Goal: Communication & Community: Ask a question

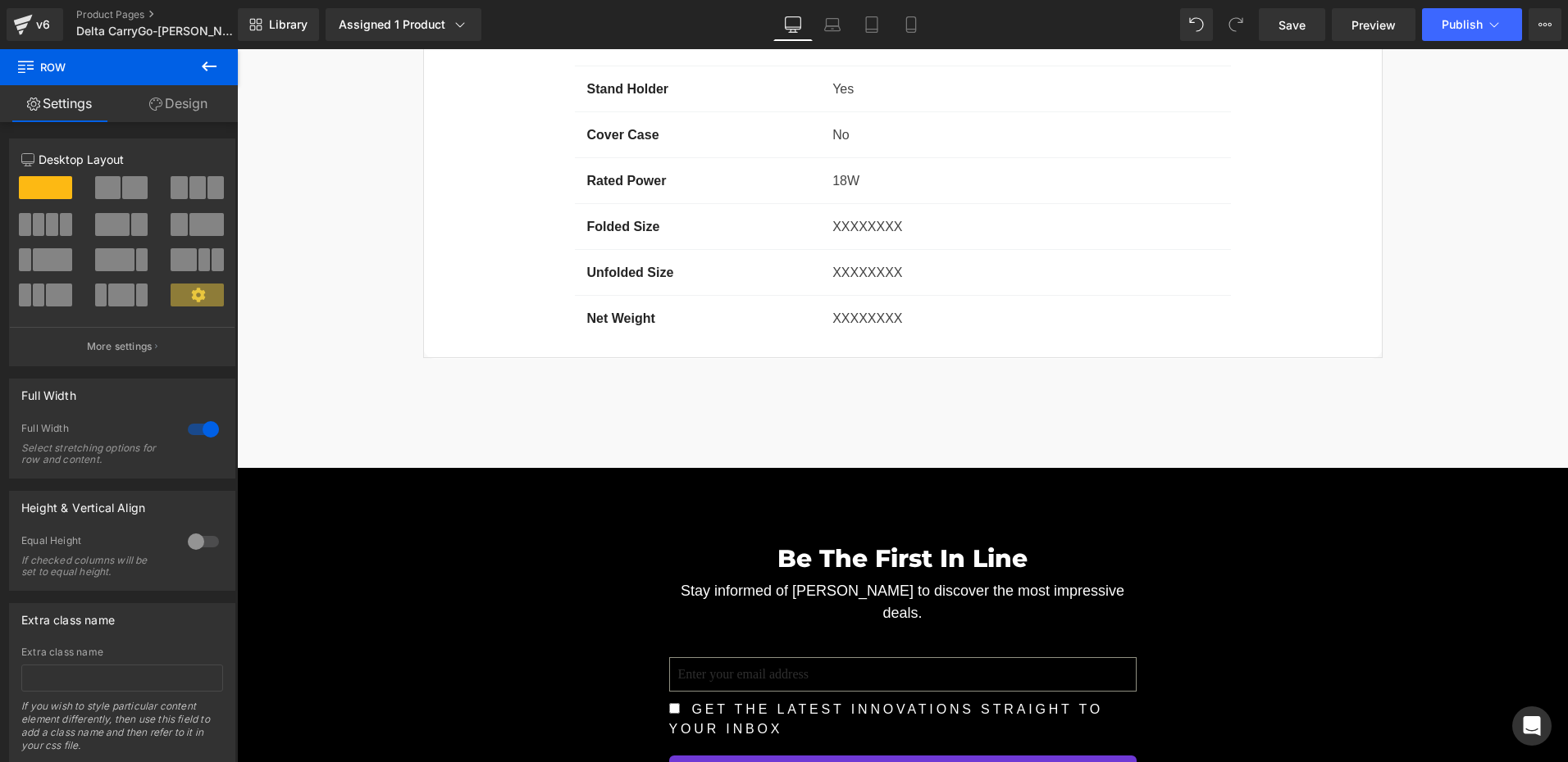
scroll to position [13702, 0]
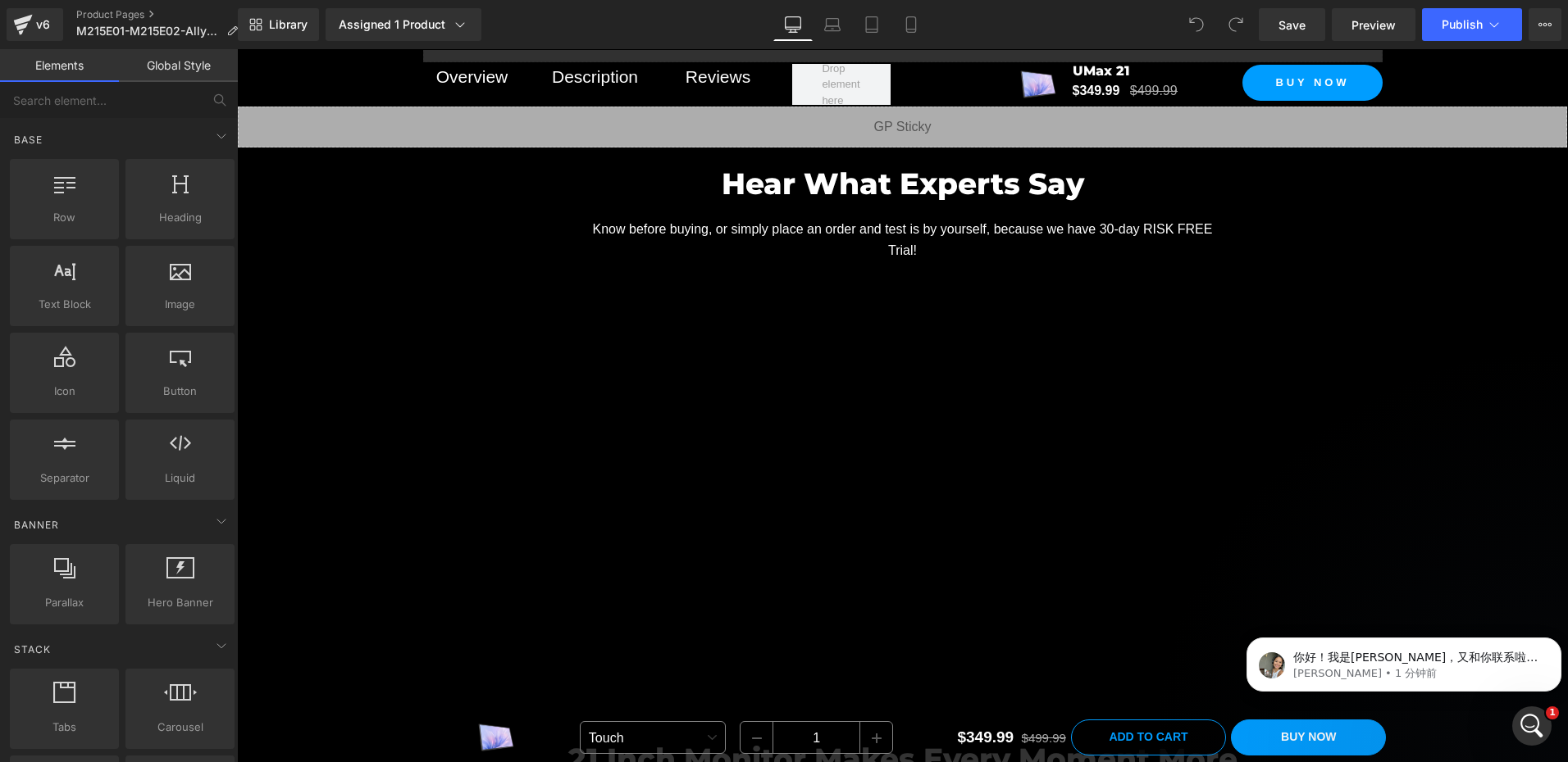
scroll to position [1394, 0]
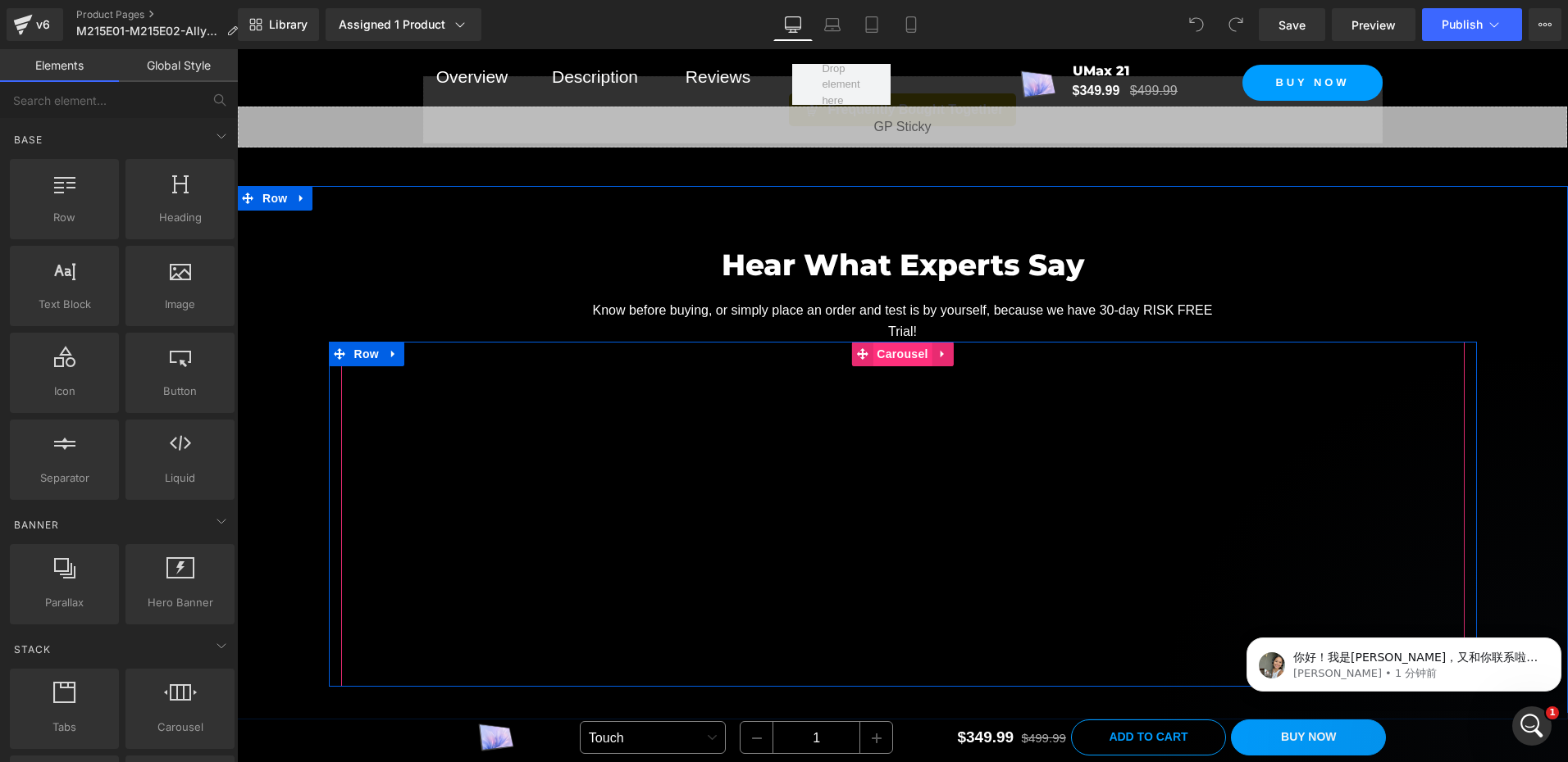
click at [900, 353] on span "Carousel" at bounding box center [902, 353] width 59 height 24
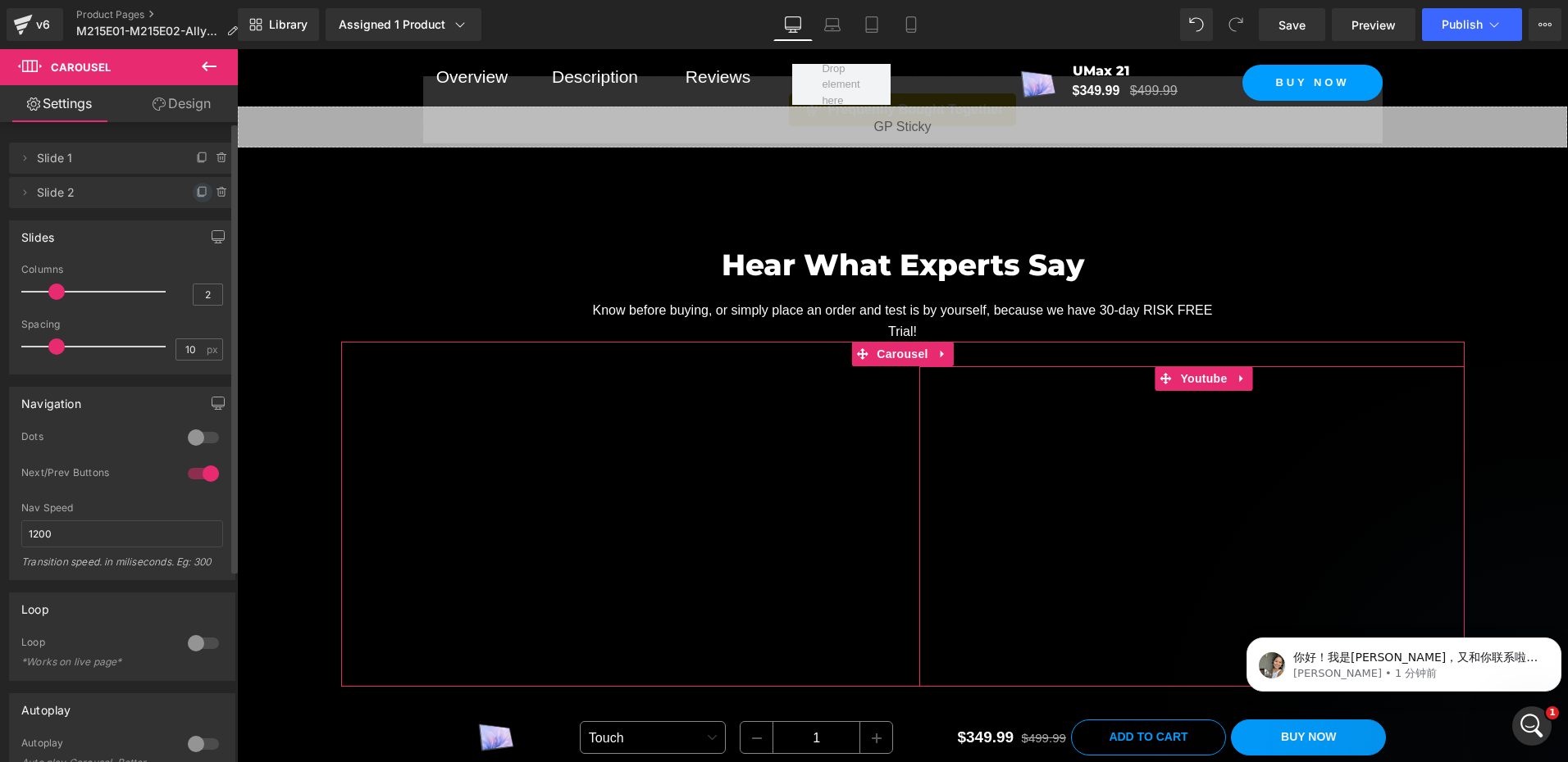
click at [196, 186] on icon at bounding box center [202, 193] width 13 height 13
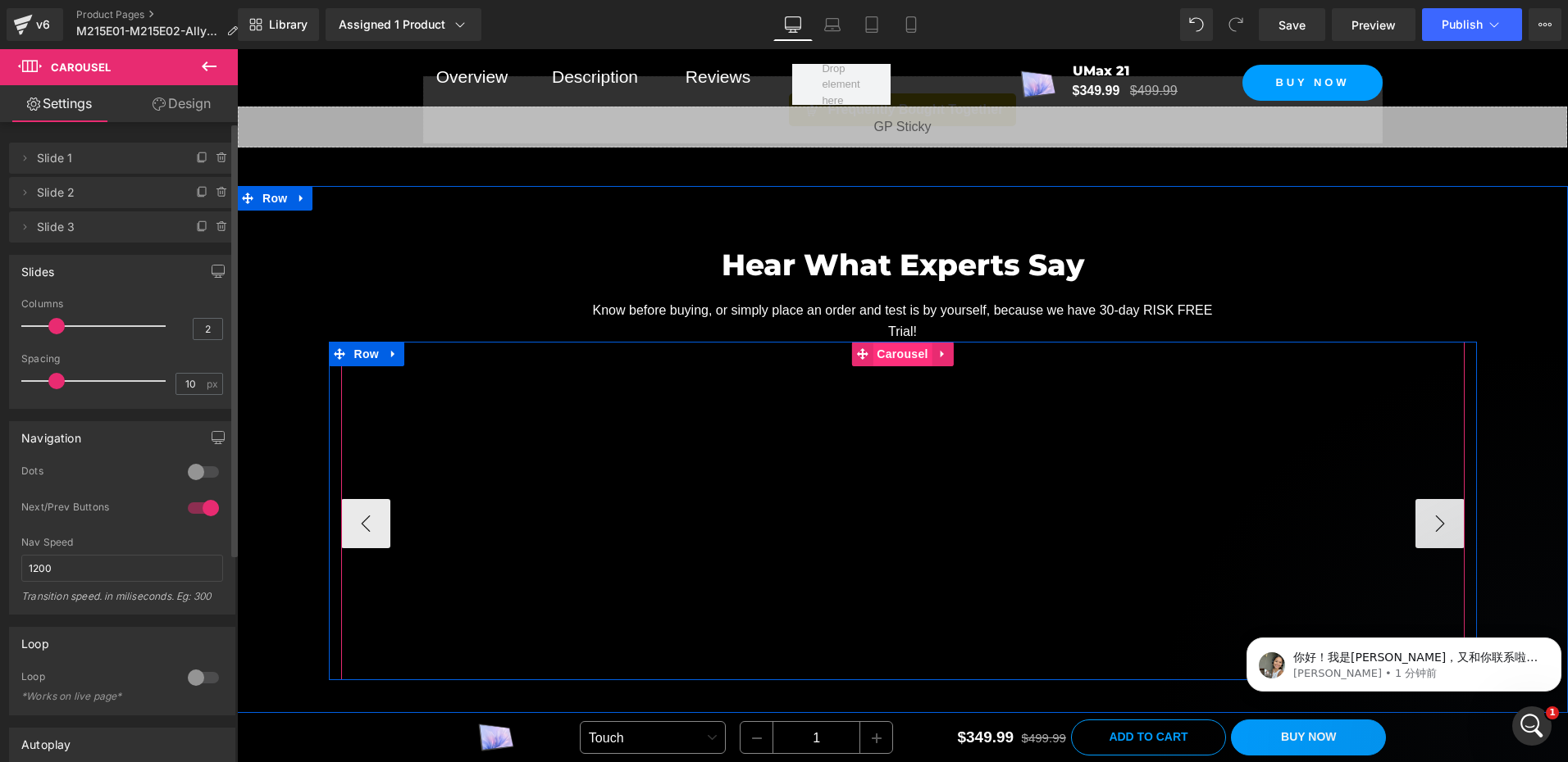
click at [897, 353] on span "Carousel" at bounding box center [902, 353] width 59 height 24
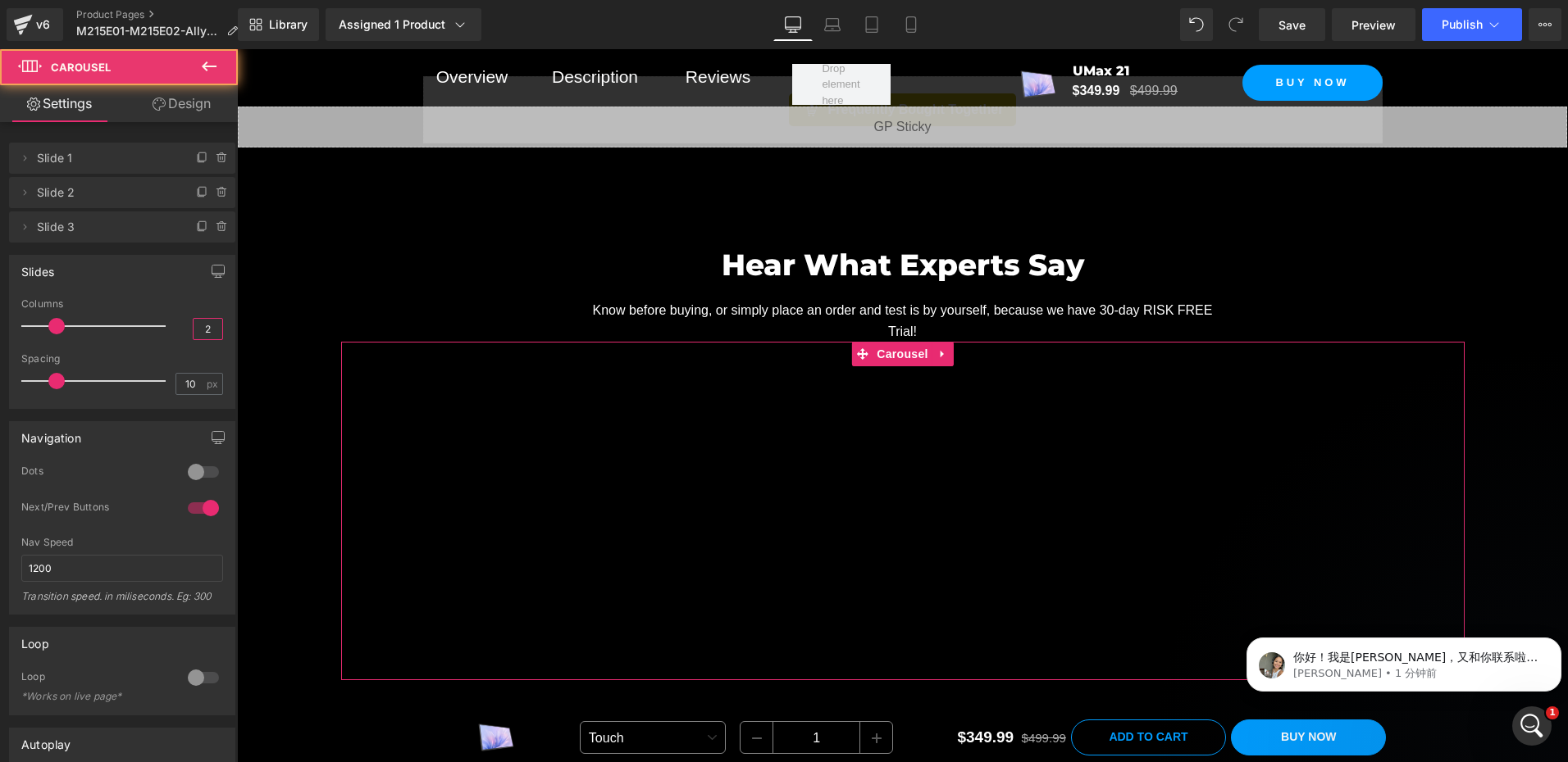
drag, startPoint x: 437, startPoint y: 381, endPoint x: 242, endPoint y: 332, distance: 201.1
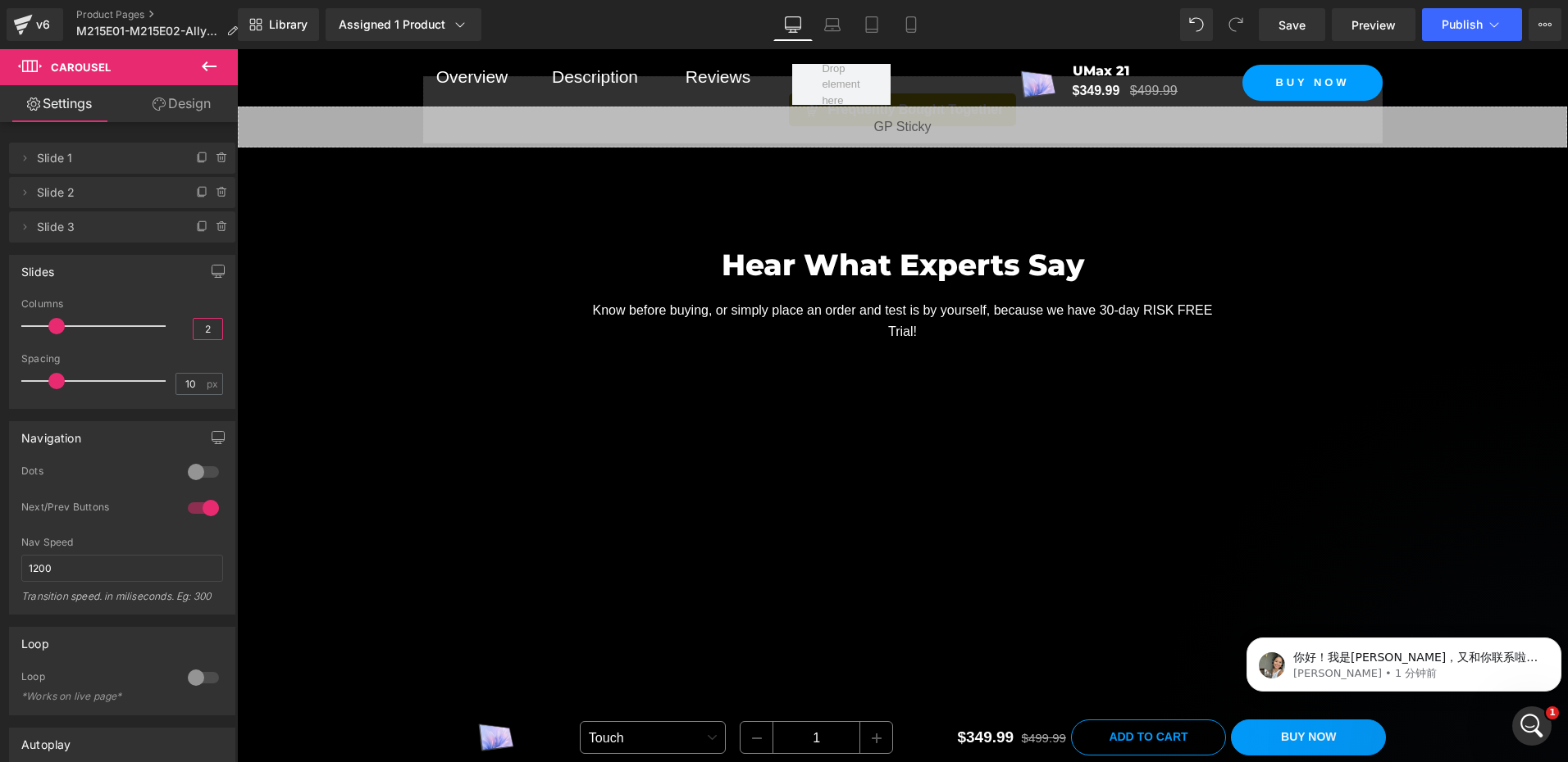
type input "3"
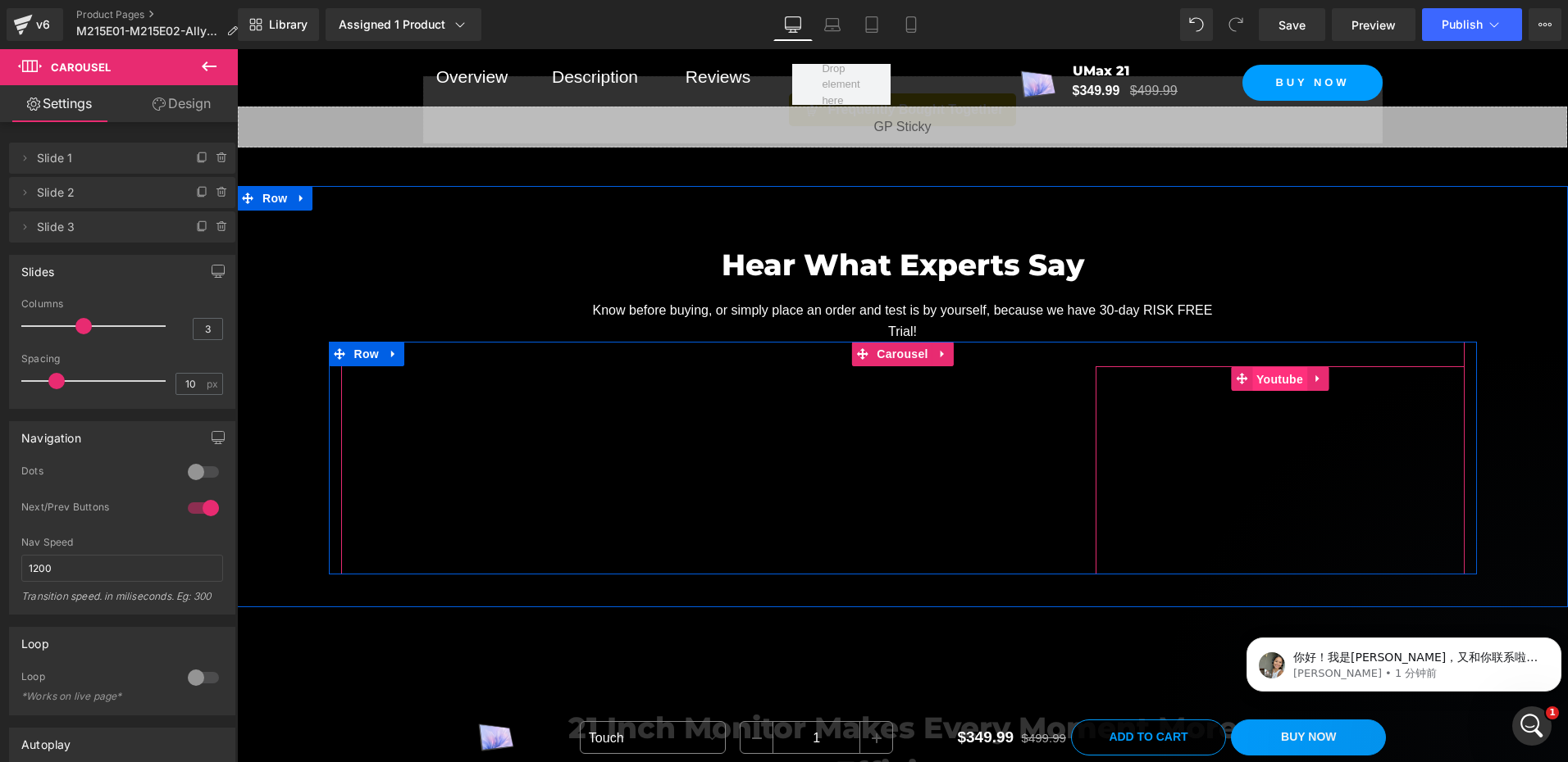
click at [1278, 374] on span "Youtube" at bounding box center [1280, 378] width 55 height 24
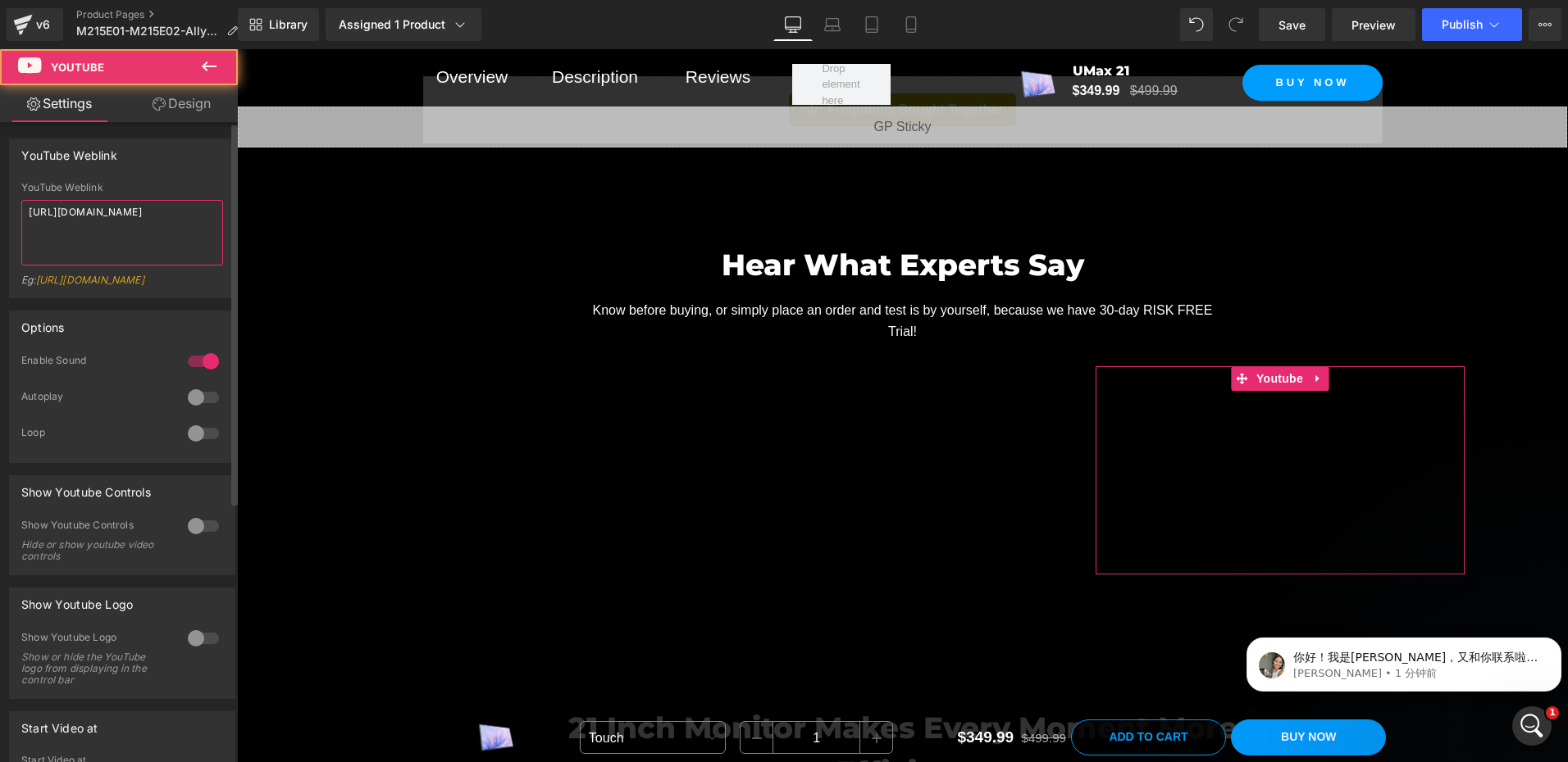
click at [141, 234] on textarea "https://www.youtube.com/watch?v=NRT8wMv9U_0" at bounding box center [122, 232] width 201 height 65
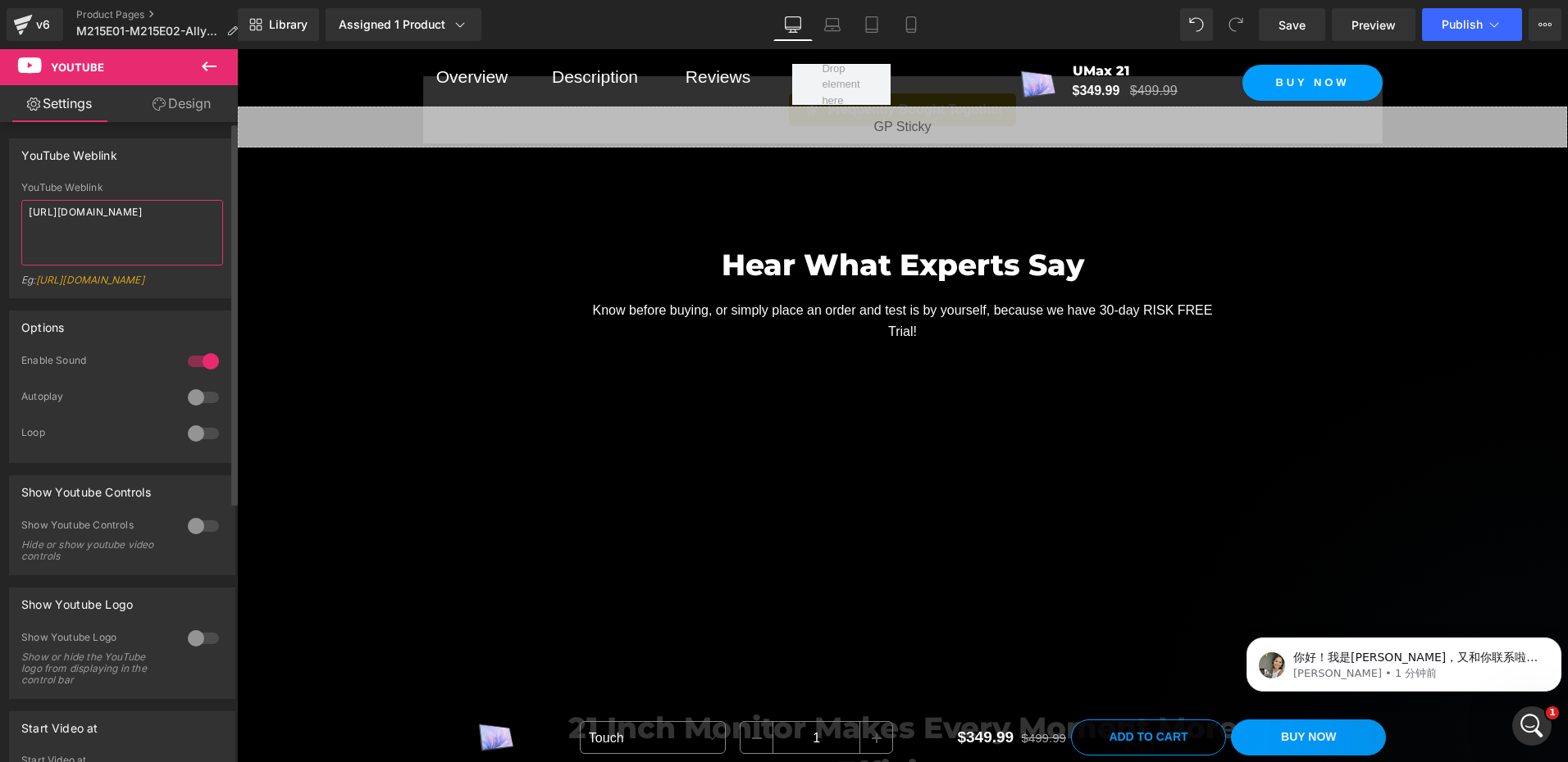
paste textarea "SqskUaPhlNc"
type textarea "https://www.youtube.com/watch?v=SqskUaPhlNc"
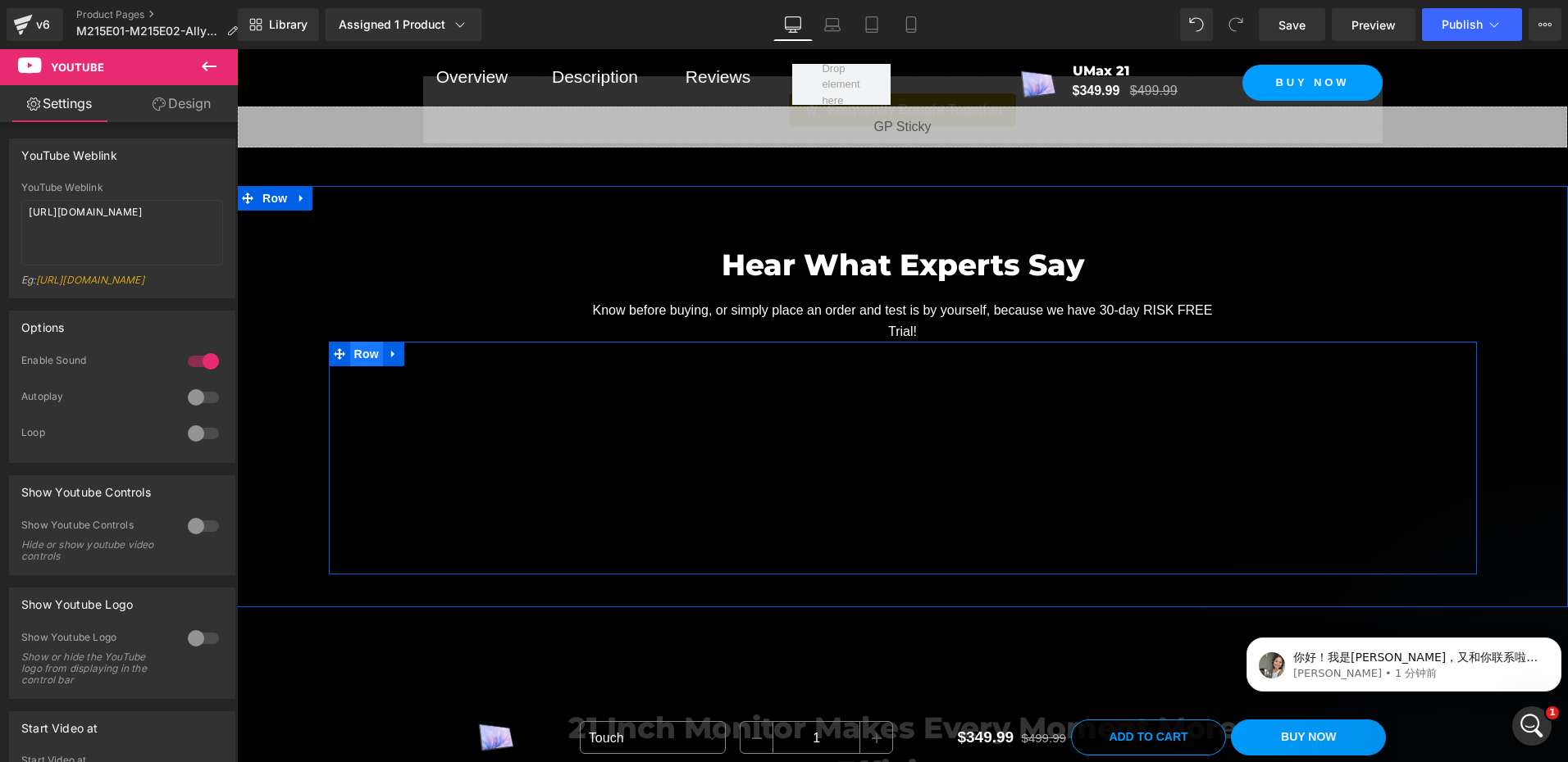
click at [359, 349] on span "Row" at bounding box center [366, 353] width 33 height 24
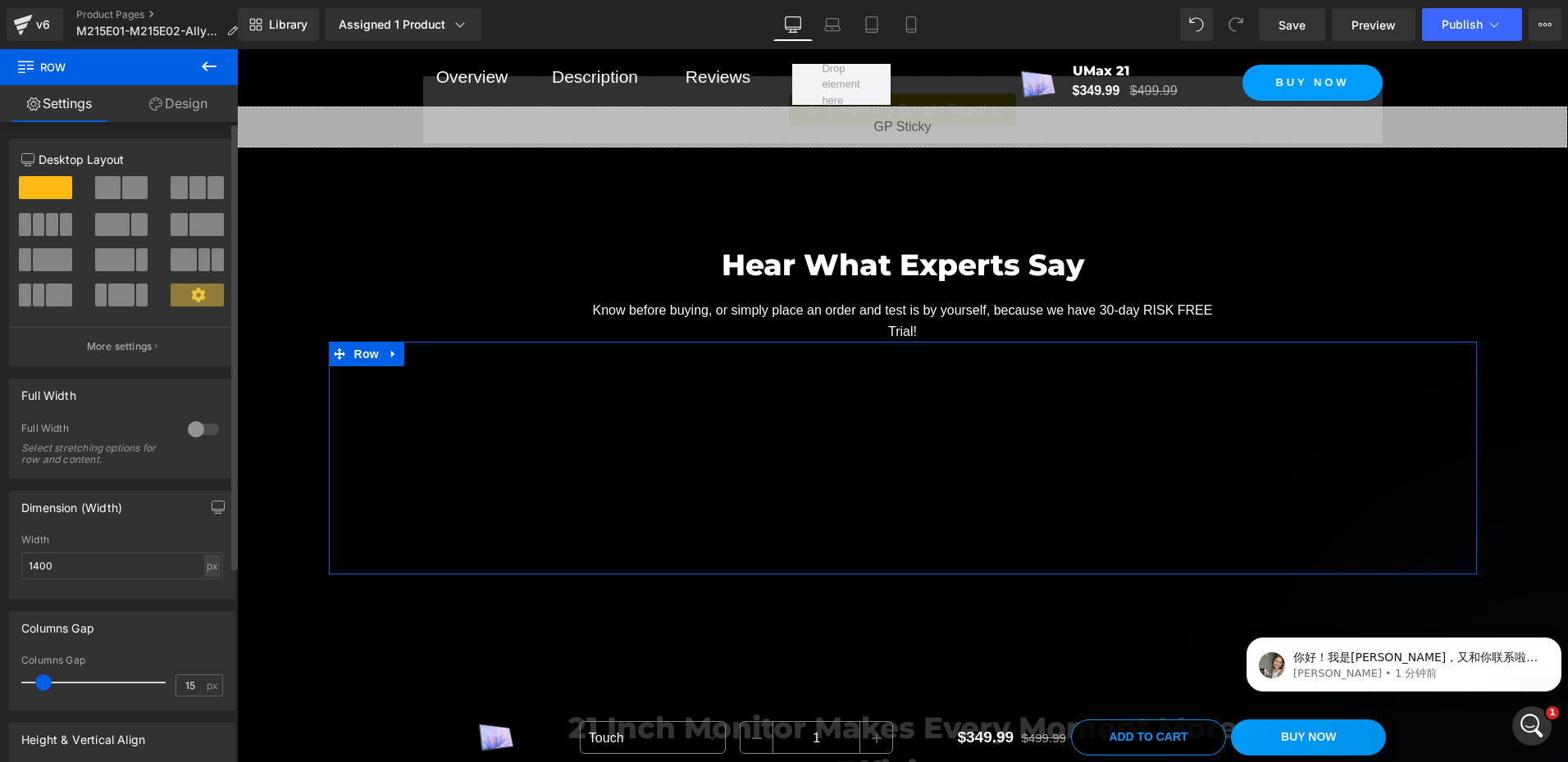
drag, startPoint x: 191, startPoint y: 433, endPoint x: 5, endPoint y: 373, distance: 195.4
click at [191, 433] on div at bounding box center [203, 429] width 39 height 26
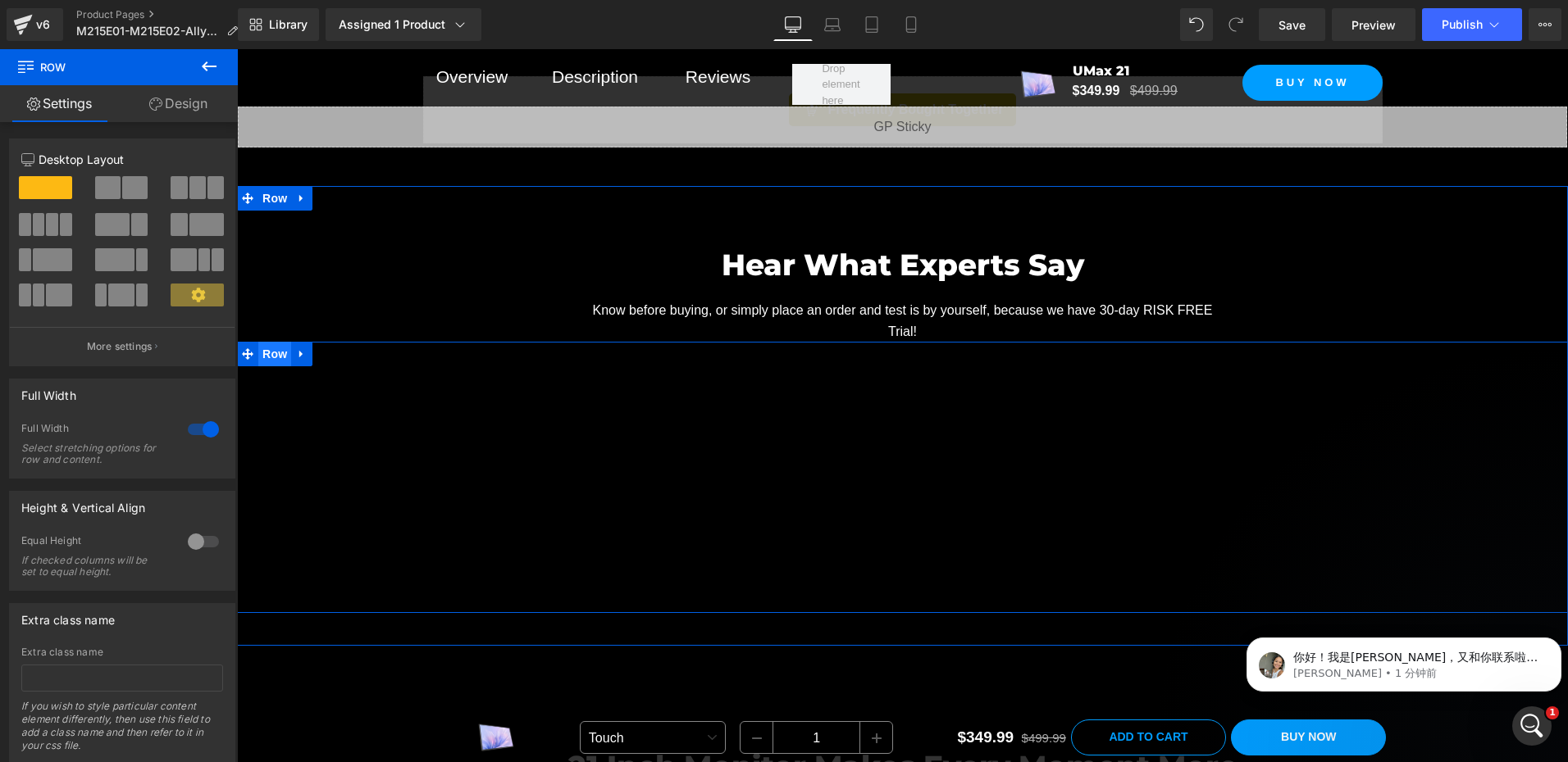
click at [267, 354] on span "Row" at bounding box center [274, 353] width 33 height 24
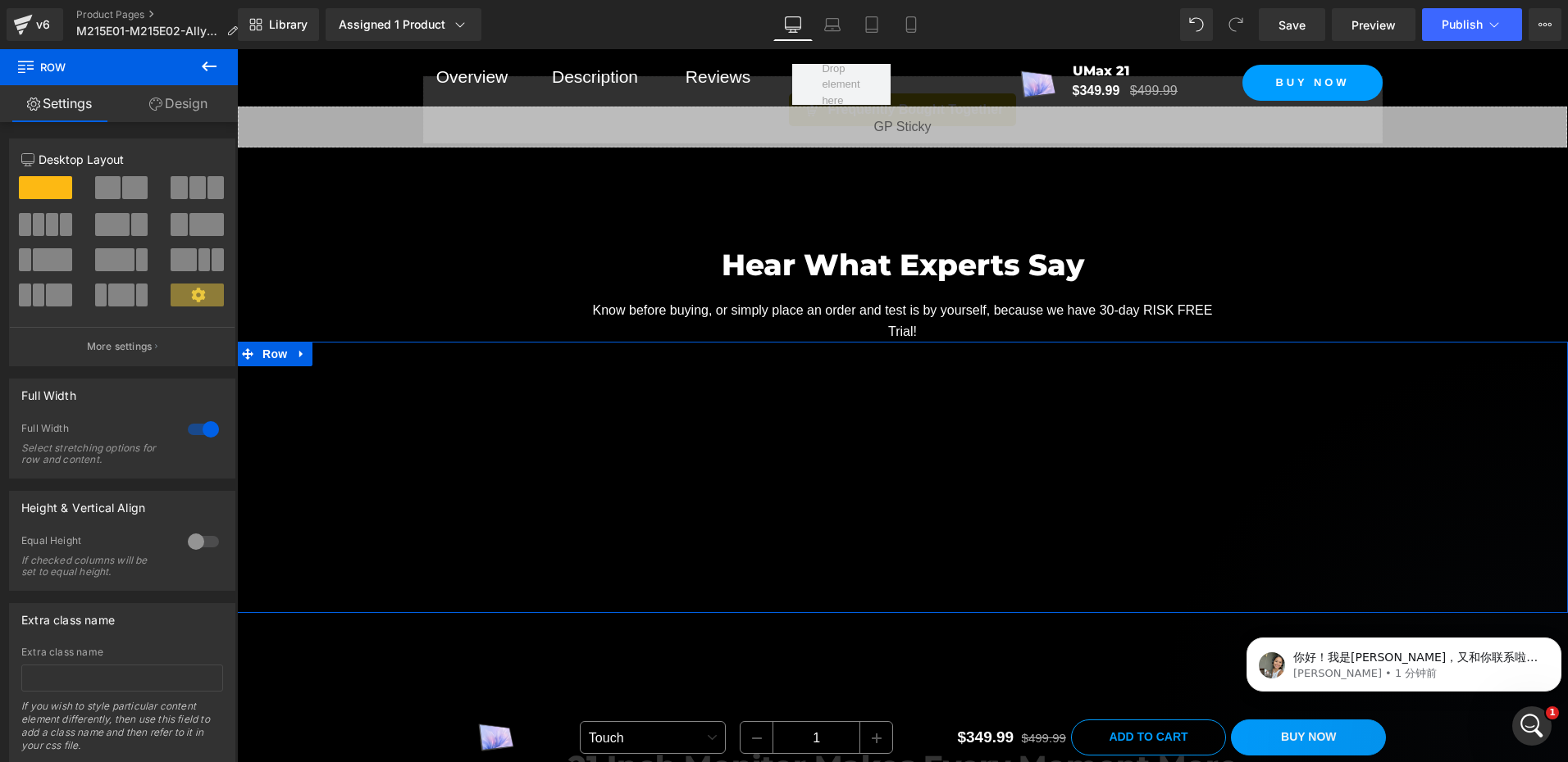
click at [186, 103] on link "Design" at bounding box center [178, 104] width 119 height 37
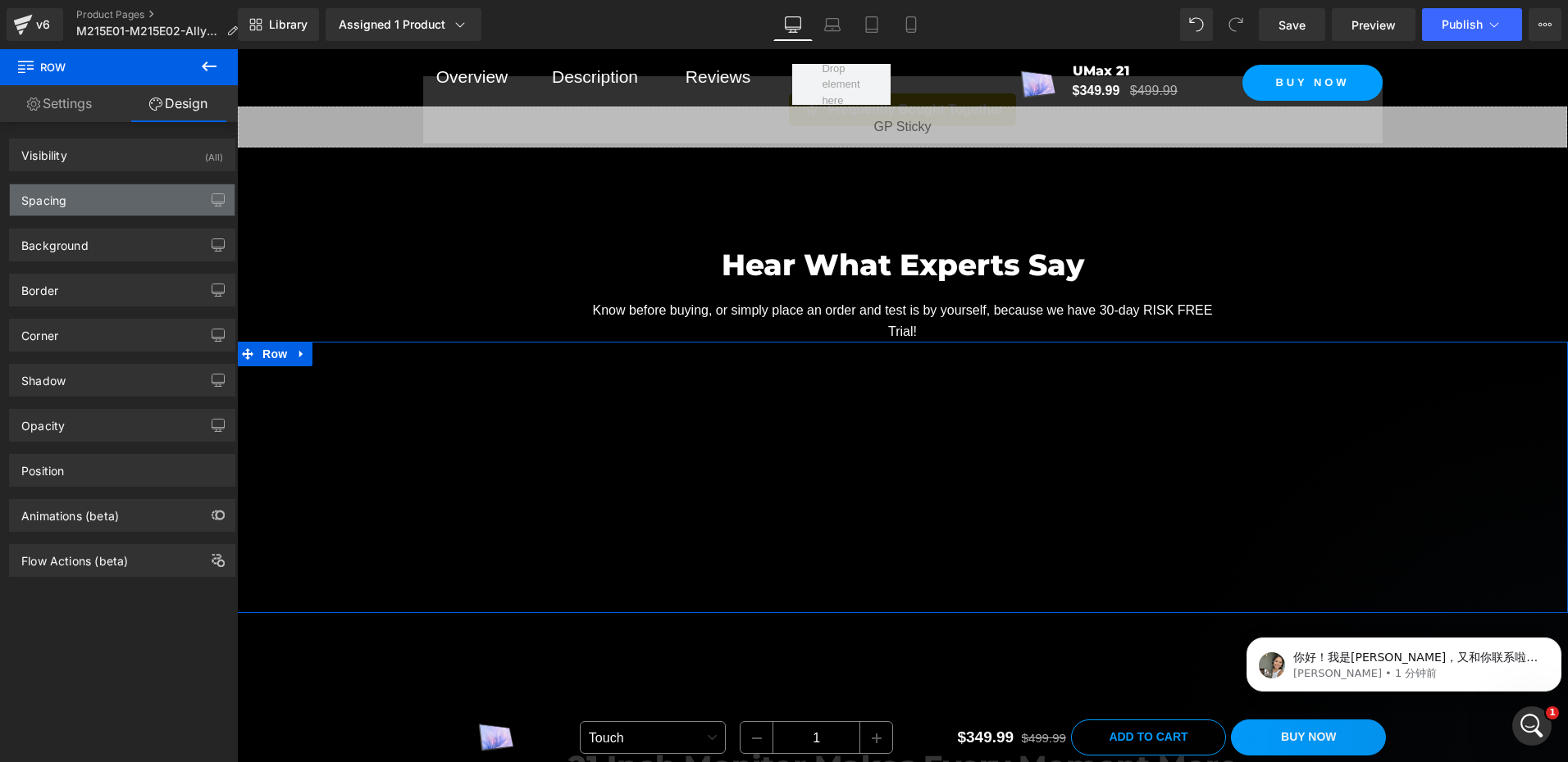
click at [66, 206] on div "Spacing" at bounding box center [44, 196] width 45 height 23
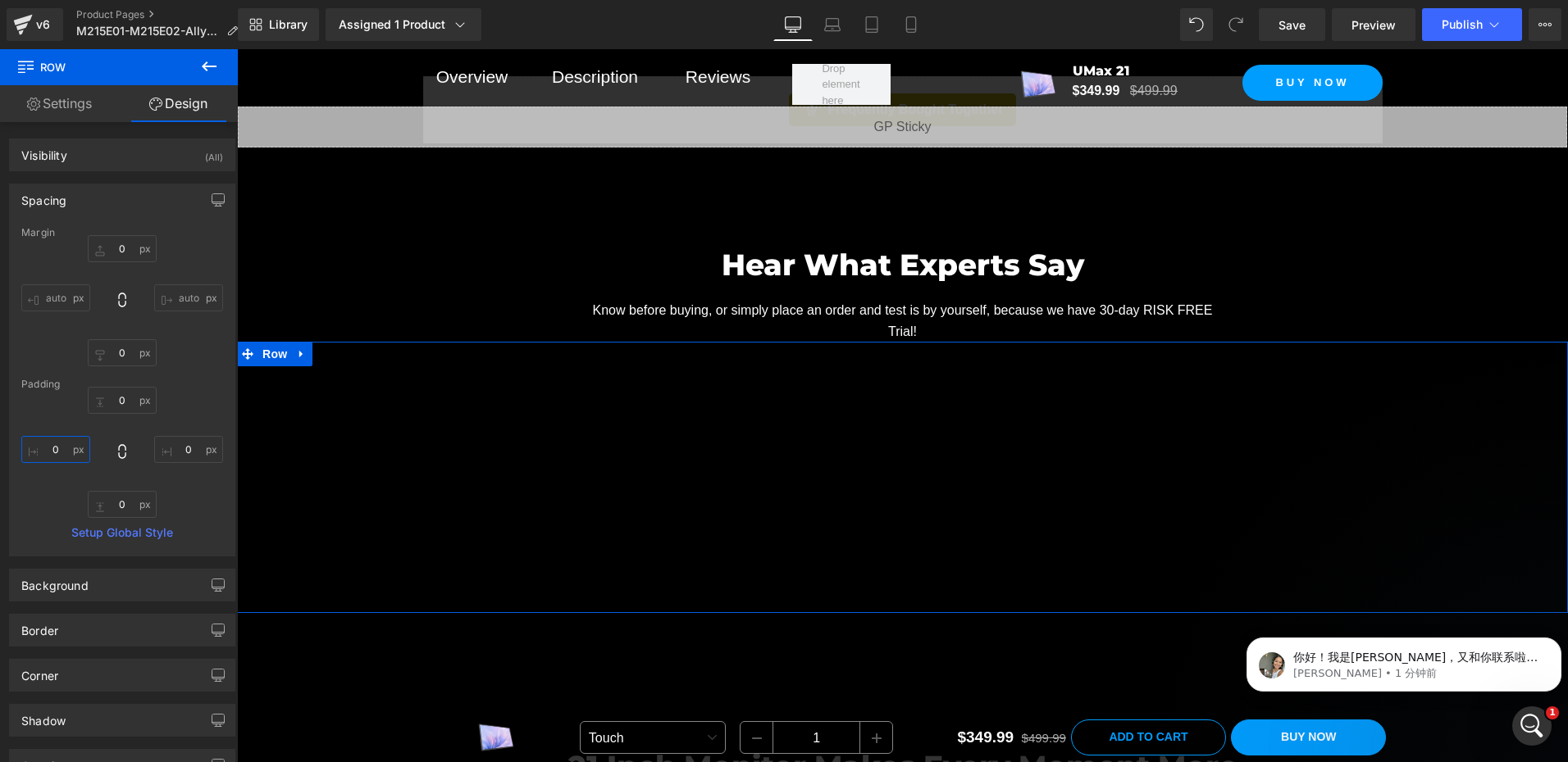
click at [66, 449] on input "0" at bounding box center [56, 450] width 69 height 27
type input "15"
click at [196, 450] on input "0" at bounding box center [188, 450] width 69 height 27
paste input "15"
type input "15"
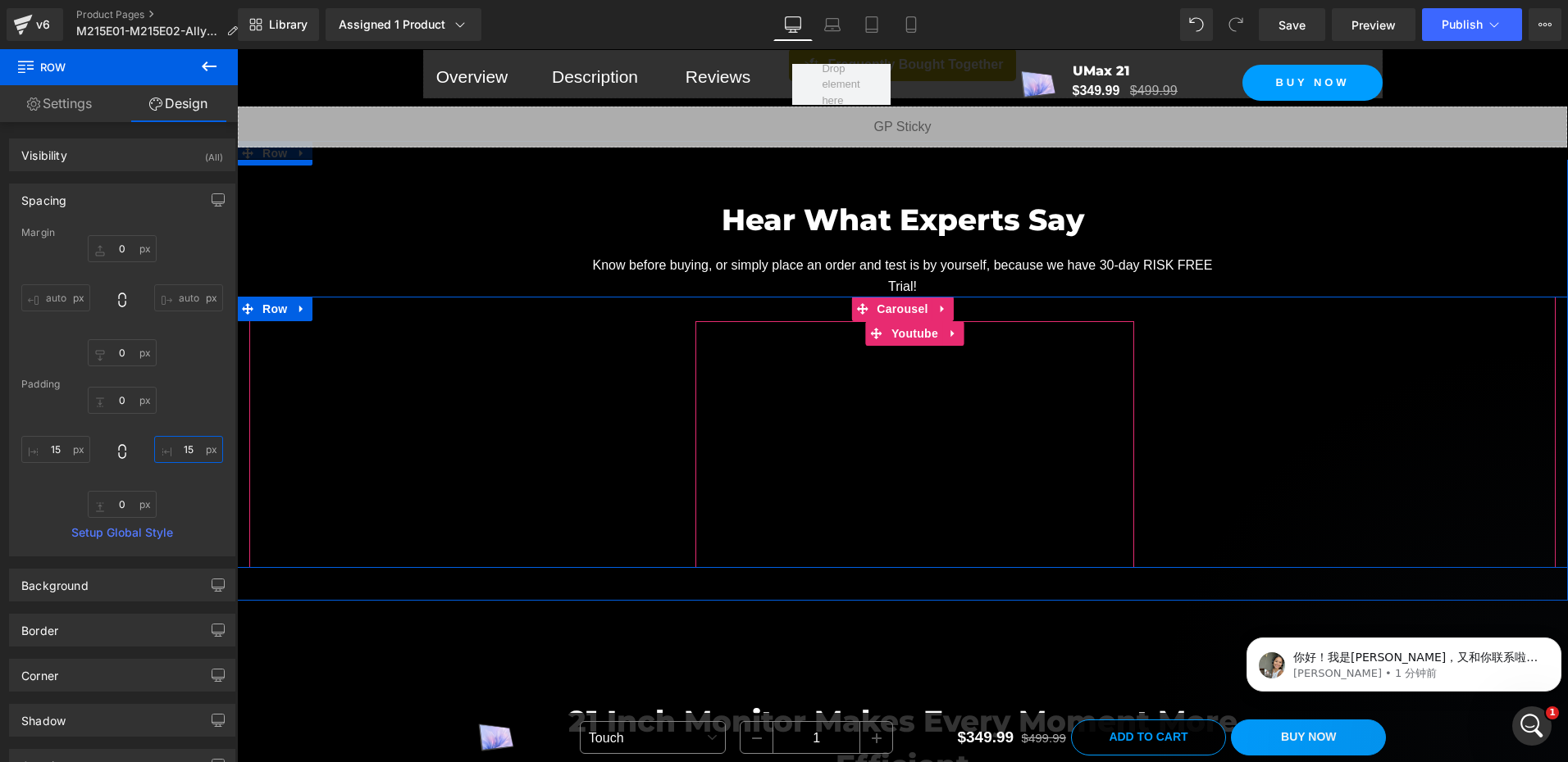
scroll to position [1476, 0]
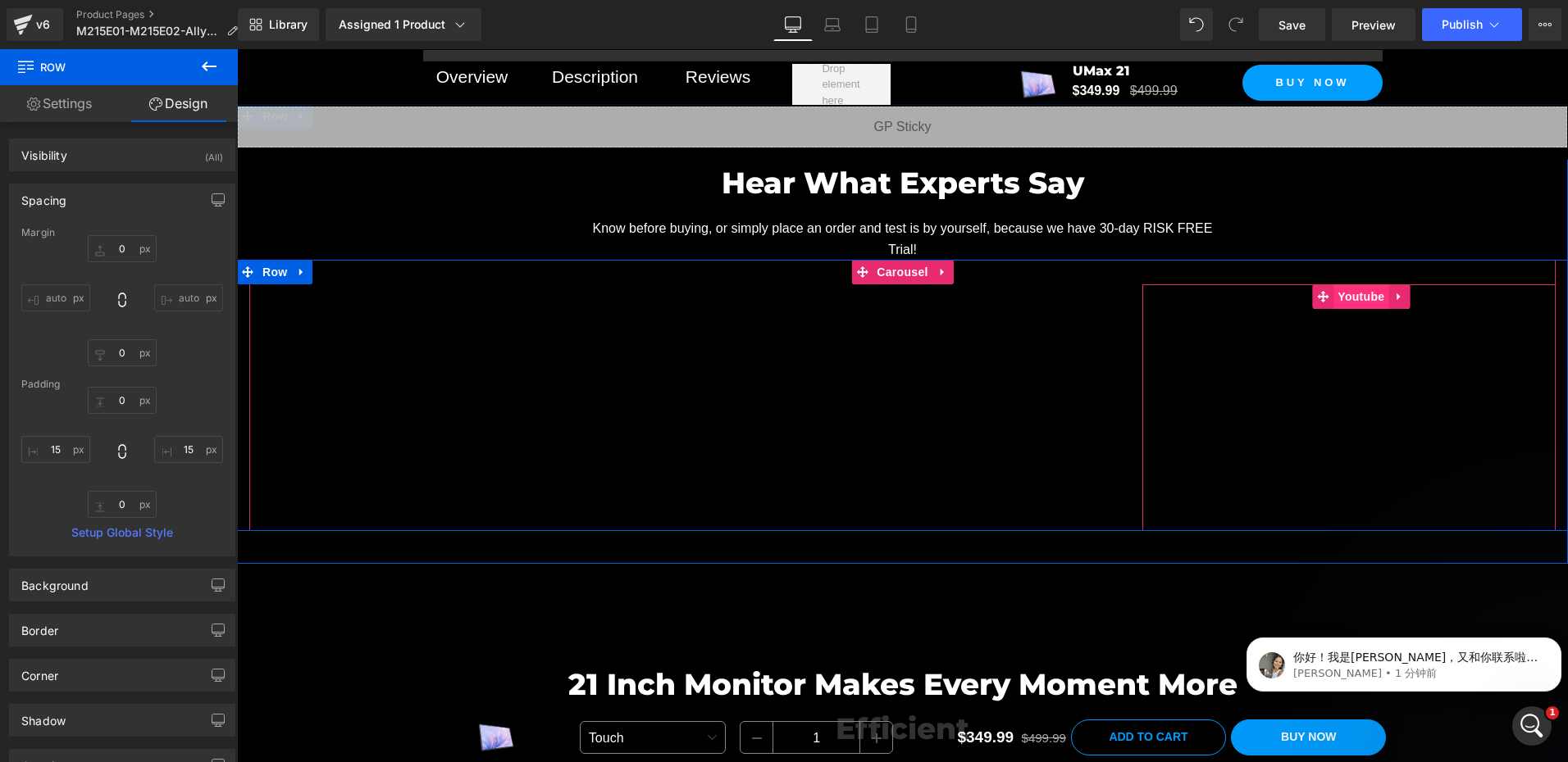
click at [1340, 292] on span "Youtube" at bounding box center [1361, 296] width 55 height 24
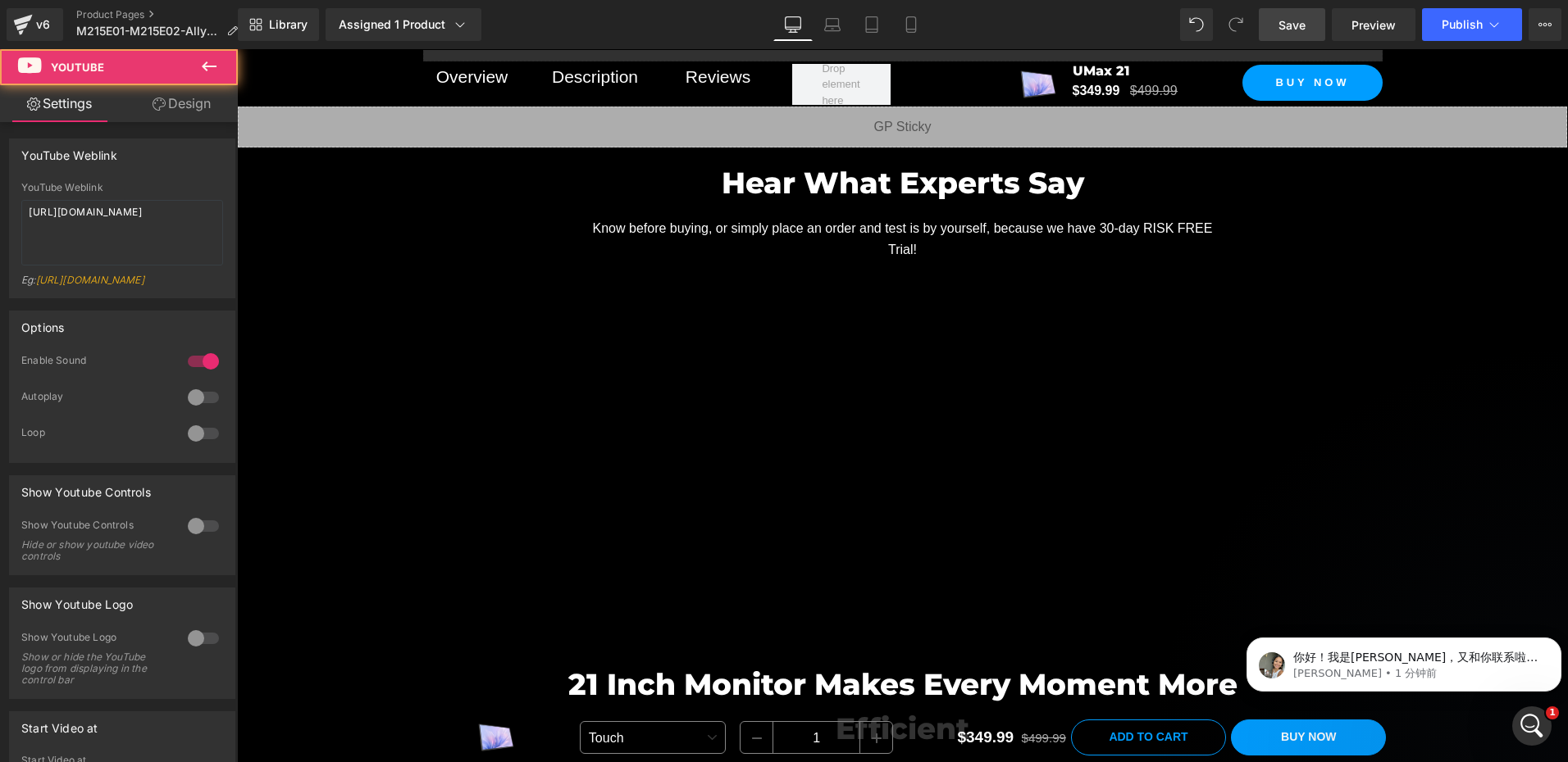
click at [1296, 32] on span "Save" at bounding box center [1291, 25] width 27 height 18
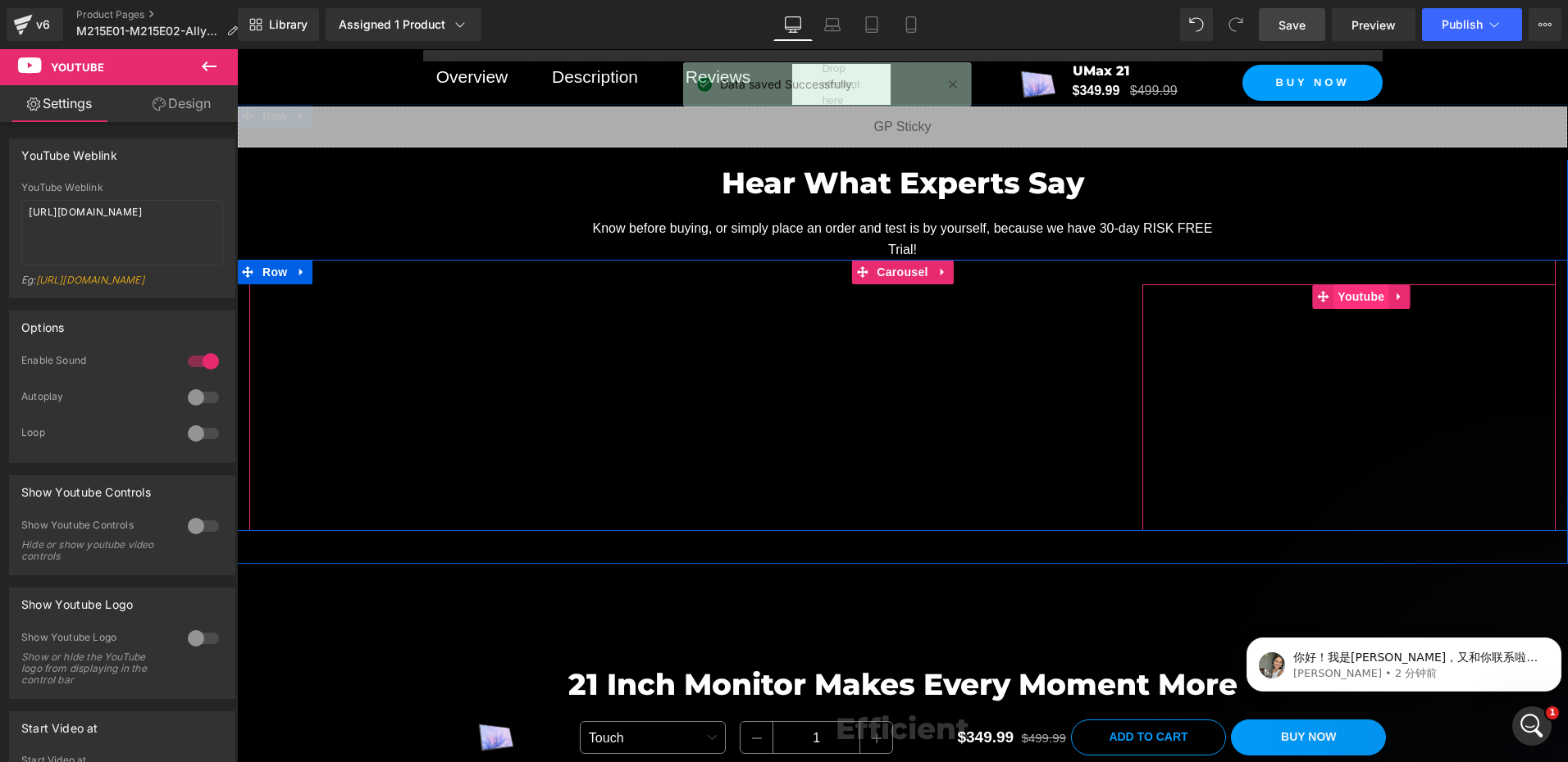
click at [1345, 287] on span "Youtube" at bounding box center [1361, 296] width 55 height 24
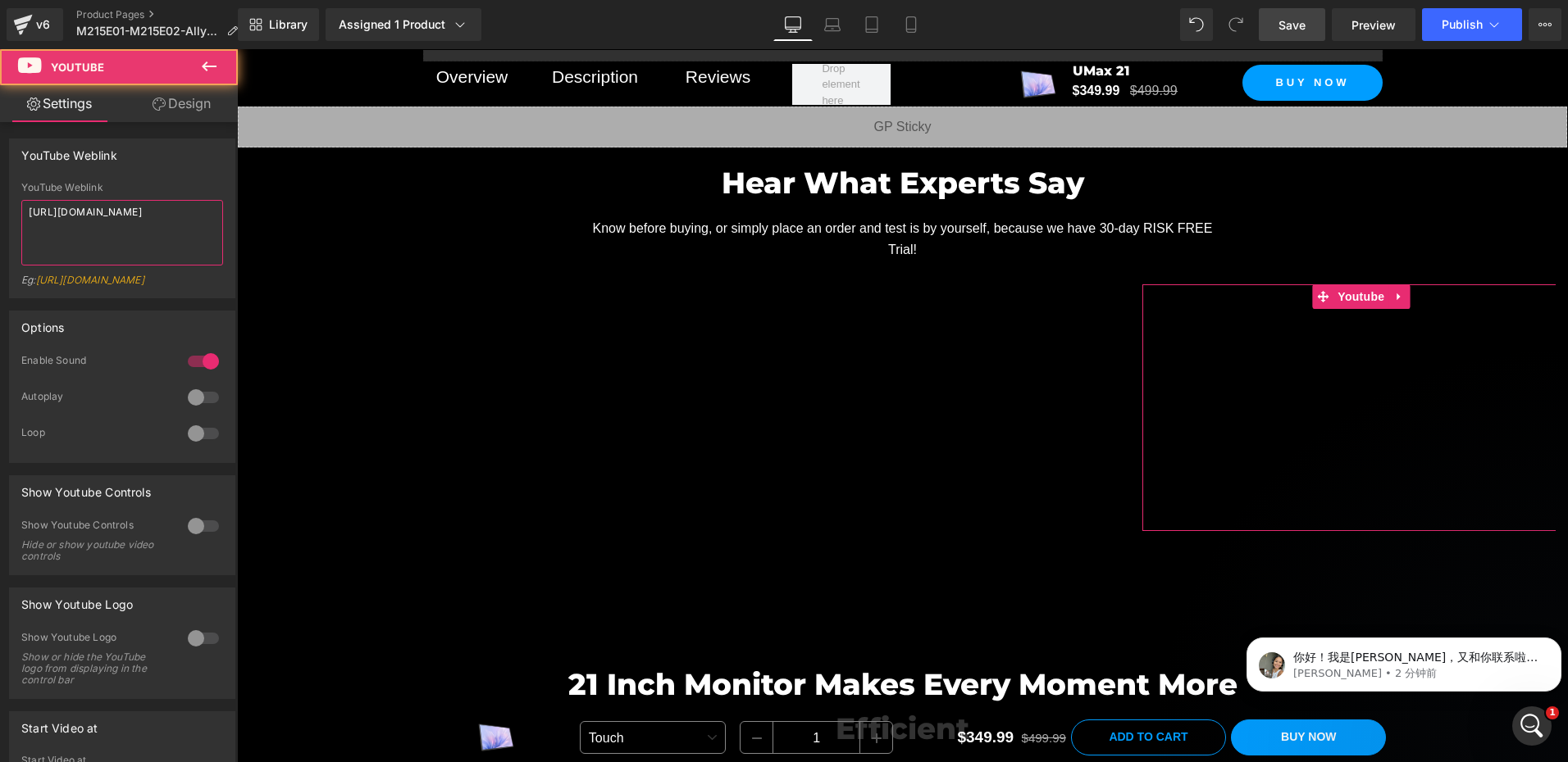
click at [156, 231] on textarea "https://www.youtube.com/watch?v=SqskUaPhlNc" at bounding box center [122, 232] width 201 height 65
paste textarea
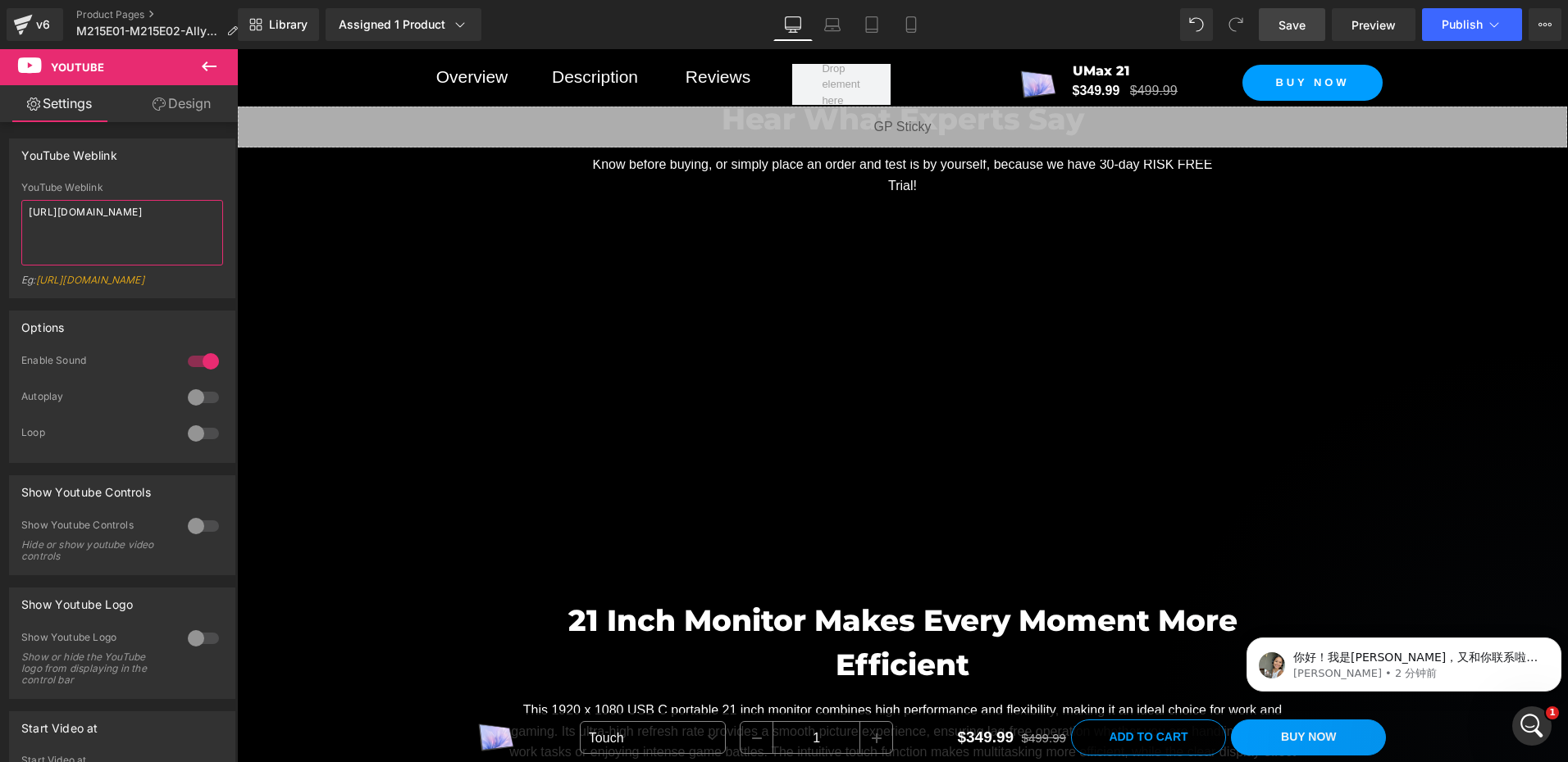
scroll to position [1557, 0]
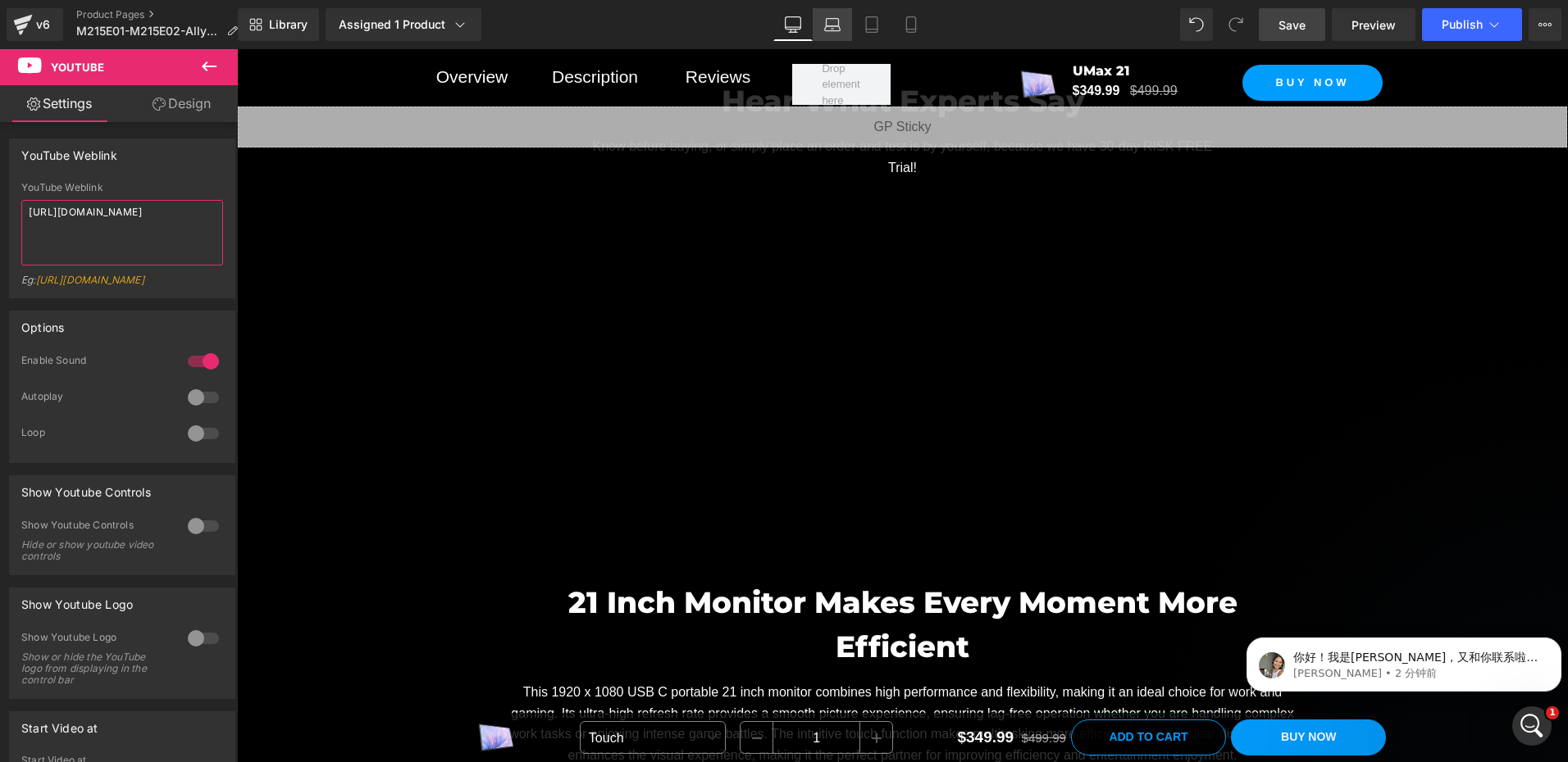
type textarea "https://www.youtube.com/watch?v=SqskUaPhlNc"
click at [832, 28] on icon at bounding box center [832, 28] width 3 height 0
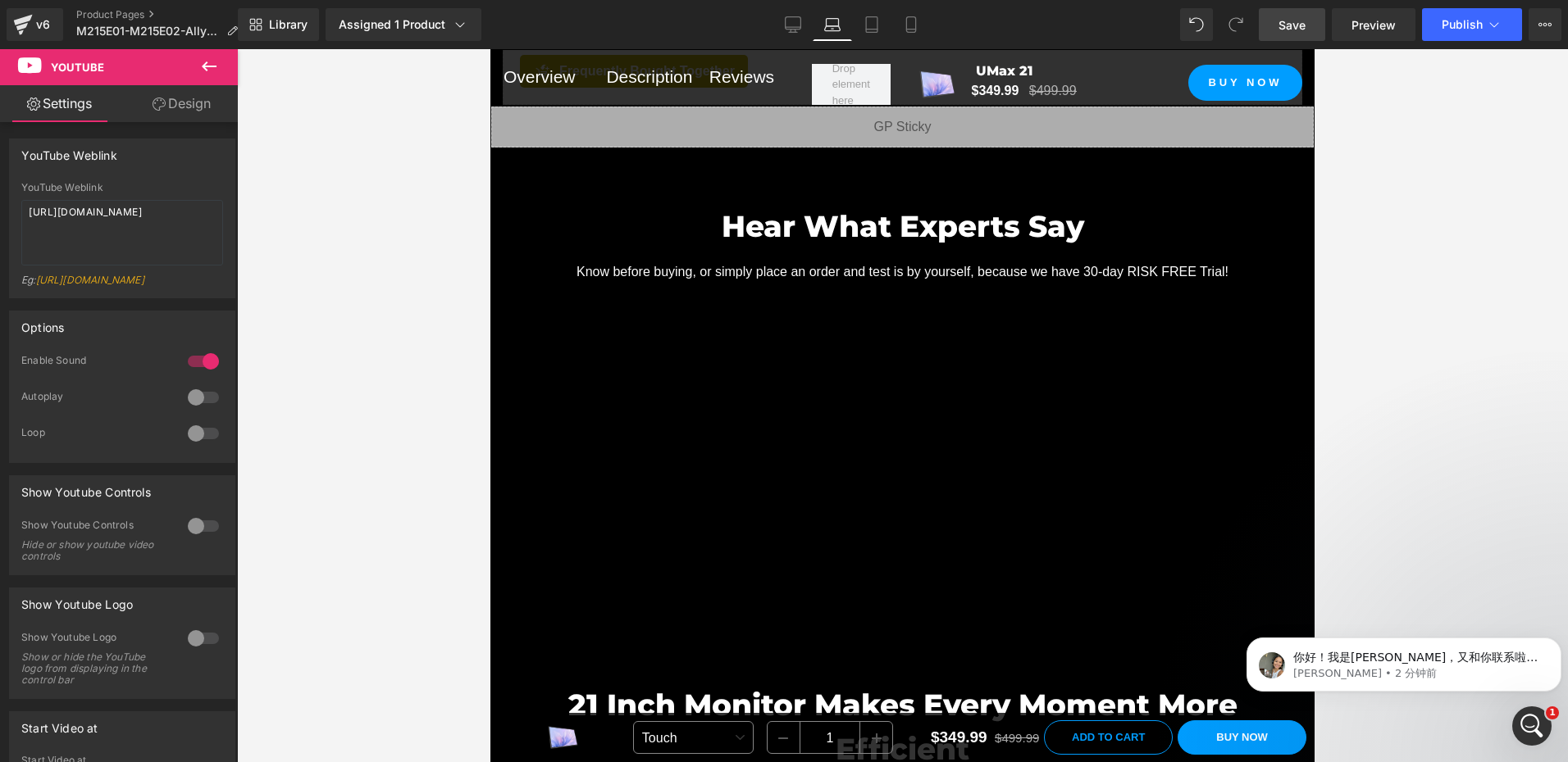
scroll to position [1590, 0]
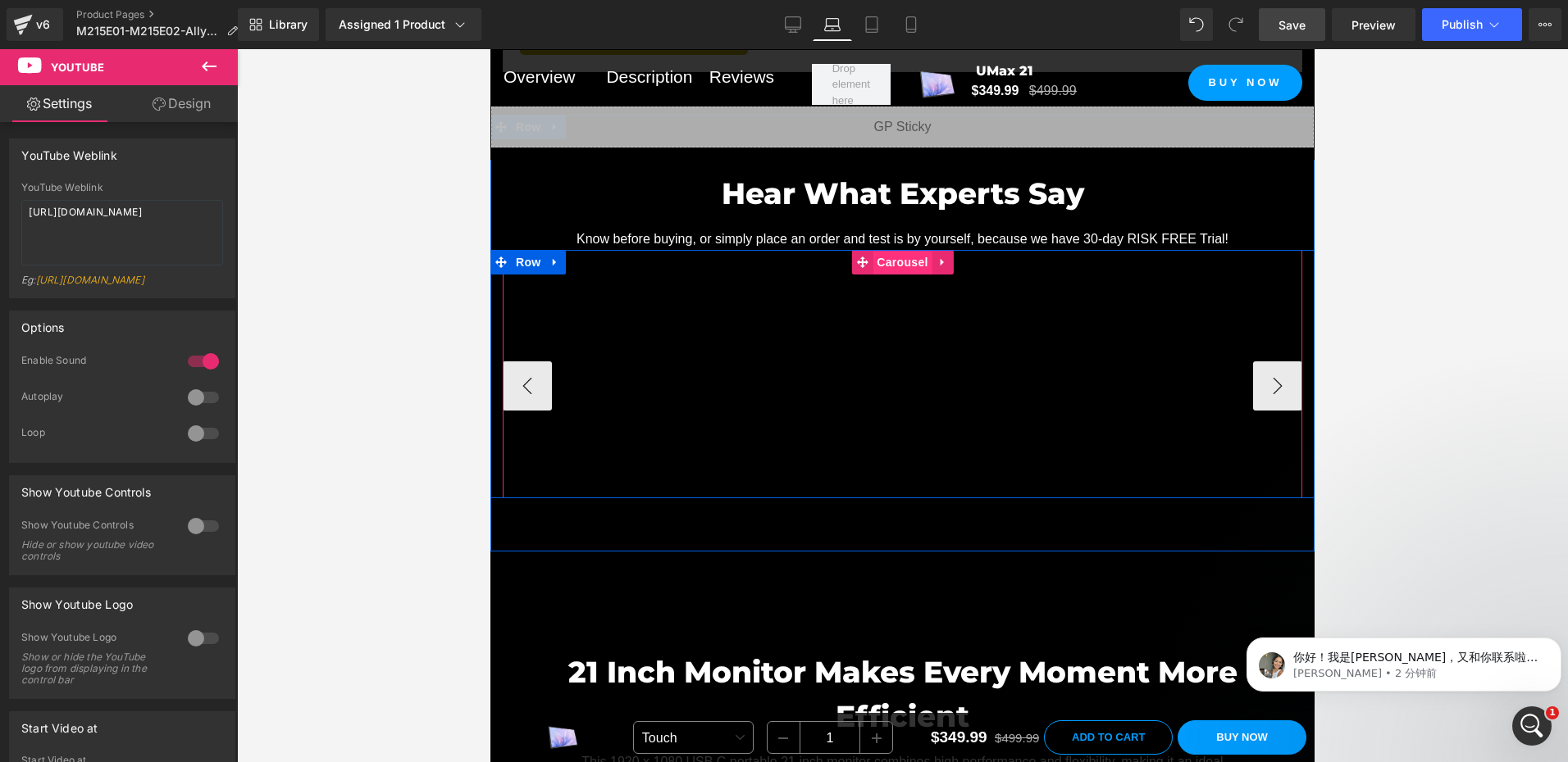
click at [902, 275] on span "Carousel" at bounding box center [902, 262] width 59 height 24
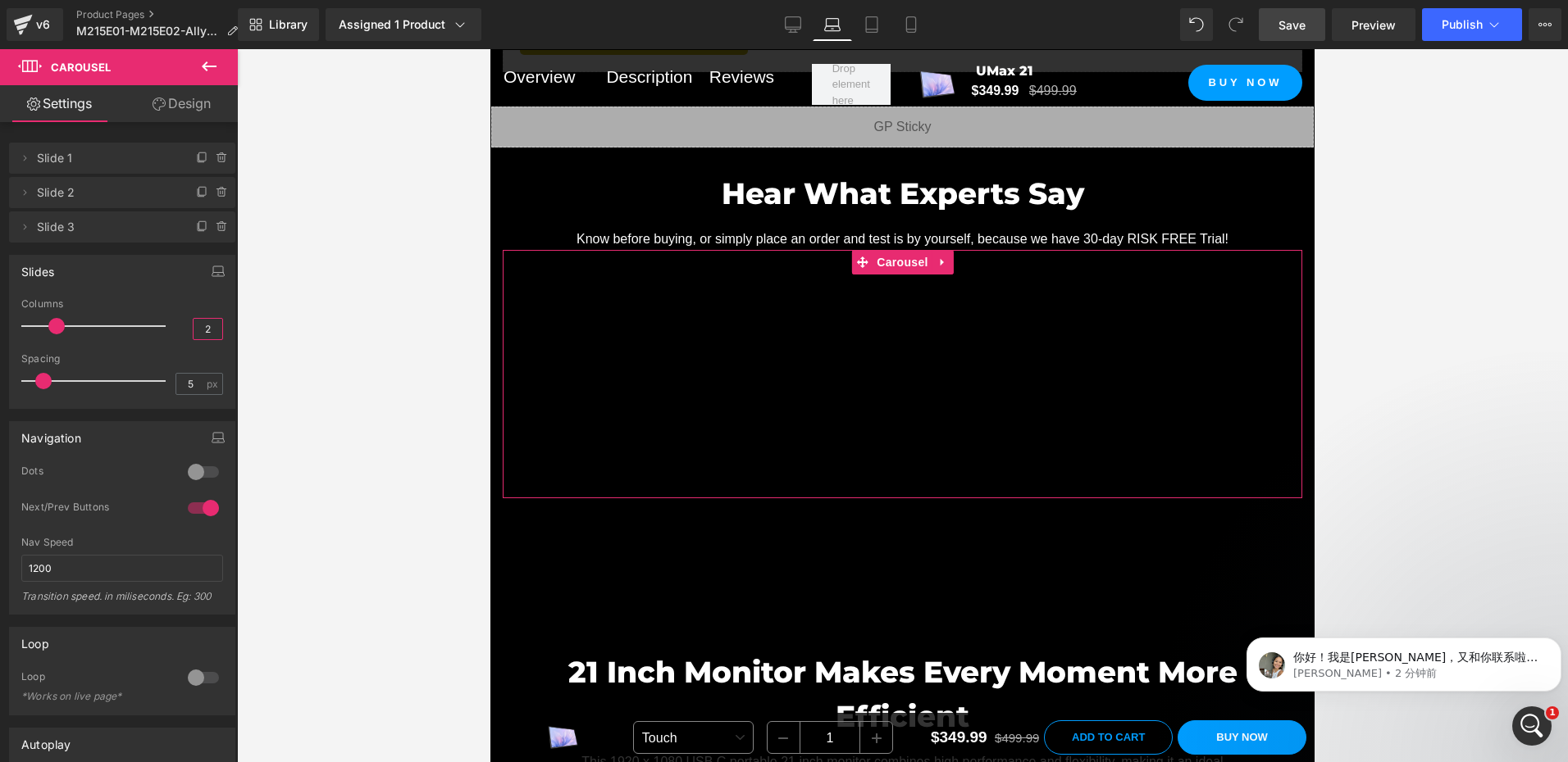
drag, startPoint x: 196, startPoint y: 328, endPoint x: 220, endPoint y: 328, distance: 24.0
click at [220, 328] on div "3 Columns 3 2 Columns 2 1 Columns 1 1 Columns 1 10px Spacing 10 px 5px Spacing …" at bounding box center [122, 353] width 225 height 109
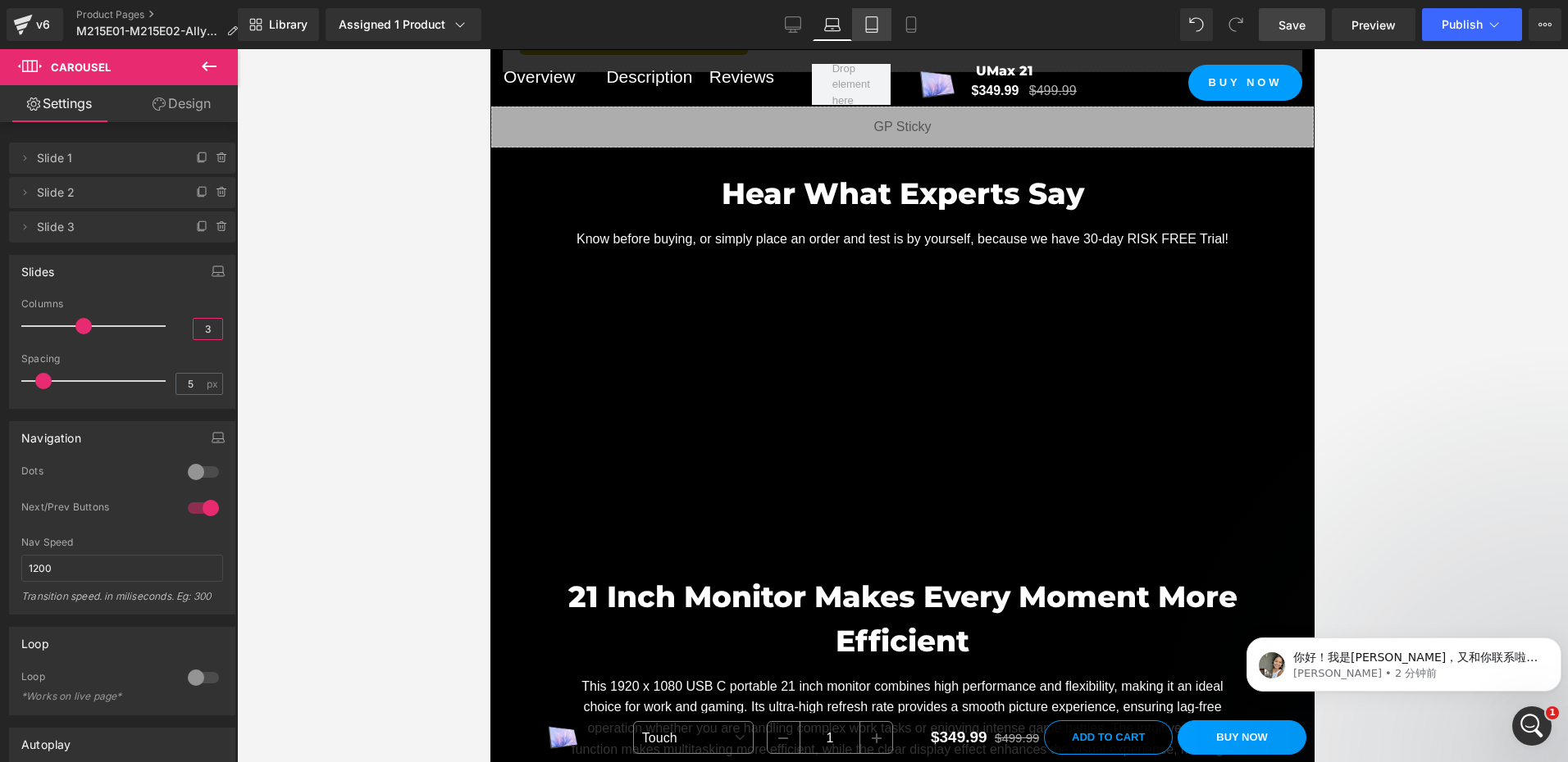
type input "3"
drag, startPoint x: 876, startPoint y: 23, endPoint x: 917, endPoint y: 20, distance: 41.1
click at [876, 23] on icon at bounding box center [872, 25] width 17 height 17
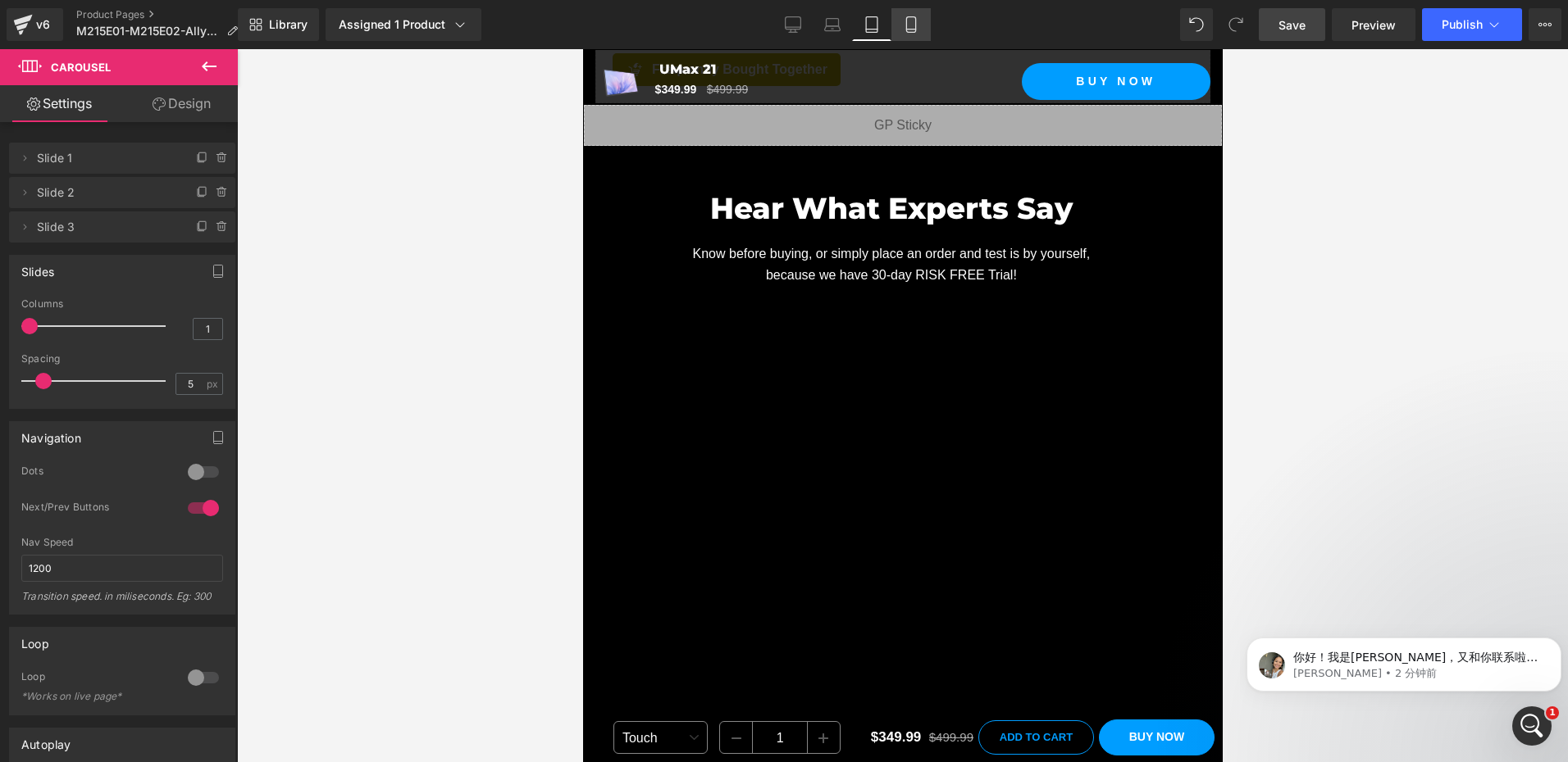
click at [915, 20] on icon at bounding box center [910, 25] width 9 height 16
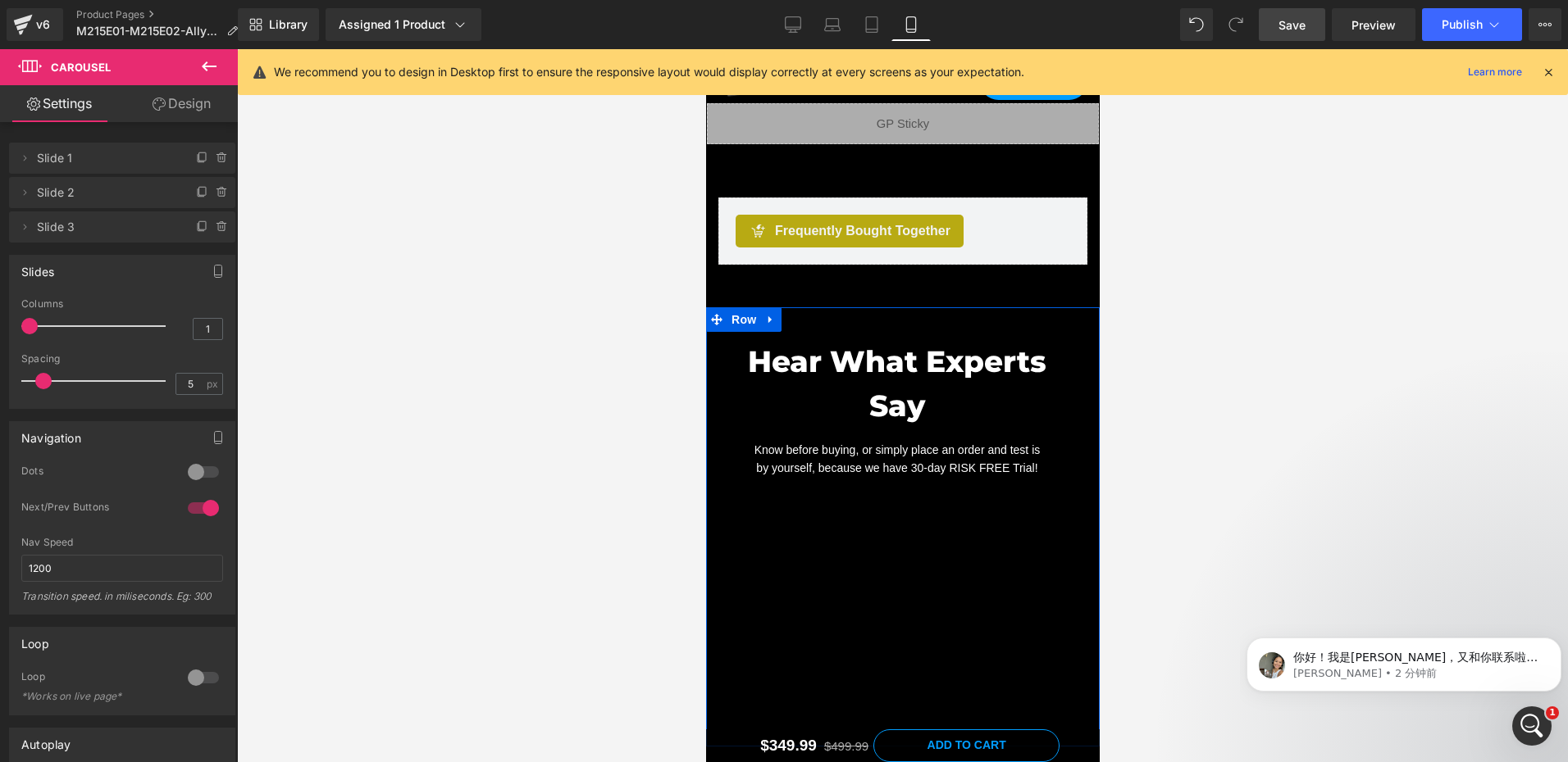
scroll to position [2190, 0]
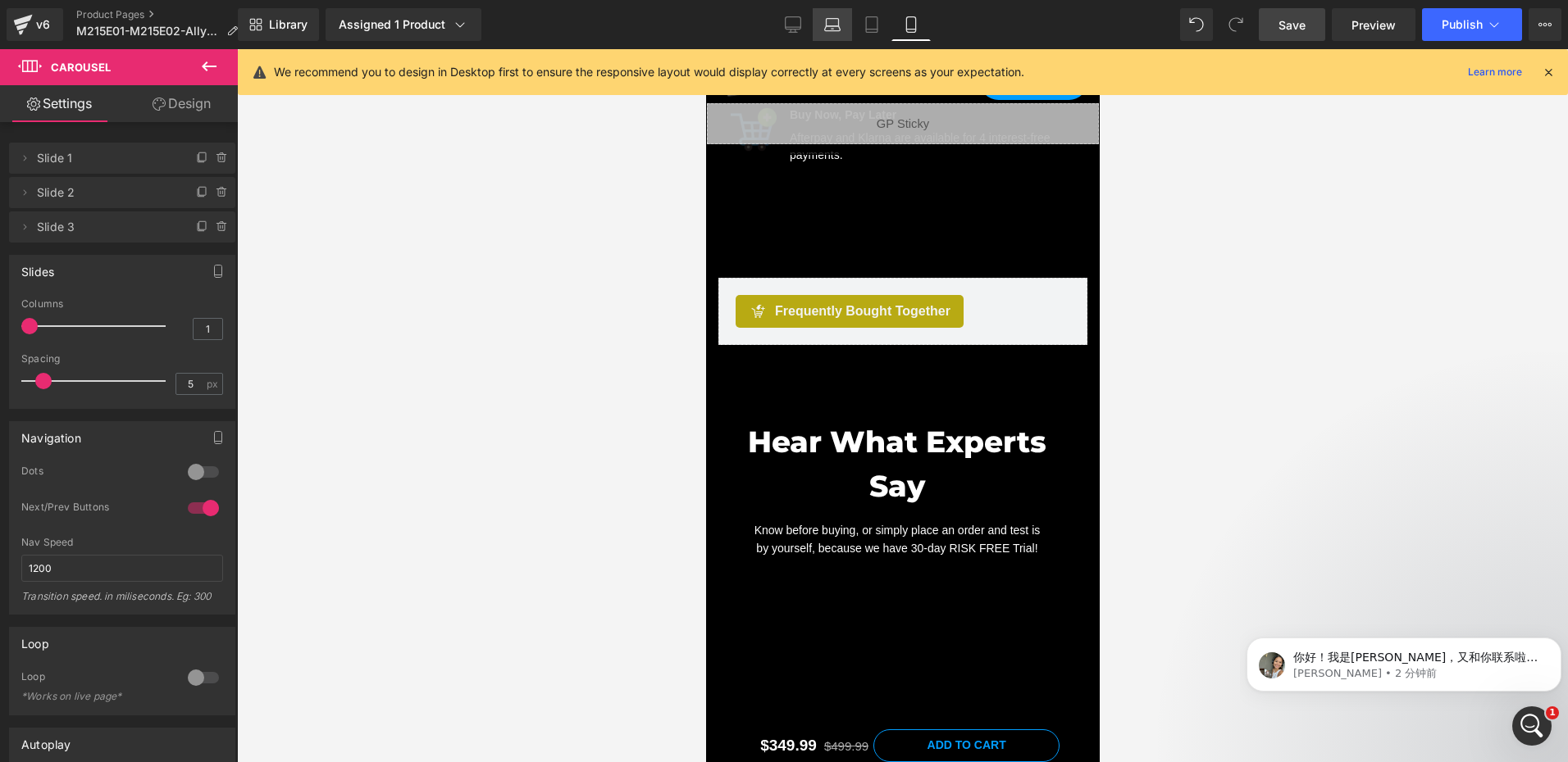
click at [844, 22] on link "Laptop" at bounding box center [832, 24] width 39 height 33
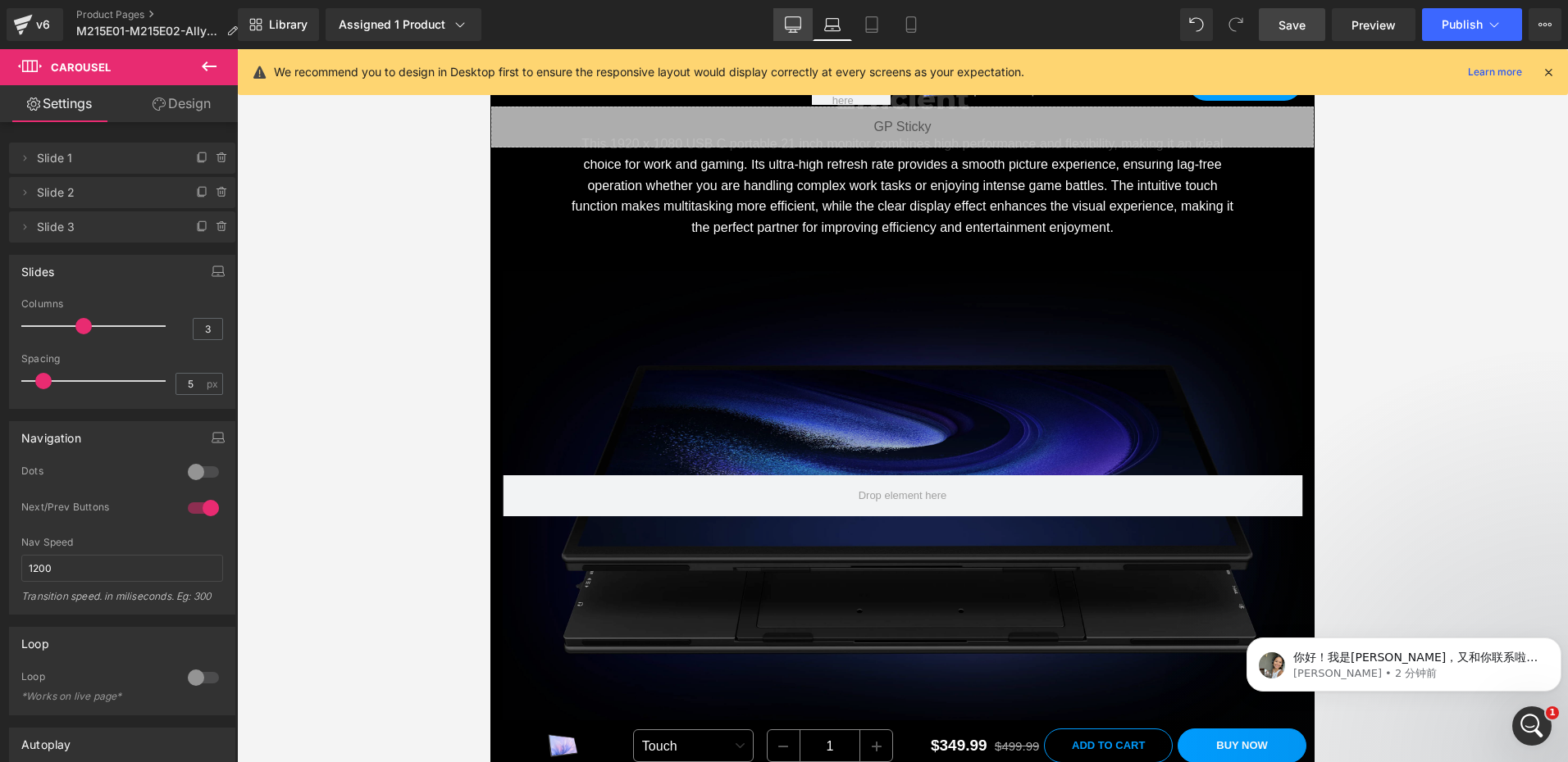
scroll to position [1343, 0]
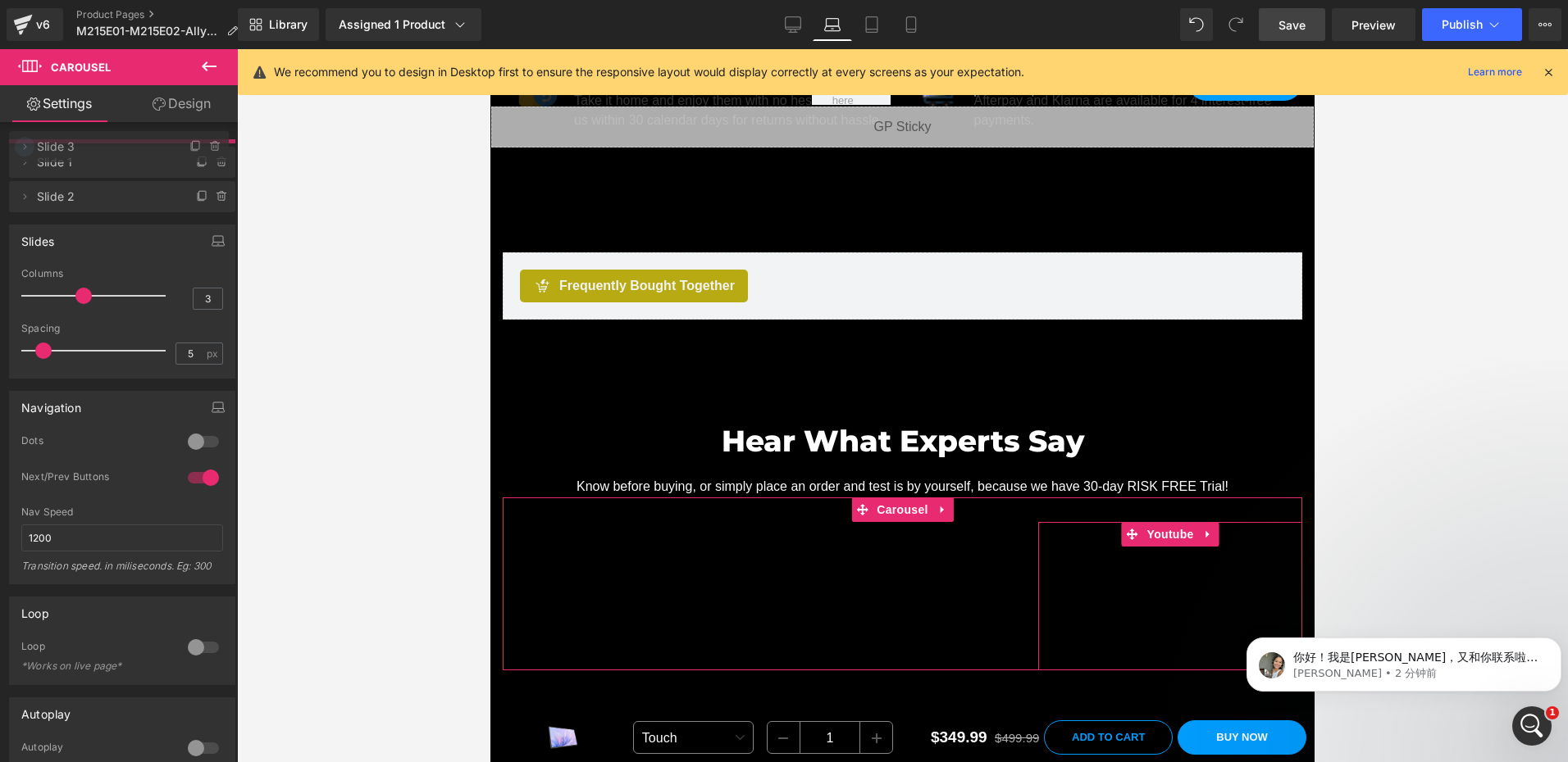
drag, startPoint x: 43, startPoint y: 229, endPoint x: 29, endPoint y: 149, distance: 81.2
drag, startPoint x: 74, startPoint y: 229, endPoint x: 70, endPoint y: 181, distance: 48.2
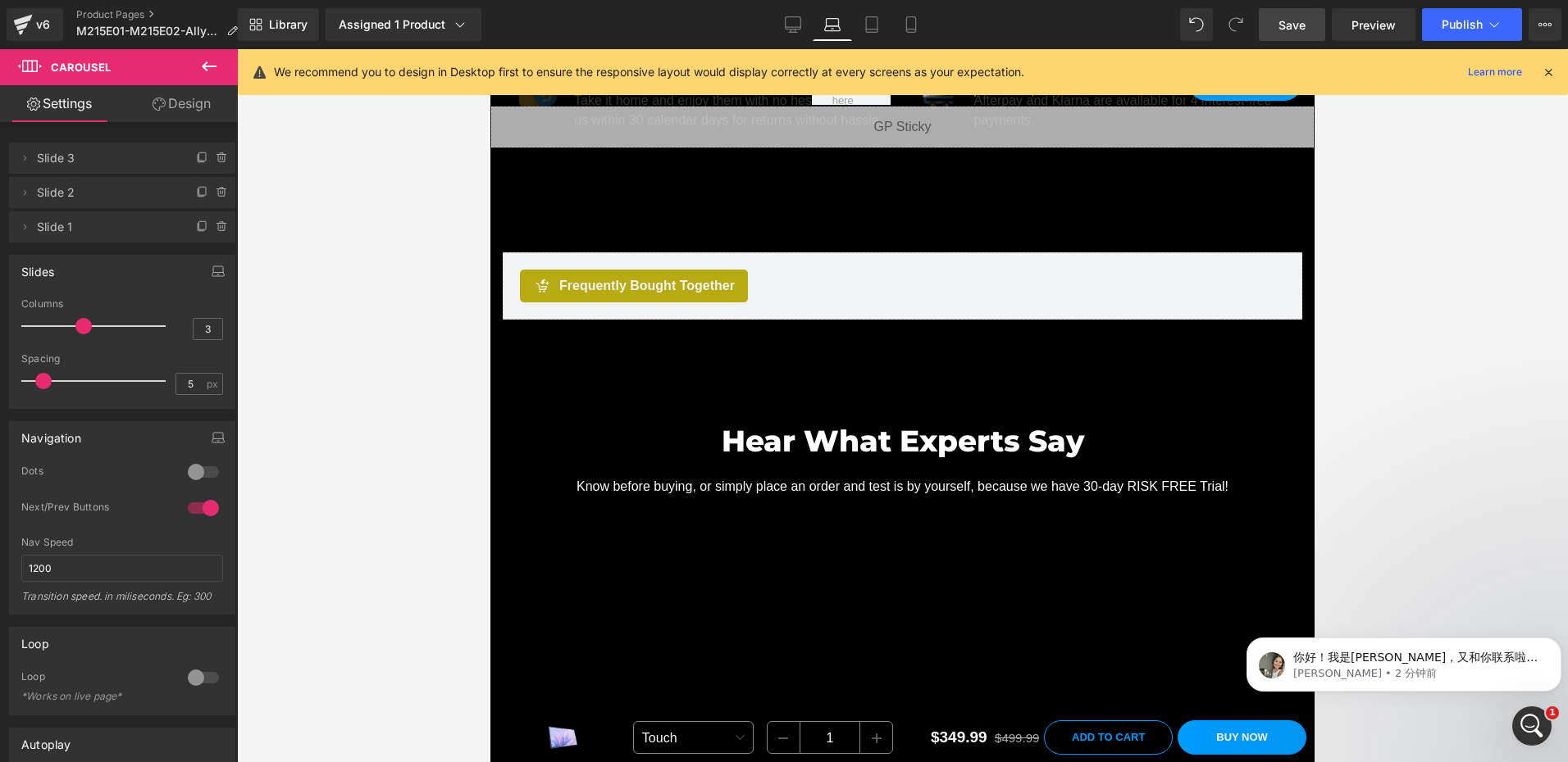
click at [1299, 23] on span "Save" at bounding box center [1291, 25] width 27 height 18
click at [1550, 72] on icon at bounding box center [1548, 72] width 15 height 15
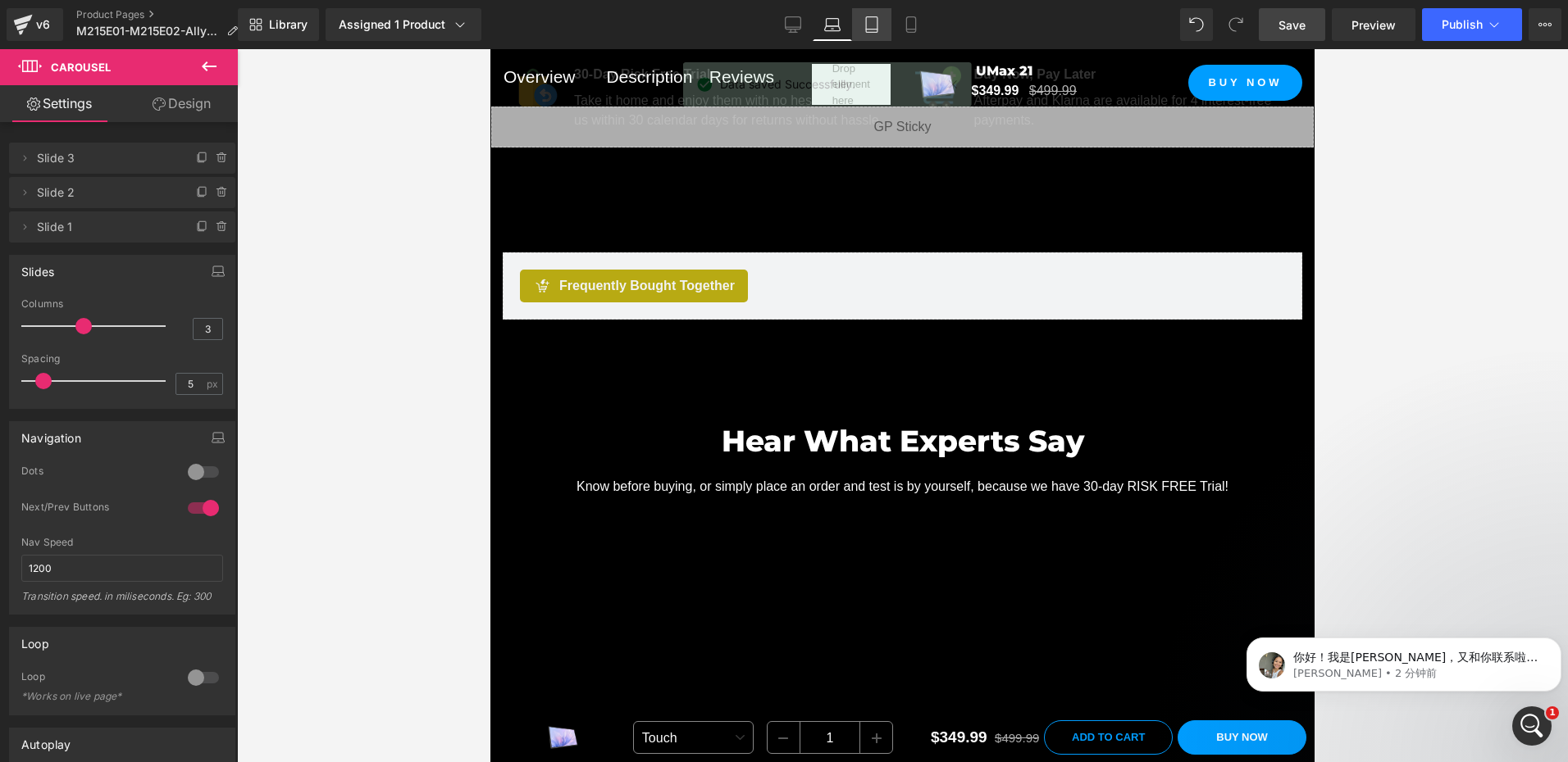
click at [876, 26] on icon at bounding box center [872, 25] width 17 height 17
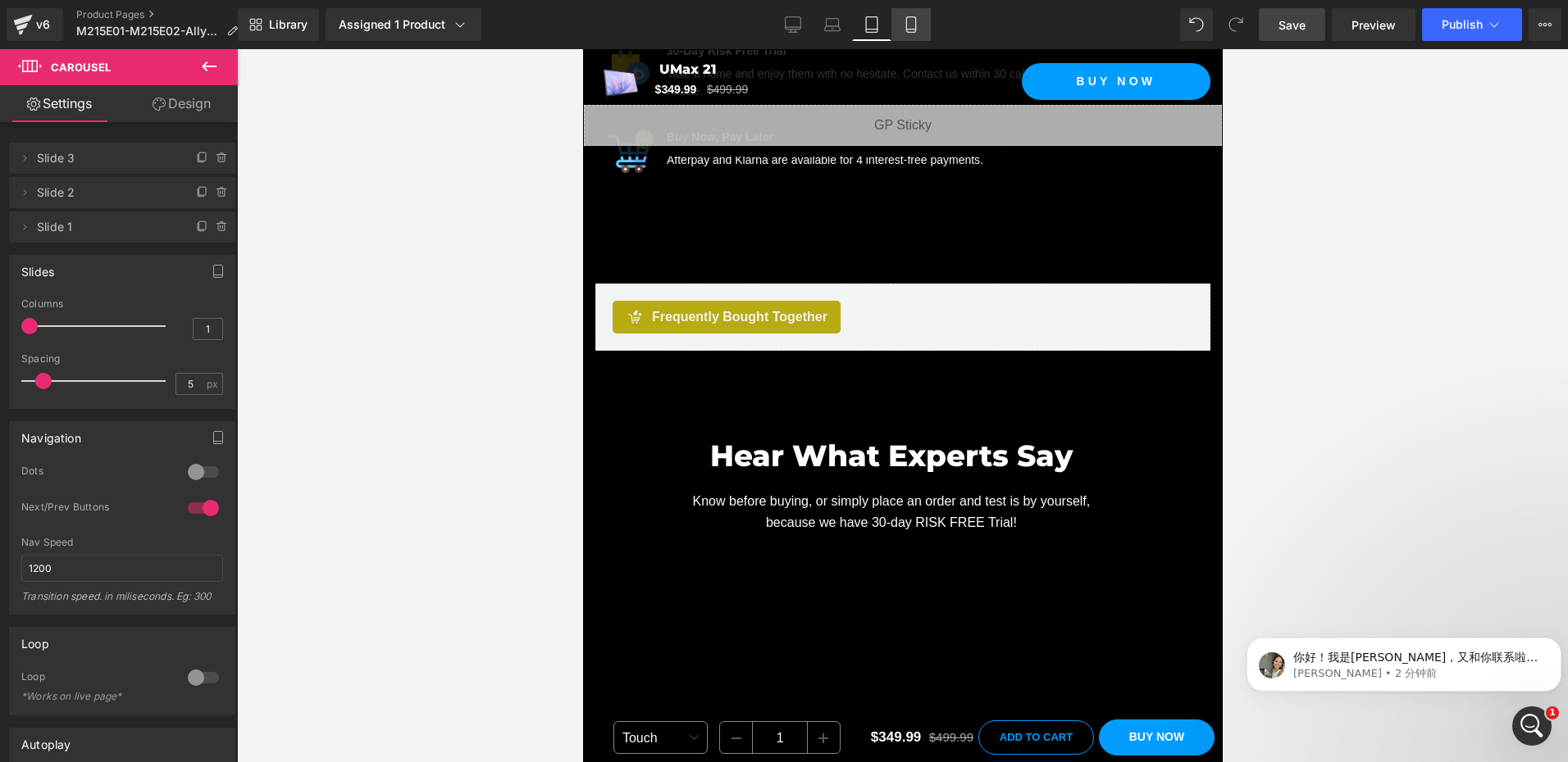
scroll to position [2174, 0]
click at [912, 25] on icon at bounding box center [911, 25] width 17 height 17
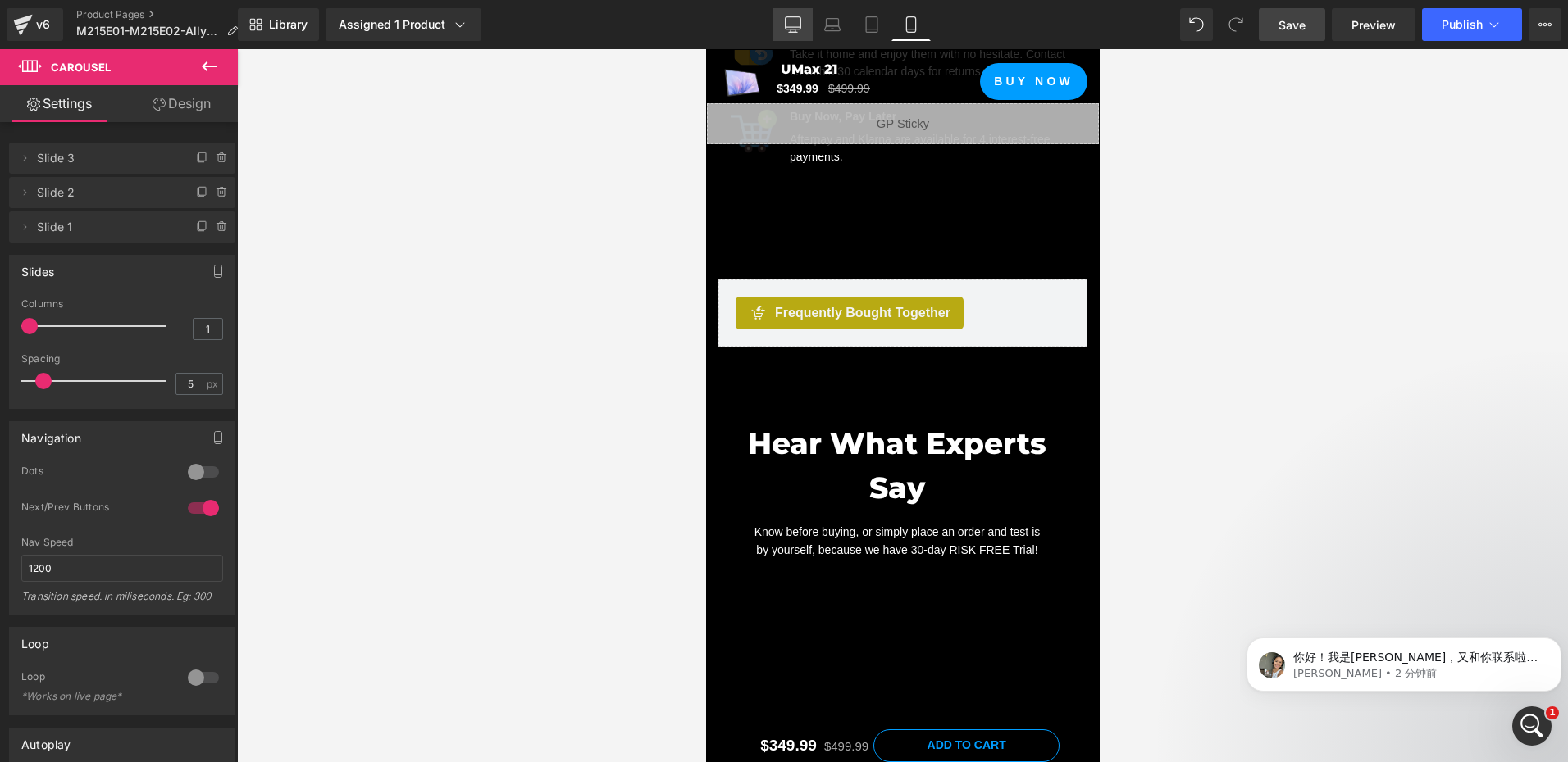
click at [793, 18] on icon at bounding box center [793, 25] width 17 height 17
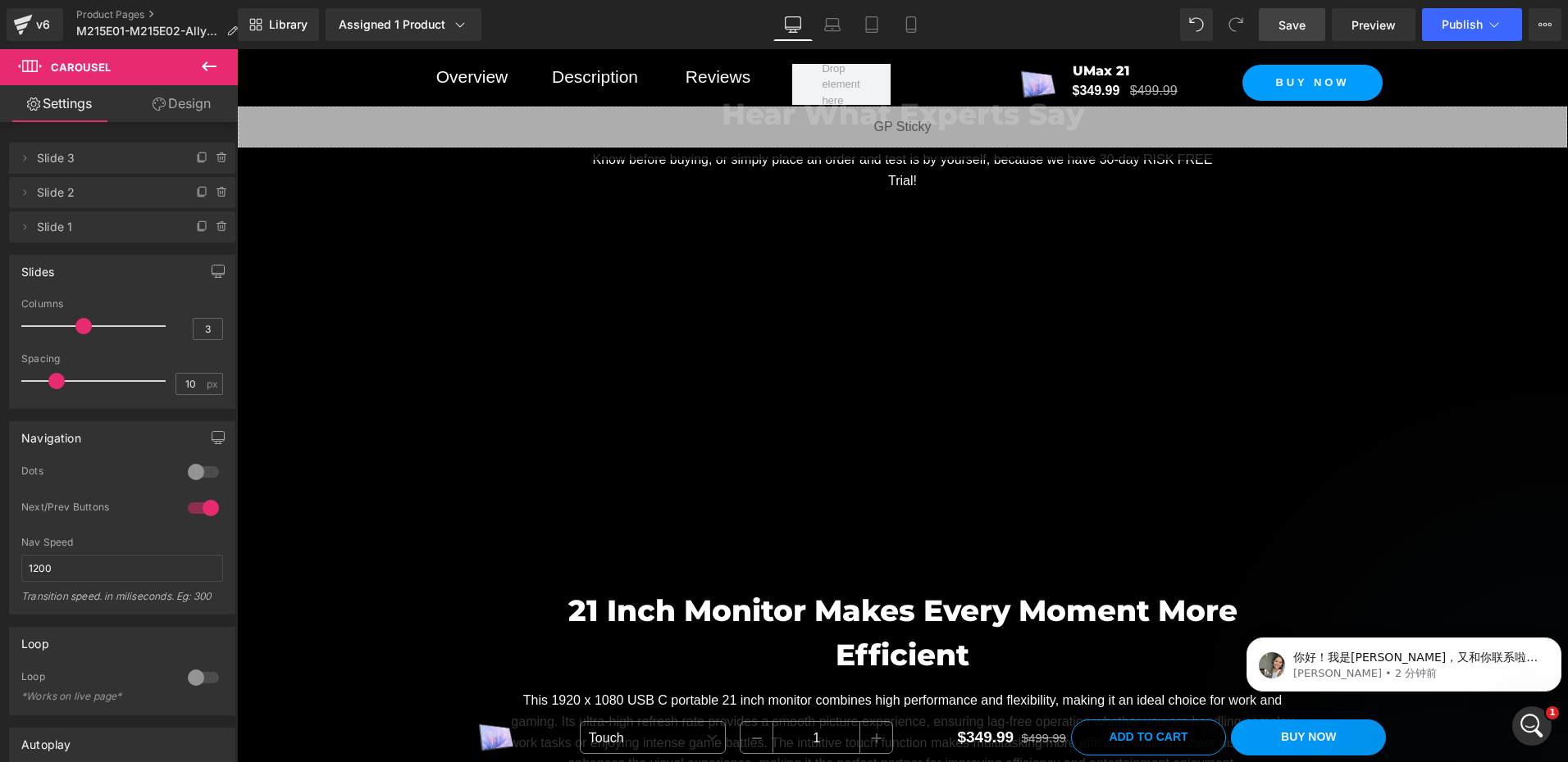
scroll to position [1546, 0]
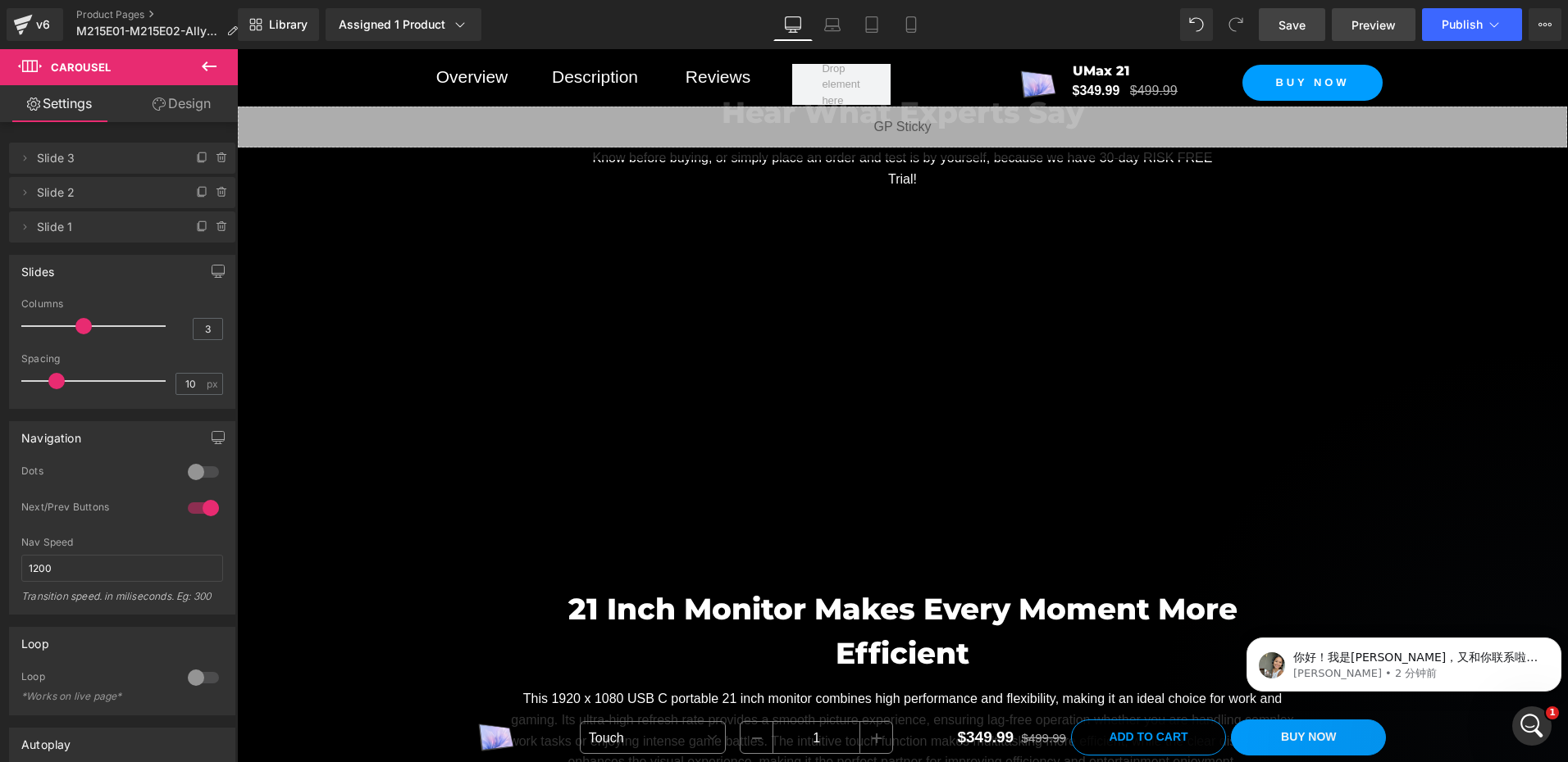
click at [1372, 24] on span "Preview" at bounding box center [1373, 25] width 44 height 18
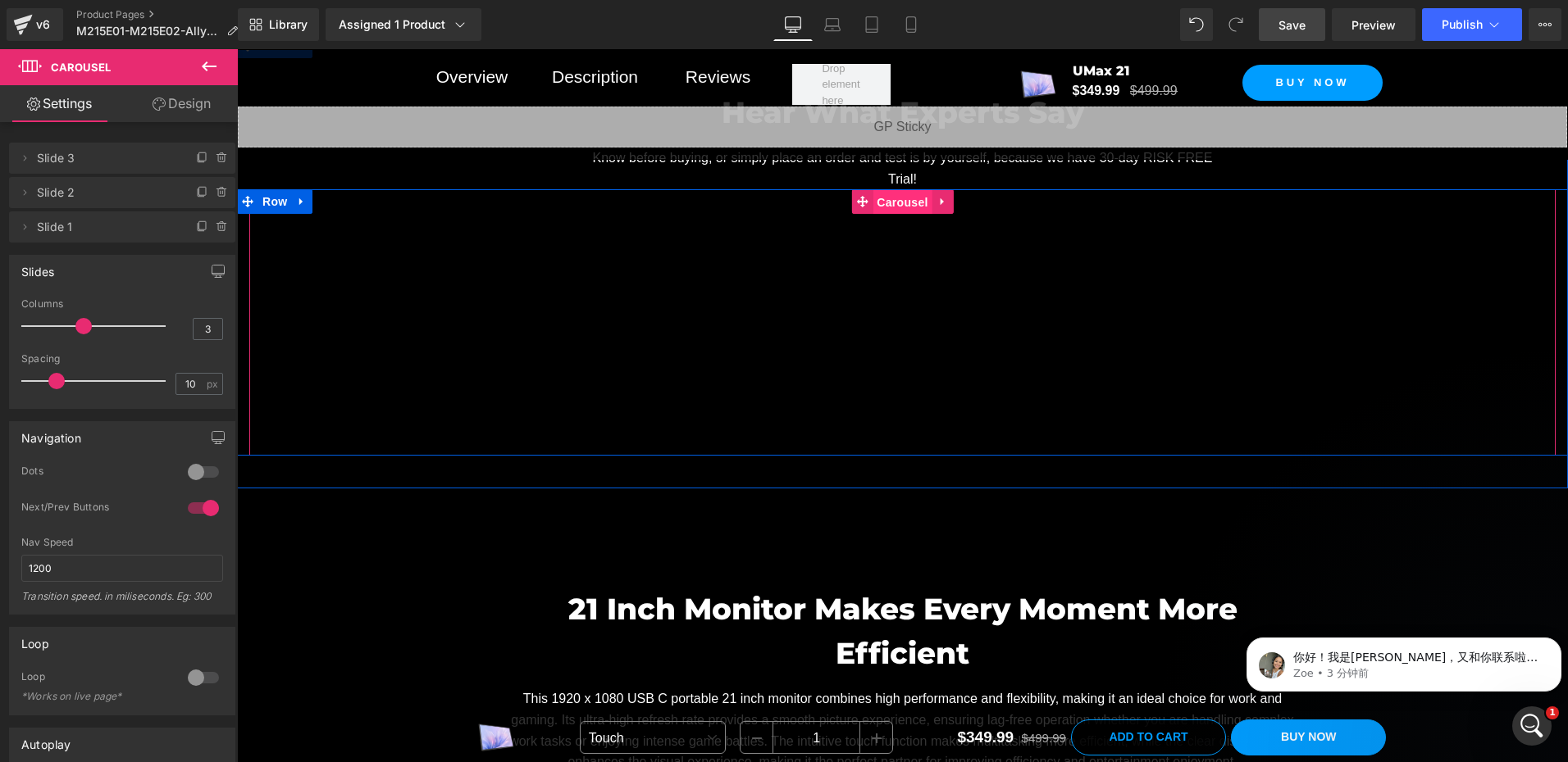
click at [892, 196] on span "Carousel" at bounding box center [902, 202] width 59 height 24
click at [273, 196] on span "Row" at bounding box center [274, 202] width 33 height 24
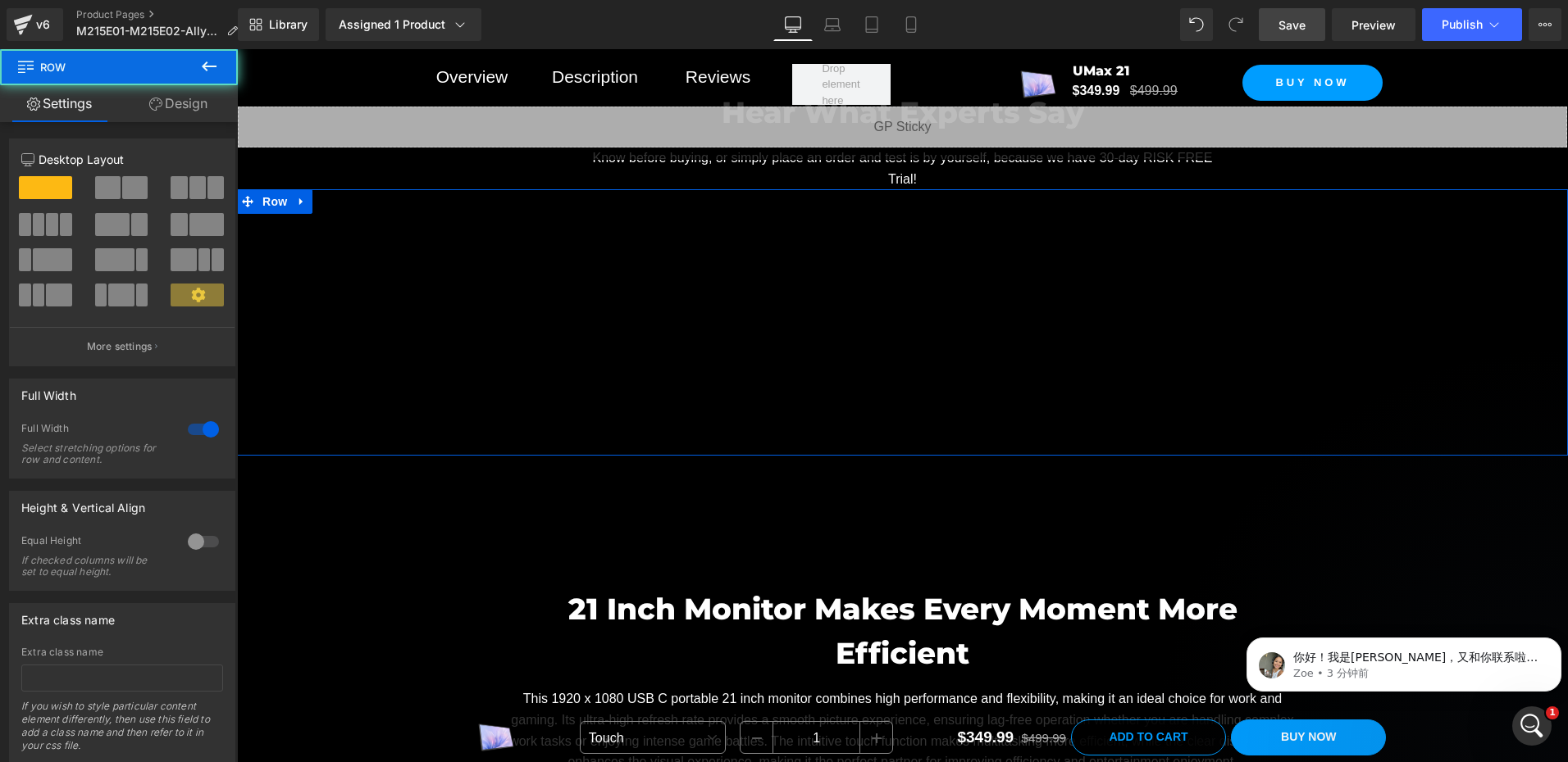
click at [176, 95] on link "Design" at bounding box center [178, 104] width 119 height 37
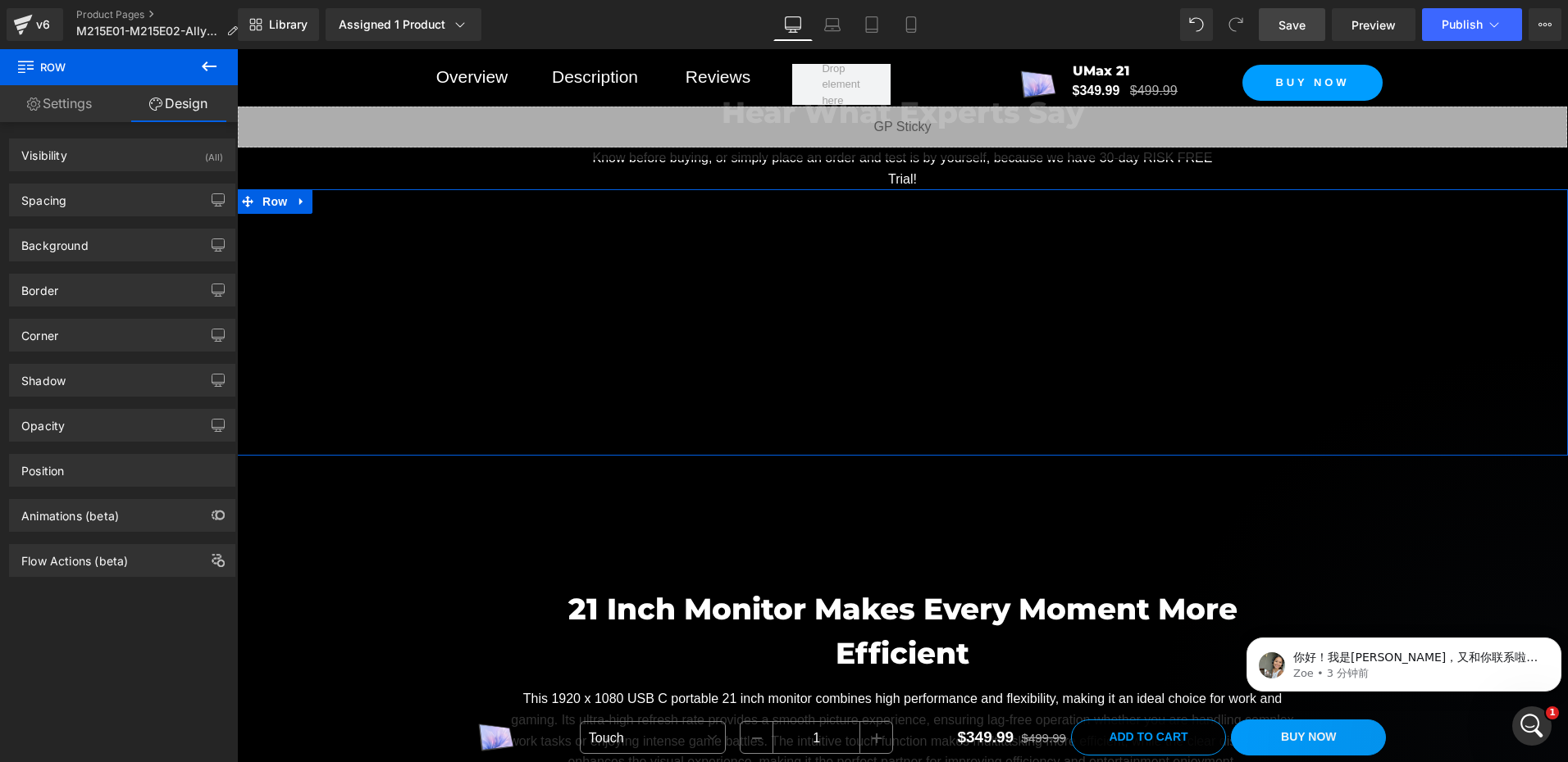
drag, startPoint x: 72, startPoint y: 206, endPoint x: 51, endPoint y: 252, distance: 50.6
click at [72, 206] on div "Spacing" at bounding box center [122, 200] width 225 height 31
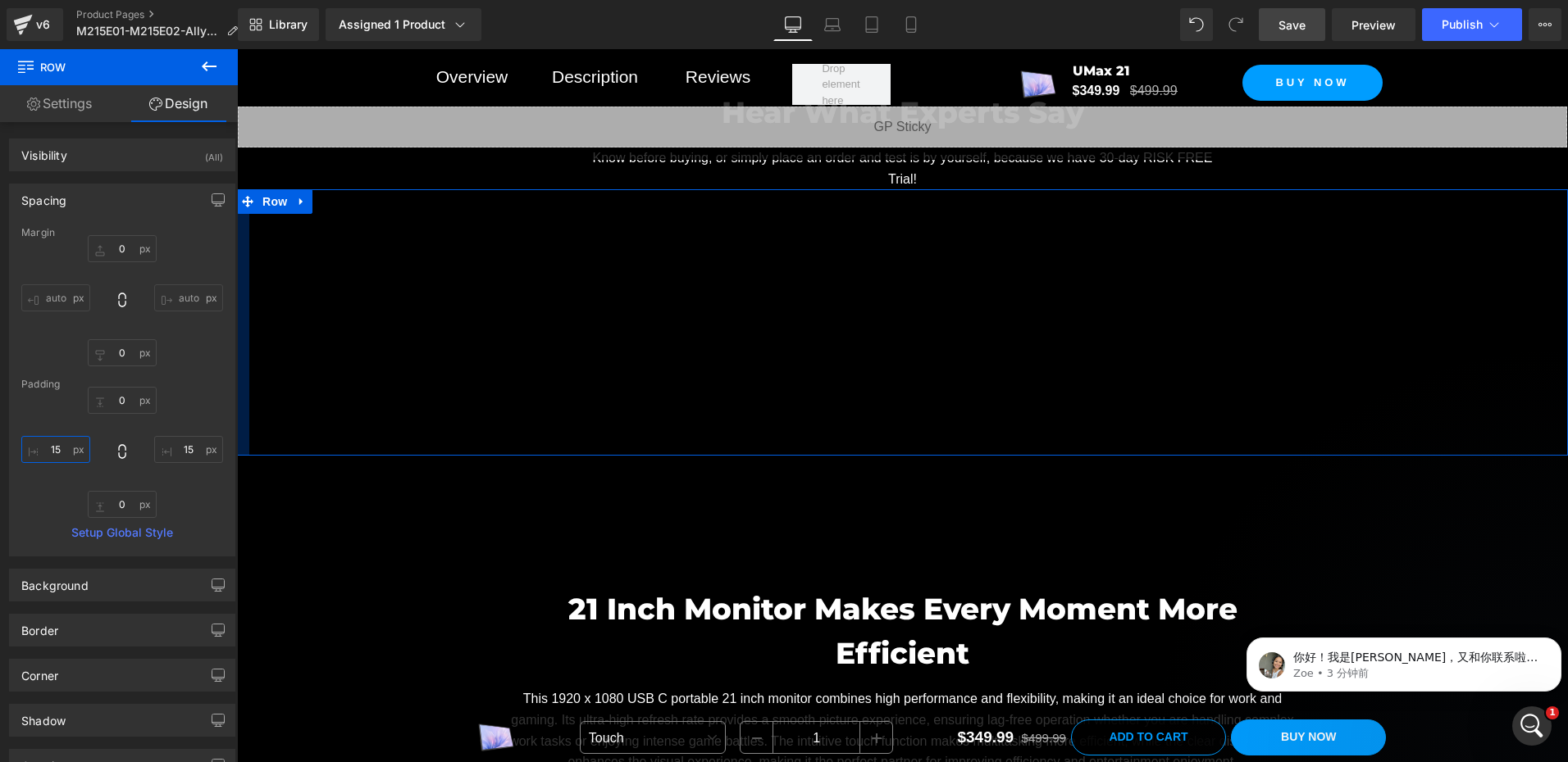
click at [63, 450] on input "15" at bounding box center [56, 450] width 69 height 27
paste input "https://www.youtube.com/watch?v=SqskUaPhlNc"
type input "https://www.youtube.com/watch?v=SqskUaPhlNc"
type input "20"
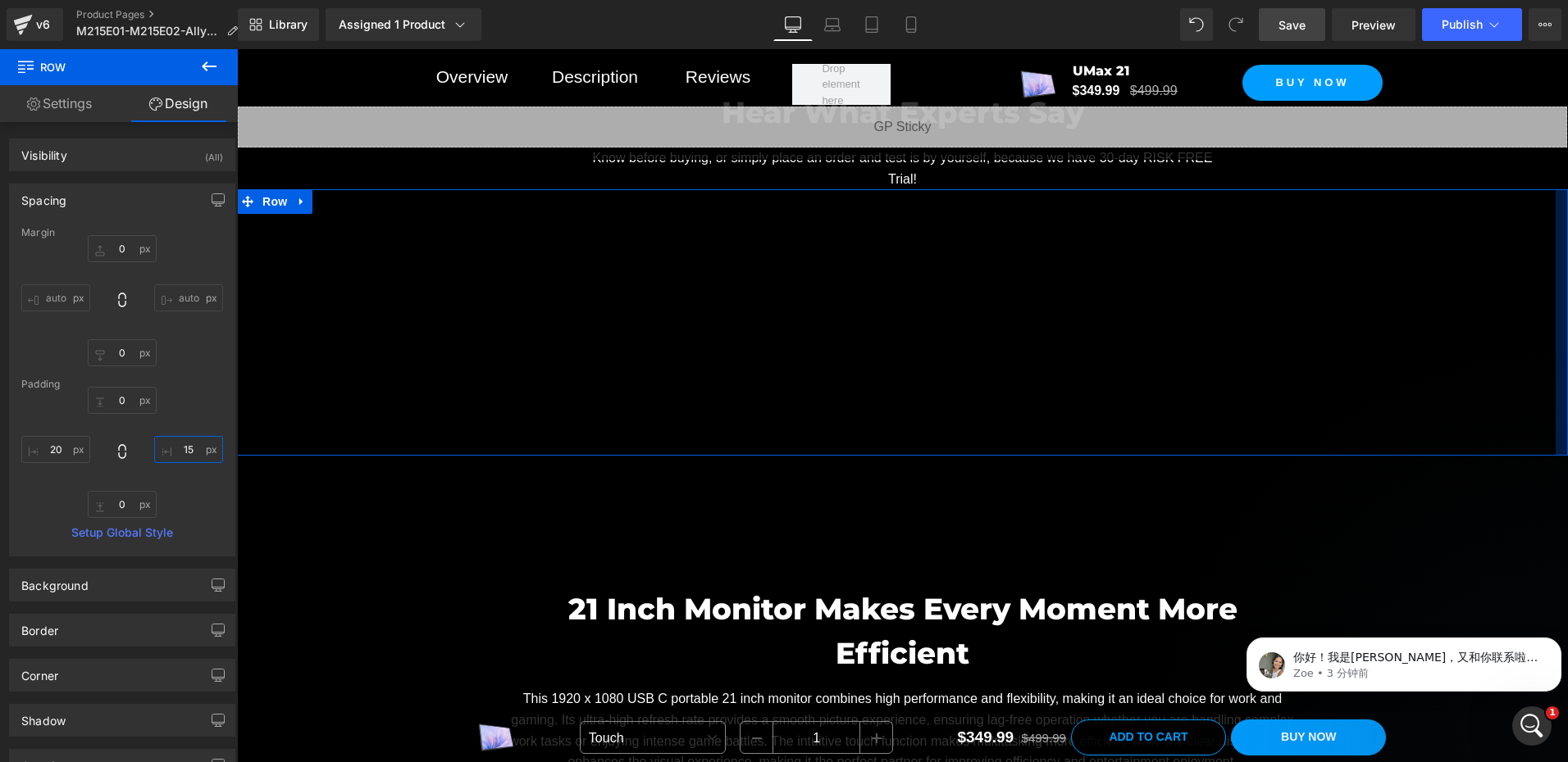
click at [188, 452] on input "15" at bounding box center [188, 450] width 69 height 27
paste input "20"
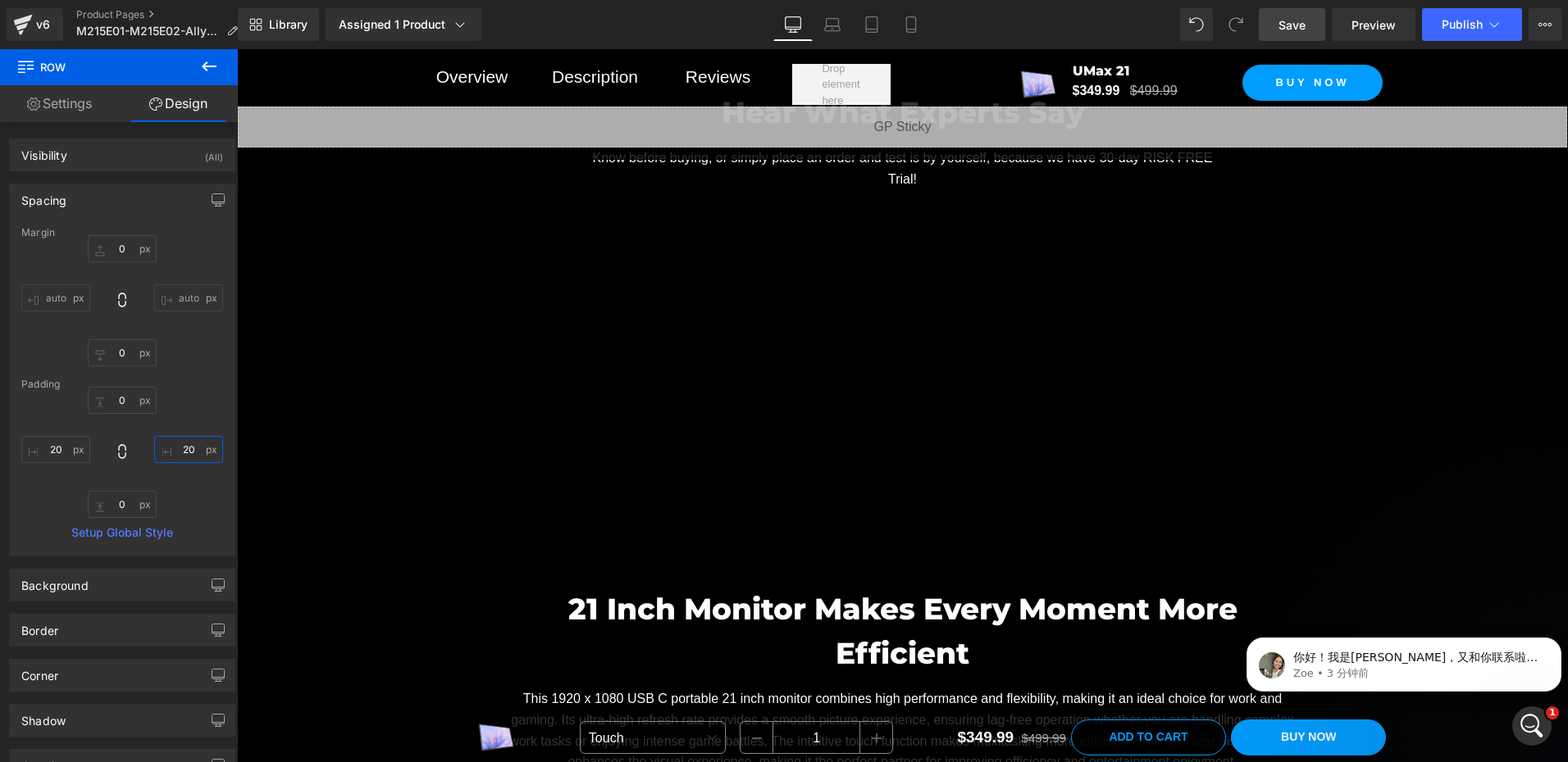
type input "20"
drag, startPoint x: 1299, startPoint y: 24, endPoint x: 973, endPoint y: 137, distance: 345.0
click at [1299, 24] on span "Save" at bounding box center [1291, 25] width 27 height 18
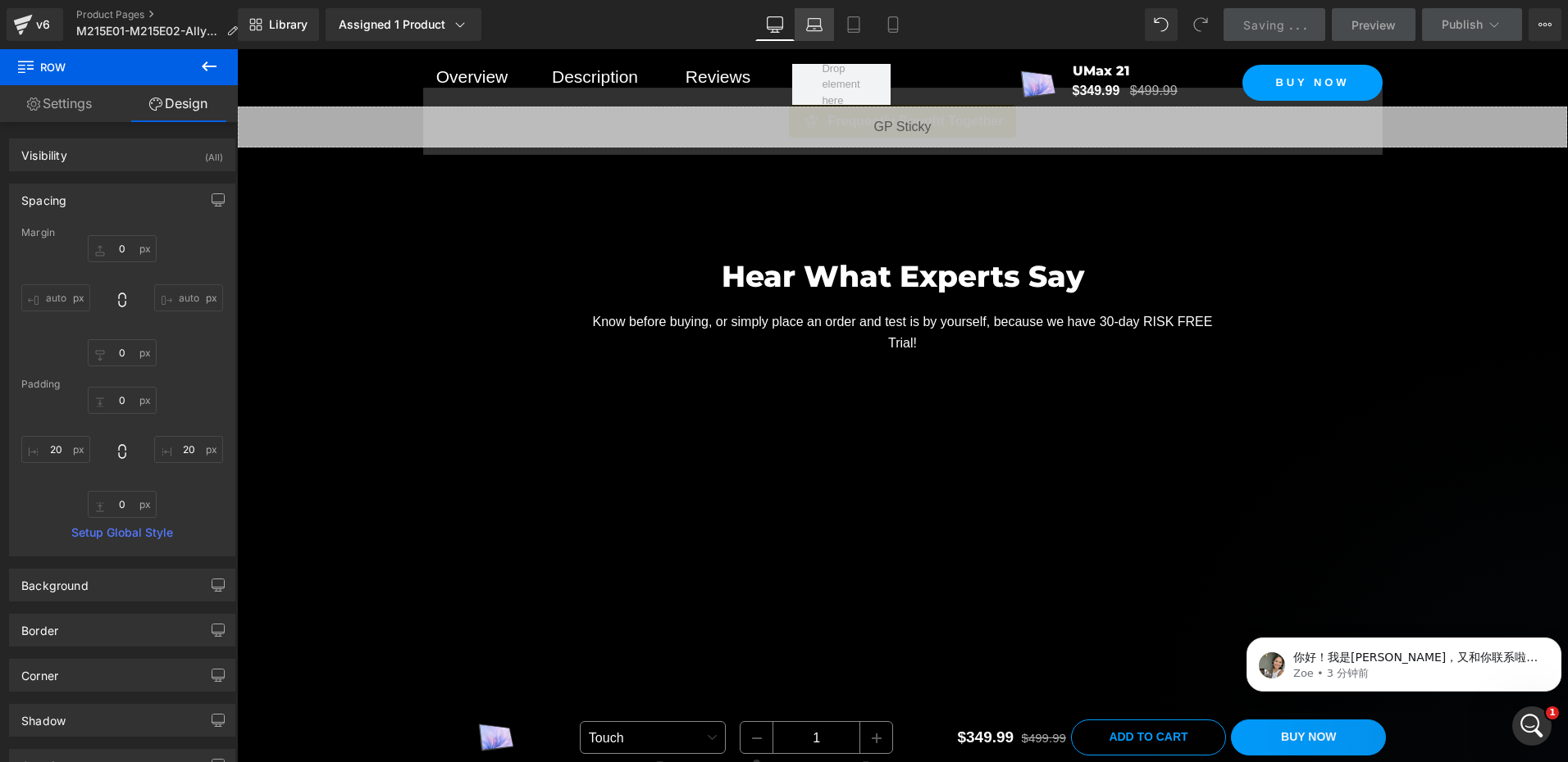
click at [820, 20] on icon at bounding box center [814, 25] width 17 height 17
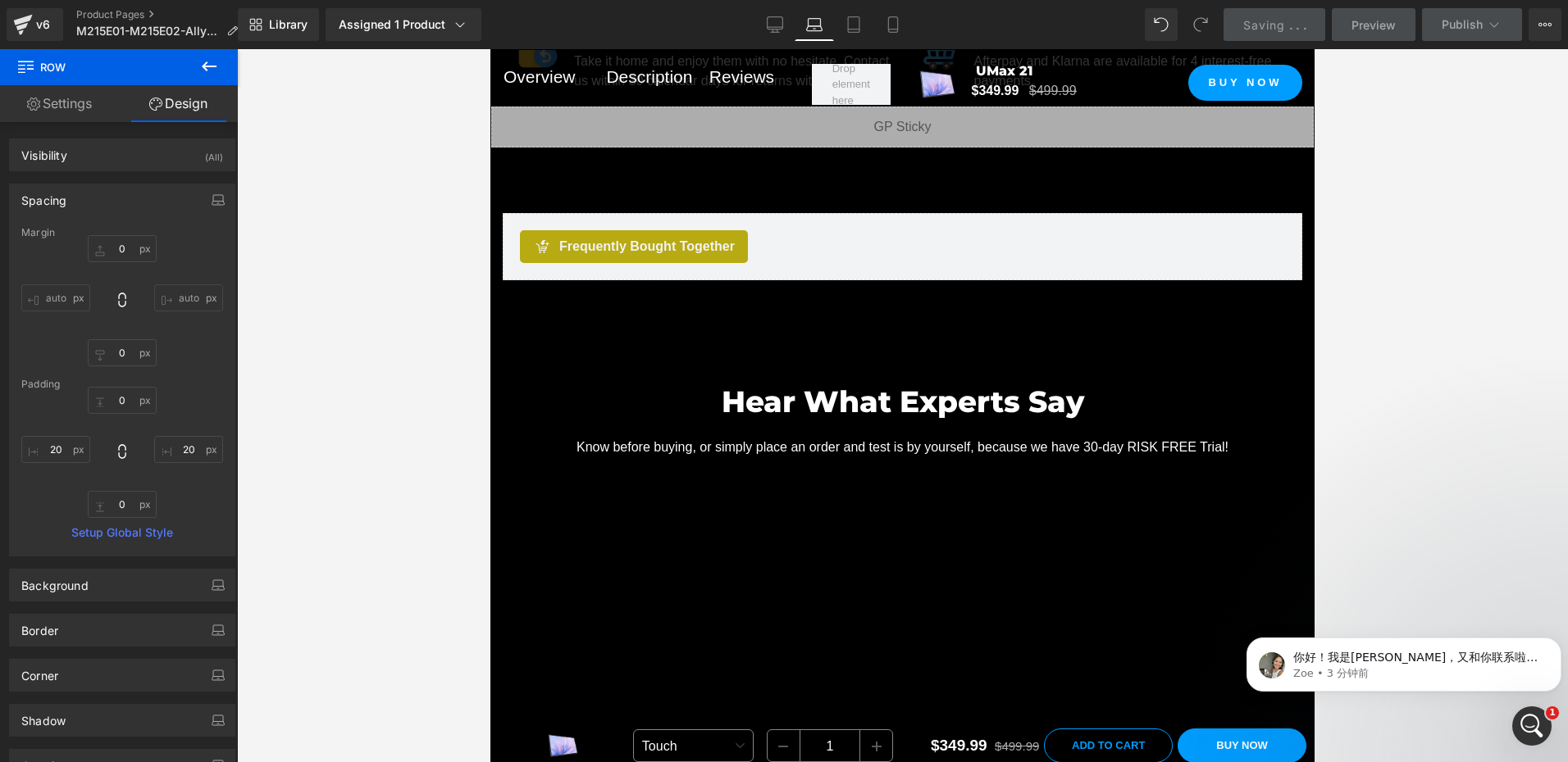
scroll to position [1505, 0]
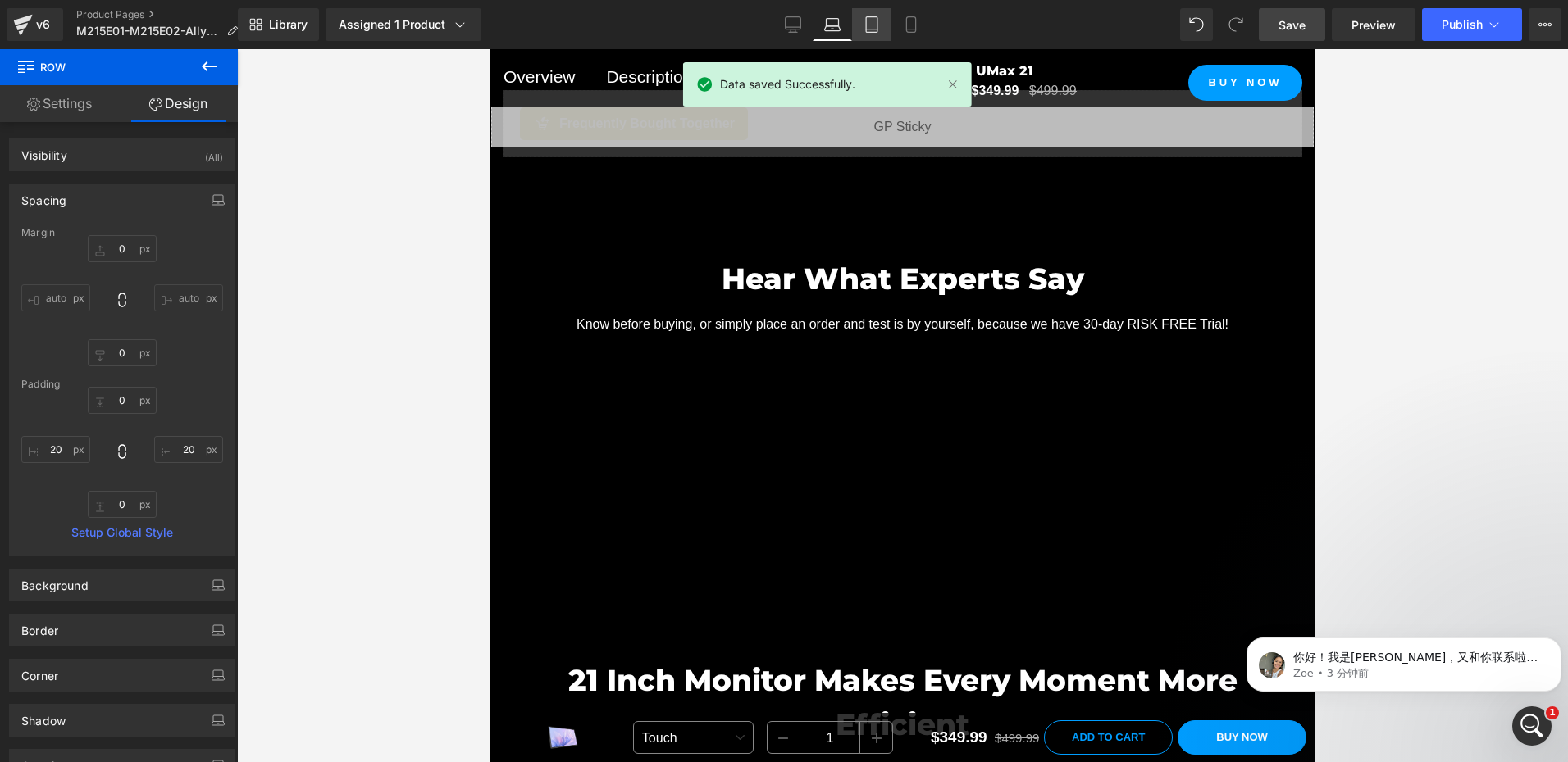
click at [876, 28] on icon at bounding box center [872, 25] width 17 height 17
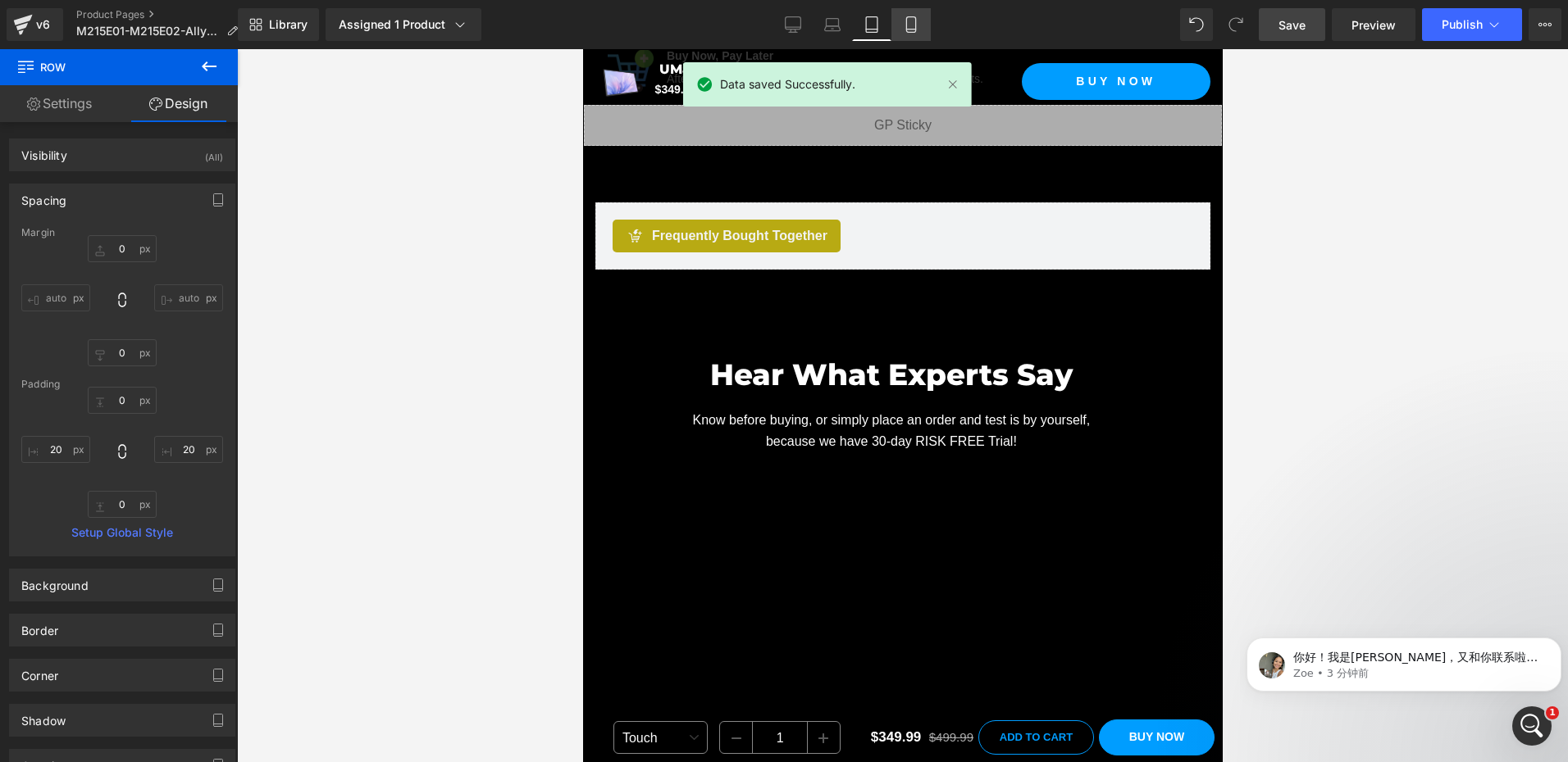
scroll to position [2336, 0]
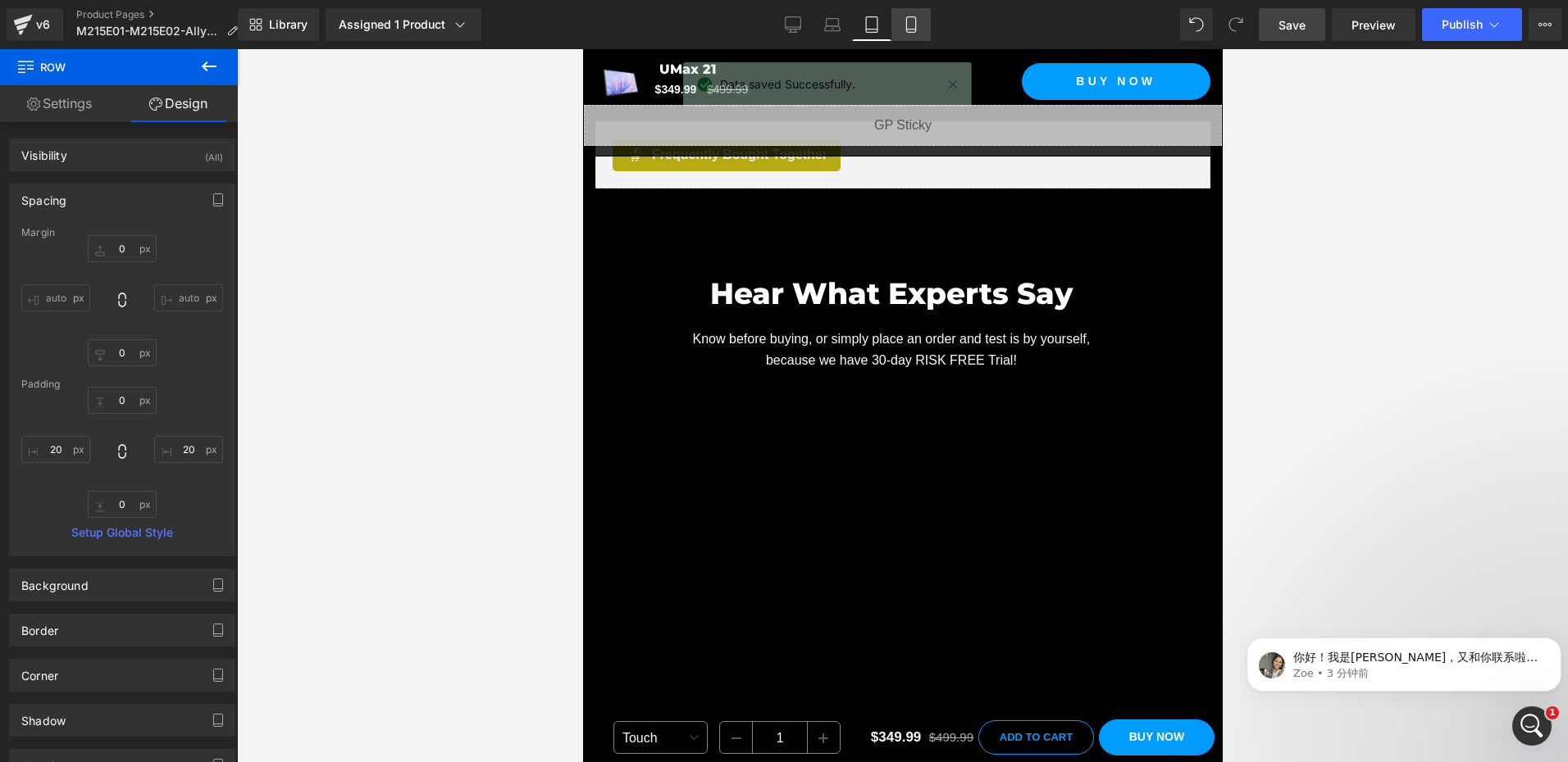
click at [925, 35] on link "Mobile" at bounding box center [910, 24] width 39 height 33
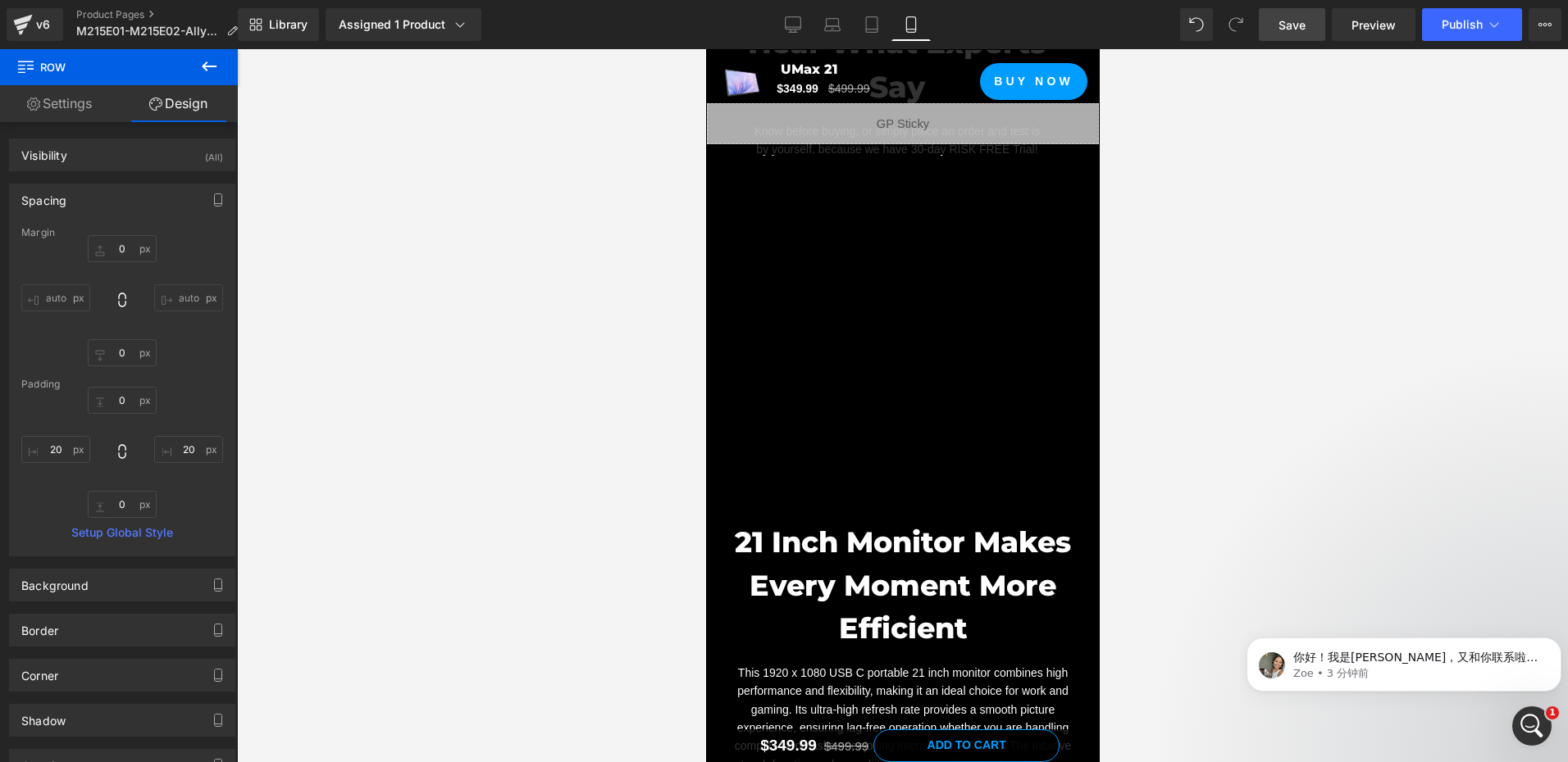
scroll to position [2515, 0]
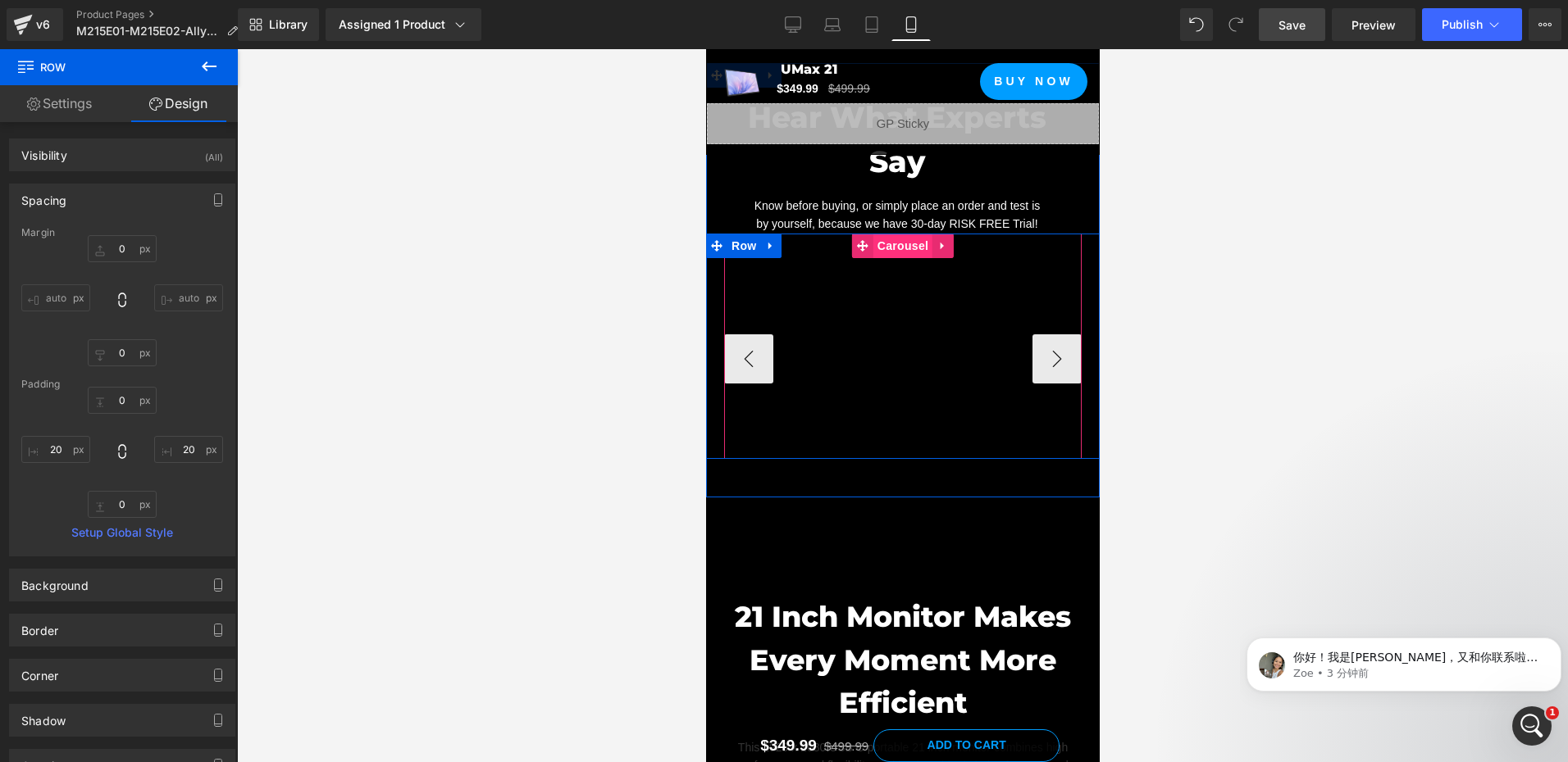
click at [890, 234] on span "Carousel" at bounding box center [902, 246] width 59 height 24
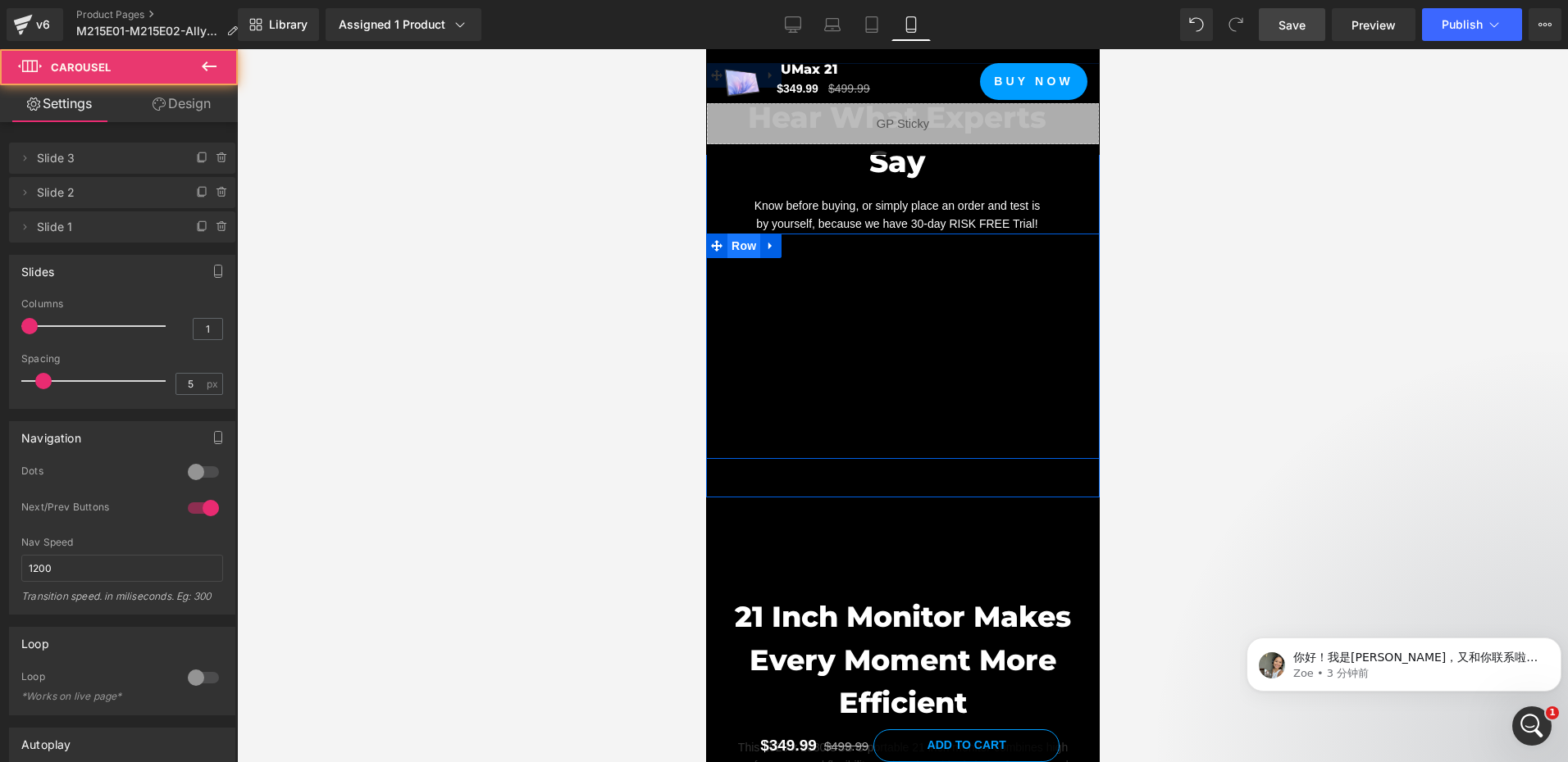
click at [739, 234] on span "Row" at bounding box center [742, 246] width 33 height 24
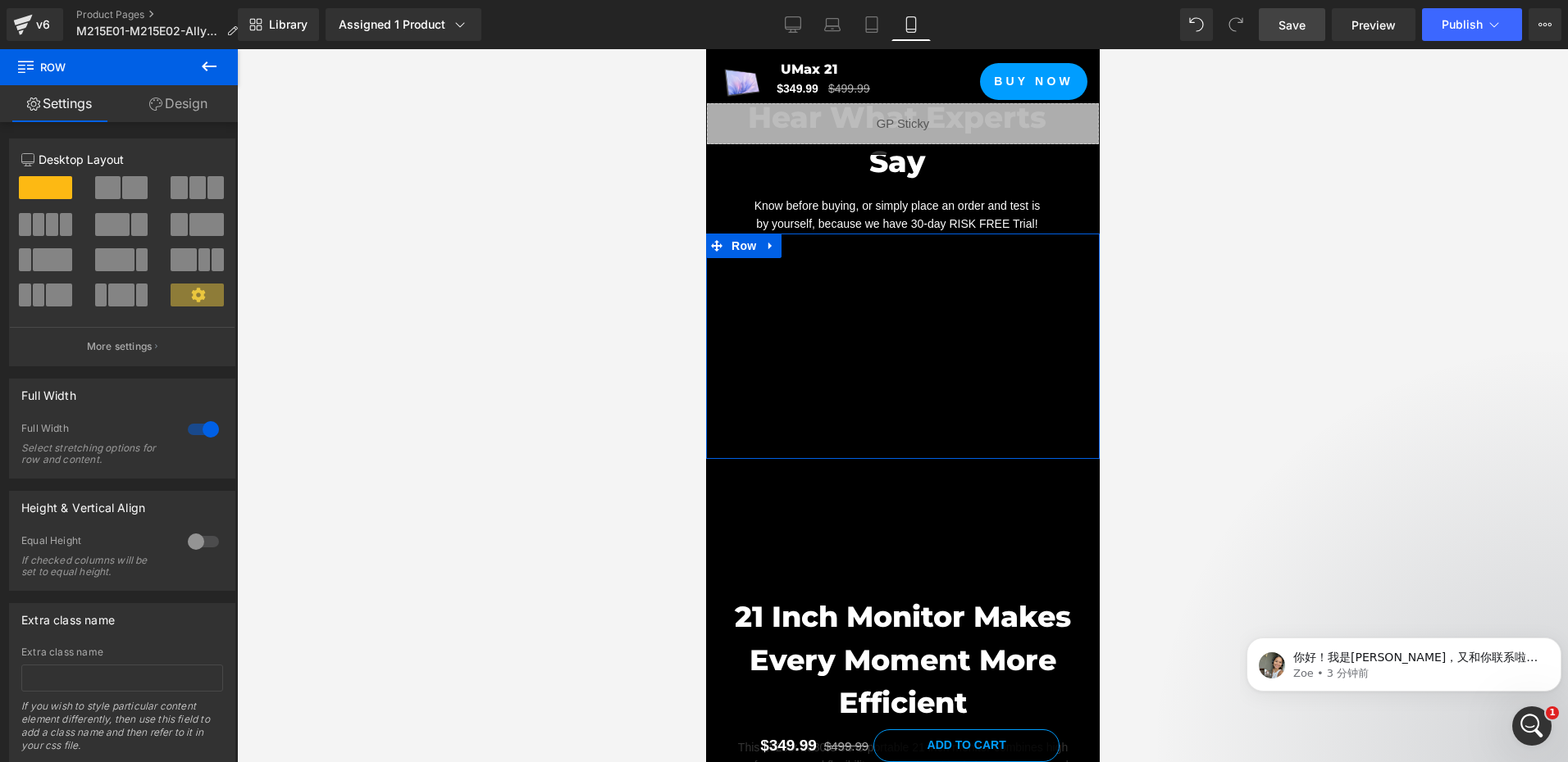
click at [171, 96] on link "Design" at bounding box center [178, 104] width 119 height 37
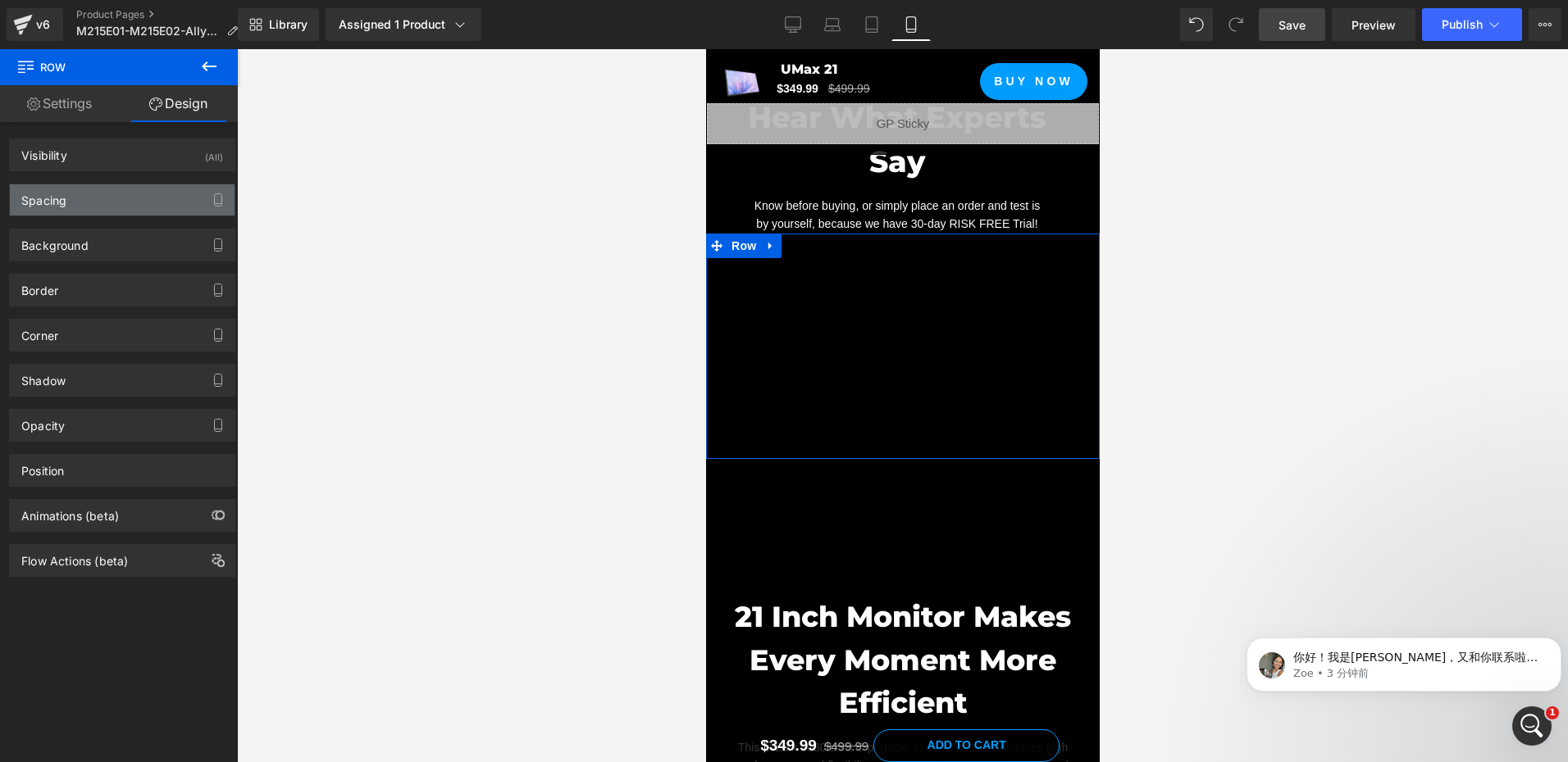
click at [112, 217] on div "Background Color & Image color Color transparent 0 % Image Replace Image Upload…" at bounding box center [122, 239] width 245 height 45
click at [120, 210] on div "Spacing" at bounding box center [122, 200] width 225 height 31
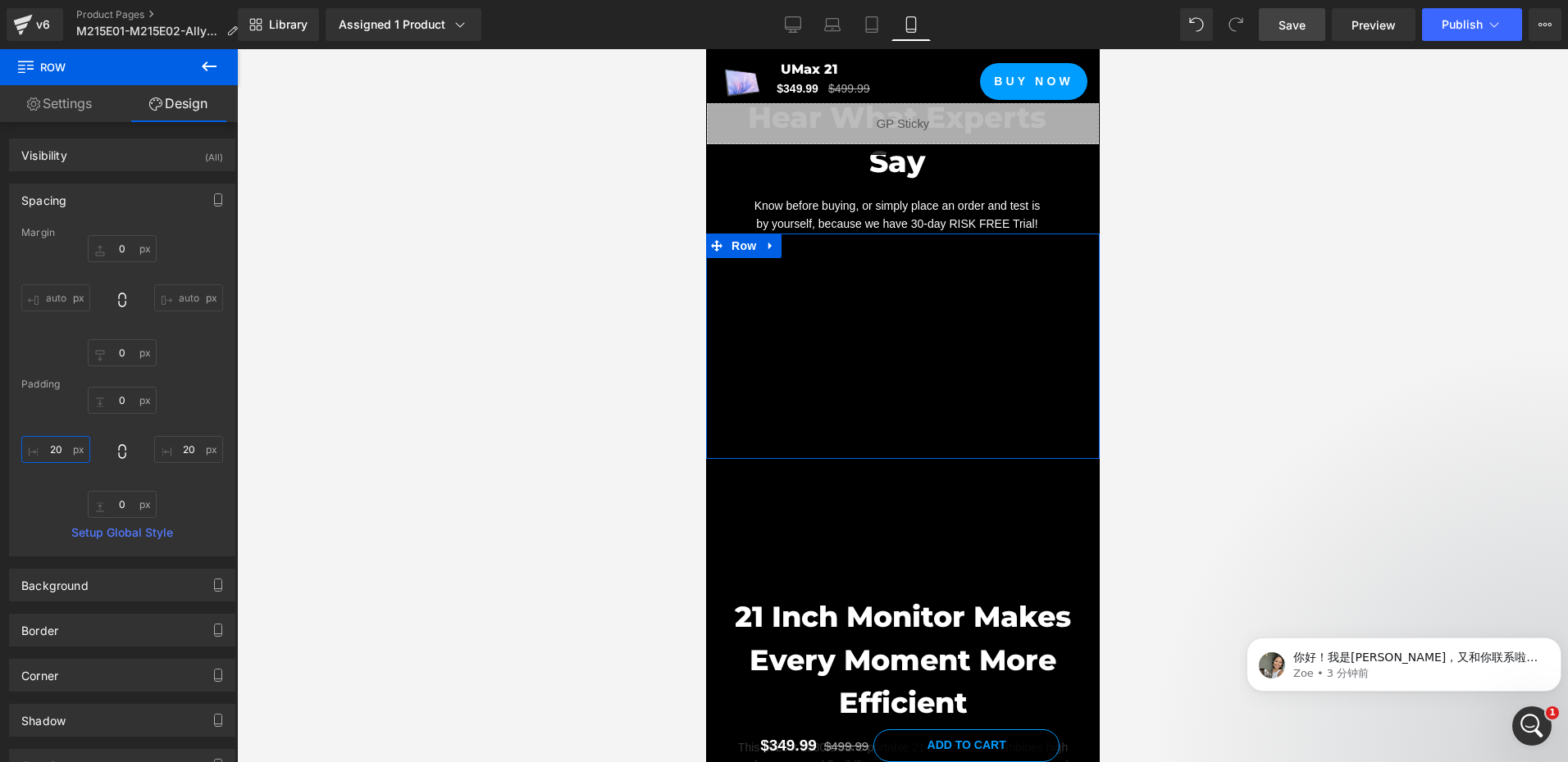
click at [63, 451] on input "20" at bounding box center [56, 450] width 69 height 27
type input "5"
click at [198, 455] on input "20" at bounding box center [188, 450] width 69 height 27
paste input "5"
type input "5"
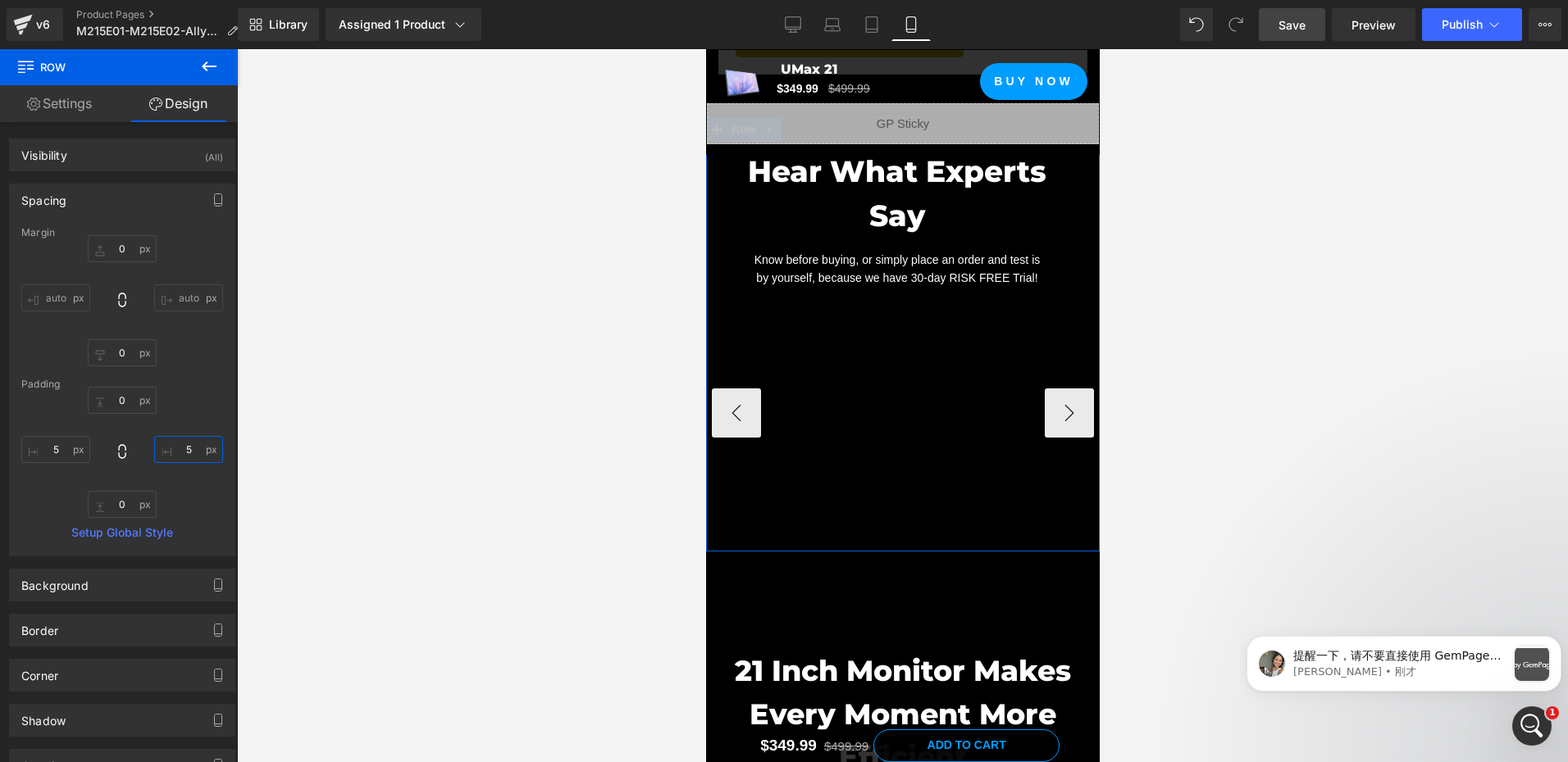
scroll to position [2433, 0]
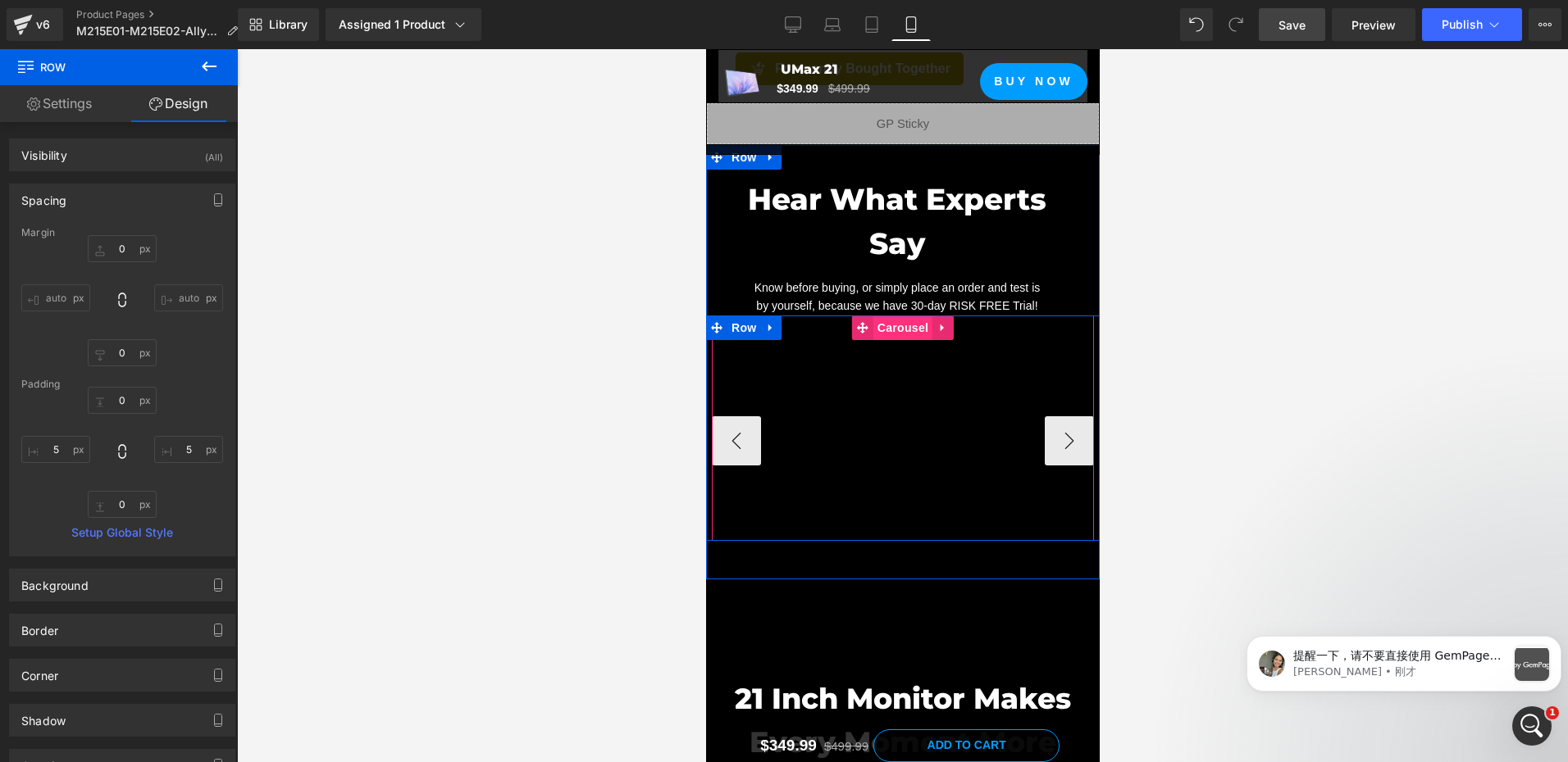
click at [874, 316] on span "Carousel" at bounding box center [902, 328] width 59 height 24
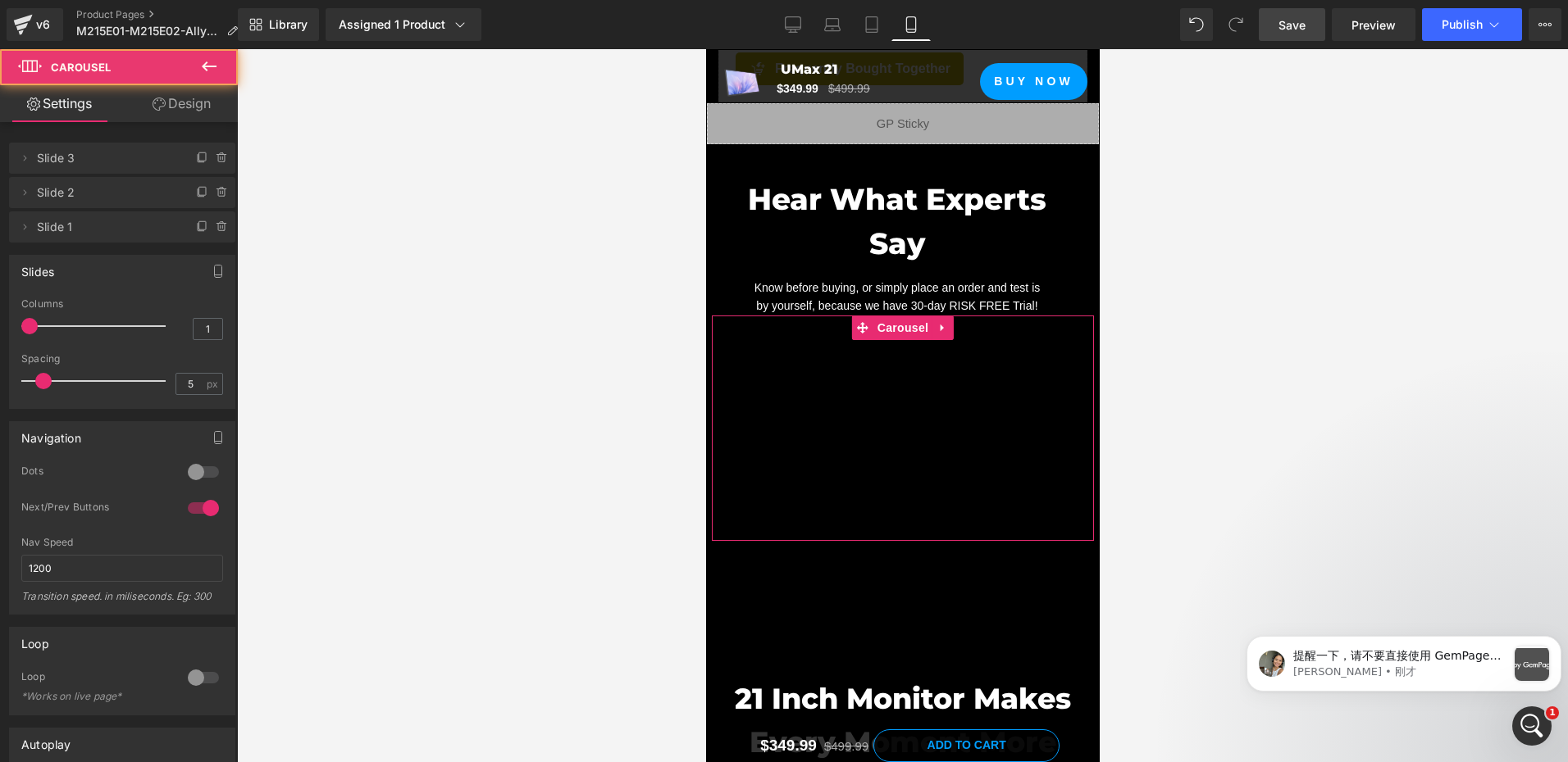
drag, startPoint x: 181, startPoint y: 104, endPoint x: 47, endPoint y: 209, distance: 170.2
click at [181, 104] on link "Design" at bounding box center [181, 104] width 119 height 37
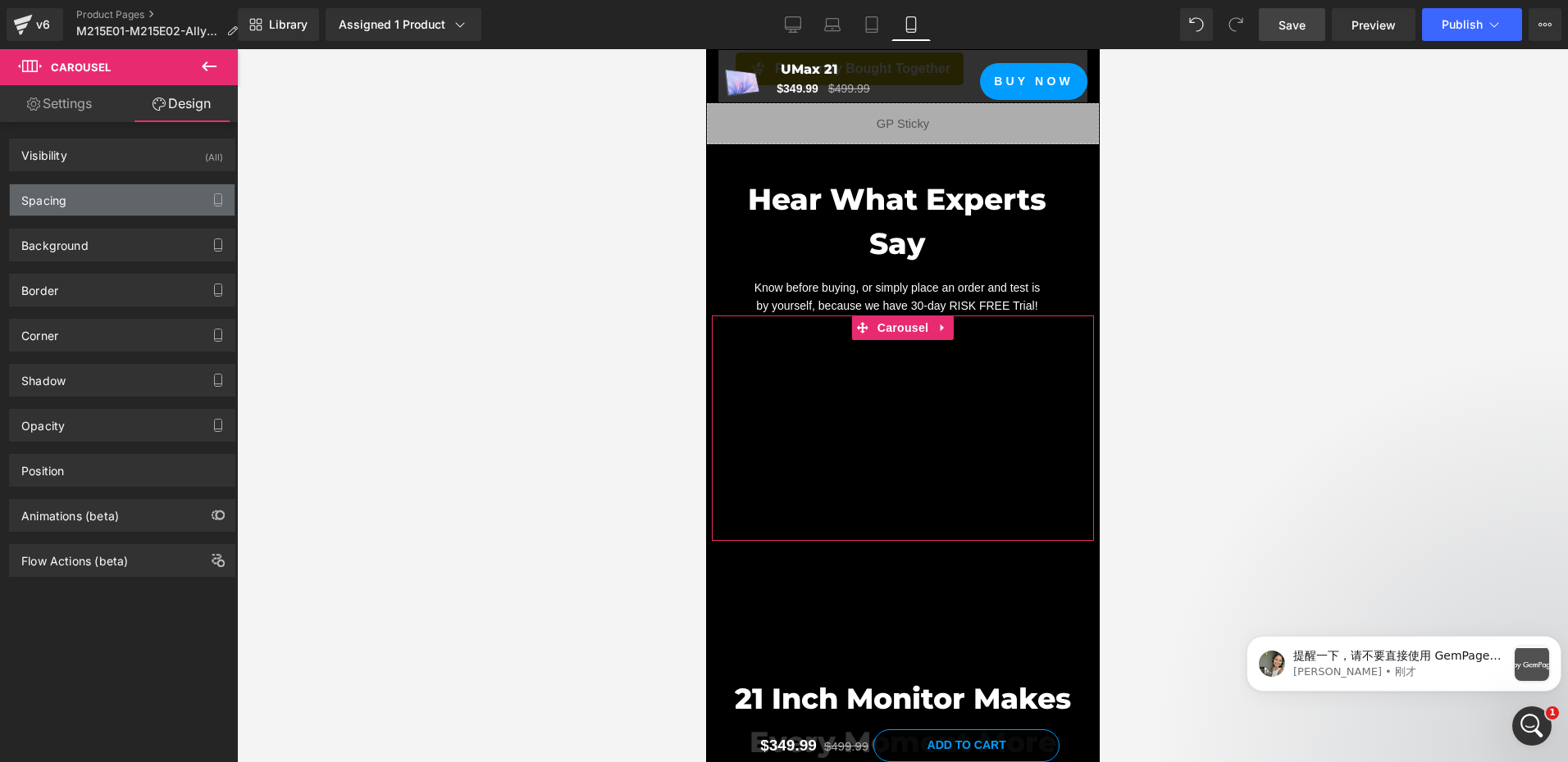
click at [64, 196] on div "Spacing" at bounding box center [44, 196] width 45 height 23
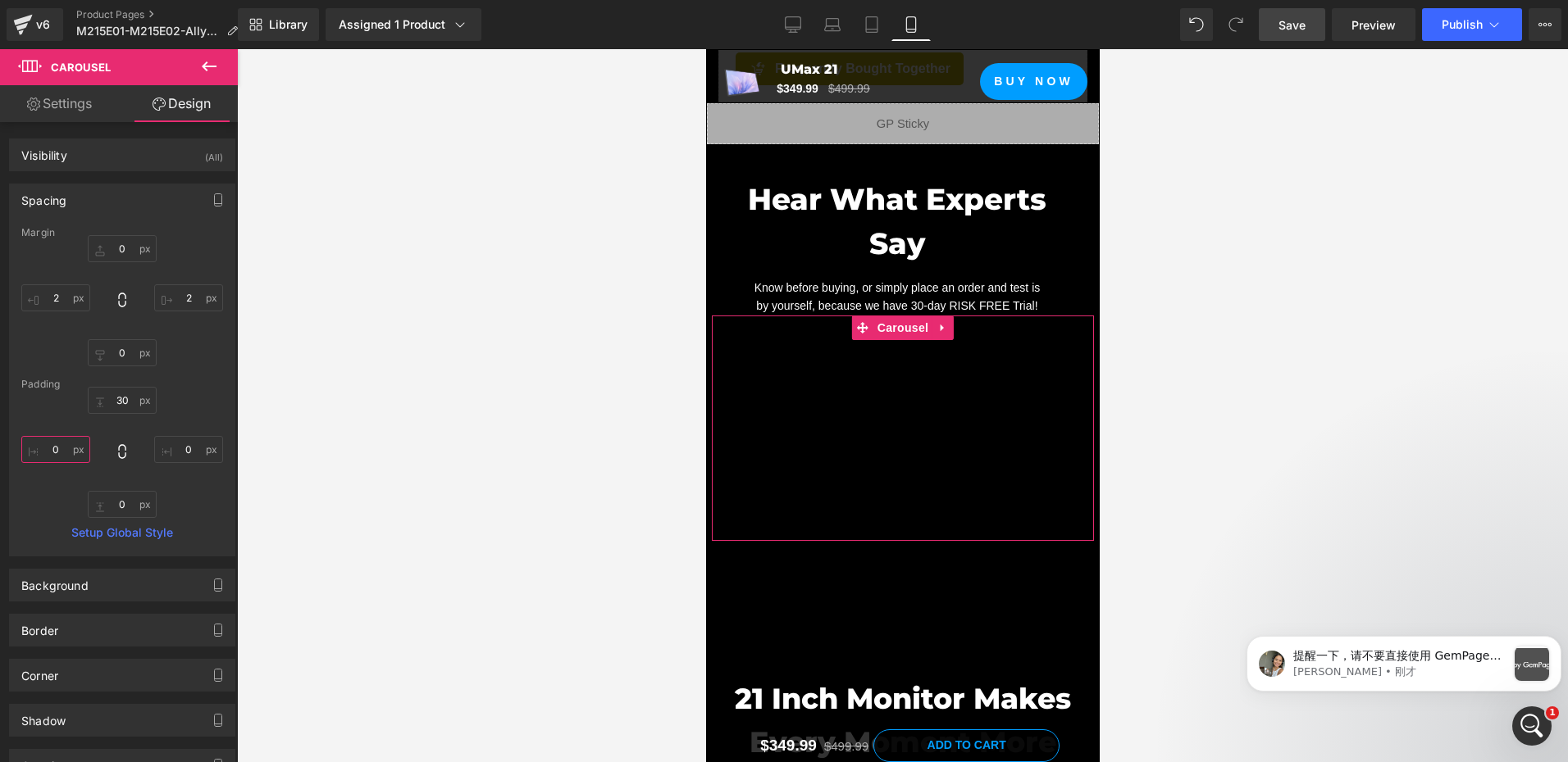
click at [60, 451] on input "0" at bounding box center [56, 450] width 69 height 27
type input "10"
click at [181, 448] on input "0" at bounding box center [188, 450] width 69 height 27
paste input "1"
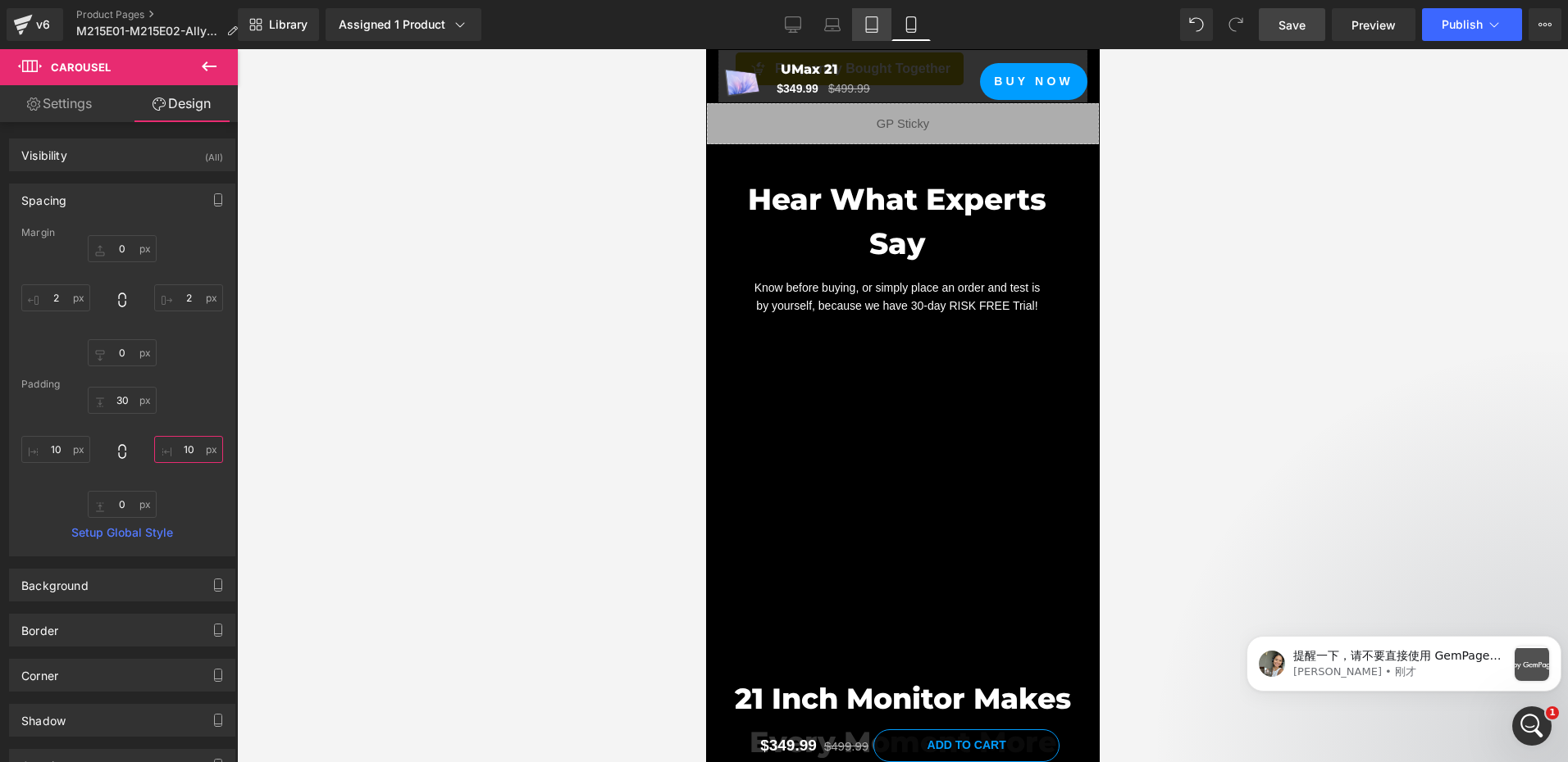
type input "10"
click at [868, 33] on link "Tablet" at bounding box center [871, 24] width 39 height 33
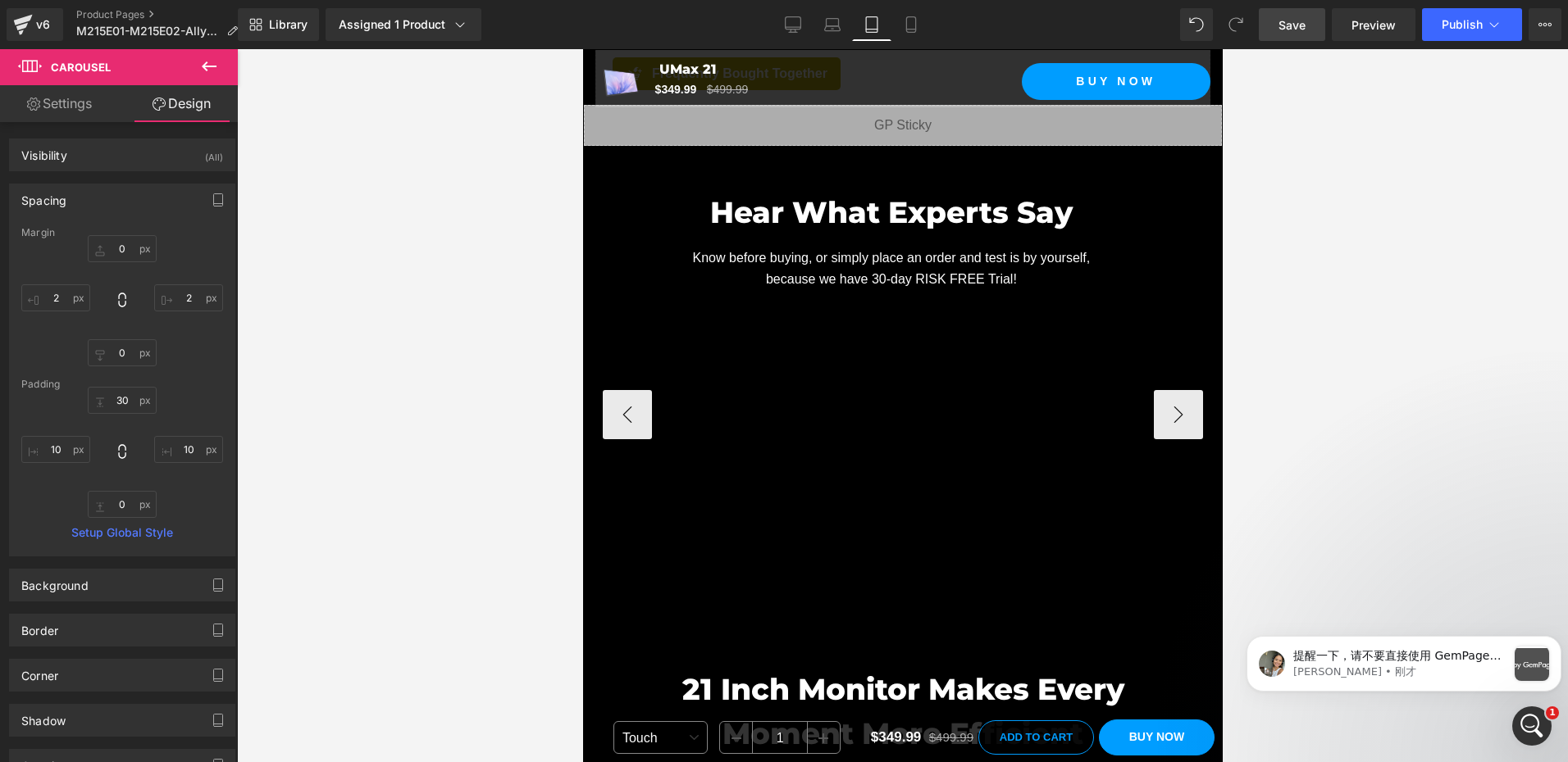
scroll to position [2417, 0]
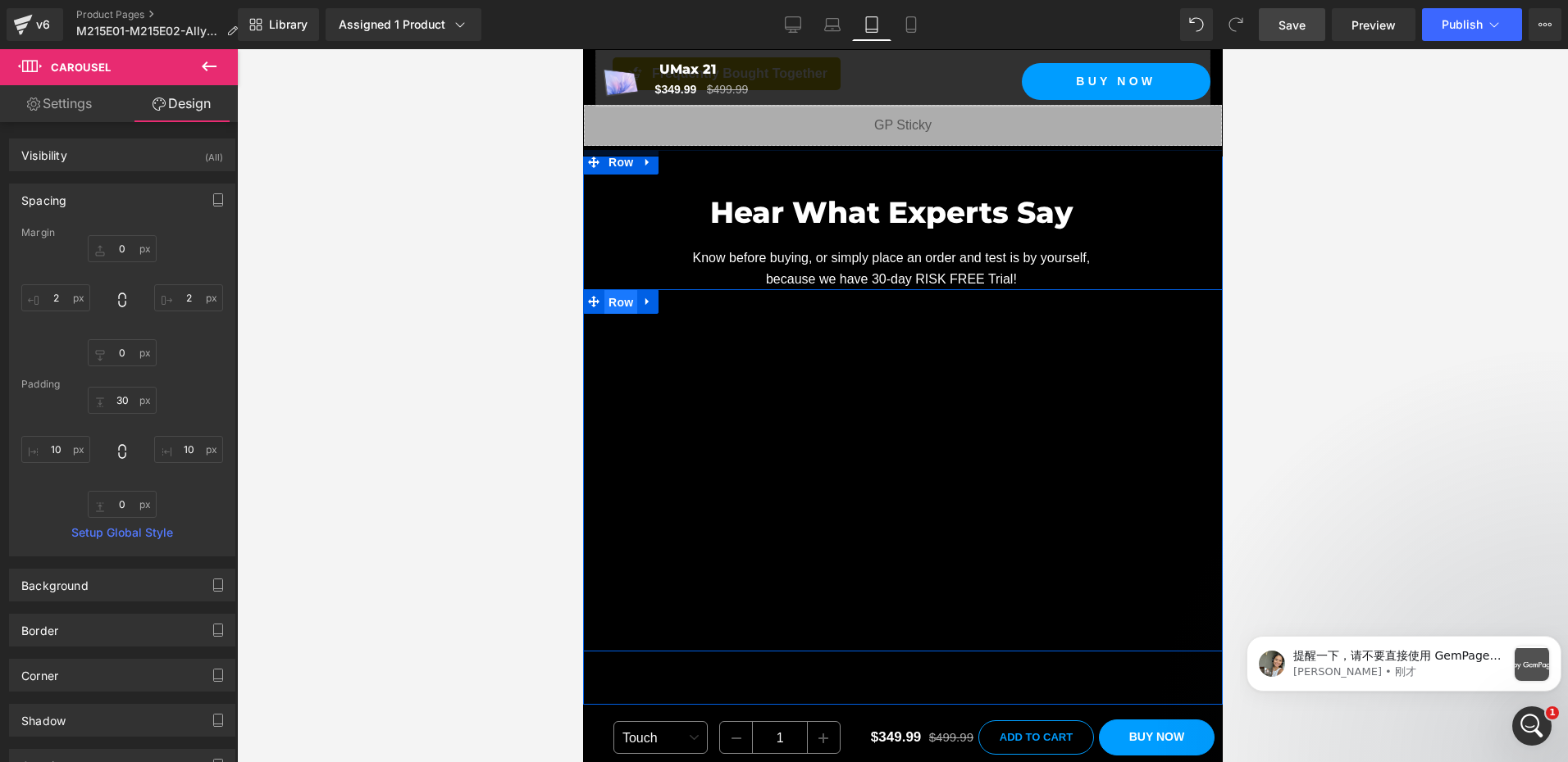
click at [617, 290] on span "Row" at bounding box center [619, 302] width 33 height 24
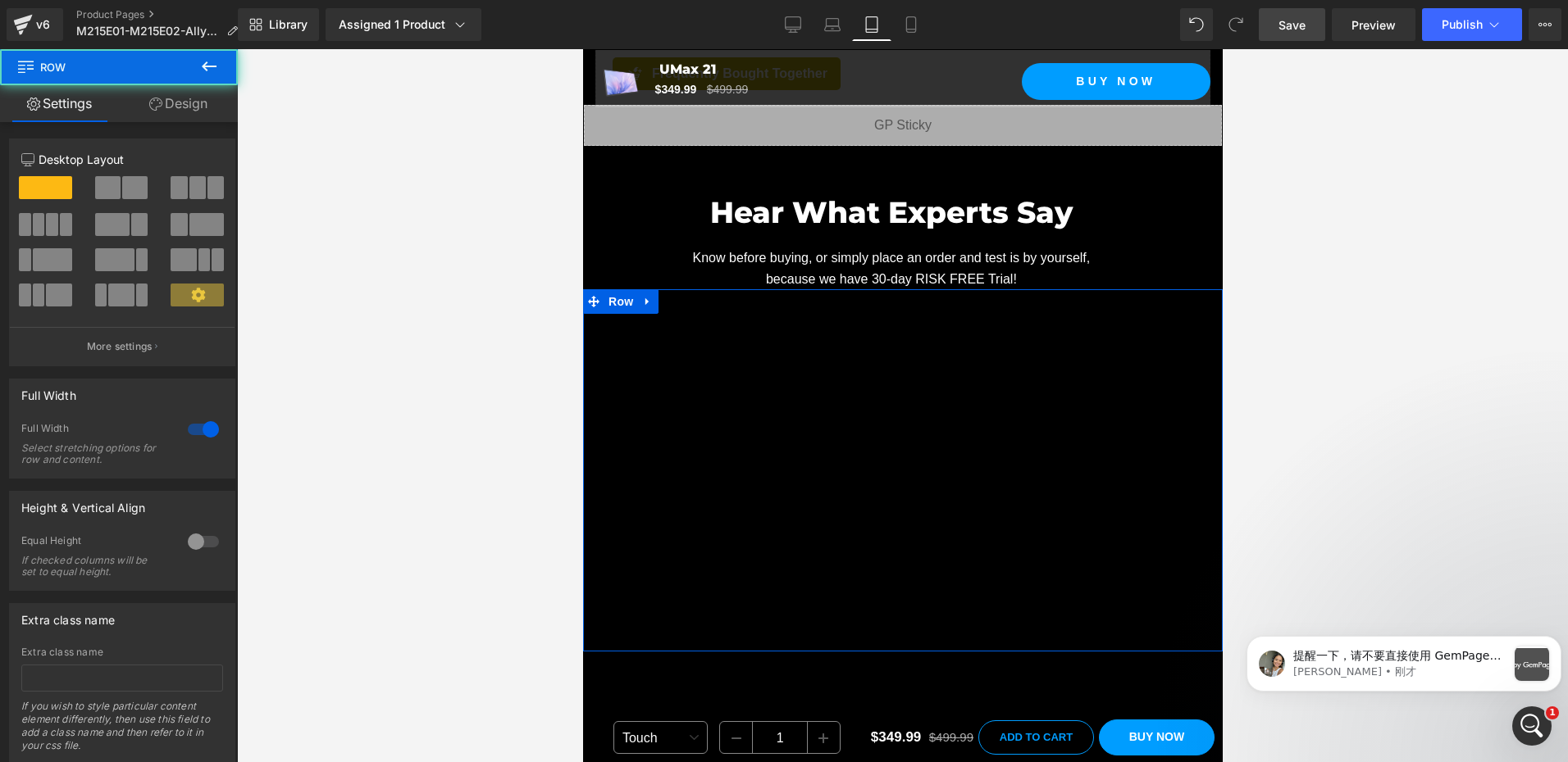
click at [192, 88] on link "Design" at bounding box center [178, 104] width 119 height 37
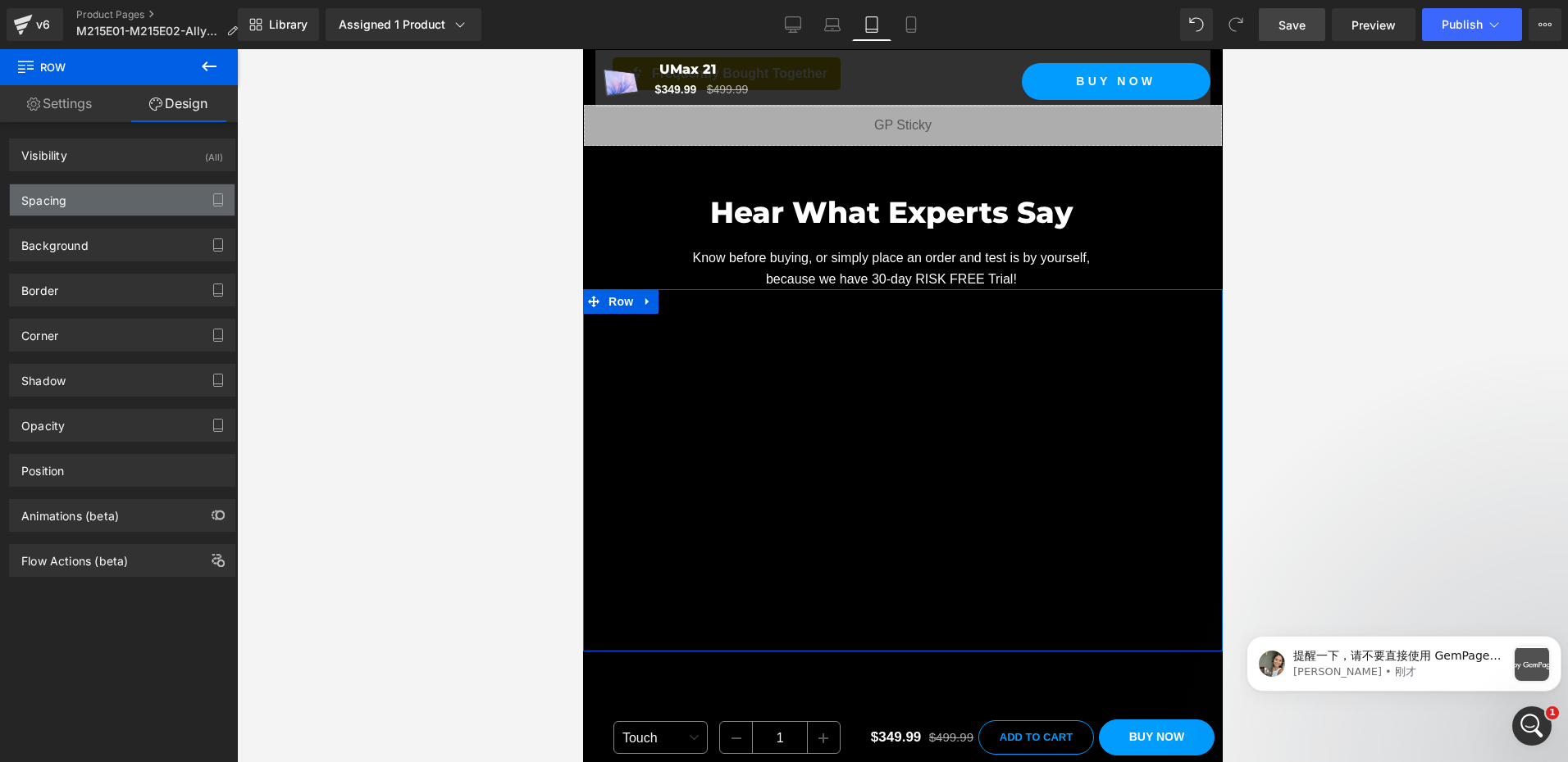
drag, startPoint x: 77, startPoint y: 205, endPoint x: 71, endPoint y: 212, distance: 9.2
click at [77, 205] on div "Spacing" at bounding box center [122, 200] width 225 height 31
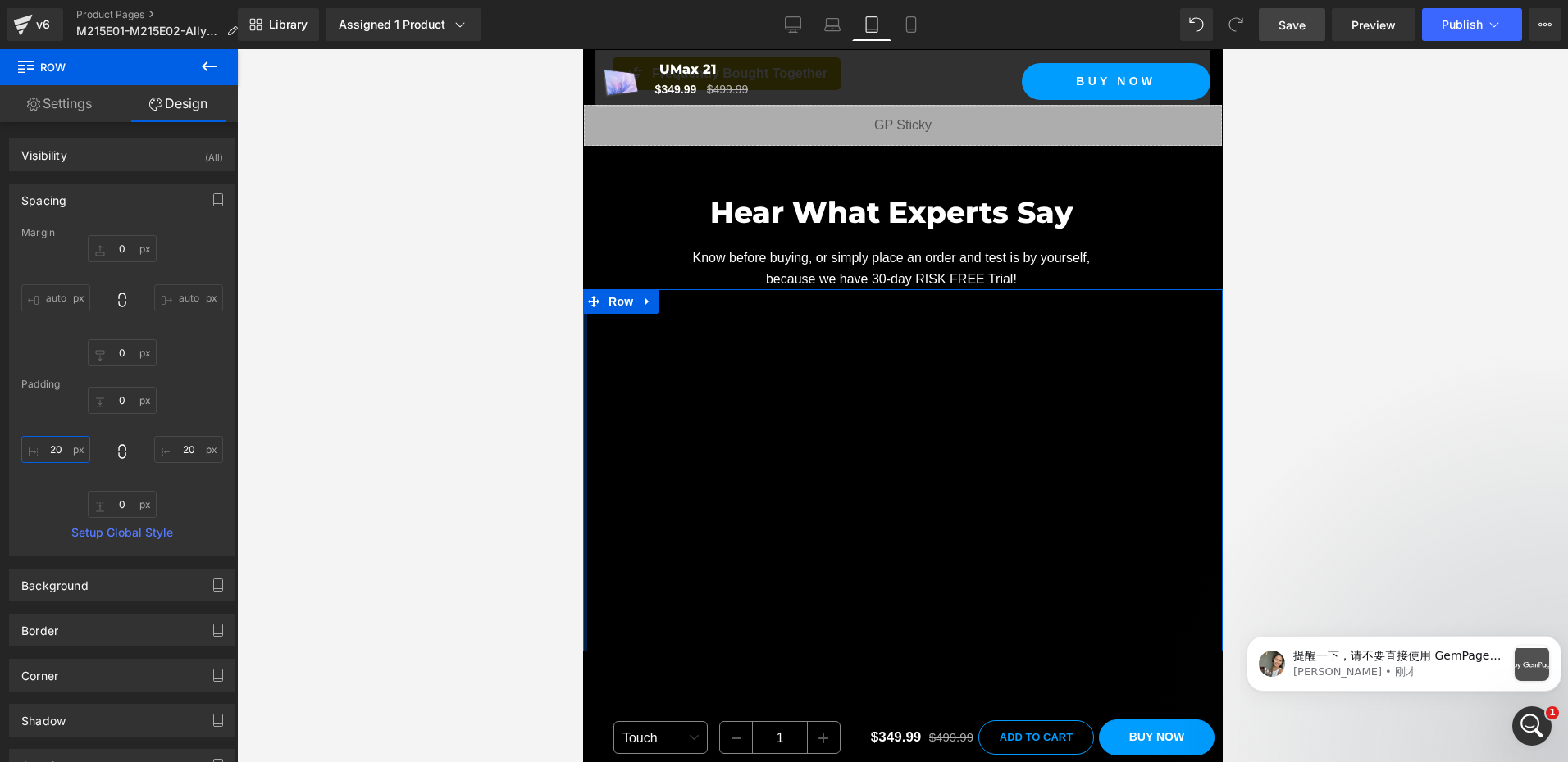
click at [63, 448] on input "20" at bounding box center [56, 450] width 69 height 27
paste input "1"
type input "10"
click at [192, 453] on input "20" at bounding box center [188, 450] width 69 height 27
paste input "1"
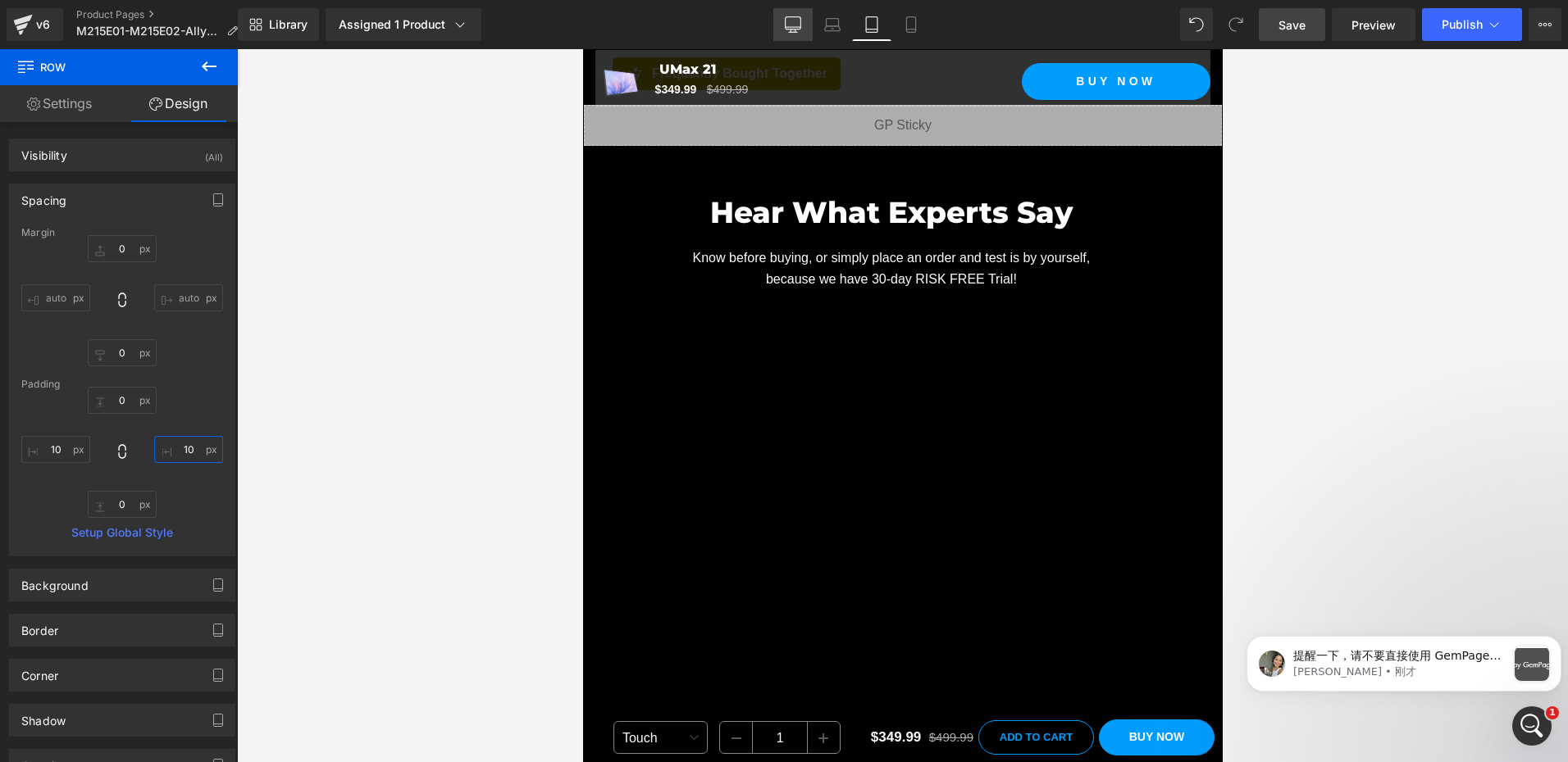
type input "10"
click at [801, 26] on icon at bounding box center [793, 25] width 17 height 17
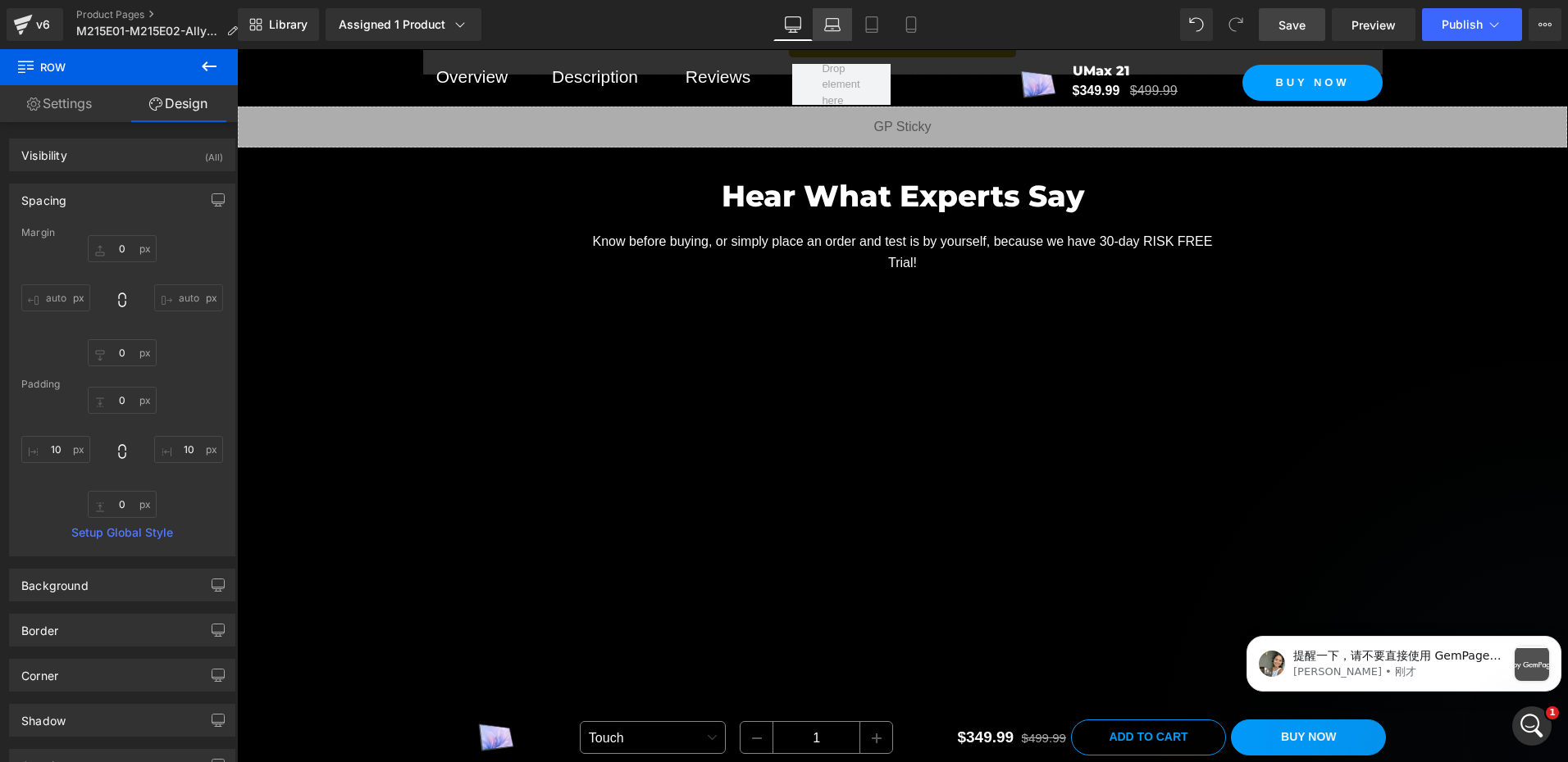
click at [839, 25] on icon at bounding box center [832, 23] width 13 height 8
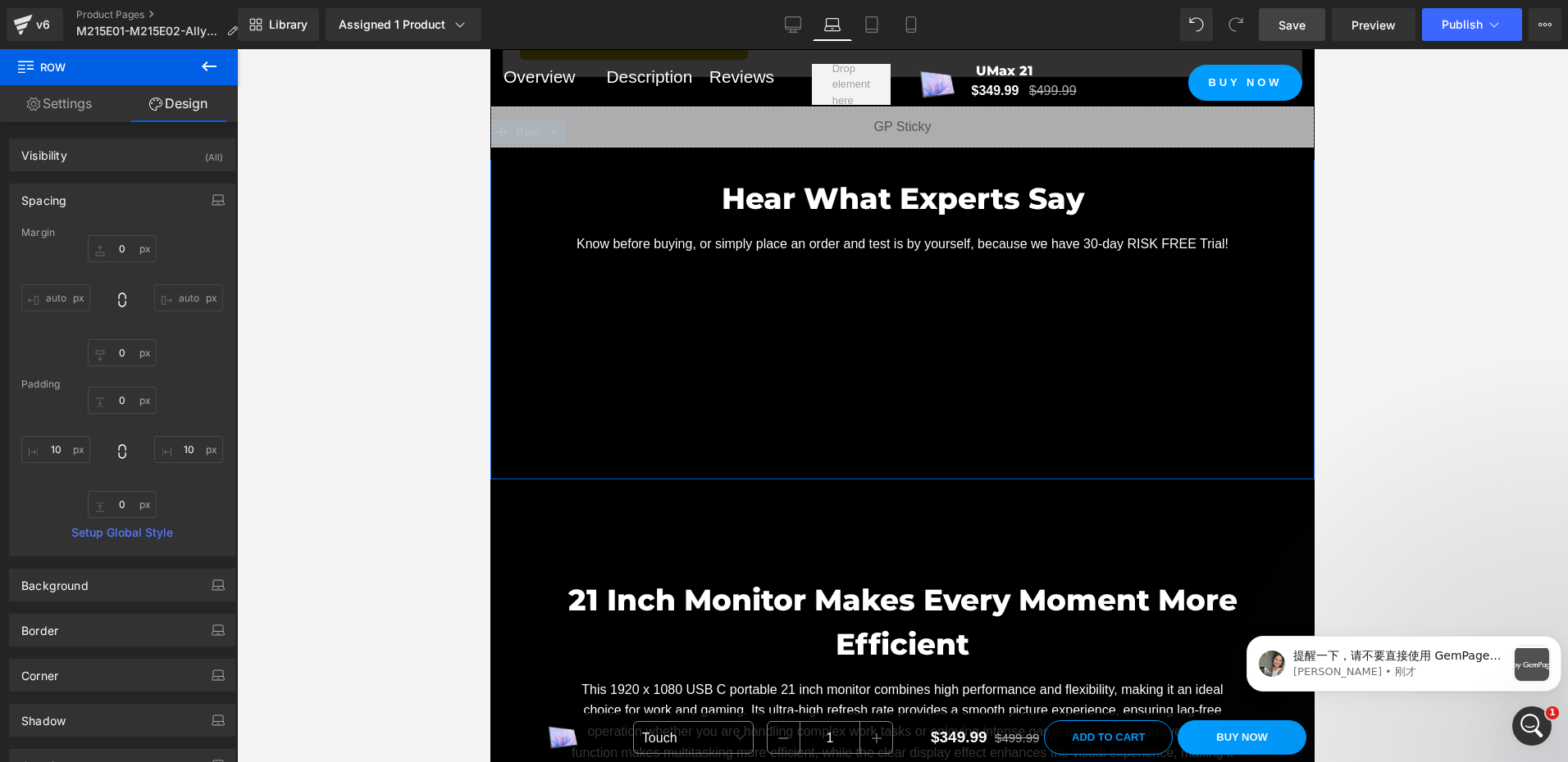
scroll to position [1503, 0]
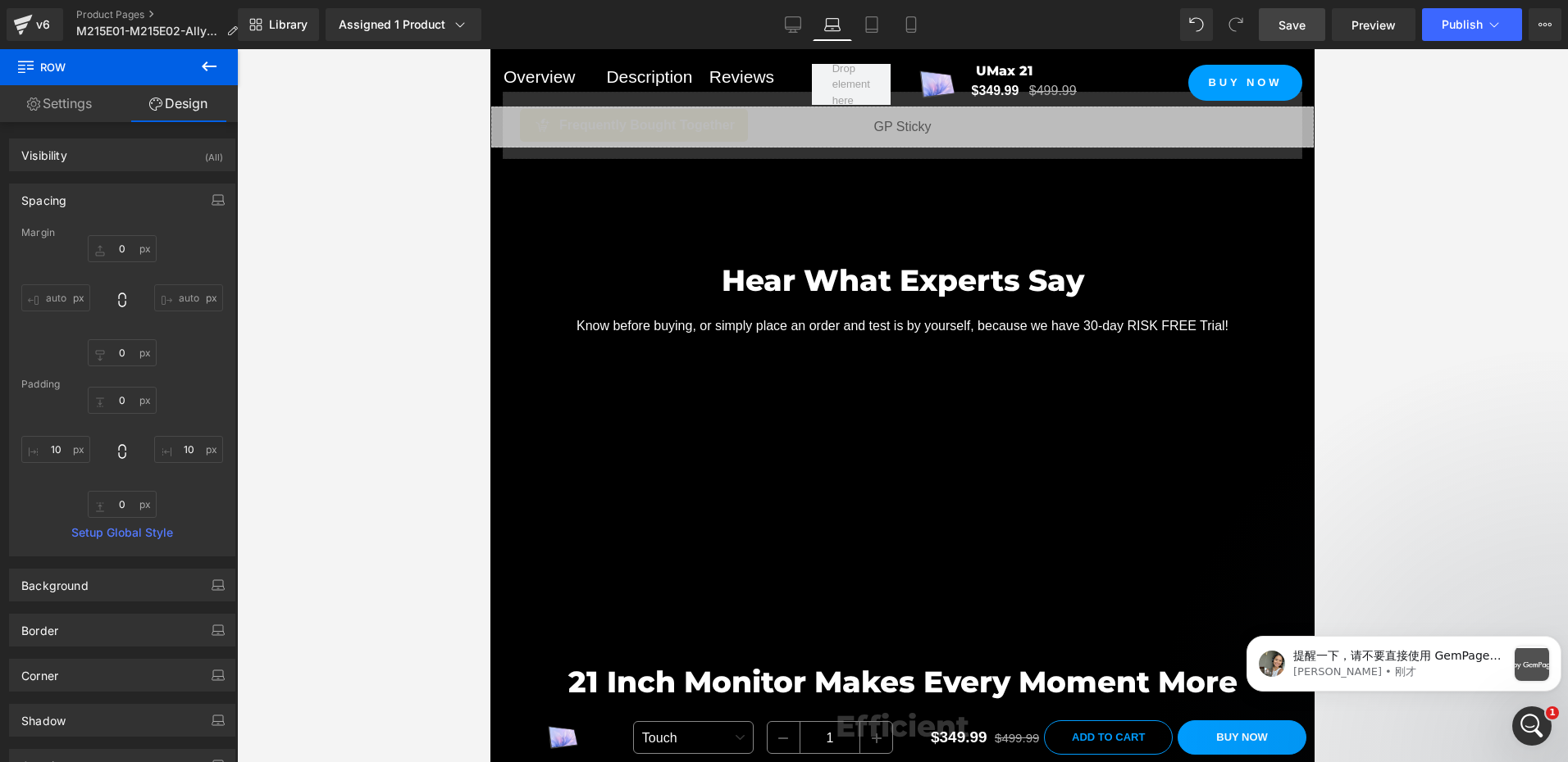
click at [1308, 22] on link "Save" at bounding box center [1291, 24] width 66 height 33
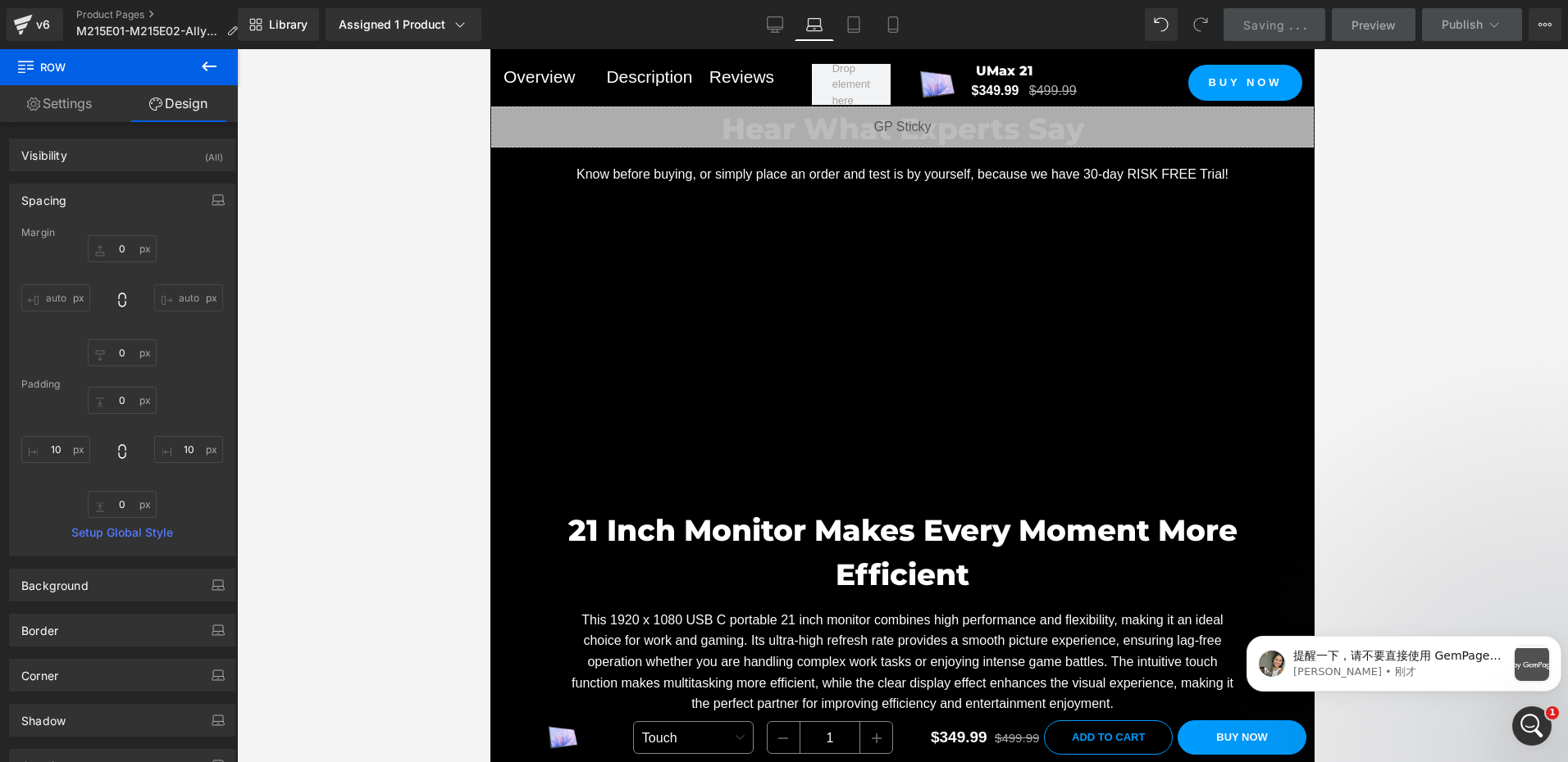
scroll to position [1667, 0]
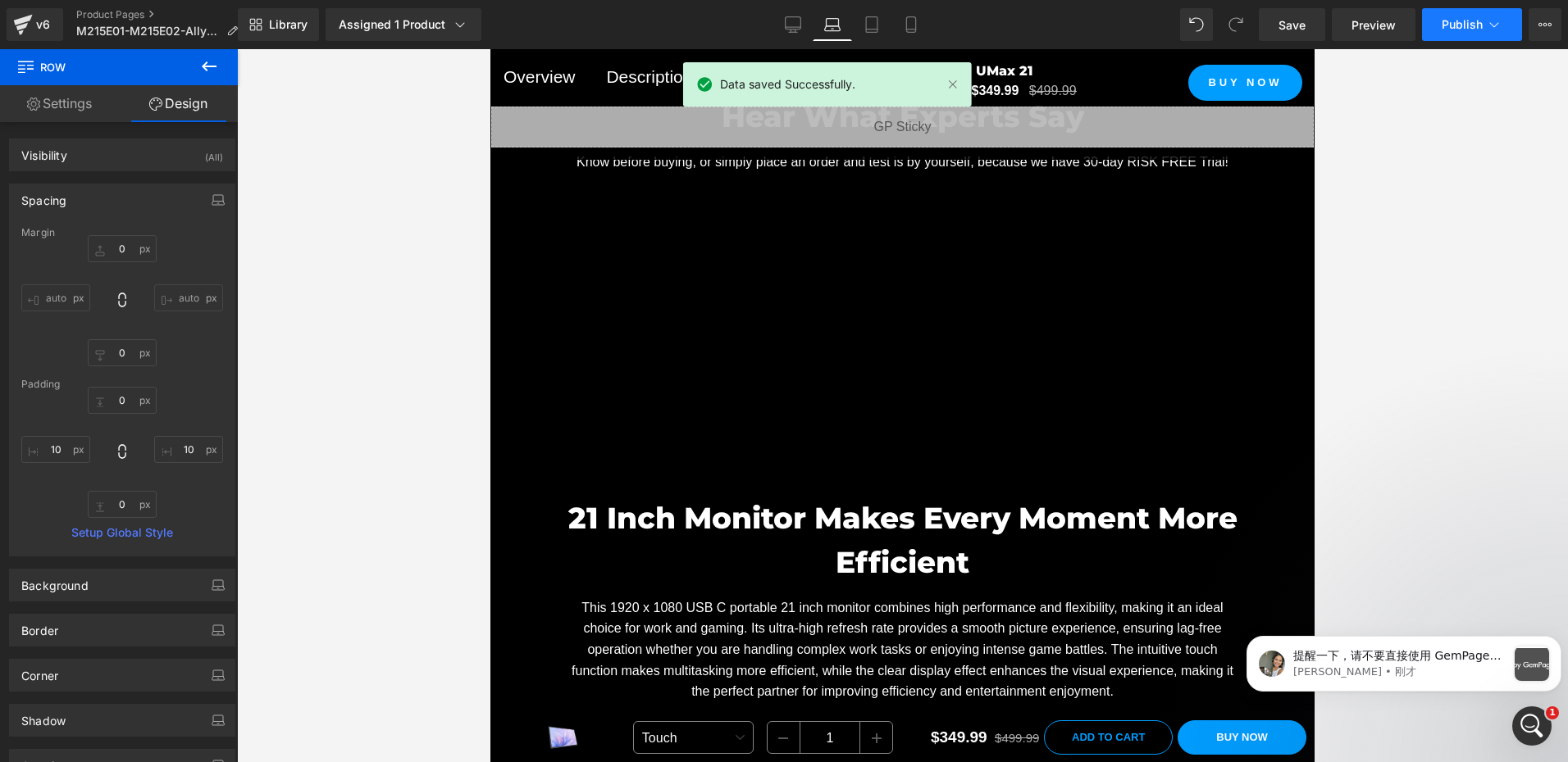
click at [1449, 27] on span "Publish" at bounding box center [1462, 25] width 41 height 13
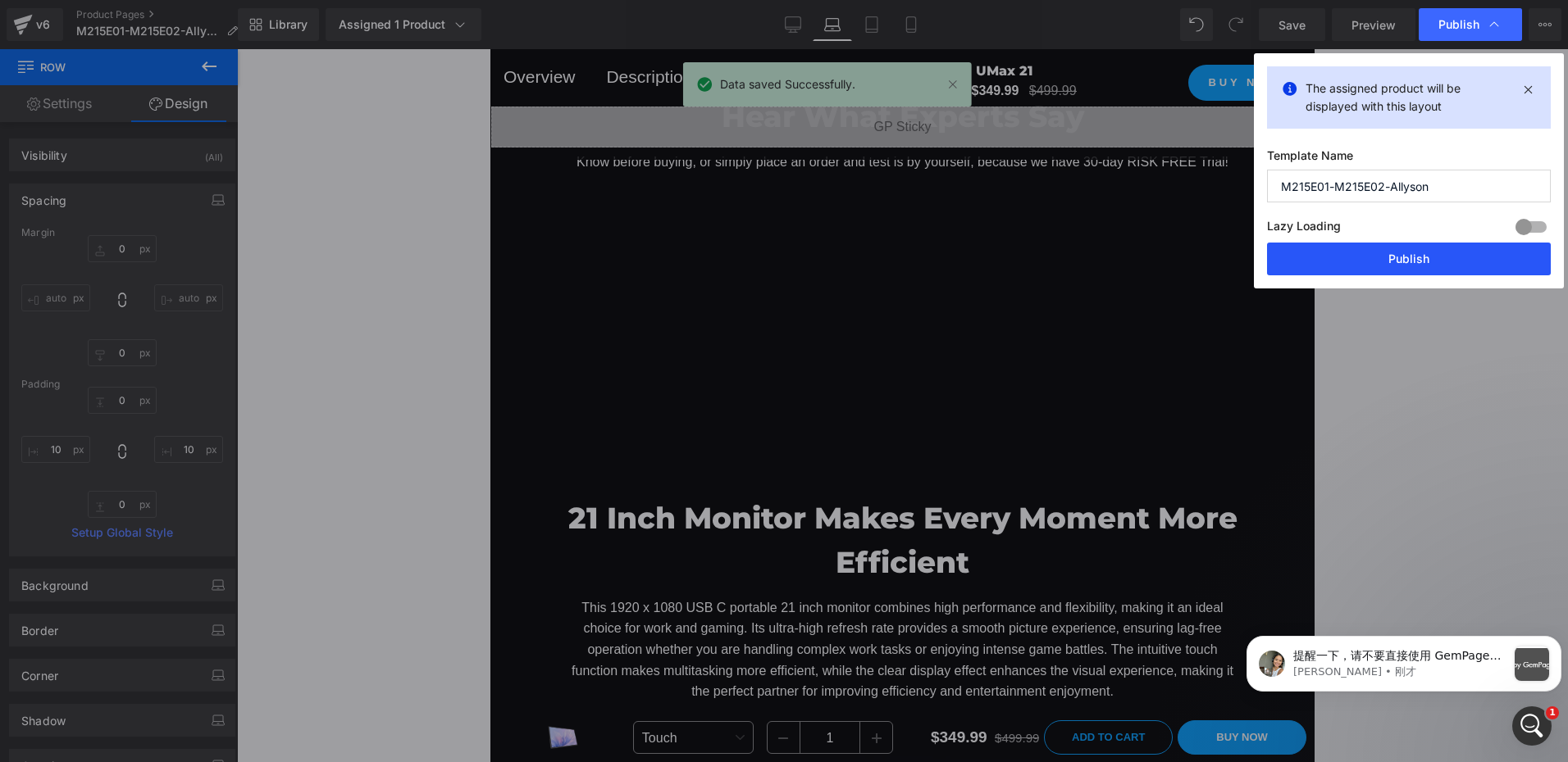
click at [1397, 254] on button "Publish" at bounding box center [1408, 258] width 283 height 33
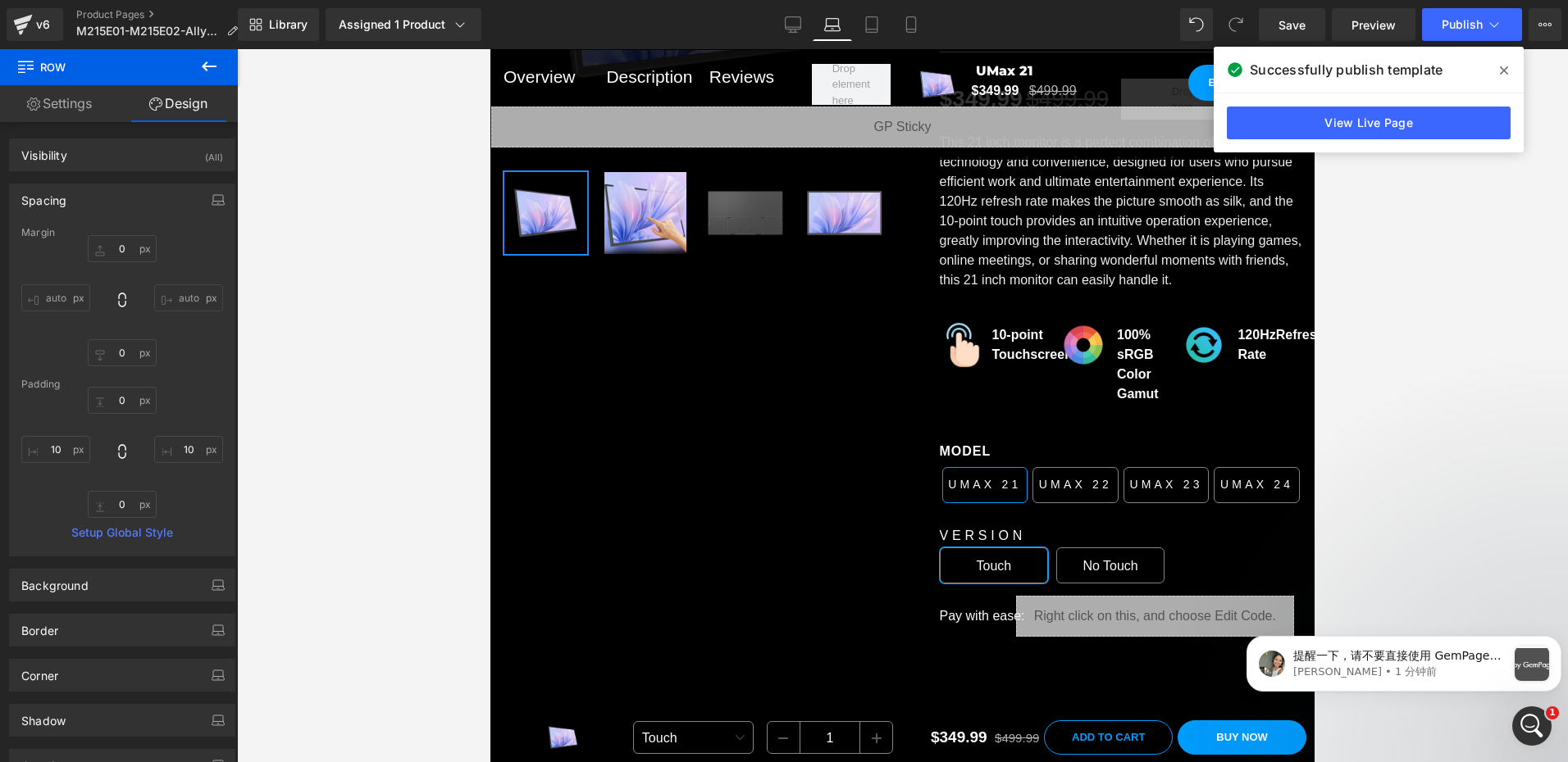
scroll to position [847, 0]
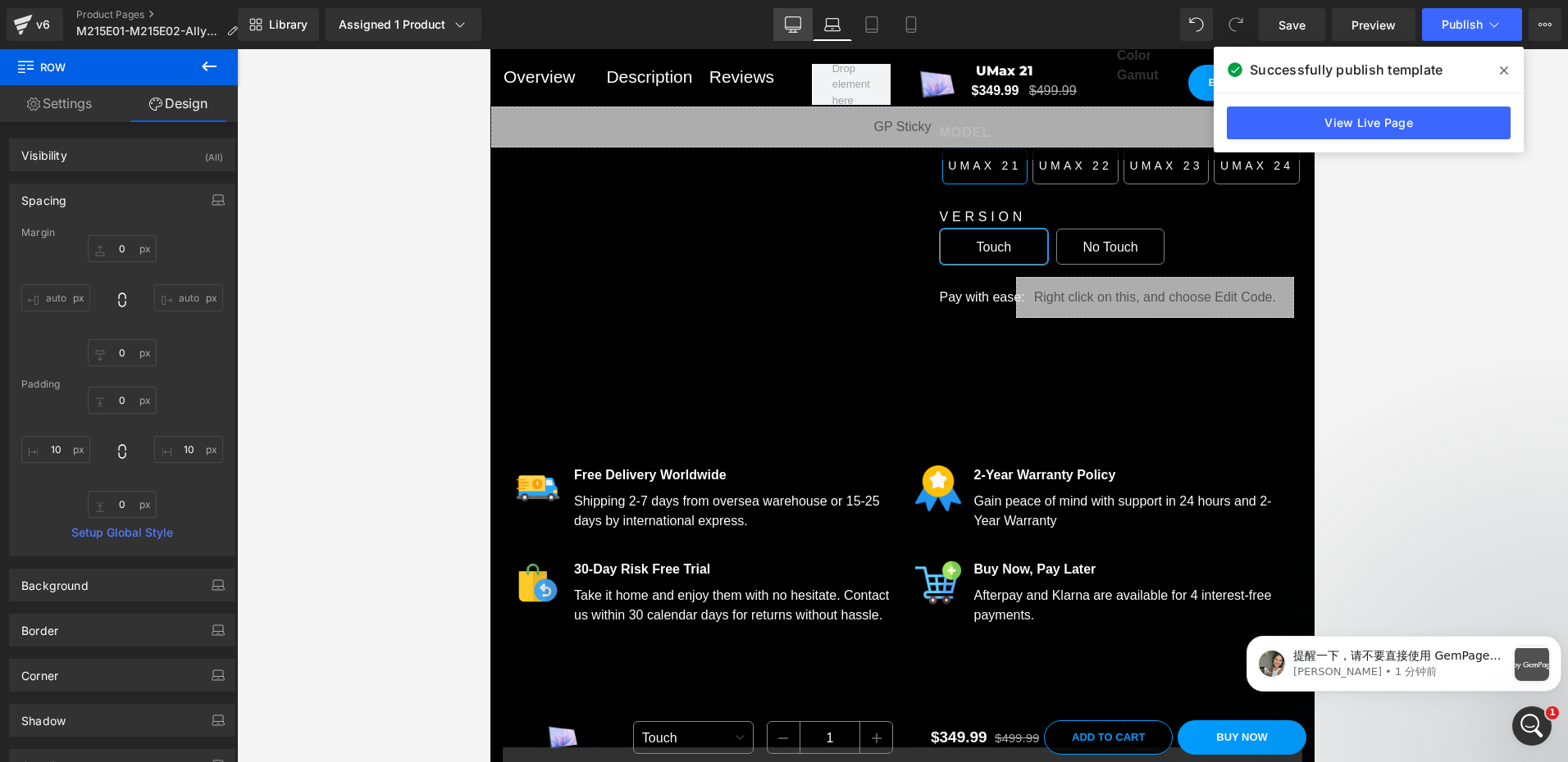
click at [781, 18] on link "Desktop" at bounding box center [792, 24] width 39 height 33
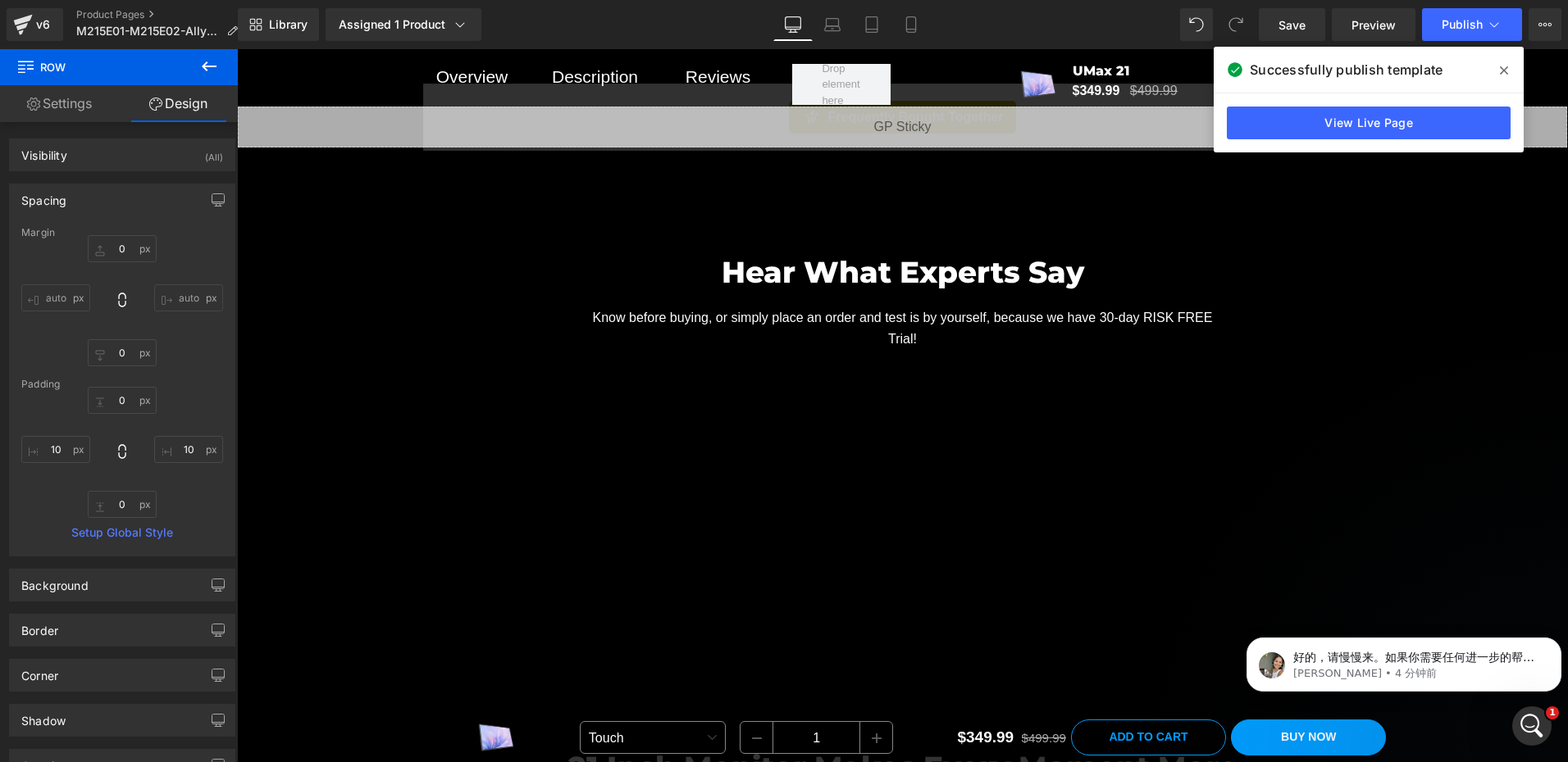
scroll to position [1379, 0]
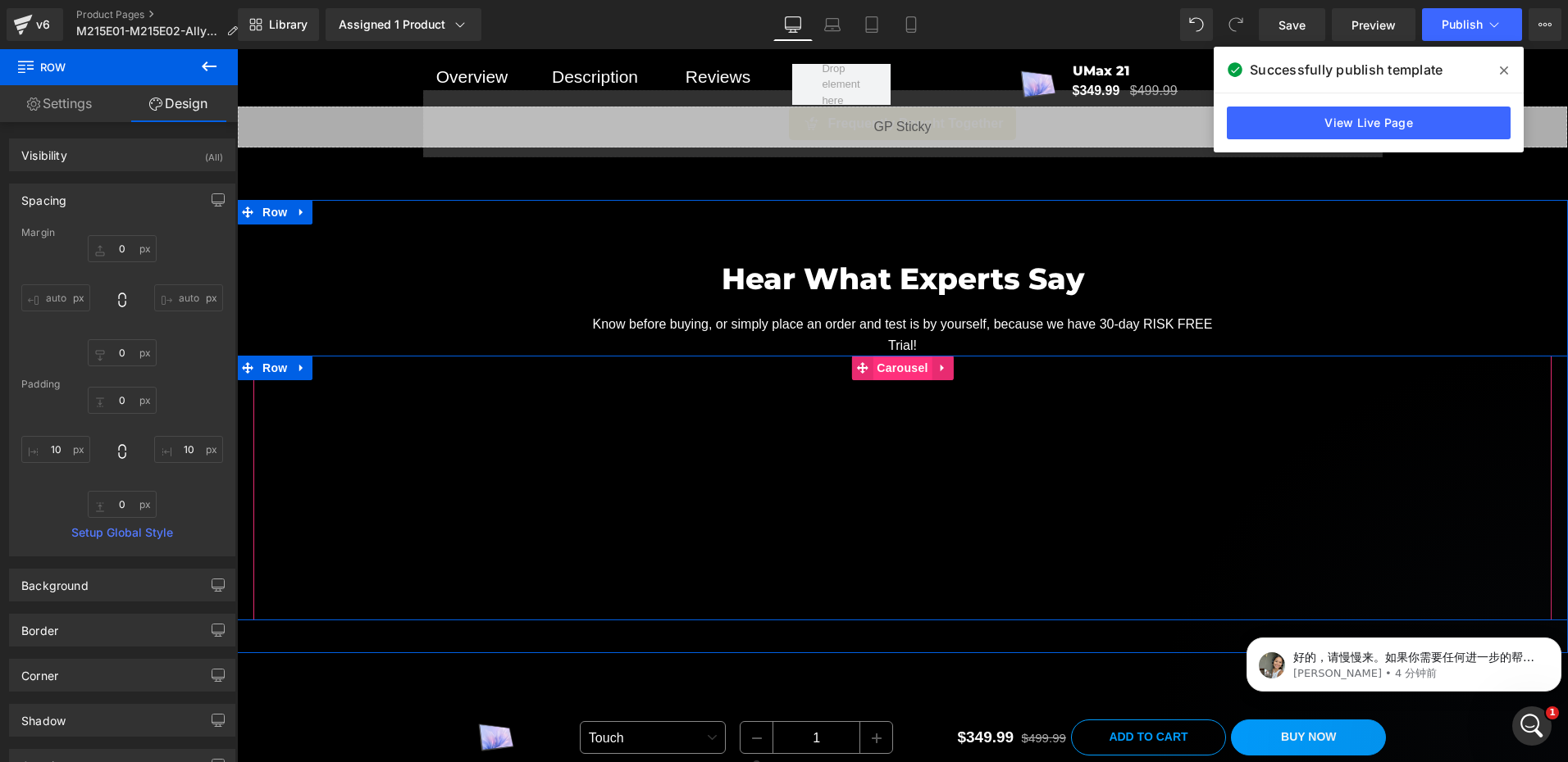
click at [881, 362] on span "Carousel" at bounding box center [902, 368] width 59 height 24
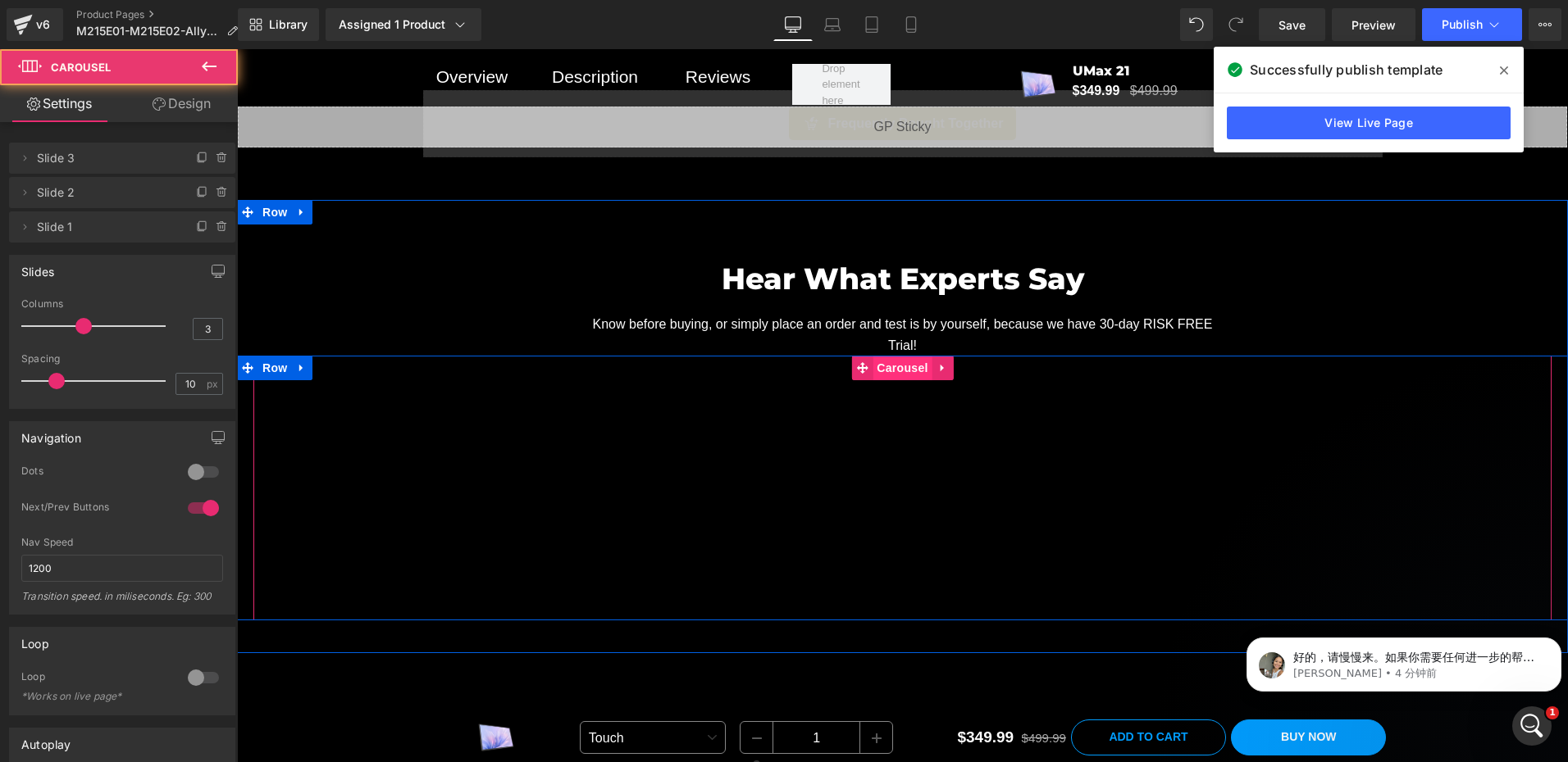
click at [888, 362] on span "Carousel" at bounding box center [902, 368] width 59 height 24
click at [888, 363] on span "Carousel" at bounding box center [902, 368] width 59 height 24
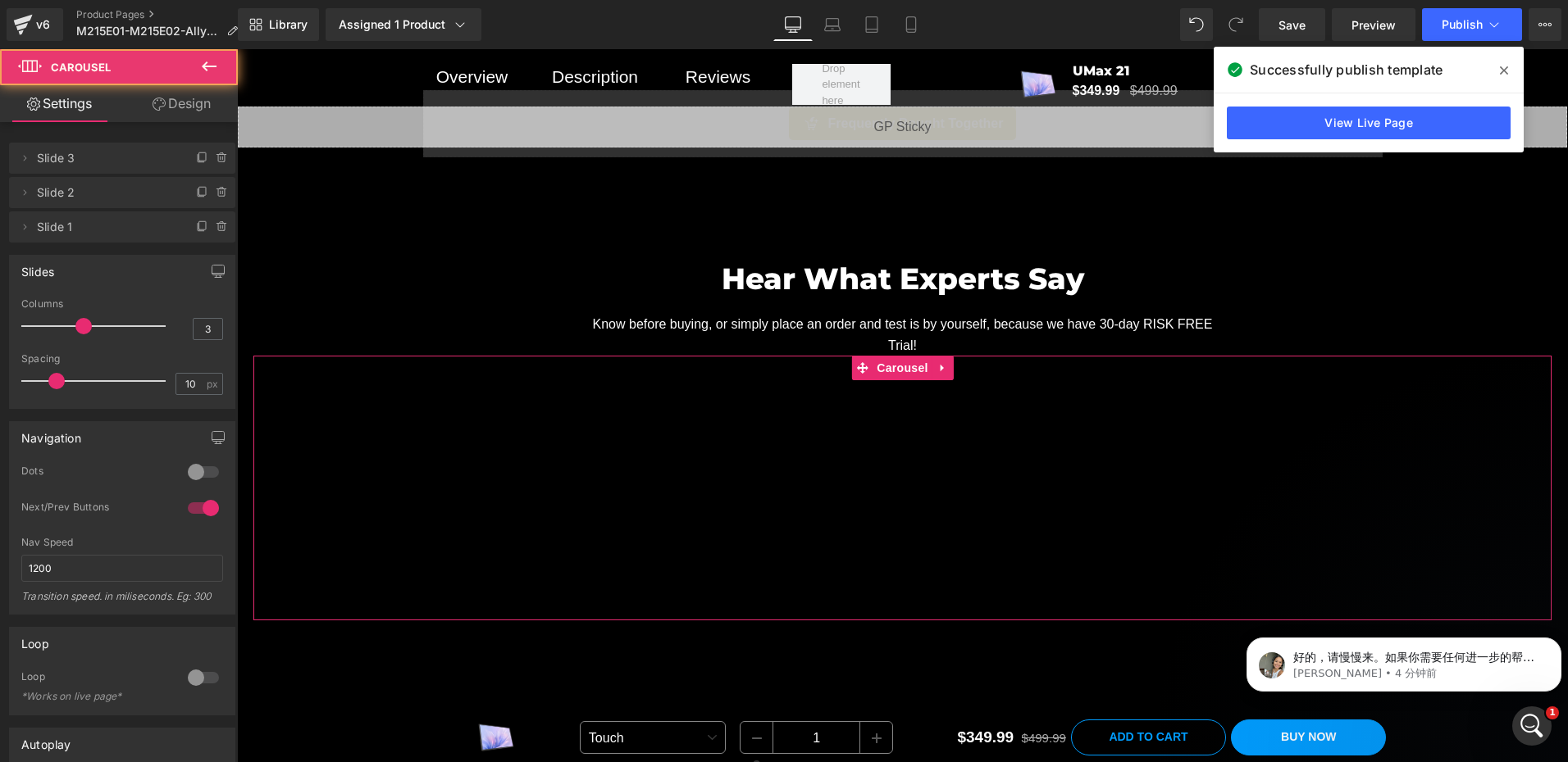
click at [180, 104] on link "Design" at bounding box center [181, 104] width 119 height 37
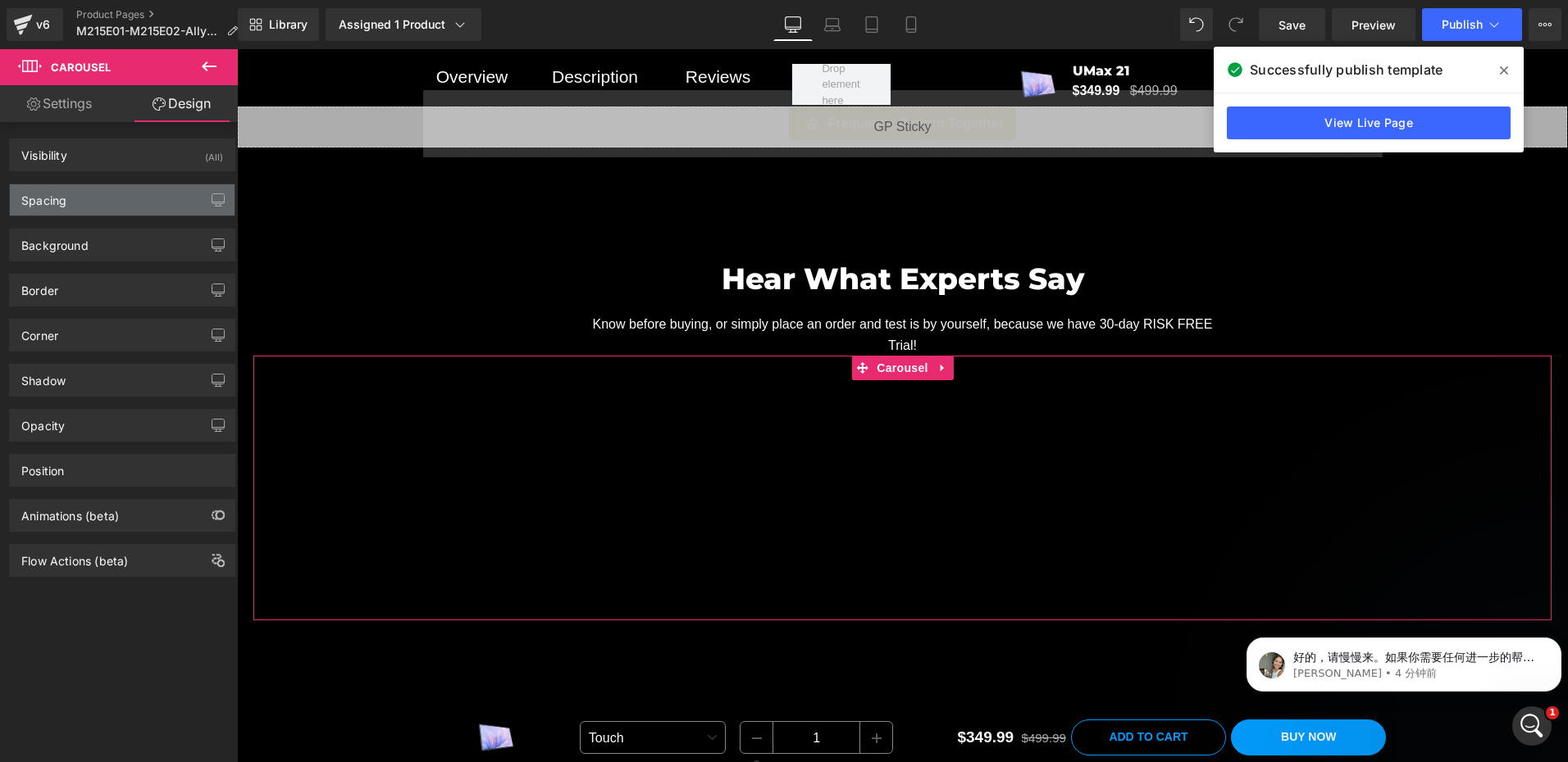
click at [69, 198] on div "Spacing" at bounding box center [122, 200] width 225 height 31
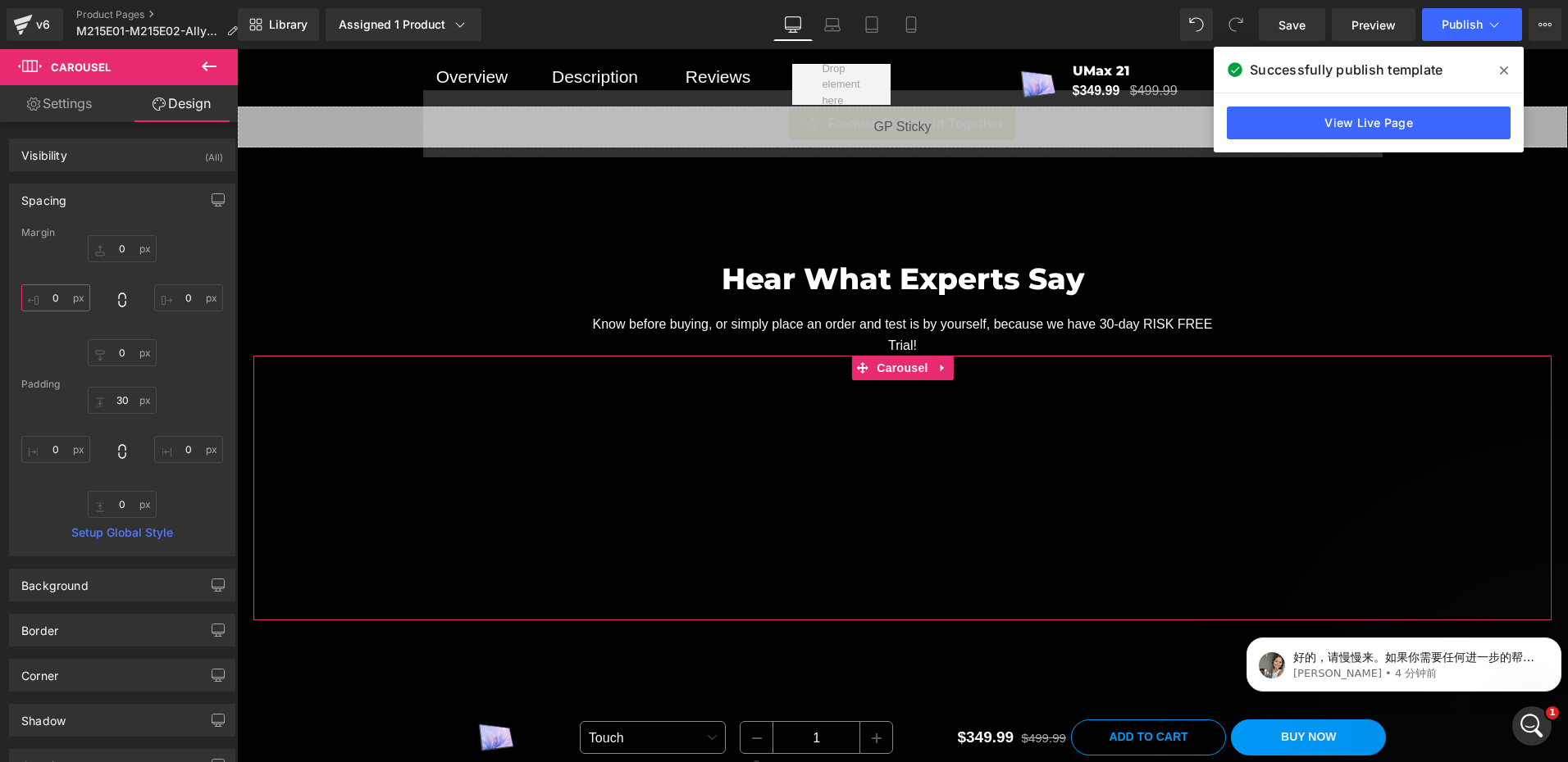
click at [67, 300] on input "0" at bounding box center [56, 297] width 69 height 27
type input "1"
type input "20"
click at [181, 293] on input "0" at bounding box center [188, 297] width 69 height 27
paste input "2"
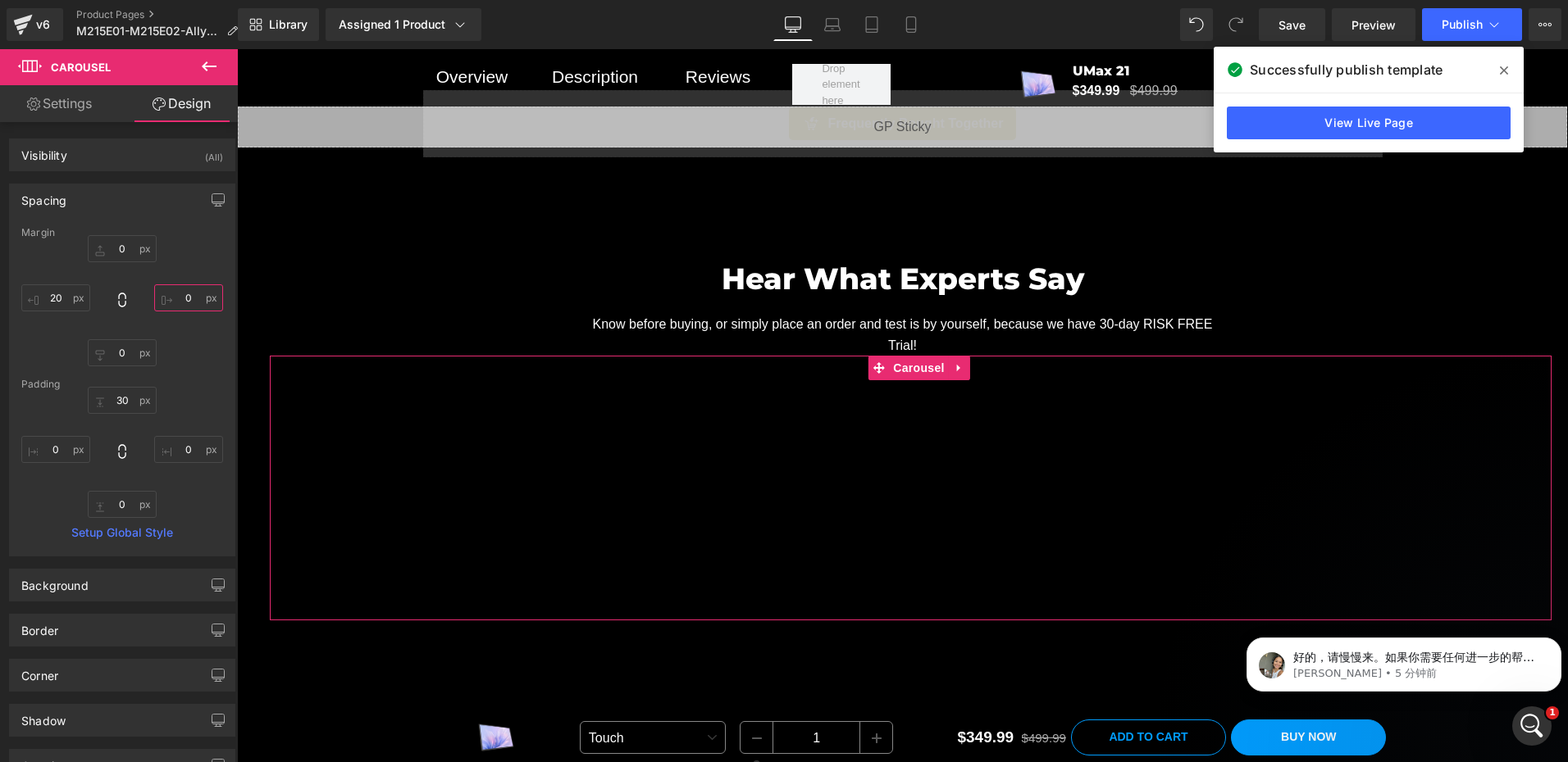
type input "20"
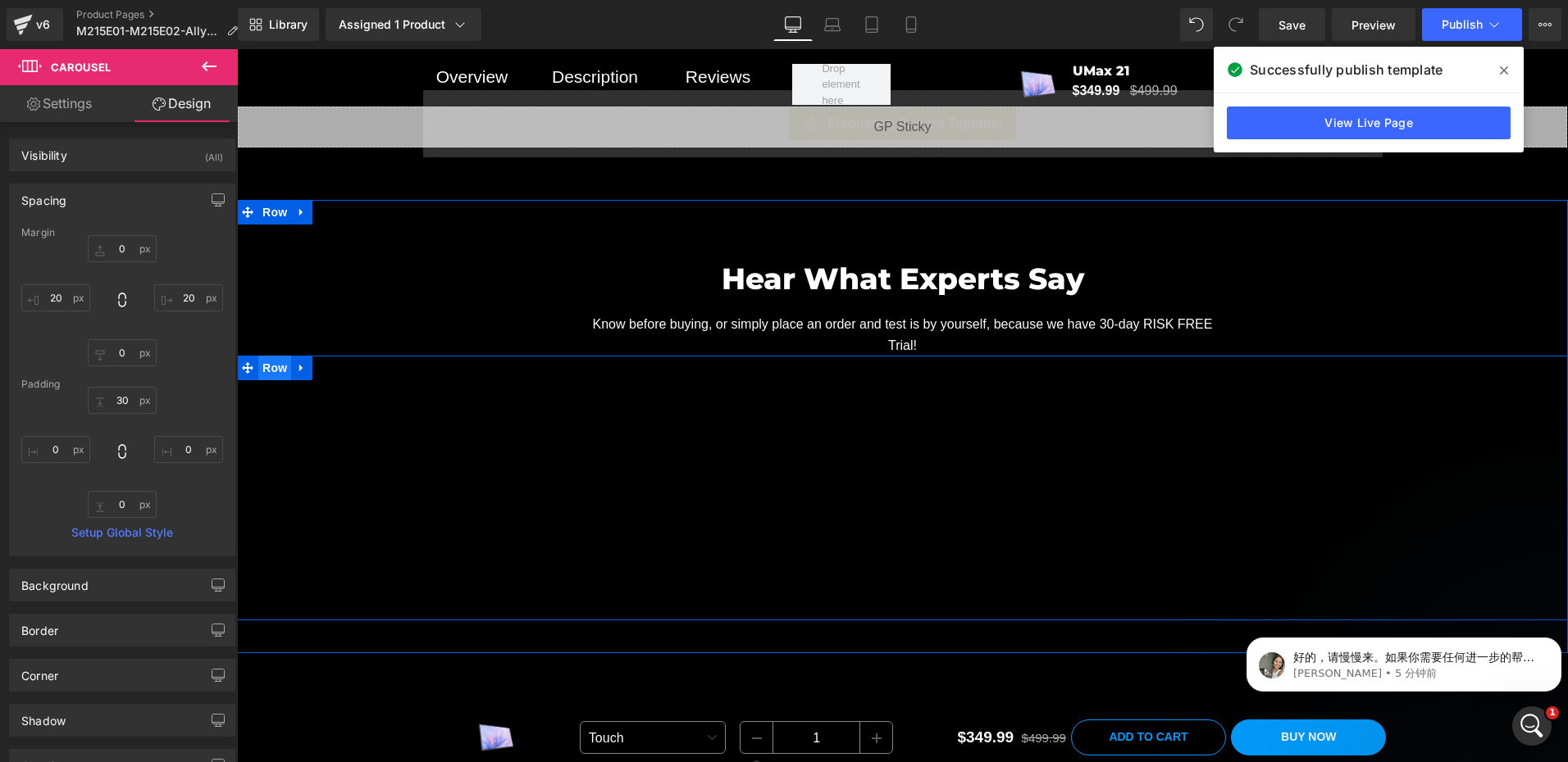
click at [261, 363] on span "Row" at bounding box center [274, 368] width 33 height 24
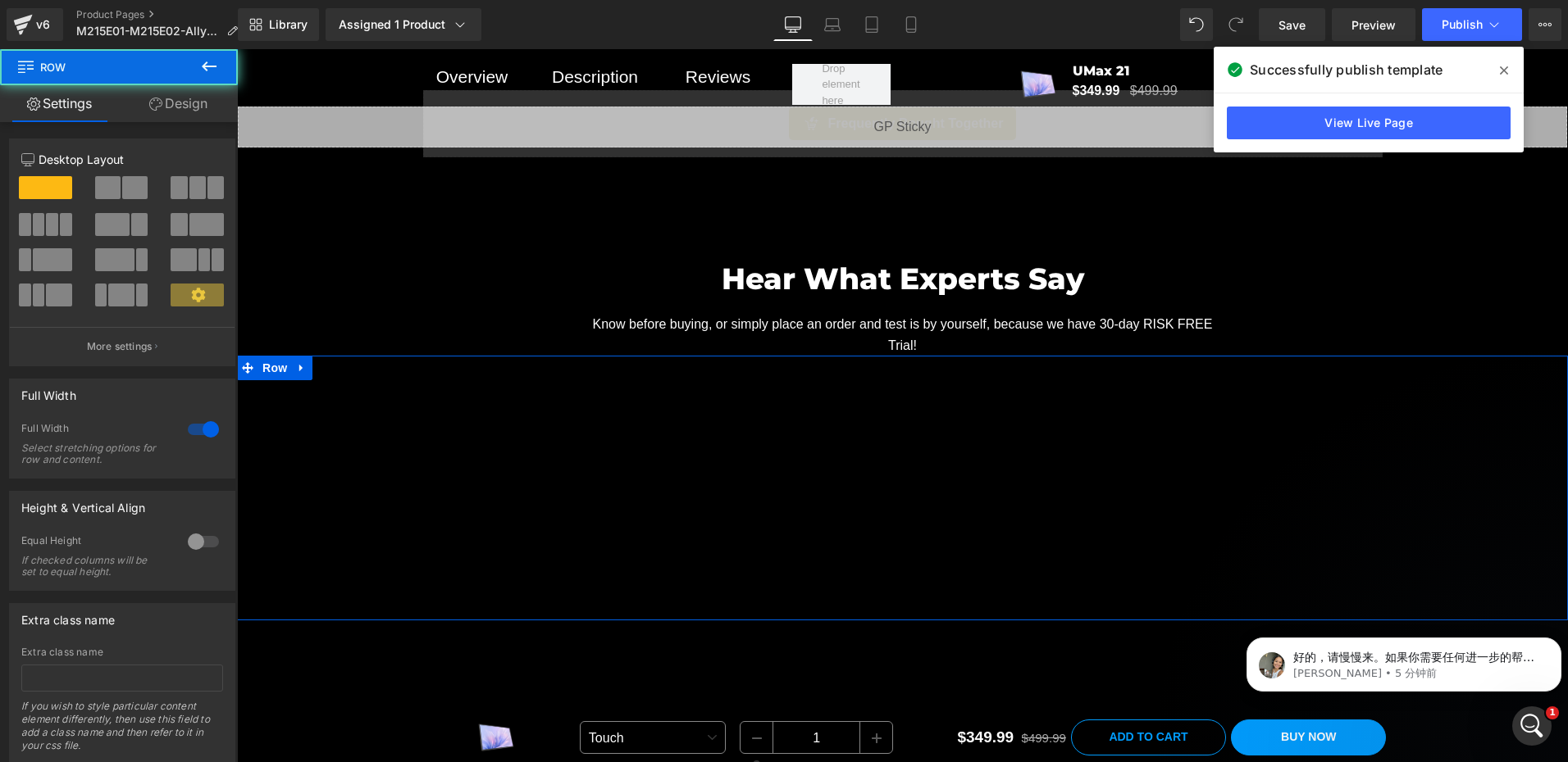
click at [188, 89] on link "Design" at bounding box center [178, 104] width 119 height 37
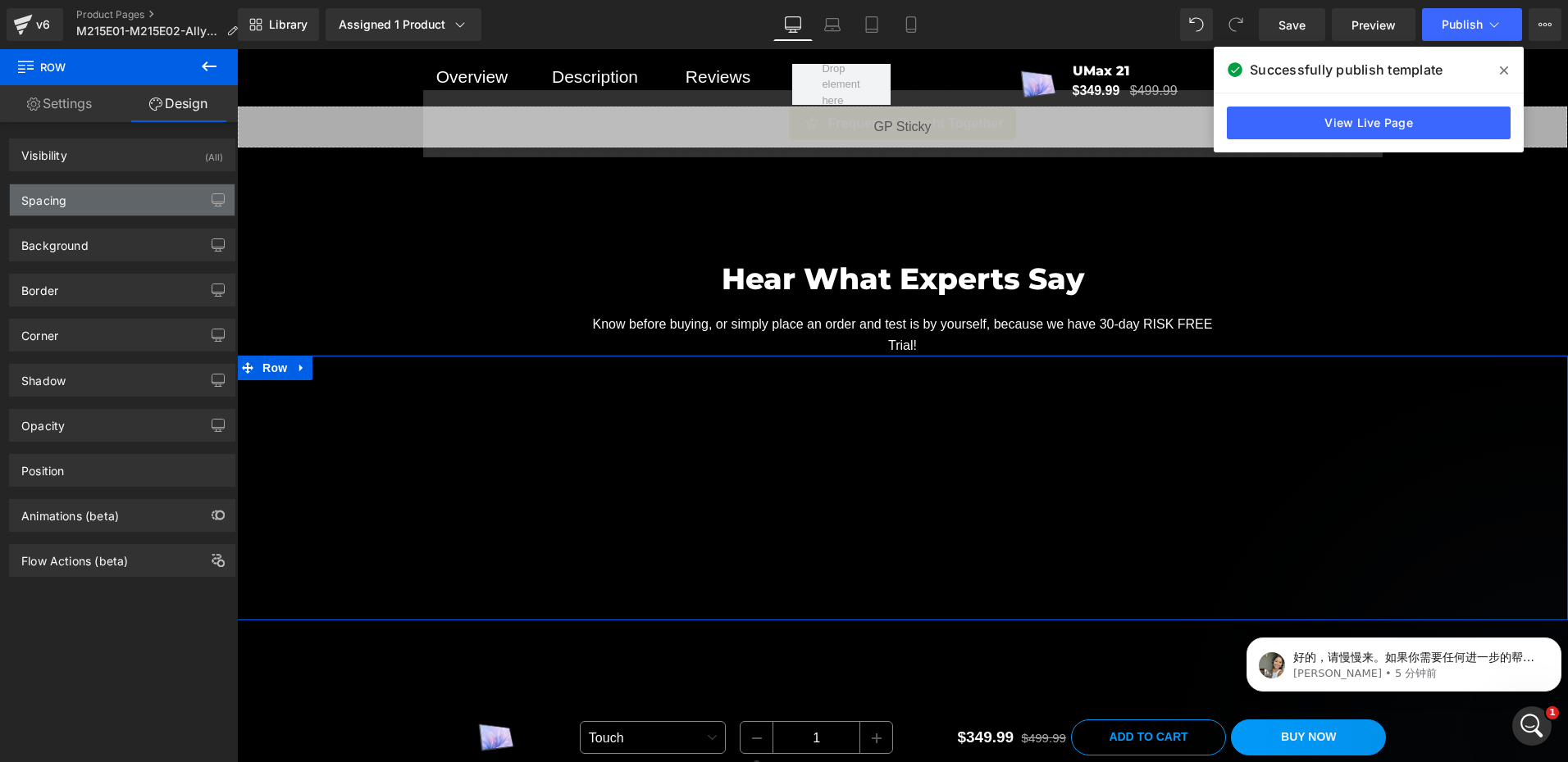
click at [80, 210] on div "Spacing" at bounding box center [122, 200] width 225 height 31
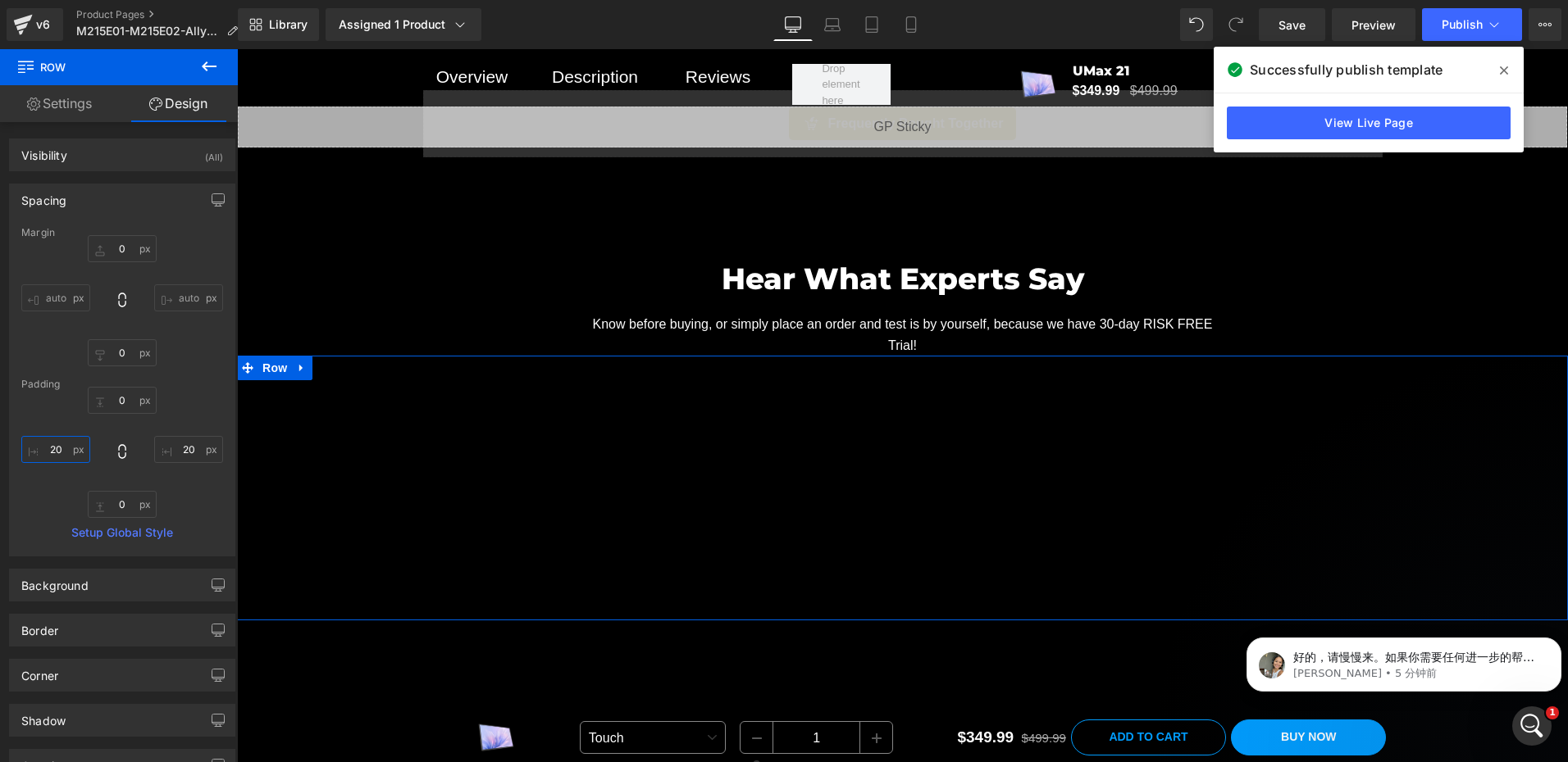
click at [66, 456] on input "20" at bounding box center [56, 450] width 69 height 27
type input "10"
click at [188, 451] on input "20" at bounding box center [188, 450] width 69 height 27
paste input "1"
click at [186, 454] on input "20" at bounding box center [188, 450] width 69 height 27
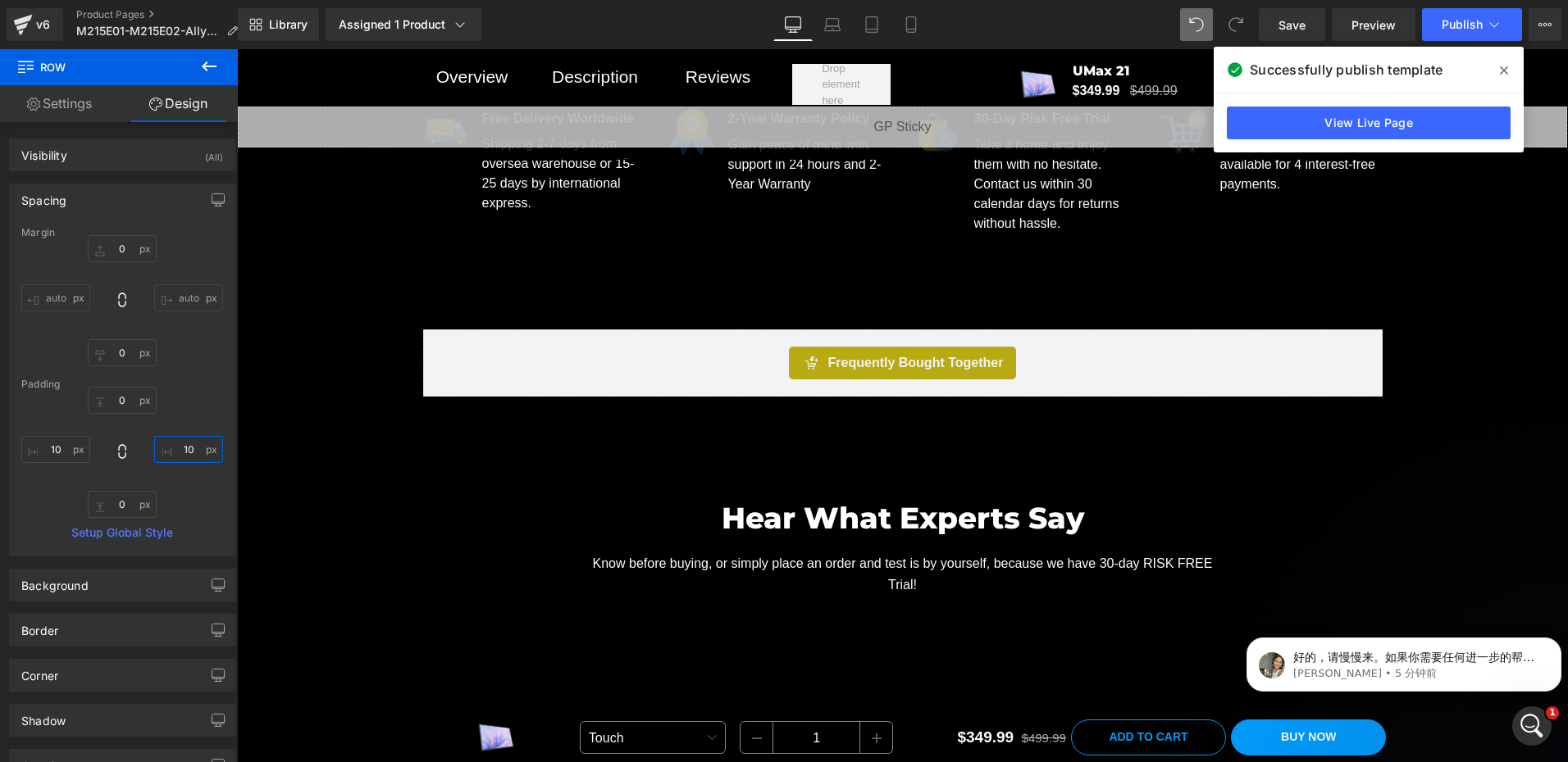
scroll to position [1134, 0]
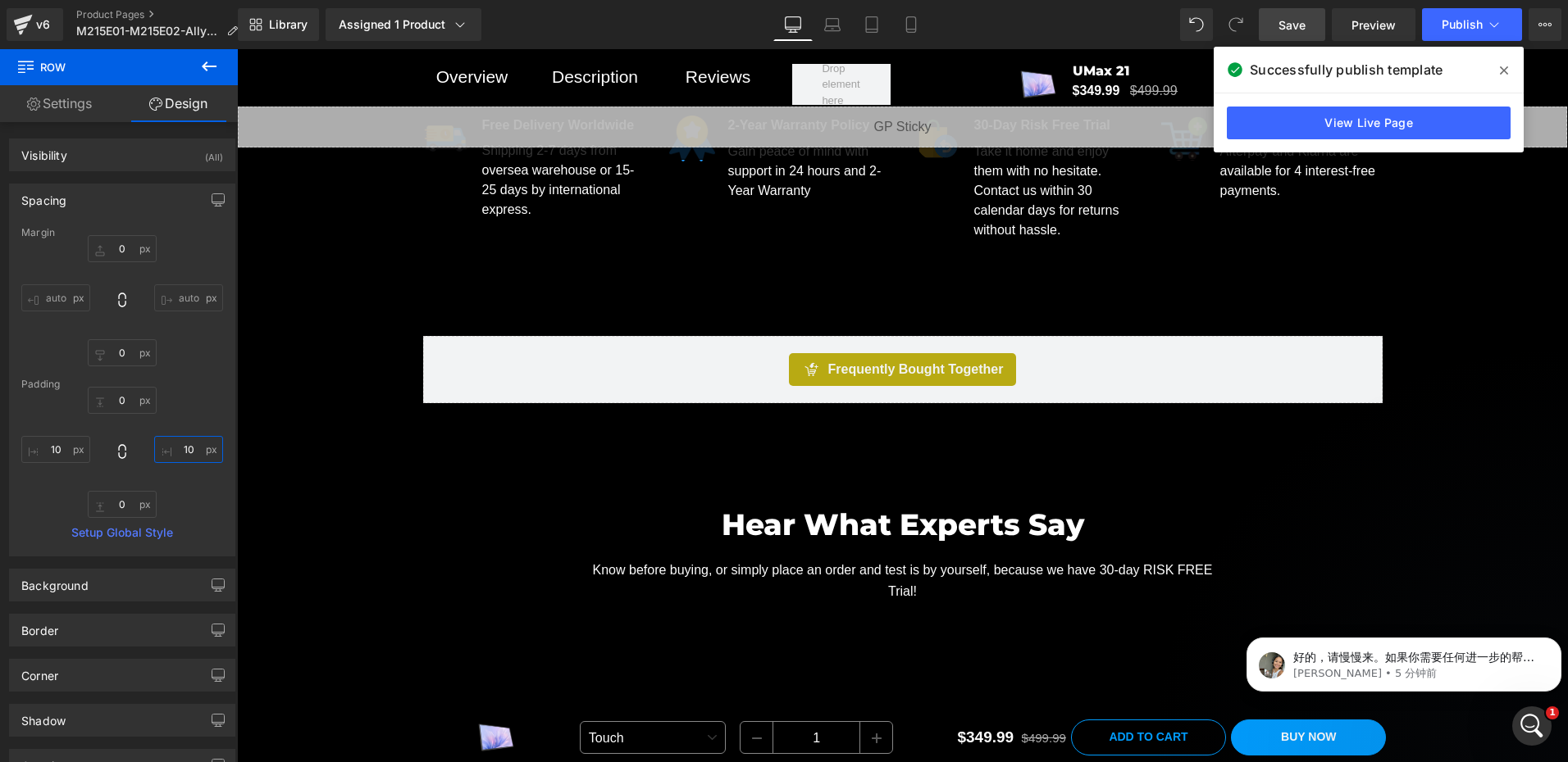
type input "10"
click at [1297, 19] on span "Save" at bounding box center [1291, 25] width 27 height 18
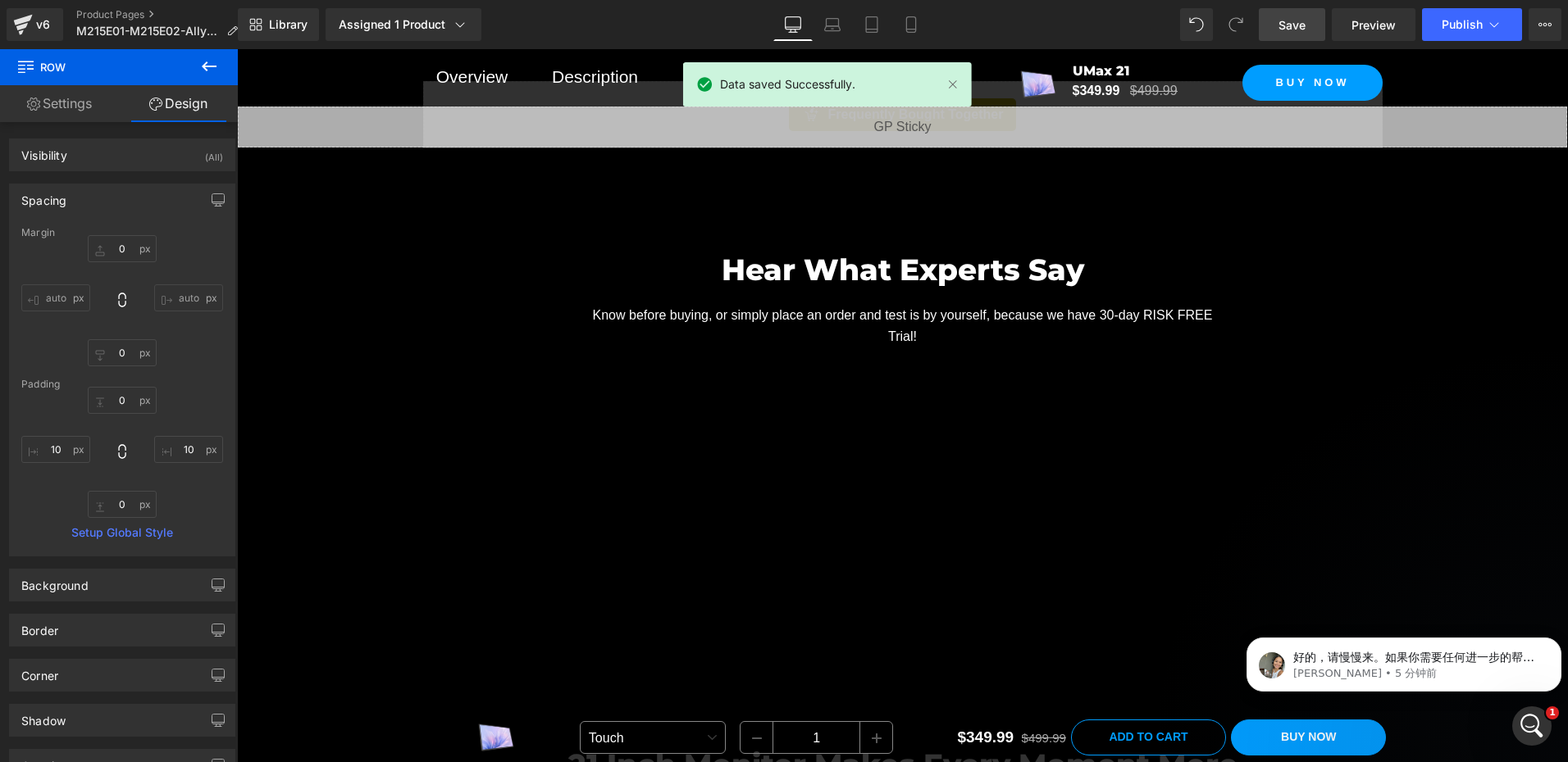
scroll to position [1379, 0]
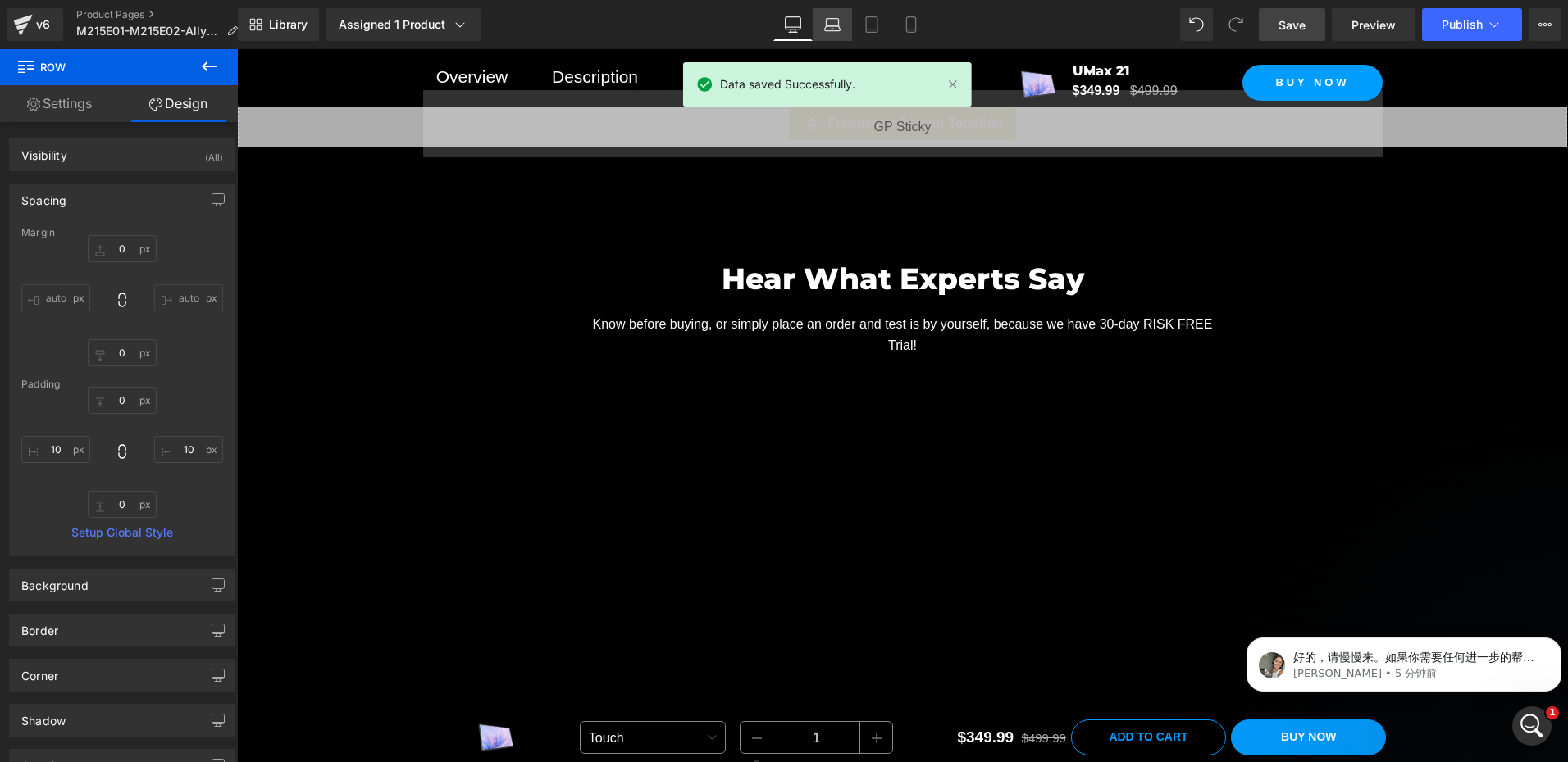
drag, startPoint x: 157, startPoint y: 328, endPoint x: 832, endPoint y: 32, distance: 737.0
click at [832, 32] on icon at bounding box center [832, 25] width 17 height 17
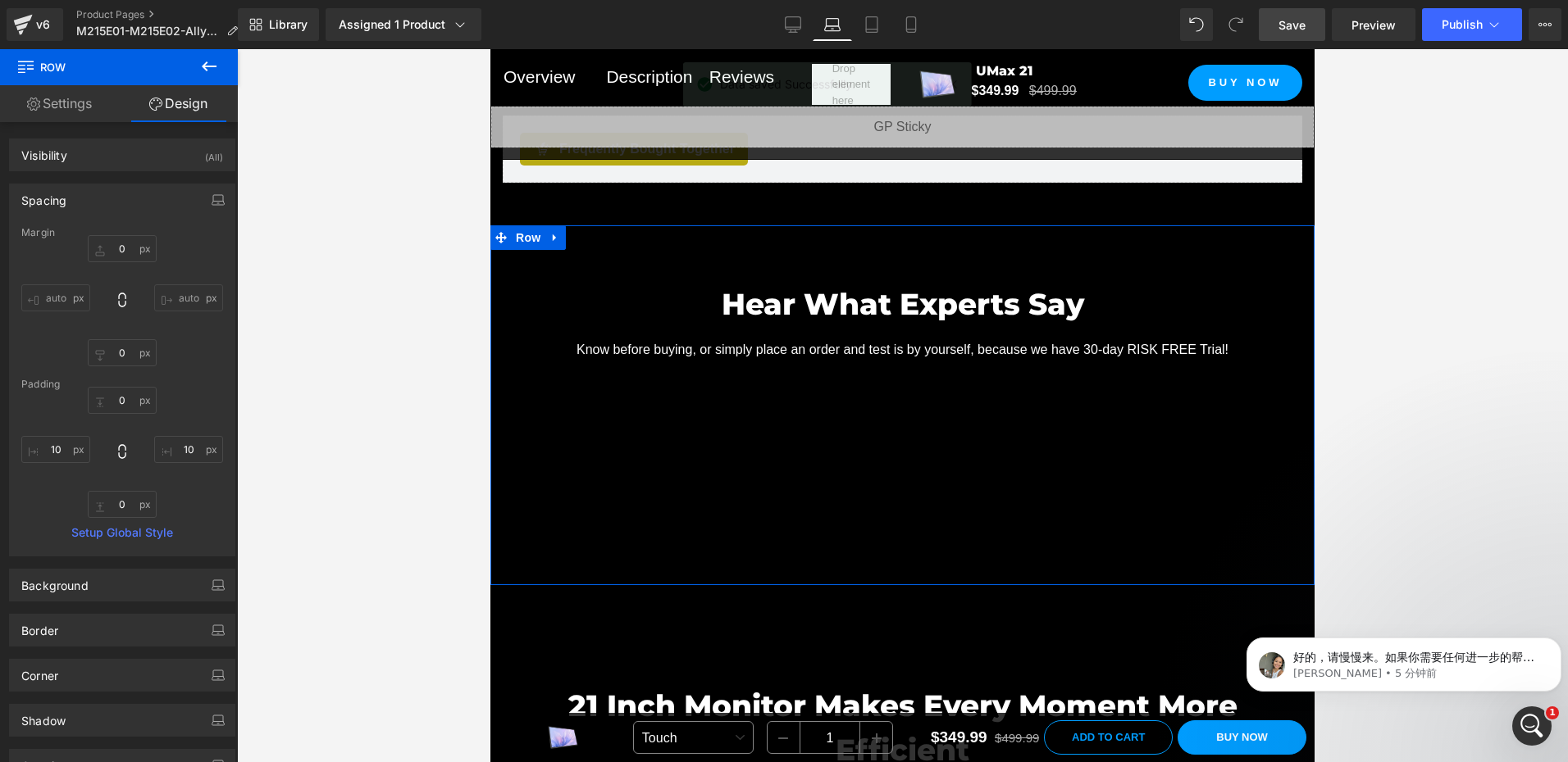
scroll to position [1420, 0]
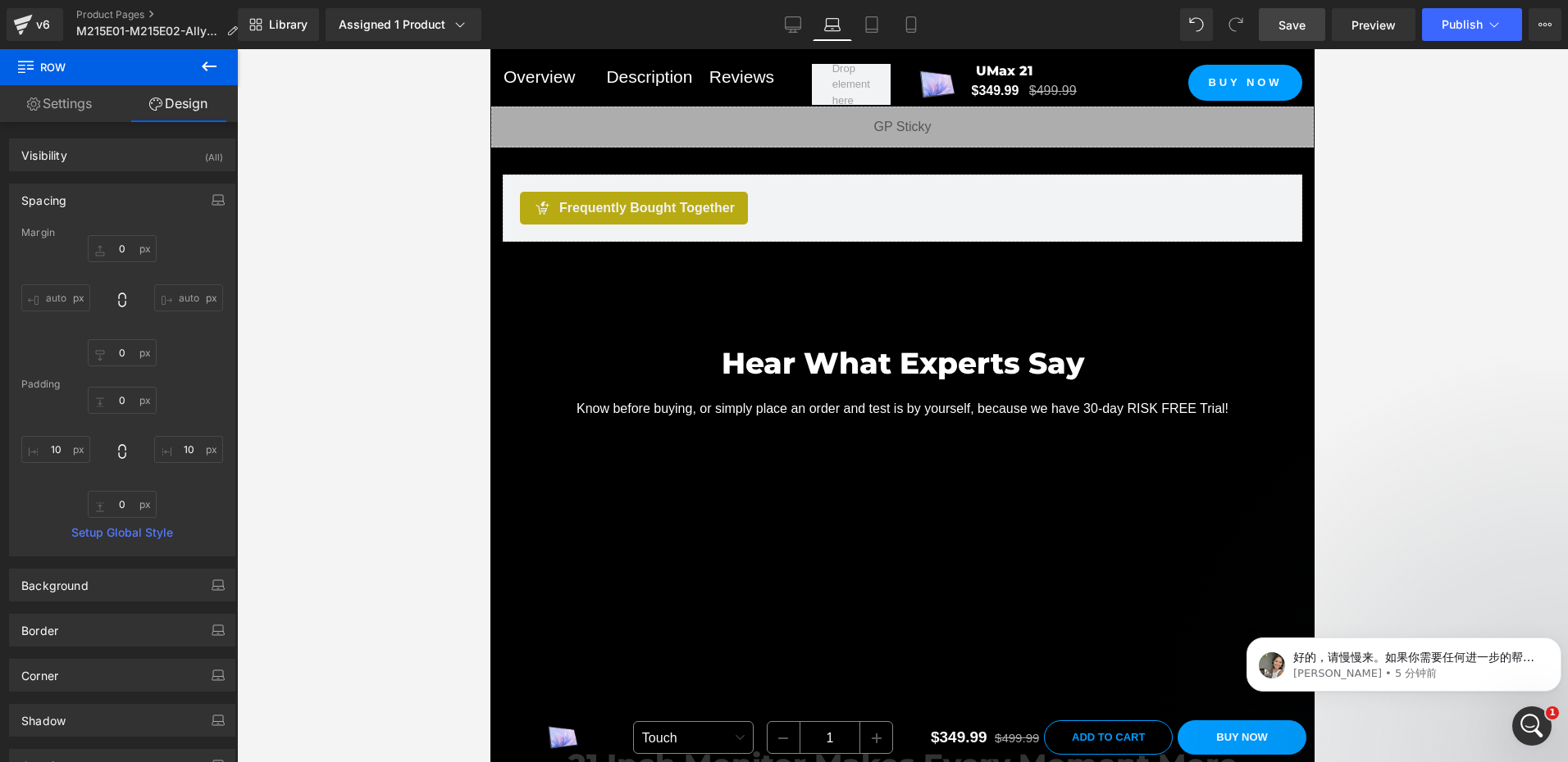
click at [837, 27] on icon at bounding box center [832, 25] width 17 height 17
click at [889, 27] on link "Tablet" at bounding box center [871, 24] width 39 height 33
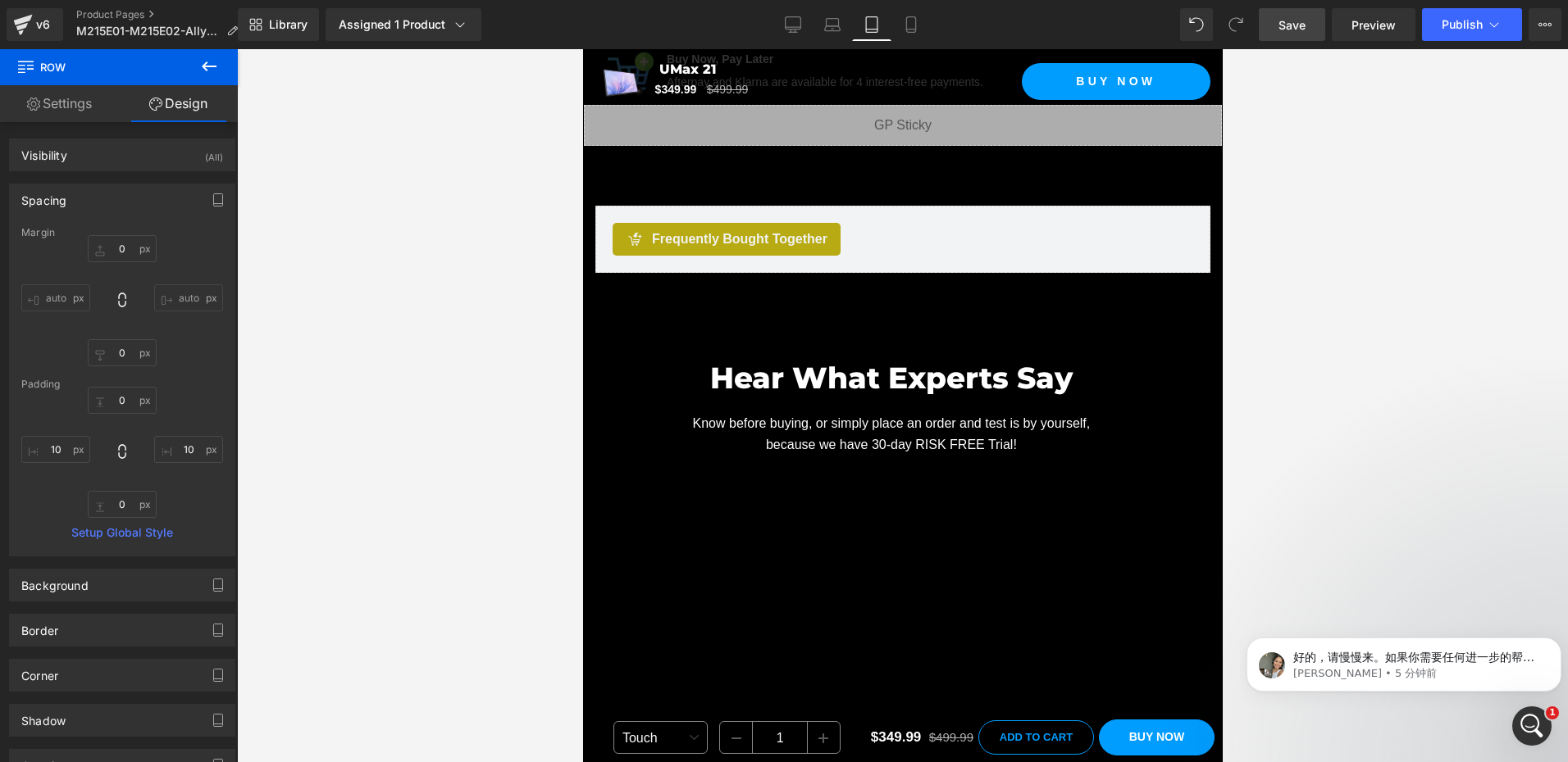
scroll to position [2252, 0]
click at [1299, 20] on span "Save" at bounding box center [1291, 25] width 27 height 18
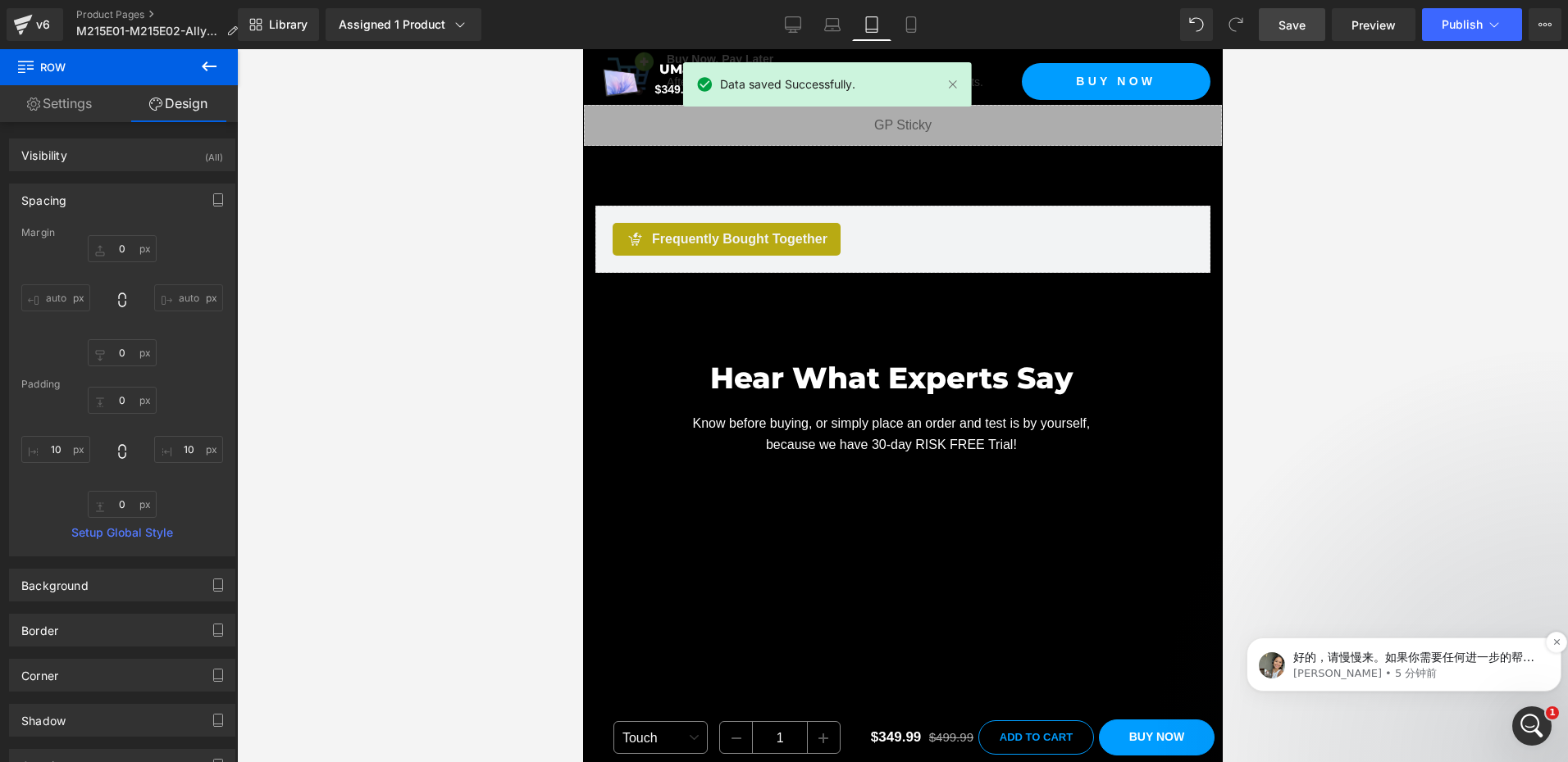
click at [1420, 658] on p "好的，请慢慢来。如果你需要任何进一步的帮助，请告诉我。" at bounding box center [1417, 658] width 247 height 17
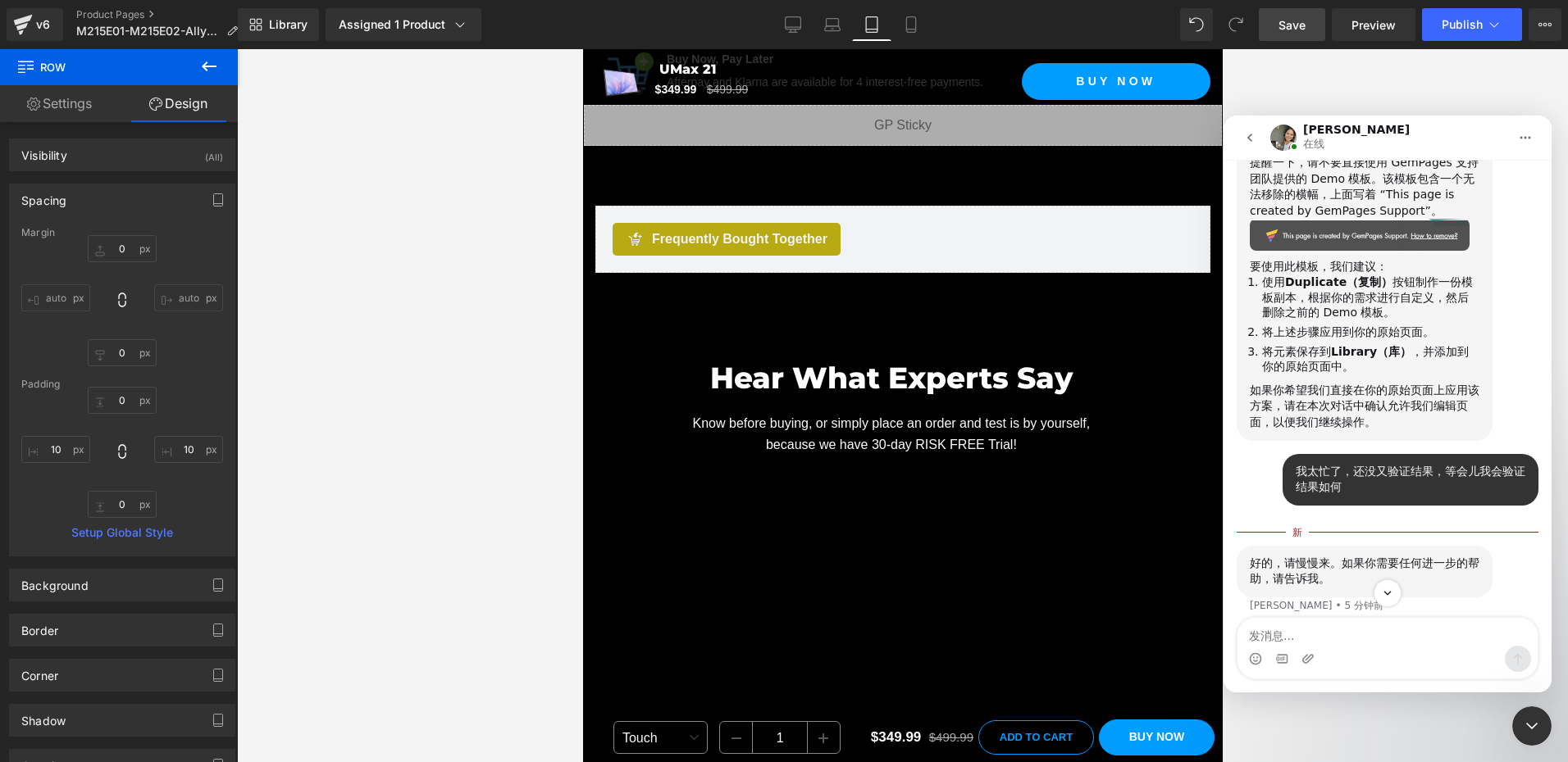
scroll to position [3778, 0]
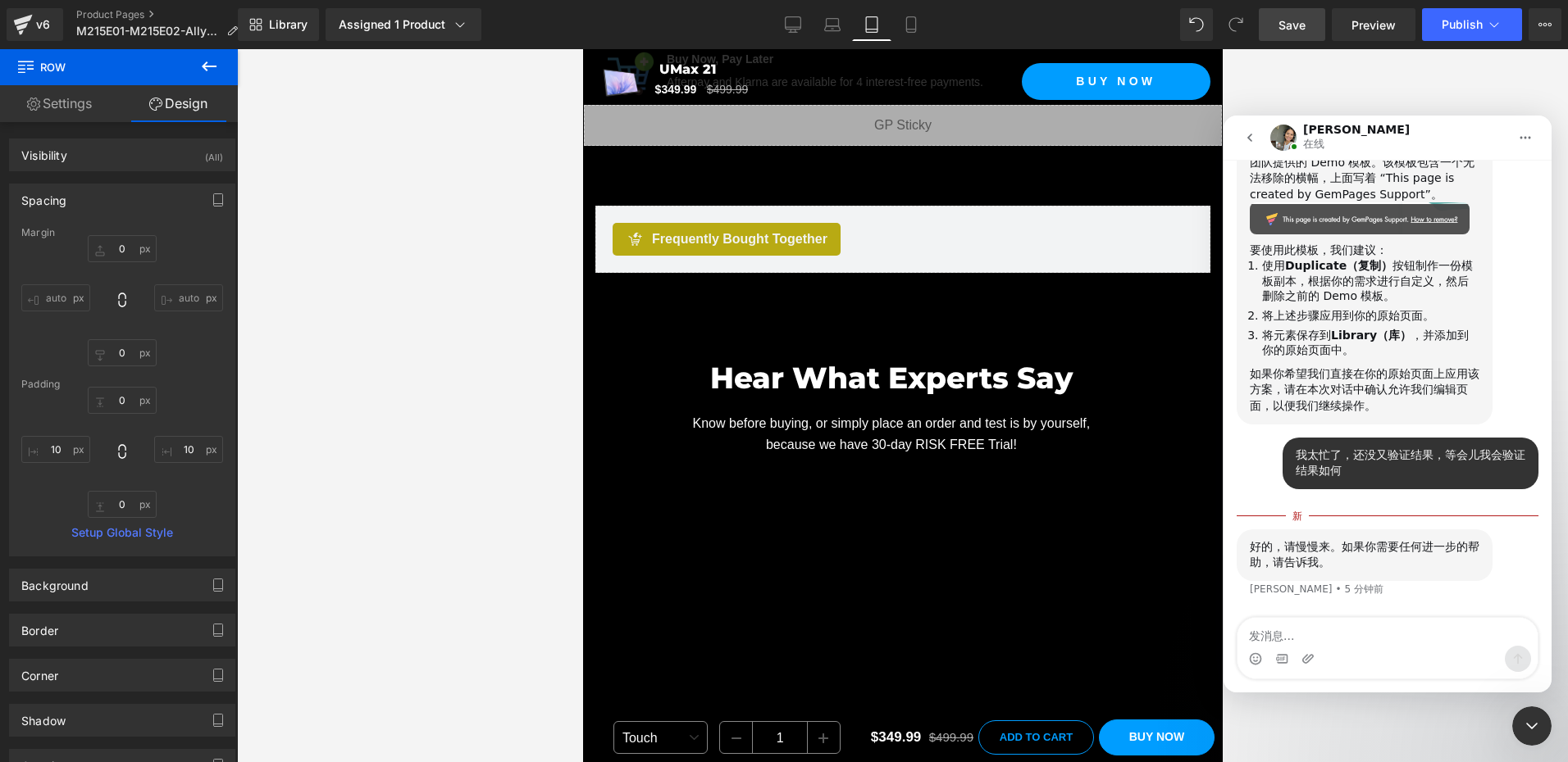
click at [1289, 629] on textarea "发消息..." at bounding box center [1387, 632] width 300 height 28
type textarea "好的"
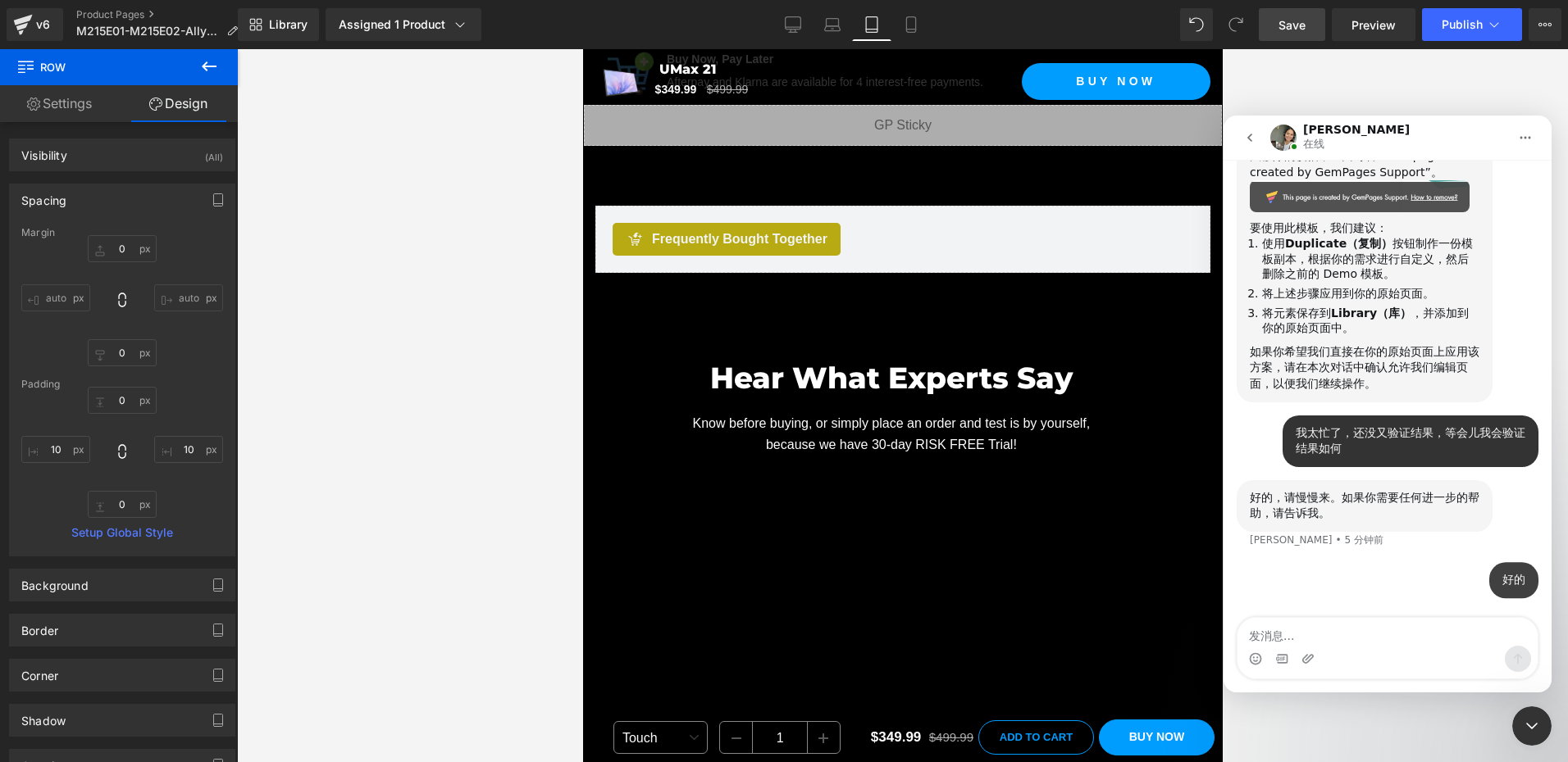
scroll to position [3801, 0]
click at [1540, 733] on icon "关闭 Intercom Messenger" at bounding box center [1532, 726] width 20 height 20
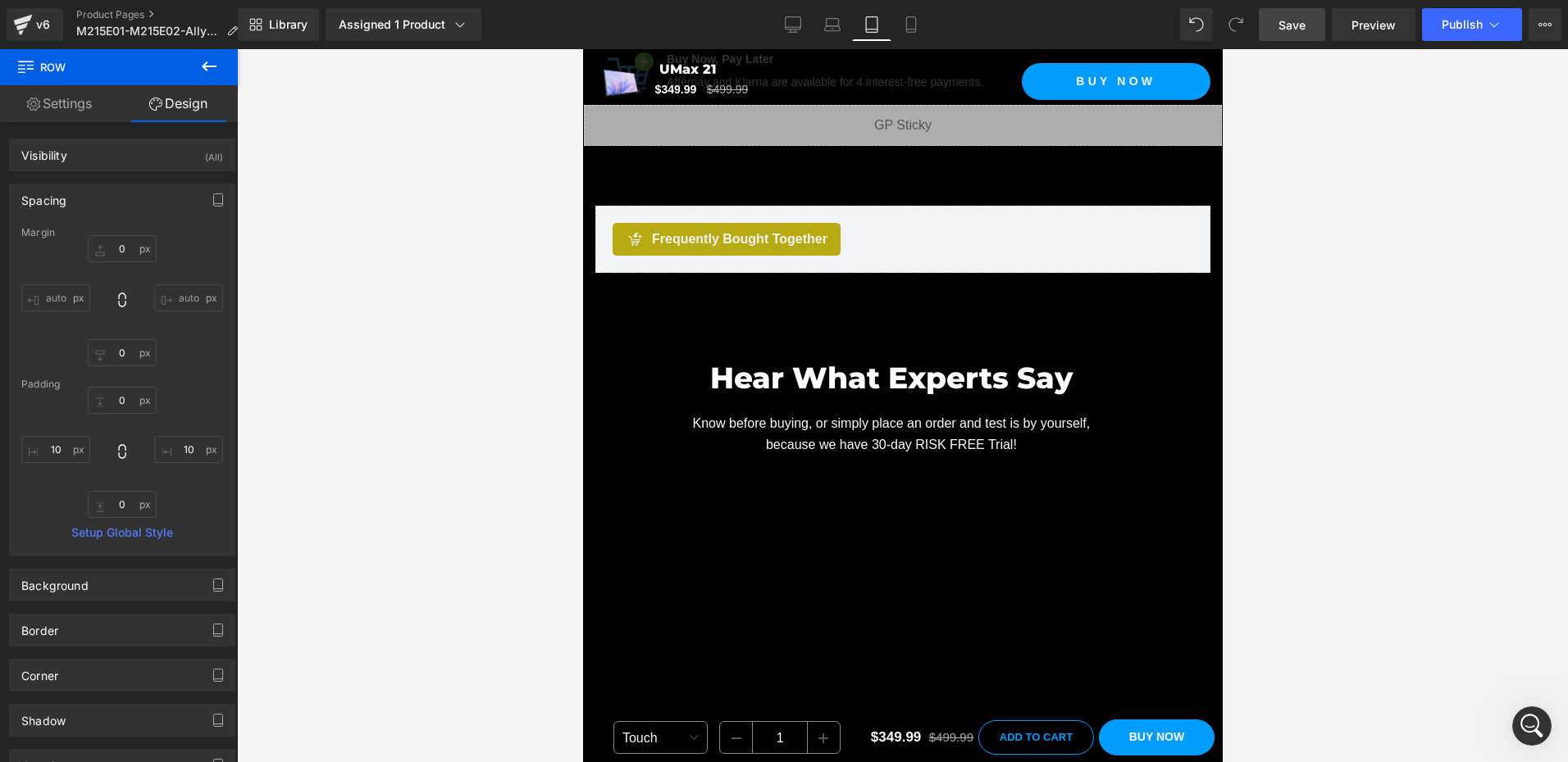
click at [1297, 34] on link "Save" at bounding box center [1291, 24] width 66 height 33
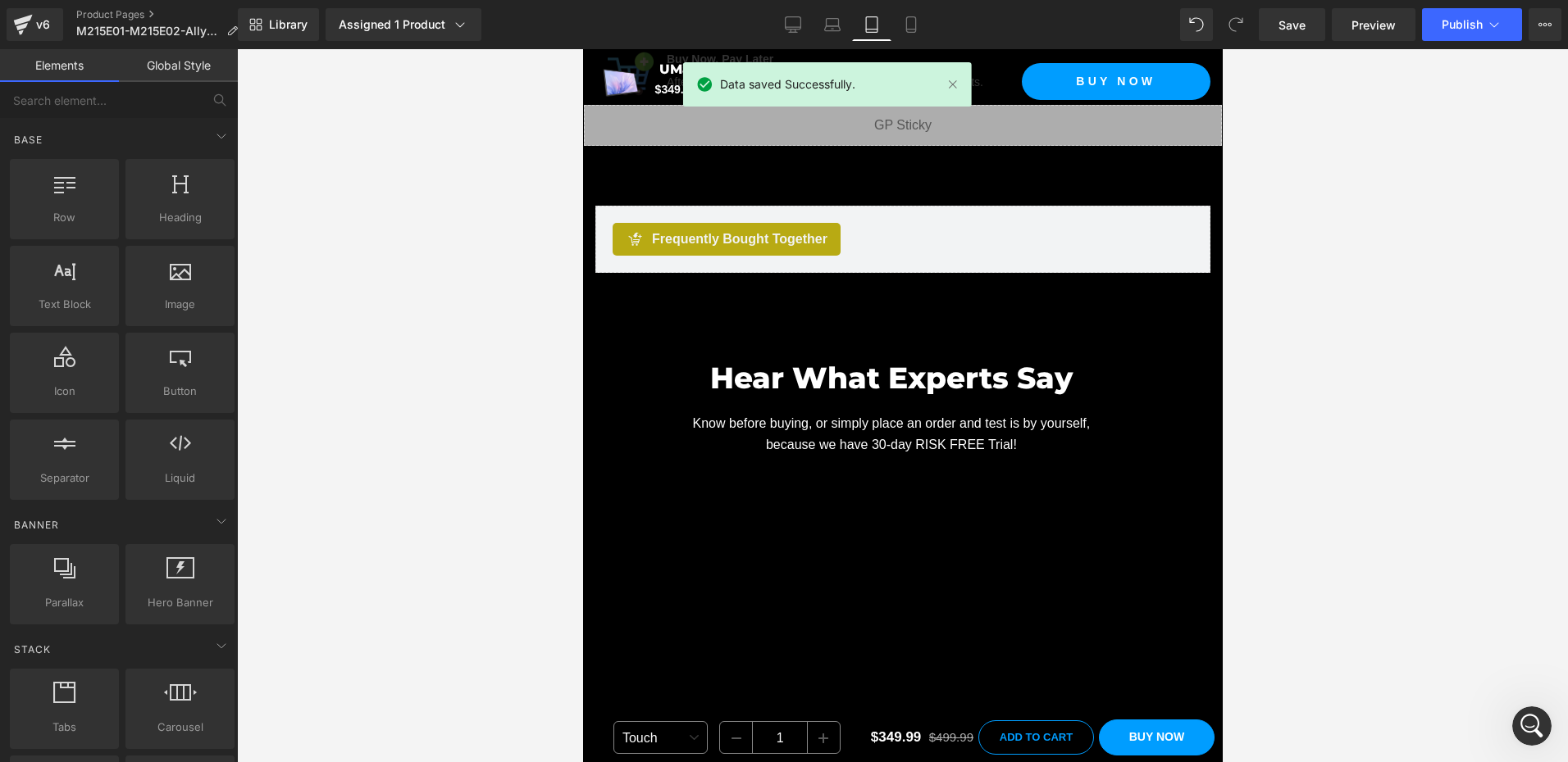
click at [1383, 288] on div at bounding box center [903, 405] width 1331 height 713
click at [1463, 23] on span "Publish" at bounding box center [1462, 25] width 41 height 13
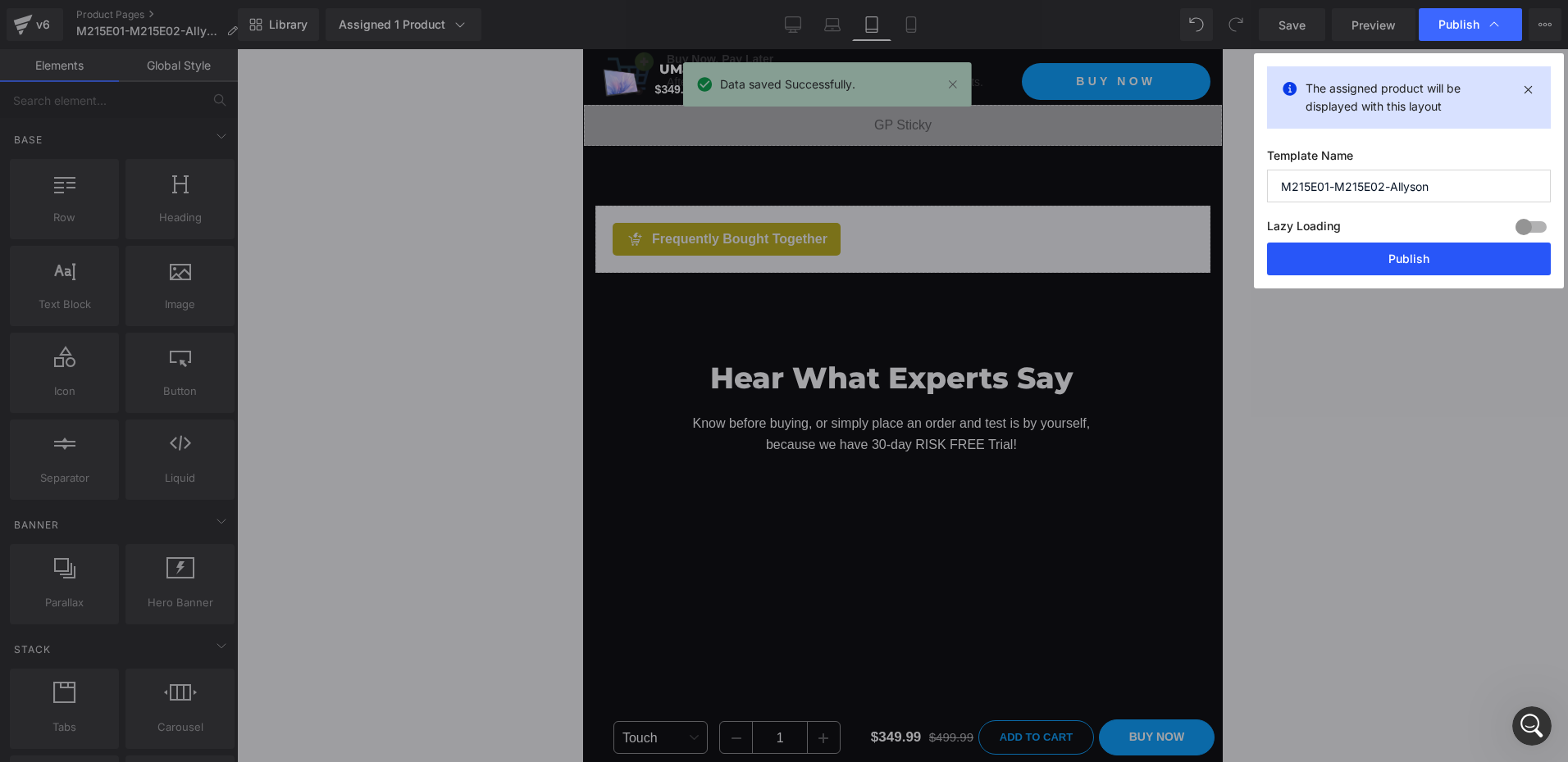
click at [1409, 247] on button "Publish" at bounding box center [1408, 258] width 283 height 33
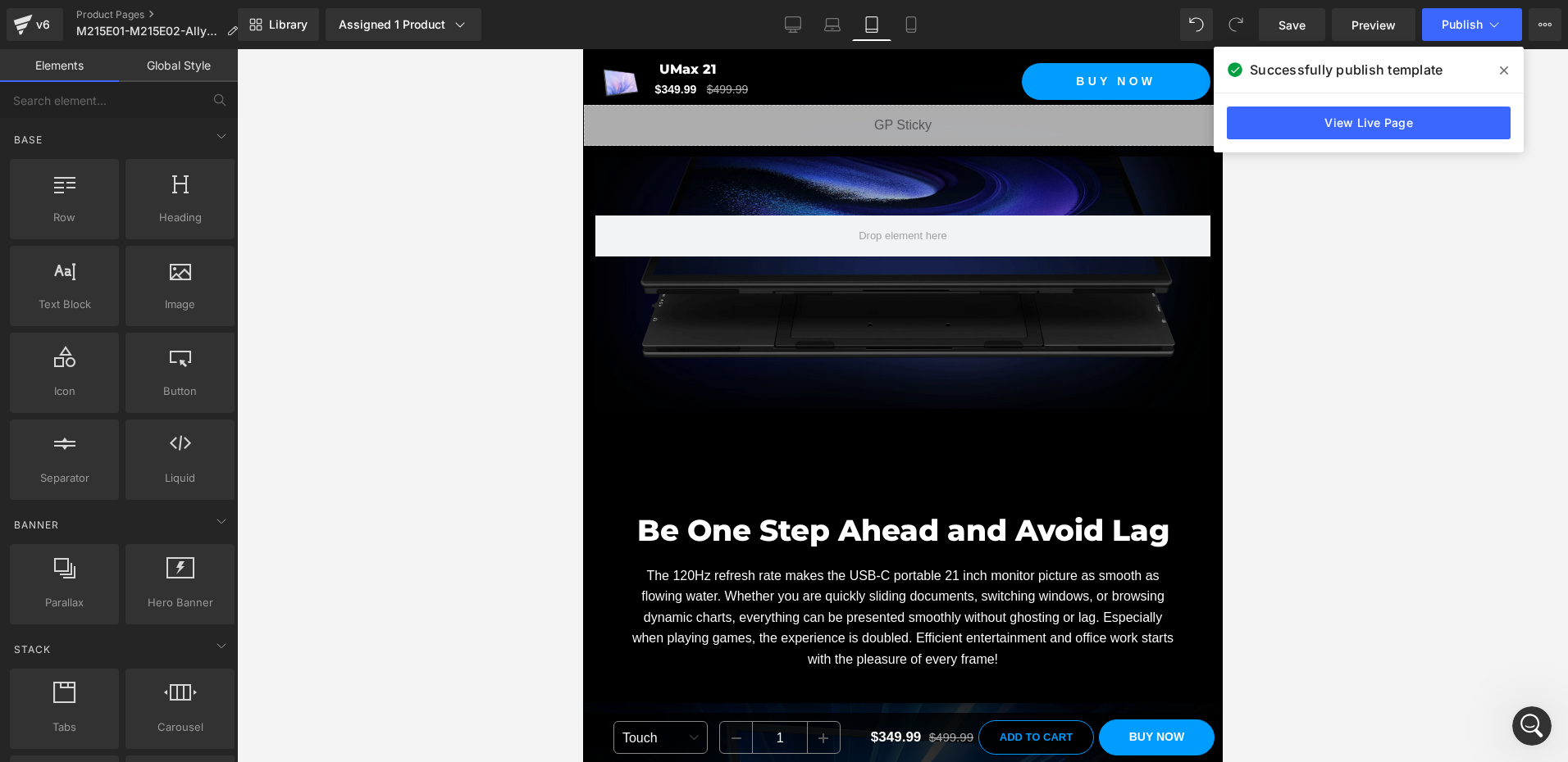
scroll to position [3399, 0]
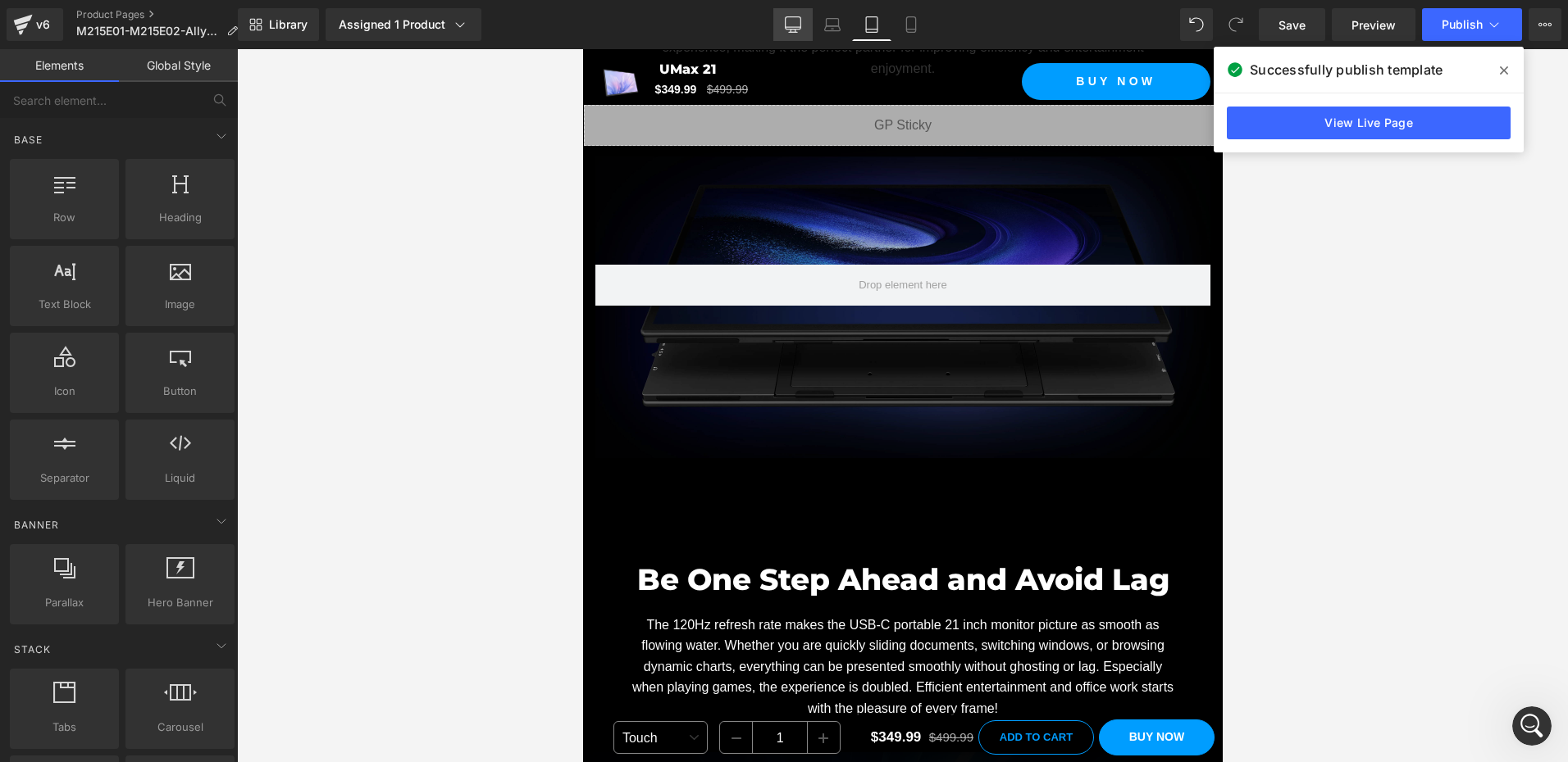
click at [798, 26] on icon at bounding box center [793, 25] width 17 height 17
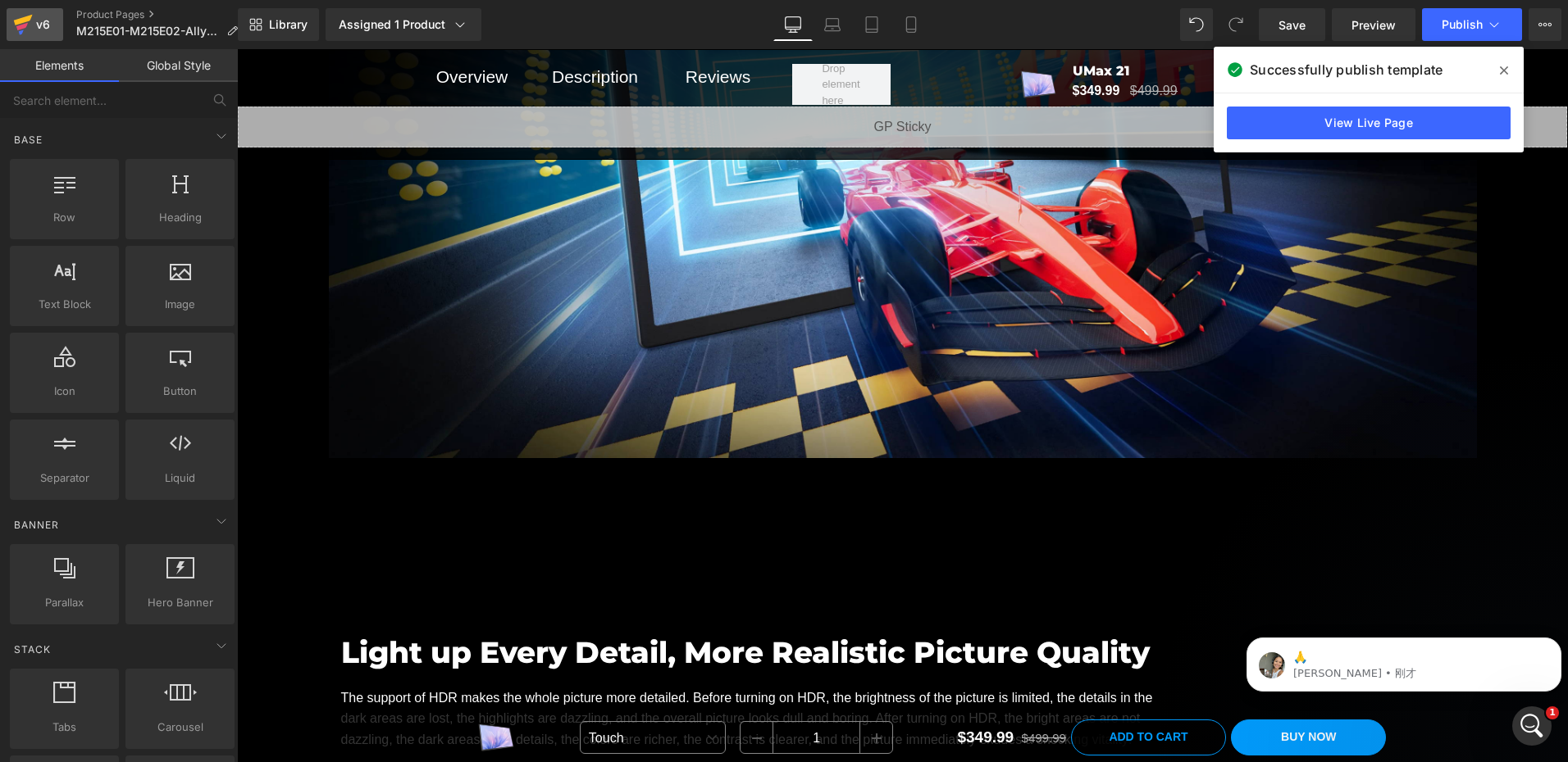
scroll to position [3922, 0]
click at [24, 27] on icon at bounding box center [23, 26] width 12 height 8
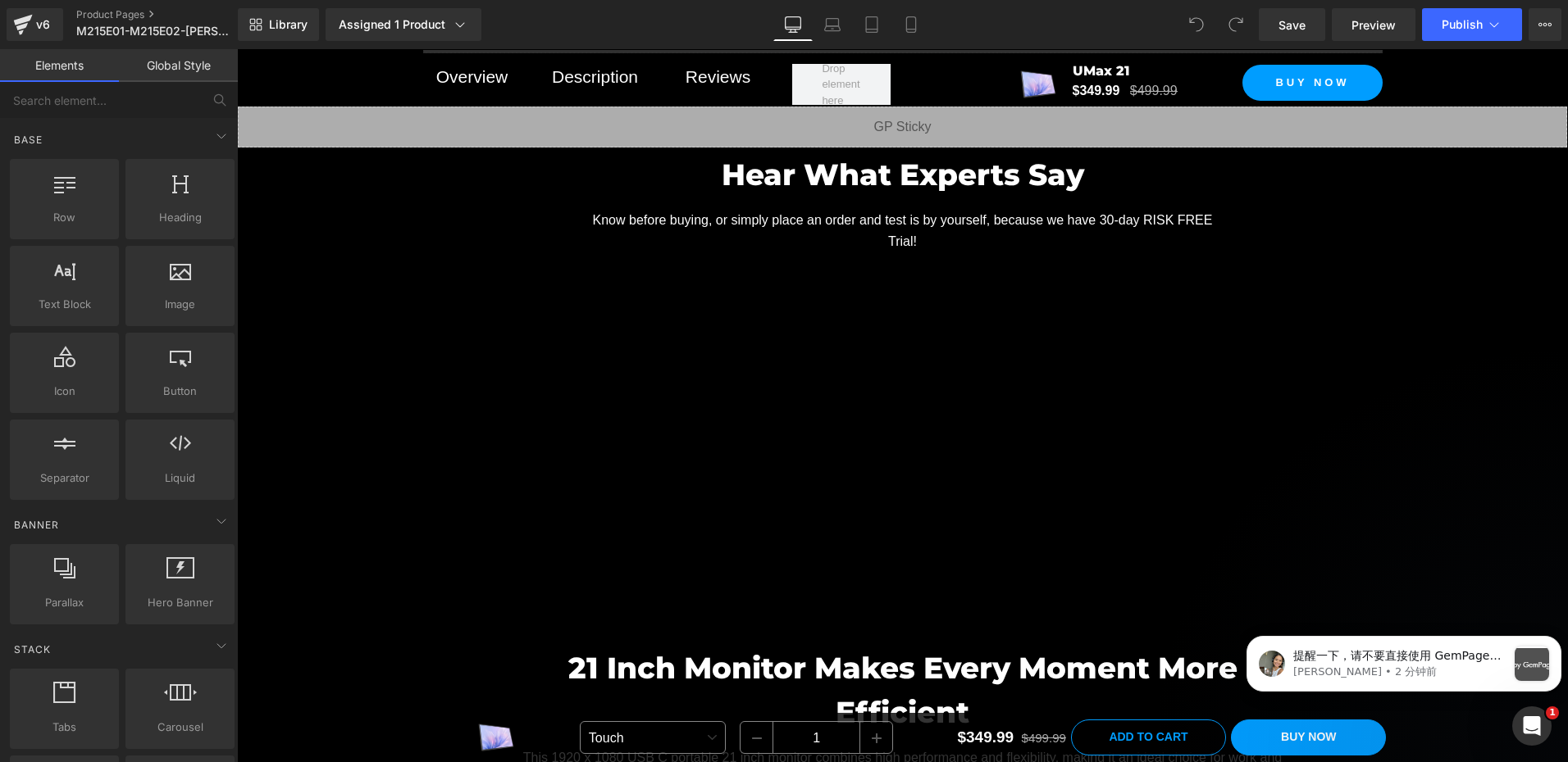
scroll to position [1312, 0]
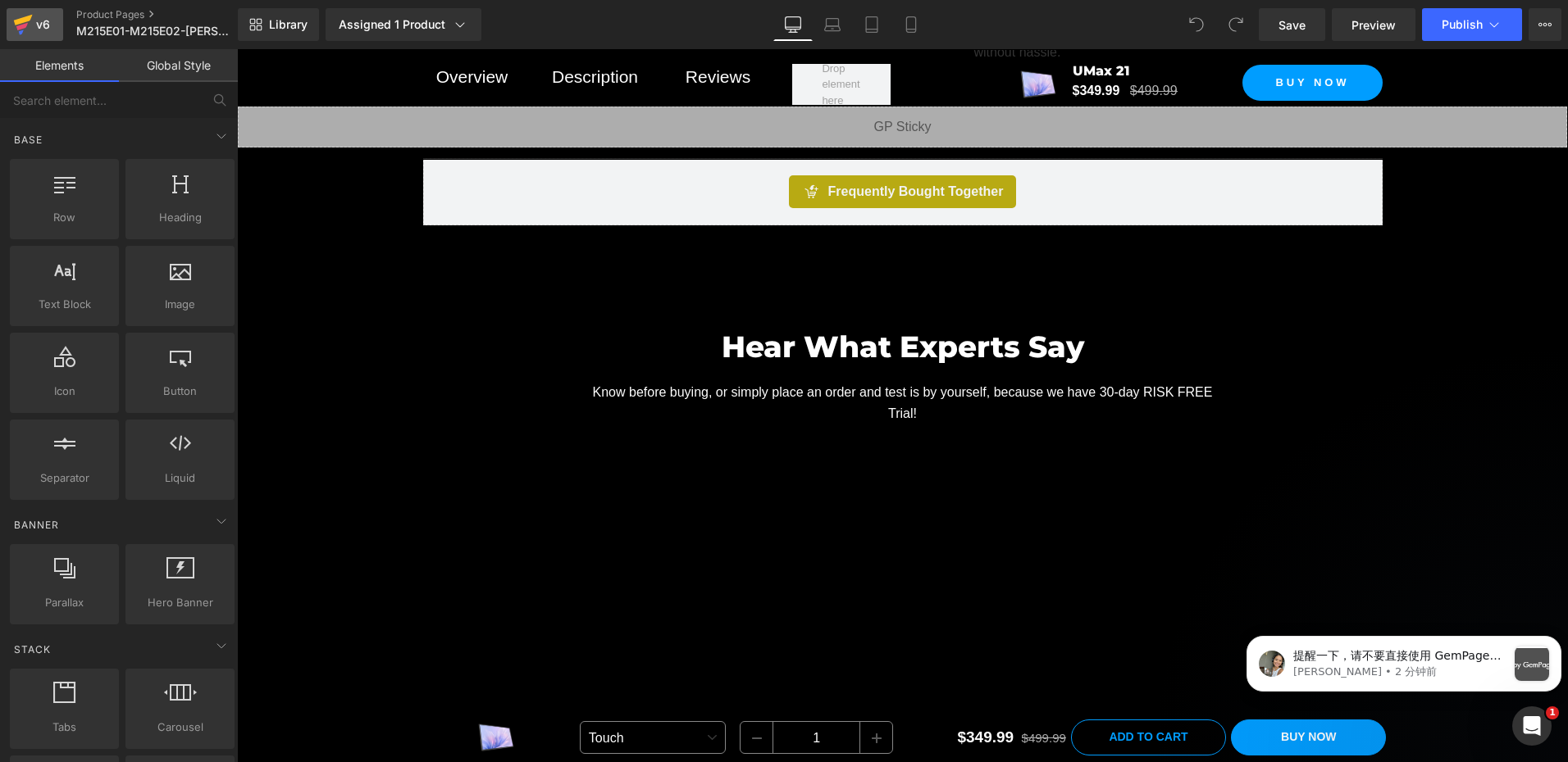
click at [38, 18] on div "v6" at bounding box center [43, 25] width 21 height 22
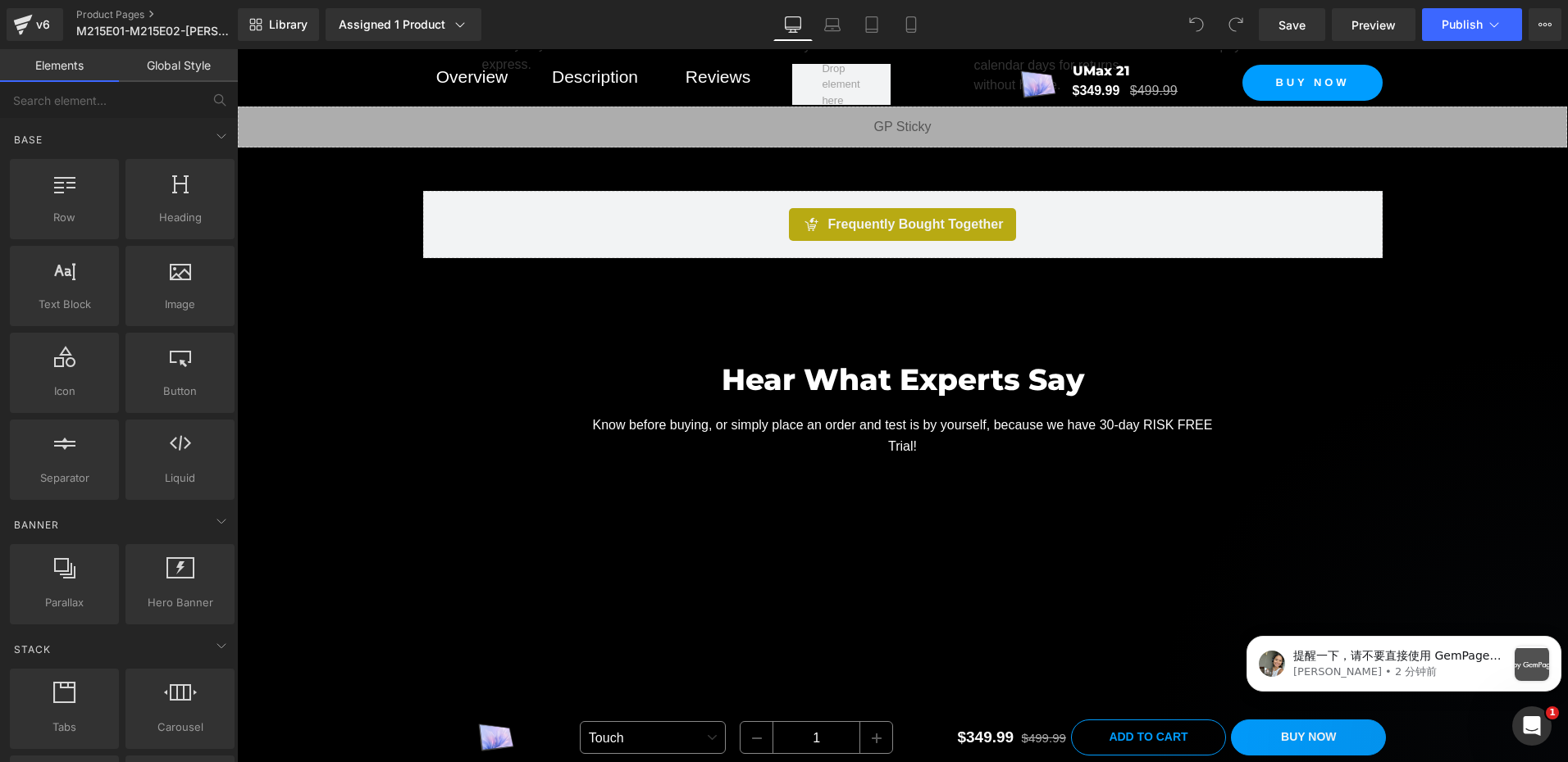
scroll to position [985, 0]
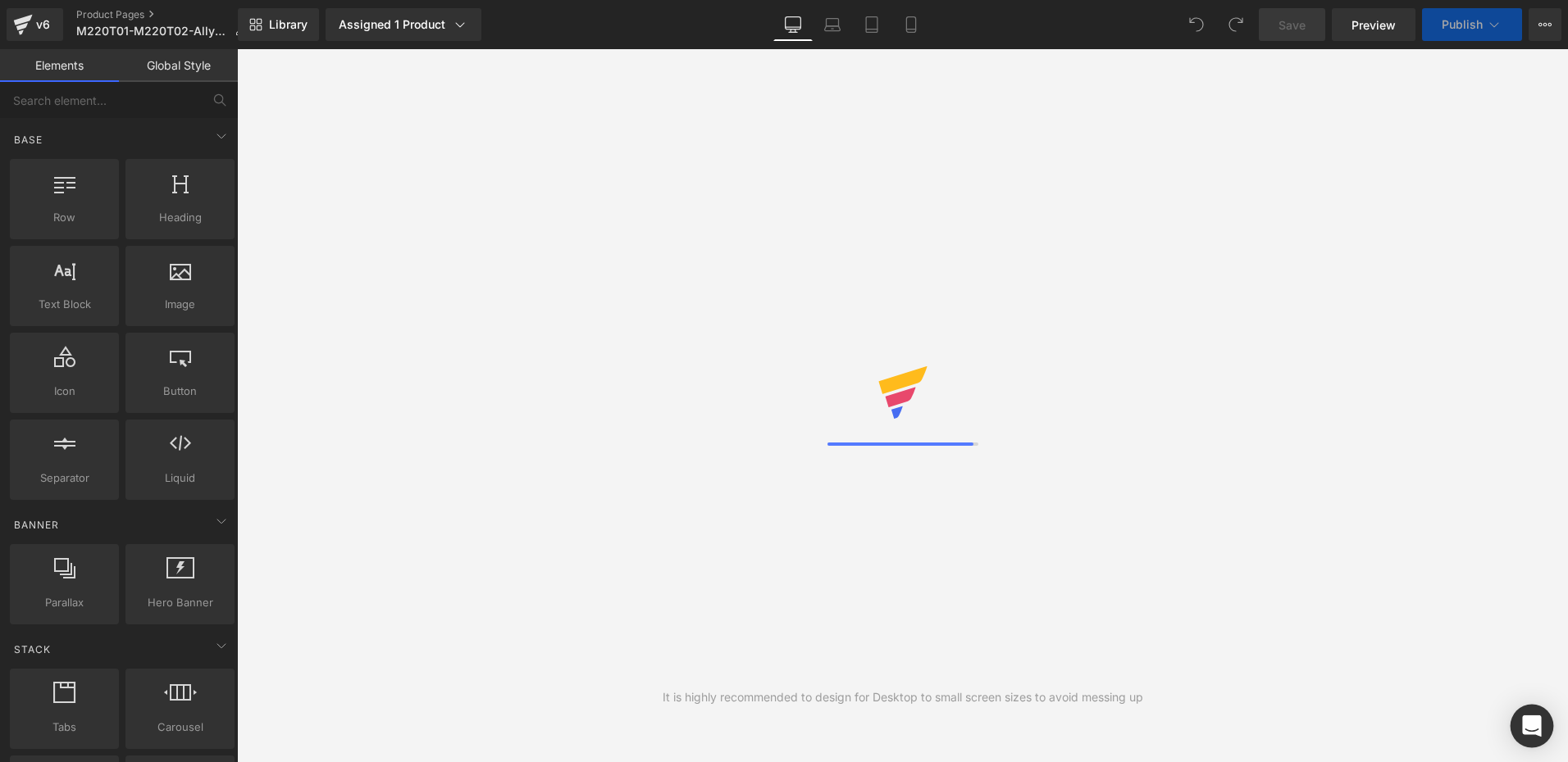
click at [1545, 733] on div "Open Intercom Messenger" at bounding box center [1532, 727] width 43 height 43
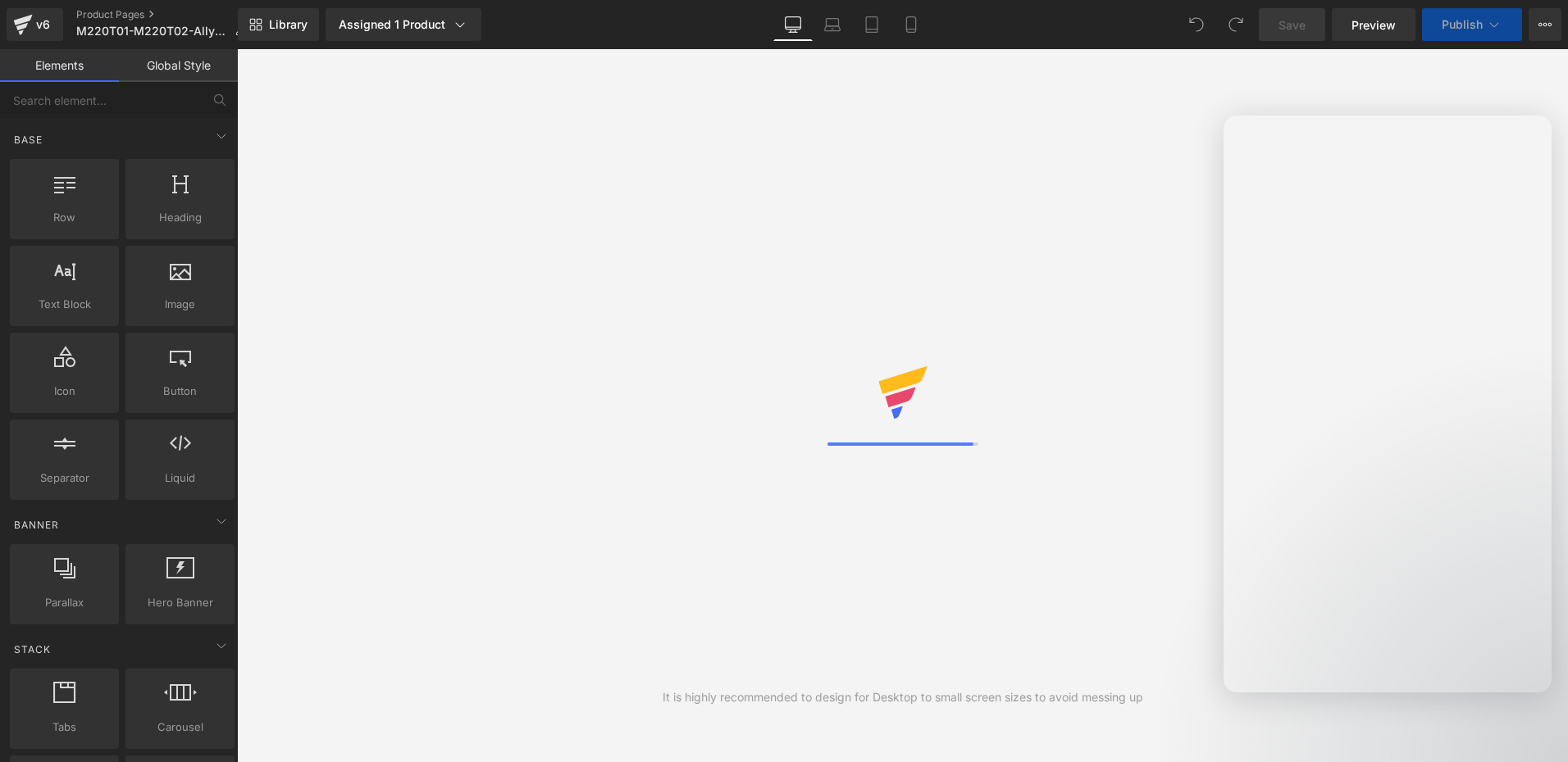
click at [545, 361] on div at bounding box center [784, 356] width 1568 height 713
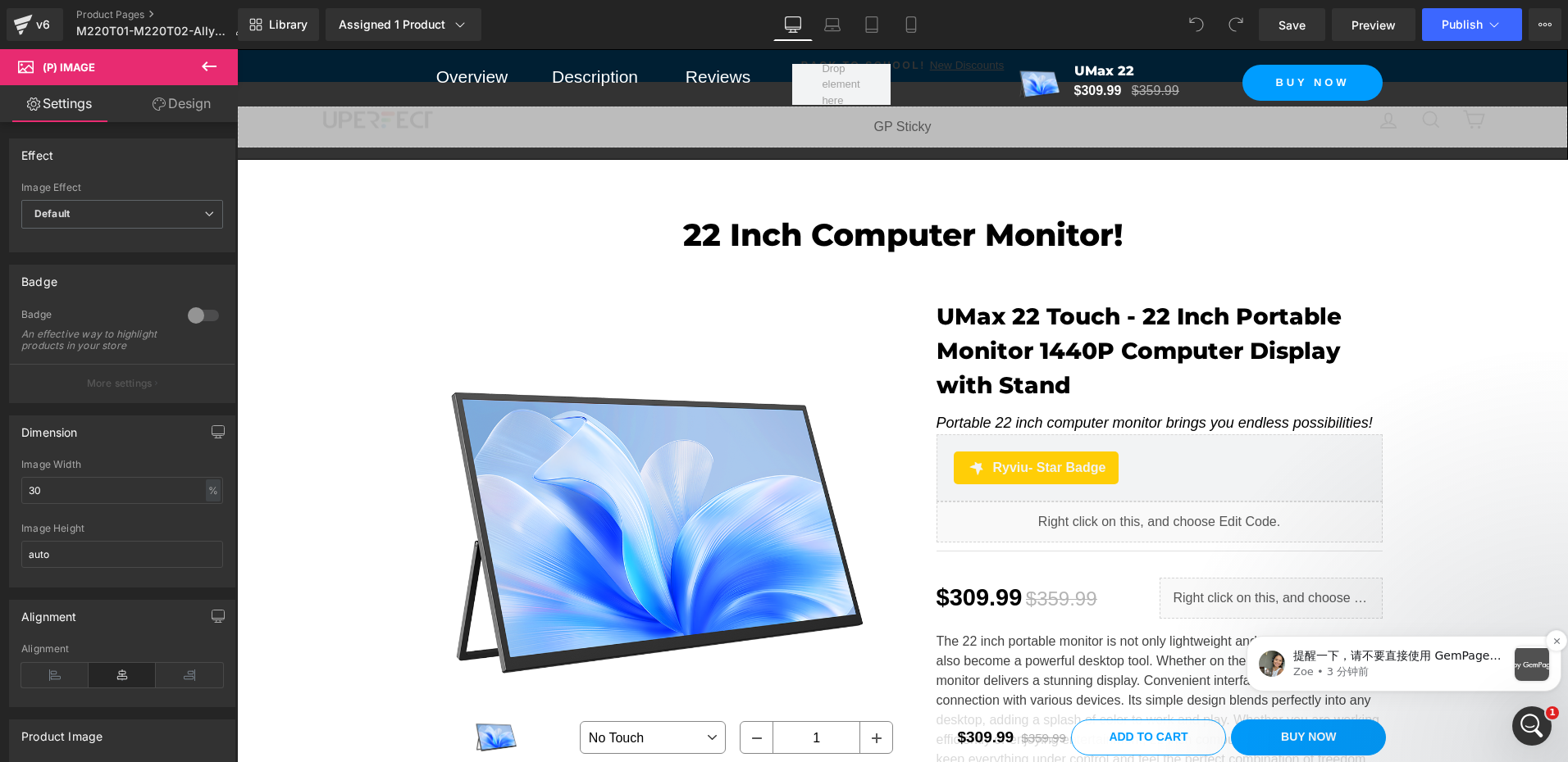
click at [1387, 650] on p "提醒一下，请不要直接使用 GemPages 支持团队提供的 Demo 模板。该模板包含一个无法移除的横幅，上面写着 “This page is created…" at bounding box center [1399, 657] width 213 height 17
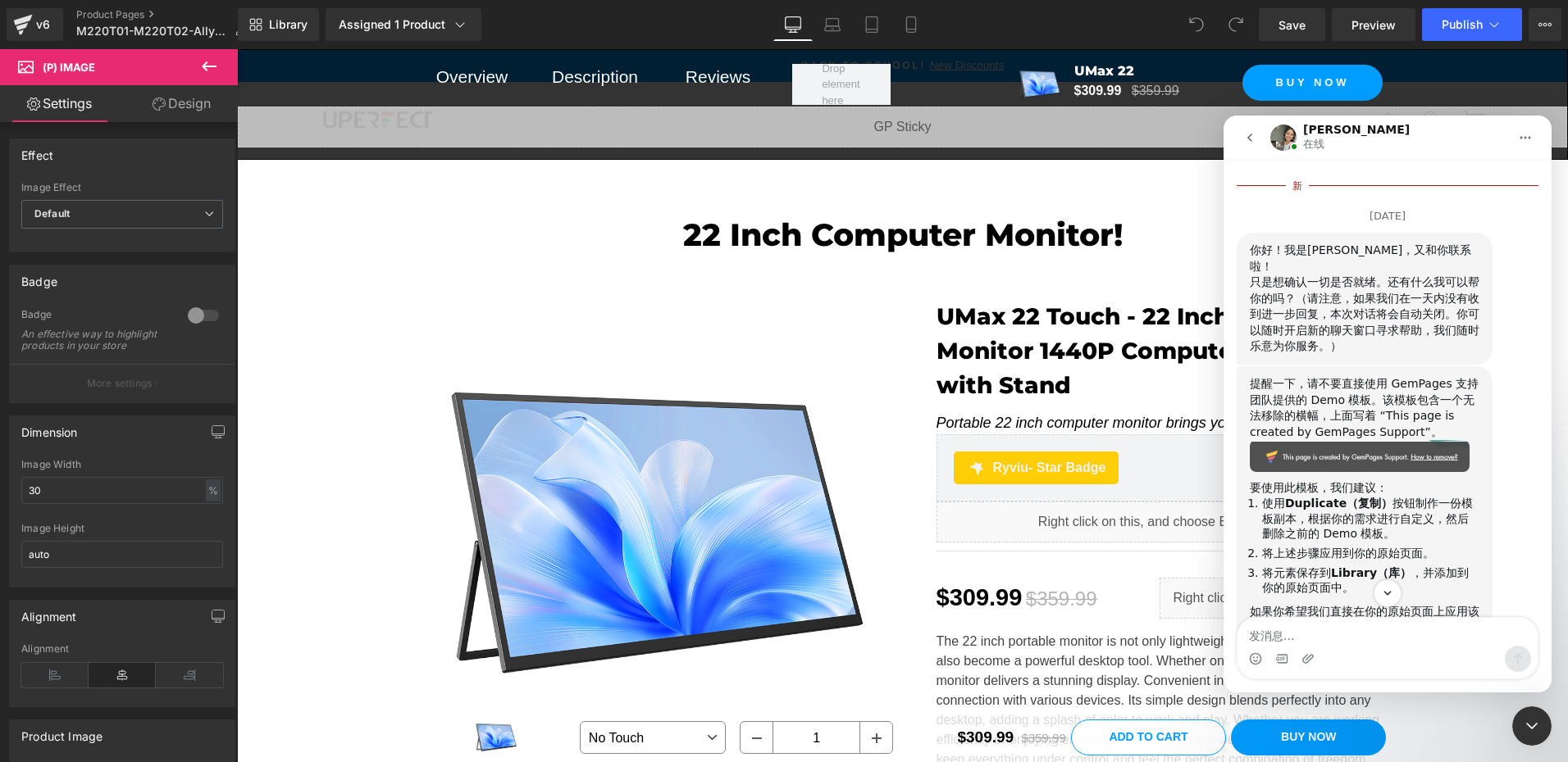
scroll to position [3415, 0]
click at [1303, 635] on textarea "发消息..." at bounding box center [1387, 632] width 300 height 28
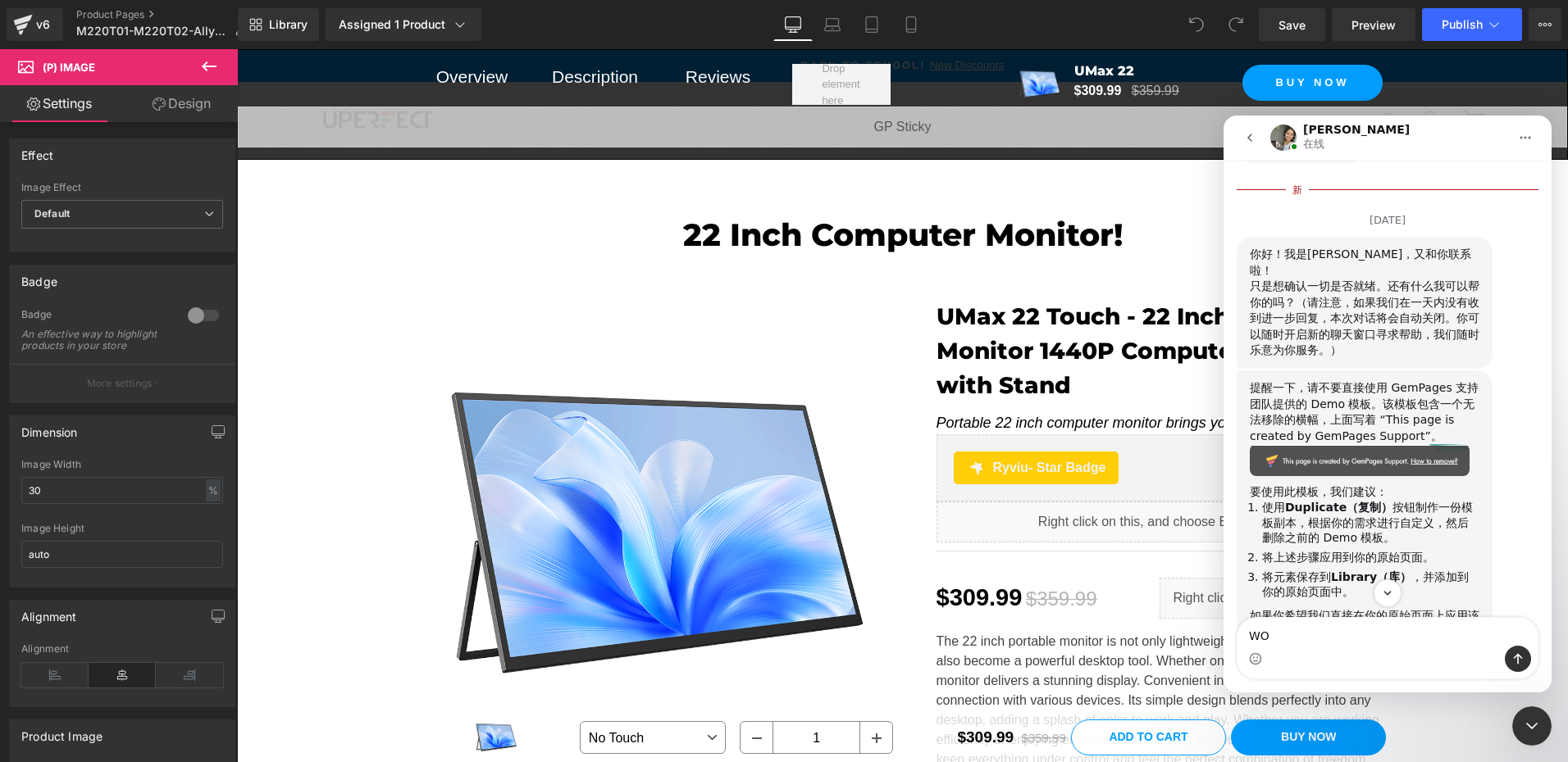
type textarea "W"
type textarea "w"
type textarea "b"
type textarea "我太忙了，还没又验证结果，等会儿我会验证结果如何"
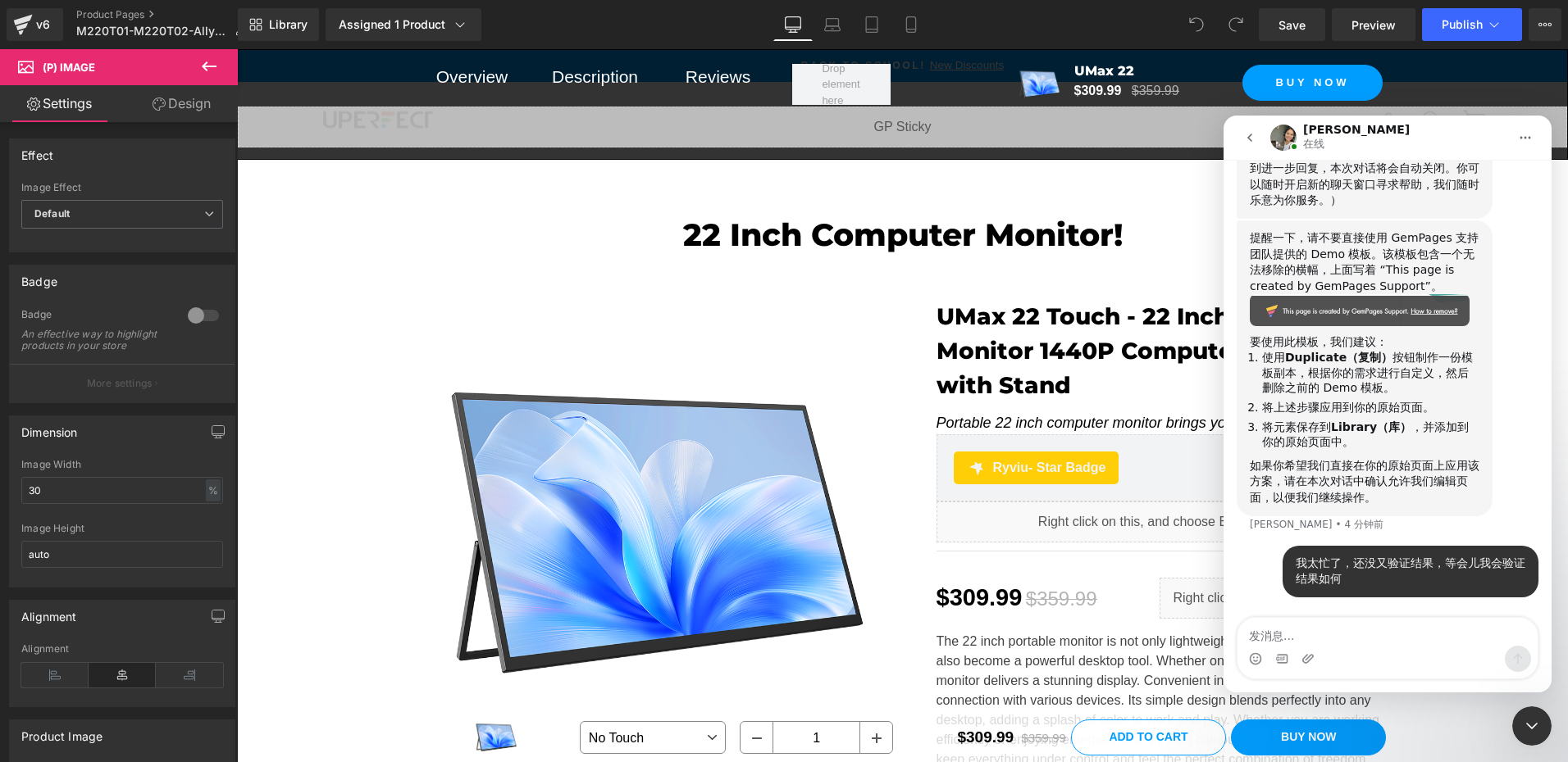
scroll to position [3686, 0]
click at [1531, 729] on icon "关闭 Intercom Messenger" at bounding box center [1532, 726] width 12 height 7
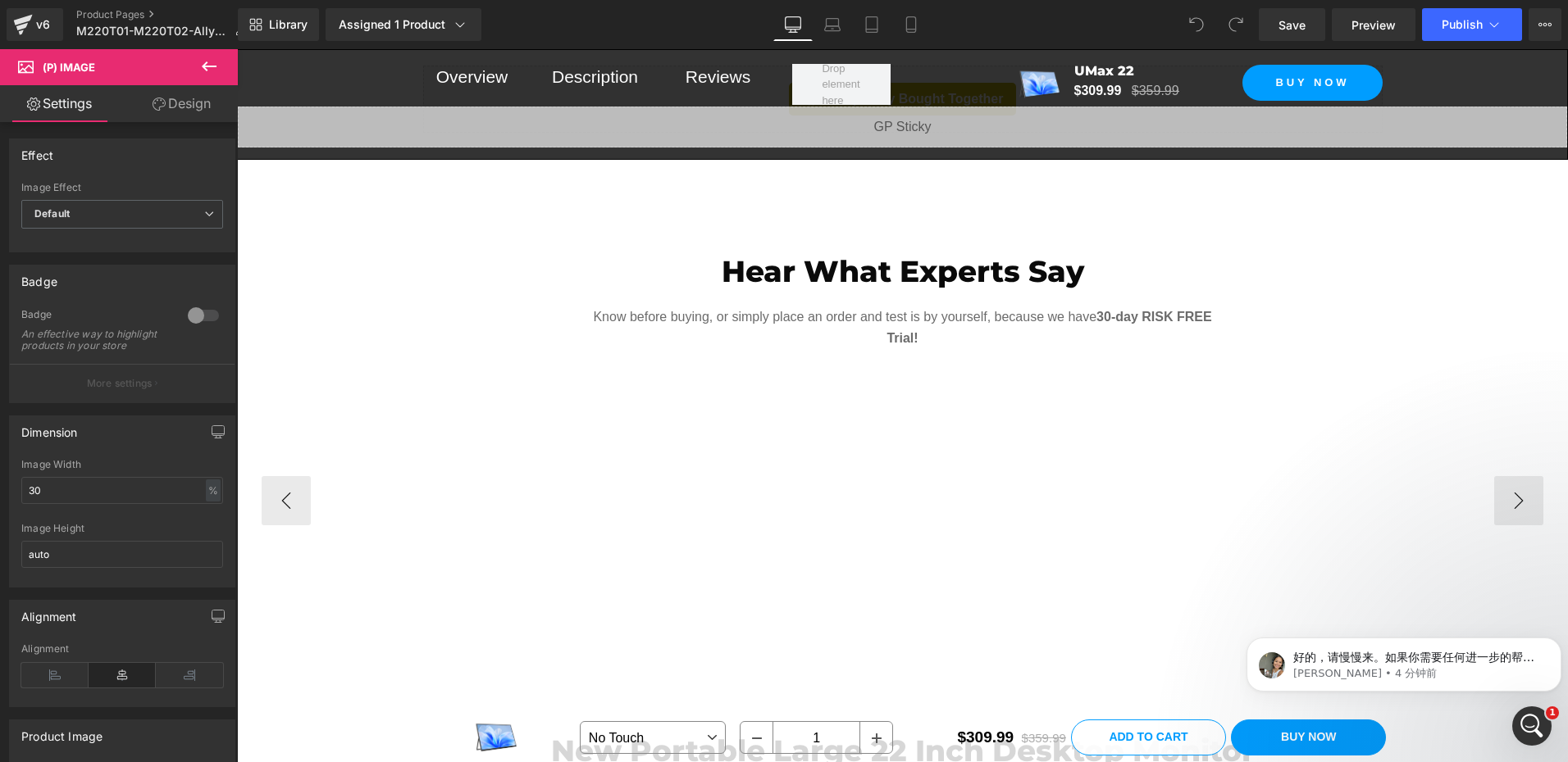
scroll to position [1476, 0]
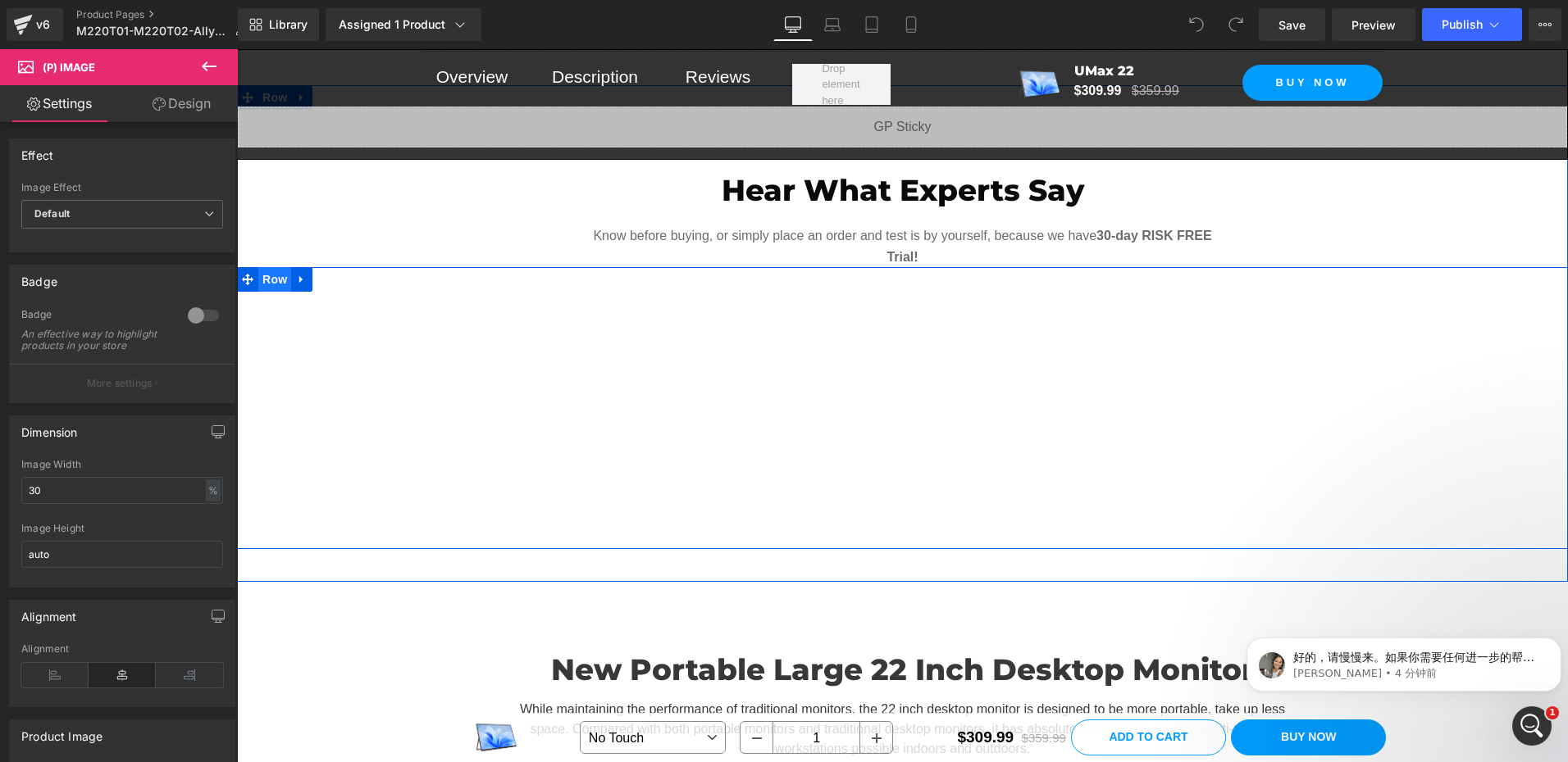
click at [262, 282] on span "Row" at bounding box center [274, 279] width 33 height 24
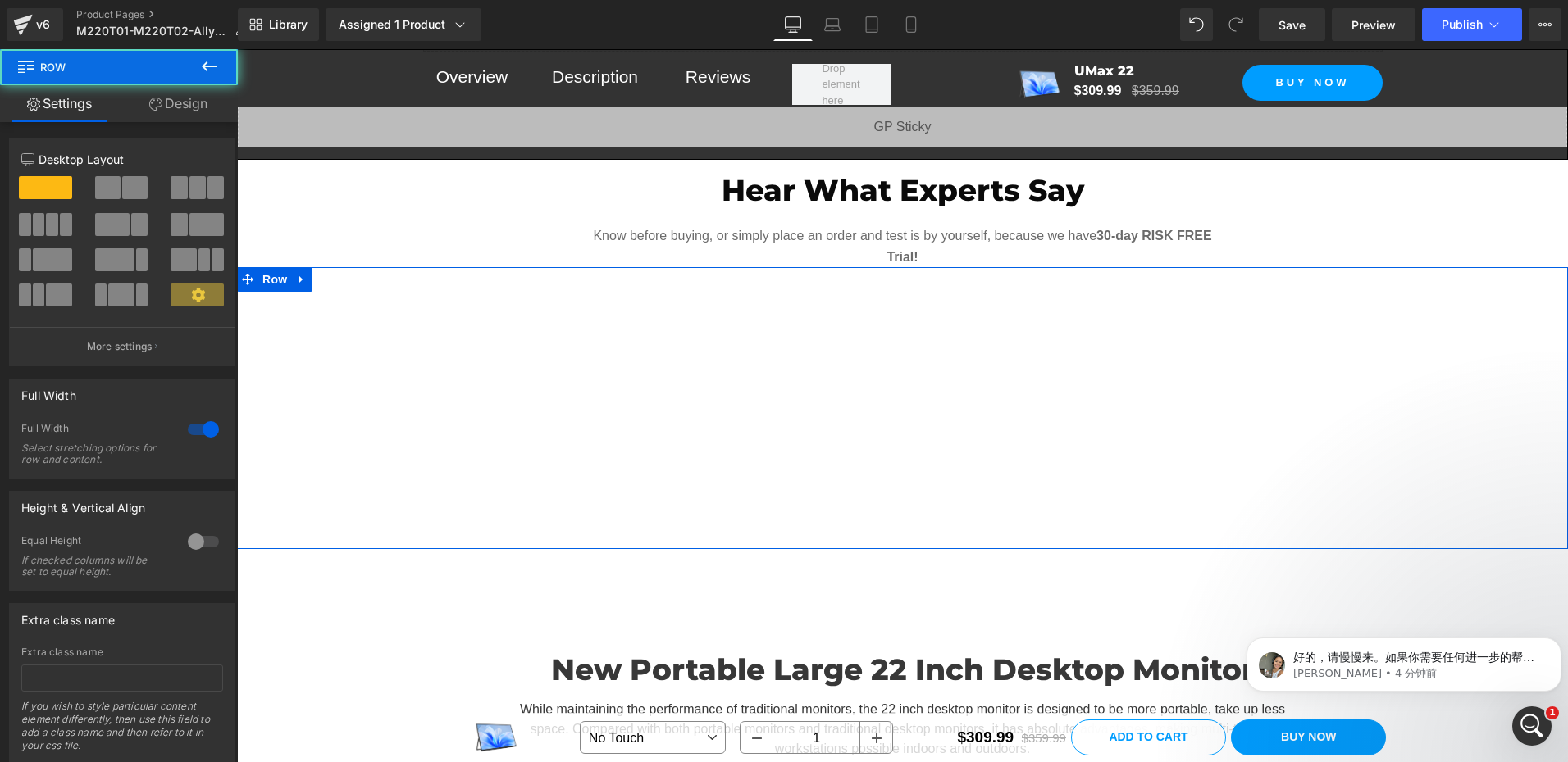
click at [201, 89] on link "Design" at bounding box center [178, 104] width 119 height 37
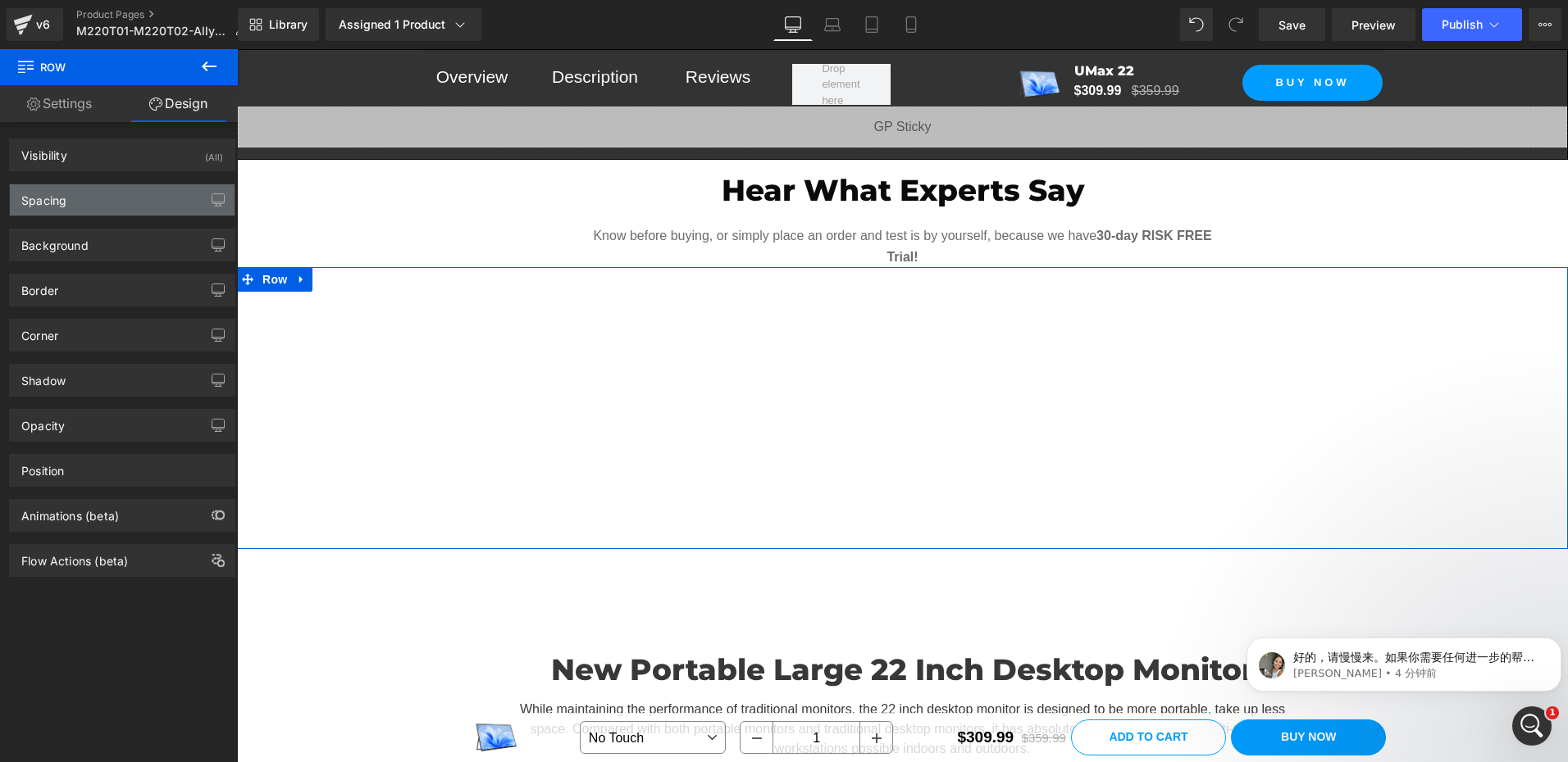
click at [75, 201] on div "Spacing" at bounding box center [122, 200] width 225 height 31
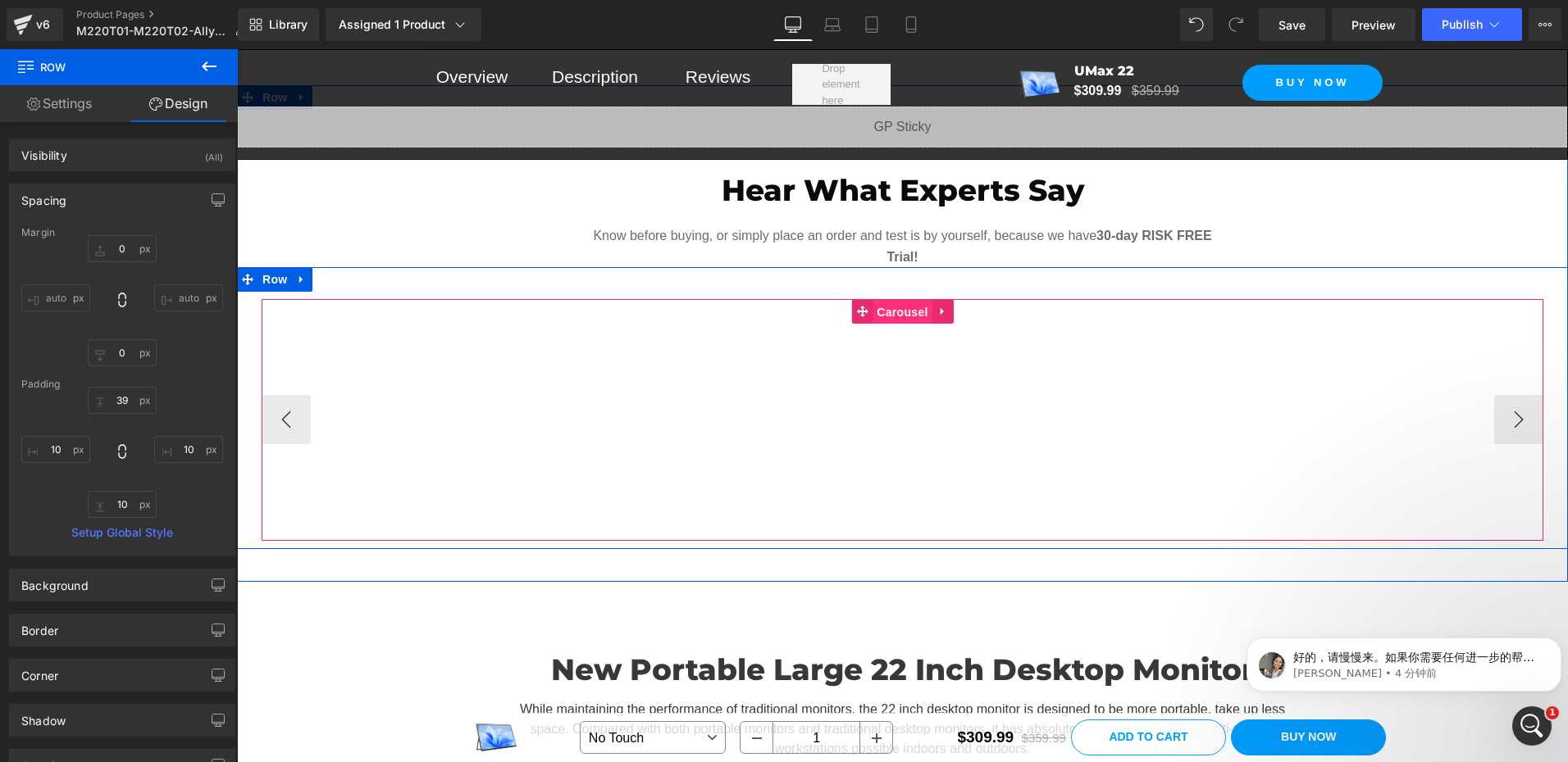
click at [883, 308] on span "Carousel" at bounding box center [902, 312] width 59 height 24
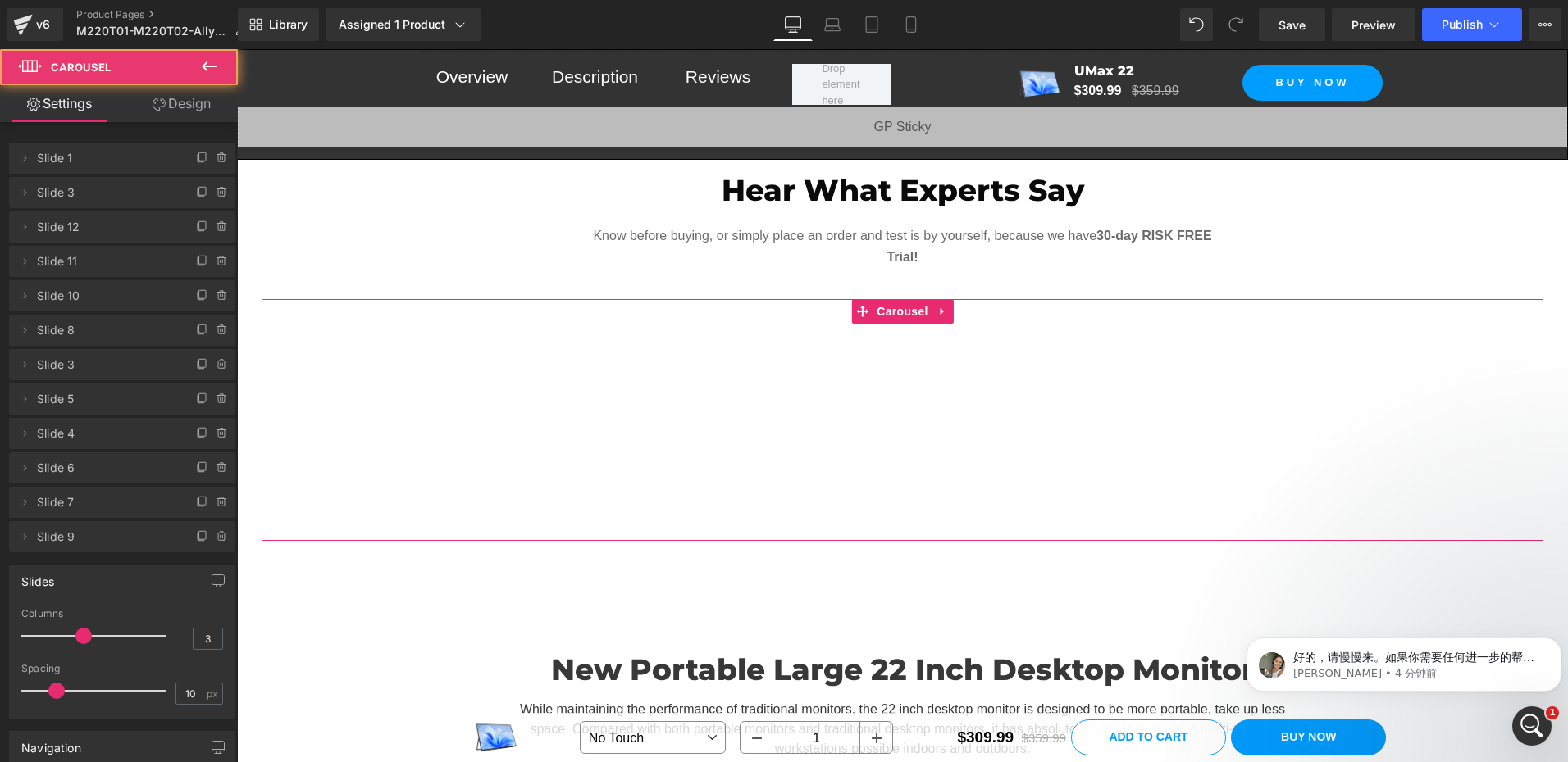
click at [164, 105] on link "Design" at bounding box center [181, 104] width 119 height 37
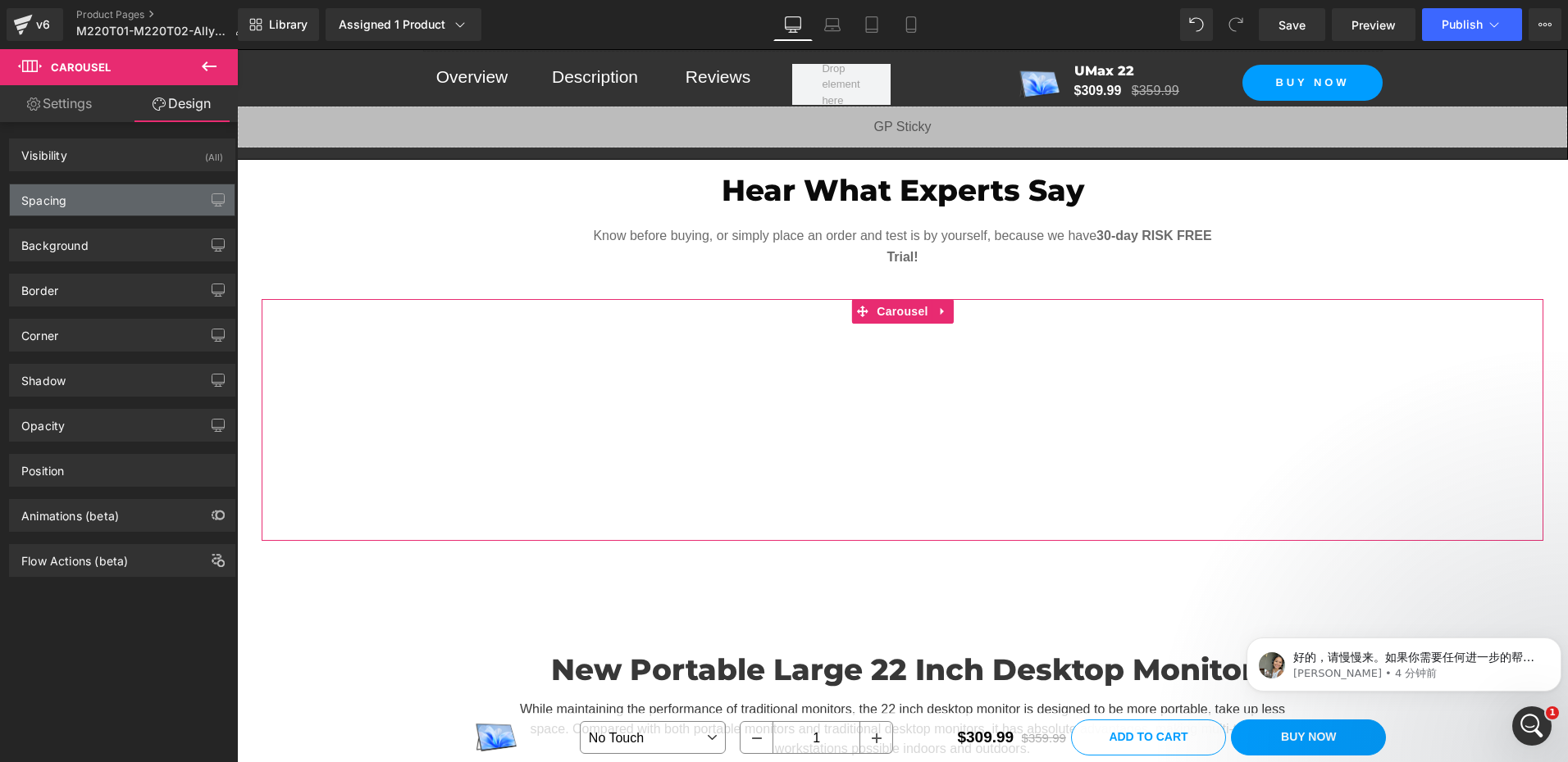
click at [52, 192] on div "Spacing" at bounding box center [44, 196] width 45 height 23
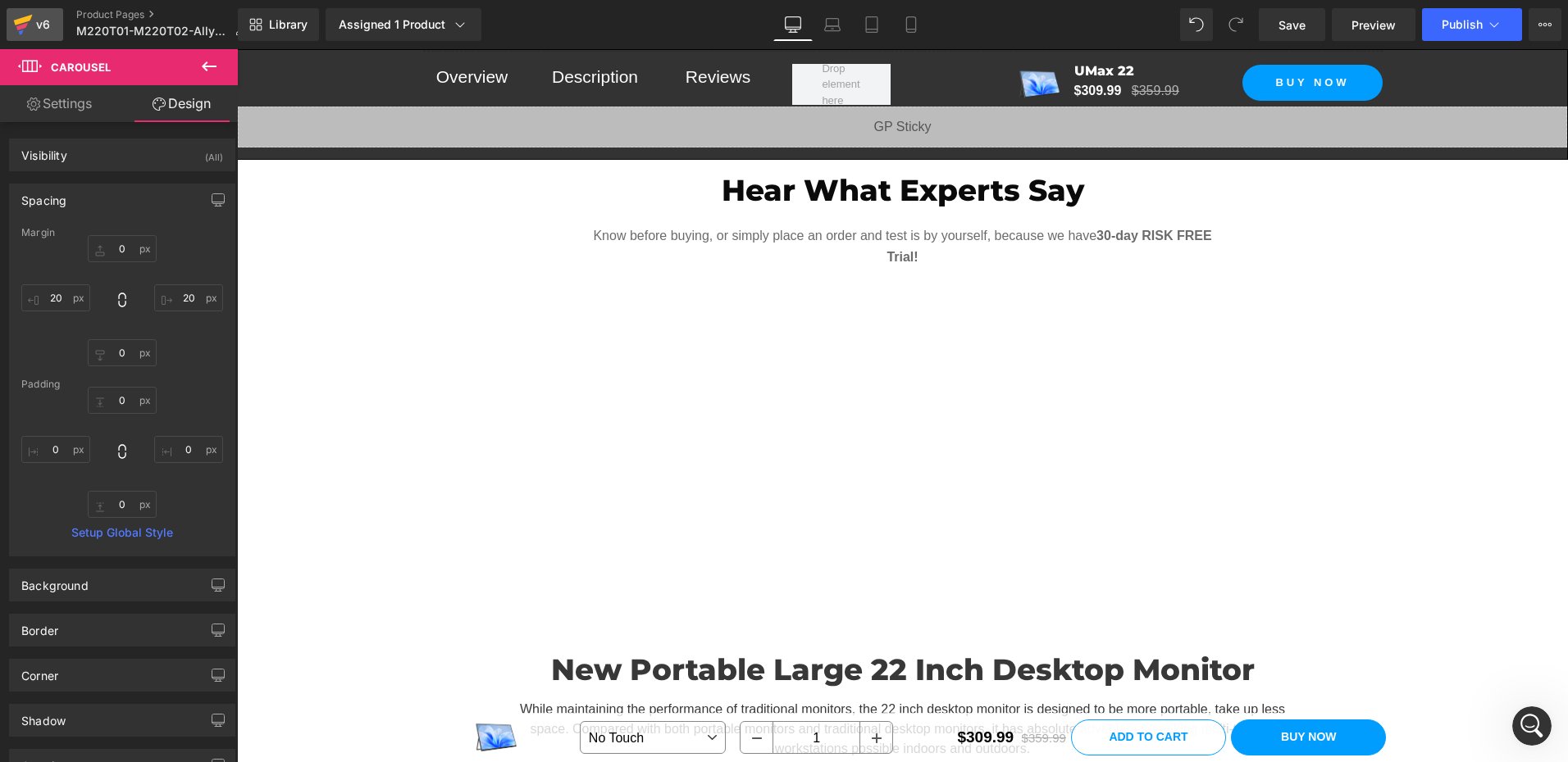
click at [37, 26] on div "v6" at bounding box center [43, 25] width 21 height 22
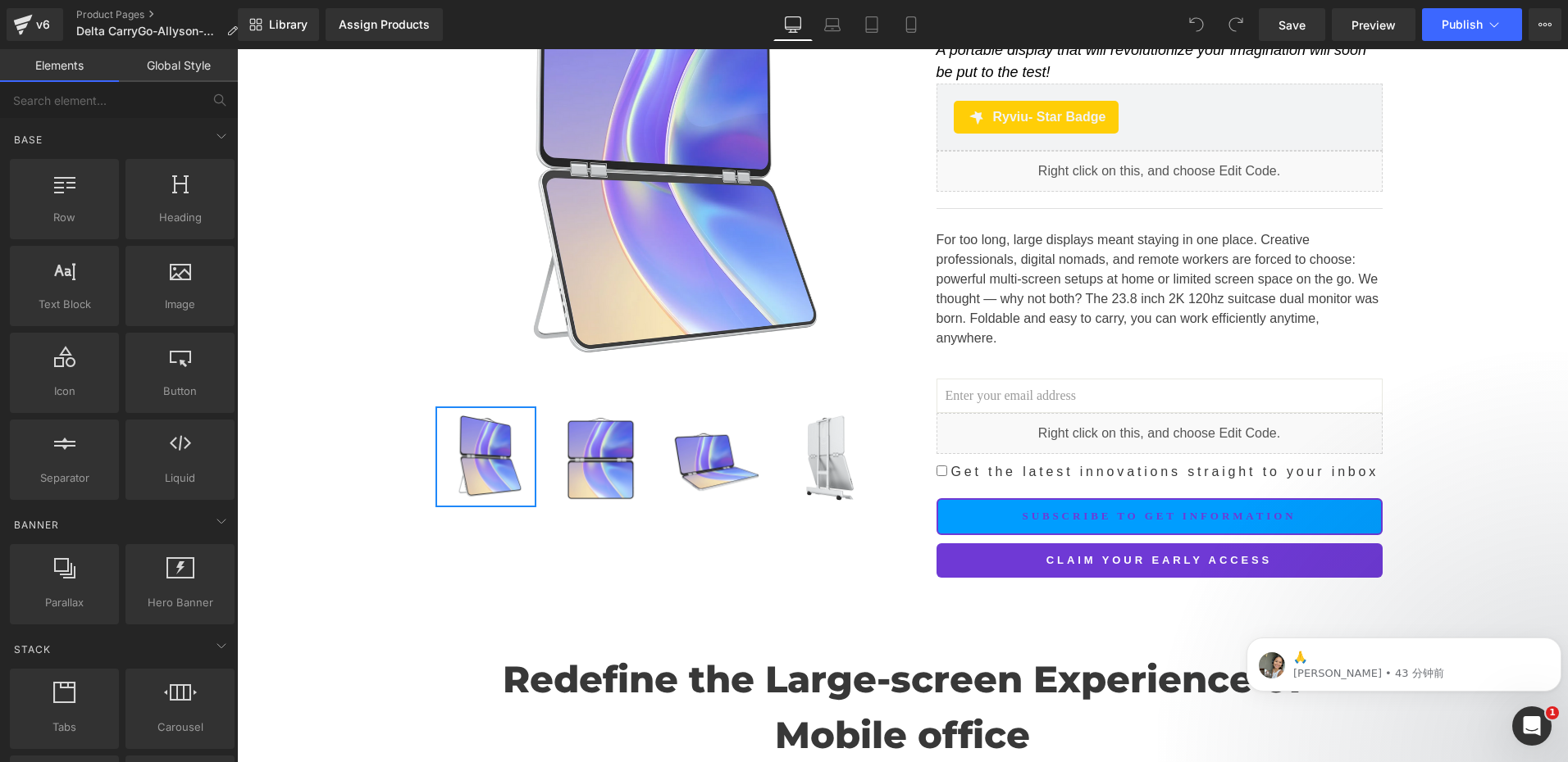
scroll to position [328, 0]
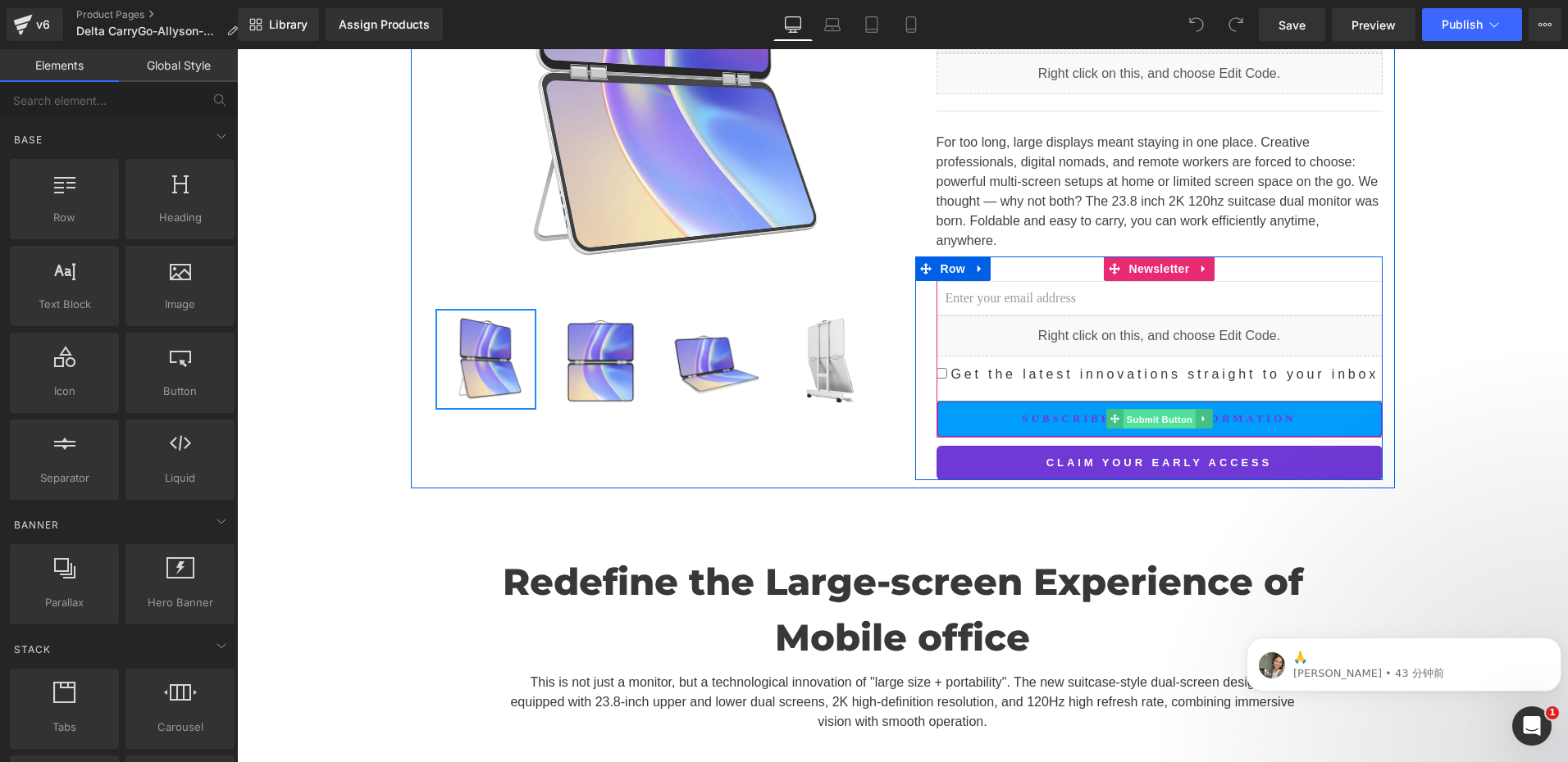
click at [1133, 409] on span "Submit Button" at bounding box center [1158, 419] width 72 height 20
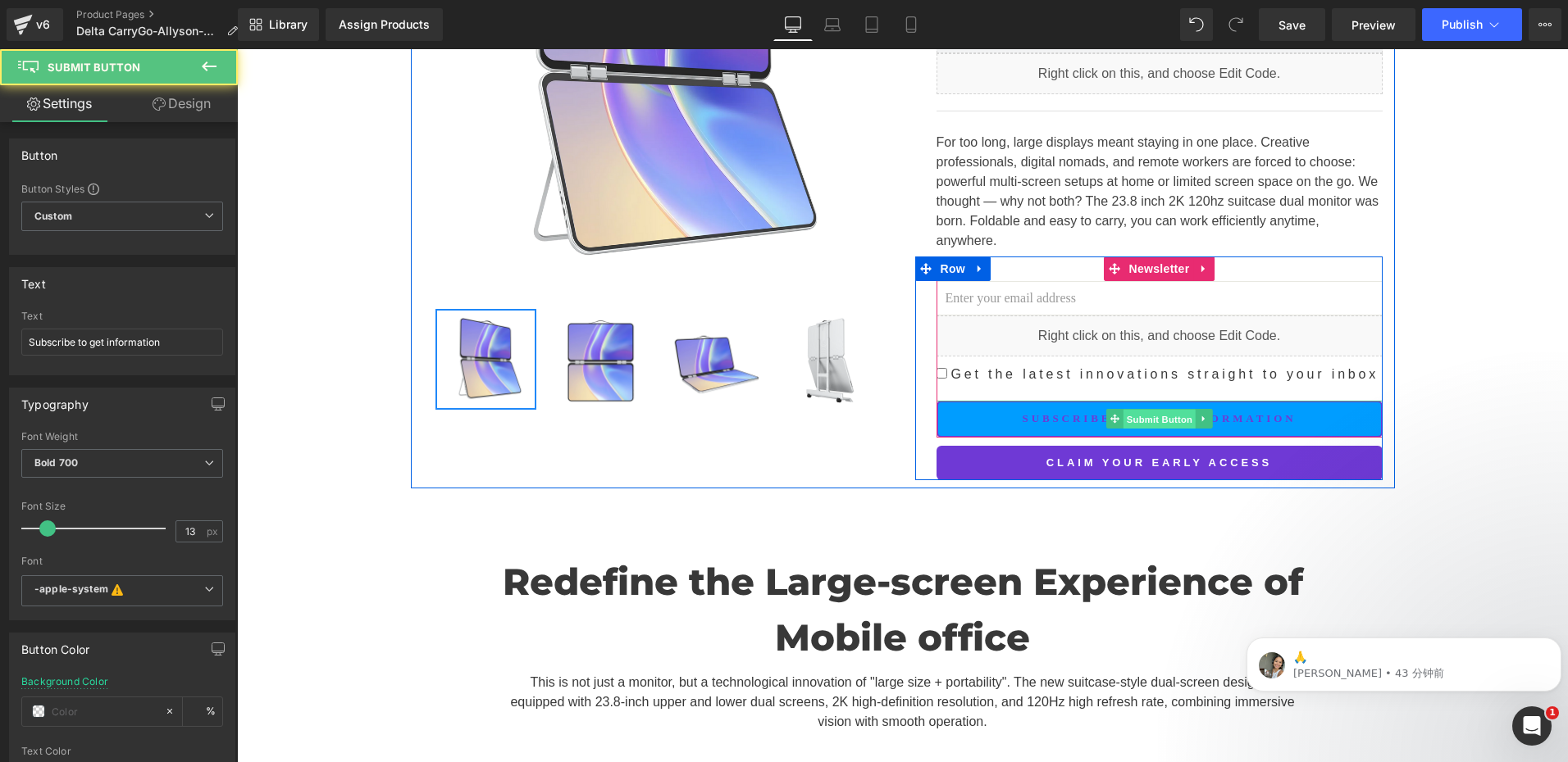
click at [1144, 409] on span "Submit Button" at bounding box center [1158, 419] width 72 height 20
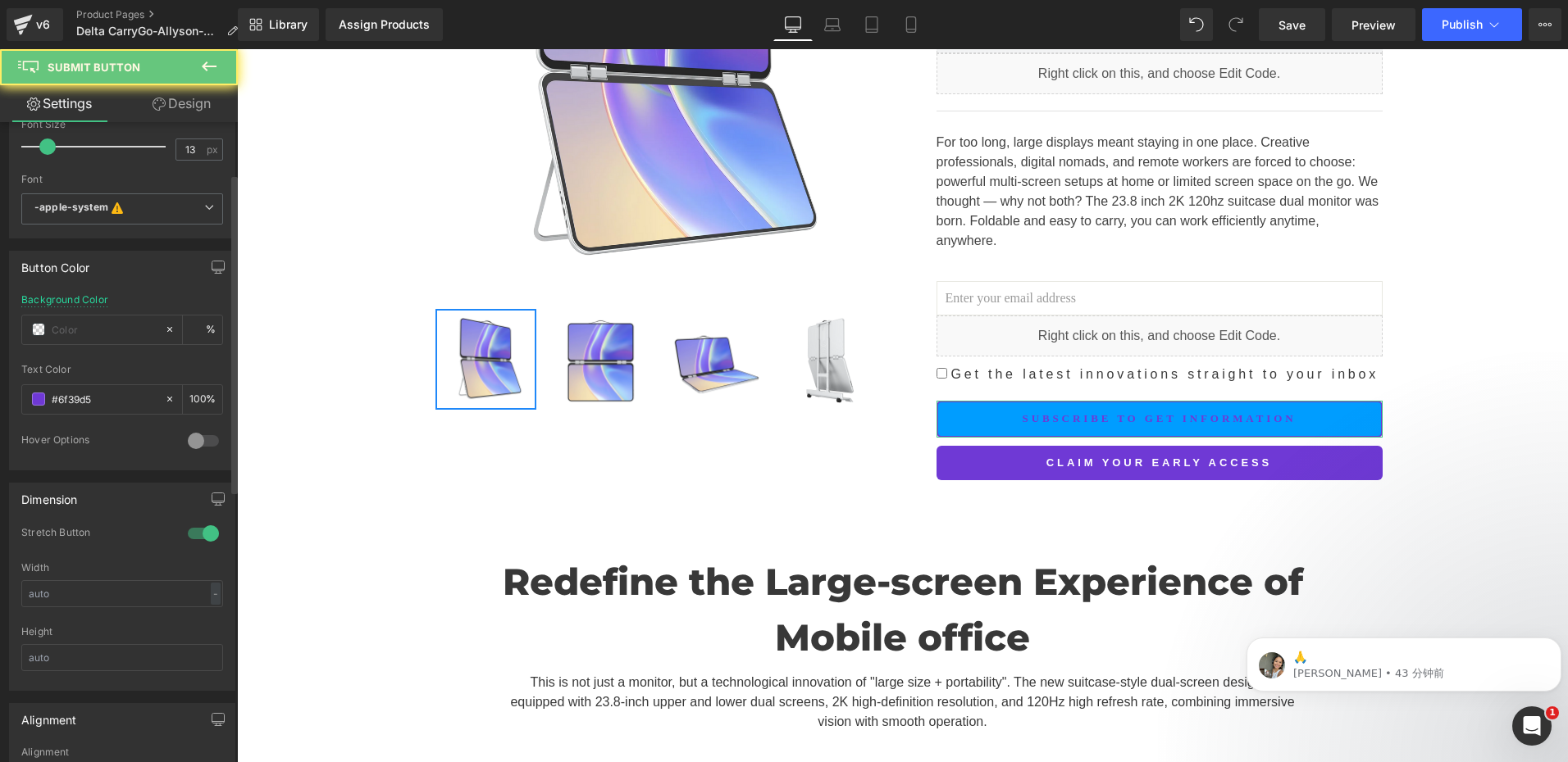
scroll to position [409, 0]
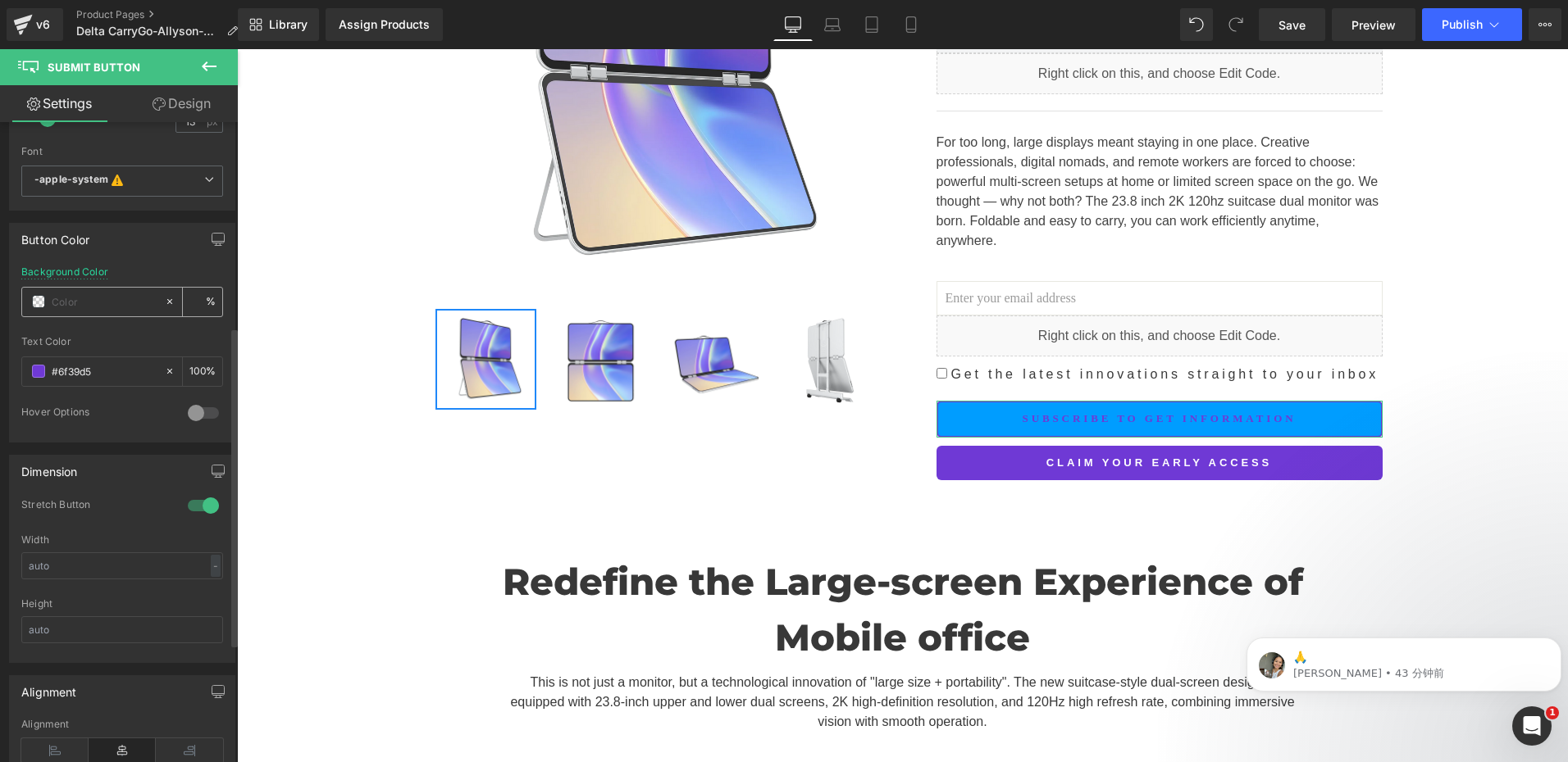
click at [41, 297] on span at bounding box center [38, 302] width 13 height 13
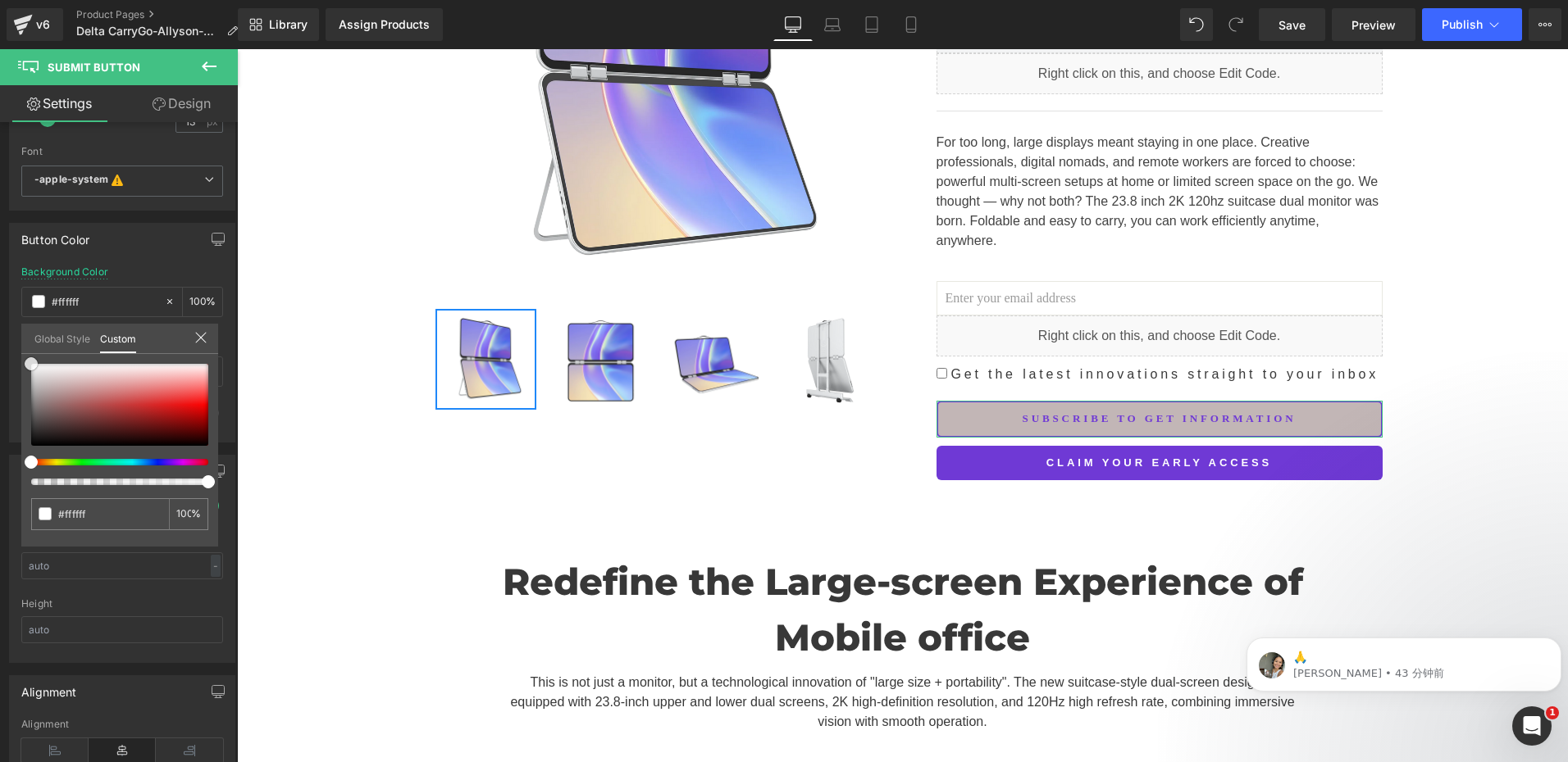
drag, startPoint x: 47, startPoint y: 397, endPoint x: -3, endPoint y: 311, distance: 99.5
click at [0, 311] on html "Submit Button You are previewing how the will restyle your page. You can not ed…" at bounding box center [784, 381] width 1568 height 762
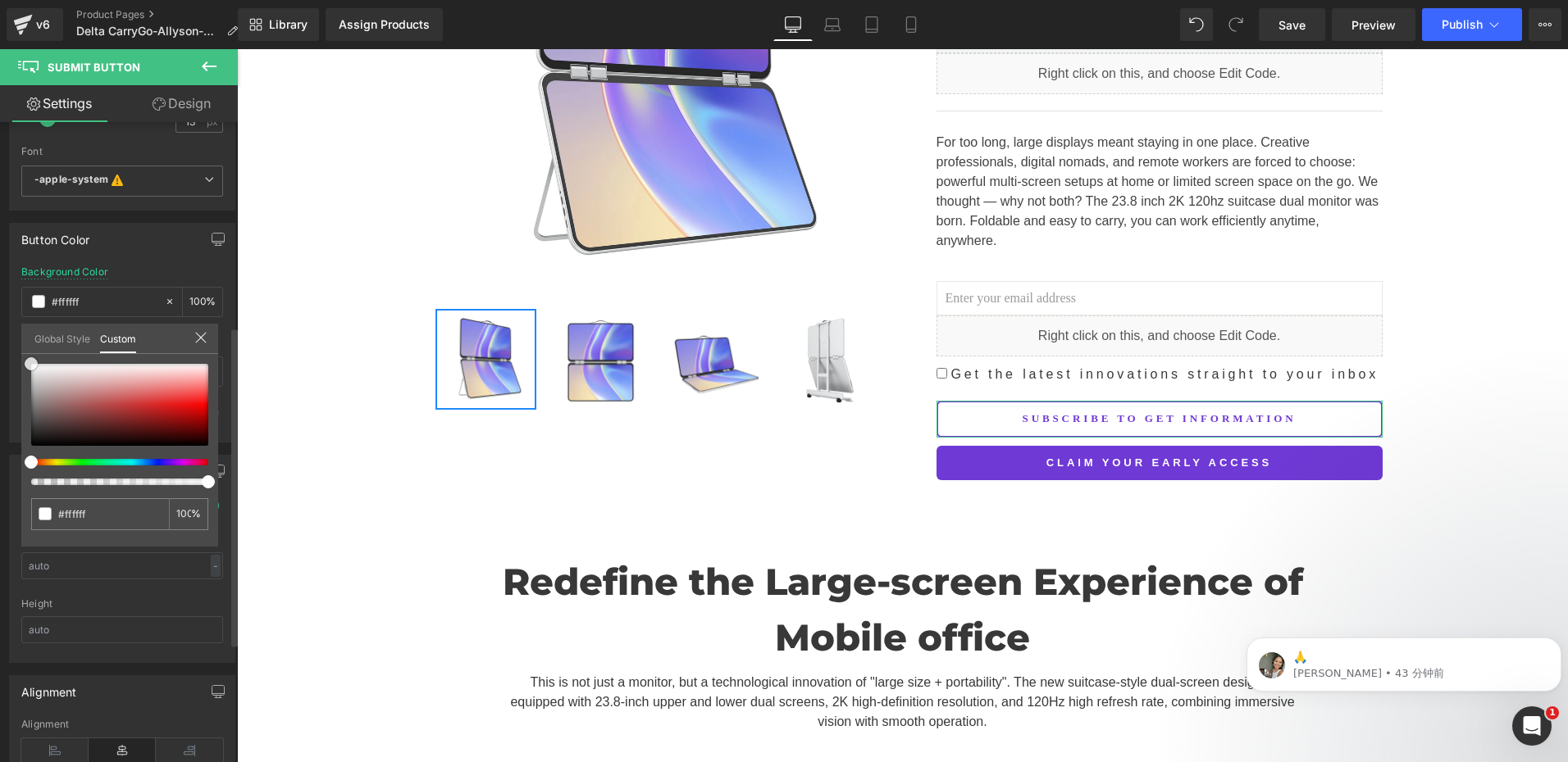
drag, startPoint x: 31, startPoint y: 366, endPoint x: 11, endPoint y: 308, distance: 61.4
click at [0, 335] on div "Button Color Background Color % rgb(111, 57, 213) Text Color #6f39d5 100 % 0 Ho…" at bounding box center [122, 327] width 245 height 232
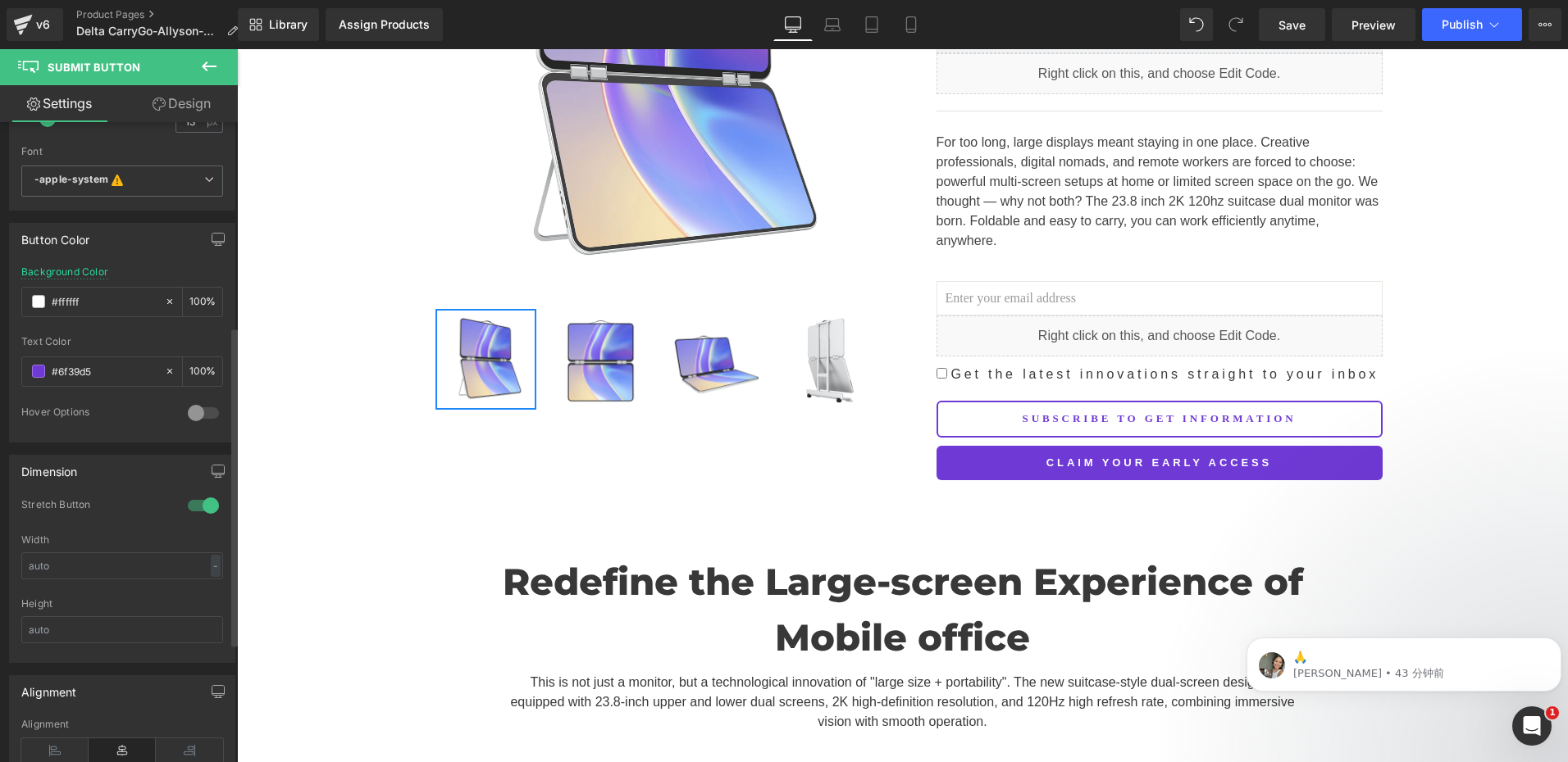
click at [1287, 28] on span "Save" at bounding box center [1291, 25] width 27 height 18
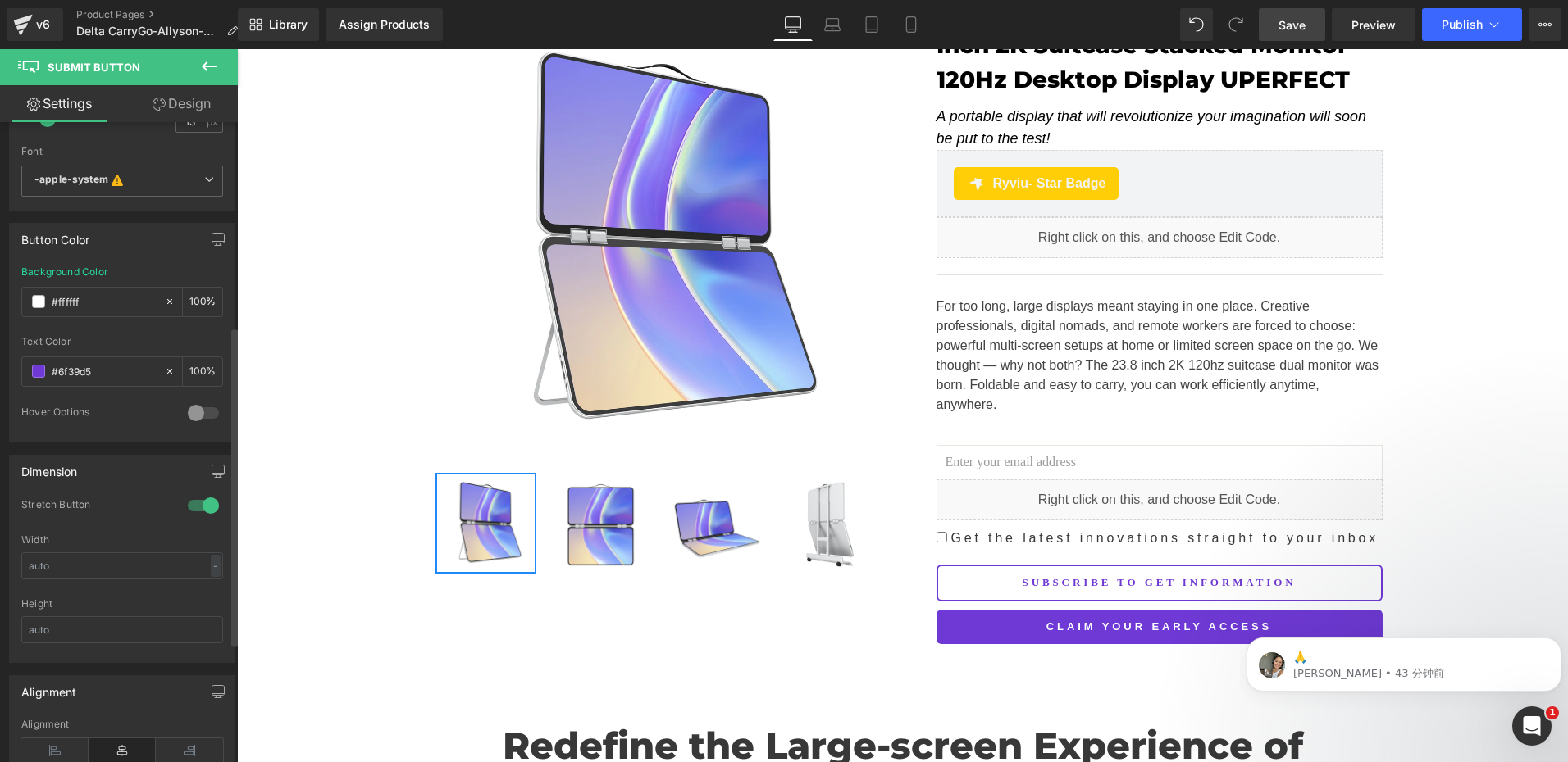
scroll to position [328, 0]
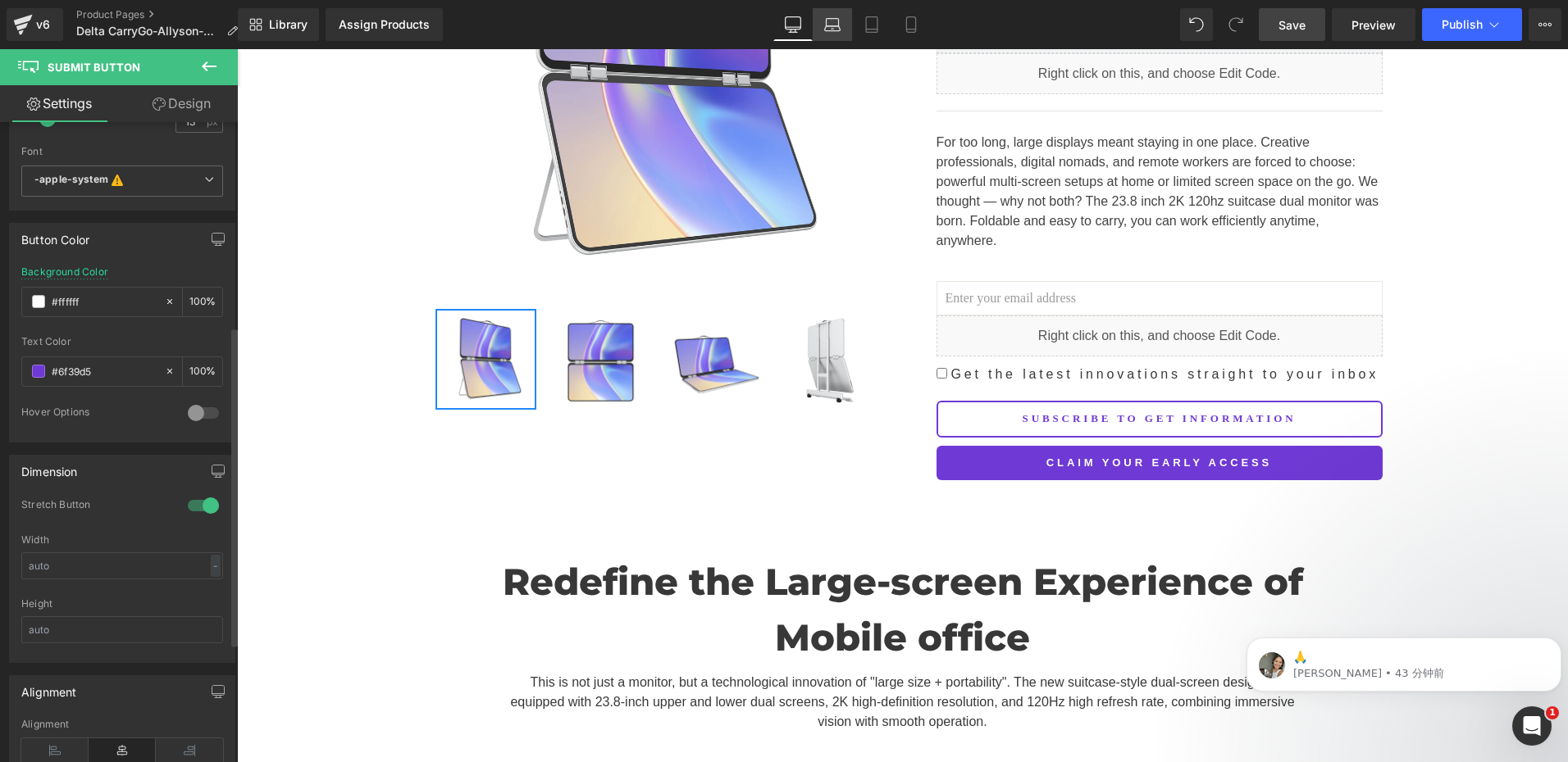
click at [828, 28] on icon at bounding box center [832, 25] width 17 height 17
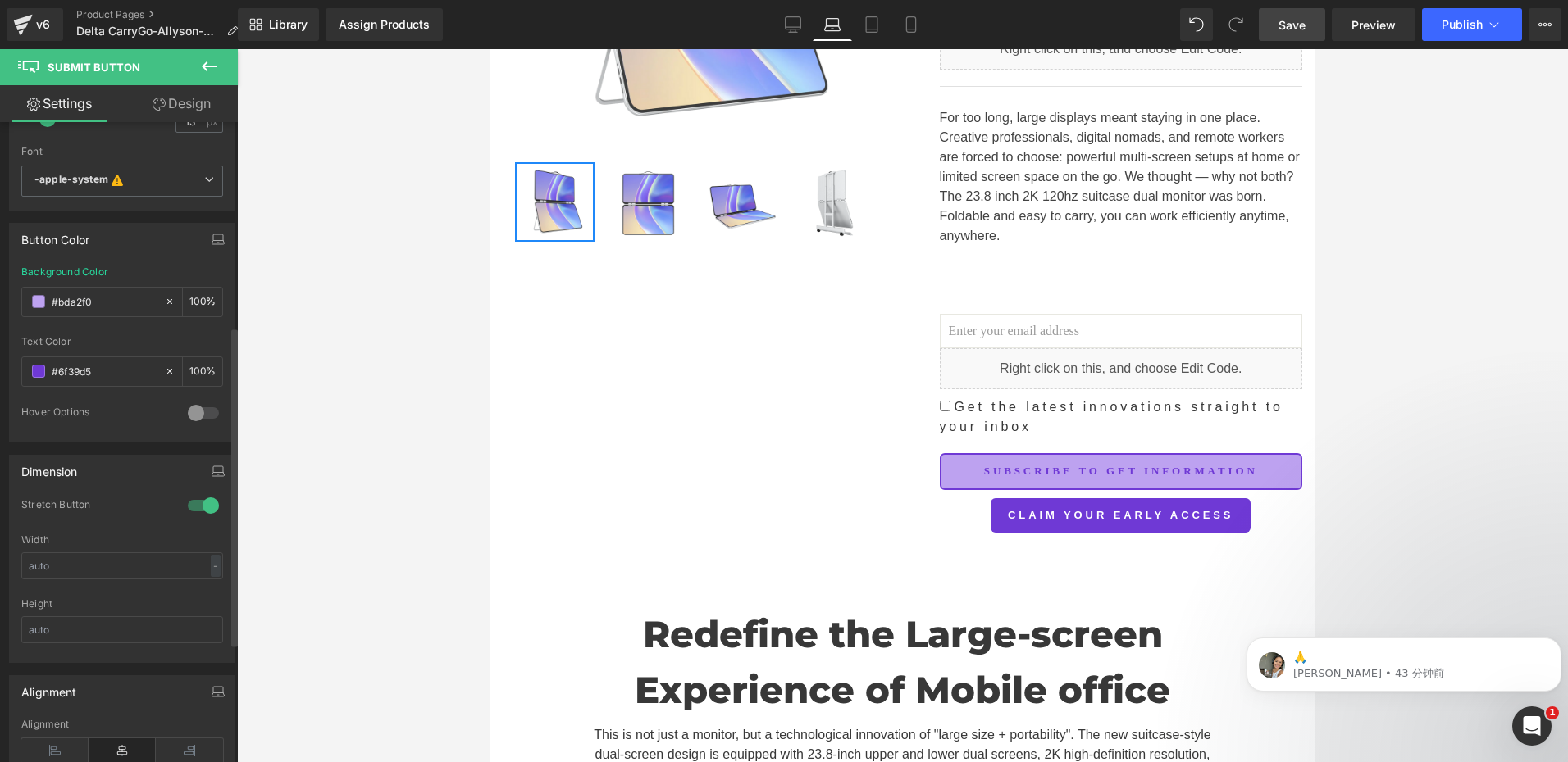
scroll to position [426, 0]
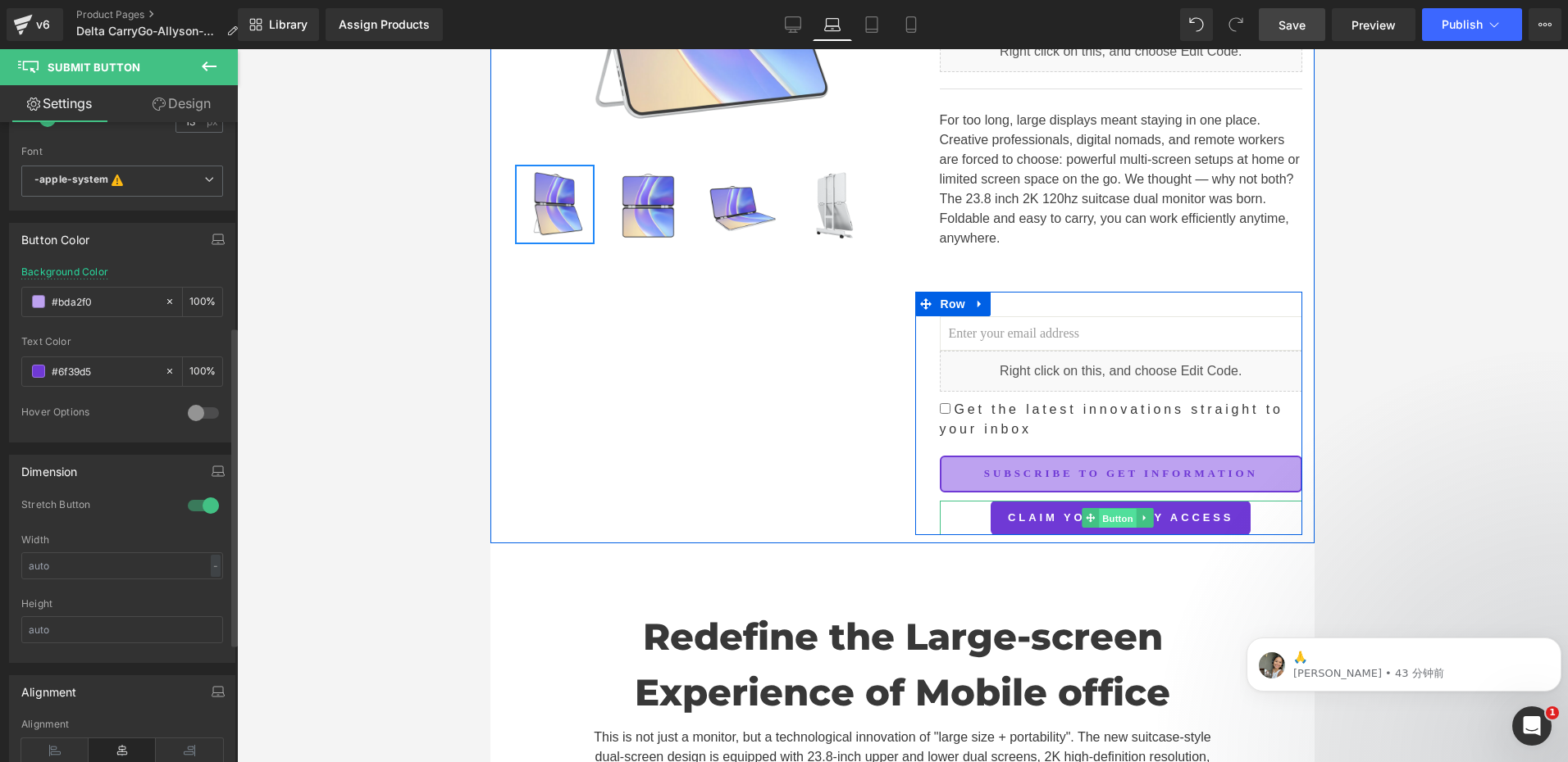
click at [1105, 516] on span "Button" at bounding box center [1117, 519] width 38 height 20
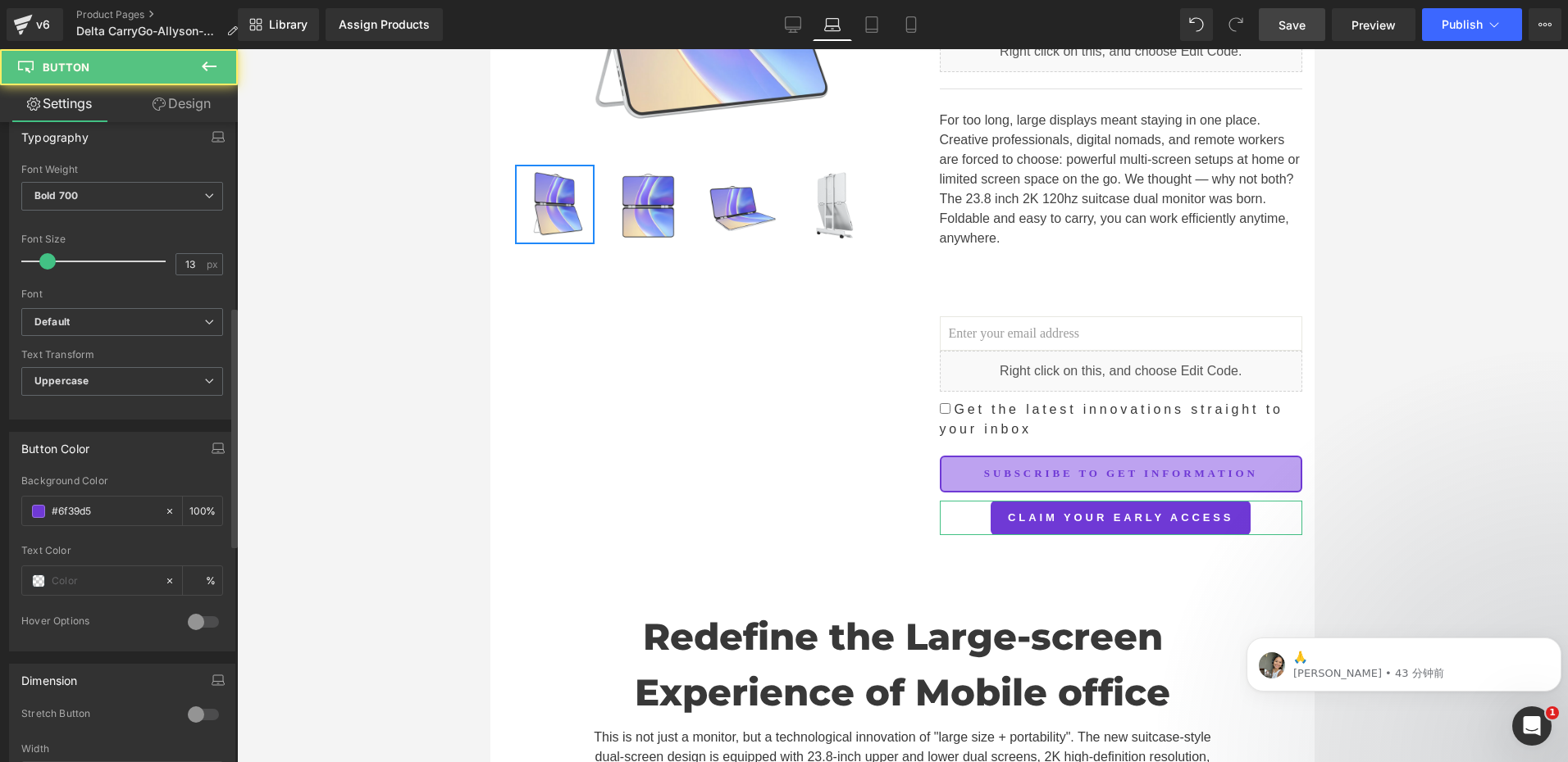
scroll to position [738, 0]
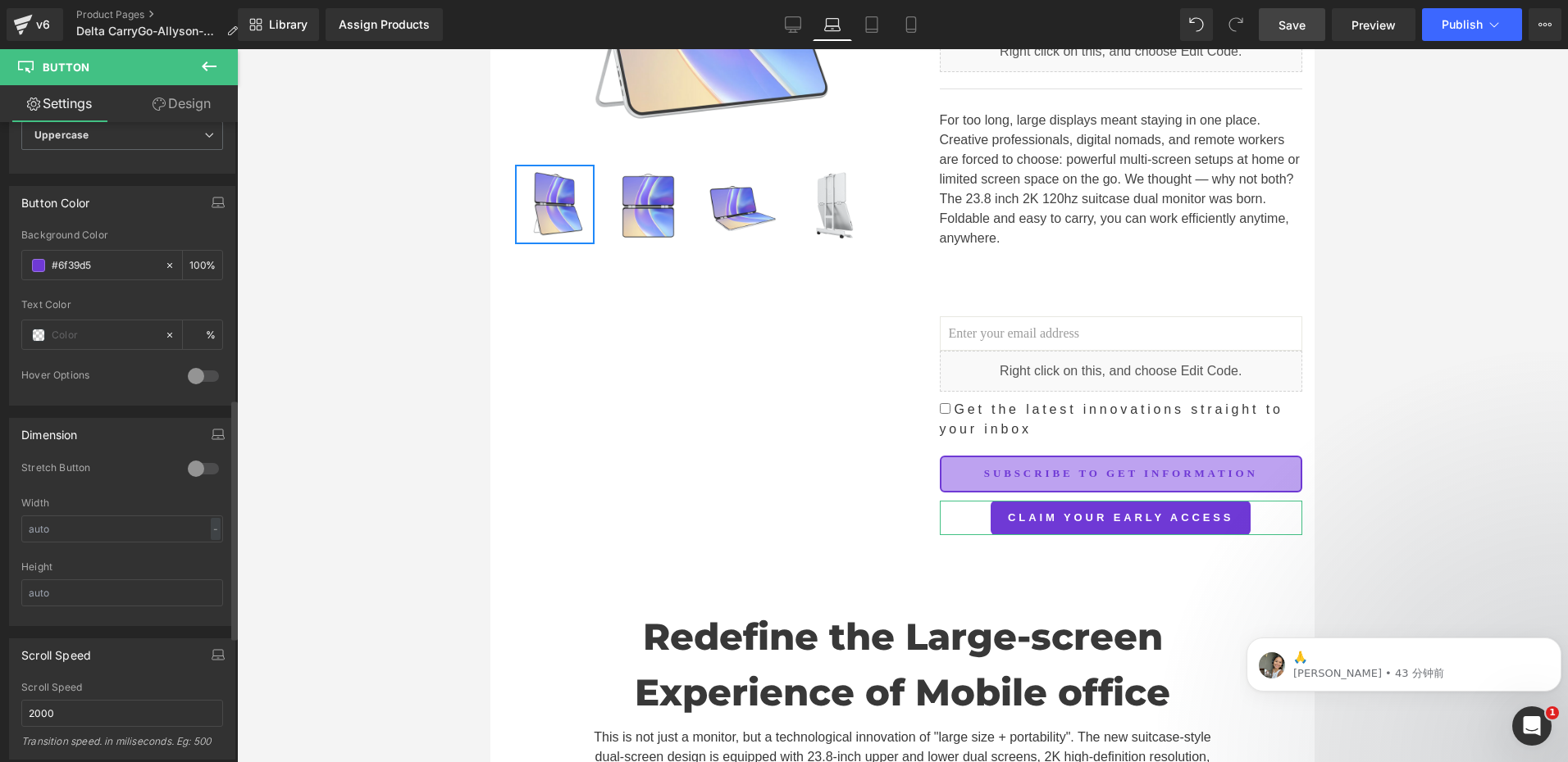
click at [196, 466] on div at bounding box center [203, 468] width 39 height 26
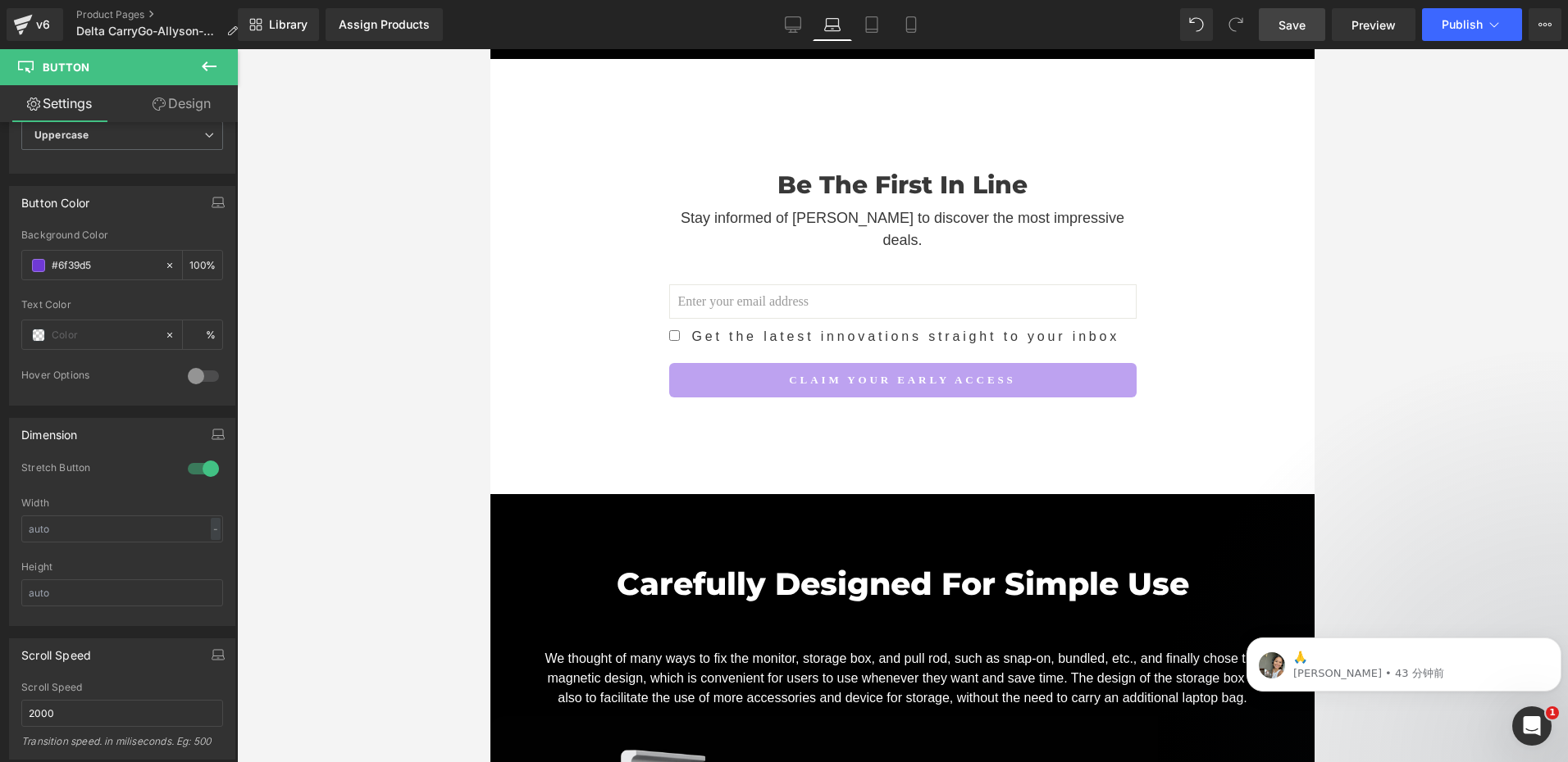
scroll to position [2558, 0]
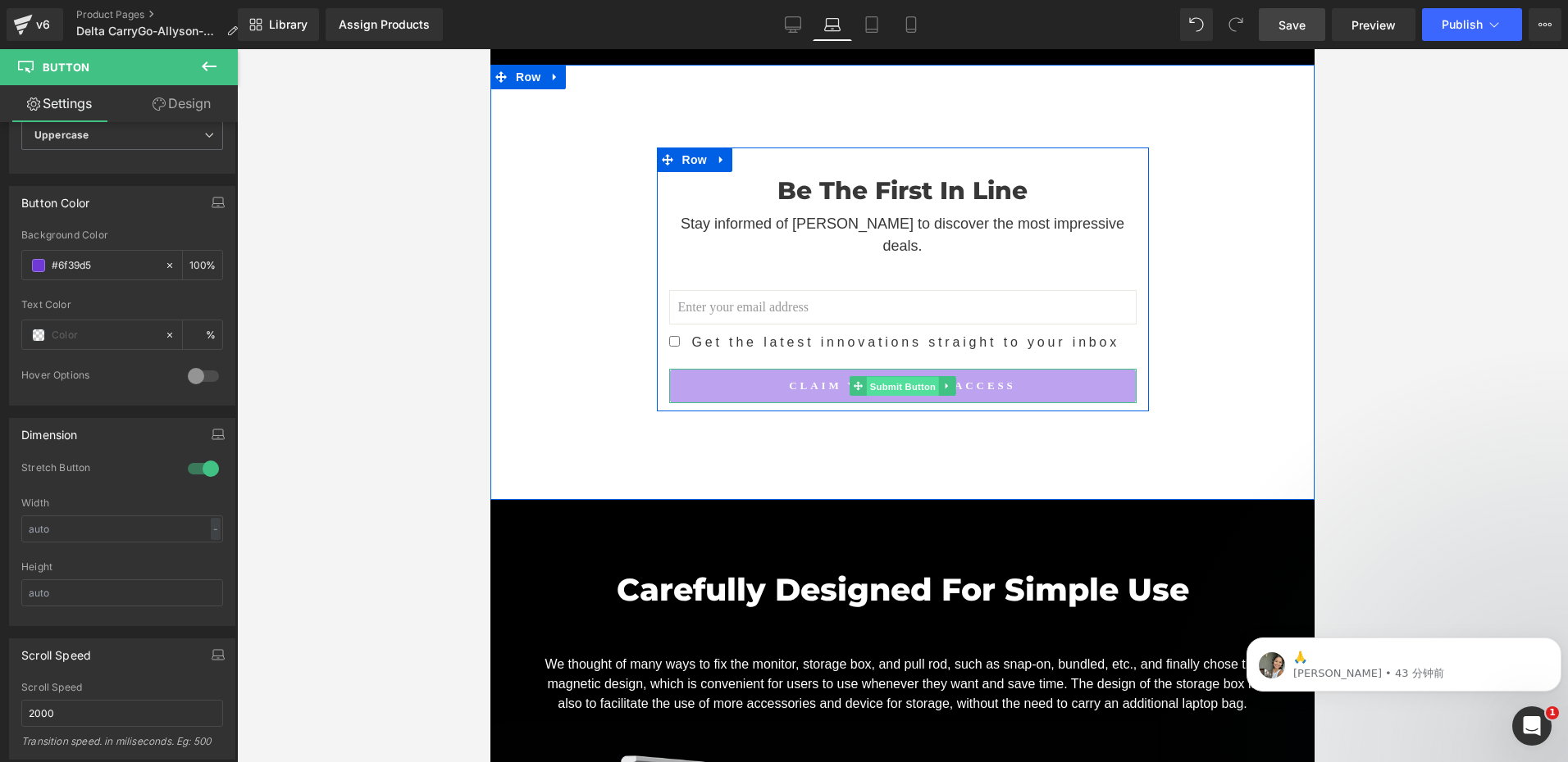
click at [898, 377] on span "Submit Button" at bounding box center [902, 387] width 72 height 20
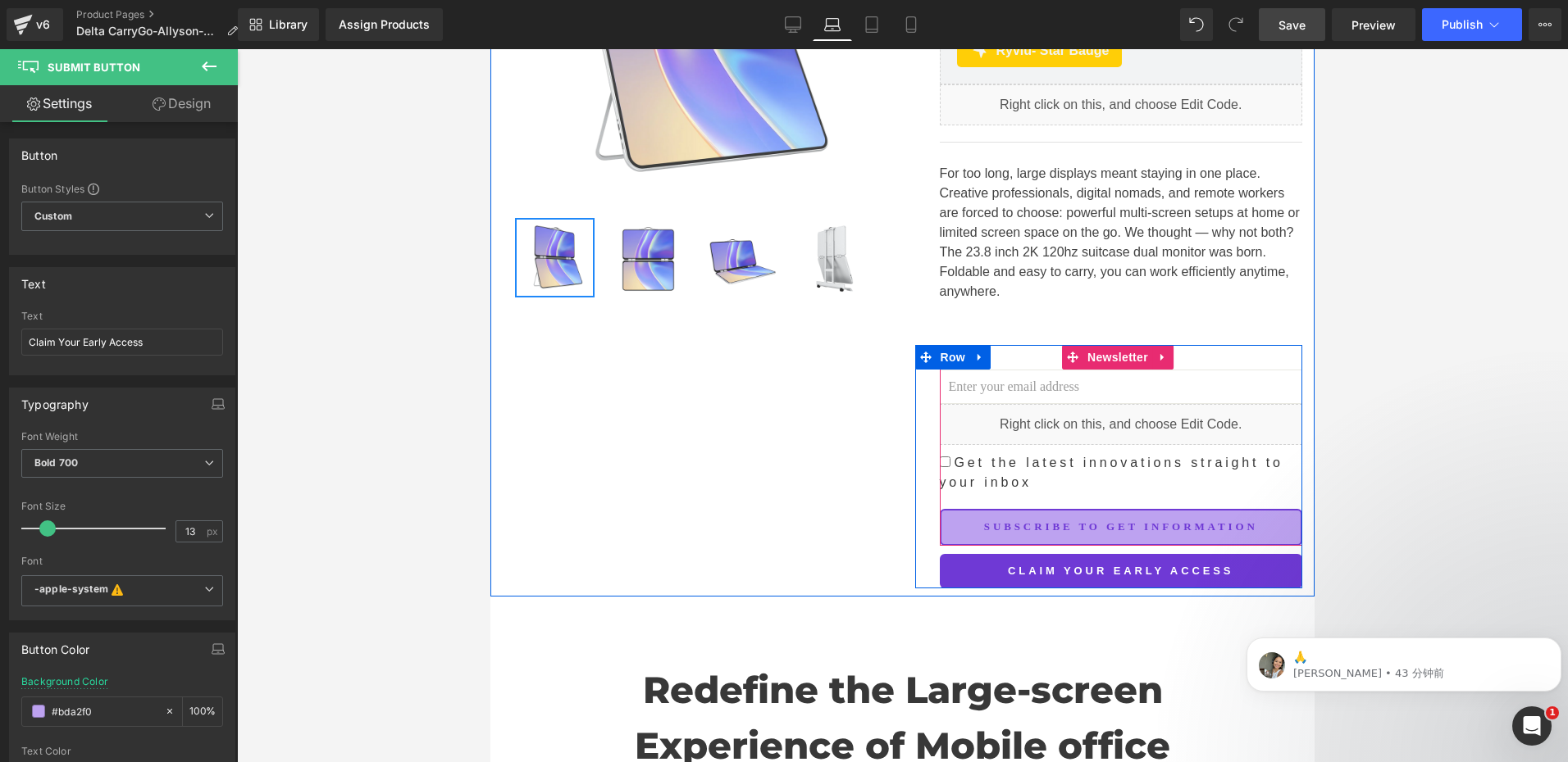
scroll to position [426, 0]
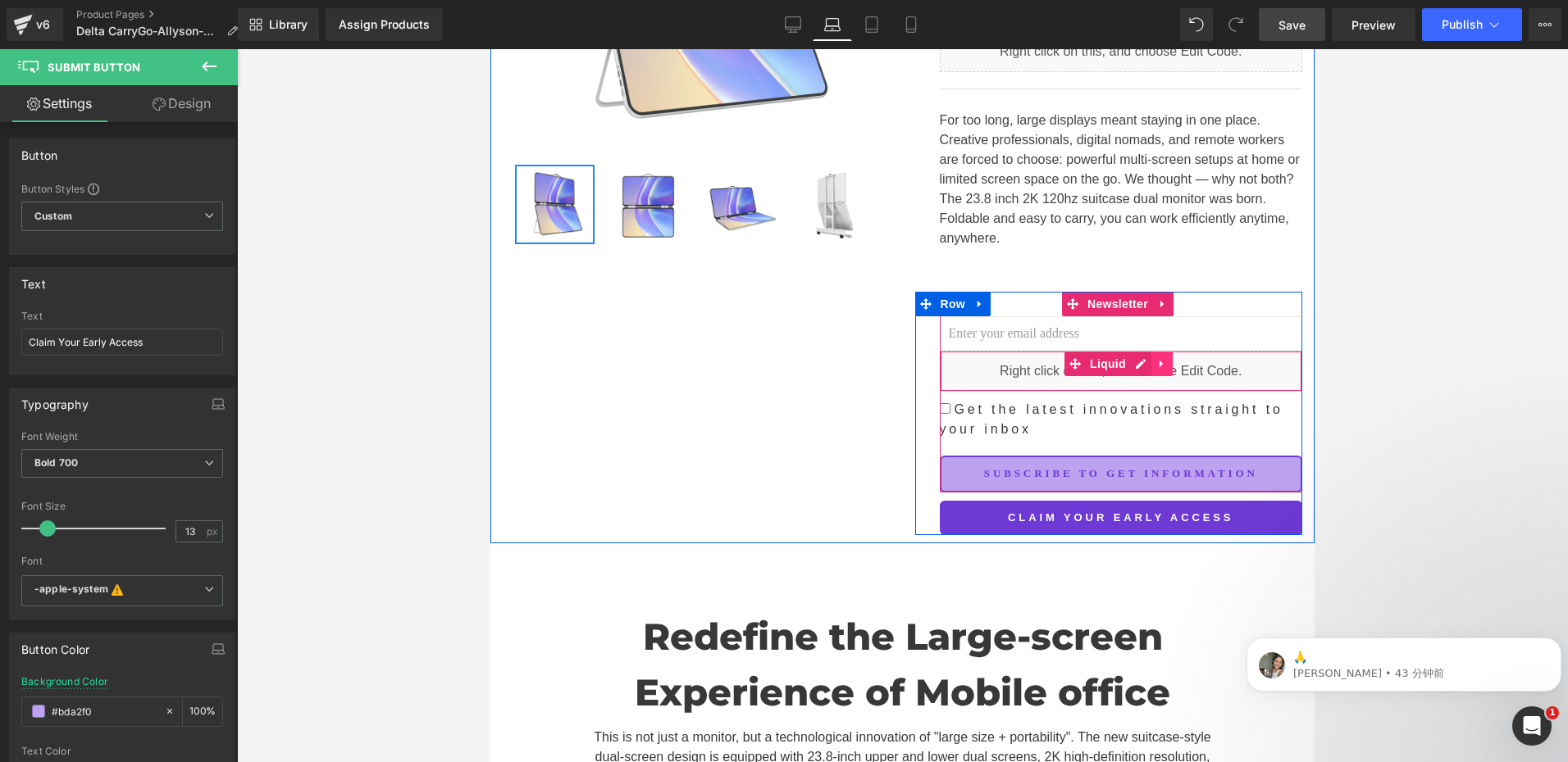
click at [1159, 362] on icon at bounding box center [1161, 364] width 3 height 8
click at [1147, 362] on icon at bounding box center [1151, 364] width 12 height 13
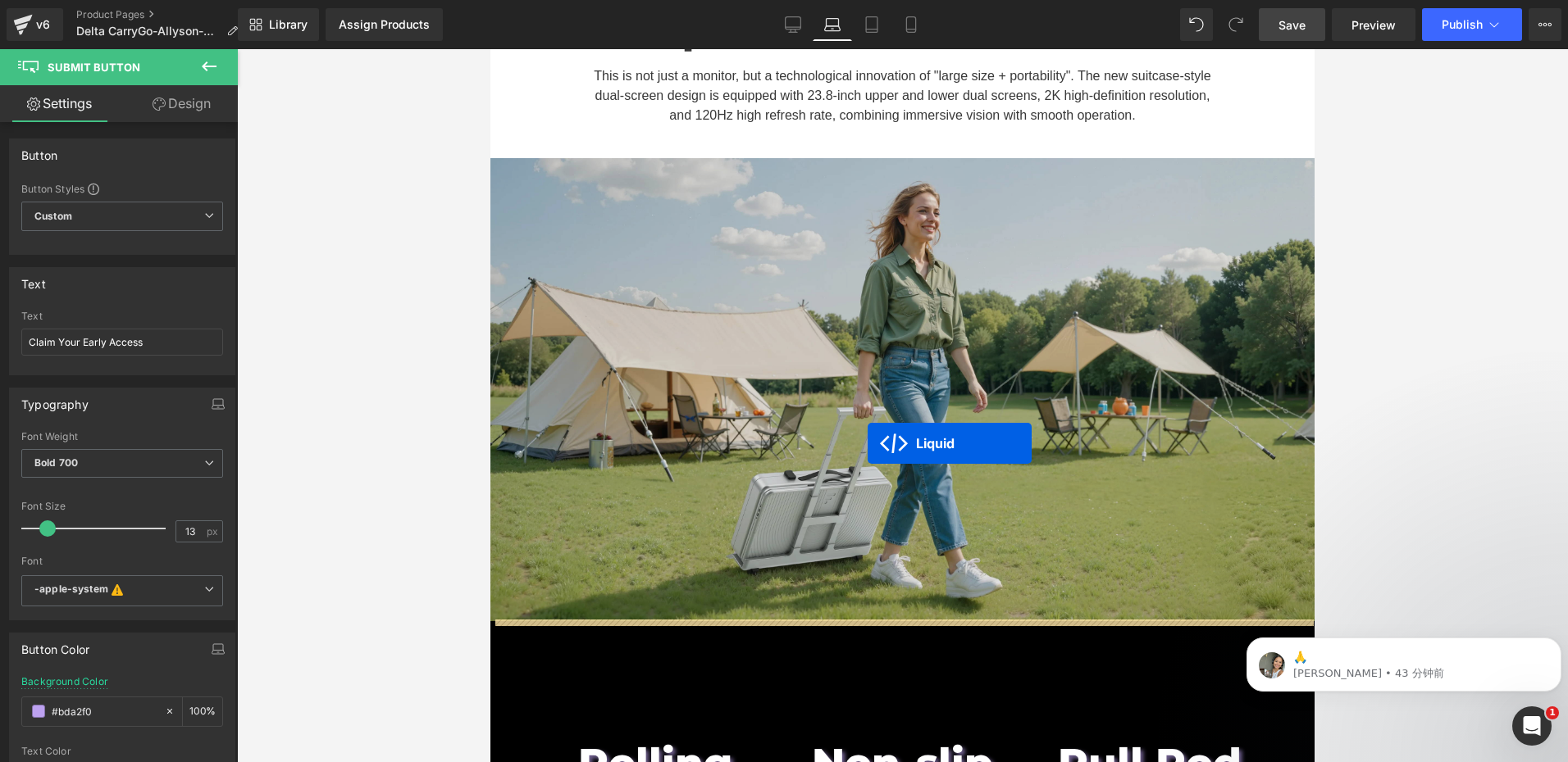
scroll to position [1164, 0]
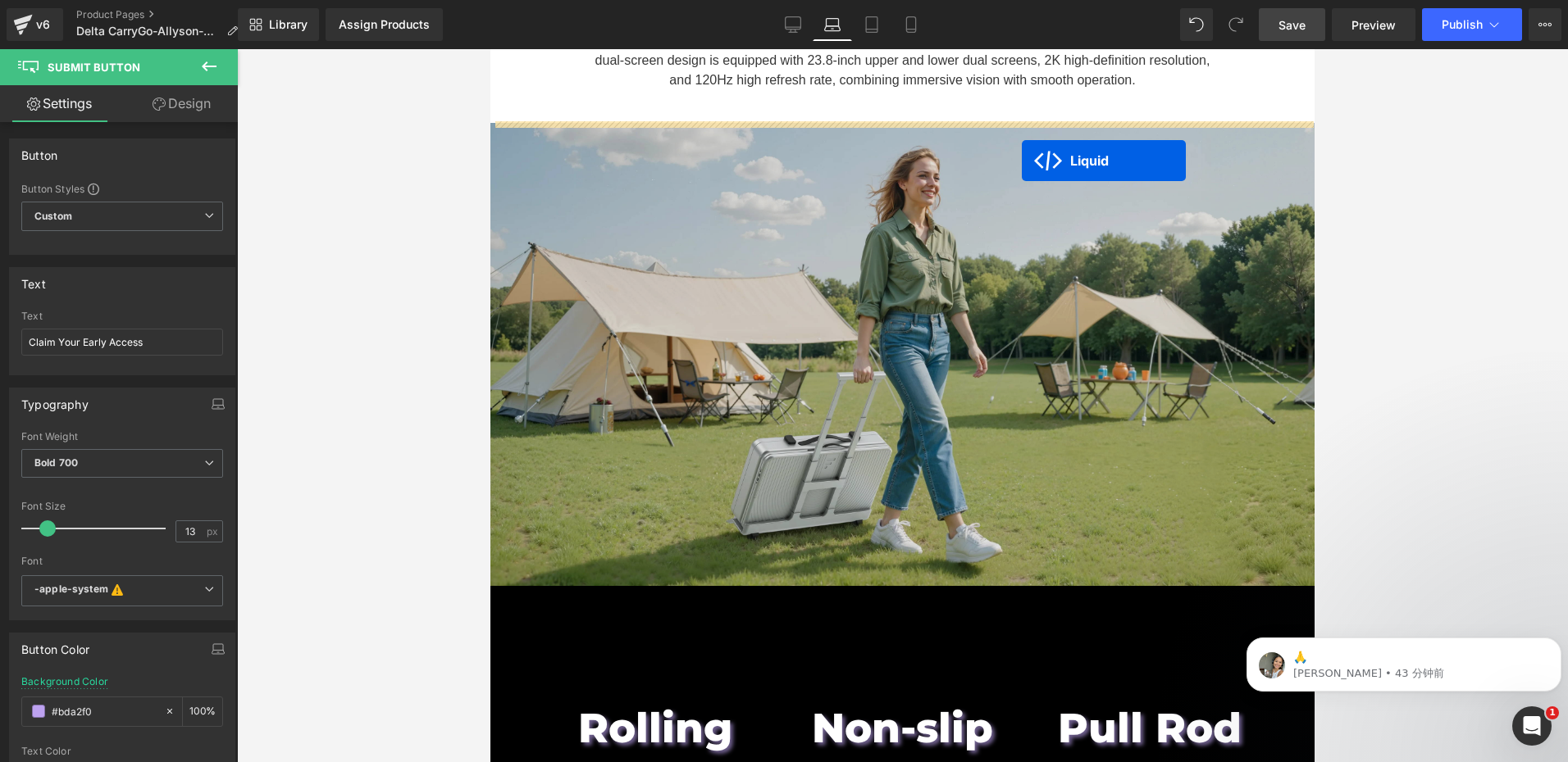
drag, startPoint x: 1068, startPoint y: 406, endPoint x: 1021, endPoint y: 160, distance: 250.4
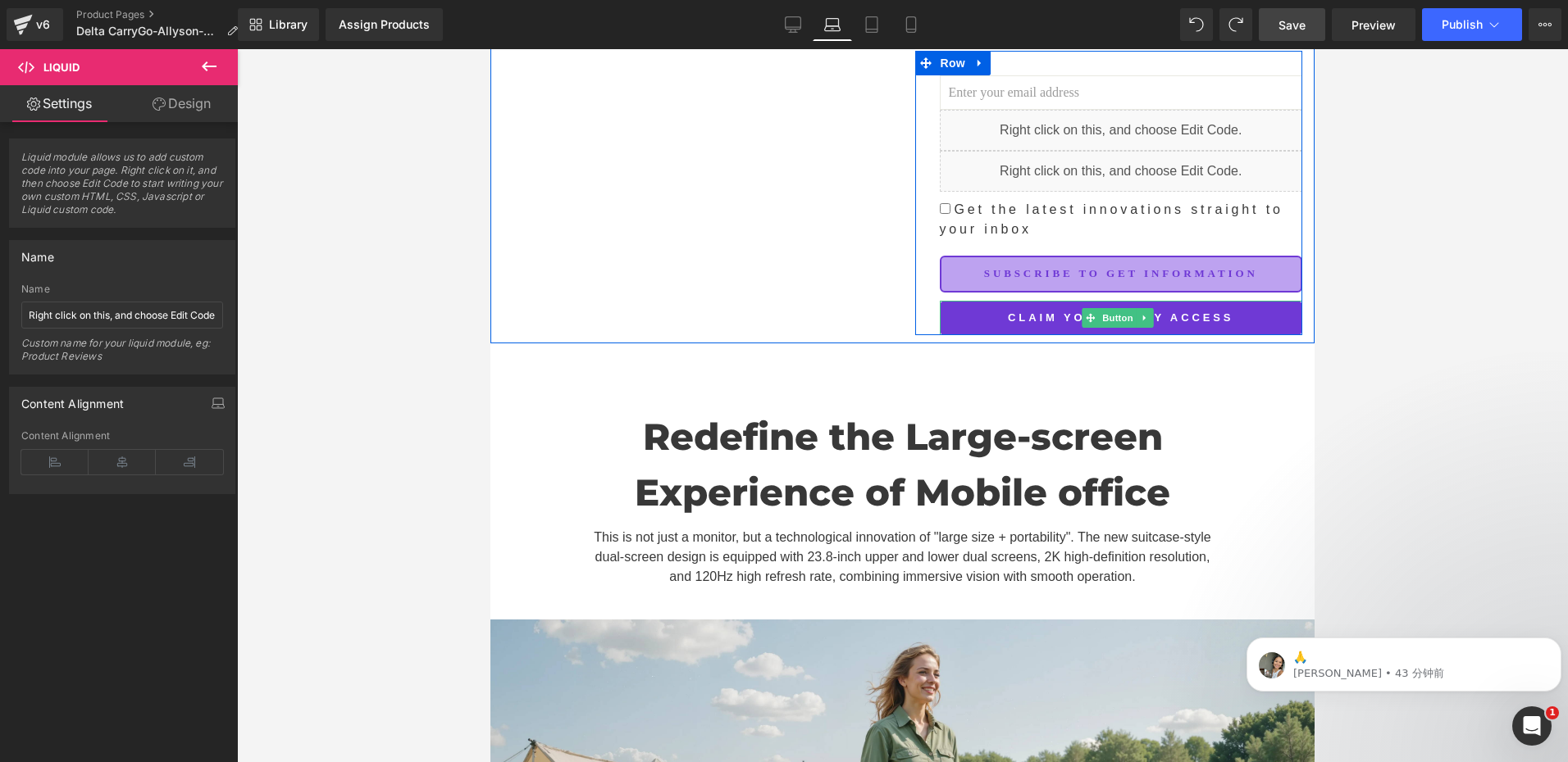
scroll to position [467, 0]
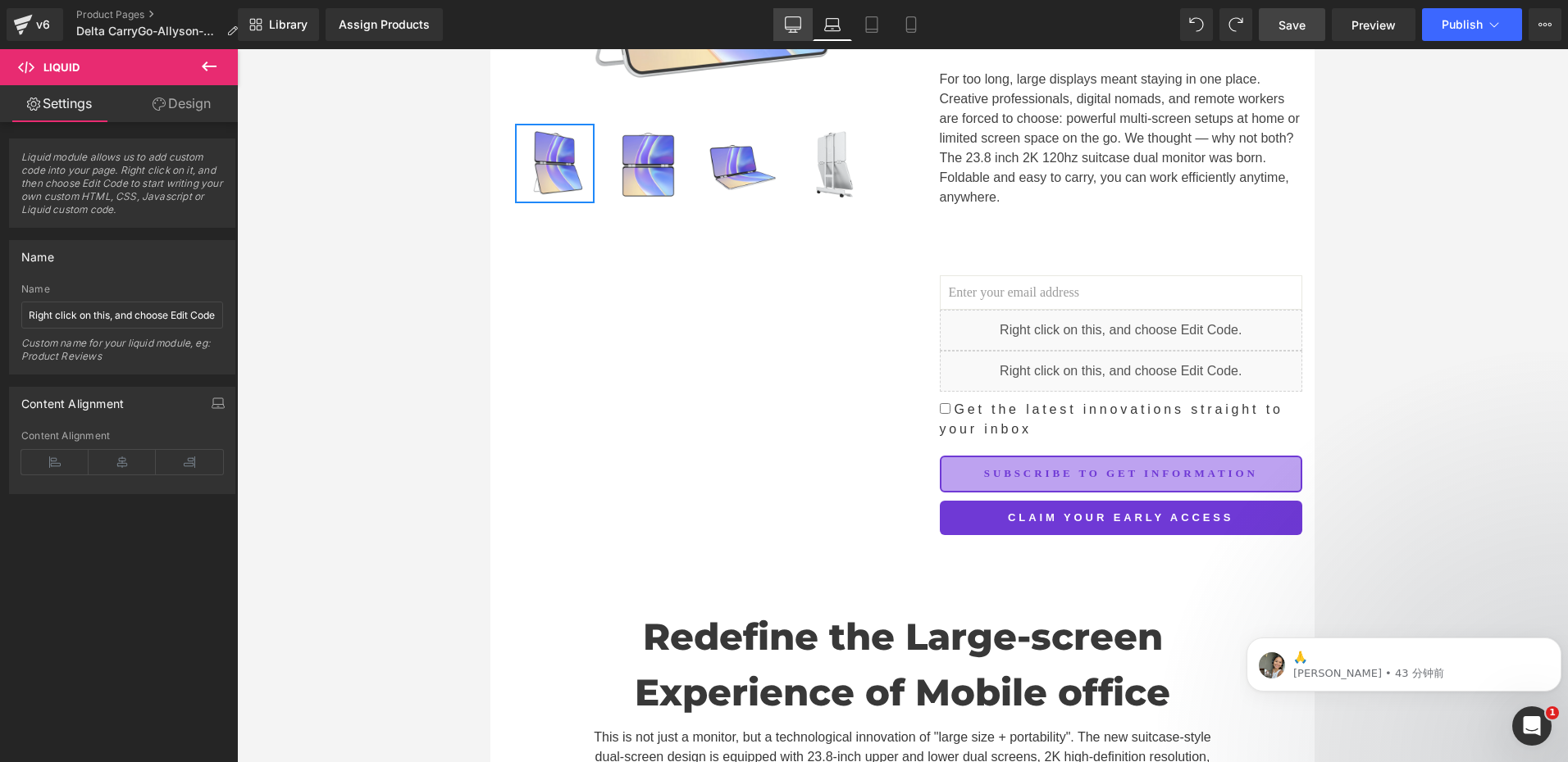
click at [802, 28] on link "Desktop" at bounding box center [792, 24] width 39 height 33
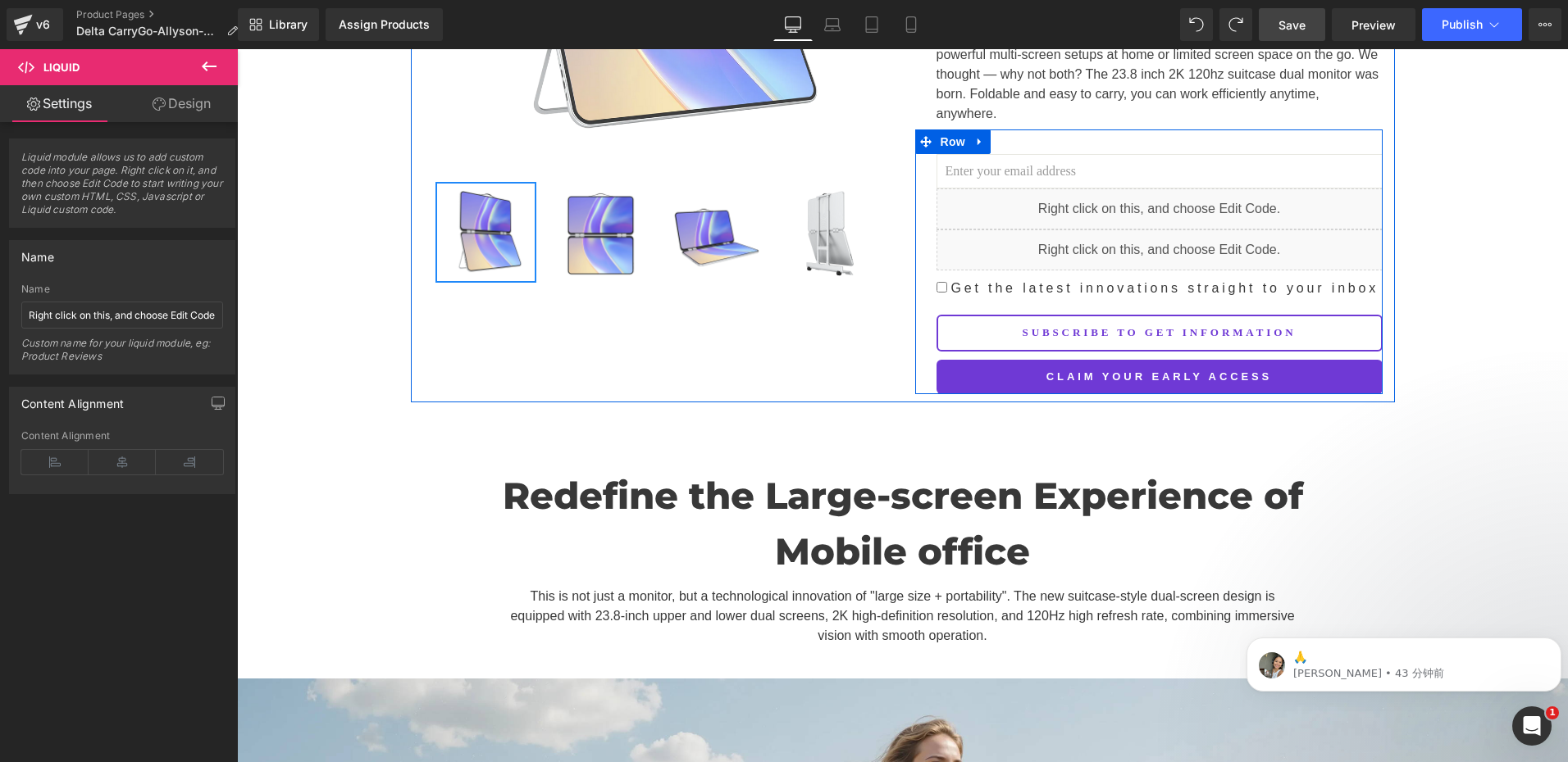
scroll to position [478, 0]
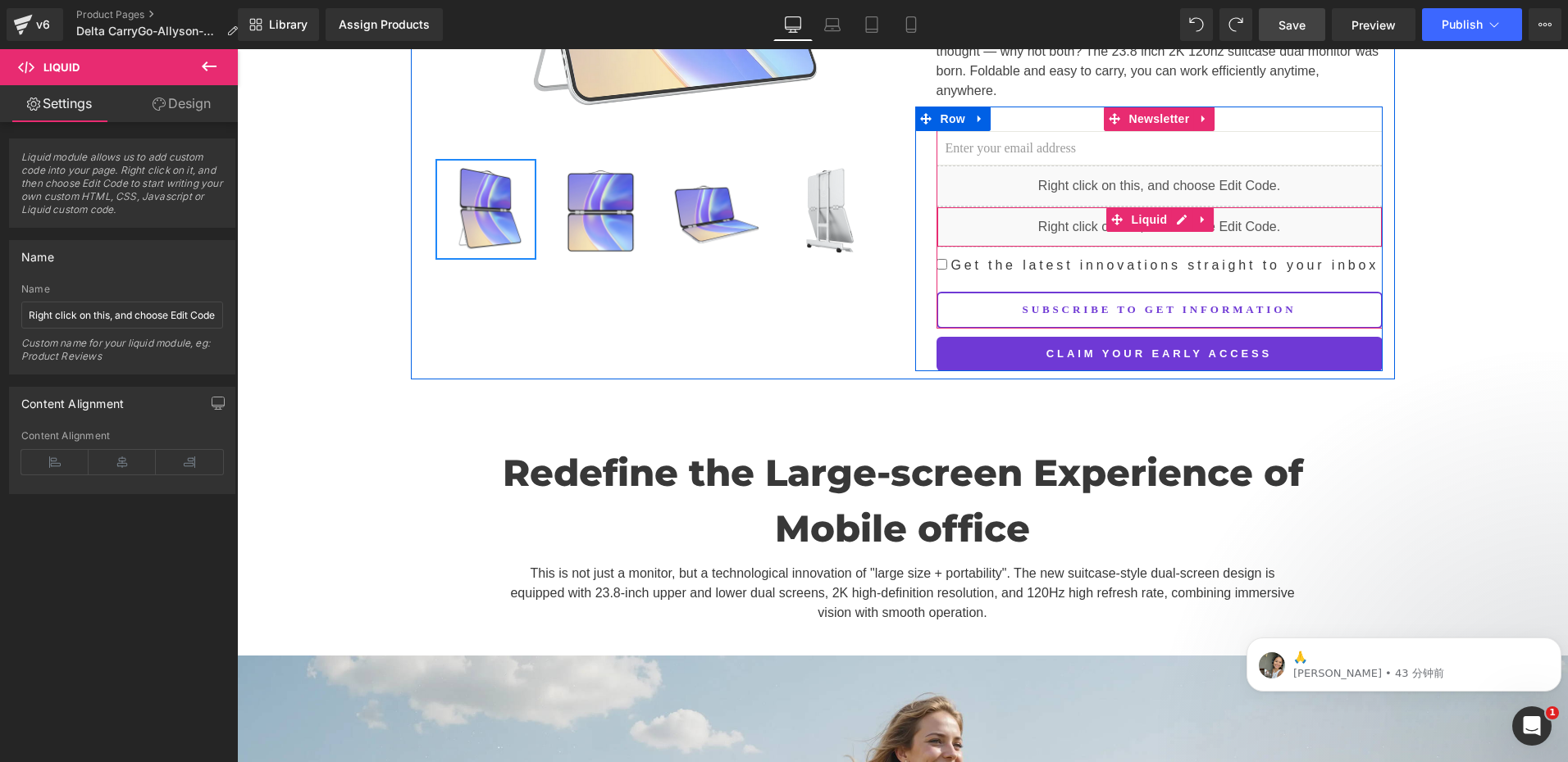
click at [1087, 216] on div "Liquid" at bounding box center [1159, 226] width 446 height 41
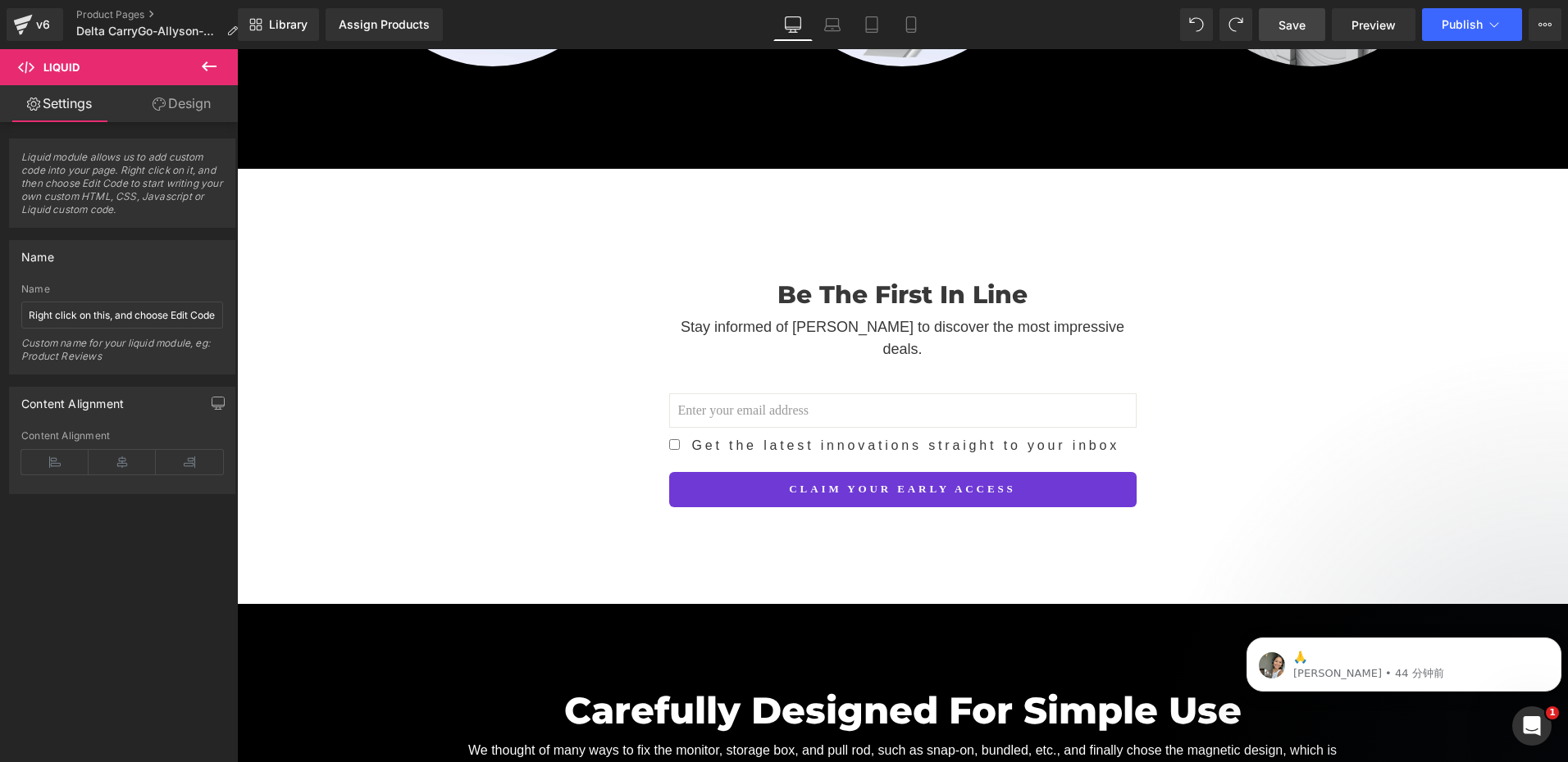
scroll to position [2609, 0]
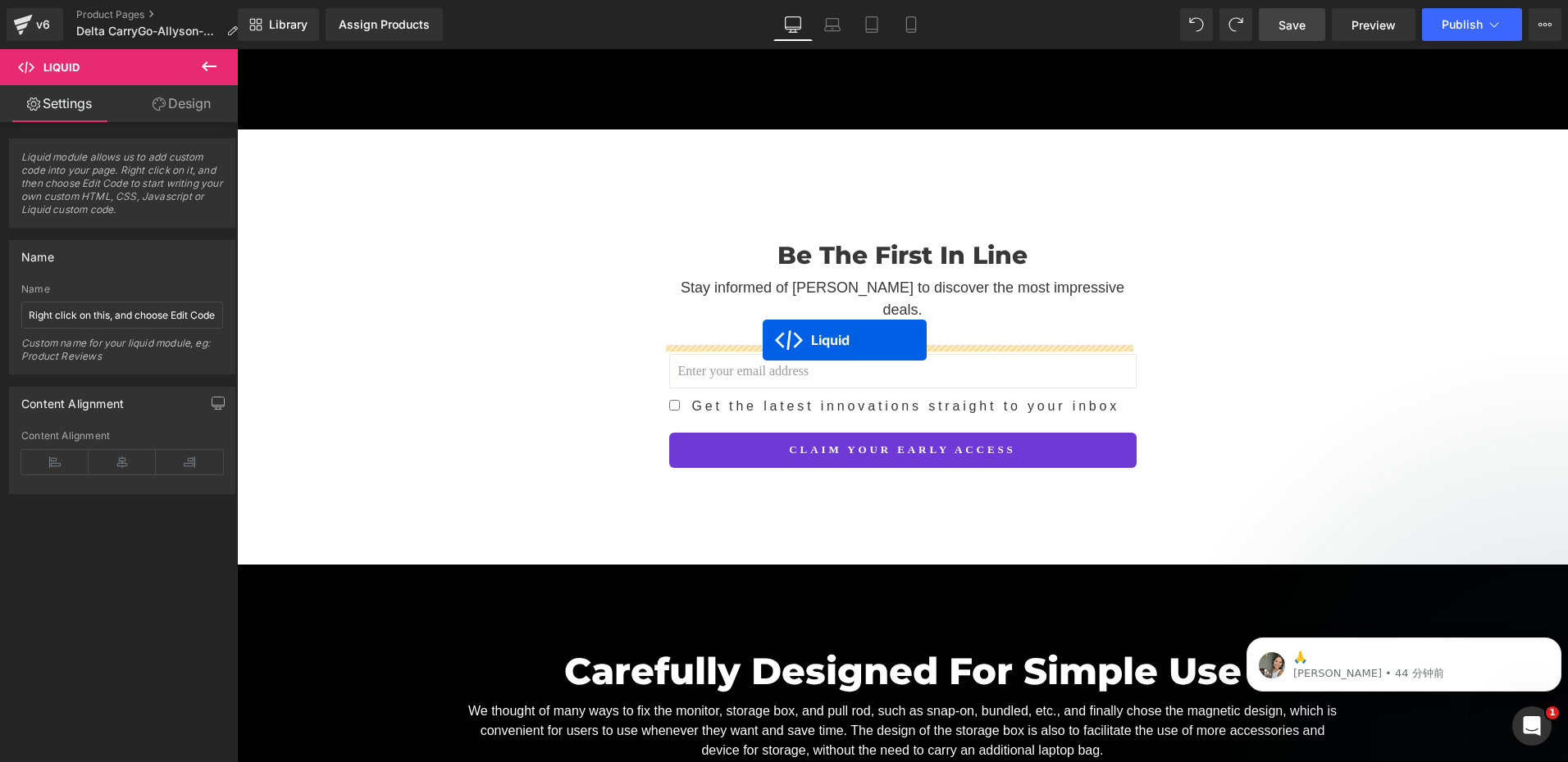
drag, startPoint x: 1107, startPoint y: 200, endPoint x: 762, endPoint y: 340, distance: 372.3
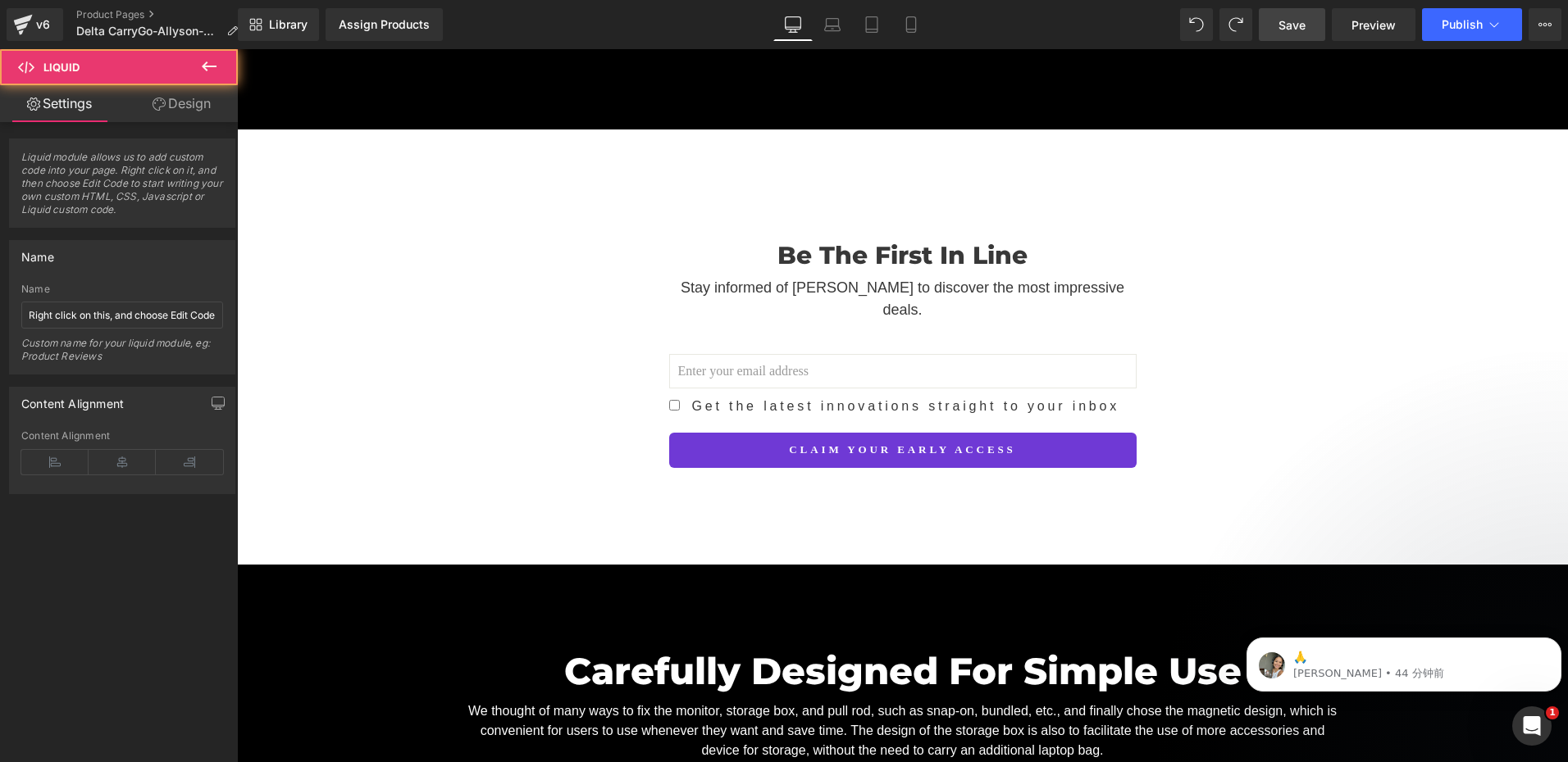
scroll to position [2568, 0]
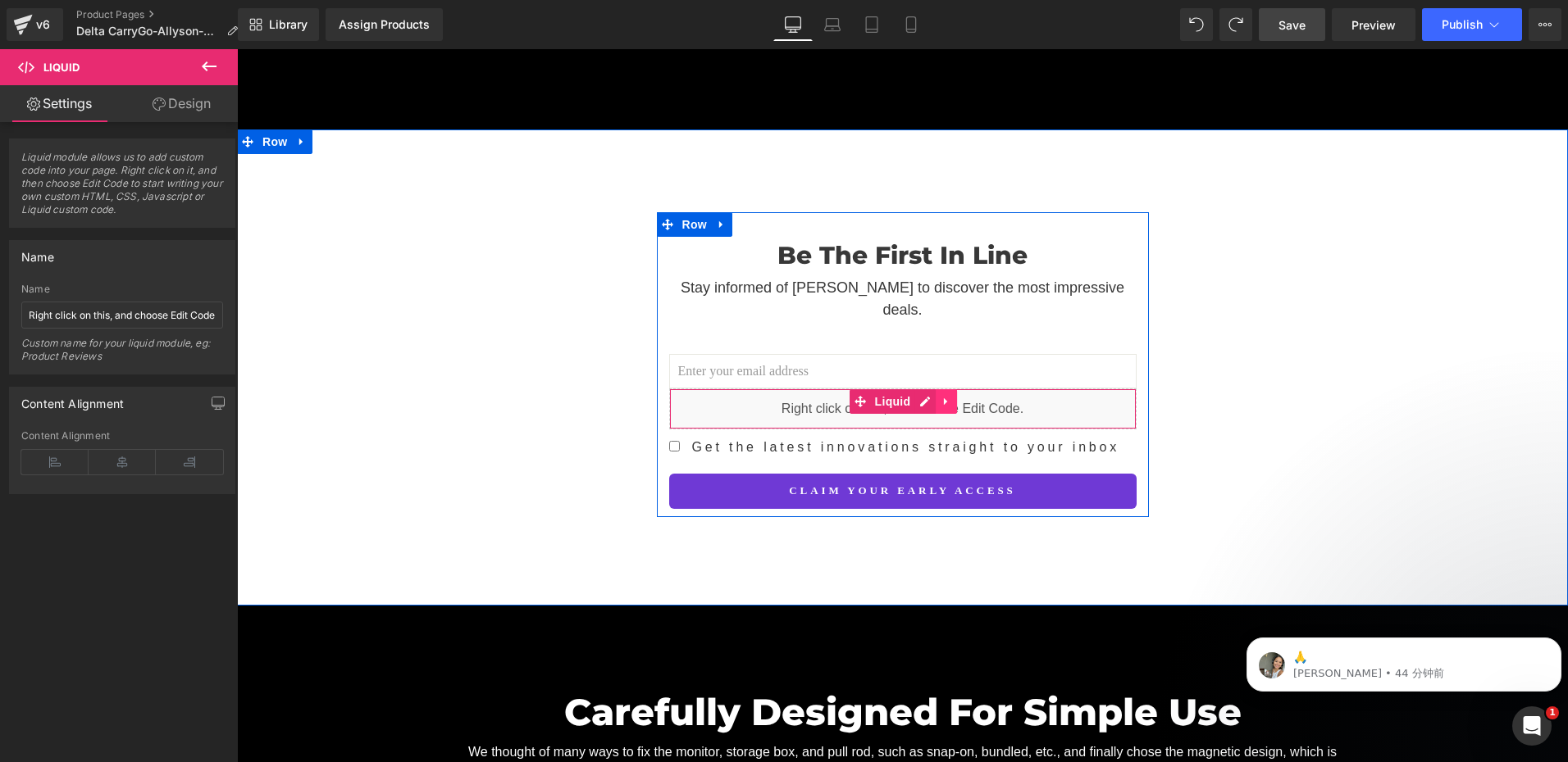
click at [940, 396] on icon at bounding box center [946, 402] width 12 height 13
click at [929, 396] on icon at bounding box center [935, 402] width 12 height 13
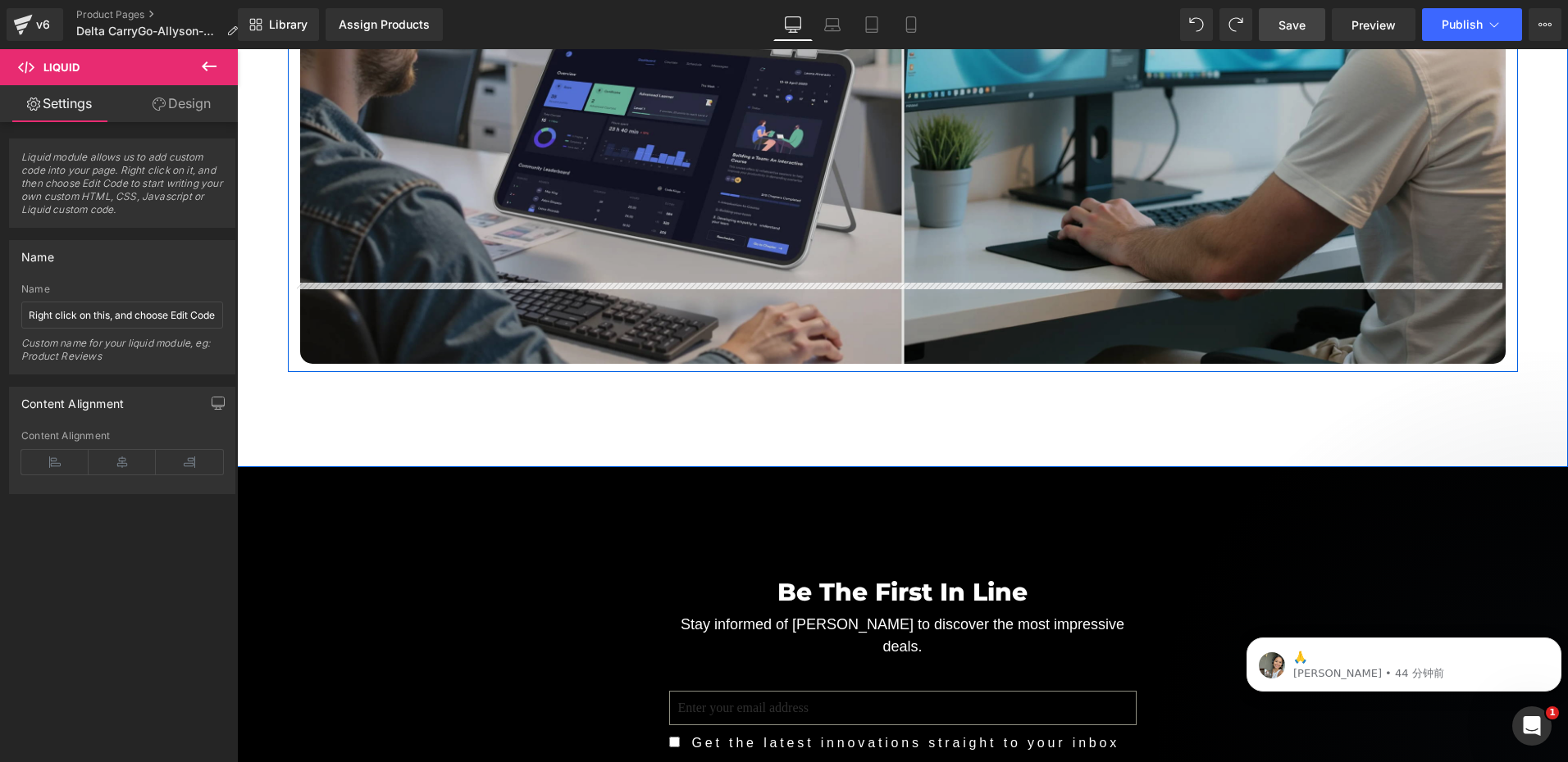
scroll to position [5190, 0]
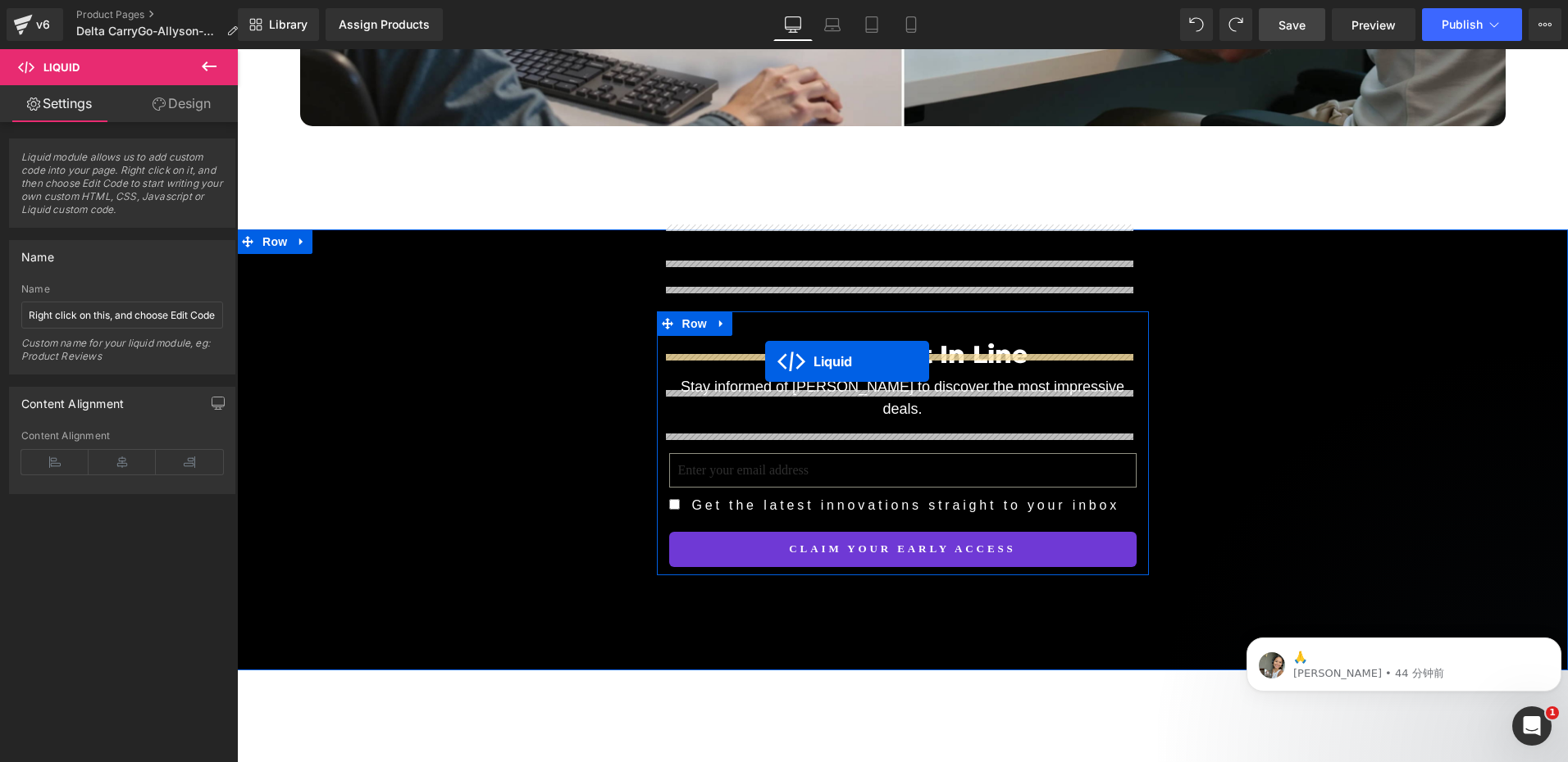
drag, startPoint x: 855, startPoint y: 405, endPoint x: 765, endPoint y: 362, distance: 99.7
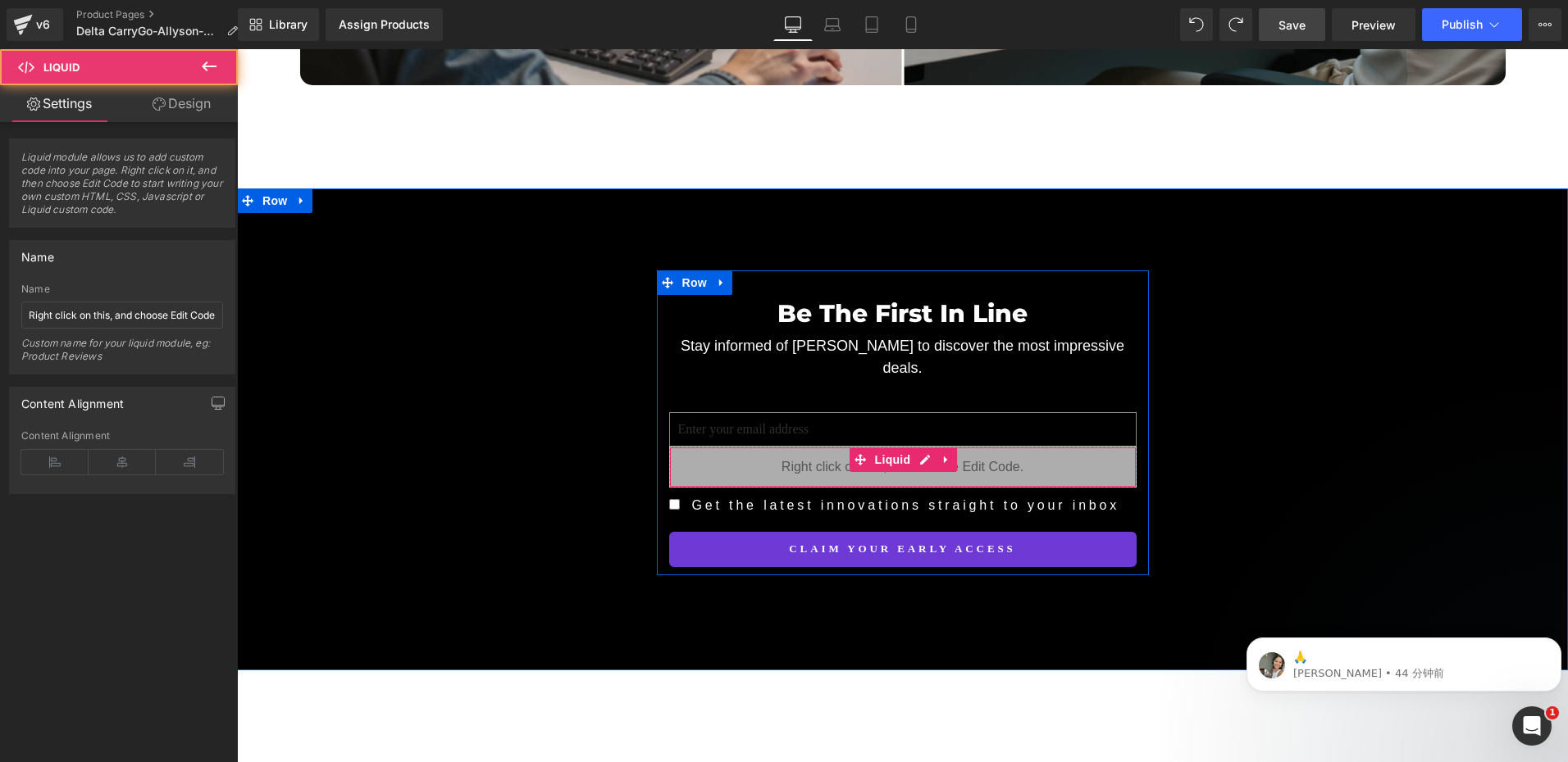
scroll to position [5149, 0]
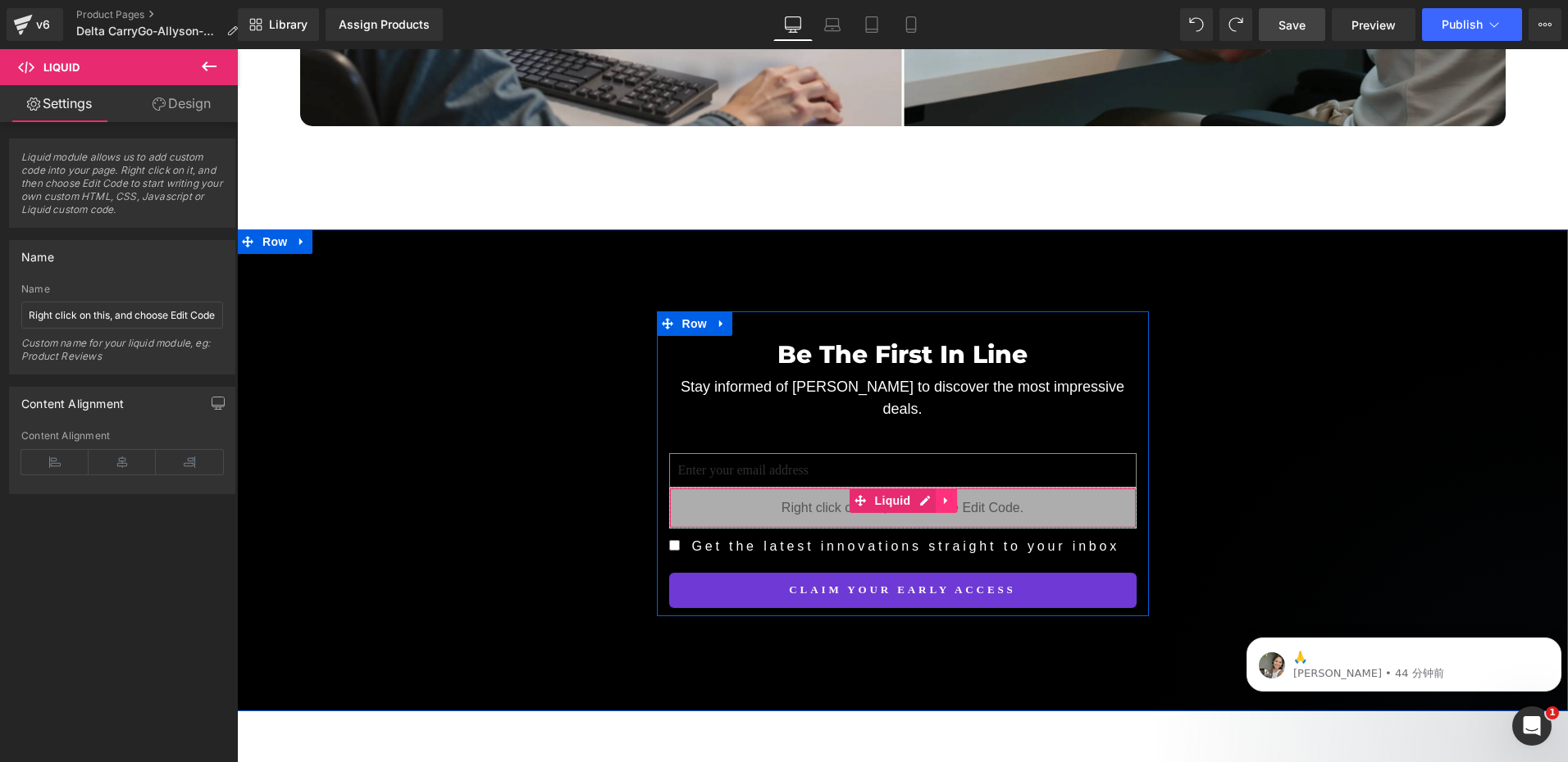
click at [944, 497] on icon at bounding box center [945, 500] width 3 height 8
click at [930, 495] on icon at bounding box center [935, 501] width 12 height 13
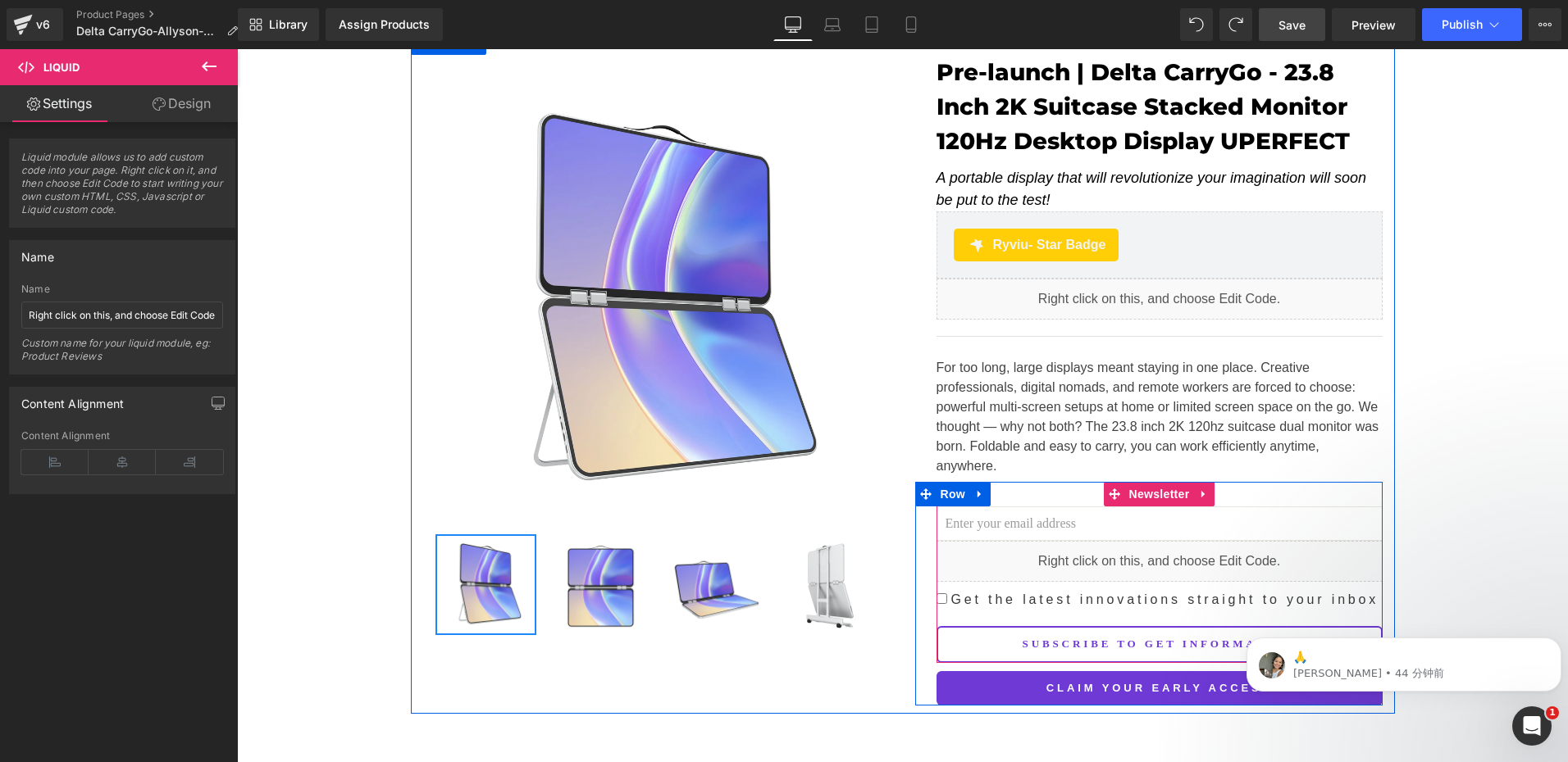
scroll to position [328, 0]
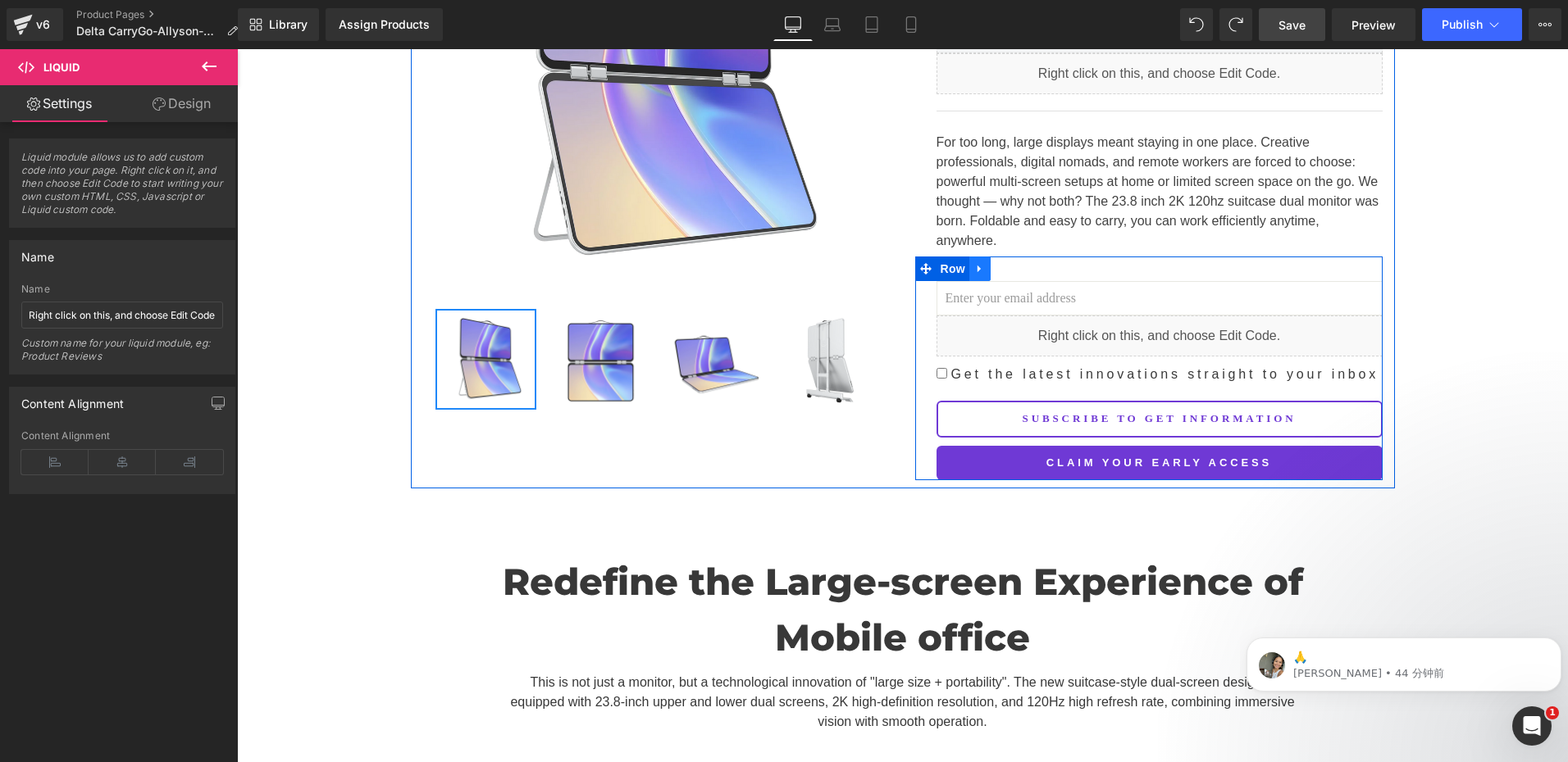
click at [974, 263] on icon at bounding box center [980, 269] width 12 height 13
click at [995, 263] on icon at bounding box center [1001, 269] width 12 height 12
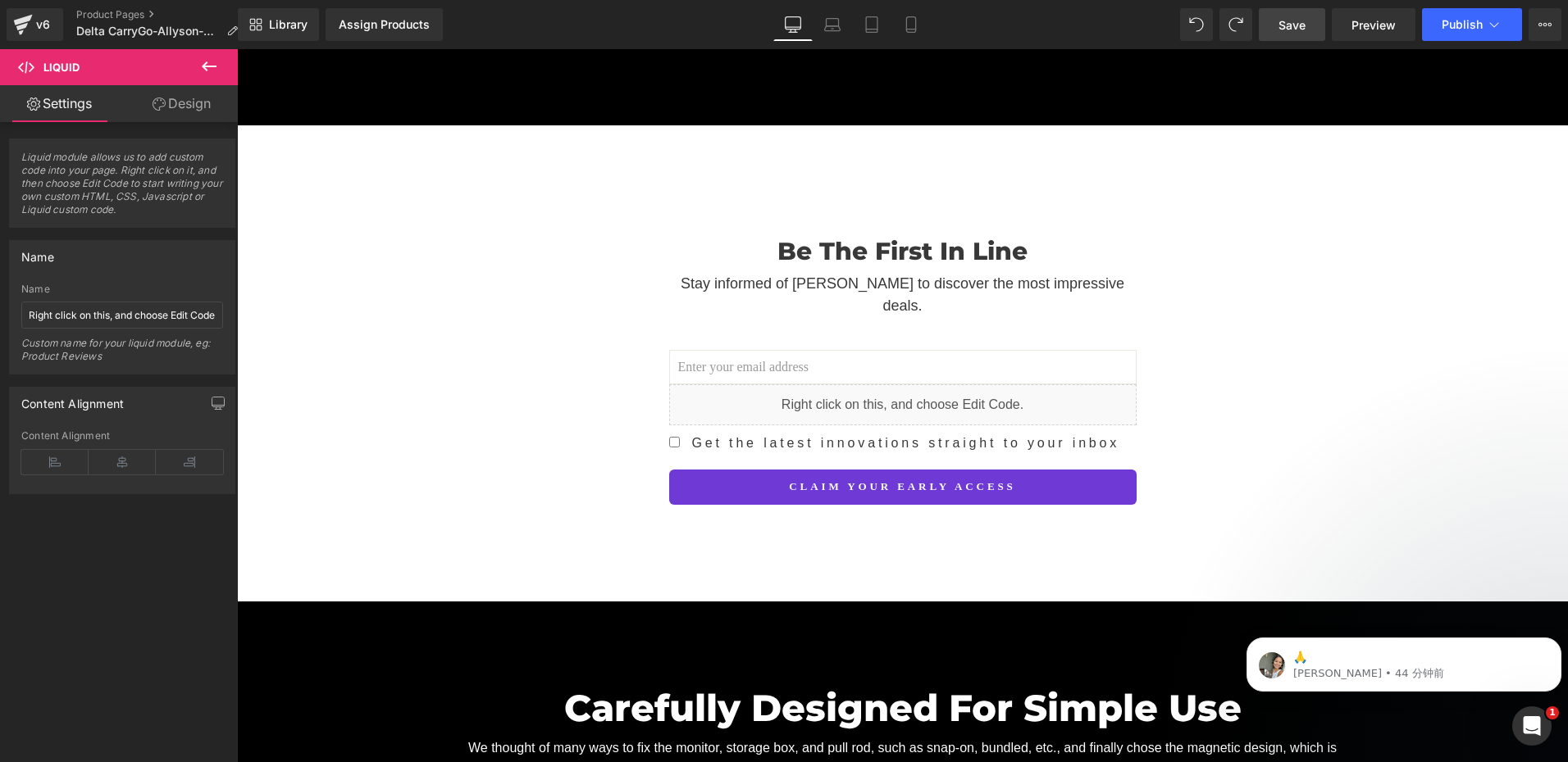
scroll to position [2459, 0]
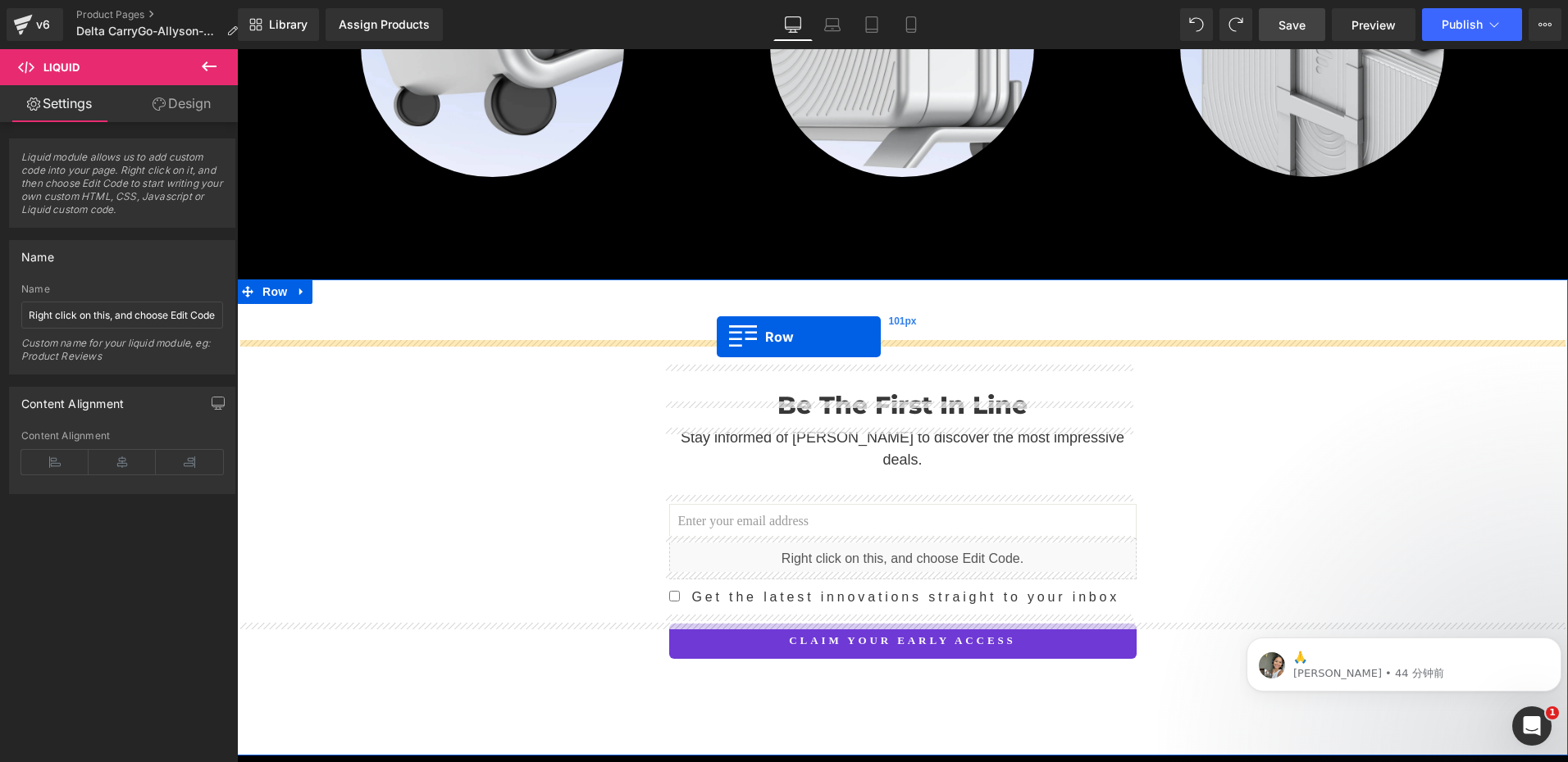
drag, startPoint x: 921, startPoint y: 475, endPoint x: 725, endPoint y: 329, distance: 244.4
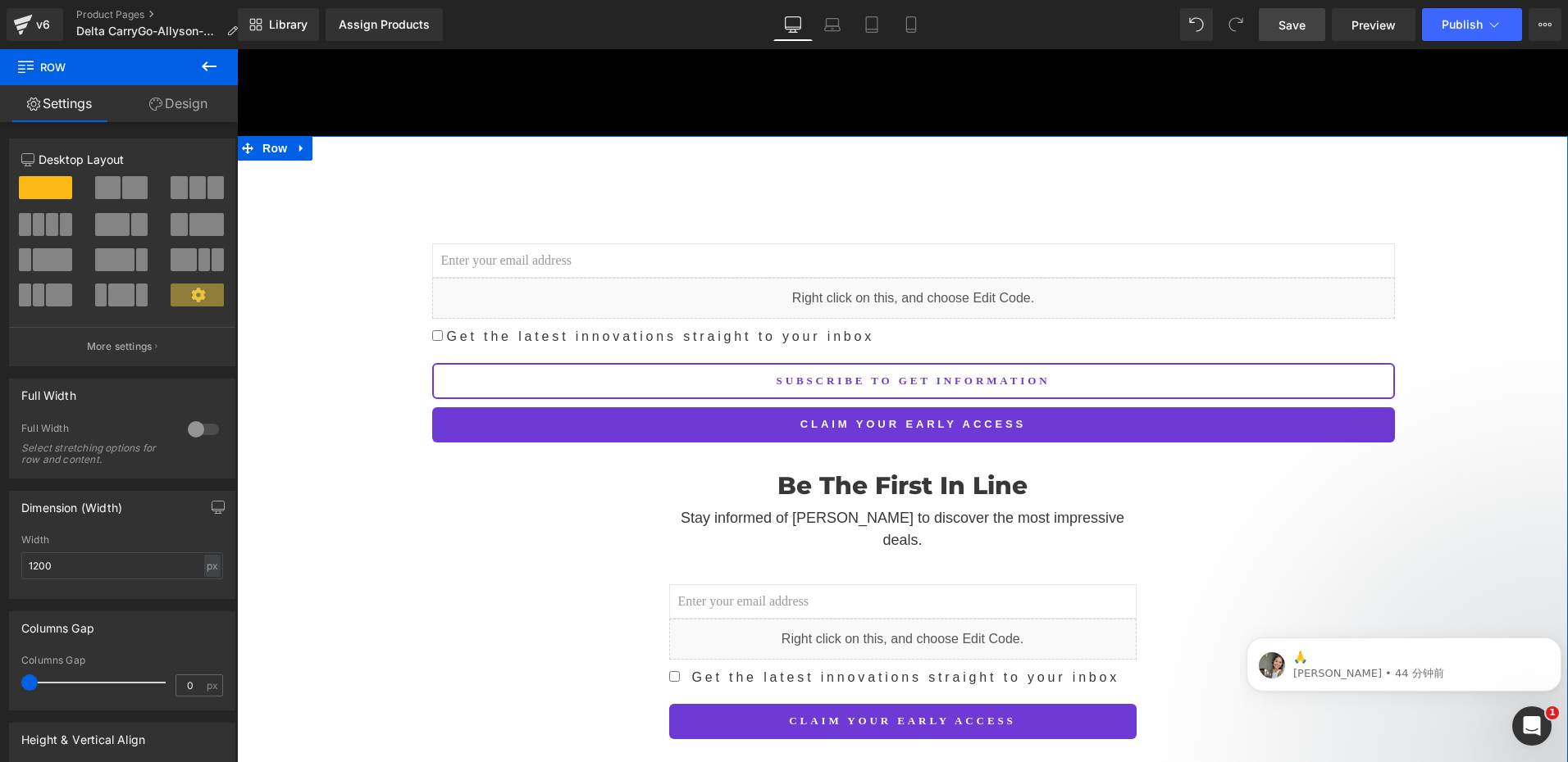
scroll to position [2582, 0]
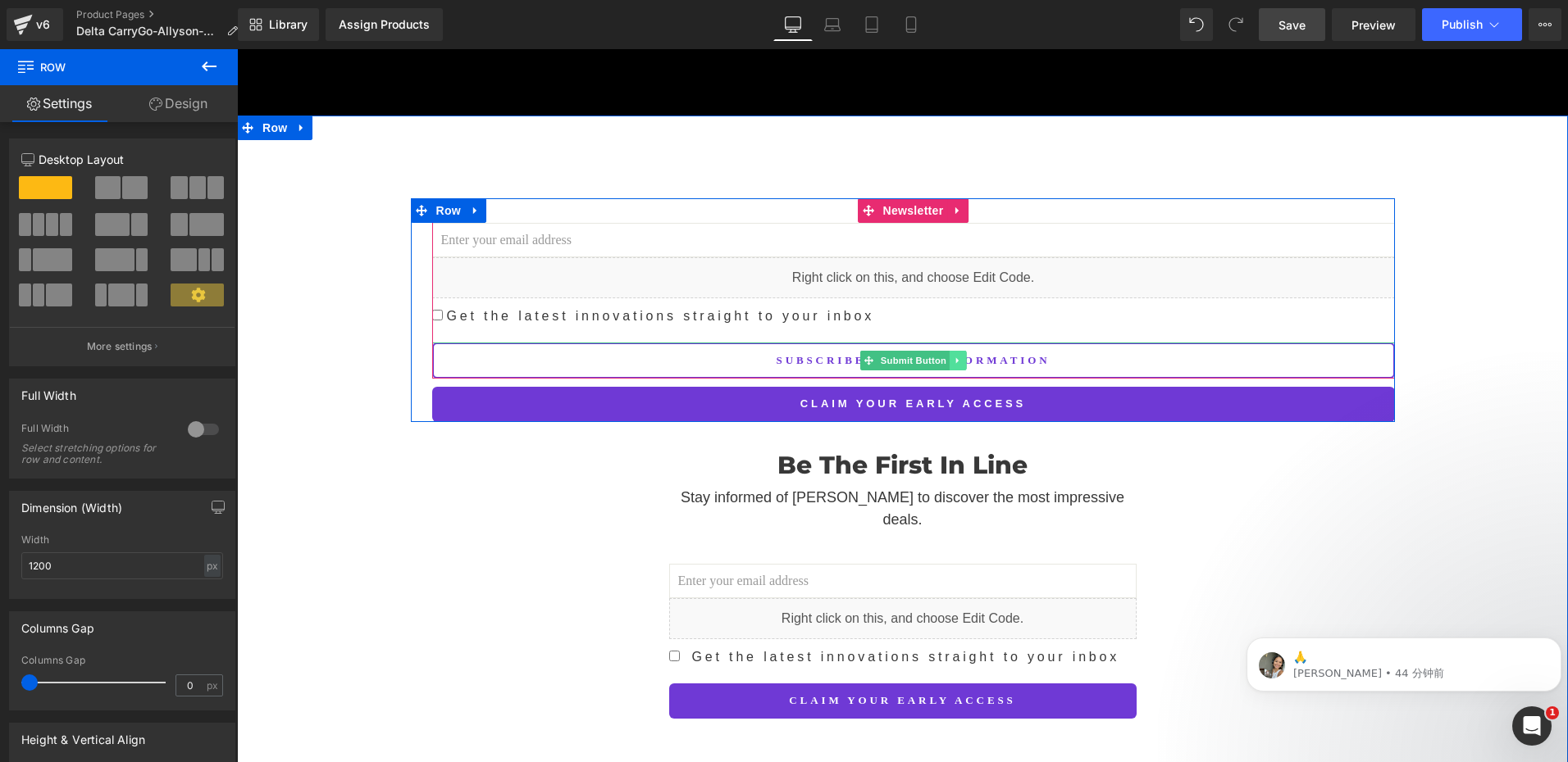
click at [953, 356] on icon at bounding box center [957, 361] width 9 height 10
click at [962, 356] on icon at bounding box center [966, 360] width 9 height 9
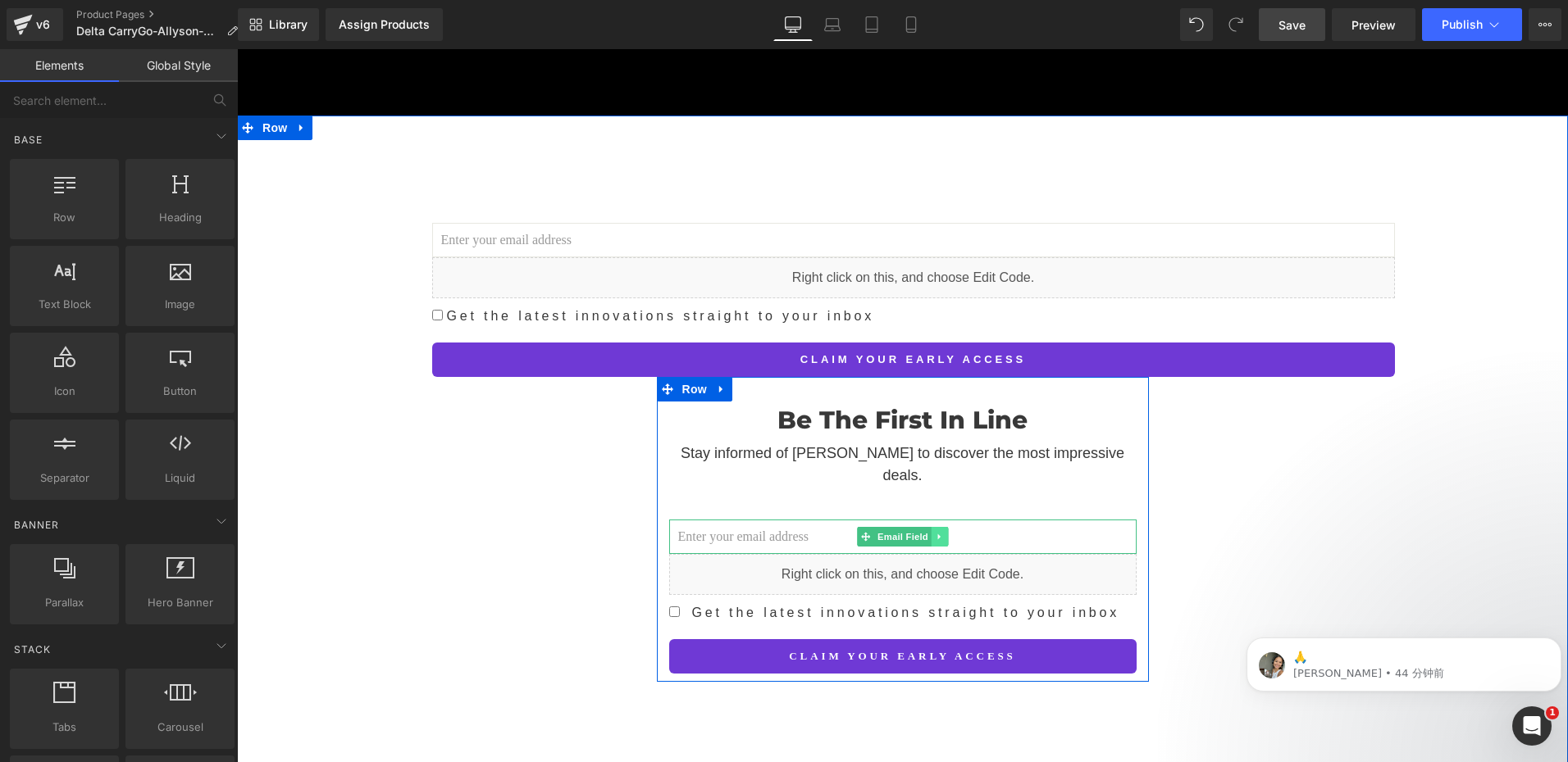
click at [937, 534] on icon at bounding box center [938, 536] width 3 height 6
click at [944, 532] on icon at bounding box center [948, 536] width 9 height 9
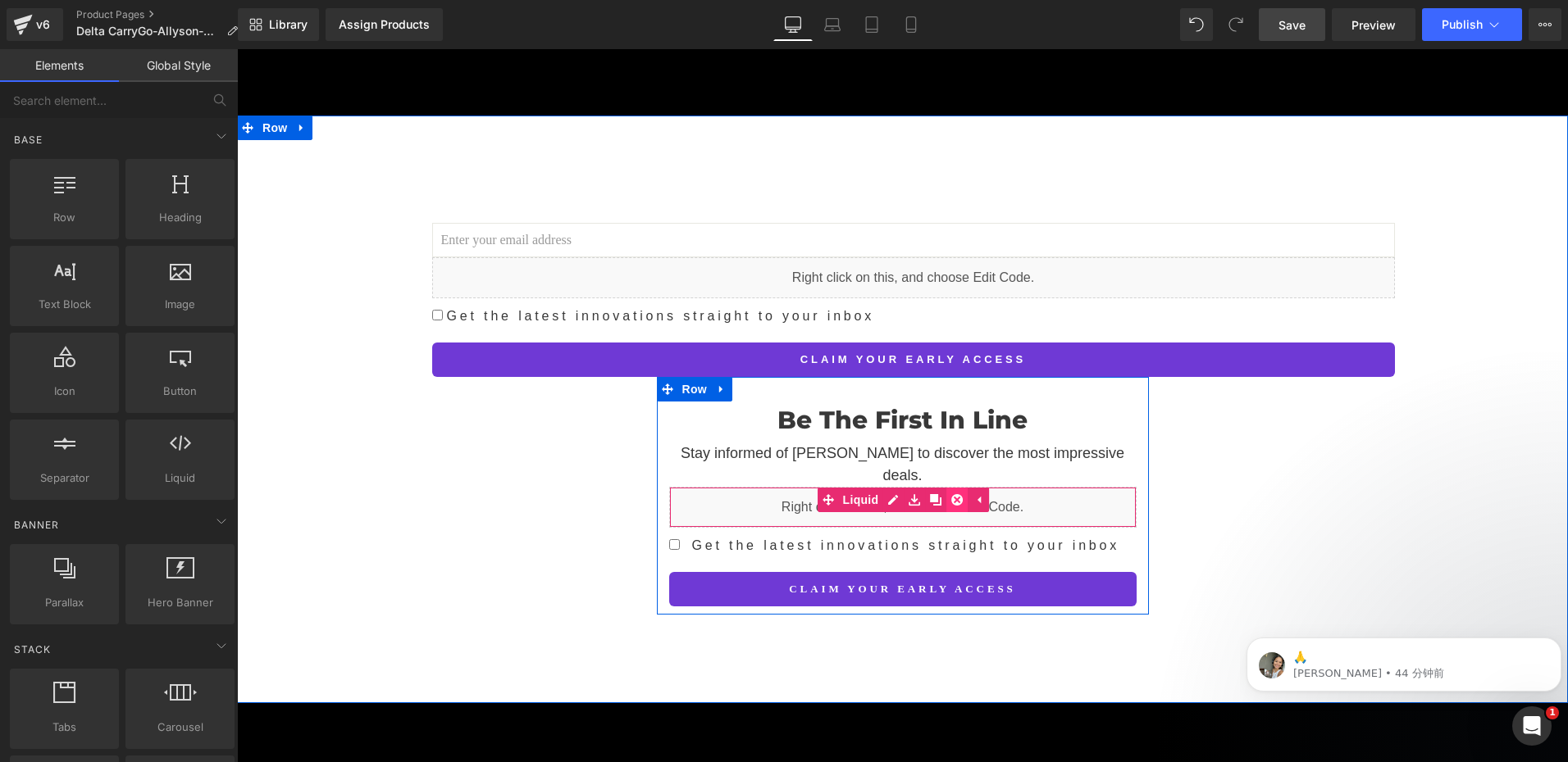
click at [951, 495] on icon at bounding box center [957, 500] width 12 height 12
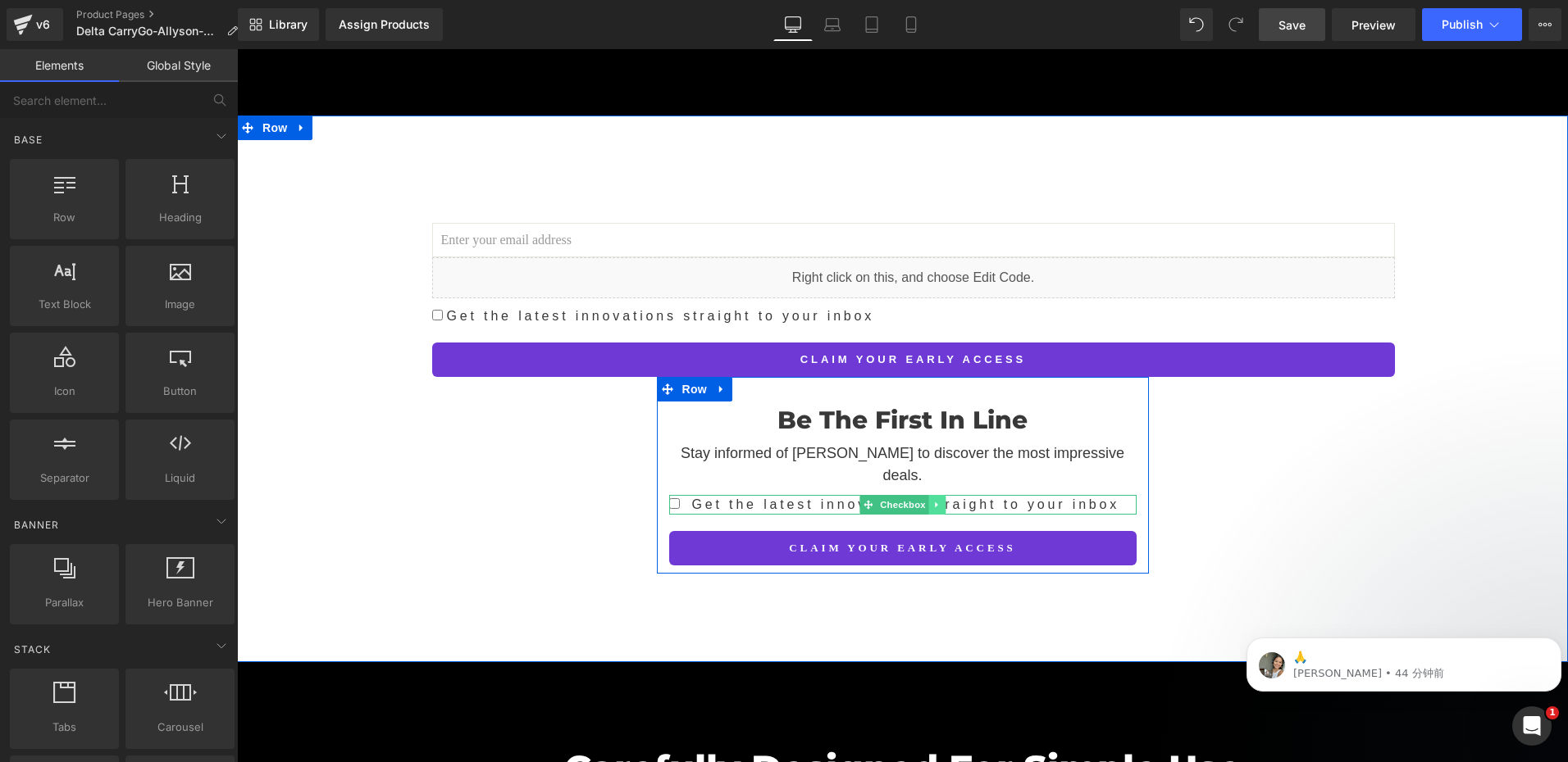
click at [932, 500] on icon at bounding box center [936, 505] width 9 height 10
click at [940, 500] on icon at bounding box center [944, 504] width 9 height 9
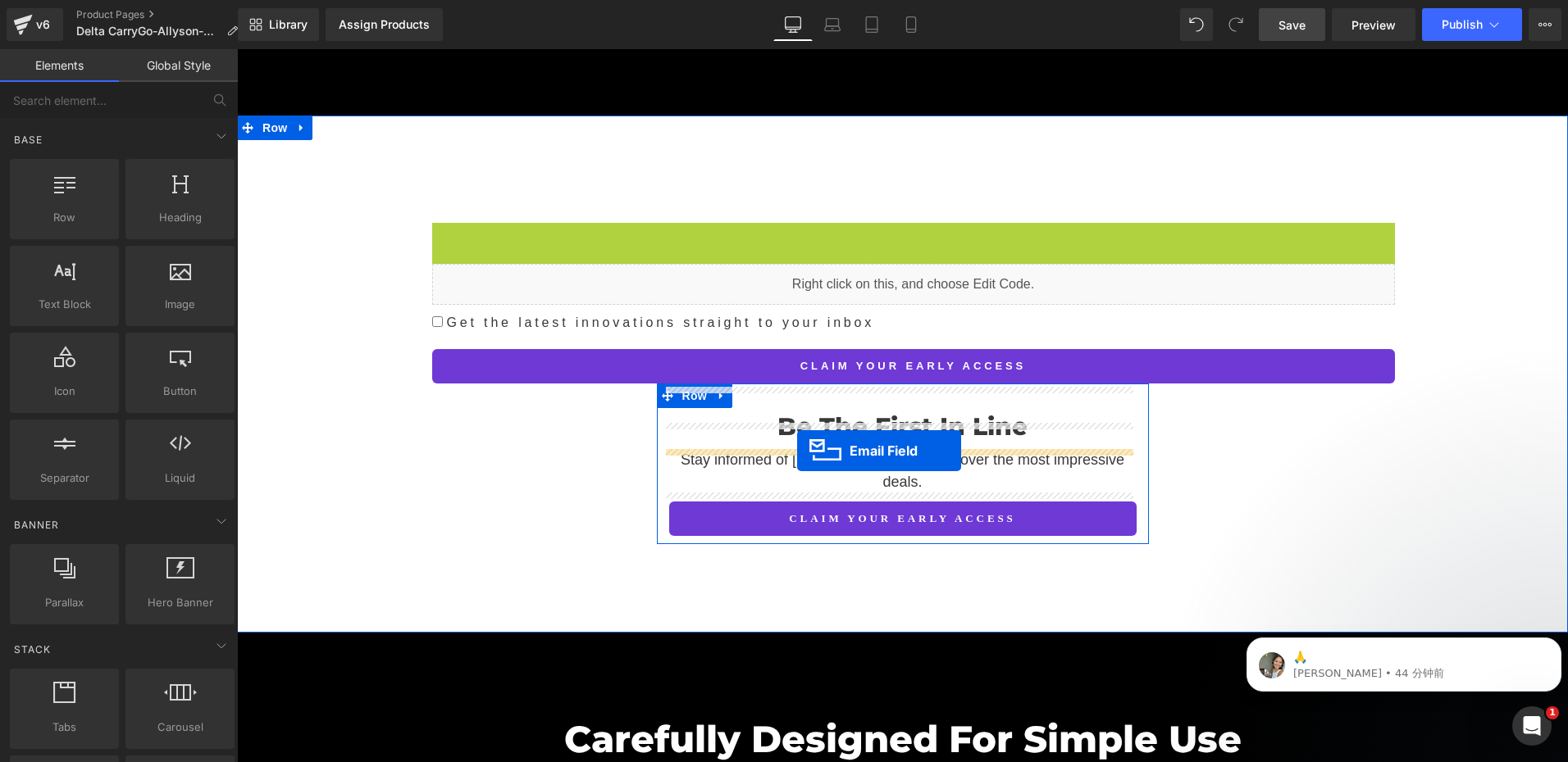
drag, startPoint x: 871, startPoint y: 222, endPoint x: 797, endPoint y: 451, distance: 240.7
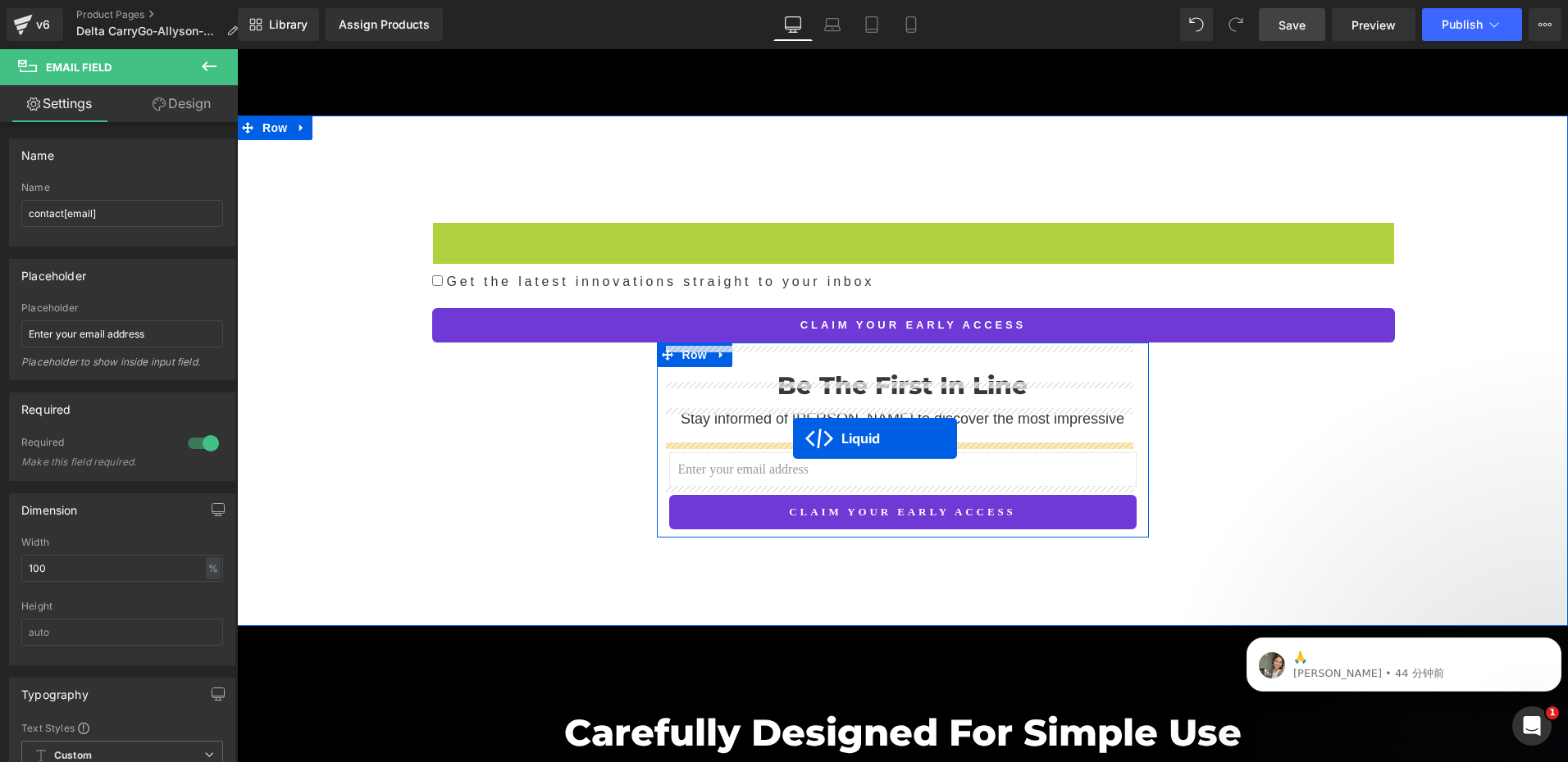
drag, startPoint x: 863, startPoint y: 216, endPoint x: 793, endPoint y: 439, distance: 233.7
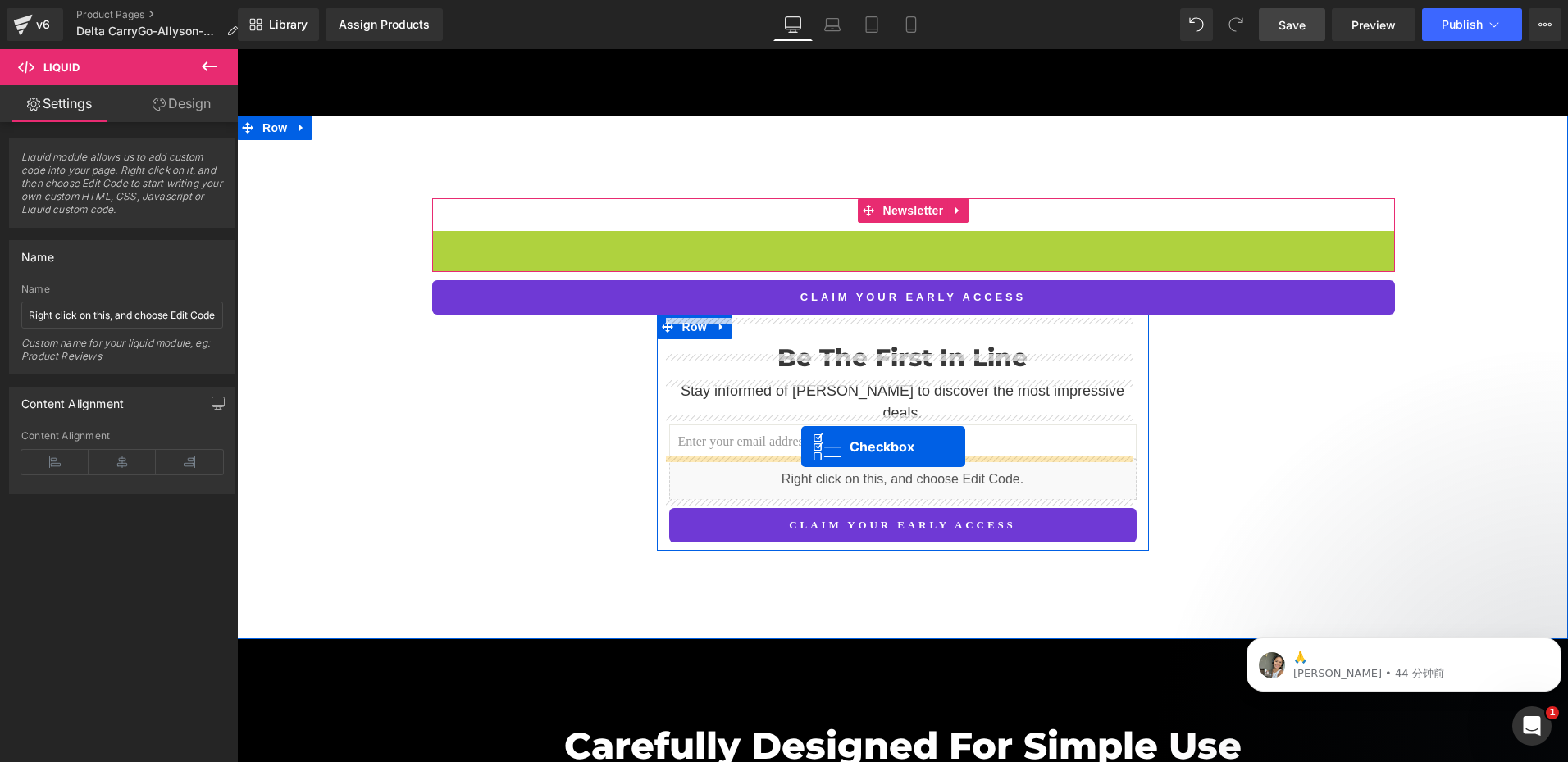
drag, startPoint x: 873, startPoint y: 218, endPoint x: 801, endPoint y: 447, distance: 240.1
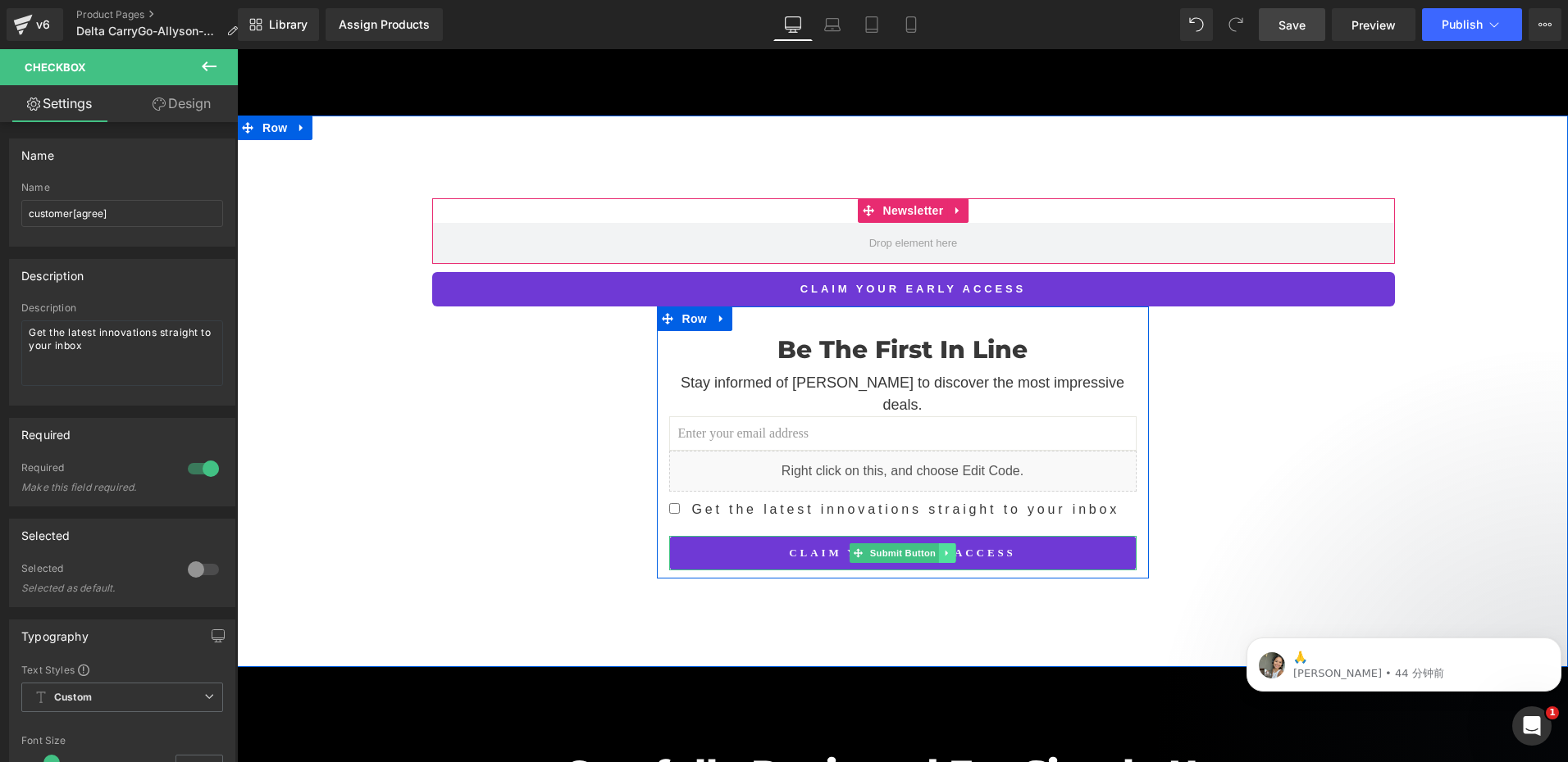
click at [944, 551] on icon at bounding box center [945, 553] width 3 height 6
click at [951, 548] on icon at bounding box center [955, 552] width 9 height 9
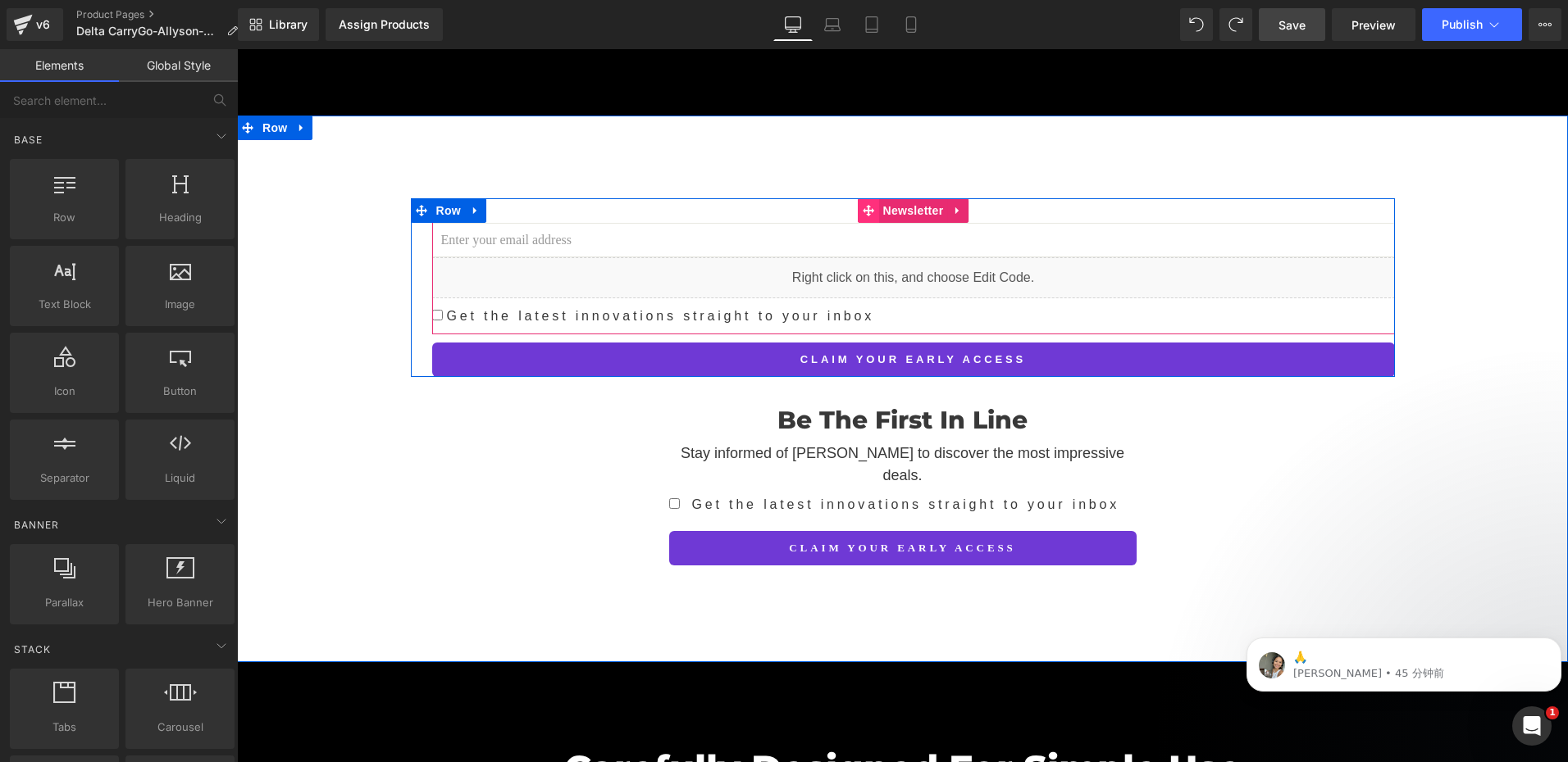
click at [863, 205] on icon at bounding box center [868, 211] width 12 height 12
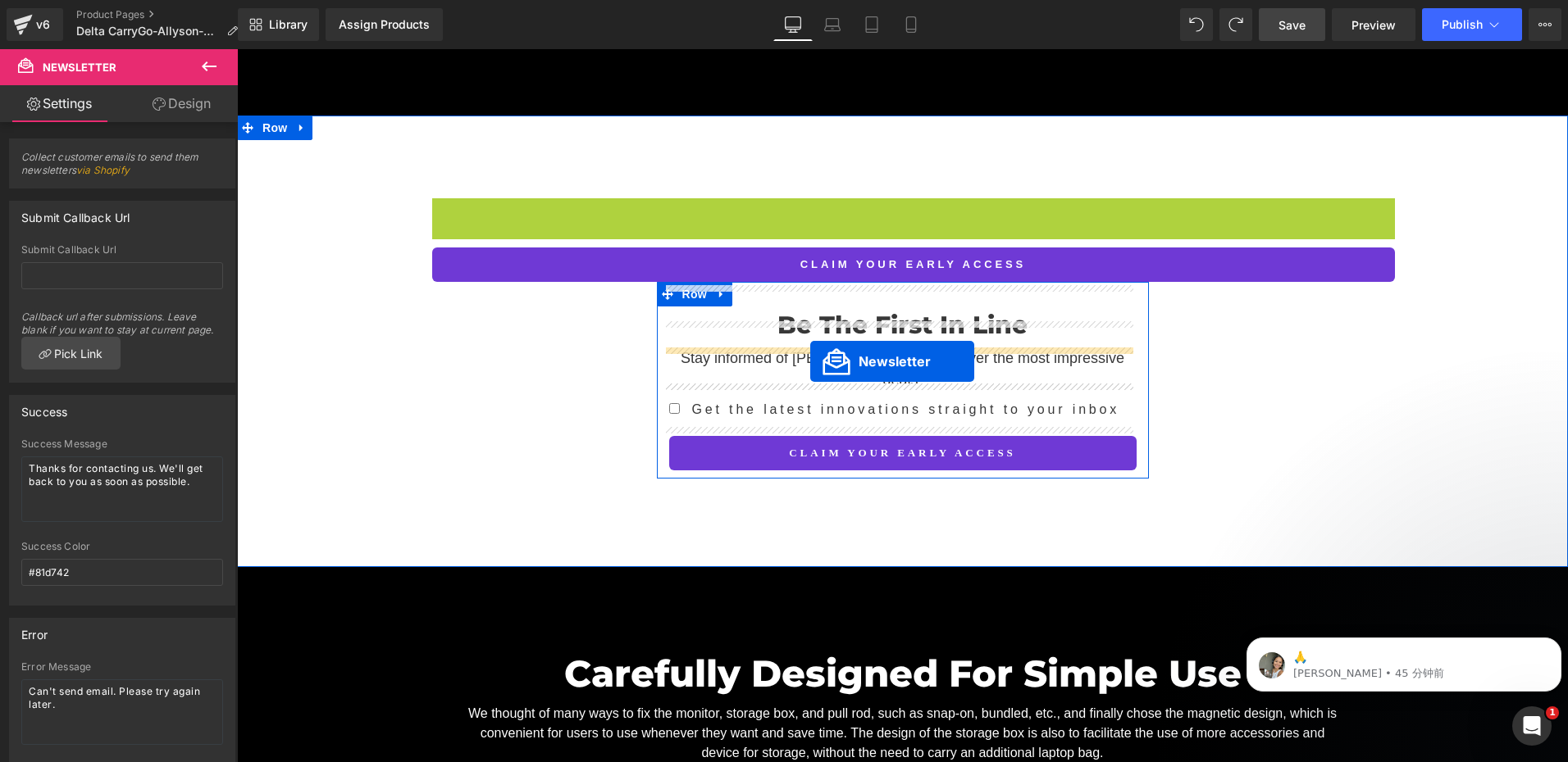
drag, startPoint x: 863, startPoint y: 190, endPoint x: 810, endPoint y: 362, distance: 180.0
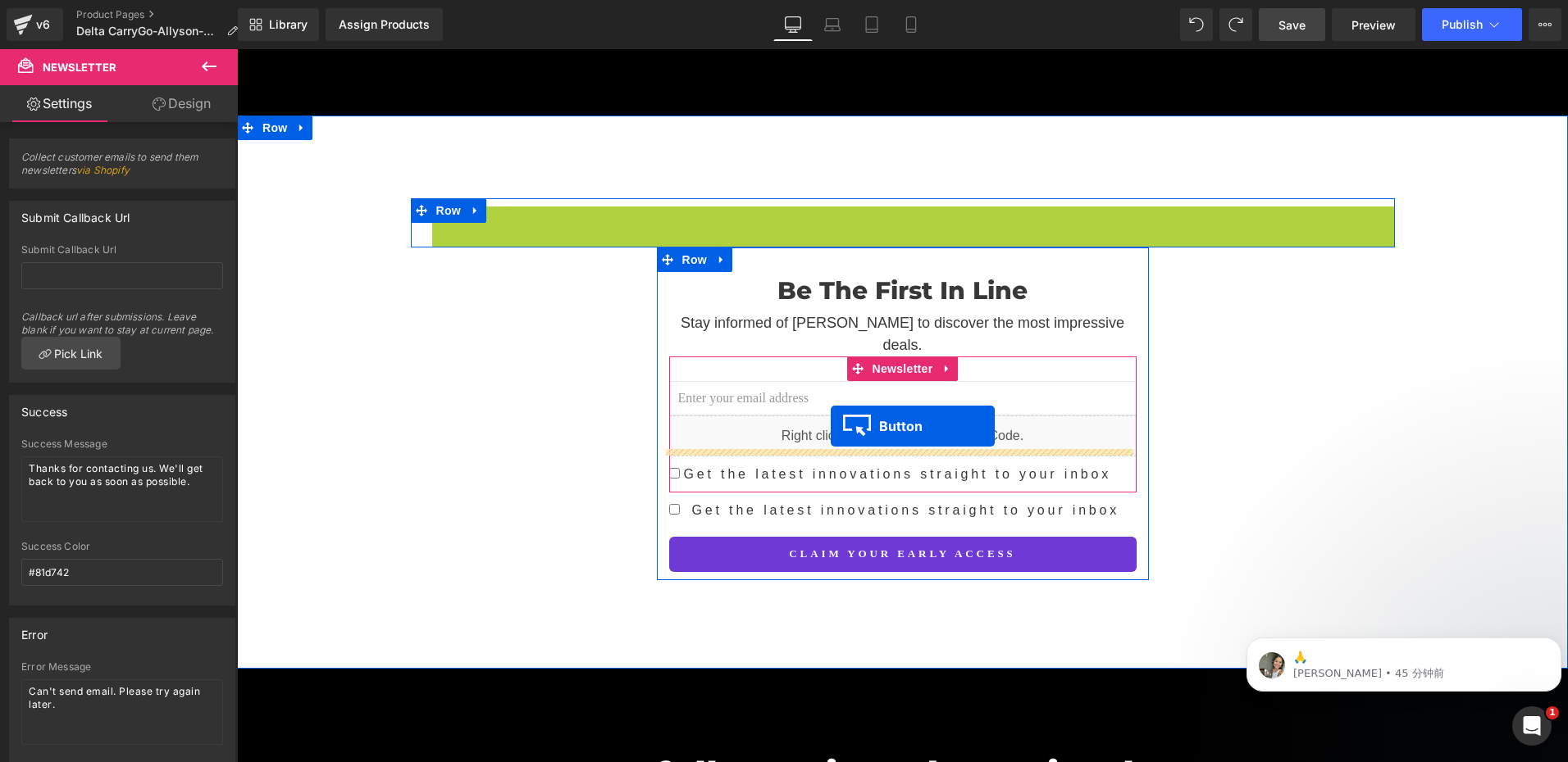
drag, startPoint x: 879, startPoint y: 200, endPoint x: 831, endPoint y: 426, distance: 231.0
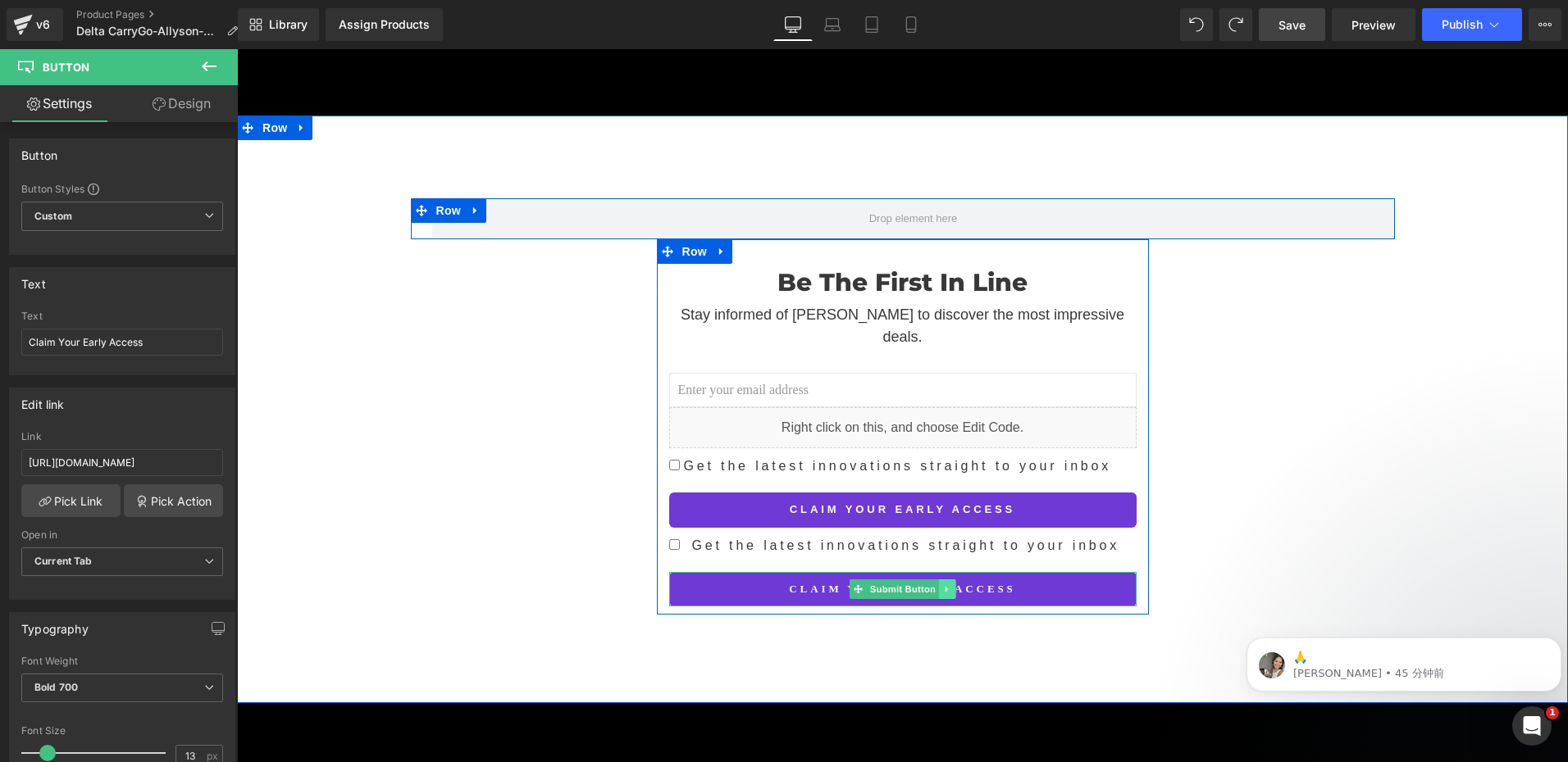
click at [942, 584] on icon at bounding box center [946, 589] width 9 height 10
click at [951, 584] on icon at bounding box center [955, 588] width 9 height 9
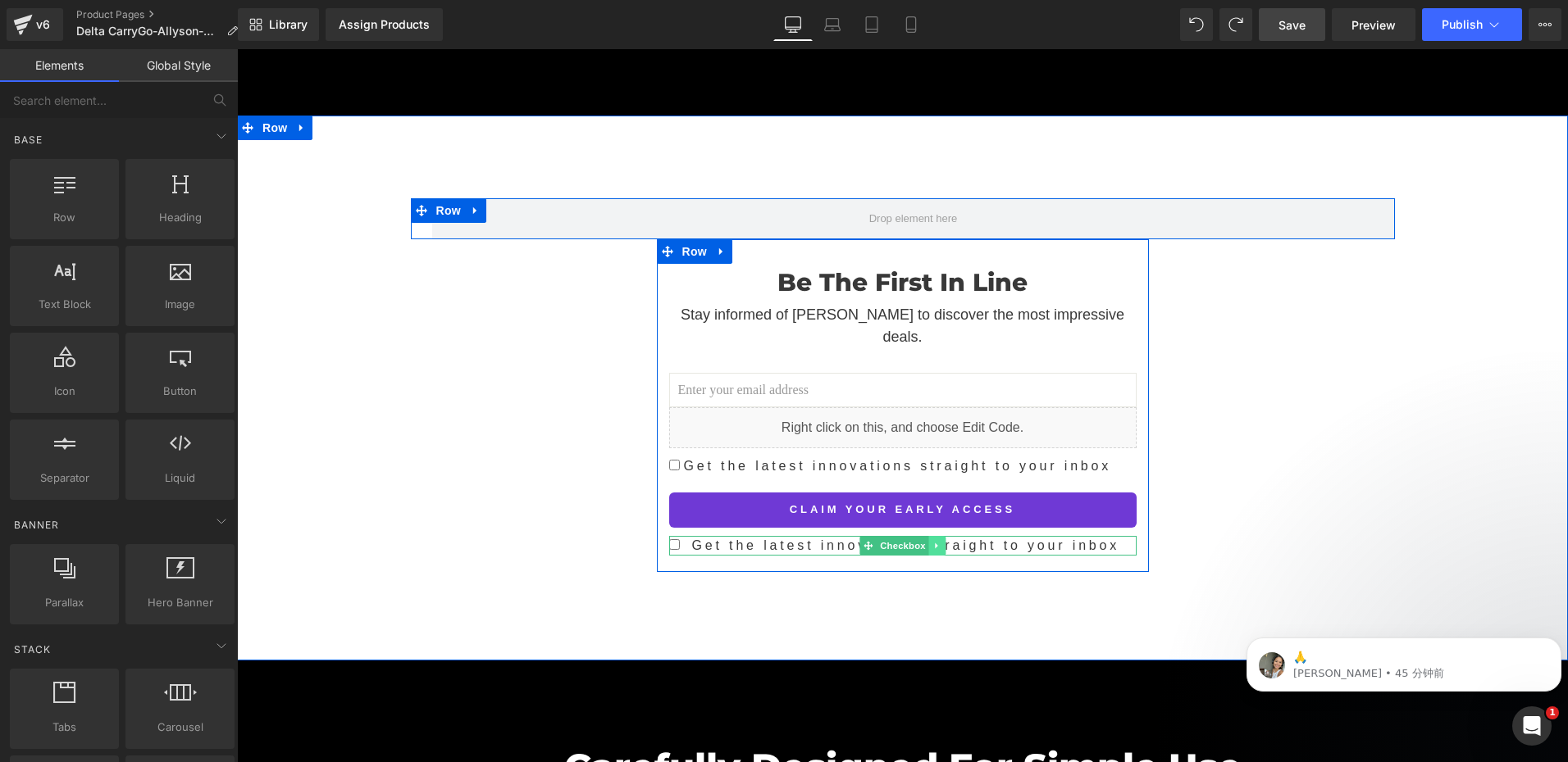
click at [932, 541] on icon at bounding box center [936, 546] width 9 height 10
click at [940, 541] on icon at bounding box center [944, 545] width 9 height 9
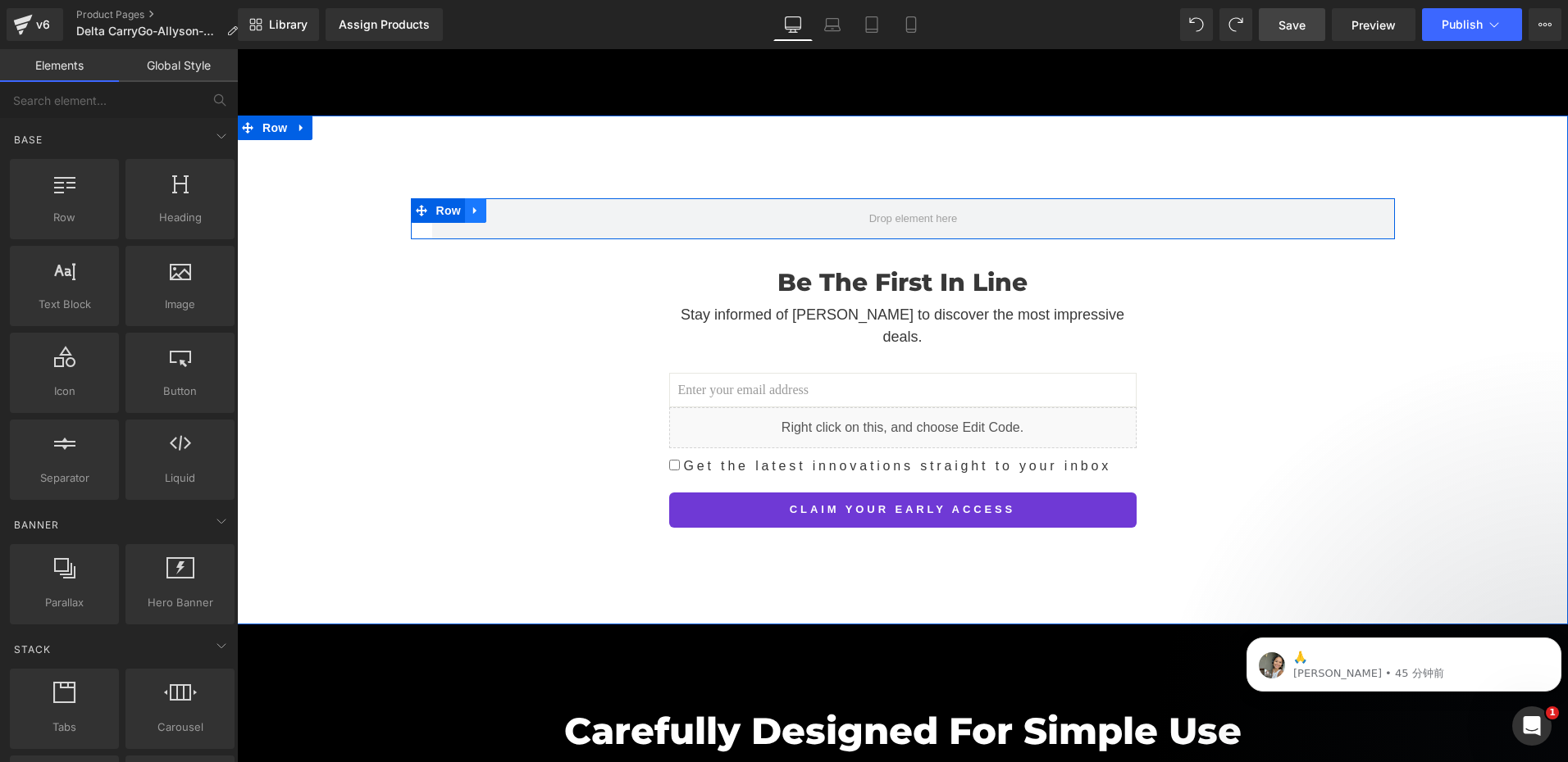
click at [476, 198] on link at bounding box center [476, 210] width 22 height 24
click at [513, 205] on icon at bounding box center [518, 211] width 12 height 12
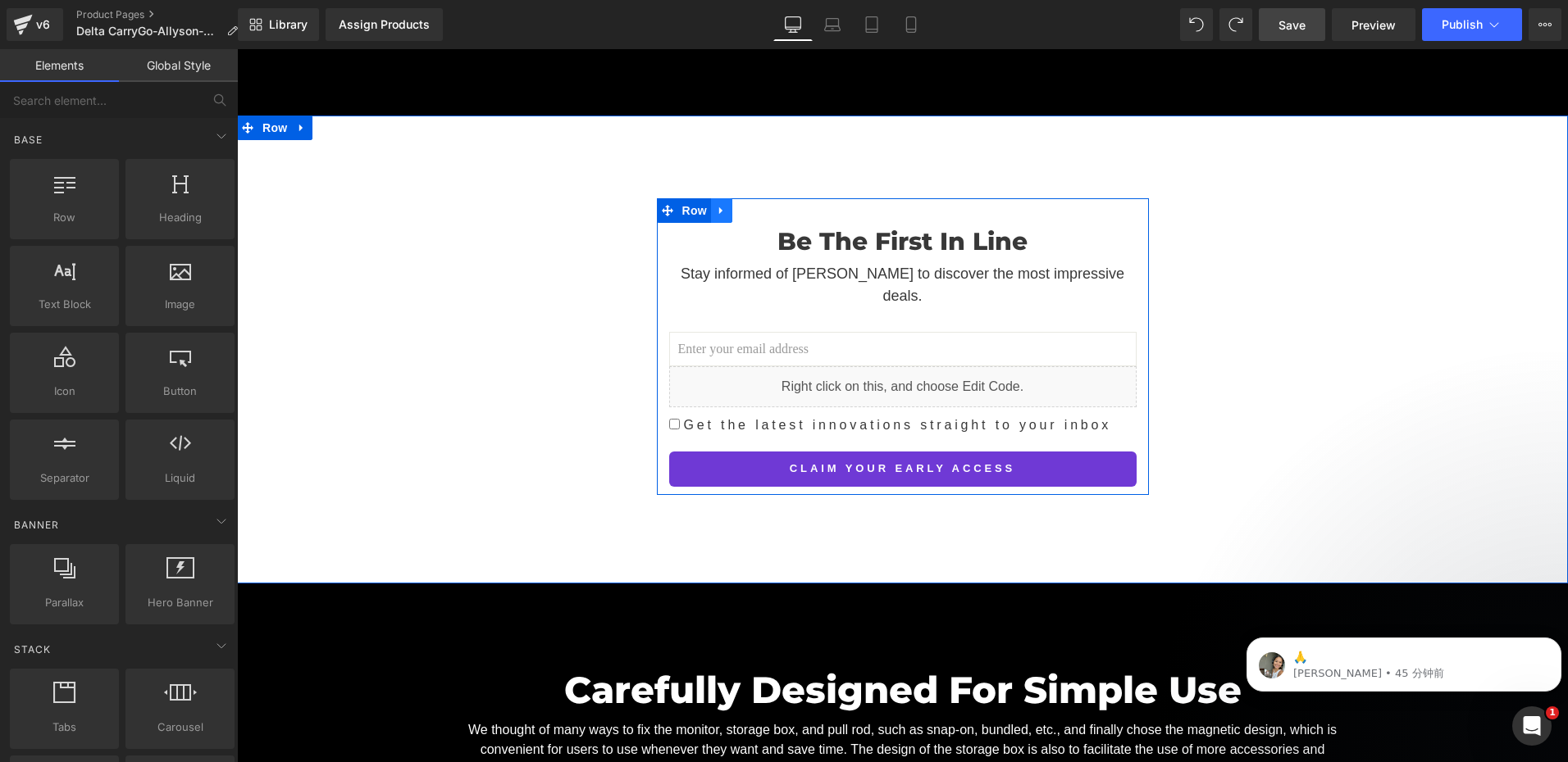
click at [715, 204] on icon at bounding box center [721, 210] width 12 height 13
click at [737, 205] on icon at bounding box center [743, 211] width 12 height 12
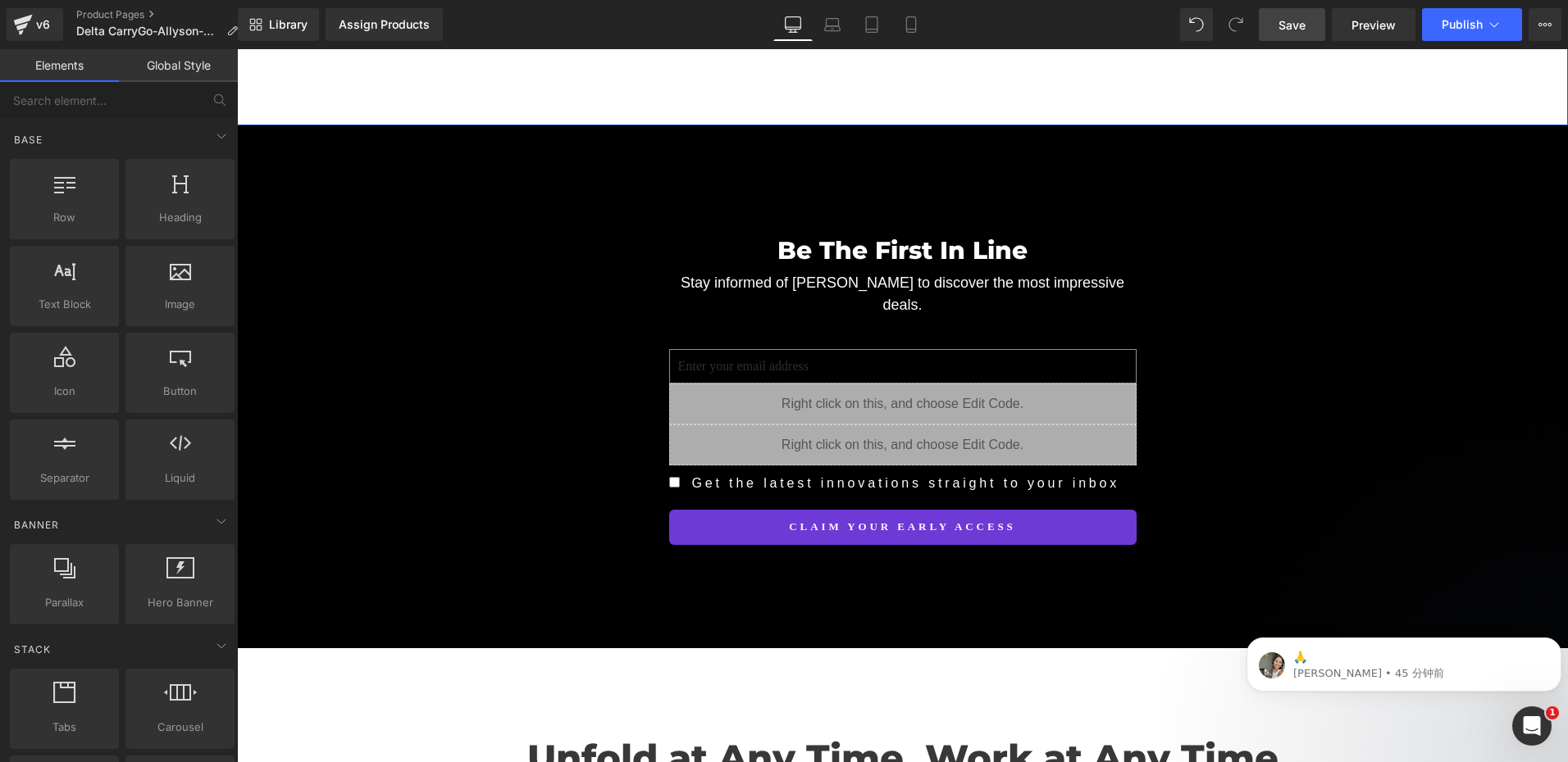
scroll to position [5041, 0]
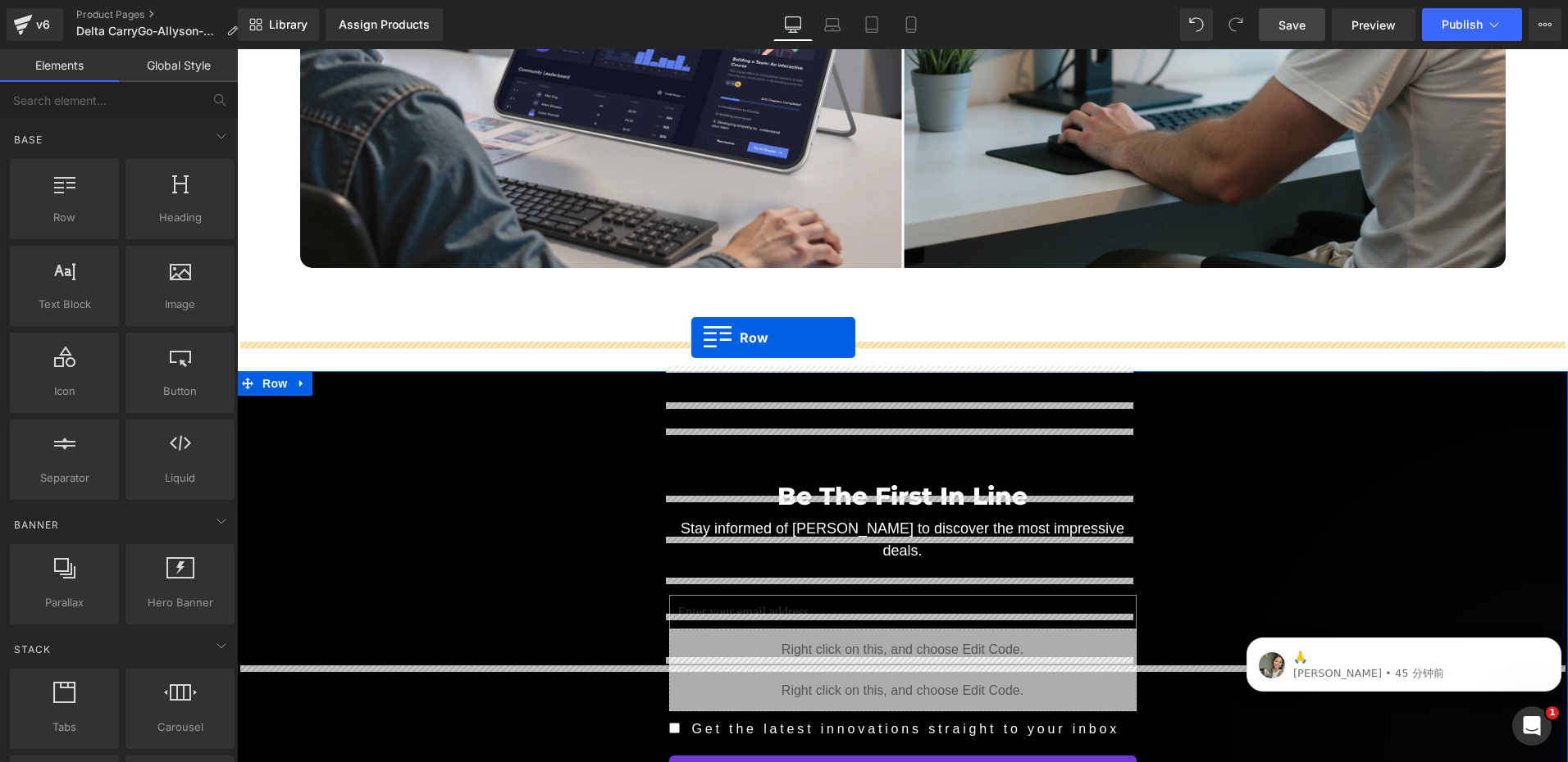
drag, startPoint x: 660, startPoint y: 308, endPoint x: 691, endPoint y: 338, distance: 43.1
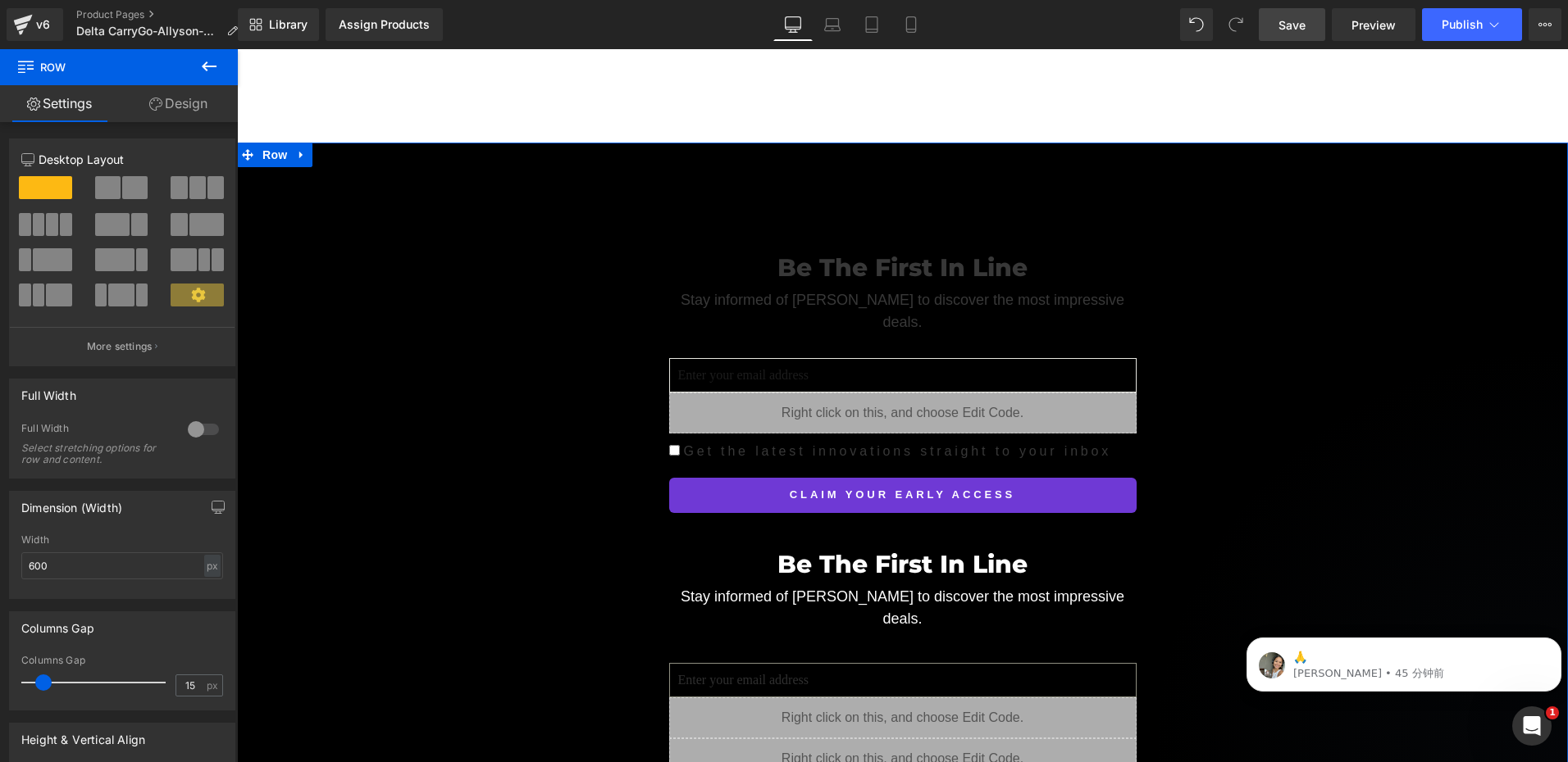
scroll to position [5245, 0]
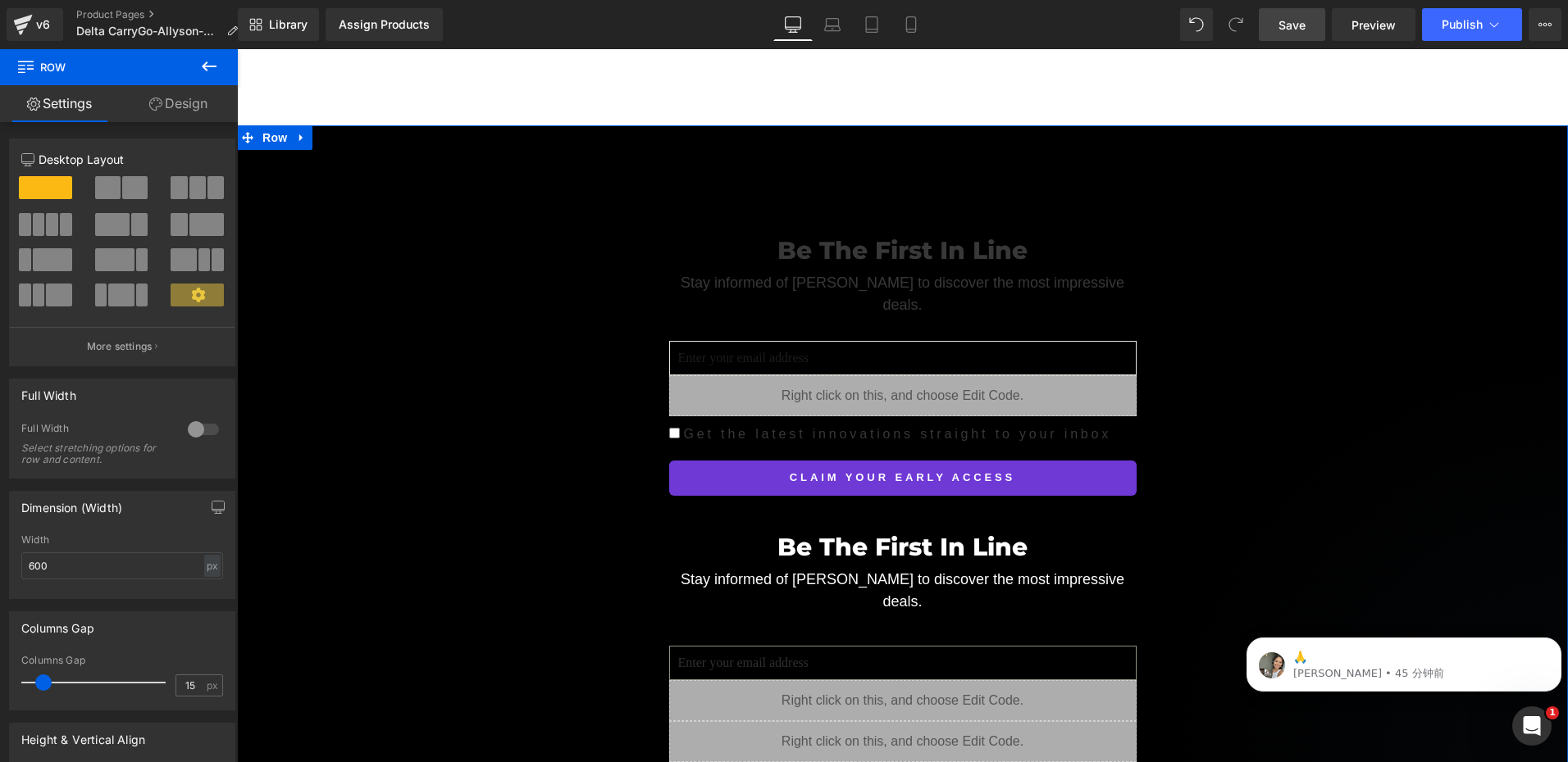
drag, startPoint x: 643, startPoint y: 431, endPoint x: 712, endPoint y: 414, distance: 71.1
click at [644, 431] on div "Be The First In Line Heading Stay informed of Delta CarryGo to discover the mos…" at bounding box center [903, 528] width 1331 height 643
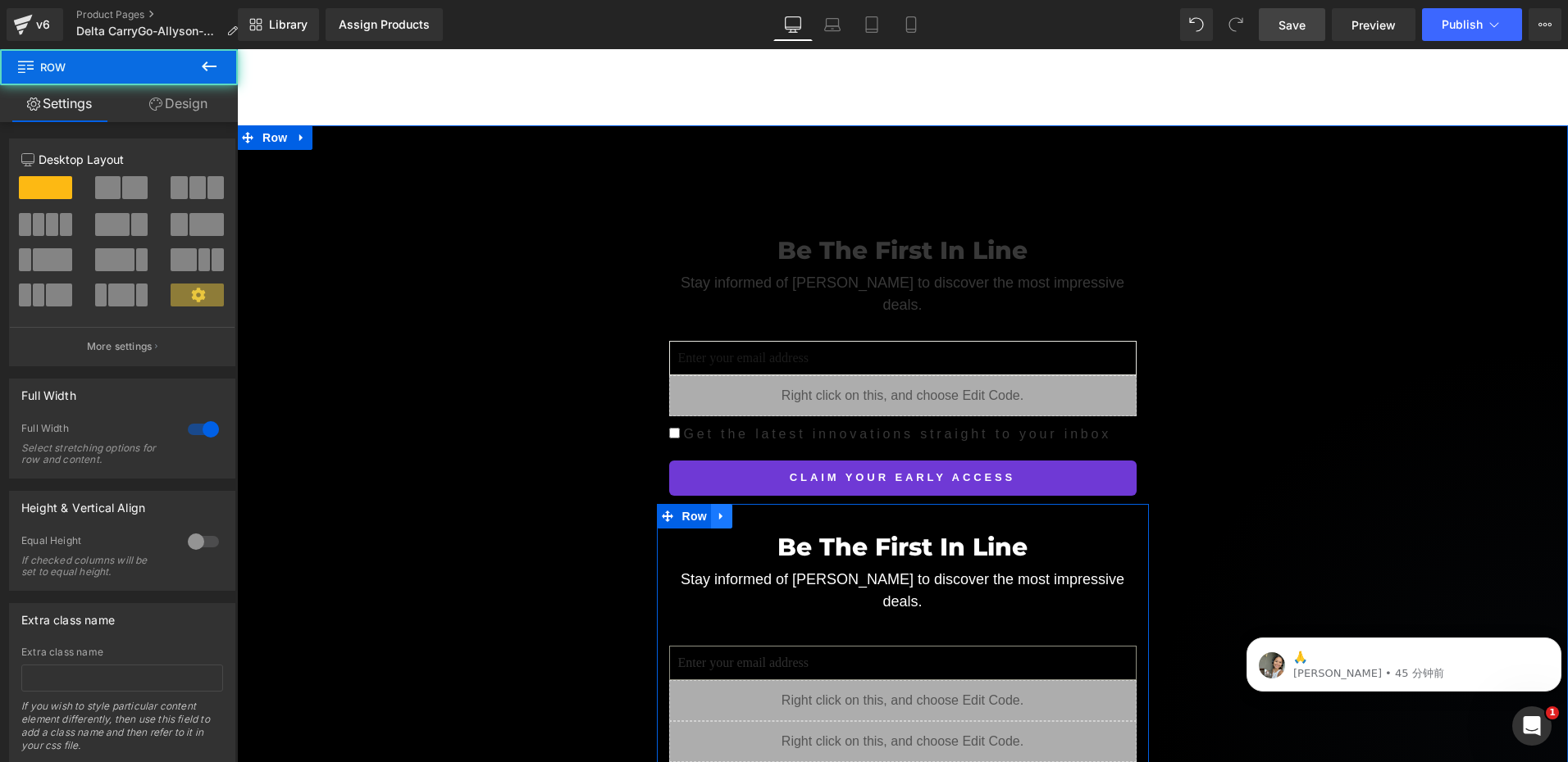
click at [715, 510] on icon at bounding box center [721, 516] width 12 height 13
click at [758, 511] on icon at bounding box center [764, 516] width 12 height 12
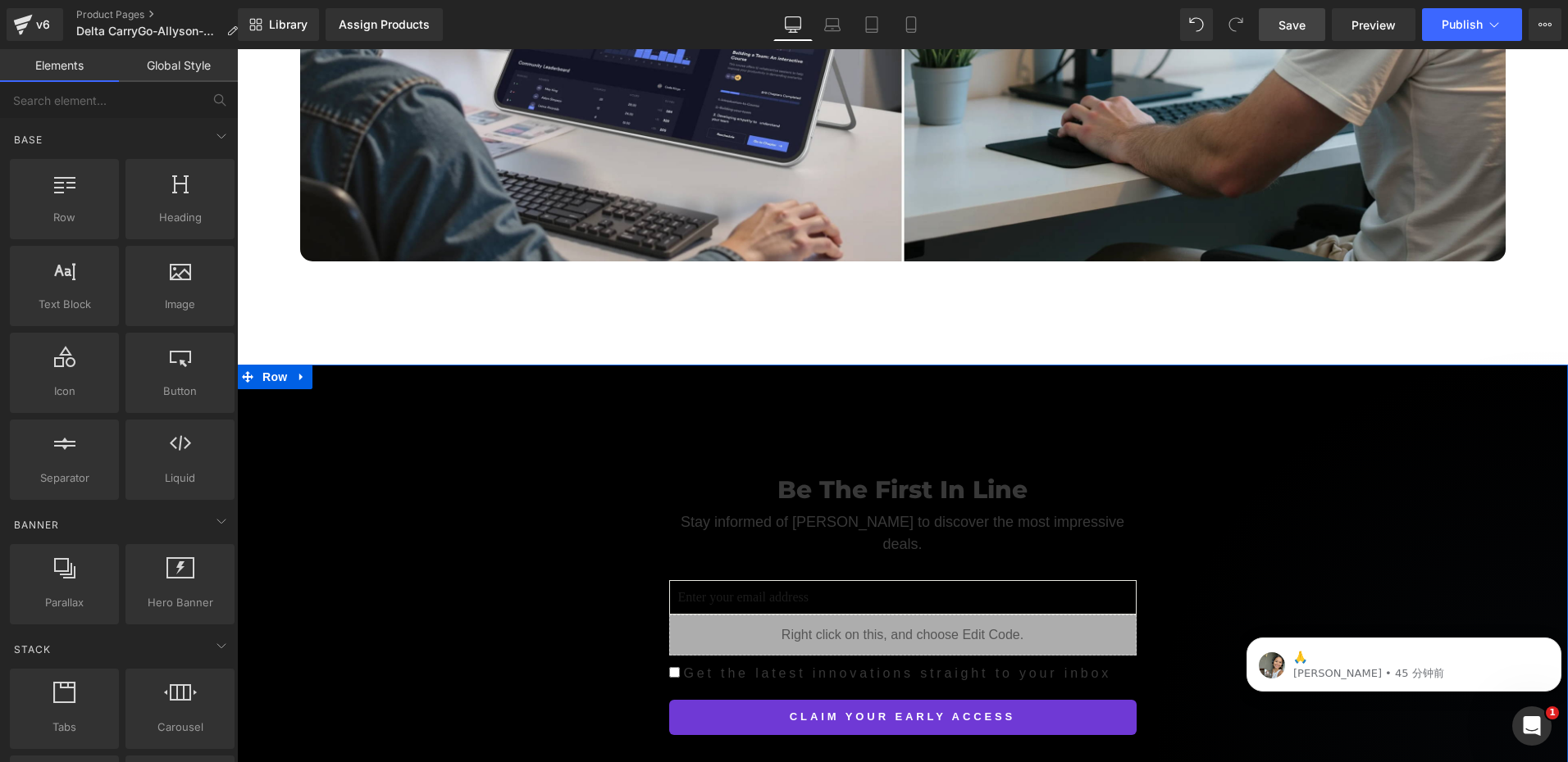
scroll to position [5000, 0]
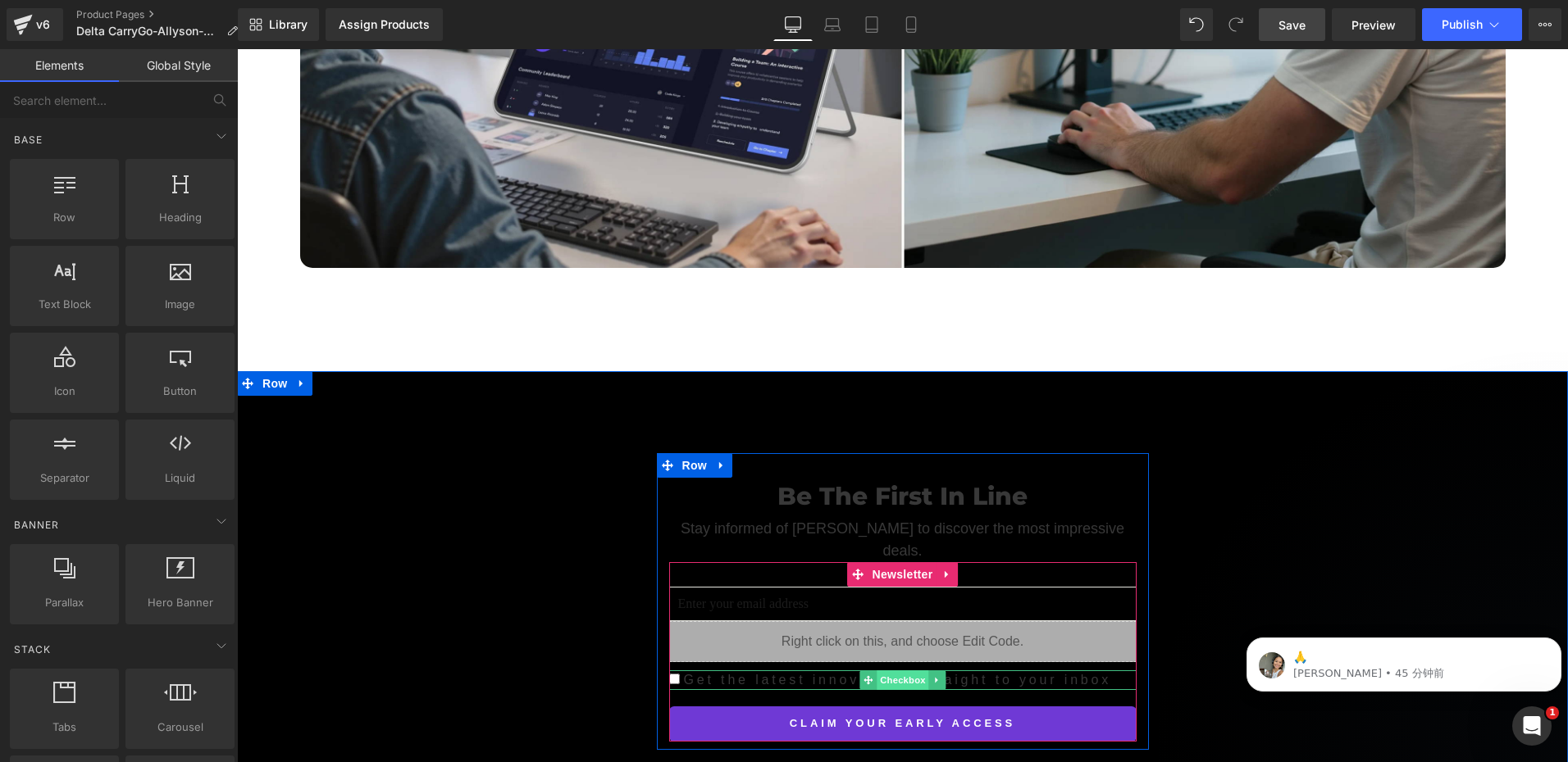
click at [891, 670] on span "Checkbox" at bounding box center [903, 680] width 52 height 20
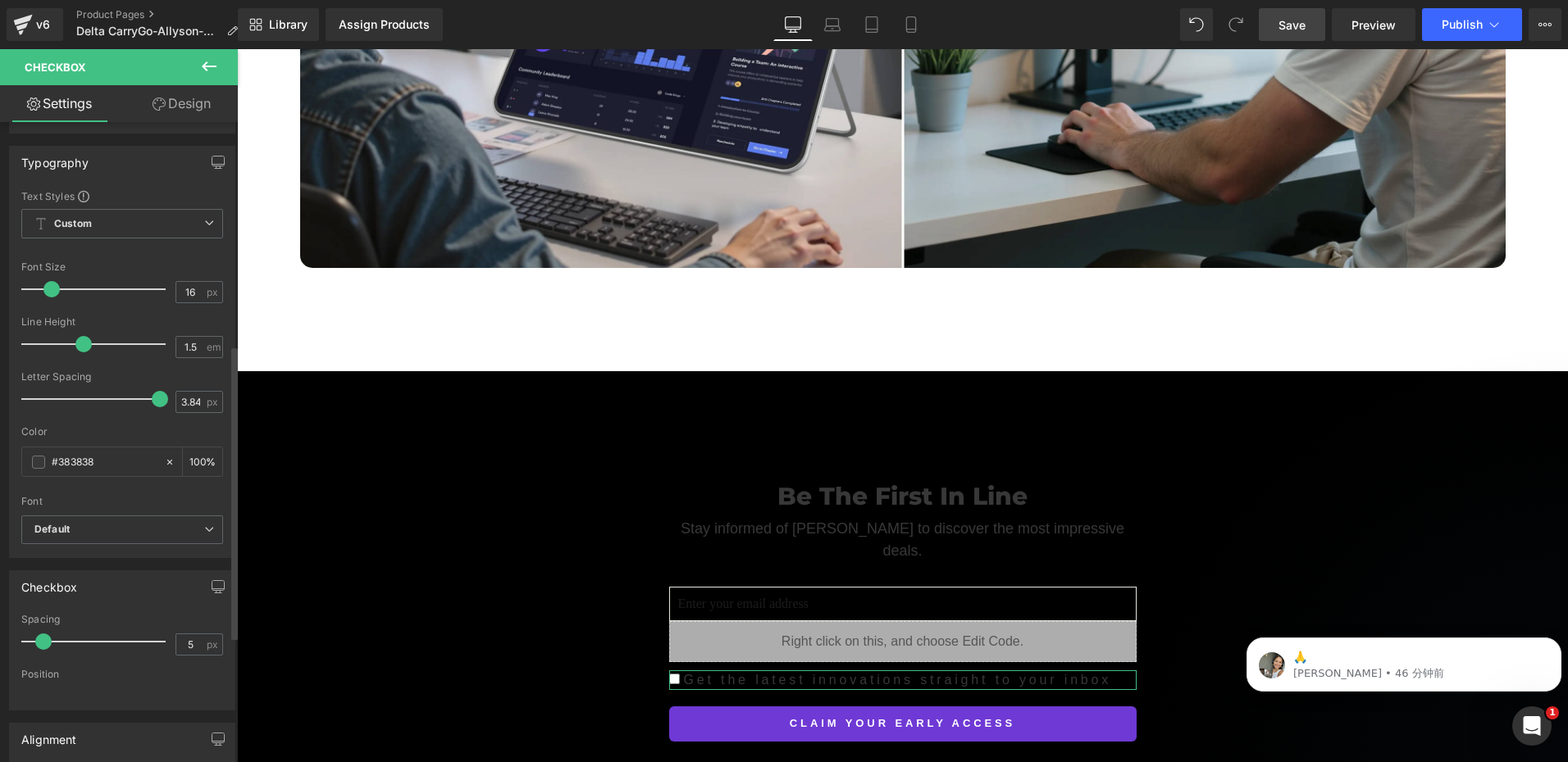
scroll to position [492, 0]
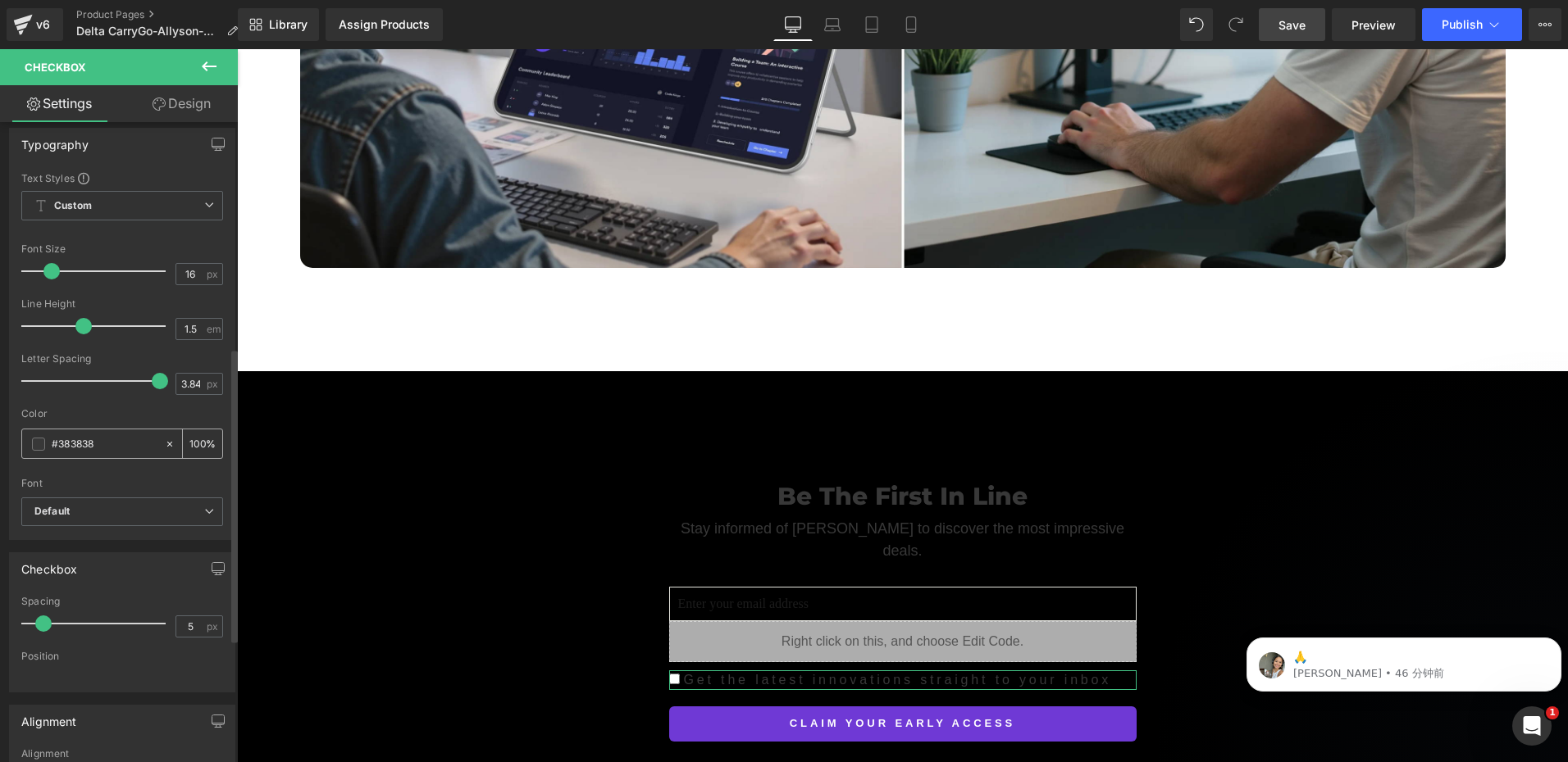
click at [43, 442] on span at bounding box center [38, 444] width 13 height 13
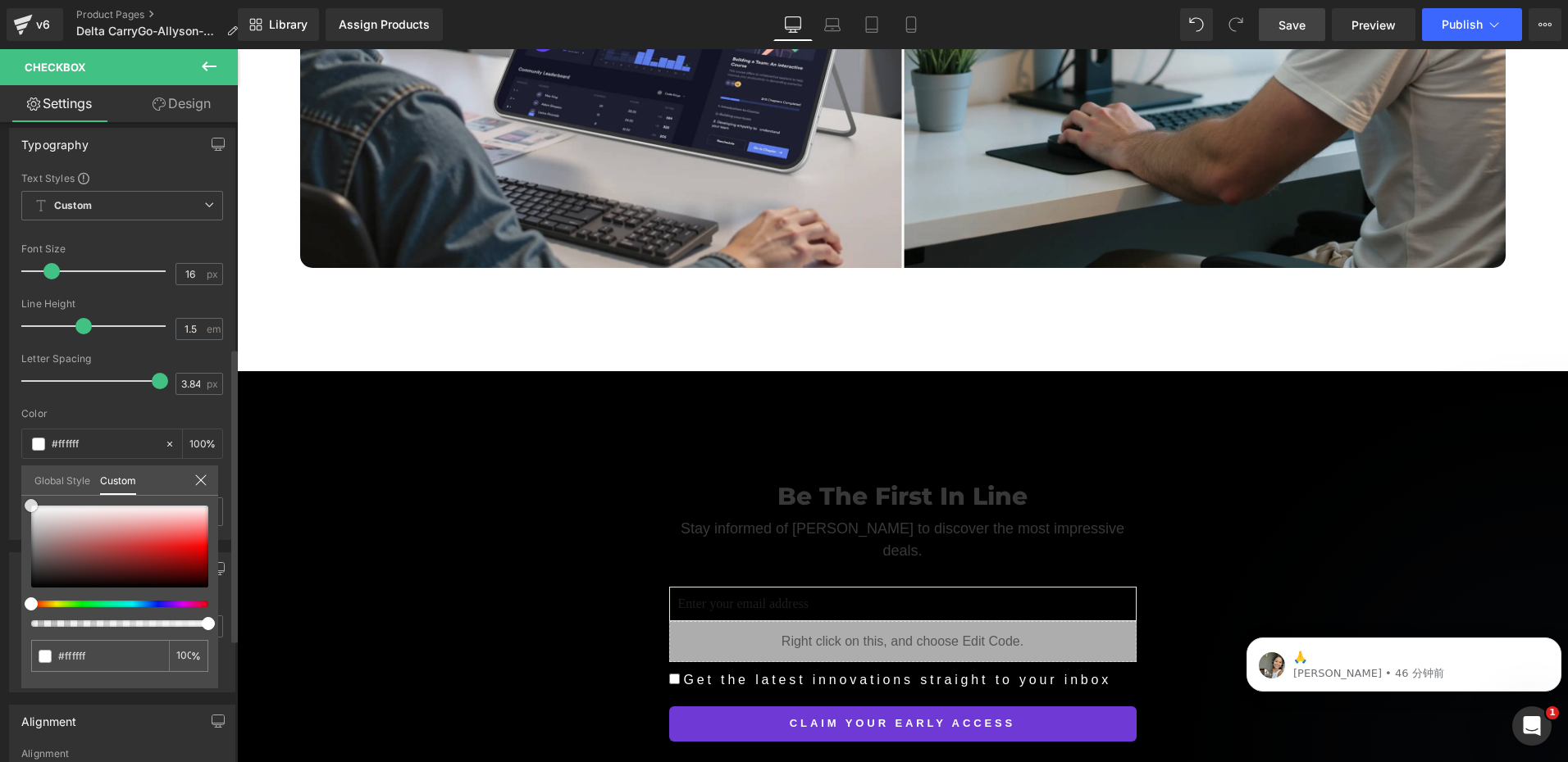
drag, startPoint x: 51, startPoint y: 526, endPoint x: 68, endPoint y: 404, distance: 123.2
click at [0, 448] on html "Checkbox You are previewing how the will restyle your page. You can not edit El…" at bounding box center [784, 381] width 1568 height 762
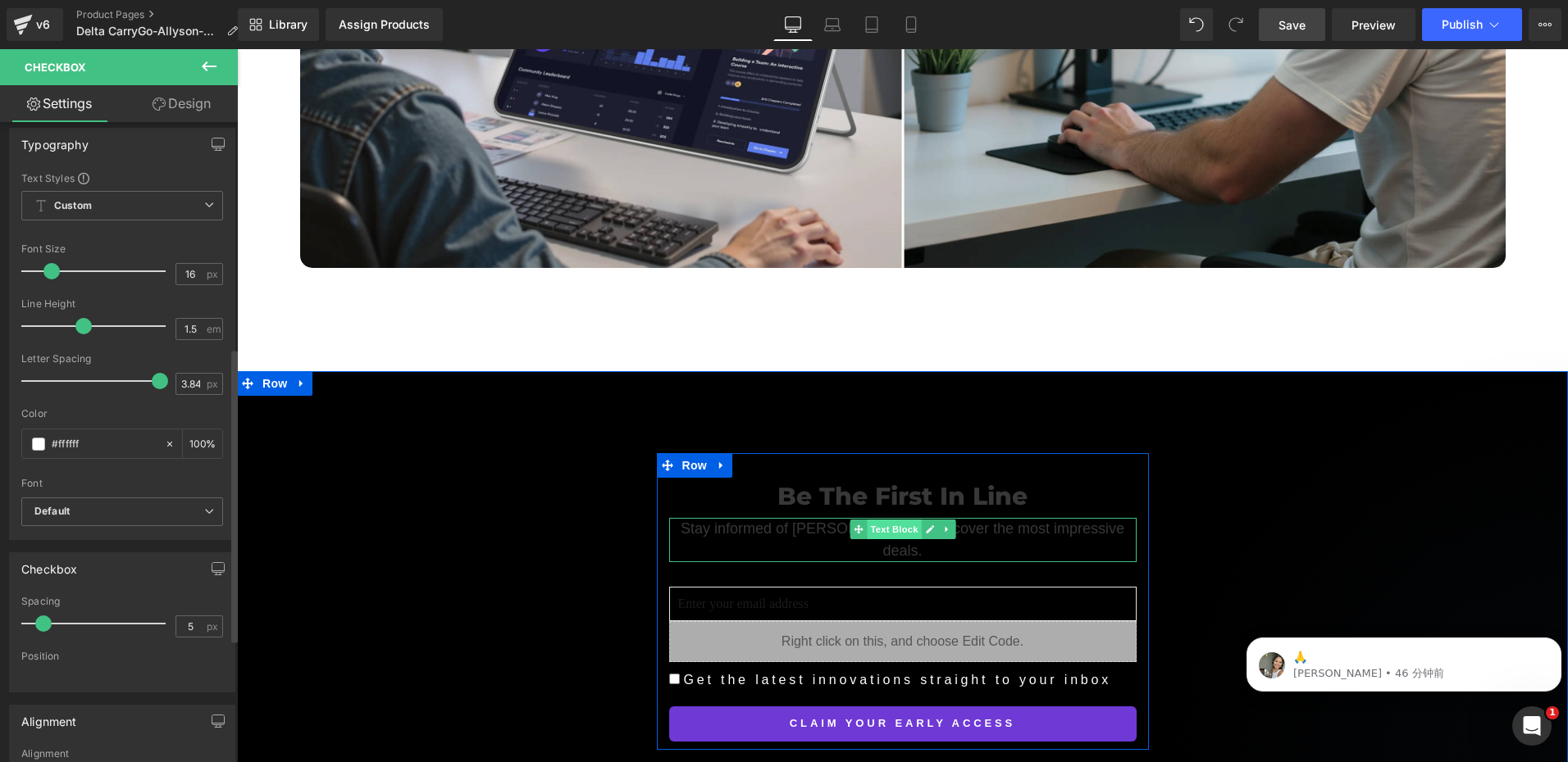
click at [890, 520] on span "Text Block" at bounding box center [893, 530] width 54 height 20
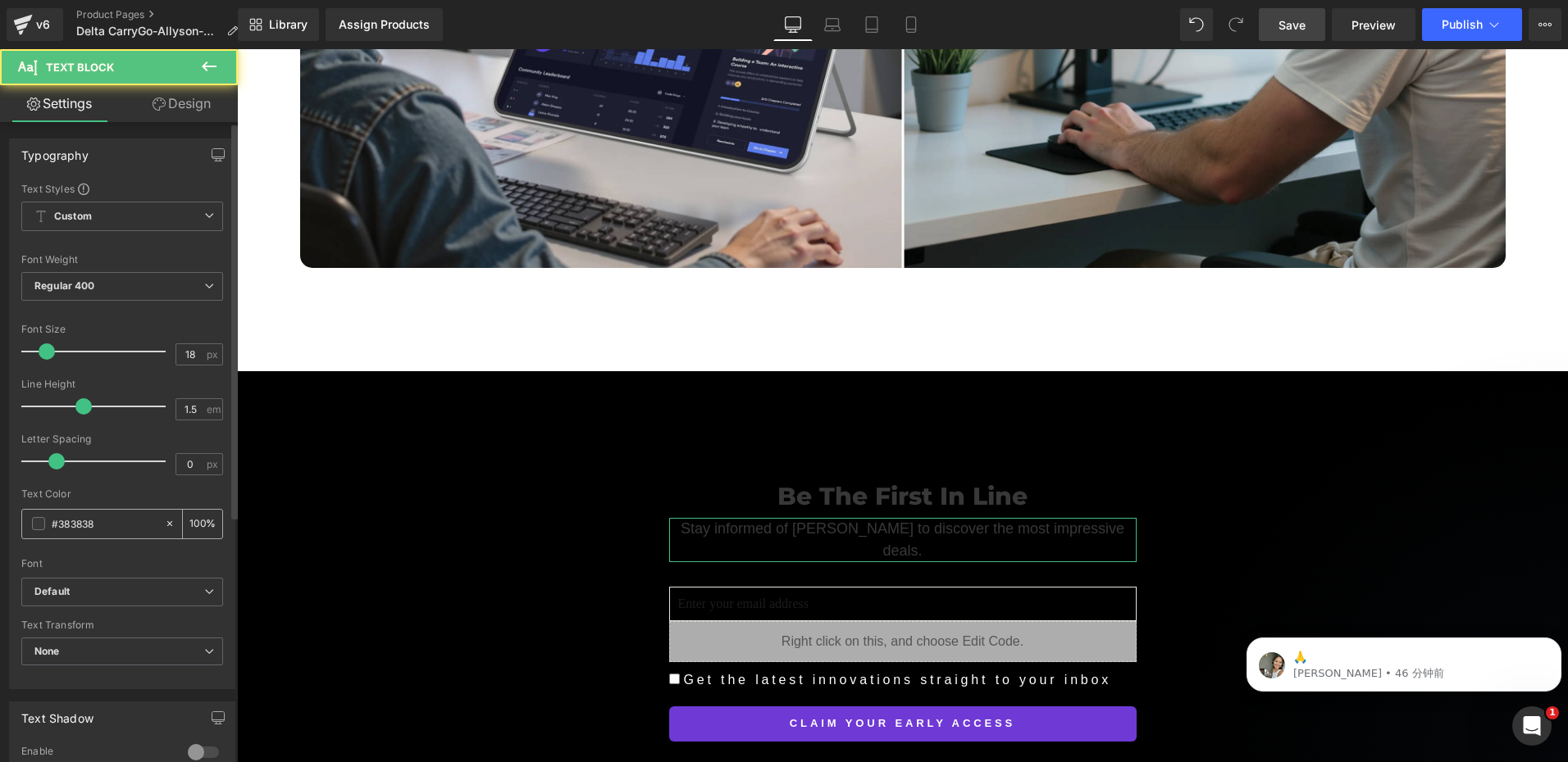
click at [41, 526] on span at bounding box center [38, 524] width 13 height 13
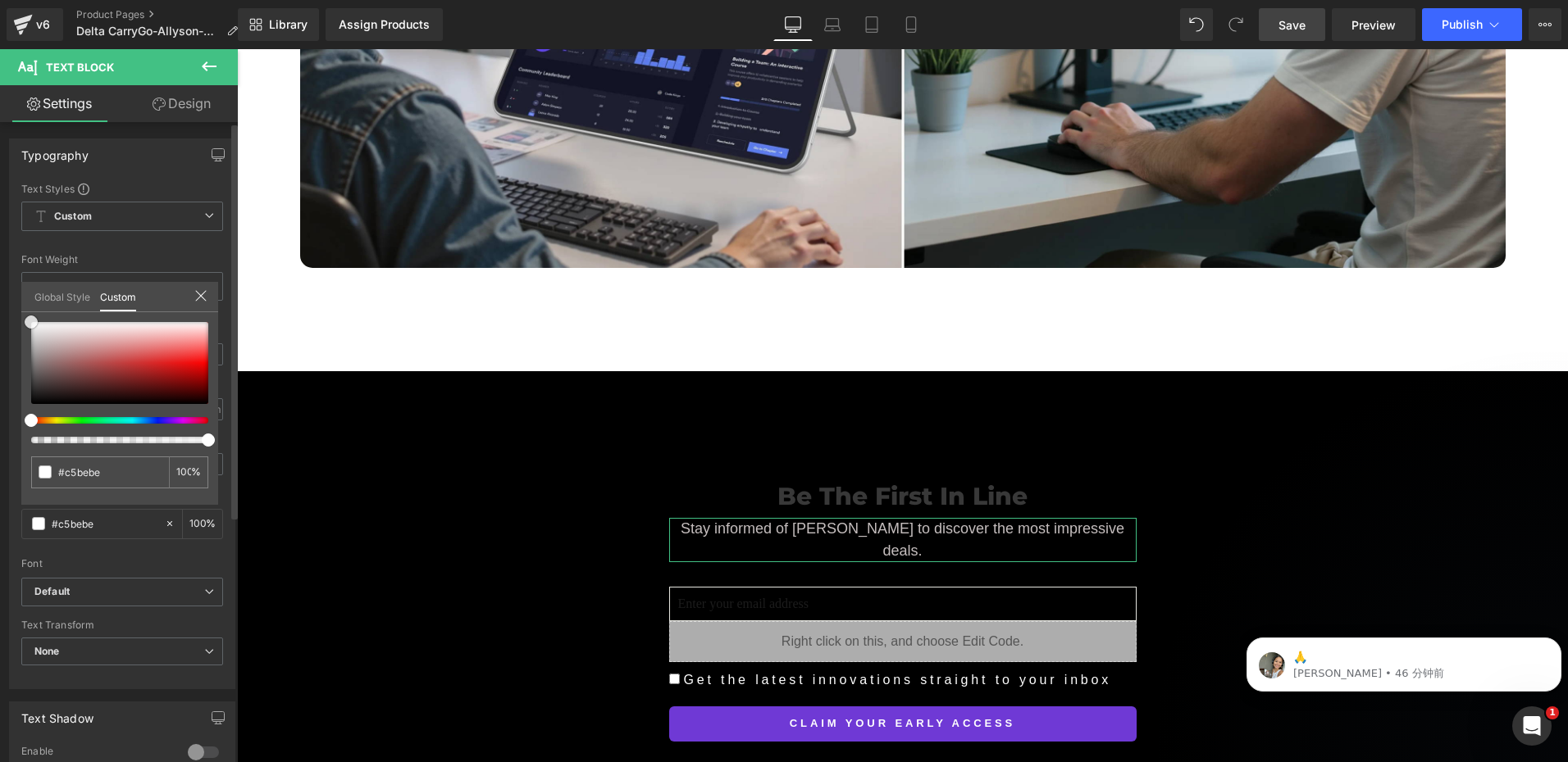
drag, startPoint x: 39, startPoint y: 338, endPoint x: 21, endPoint y: 262, distance: 78.1
click at [0, 272] on html "Text Block You are previewing how the will restyle your page. You can not edit …" at bounding box center [784, 381] width 1568 height 762
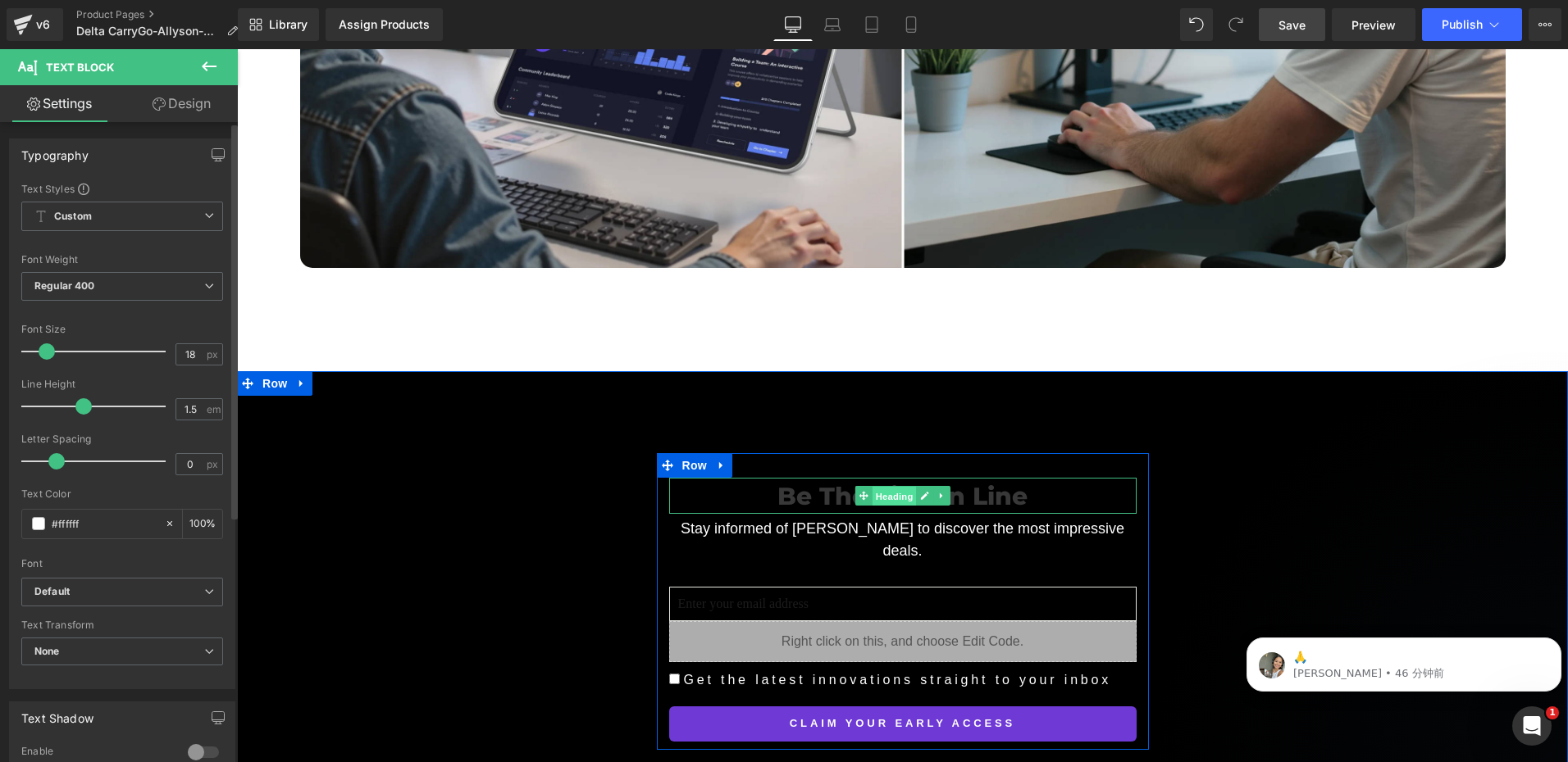
click at [896, 487] on span "Heading" at bounding box center [893, 497] width 44 height 20
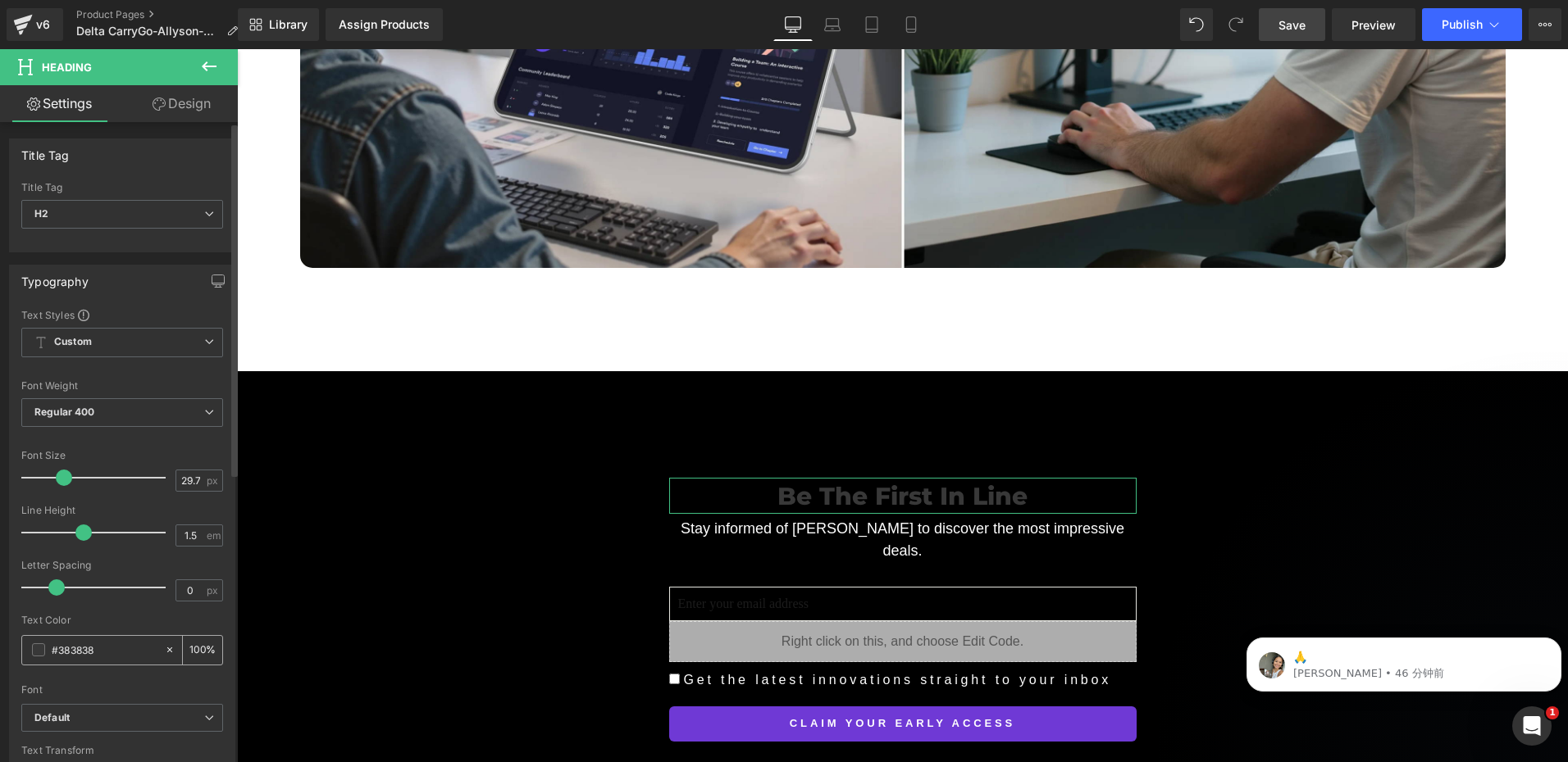
click at [35, 652] on span at bounding box center [38, 650] width 13 height 13
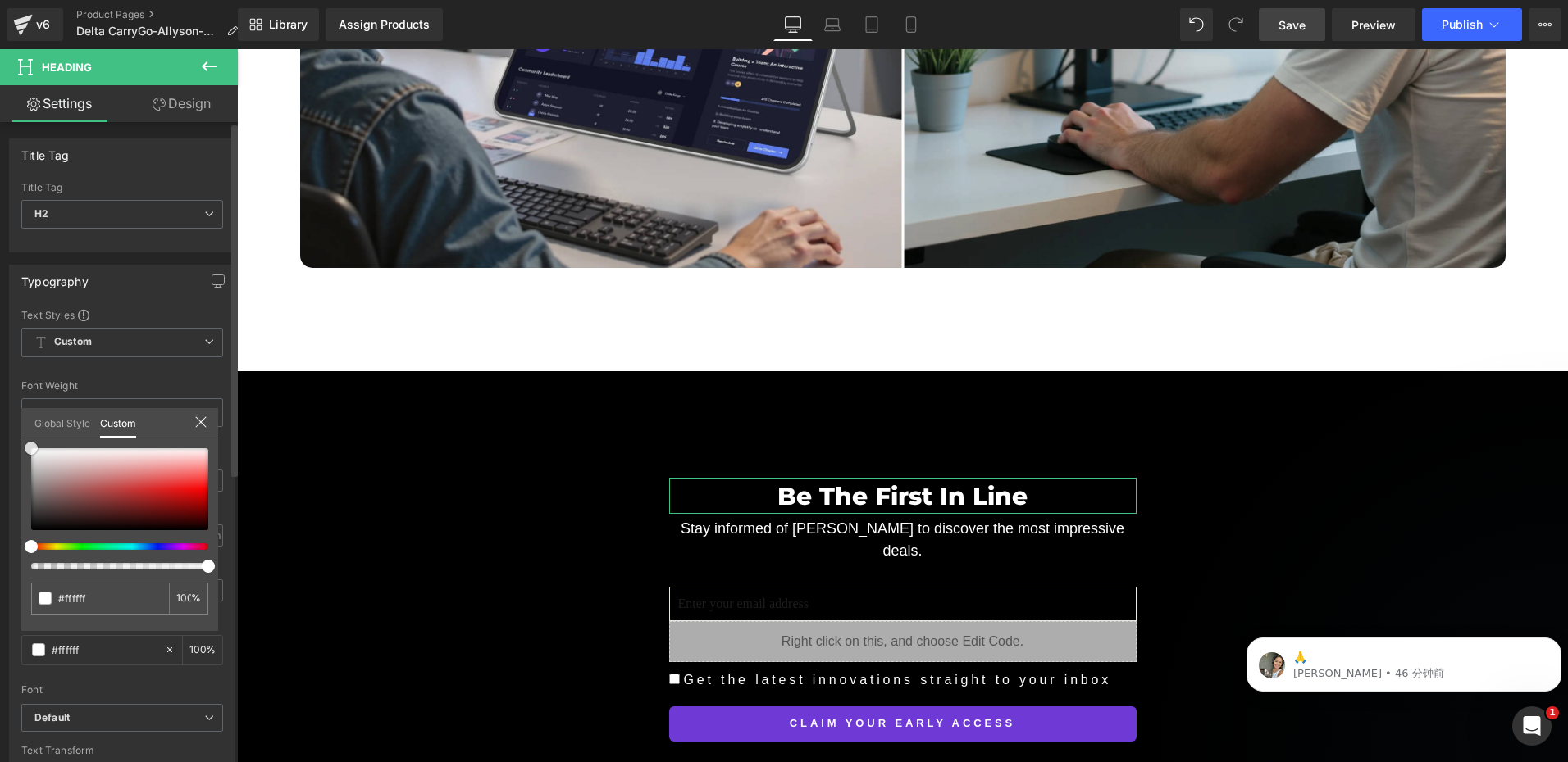
drag, startPoint x: 40, startPoint y: 479, endPoint x: 26, endPoint y: 419, distance: 61.6
click at [26, 419] on div "Global Style Custom Setup Global Style #383838 100 %" at bounding box center [120, 434] width 196 height 50
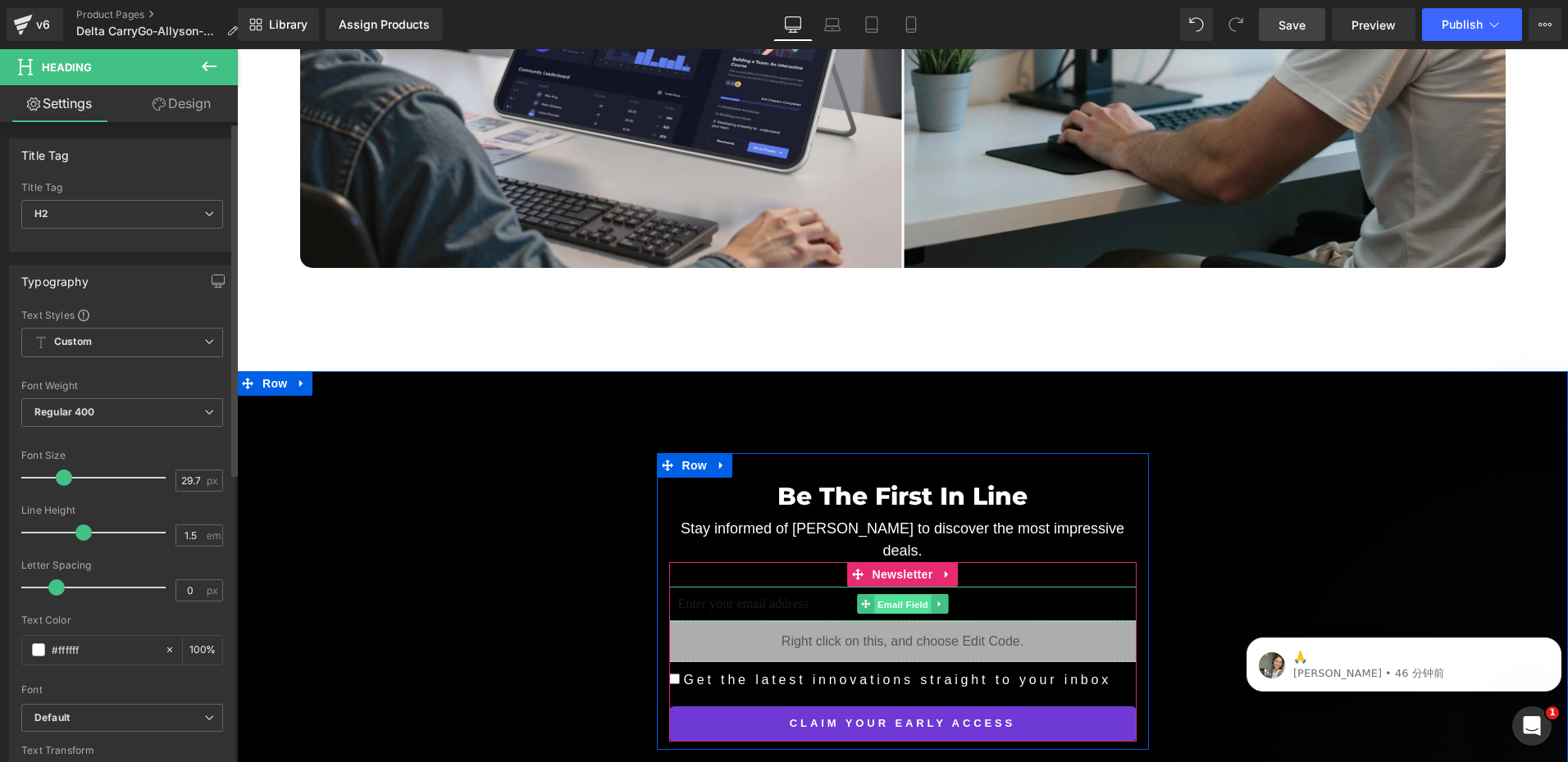
click at [890, 595] on span "Email Field" at bounding box center [903, 605] width 58 height 20
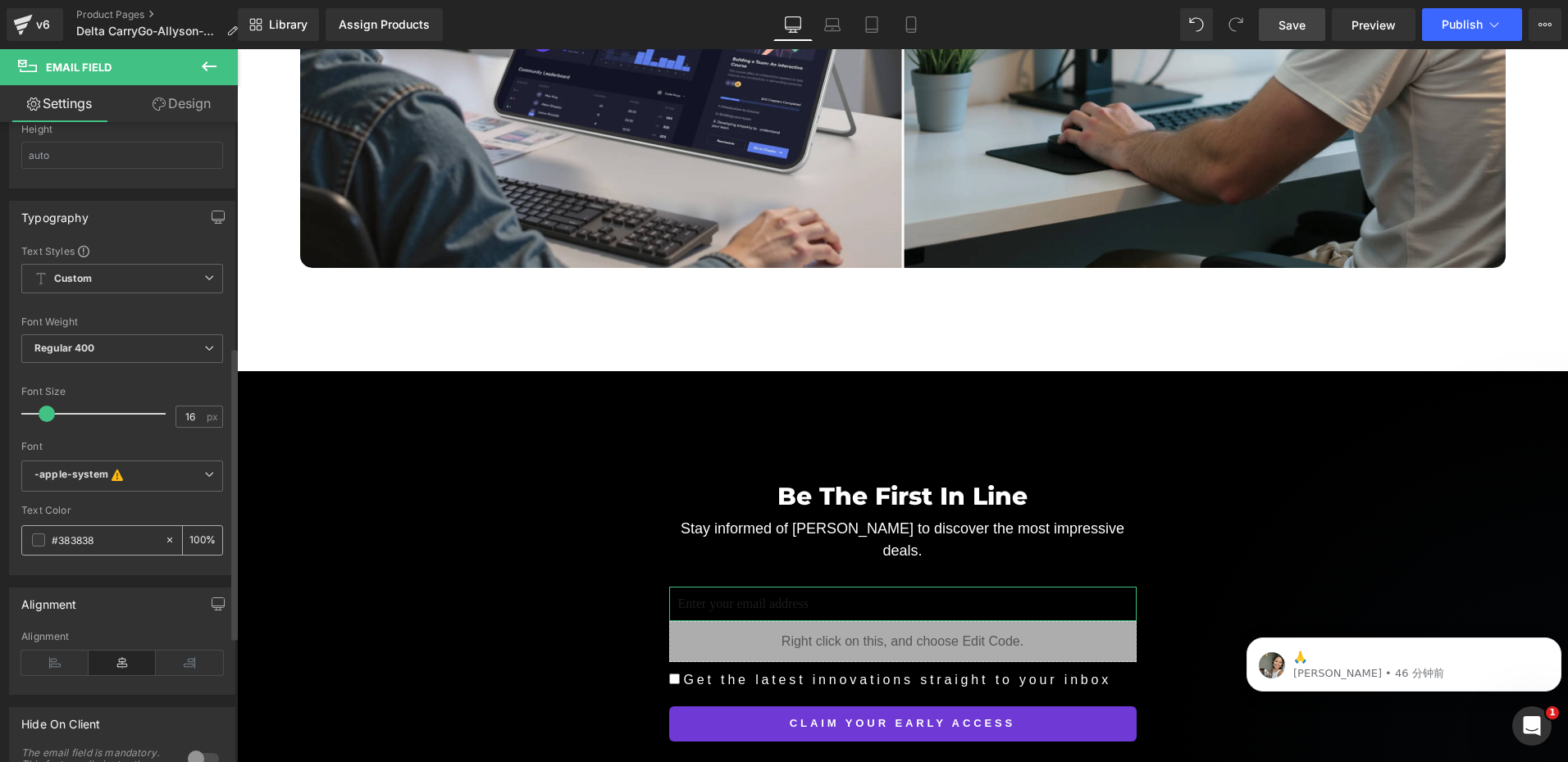
click at [34, 538] on span at bounding box center [38, 541] width 13 height 13
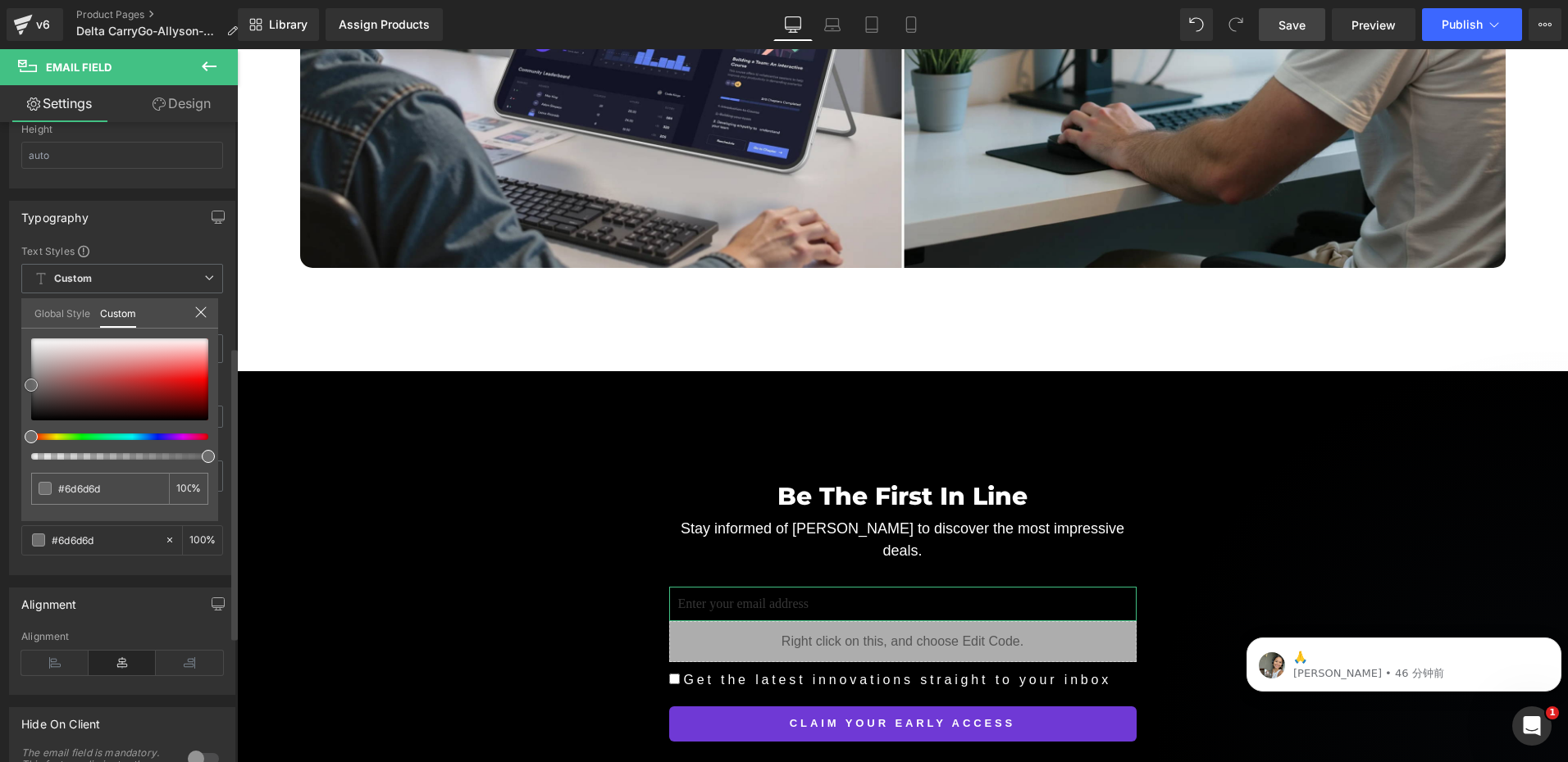
drag, startPoint x: 30, startPoint y: 396, endPoint x: 23, endPoint y: 378, distance: 19.3
click at [23, 378] on div "#383838 100 %" at bounding box center [120, 429] width 196 height 183
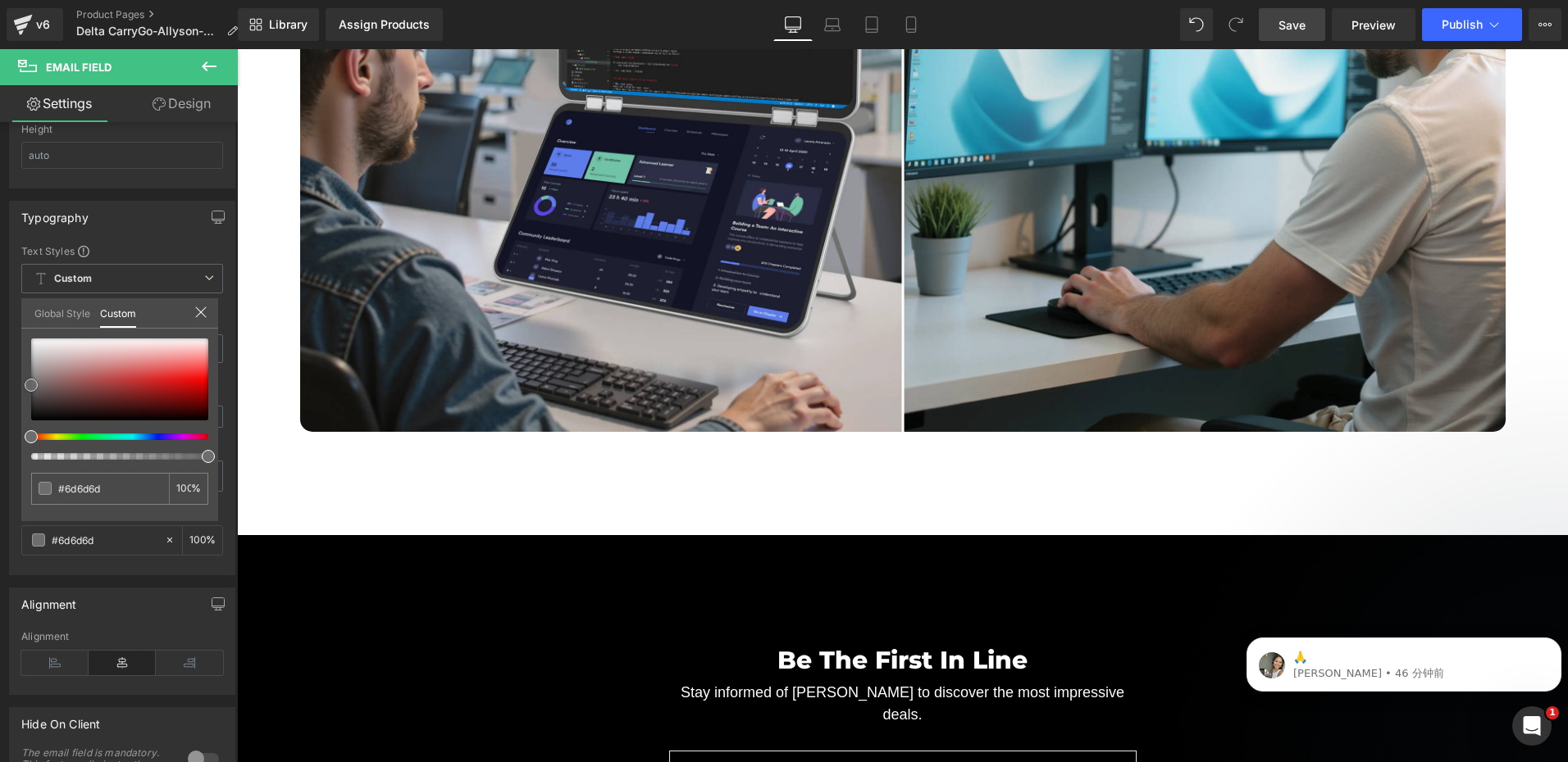
scroll to position [5082, 0]
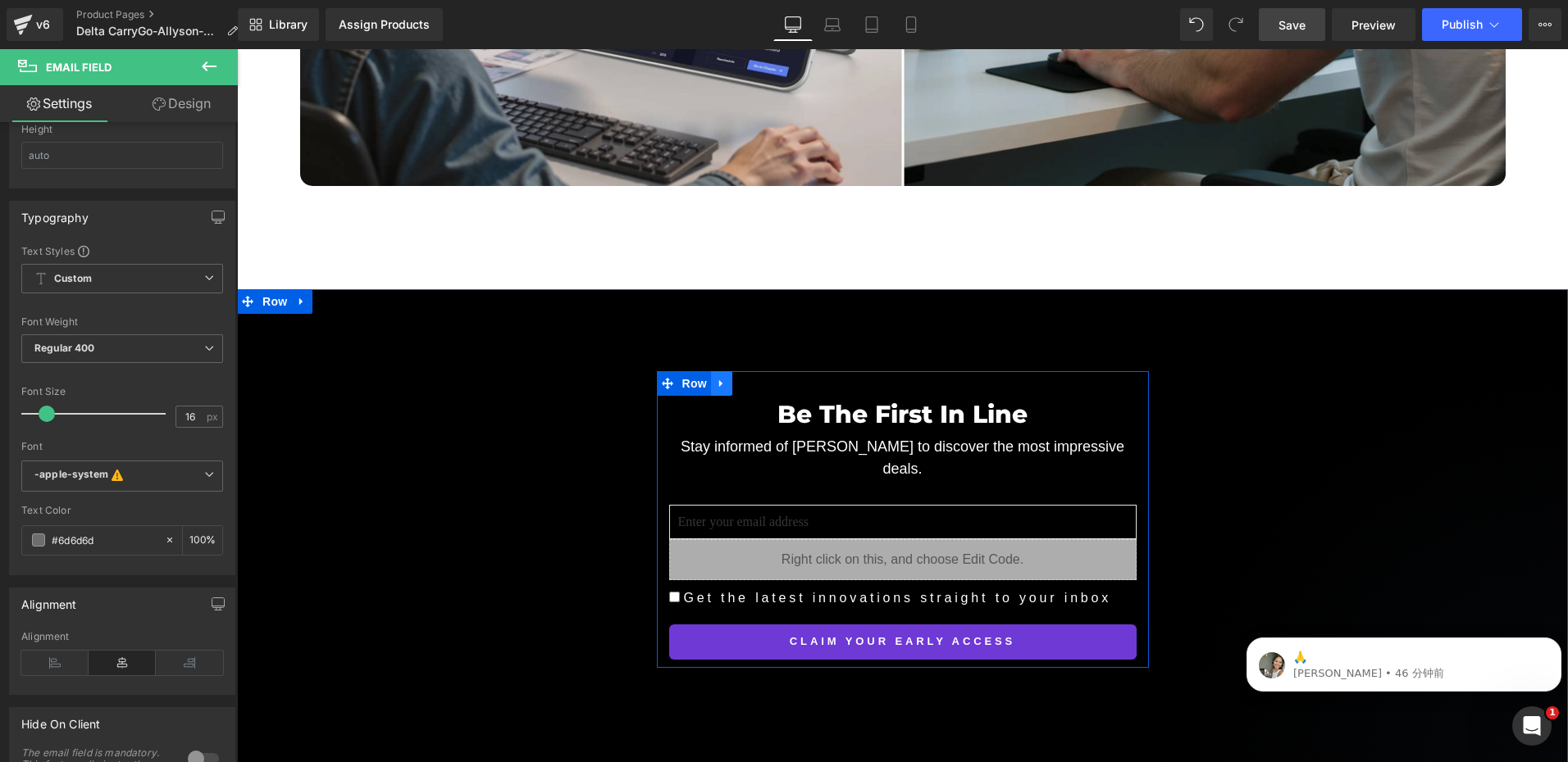
click at [717, 377] on icon at bounding box center [721, 383] width 12 height 13
click at [737, 378] on icon at bounding box center [743, 384] width 12 height 12
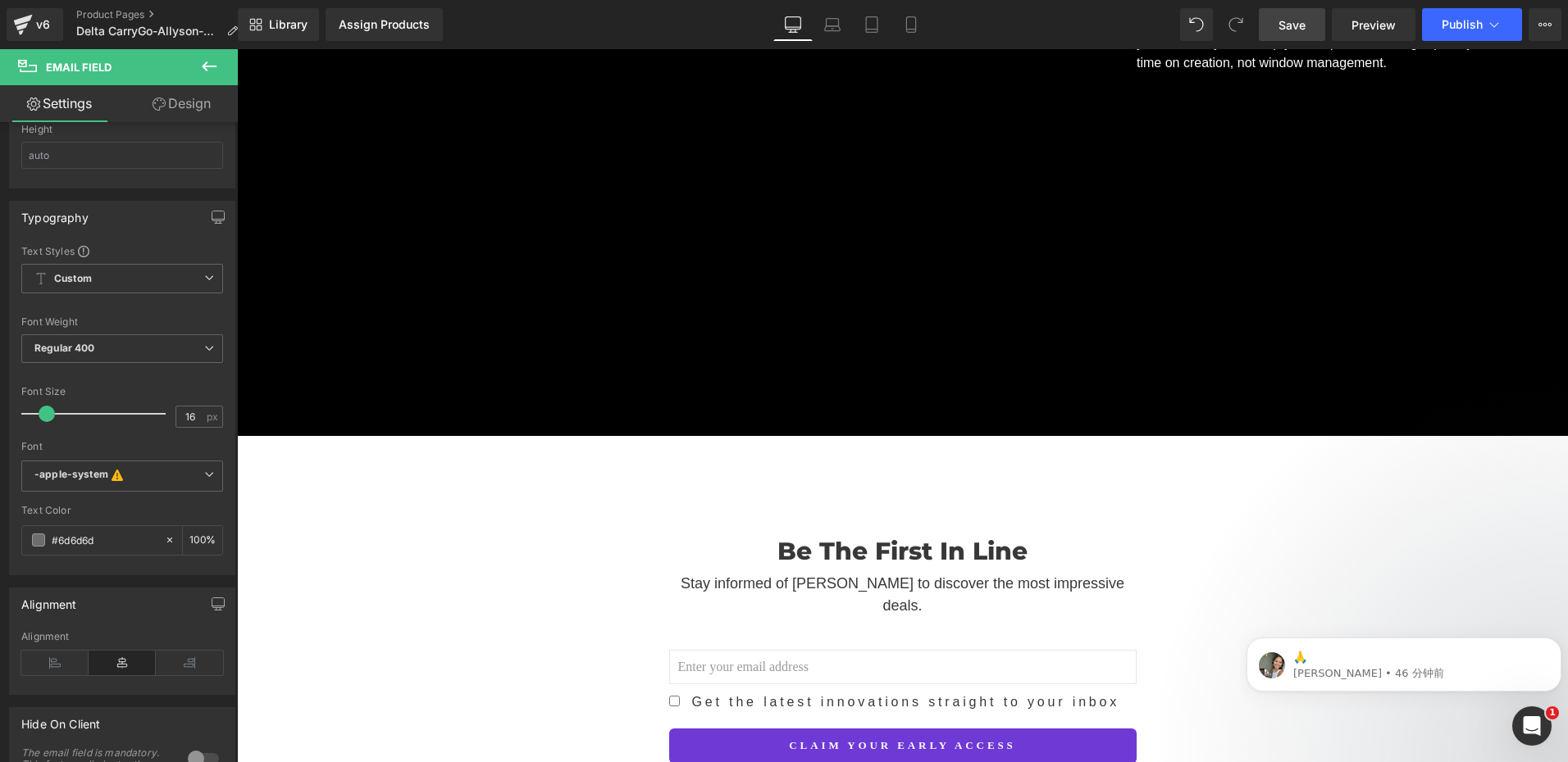
scroll to position [7295, 0]
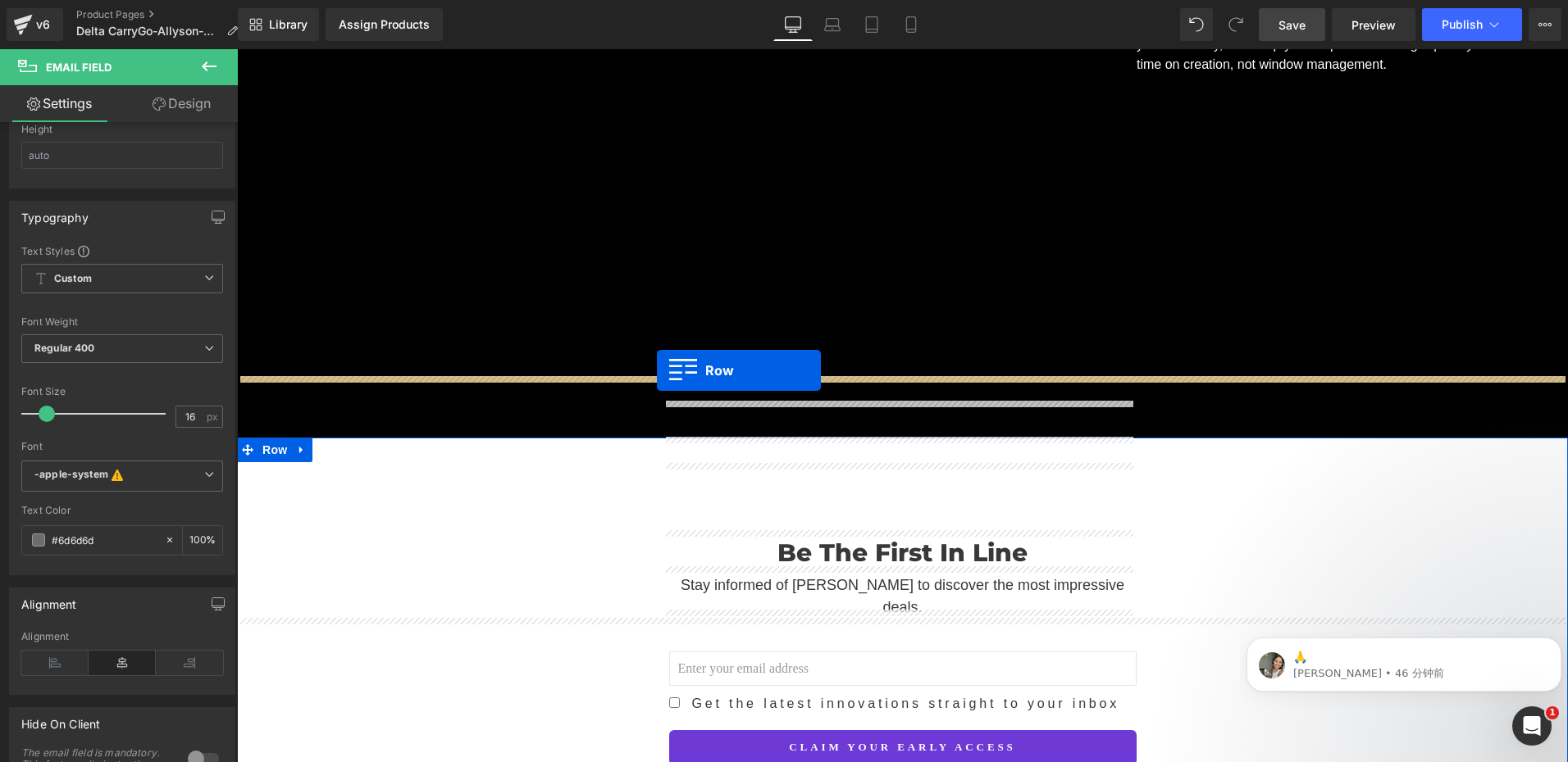
drag, startPoint x: 659, startPoint y: 546, endPoint x: 657, endPoint y: 370, distance: 176.0
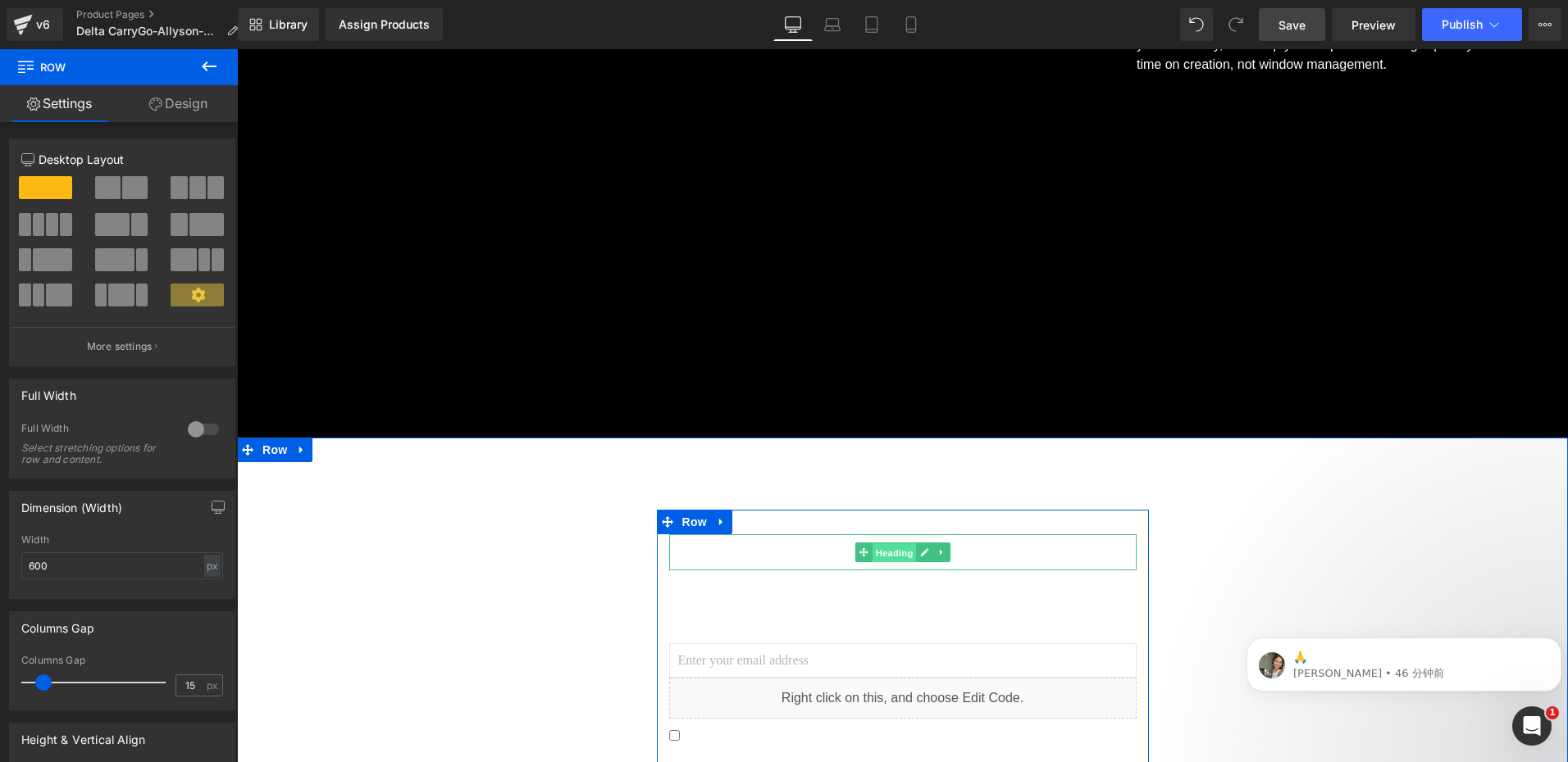
click at [892, 543] on span "Heading" at bounding box center [893, 553] width 44 height 20
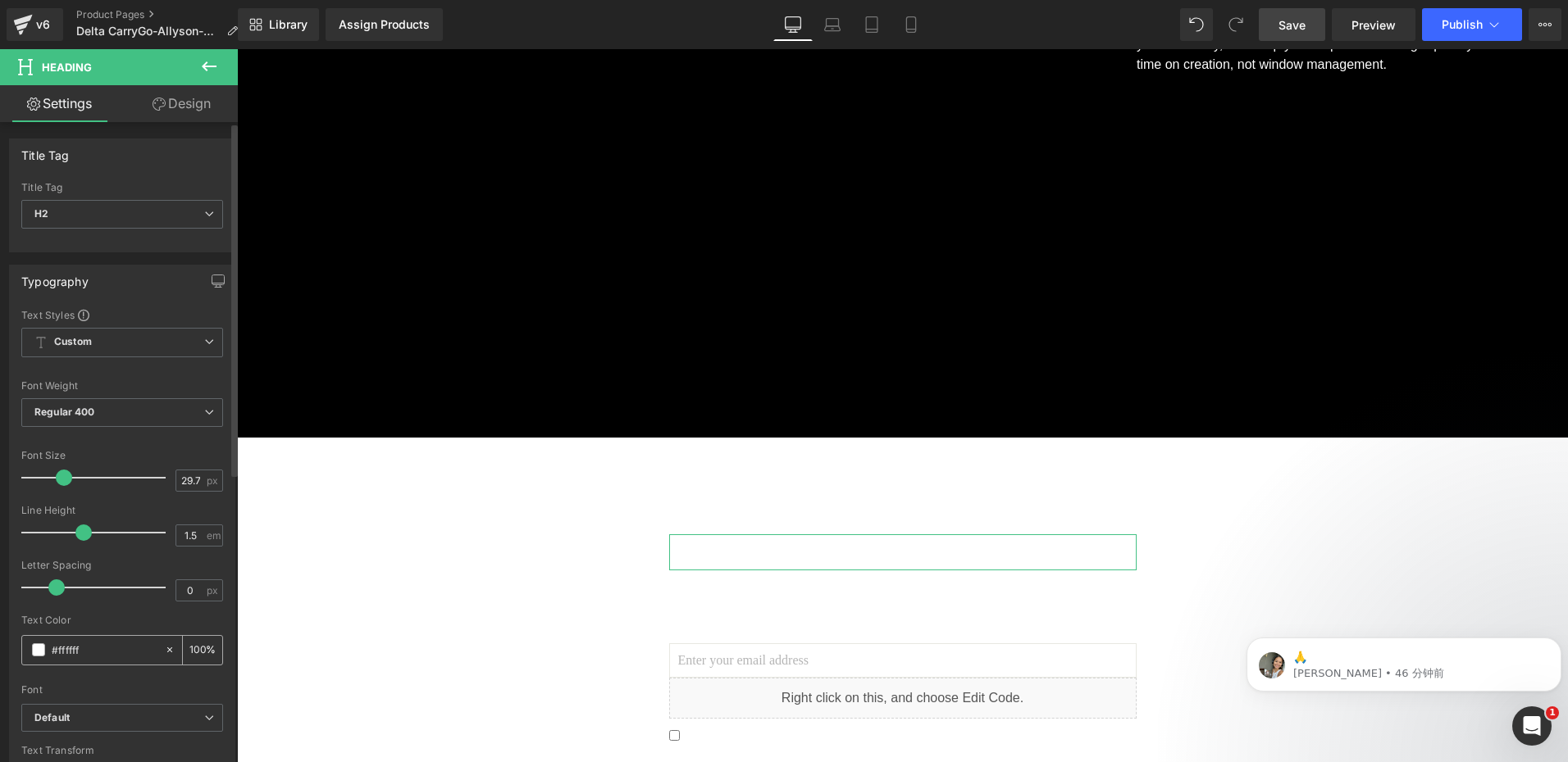
click at [84, 654] on input "#ffffff" at bounding box center [104, 650] width 105 height 18
type input "242424"
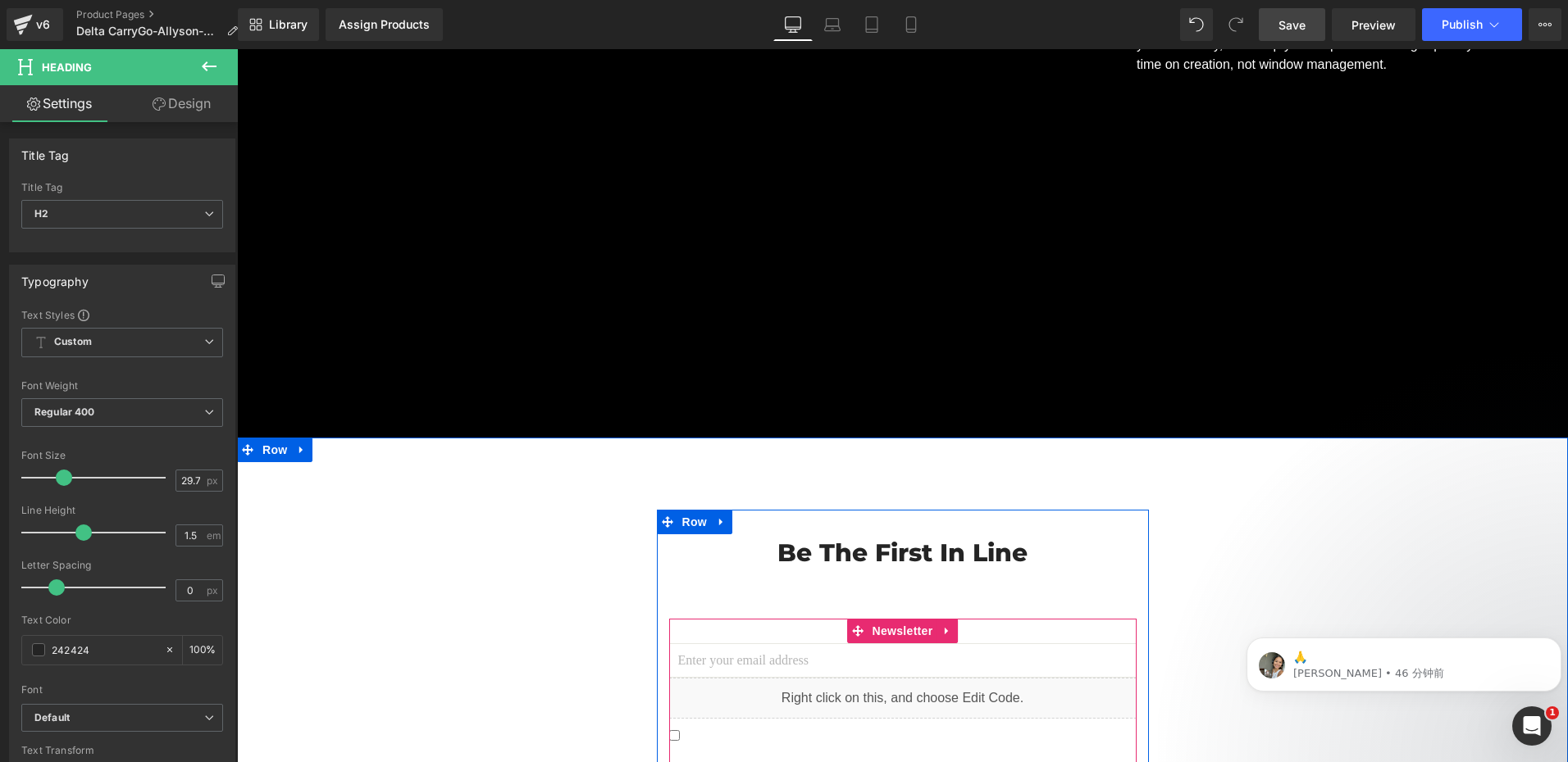
scroll to position [7418, 0]
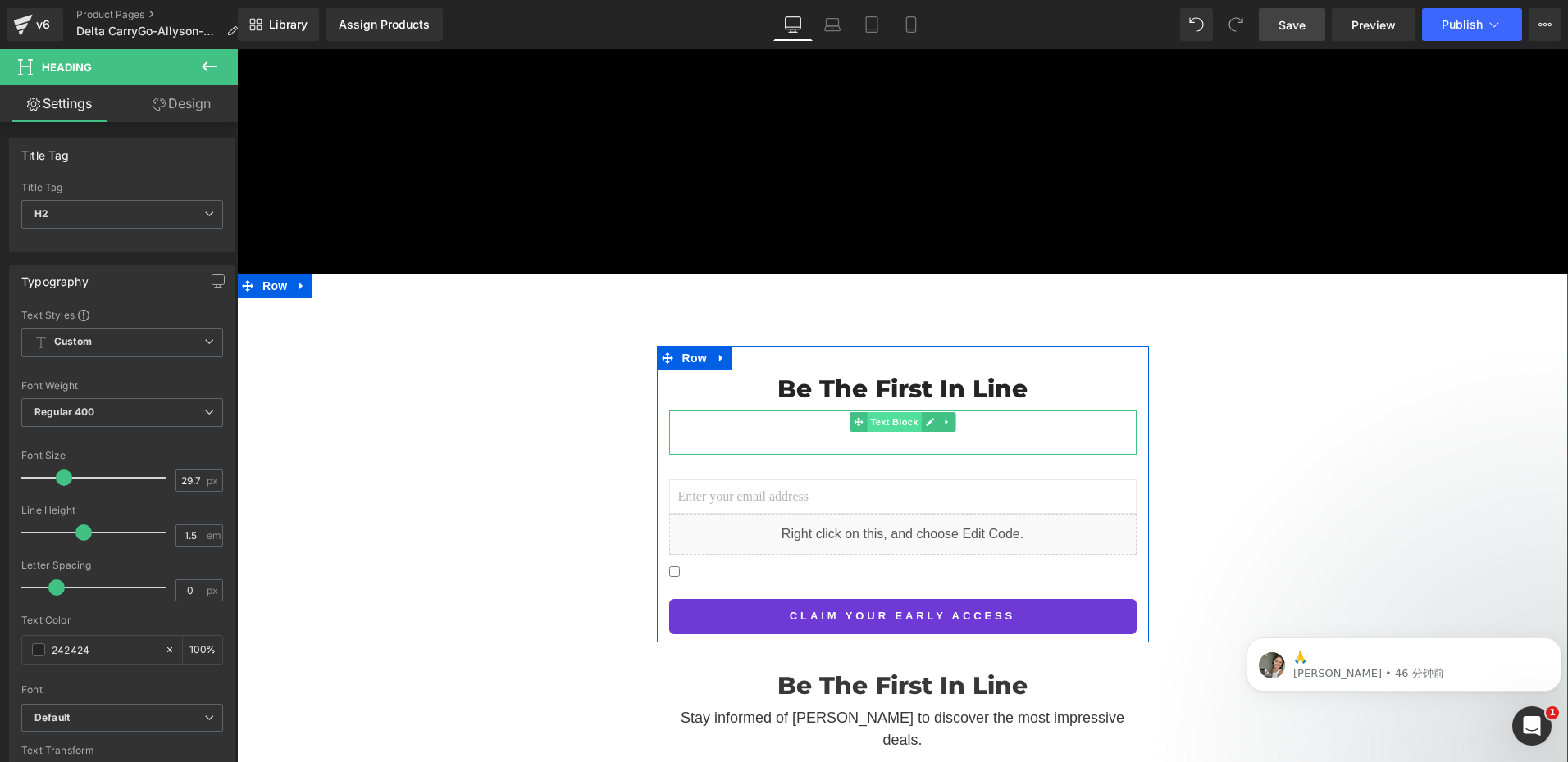
click at [894, 412] on span "Text Block" at bounding box center [893, 422] width 54 height 20
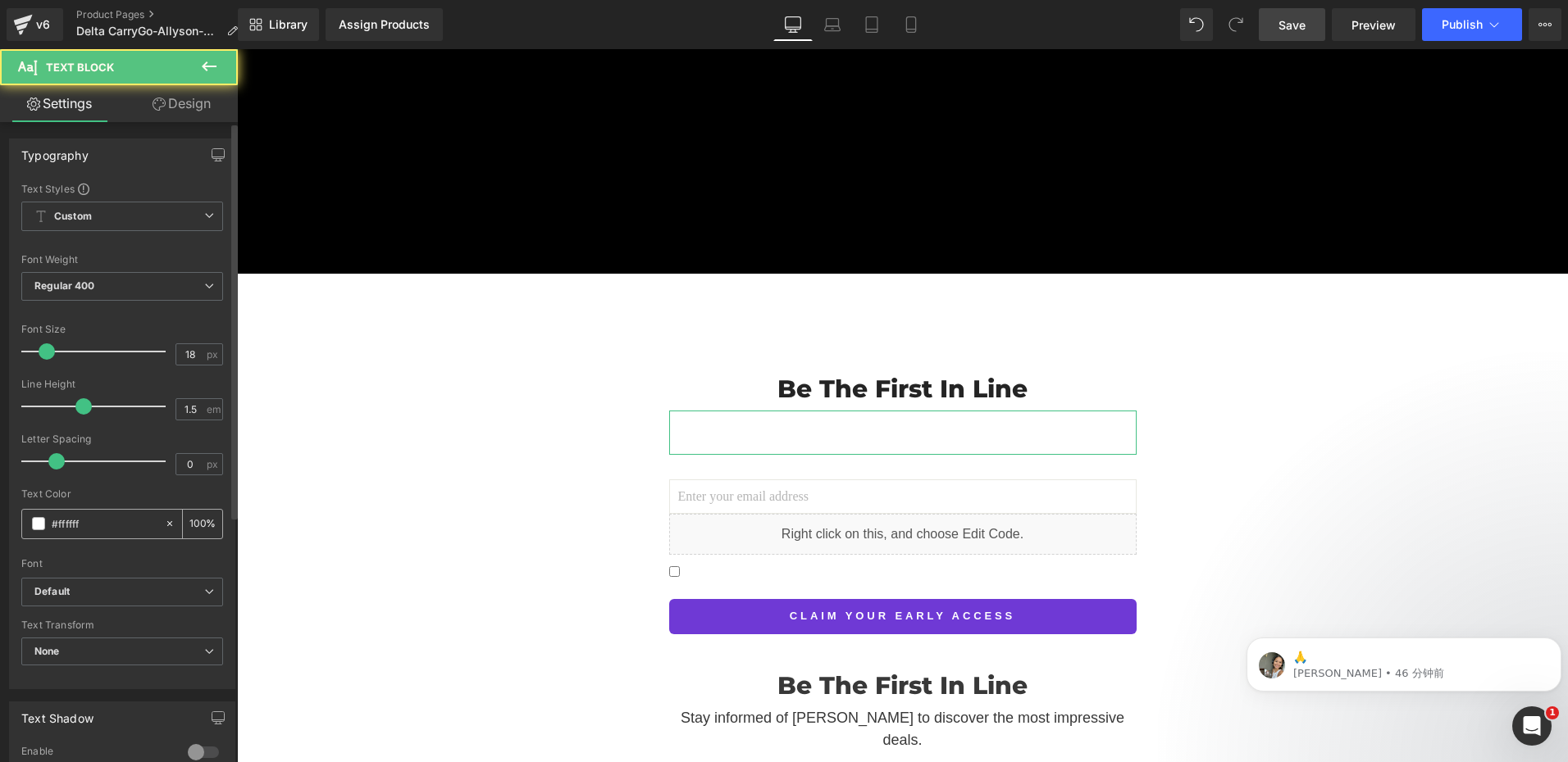
click at [102, 525] on input "#ffffff" at bounding box center [104, 524] width 105 height 18
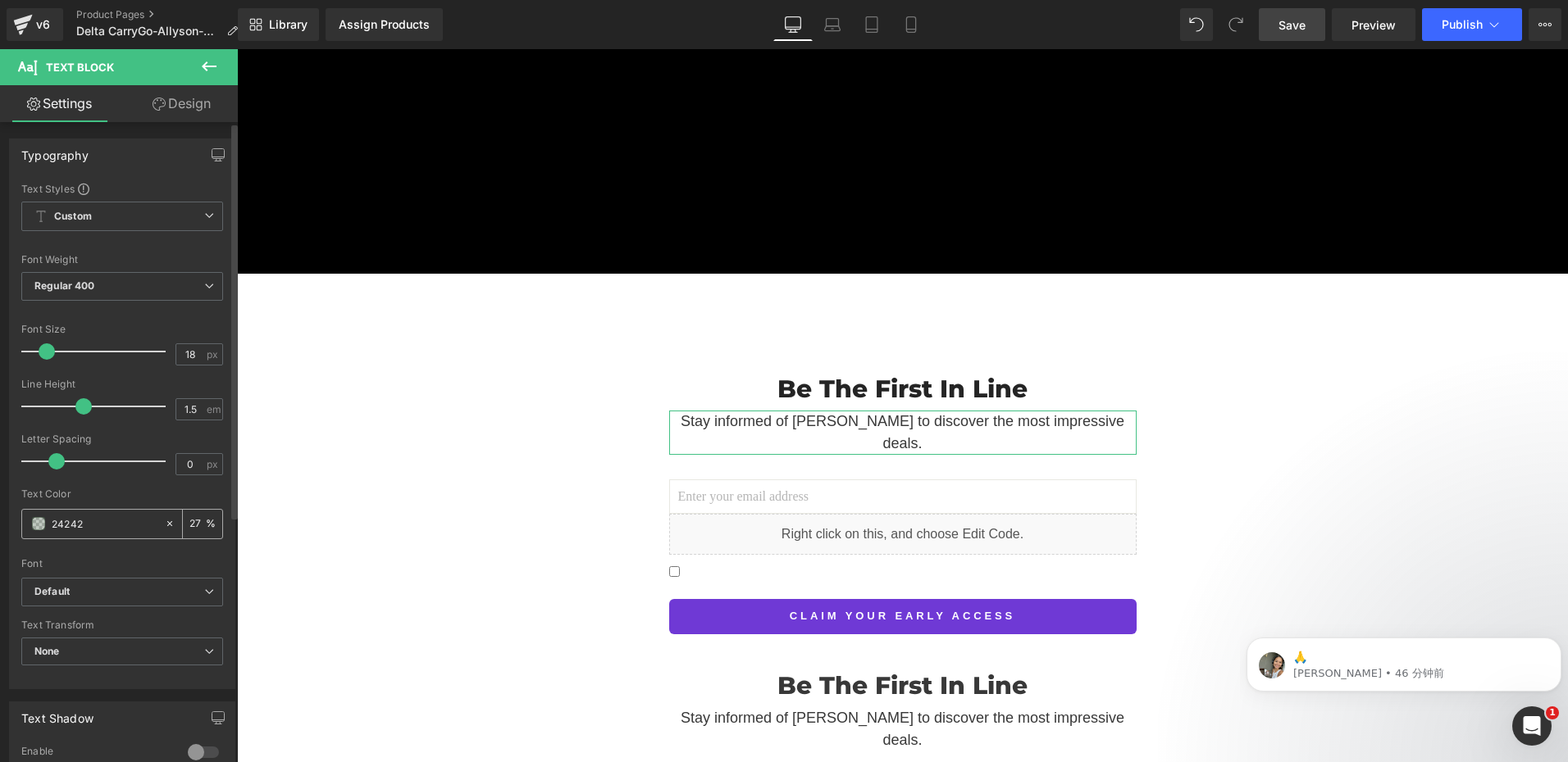
type input "242424"
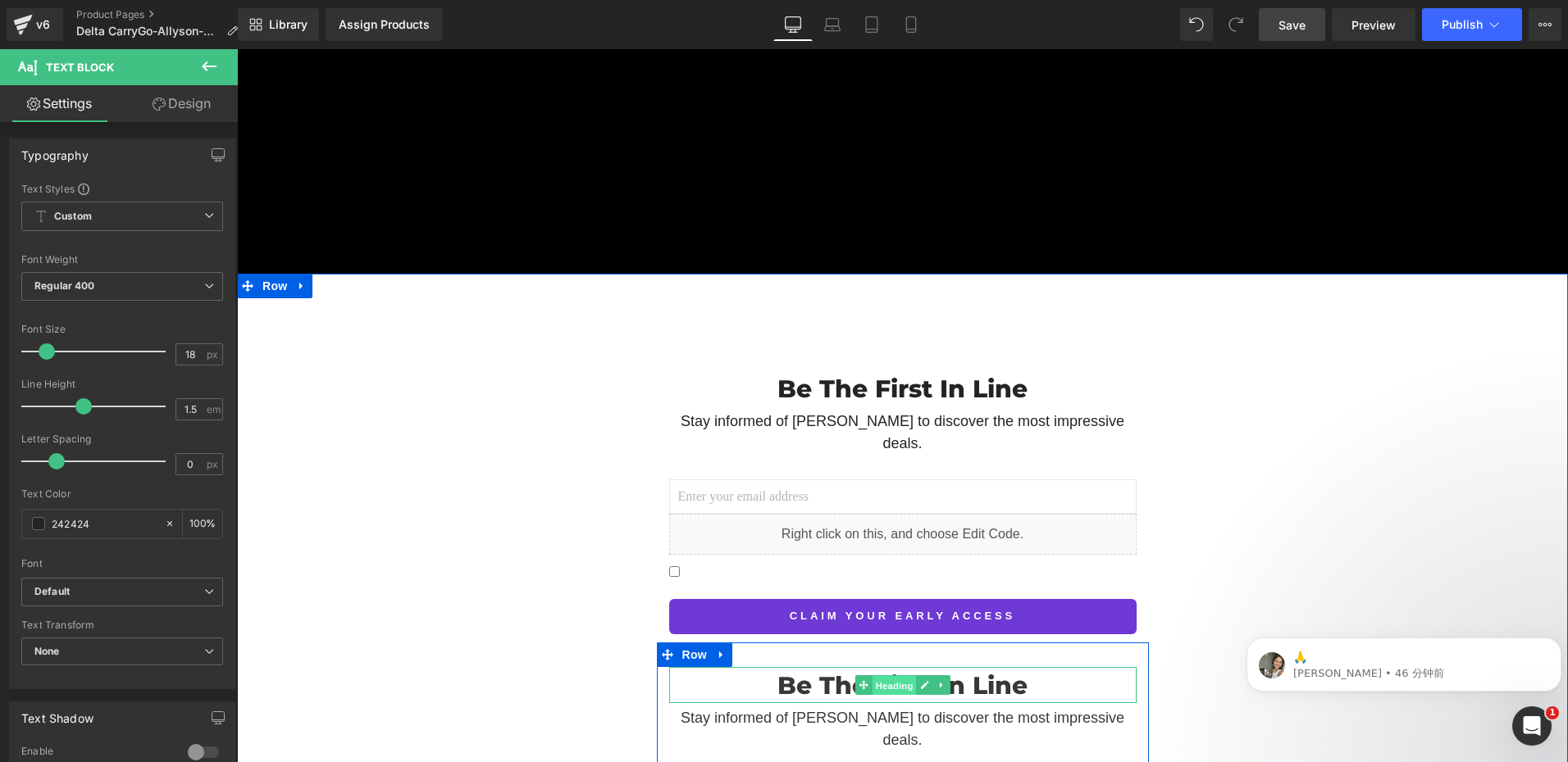
click at [891, 676] on span "Heading" at bounding box center [893, 686] width 44 height 20
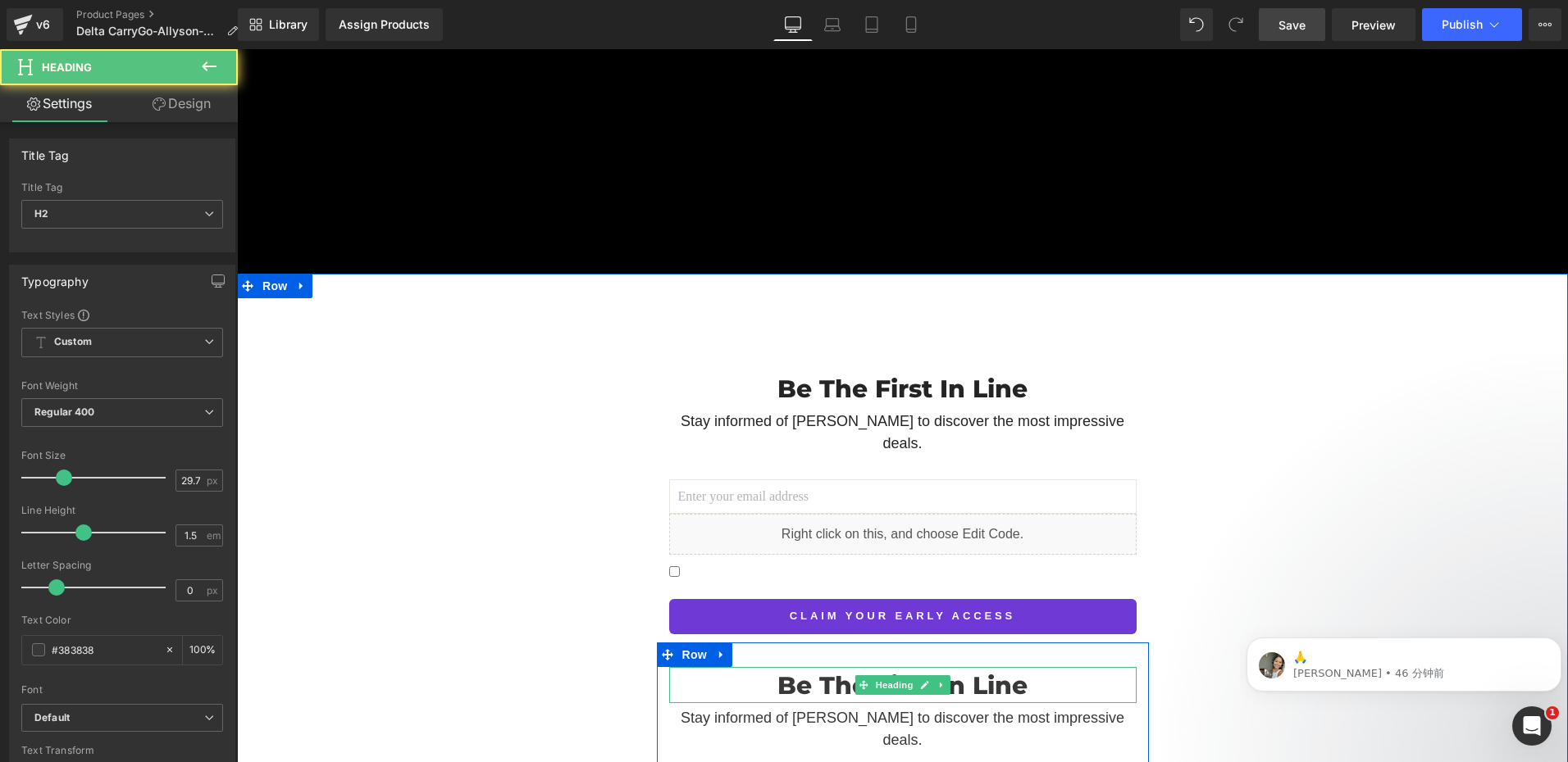
click at [817, 668] on h2 "Be The First In Line" at bounding box center [902, 686] width 467 height 37
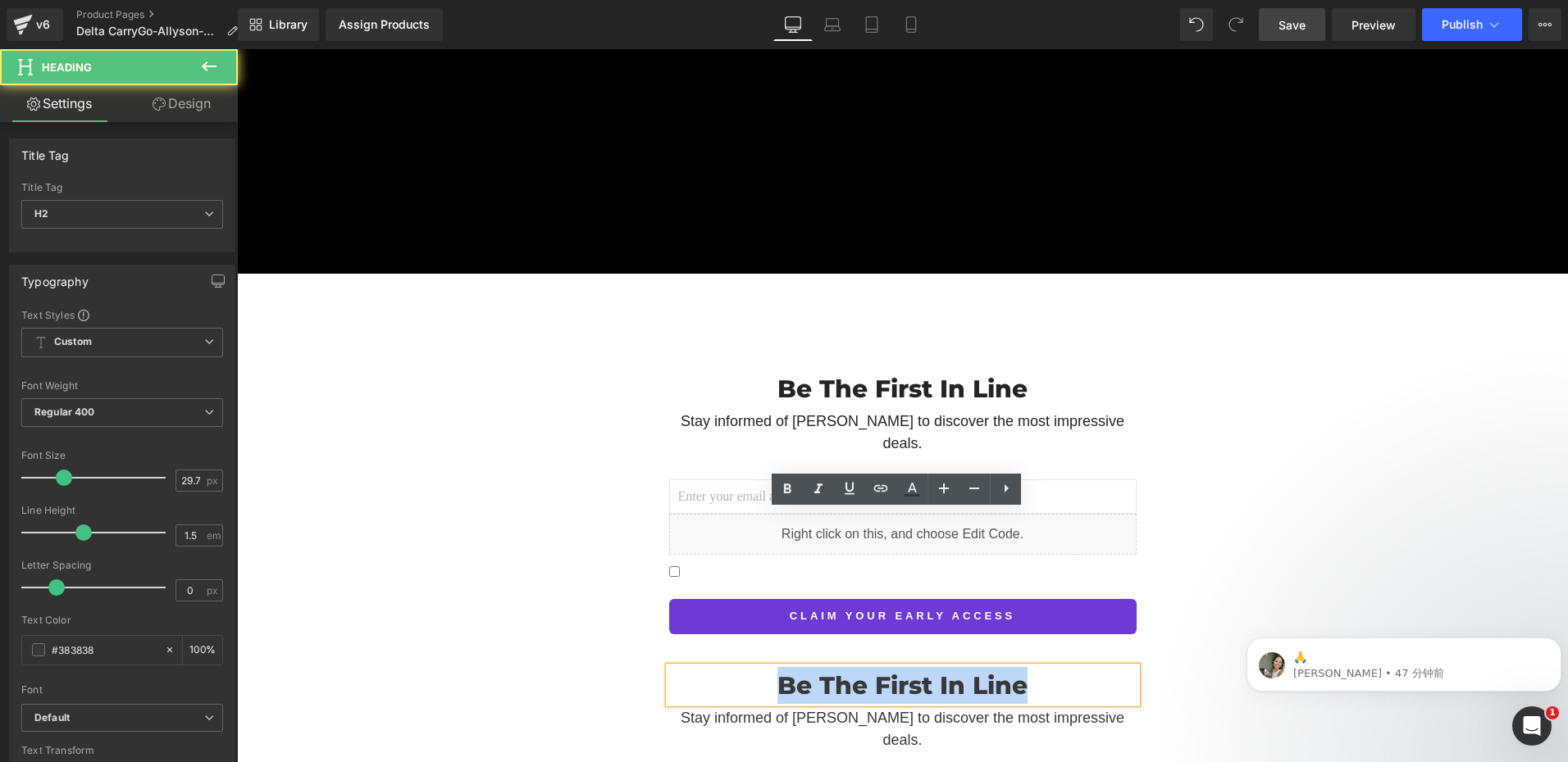
drag, startPoint x: 759, startPoint y: 532, endPoint x: 1056, endPoint y: 549, distance: 297.5
click at [1056, 668] on div "Be The First In Line" at bounding box center [902, 686] width 467 height 37
drag, startPoint x: 1056, startPoint y: 549, endPoint x: 603, endPoint y: 393, distance: 479.1
click at [548, 409] on div "Be The First In Line Heading Stay informed of Delta CarryGo to discover the mos…" at bounding box center [903, 626] width 1331 height 561
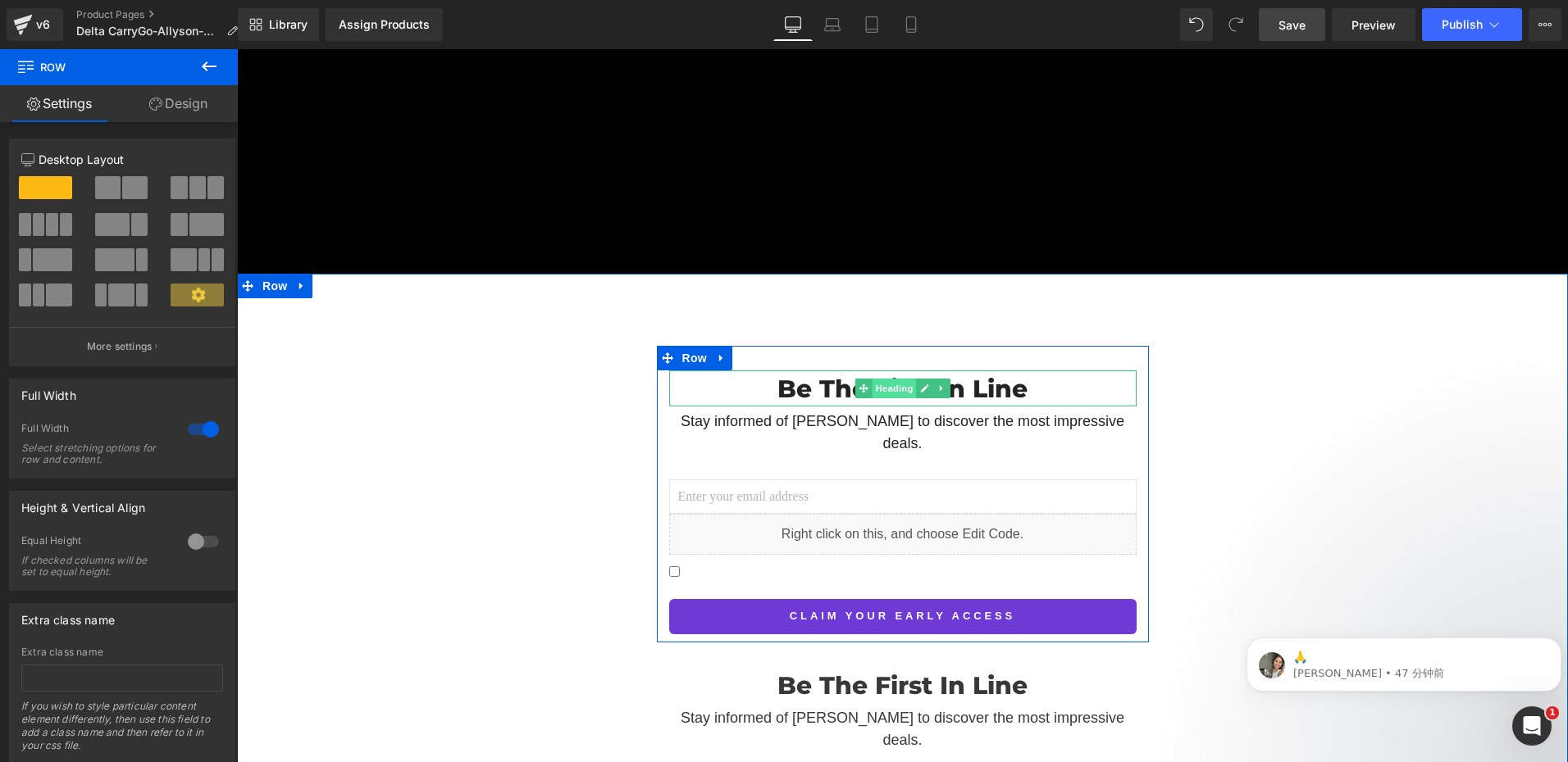
click at [883, 378] on span "Heading" at bounding box center [893, 389] width 44 height 20
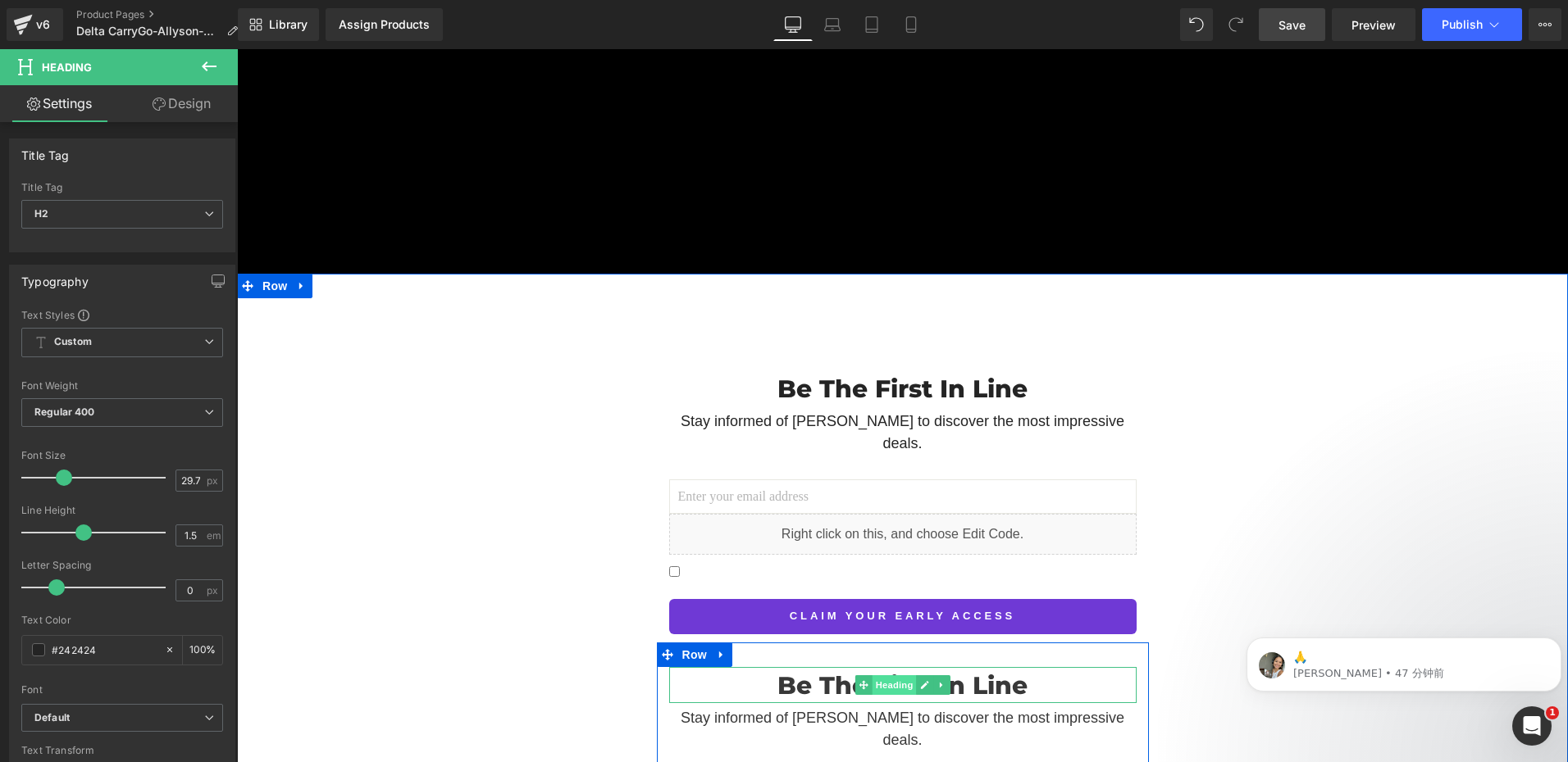
click at [901, 675] on span "Heading" at bounding box center [893, 685] width 44 height 20
click at [893, 675] on span "Heading" at bounding box center [893, 685] width 44 height 20
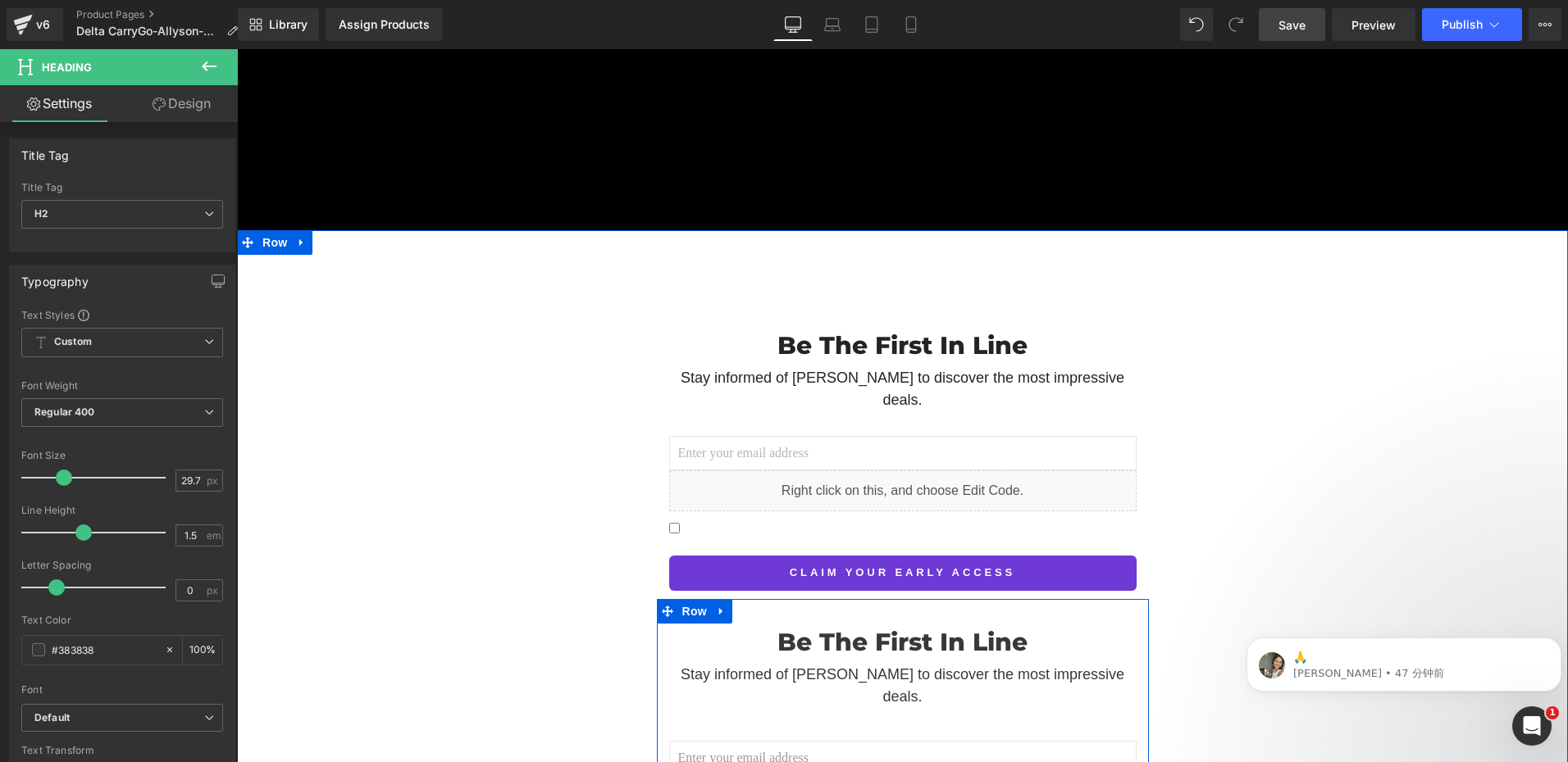
scroll to position [7500, 0]
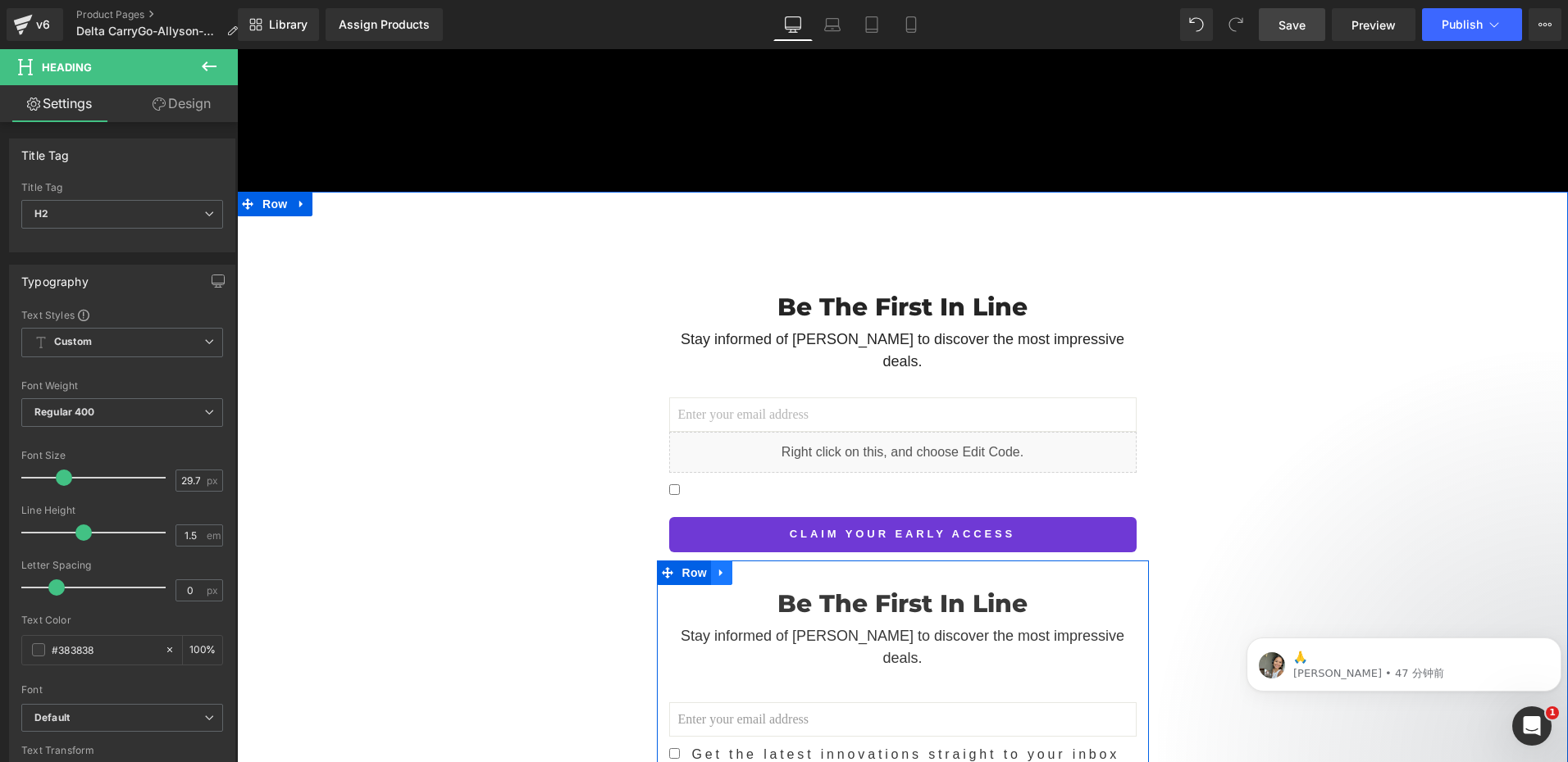
click at [715, 566] on icon at bounding box center [721, 572] width 12 height 13
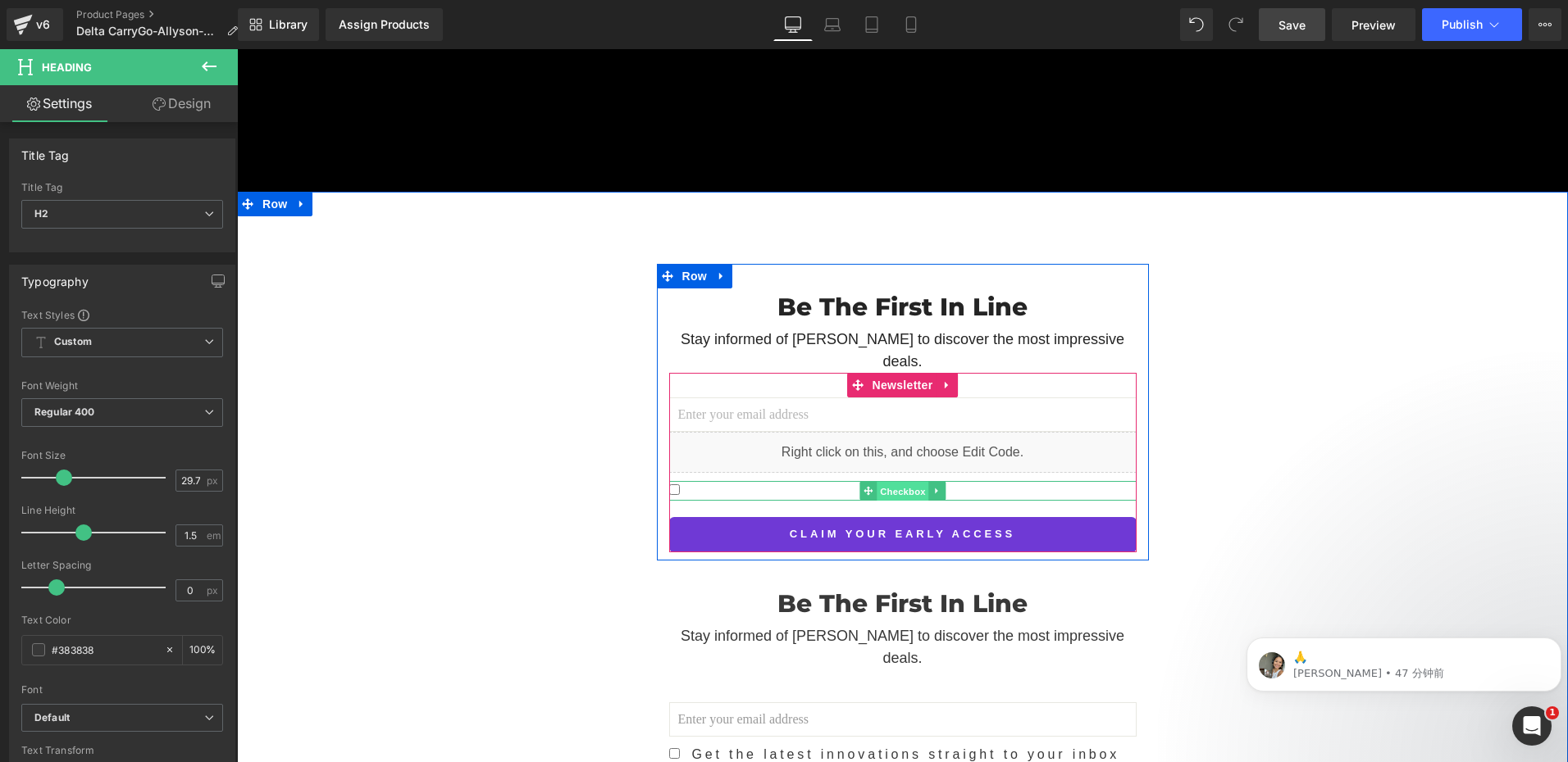
click at [901, 482] on span "Checkbox" at bounding box center [903, 492] width 52 height 20
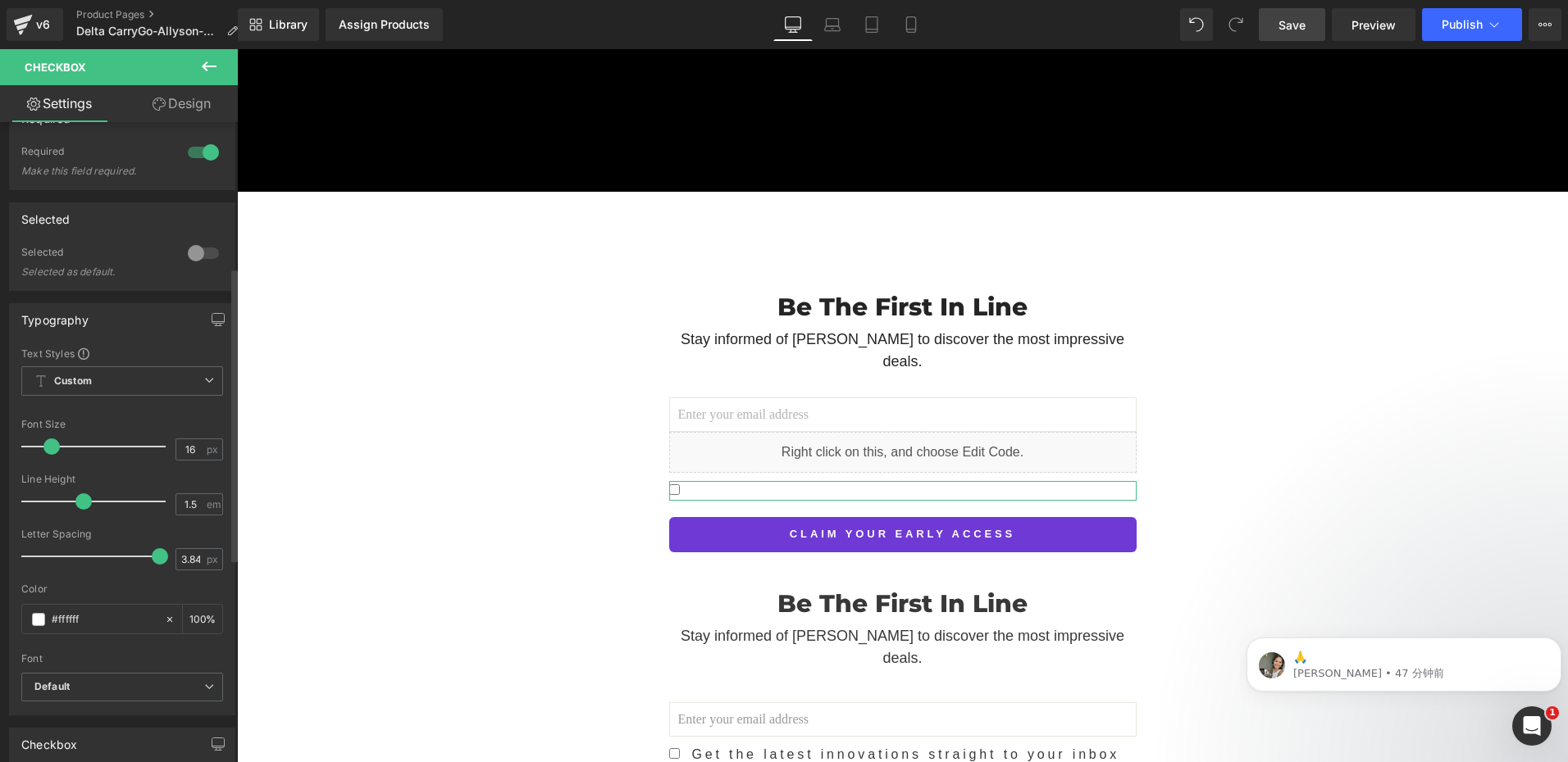
scroll to position [328, 0]
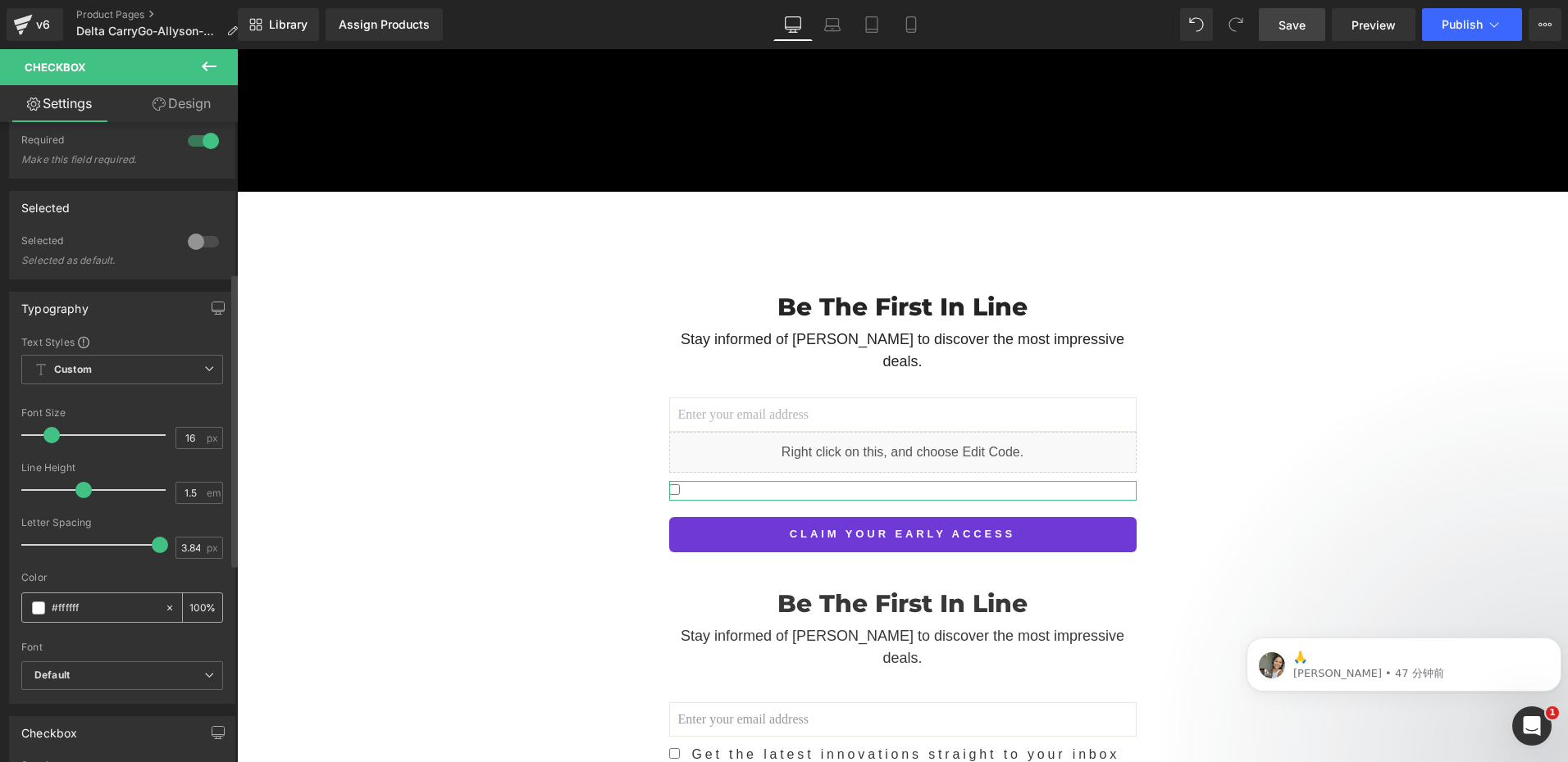
click at [103, 608] on input "#ffffff" at bounding box center [104, 608] width 105 height 18
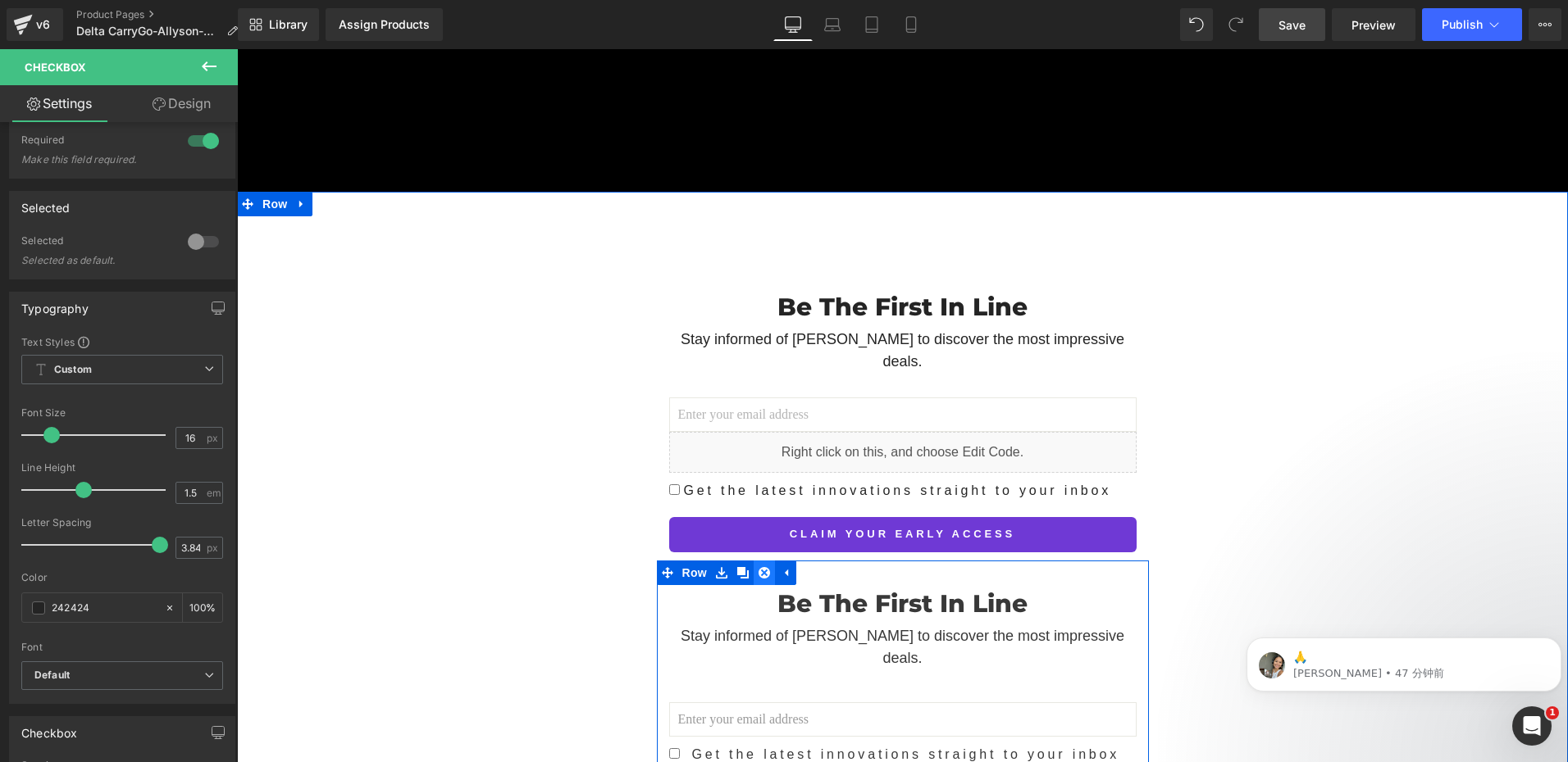
type input "242424"
click at [758, 567] on icon at bounding box center [764, 573] width 12 height 12
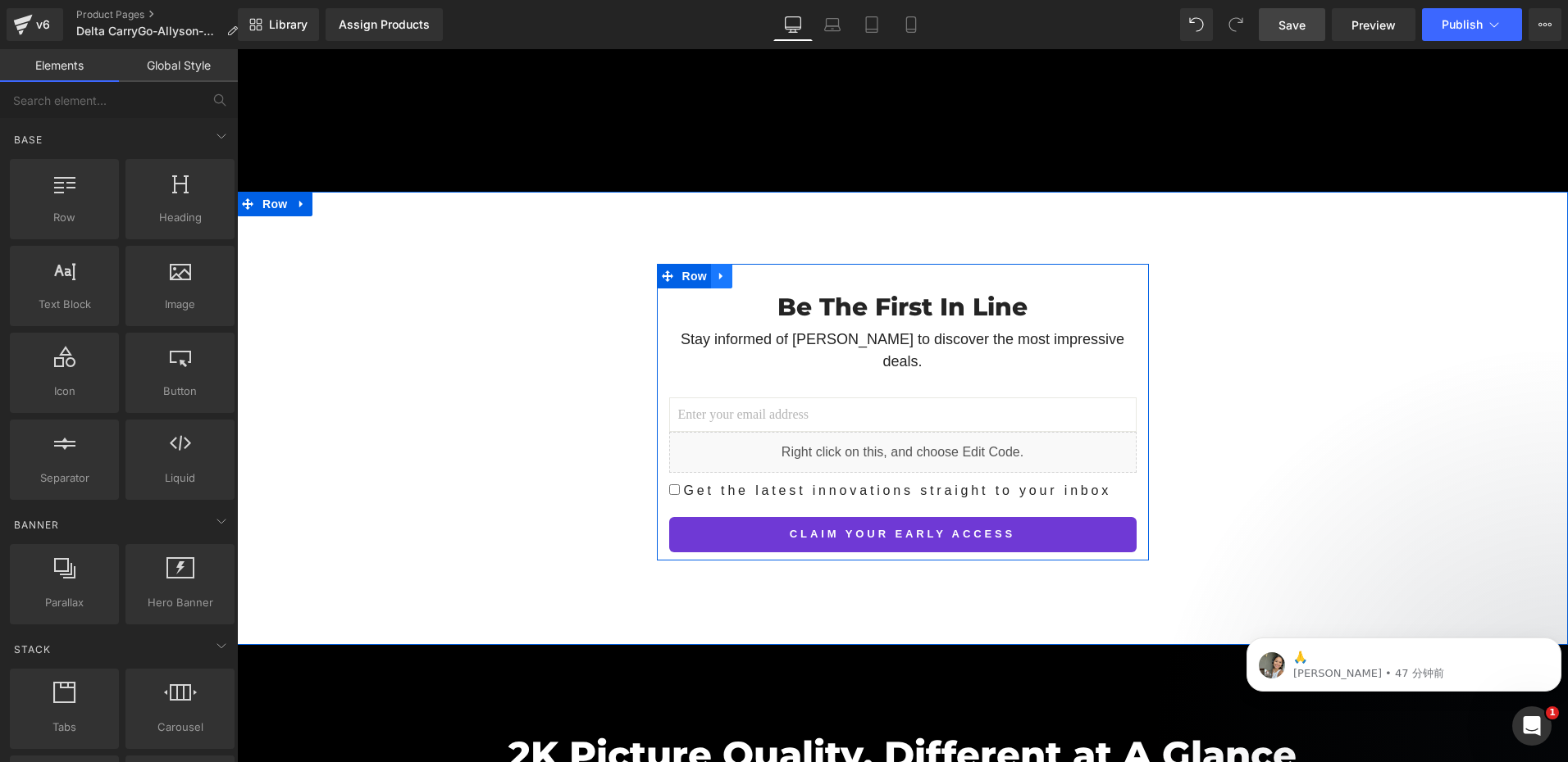
click at [719, 272] on icon at bounding box center [720, 276] width 3 height 8
click at [737, 271] on icon at bounding box center [743, 277] width 12 height 12
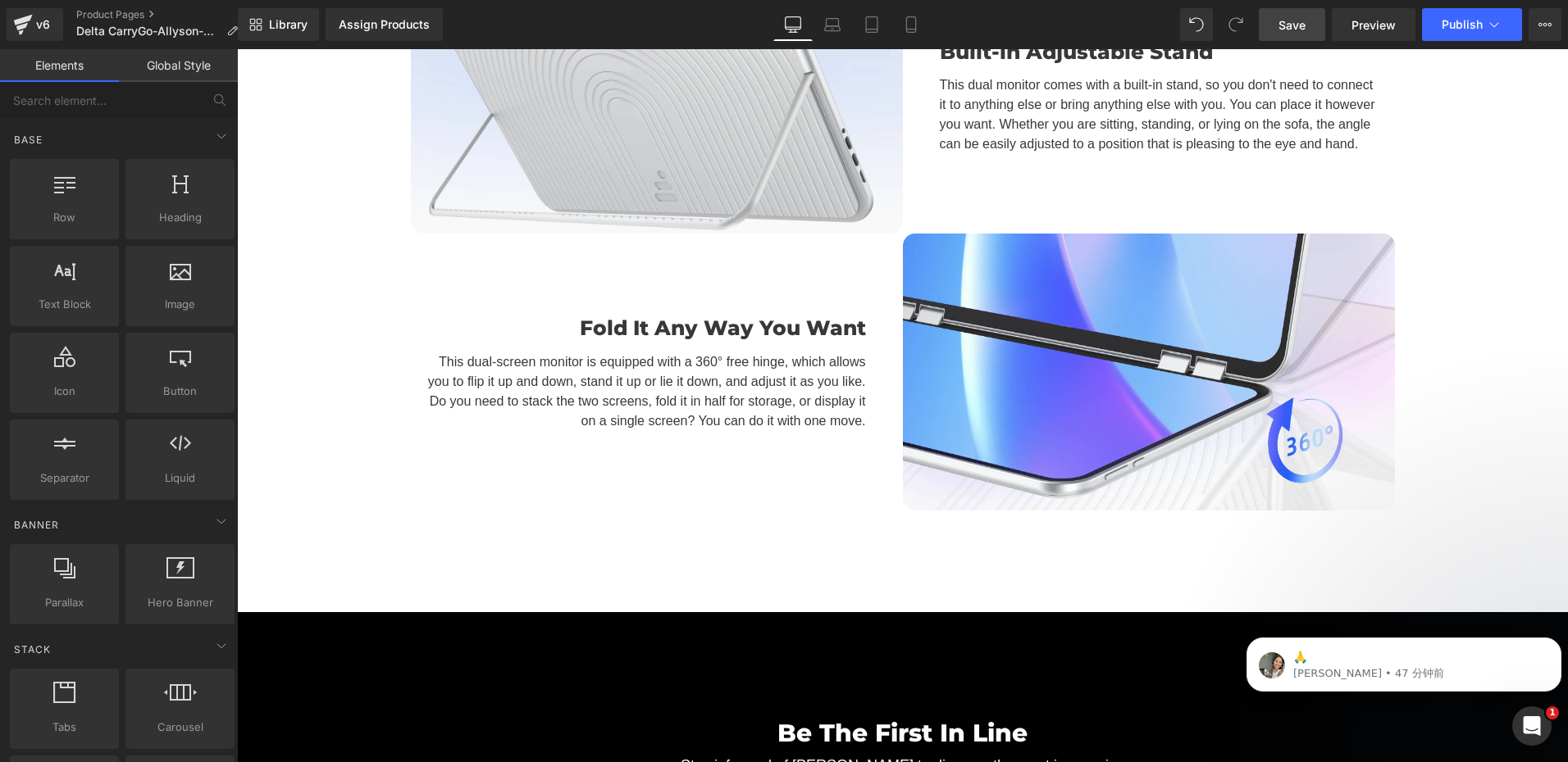
scroll to position [11516, 0]
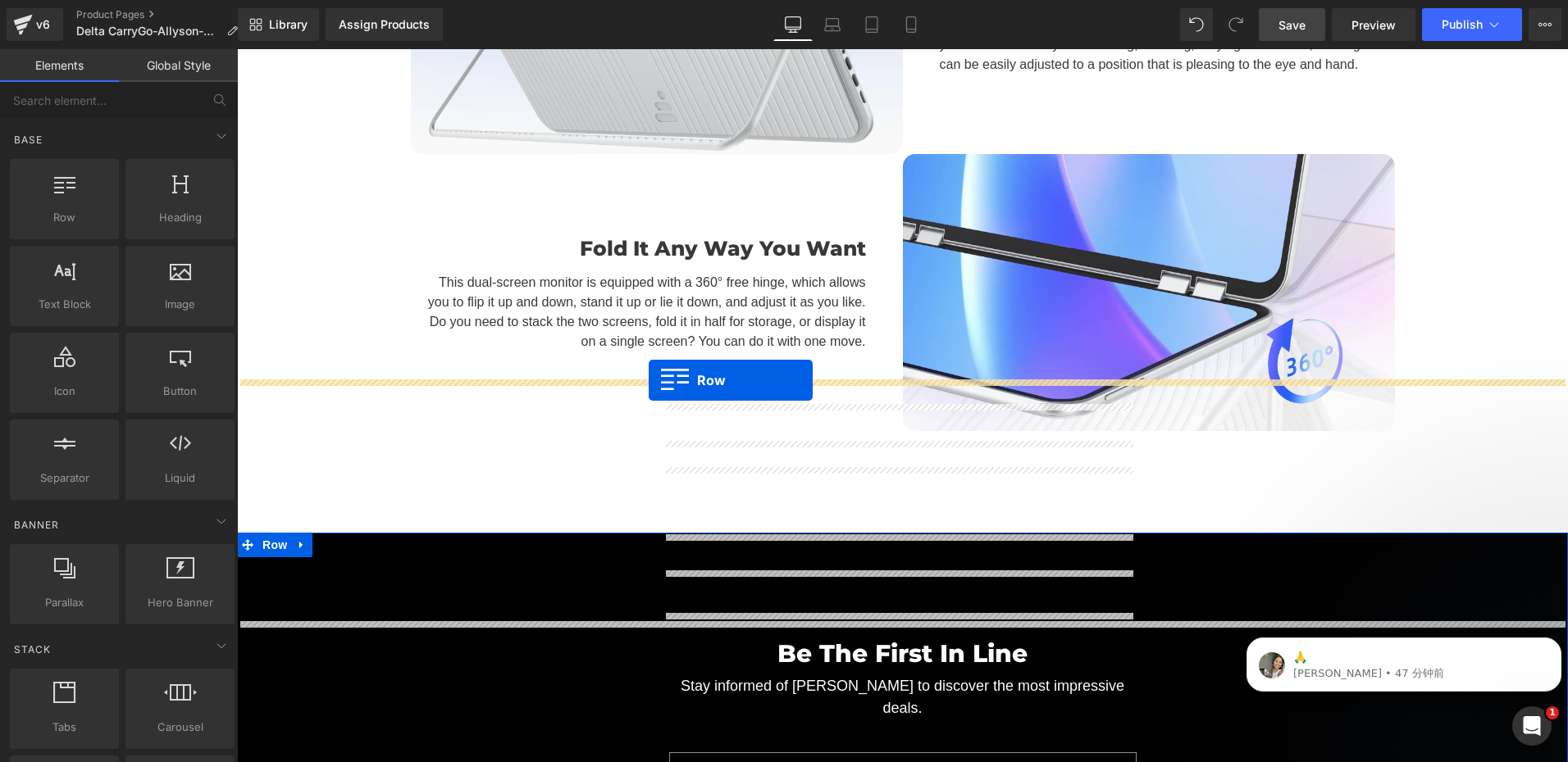
drag, startPoint x: 663, startPoint y: 413, endPoint x: 649, endPoint y: 380, distance: 35.8
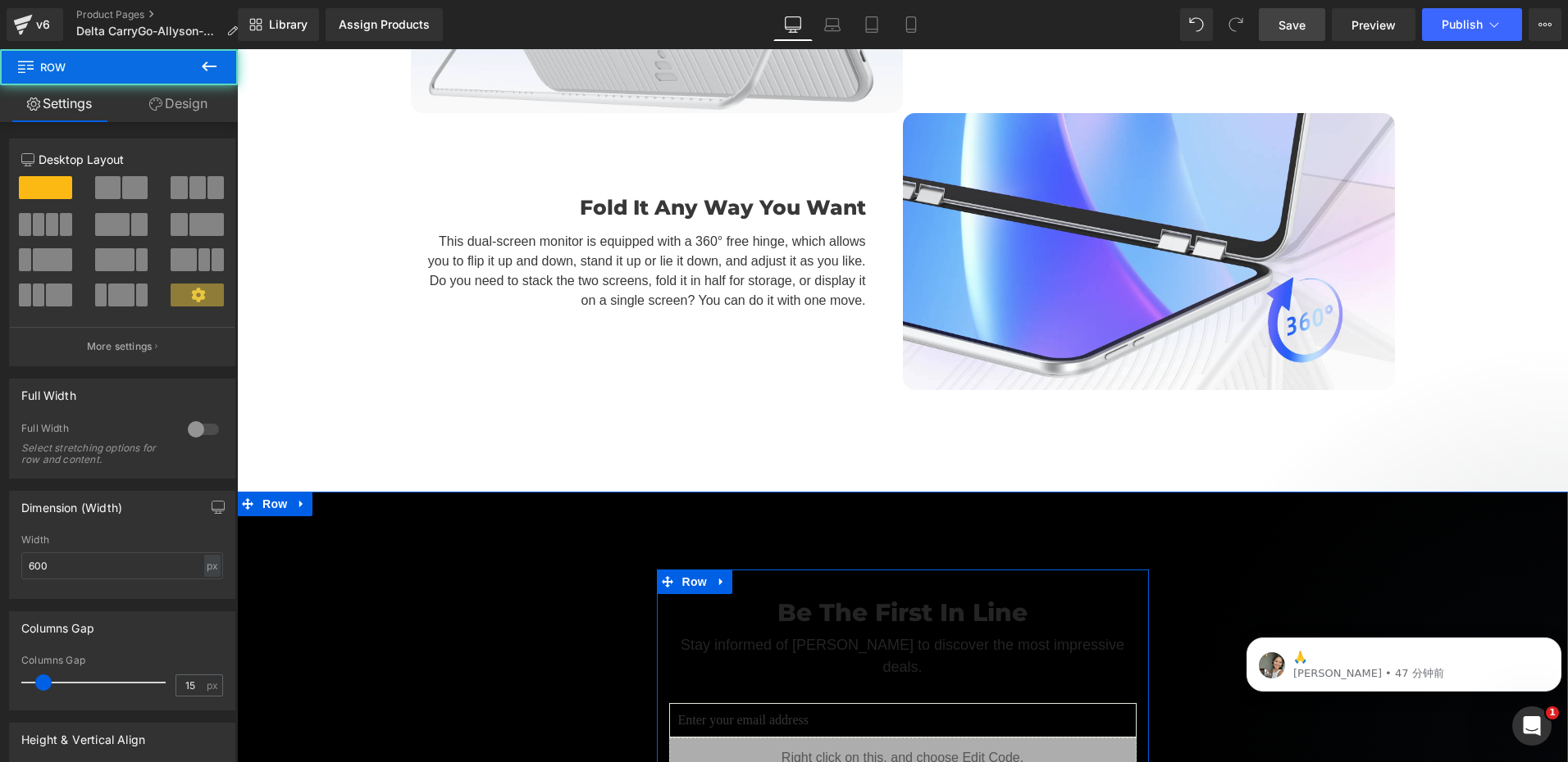
scroll to position [11475, 0]
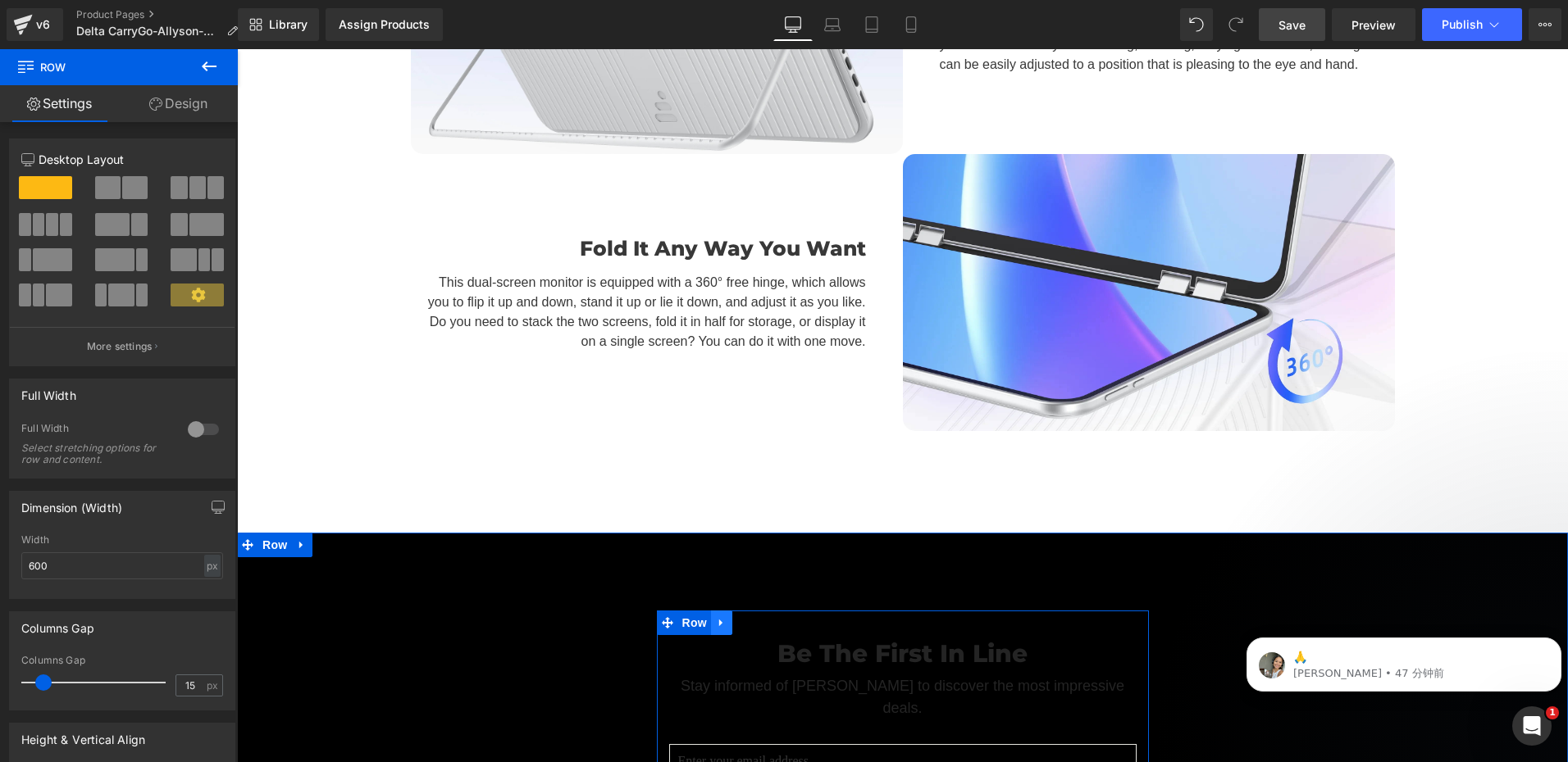
drag, startPoint x: 716, startPoint y: 394, endPoint x: 773, endPoint y: 393, distance: 57.0
click at [719, 617] on icon at bounding box center [721, 622] width 12 height 13
click at [758, 617] on icon at bounding box center [764, 623] width 12 height 12
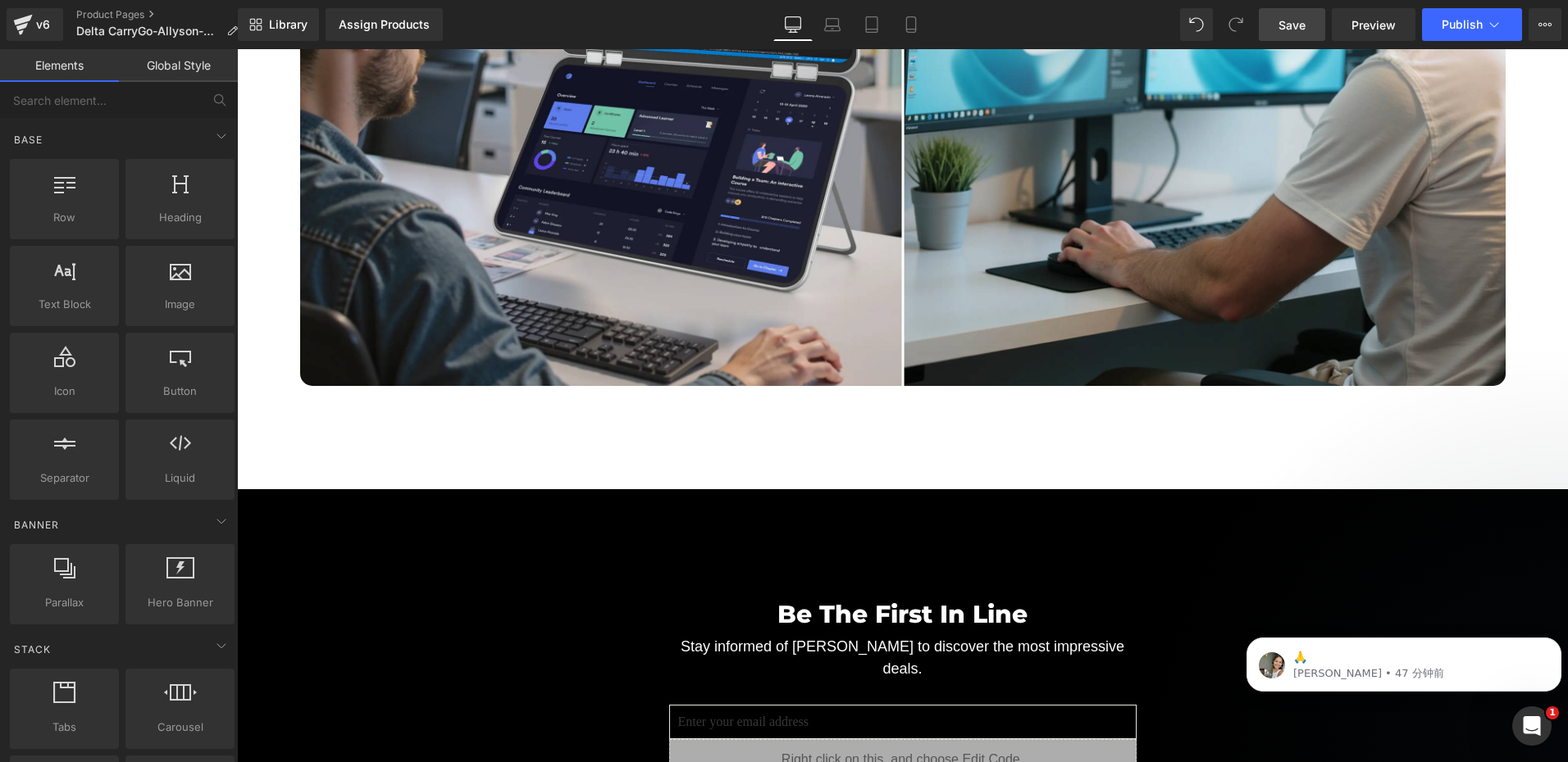
scroll to position [5082, 0]
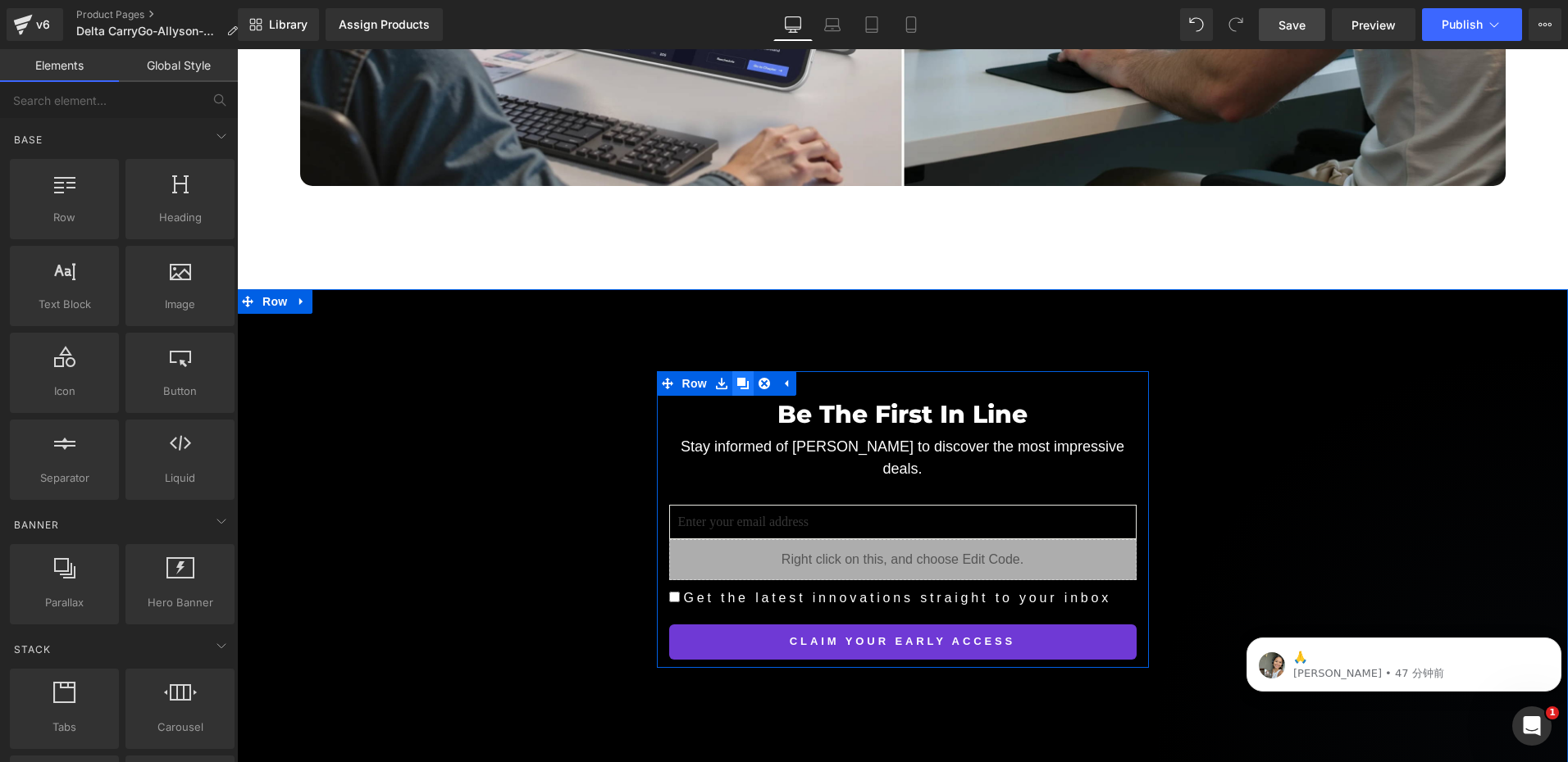
click at [737, 378] on icon at bounding box center [743, 384] width 12 height 12
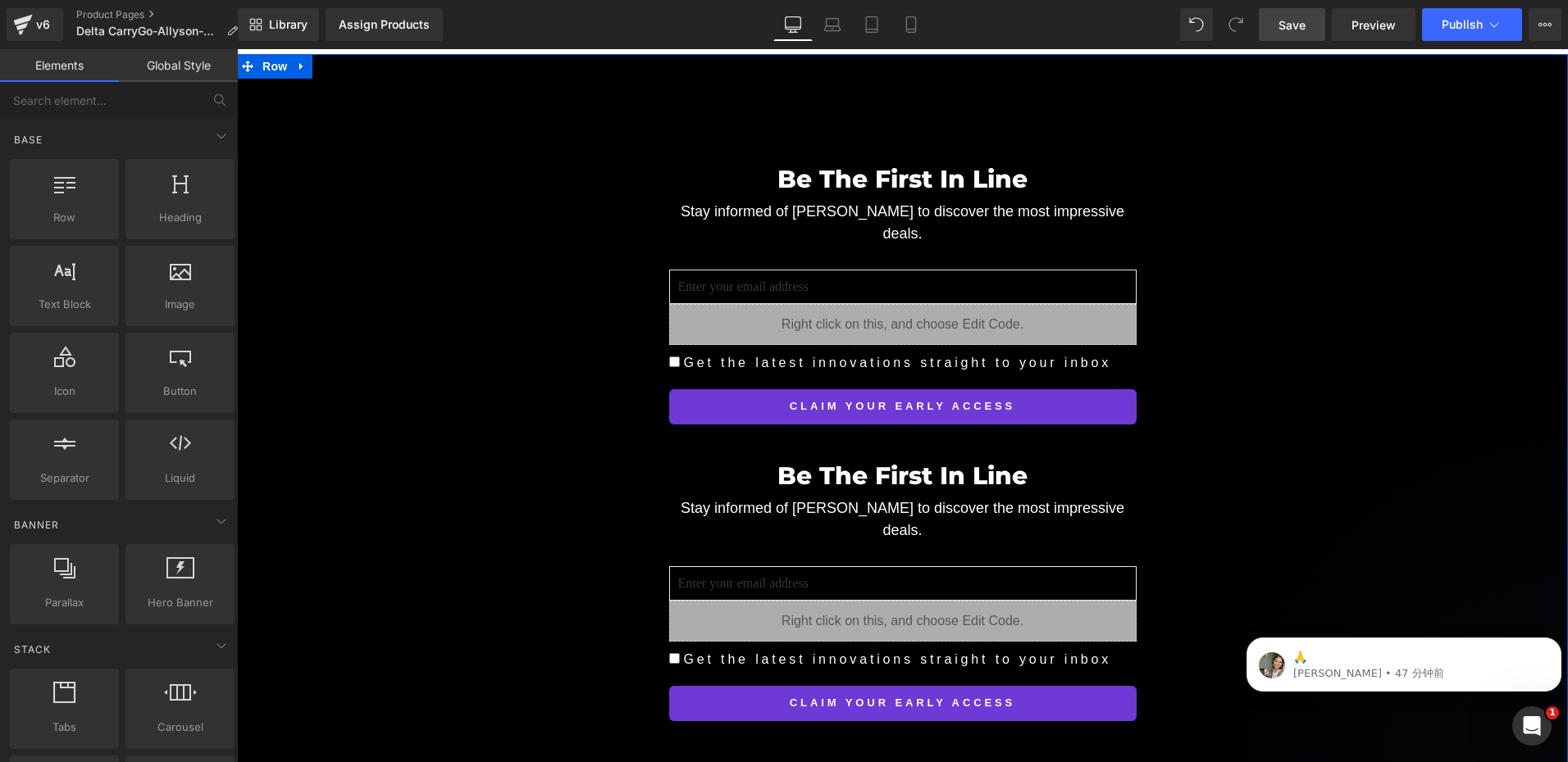
scroll to position [5327, 0]
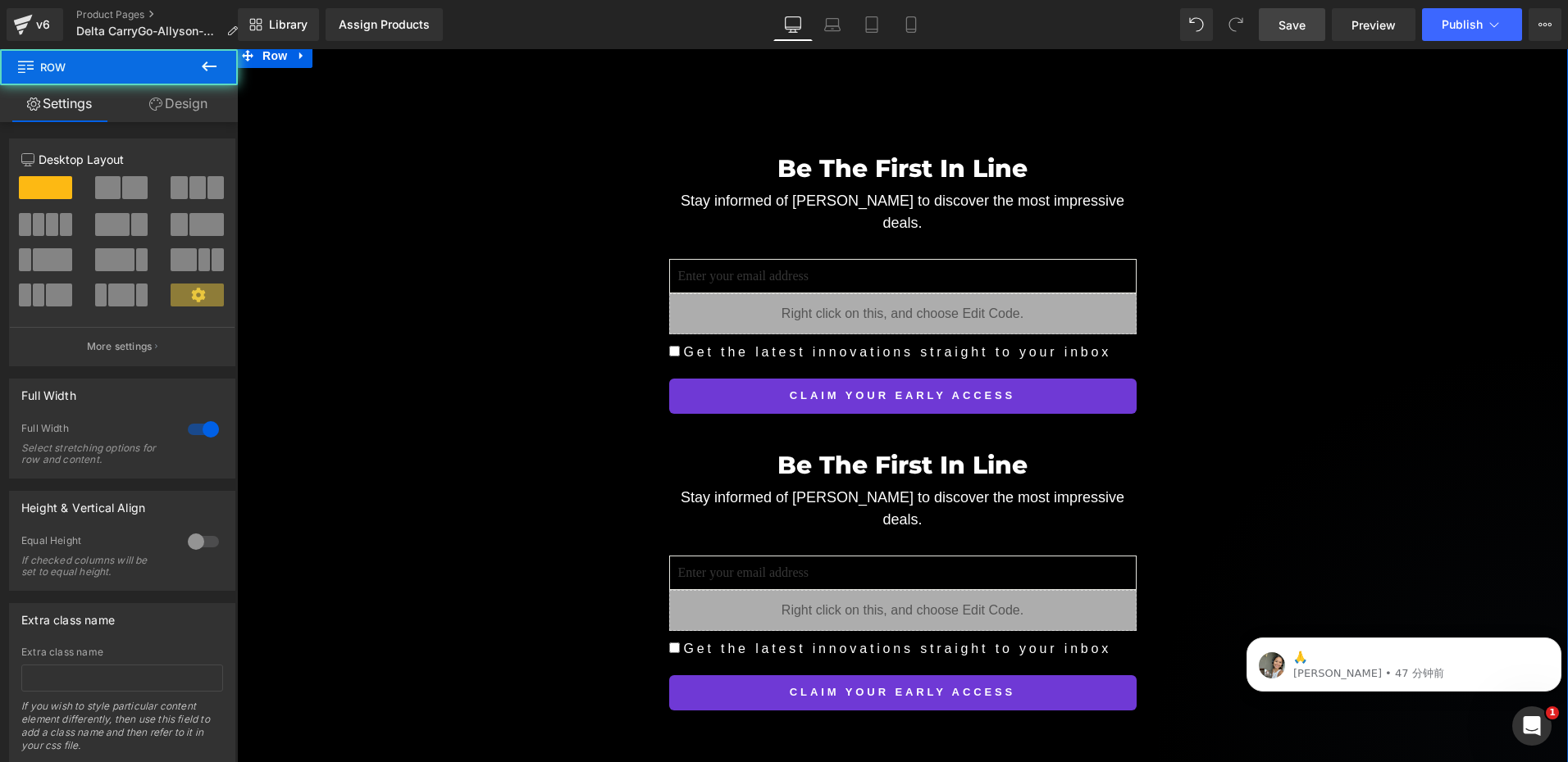
click at [588, 358] on div "Be The First In Line Heading Stay informed of Delta CarryGo to discover the mos…" at bounding box center [903, 422] width 1331 height 593
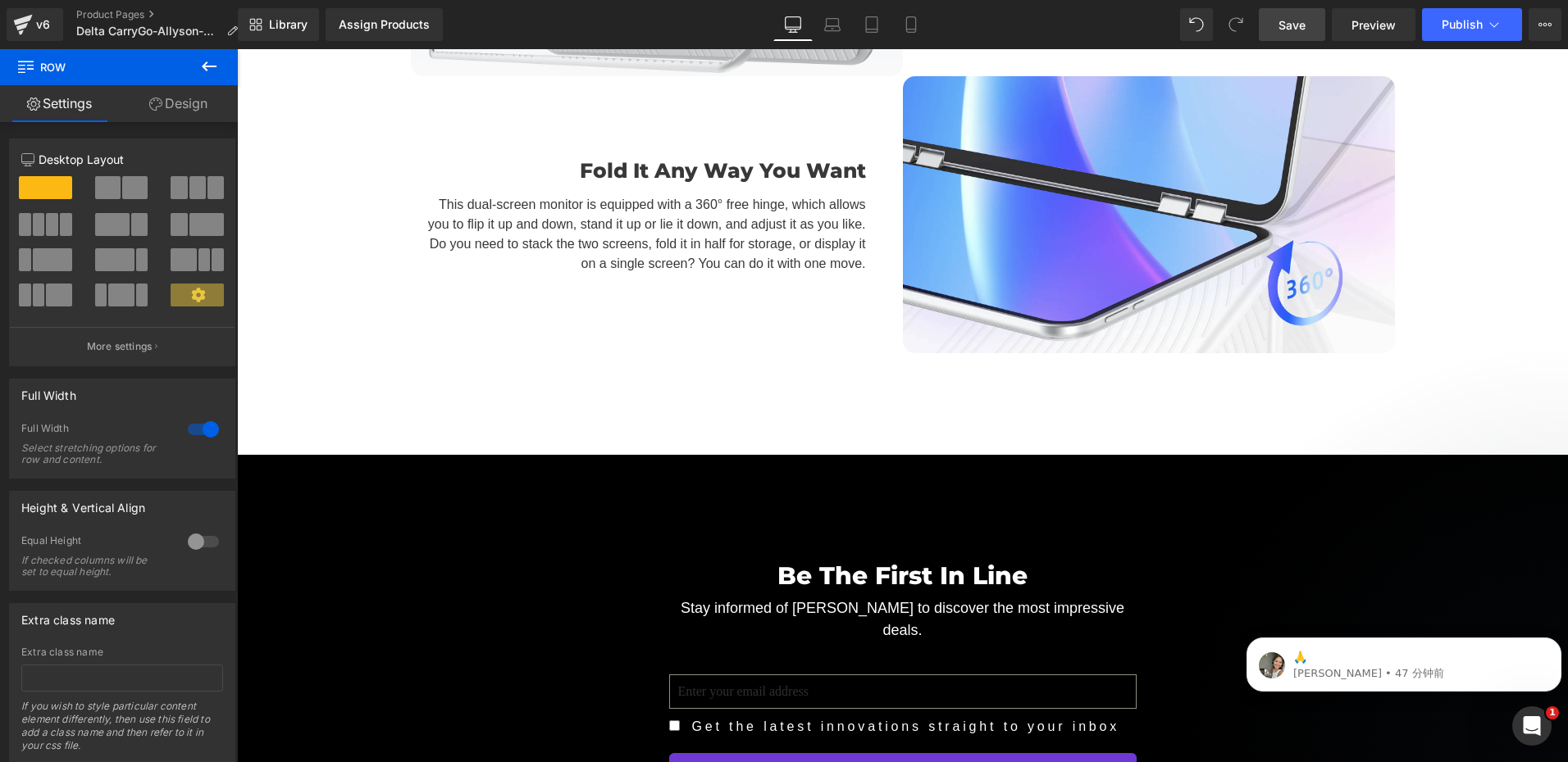
scroll to position [11557, 0]
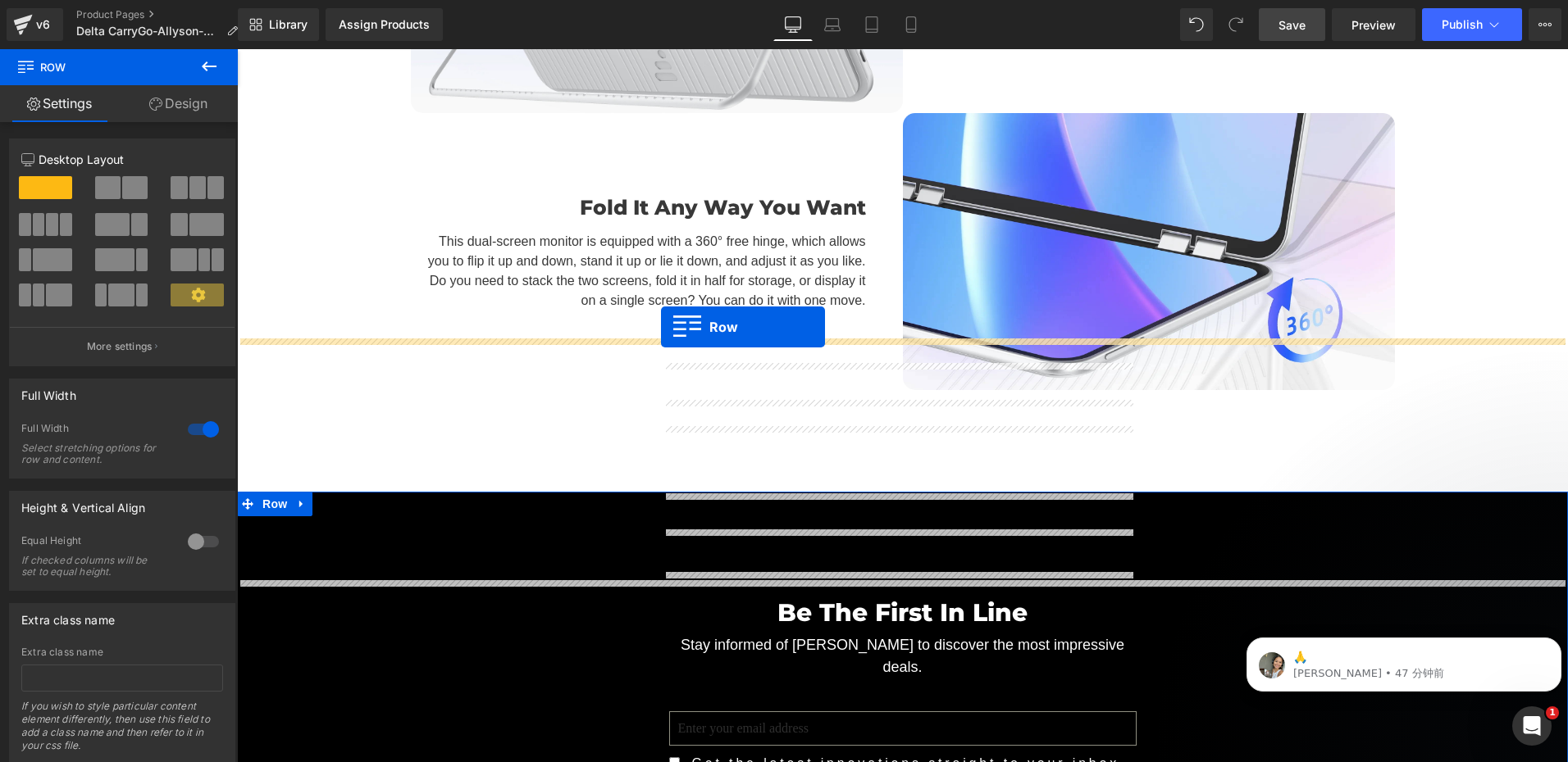
drag, startPoint x: 660, startPoint y: 302, endPoint x: 661, endPoint y: 327, distance: 25.0
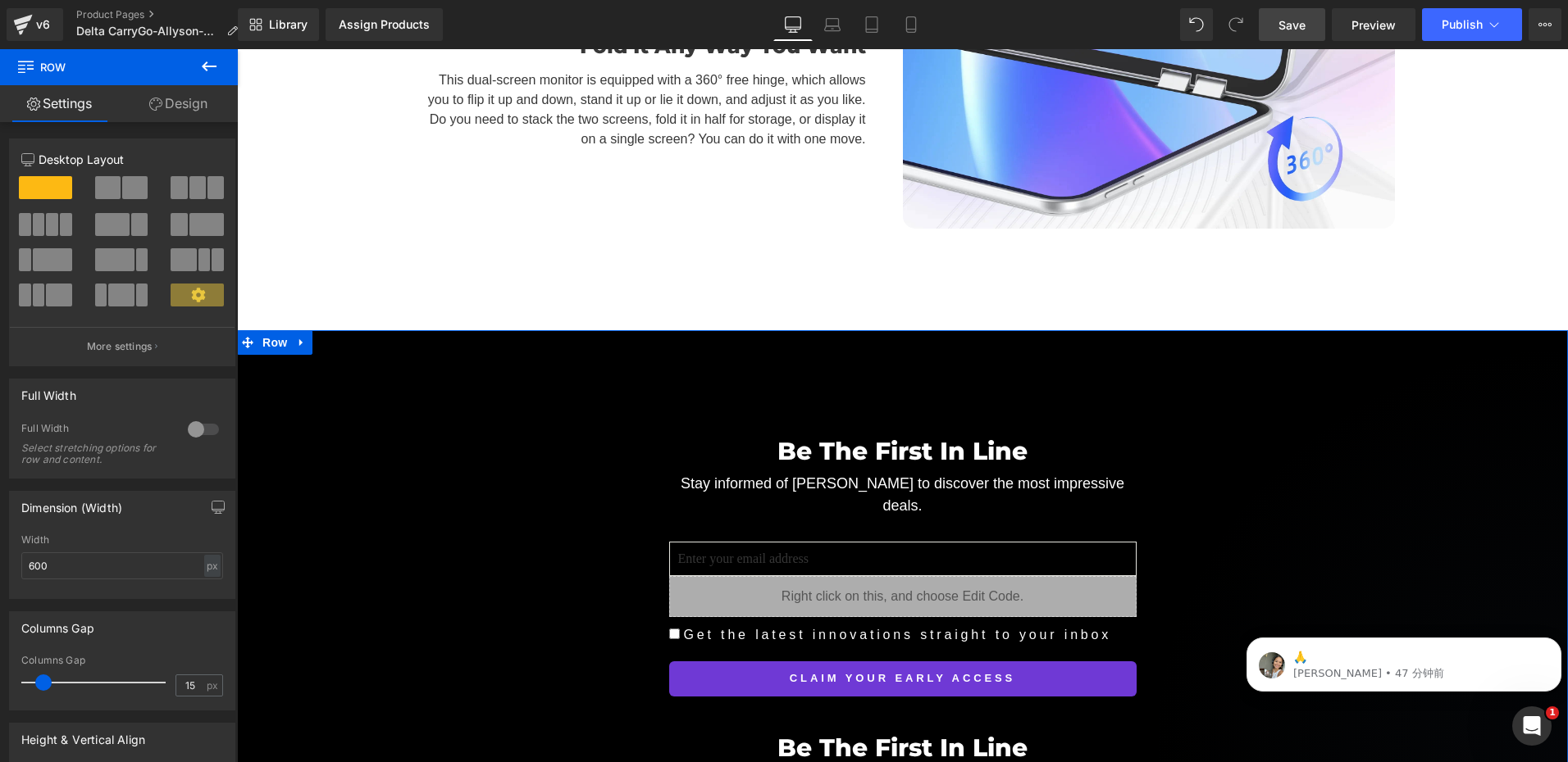
scroll to position [11680, 0]
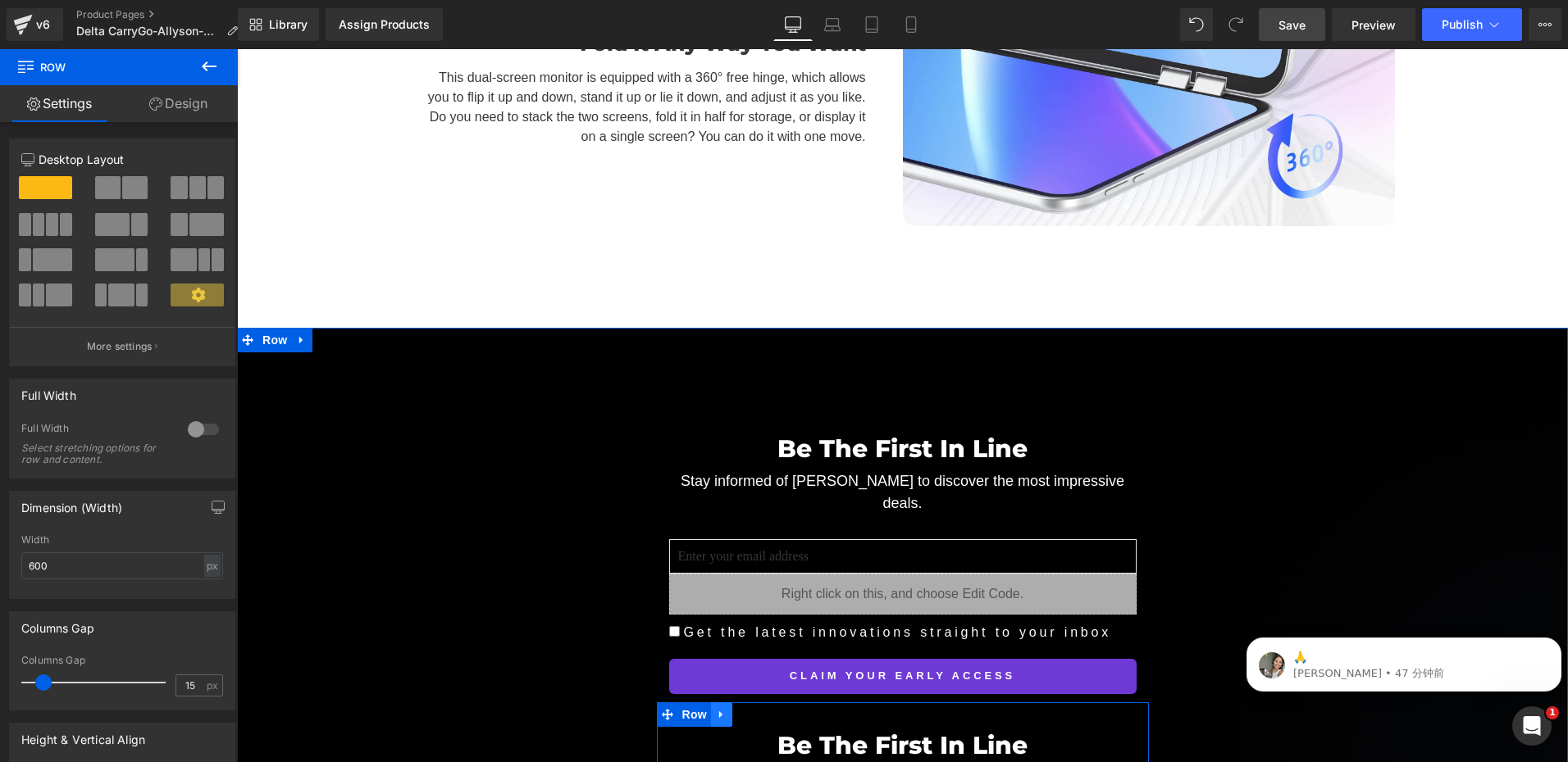
click at [718, 709] on icon at bounding box center [721, 714] width 12 height 13
click at [758, 709] on icon at bounding box center [764, 715] width 12 height 12
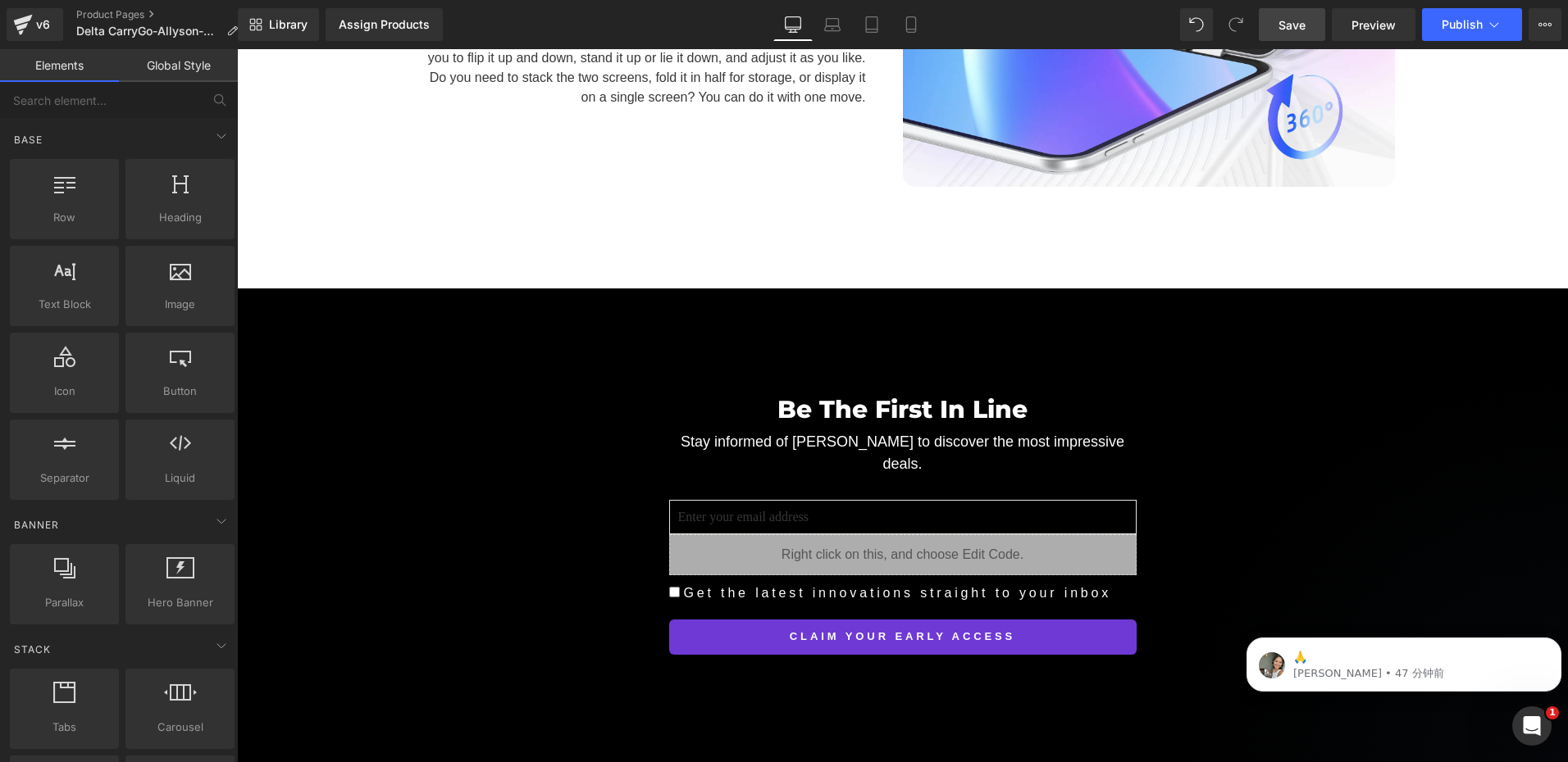
scroll to position [11516, 0]
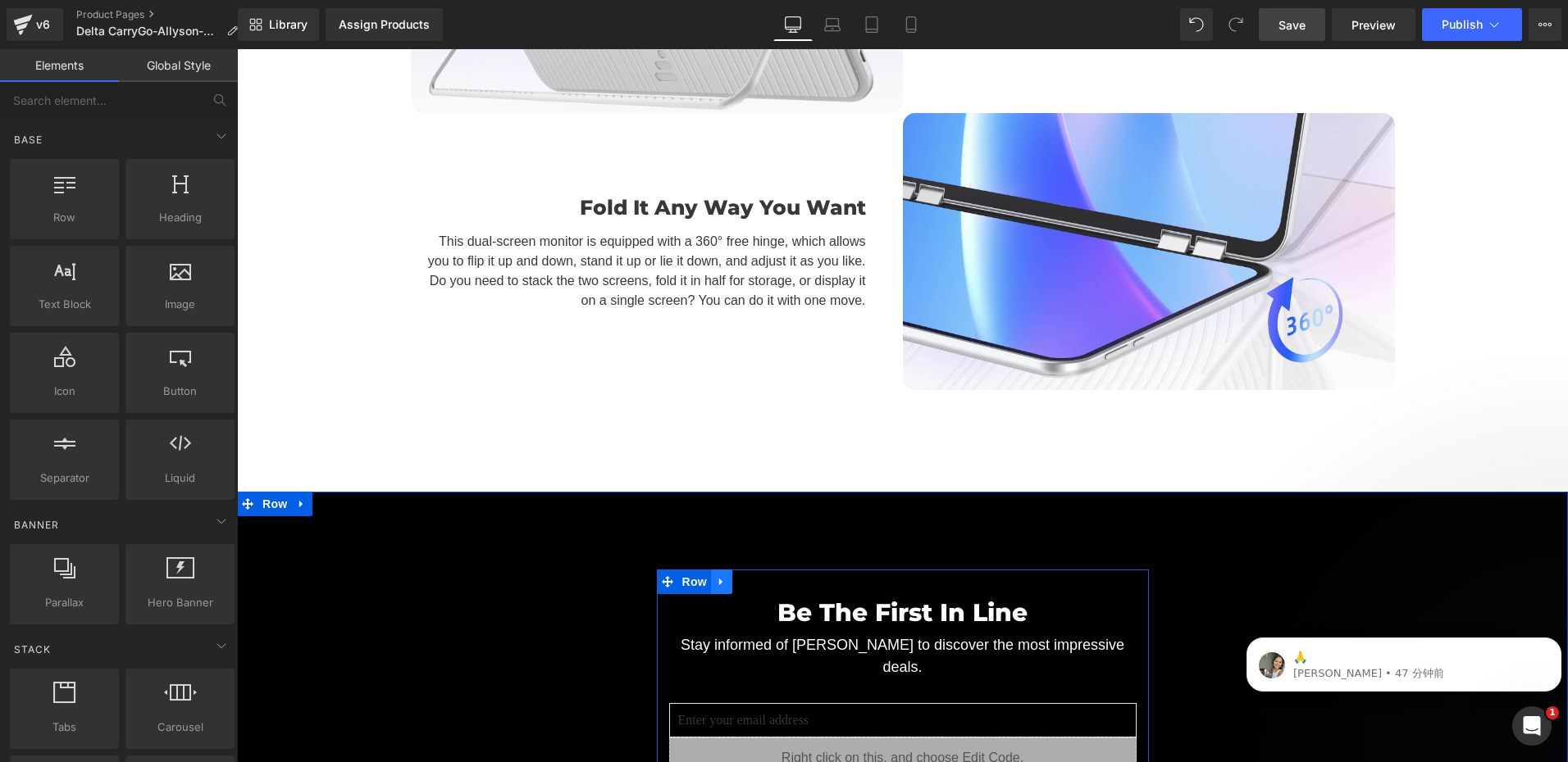
click at [715, 576] on icon at bounding box center [721, 582] width 12 height 13
click at [737, 577] on icon at bounding box center [743, 582] width 12 height 12
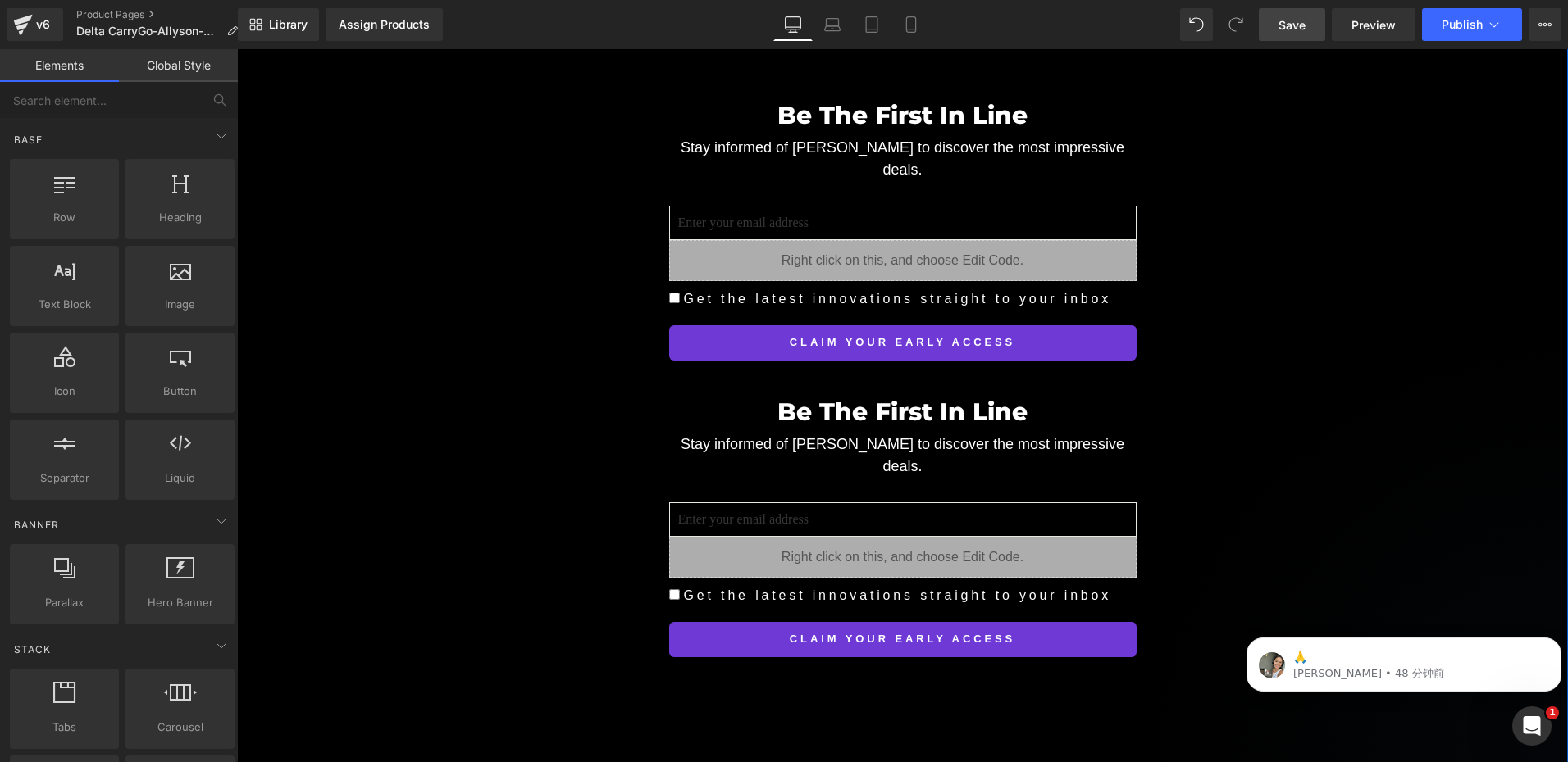
scroll to position [12014, 0]
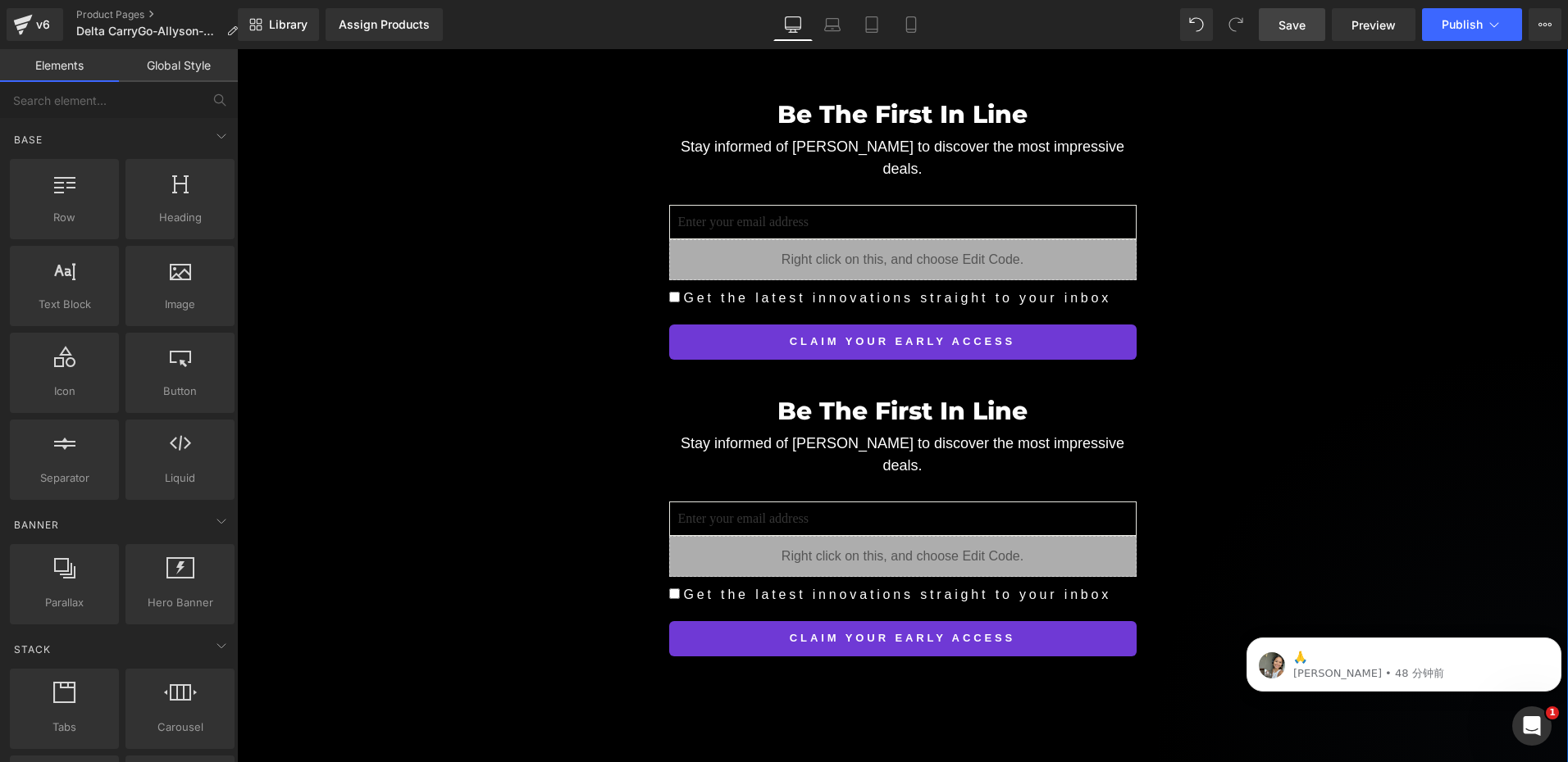
click at [573, 294] on div "Be The First In Line Heading Stay informed of Delta CarryGo to discover the mos…" at bounding box center [903, 368] width 1331 height 593
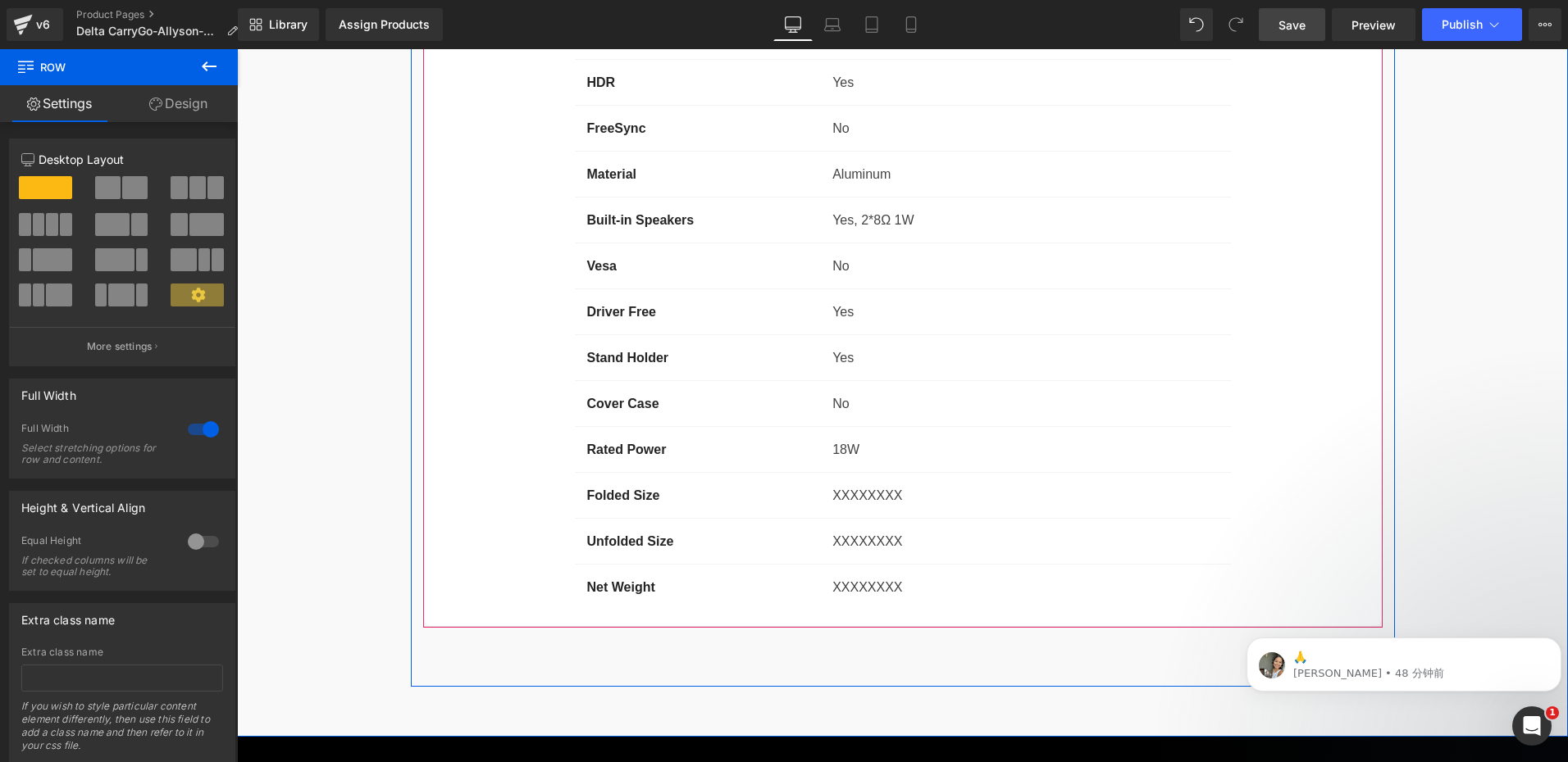
scroll to position [13571, 0]
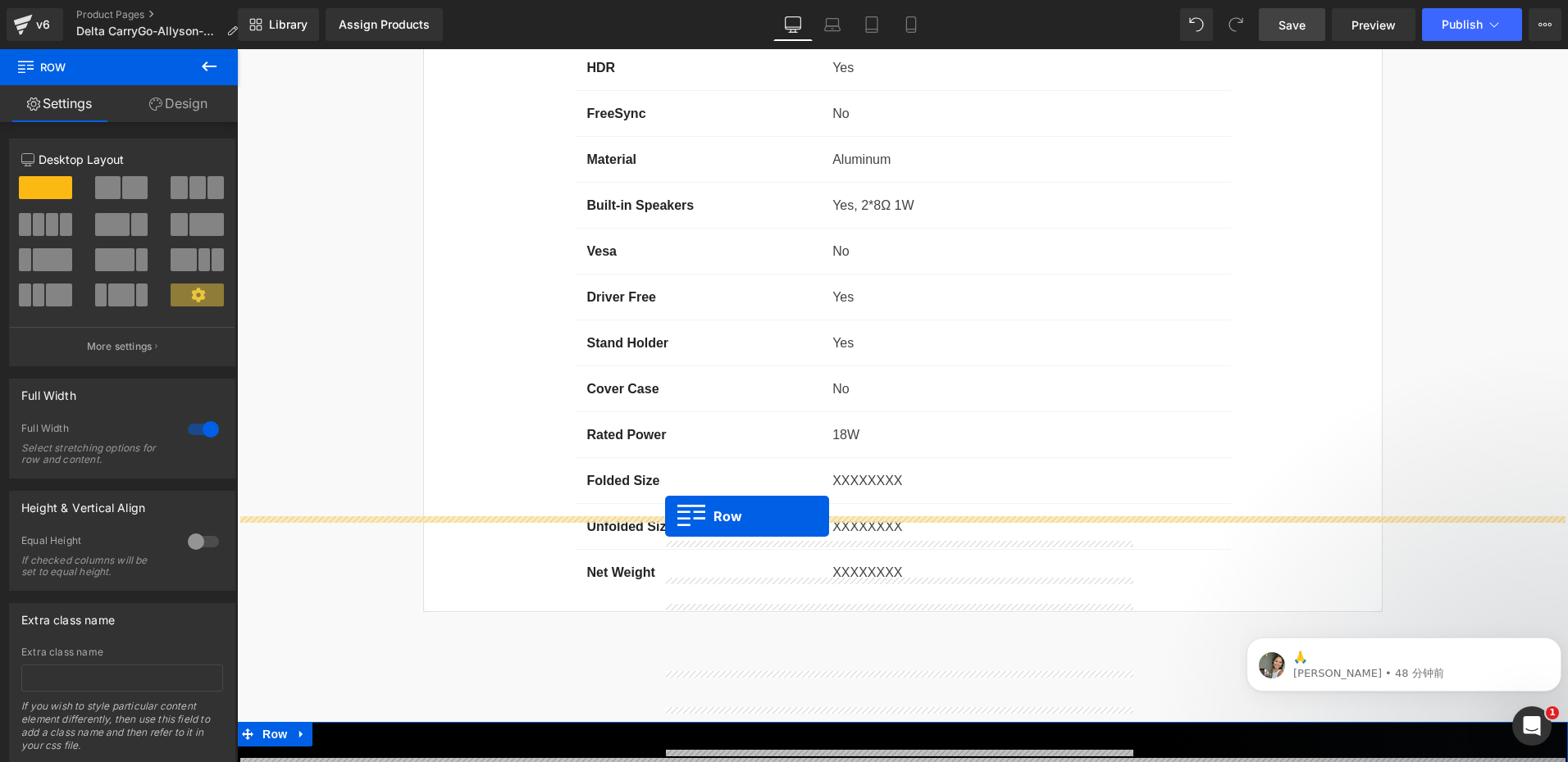
drag, startPoint x: 659, startPoint y: 128, endPoint x: 665, endPoint y: 516, distance: 388.0
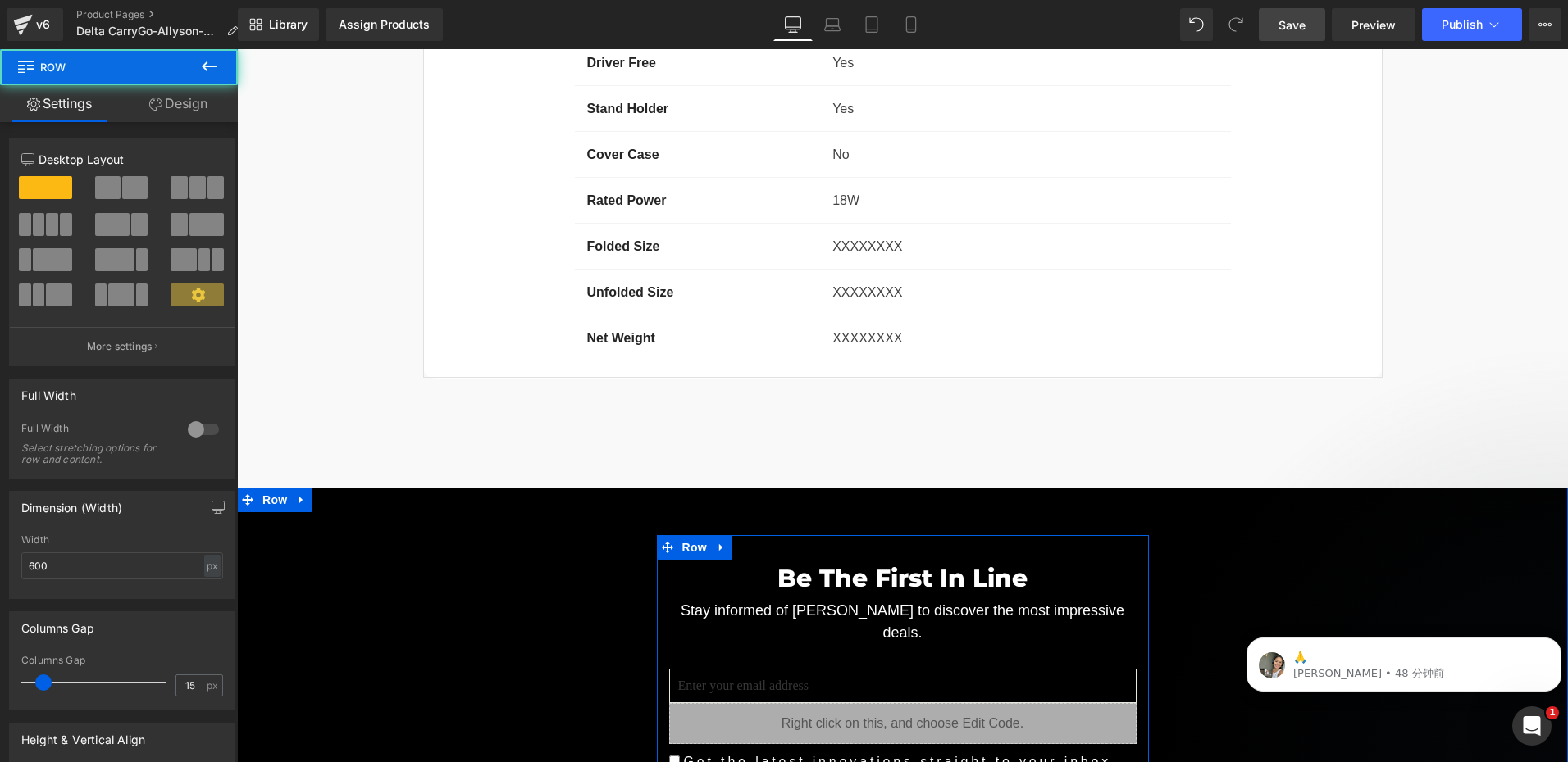
scroll to position [13776, 0]
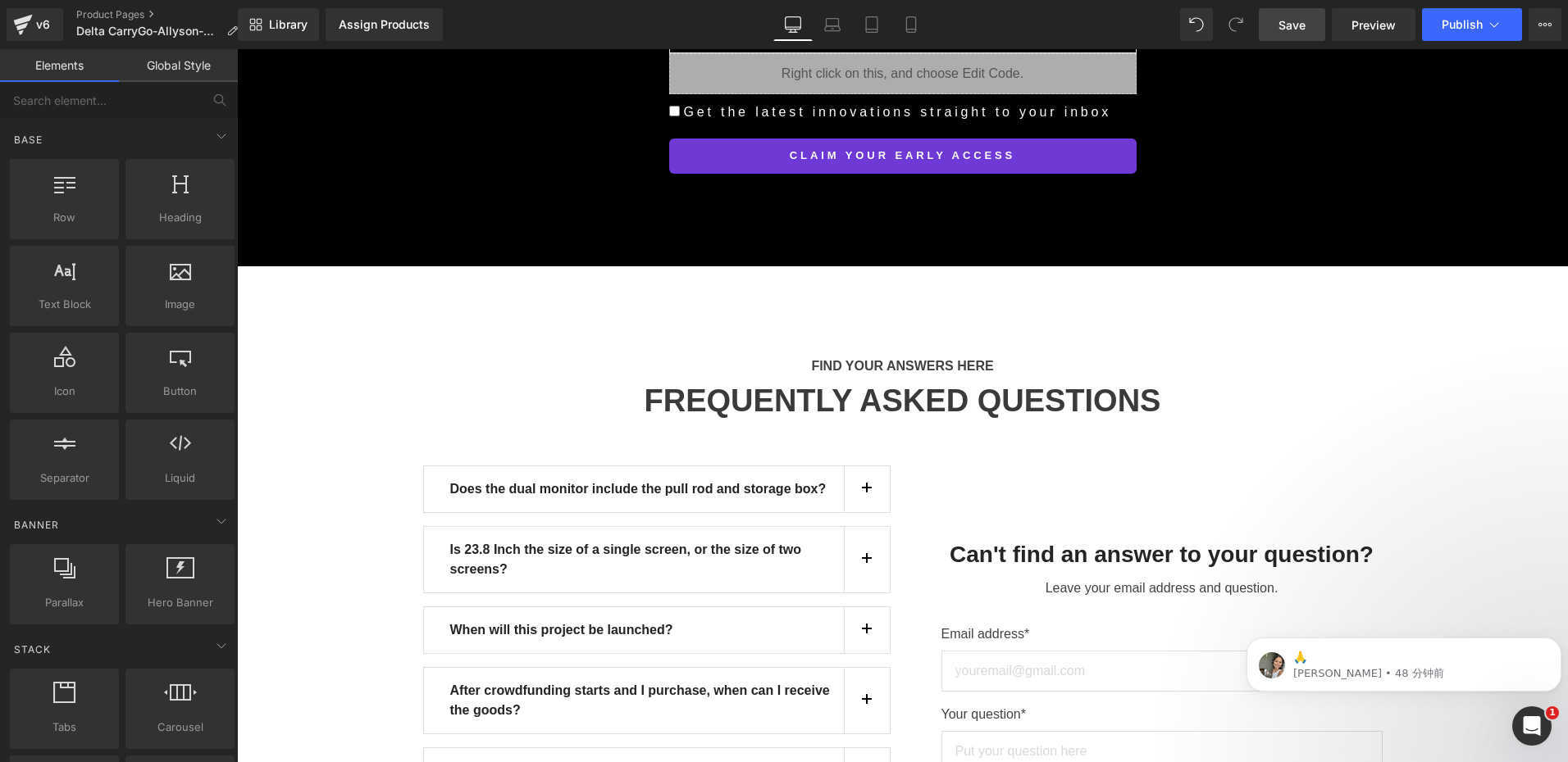
scroll to position [14352, 0]
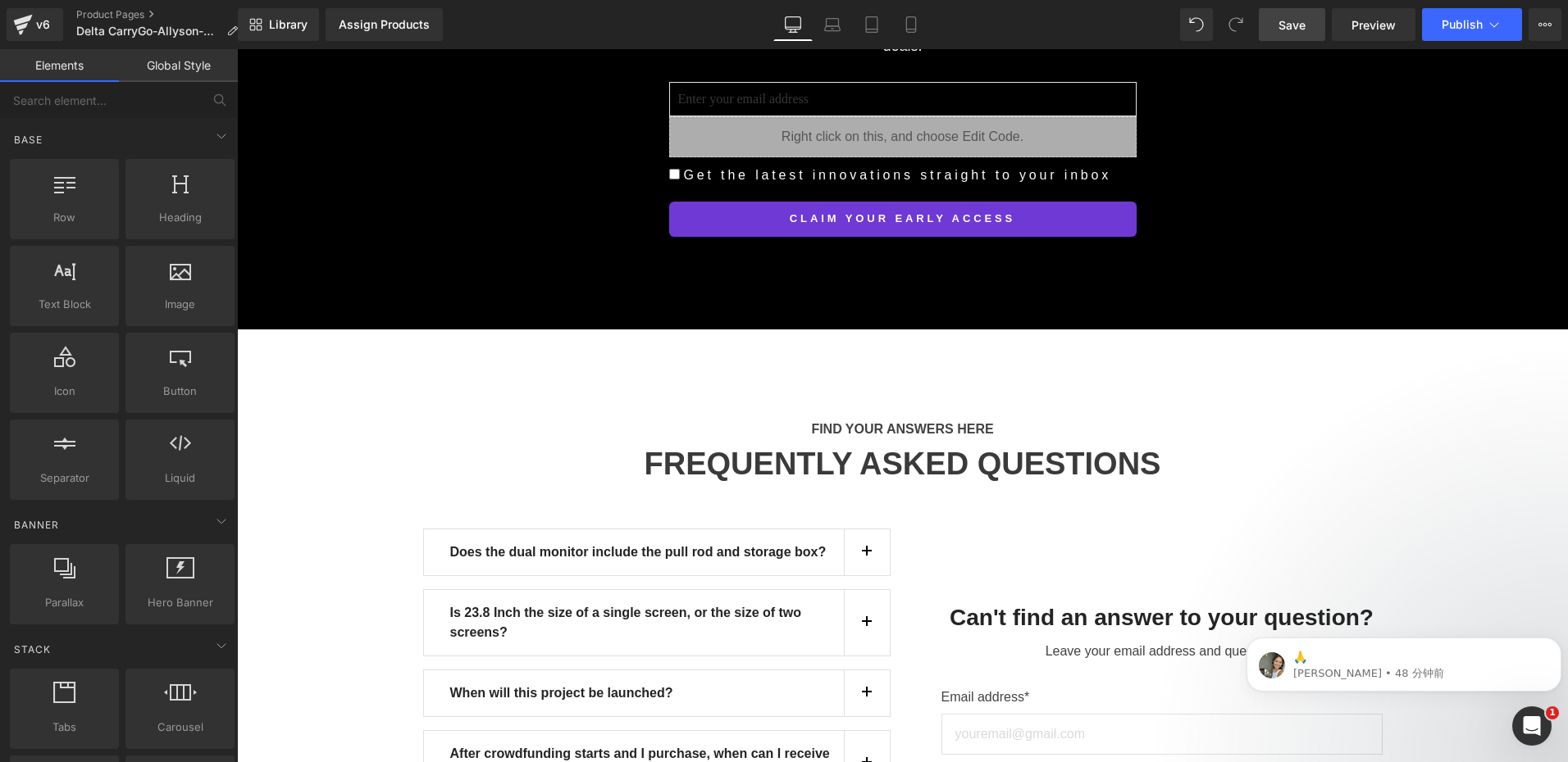
click at [1296, 31] on span "Save" at bounding box center [1291, 25] width 27 height 18
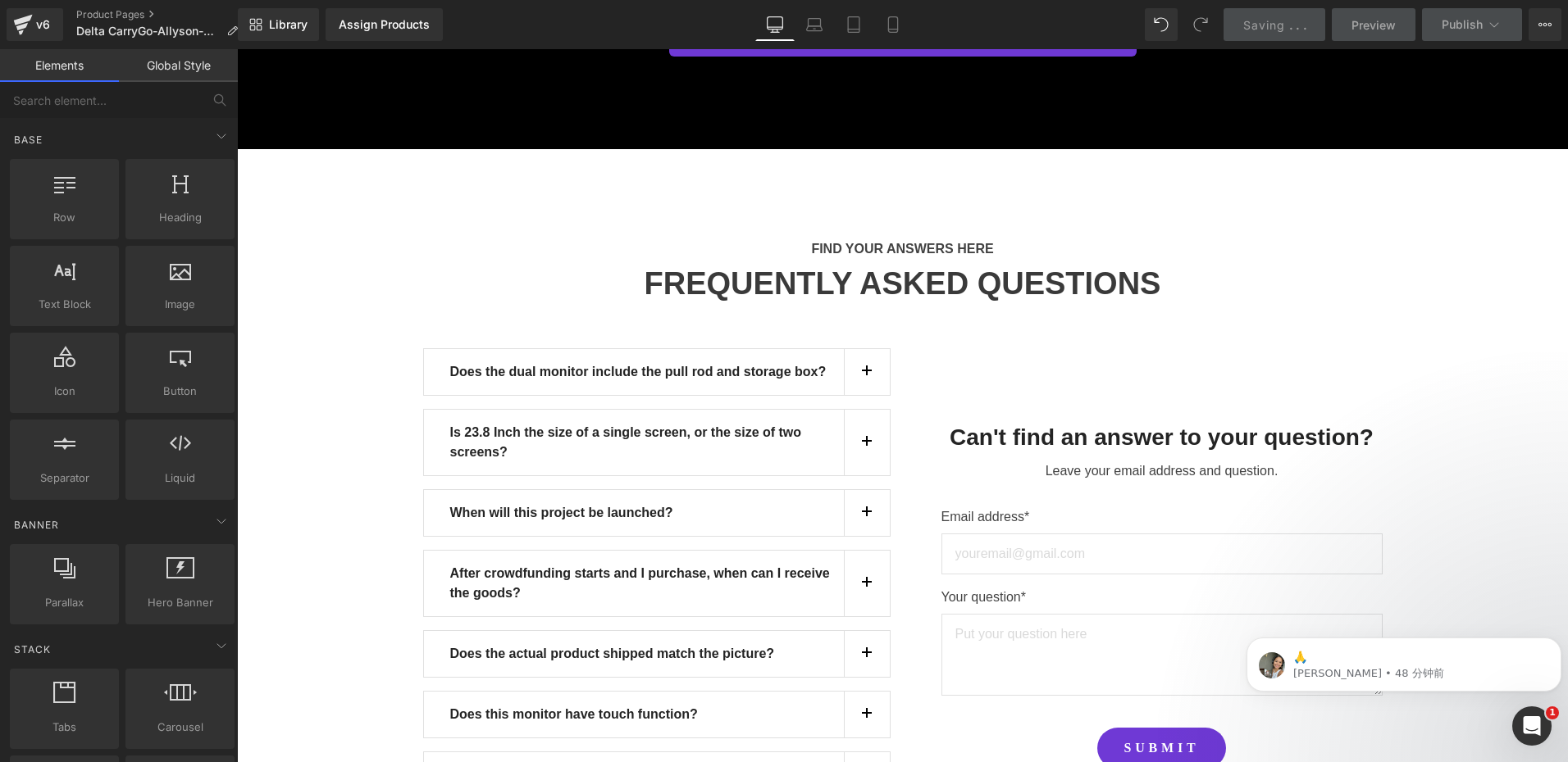
scroll to position [14516, 0]
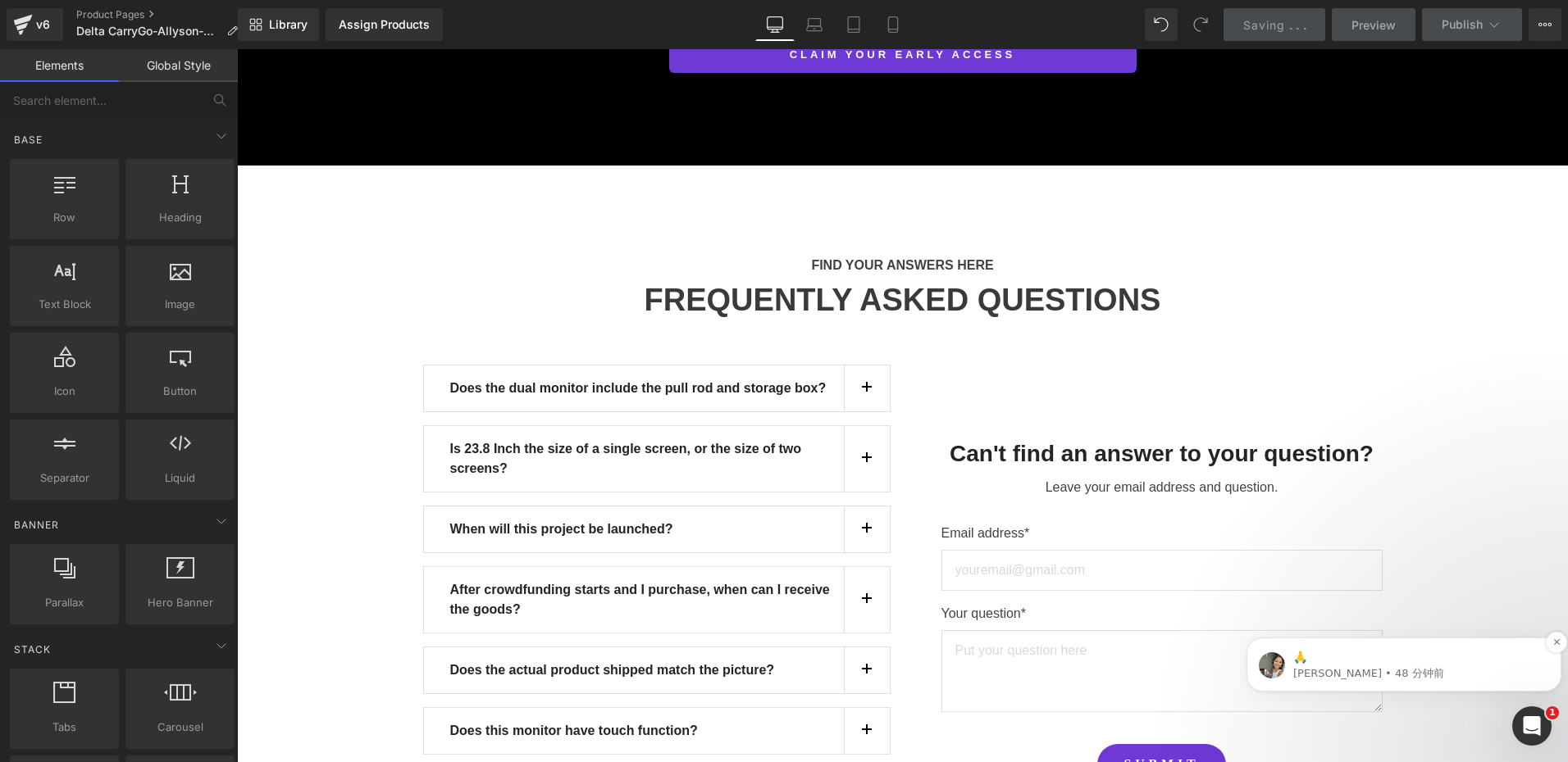
click at [1375, 665] on p "🙏" at bounding box center [1417, 658] width 247 height 17
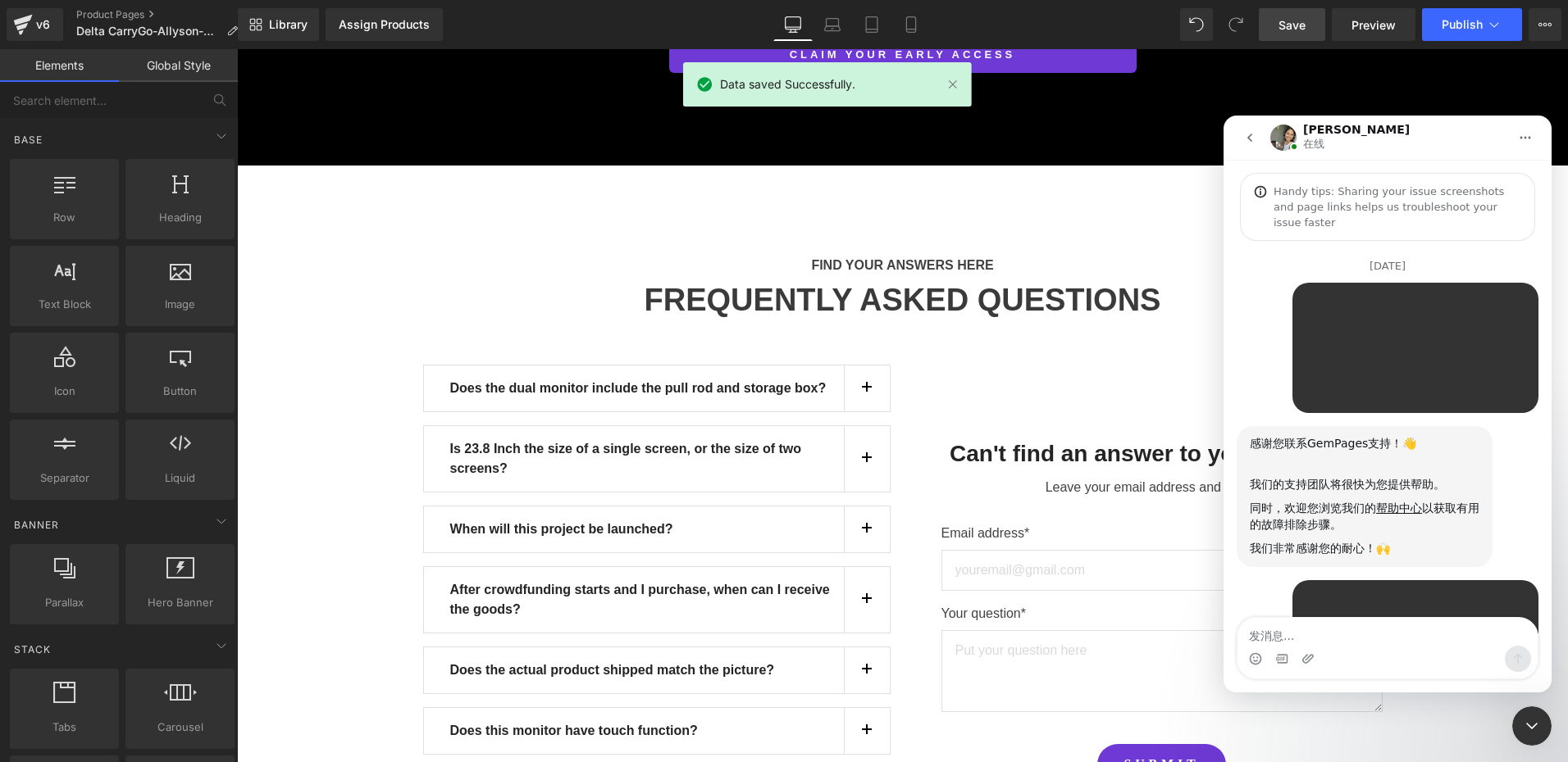
scroll to position [122, 0]
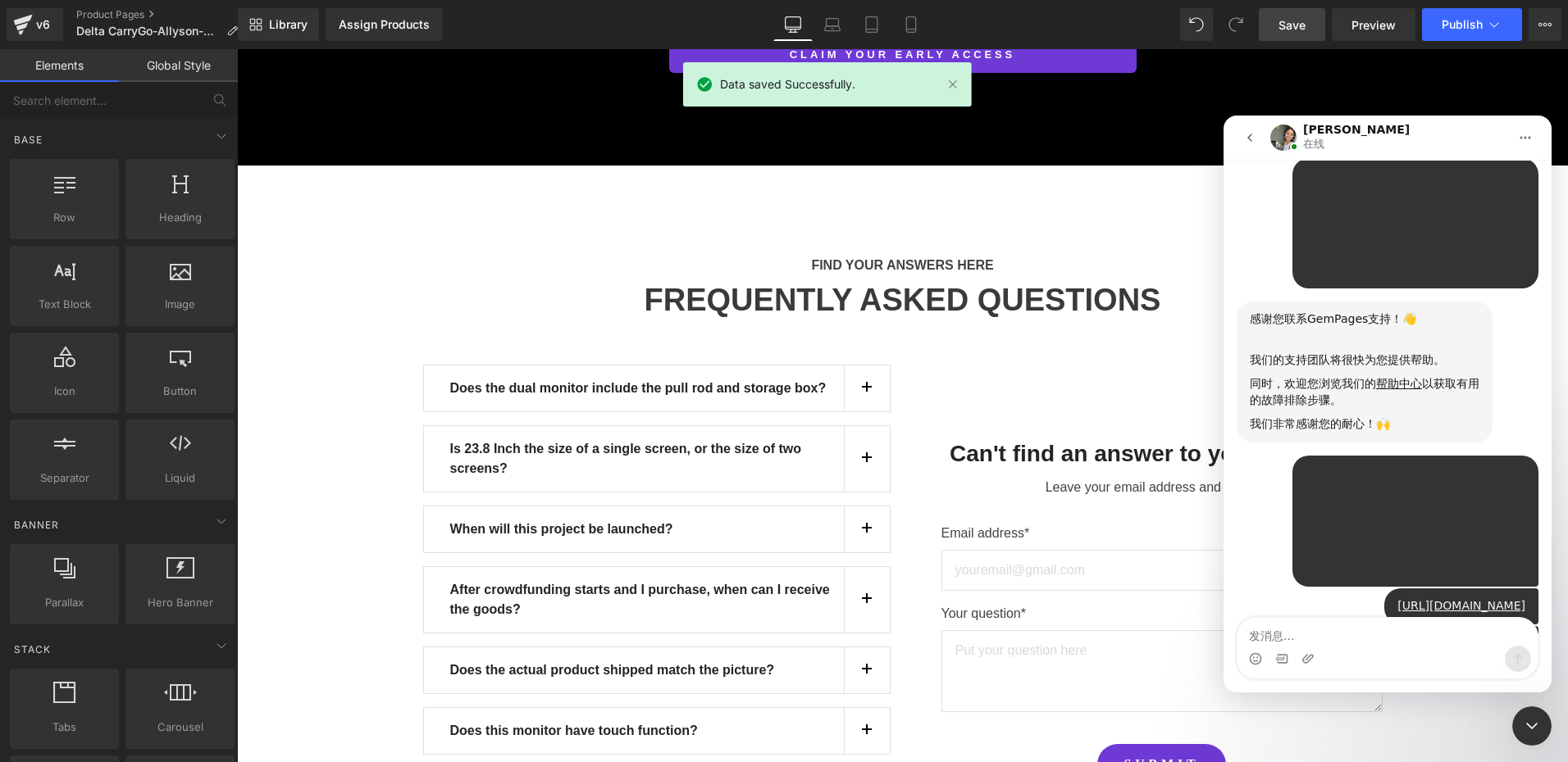
click at [988, 546] on div at bounding box center [784, 356] width 1568 height 713
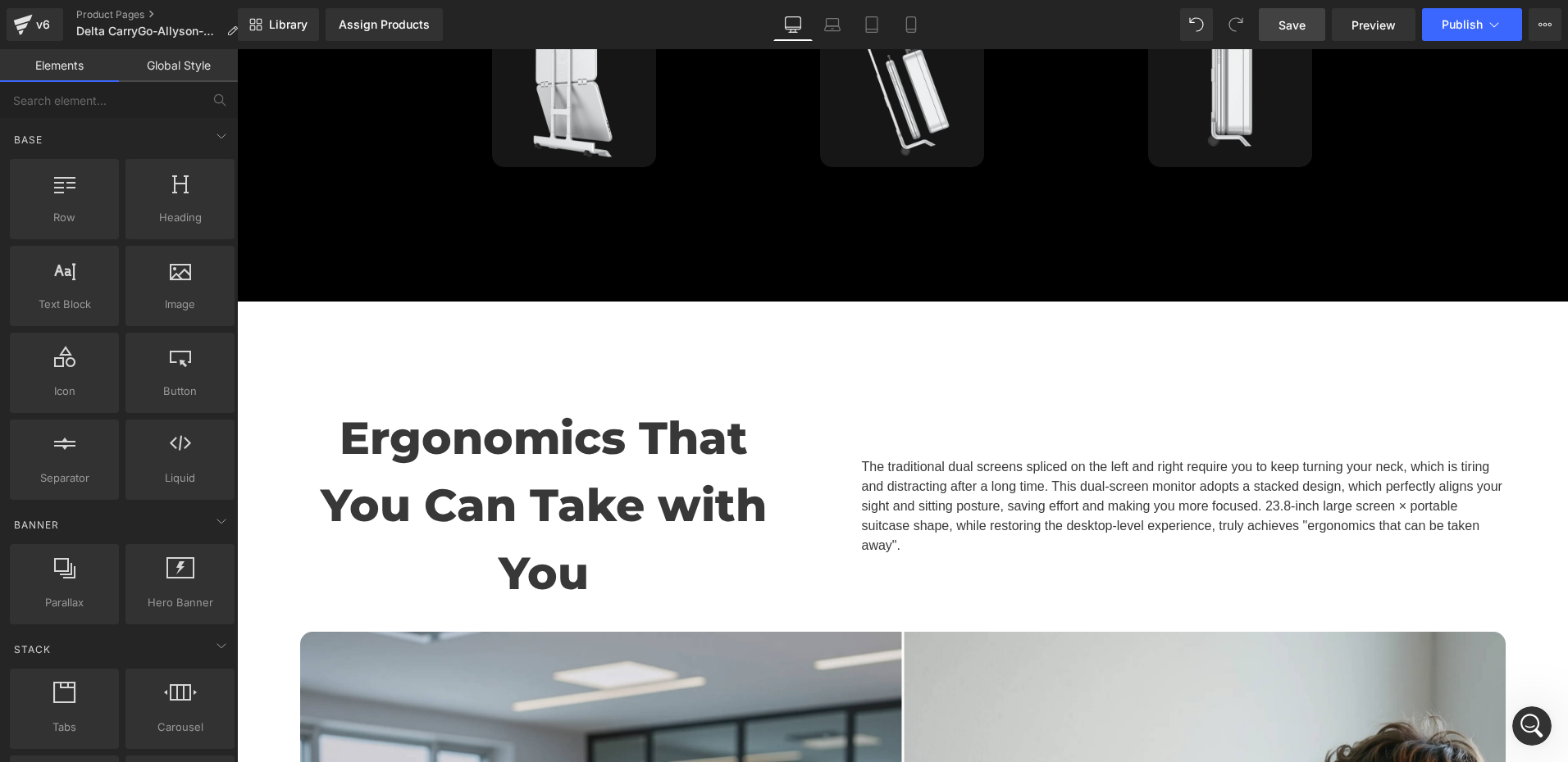
scroll to position [0, 0]
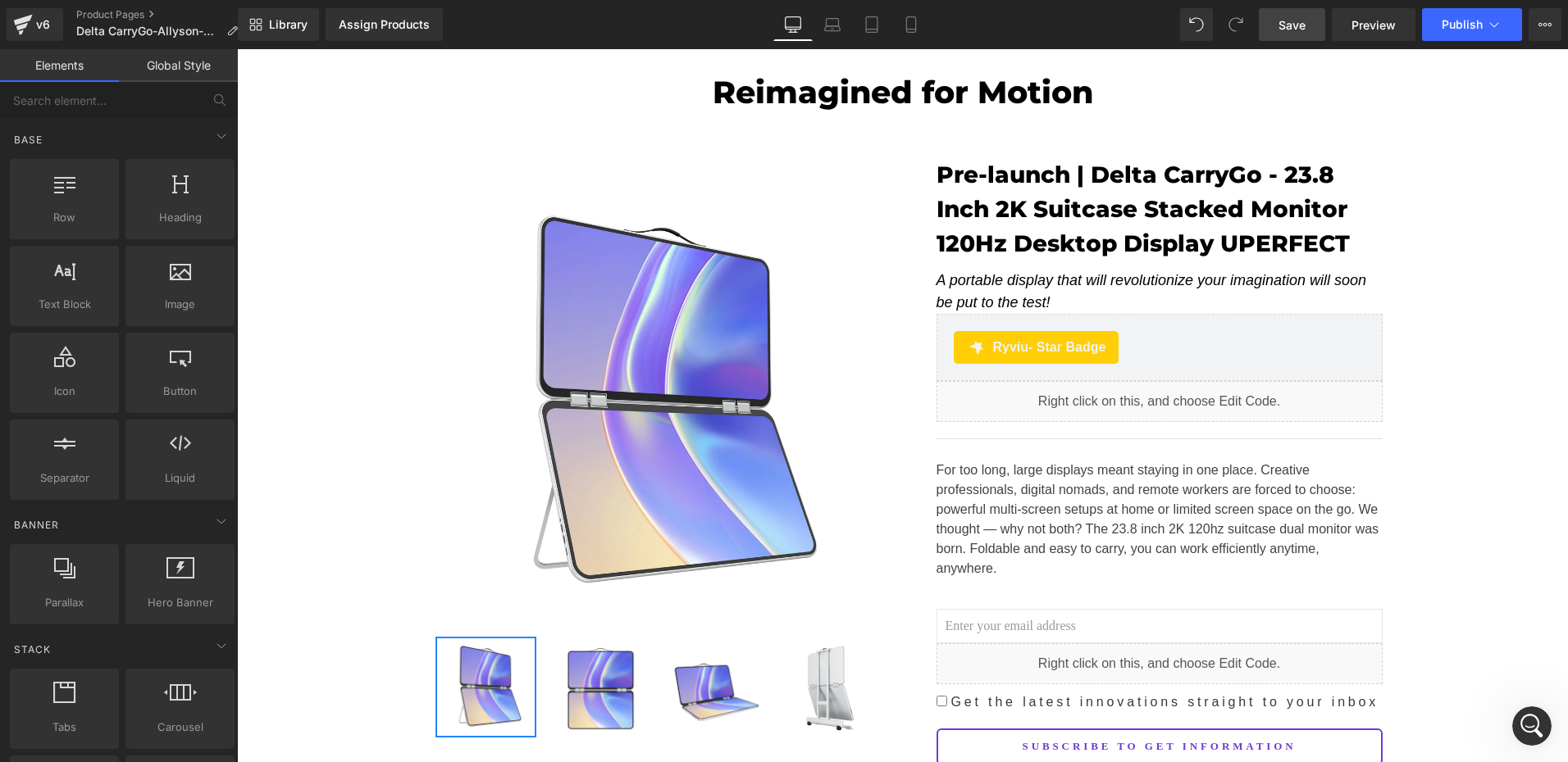
drag, startPoint x: 1562, startPoint y: 689, endPoint x: 1696, endPoint y: 87, distance: 616.7
click at [1265, 21] on link "Save" at bounding box center [1291, 24] width 66 height 33
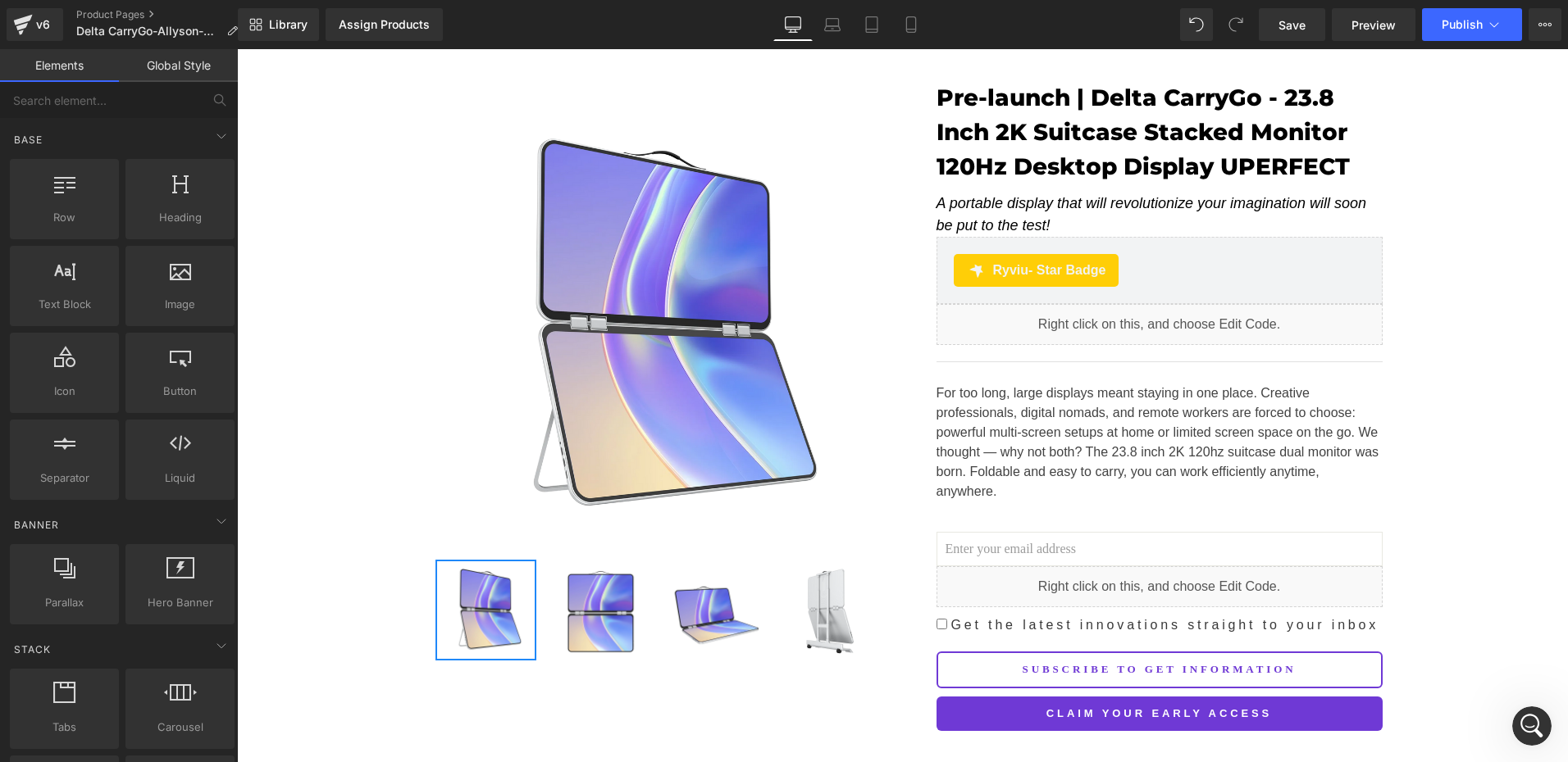
scroll to position [164, 0]
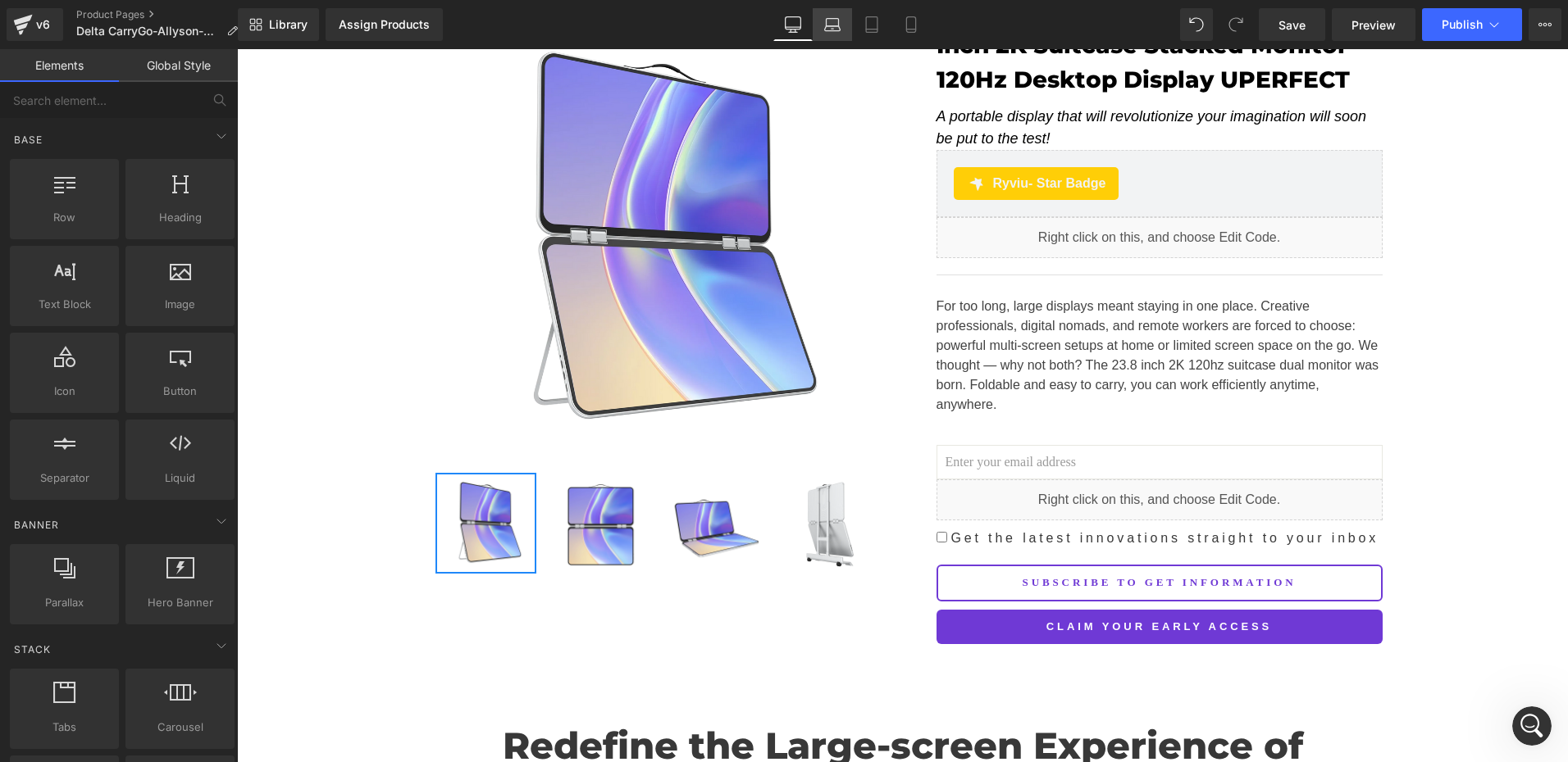
drag, startPoint x: 840, startPoint y: 26, endPoint x: 293, endPoint y: 155, distance: 562.0
click at [840, 26] on icon at bounding box center [832, 25] width 17 height 17
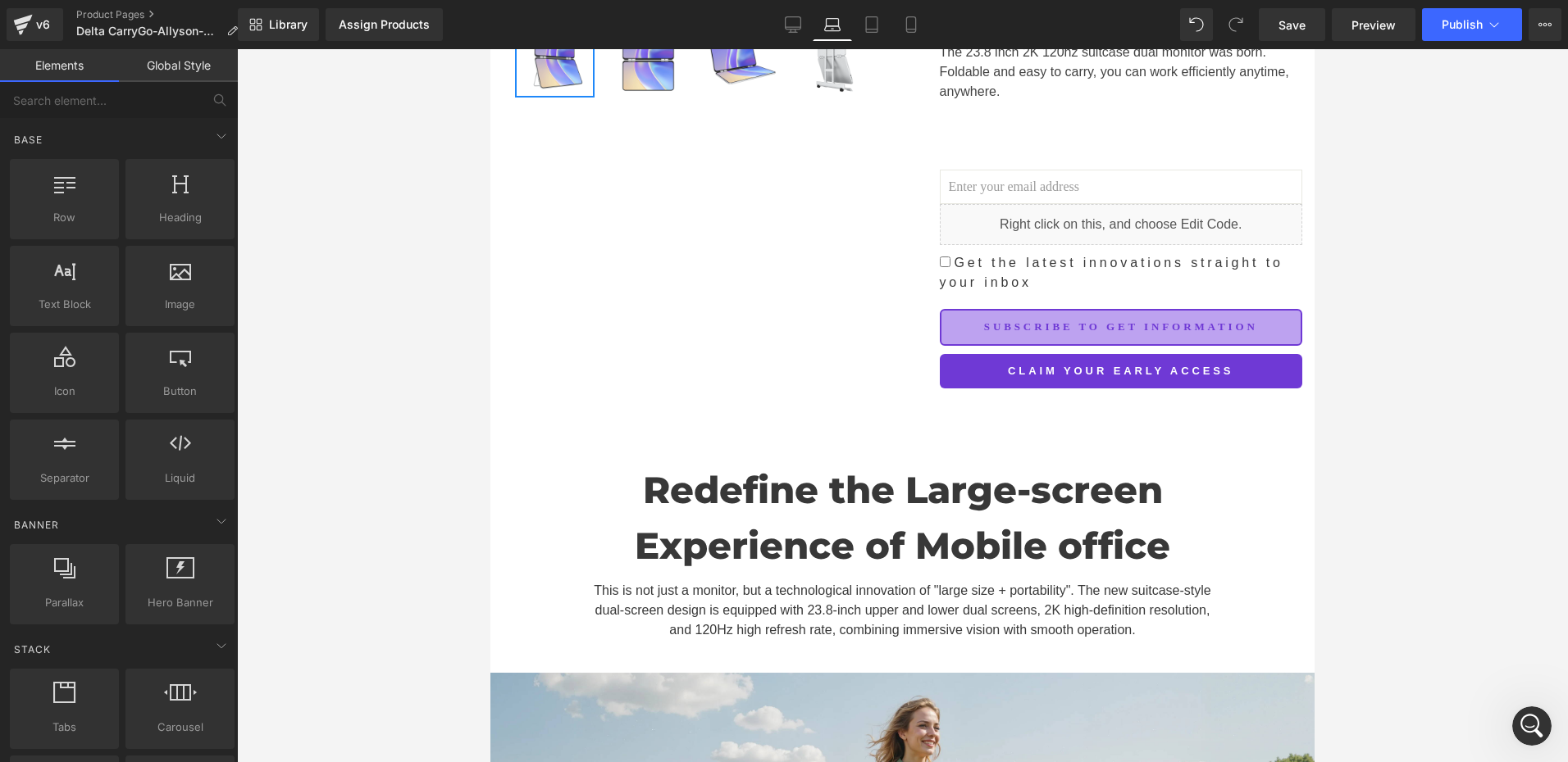
scroll to position [574, 0]
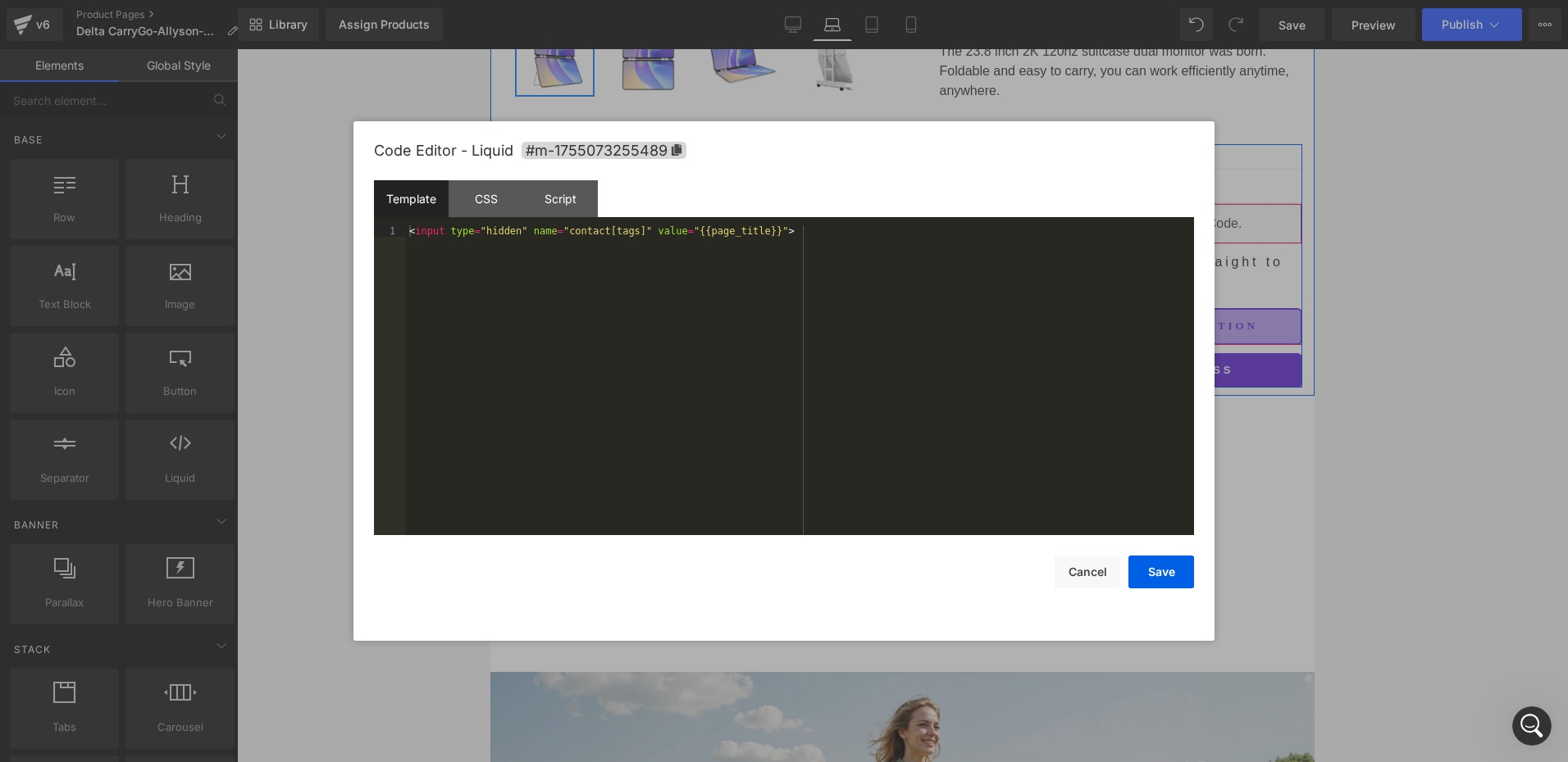
click at [1103, 217] on div "Liquid" at bounding box center [1121, 223] width 364 height 41
click at [491, 204] on div "CSS" at bounding box center [486, 199] width 74 height 37
click at [407, 206] on div "Template" at bounding box center [410, 199] width 74 height 37
click at [471, 201] on div "CSS" at bounding box center [486, 199] width 74 height 37
drag, startPoint x: 1106, startPoint y: 575, endPoint x: 1106, endPoint y: 551, distance: 24.0
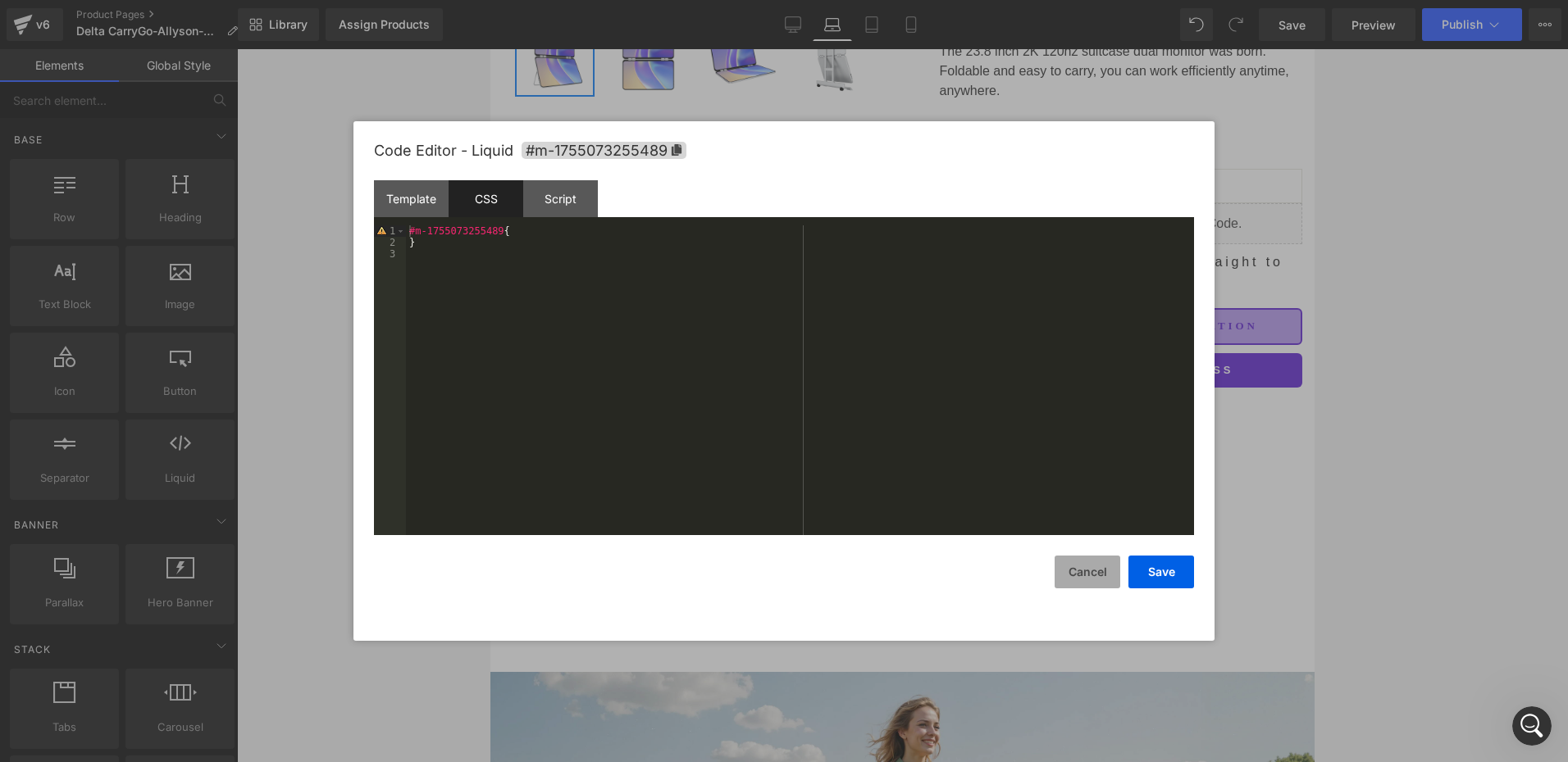
click at [1106, 572] on button "Cancel" at bounding box center [1087, 572] width 65 height 33
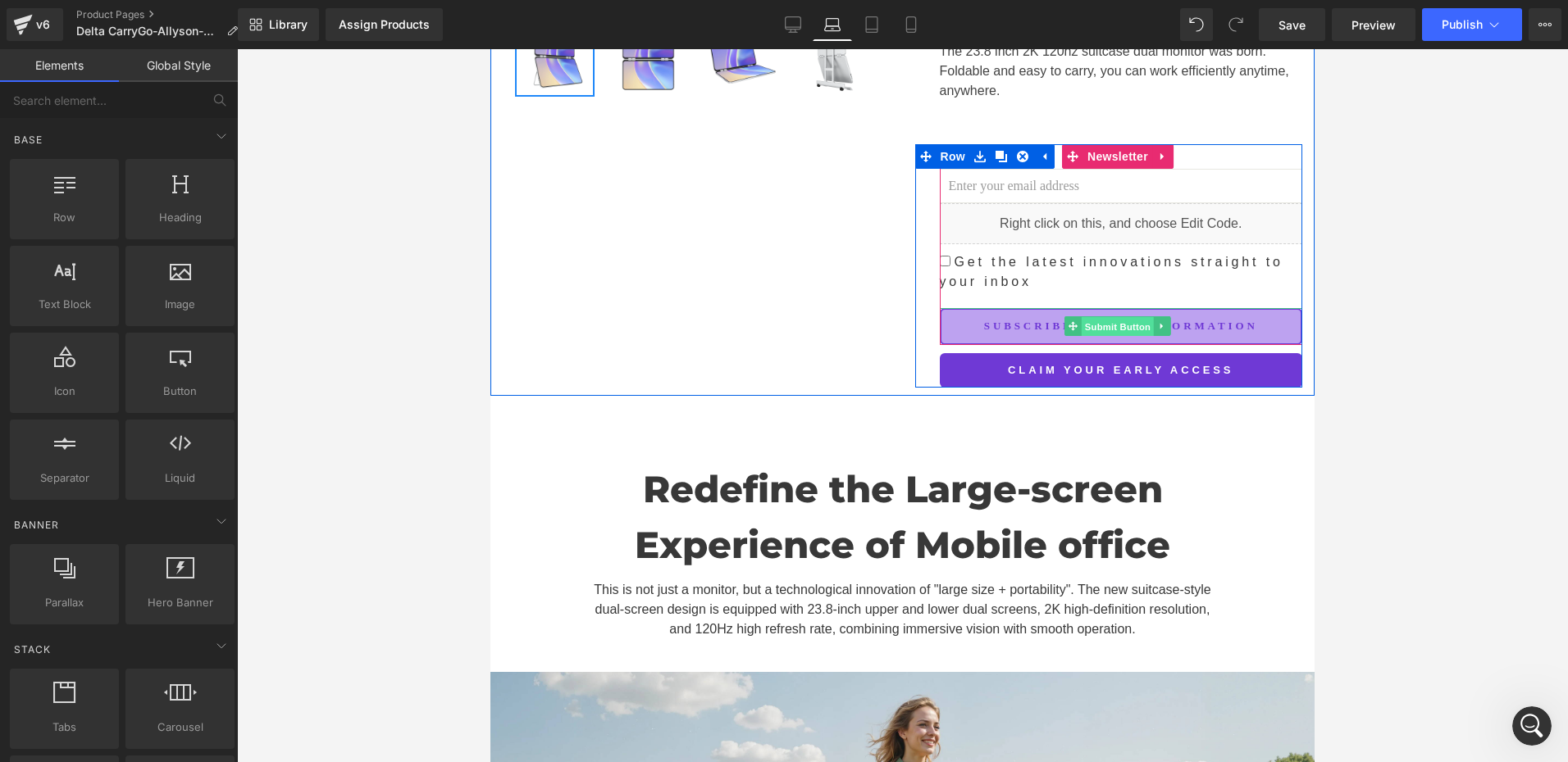
click at [1109, 321] on span "Submit Button" at bounding box center [1117, 328] width 72 height 20
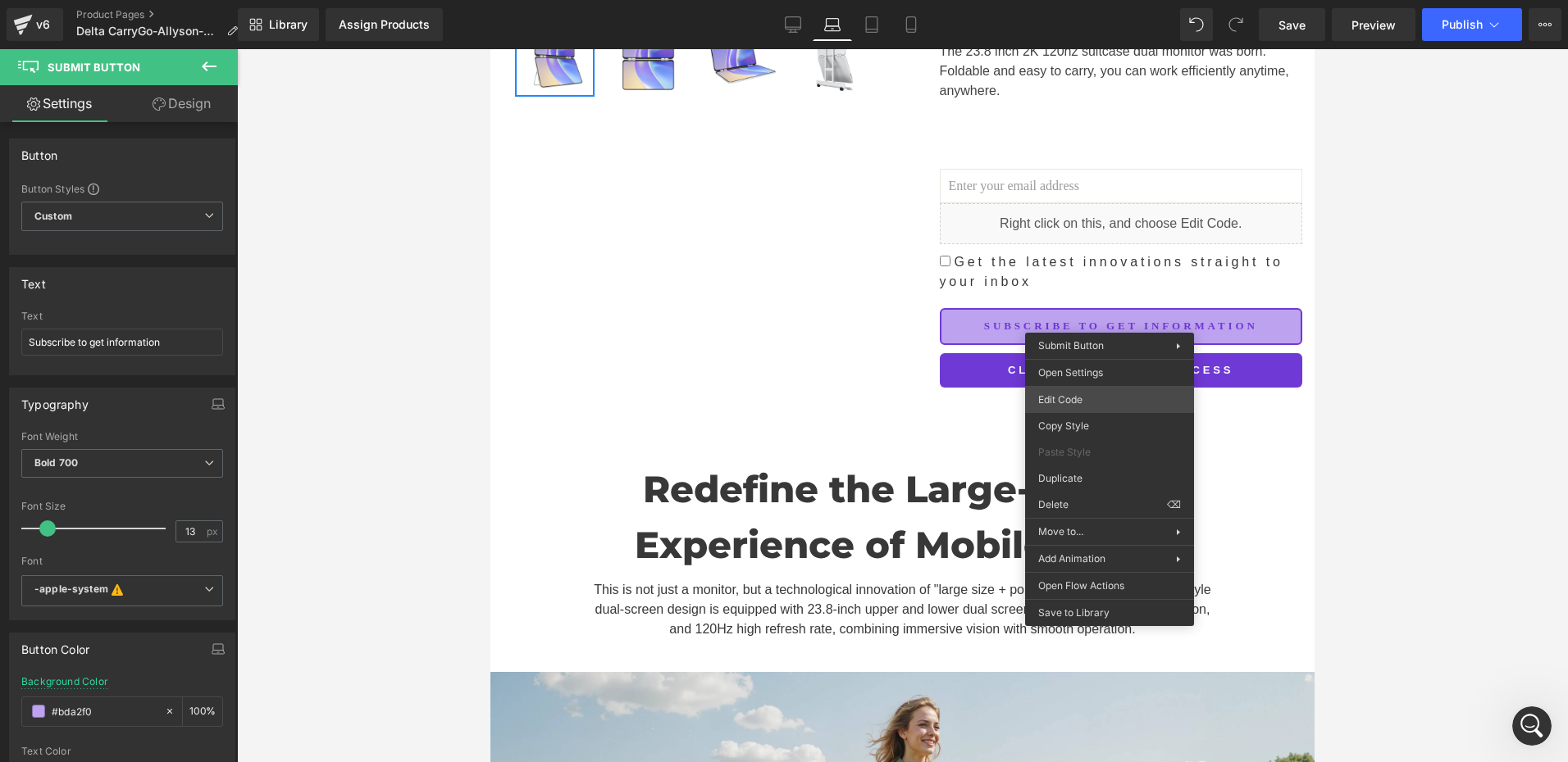
click at [1095, 0] on div "Submit Button You are previewing how the will restyle your page. You can not ed…" at bounding box center [784, 0] width 1568 height 0
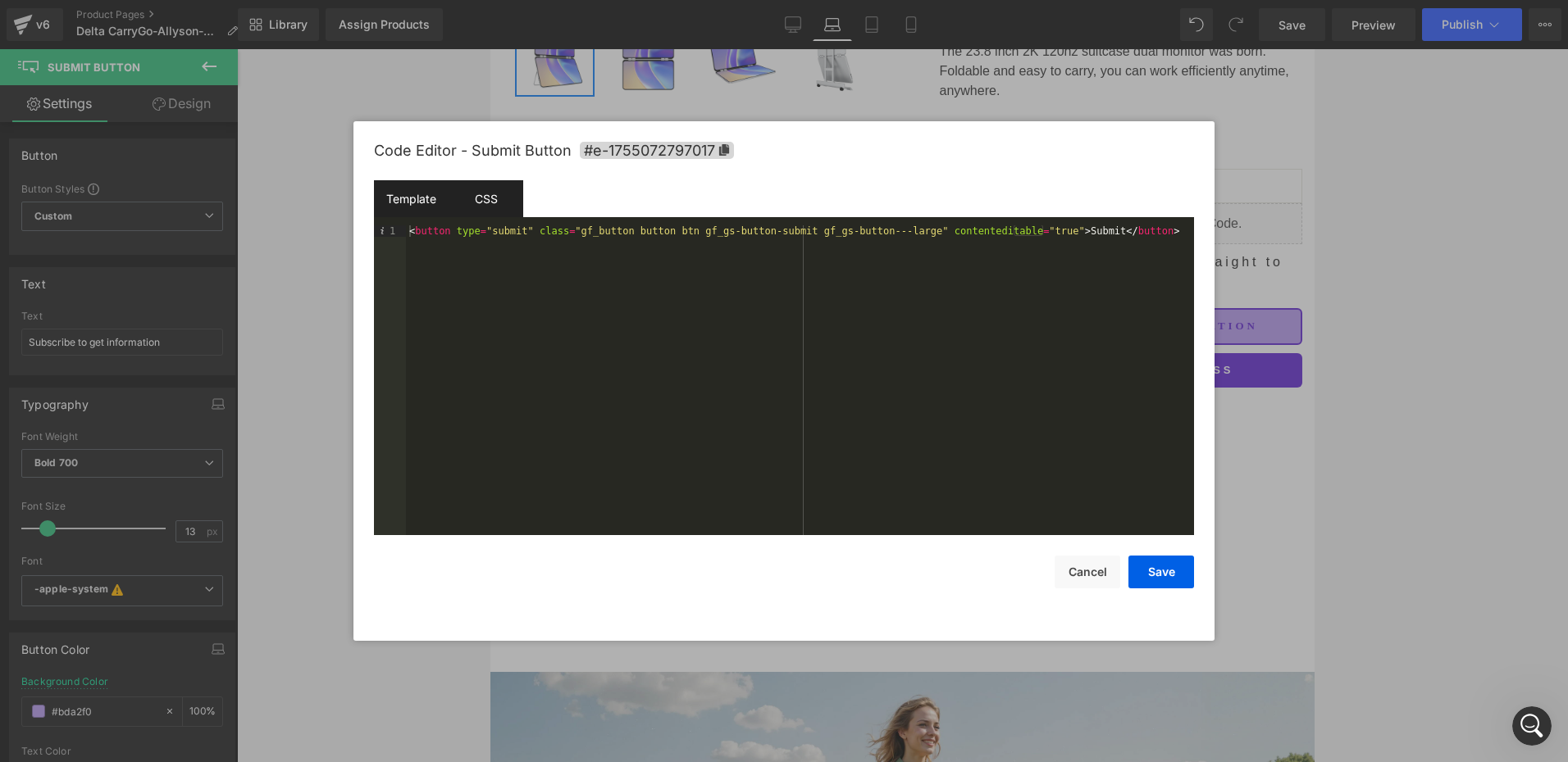
click at [491, 201] on div "CSS" at bounding box center [486, 199] width 74 height 37
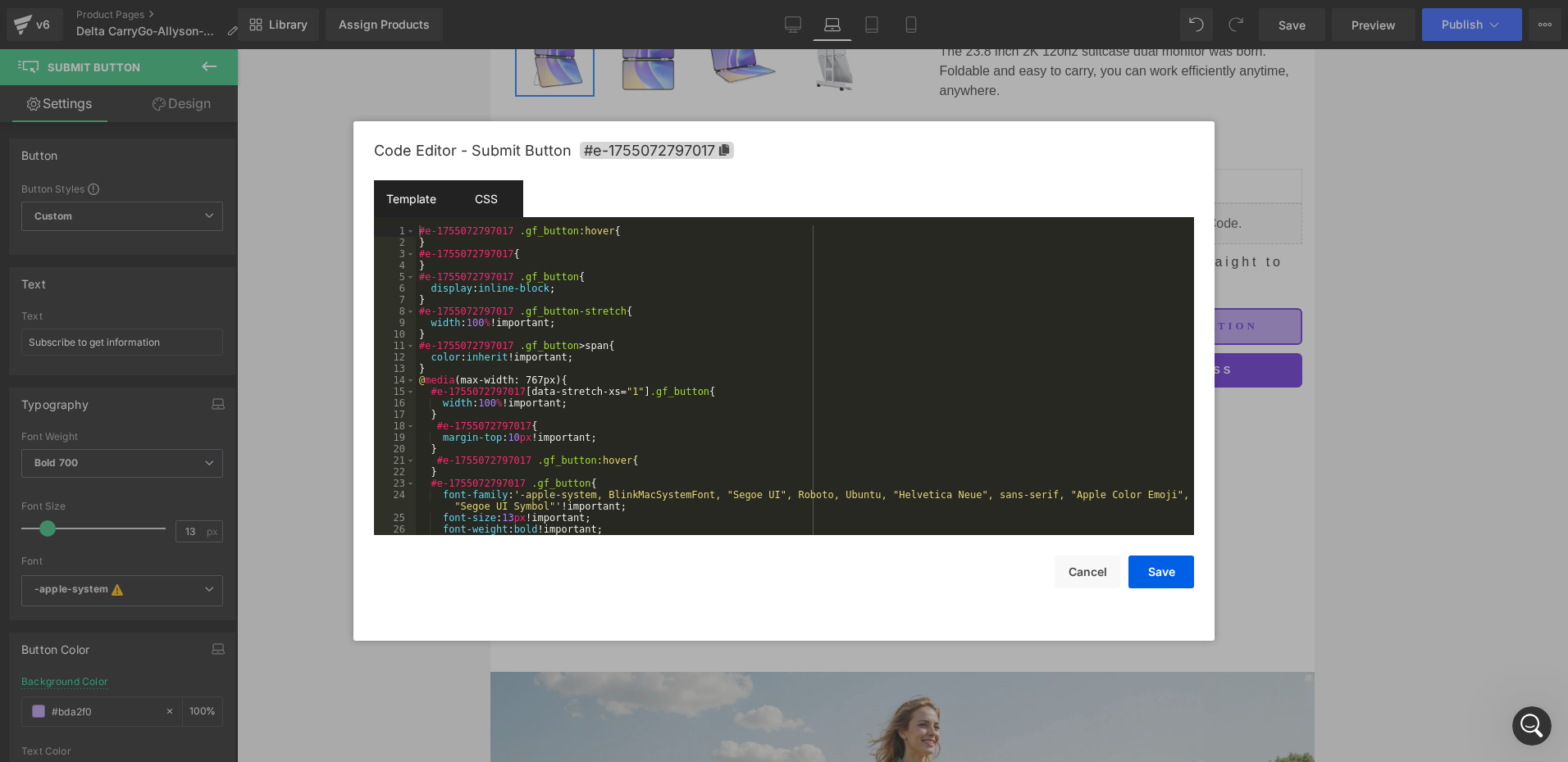
click at [415, 206] on div "Template" at bounding box center [410, 199] width 74 height 37
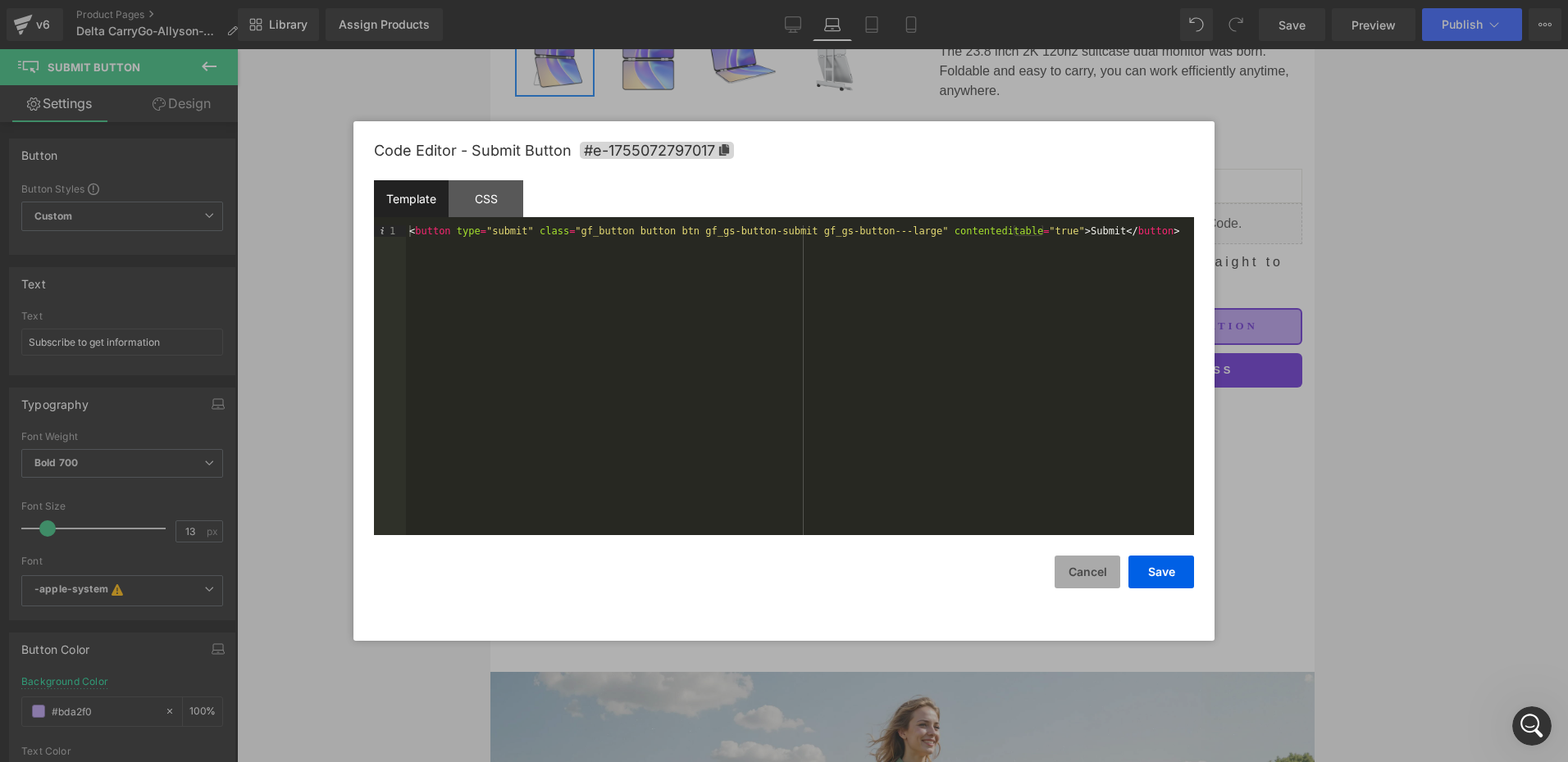
click at [1092, 573] on button "Cancel" at bounding box center [1087, 572] width 65 height 33
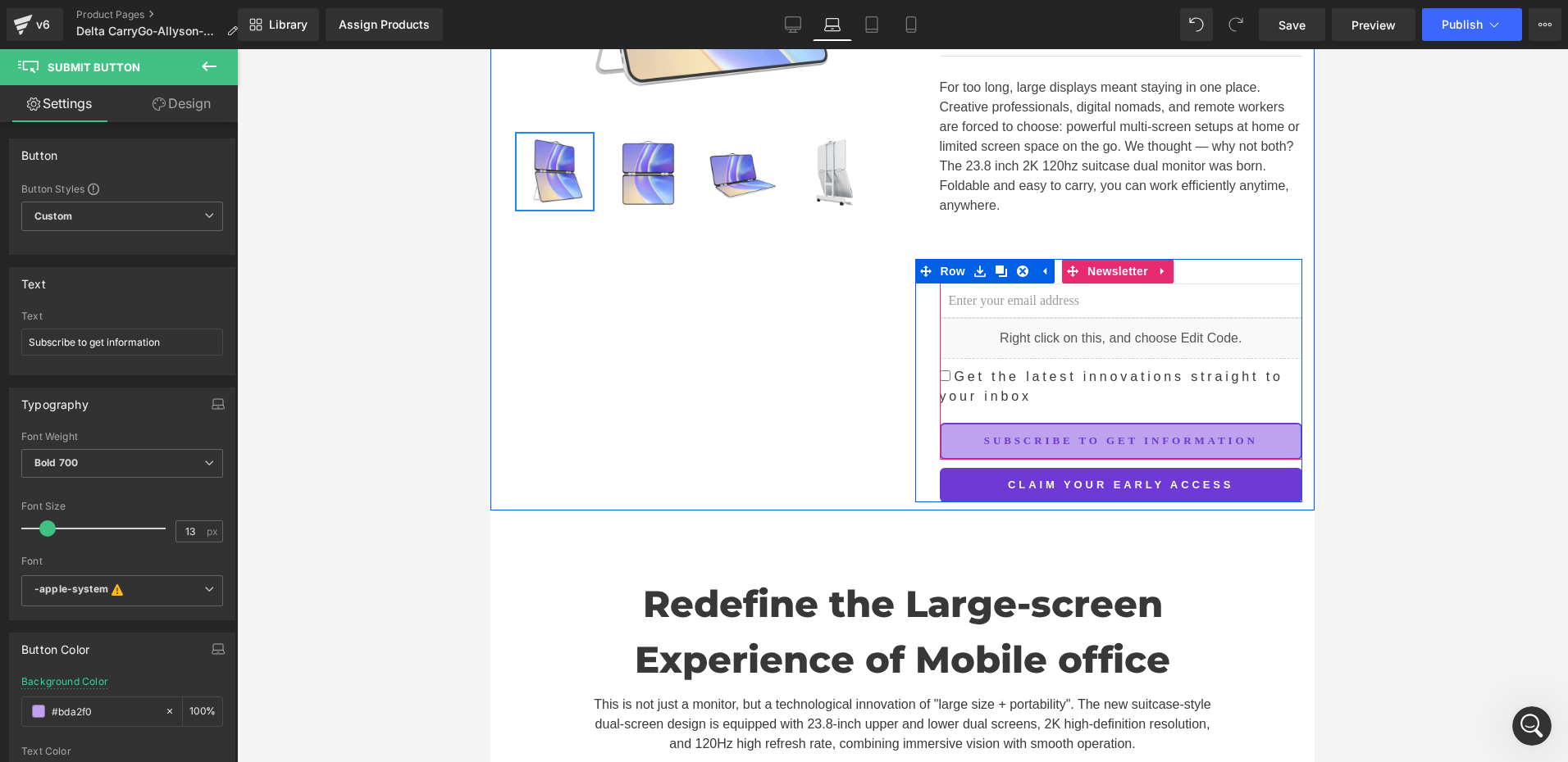
scroll to position [409, 0]
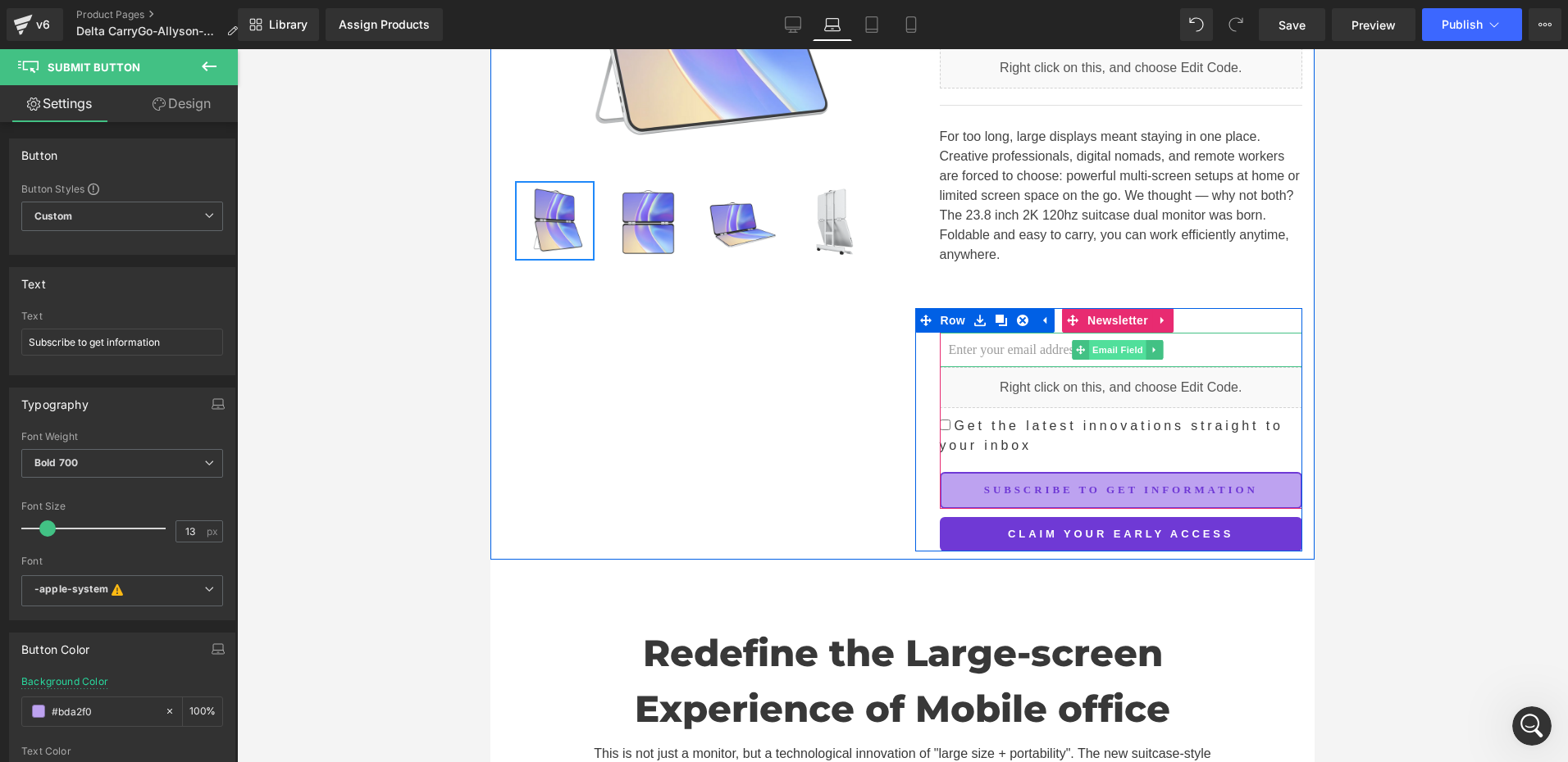
click at [1112, 353] on span "Email Field" at bounding box center [1117, 350] width 58 height 20
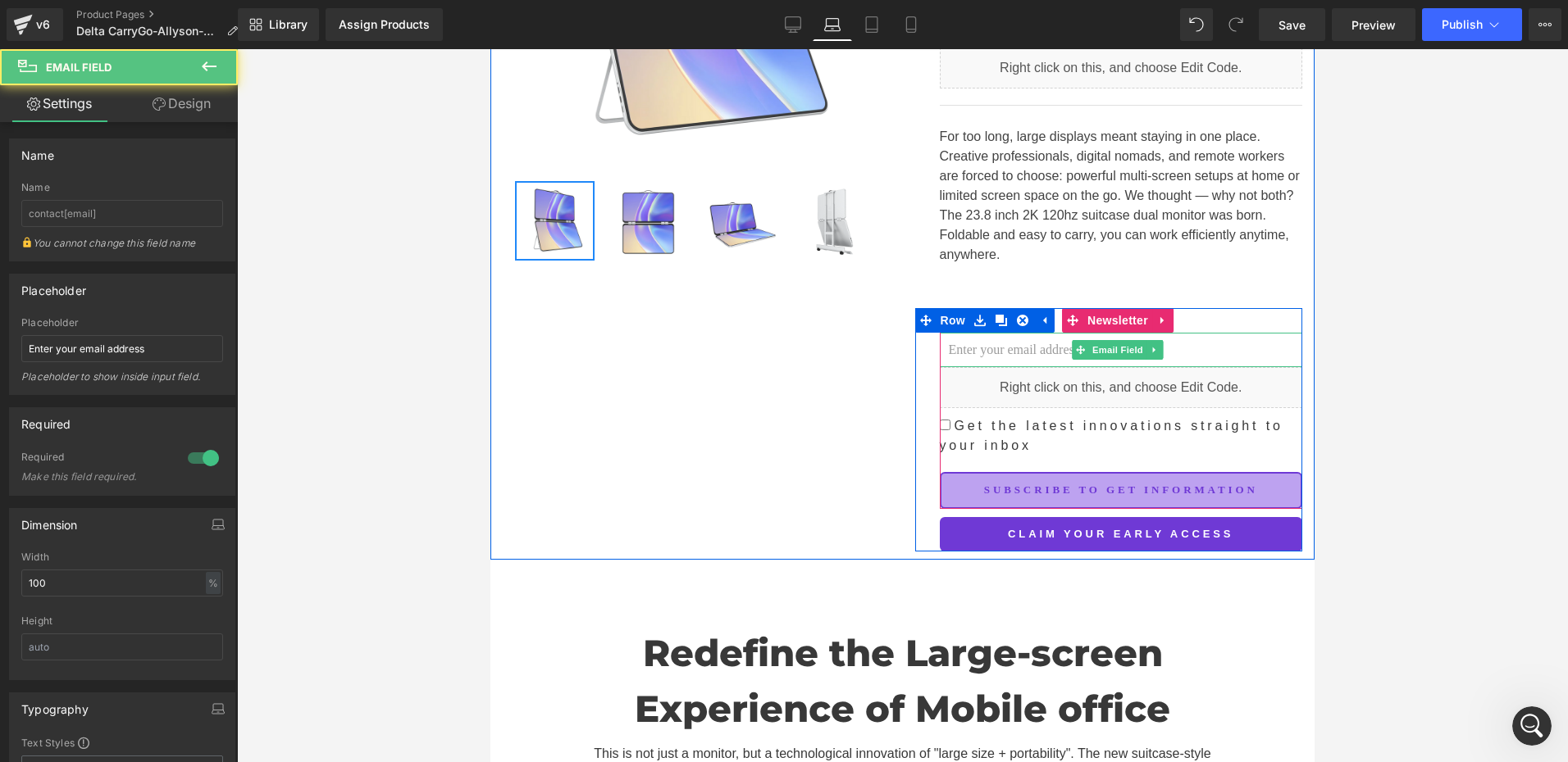
click at [1026, 344] on input "email" at bounding box center [1121, 349] width 364 height 34
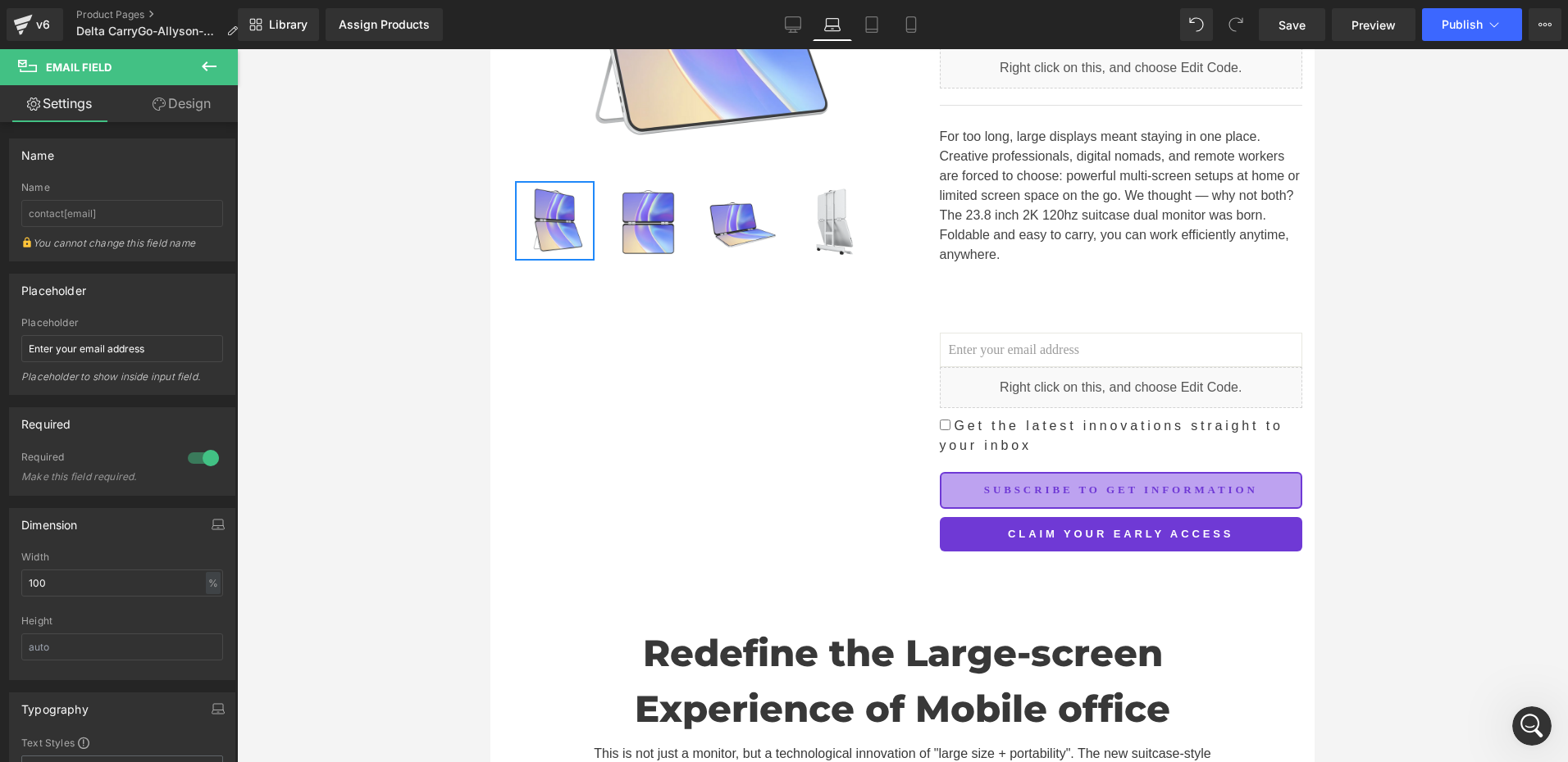
click at [1372, 436] on div at bounding box center [903, 405] width 1331 height 713
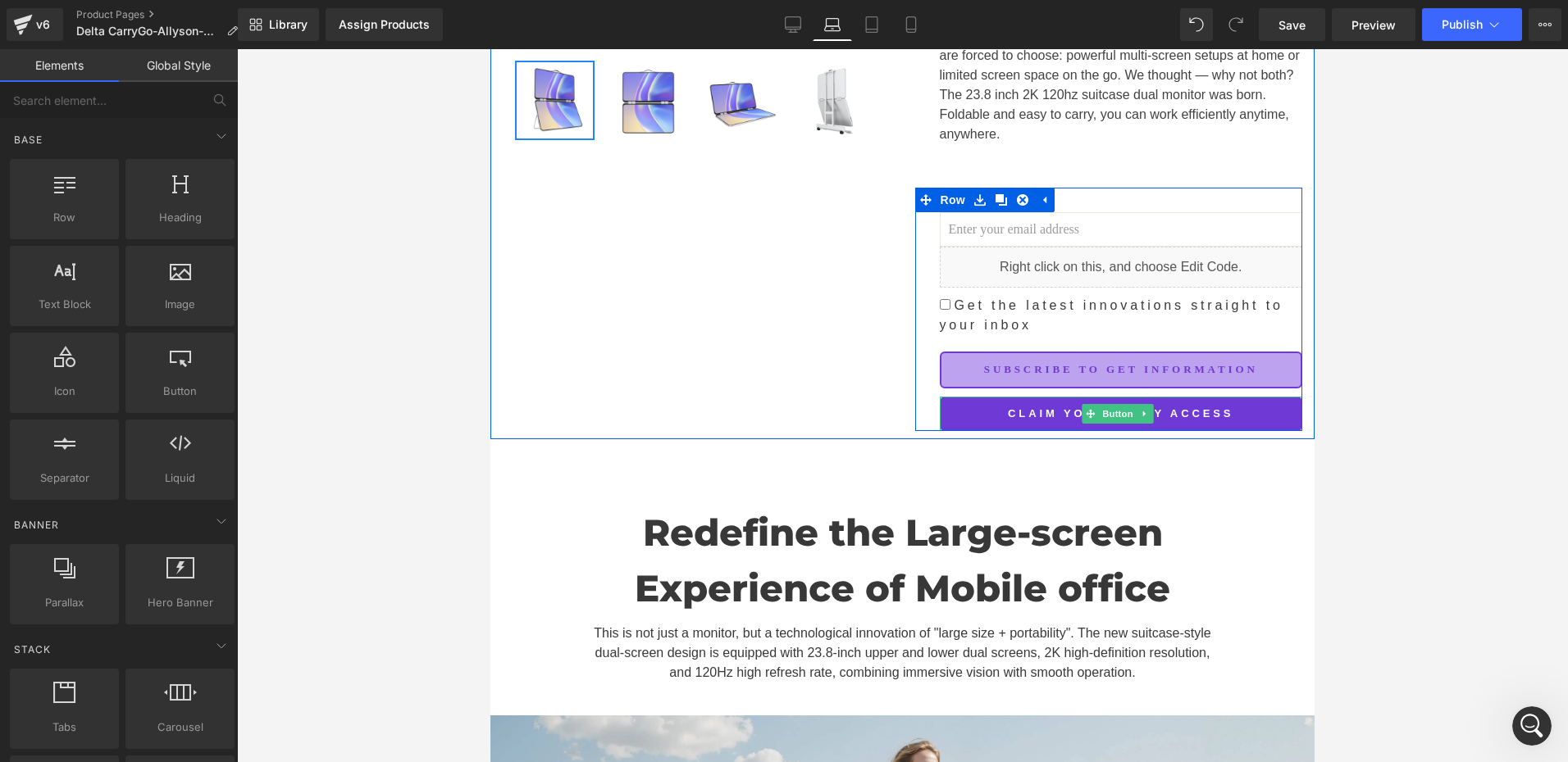
scroll to position [492, 0]
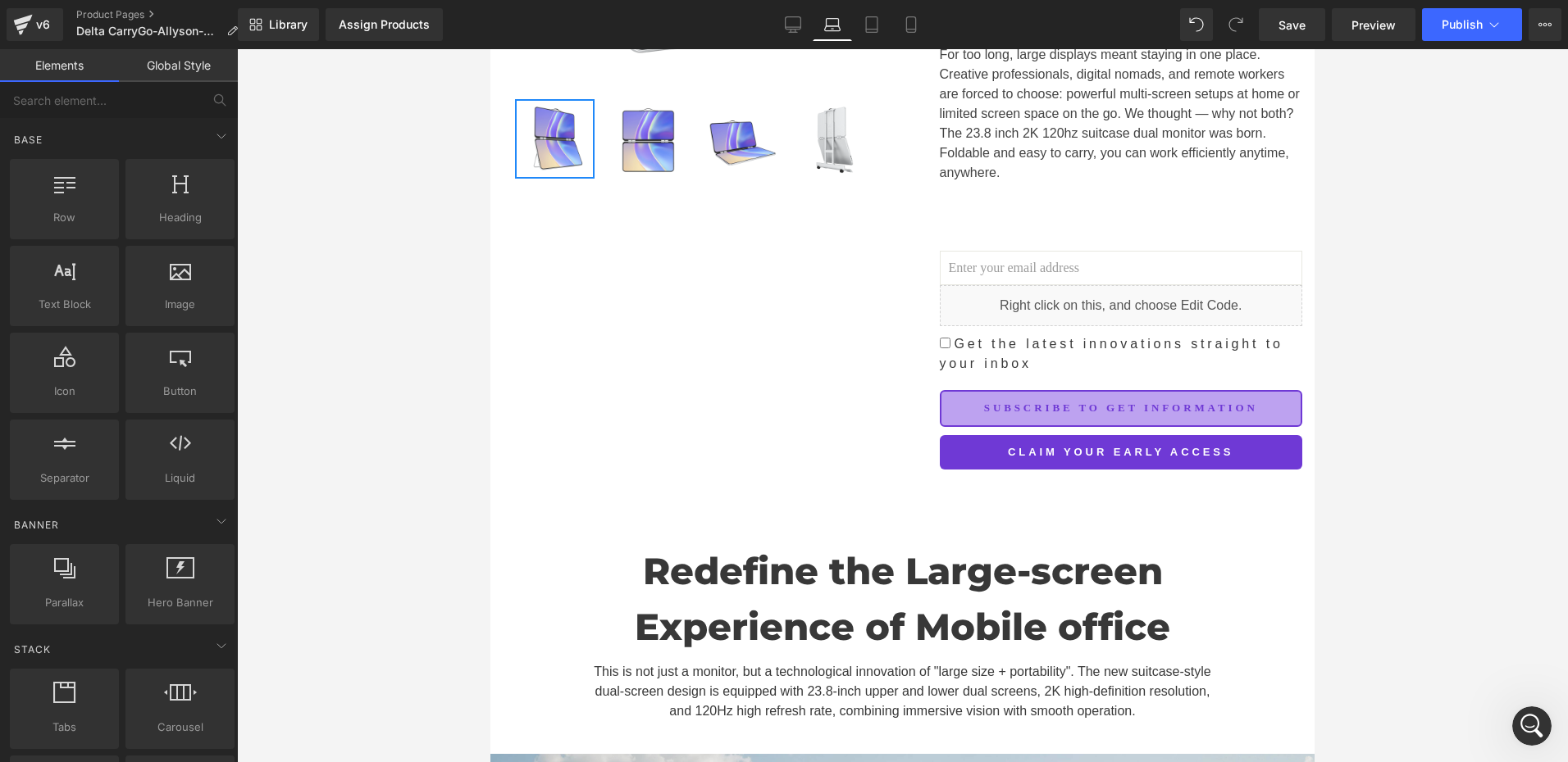
click at [1525, 721] on icon "打开 Intercom Messenger" at bounding box center [1532, 726] width 27 height 27
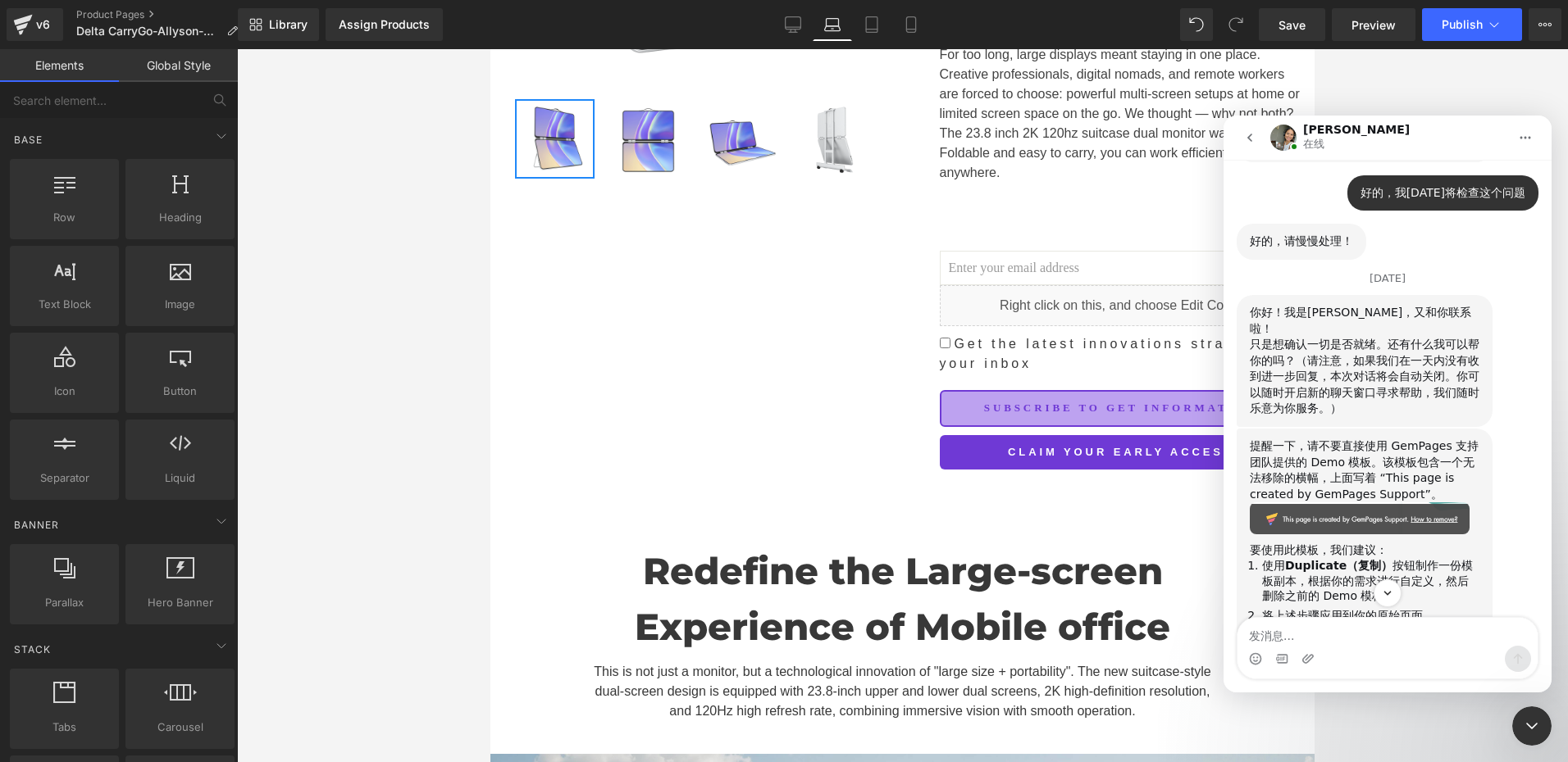
scroll to position [3184, 0]
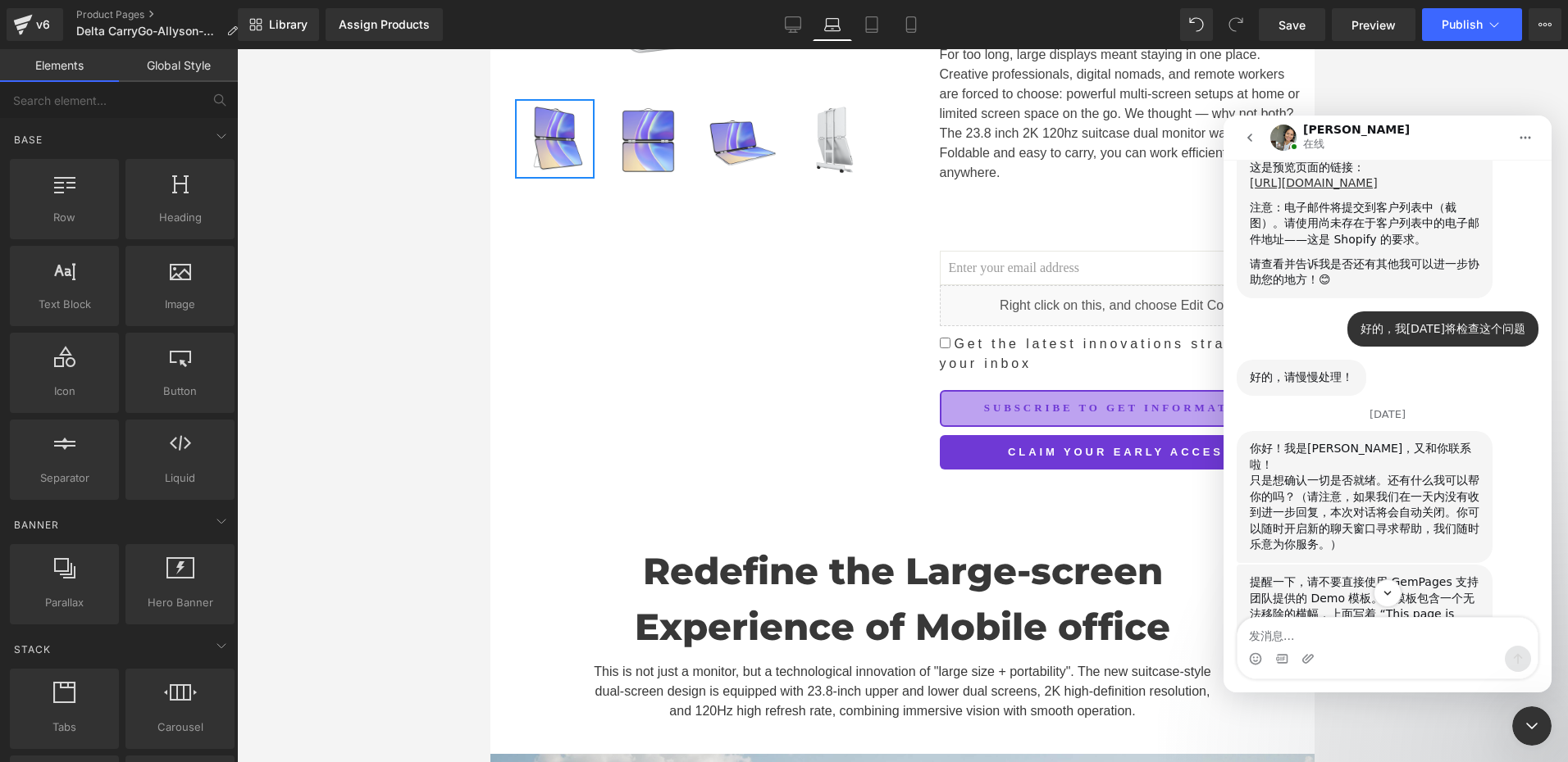
click at [1291, 26] on div at bounding box center [784, 356] width 1568 height 713
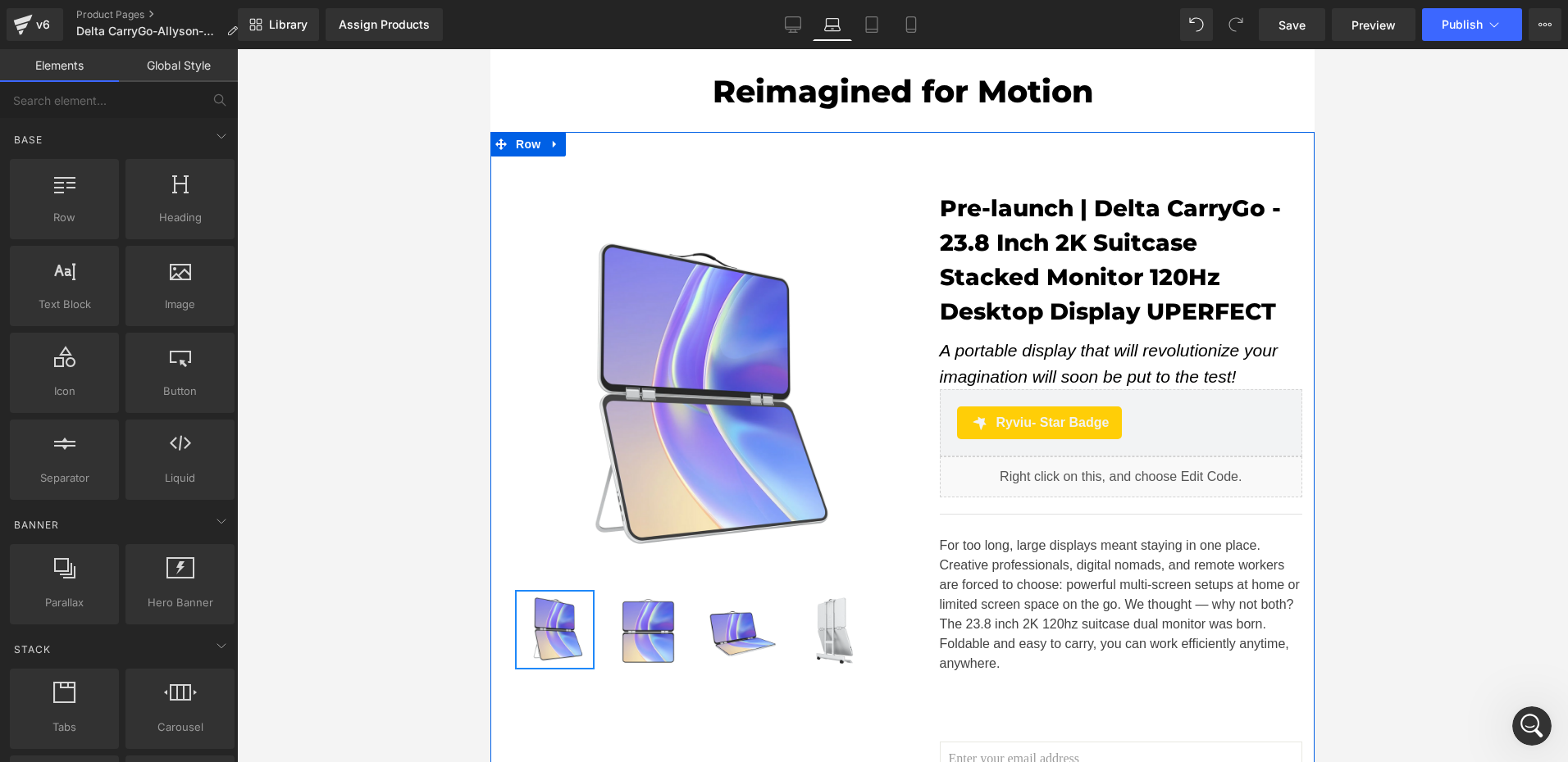
scroll to position [0, 0]
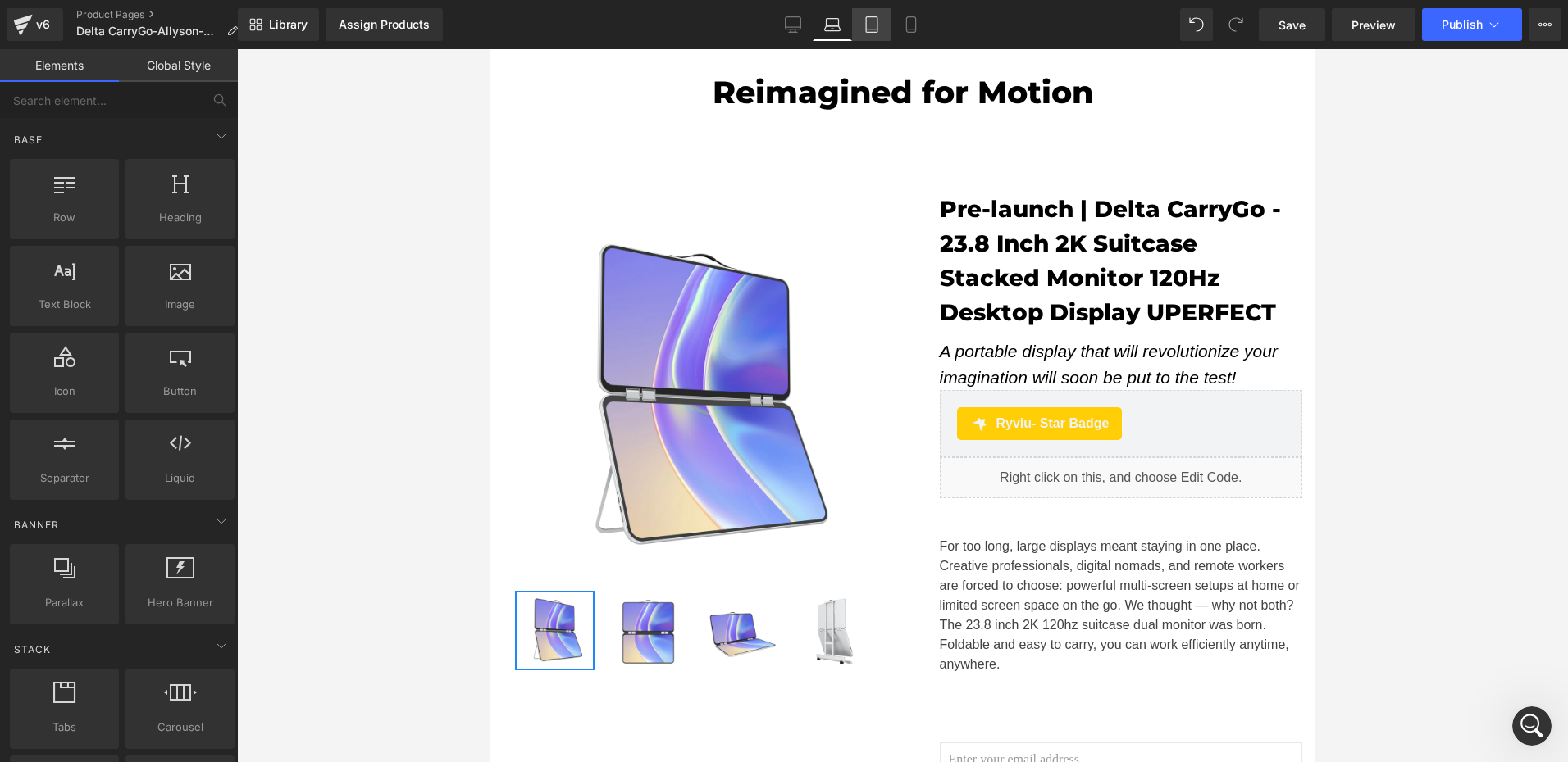
click at [890, 28] on link "Tablet" at bounding box center [871, 24] width 39 height 33
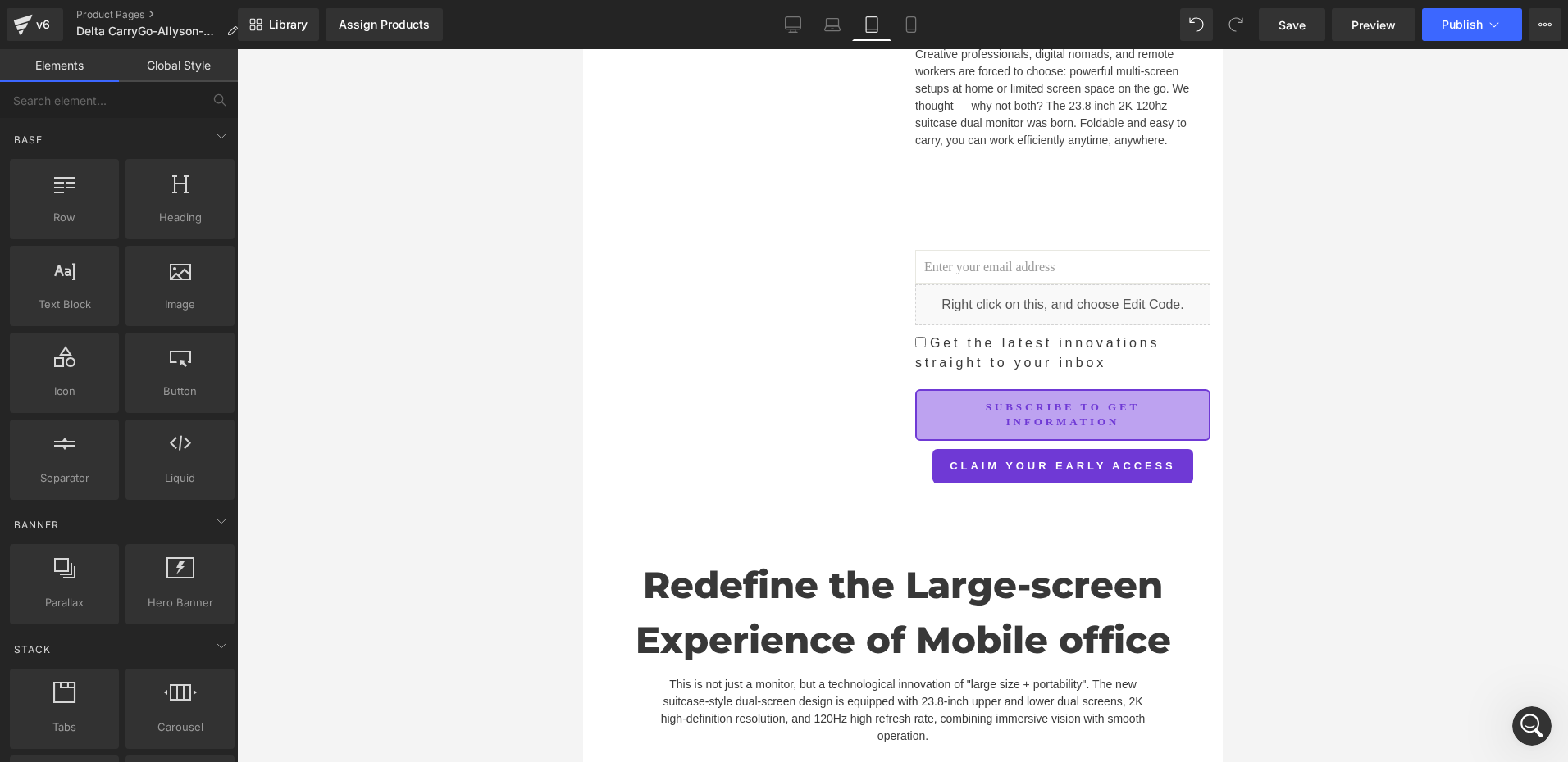
scroll to position [574, 0]
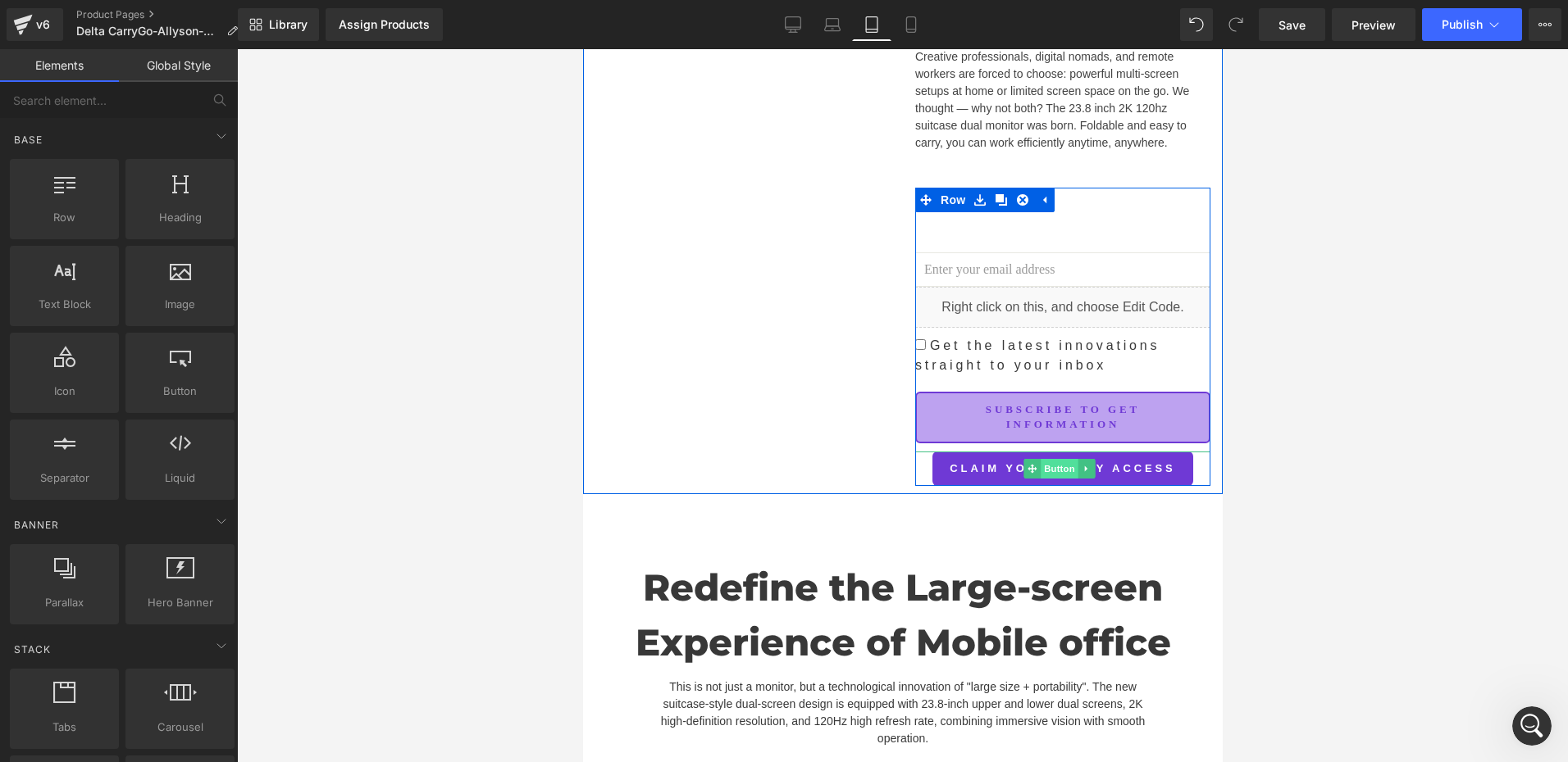
click at [1055, 459] on span "Button" at bounding box center [1058, 469] width 38 height 20
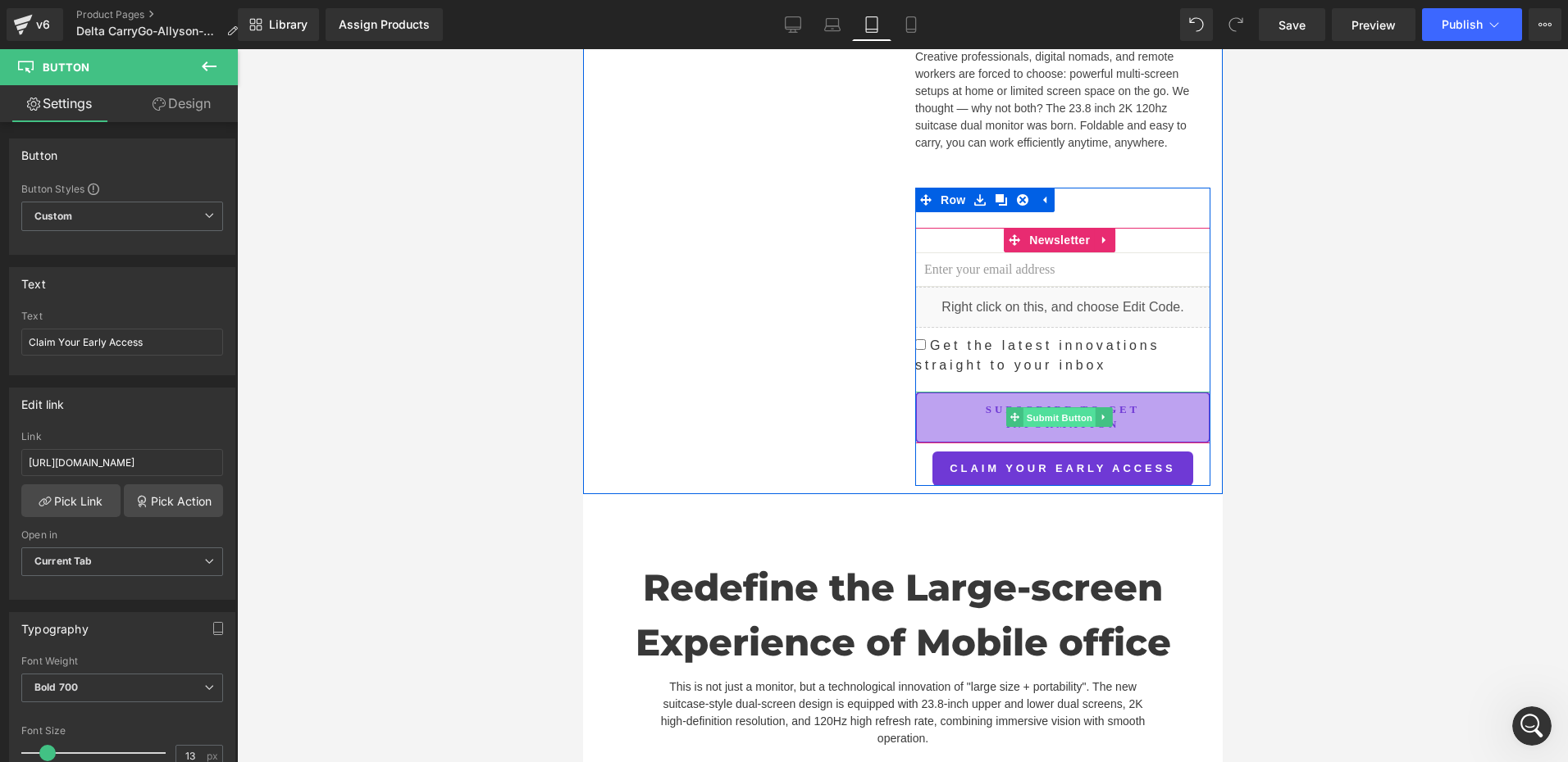
drag, startPoint x: 1041, startPoint y: 379, endPoint x: 841, endPoint y: 502, distance: 234.8
click at [1041, 409] on span "Submit Button" at bounding box center [1058, 419] width 72 height 20
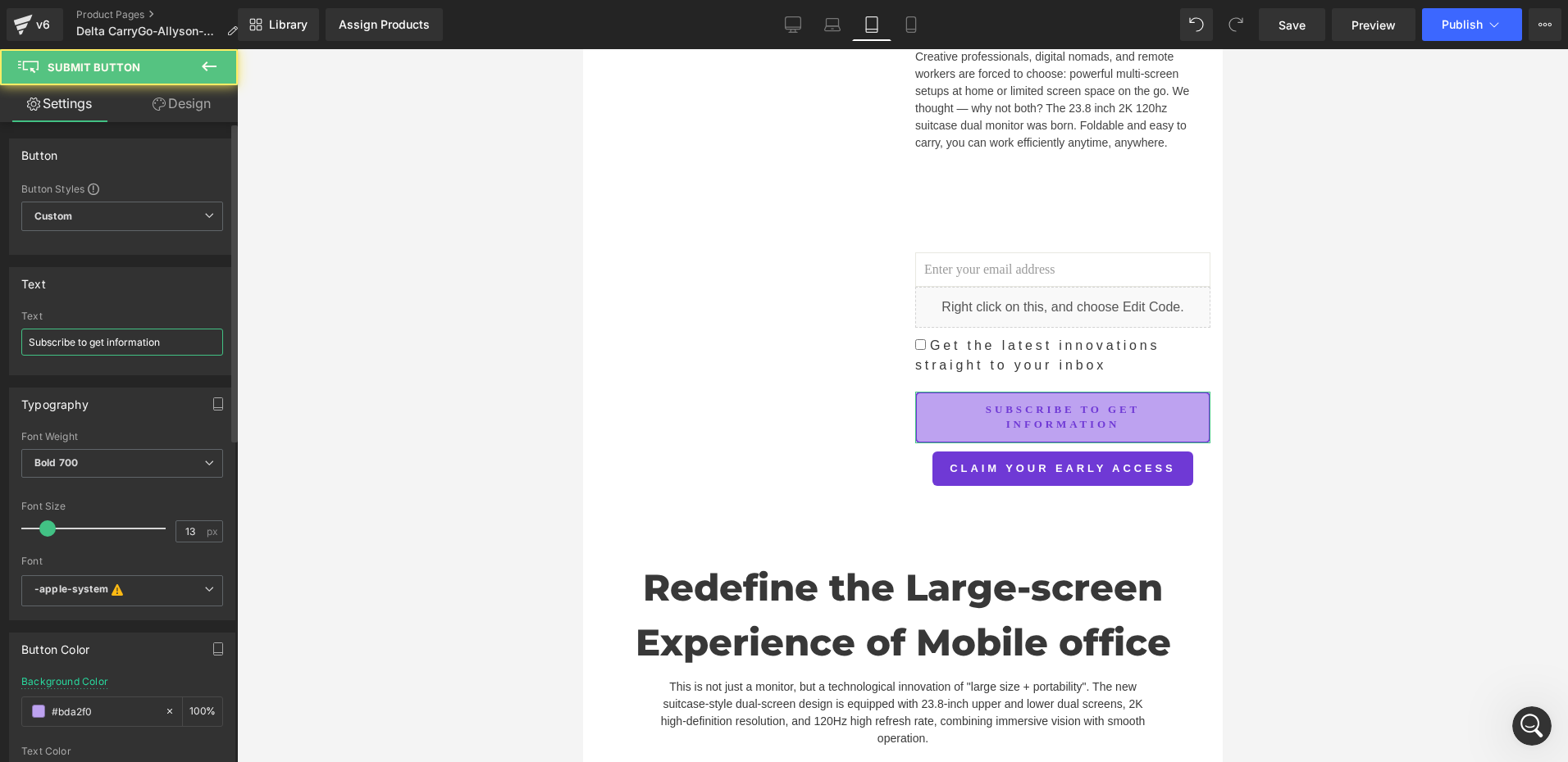
click at [186, 352] on input "Subscribe to get information" at bounding box center [122, 342] width 201 height 27
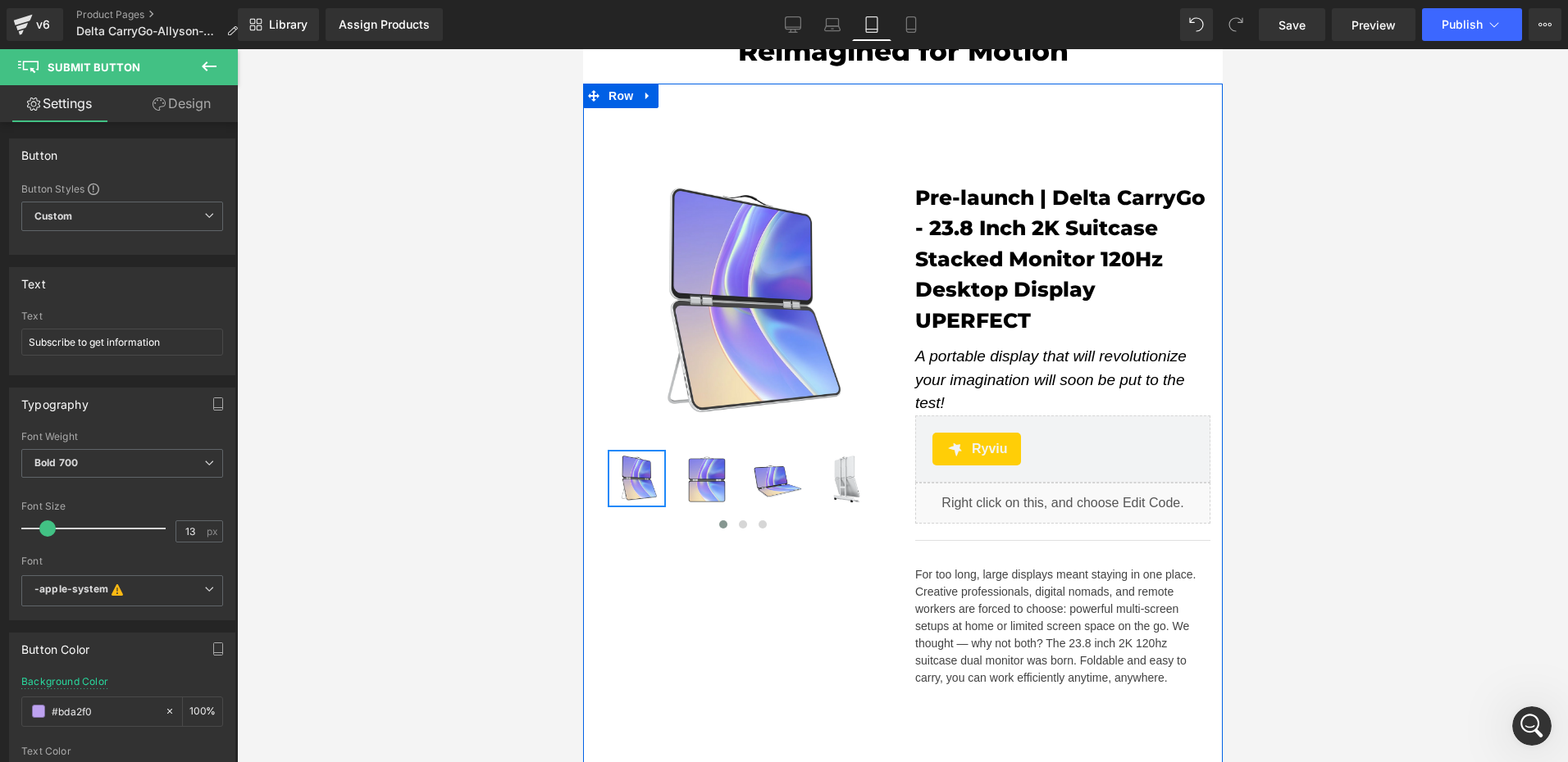
scroll to position [0, 0]
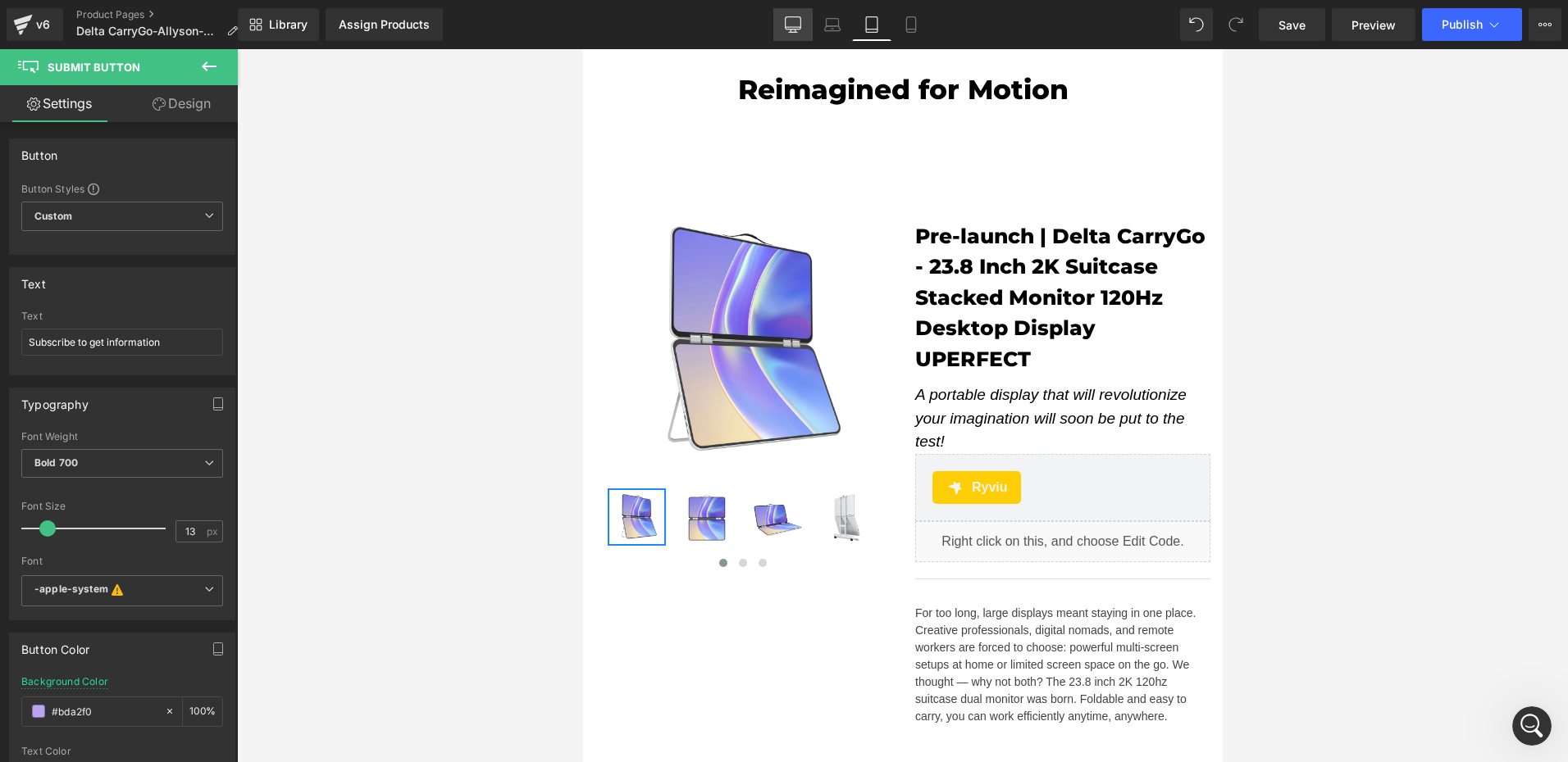
click at [792, 37] on link "Desktop" at bounding box center [792, 24] width 39 height 33
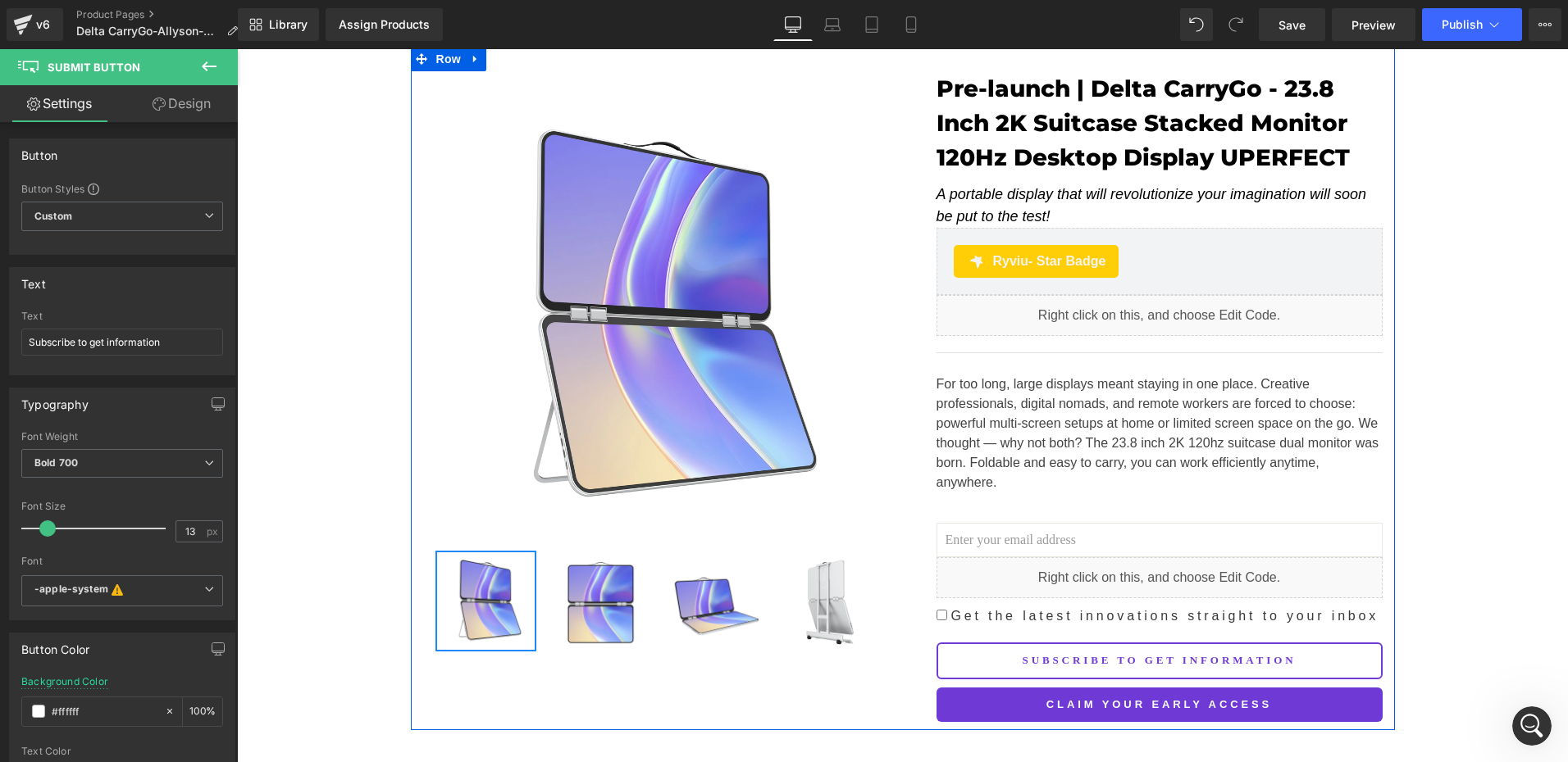
scroll to position [246, 0]
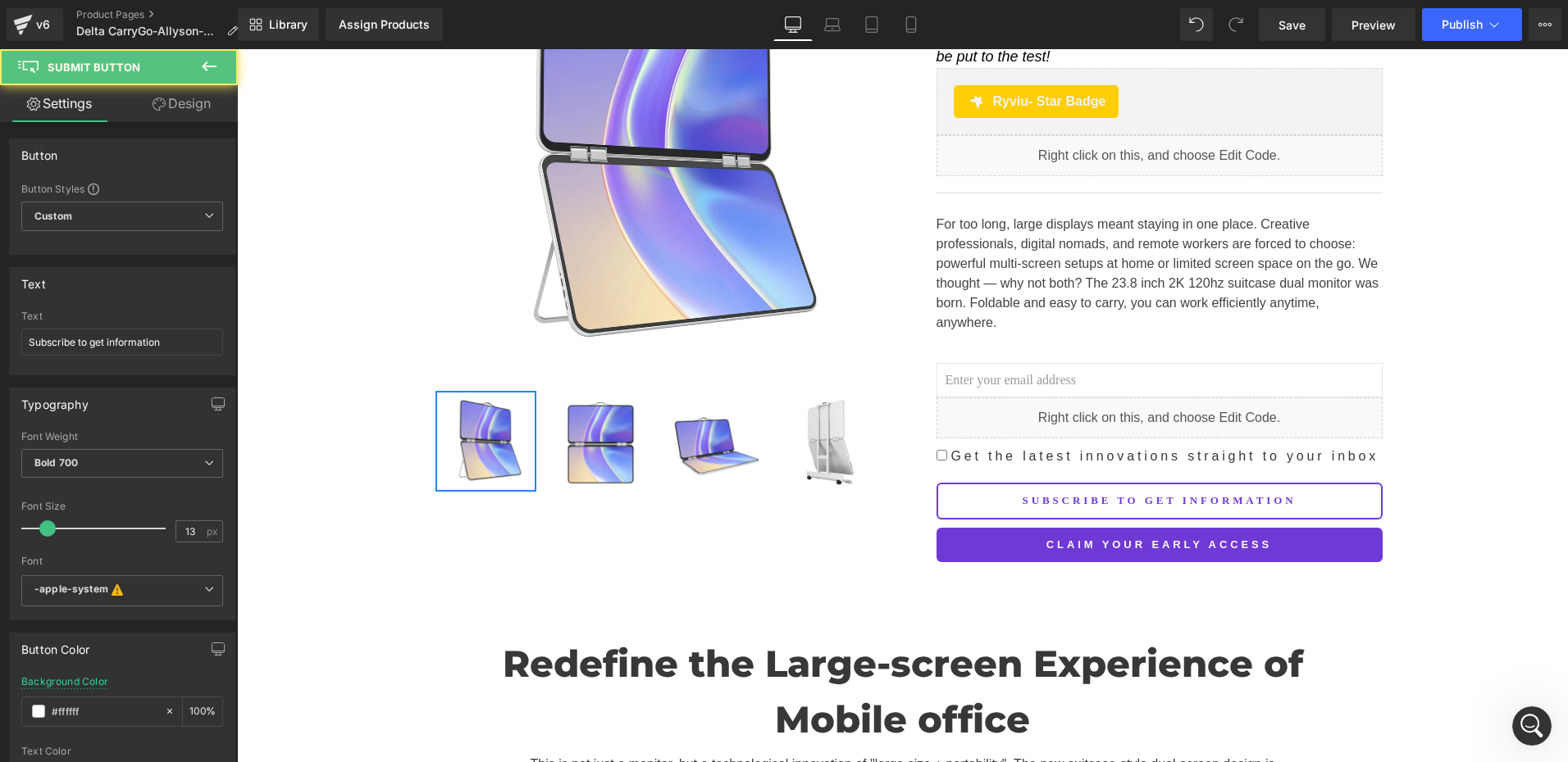
click at [1140, 483] on div "Subscribe to get information Submit Button" at bounding box center [1159, 500] width 446 height 36
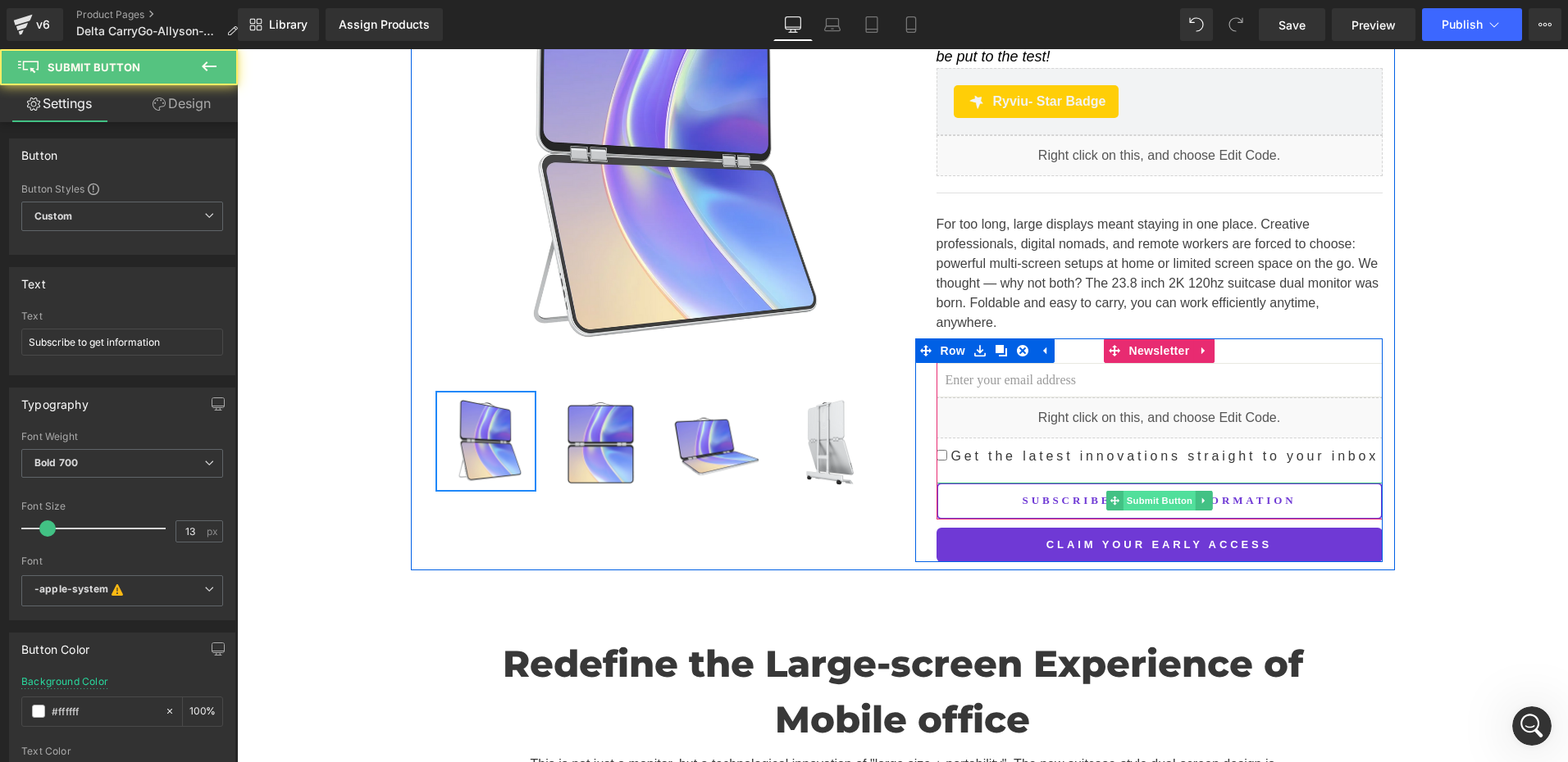
click at [1156, 491] on span "Submit Button" at bounding box center [1158, 501] width 72 height 20
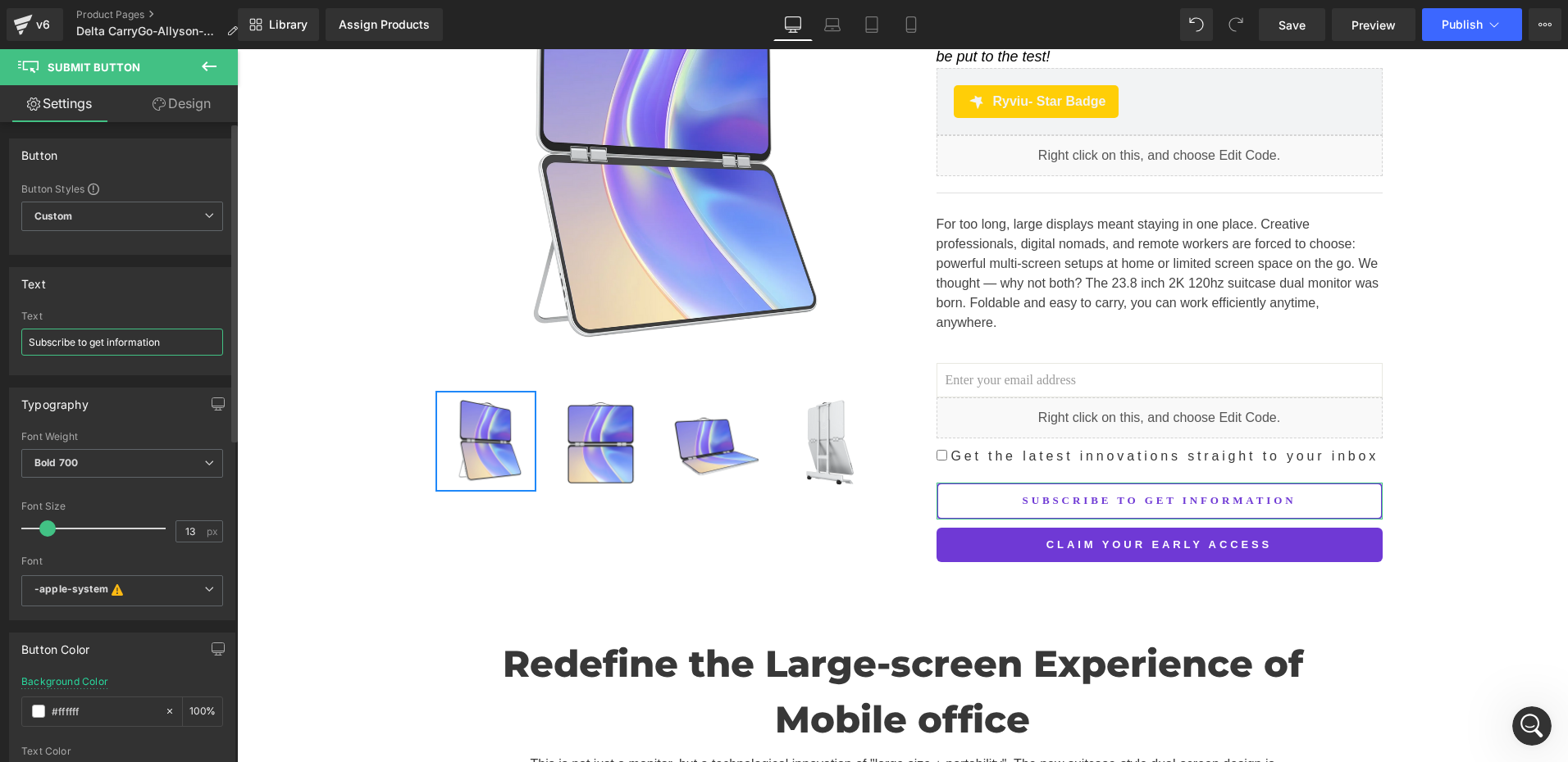
click at [163, 345] on input "Subscribe to get information" at bounding box center [122, 342] width 201 height 27
type input "Subscribe for updates"
click at [842, 31] on link "Laptop" at bounding box center [832, 24] width 39 height 33
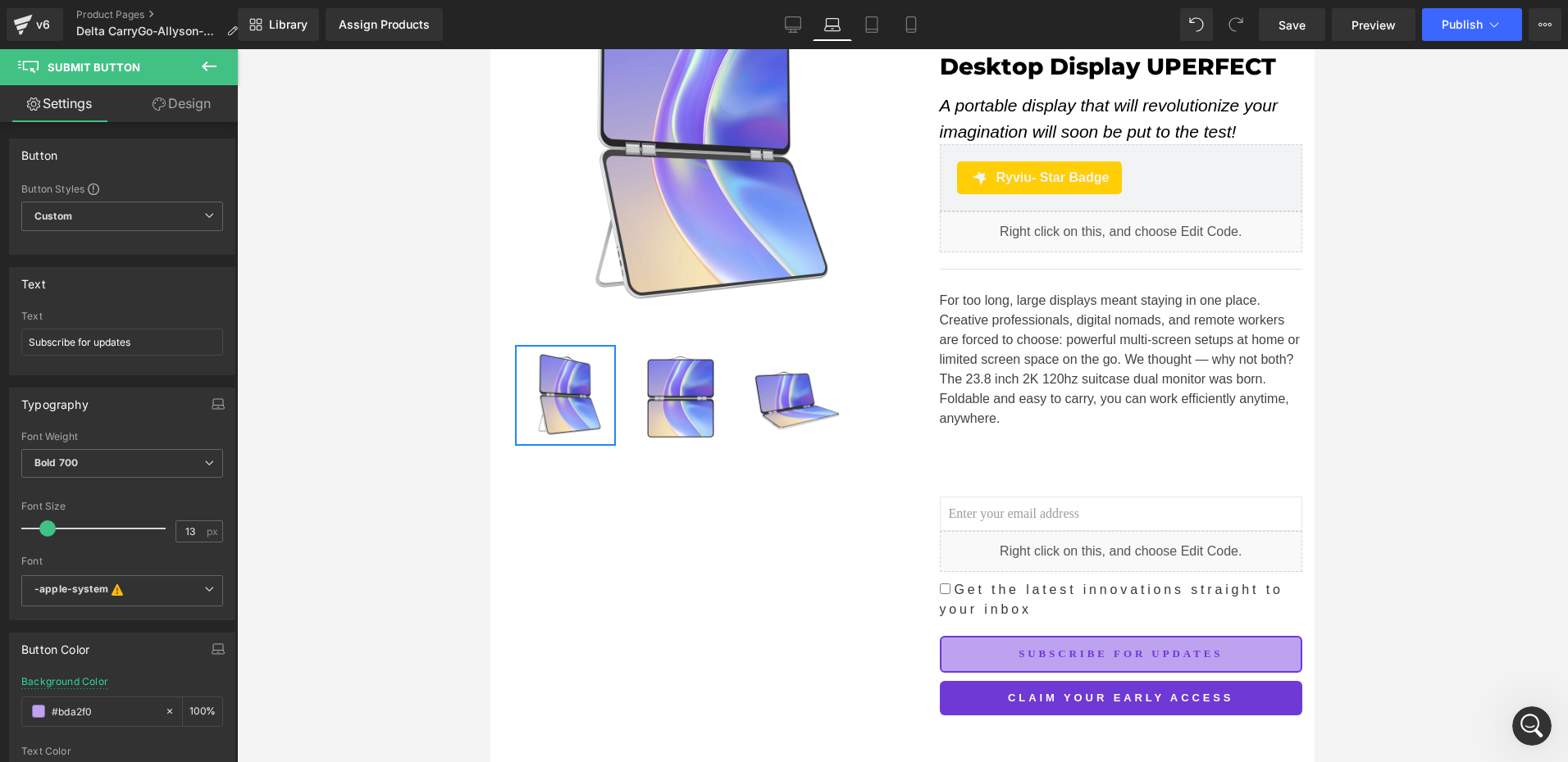
scroll to position [419, 0]
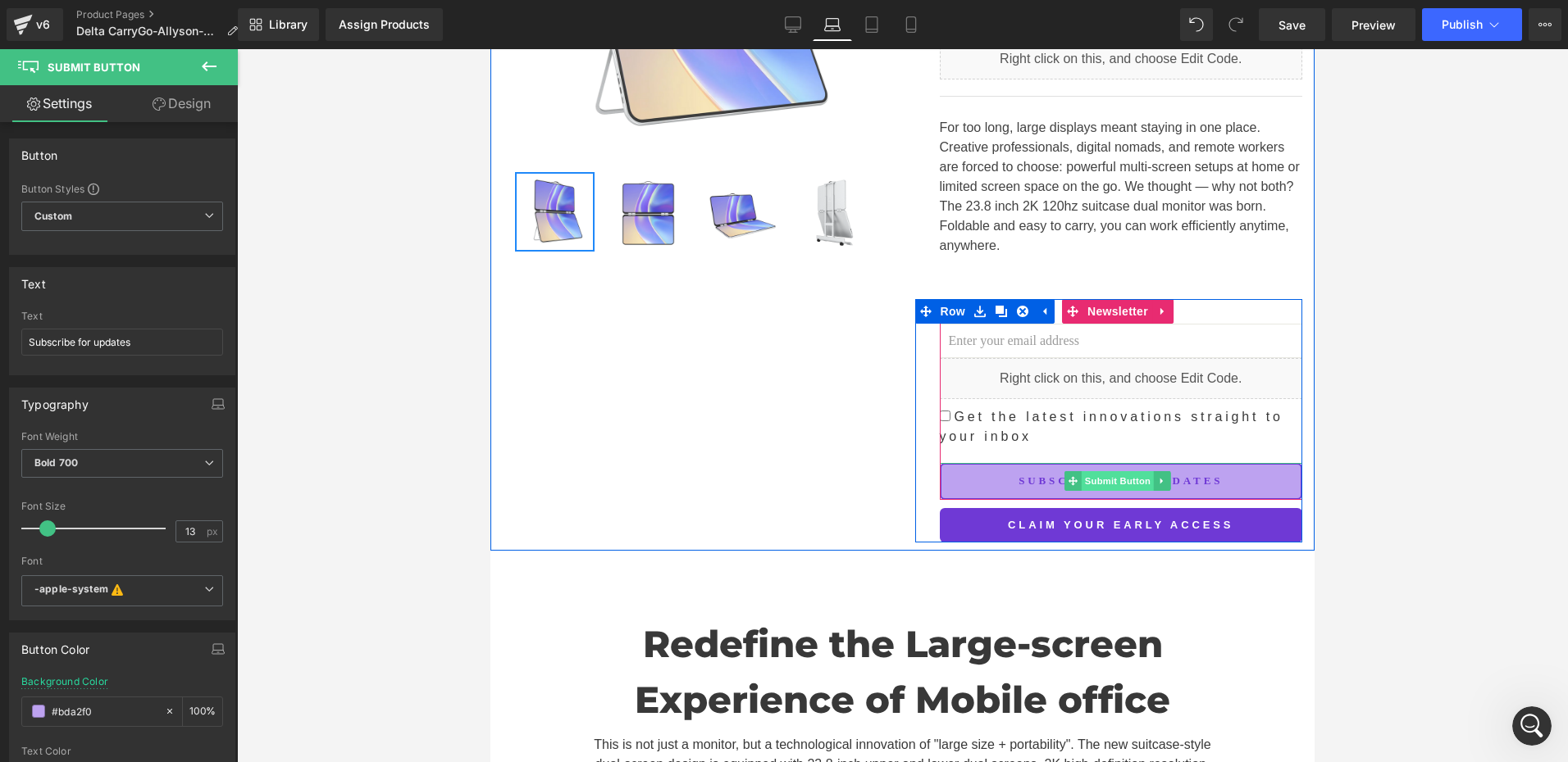
click at [1107, 478] on span "Submit Button" at bounding box center [1117, 481] width 72 height 20
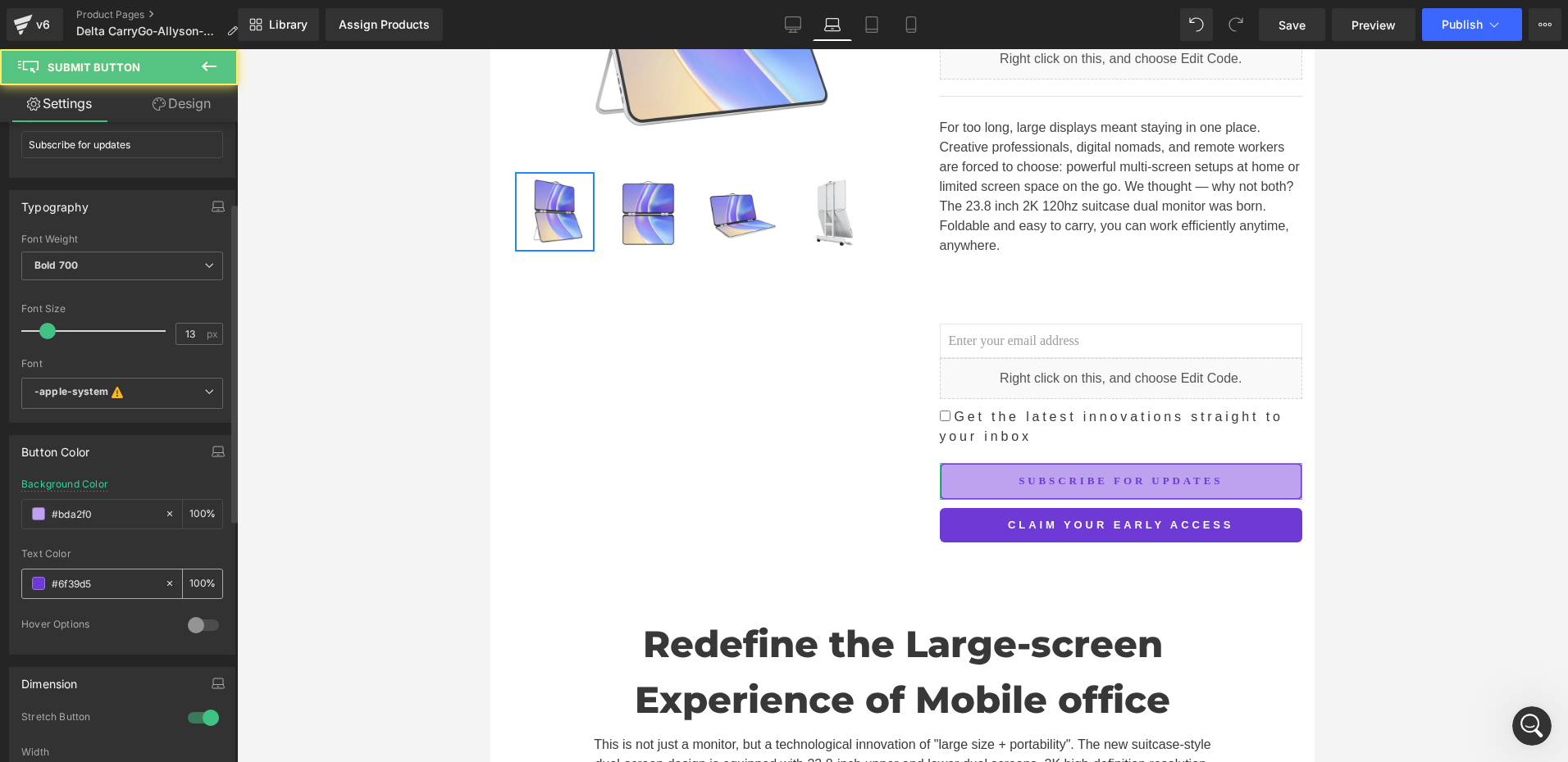
scroll to position [246, 0]
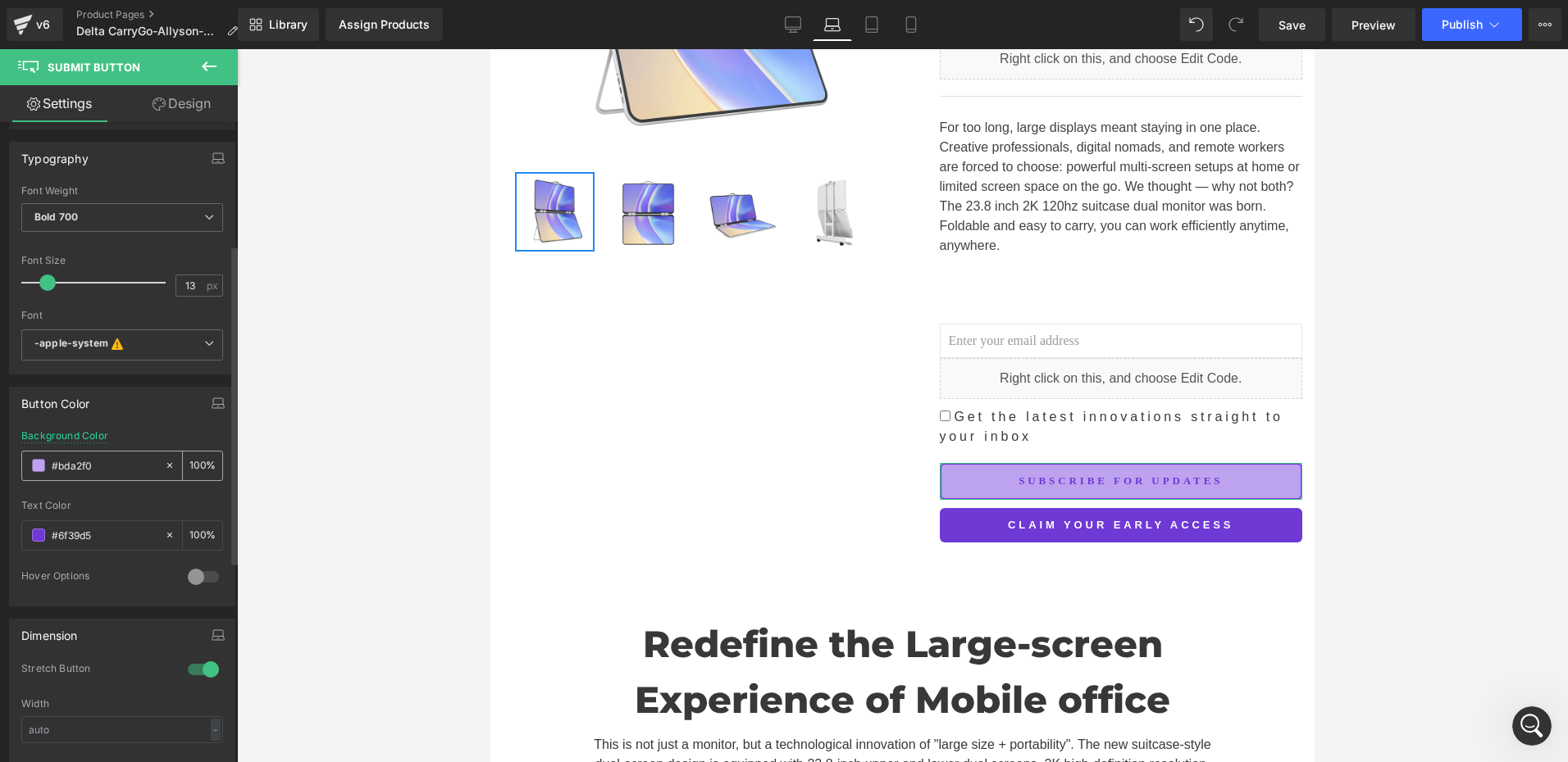
click at [33, 462] on span at bounding box center [38, 465] width 13 height 13
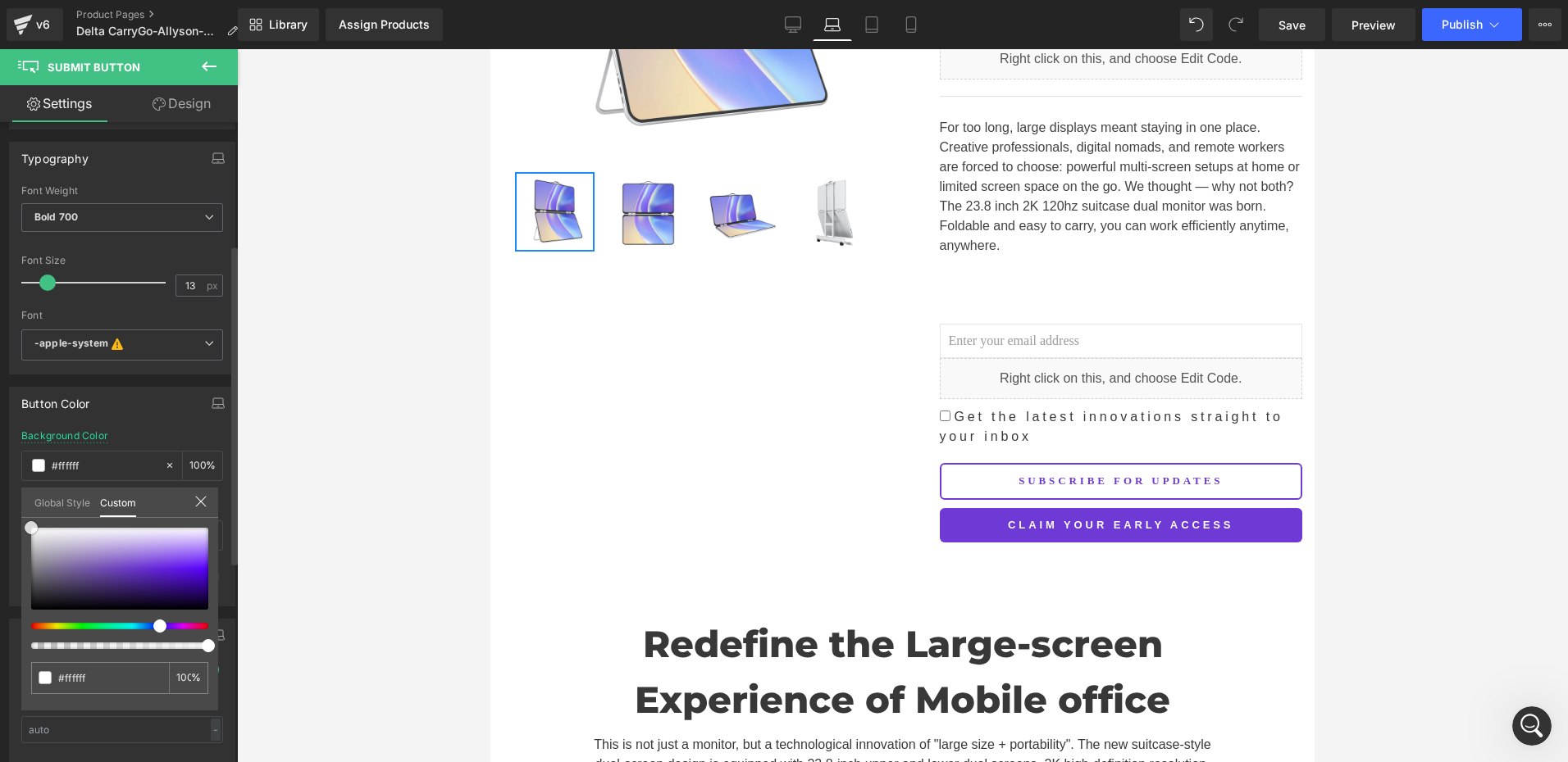
drag, startPoint x: 33, startPoint y: 536, endPoint x: 80, endPoint y: 441, distance: 106.0
click at [0, 469] on html "Submit Button You are previewing how the will restyle your page. You can not ed…" at bounding box center [784, 381] width 1568 height 762
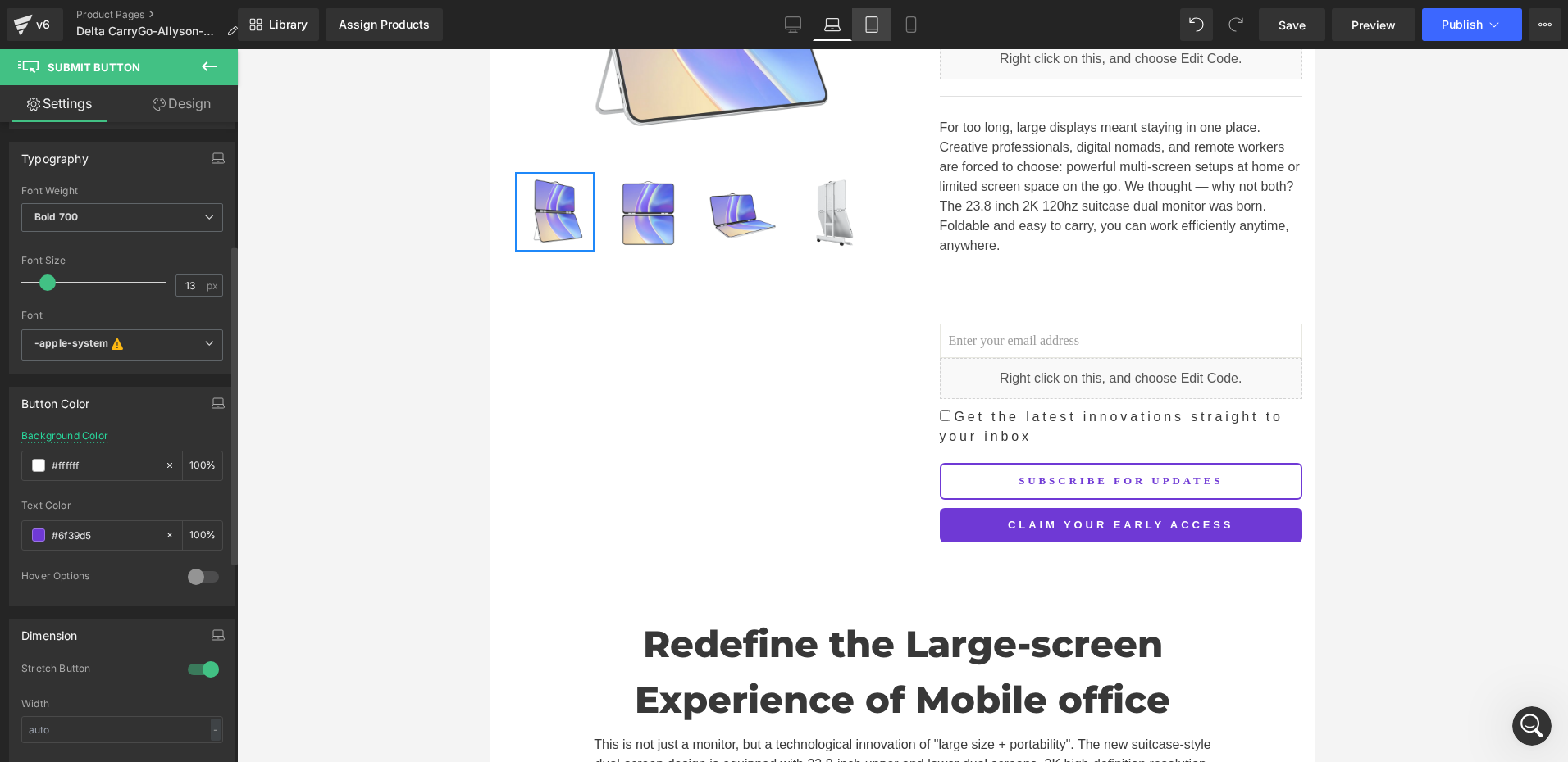
click at [870, 28] on icon at bounding box center [872, 25] width 17 height 17
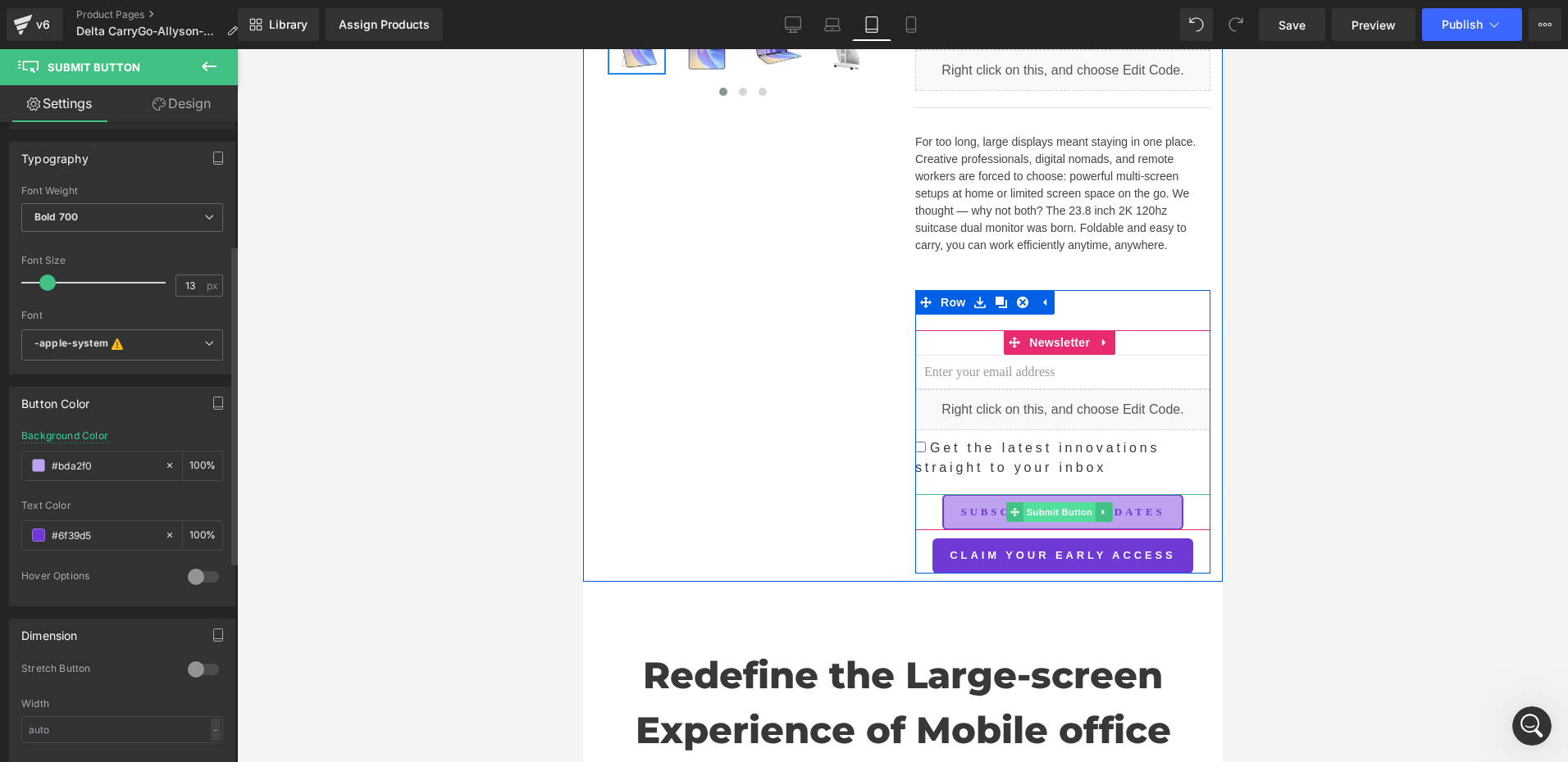
click at [1041, 502] on span "Submit Button" at bounding box center [1058, 512] width 72 height 20
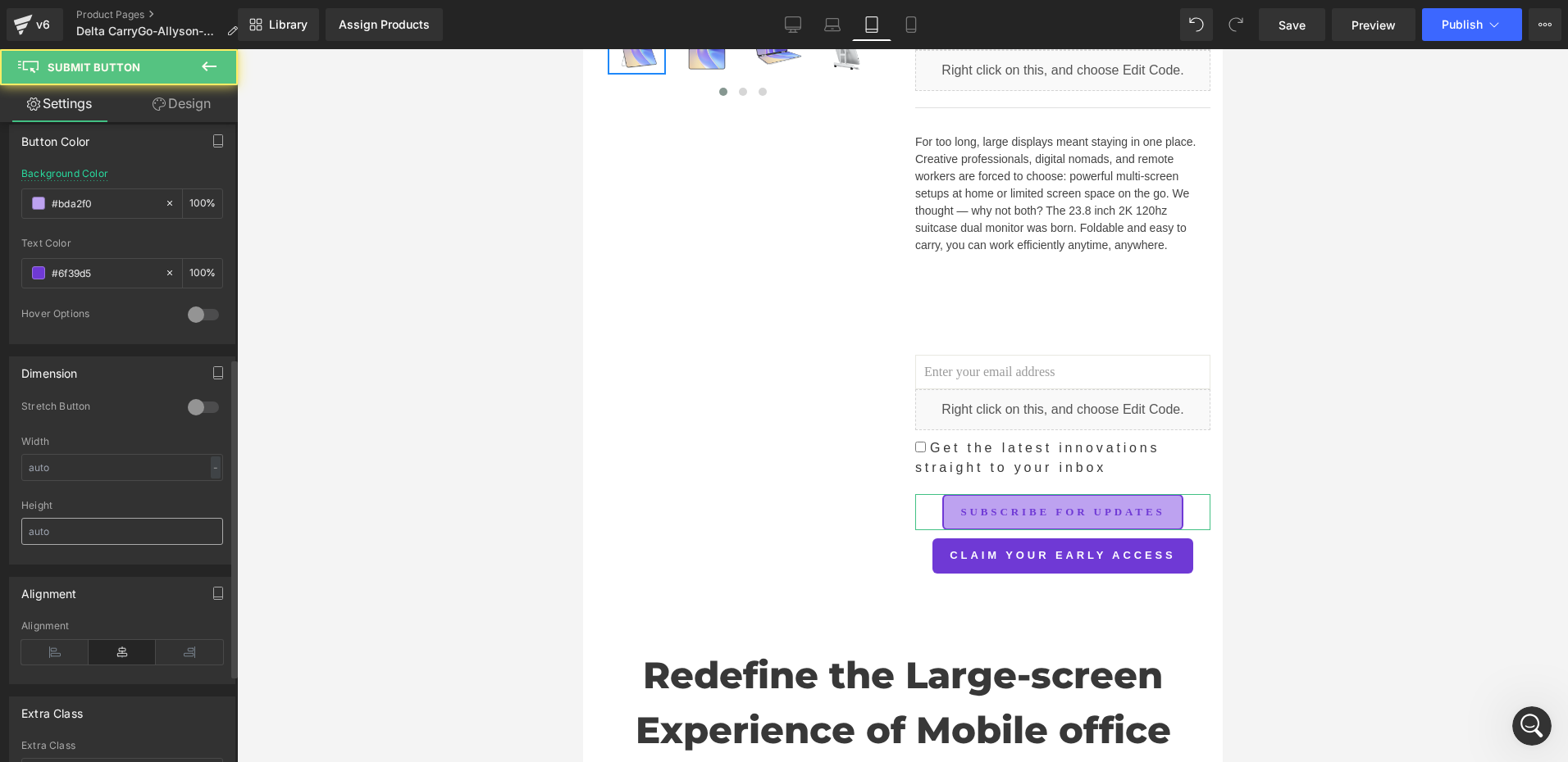
scroll to position [574, 0]
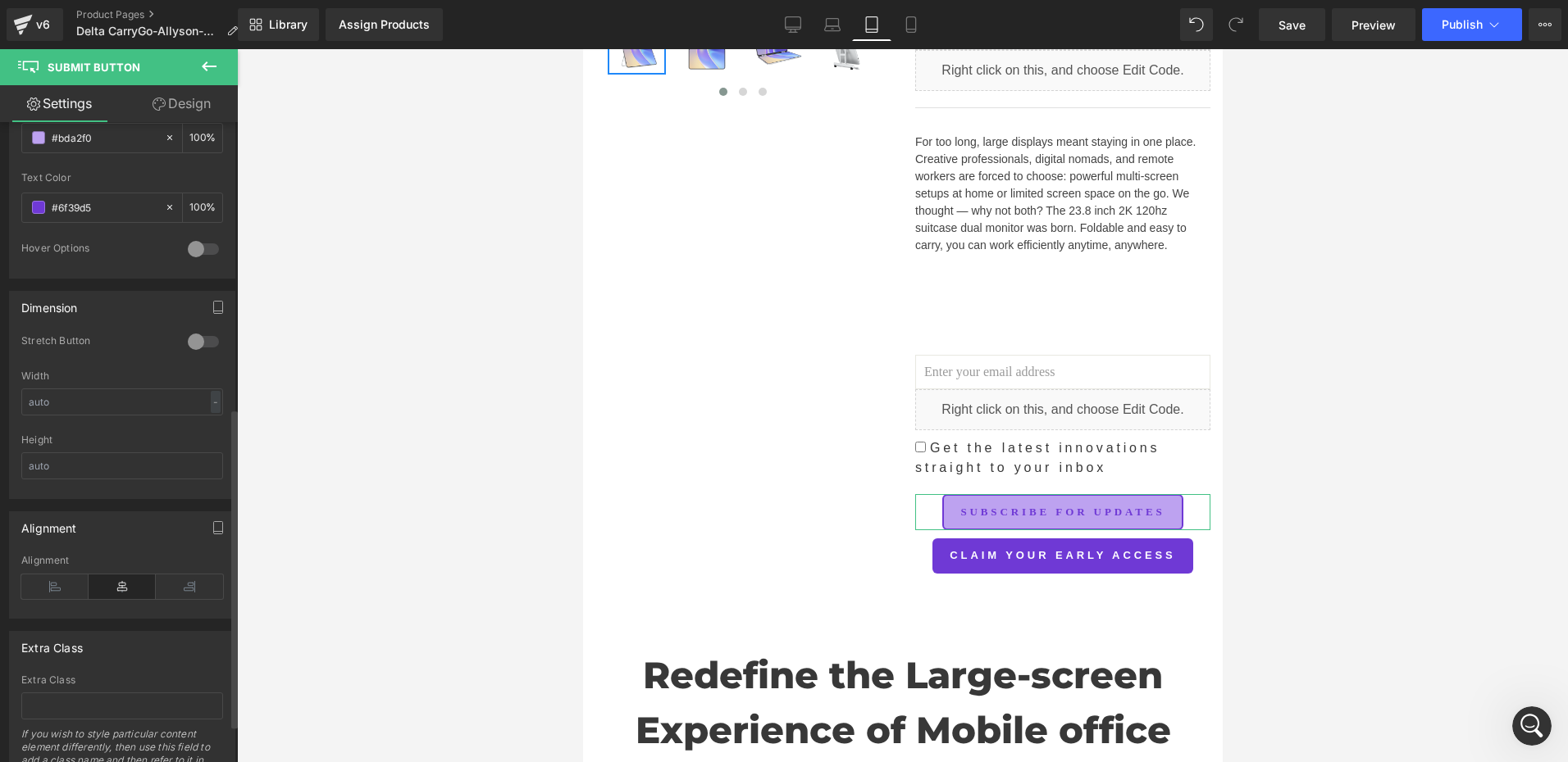
click at [191, 334] on div at bounding box center [203, 341] width 39 height 26
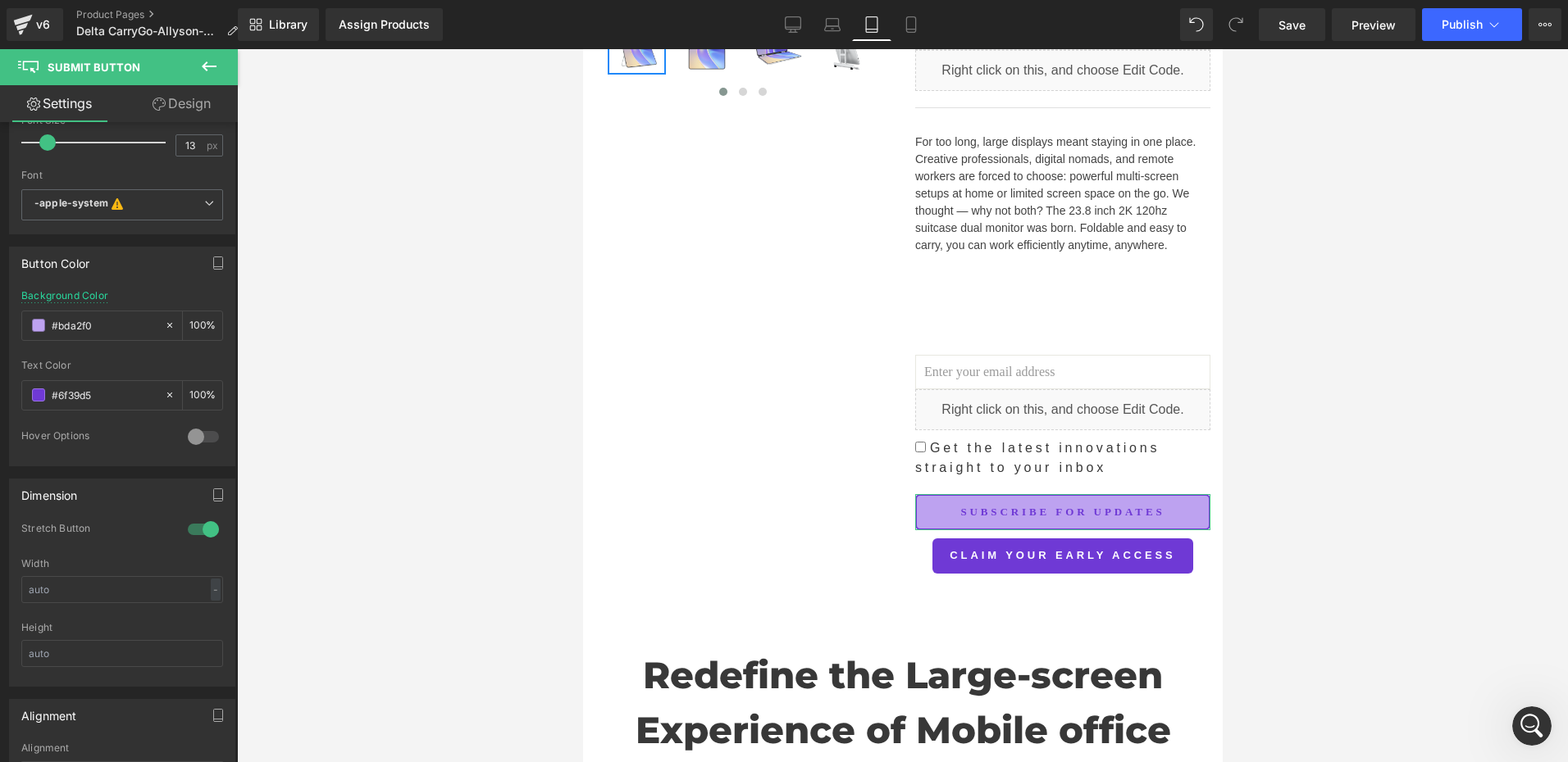
scroll to position [328, 0]
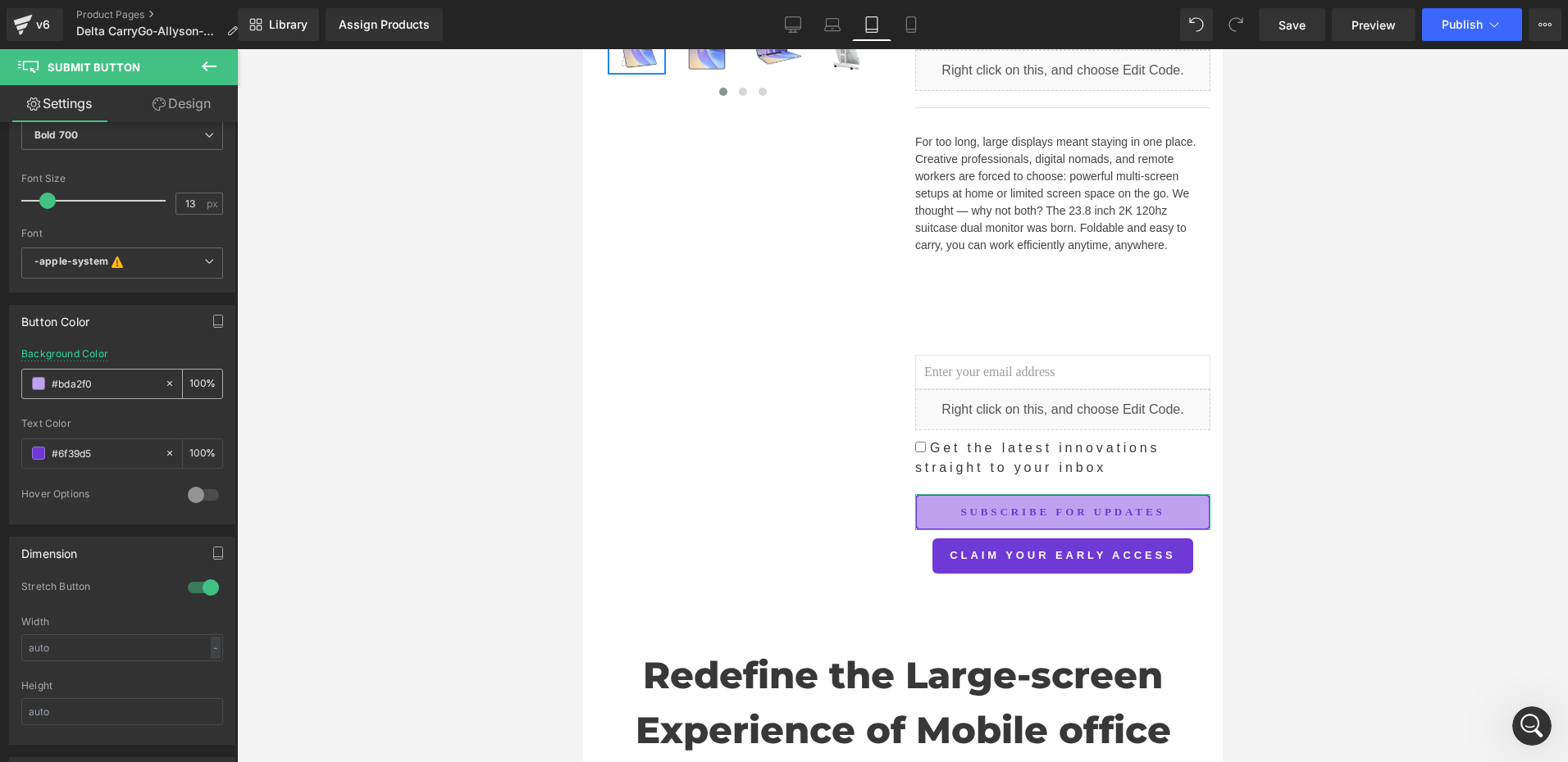
click at [43, 382] on span at bounding box center [38, 384] width 13 height 13
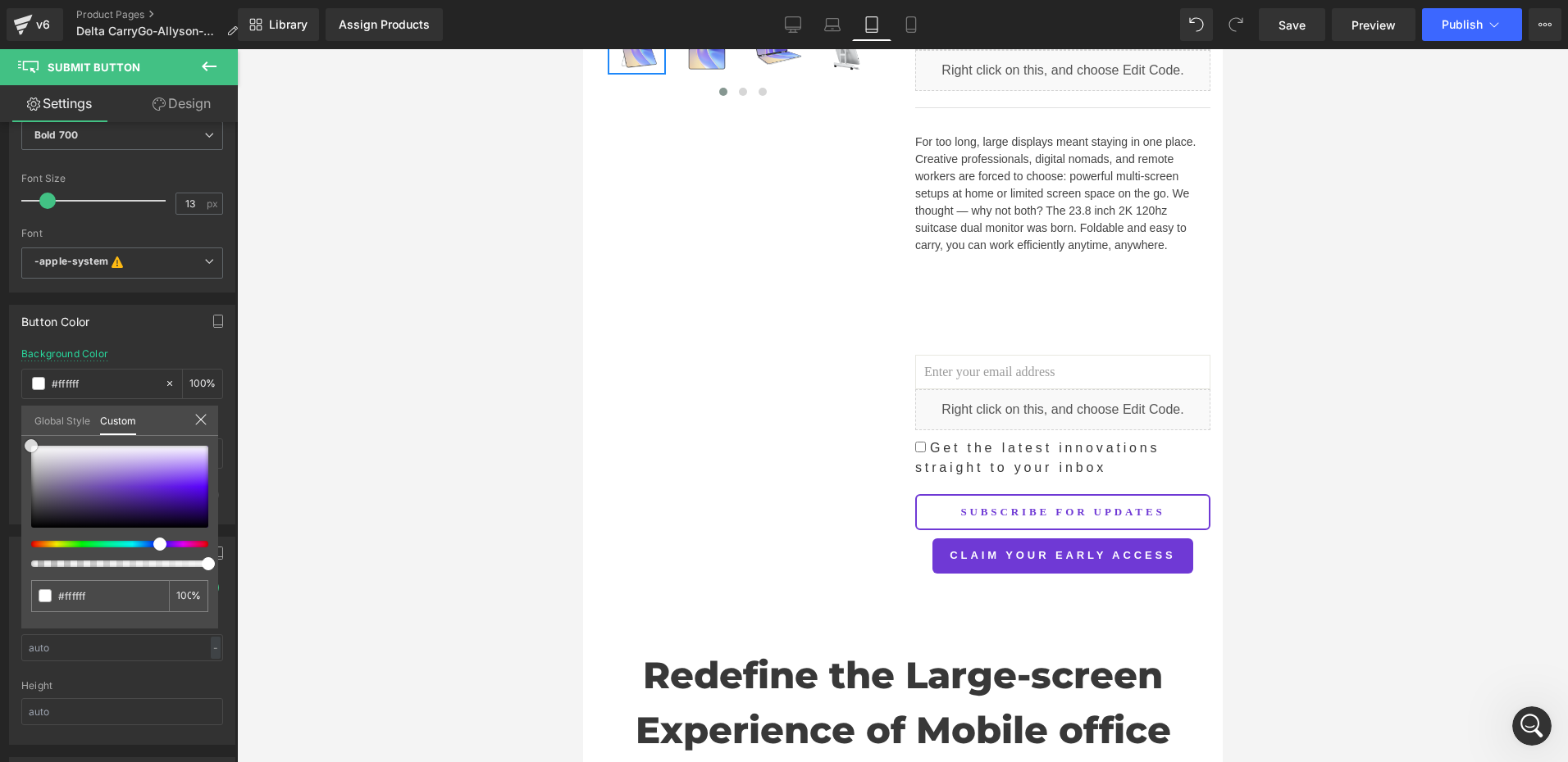
drag, startPoint x: 57, startPoint y: 468, endPoint x: 28, endPoint y: 363, distance: 108.9
click at [0, 385] on html "Submit Button You are previewing how the will restyle your page. You can not ed…" at bounding box center [784, 381] width 1568 height 762
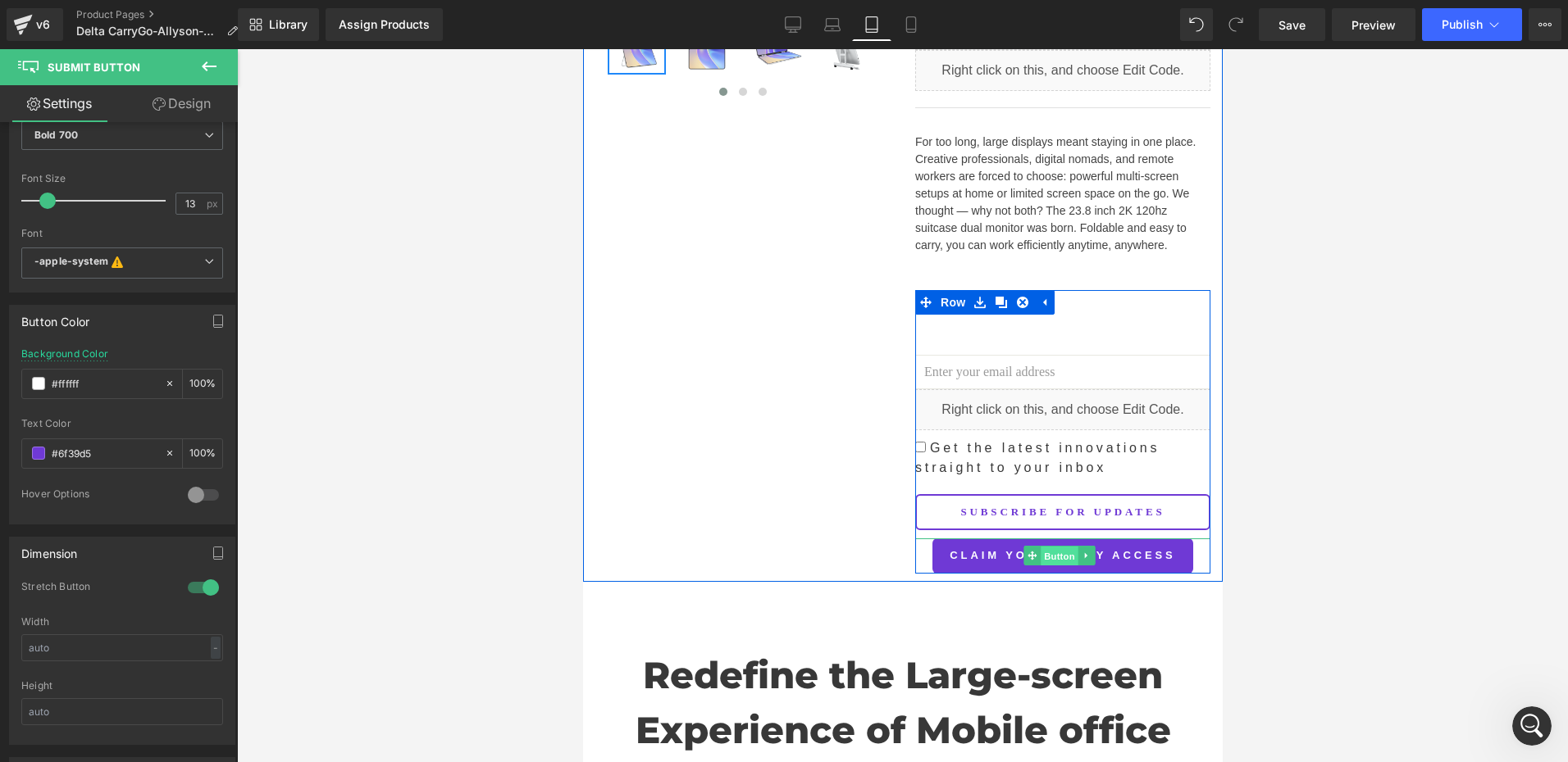
click at [1051, 546] on span "Button" at bounding box center [1058, 556] width 38 height 20
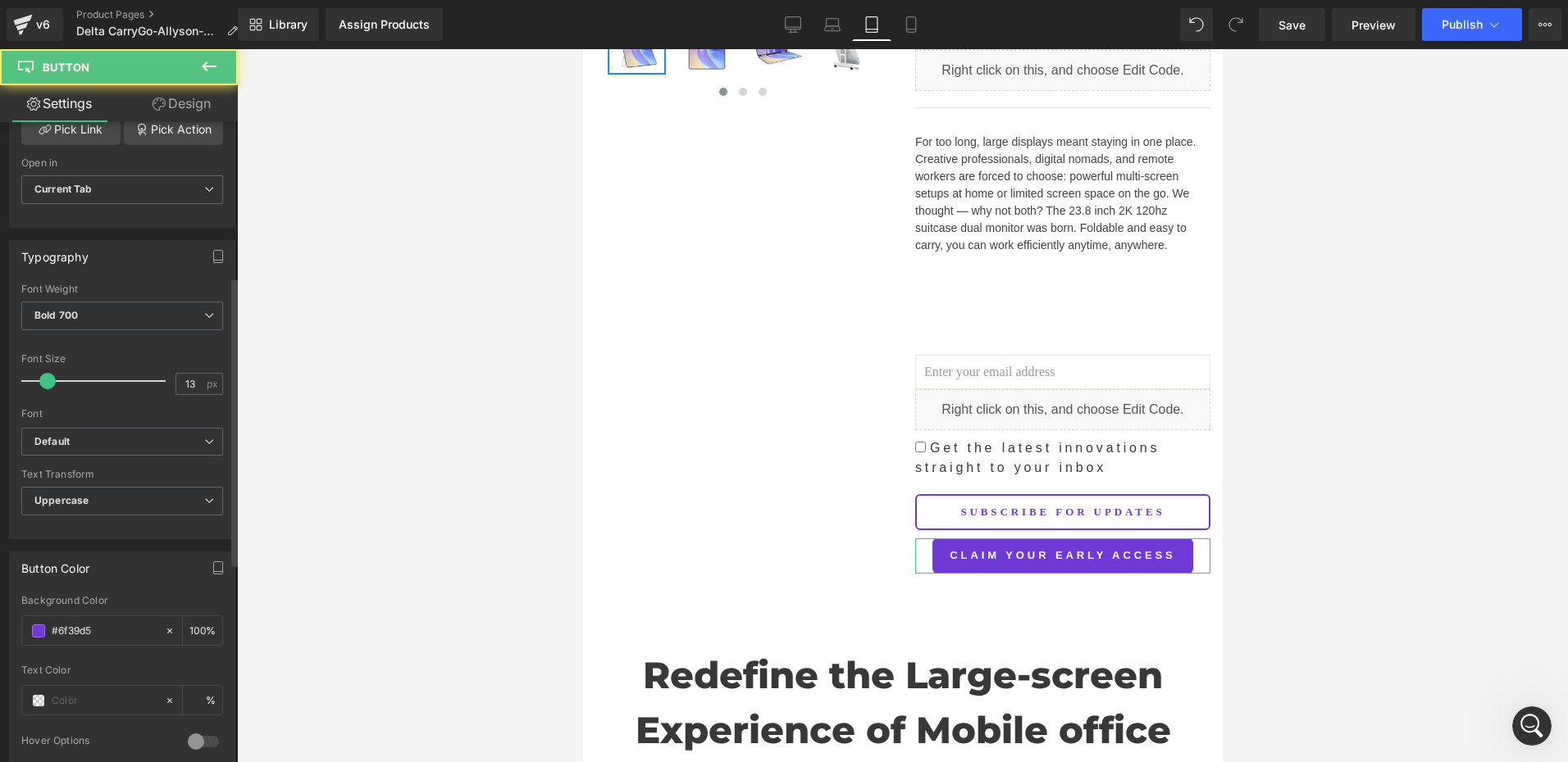
scroll to position [409, 0]
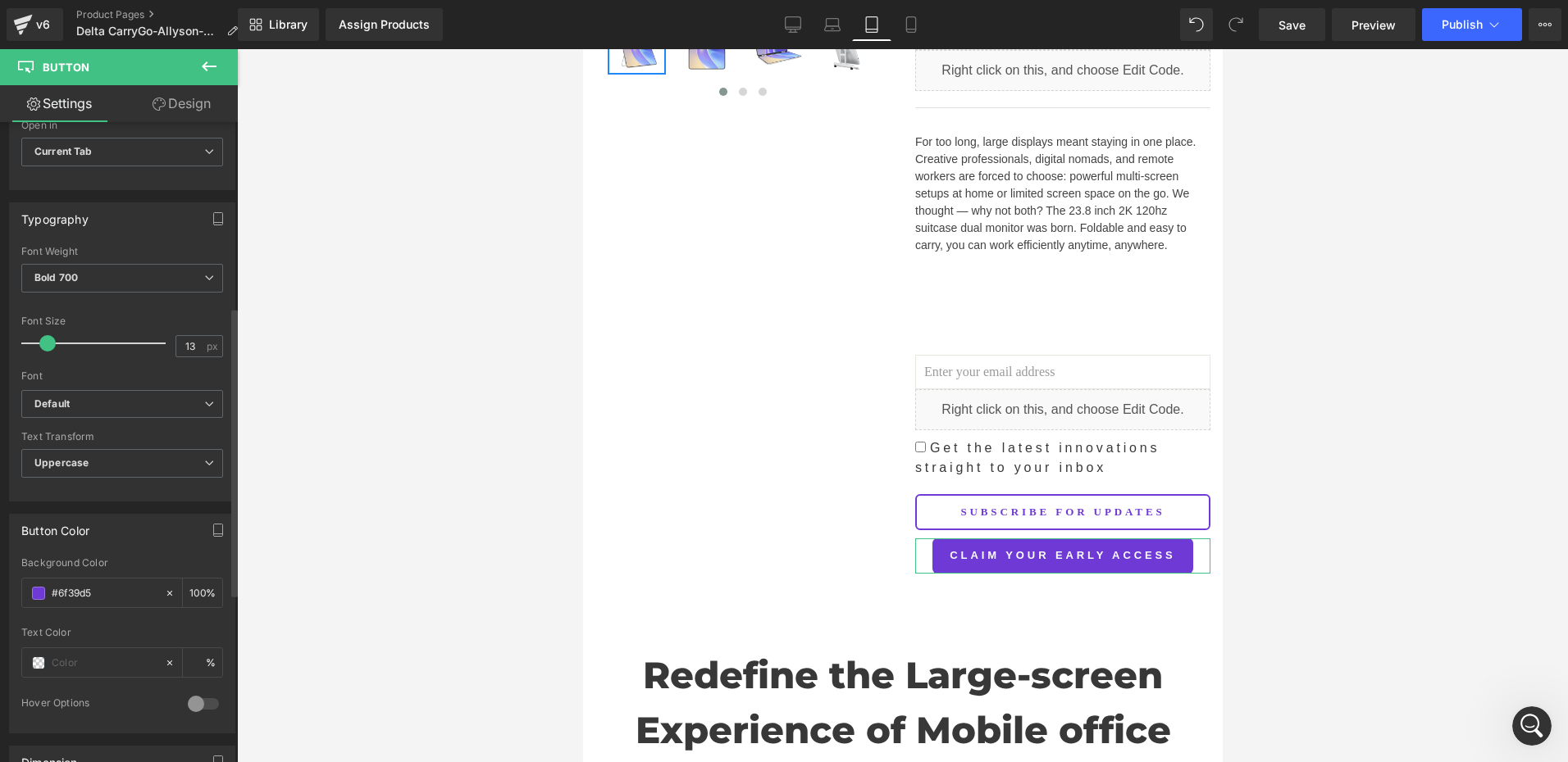
click at [185, 702] on div at bounding box center [203, 704] width 39 height 26
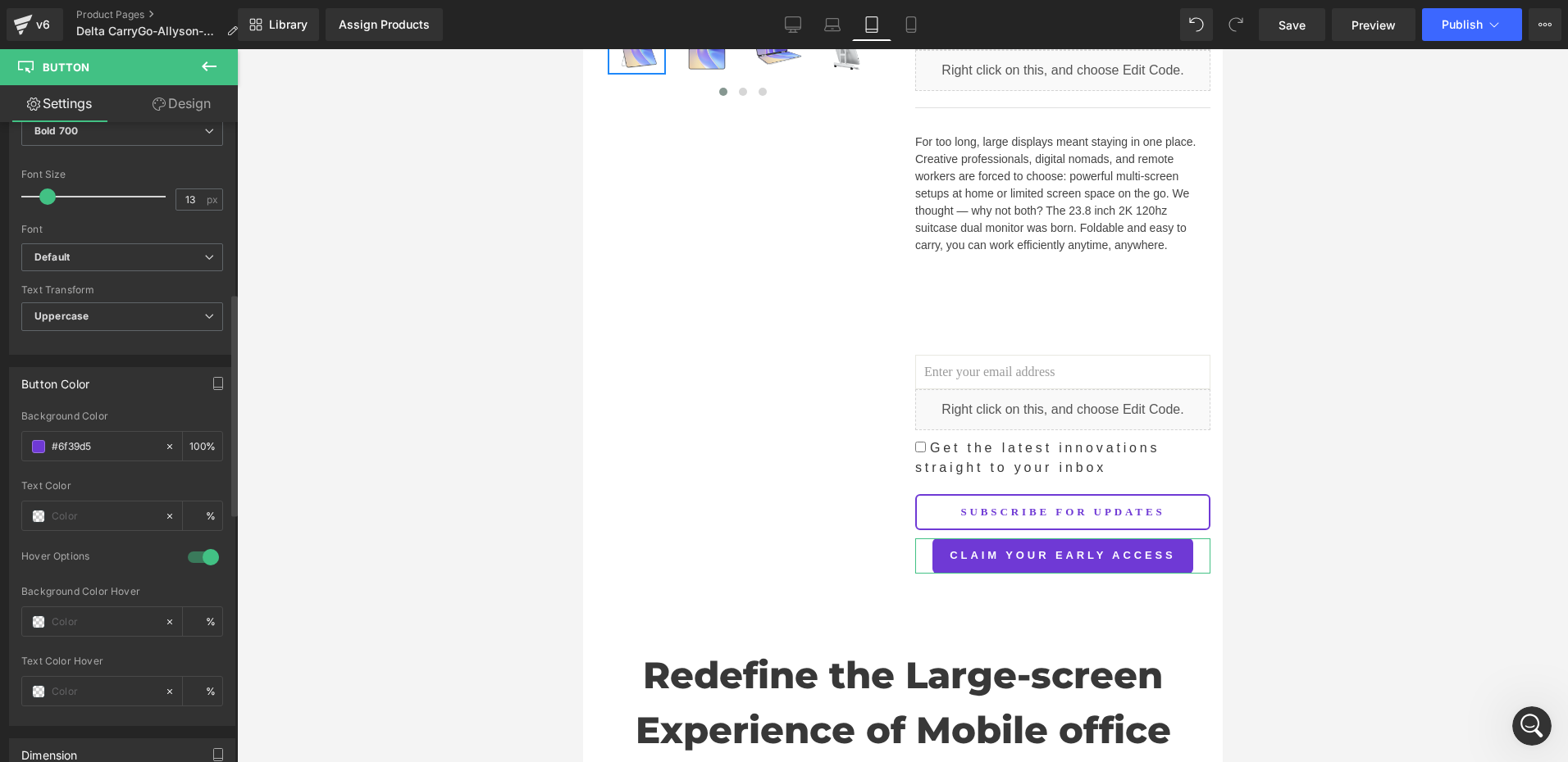
scroll to position [574, 0]
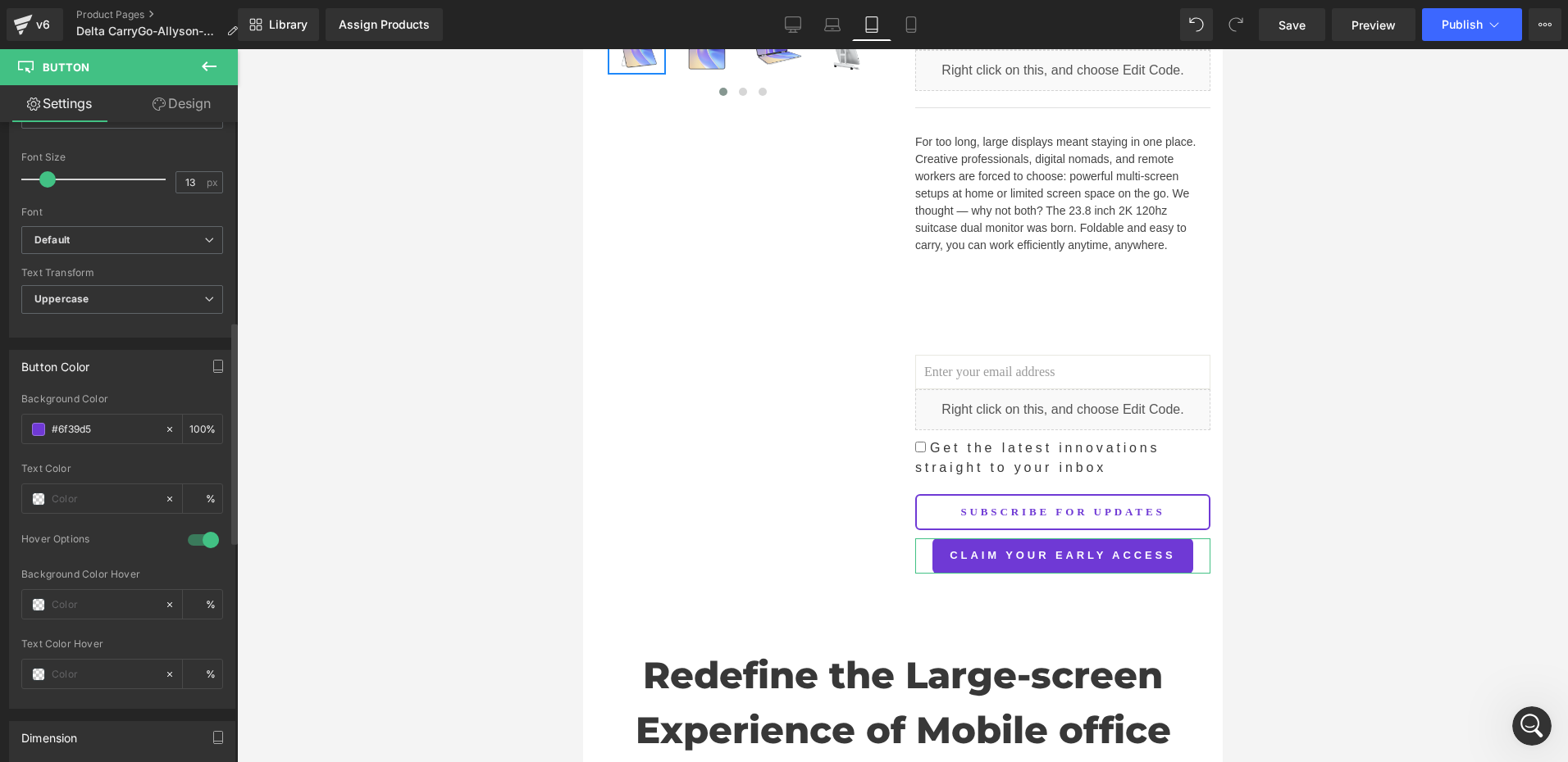
click at [204, 534] on div at bounding box center [203, 540] width 39 height 26
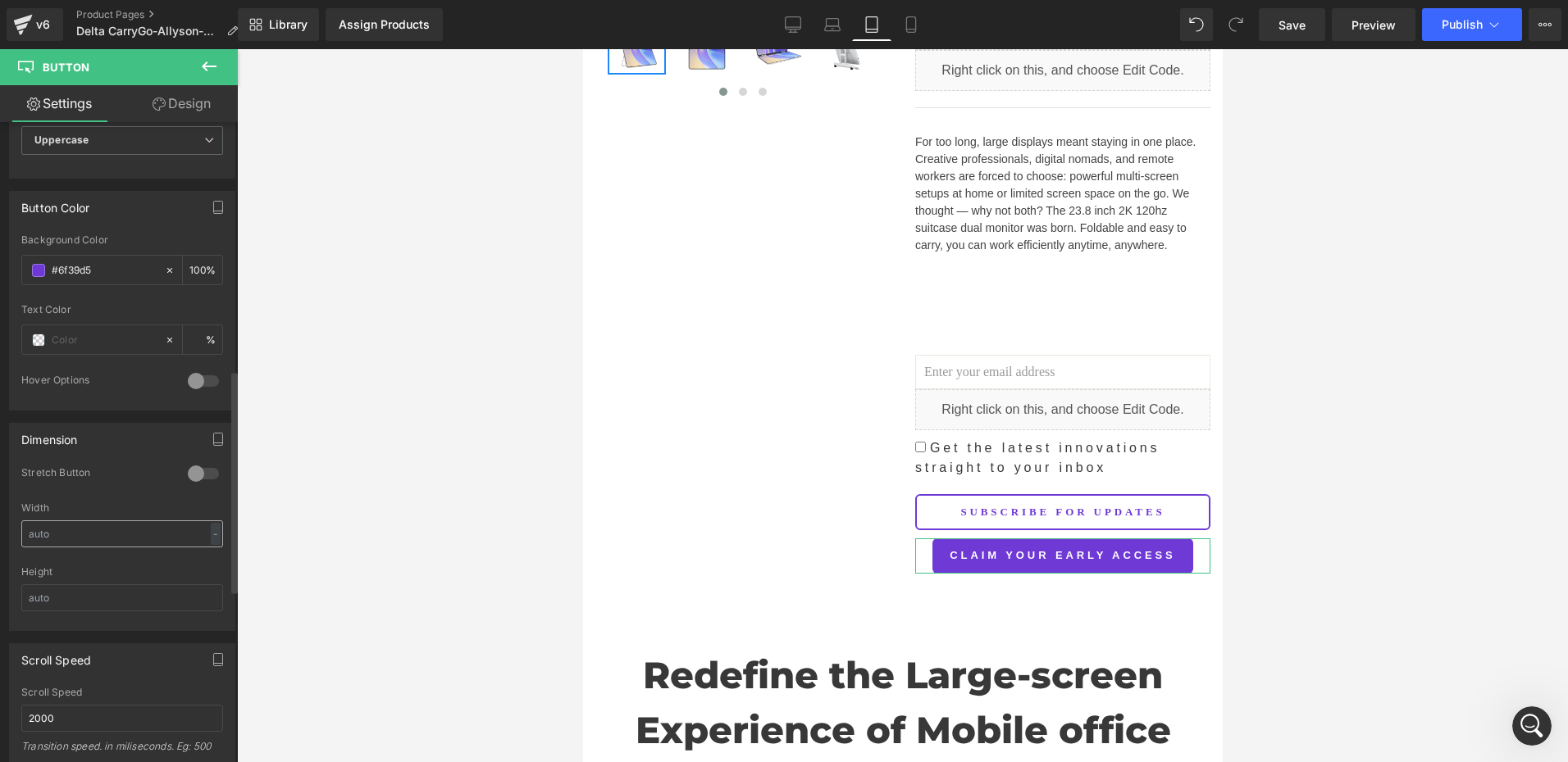
scroll to position [738, 0]
click at [187, 472] on div at bounding box center [203, 468] width 39 height 26
click at [904, 27] on icon at bounding box center [911, 25] width 17 height 17
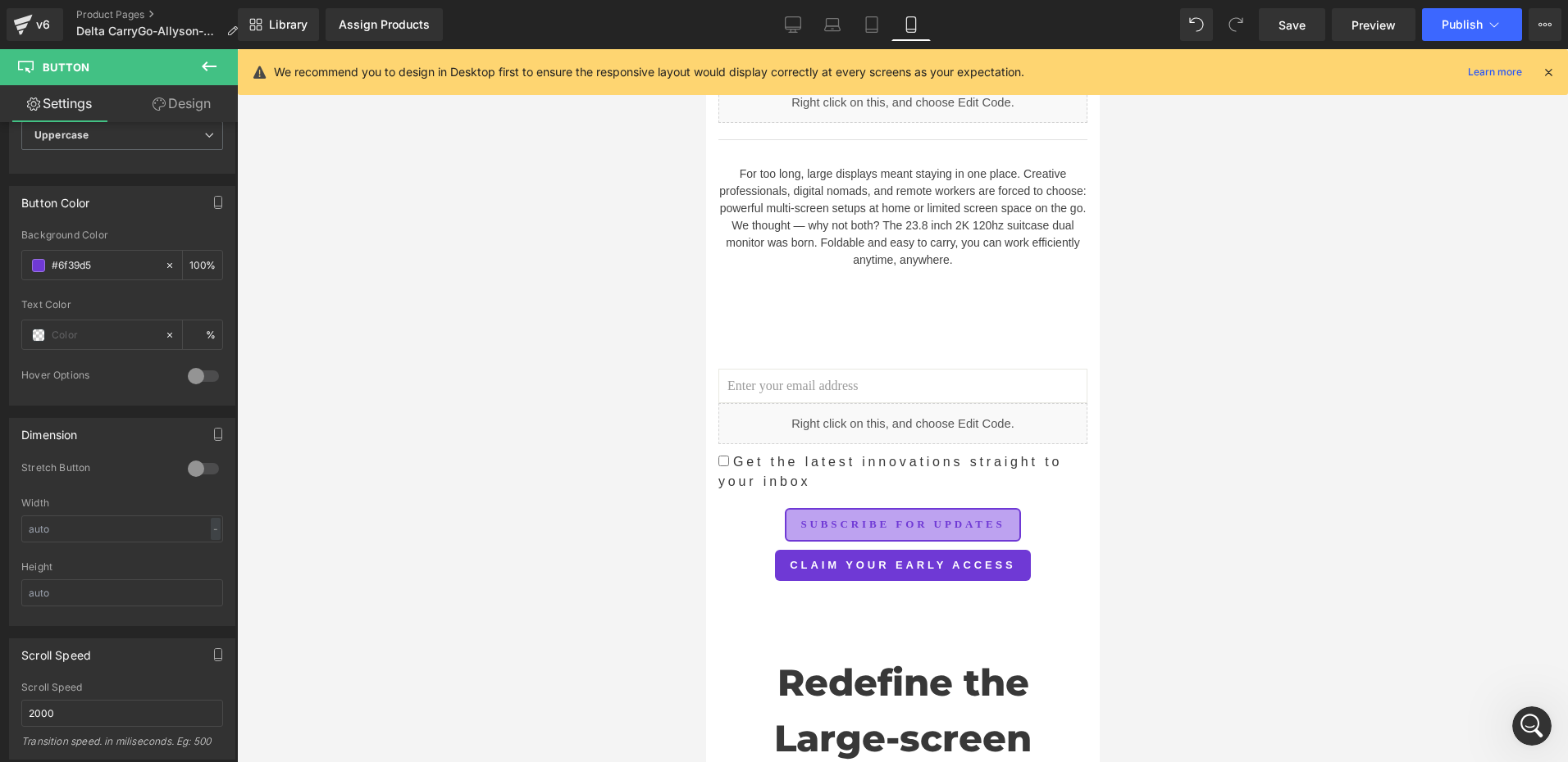
scroll to position [922, 0]
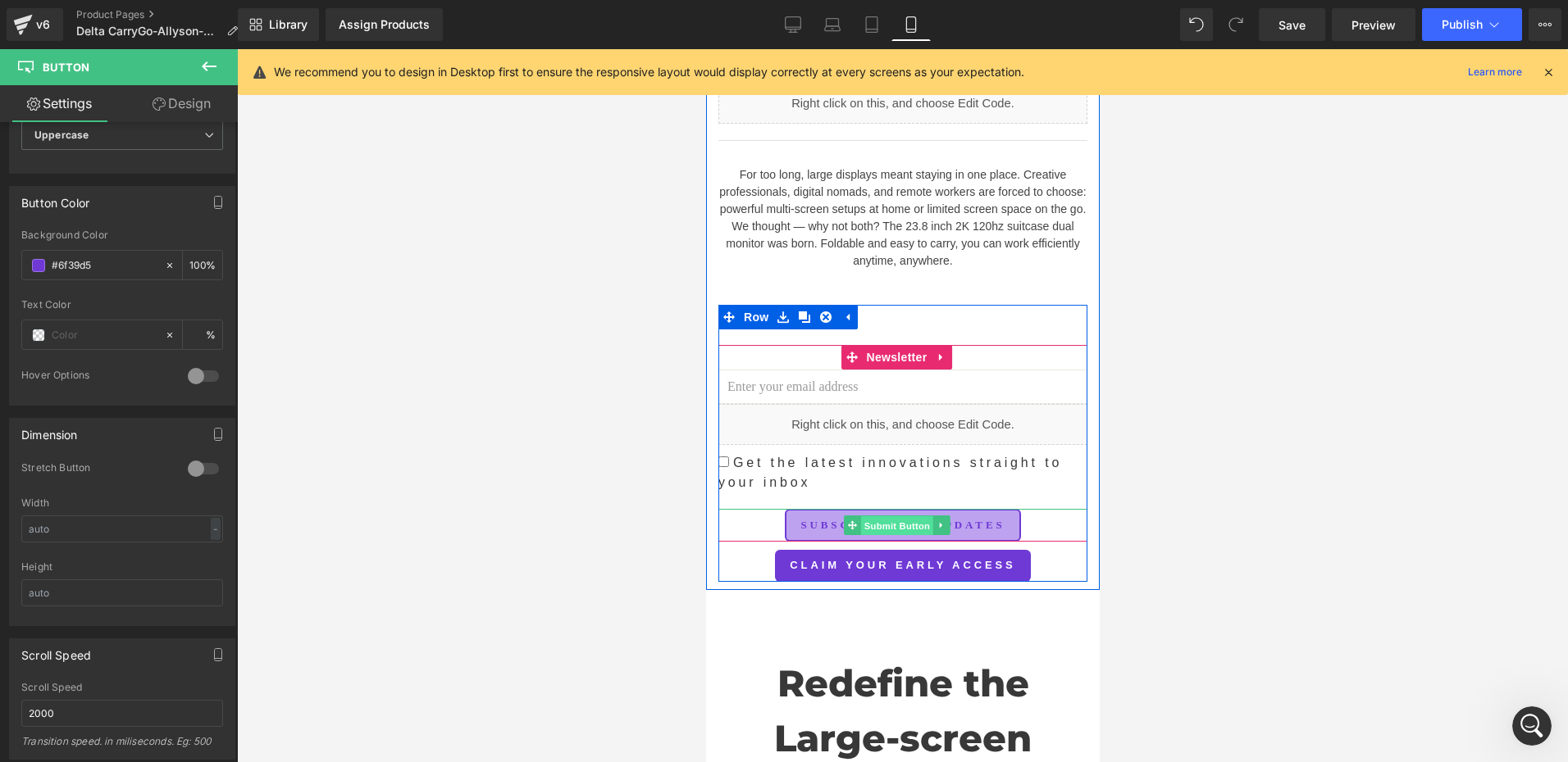
drag, startPoint x: 897, startPoint y: 480, endPoint x: 1331, endPoint y: 546, distance: 439.0
click at [897, 516] on span "Submit Button" at bounding box center [895, 526] width 72 height 20
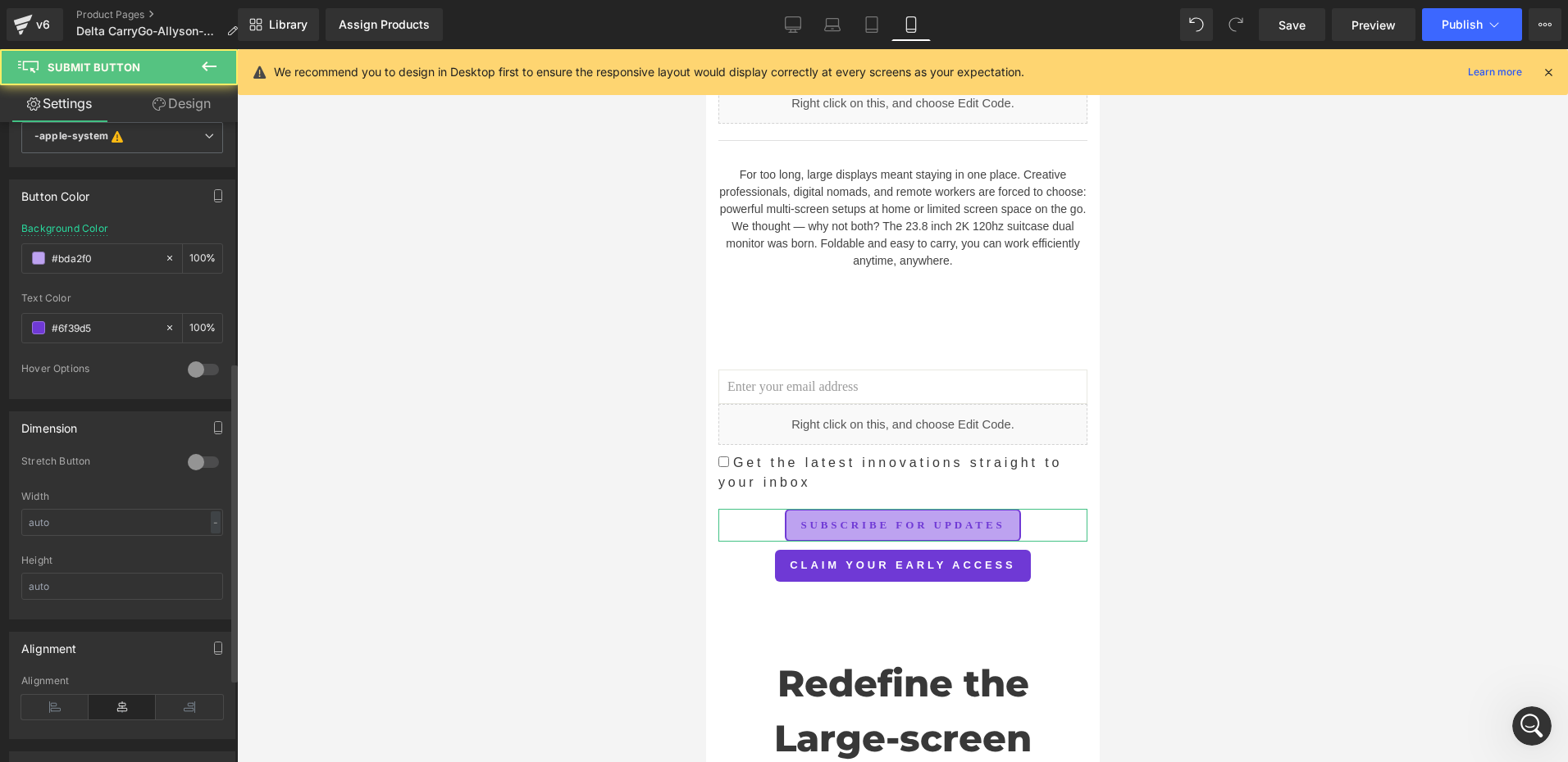
scroll to position [492, 0]
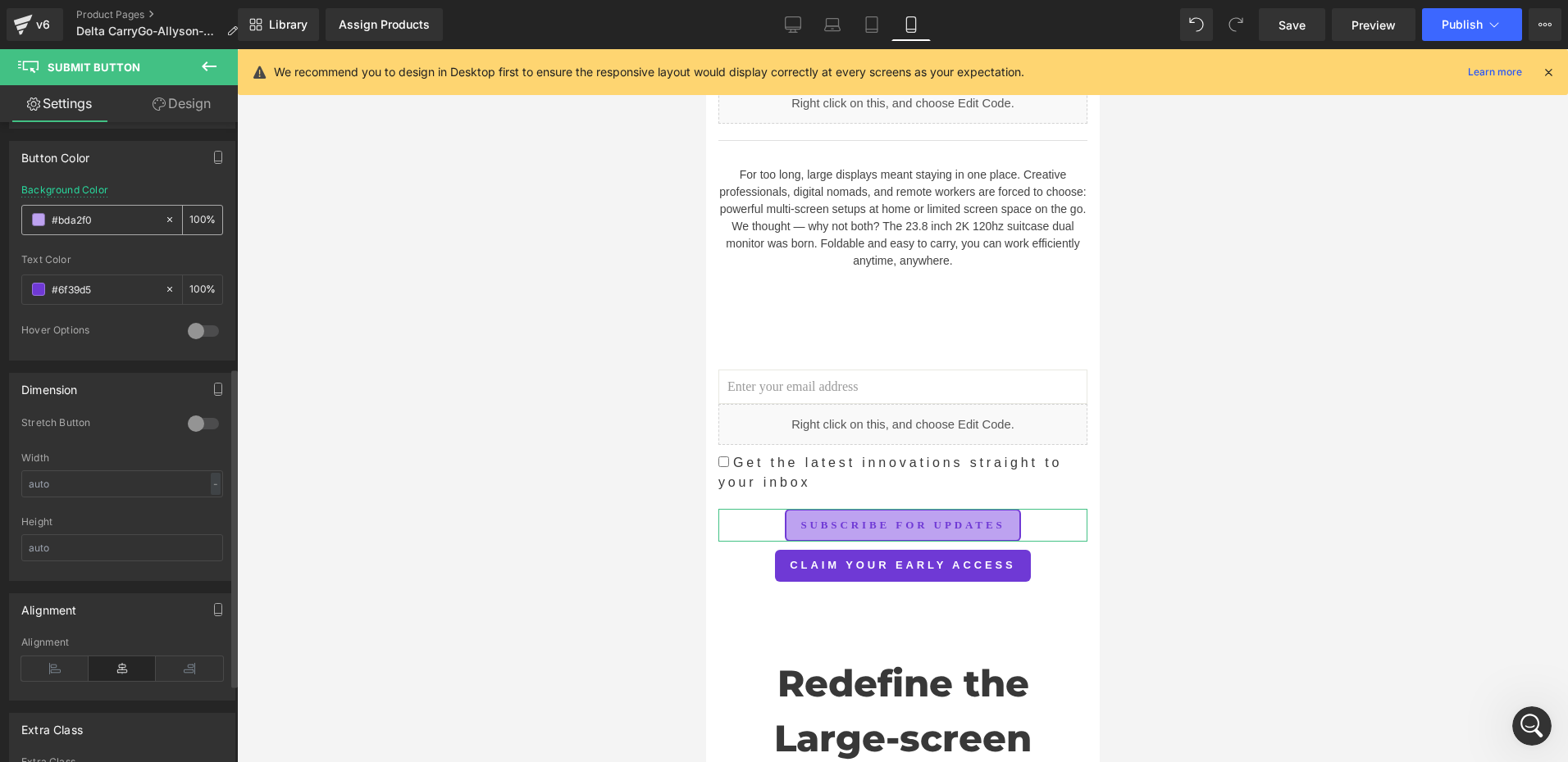
click at [38, 216] on span at bounding box center [38, 220] width 13 height 13
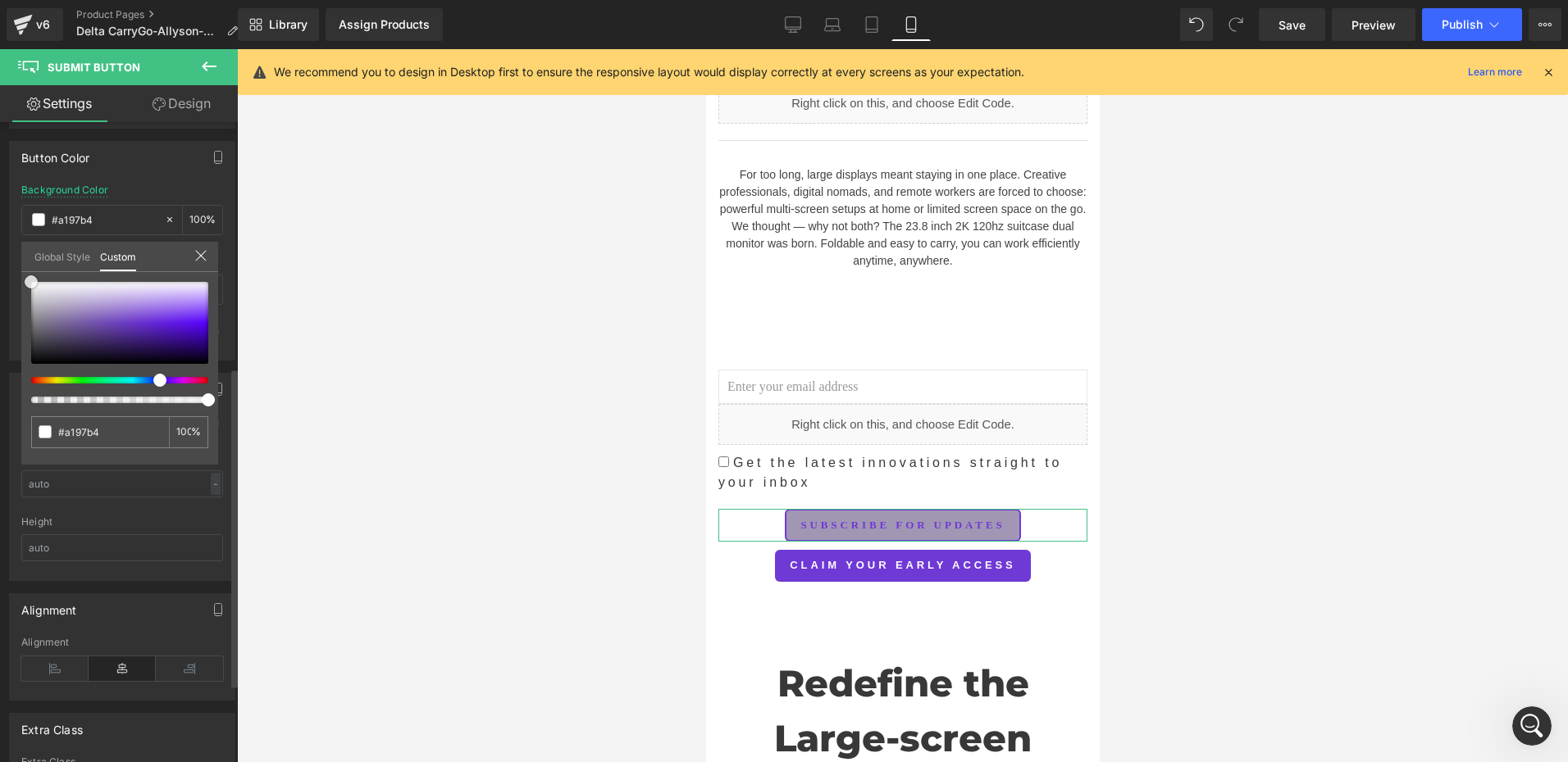
drag, startPoint x: 59, startPoint y: 312, endPoint x: 34, endPoint y: 196, distance: 118.7
click at [0, 206] on html "Submit Button You are previewing how the will restyle your page. You can not ed…" at bounding box center [784, 381] width 1568 height 762
drag, startPoint x: 17, startPoint y: 267, endPoint x: 77, endPoint y: 196, distance: 93.0
click at [4, 251] on div "Button Color rgb(189, 162, 240) Background Color #bda2f0 100 % #6f39d5 Text Col…" at bounding box center [122, 245] width 245 height 232
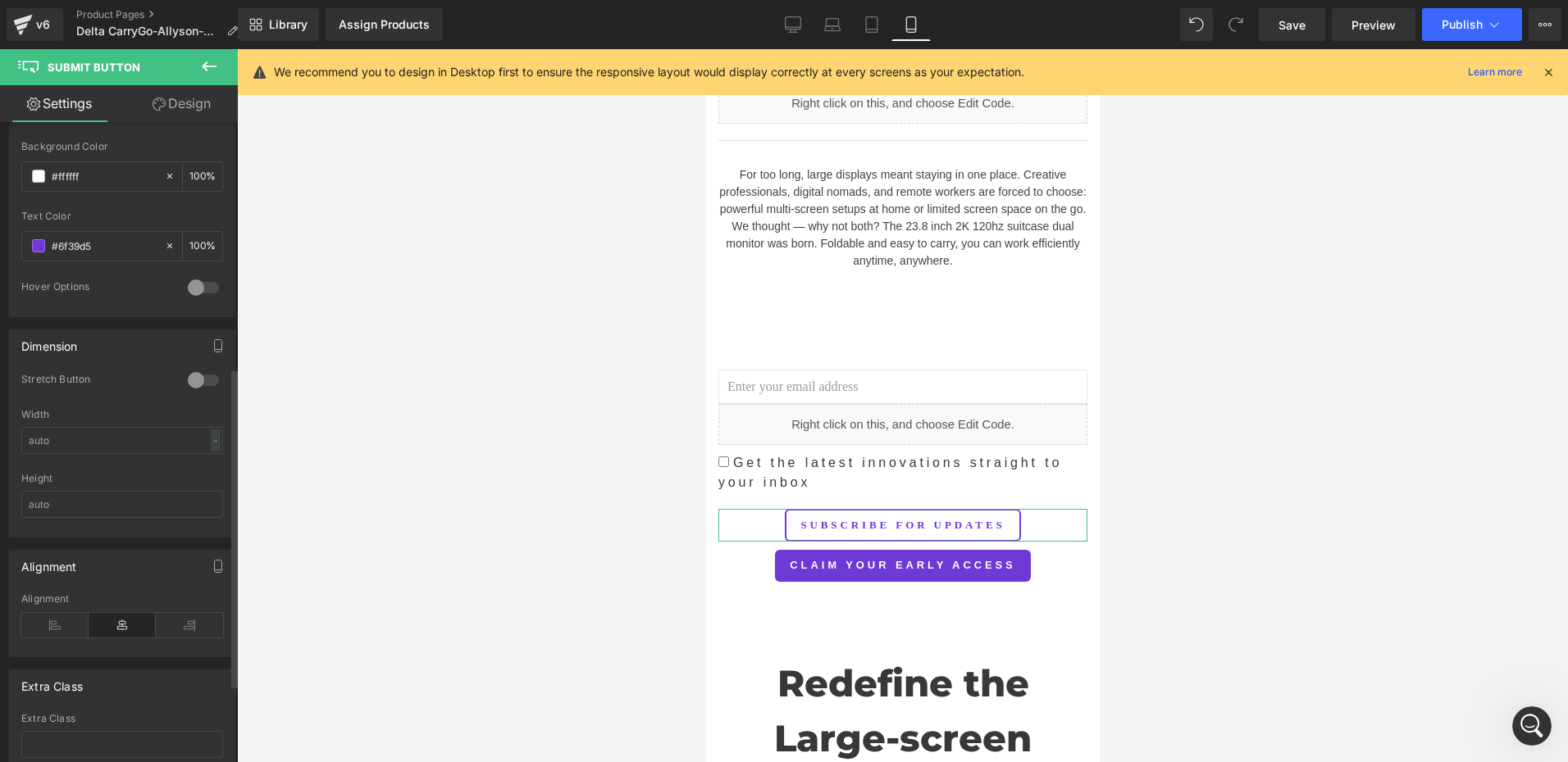
scroll to position [574, 0]
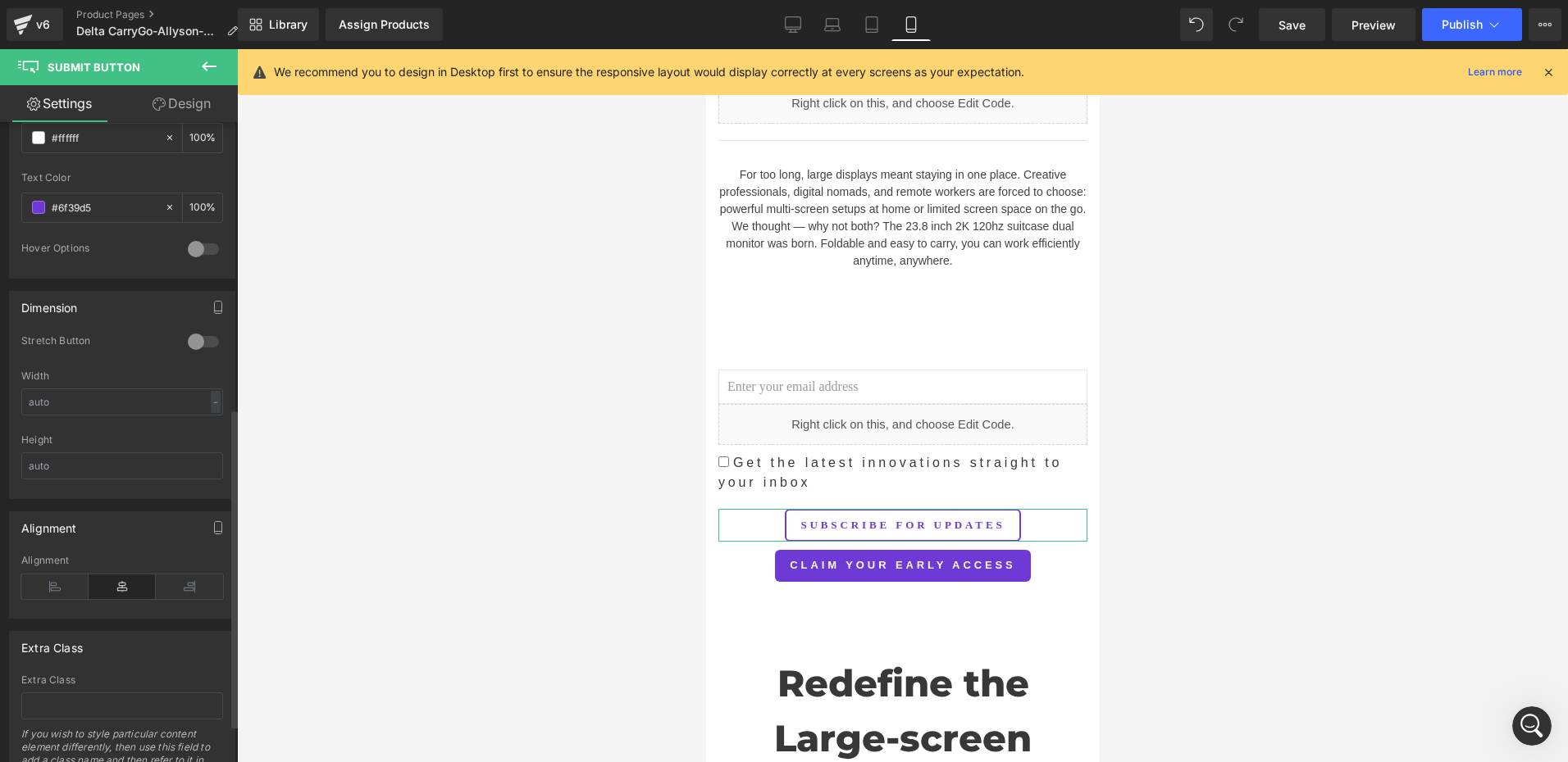
click at [194, 345] on div at bounding box center [203, 341] width 39 height 26
drag, startPoint x: 891, startPoint y: 519, endPoint x: 903, endPoint y: 521, distance: 12.2
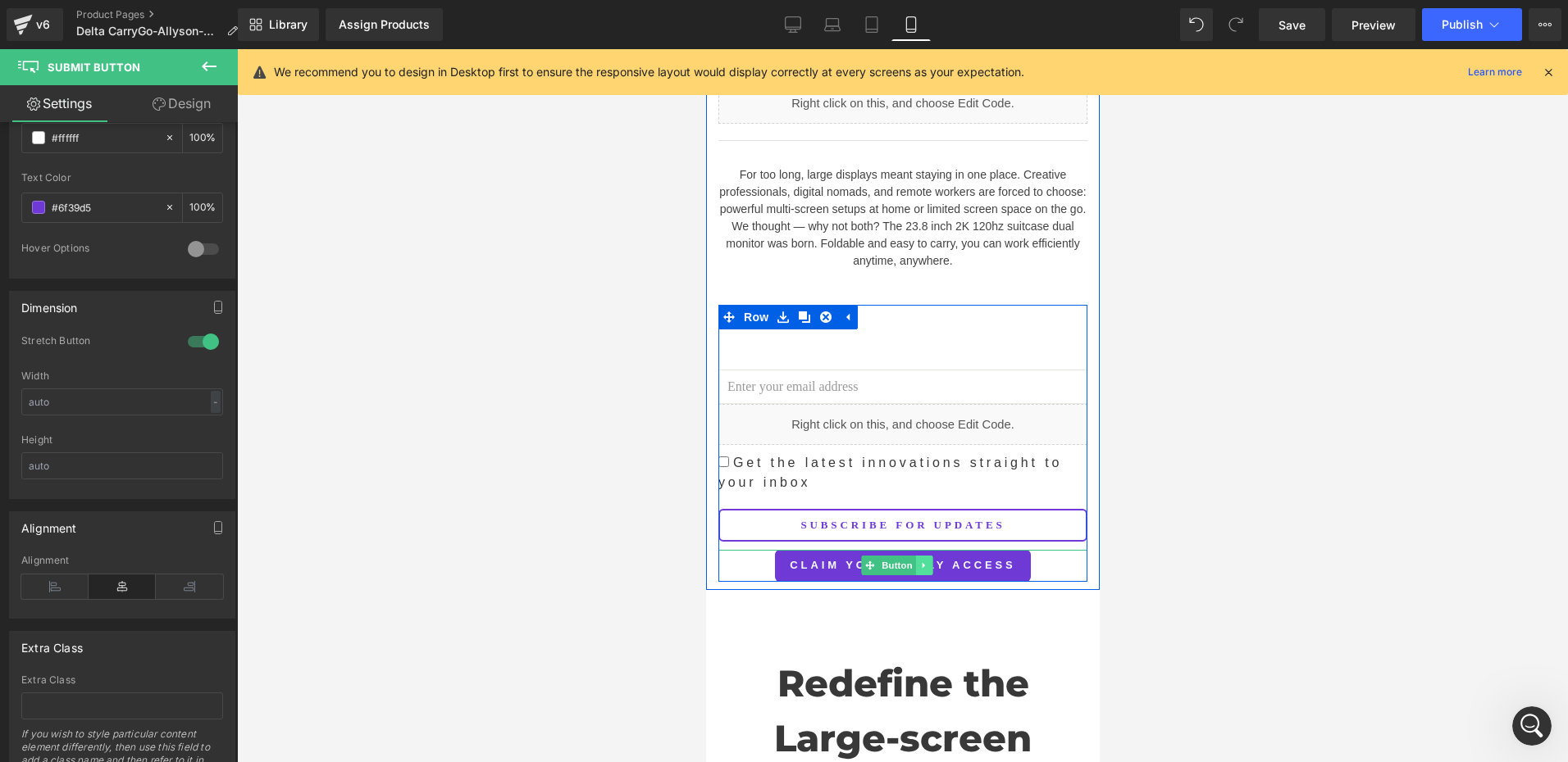
drag, startPoint x: 913, startPoint y: 523, endPoint x: 1168, endPoint y: 554, distance: 256.9
click at [914, 556] on link at bounding box center [923, 566] width 18 height 20
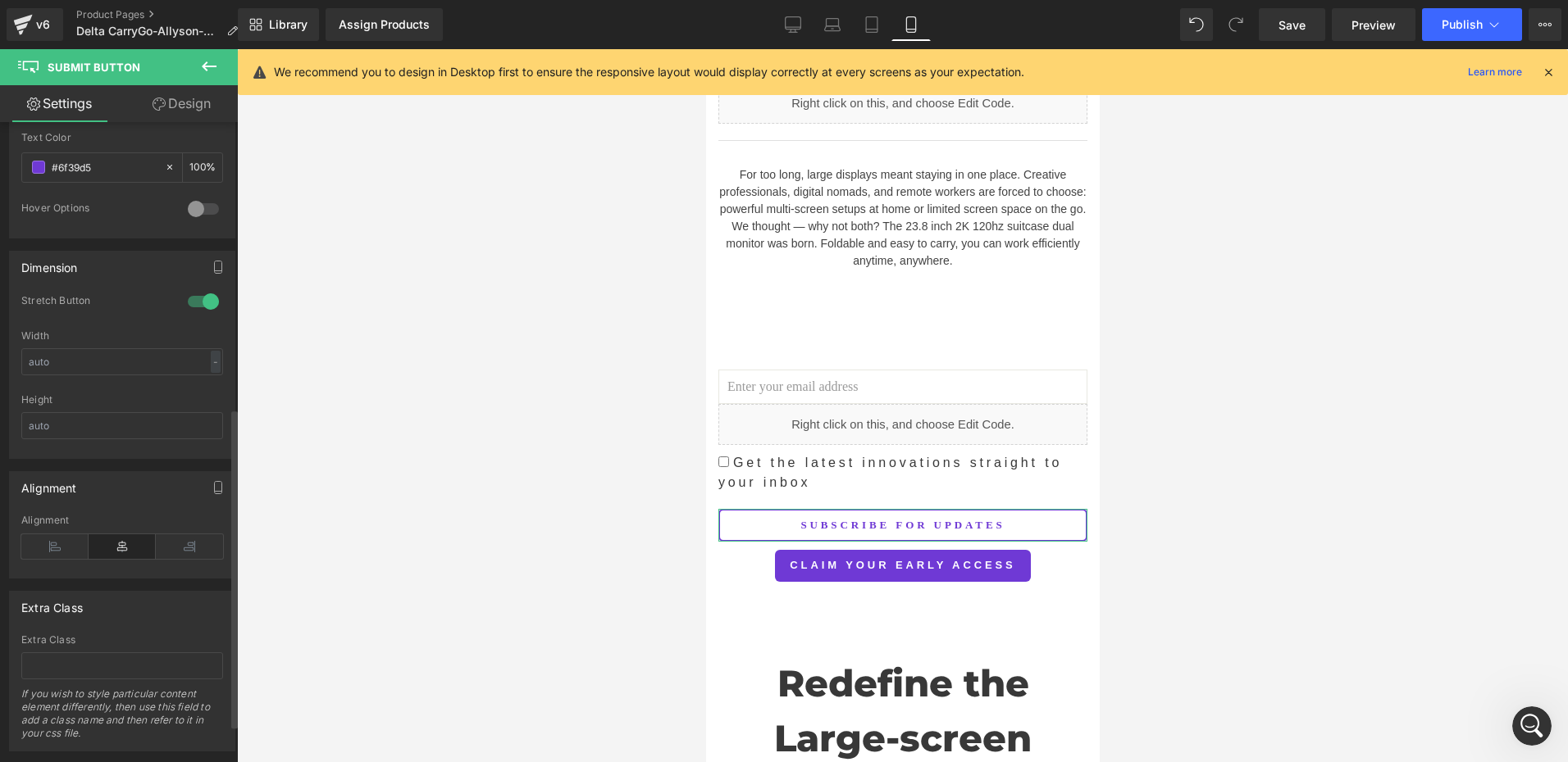
scroll to position [649, 0]
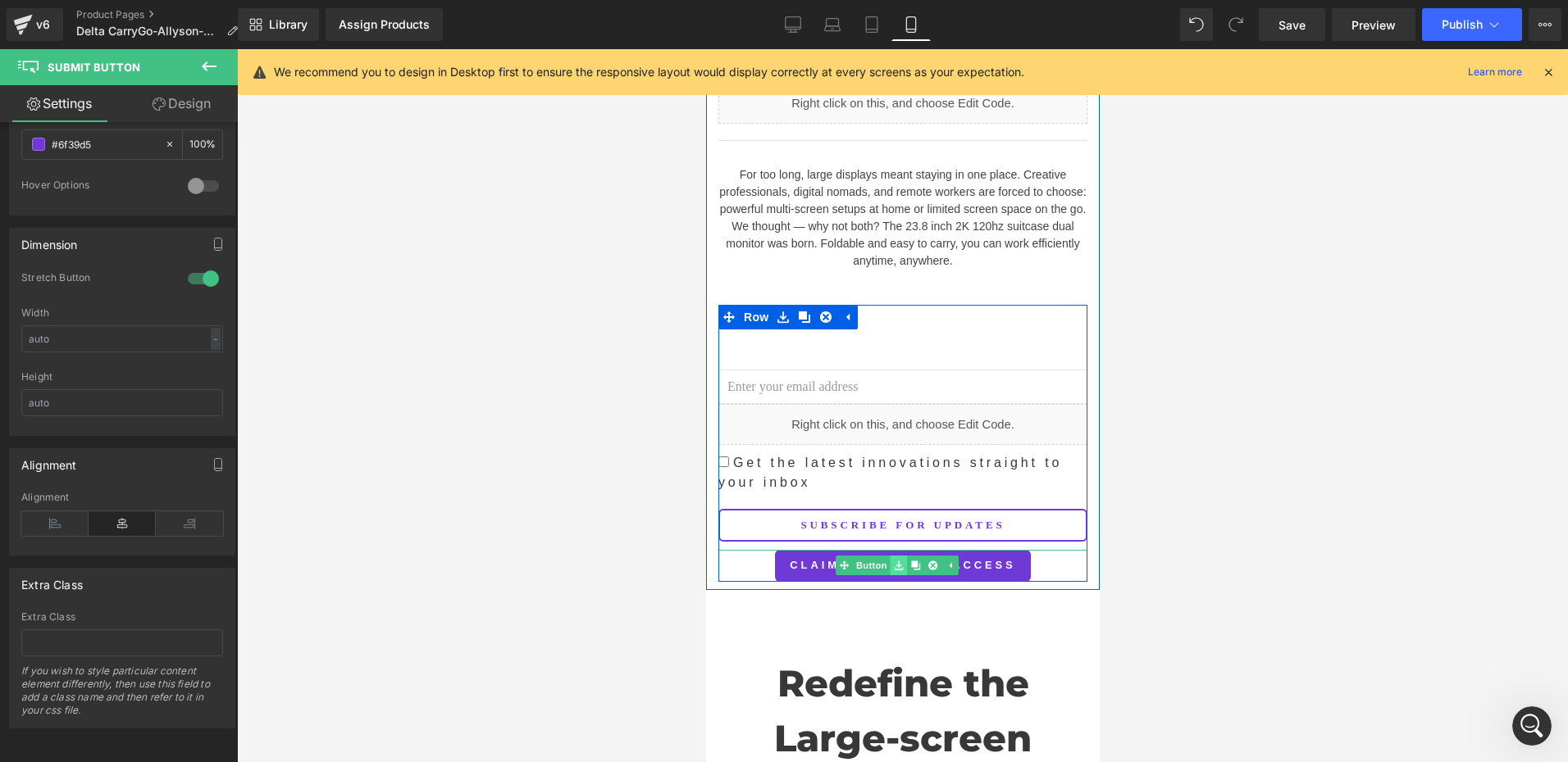
click at [893, 561] on icon at bounding box center [897, 566] width 9 height 10
click at [865, 556] on link "Button" at bounding box center [862, 566] width 54 height 20
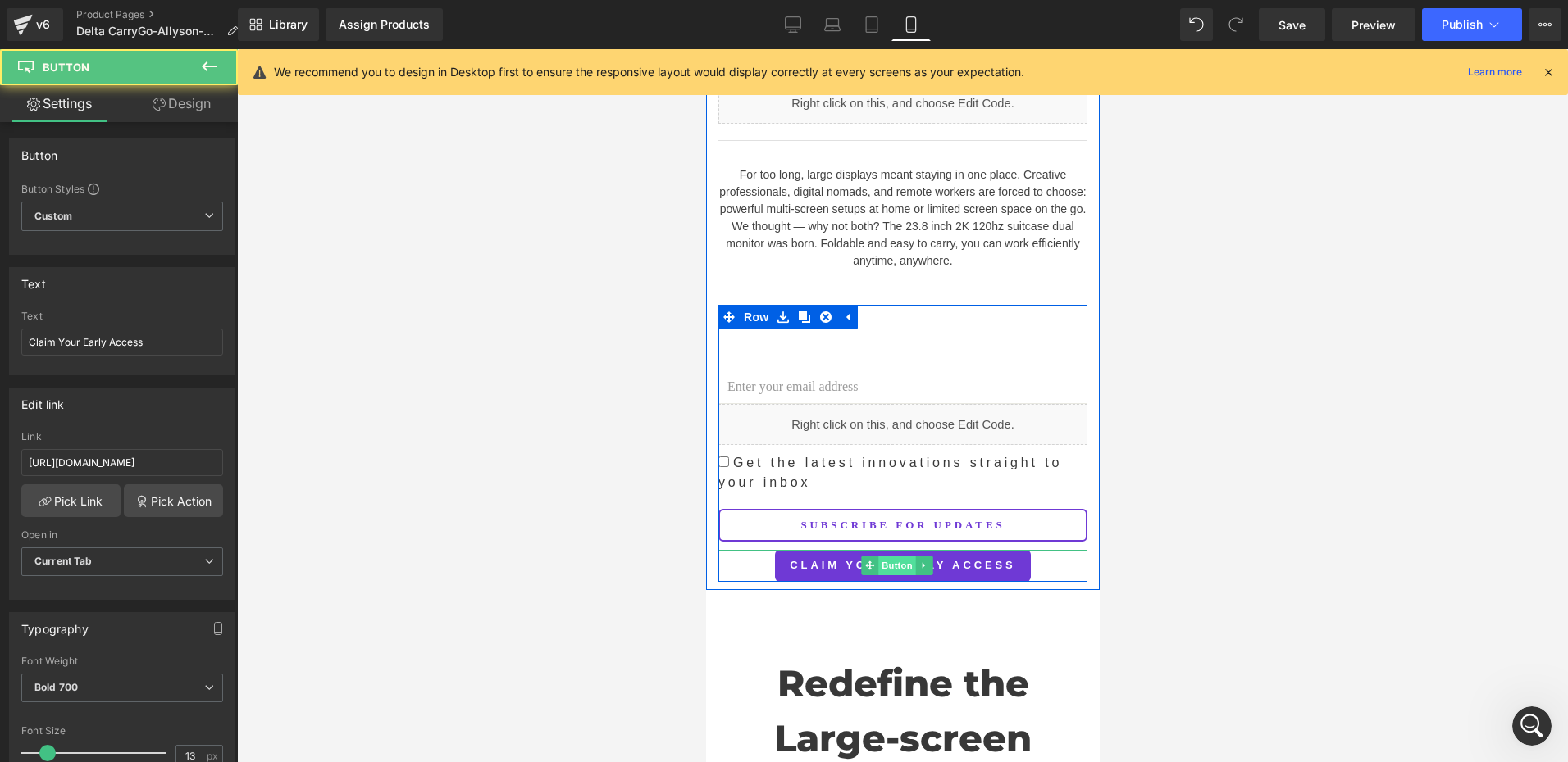
click at [890, 556] on span "Button" at bounding box center [896, 566] width 38 height 20
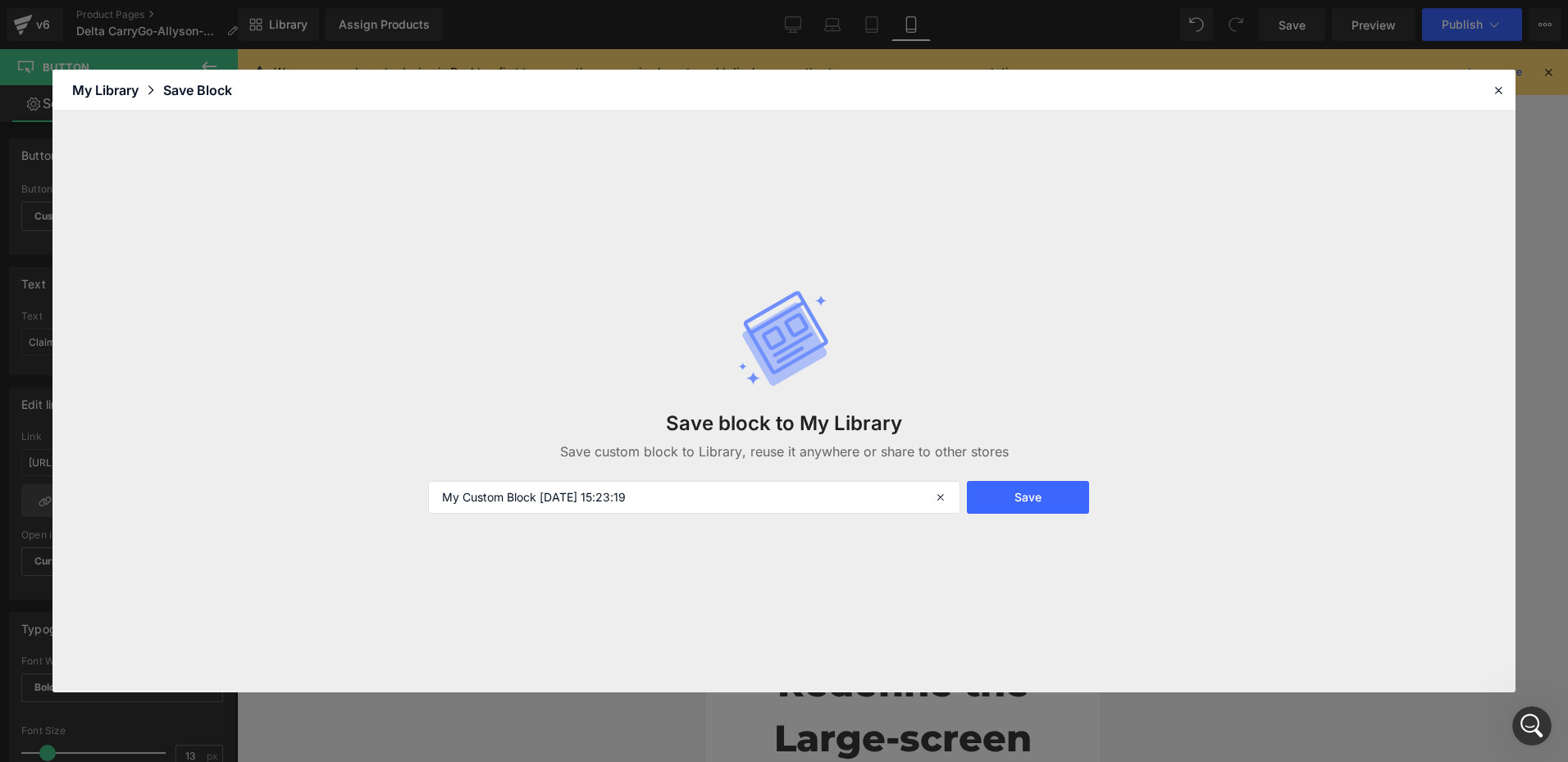
click at [1509, 90] on header "Library Elements Blocks Templates Saved Library My Library Save Block" at bounding box center [784, 89] width 1463 height 41
click at [1495, 90] on icon at bounding box center [1498, 90] width 15 height 15
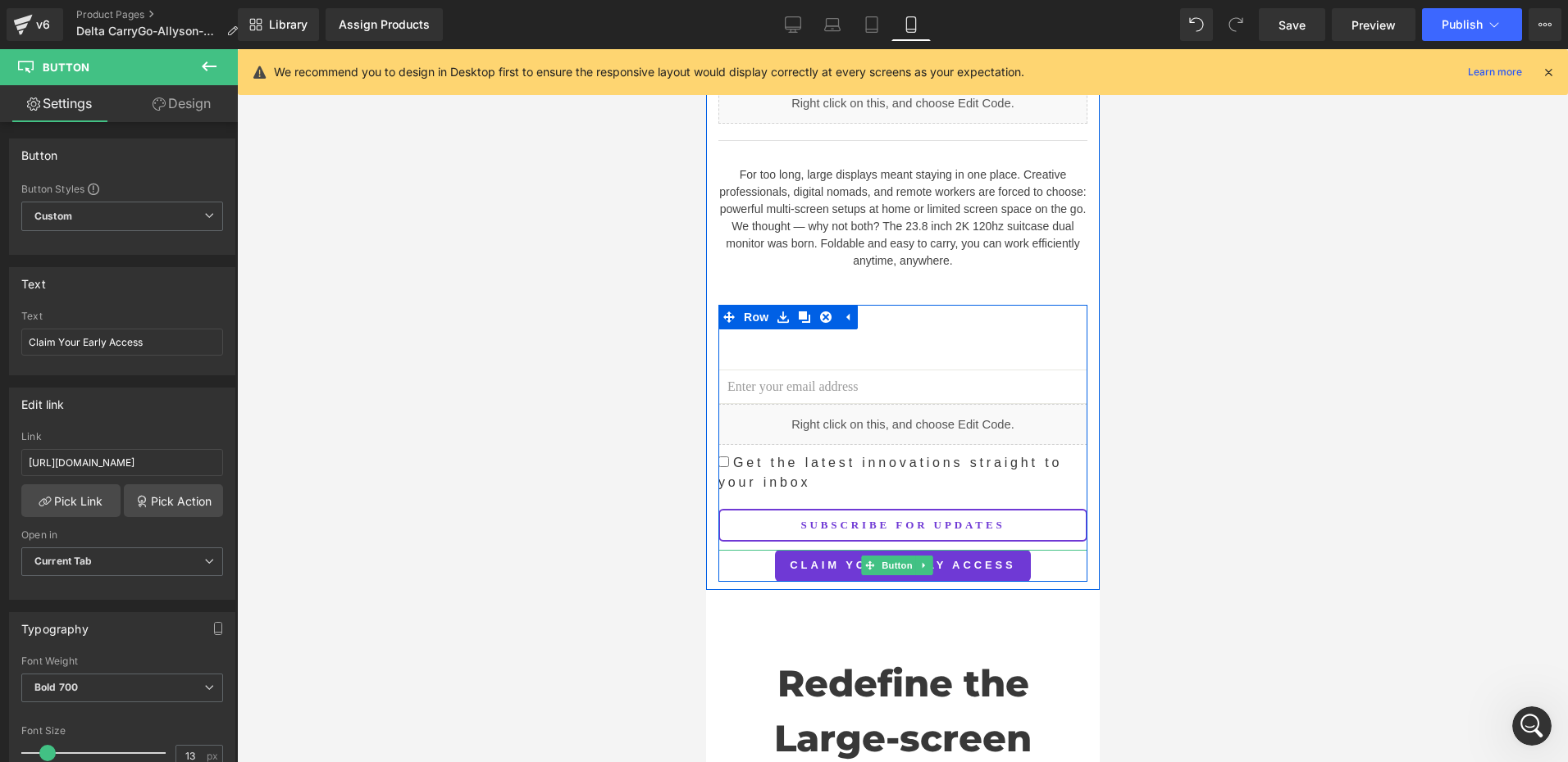
click at [891, 556] on span "Button" at bounding box center [896, 566] width 38 height 20
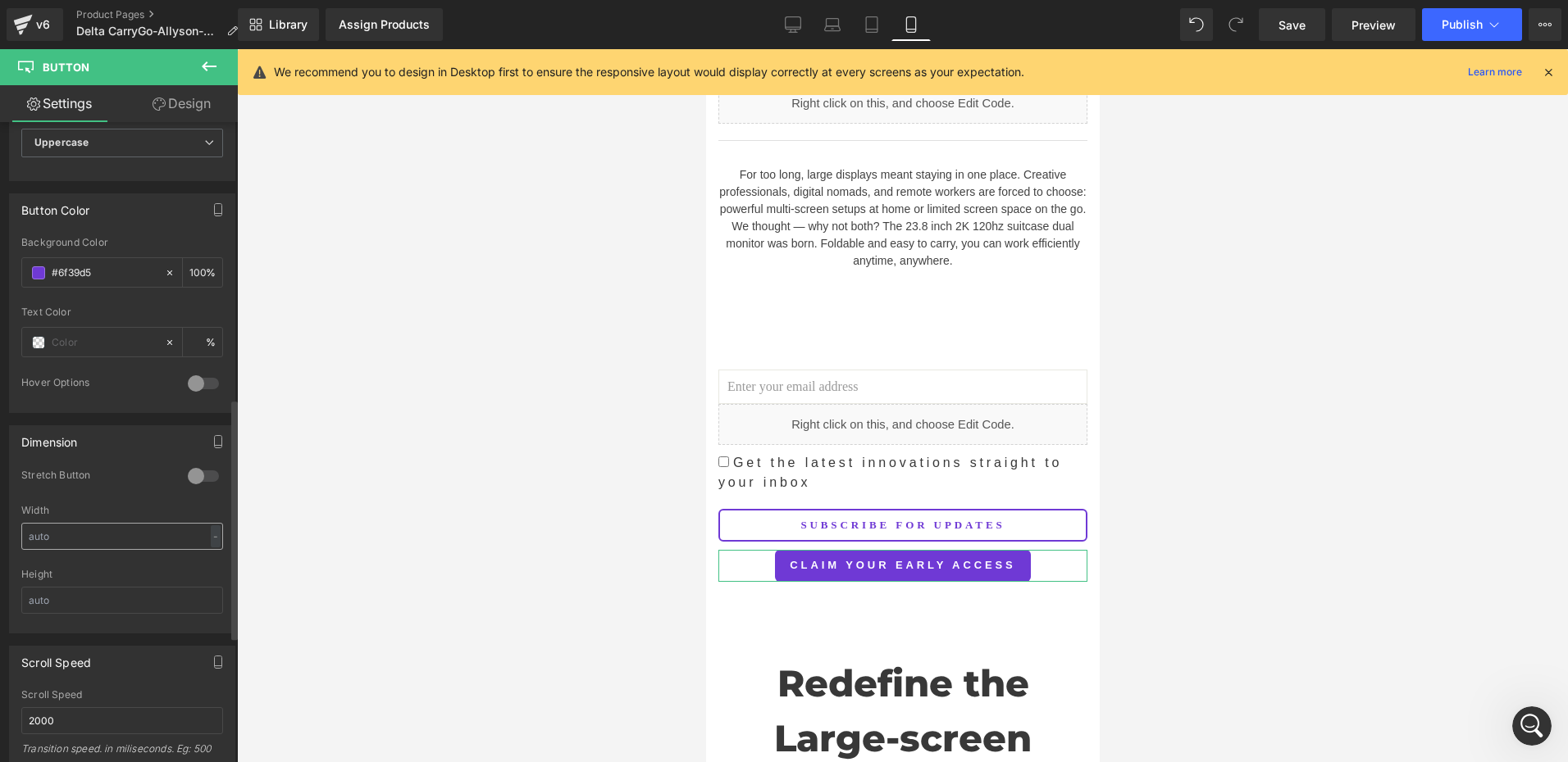
scroll to position [738, 0]
click at [190, 463] on div at bounding box center [203, 468] width 39 height 26
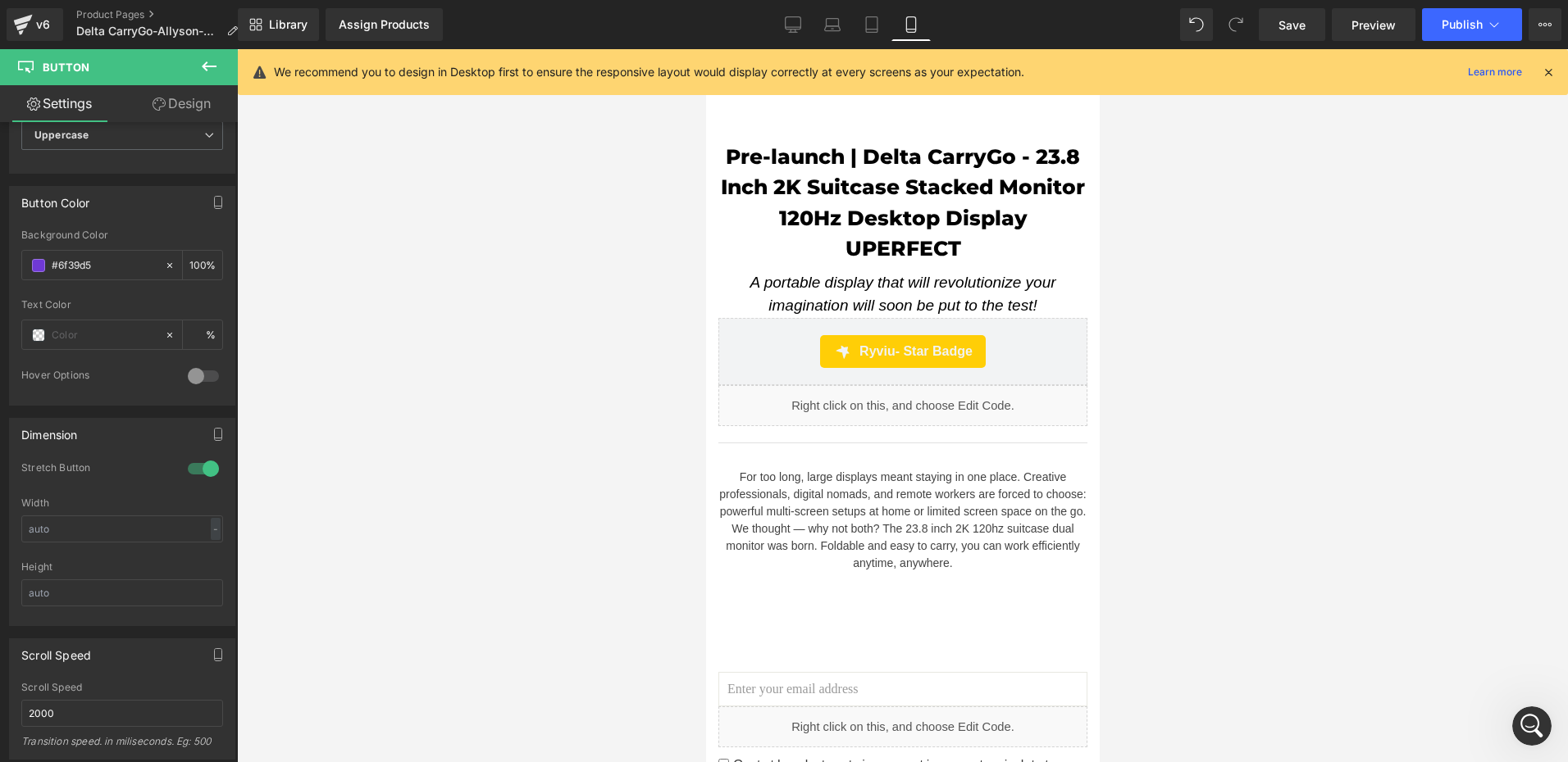
scroll to position [511, 0]
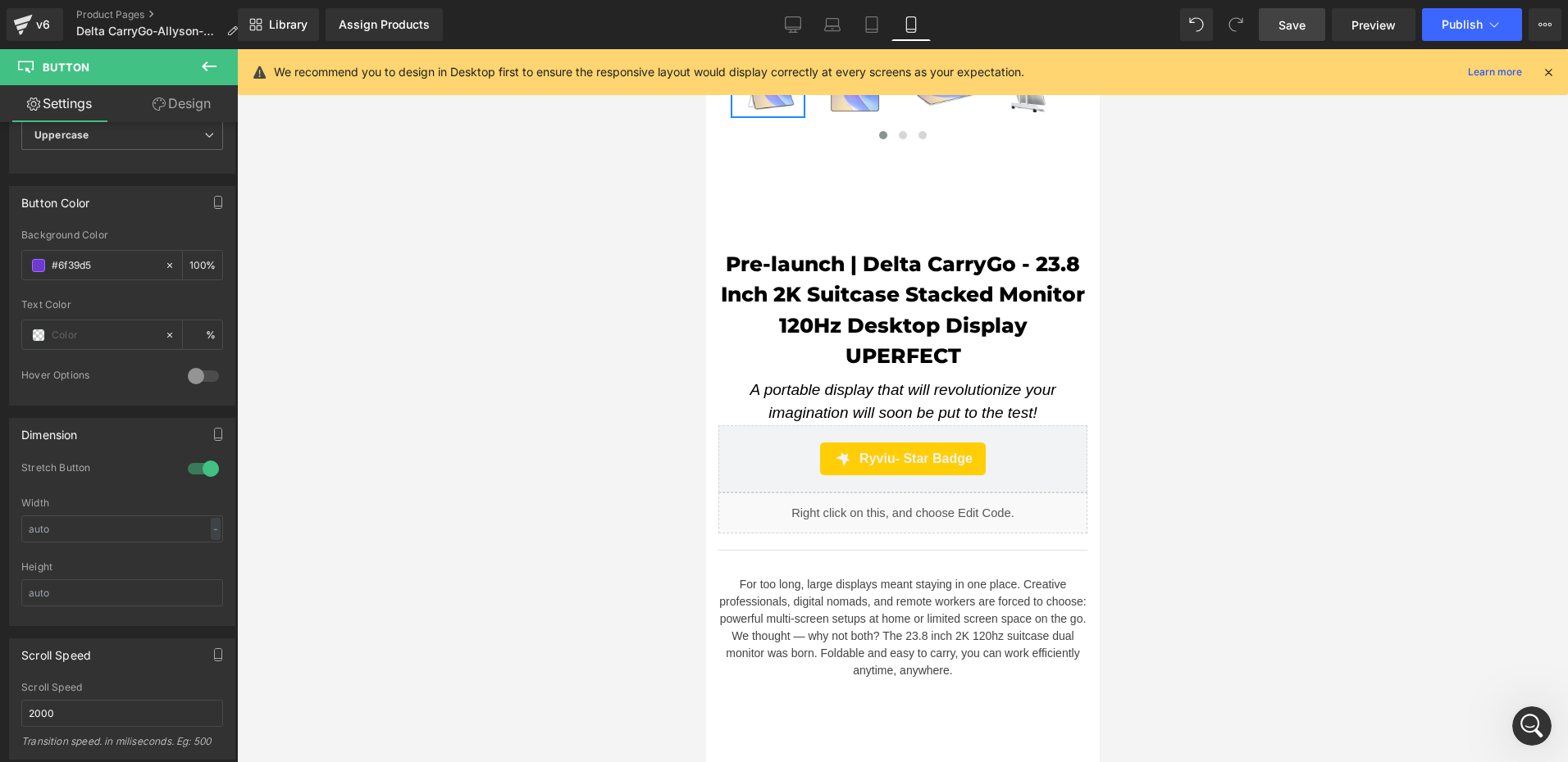
click at [1297, 27] on span "Save" at bounding box center [1291, 25] width 27 height 18
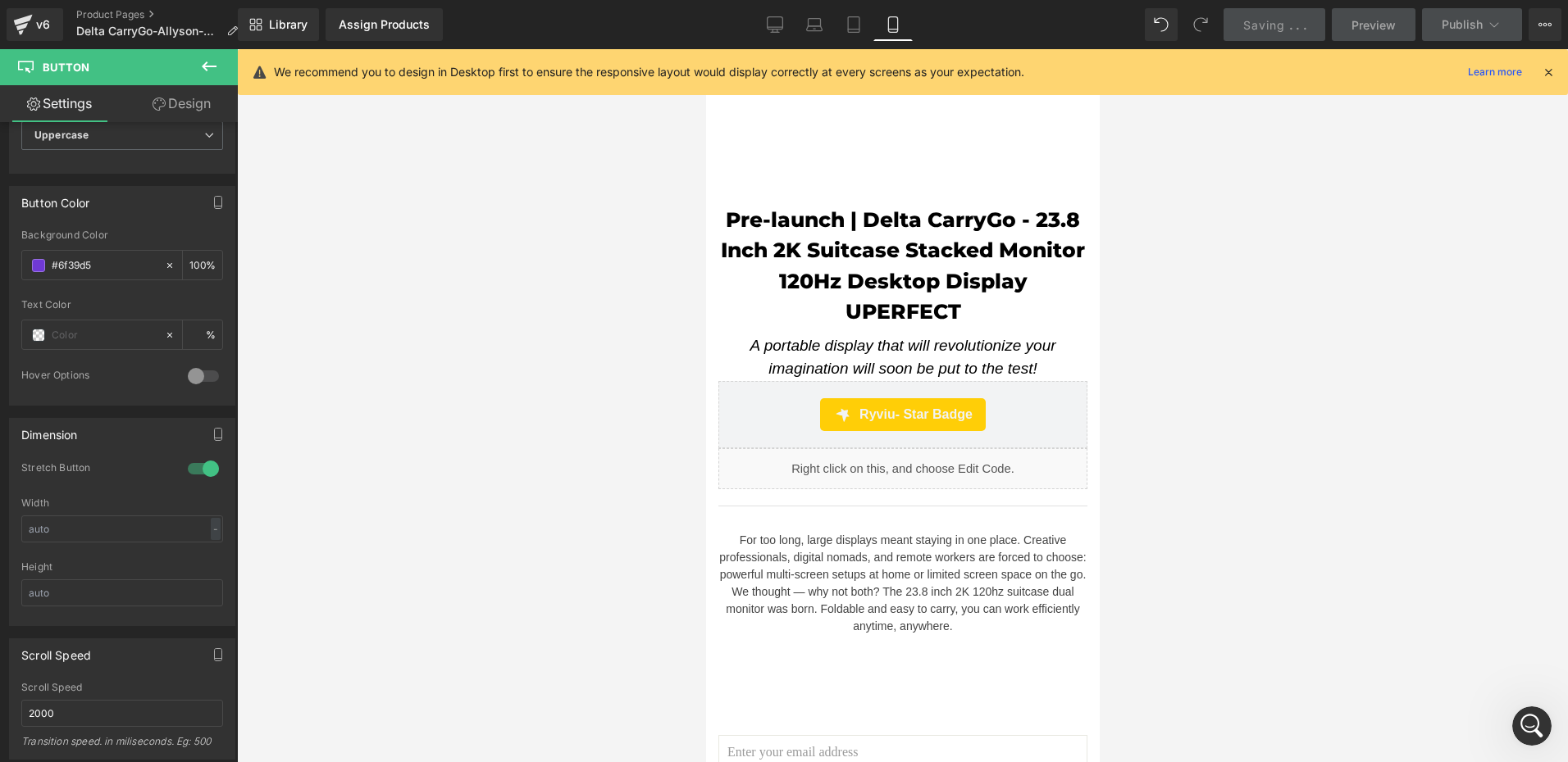
scroll to position [20, 0]
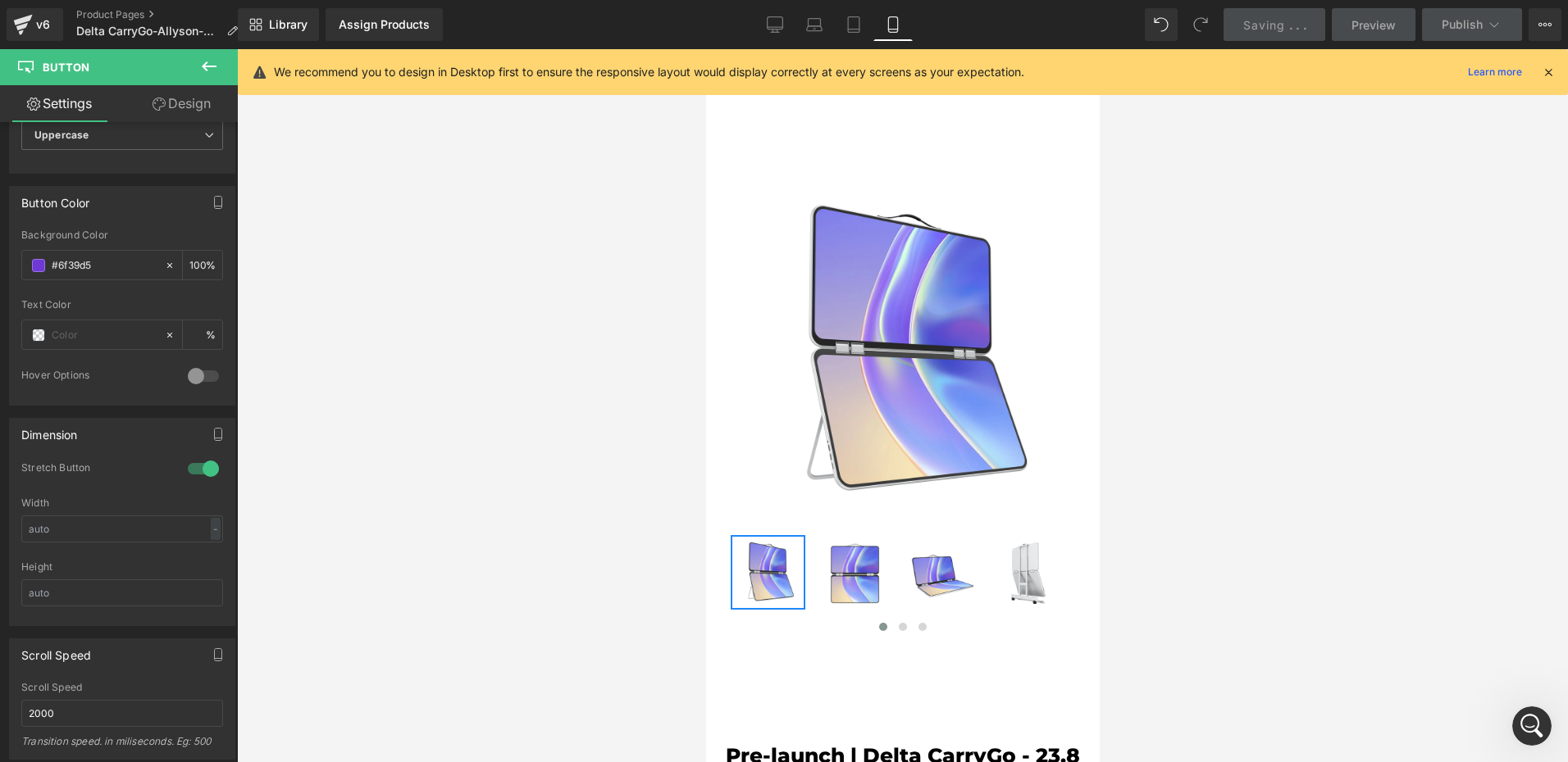
click at [1550, 70] on icon at bounding box center [1548, 72] width 15 height 15
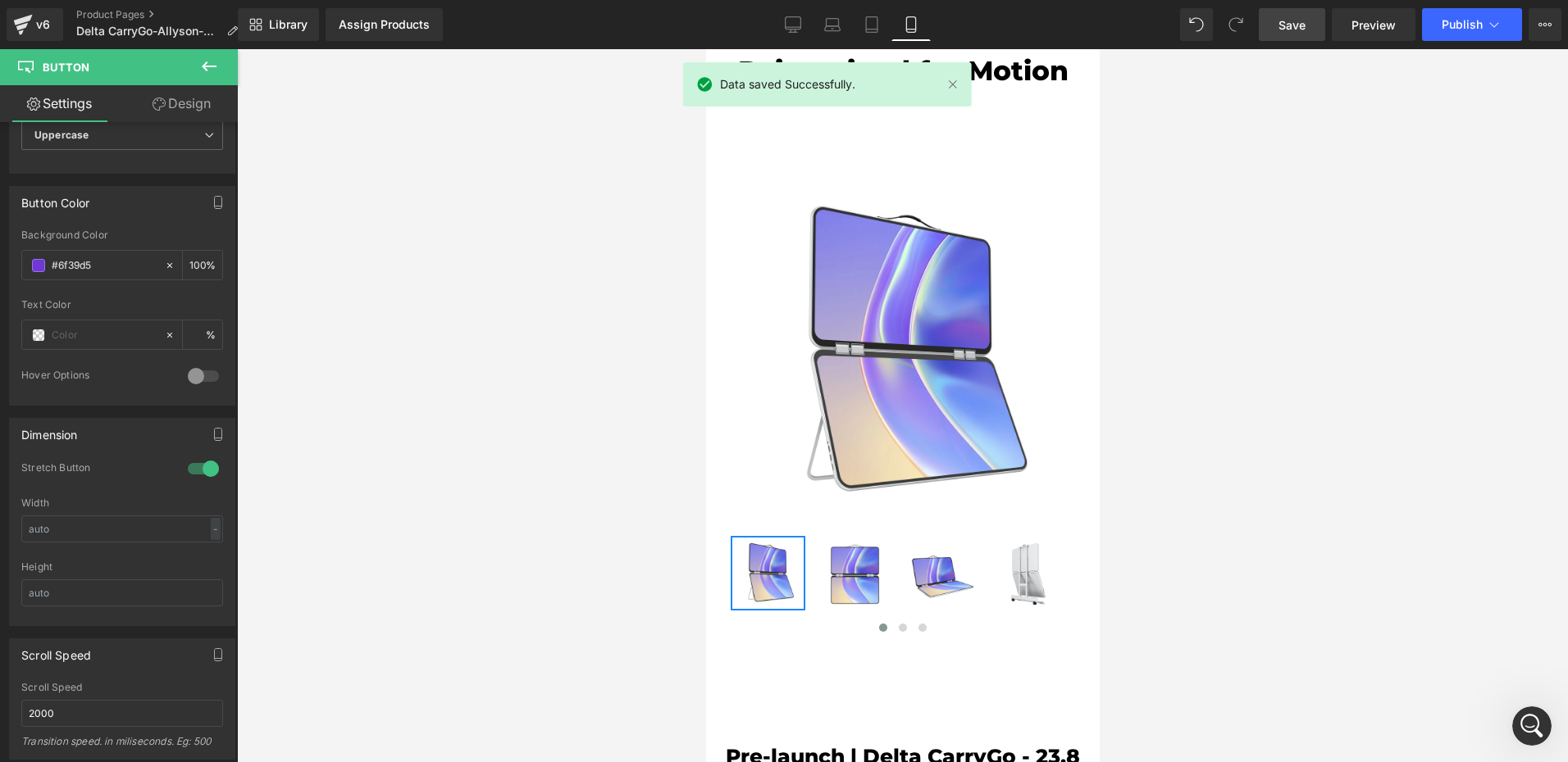
scroll to position [0, 0]
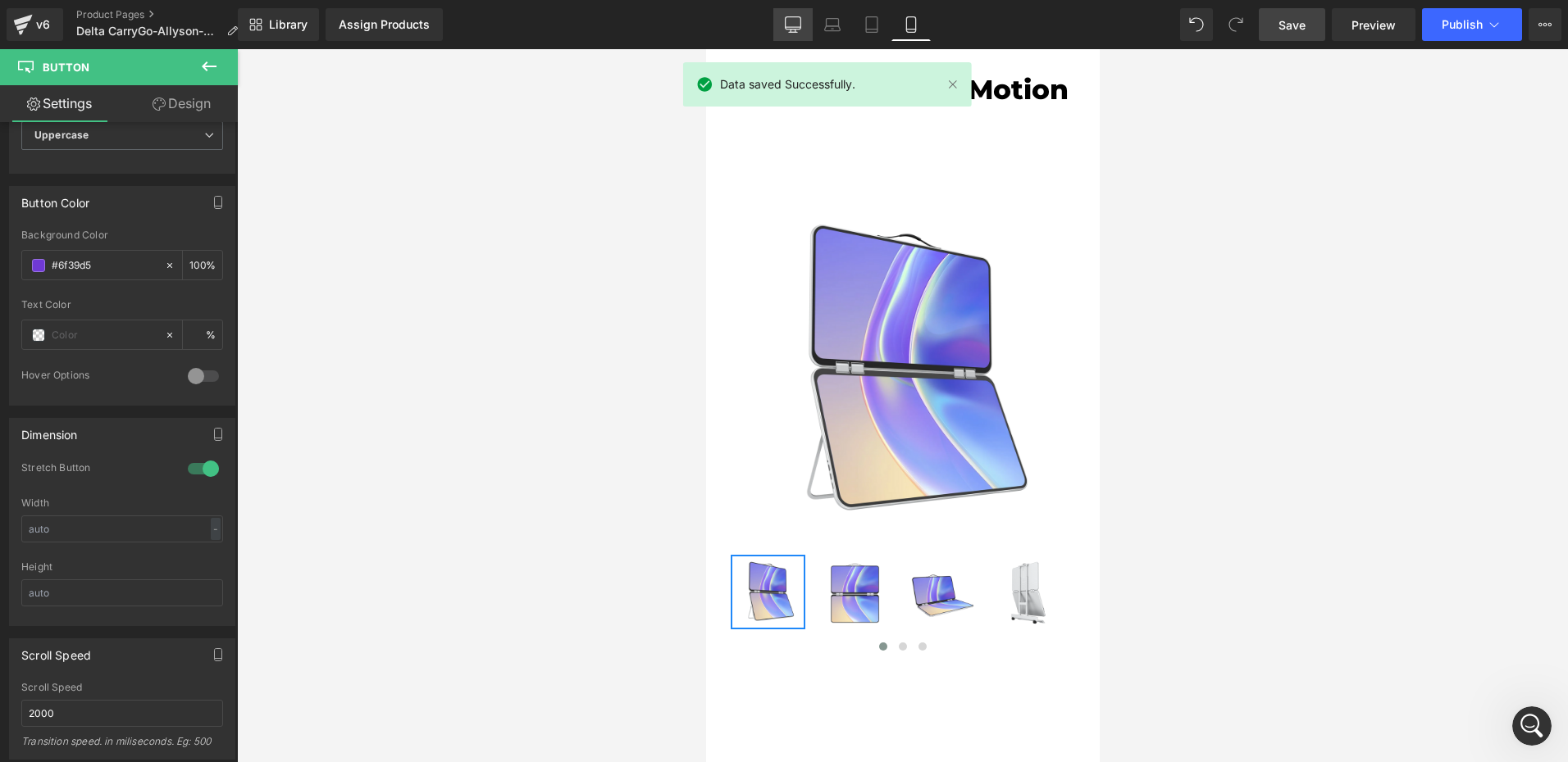
click at [797, 29] on icon at bounding box center [793, 23] width 16 height 13
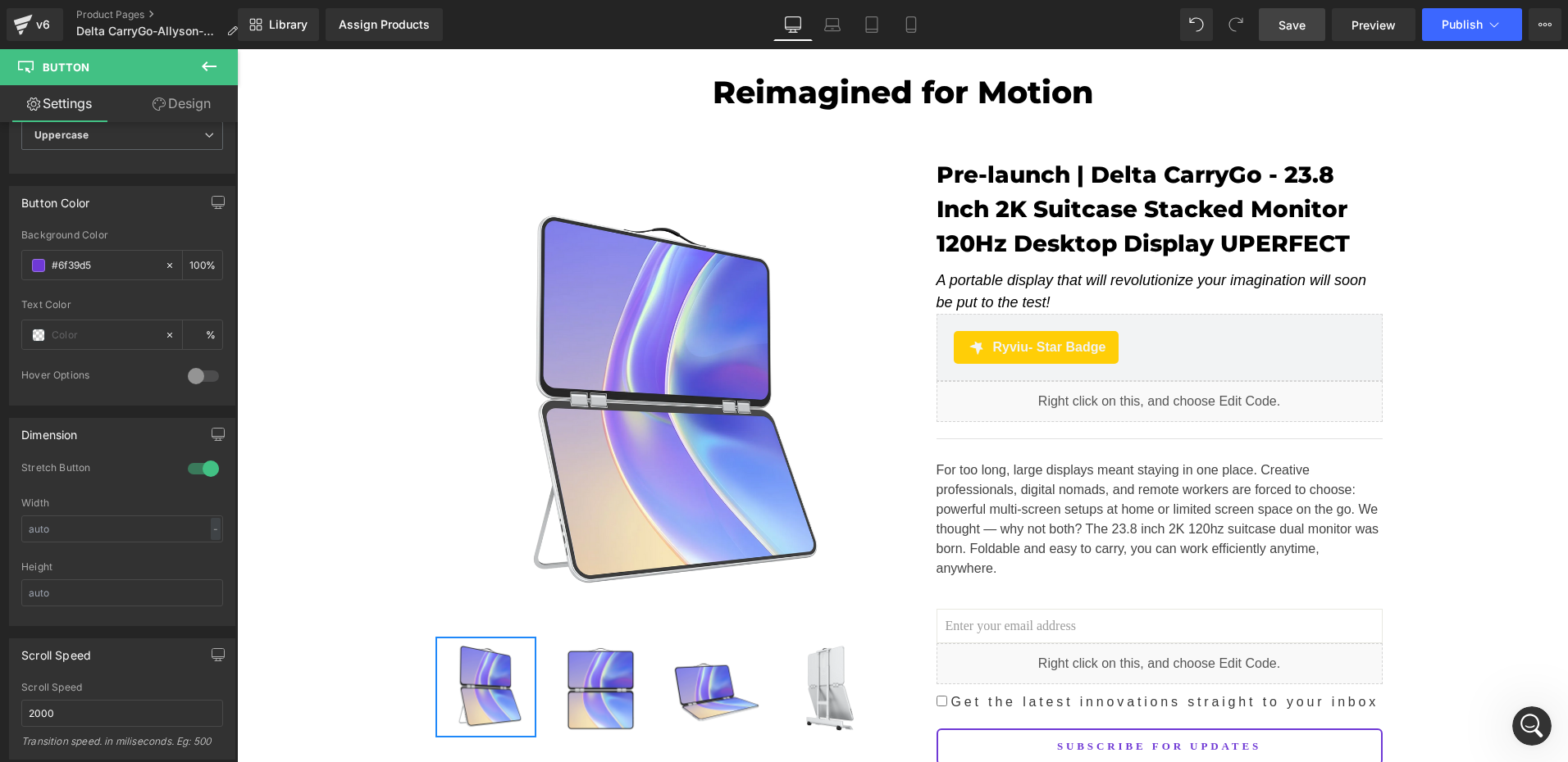
click at [1296, 30] on span "Save" at bounding box center [1291, 25] width 27 height 18
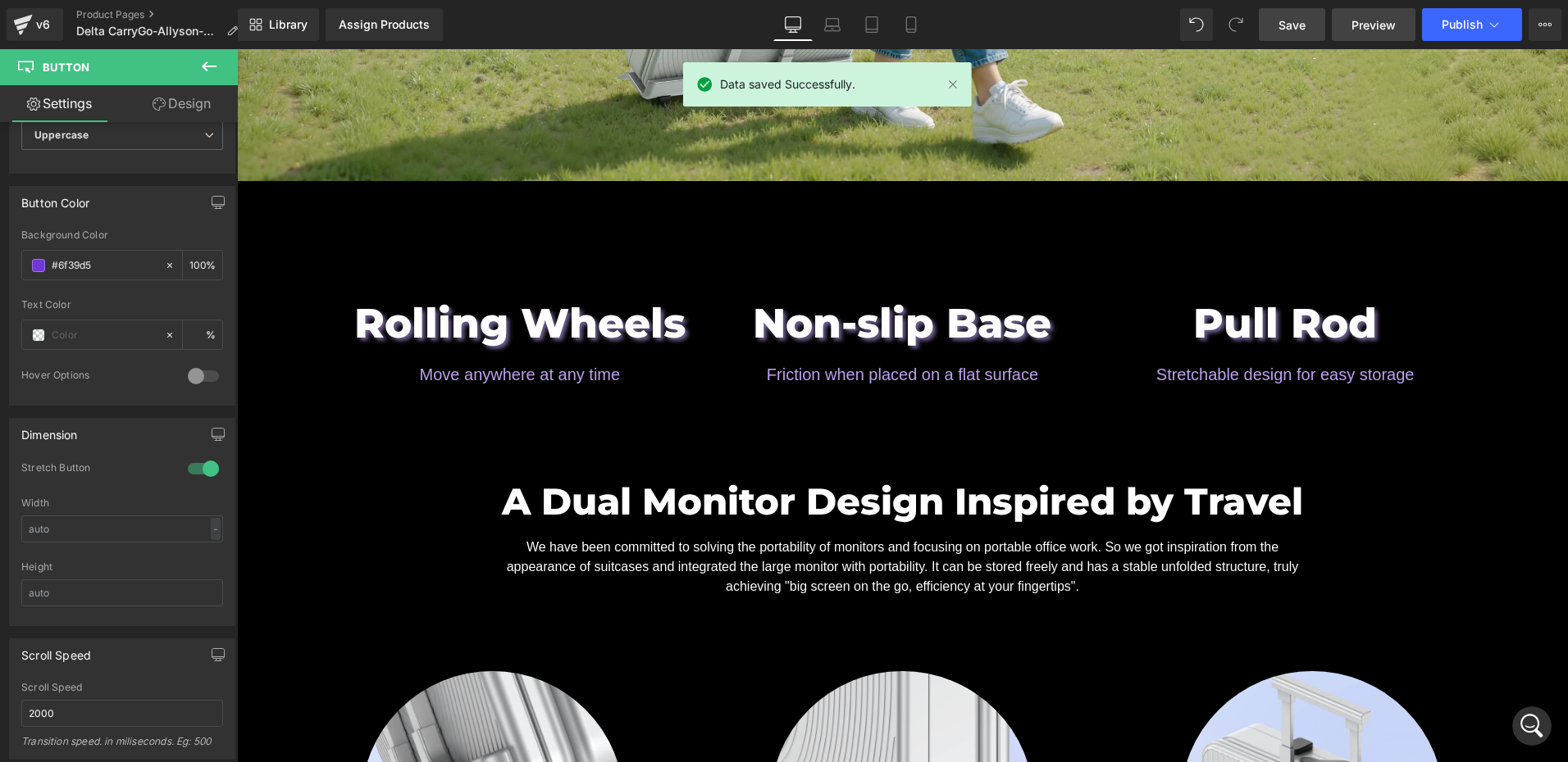
scroll to position [1639, 0]
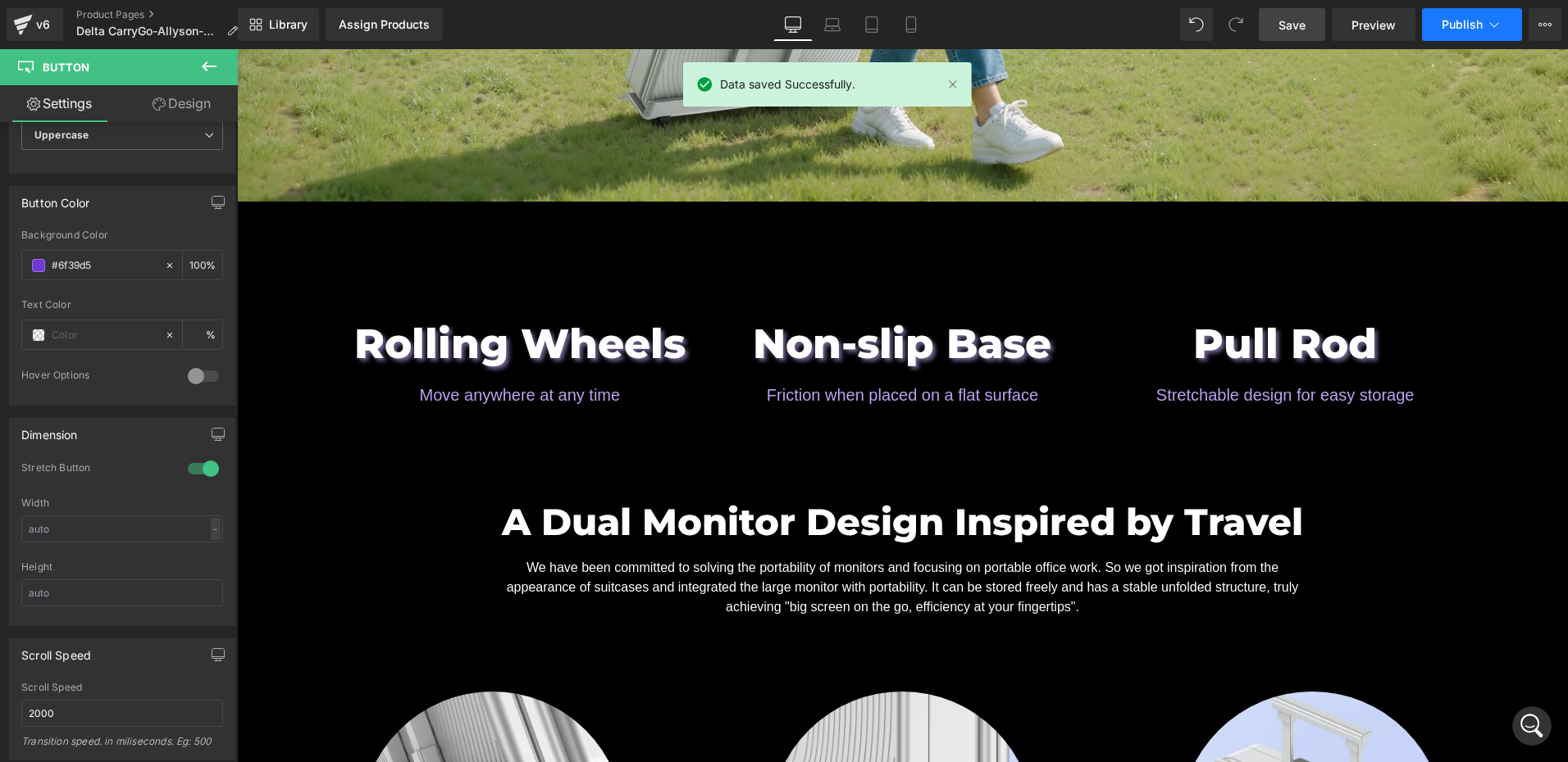
click at [1468, 22] on span "Publish" at bounding box center [1462, 25] width 41 height 13
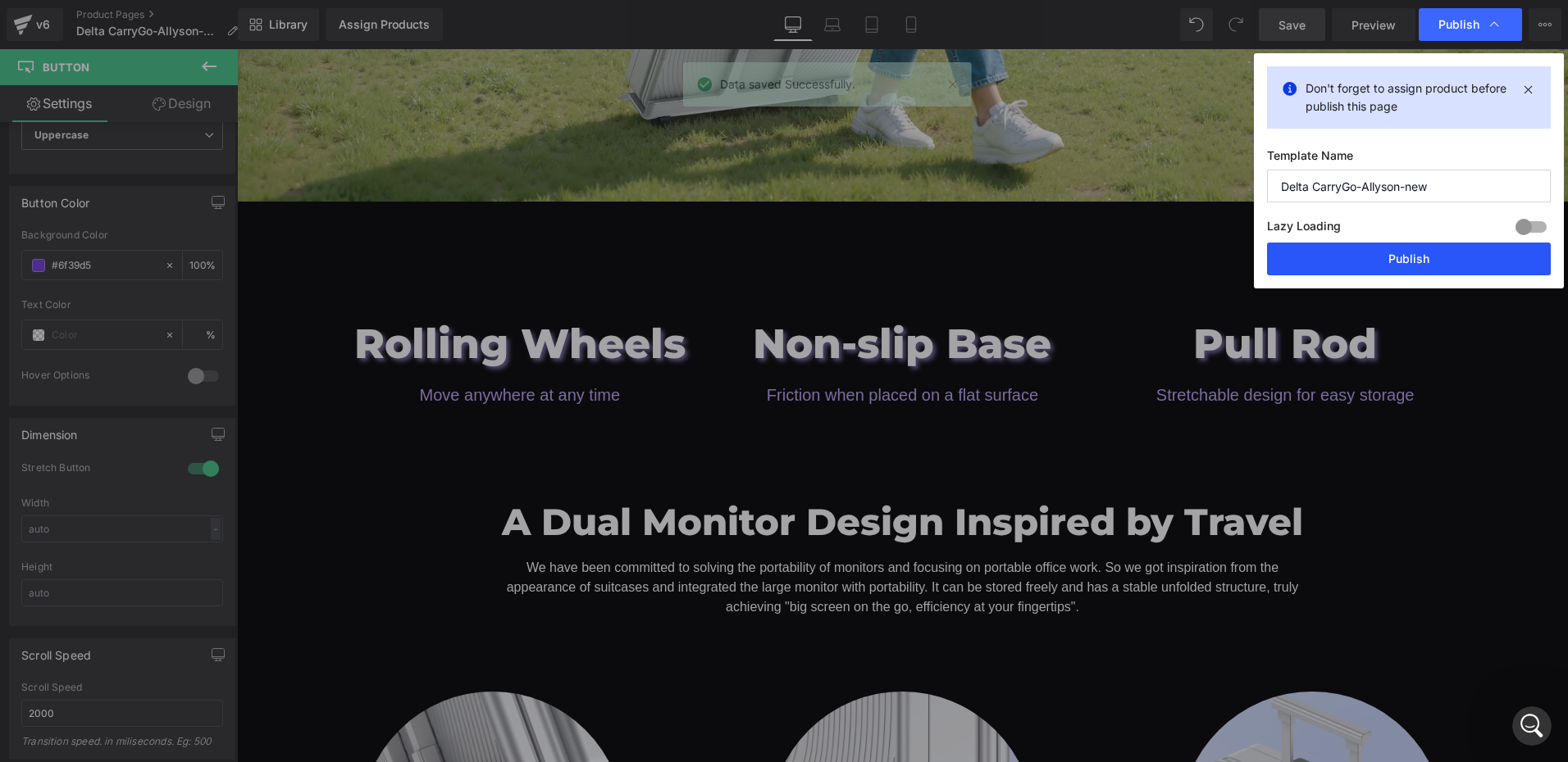
click at [1391, 265] on button "Publish" at bounding box center [1408, 258] width 283 height 33
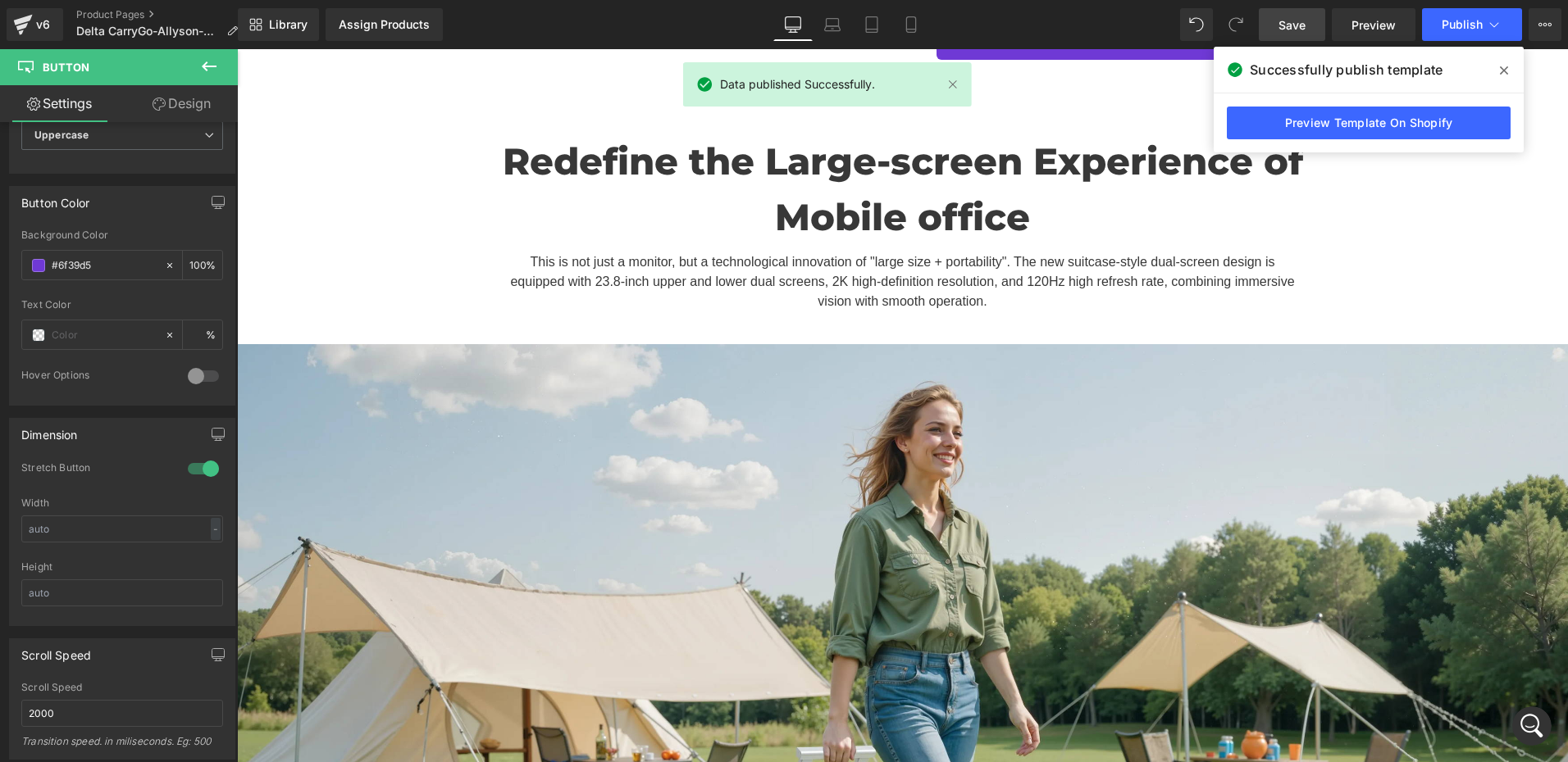
scroll to position [656, 0]
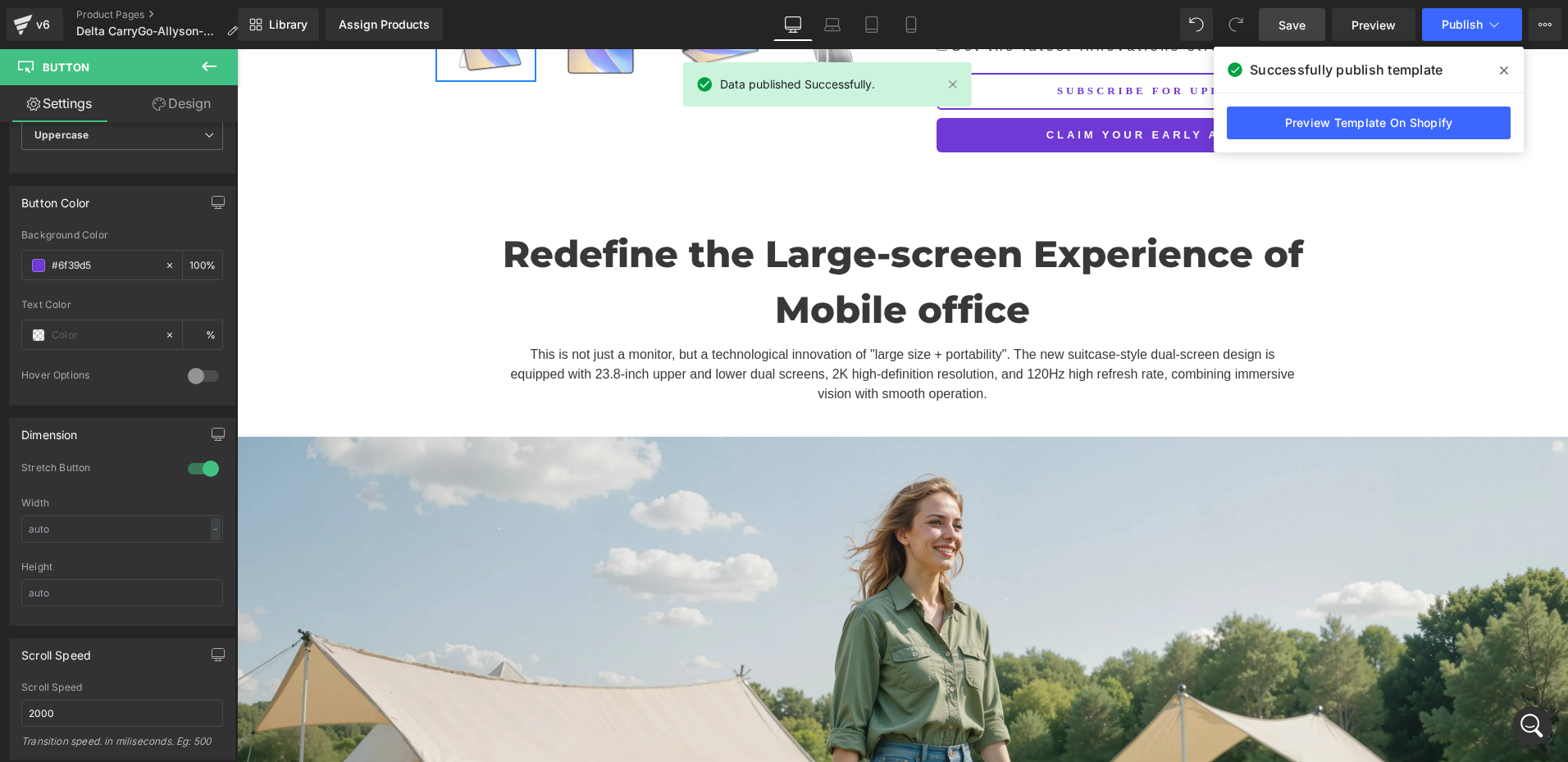
click at [1525, 727] on icon "打开 Intercom Messenger" at bounding box center [1532, 726] width 27 height 27
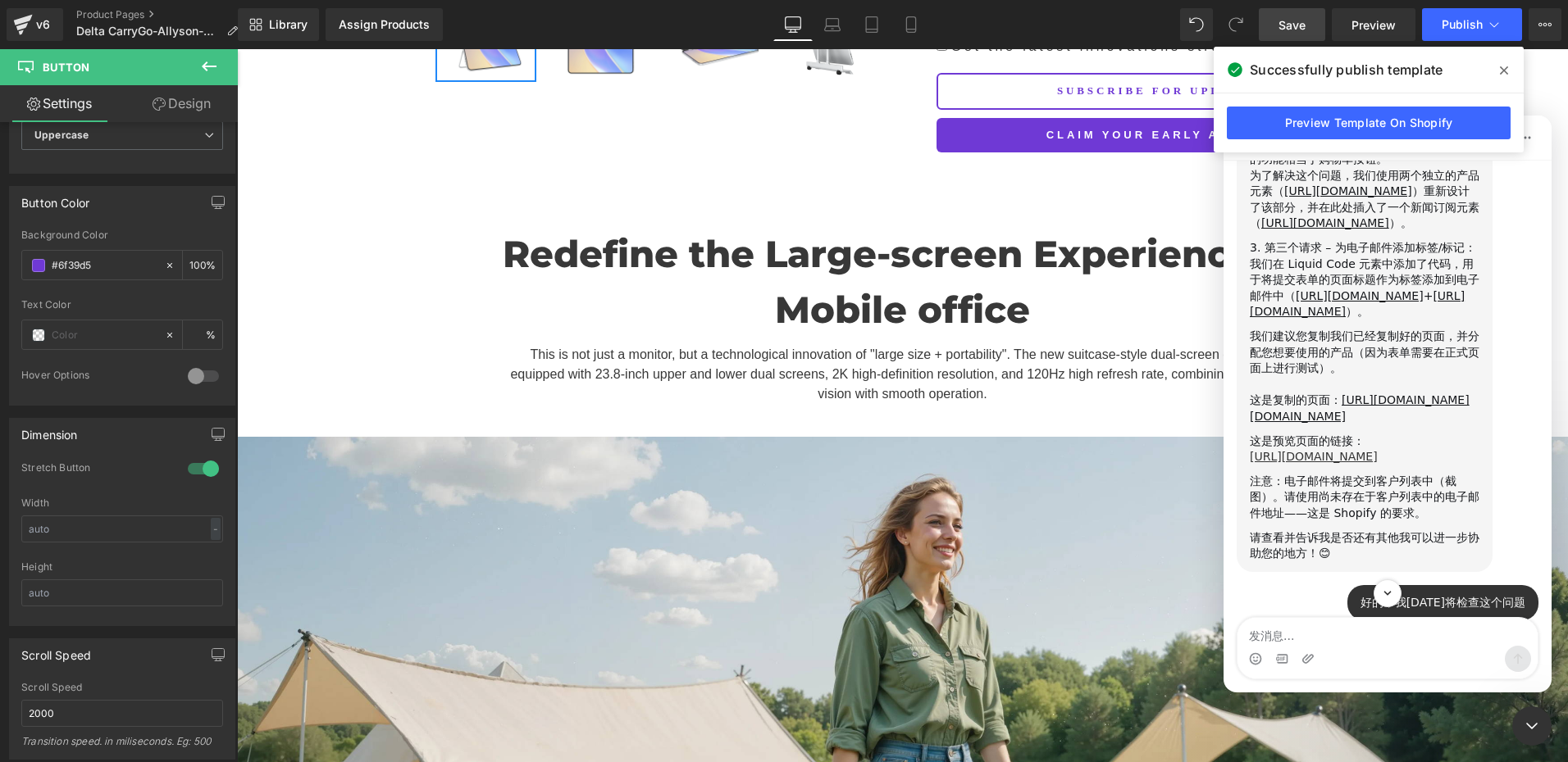
scroll to position [2947, 0]
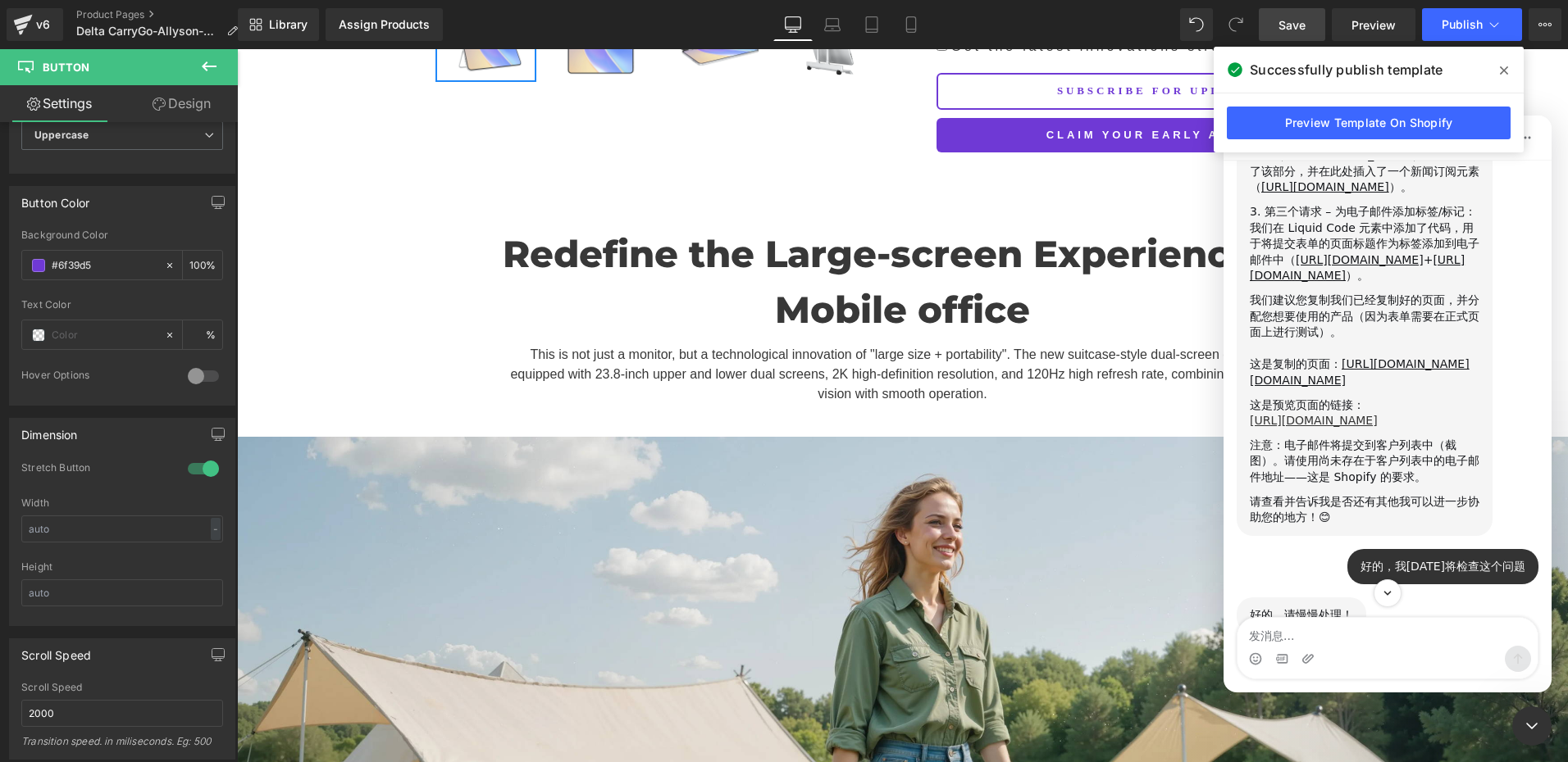
click at [1357, 284] on div "我们在 Liquid Code 元素中添加了代码，用于将提交表单的页面标题作为标签添加到电子邮件中（ https://prnt.sc/nb4AG2_Aagja…" at bounding box center [1364, 252] width 230 height 64
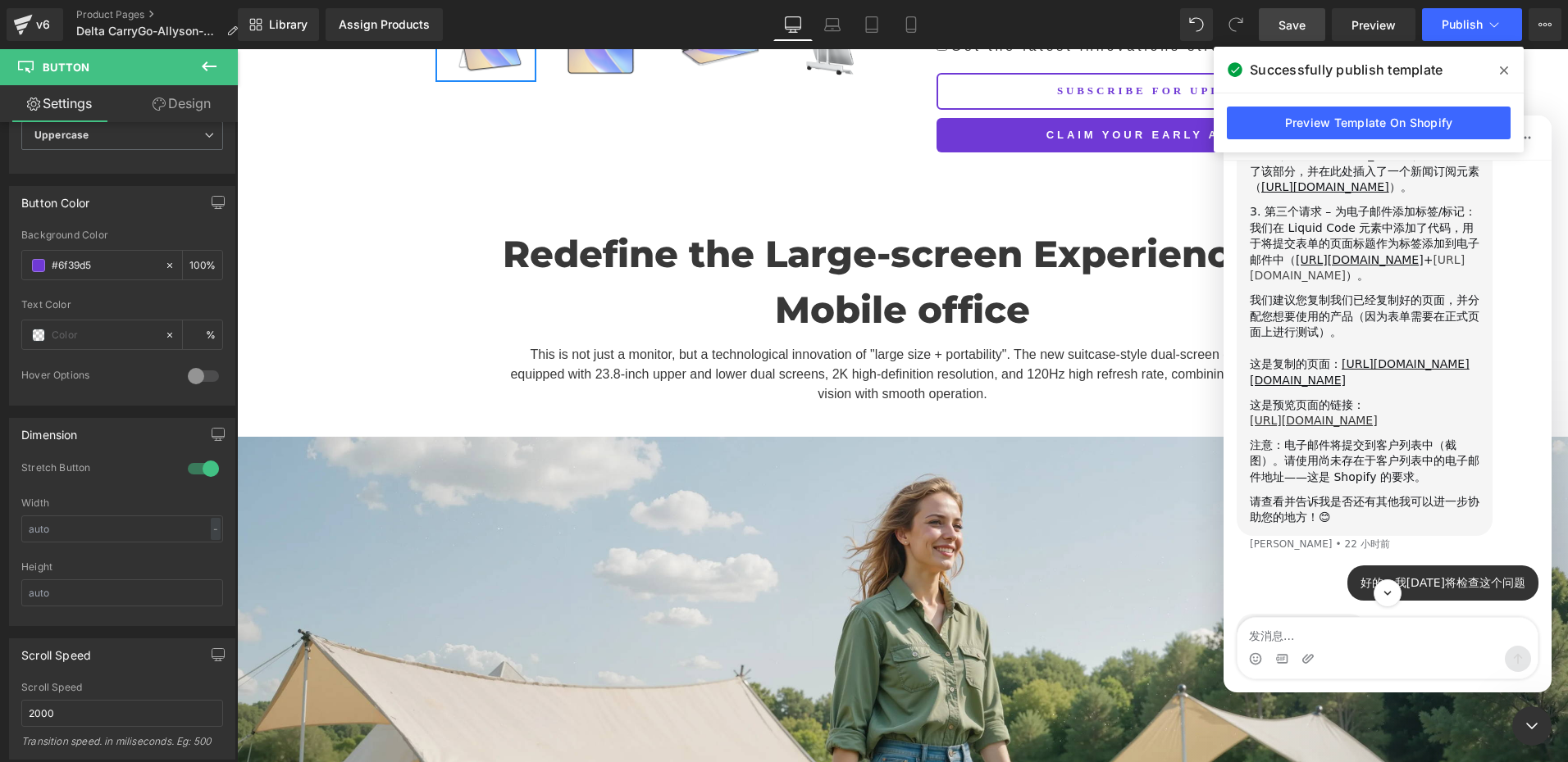
click at [1359, 282] on link "[URL][DOMAIN_NAME]" at bounding box center [1357, 267] width 215 height 29
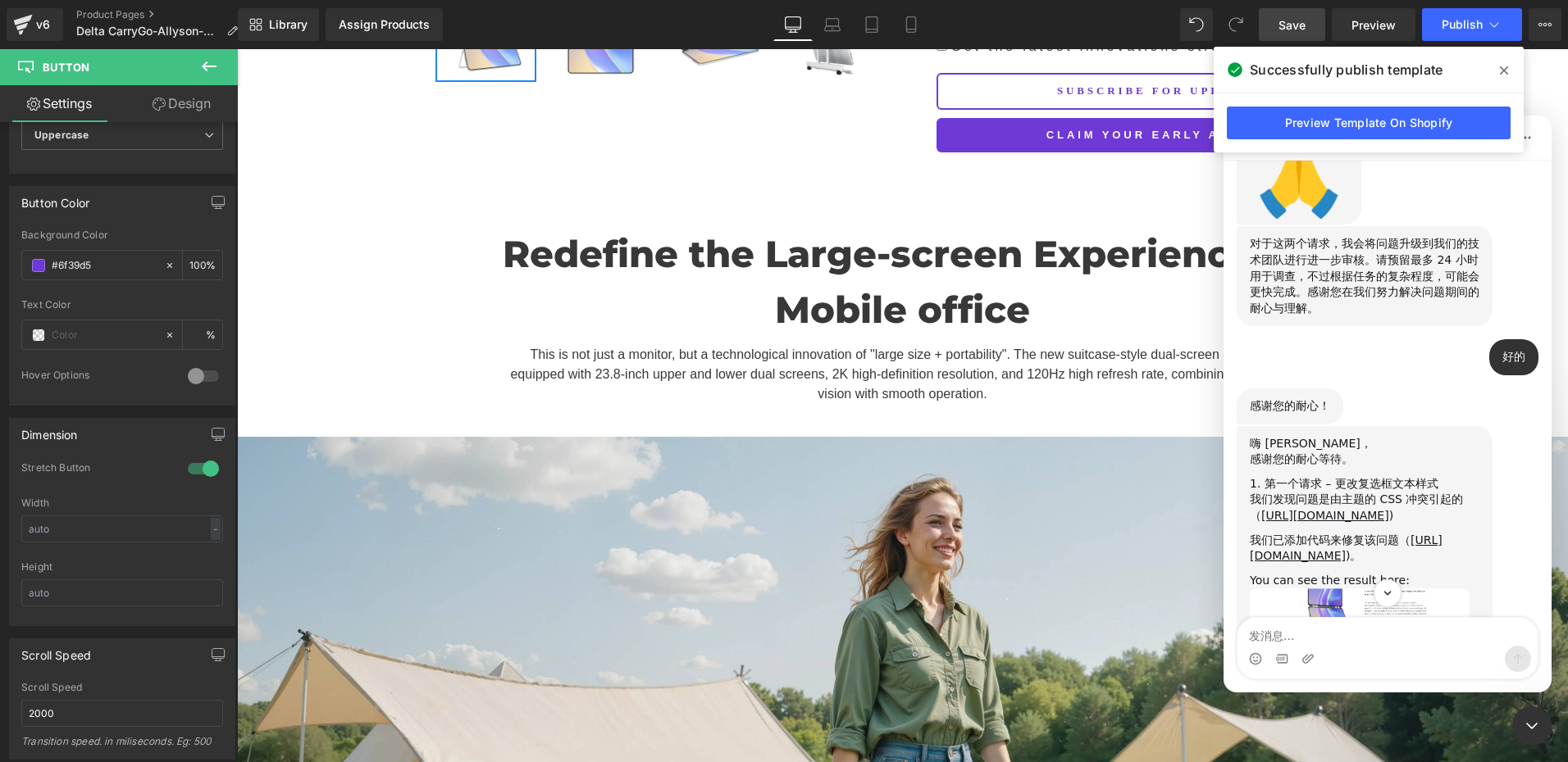
scroll to position [2127, 0]
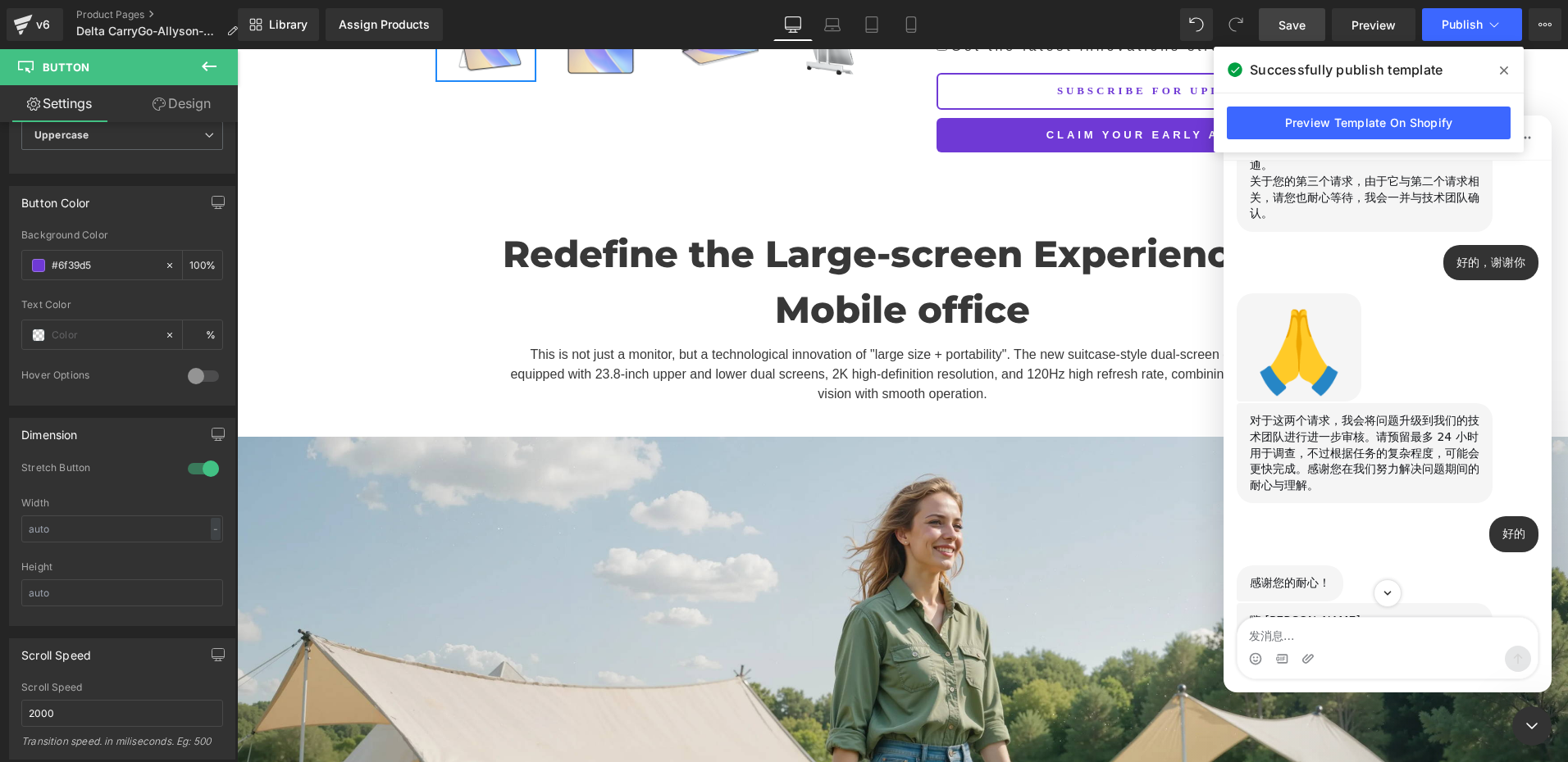
click at [1133, 178] on div at bounding box center [784, 356] width 1568 height 713
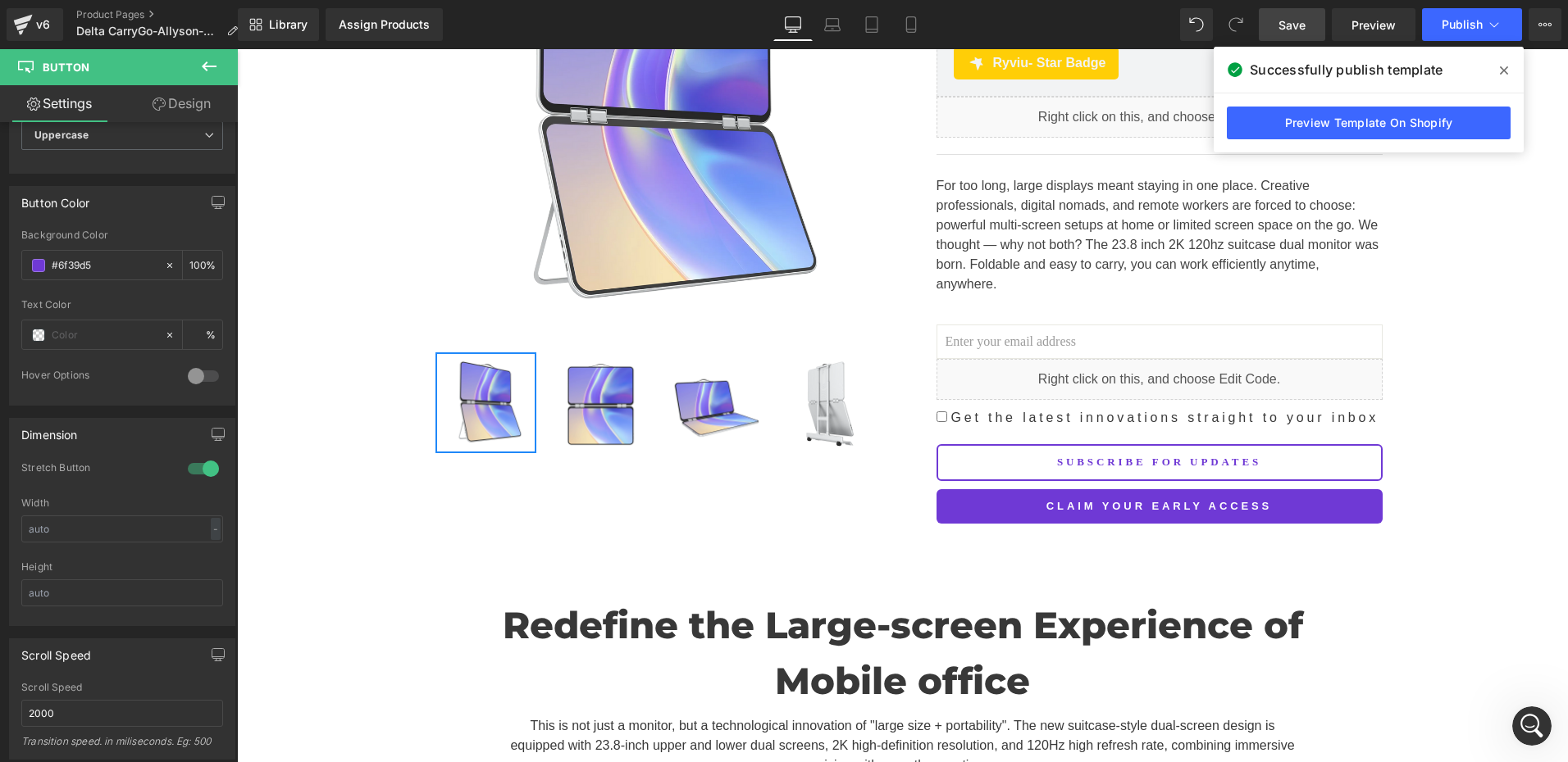
scroll to position [246, 0]
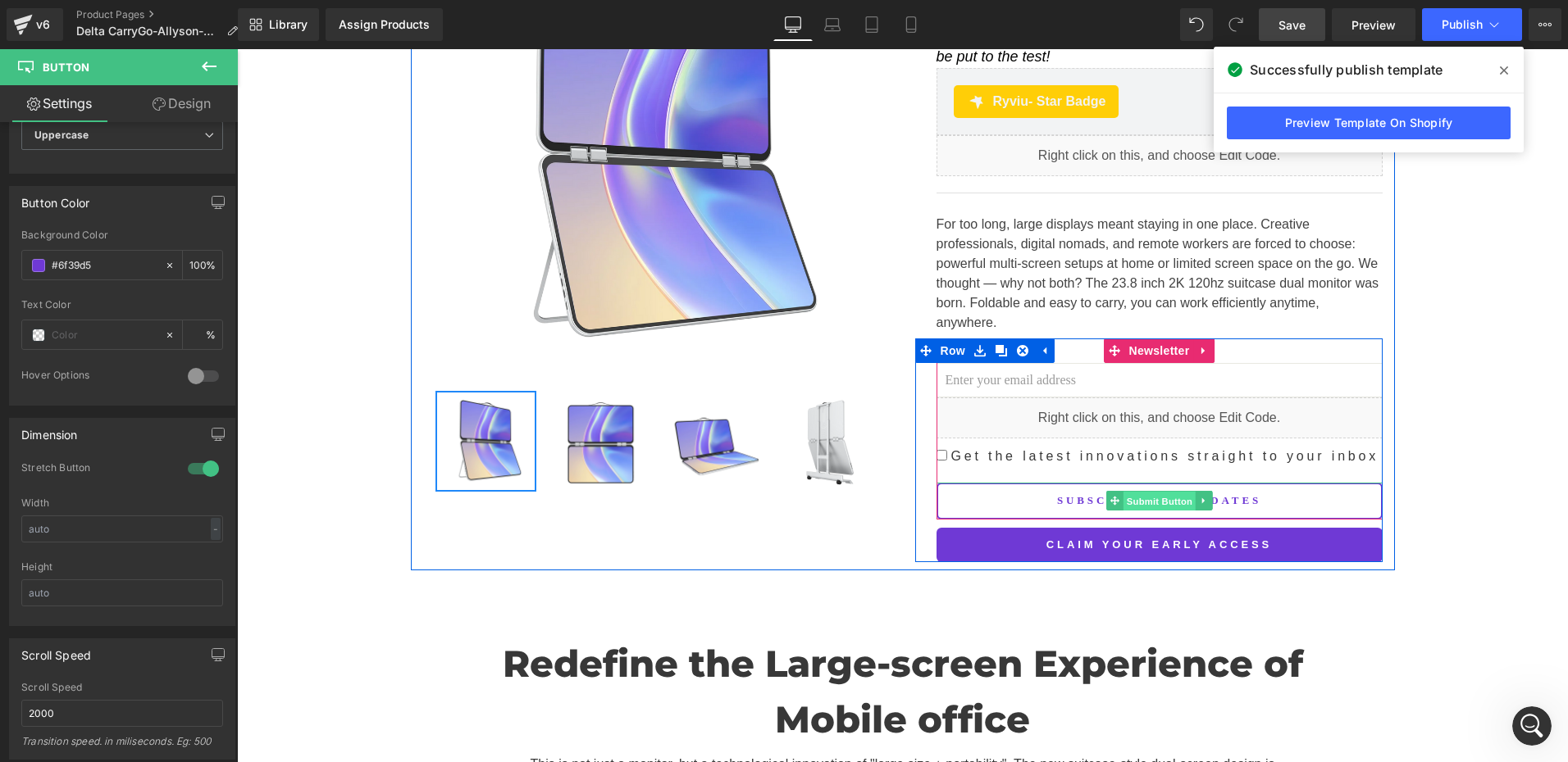
click at [1143, 492] on span "Submit Button" at bounding box center [1158, 502] width 72 height 20
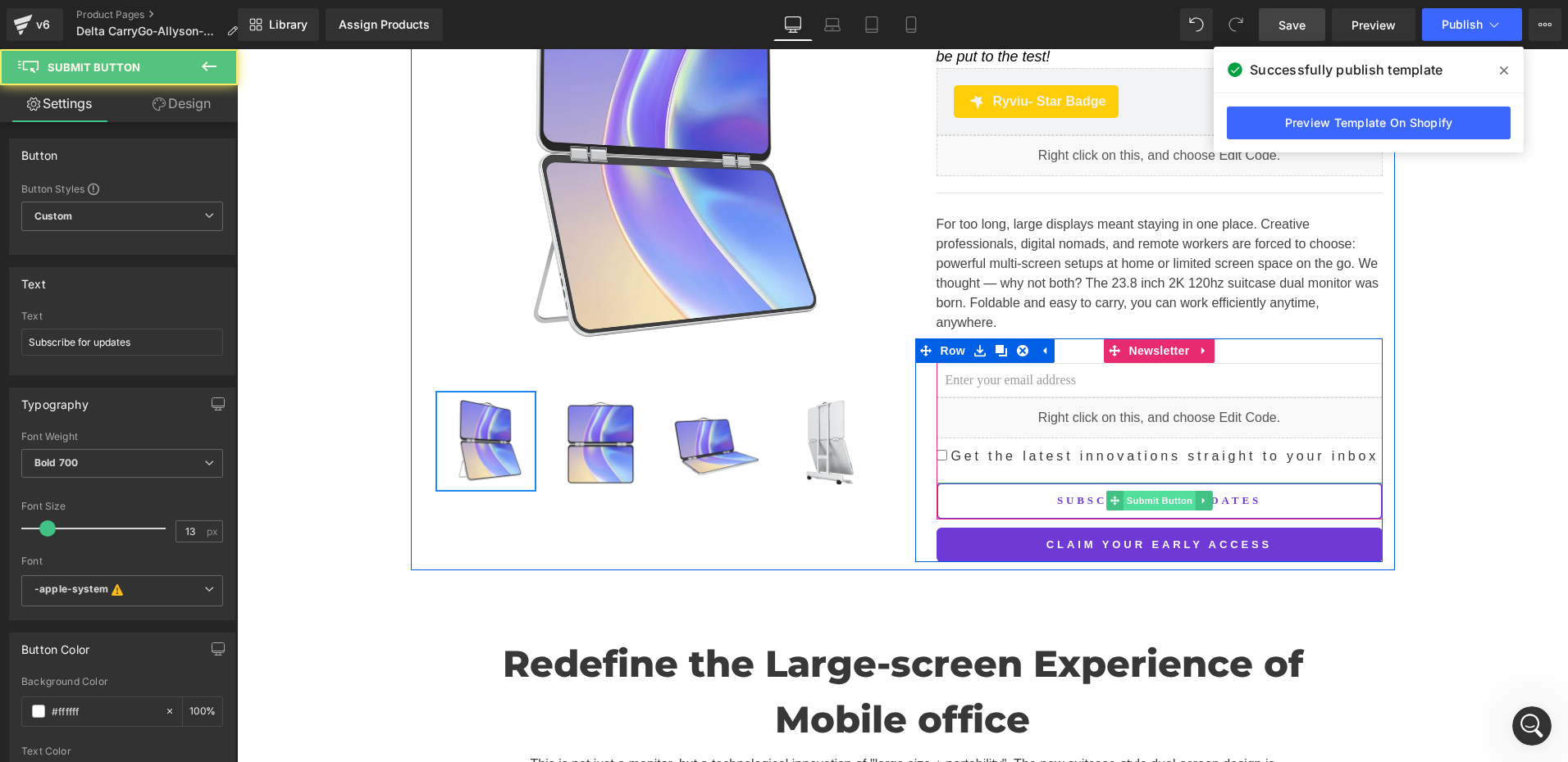
click at [1137, 491] on span "Submit Button" at bounding box center [1158, 501] width 72 height 20
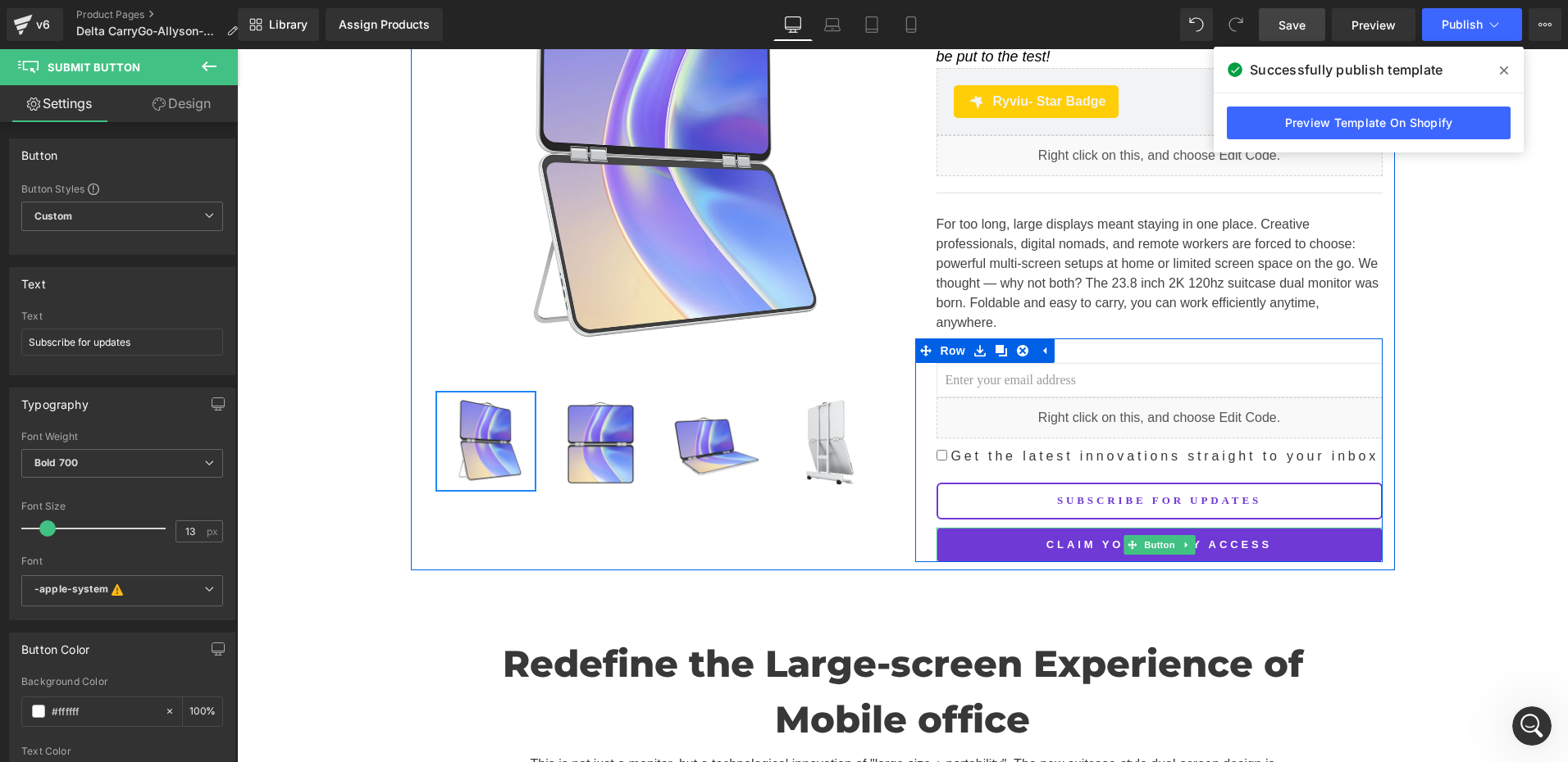
click at [1143, 536] on span "Button" at bounding box center [1159, 546] width 38 height 20
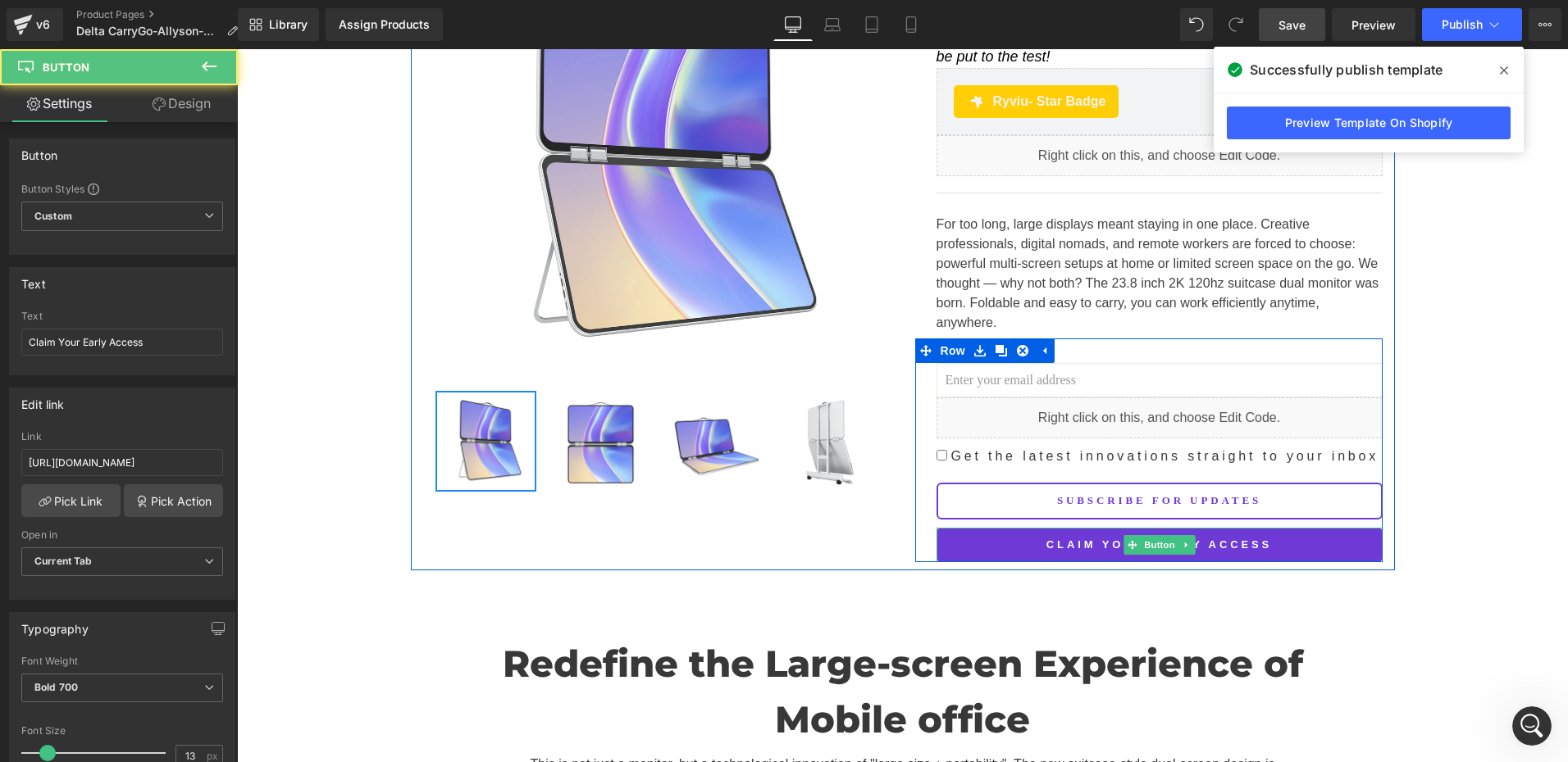
click at [1143, 536] on span "Button" at bounding box center [1159, 546] width 38 height 20
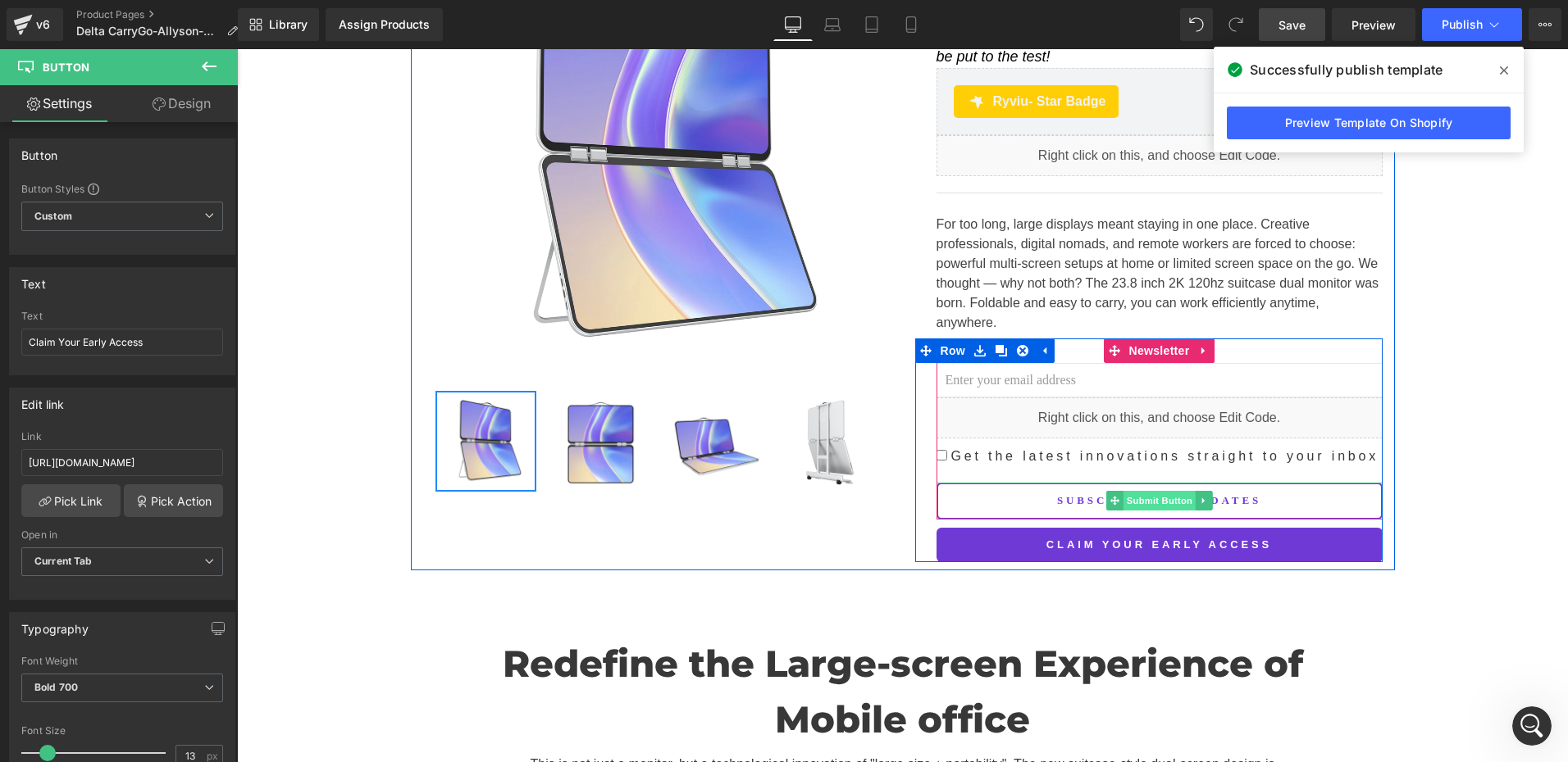
click at [1143, 491] on span "Submit Button" at bounding box center [1158, 501] width 72 height 20
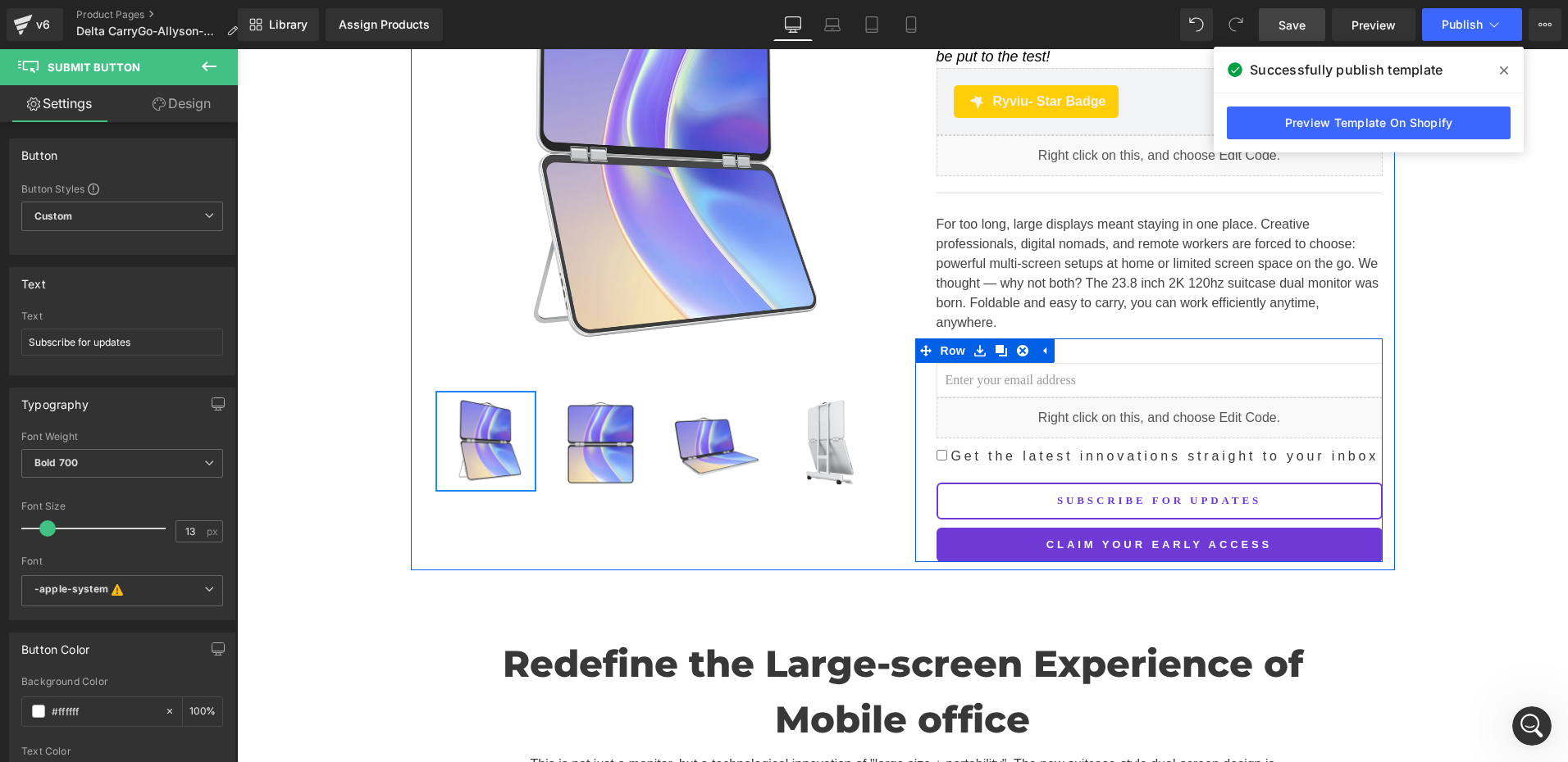
click at [1133, 536] on span at bounding box center [1132, 546] width 18 height 20
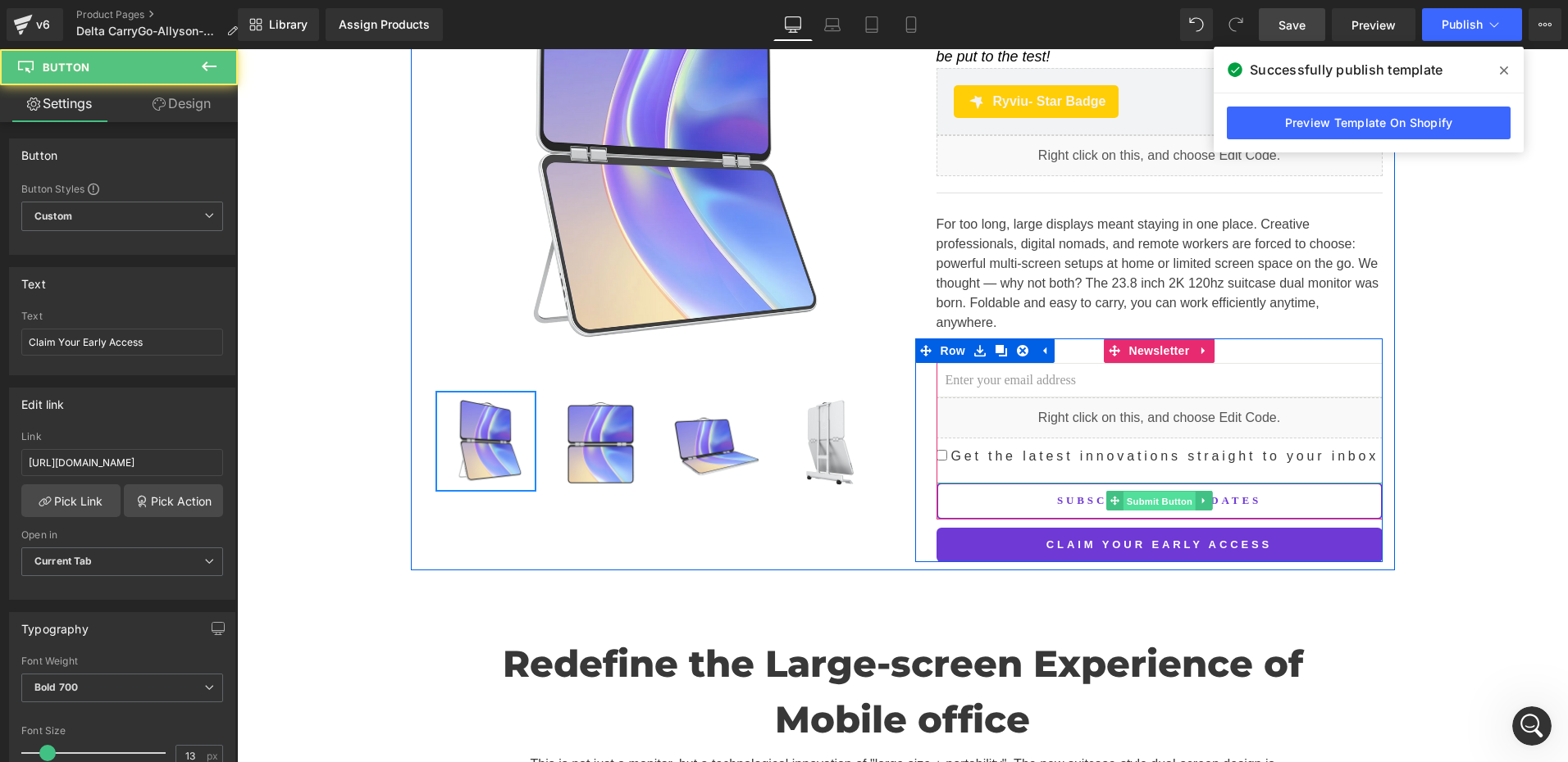
click at [1143, 492] on span "Submit Button" at bounding box center [1158, 502] width 72 height 20
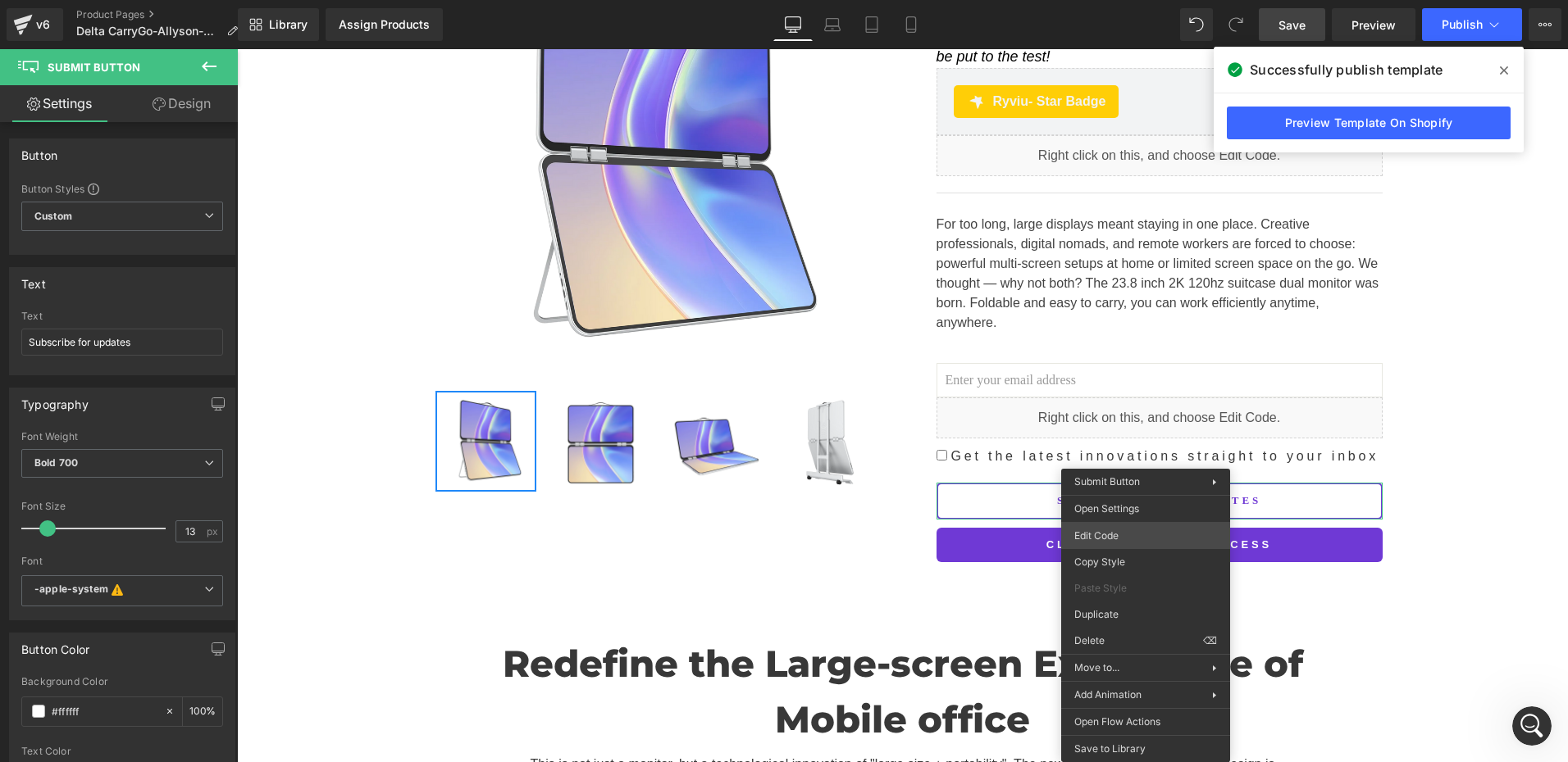
click at [1112, 0] on div "Submit Button You are previewing how the will restyle your page. You can not ed…" at bounding box center [784, 0] width 1568 height 0
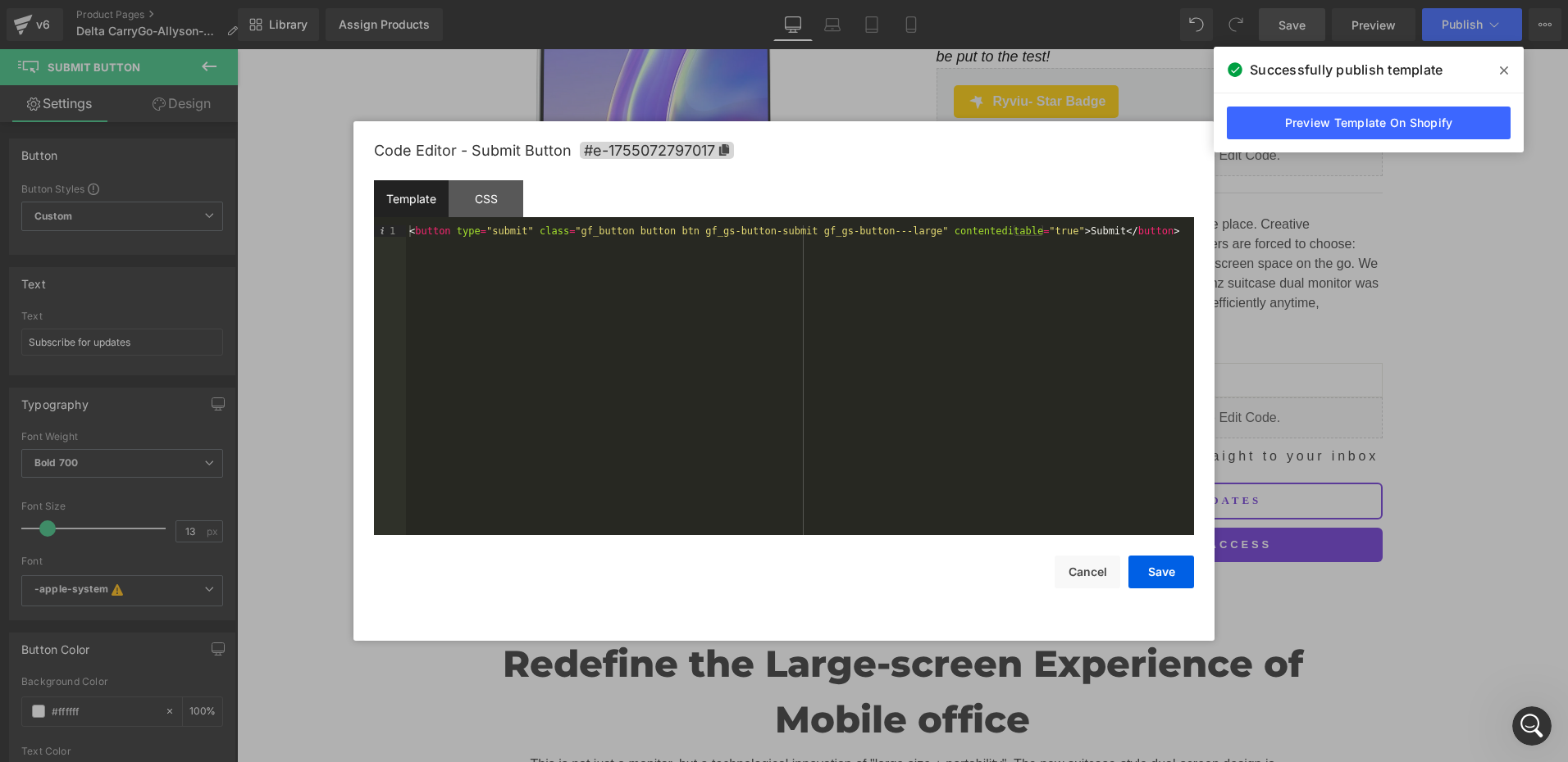
drag, startPoint x: 1148, startPoint y: 100, endPoint x: 963, endPoint y: 330, distance: 295.2
click at [1148, 100] on div at bounding box center [784, 381] width 1568 height 762
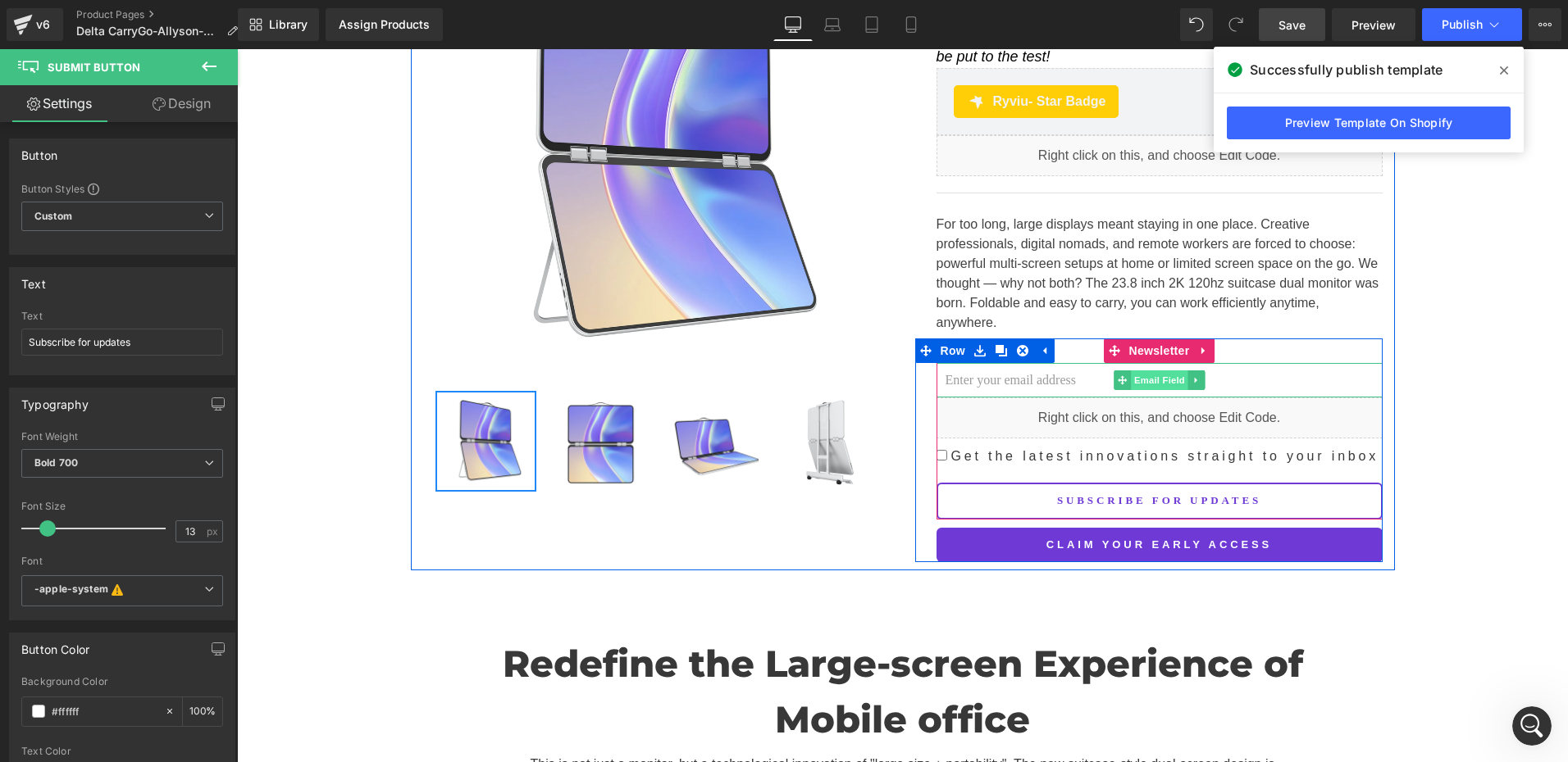
click at [1146, 370] on span "Email Field" at bounding box center [1159, 380] width 58 height 20
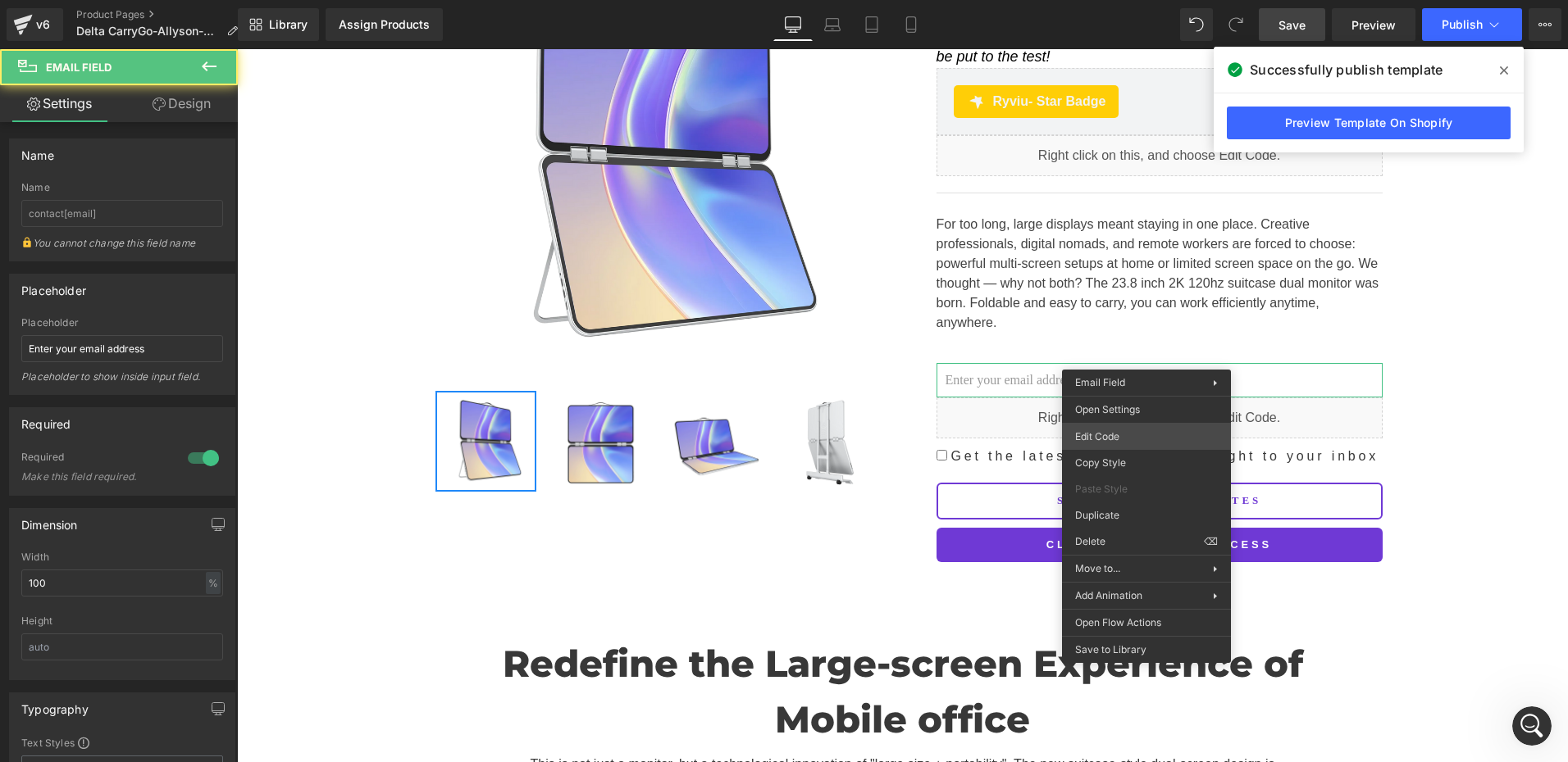
click at [1096, 0] on div "Email Field You are previewing how the will restyle your page. You can not edit…" at bounding box center [784, 0] width 1568 height 0
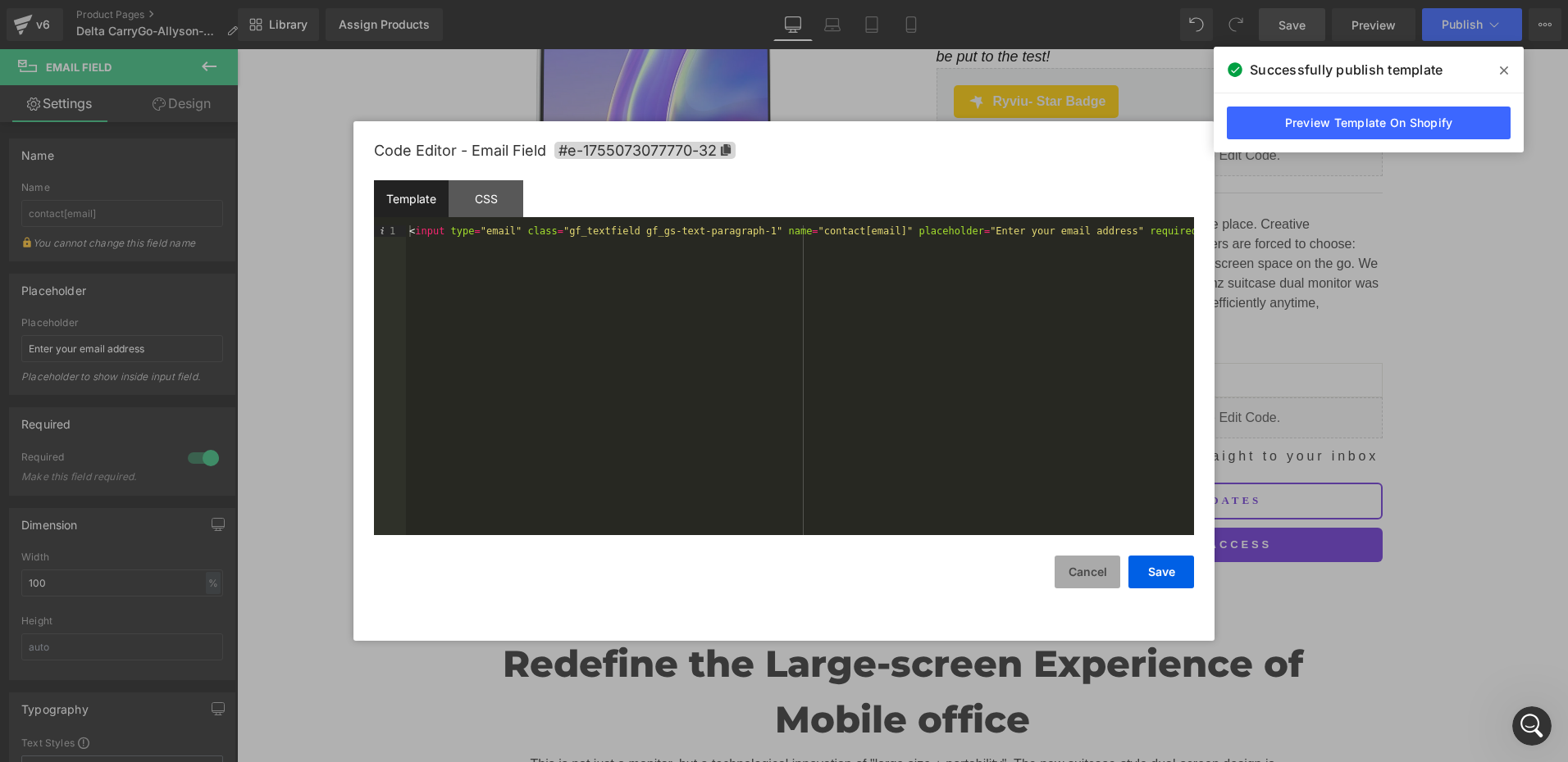
click at [1082, 568] on button "Cancel" at bounding box center [1087, 572] width 65 height 33
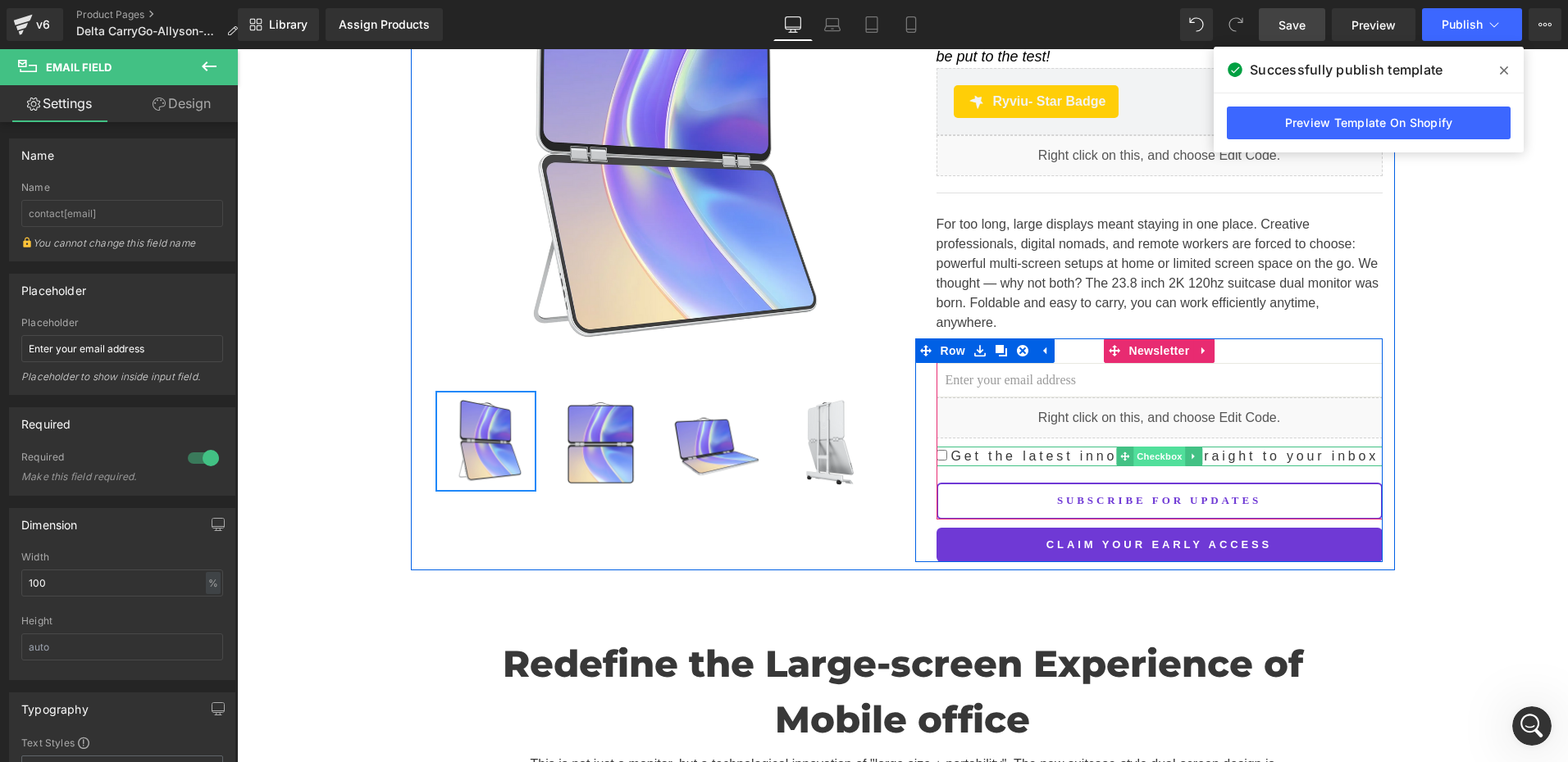
drag, startPoint x: 1137, startPoint y: 432, endPoint x: 1150, endPoint y: 434, distance: 13.2
click at [1138, 447] on span "Checkbox" at bounding box center [1159, 457] width 52 height 20
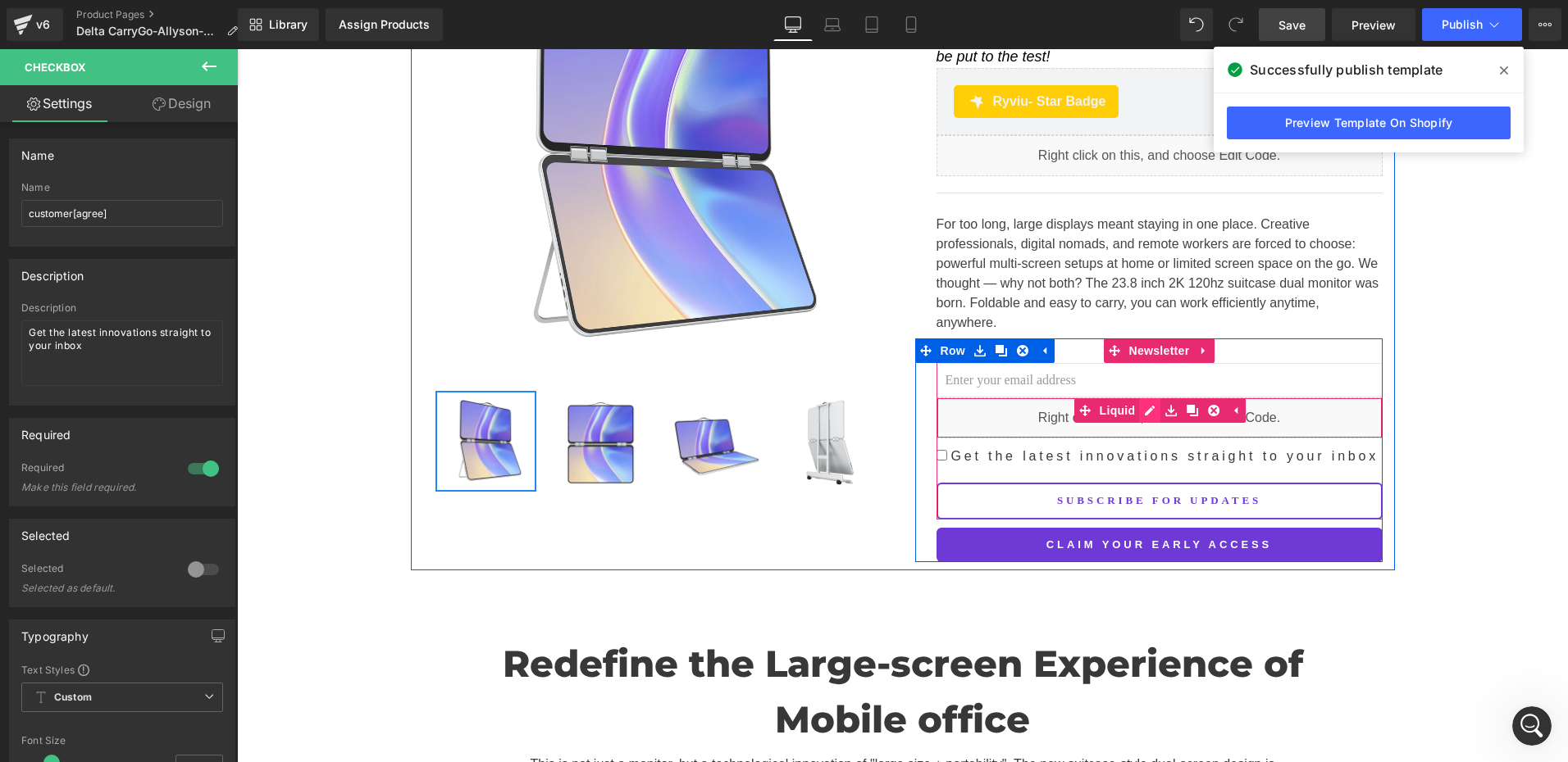
click at [1145, 398] on div "Liquid" at bounding box center [1159, 418] width 446 height 41
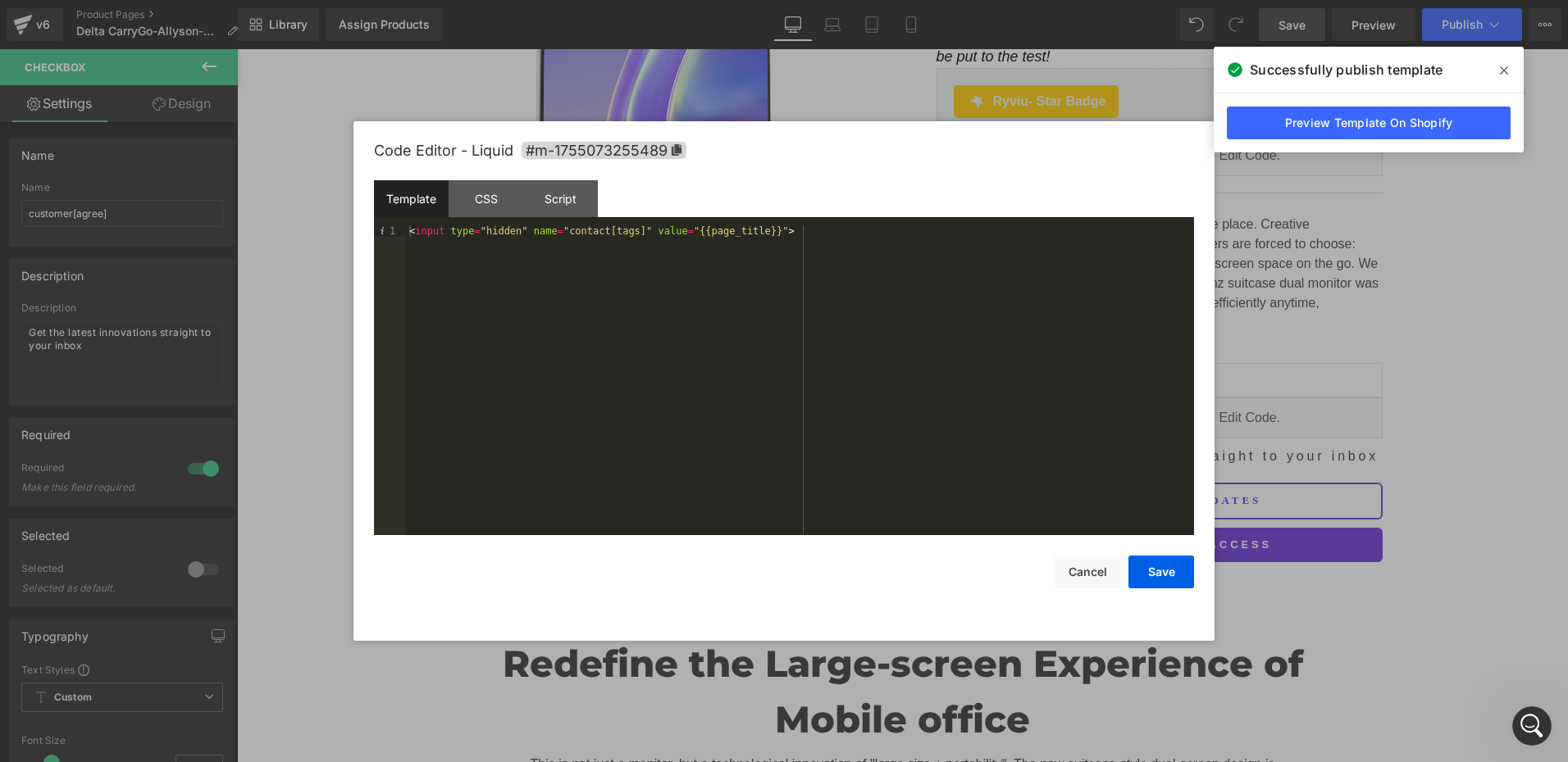
click at [1530, 729] on icon "打开 Intercom Messenger" at bounding box center [1532, 726] width 27 height 27
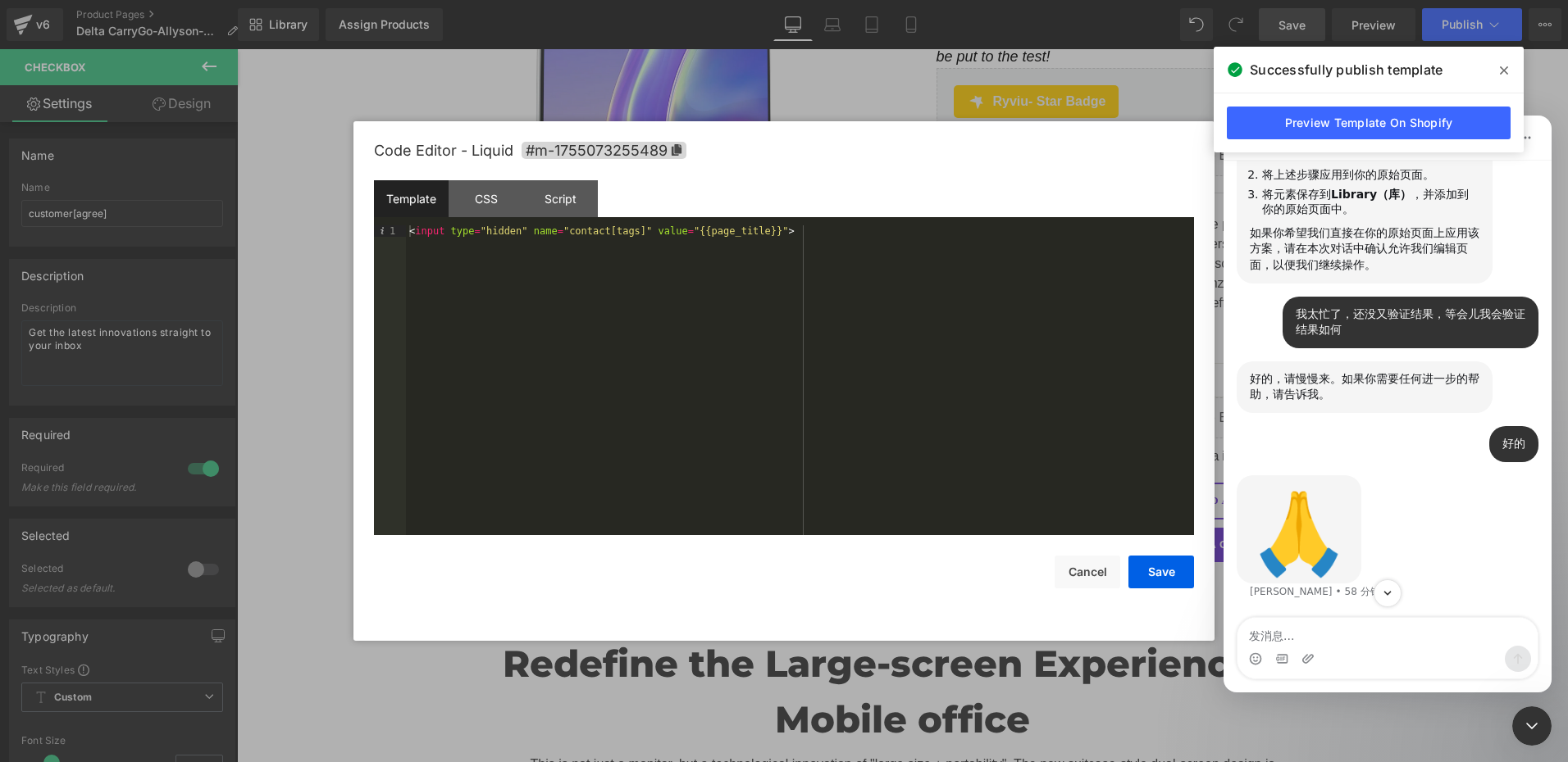
click at [1291, 636] on textarea "发消息..." at bounding box center [1387, 632] width 300 height 28
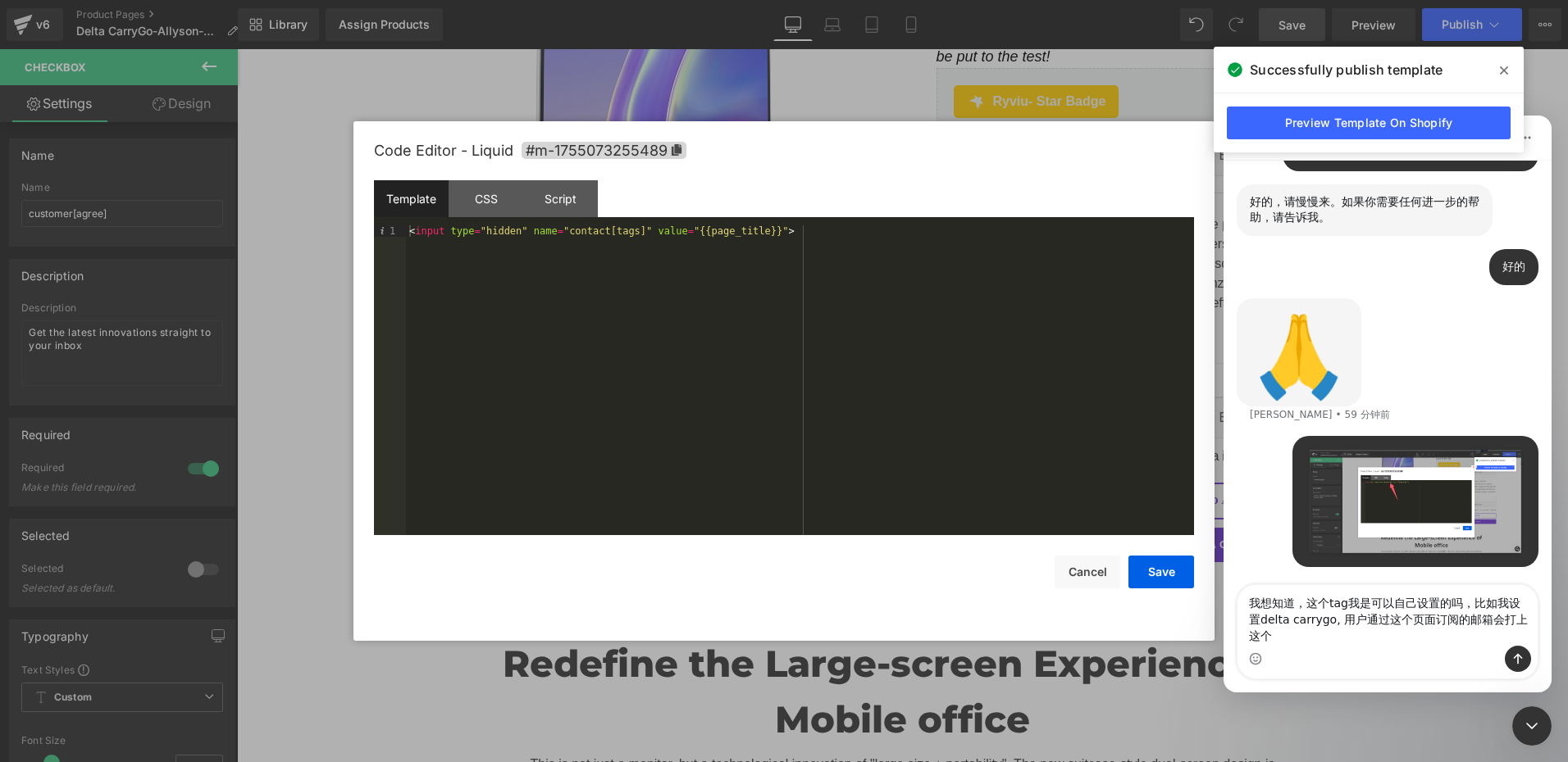
scroll to position [4099, 0]
type textarea "我想知道，这个tag我是可以自己设置的吗，比如我设置delta carrygo, 用户通过这个页面订阅的邮箱会打上这个tag吗"
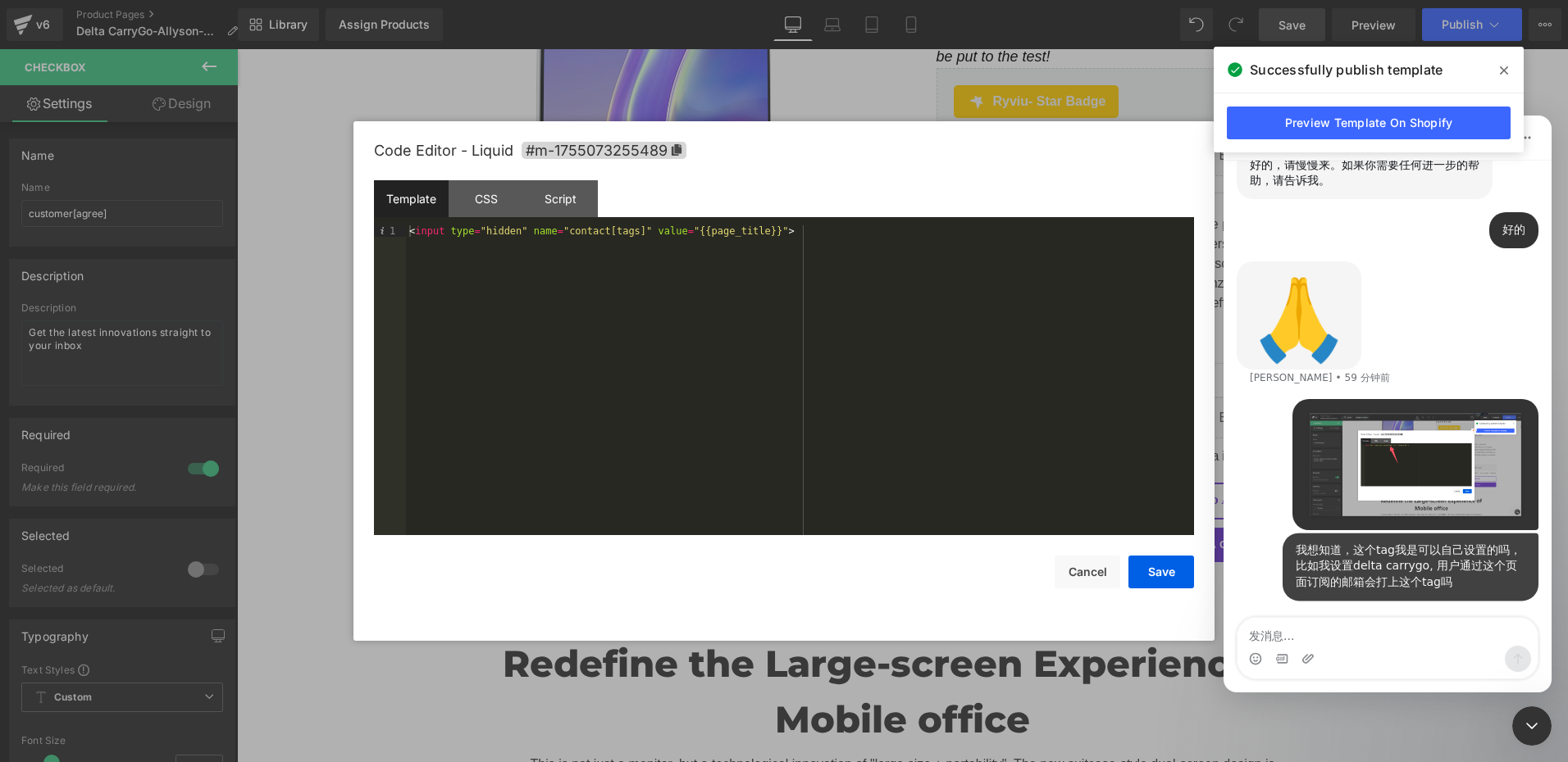
scroll to position [4136, 0]
click at [1533, 723] on icon "关闭 Intercom Messenger" at bounding box center [1532, 726] width 20 height 20
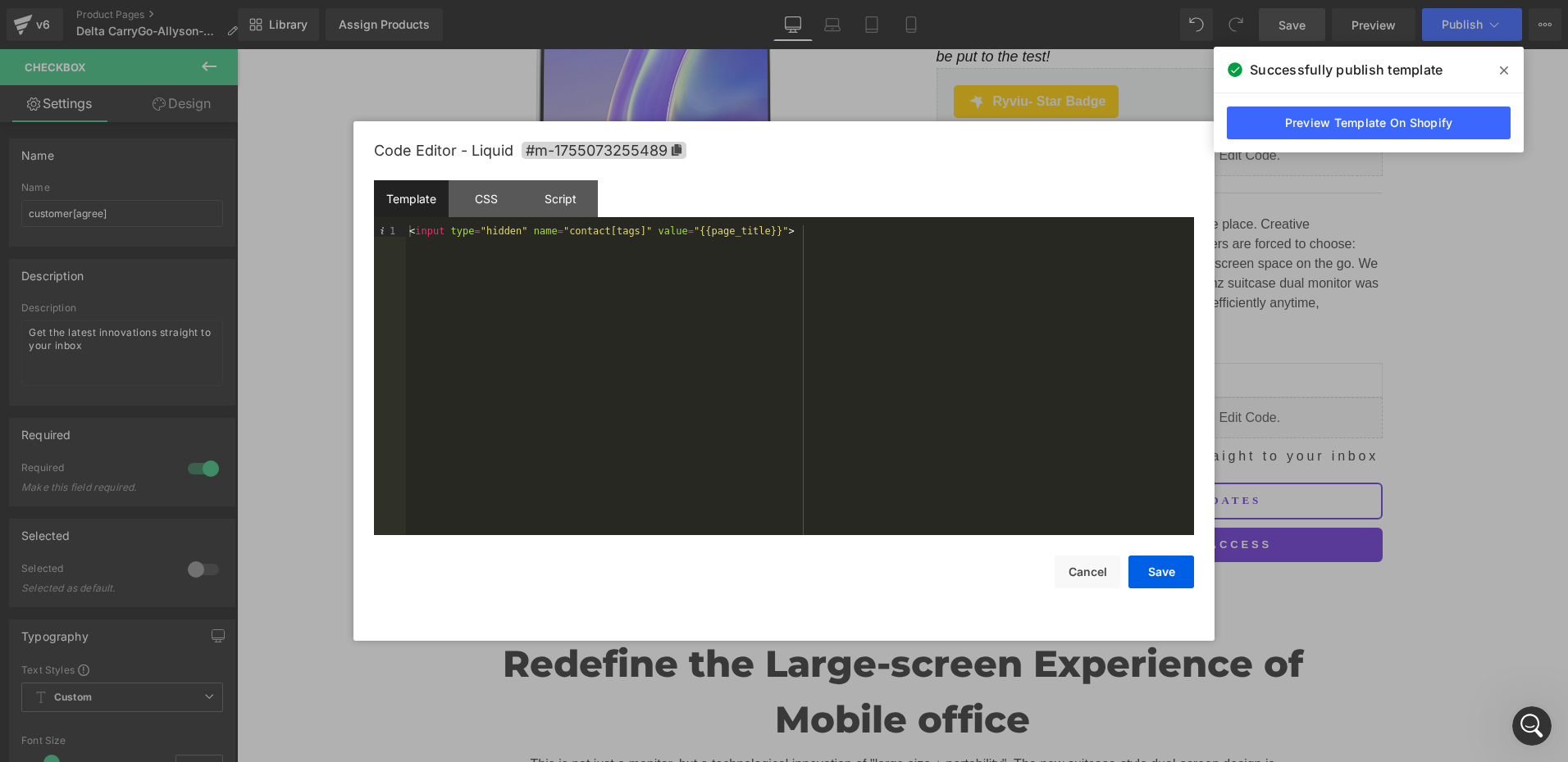
click at [1509, 69] on span at bounding box center [1503, 70] width 26 height 26
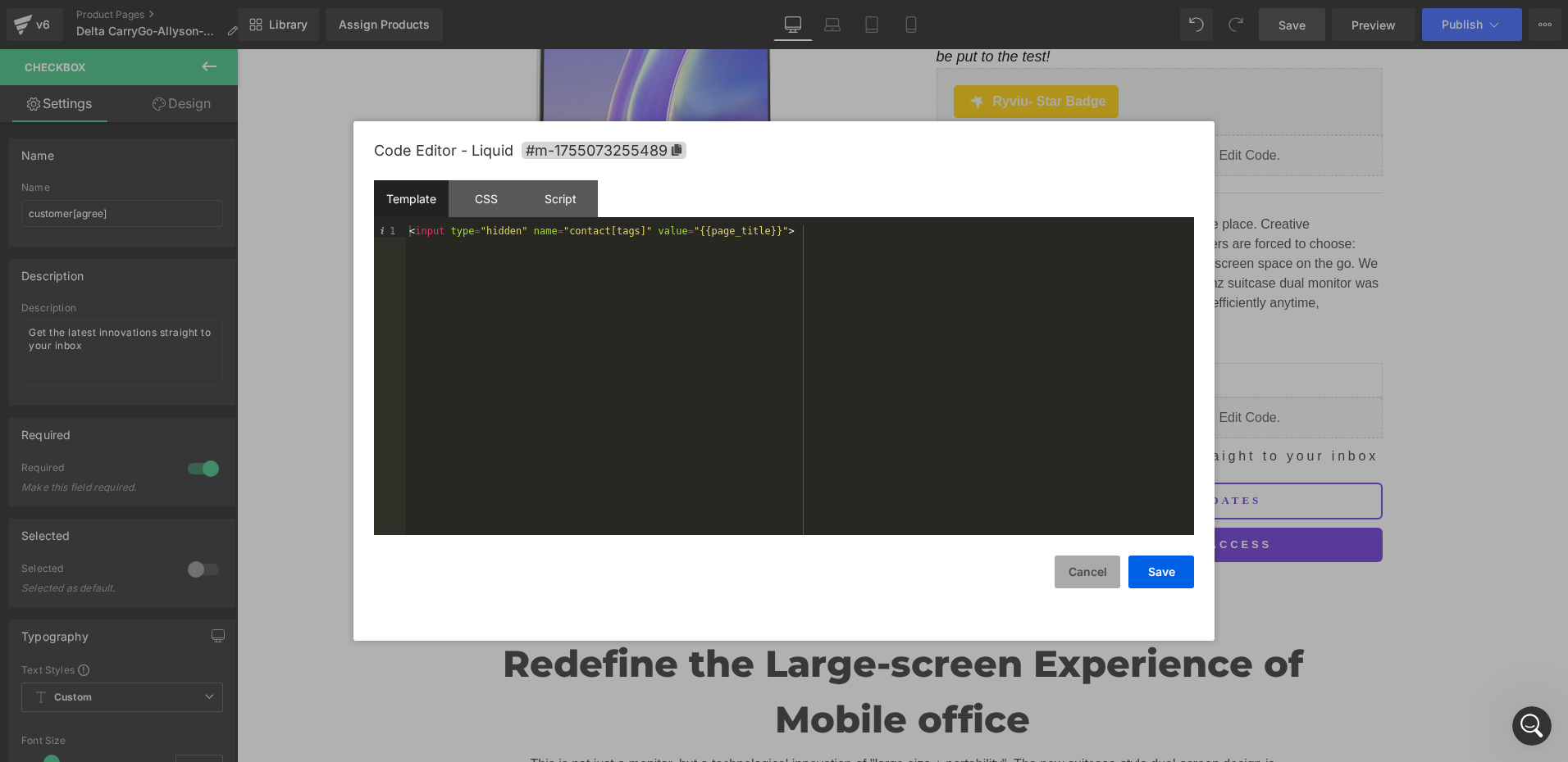
click at [1083, 573] on button "Cancel" at bounding box center [1087, 572] width 65 height 33
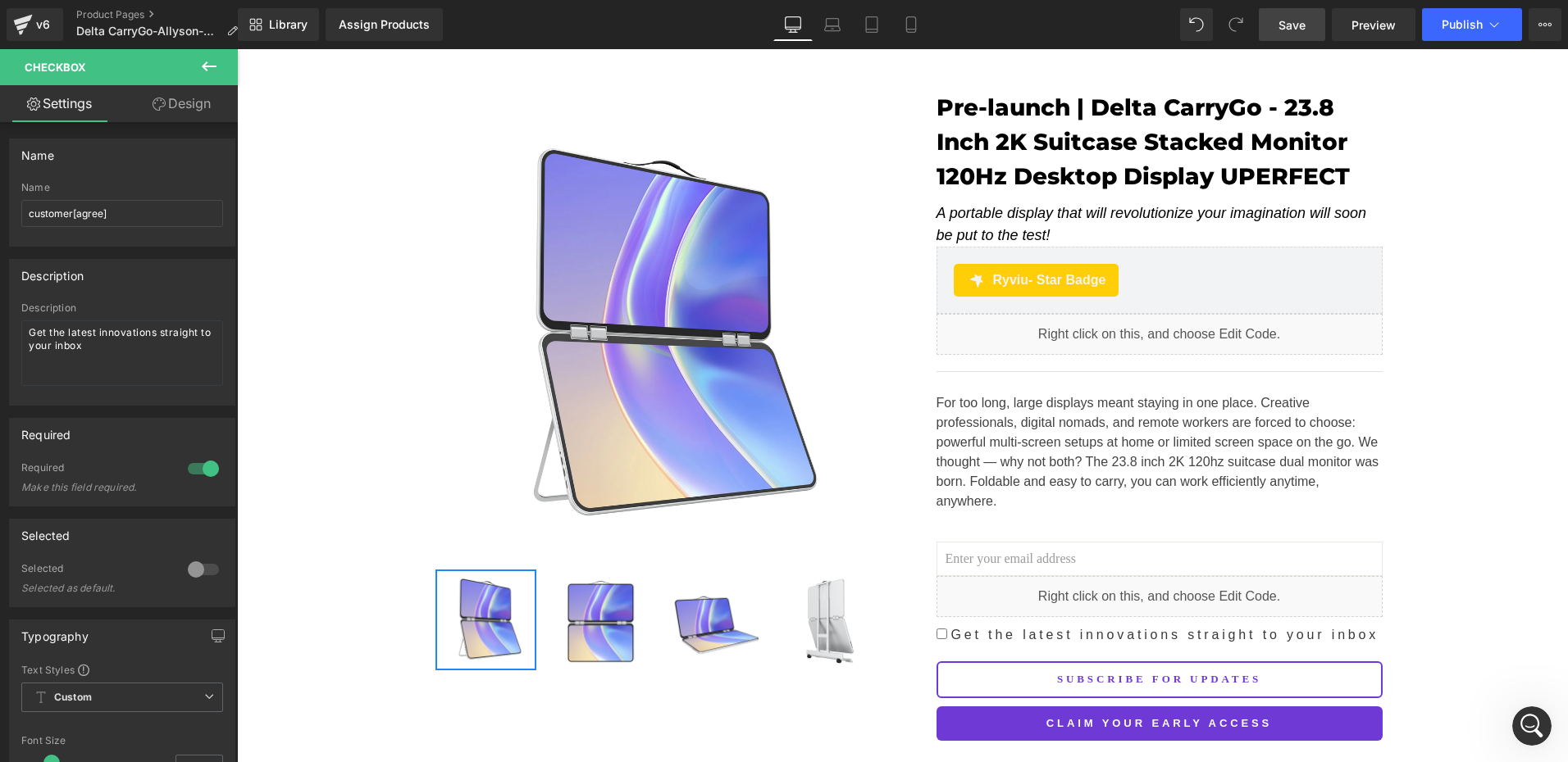
scroll to position [0, 0]
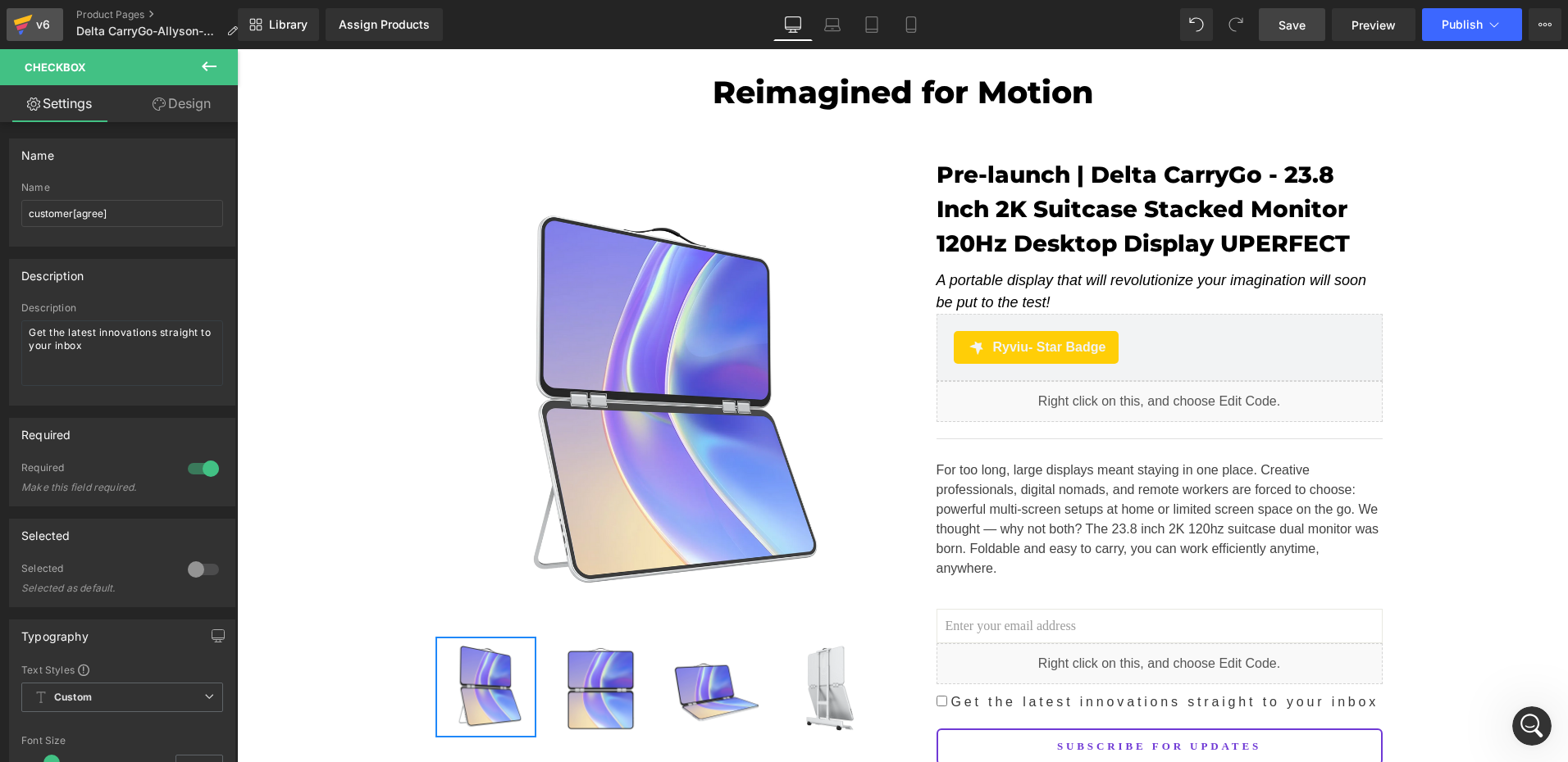
click at [32, 22] on icon at bounding box center [23, 24] width 20 height 41
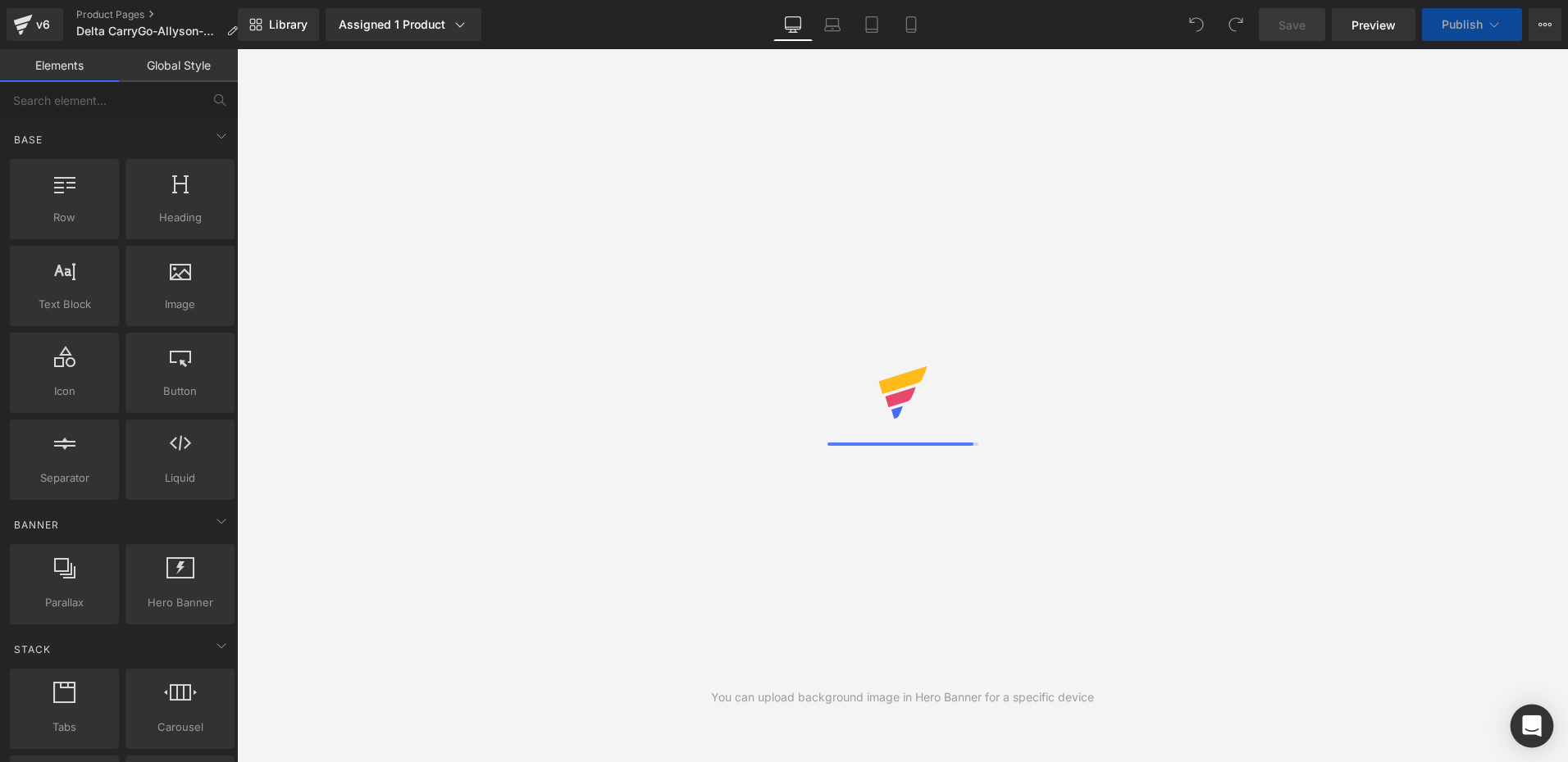
click at [1537, 734] on icon "Open Intercom Messenger" at bounding box center [1531, 726] width 19 height 22
click at [1539, 721] on icon "Open Intercom Messenger" at bounding box center [1531, 726] width 19 height 22
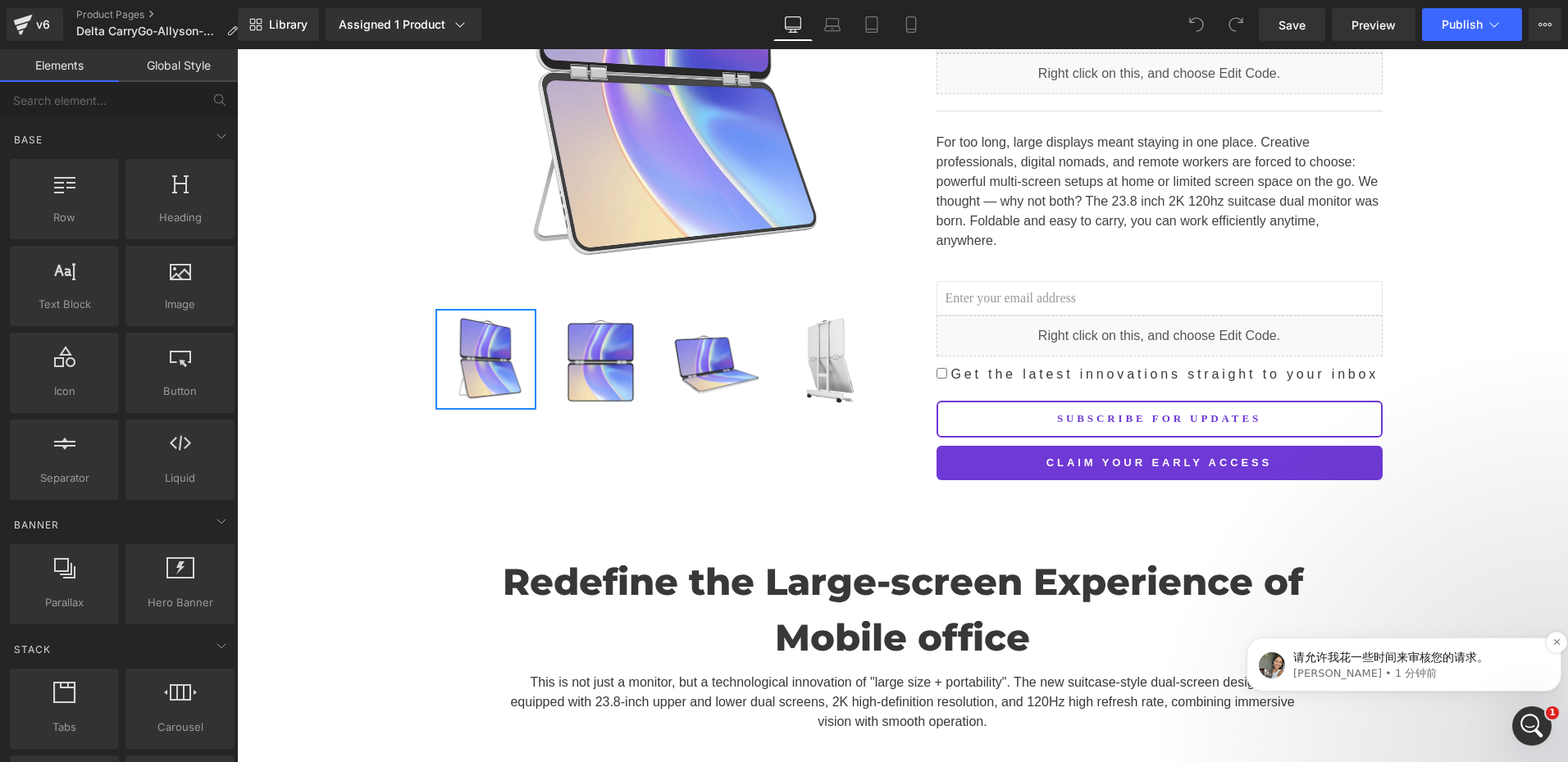
click at [1397, 650] on p "请允许我花一些时间来审核您的请求。" at bounding box center [1417, 658] width 247 height 17
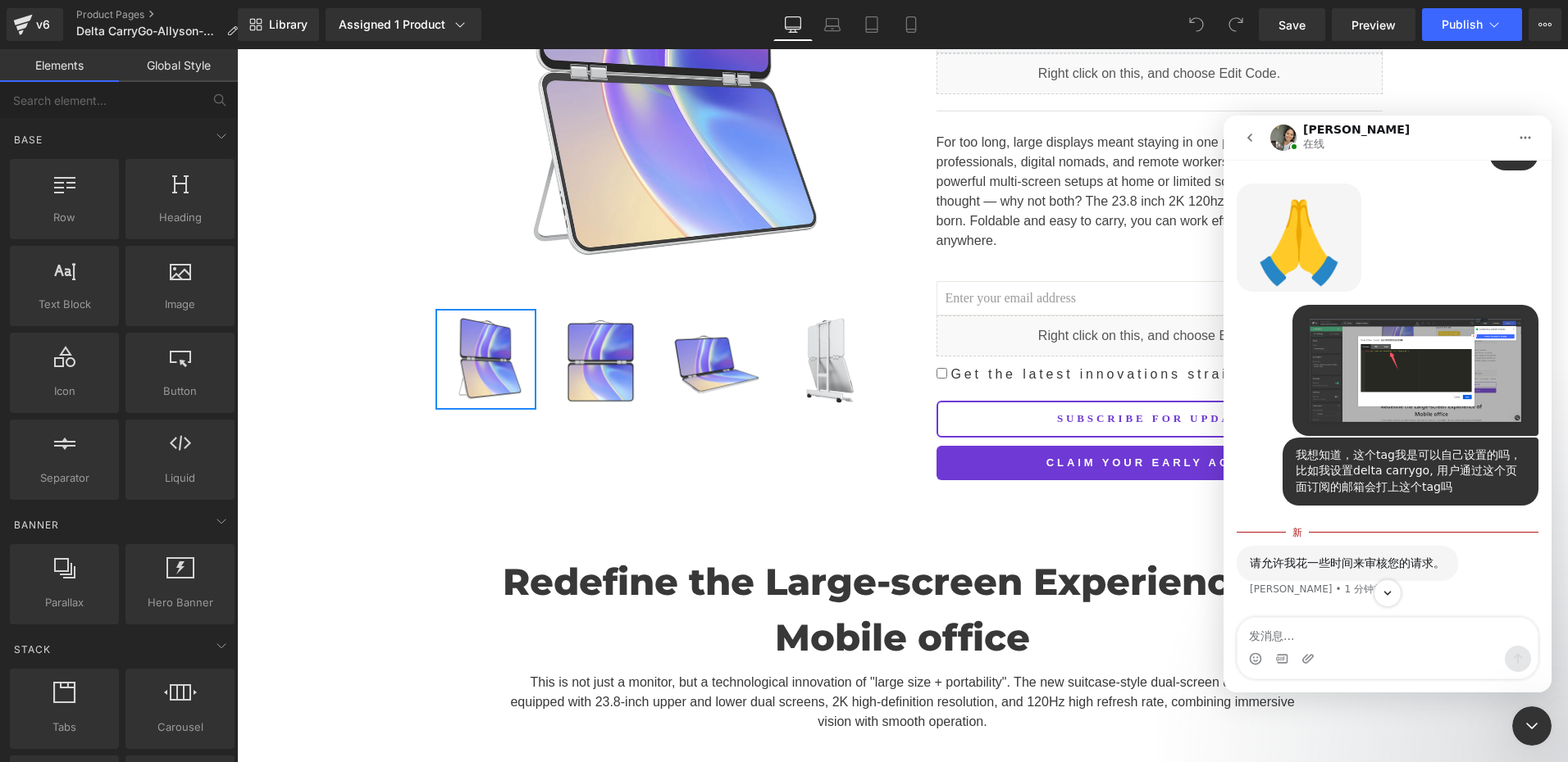
scroll to position [4211, 0]
drag, startPoint x: 1289, startPoint y: 454, endPoint x: 1434, endPoint y: 492, distance: 149.9
click at [1434, 492] on div "我想知道，这个tag我是可以自己设置的吗，比如我设置delta carrygo, 用户通过这个页面订阅的邮箱会打上这个tag吗" at bounding box center [1410, 472] width 230 height 48
copy div "我想知道，这个tag我是可以自己设置的吗，比如我设置delta carrygo, 用户通过这个页面订阅的邮箱会打上这个tag吗"
click at [1417, 475] on div "我想知道，这个tag我是可以自己设置的吗，比如我设置delta carrygo, 用户通过这个页面订阅的邮箱会打上这个tag吗" at bounding box center [1410, 472] width 230 height 48
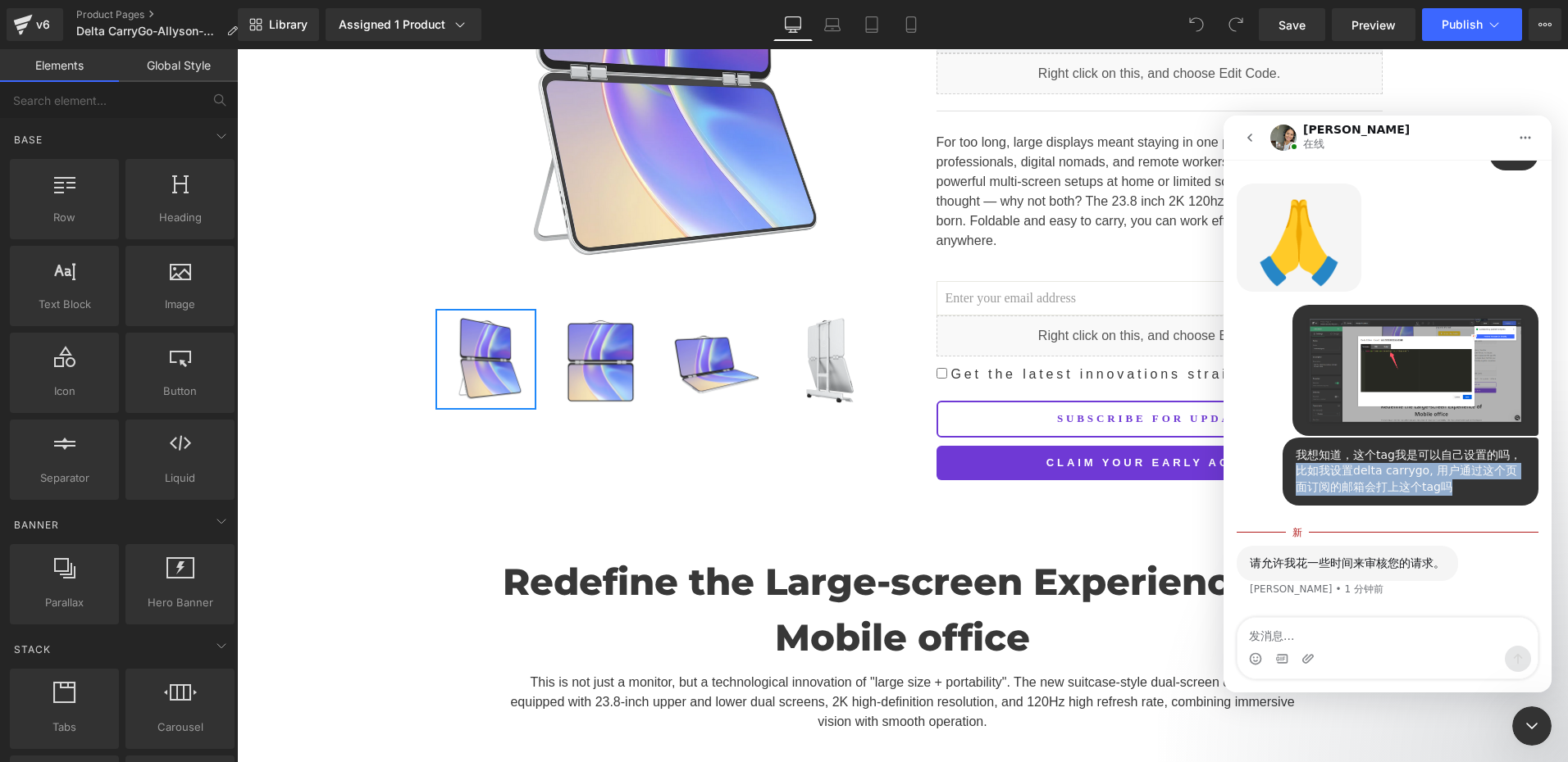
drag, startPoint x: 1291, startPoint y: 470, endPoint x: 1428, endPoint y: 490, distance: 138.5
click at [1428, 490] on div "我想知道，这个tag我是可以自己设置的吗，比如我设置delta carrygo, 用户通过这个页面订阅的邮箱会打上这个tag吗" at bounding box center [1410, 472] width 230 height 48
copy div "比如我设置delta carrygo, 用户通过这个页面订阅的邮箱会打上这个tag吗"
click at [1296, 485] on div "我想知道，这个tag我是可以自己设置的吗，比如我设置delta carrygo, 用户通过这个页面订阅的邮箱会打上这个tag吗" at bounding box center [1410, 472] width 230 height 48
click at [1393, 484] on div "我想知道，这个tag我是可以自己设置的吗，比如我设置delta carrygo, 用户通过这个页面订阅的邮箱会打上这个tag吗" at bounding box center [1410, 472] width 230 height 48
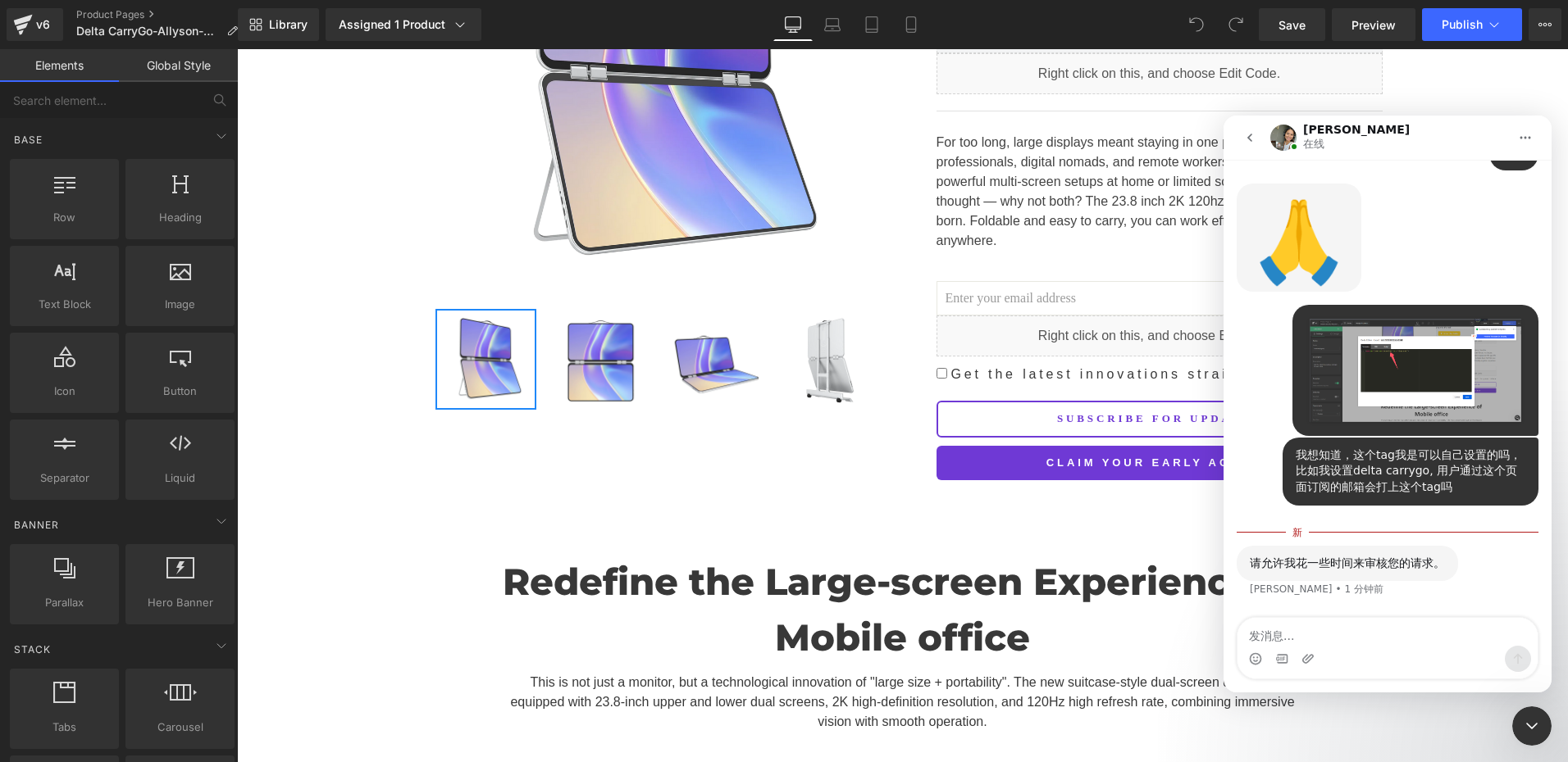
click at [1435, 483] on div "我想知道，这个tag我是可以自己设置的吗，比如我设置delta carrygo, 用户通过这个页面订阅的邮箱会打上这个tag吗" at bounding box center [1410, 472] width 230 height 48
drag, startPoint x: 1346, startPoint y: 486, endPoint x: 1444, endPoint y: 485, distance: 98.0
click at [1444, 485] on div "我想知道，这个tag我是可以自己设置的吗，比如我设置delta carrygo, 用户通过这个页面订阅的邮箱会打上这个tag吗" at bounding box center [1410, 472] width 230 height 48
copy div "会打上这个tag吗"
click at [1296, 457] on div "我想知道，这个tag我是可以自己设置的吗，比如我设置delta carrygo, 用户通过这个页面订阅的邮箱会打上这个tag吗" at bounding box center [1410, 472] width 230 height 48
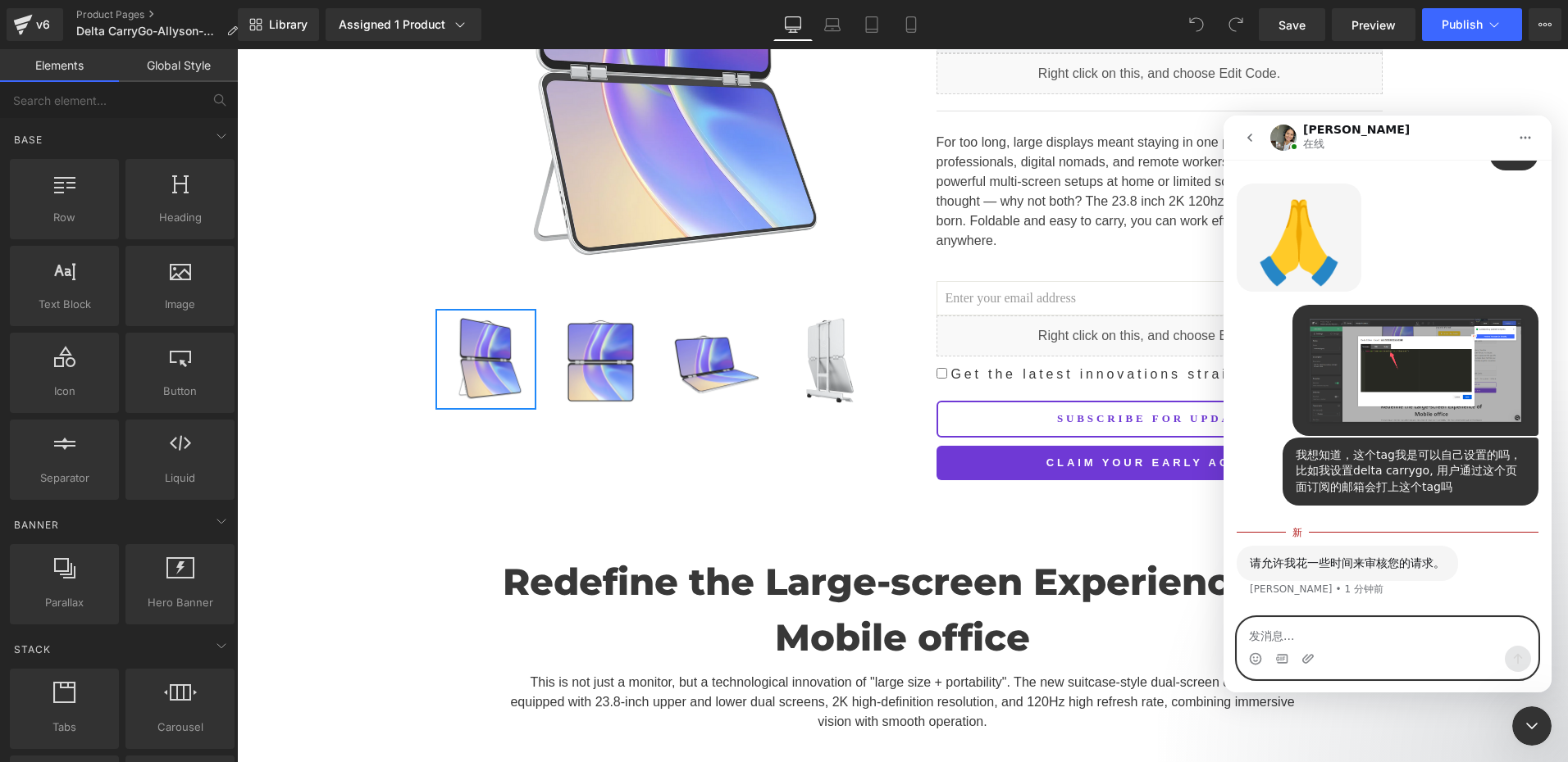
click at [1334, 638] on textarea "发消息..." at bounding box center [1387, 632] width 300 height 28
type textarea "好的"
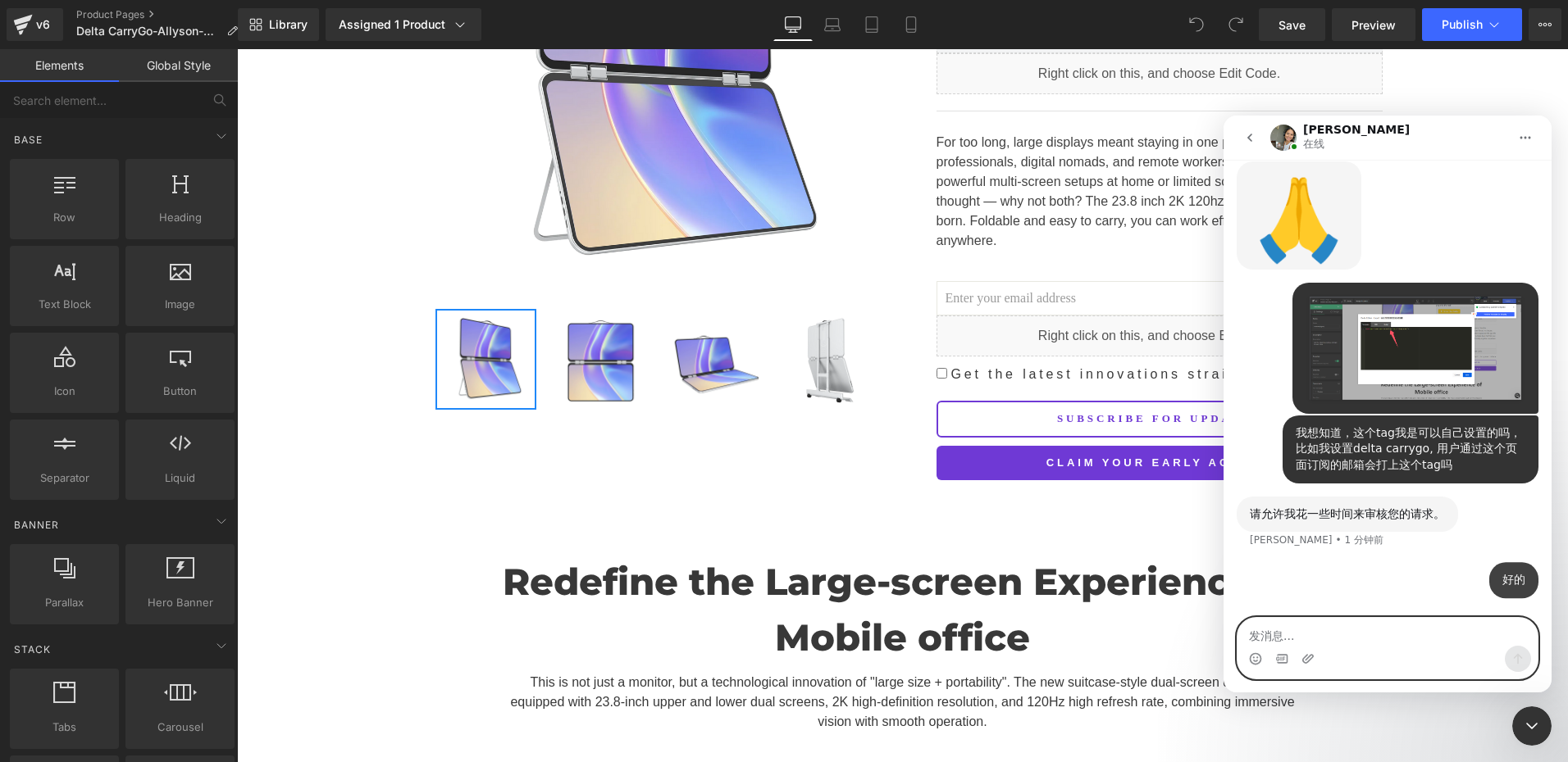
scroll to position [4234, 0]
drag, startPoint x: 2606, startPoint y: 1281, endPoint x: 1548, endPoint y: 719, distance: 1198.0
click at [1548, 719] on div "关闭 Intercom Messenger" at bounding box center [1531, 726] width 39 height 39
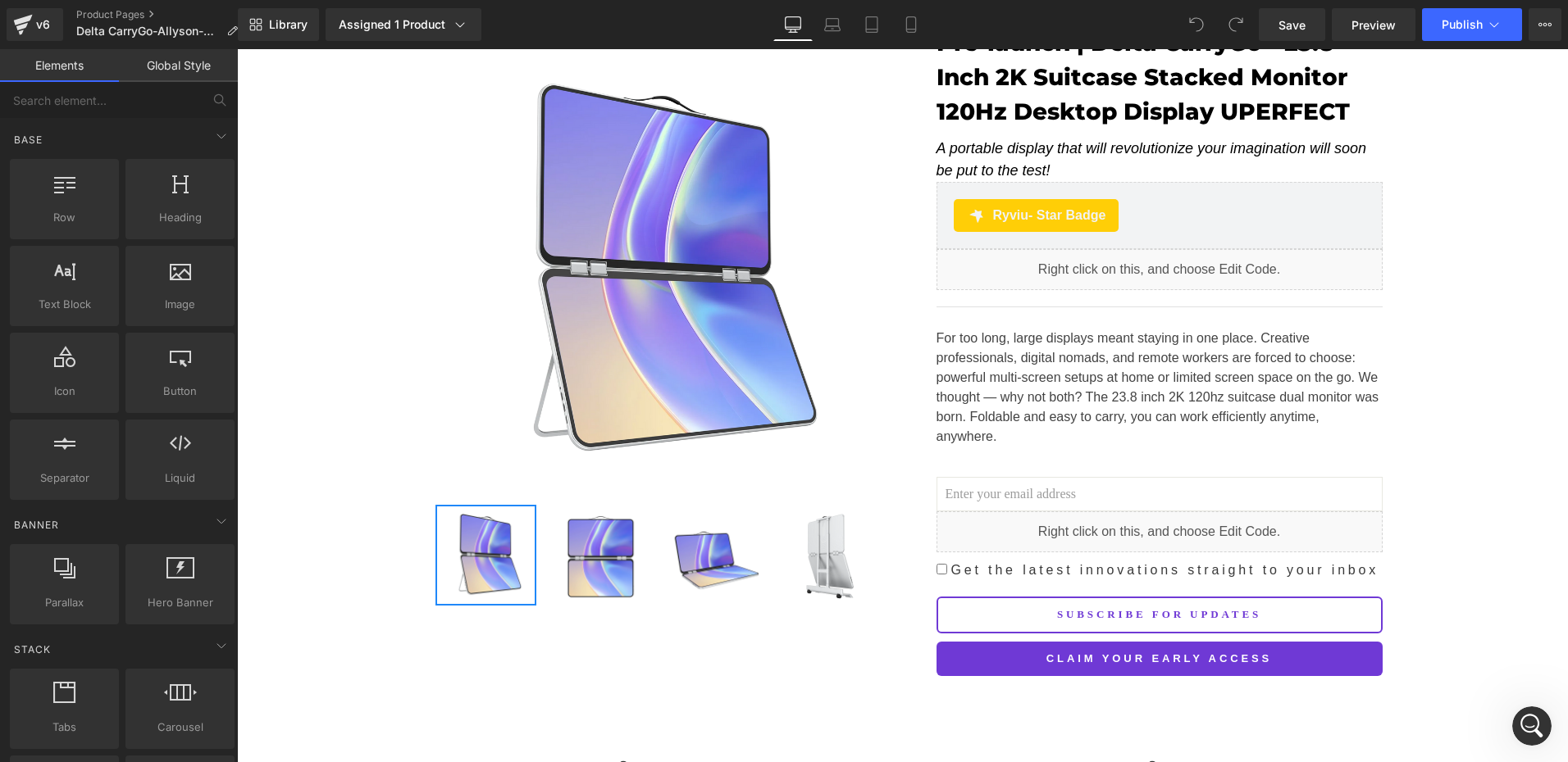
scroll to position [246, 0]
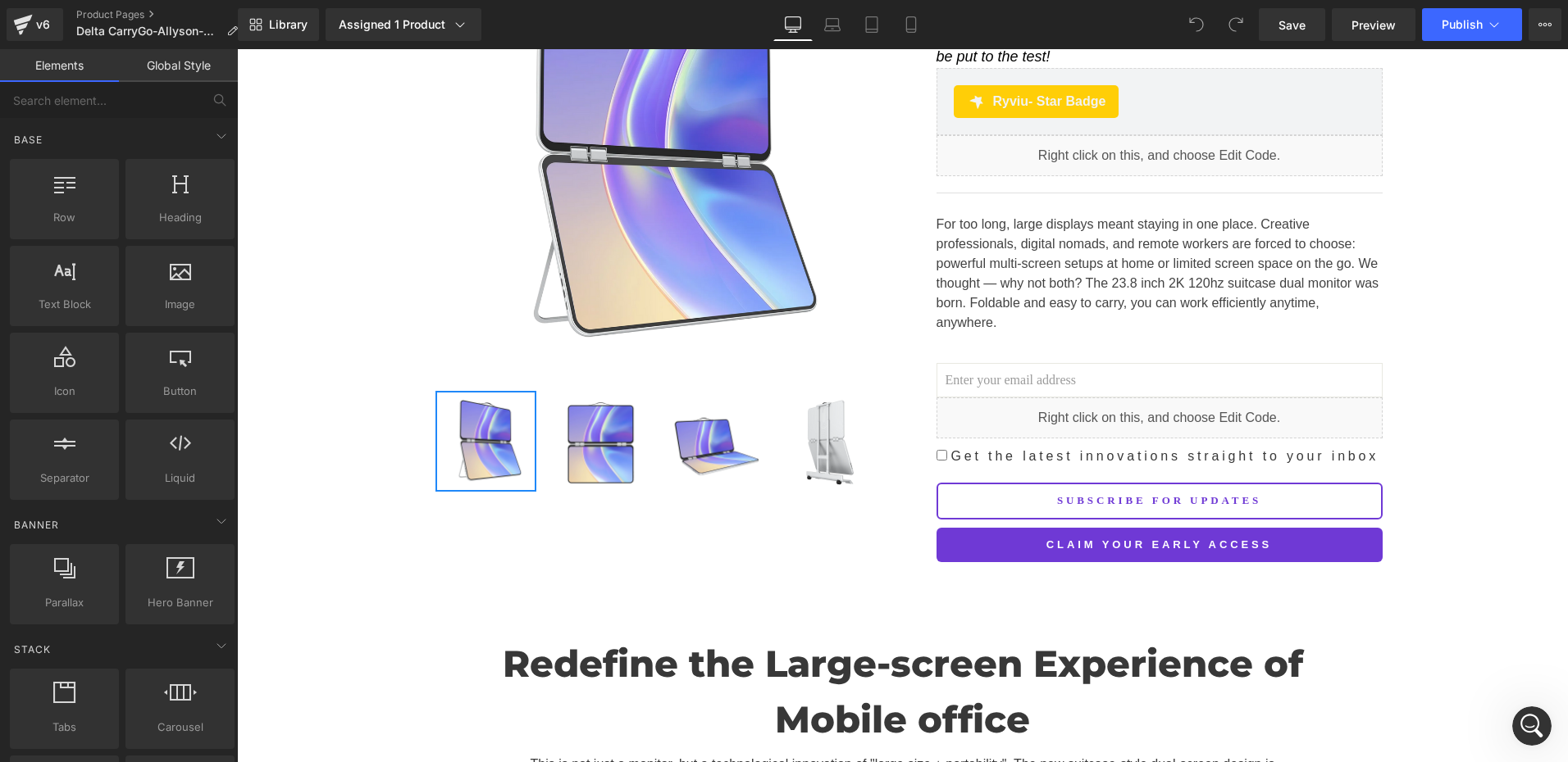
click at [1522, 718] on div "打开 Intercom Messenger" at bounding box center [1531, 726] width 54 height 54
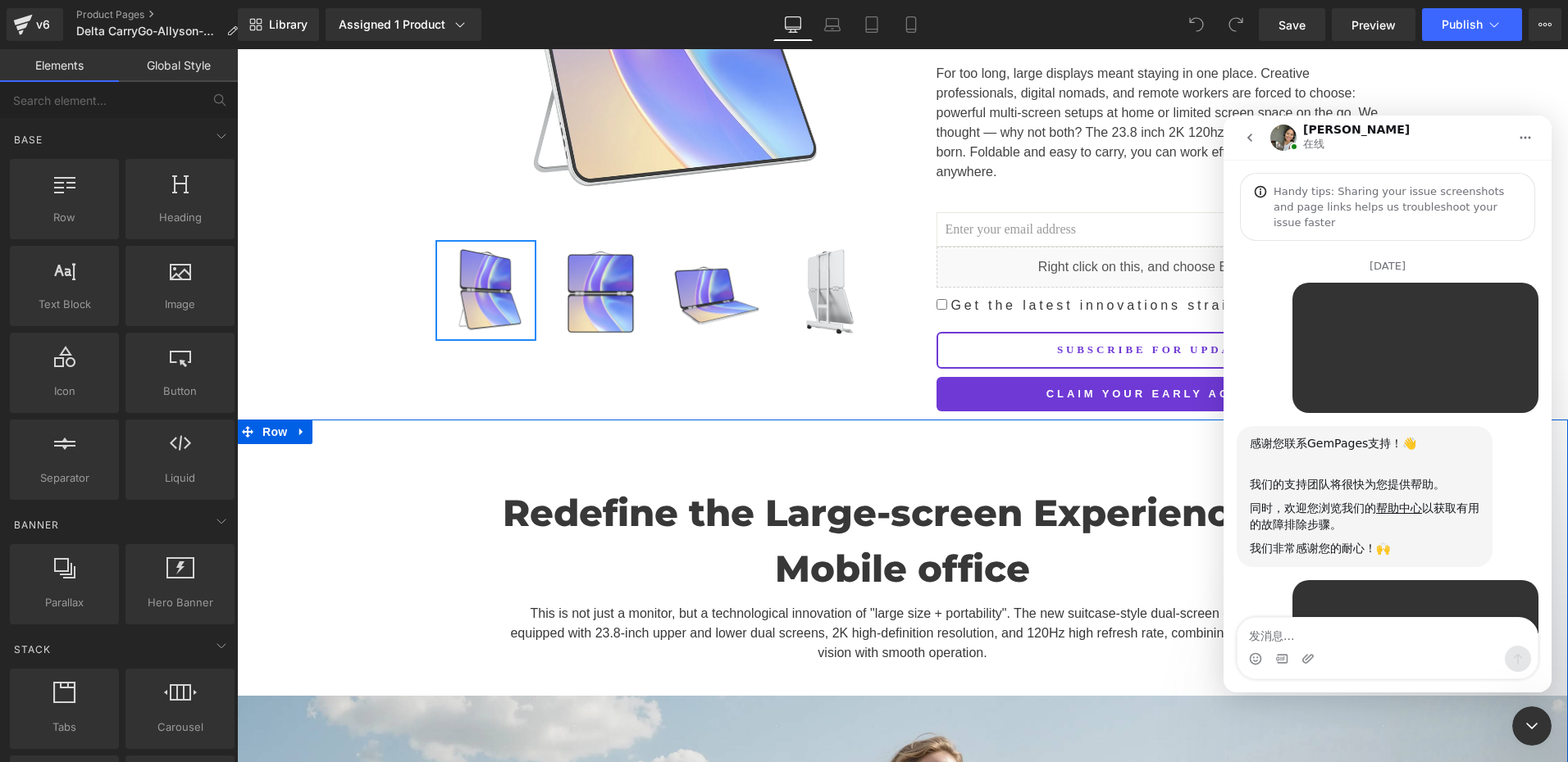
scroll to position [492, 0]
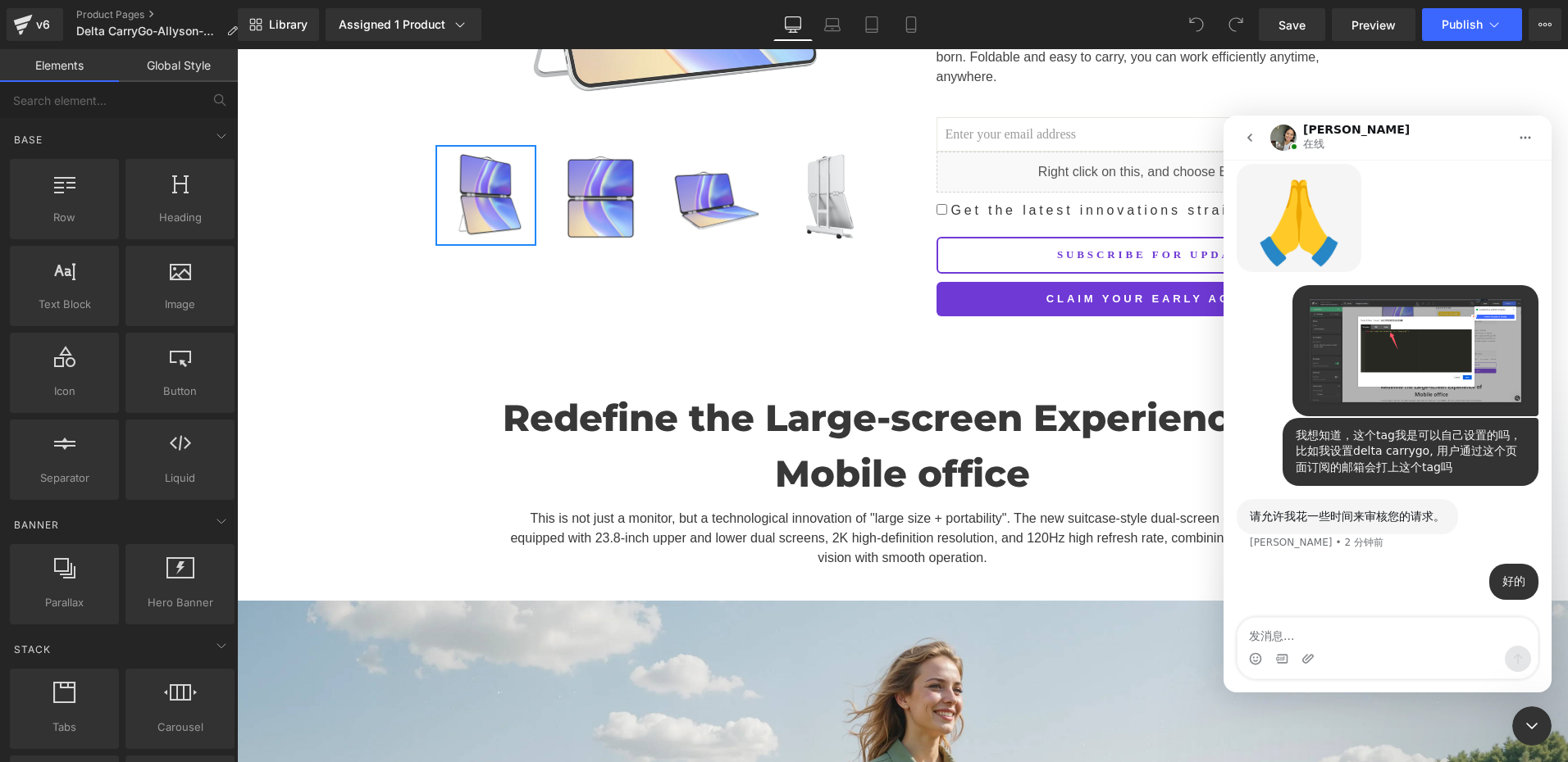
click at [1291, 634] on textarea "发消息..." at bounding box center [1387, 632] width 300 height 28
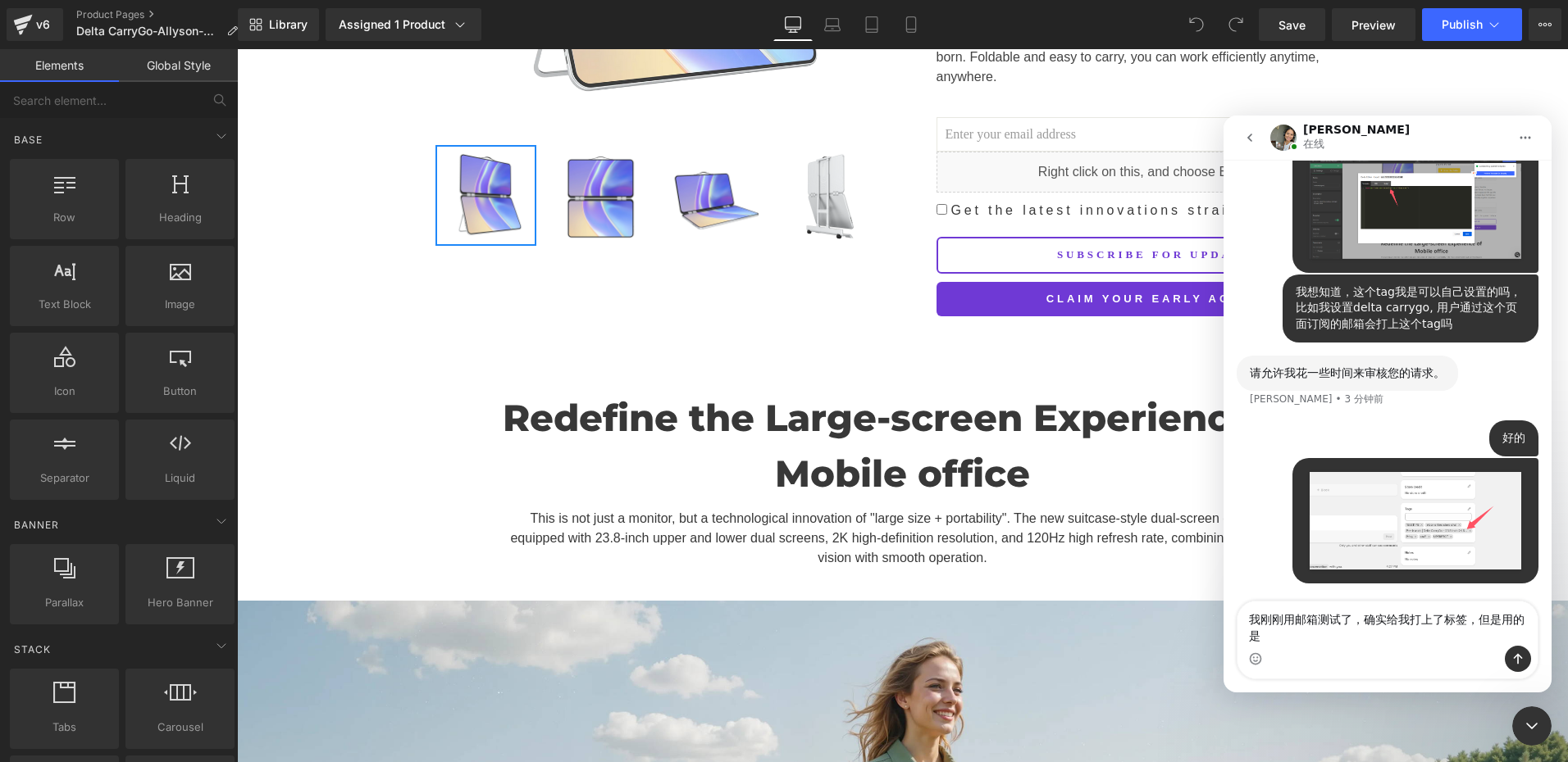
scroll to position [4376, 0]
type textarea "我刚刚用邮箱测试了，确实给我打上了标签，但是用的是产品的标题，我希望可以自定义一个比较短的tag"
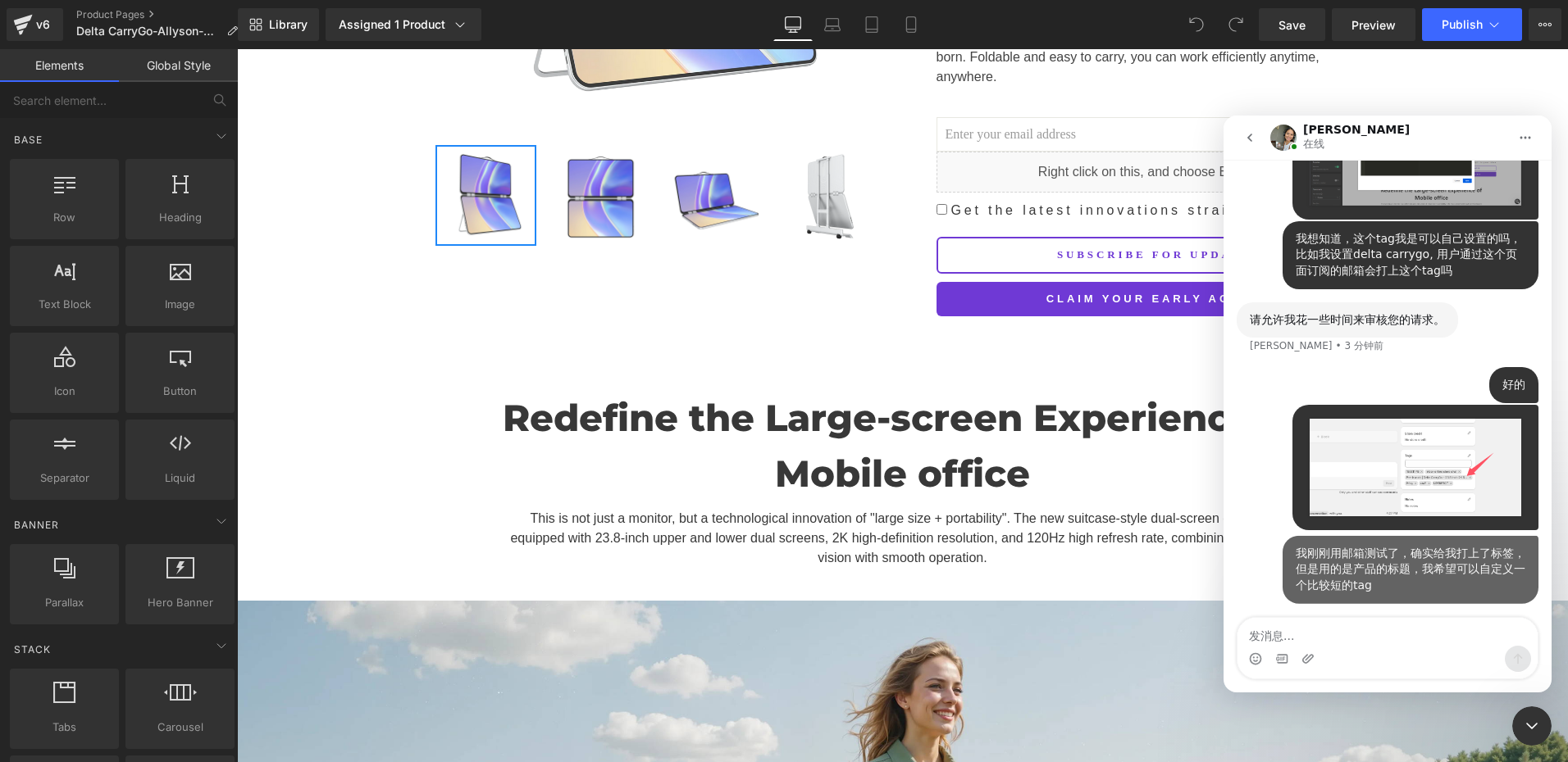
scroll to position [4430, 0]
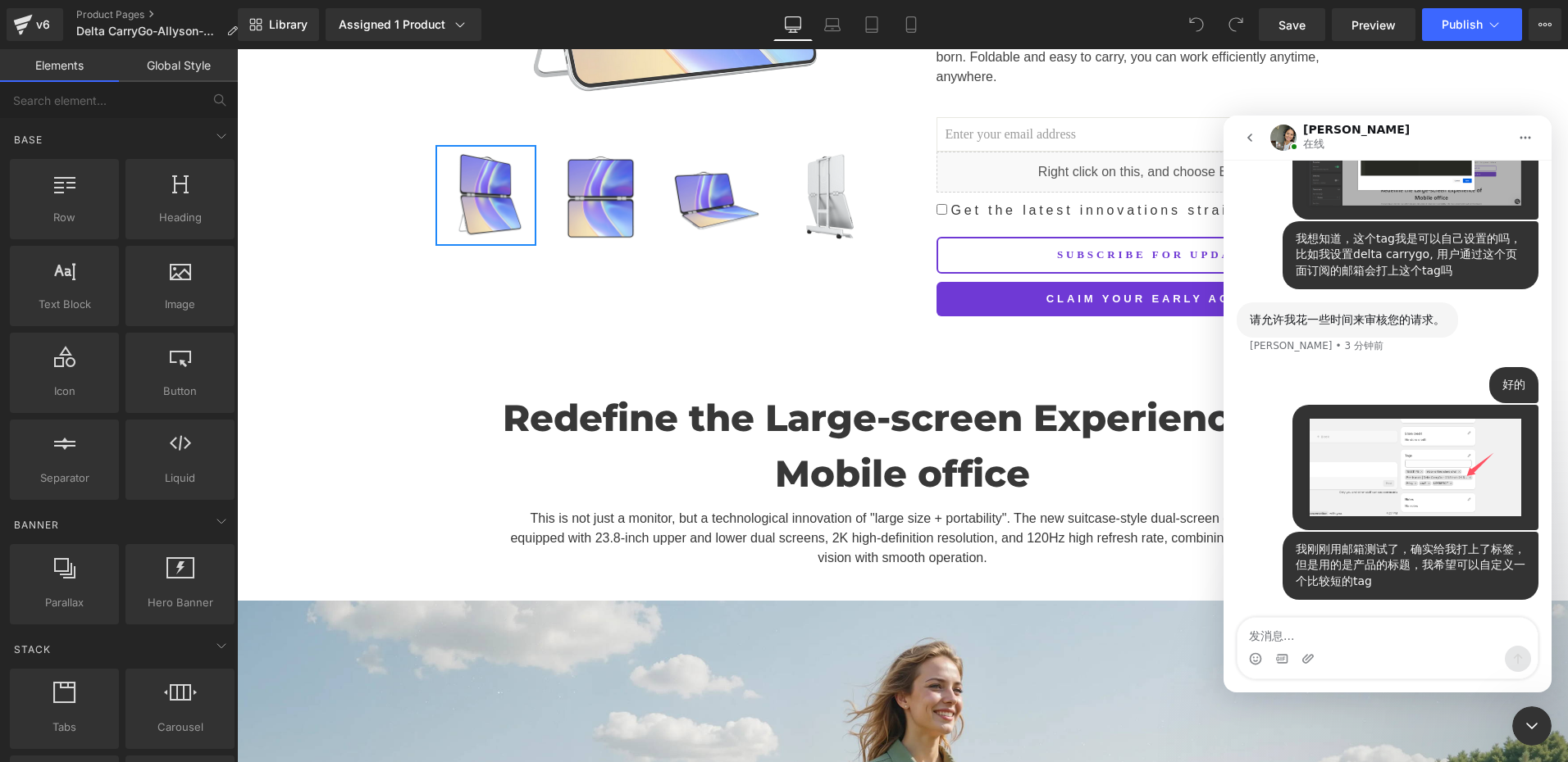
click at [1427, 471] on img "UPERFECT说…" at bounding box center [1415, 467] width 220 height 106
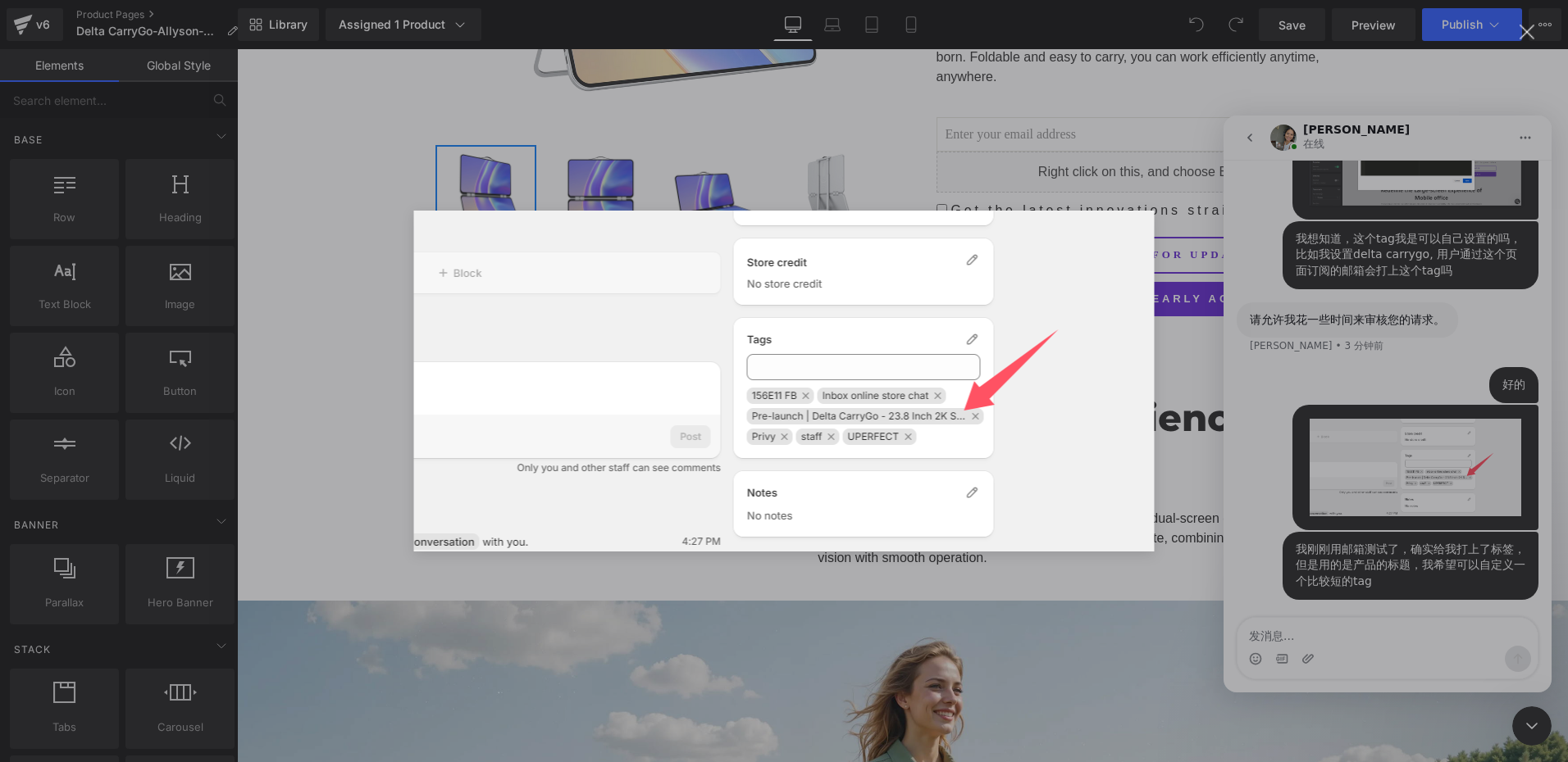
click at [930, 175] on div "Intercom Messenger" at bounding box center [784, 381] width 1568 height 762
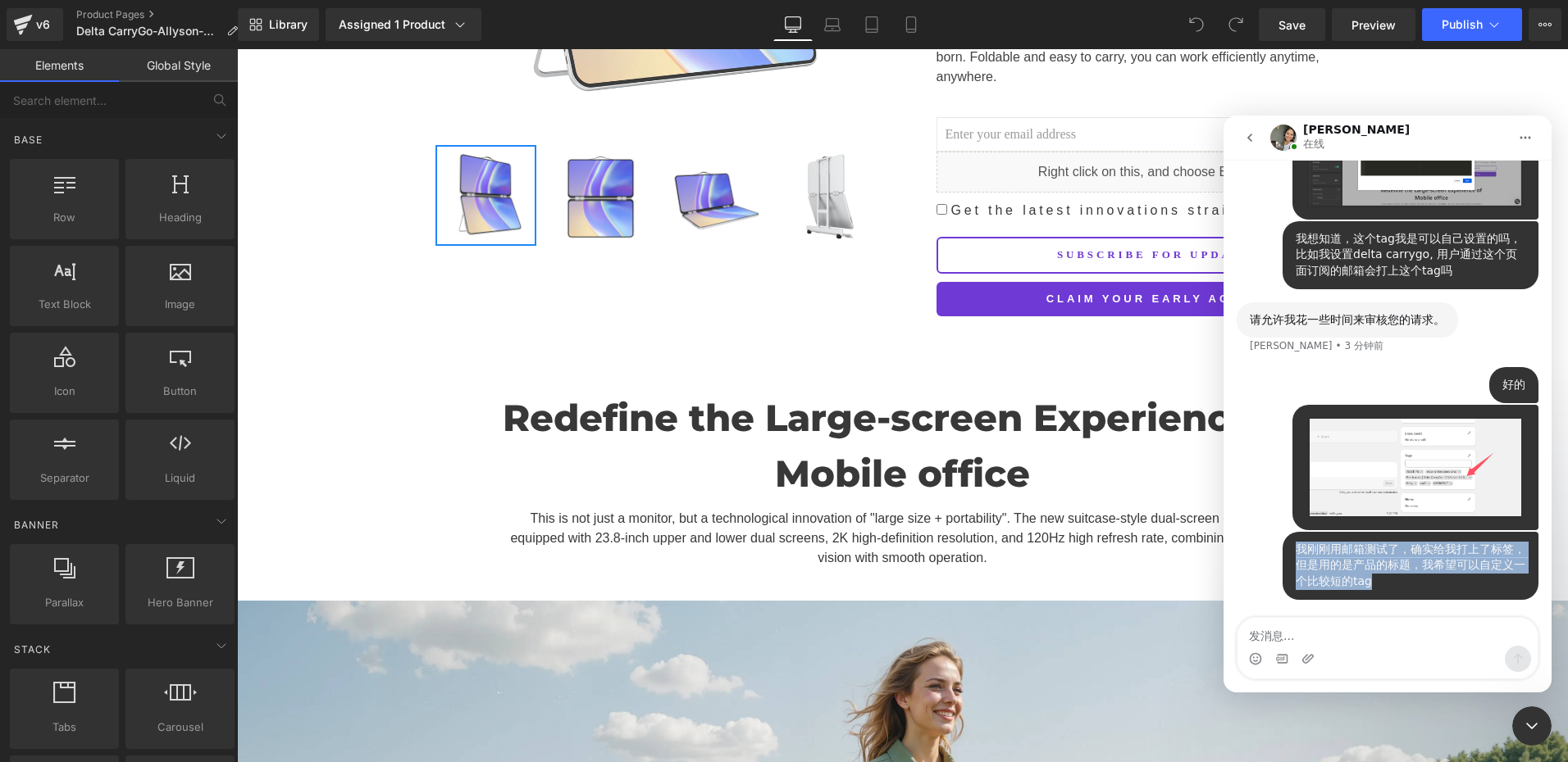
drag, startPoint x: 1289, startPoint y: 547, endPoint x: 1401, endPoint y: 597, distance: 122.7
click at [1401, 597] on div "我刚刚用邮箱测试了，确实给我打上了标签，但是用的是产品的标题，我希望可以自定义一个比较短的tag UPERFECT • 刚才" at bounding box center [1410, 566] width 256 height 68
copy div "我刚刚用邮箱测试了，确实给我打上了标签，但是用的是产品的标题，我希望可以自定义一个比较短的tag"
click at [1321, 572] on div "我刚刚用邮箱测试了，确实给我打上了标签，但是用的是产品的标题，我希望可以自定义一个比较短的tag" at bounding box center [1410, 566] width 230 height 48
drag, startPoint x: 1337, startPoint y: 567, endPoint x: 1400, endPoint y: 586, distance: 65.8
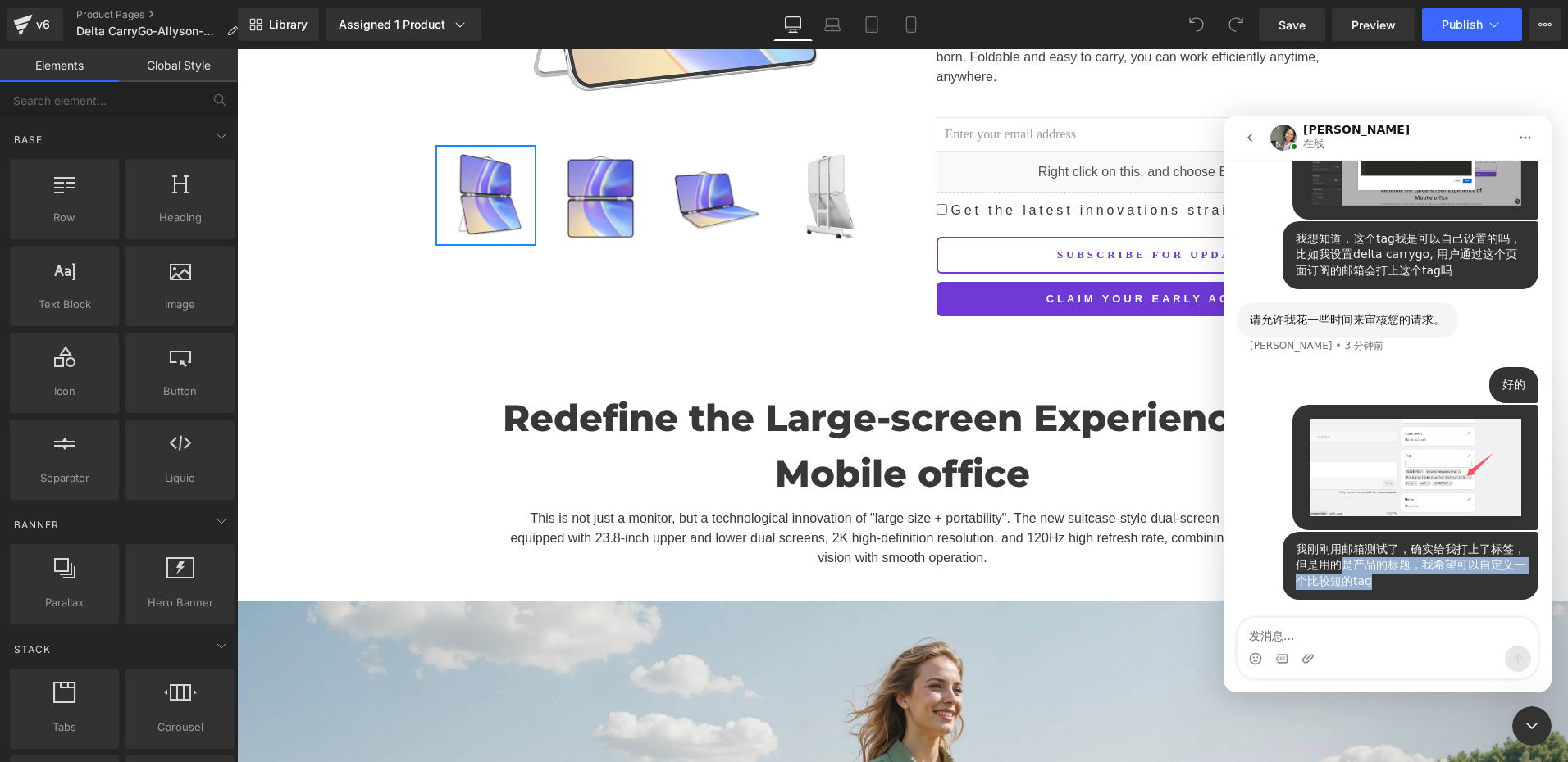
click at [1400, 586] on div "我刚刚用邮箱测试了，确实给我打上了标签，但是用的是产品的标题，我希望可以自定义一个比较短的tag" at bounding box center [1410, 566] width 230 height 48
copy div "是产品的标题，我希望可以自定义一个比较短的tag"
click at [1349, 586] on div "我刚刚用邮箱测试了，确实给我打上了标签，但是用的是产品的标题，我希望可以自定义一个比较短的tag" at bounding box center [1410, 566] width 230 height 48
drag, startPoint x: 1291, startPoint y: 581, endPoint x: 1336, endPoint y: 571, distance: 46.1
click at [1398, 587] on div "我刚刚用邮箱测试了，确实给我打上了标签，但是用的是产品的标题，我希望可以自定义一个比较短的tag" at bounding box center [1410, 566] width 230 height 48
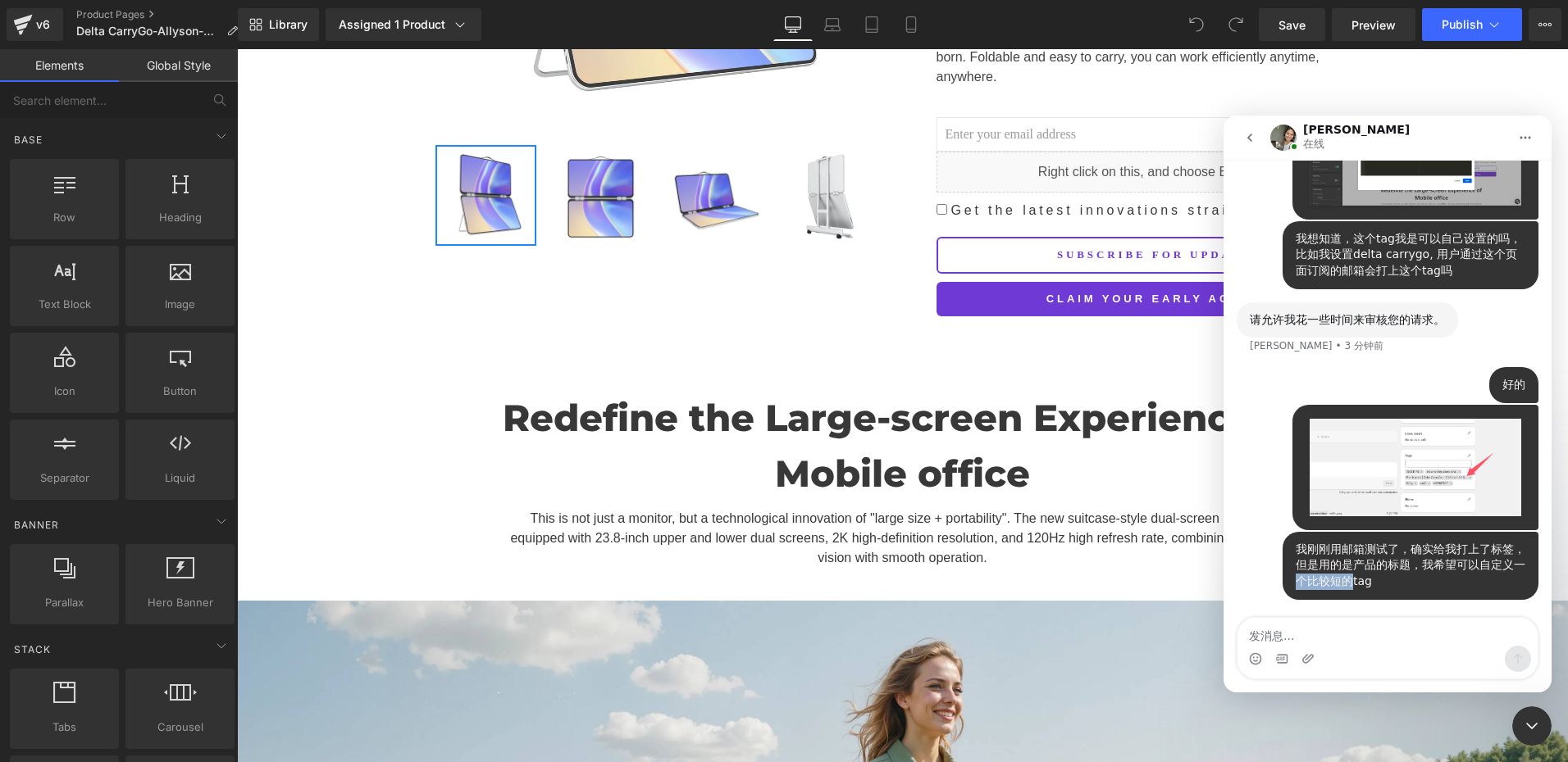
copy div "个比较短的"
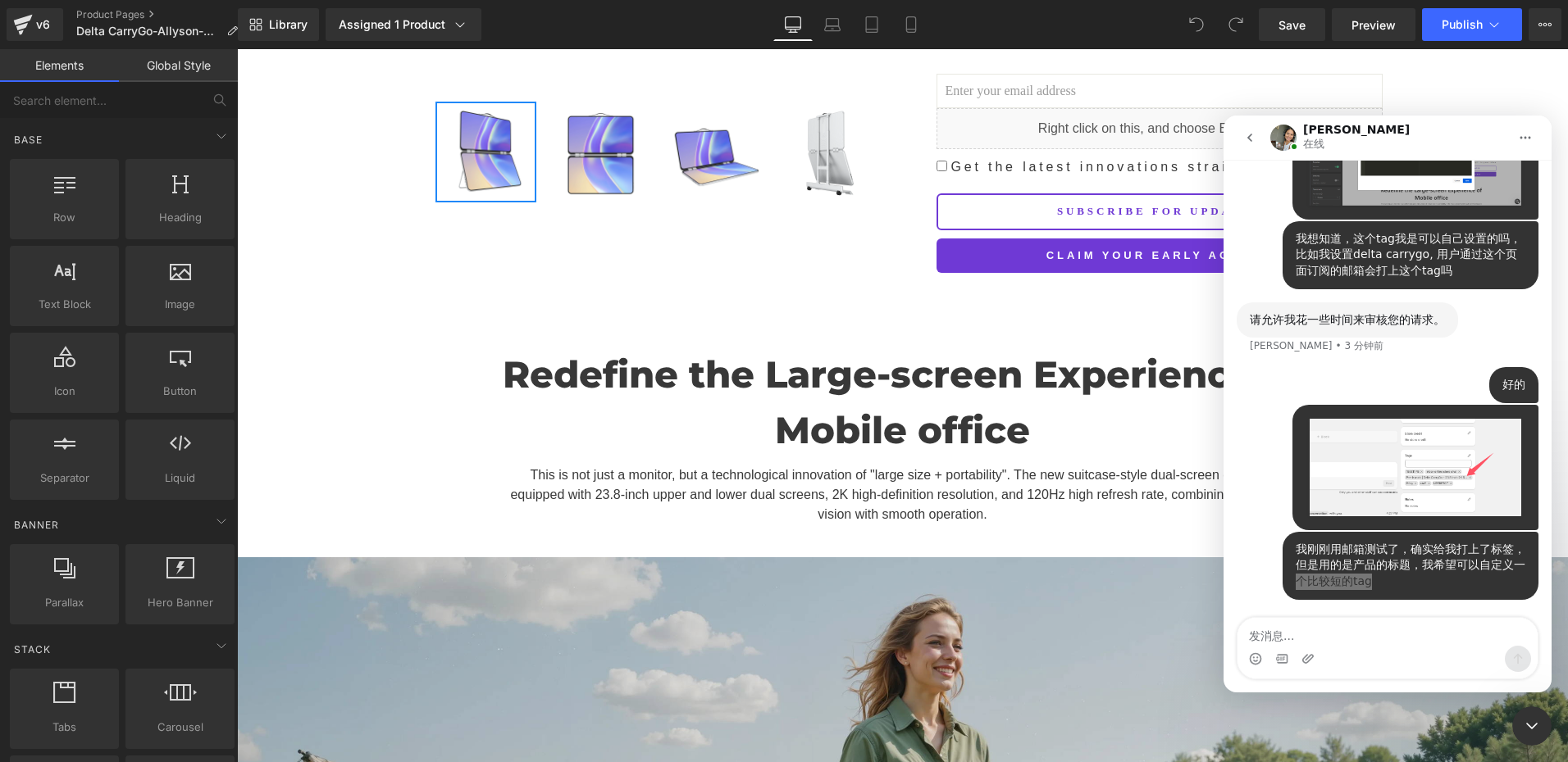
scroll to position [574, 0]
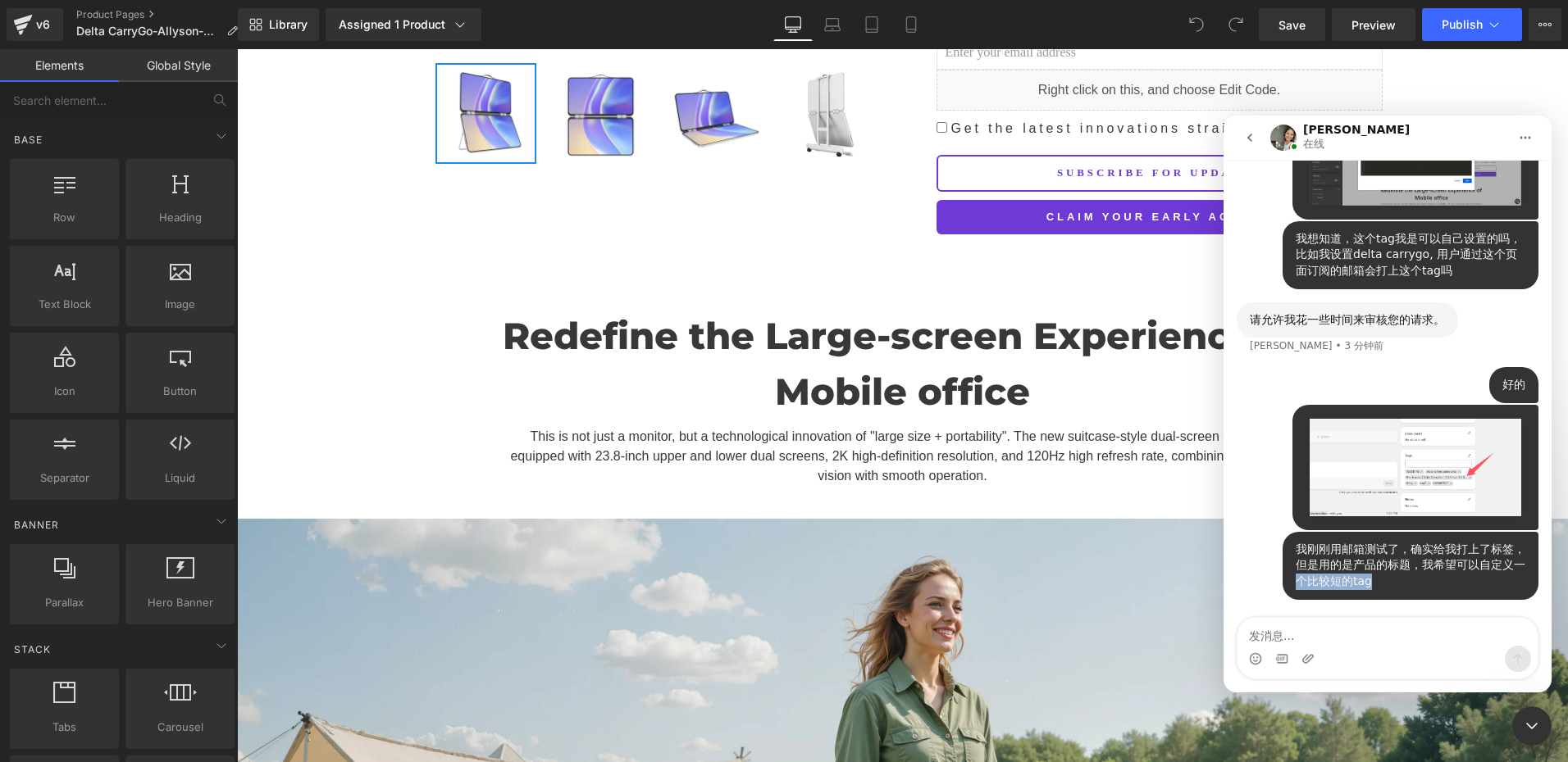
click at [1397, 576] on div "我刚刚用邮箱测试了，确实给我打上了标签，但是用的是产品的标题，我希望可以自定义一个比较短的tag" at bounding box center [1410, 566] width 230 height 48
drag, startPoint x: 1291, startPoint y: 556, endPoint x: 1399, endPoint y: 593, distance: 114.2
click at [1399, 593] on div "我刚刚用邮箱测试了，确实给我打上了标签，但是用的是产品的标题，我希望可以自定义一个比较短的tag UPERFECT • 刚才" at bounding box center [1410, 566] width 256 height 68
copy div "我刚刚用邮箱测试了，确实给我打上了标签，但是用的是产品的标题，我希望可以自定义一个比较短的tag"
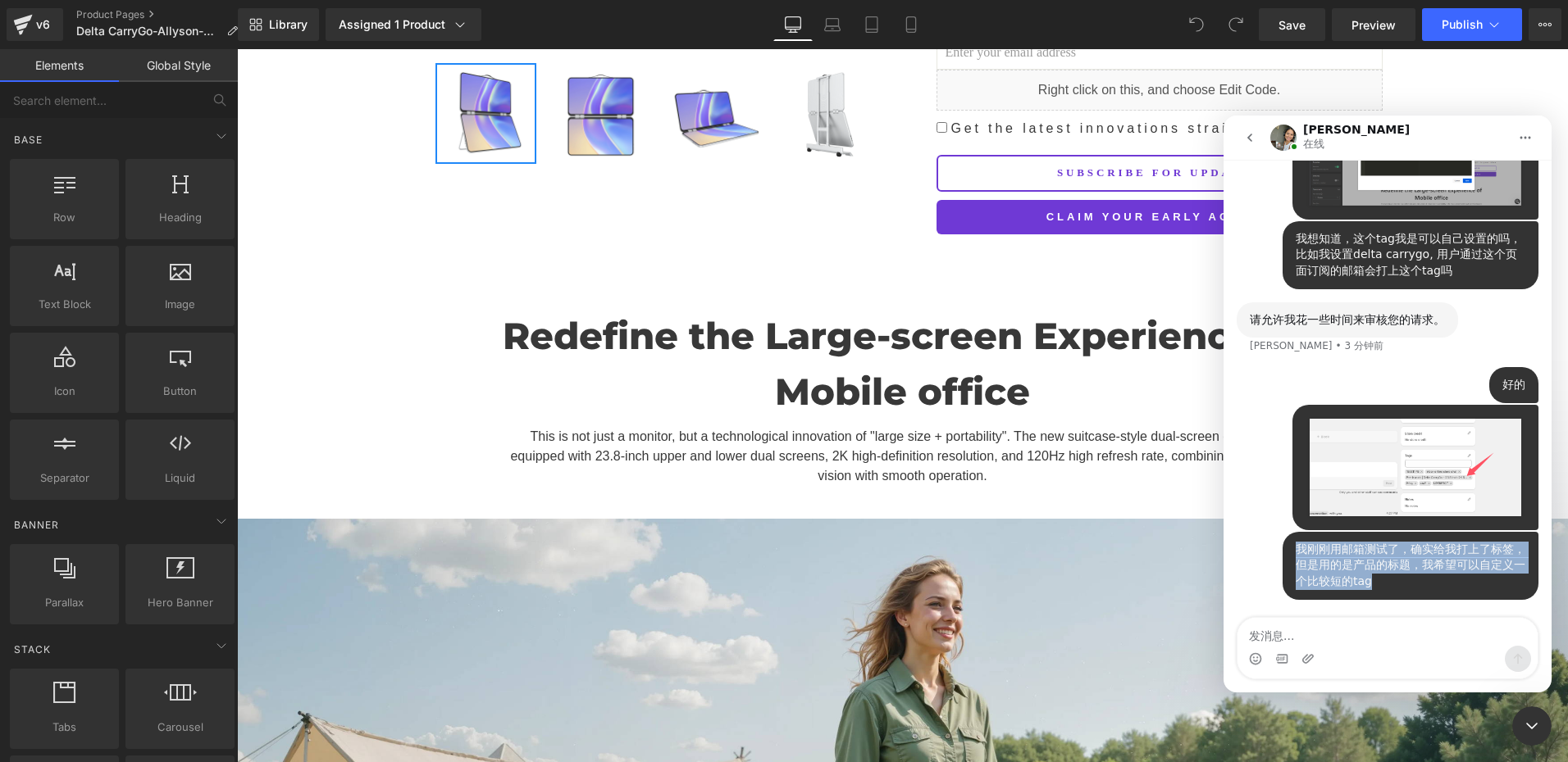
drag, startPoint x: 1315, startPoint y: 582, endPoint x: 1311, endPoint y: 574, distance: 8.9
click at [1315, 582] on div "我刚刚用邮箱测试了，确实给我打上了标签，但是用的是产品的标题，我希望可以自定义一个比较短的tag" at bounding box center [1410, 566] width 230 height 48
drag, startPoint x: 1286, startPoint y: 553, endPoint x: 1387, endPoint y: 598, distance: 110.6
click at [1387, 598] on div "我刚刚用邮箱测试了，确实给我打上了标签，但是用的是产品的标题，我希望可以自定义一个比较短的tag UPERFECT • 刚才" at bounding box center [1410, 566] width 256 height 68
drag, startPoint x: 1387, startPoint y: 598, endPoint x: 1334, endPoint y: 592, distance: 53.3
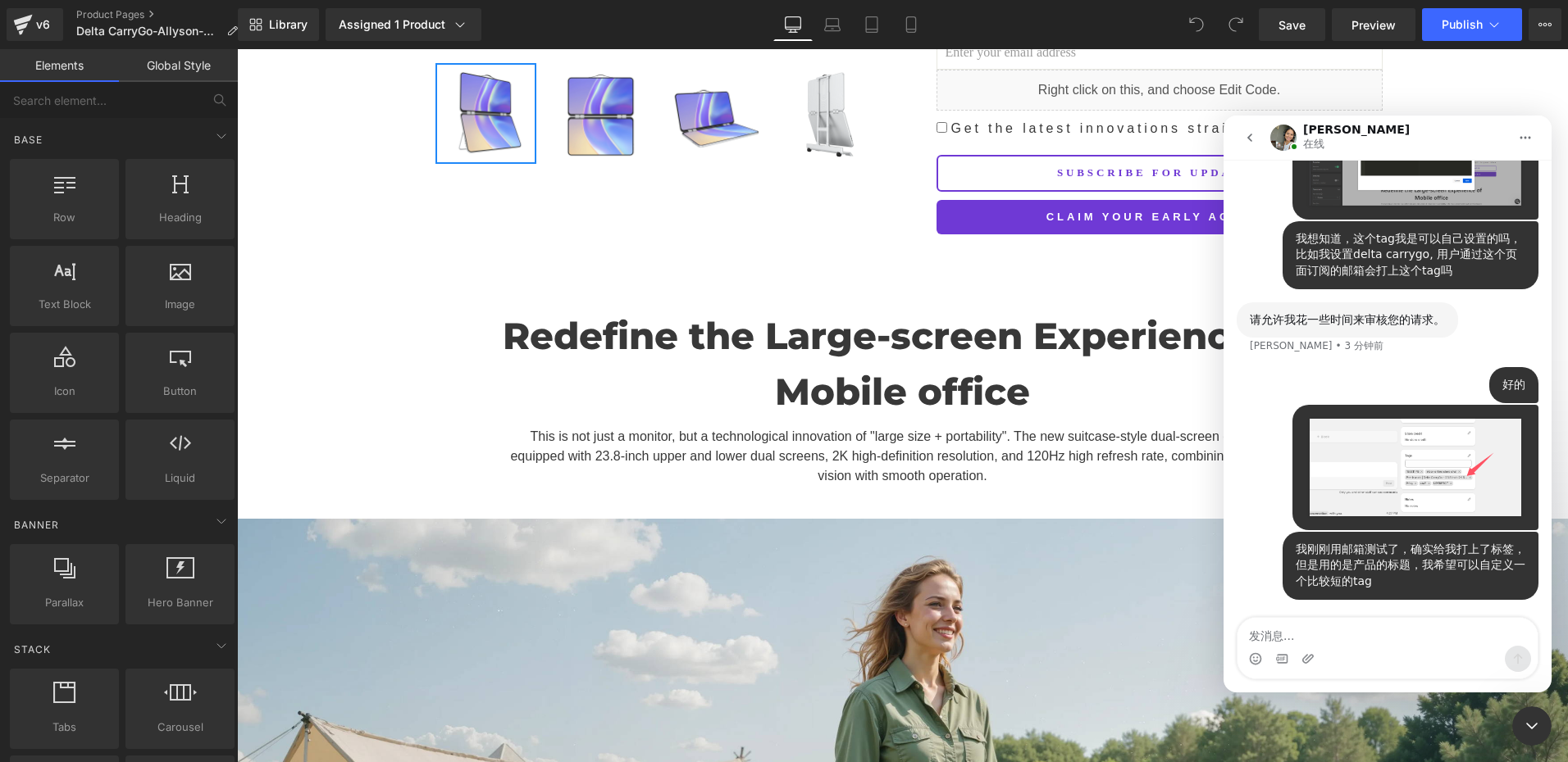
click at [1334, 592] on div "我刚刚用邮箱测试了，确实给我打上了标签，但是用的是产品的标题，我希望可以自定义一个比较短的tag UPERFECT • 刚才" at bounding box center [1410, 566] width 256 height 68
drag, startPoint x: 1319, startPoint y: 580, endPoint x: 1311, endPoint y: 572, distance: 11.3
click at [1319, 580] on div "我刚刚用邮箱测试了，确实给我打上了标签，但是用的是产品的标题，我希望可以自定义一个比较短的tag" at bounding box center [1410, 566] width 230 height 48
drag, startPoint x: 1291, startPoint y: 552, endPoint x: 1334, endPoint y: 587, distance: 55.4
click at [1386, 594] on div "我刚刚用邮箱测试了，确实给我打上了标签，但是用的是产品的标题，我希望可以自定义一个比较短的tag UPERFECT • 刚才" at bounding box center [1410, 566] width 256 height 68
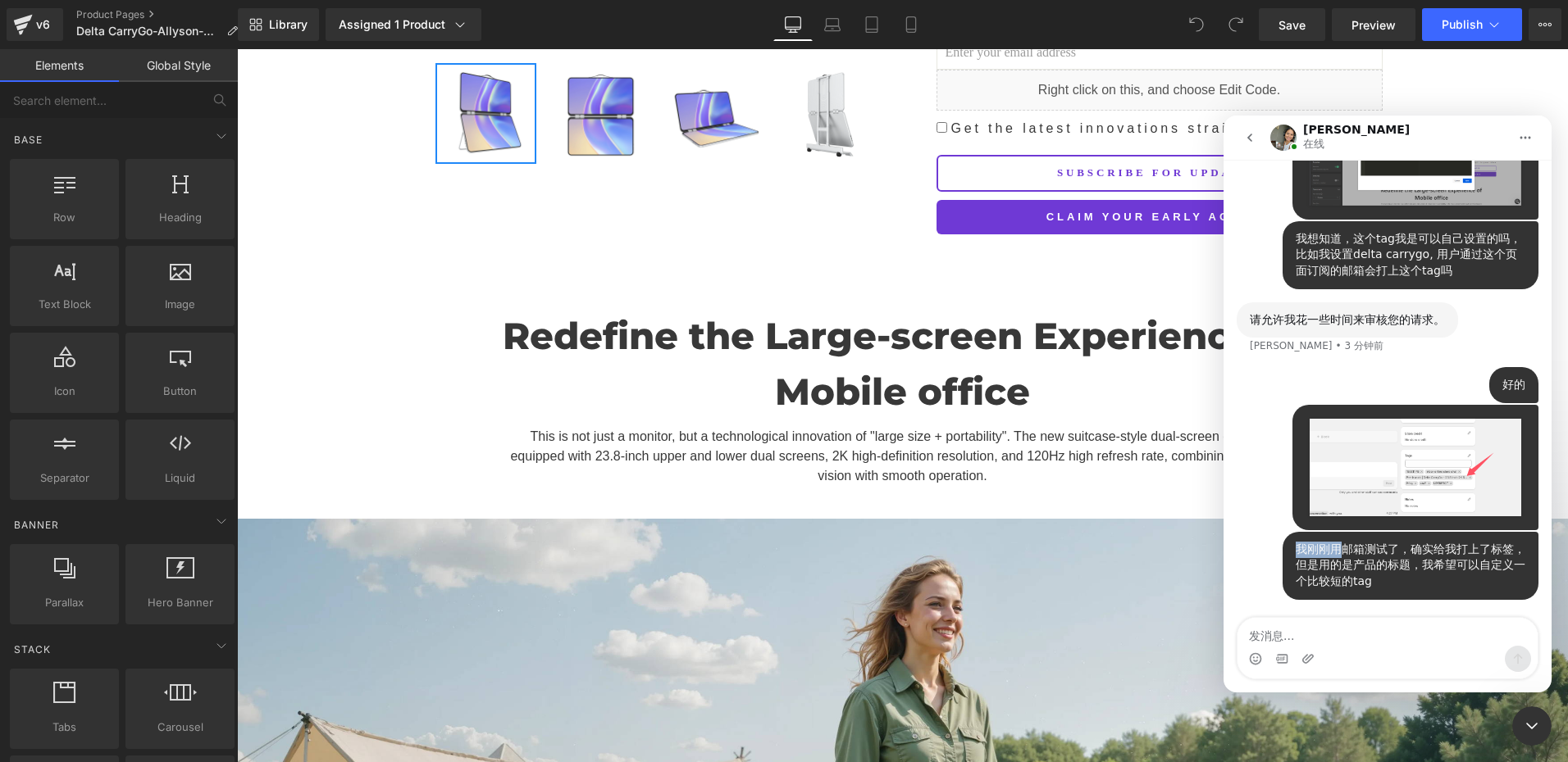
copy div "我刚刚用"
click at [1301, 560] on div "我刚刚用邮箱测试了，确实给我打上了标签，但是用的是产品的标题，我希望可以自定义一个比较短的tag" at bounding box center [1410, 566] width 230 height 48
drag, startPoint x: 1293, startPoint y: 551, endPoint x: 1387, endPoint y: 586, distance: 100.3
click at [1387, 586] on div "我刚刚用邮箱测试了，确实给我打上了标签，但是用的是产品的标题，我希望可以自定义一个比较短的tag" at bounding box center [1410, 566] width 230 height 48
copy div "我刚刚用邮箱测试了，确实给我打上了标签，但是用的是产品的标题，我希望可以自定义一个比较短的tag"
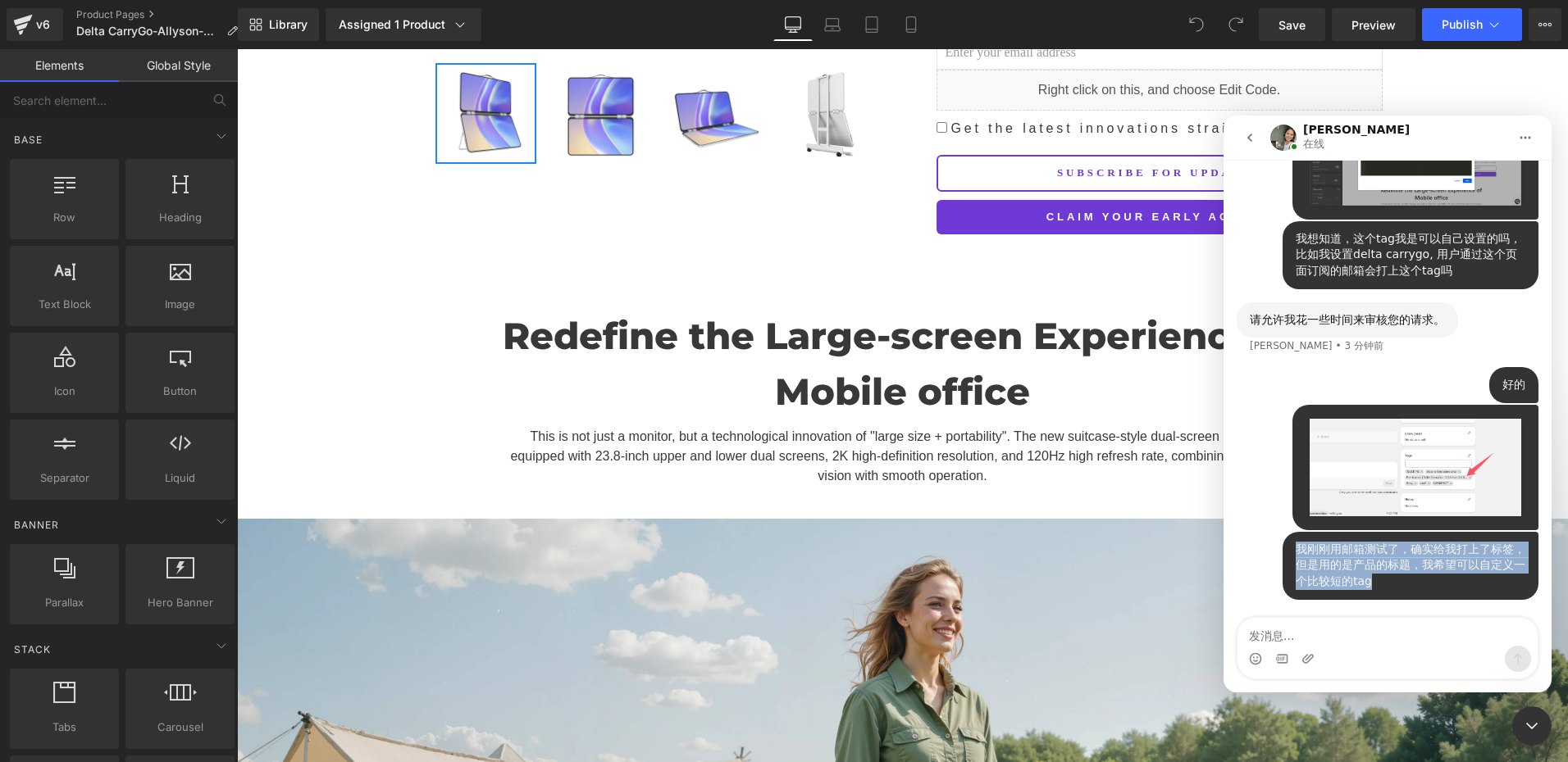
click at [1372, 587] on div "我刚刚用邮箱测试了，确实给我打上了标签，但是用的是产品的标题，我希望可以自定义一个比较短的tag" at bounding box center [1410, 566] width 230 height 48
click at [1527, 723] on icon "关闭 Intercom Messenger" at bounding box center [1532, 726] width 20 height 20
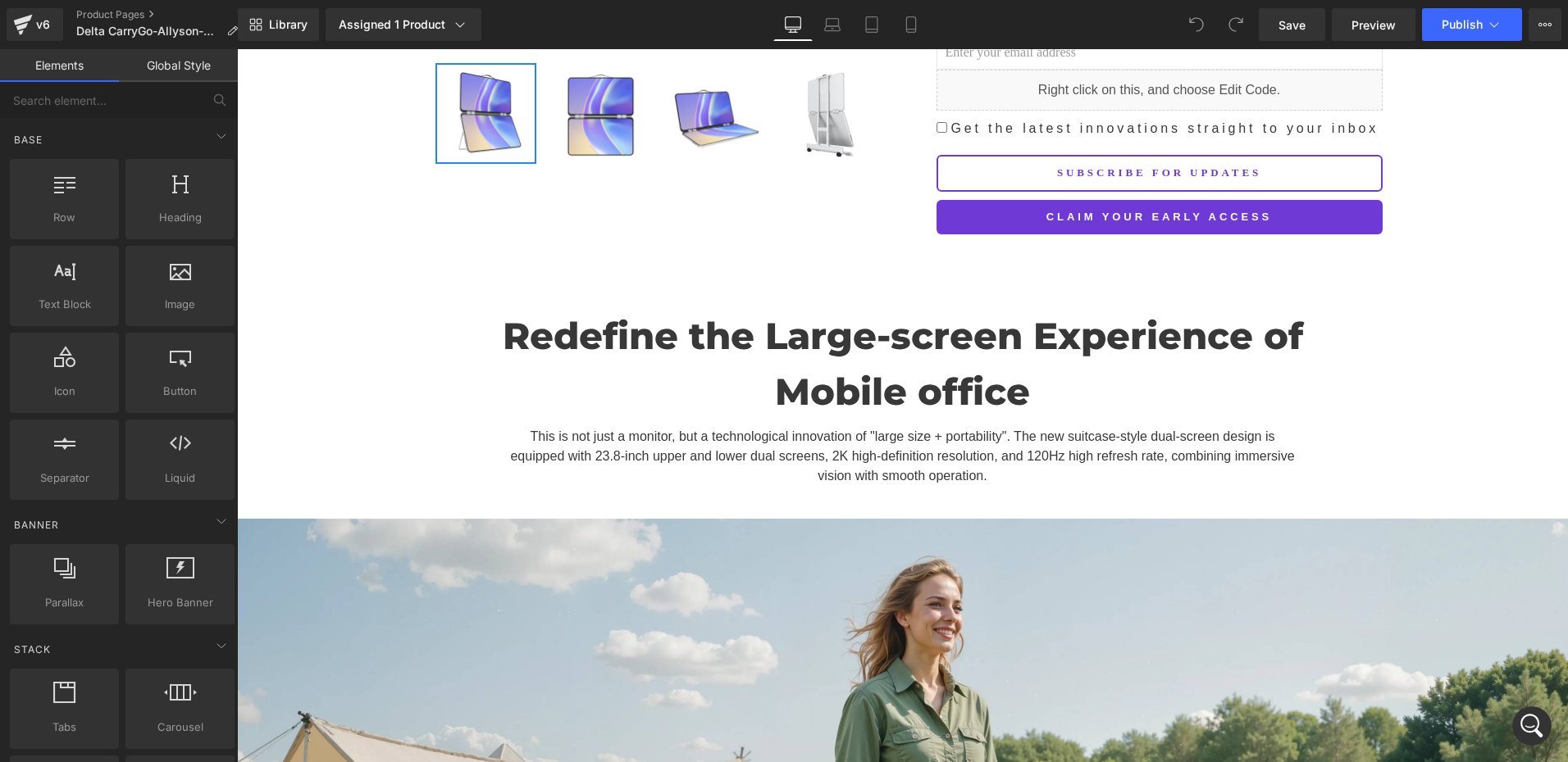
click at [1531, 726] on icon "打开 Intercom Messenger" at bounding box center [1532, 726] width 27 height 27
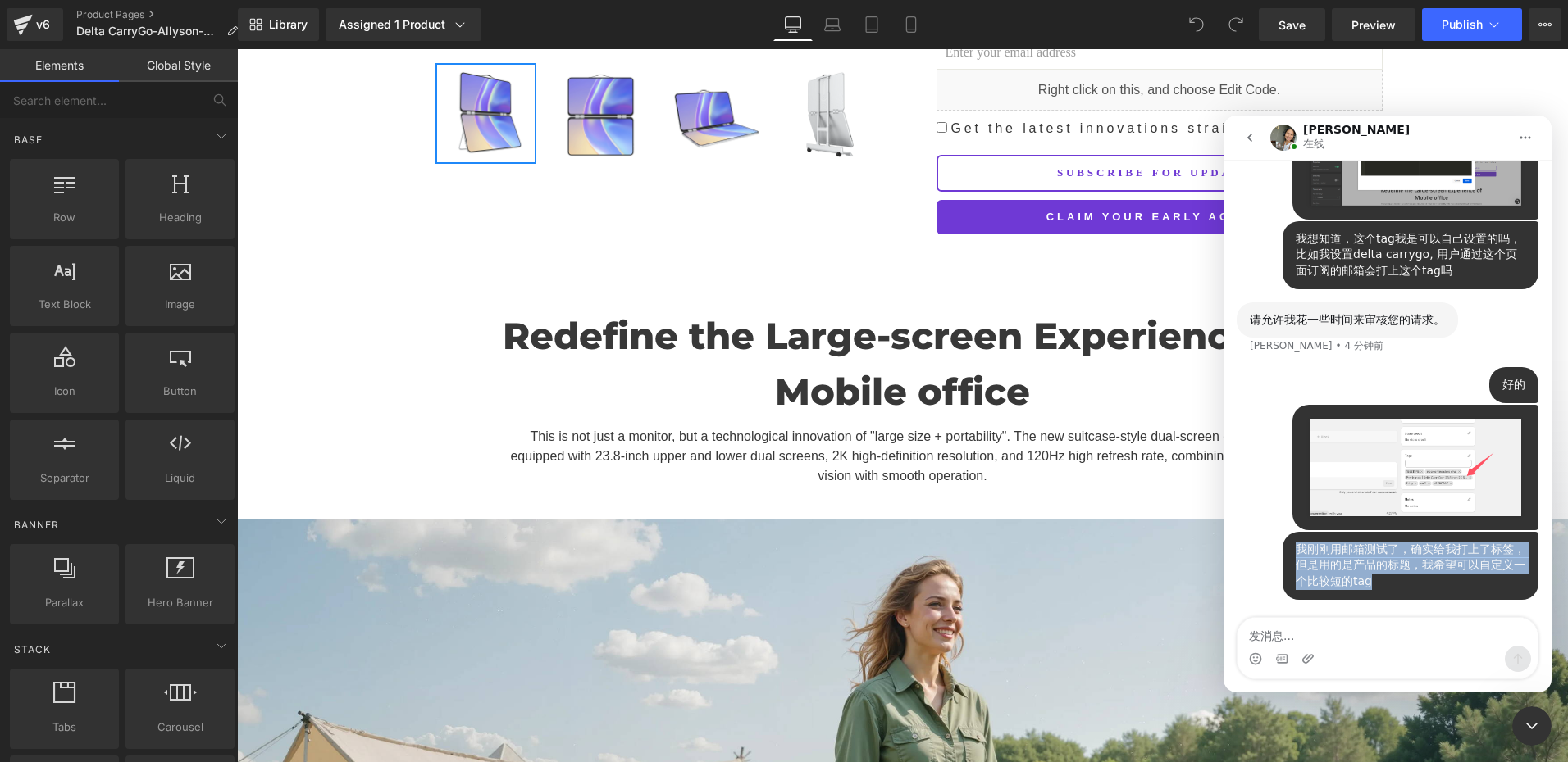
drag, startPoint x: 1288, startPoint y: 551, endPoint x: 1397, endPoint y: 597, distance: 118.3
click at [1397, 597] on div "我刚刚用邮箱测试了，确实给我打上了标签，但是用的是产品的标题，我希望可以自定义一个比较短的tag UPERFECT • 刚才" at bounding box center [1410, 566] width 256 height 68
copy div "我刚刚用邮箱测试了，确实给我打上了标签，但是用的是产品的标题，我希望可以自定义一个比较短的tag"
click at [1330, 579] on div "我刚刚用邮箱测试了，确实给我打上了标签，但是用的是产品的标题，我希望可以自定义一个比较短的tag" at bounding box center [1410, 566] width 230 height 48
drag, startPoint x: 1286, startPoint y: 547, endPoint x: 1400, endPoint y: 607, distance: 128.8
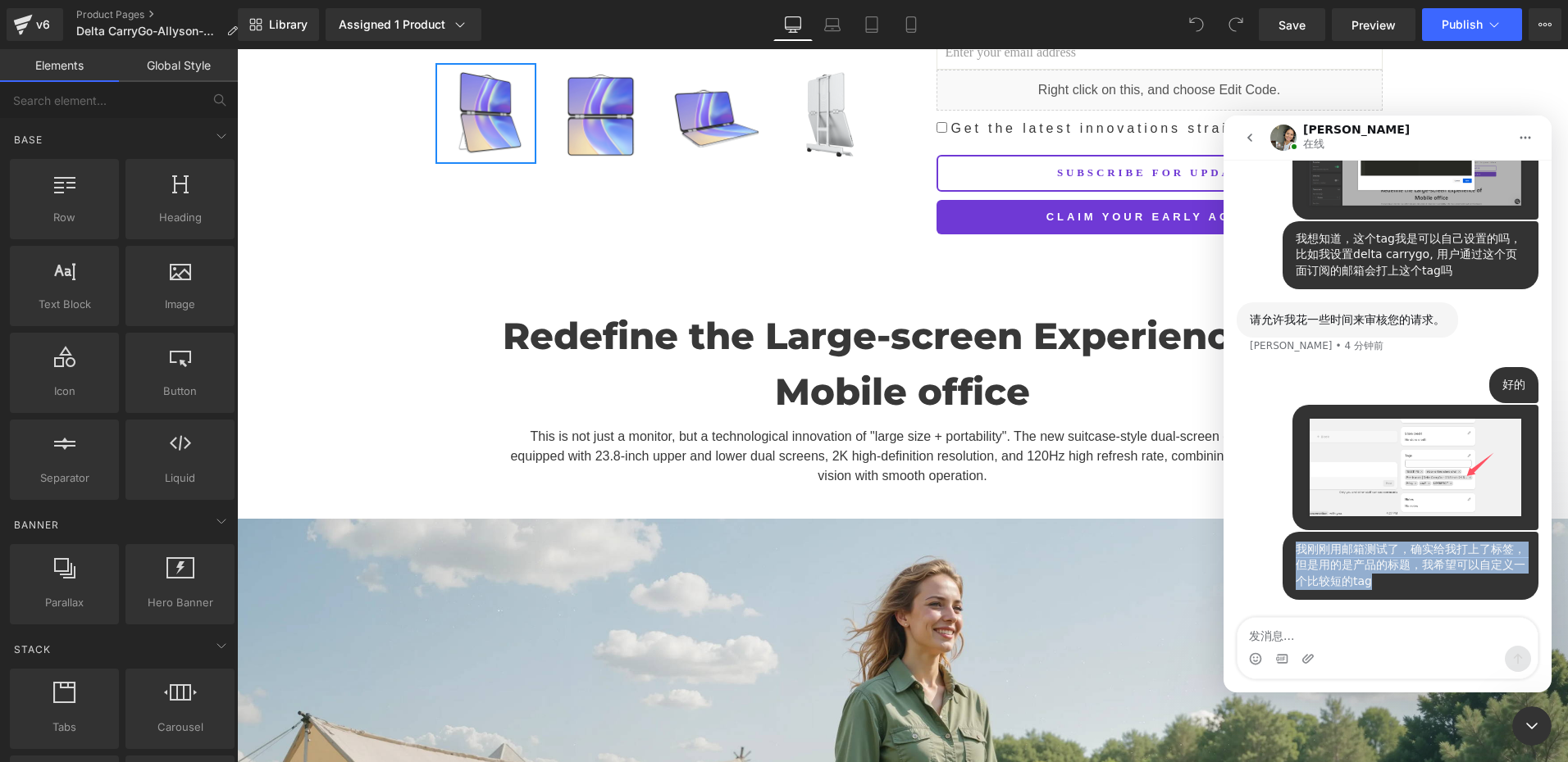
click at [1400, 607] on div "我刚刚用邮箱测试了，确实给我打上了标签，但是用的是产品的标题，我希望可以自定义一个比较短的tag UPERFECT • 刚才" at bounding box center [1387, 576] width 302 height 88
drag, startPoint x: 1400, startPoint y: 607, endPoint x: 1328, endPoint y: 579, distance: 77.3
click at [1328, 579] on div "我刚刚用邮箱测试了，确实给我打上了标签，但是用的是产品的标题，我希望可以自定义一个比较短的tag" at bounding box center [1410, 566] width 230 height 48
click at [1356, 579] on div "我刚刚用邮箱测试了，确实给我打上了标签，但是用的是产品的标题，我希望可以自定义一个比较短的tag" at bounding box center [1410, 566] width 230 height 48
click at [1369, 582] on div "我刚刚用邮箱测试了，确实给我打上了标签，但是用的是产品的标题，我希望可以自定义一个比较短的tag" at bounding box center [1410, 566] width 230 height 48
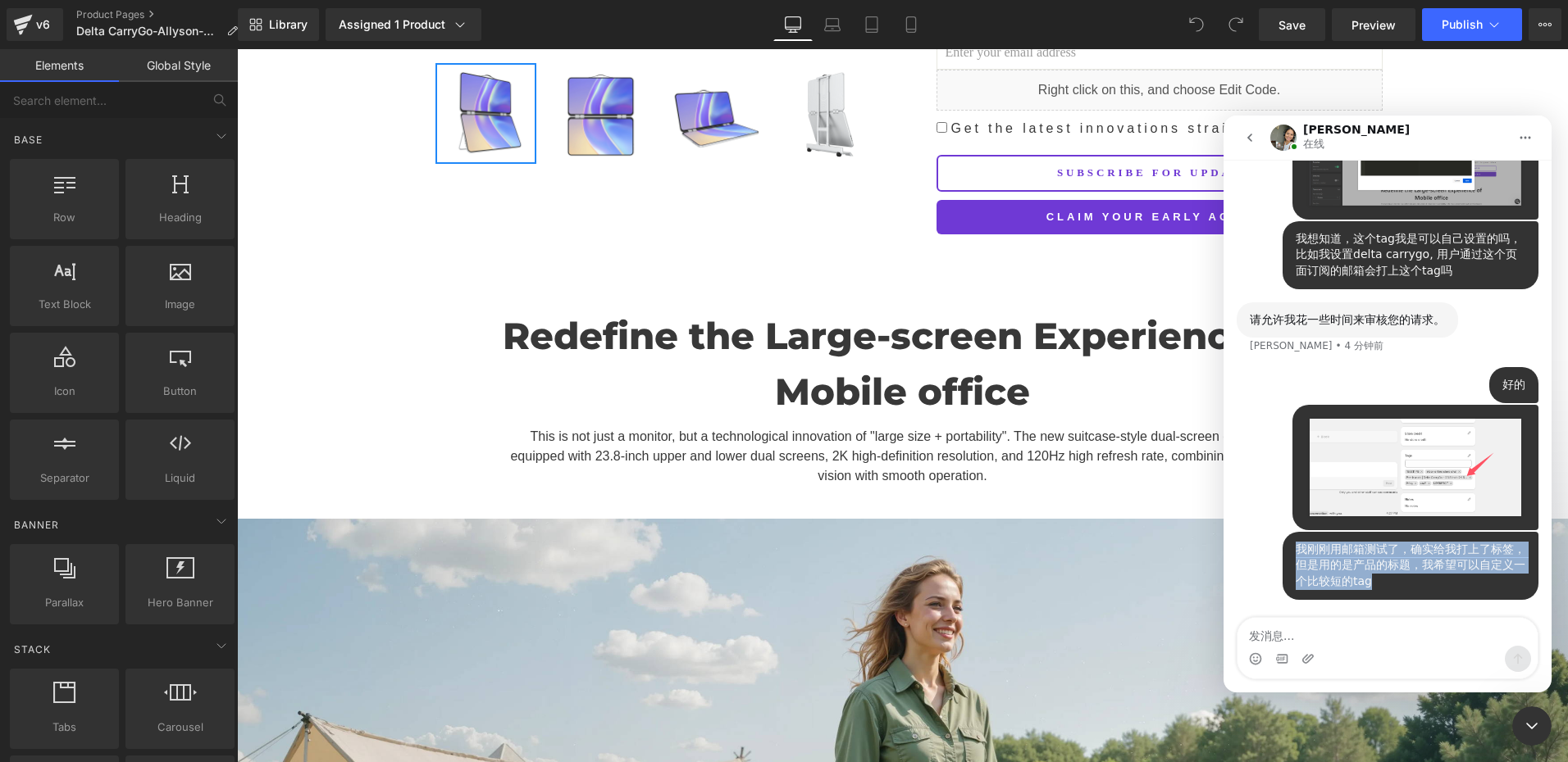
drag, startPoint x: 1289, startPoint y: 548, endPoint x: 1388, endPoint y: 597, distance: 110.5
click at [1388, 597] on div "我刚刚用邮箱测试了，确实给我打上了标签，但是用的是产品的标题，我希望可以自定义一个比较短的tag UPERFECT • 刚才" at bounding box center [1410, 566] width 256 height 68
click at [1370, 584] on div "我刚刚用邮箱测试了，确实给我打上了标签，但是用的是产品的标题，我希望可以自定义一个比较短的tag" at bounding box center [1410, 566] width 230 height 48
click at [1394, 486] on img "UPERFECT说…" at bounding box center [1415, 467] width 220 height 106
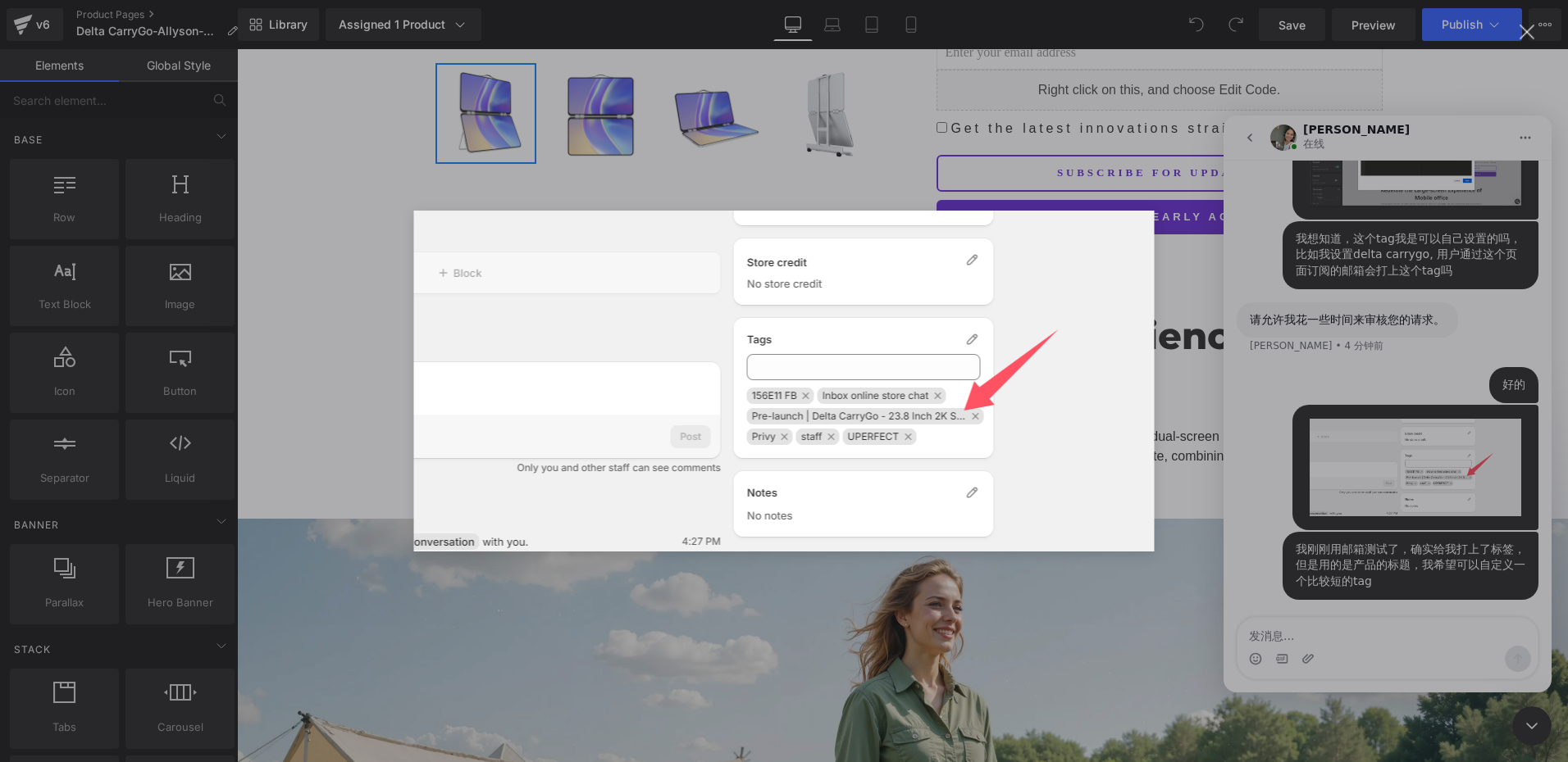
click at [1285, 412] on div "Intercom Messenger" at bounding box center [784, 381] width 1568 height 762
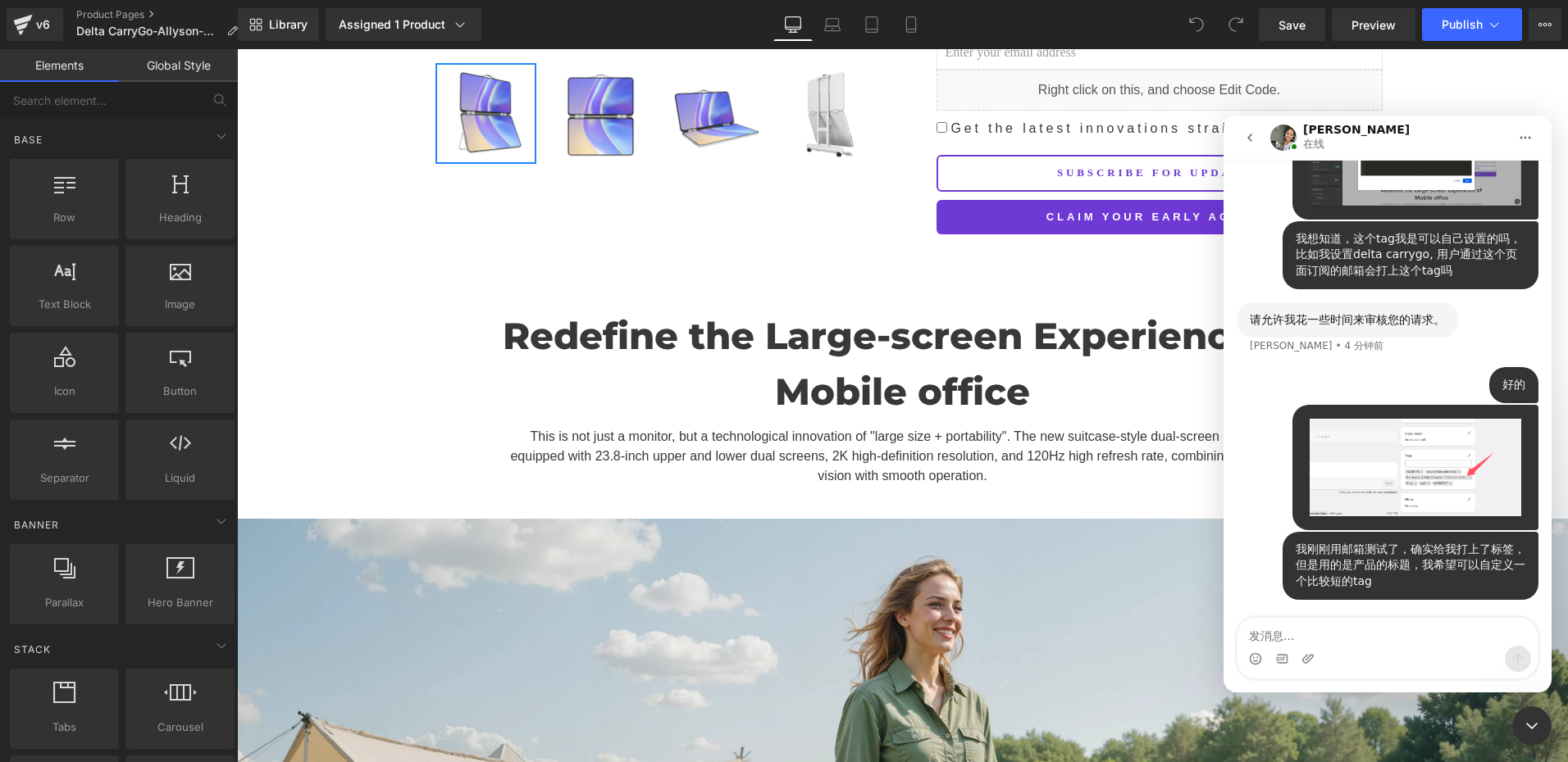
click at [1530, 711] on div "关闭 Intercom Messenger" at bounding box center [1531, 726] width 39 height 39
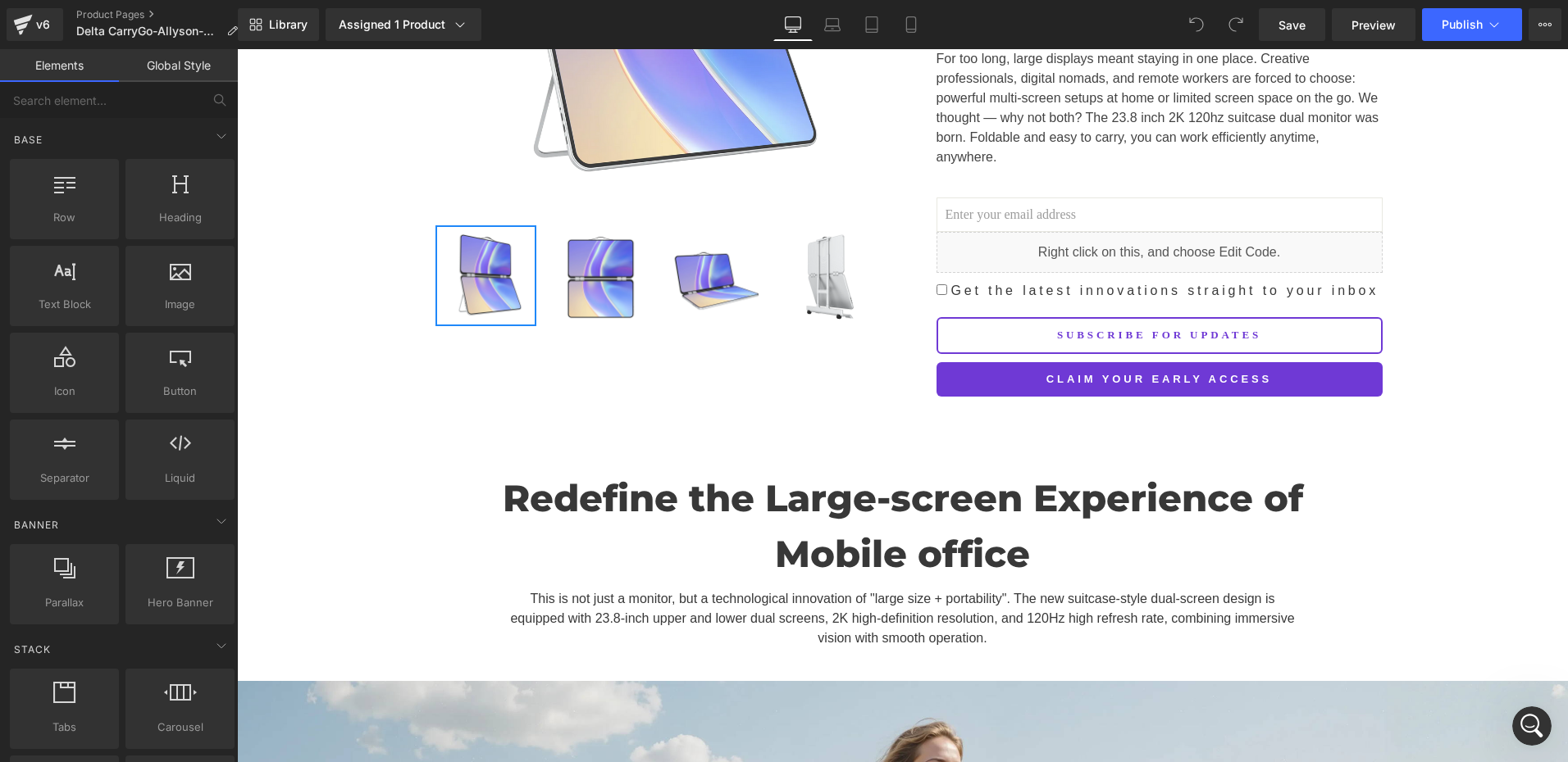
scroll to position [409, 0]
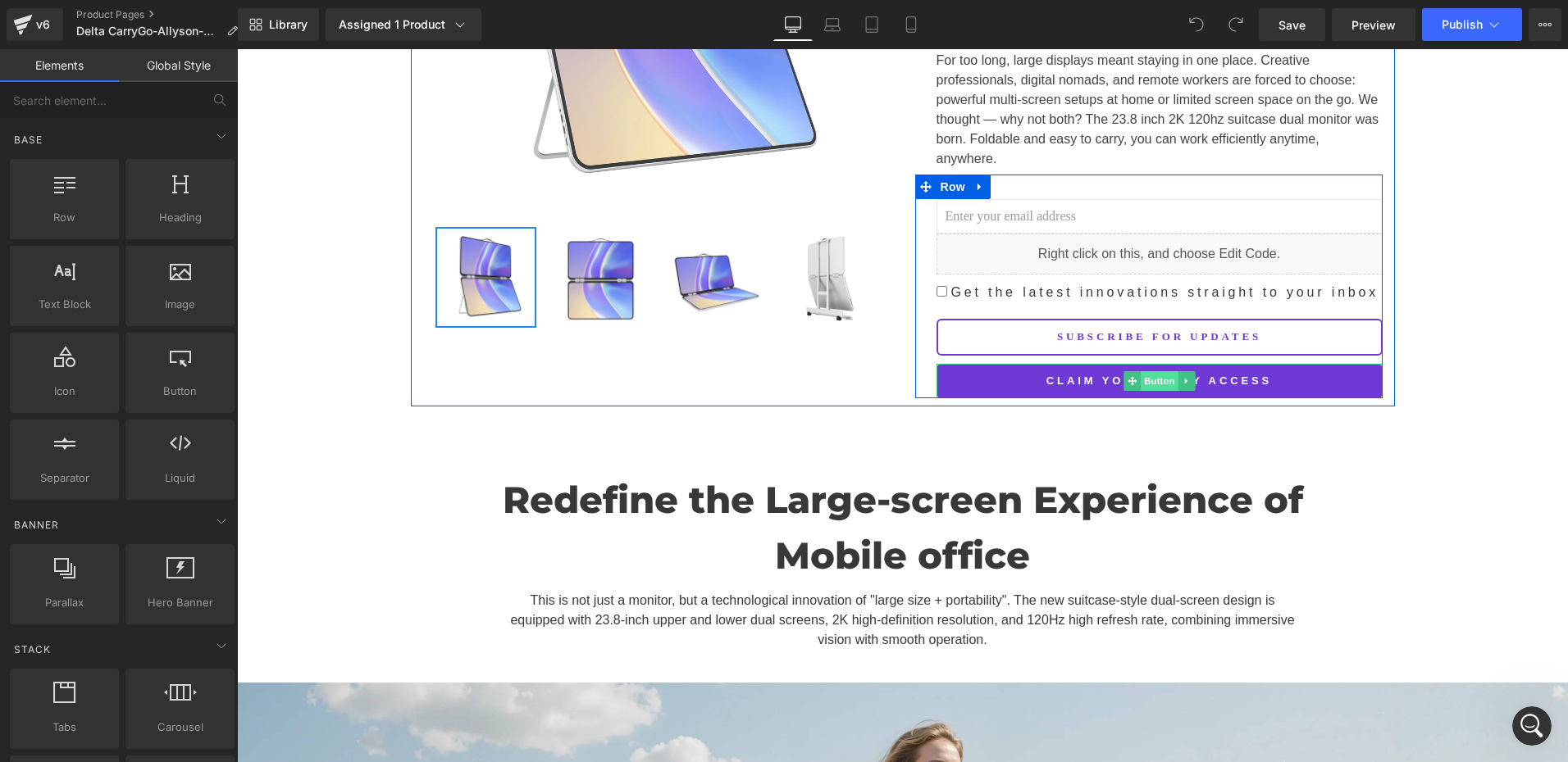
click at [1147, 371] on span "Button" at bounding box center [1159, 381] width 38 height 20
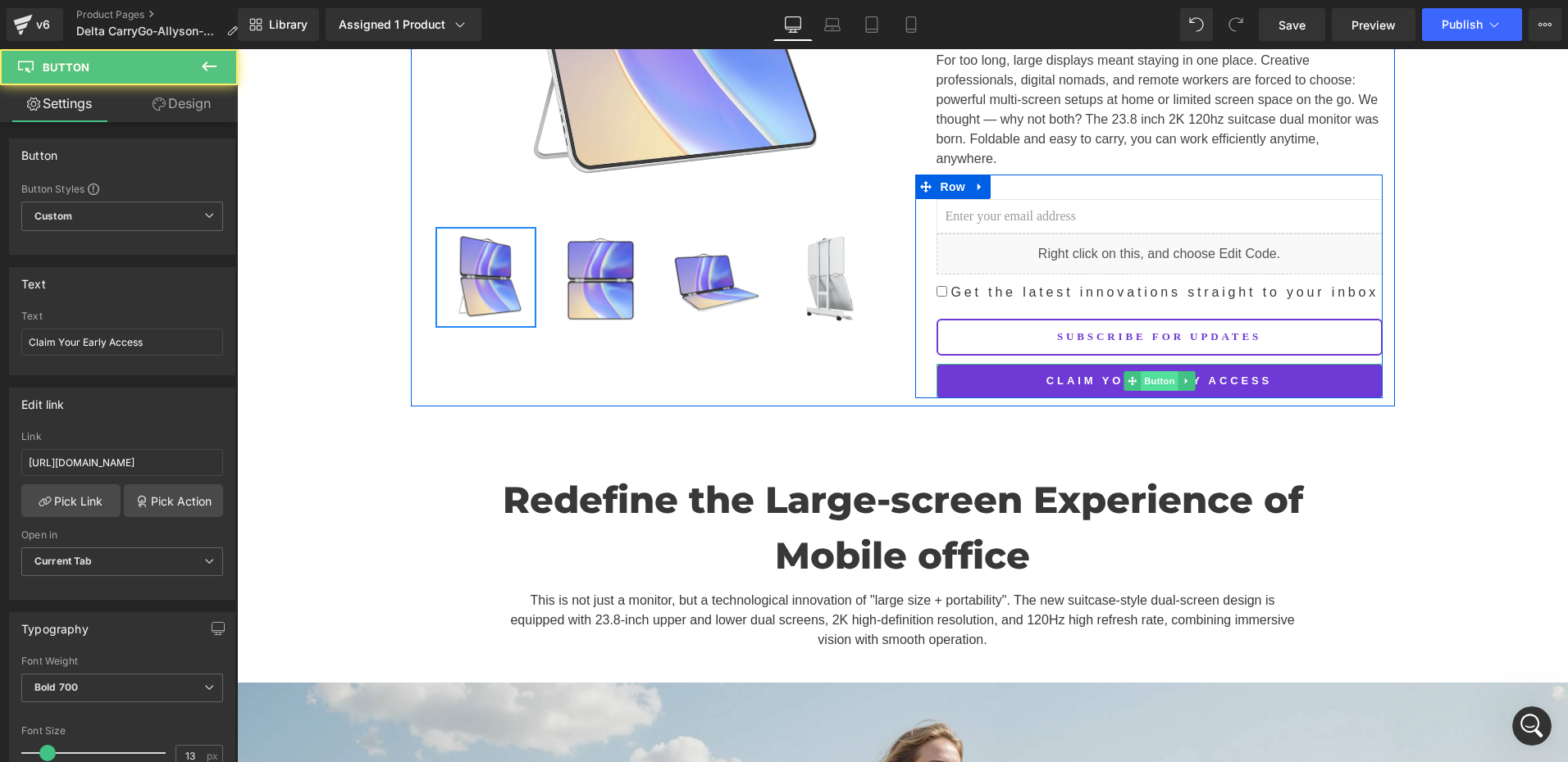
click at [1147, 371] on span "Button" at bounding box center [1159, 381] width 38 height 20
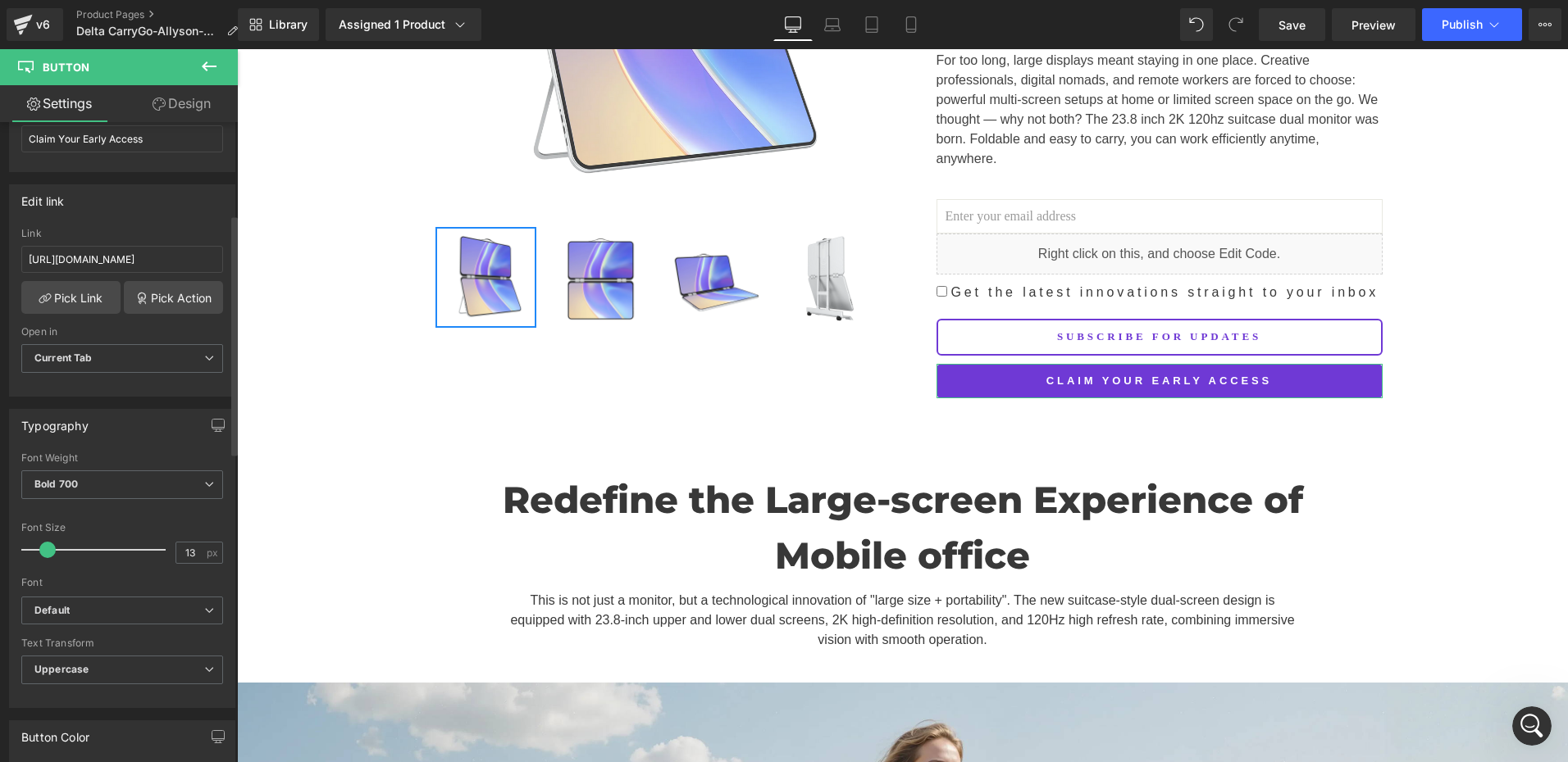
scroll to position [164, 0]
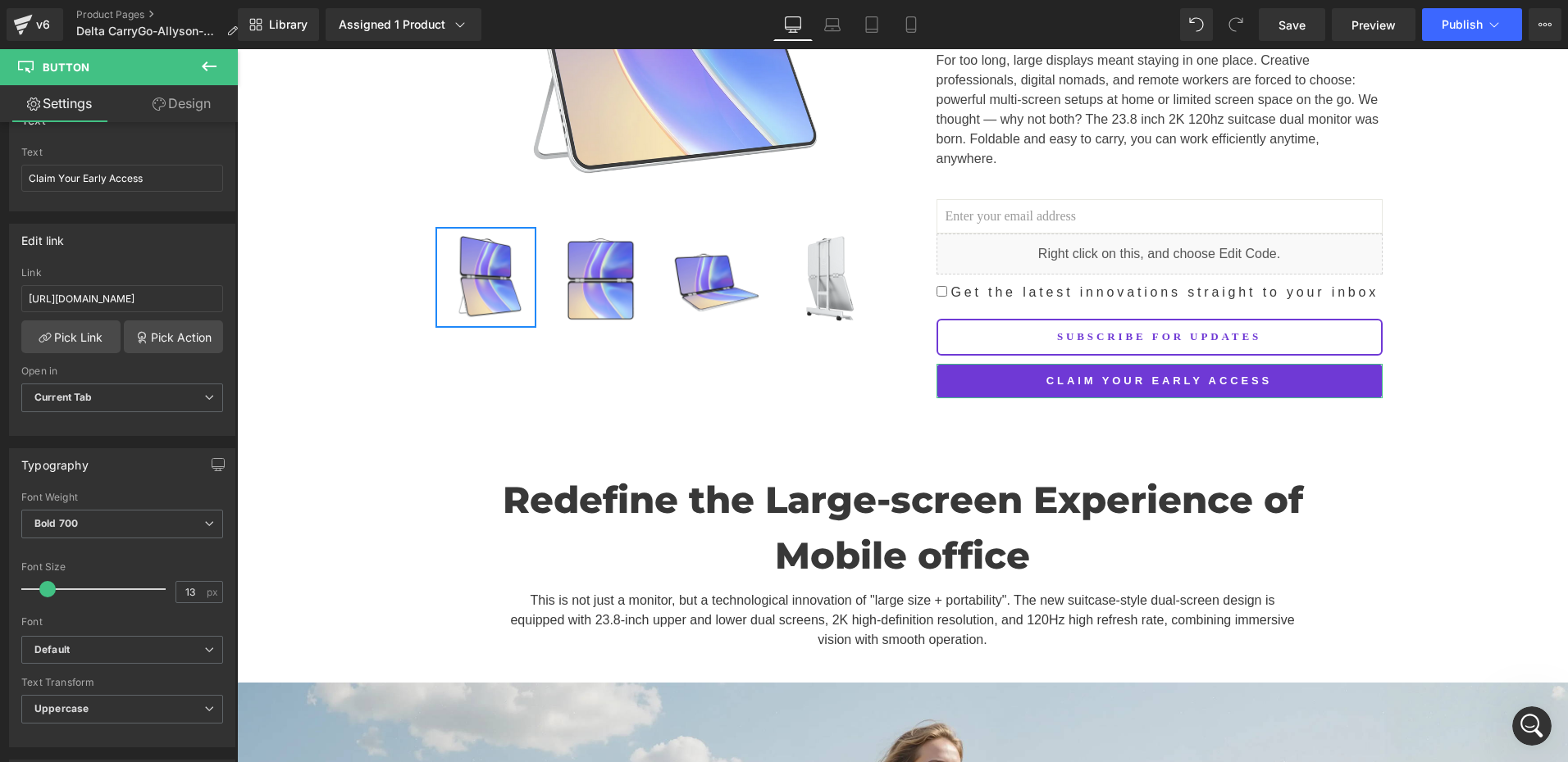
click at [180, 108] on link "Design" at bounding box center [181, 104] width 119 height 37
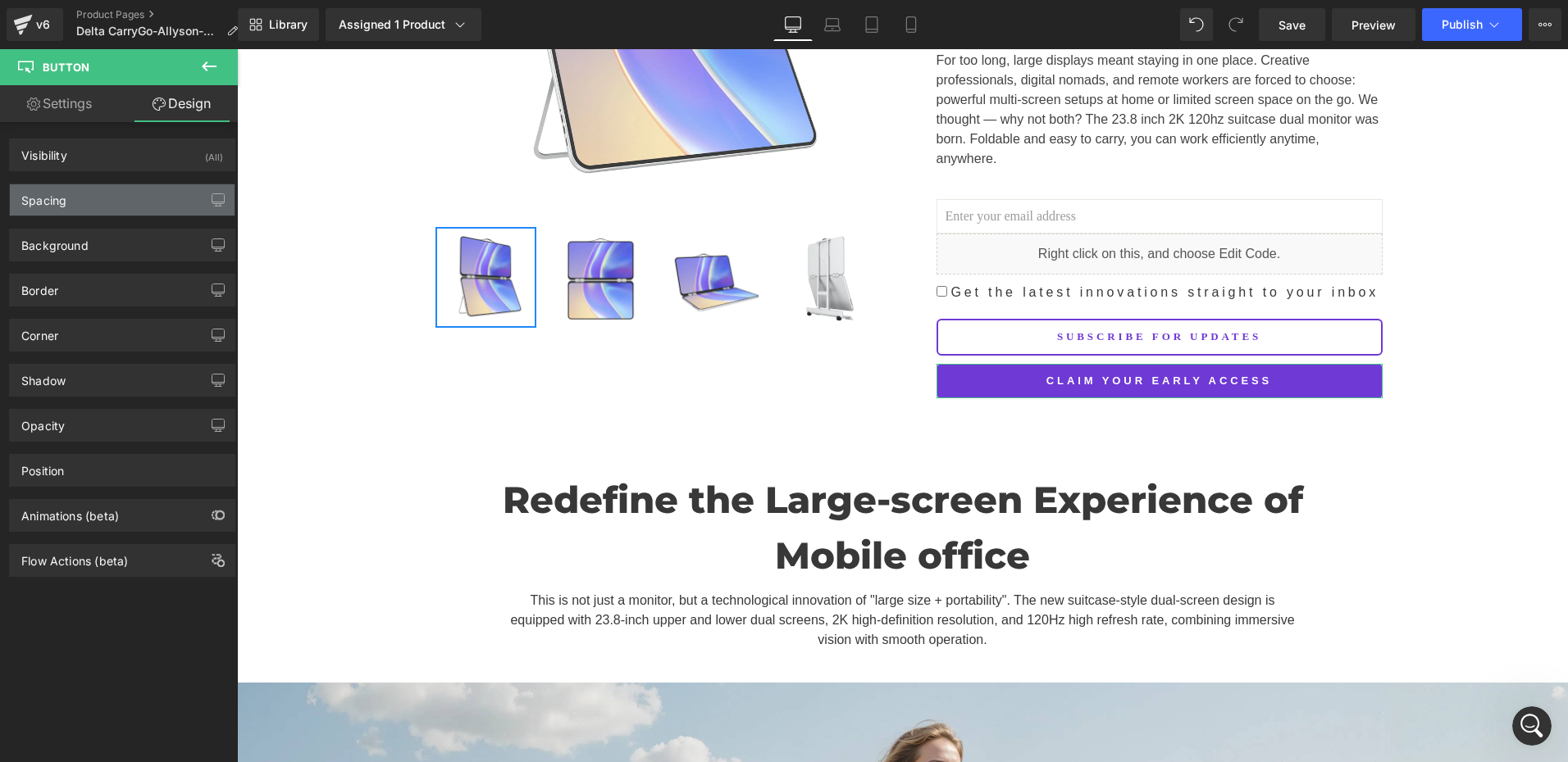
click at [79, 196] on div "Spacing" at bounding box center [122, 200] width 225 height 31
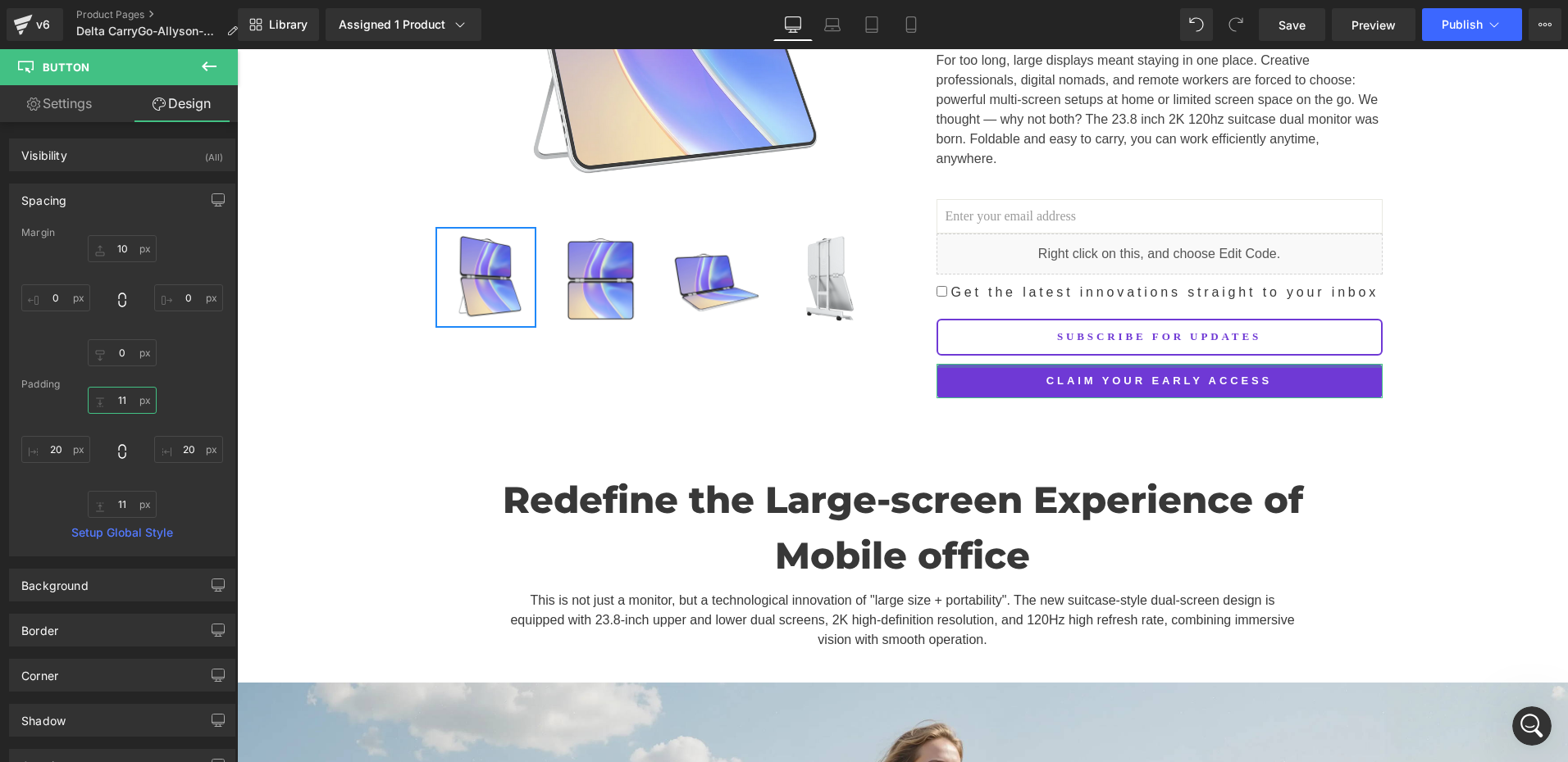
click at [122, 405] on input "11" at bounding box center [122, 400] width 69 height 27
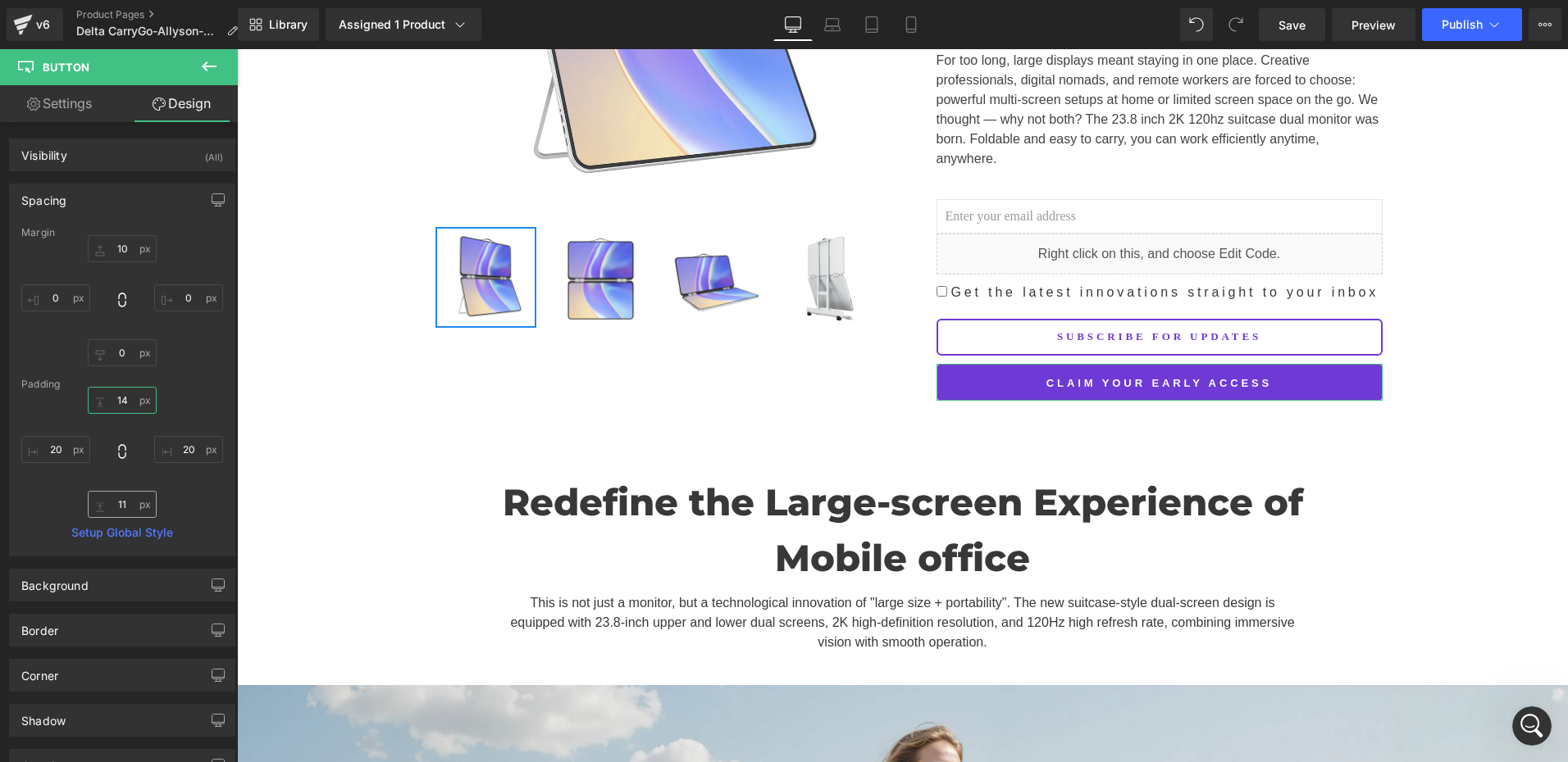
type input "14"
click at [130, 506] on input "11" at bounding box center [122, 505] width 69 height 27
paste input "4"
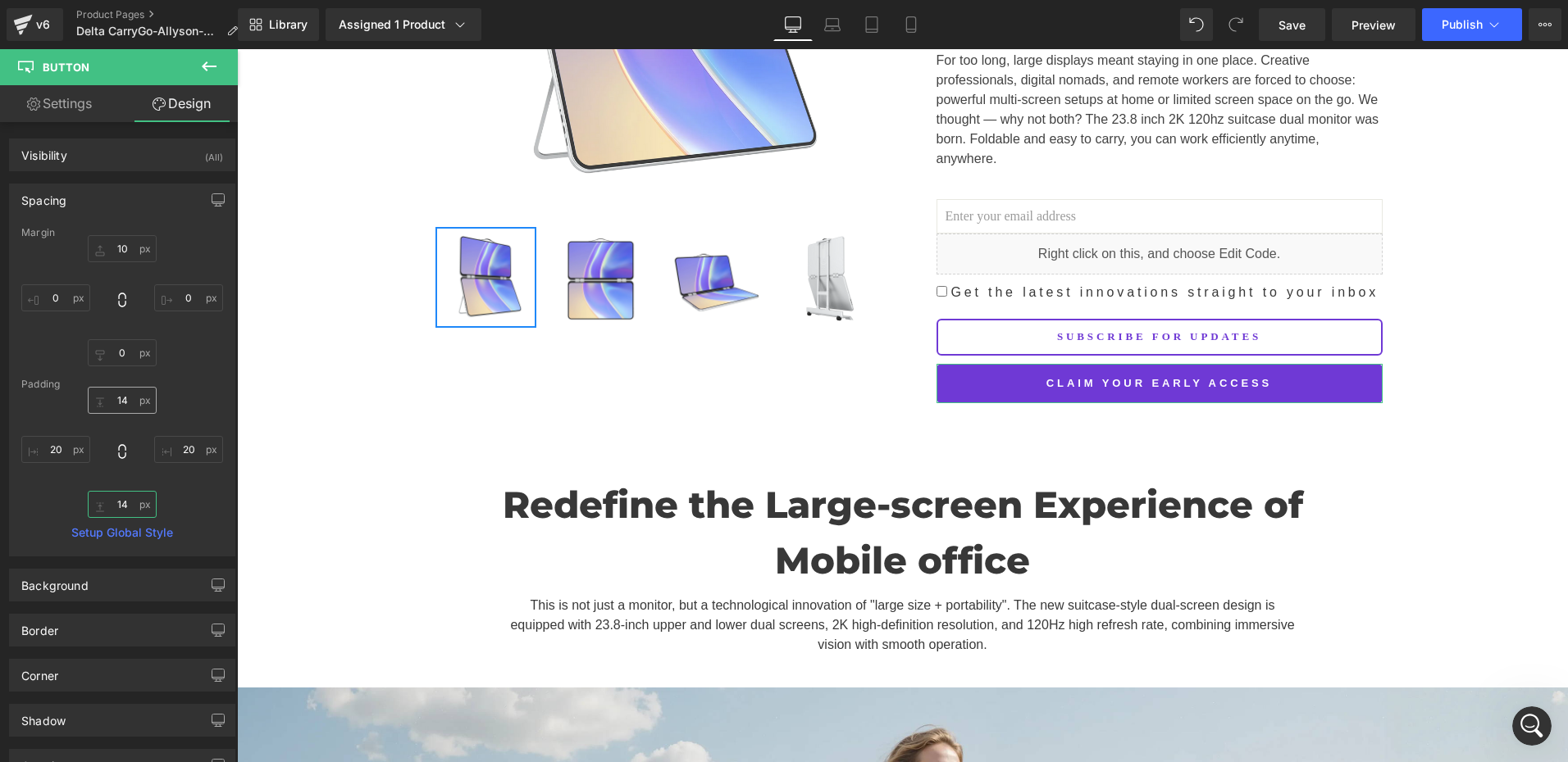
type input "14"
click at [132, 403] on input "14" at bounding box center [122, 400] width 69 height 27
type input "13"
click at [124, 505] on input "14" at bounding box center [122, 505] width 69 height 27
paste input "3"
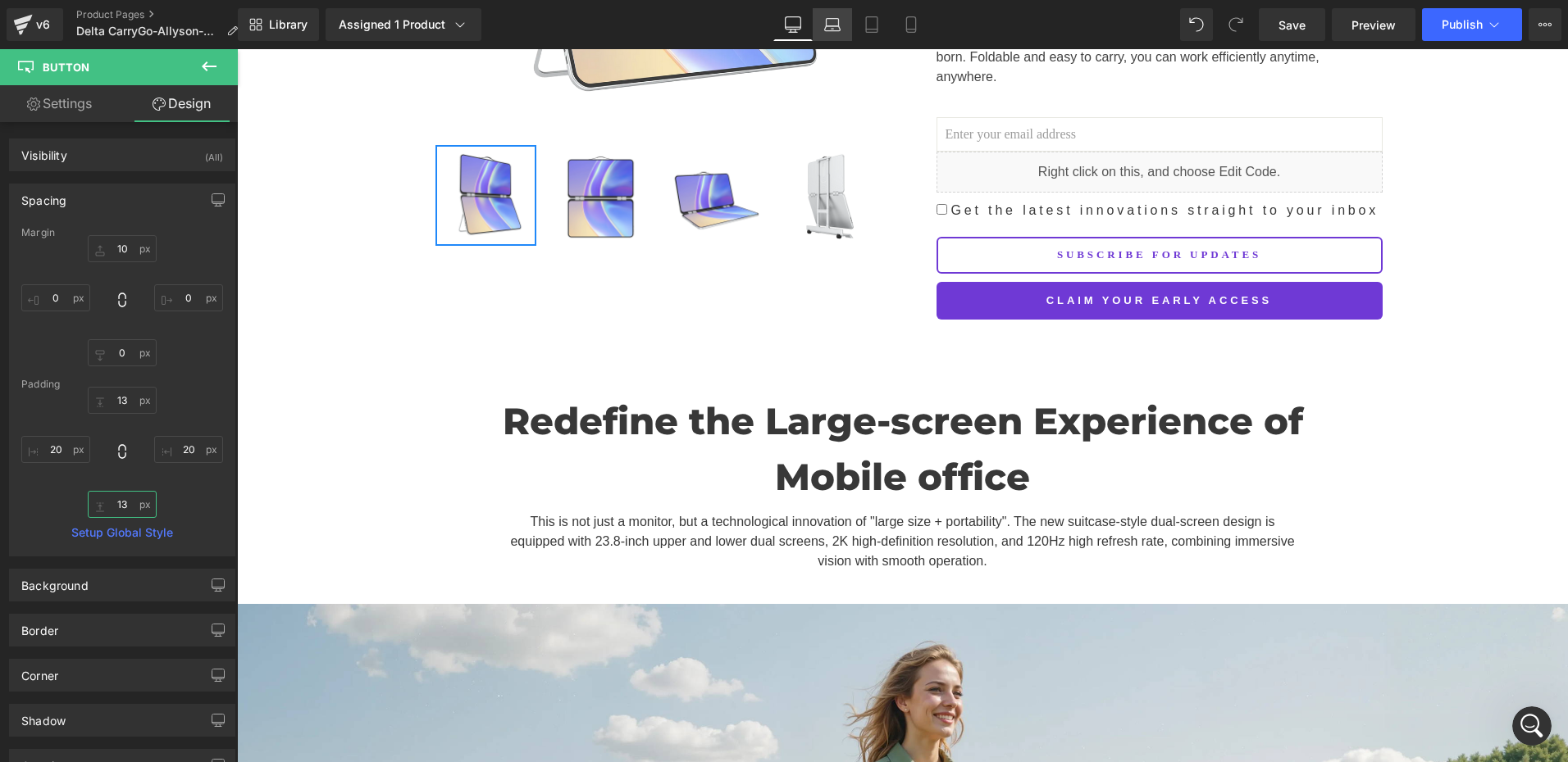
type input "13"
drag, startPoint x: 838, startPoint y: 18, endPoint x: 883, endPoint y: 30, distance: 46.6
click at [838, 19] on icon at bounding box center [832, 23] width 13 height 8
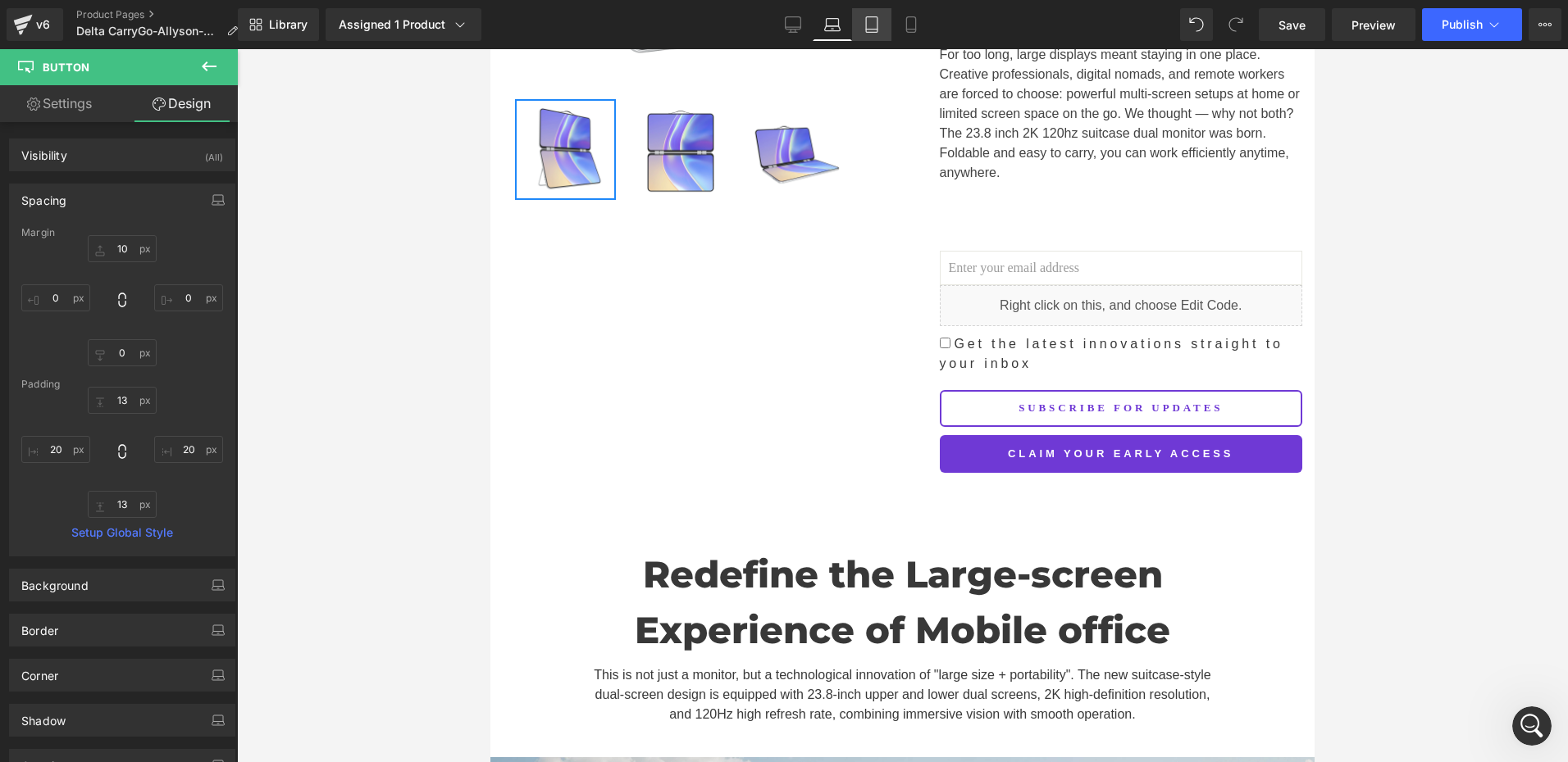
scroll to position [635, 0]
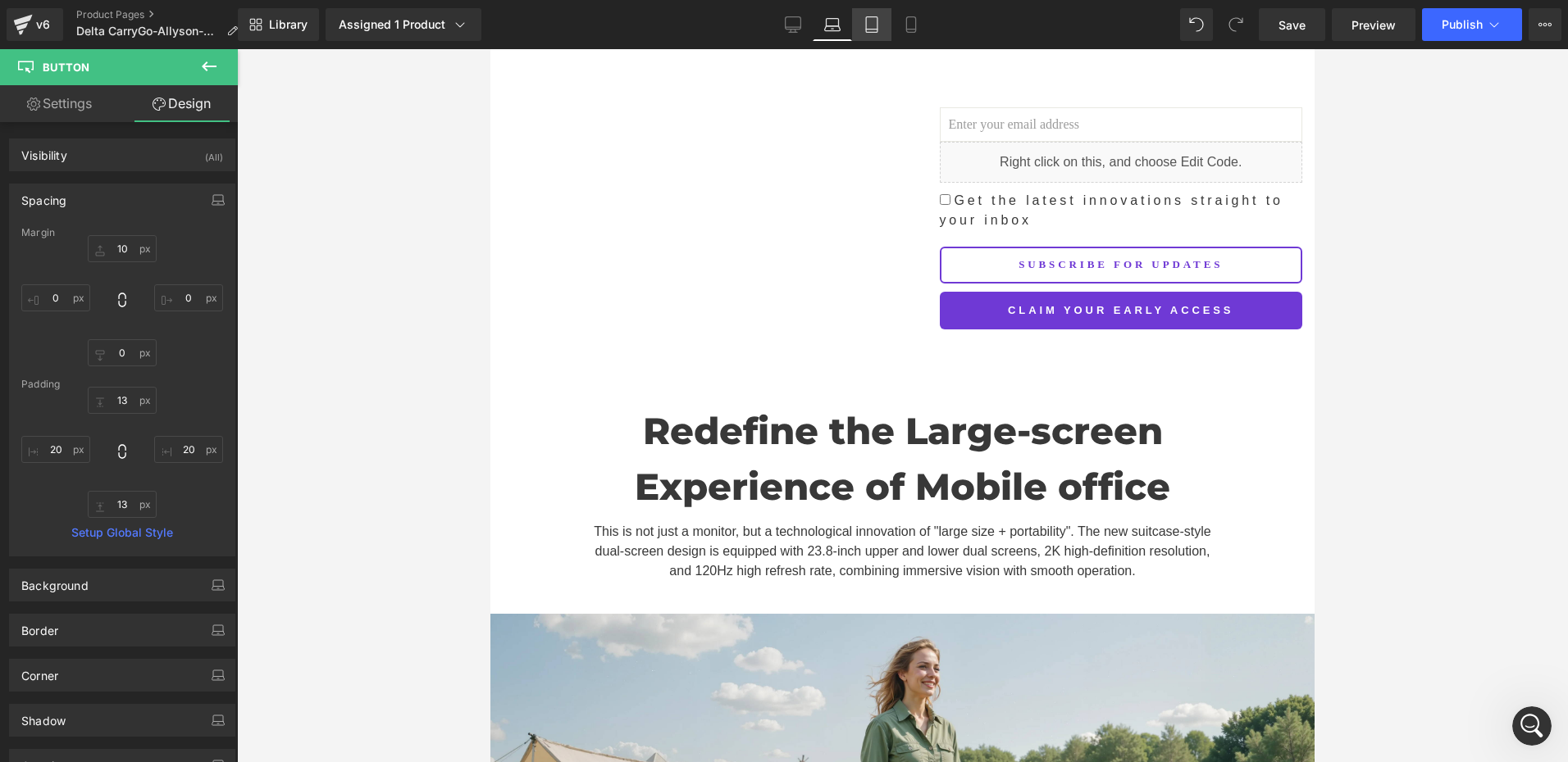
click at [880, 28] on icon at bounding box center [872, 25] width 17 height 17
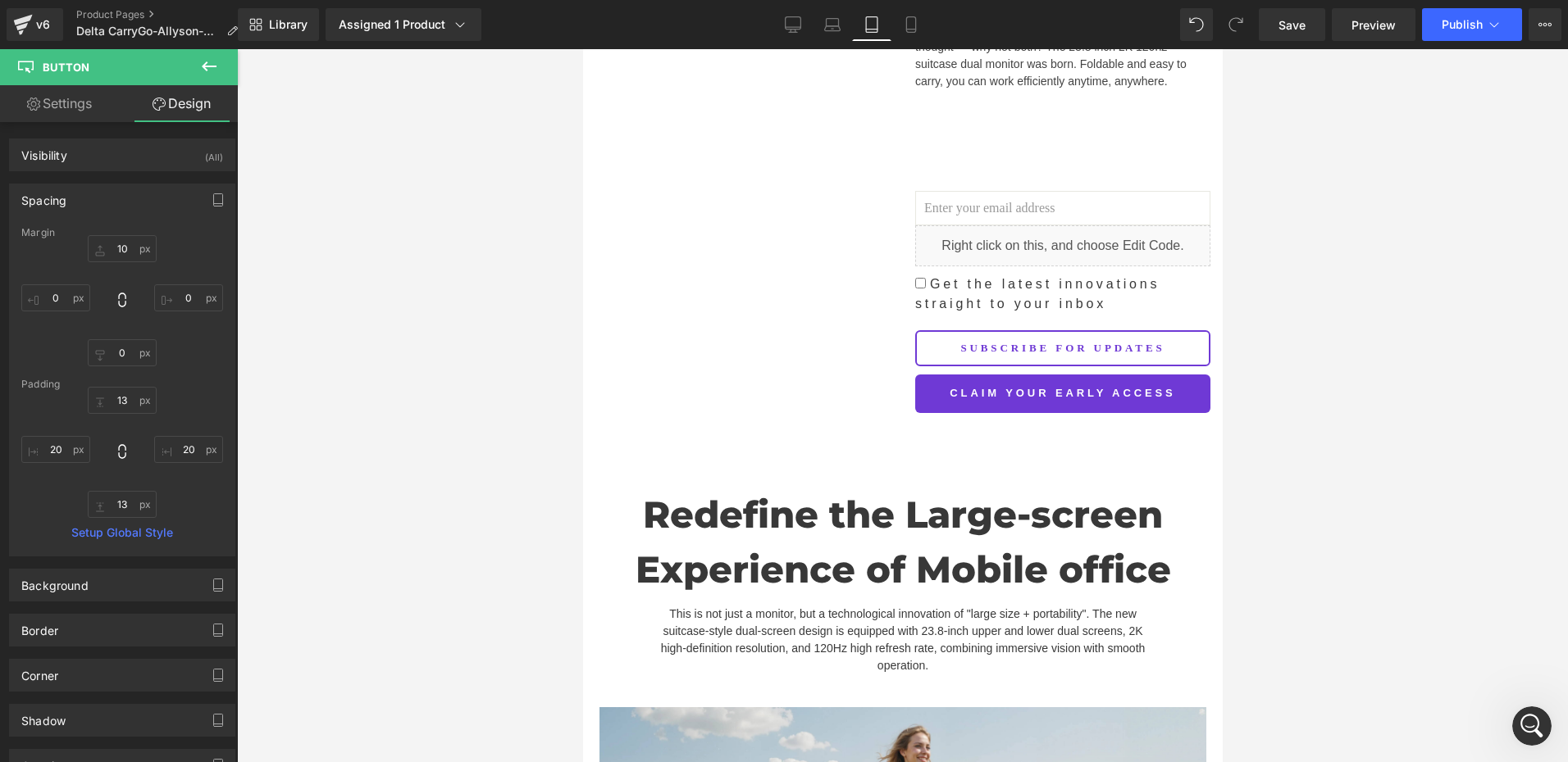
scroll to position [688, 0]
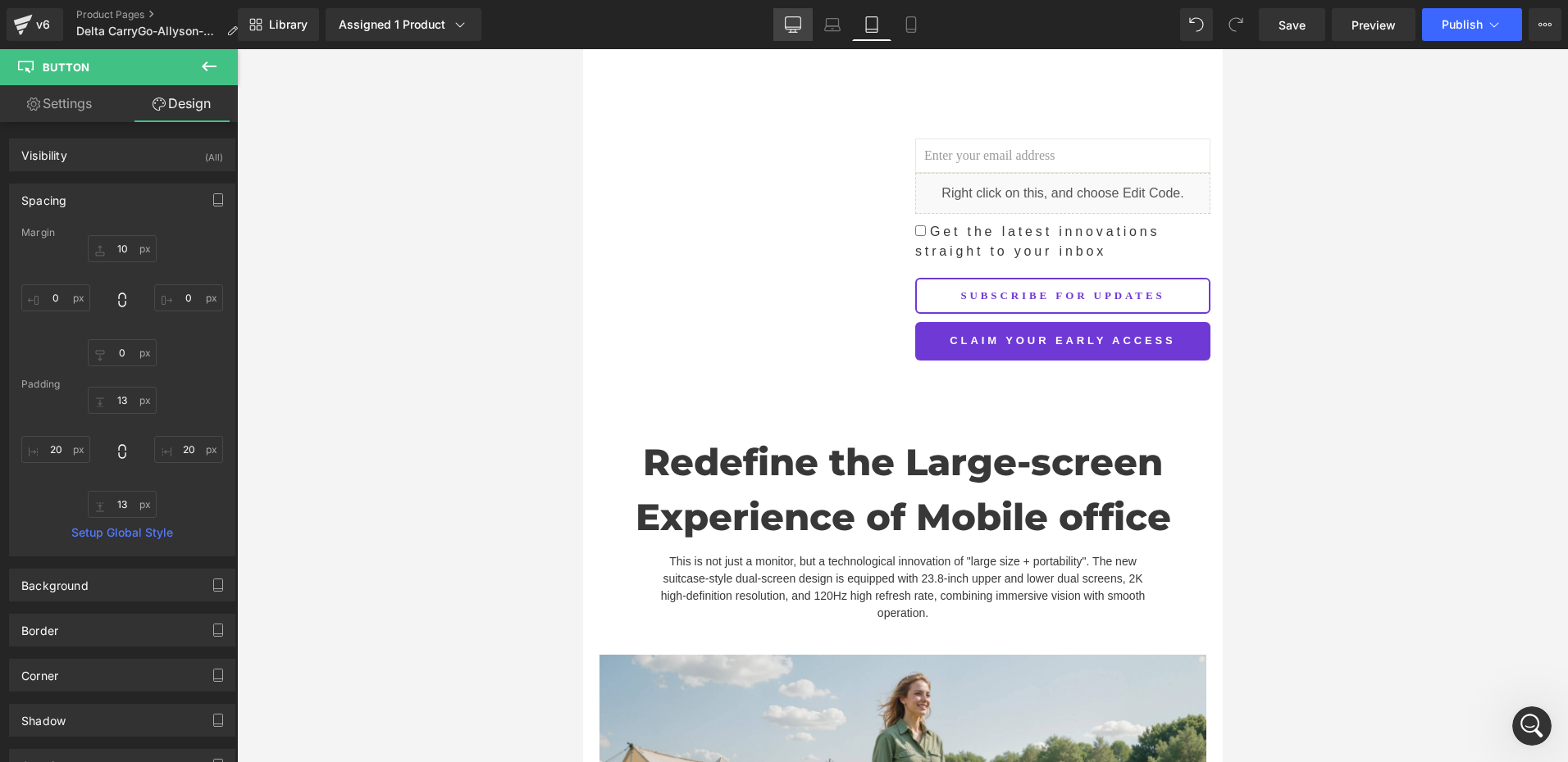
click at [797, 23] on icon at bounding box center [793, 25] width 17 height 17
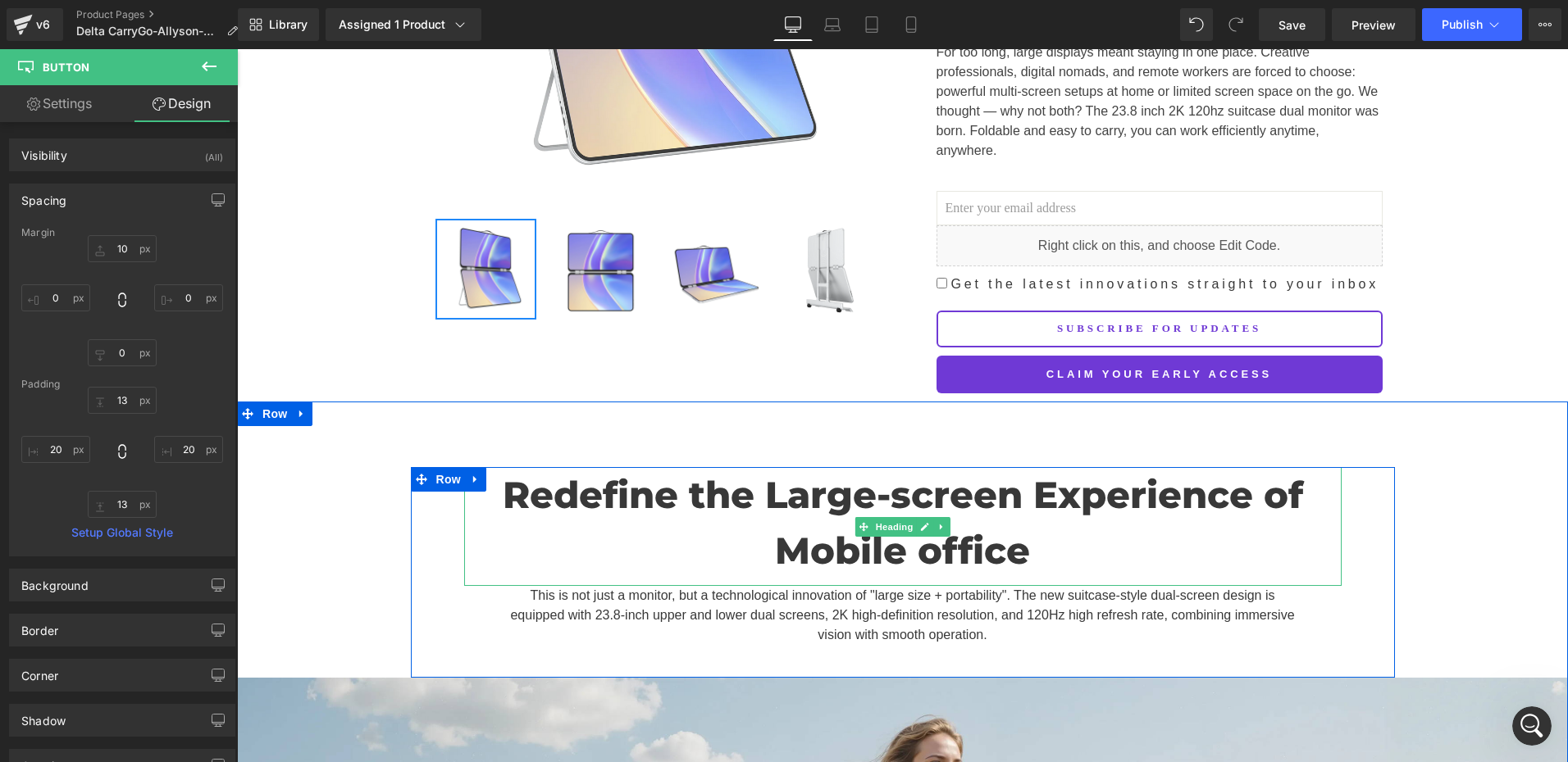
scroll to position [380, 0]
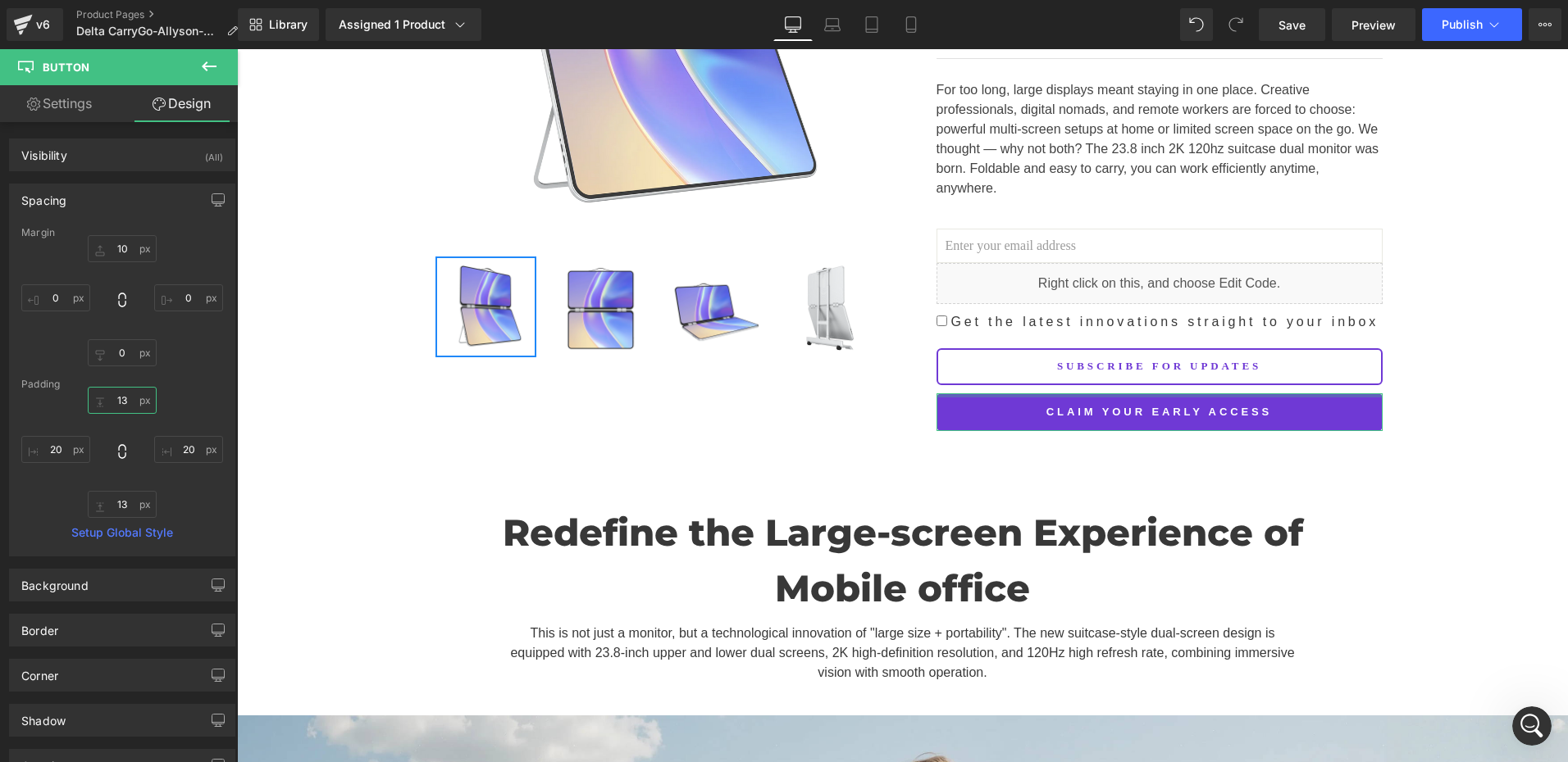
click at [124, 395] on input "13" at bounding box center [122, 400] width 69 height 27
type input "12"
click at [136, 504] on input "13" at bounding box center [122, 505] width 69 height 27
paste input "2"
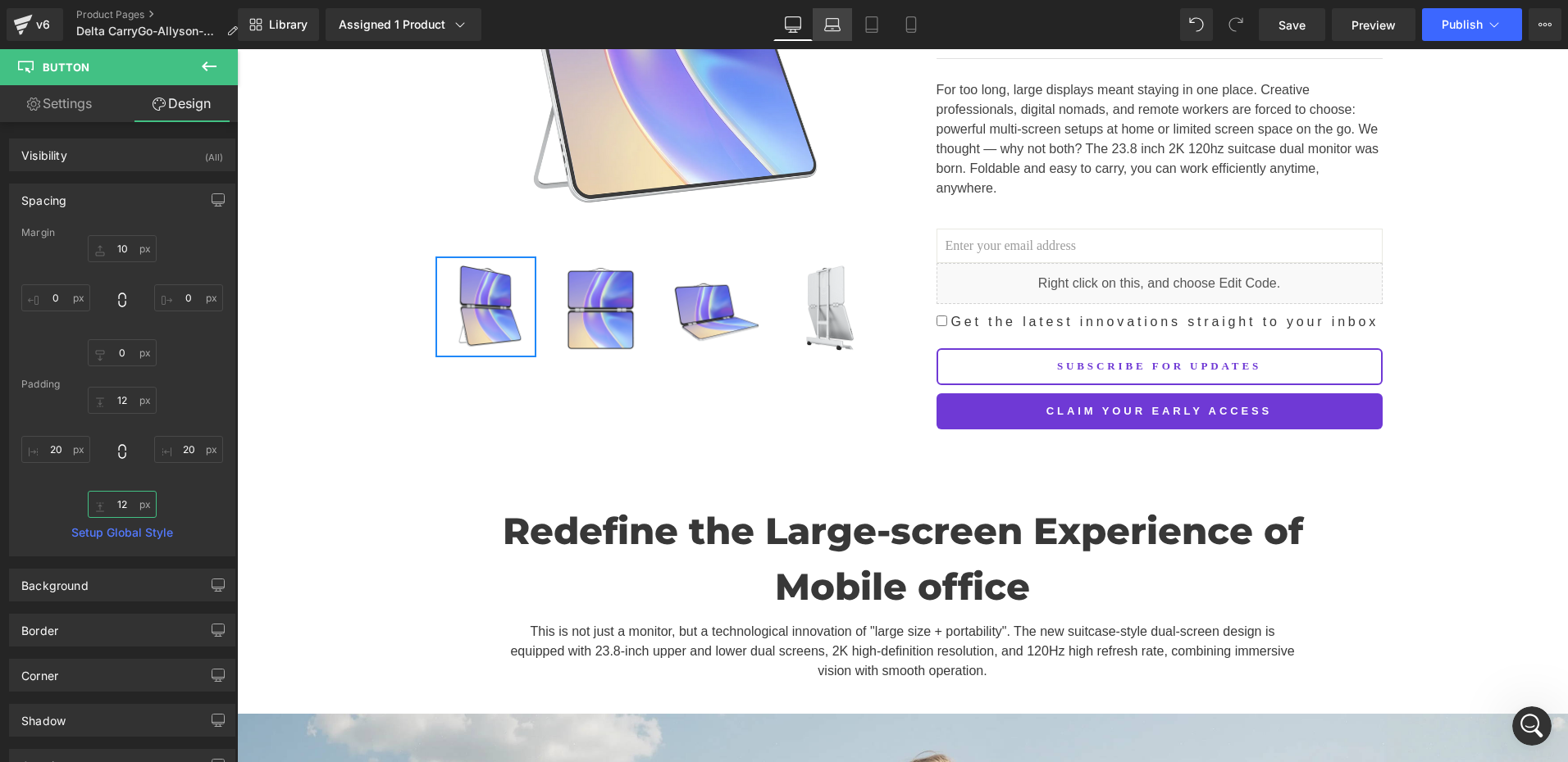
type input "12"
click at [821, 23] on link "Laptop" at bounding box center [832, 24] width 39 height 33
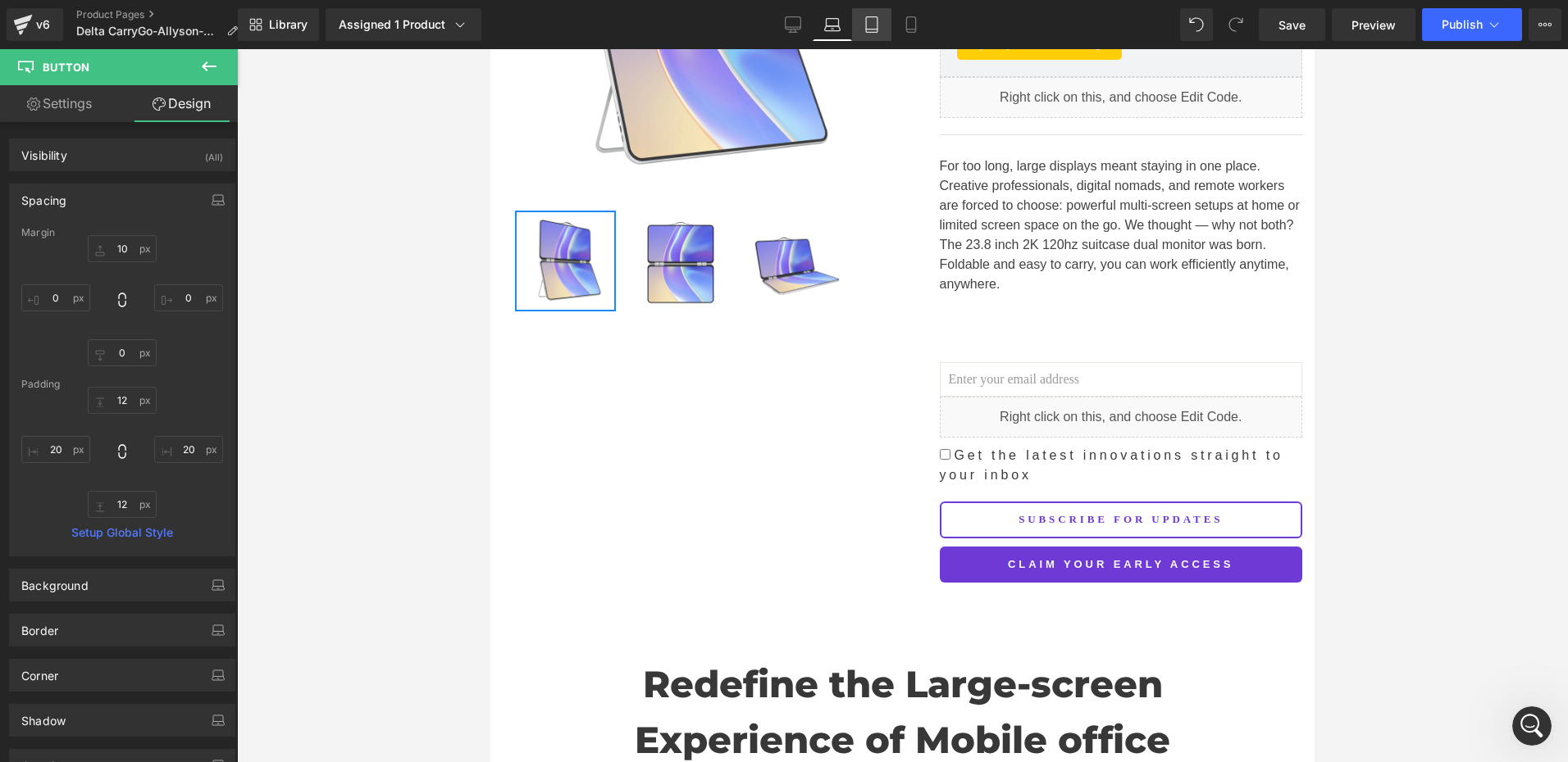
scroll to position [553, 0]
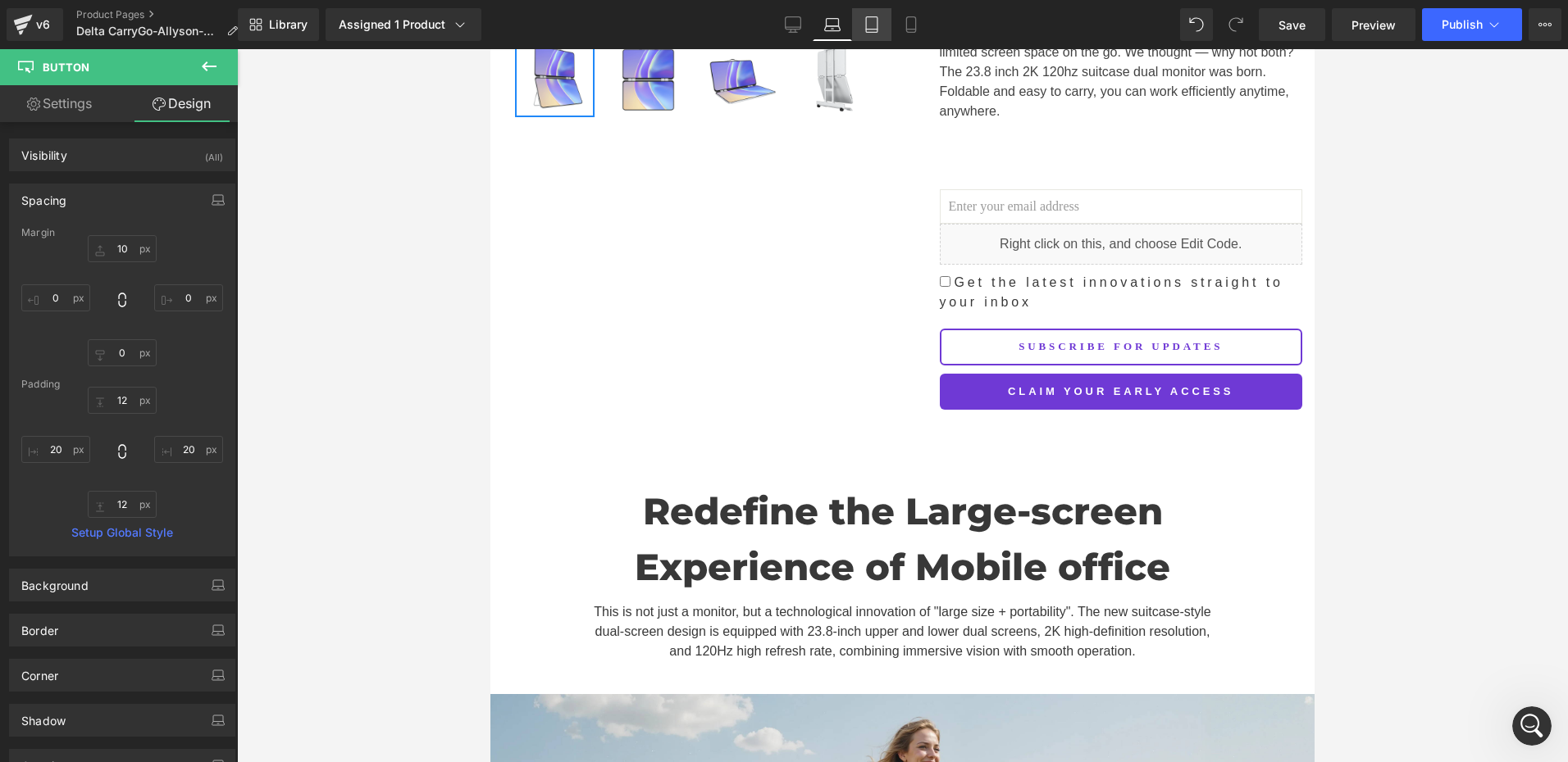
click at [863, 23] on icon at bounding box center [872, 25] width 17 height 17
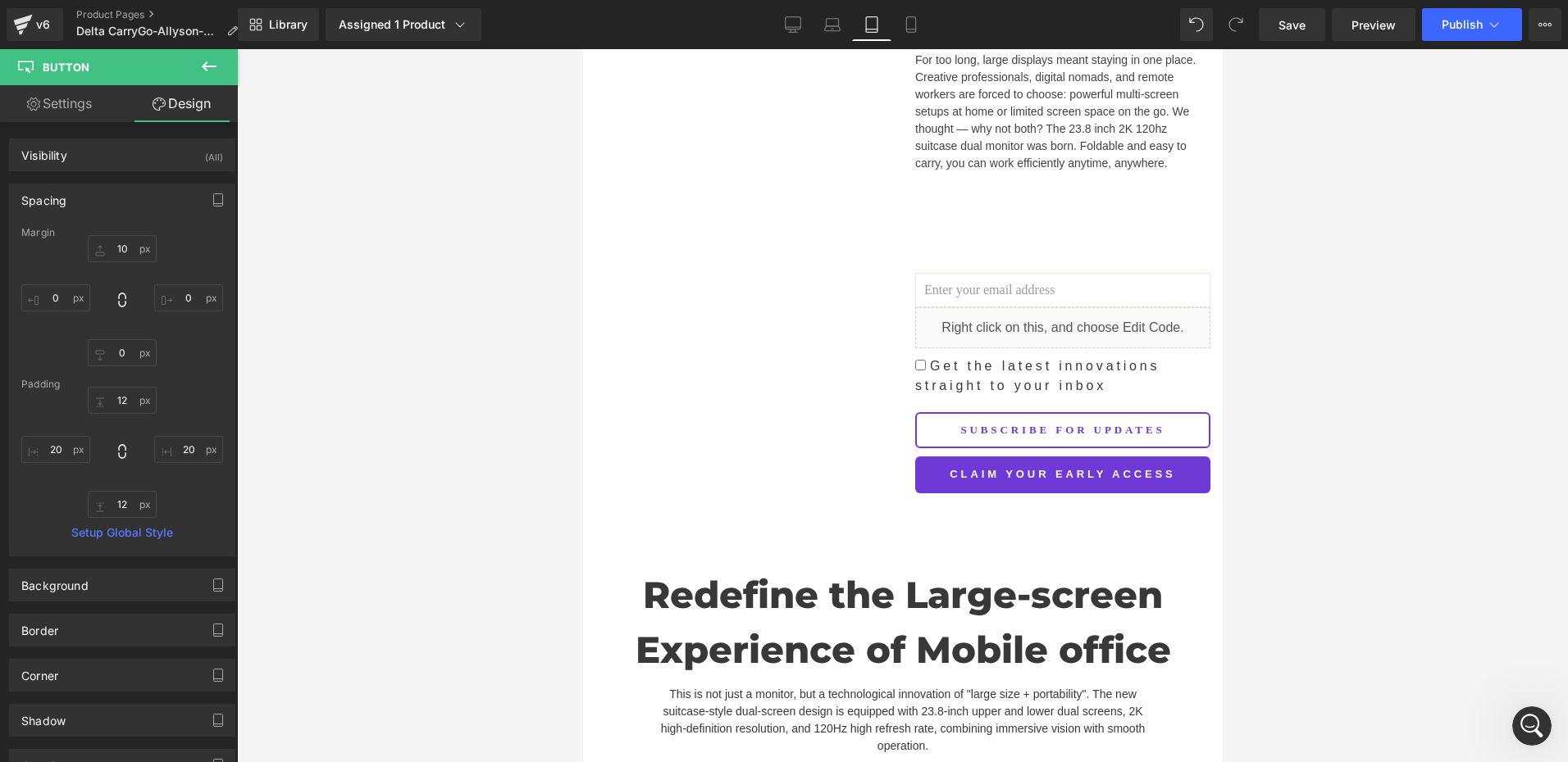
scroll to position [606, 0]
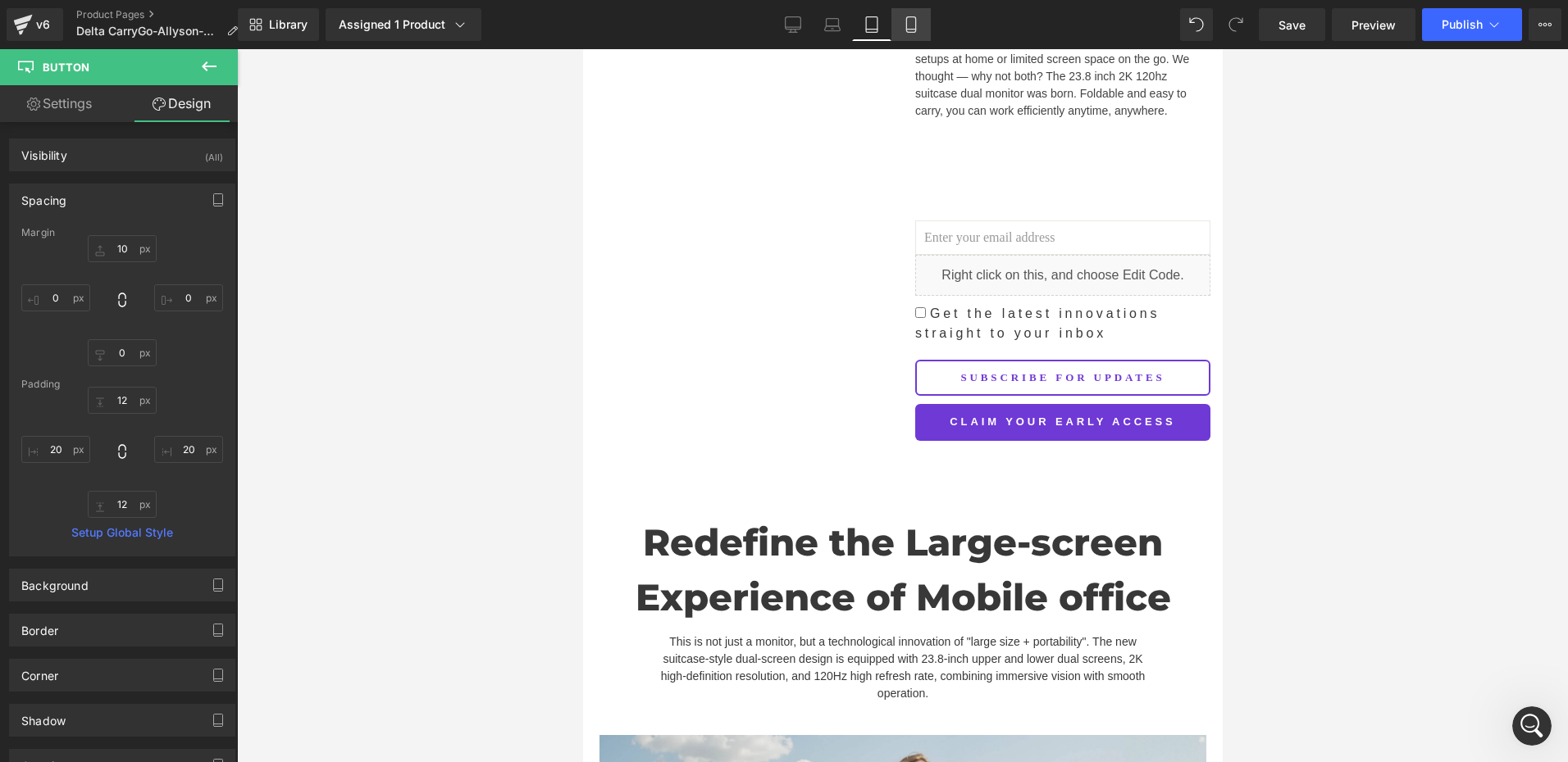
click at [914, 32] on icon at bounding box center [910, 25] width 9 height 16
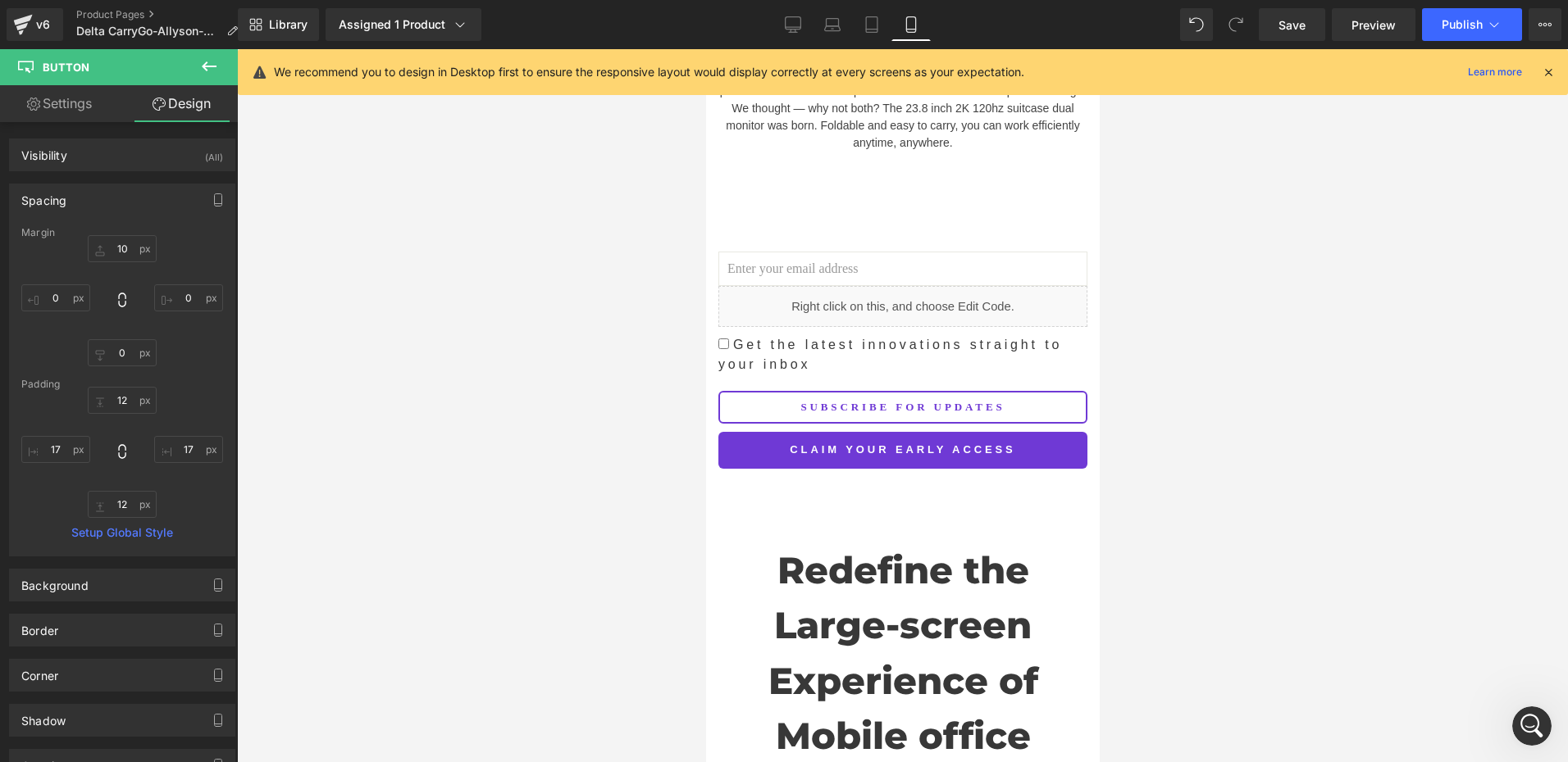
scroll to position [1055, 0]
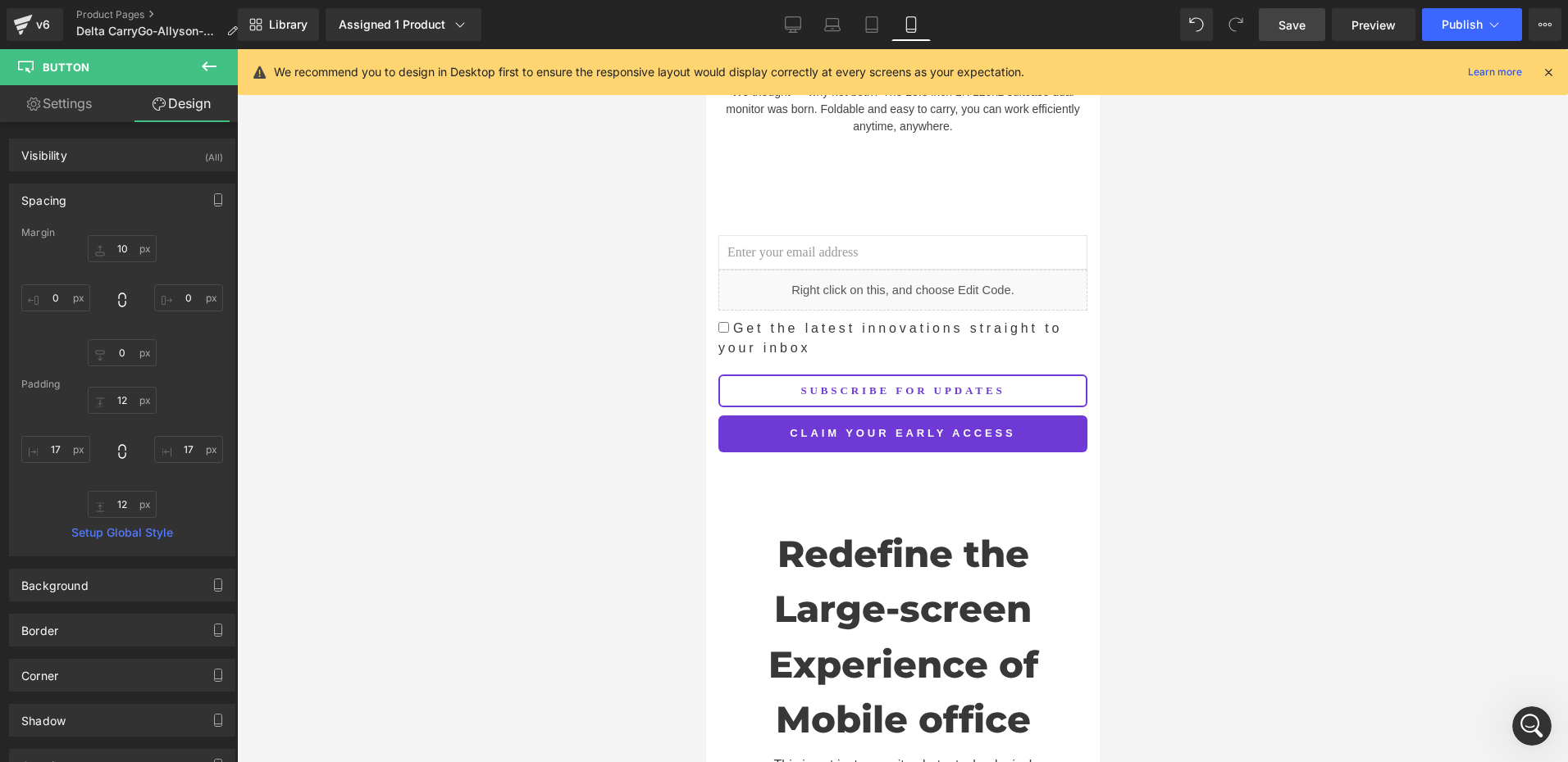
click at [1298, 29] on span "Save" at bounding box center [1291, 25] width 27 height 18
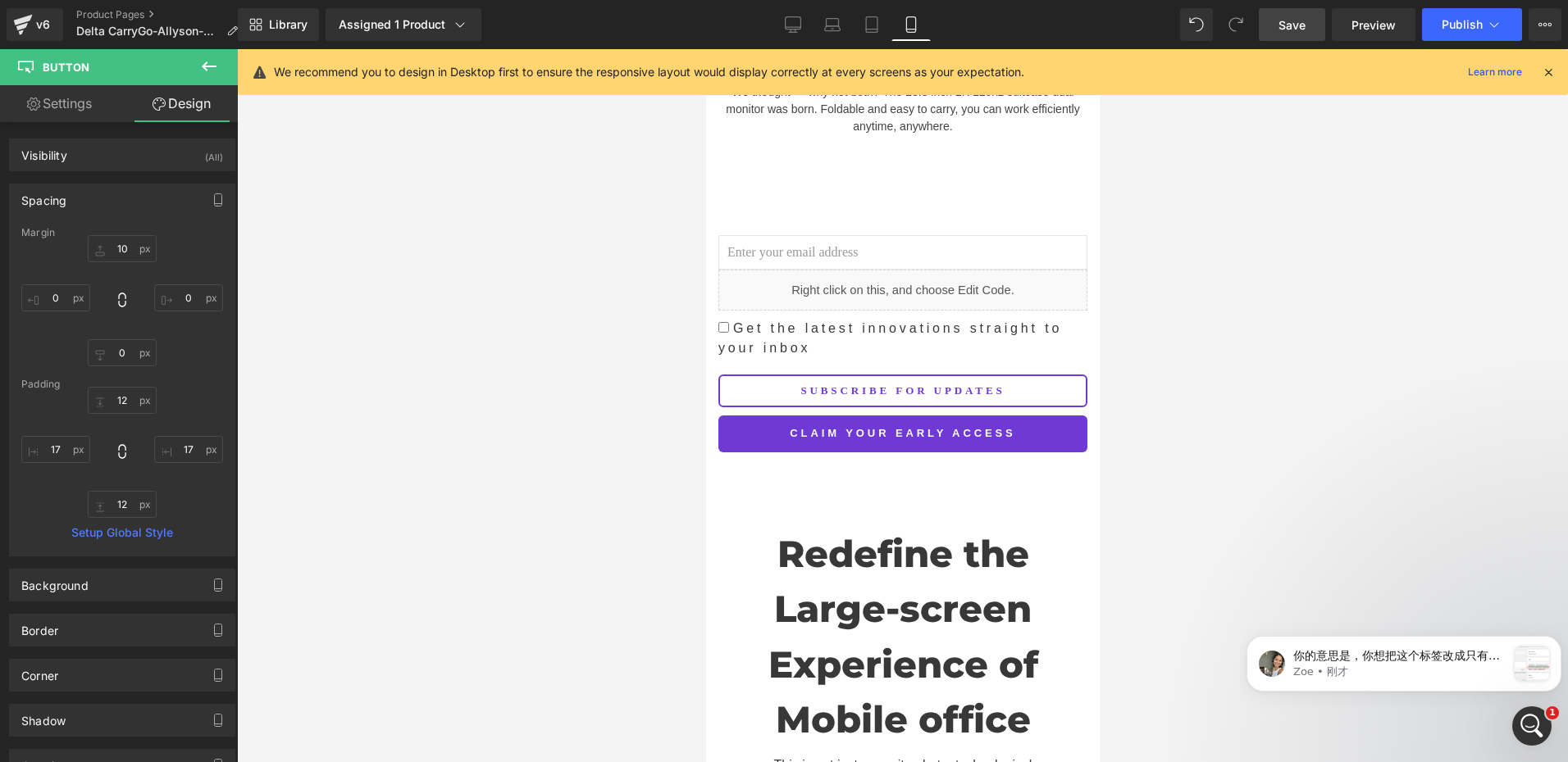
scroll to position [4595, 0]
click at [1407, 653] on p "你的意思是，你想把这个标签改成只有 “delta carrygo” 吗？" at bounding box center [1399, 657] width 213 height 17
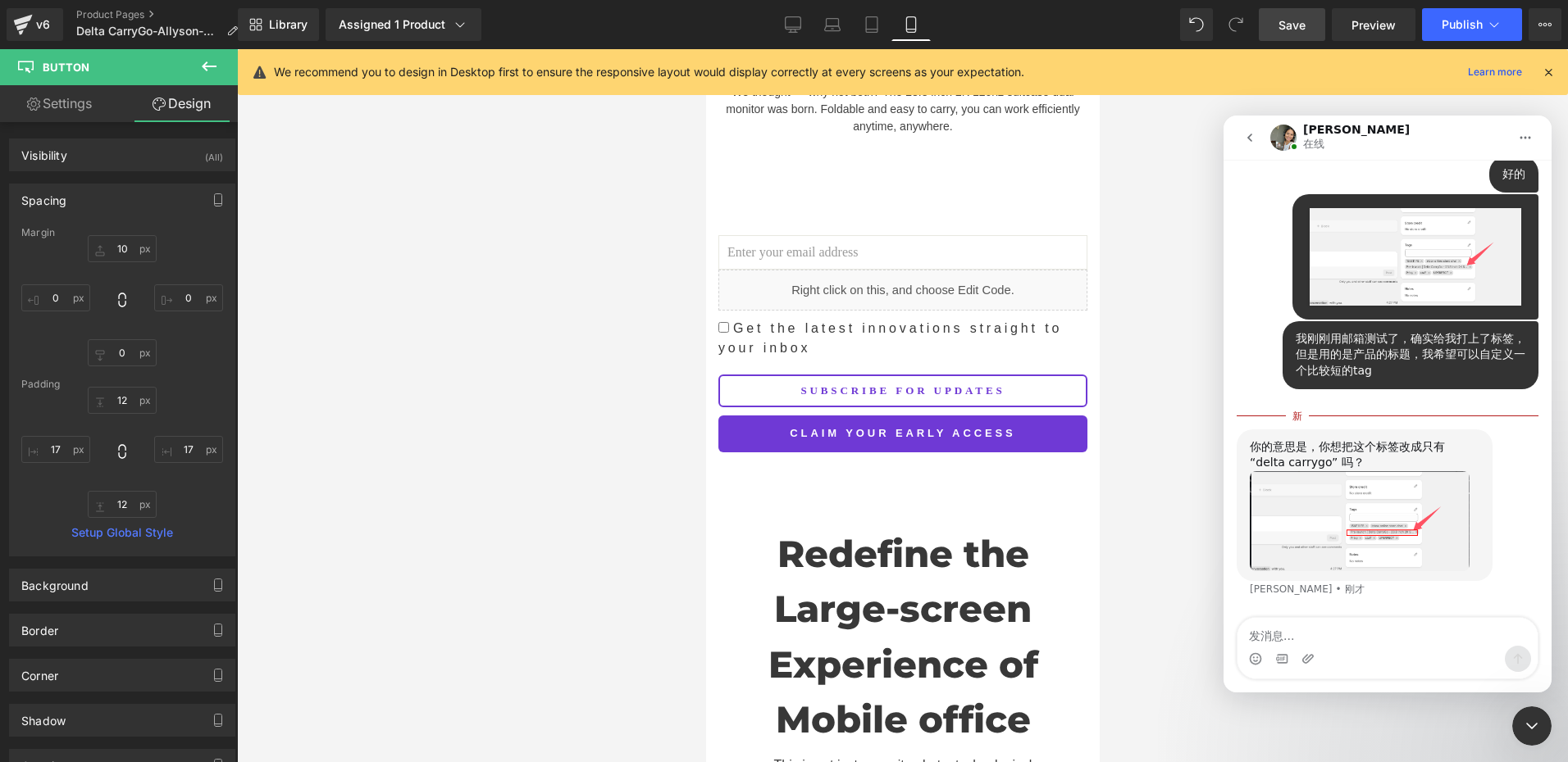
scroll to position [4622, 0]
click at [1376, 527] on img "Zoe说…" at bounding box center [1359, 521] width 220 height 100
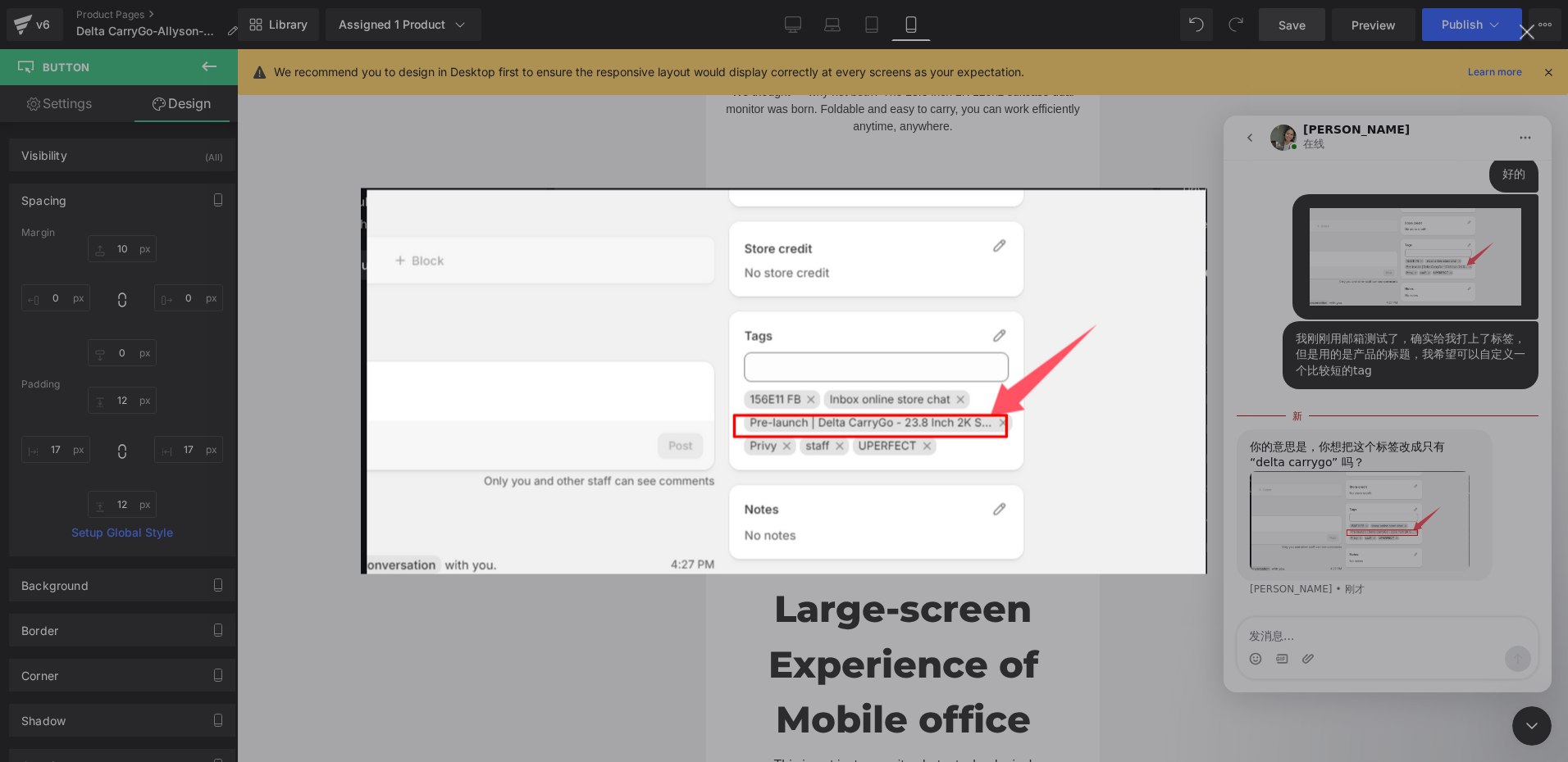
scroll to position [0, 0]
click at [1314, 196] on div "Intercom Messenger" at bounding box center [784, 381] width 1568 height 762
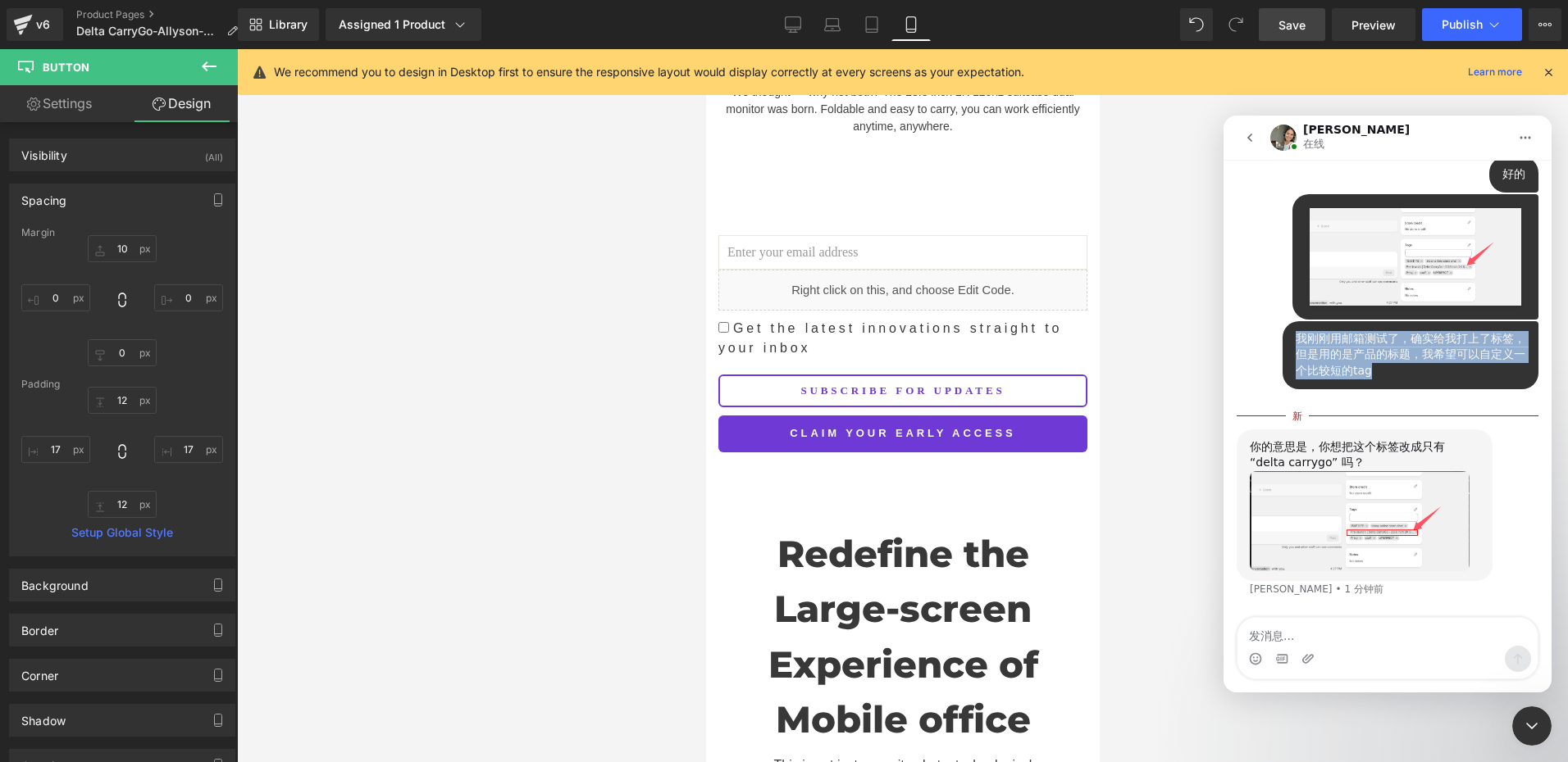
drag, startPoint x: 1286, startPoint y: 343, endPoint x: 1382, endPoint y: 384, distance: 104.4
click at [1382, 384] on div "我刚刚用邮箱测试了，确实给我打上了标签，但是用的是产品的标题，我希望可以自定义一个比较短的tag UPERFECT • 3 分钟前" at bounding box center [1410, 355] width 256 height 68
drag, startPoint x: 1382, startPoint y: 384, endPoint x: 1319, endPoint y: 366, distance: 65.5
click at [1319, 366] on div "我刚刚用邮箱测试了，确实给我打上了标签，但是用的是产品的标题，我希望可以自定义一个比较短的tag" at bounding box center [1410, 355] width 230 height 48
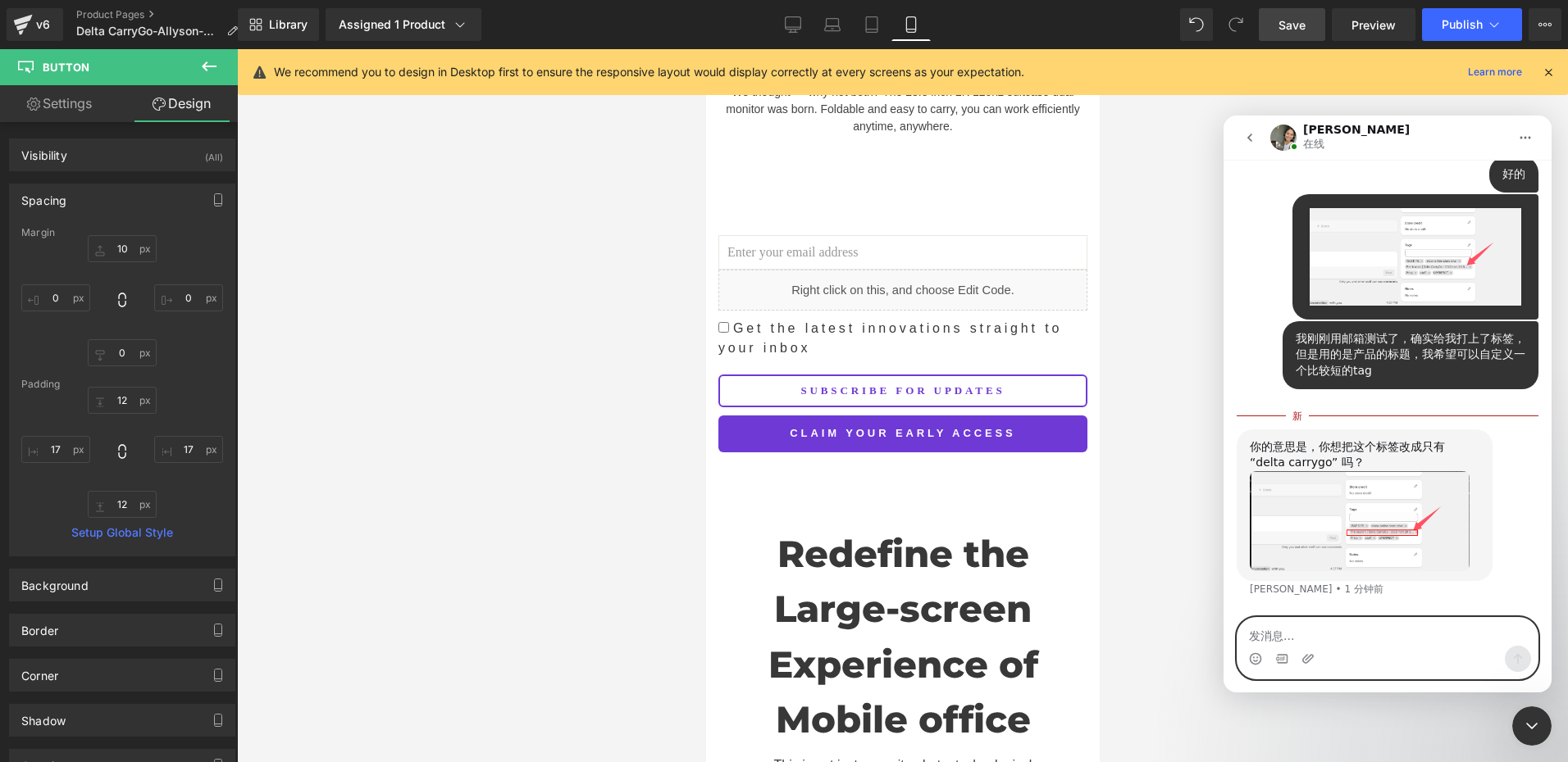
click at [1279, 622] on textarea "发消息..." at bounding box center [1387, 632] width 300 height 28
type textarea "是的，我是这个想法"
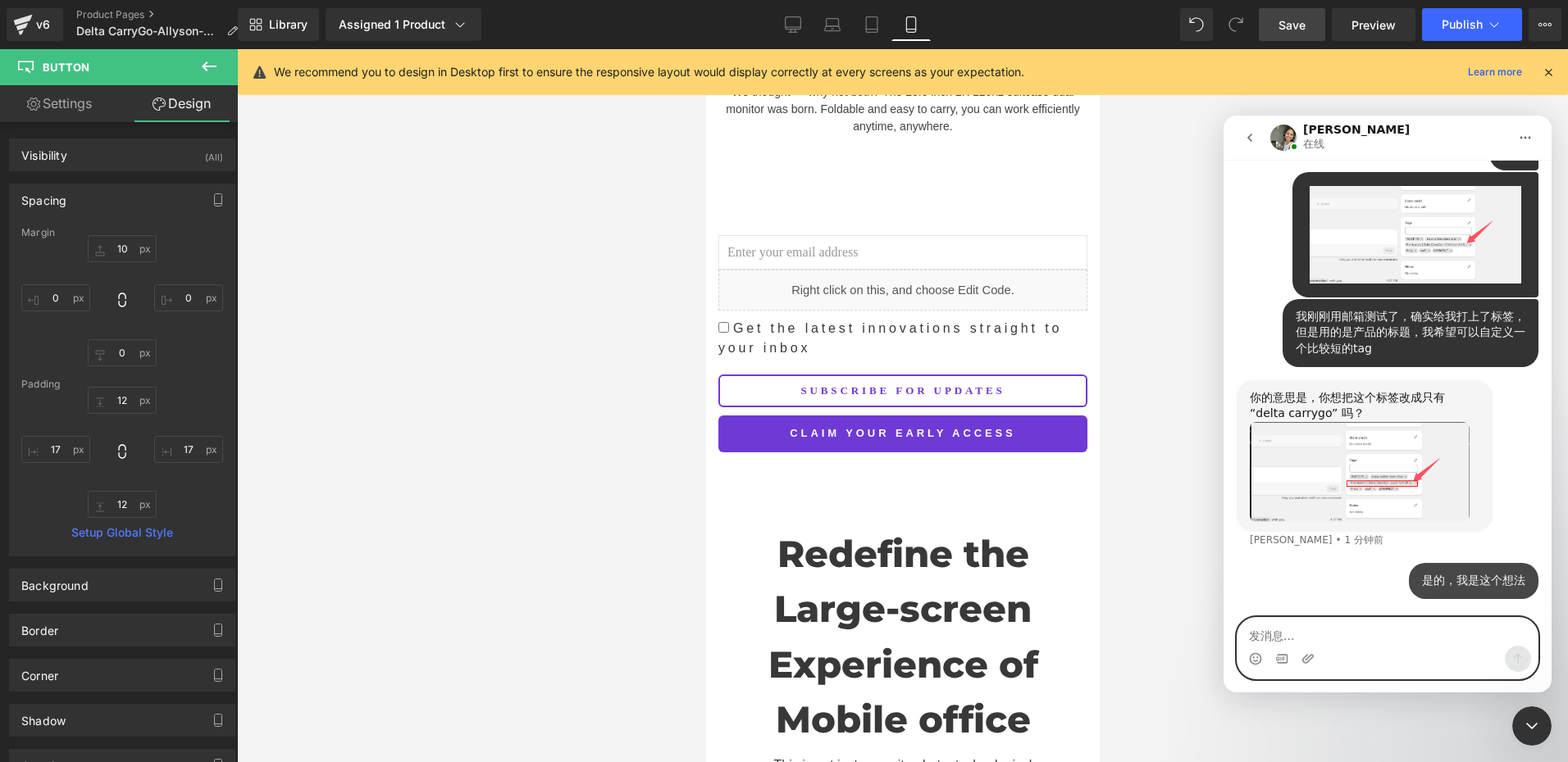
scroll to position [4644, 0]
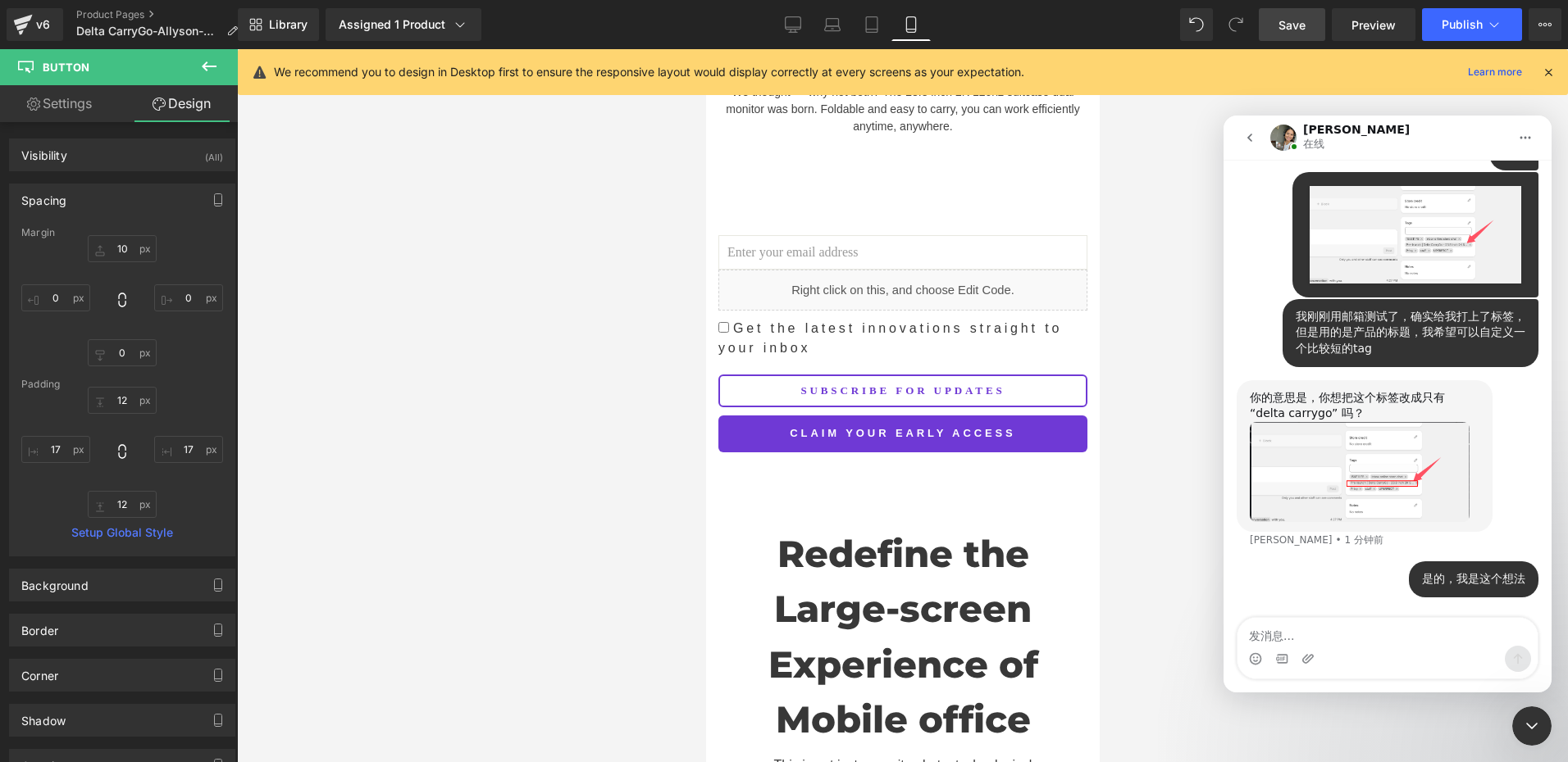
click at [790, 23] on div at bounding box center [784, 356] width 1568 height 713
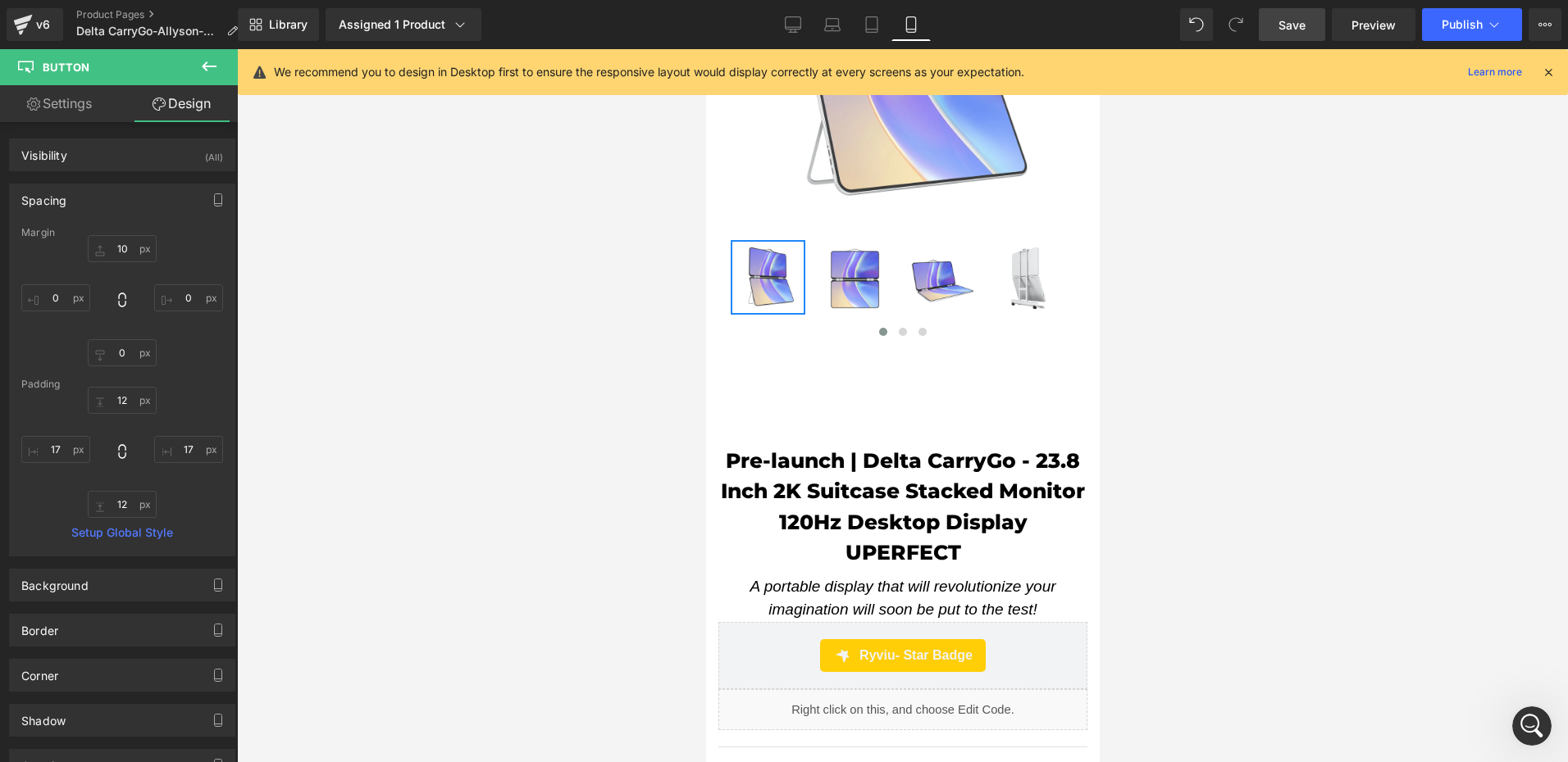
scroll to position [0, 0]
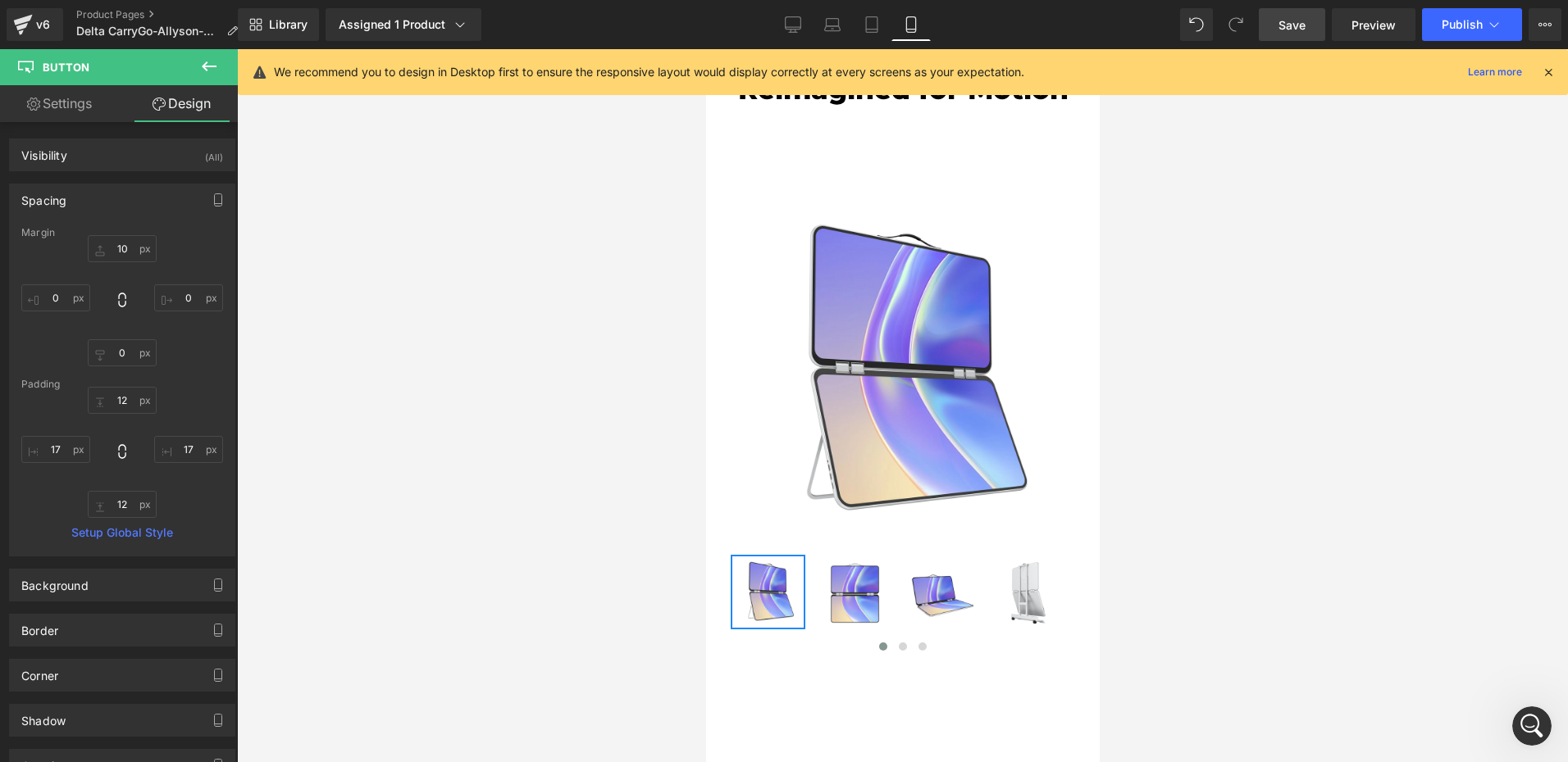
drag, startPoint x: 1548, startPoint y: 731, endPoint x: 1535, endPoint y: 729, distance: 13.2
click at [1550, 731] on div "打开 Intercom Messenger" at bounding box center [1531, 726] width 54 height 54
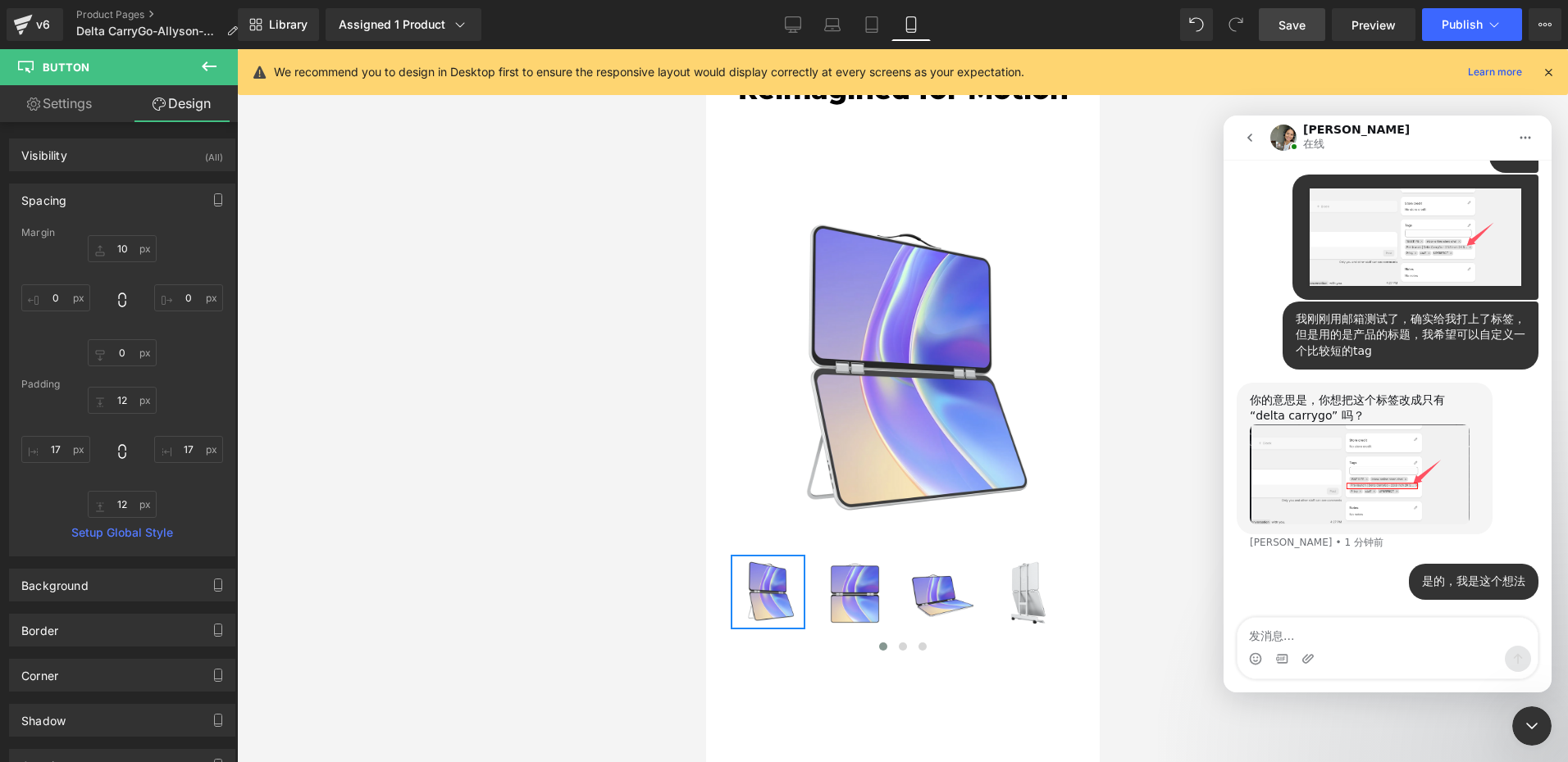
scroll to position [4644, 0]
click at [1306, 627] on textarea "发消息..." at bounding box center [1387, 632] width 300 height 28
type textarea "Delta CarryGo"
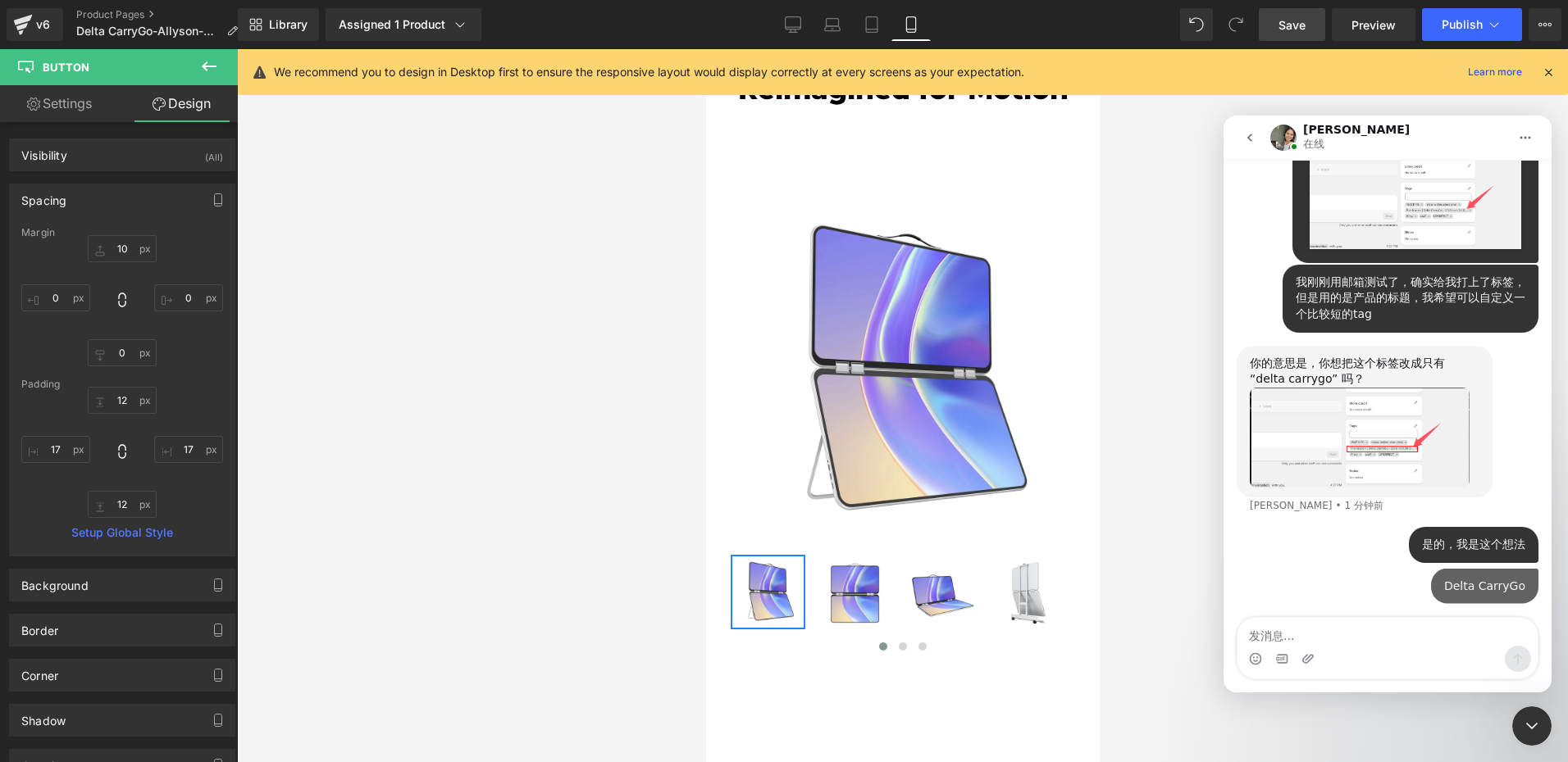
scroll to position [4681, 0]
type textarea "直接用我们的产品型号给邮箱打上标签"
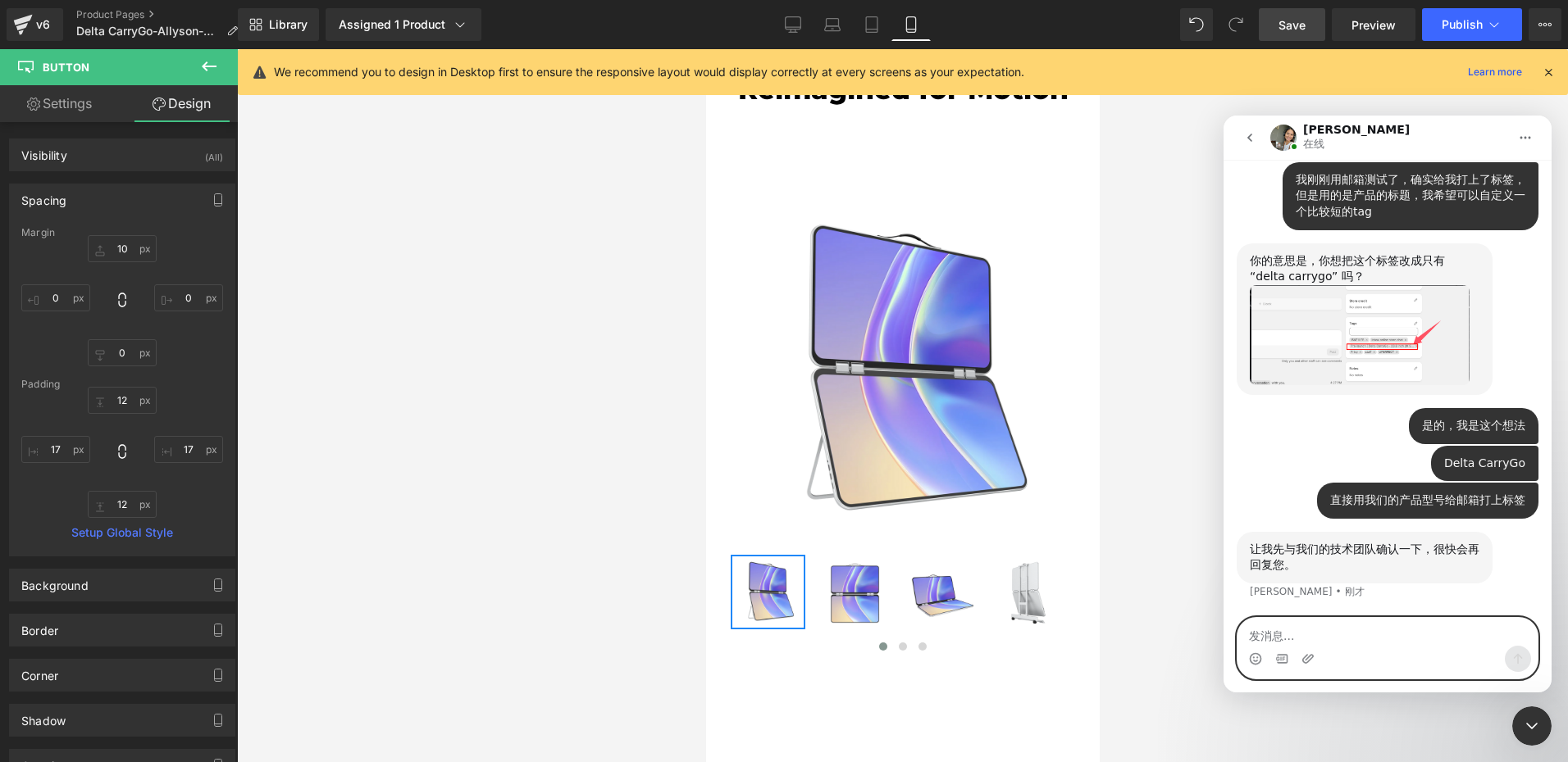
scroll to position [4783, 0]
click at [1304, 643] on textarea "发消息..." at bounding box center [1387, 632] width 300 height 28
type textarea "好的"
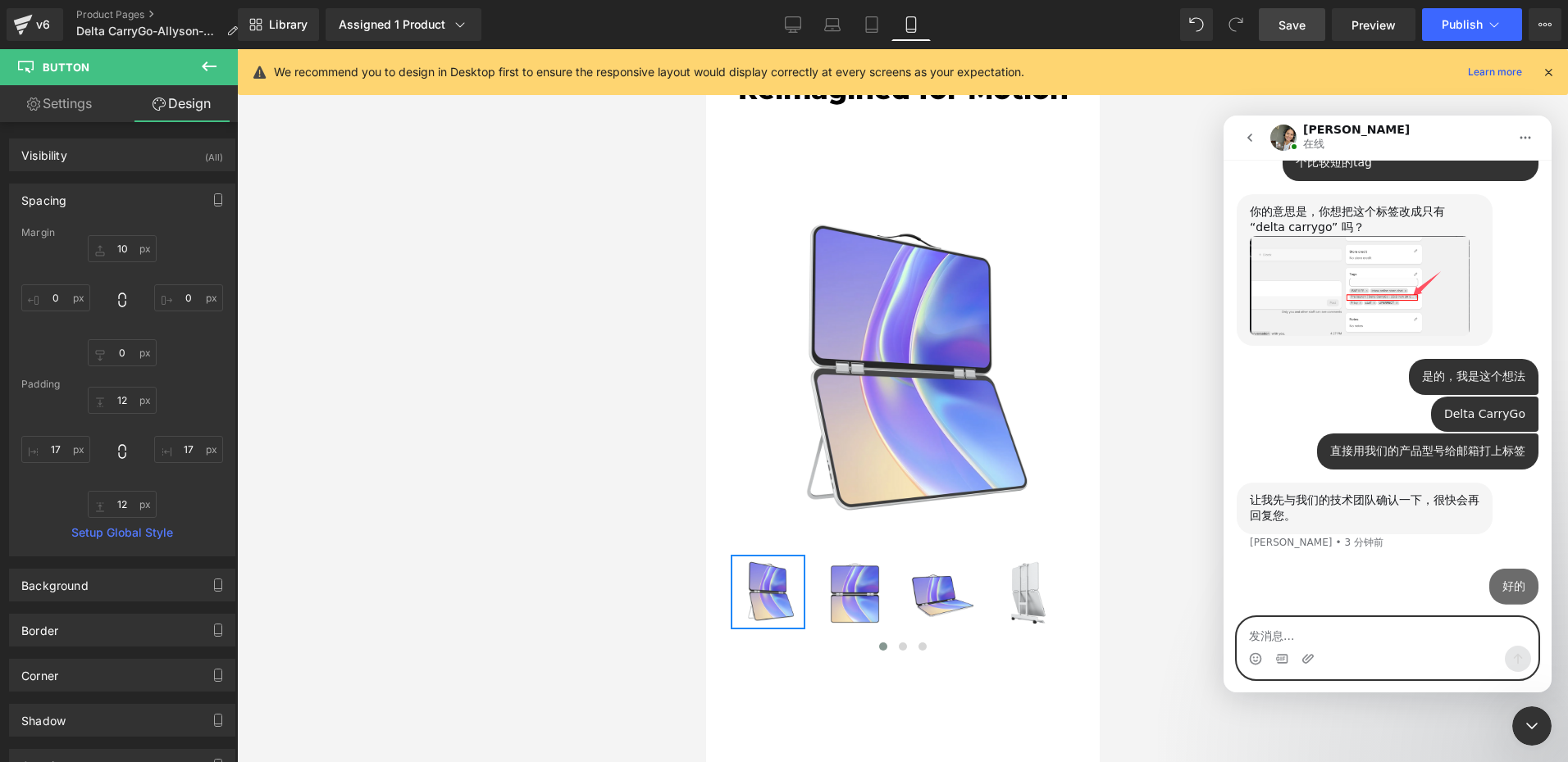
scroll to position [4833, 0]
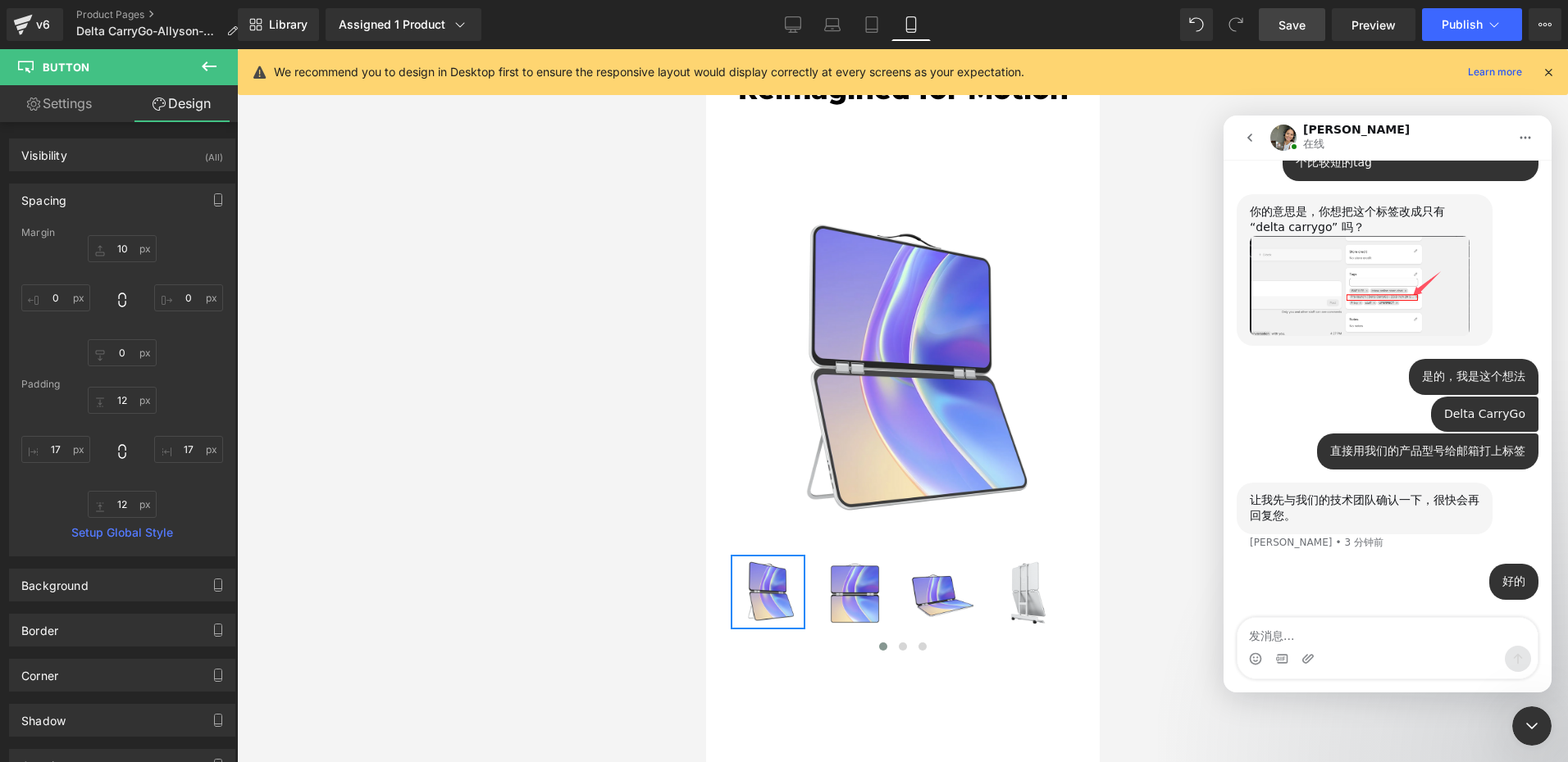
click at [1529, 727] on icon "关闭 Intercom Messenger" at bounding box center [1532, 726] width 20 height 20
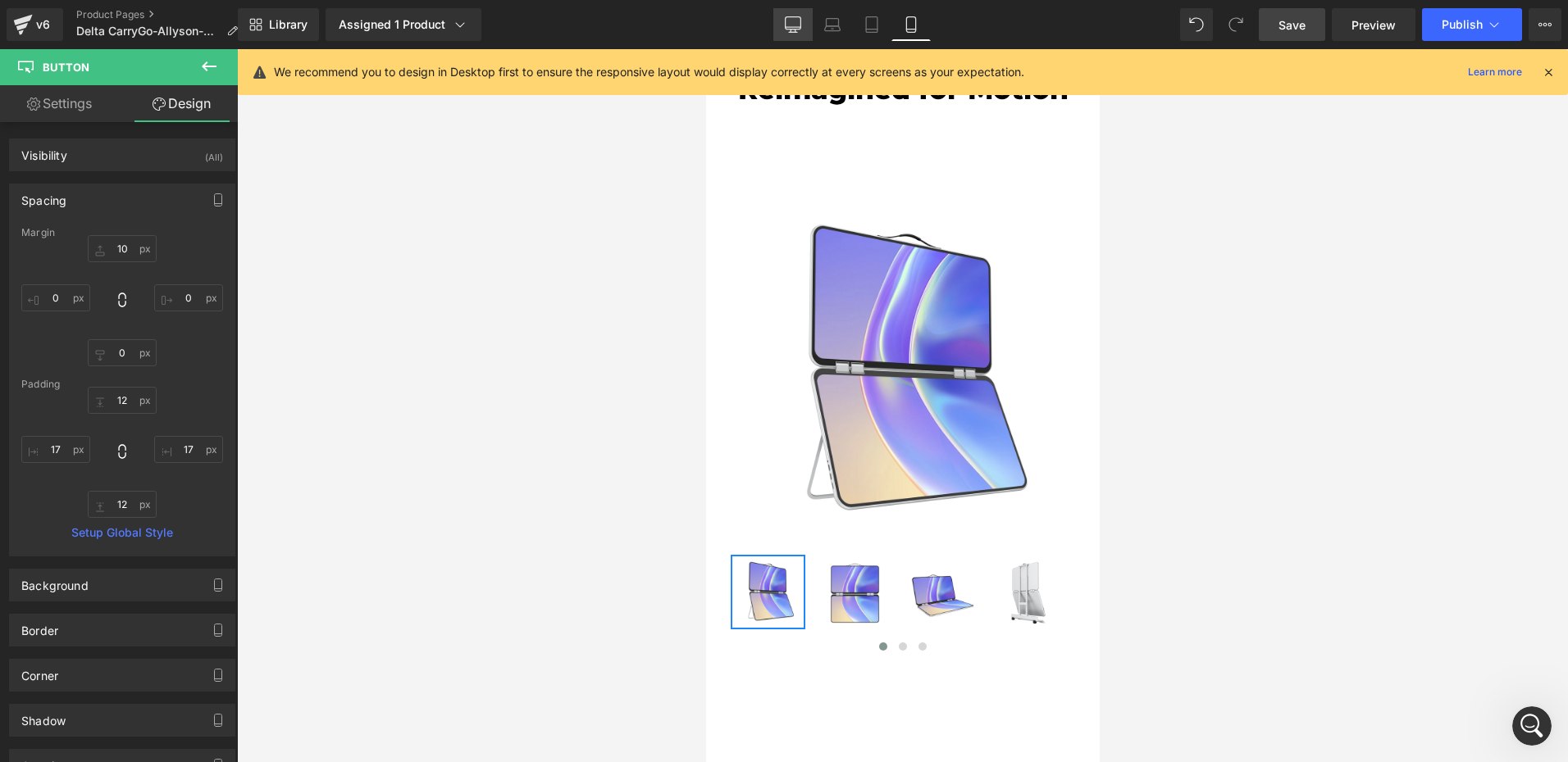
click at [804, 28] on link "Desktop" at bounding box center [792, 24] width 39 height 33
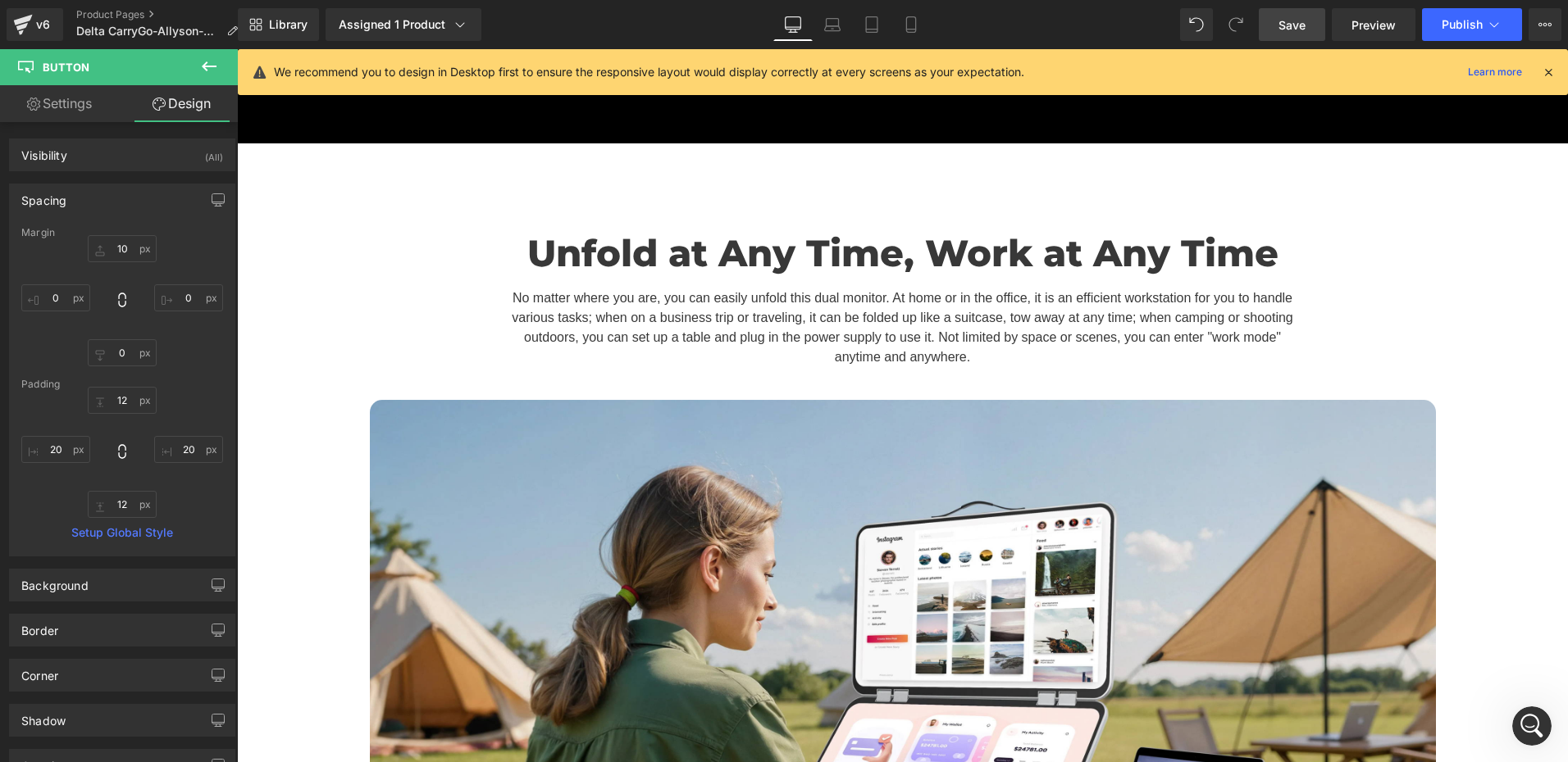
scroll to position [5738, 0]
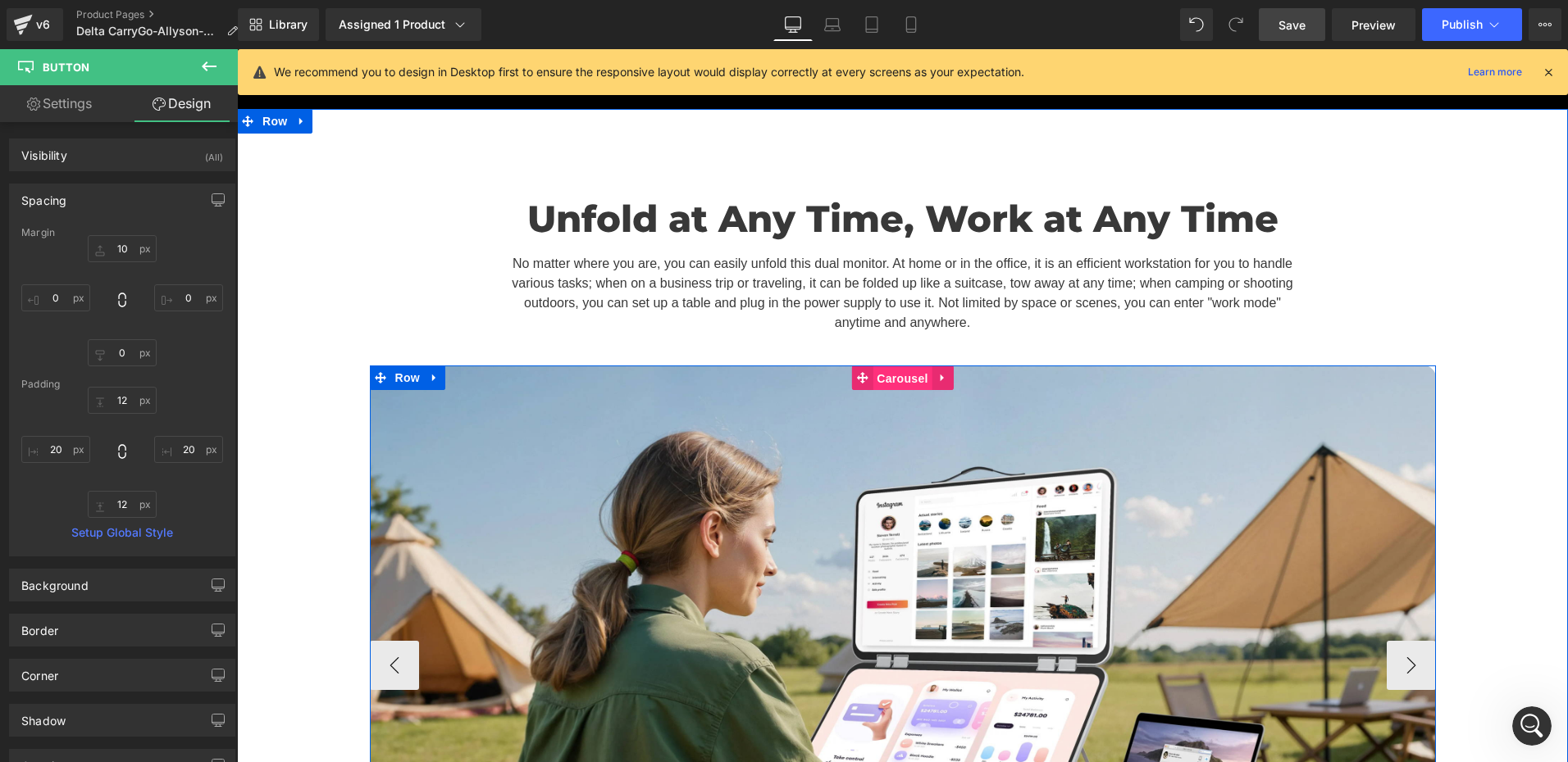
drag, startPoint x: 897, startPoint y: 244, endPoint x: 873, endPoint y: 256, distance: 26.8
click at [899, 366] on span "Carousel" at bounding box center [902, 378] width 59 height 24
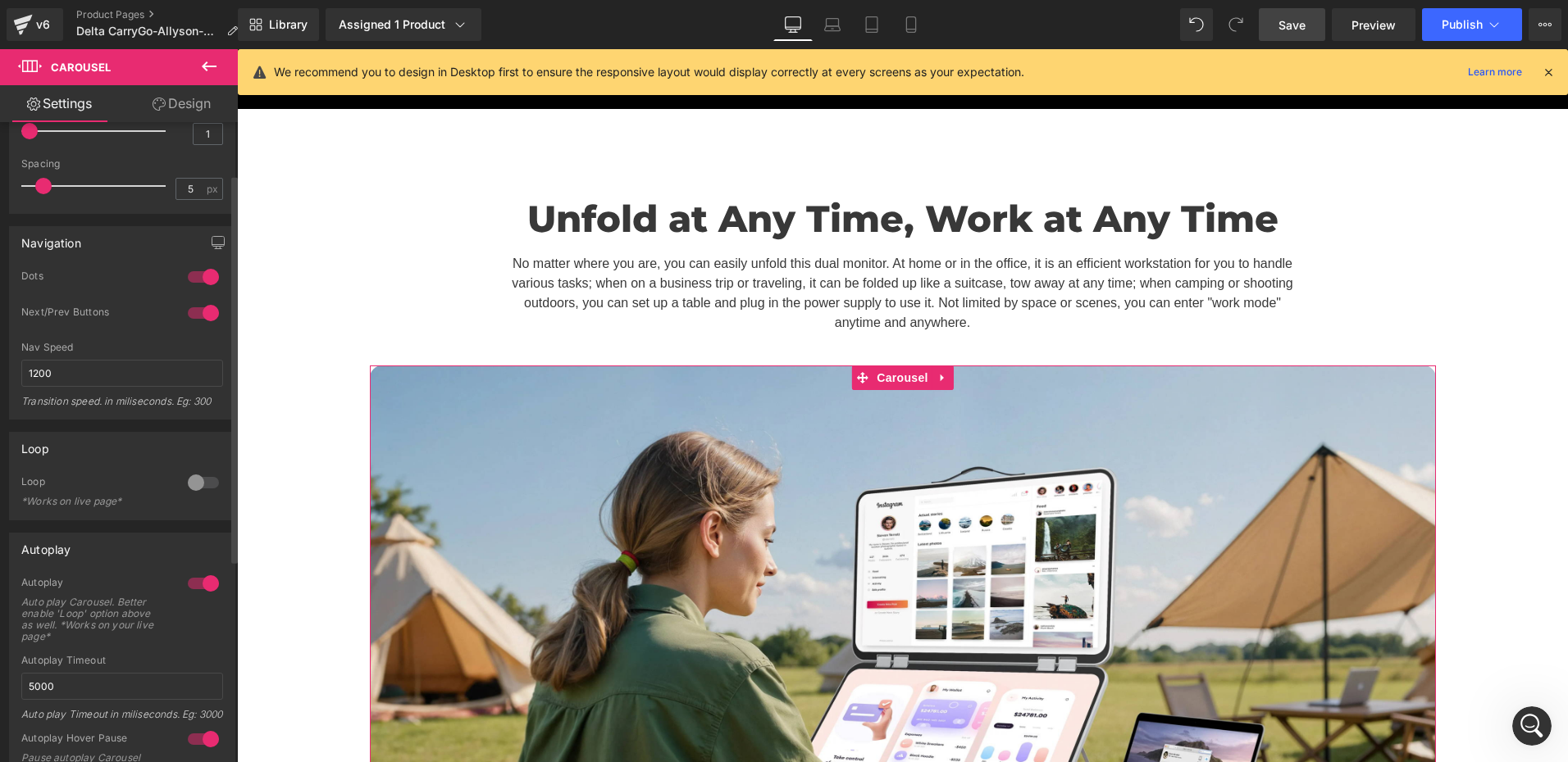
scroll to position [82, 0]
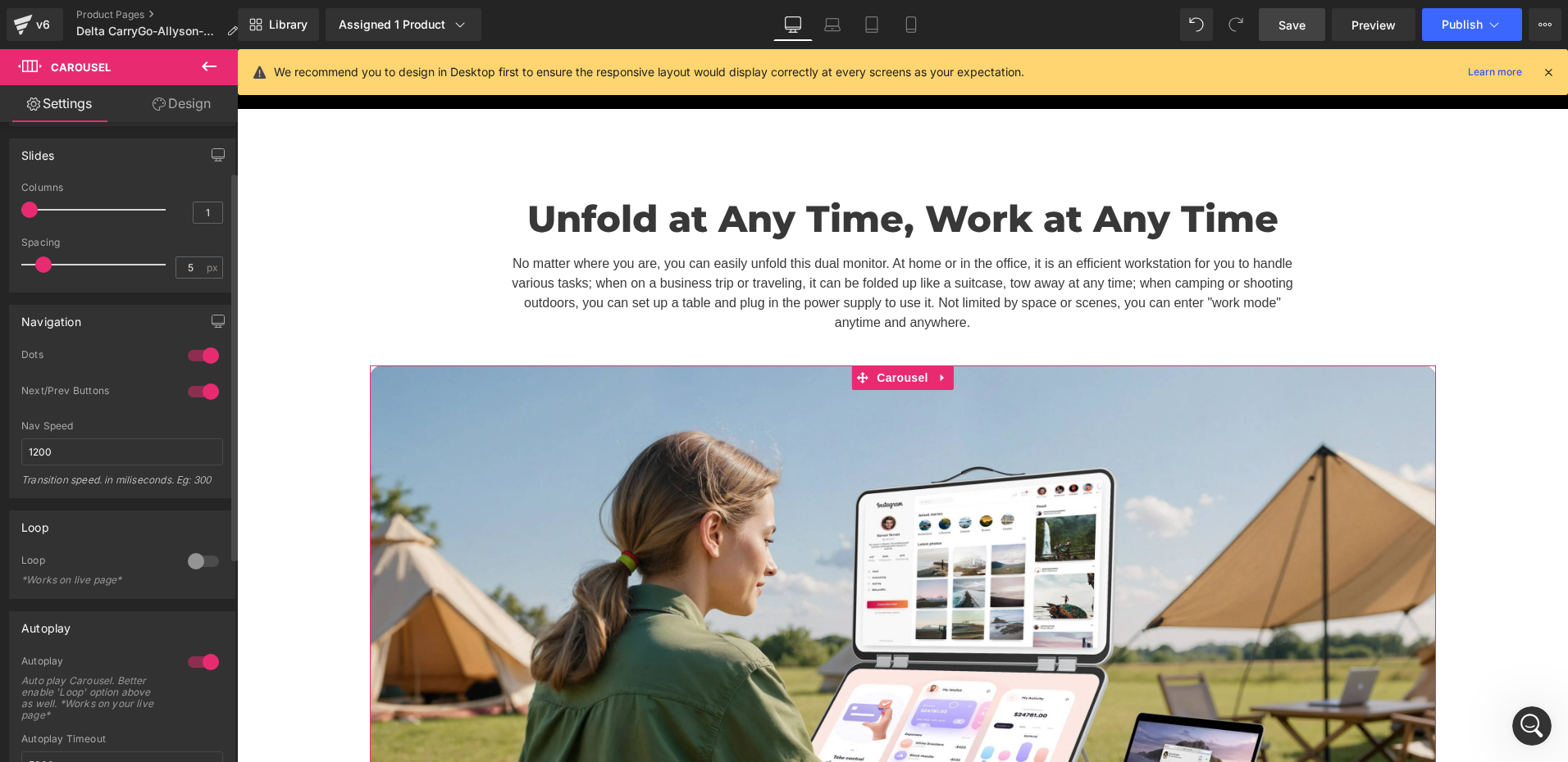
click at [199, 353] on div at bounding box center [203, 355] width 39 height 26
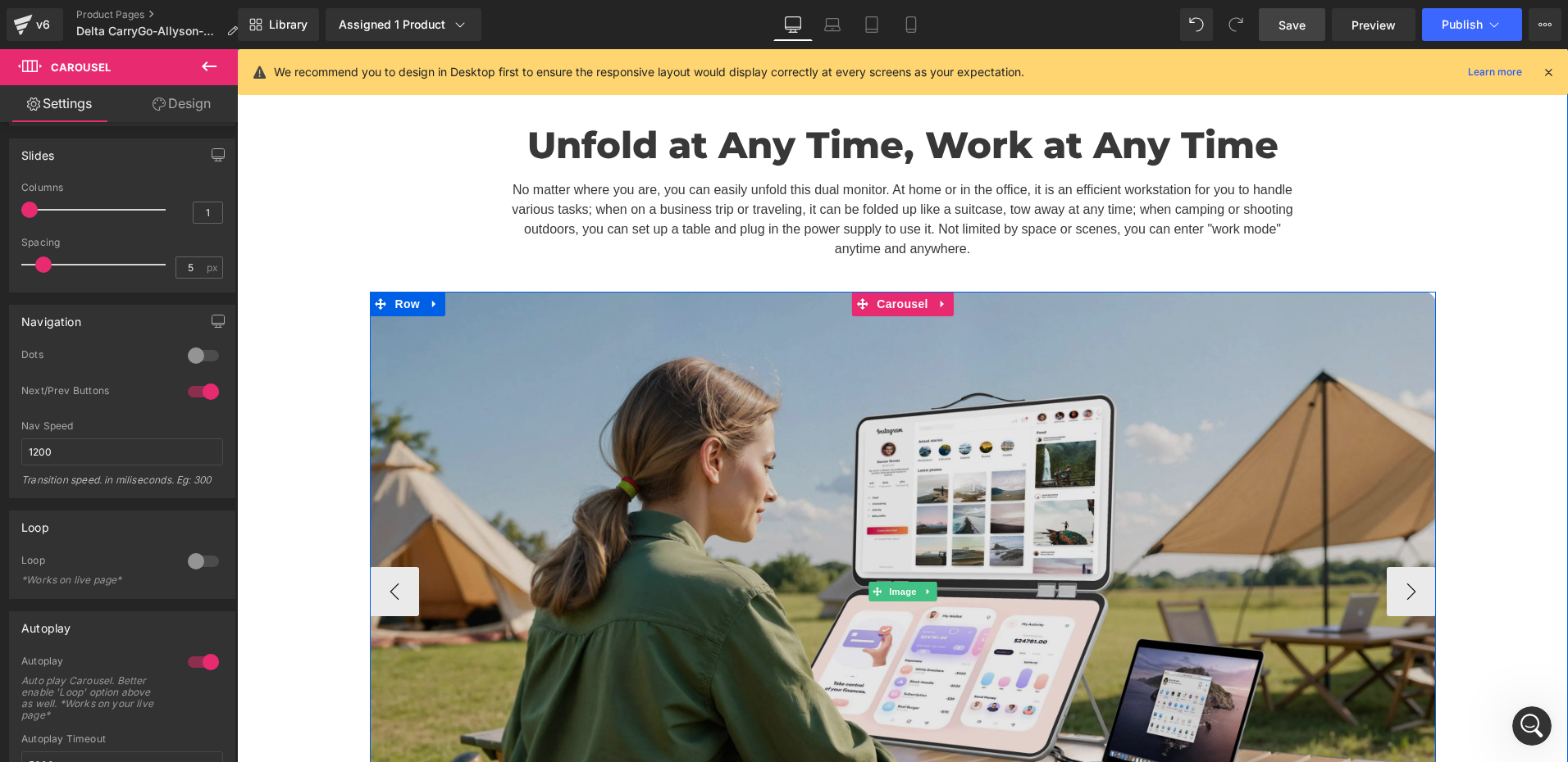
scroll to position [6065, 0]
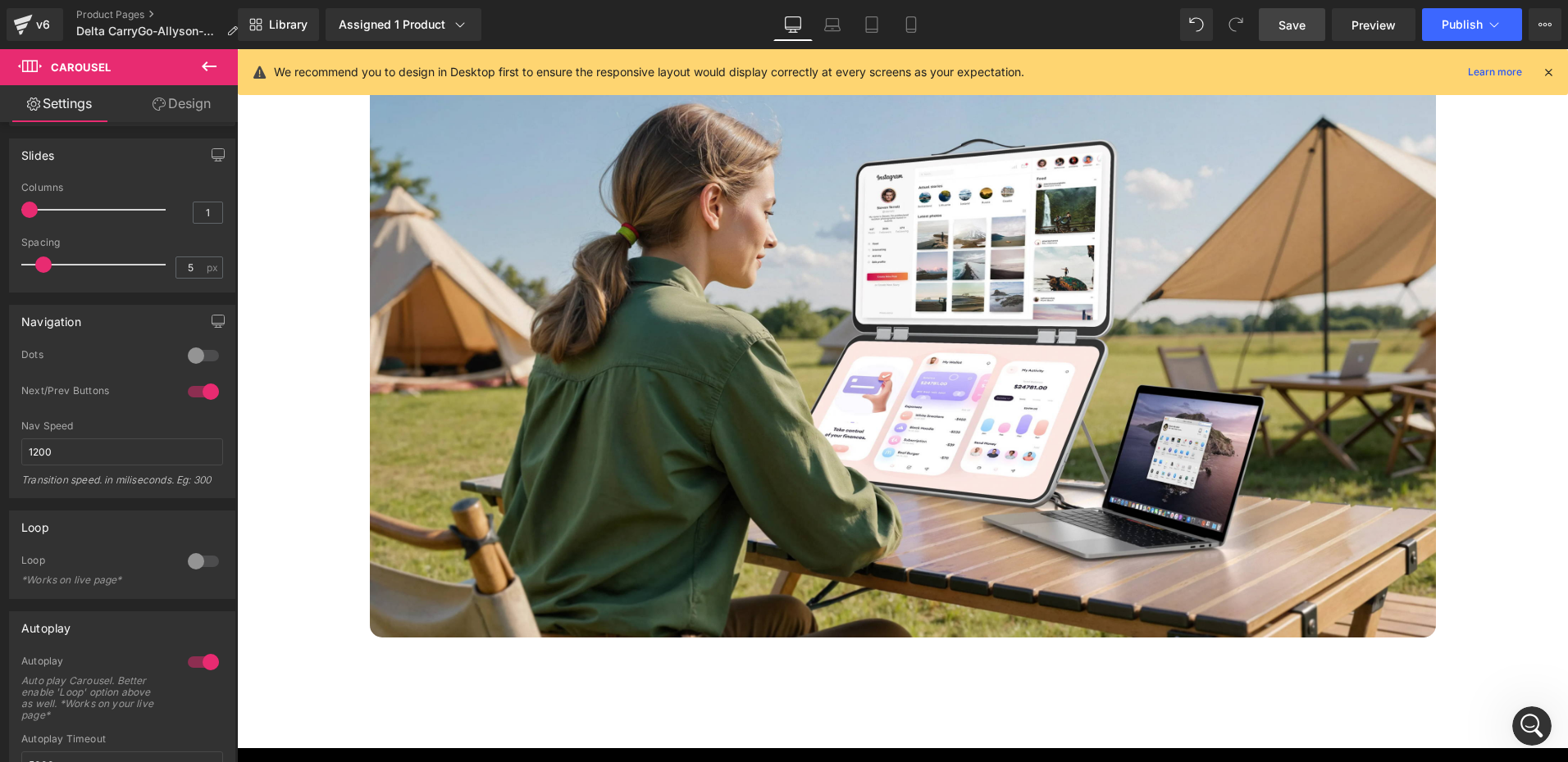
click at [1301, 19] on span "Save" at bounding box center [1291, 25] width 27 height 18
click at [1553, 74] on icon at bounding box center [1548, 72] width 15 height 15
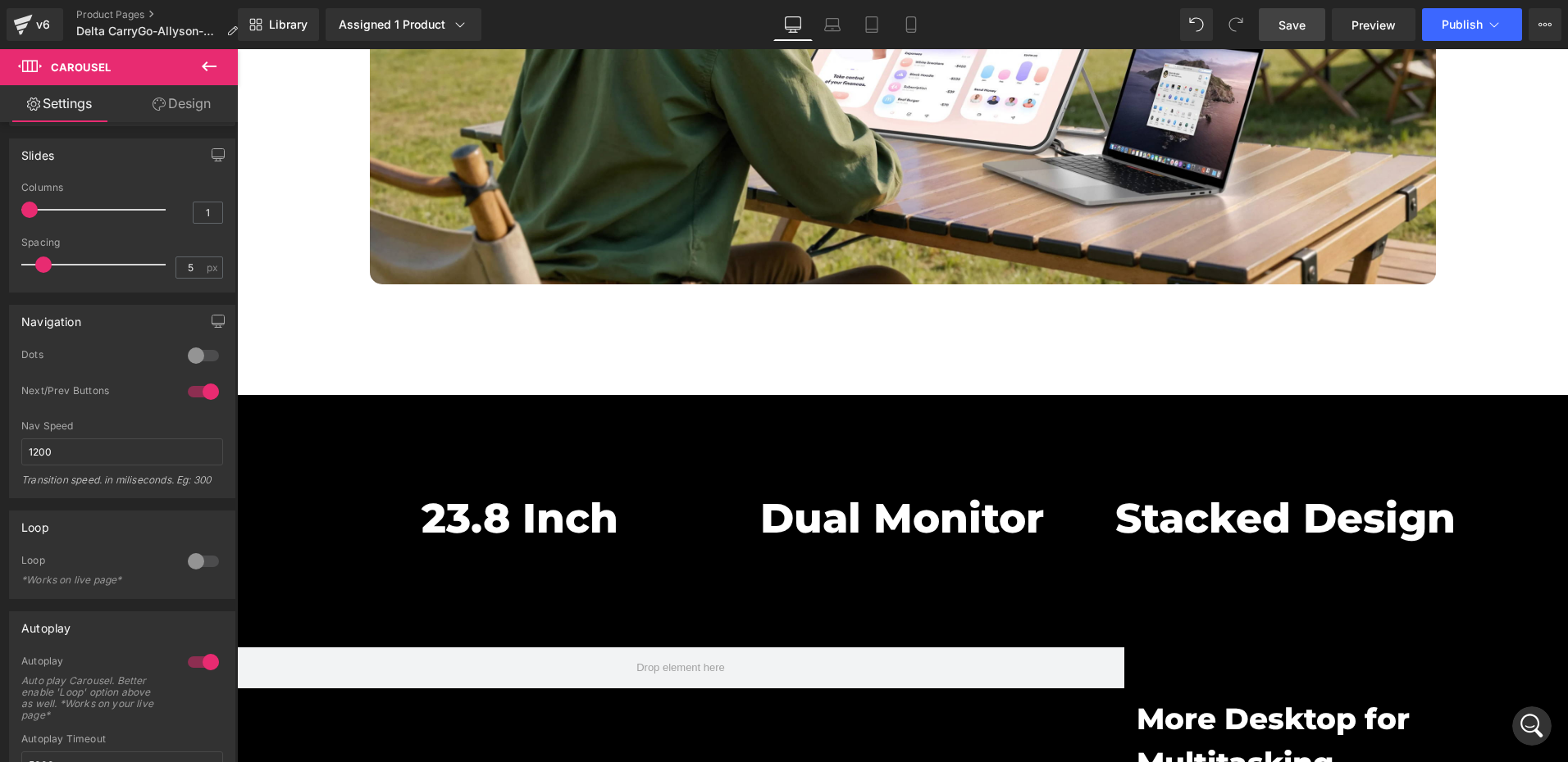
scroll to position [6393, 0]
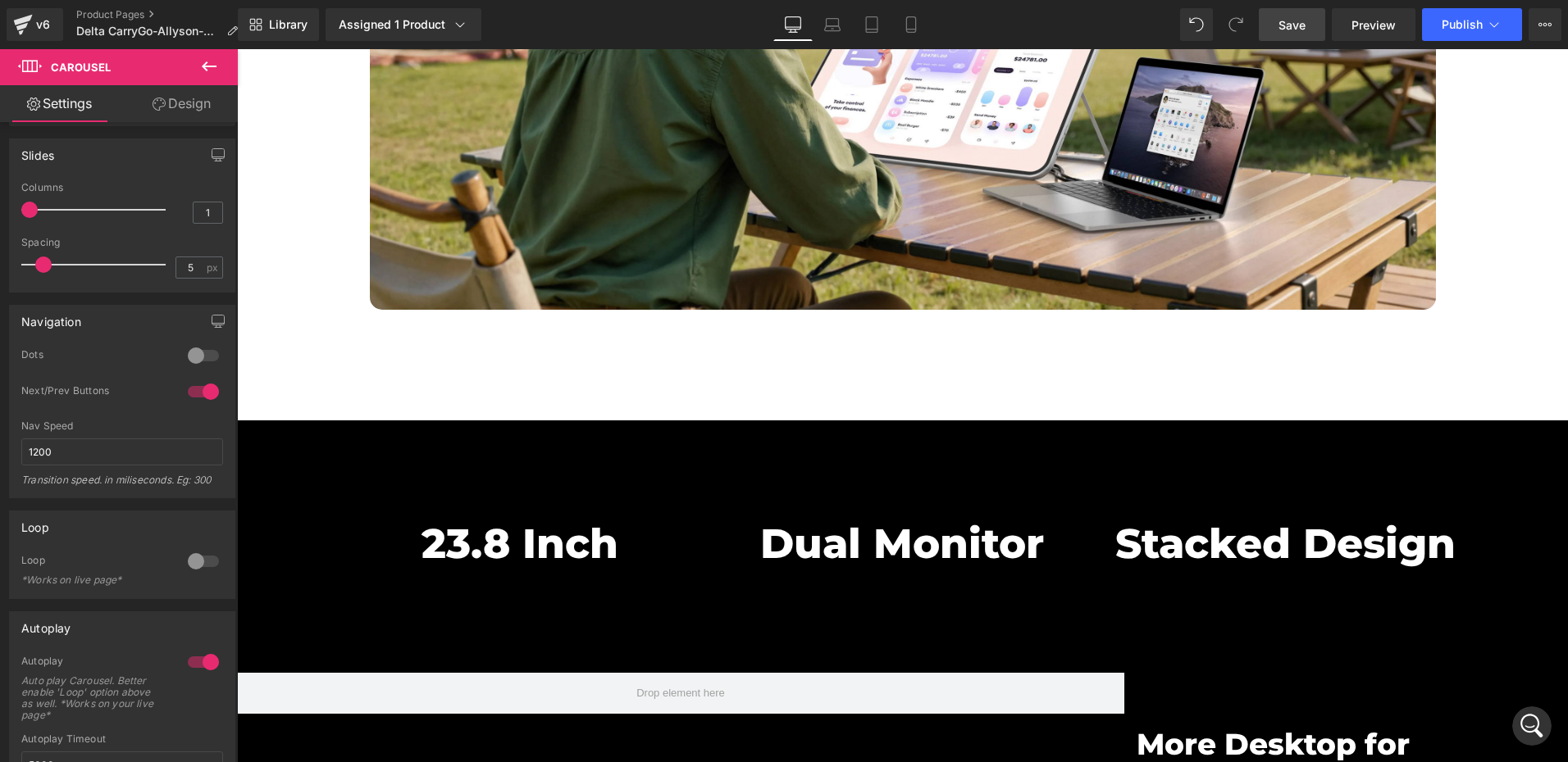
click at [1275, 29] on link "Save" at bounding box center [1291, 24] width 66 height 33
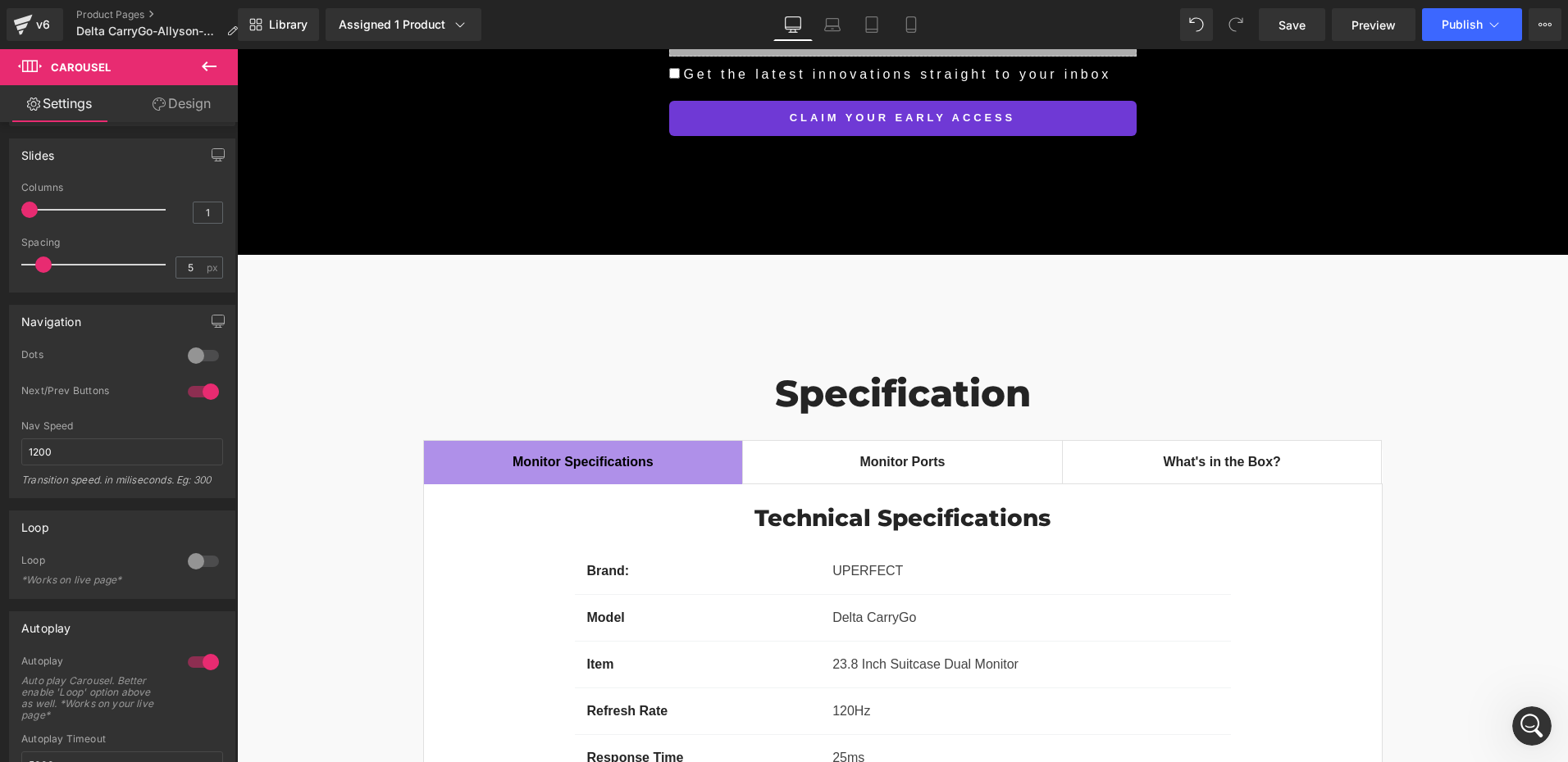
scroll to position [12212, 0]
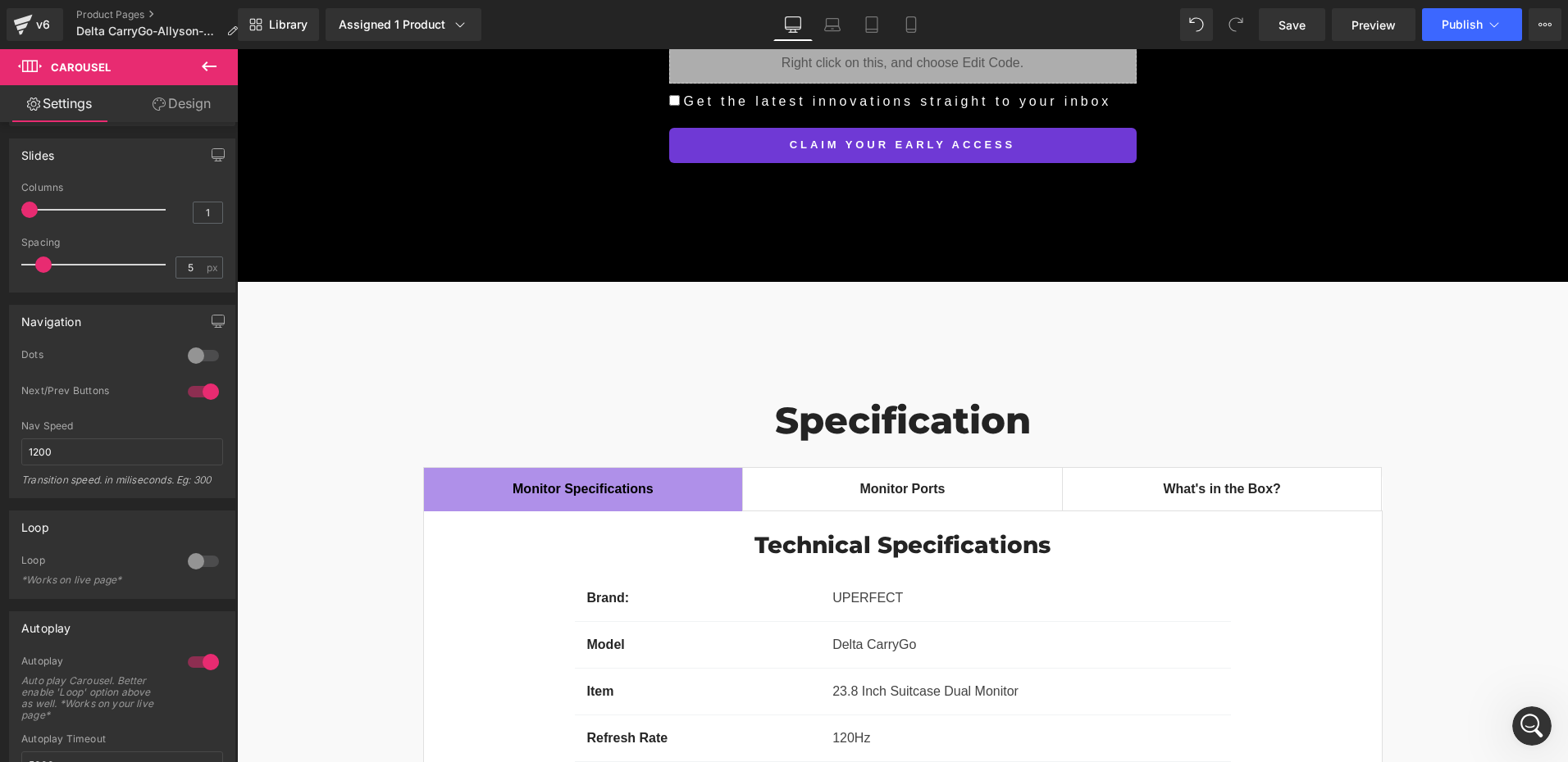
click at [944, 480] on div "Monitor Ports" at bounding box center [902, 490] width 286 height 20
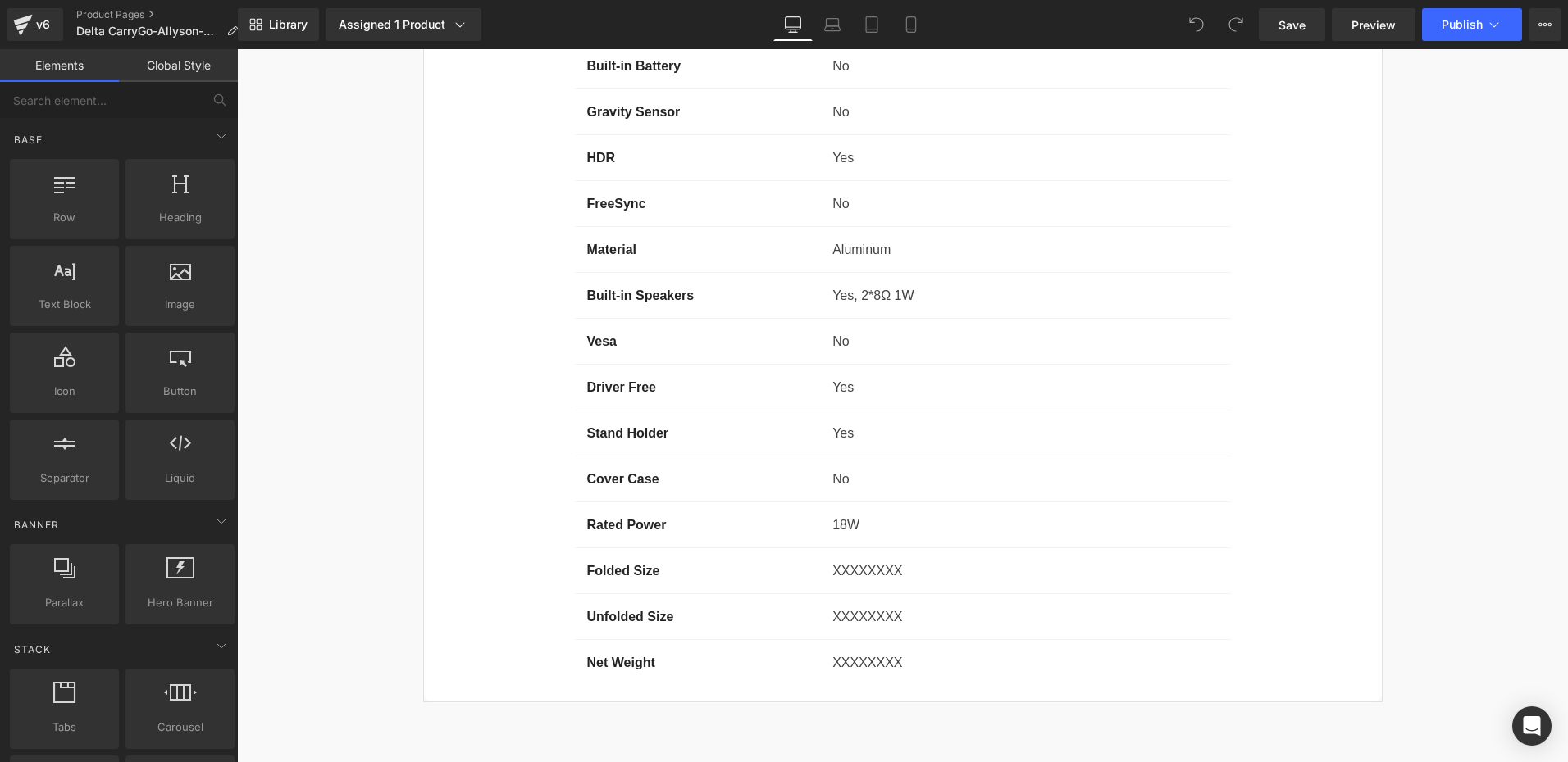
scroll to position [13360, 0]
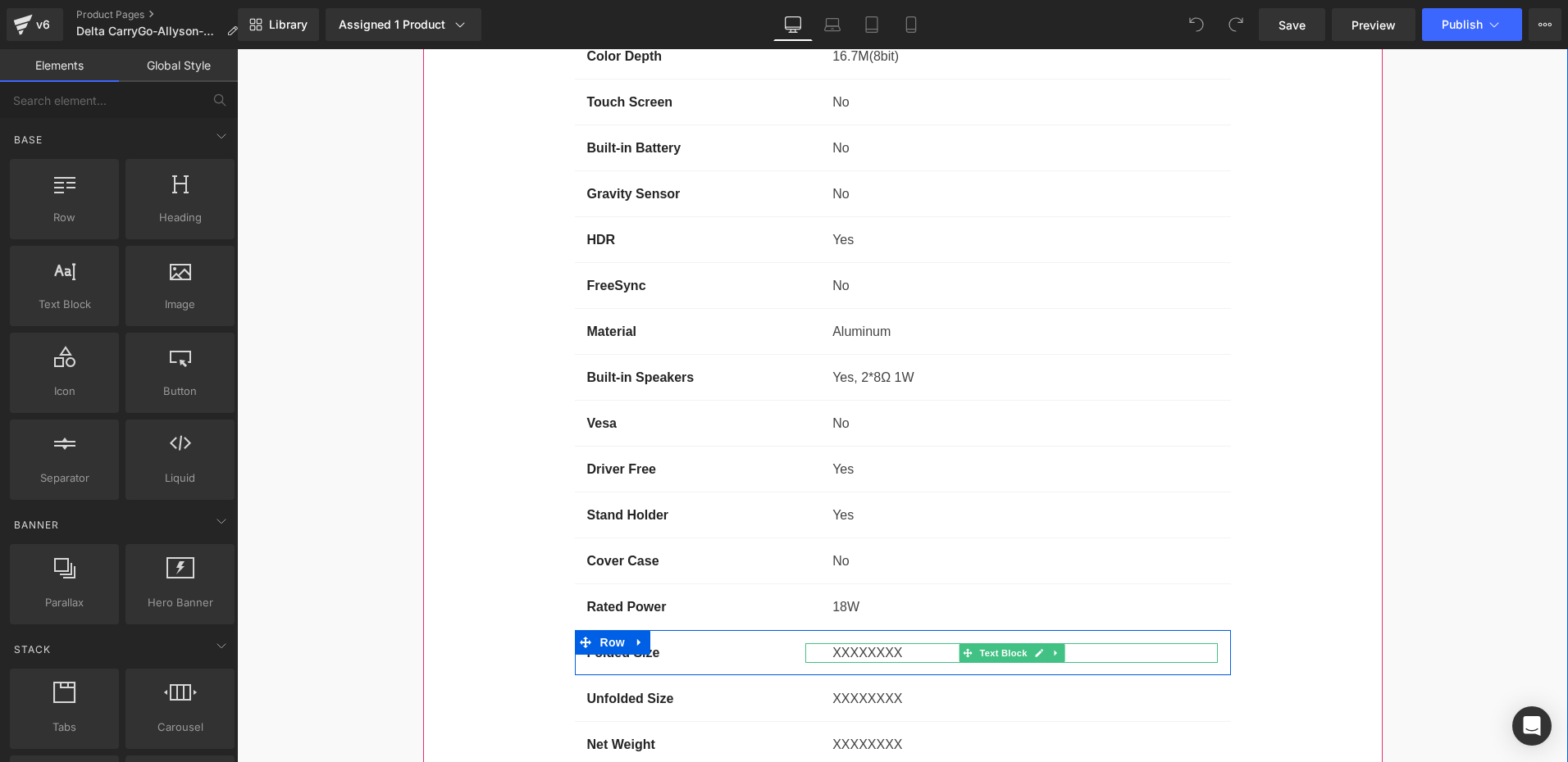
click at [842, 643] on p "XXXXXXXX" at bounding box center [1025, 653] width 385 height 20
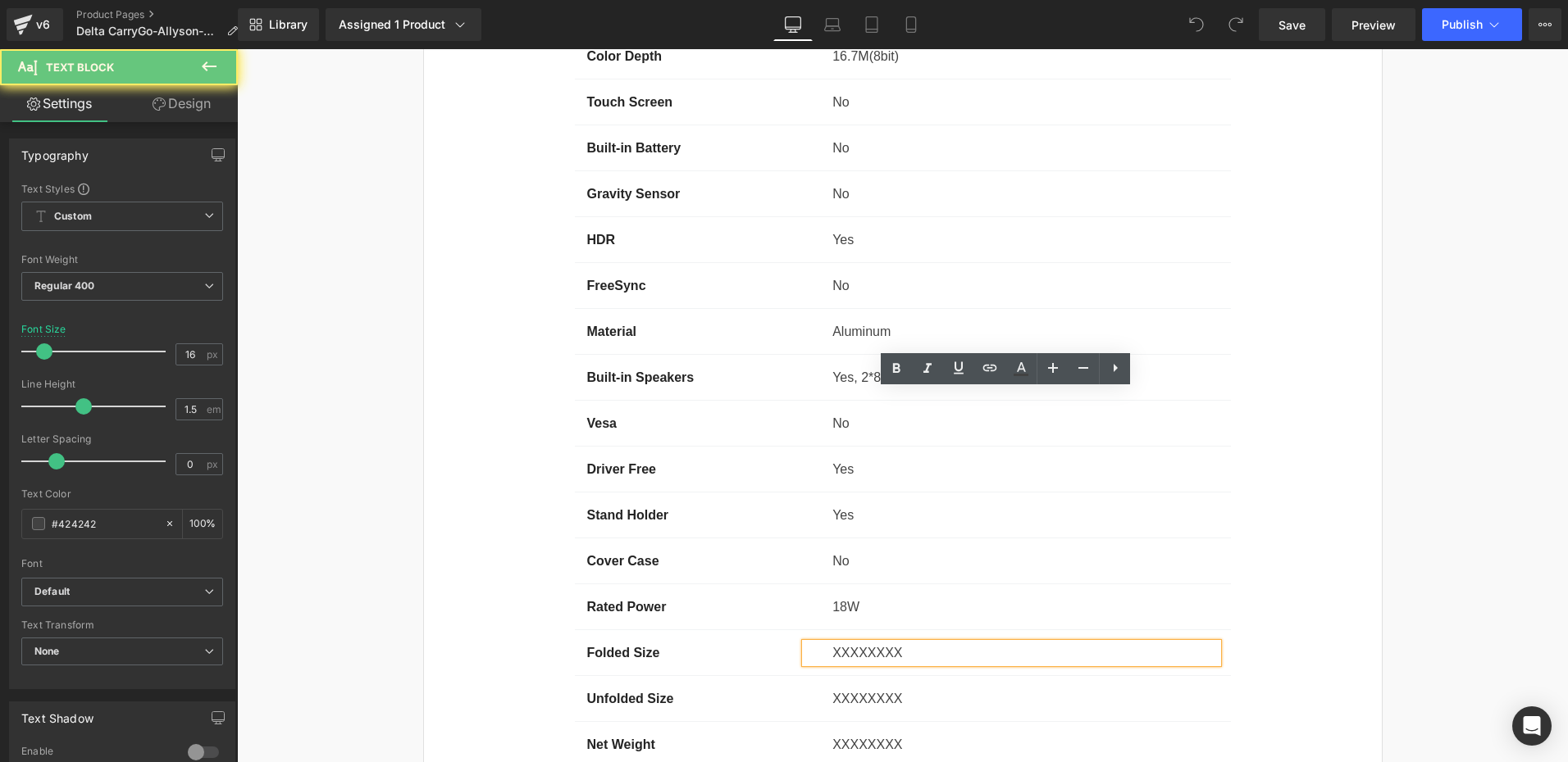
click at [863, 643] on p "XXXXXXXX" at bounding box center [1025, 653] width 385 height 20
click at [865, 643] on p "XXXXXXXX" at bounding box center [1025, 653] width 385 height 20
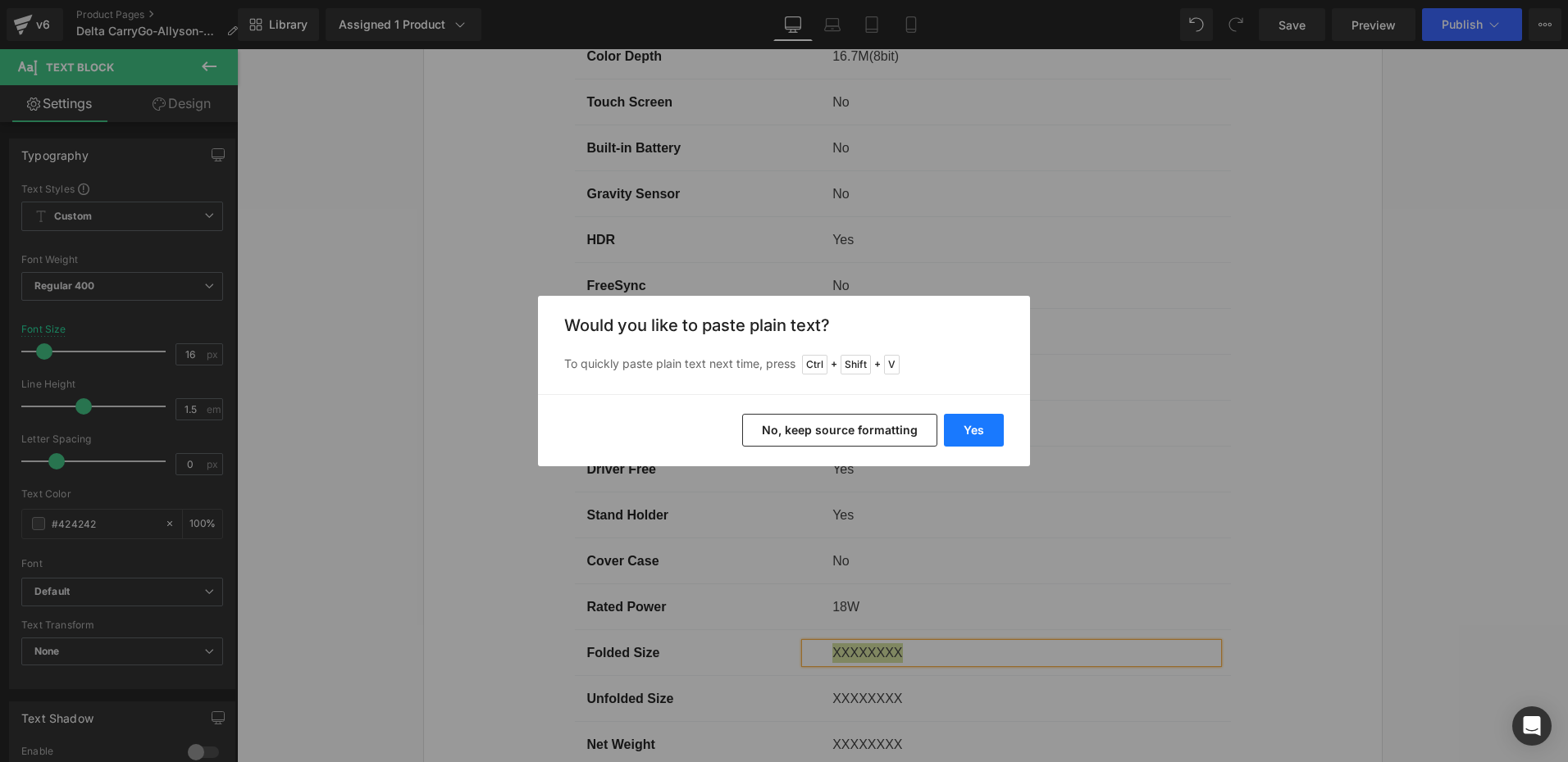
click at [976, 426] on button "Yes" at bounding box center [974, 429] width 60 height 33
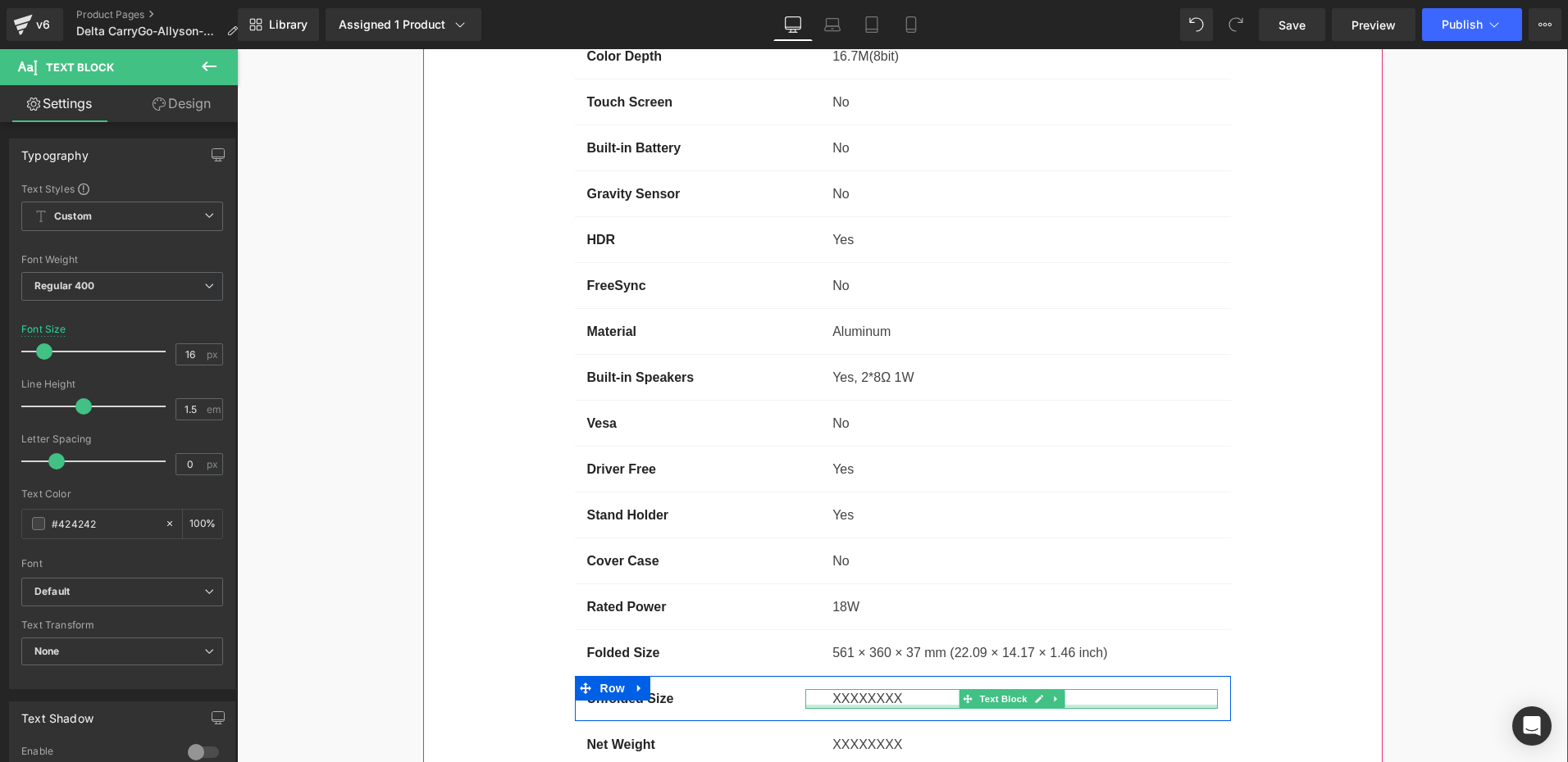
click at [843, 705] on div at bounding box center [1011, 707] width 412 height 4
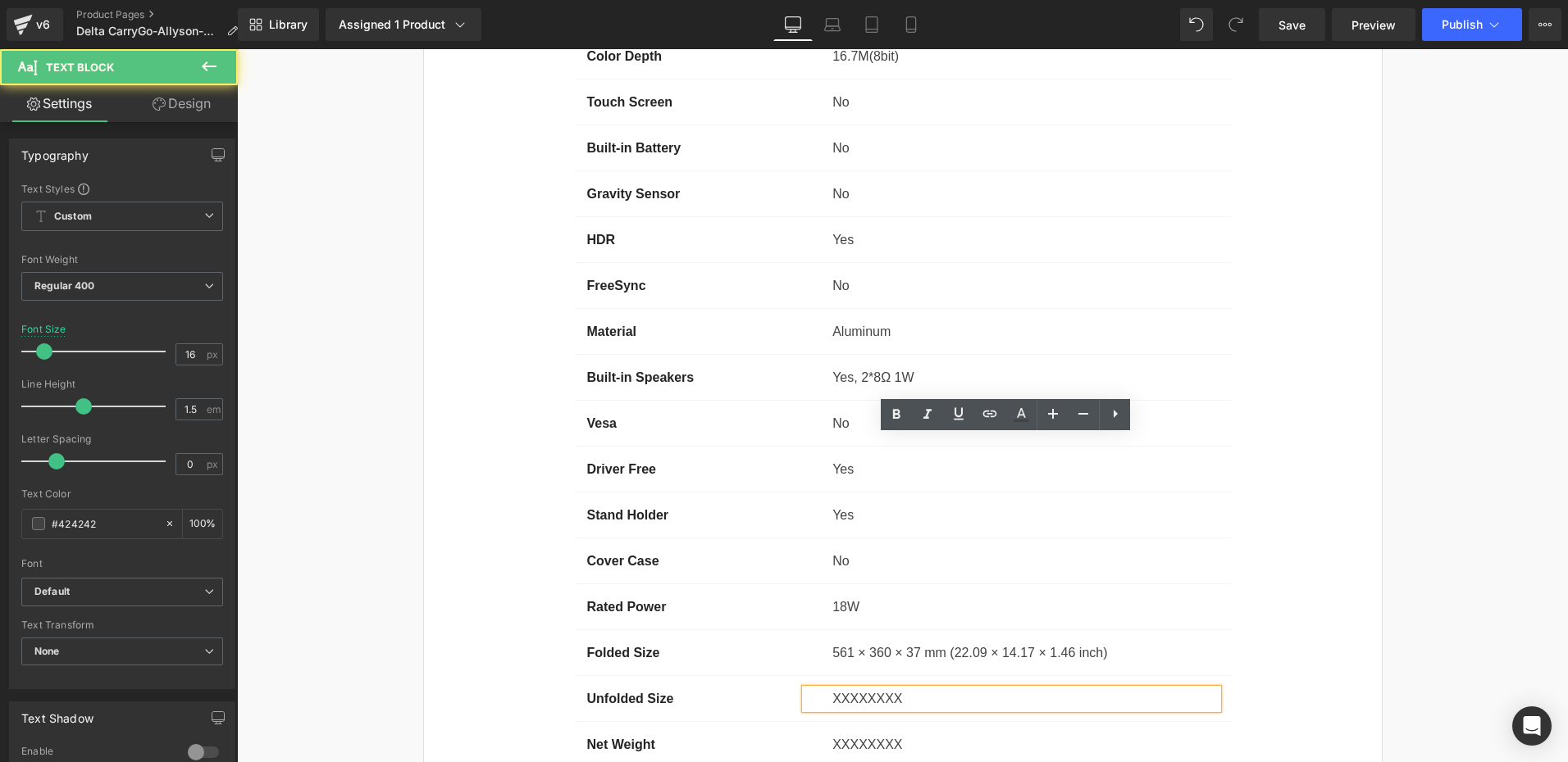
click at [858, 689] on p "XXXXXXXX" at bounding box center [1025, 699] width 385 height 20
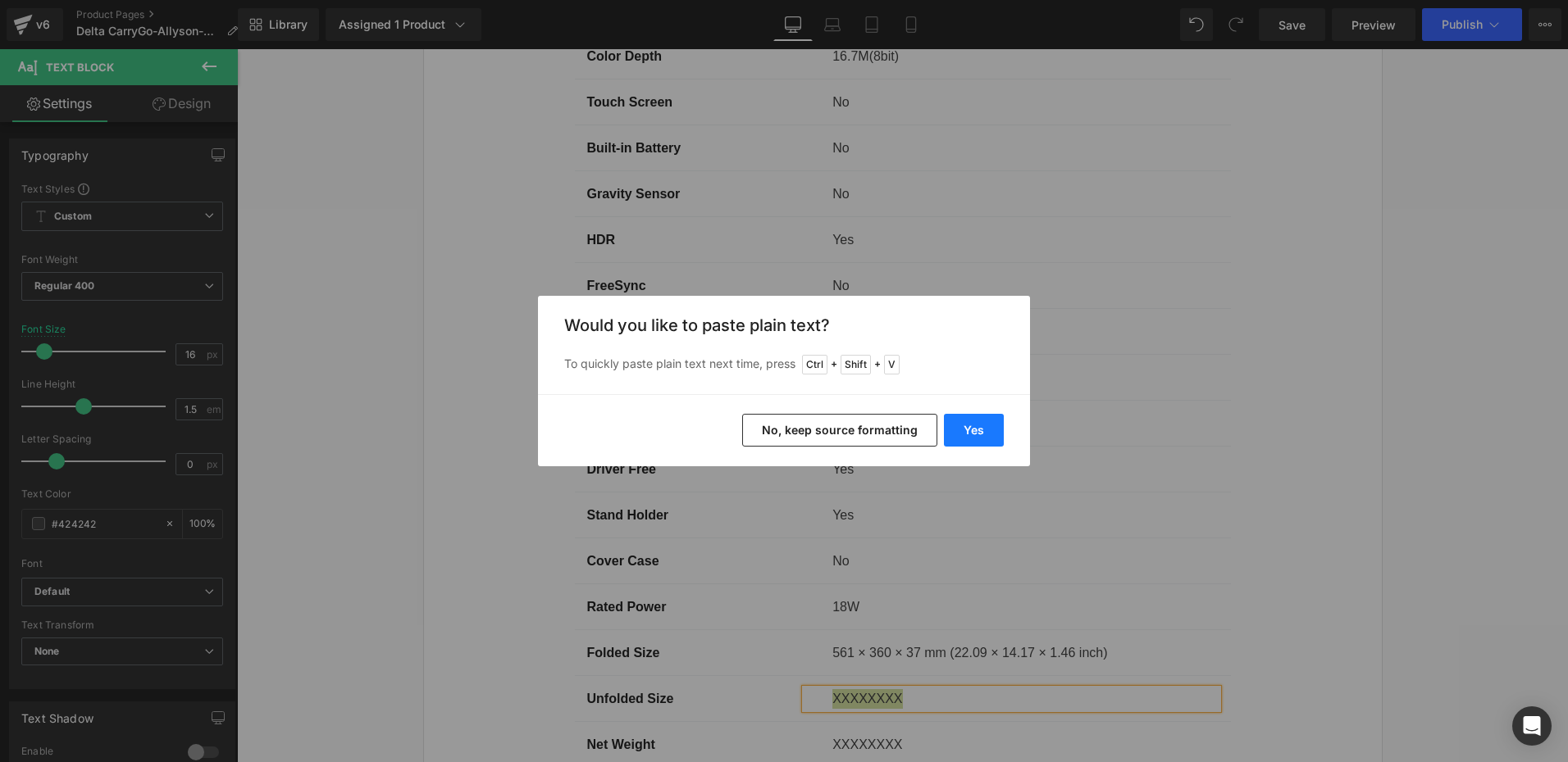
click at [990, 439] on button "Yes" at bounding box center [974, 429] width 60 height 33
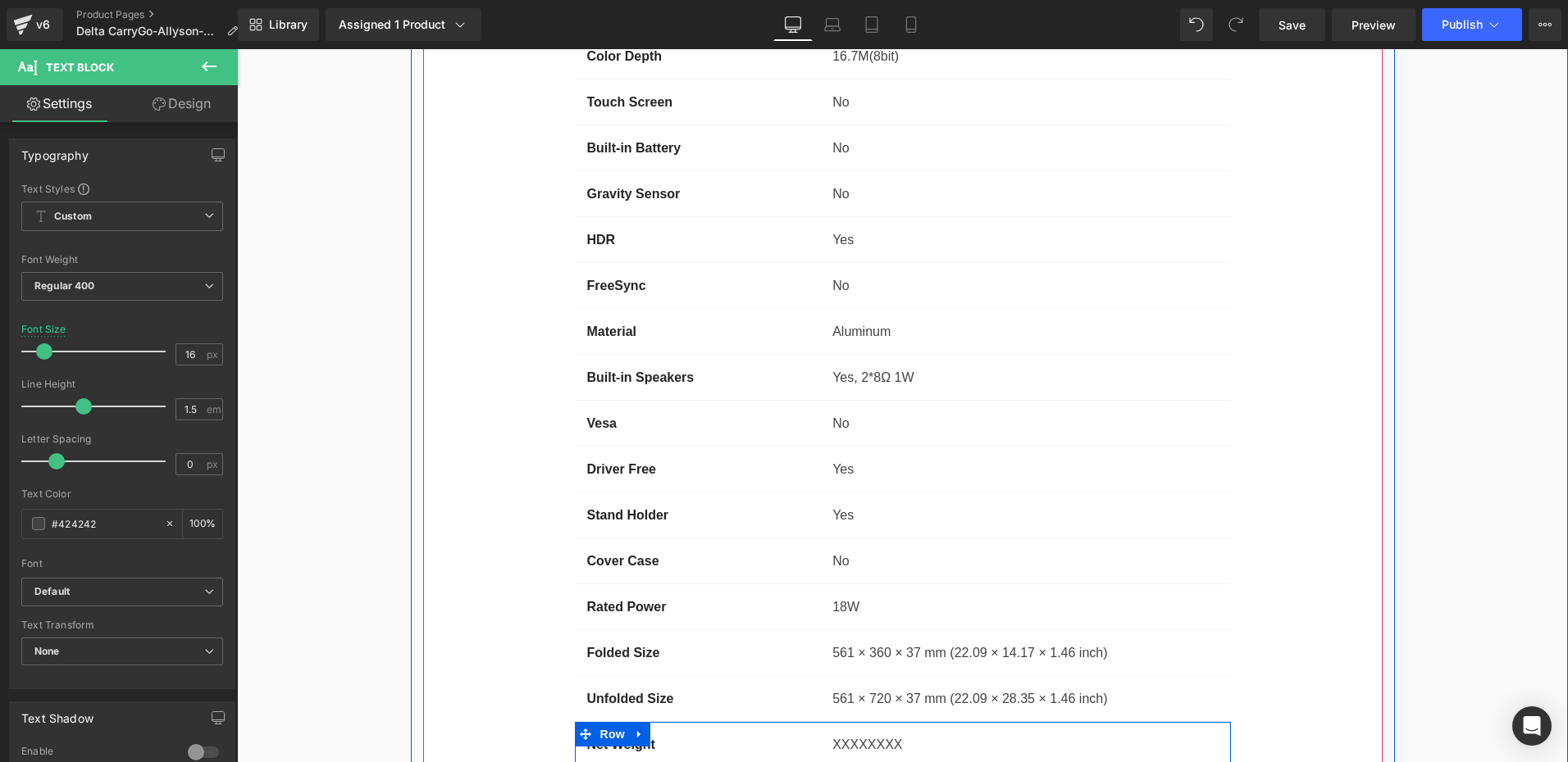
click at [846, 735] on p "XXXXXXXX" at bounding box center [1025, 745] width 385 height 20
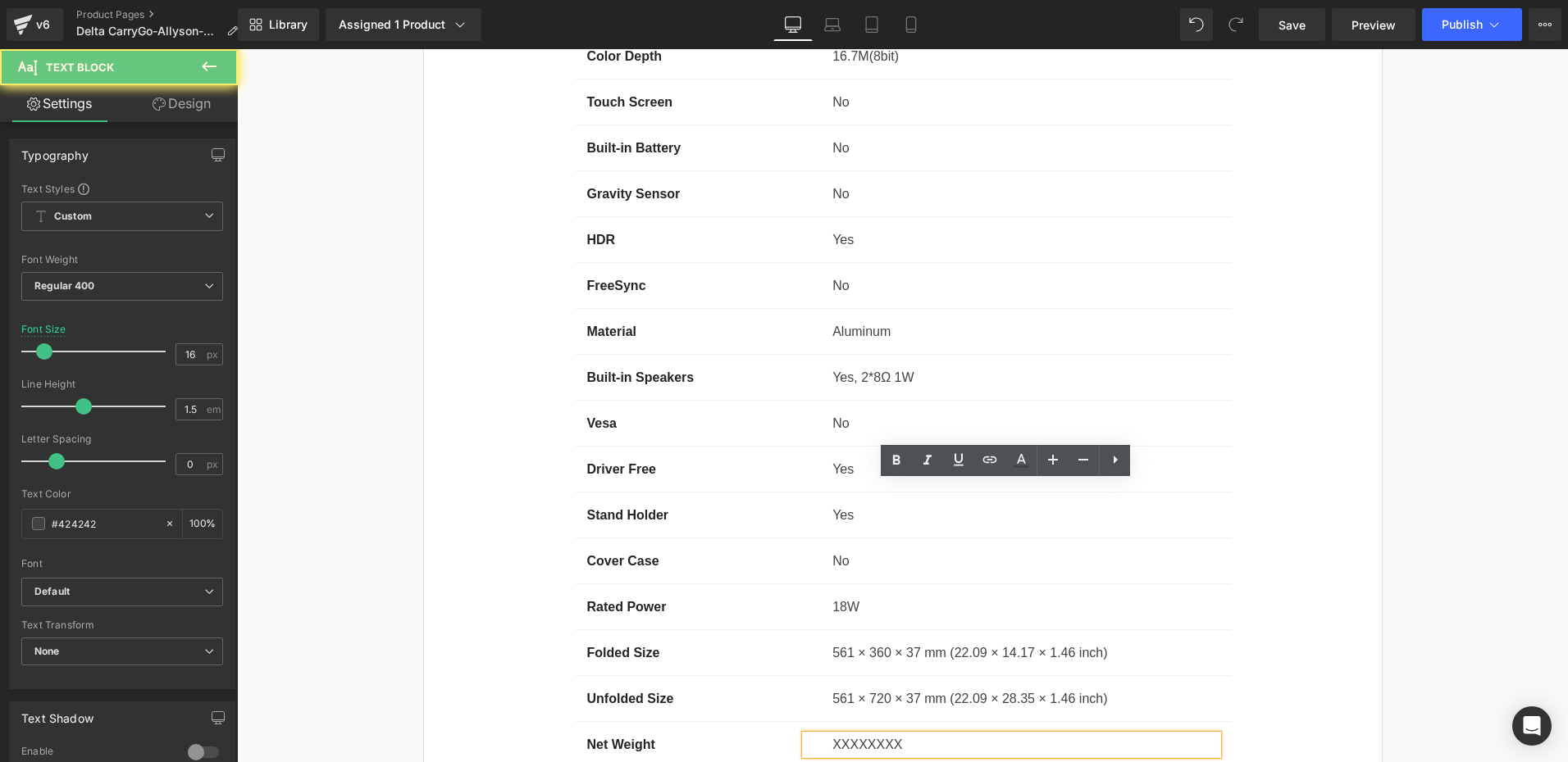
click at [861, 735] on p "XXXXXXXX" at bounding box center [1025, 745] width 385 height 20
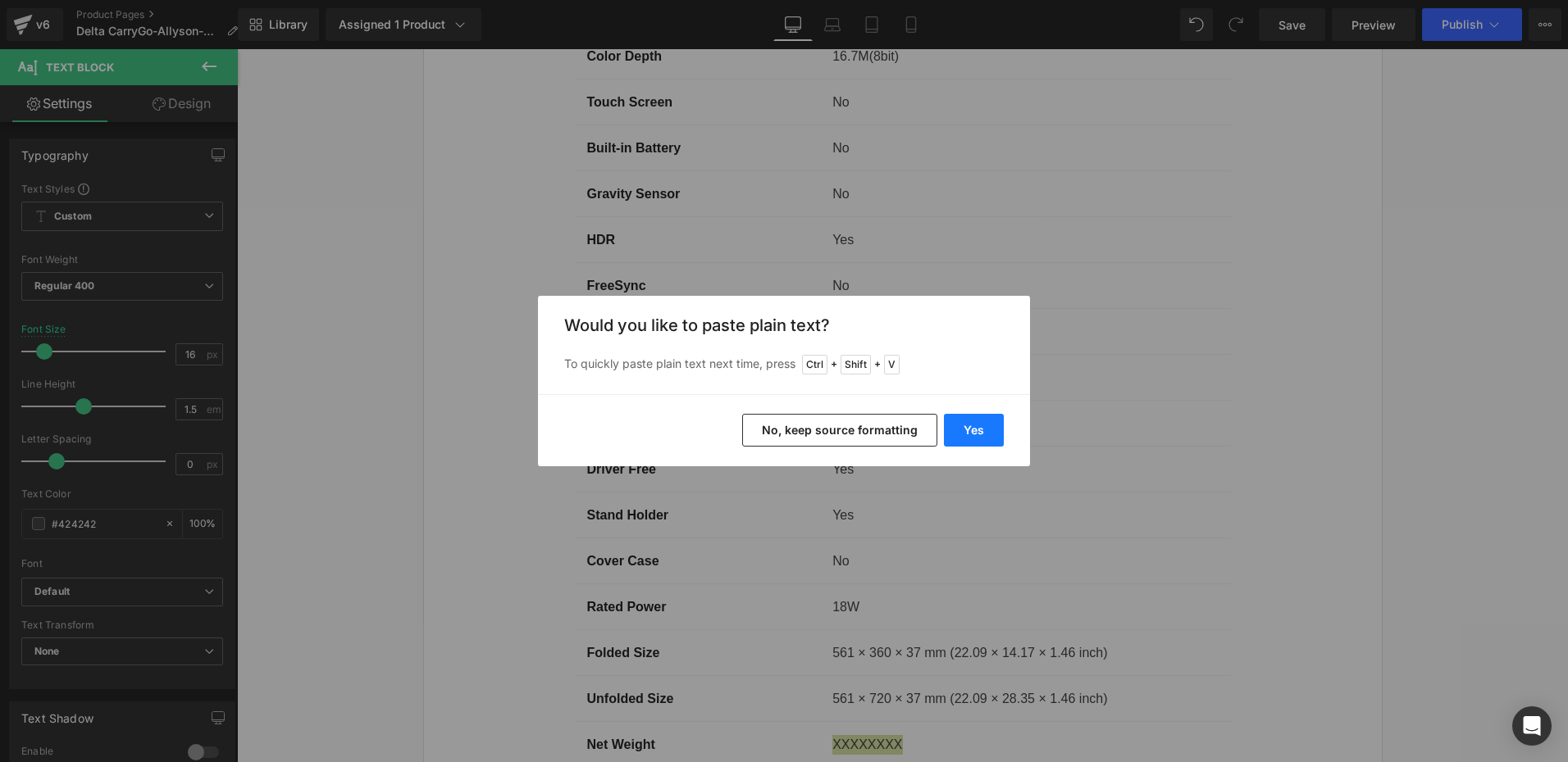
drag, startPoint x: 949, startPoint y: 427, endPoint x: 446, endPoint y: 504, distance: 508.9
click at [949, 427] on button "Yes" at bounding box center [974, 429] width 60 height 33
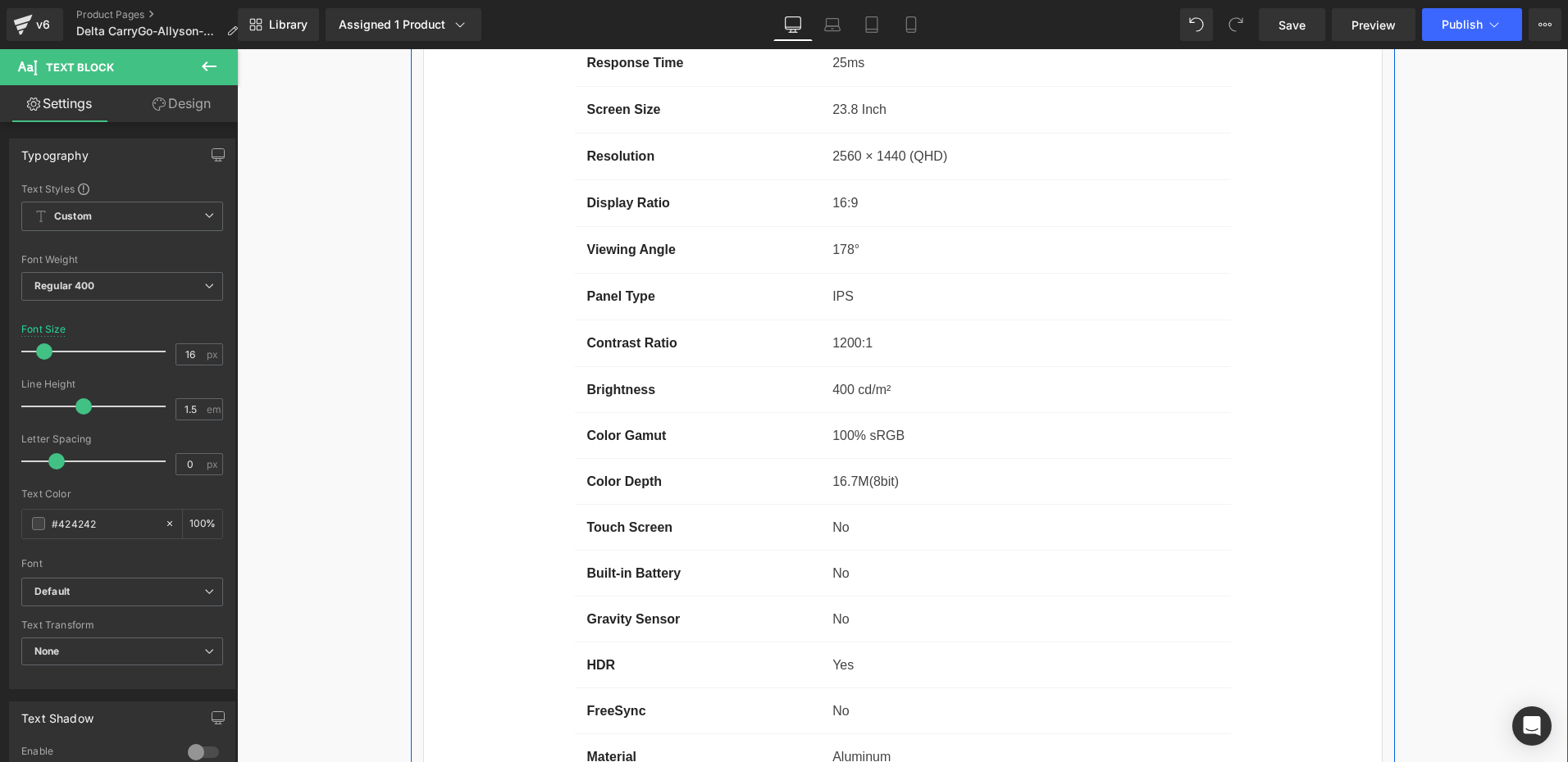
scroll to position [12868, 0]
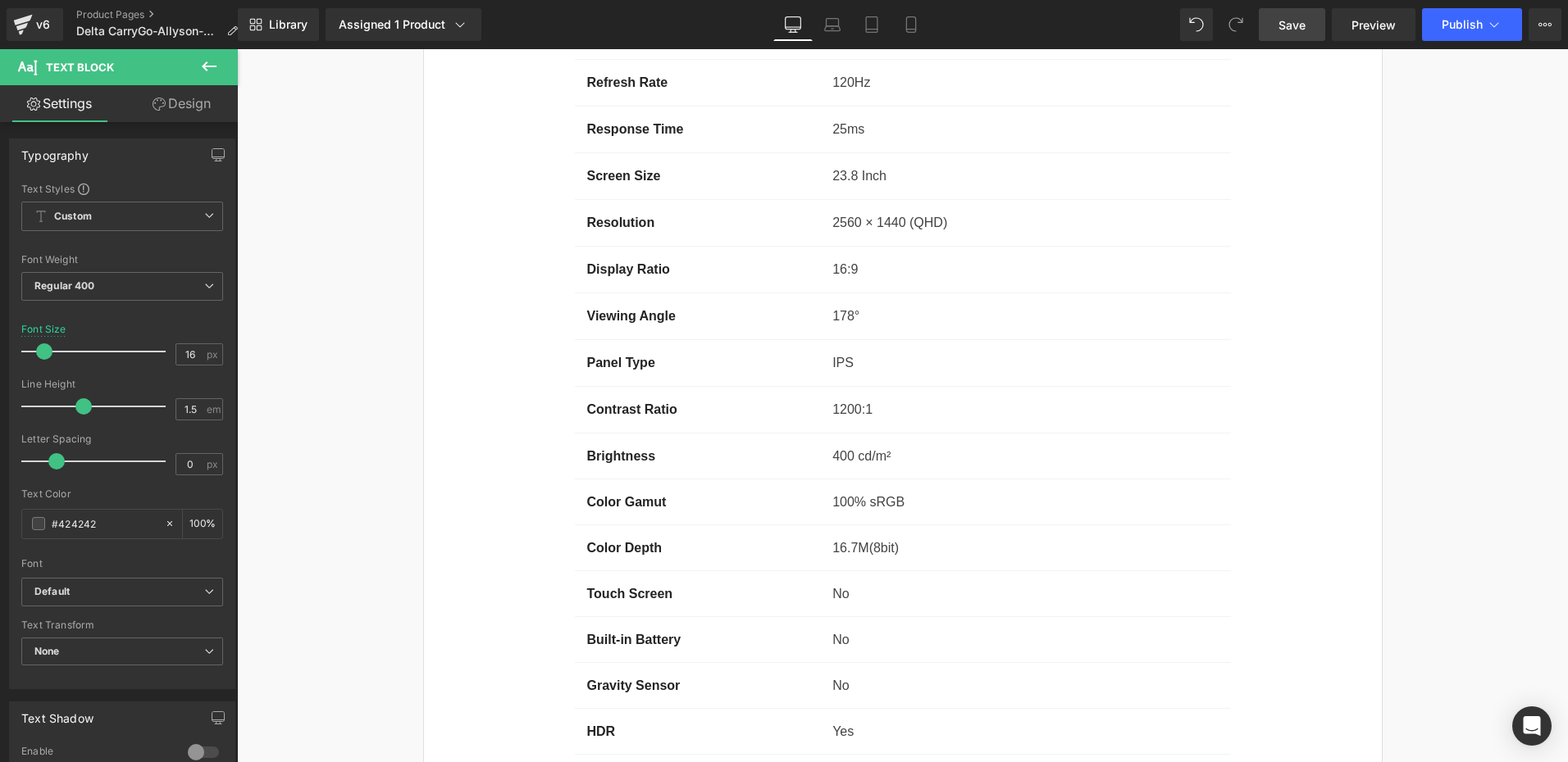
drag, startPoint x: 1289, startPoint y: 18, endPoint x: 499, endPoint y: 711, distance: 1050.9
click at [1289, 18] on span "Save" at bounding box center [1291, 25] width 27 height 18
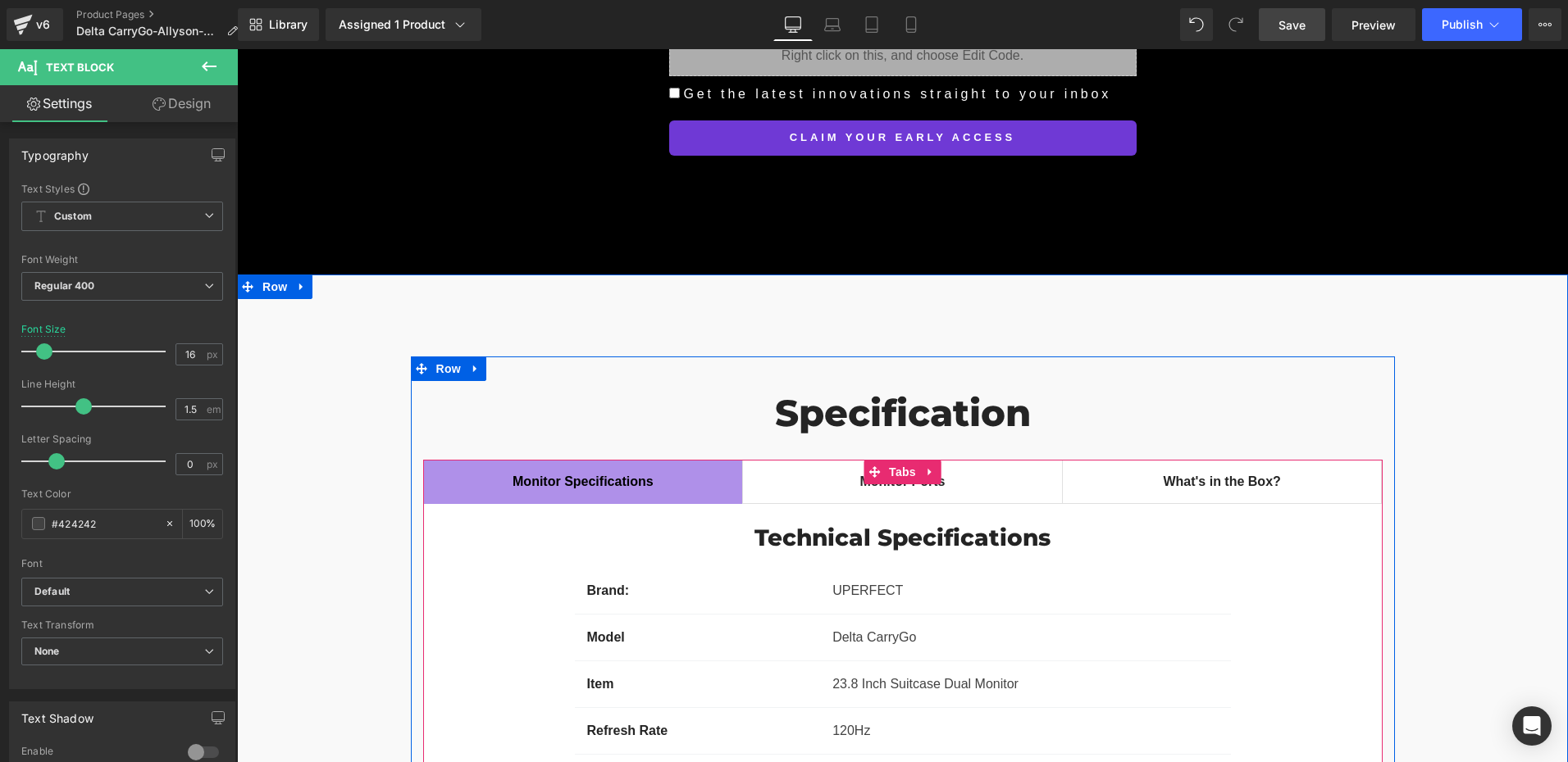
scroll to position [12212, 0]
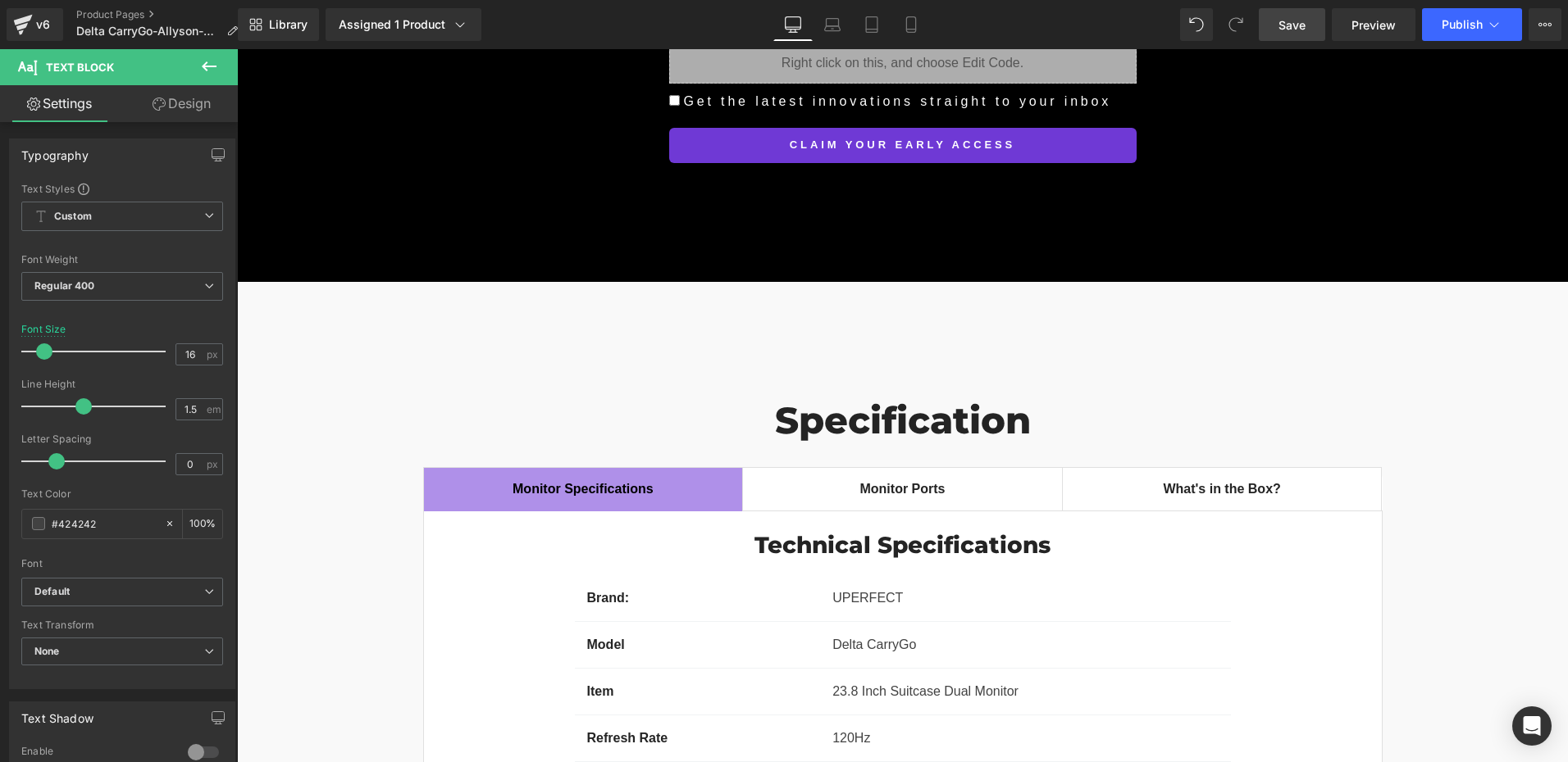
drag, startPoint x: 1293, startPoint y: 26, endPoint x: 831, endPoint y: 576, distance: 718.3
click at [1293, 26] on span "Save" at bounding box center [1291, 25] width 27 height 18
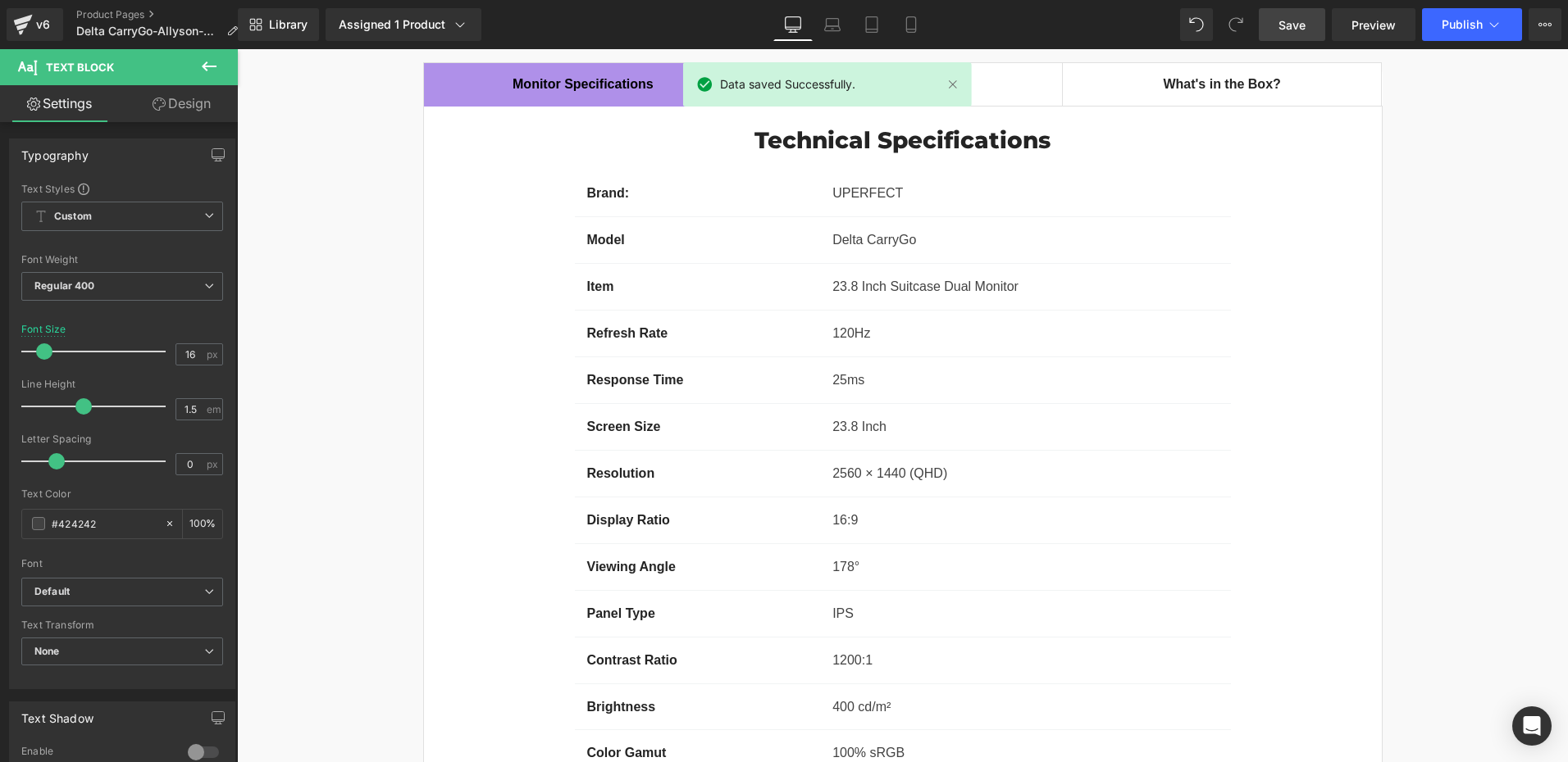
scroll to position [12304, 0]
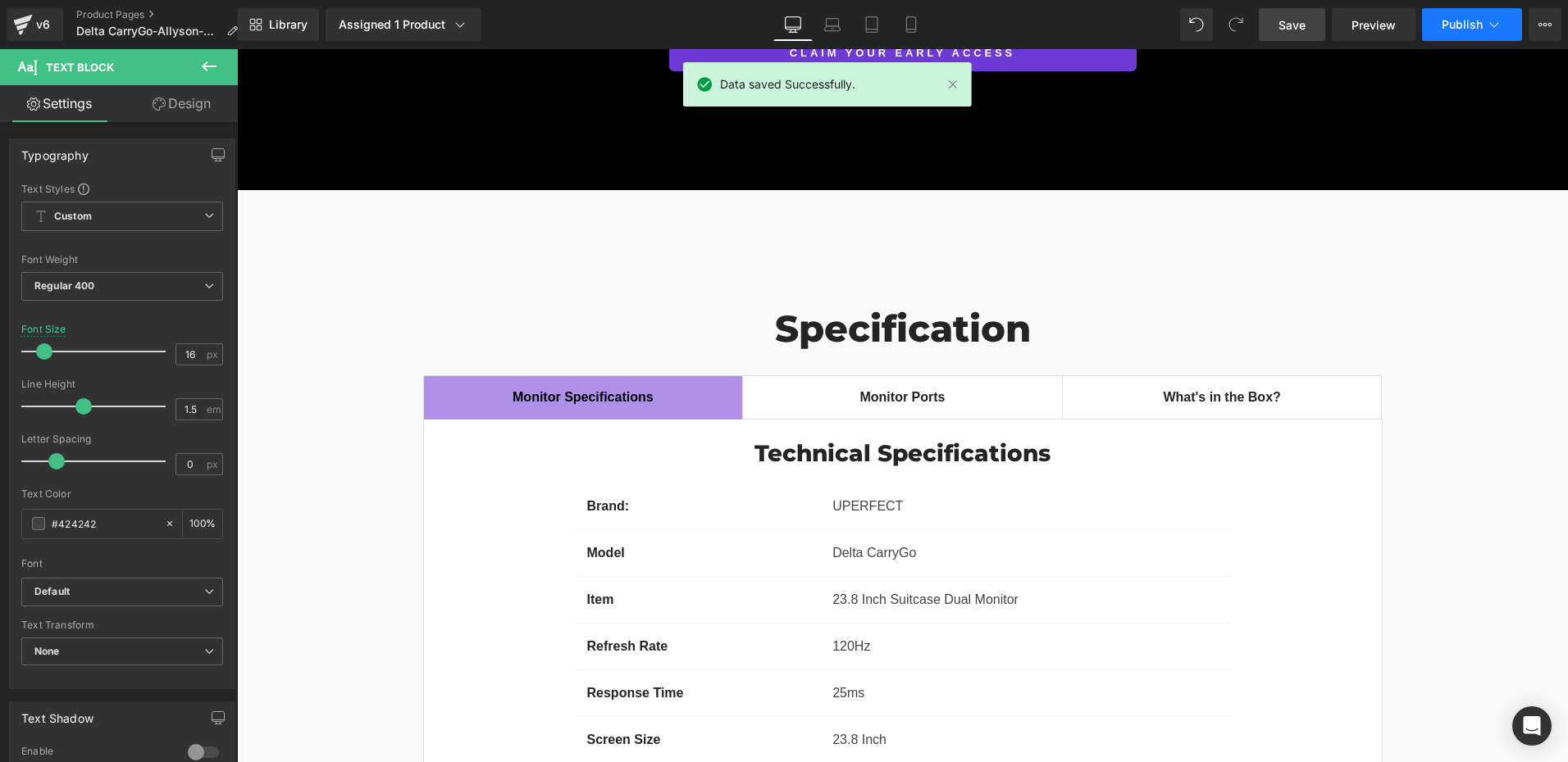
click at [1462, 27] on span "Publish" at bounding box center [1462, 25] width 41 height 13
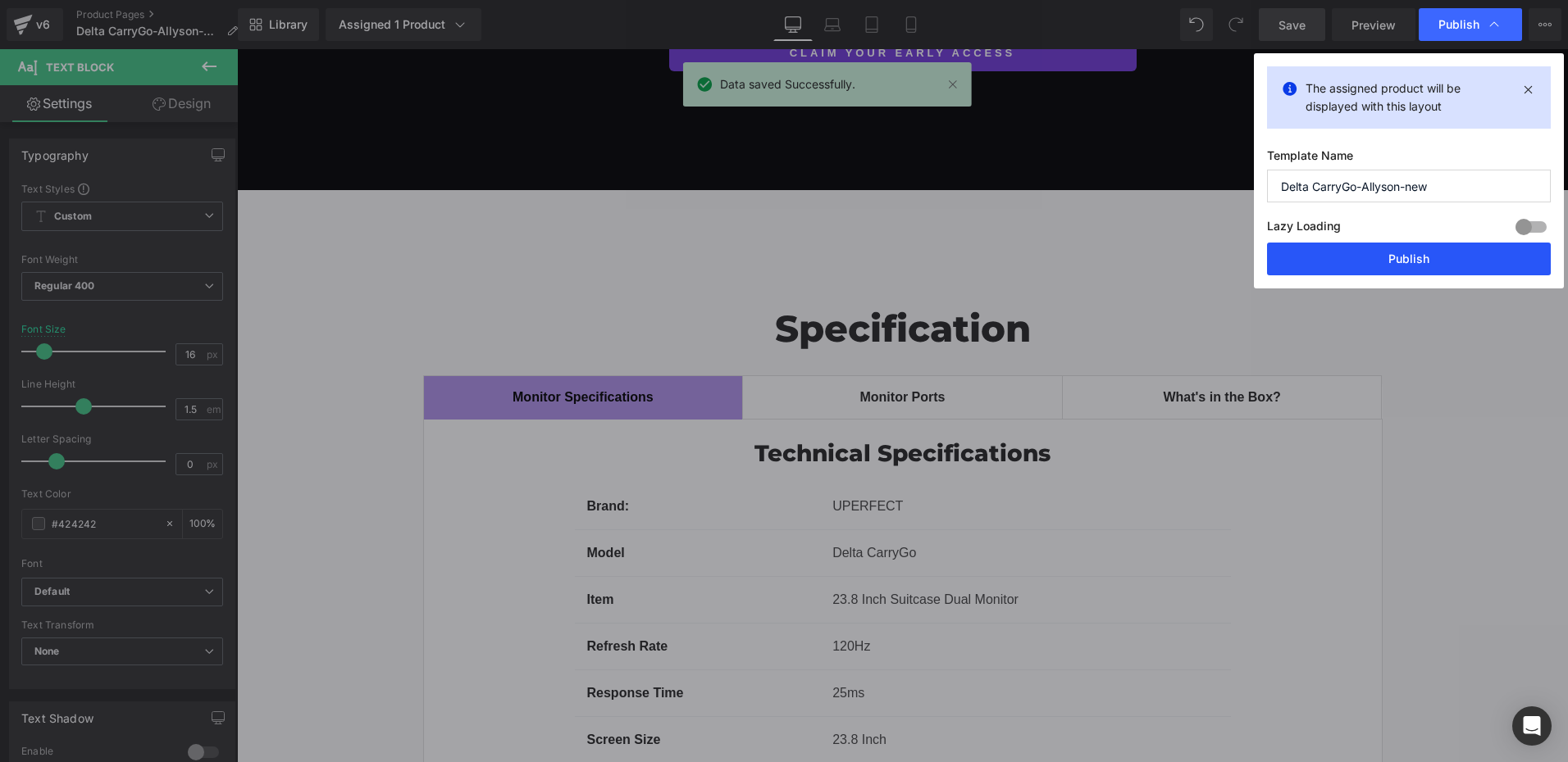
click at [1350, 256] on button "Publish" at bounding box center [1408, 258] width 283 height 33
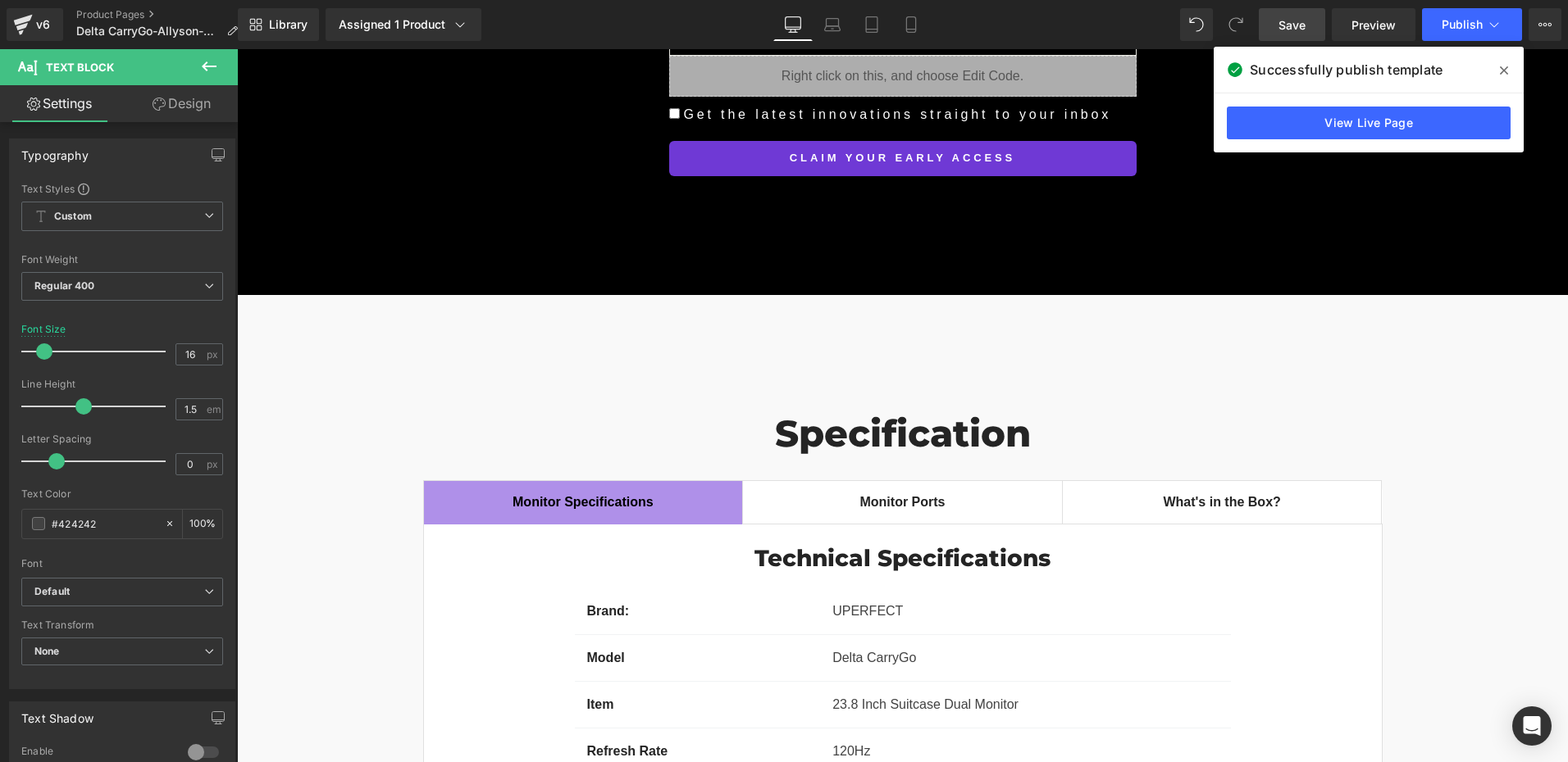
scroll to position [12058, 0]
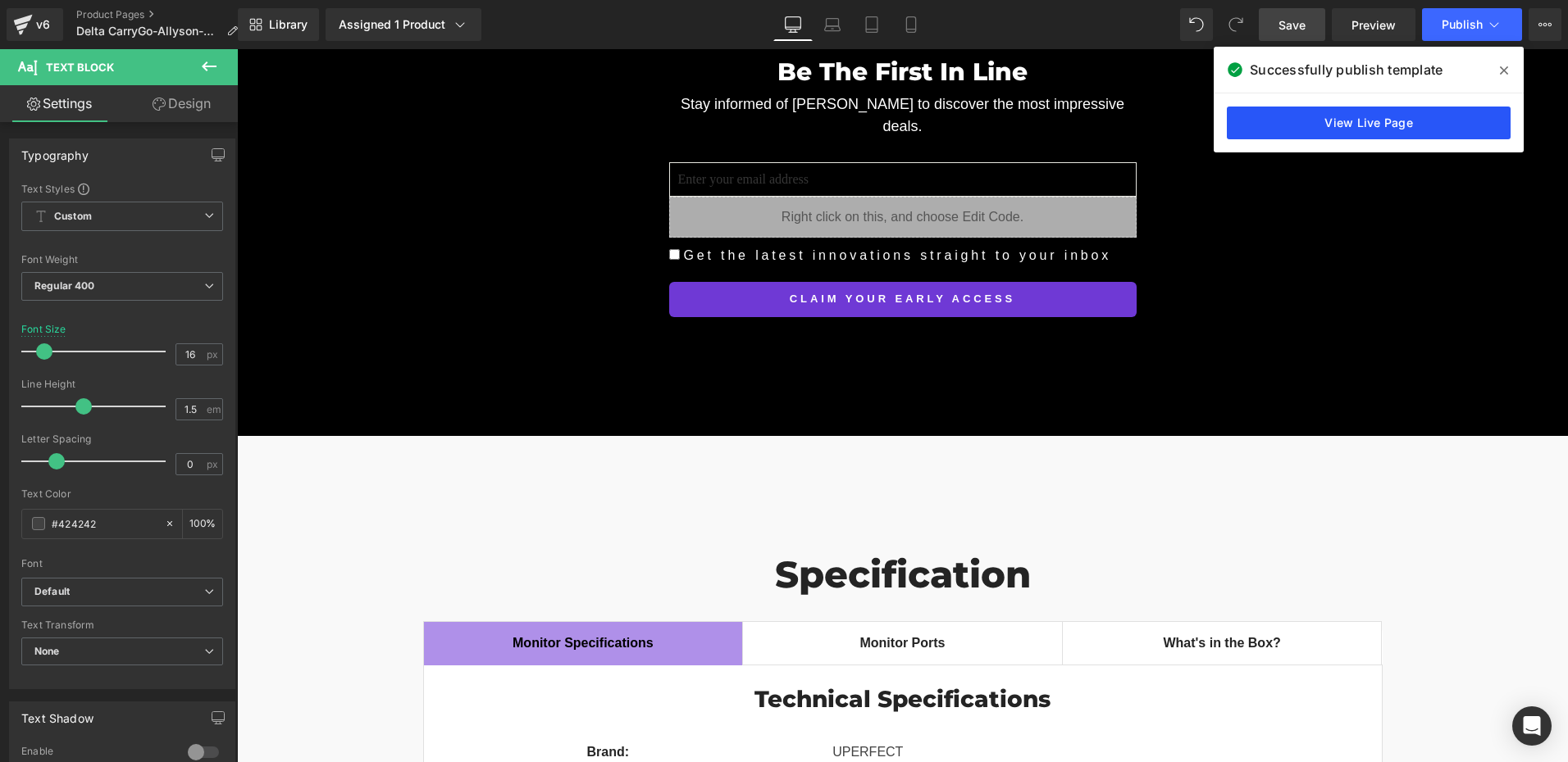
click at [1343, 126] on link "View Live Page" at bounding box center [1368, 123] width 283 height 33
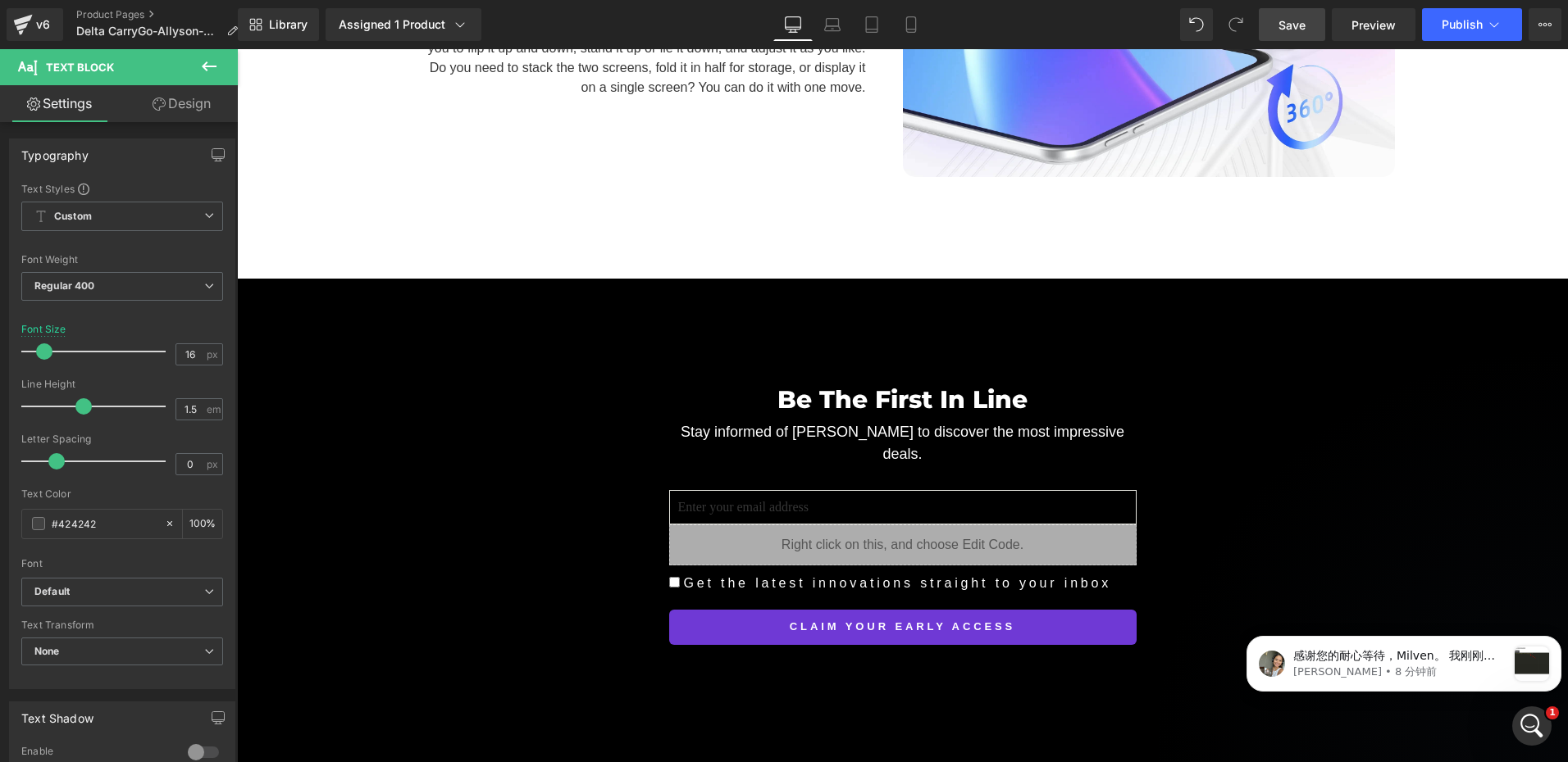
scroll to position [0, 0]
click at [1438, 662] on p "感谢您的耐心等待，Milven。 我刚刚与我们的技术团队确认过，有一点想与您核实。如果您将标签值固定设置为 “delta carrygo”，那么来自所有页面的…" at bounding box center [1399, 657] width 213 height 17
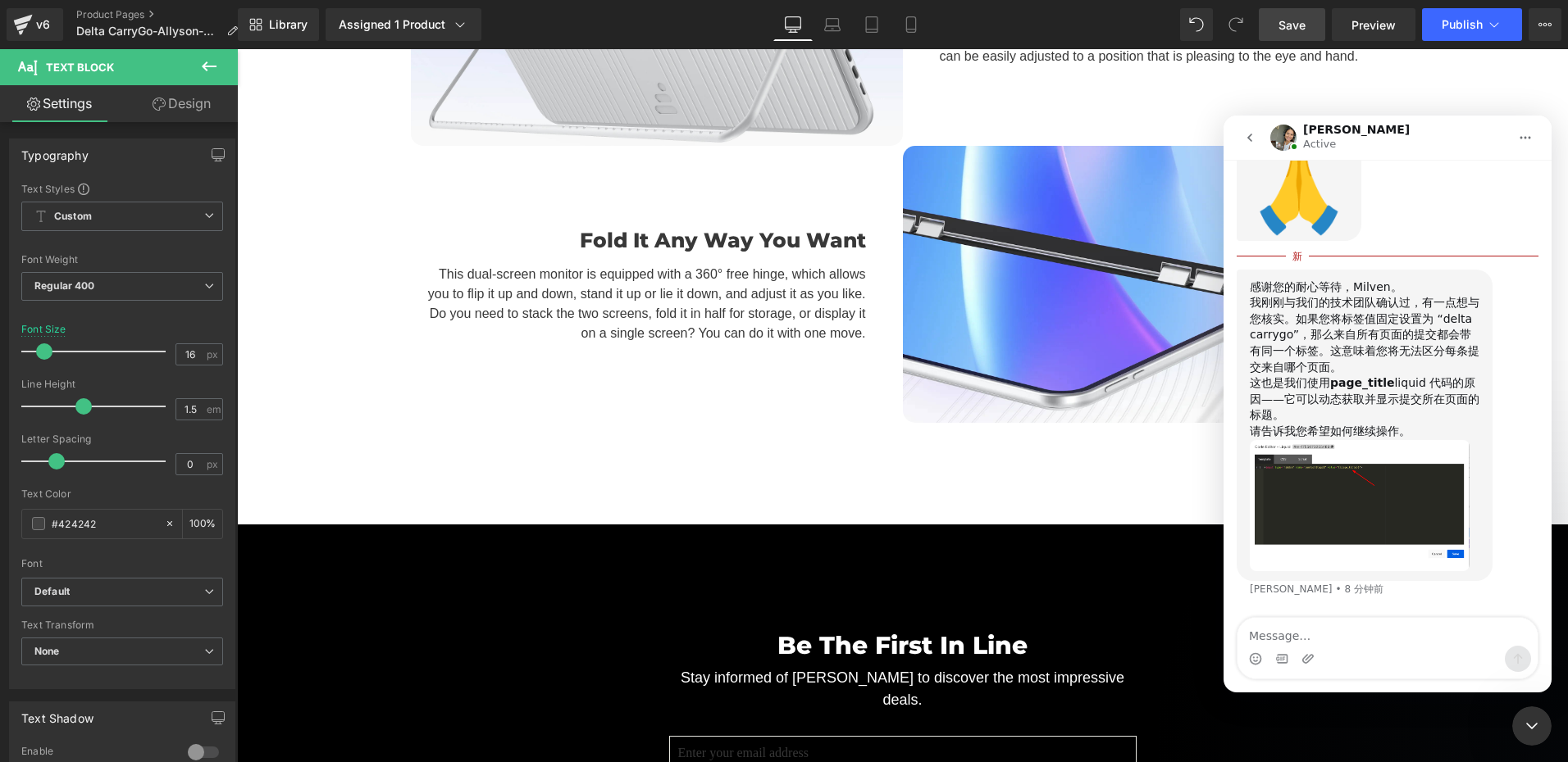
scroll to position [5277, 0]
drag, startPoint x: 1300, startPoint y: 402, endPoint x: 1321, endPoint y: 430, distance: 35.0
click at [1321, 375] on div "我刚刚与我们的技术团队确认过，有一点想与您核实。如果您将标签值固定设置为 “delta carrygo”，那么来自所有页面的提交都会带有同一个标签。这意味着您…" at bounding box center [1364, 335] width 230 height 80
drag, startPoint x: 1321, startPoint y: 430, endPoint x: 1348, endPoint y: 466, distance: 45.0
click at [1348, 389] on b "page_title" at bounding box center [1362, 383] width 64 height 13
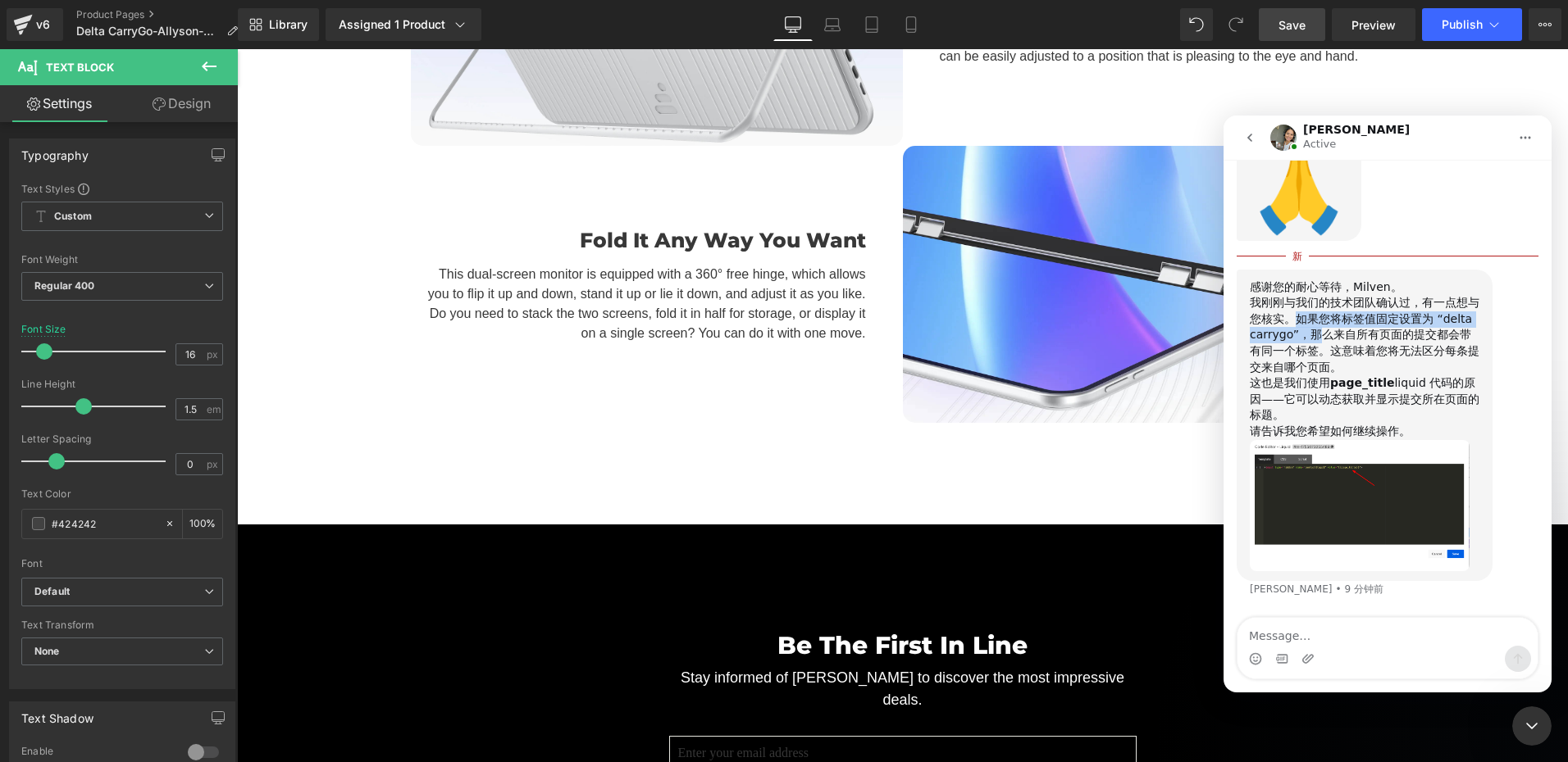
drag, startPoint x: 1299, startPoint y: 404, endPoint x: 1317, endPoint y: 423, distance: 26.2
click at [1317, 375] on div "我刚刚与我们的技术团队确认过，有一点想与您核实。如果您将标签值固定设置为 “delta carrygo”，那么来自所有页面的提交都会带有同一个标签。这意味着您…" at bounding box center [1364, 335] width 230 height 80
copy div "如果您将标签值固定设置为 “delta carrygo”，那"
click at [1373, 375] on div "我刚刚与我们的技术团队确认过，有一点想与您核实。如果您将标签值固定设置为 “delta carrygo”，那么来自所有页面的提交都会带有同一个标签。这意味着您…" at bounding box center [1364, 335] width 230 height 80
click at [1342, 375] on div "我刚刚与我们的技术团队确认过，有一点想与您核实。如果您将标签值固定设置为 “delta carrygo”，那么来自所有页面的提交都会带有同一个标签。这意味着您…" at bounding box center [1364, 335] width 230 height 80
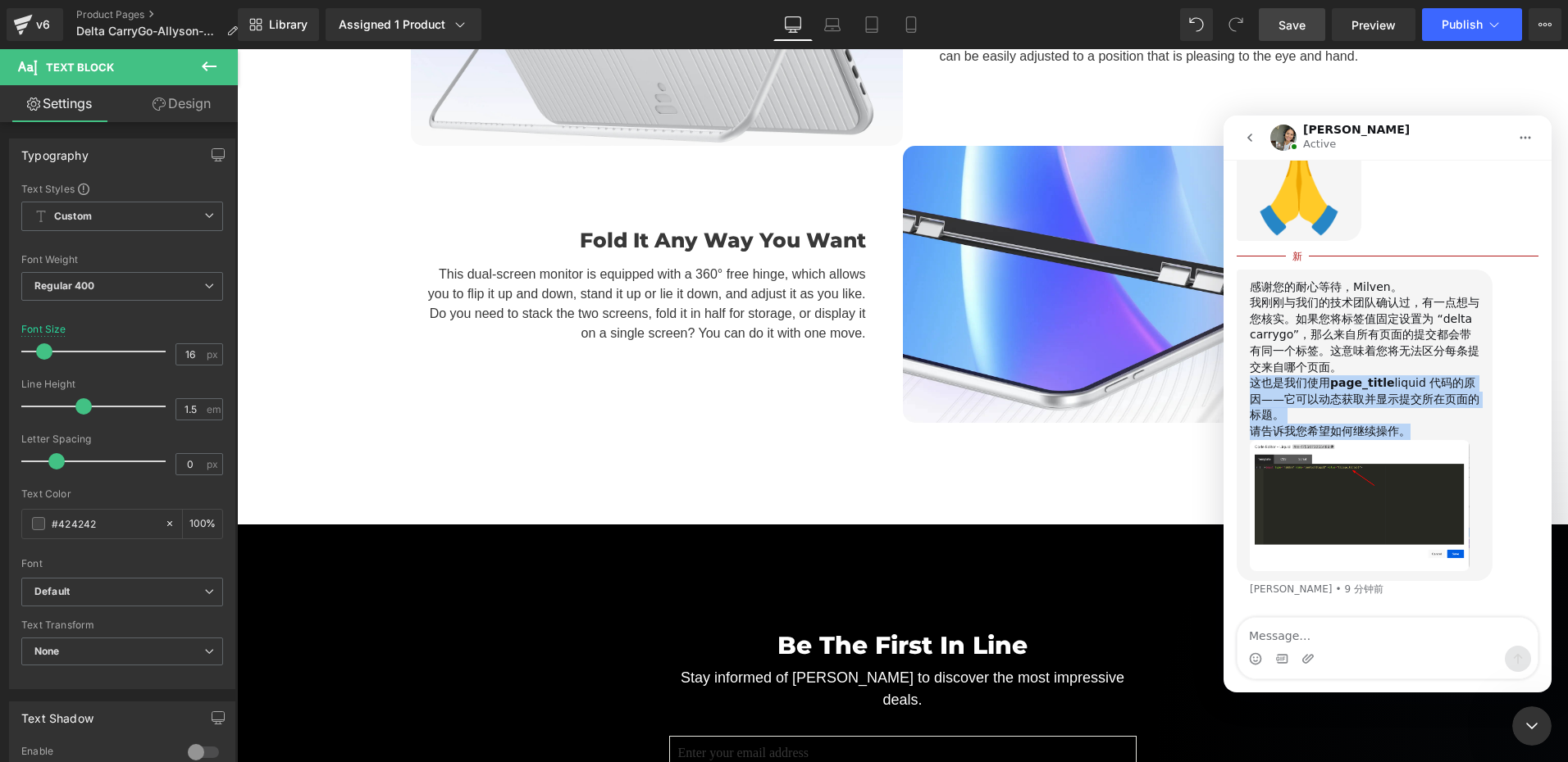
drag, startPoint x: 1251, startPoint y: 469, endPoint x: 1407, endPoint y: 519, distance: 163.8
click at [1407, 519] on div "感谢您的耐心等待，Milven。 我刚刚与我们的技术团队确认过，有一点想与您核实。如果您将标签值固定设置为 “delta carrygo”，那么来自所有页面的…" at bounding box center [1364, 426] width 230 height 292
copy div "这也是我们使用 page_title liquid 代码的原因——它可以动态获取并显示提交所在页面的标题。 请告诉我您希望如何继续操作。"
click at [1255, 424] on div "这也是我们使用 page_title liquid 代码的原因——它可以动态获取并显示提交所在页面的标题。" at bounding box center [1364, 399] width 230 height 48
click at [1311, 424] on div "这也是我们使用 page_title liquid 代码的原因——它可以动态获取并显示提交所在页面的标题。" at bounding box center [1364, 399] width 230 height 48
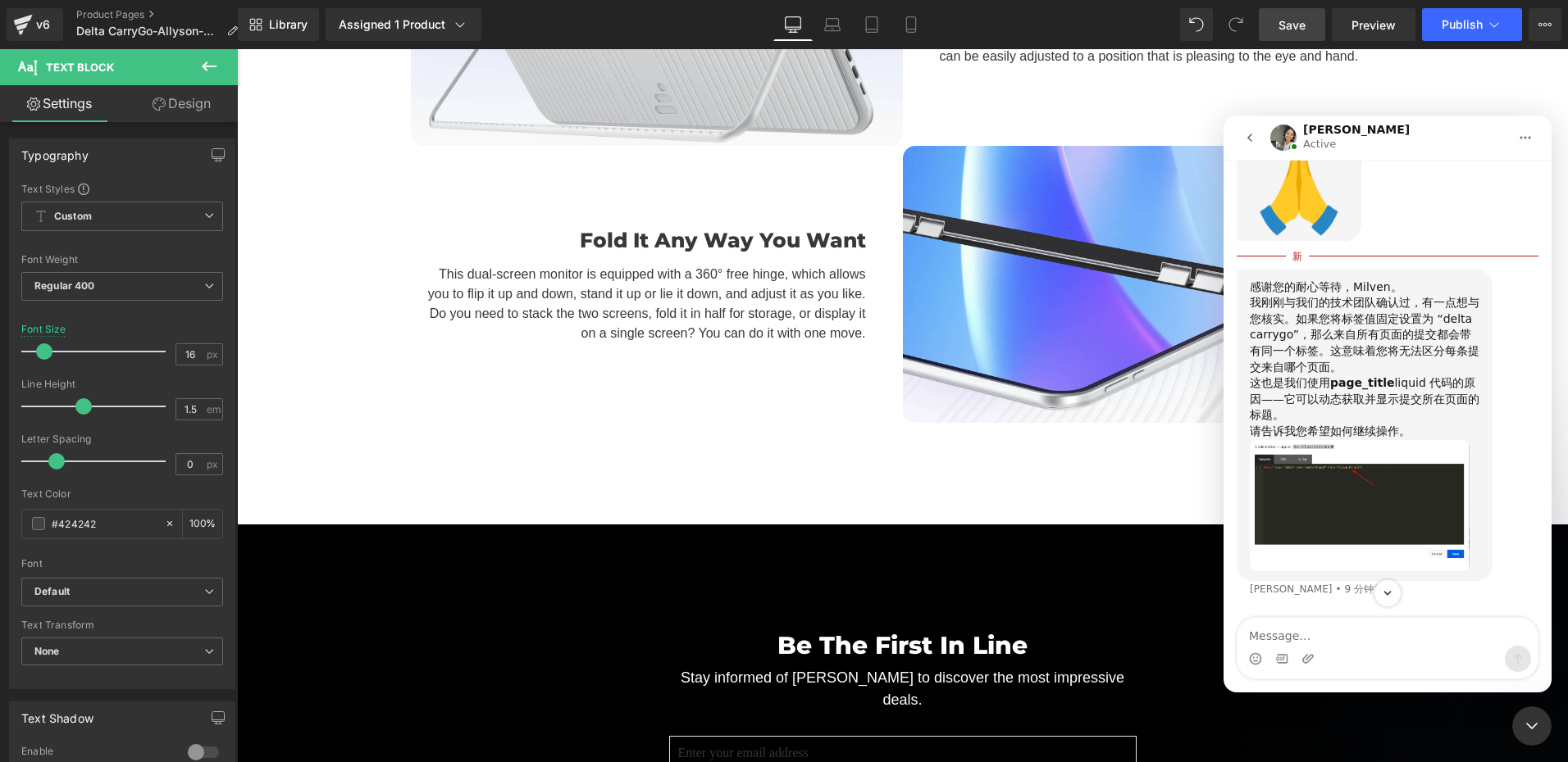
scroll to position [5359, 0]
click at [1359, 577] on div "感谢您的耐心等待，Milven。 我刚刚与我们的技术团队确认过，有一点想与您核实。如果您将标签值固定设置为 “delta carrygo”，那么来自所有页面的…" at bounding box center [1364, 426] width 256 height 312
click at [1345, 474] on img "Zoe说…" at bounding box center [1359, 506] width 220 height 132
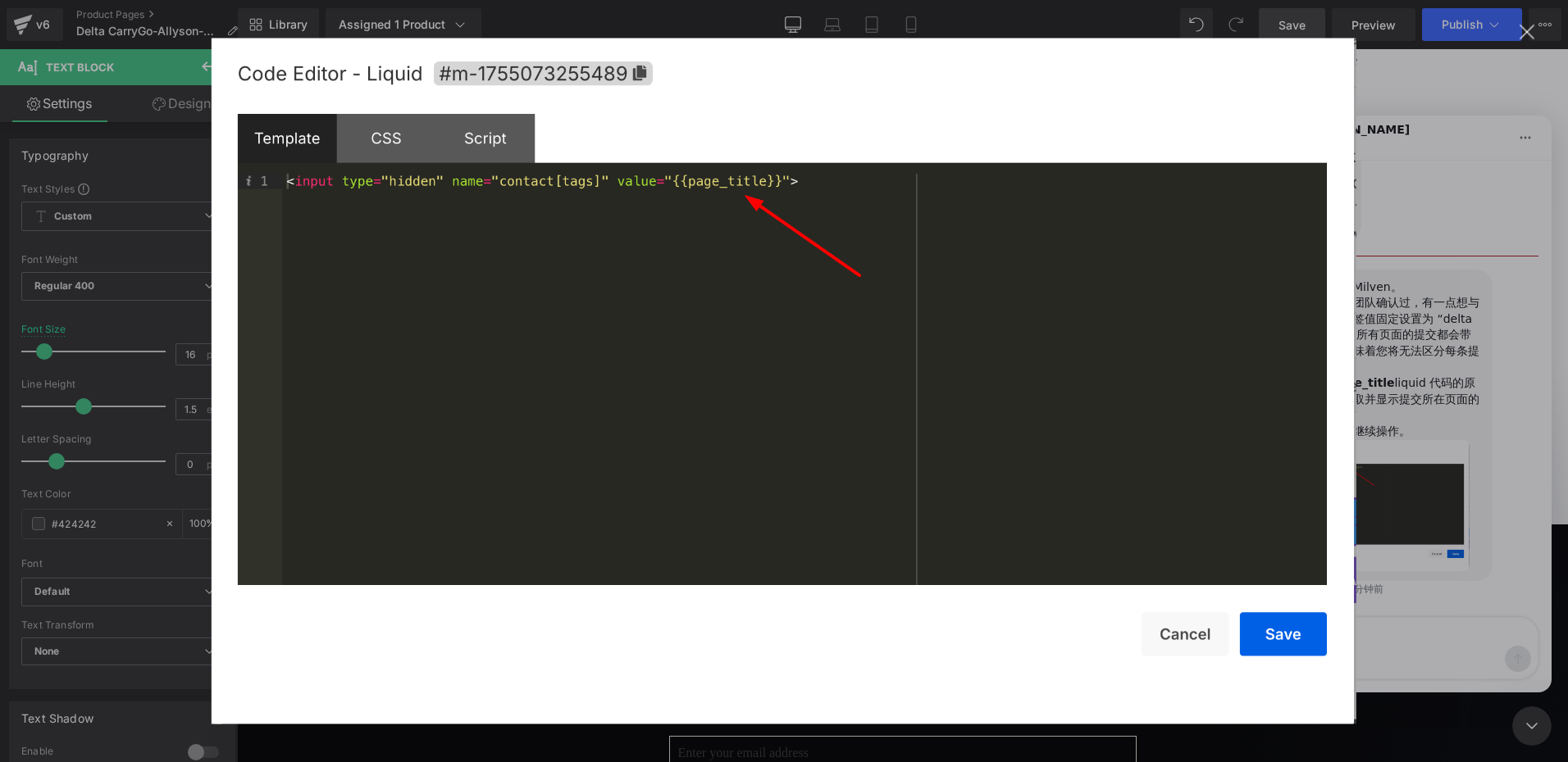
click at [1530, 27] on div "关闭" at bounding box center [1527, 32] width 16 height 16
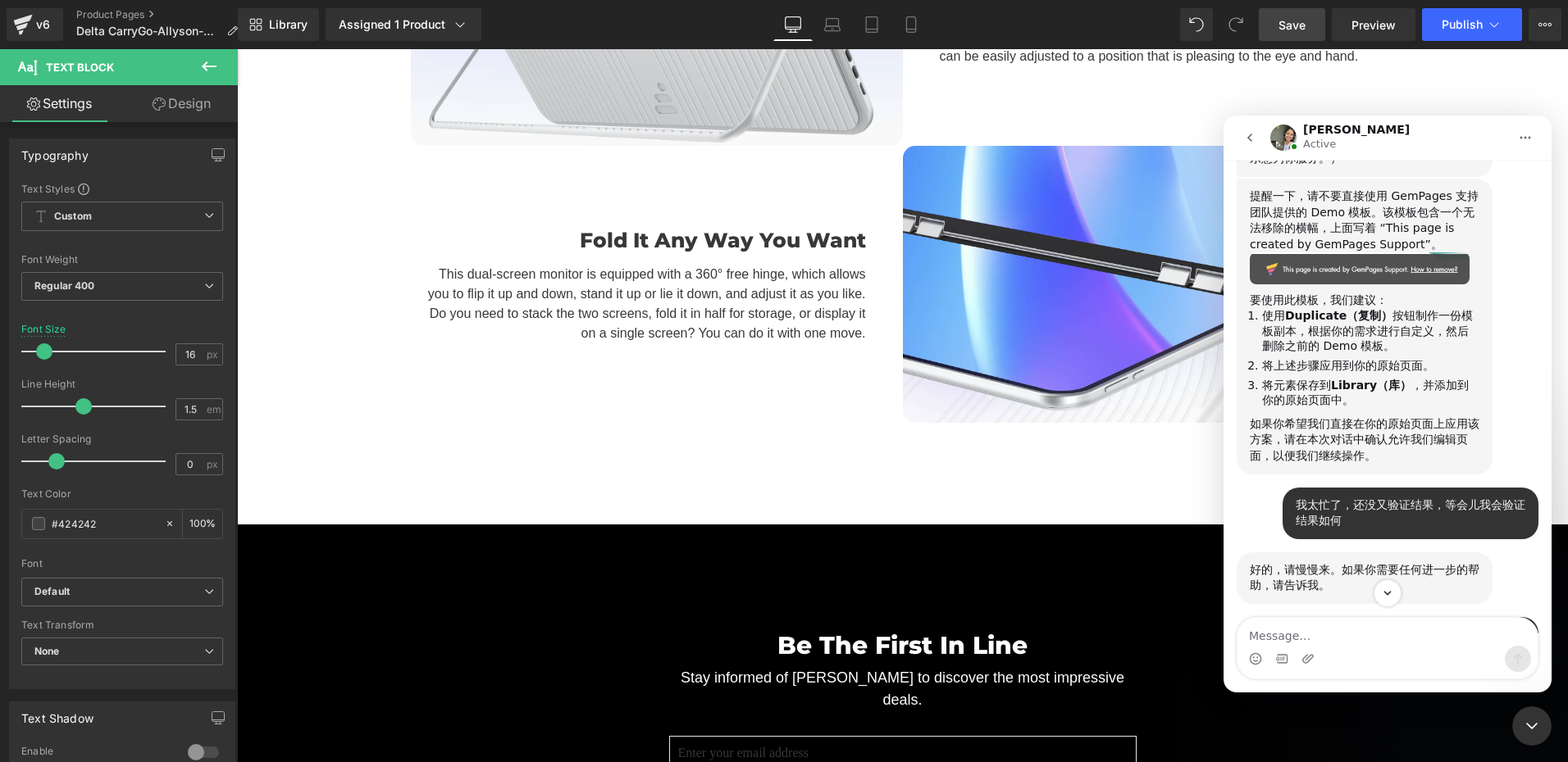
scroll to position [3473, 0]
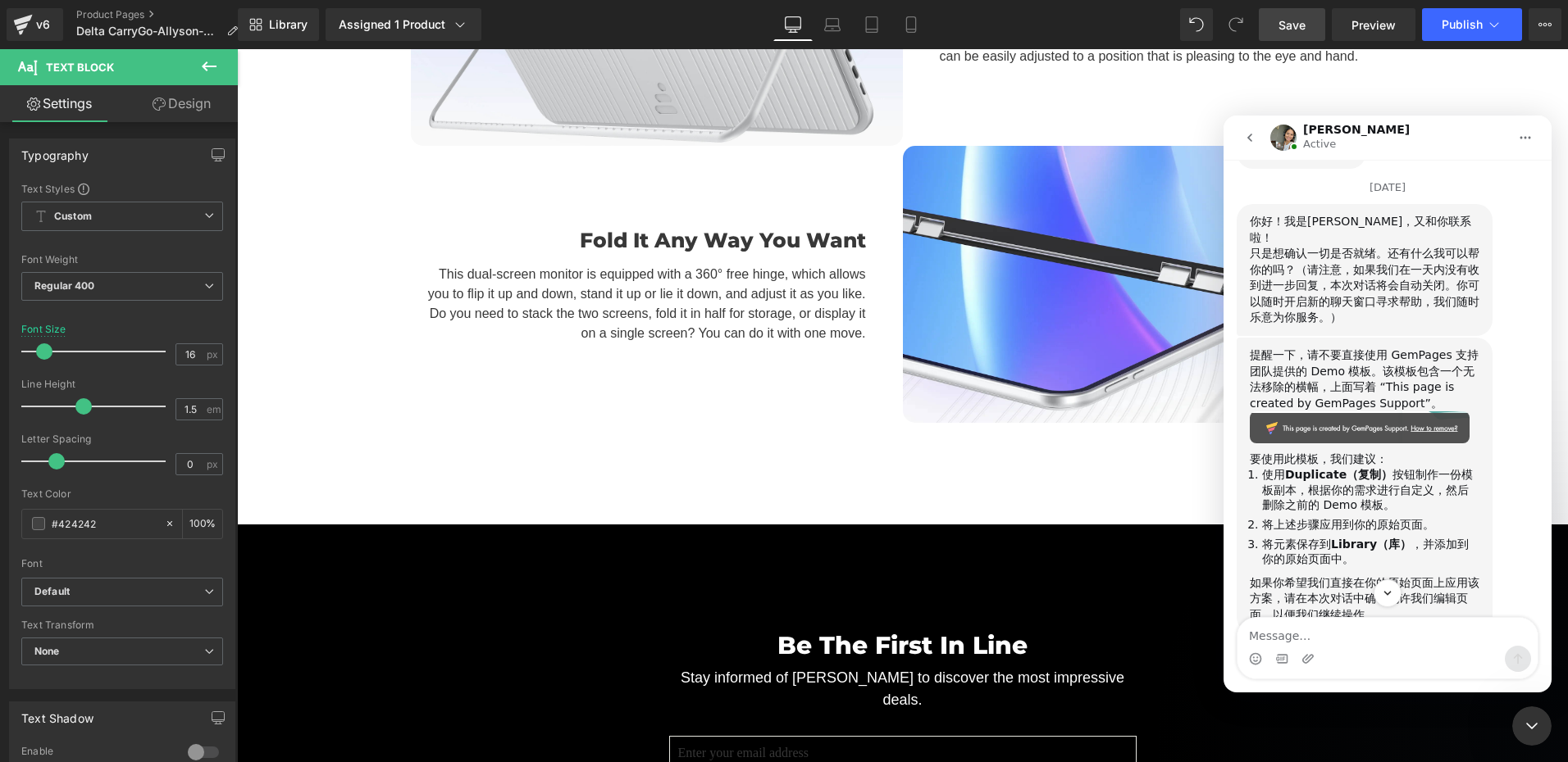
click at [1530, 729] on icon "关闭 Intercom Messenger" at bounding box center [1532, 726] width 20 height 20
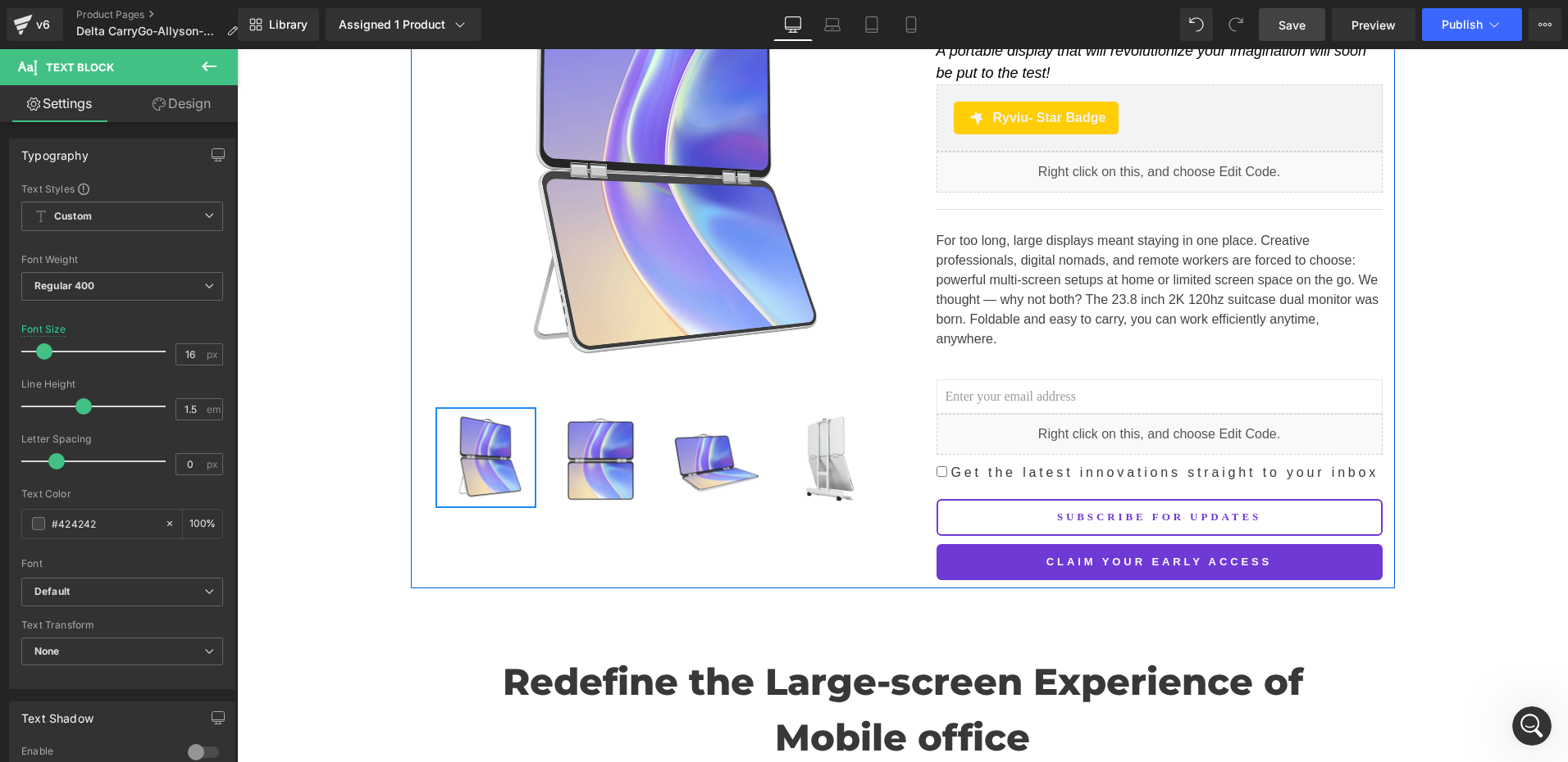
scroll to position [246, 0]
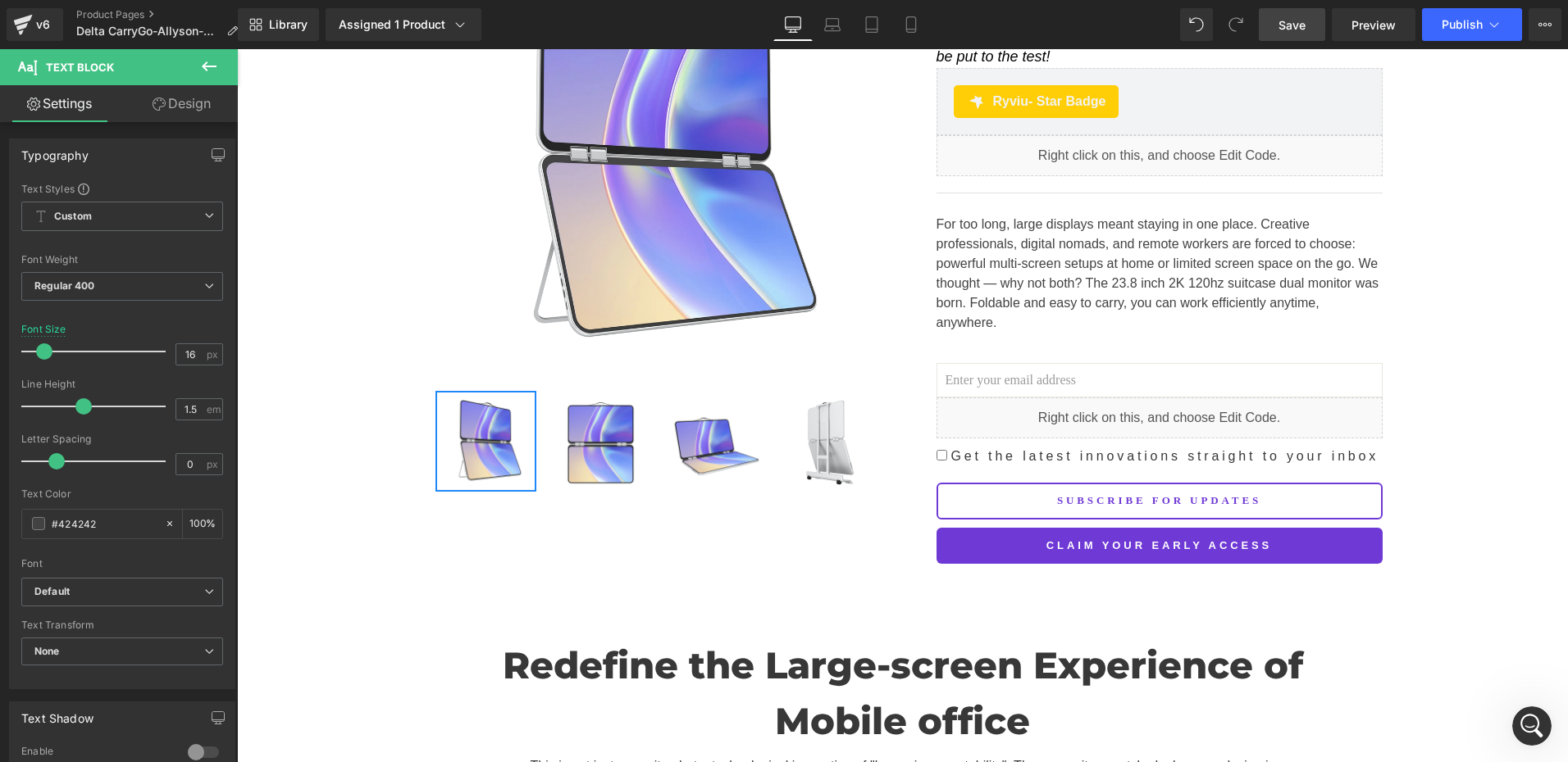
click at [1303, 20] on span "Save" at bounding box center [1291, 25] width 27 height 18
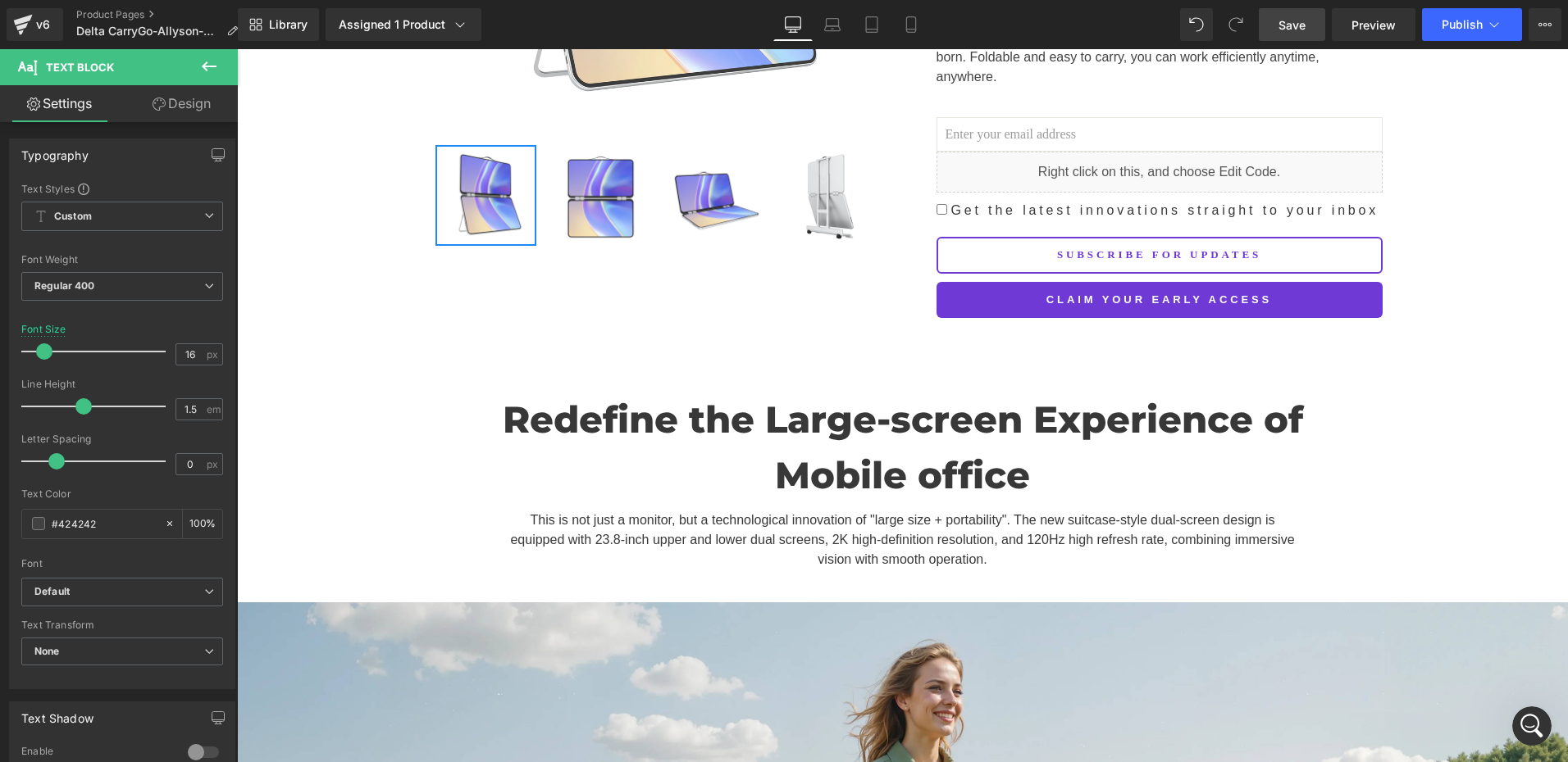
click at [1530, 716] on icon "打开 Intercom Messenger" at bounding box center [1532, 726] width 27 height 27
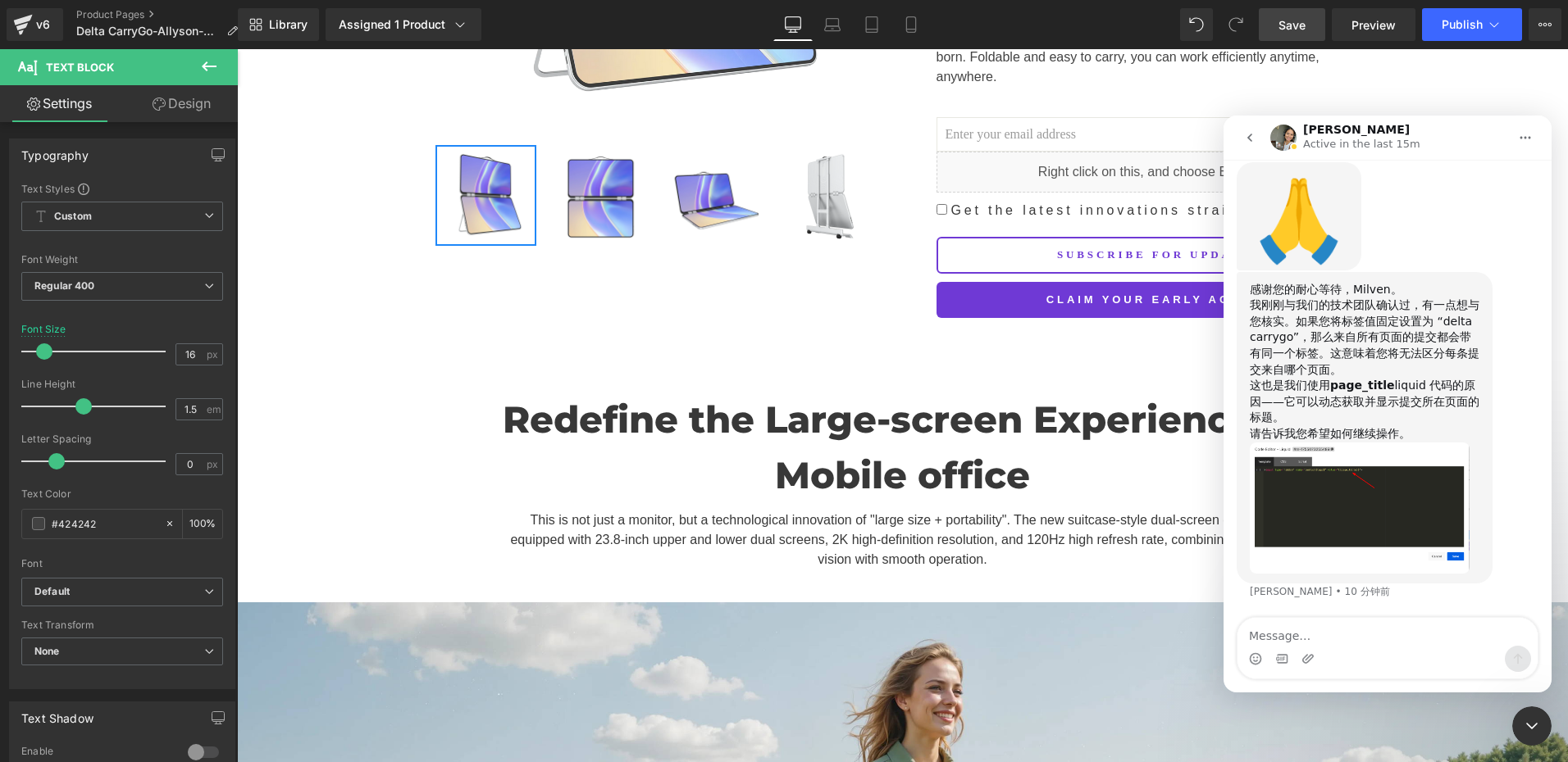
click at [1282, 632] on textarea "Message…" at bounding box center [1387, 632] width 300 height 28
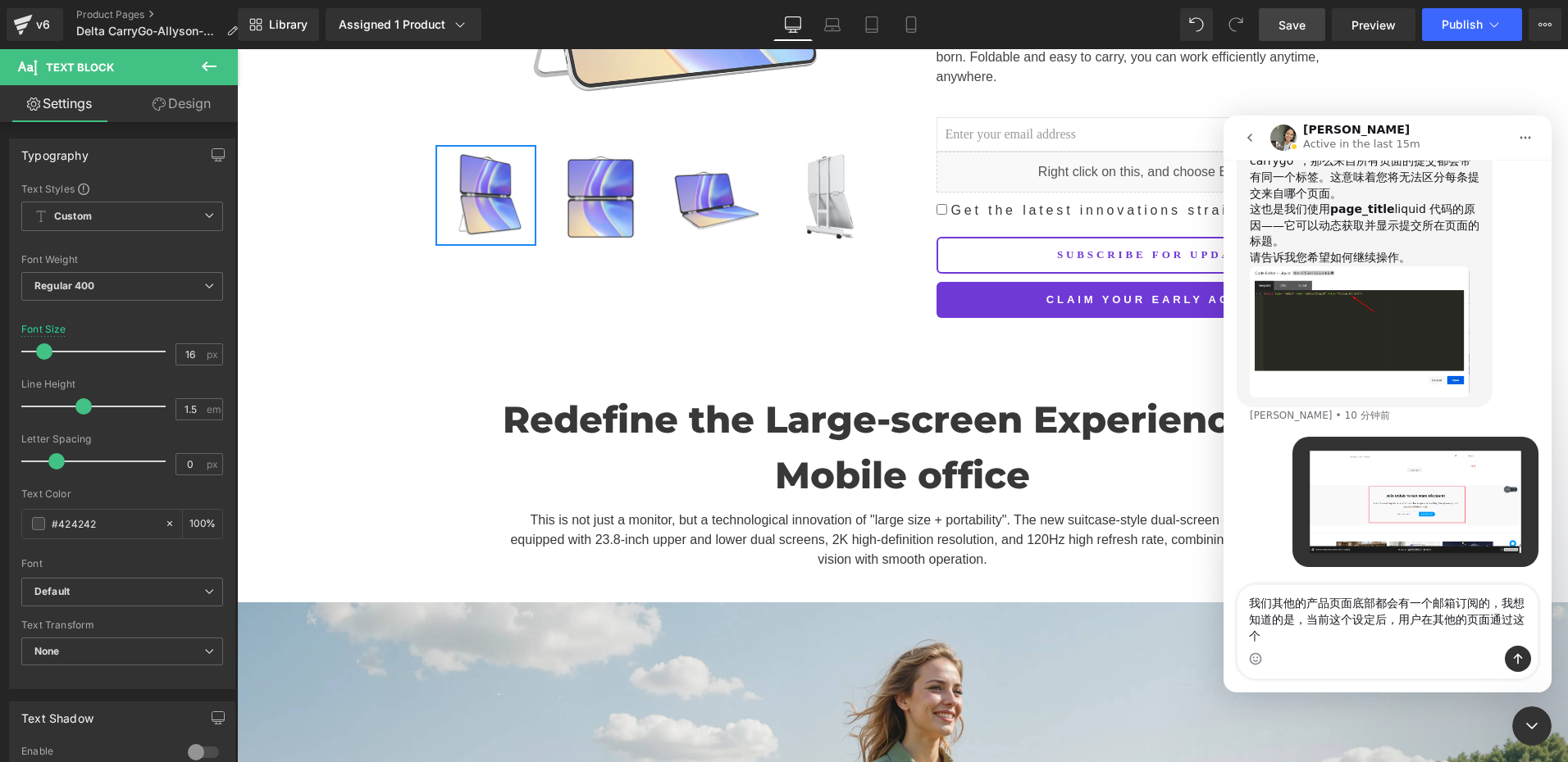
scroll to position [5508, 0]
click at [1349, 630] on textarea "我们其他的产品页面底部都会有一个邮箱订阅的，我想知道的是，当前这个设定后，用户在其他的页面通过这个模块订阅，也会给邮箱打上当前产品页面的标签吗？" at bounding box center [1387, 615] width 300 height 61
click at [1275, 620] on textarea "我们其他的产品页面底部都会有一个邮箱订阅的，我想知道的是，当前这个设定后，用户在其他的页面通过这个模块订阅，也会给邮箱打上当前产品页面的标签吗？" at bounding box center [1387, 615] width 300 height 61
click at [1341, 620] on textarea "我们其他的产品页面底部都会有一个邮箱订阅的，我想知道的是，当前这个设定后，用户在其他的页面通过这个模块订阅，也会给邮箱打上当前产品页面的标签吗？" at bounding box center [1387, 615] width 300 height 61
click at [1373, 620] on textarea "我们其他的产品页面底部都会有一个邮箱订阅的，我想知道的是，当前这个设定后，用户在其他的页面通过这个模块订阅，也会给邮箱打上当前产品页面的标签吗？" at bounding box center [1387, 615] width 300 height 61
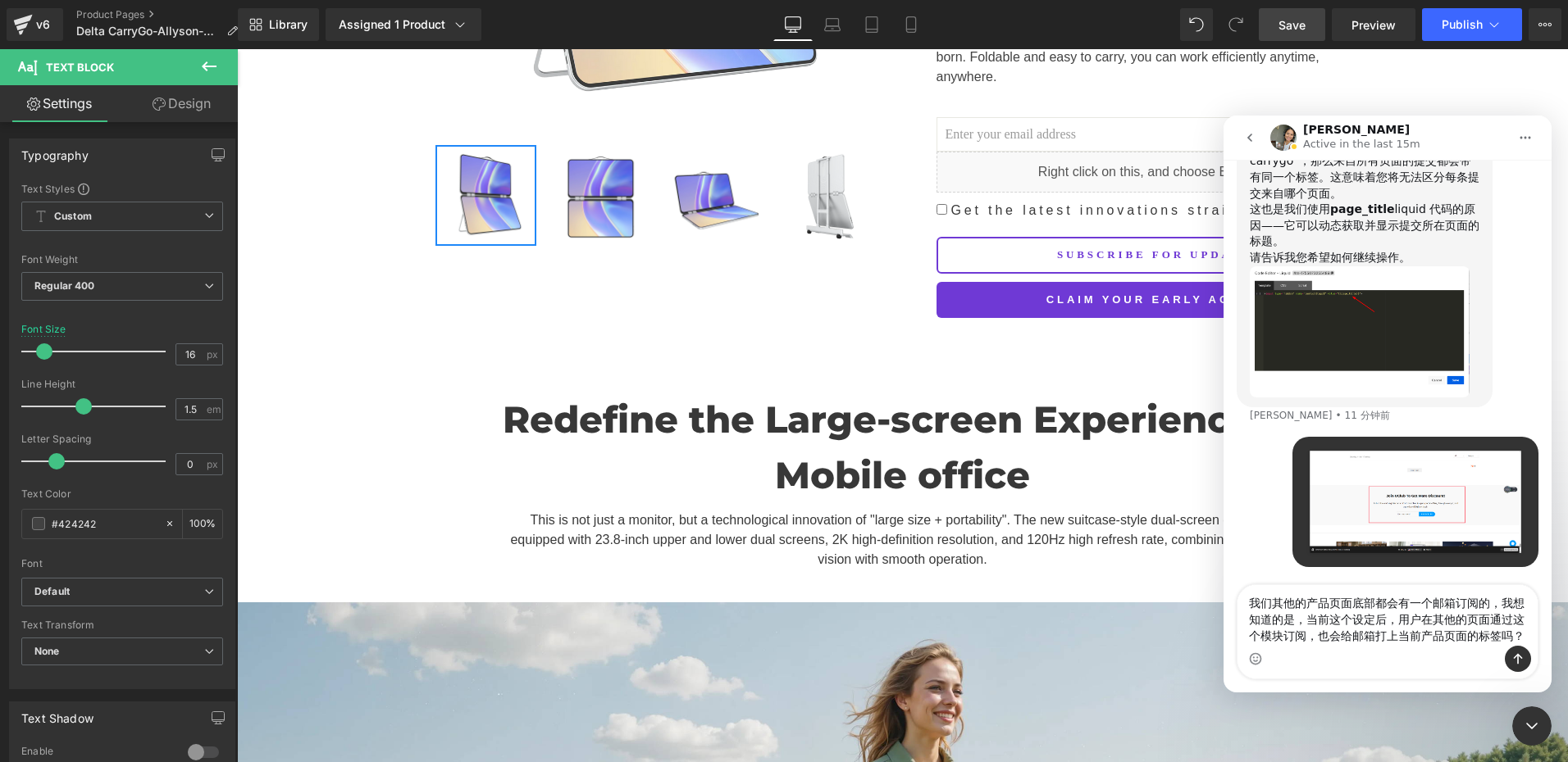
click at [1353, 622] on textarea "我们其他的产品页面底部都会有一个邮箱订阅的，我想知道的是，当前这个设定后，用户在其他的页面通过这个模块订阅，也会给邮箱打上当前产品页面的标签吗？" at bounding box center [1387, 615] width 300 height 61
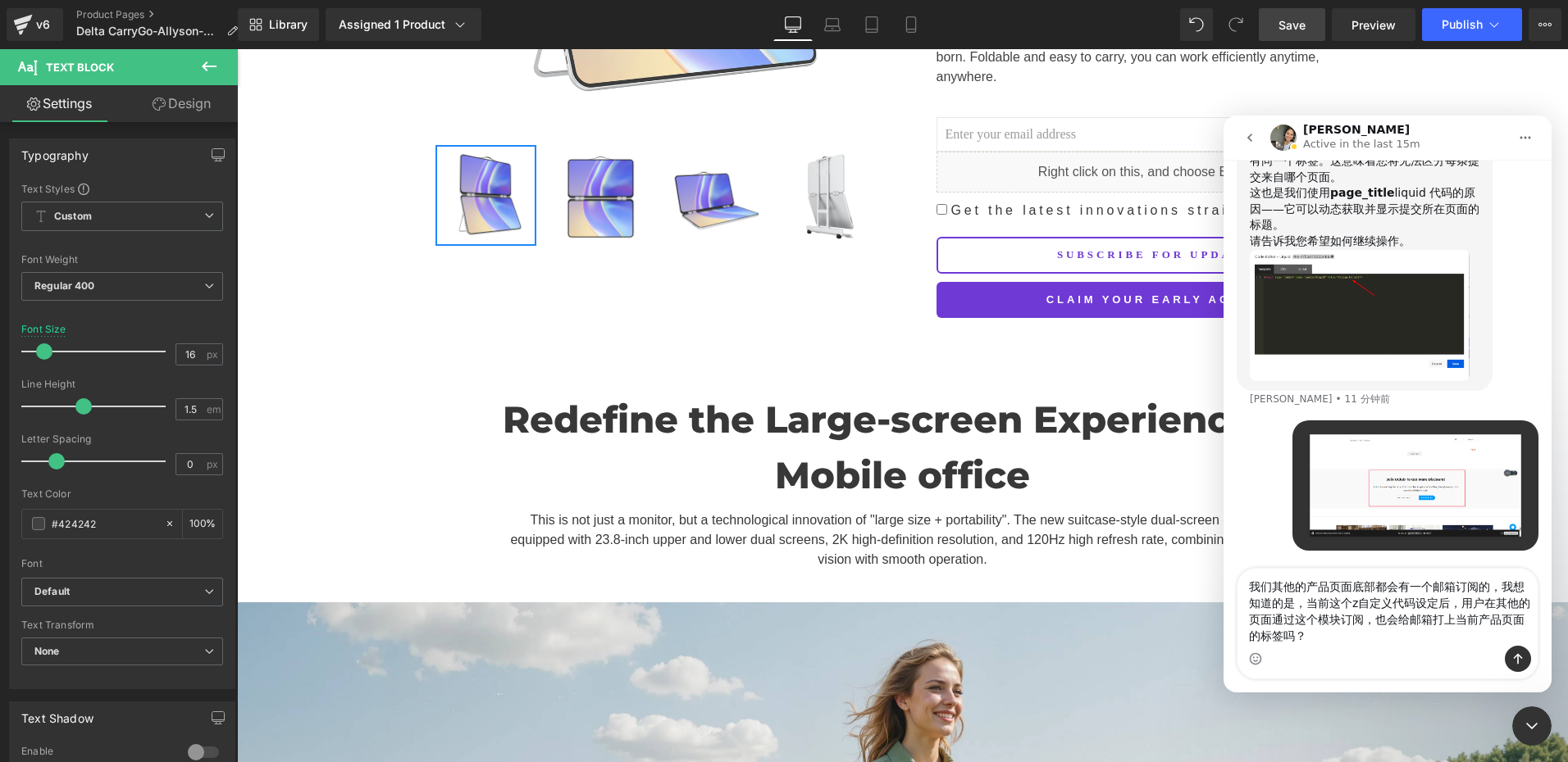
click at [1418, 623] on textarea "我们其他的产品页面底部都会有一个邮箱订阅的，我想知道的是，当前这个z自定义代码设定后，用户在其他的页面通过这个模块订阅，也会给邮箱打上当前产品页面的标签吗？" at bounding box center [1387, 607] width 300 height 77
click at [1272, 627] on textarea "我们其他的产品页面底部都会有一个邮箱订阅的，我想知道的是，当前这个z自定义代码设定后，用户在其他的页面通过这个模块订阅，也会给邮箱打上当前产品页面的标签吗？" at bounding box center [1387, 607] width 300 height 77
click at [1337, 638] on textarea "我们其他的产品页面底部都会有一个邮箱订阅的，我想知道的是，当前这个z自定义代码设定后，用户在其他的页面通过这个模块订阅，也会给邮箱打上当前产品页面的标签吗？" at bounding box center [1387, 607] width 300 height 77
drag, startPoint x: 1323, startPoint y: 625, endPoint x: 1359, endPoint y: 625, distance: 36.0
click at [1359, 625] on textarea "我们其他的产品页面底部都会有一个邮箱订阅的，我想知道的是，当前这个z自定义代码设定后，用户在其他的页面通过这个模块订阅，也会给邮箱打上当前产品页面的标签吗？" at bounding box center [1387, 607] width 300 height 77
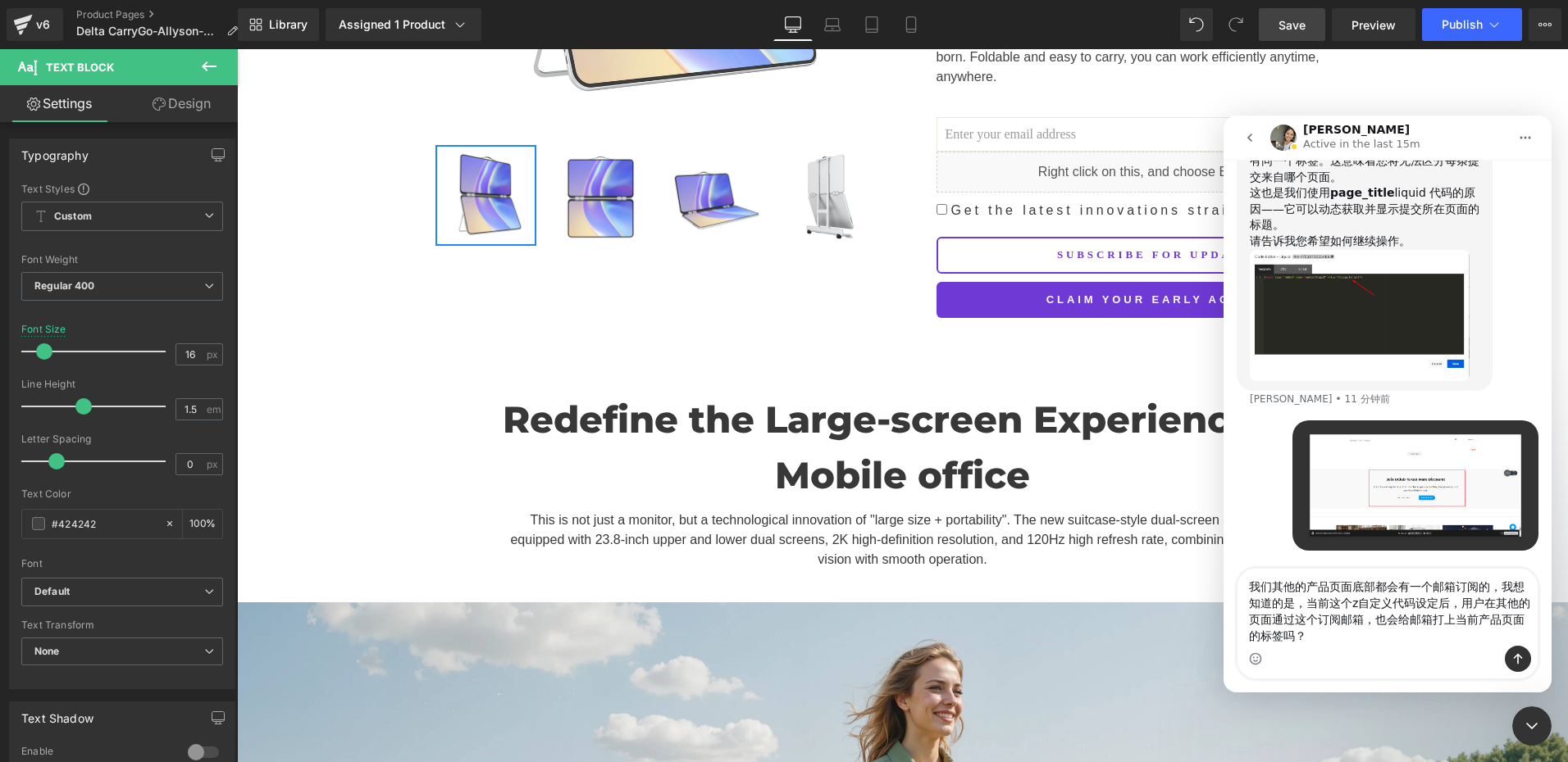
click at [1342, 640] on textarea "我们其他的产品页面底部都会有一个邮箱订阅的，我想知道的是，当前这个z自定义代码设定后，用户在其他的页面通过这个订阅邮箱，也会给邮箱打上当前产品页面的标签吗？" at bounding box center [1387, 607] width 300 height 77
click at [1458, 625] on textarea "我们其他的产品页面底部都会有一个邮箱订阅的，我想知道的是，当前这个z自定义代码设定后，用户在其他的页面通过这个订阅邮箱，也会给邮箱打上当前产品页面的标签吗？" at bounding box center [1387, 607] width 300 height 77
type textarea "我们其他的产品页面底部都会有一个邮箱订阅的，我想知道的是，当前这个z自定义代码设定后，用户在其他的页面通过这个订阅邮箱，也会给邮箱打上用户所在的当前产品页面的…"
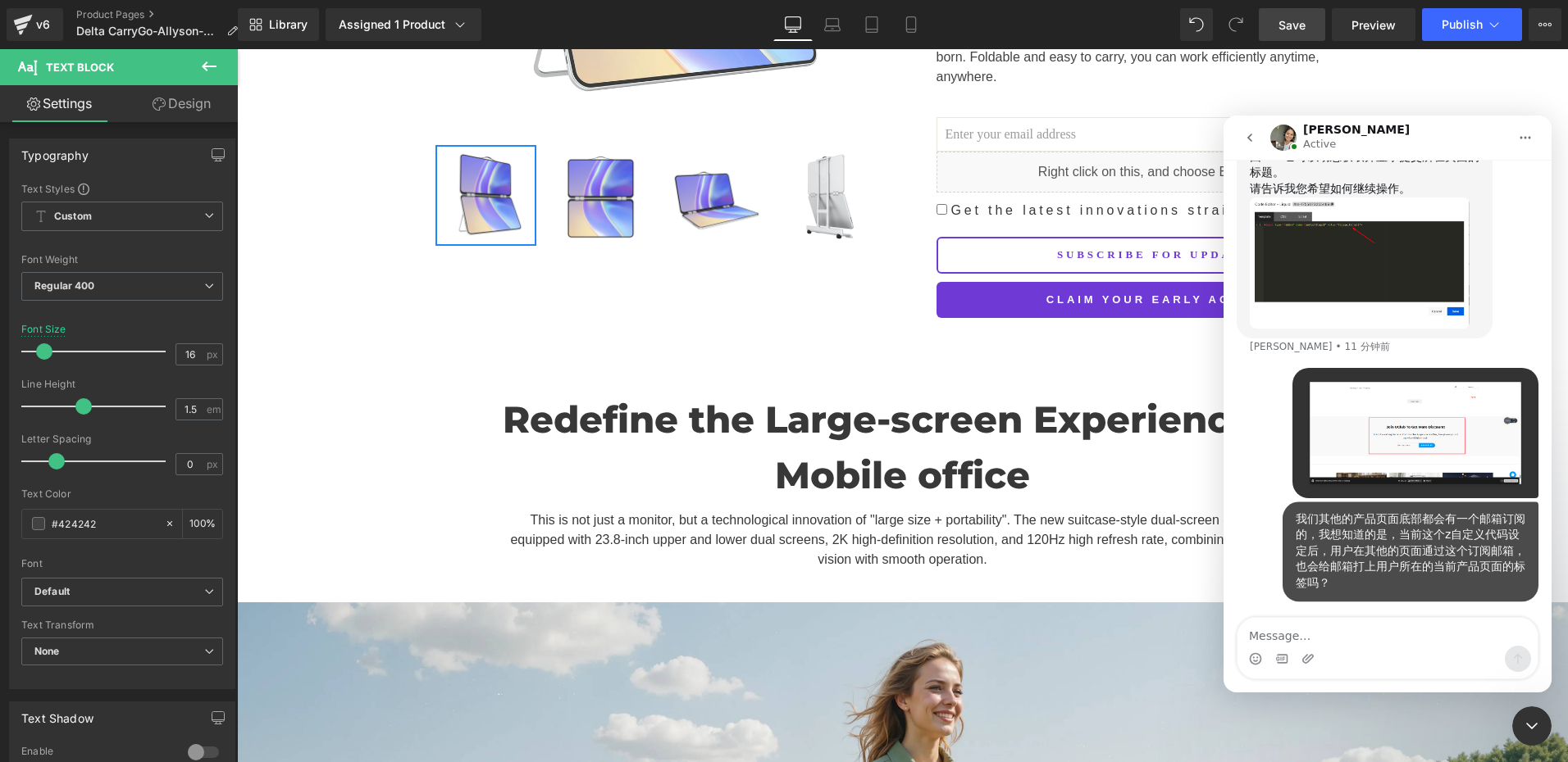
scroll to position [5577, 0]
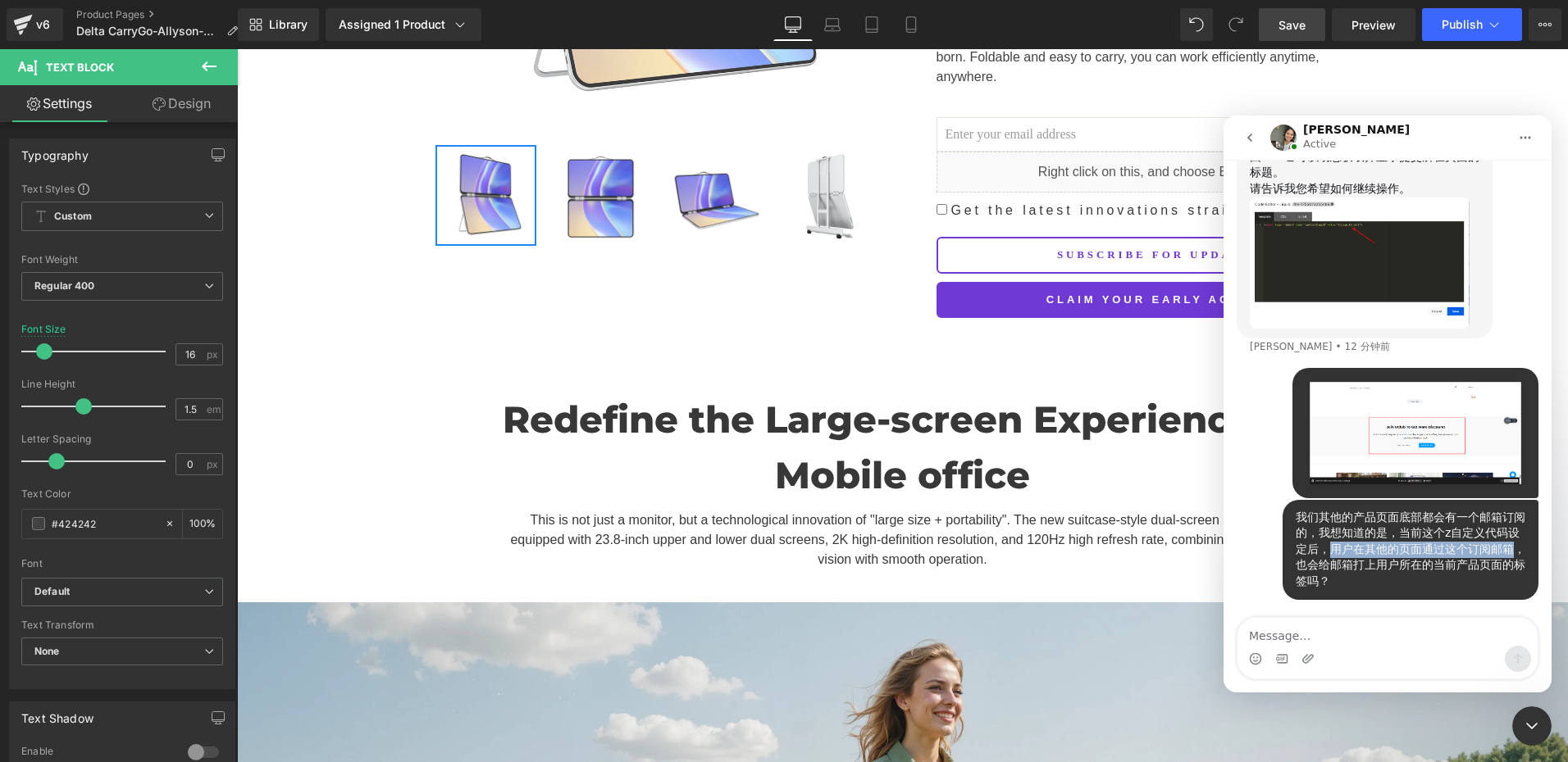
drag, startPoint x: 1322, startPoint y: 547, endPoint x: 1511, endPoint y: 554, distance: 189.1
click at [1511, 554] on div "我们其他的产品页面底部都会有一个邮箱订阅的，我想知道的是，当前这个z自定义代码设定后，用户在其他的页面通过这个订阅邮箱，也会给邮箱打上用户所在的当前产品页面的…" at bounding box center [1410, 550] width 230 height 80
copy div "用户在其他的页面通过这个订阅邮箱"
click at [1385, 577] on div "我们其他的产品页面底部都会有一个邮箱订阅的，我想知道的是，当前这个z自定义代码设定后，用户在其他的页面通过这个订阅邮箱，也会给邮箱打上用户所在的当前产品页面的…" at bounding box center [1410, 550] width 230 height 80
drag, startPoint x: 1290, startPoint y: 568, endPoint x: 1349, endPoint y: 585, distance: 61.4
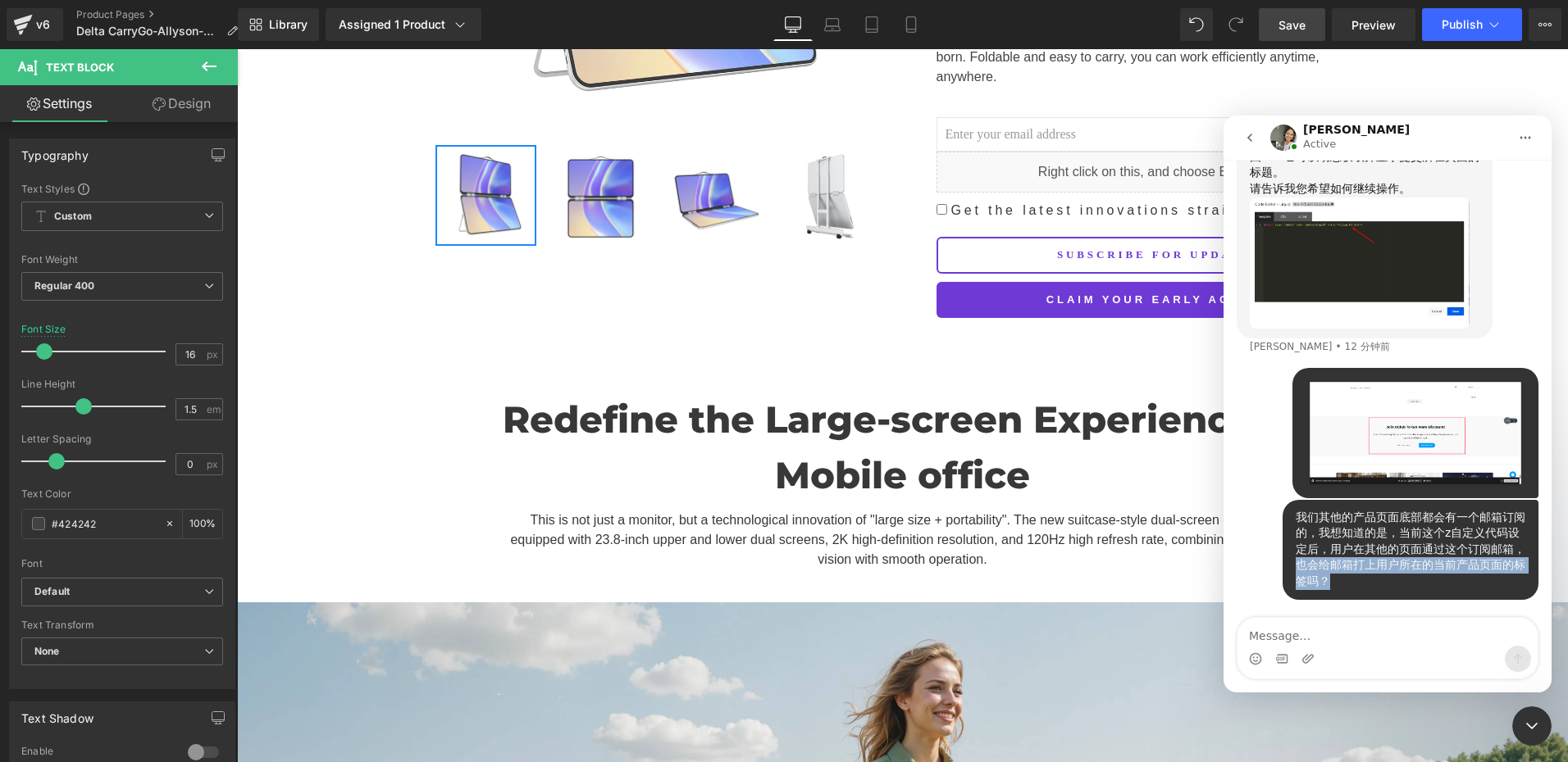
click at [1349, 585] on div "我们其他的产品页面底部都会有一个邮箱订阅的，我想知道的是，当前这个z自定义代码设定后，用户在其他的页面通过这个订阅邮箱，也会给邮箱打上用户所在的当前产品页面的…" at bounding box center [1410, 550] width 230 height 80
copy div "也会给邮箱打上用户所在的当前产品页面的标签吗？"
click at [1348, 577] on div "我们其他的产品页面底部都会有一个邮箱订阅的，我想知道的是，当前这个z自定义代码设定后，用户在其他的页面通过这个订阅邮箱，也会给邮箱打上用户所在的当前产品页面的…" at bounding box center [1410, 550] width 230 height 80
click at [1357, 570] on div "我们其他的产品页面底部都会有一个邮箱订阅的，我想知道的是，当前这个z自定义代码设定后，用户在其他的页面通过这个订阅邮箱，也会给邮箱打上用户所在的当前产品页面的…" at bounding box center [1410, 550] width 230 height 80
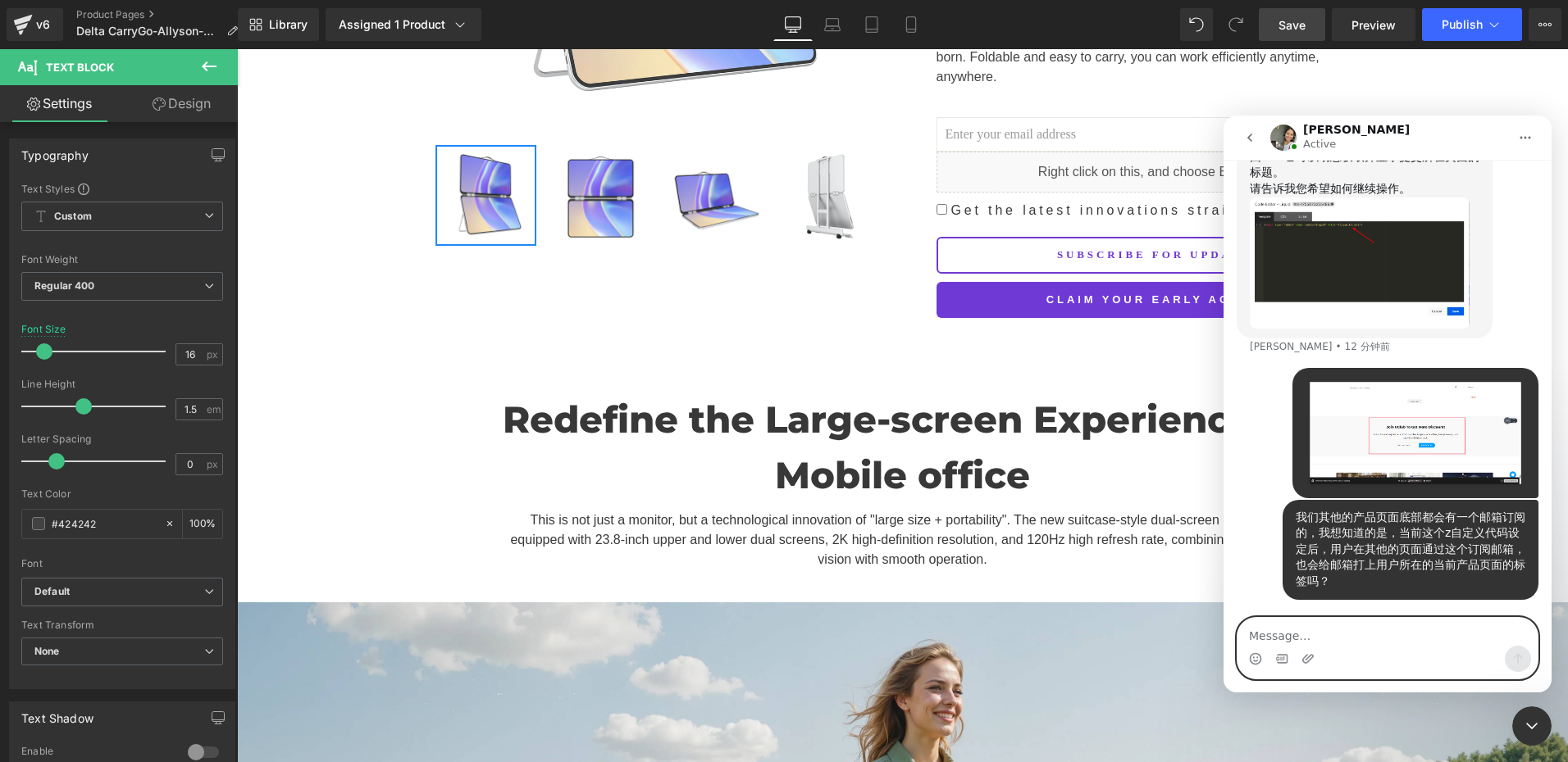
click at [1285, 629] on textarea "Message…" at bounding box center [1387, 632] width 300 height 28
type textarea "s"
